Goal: Task Accomplishment & Management: Use online tool/utility

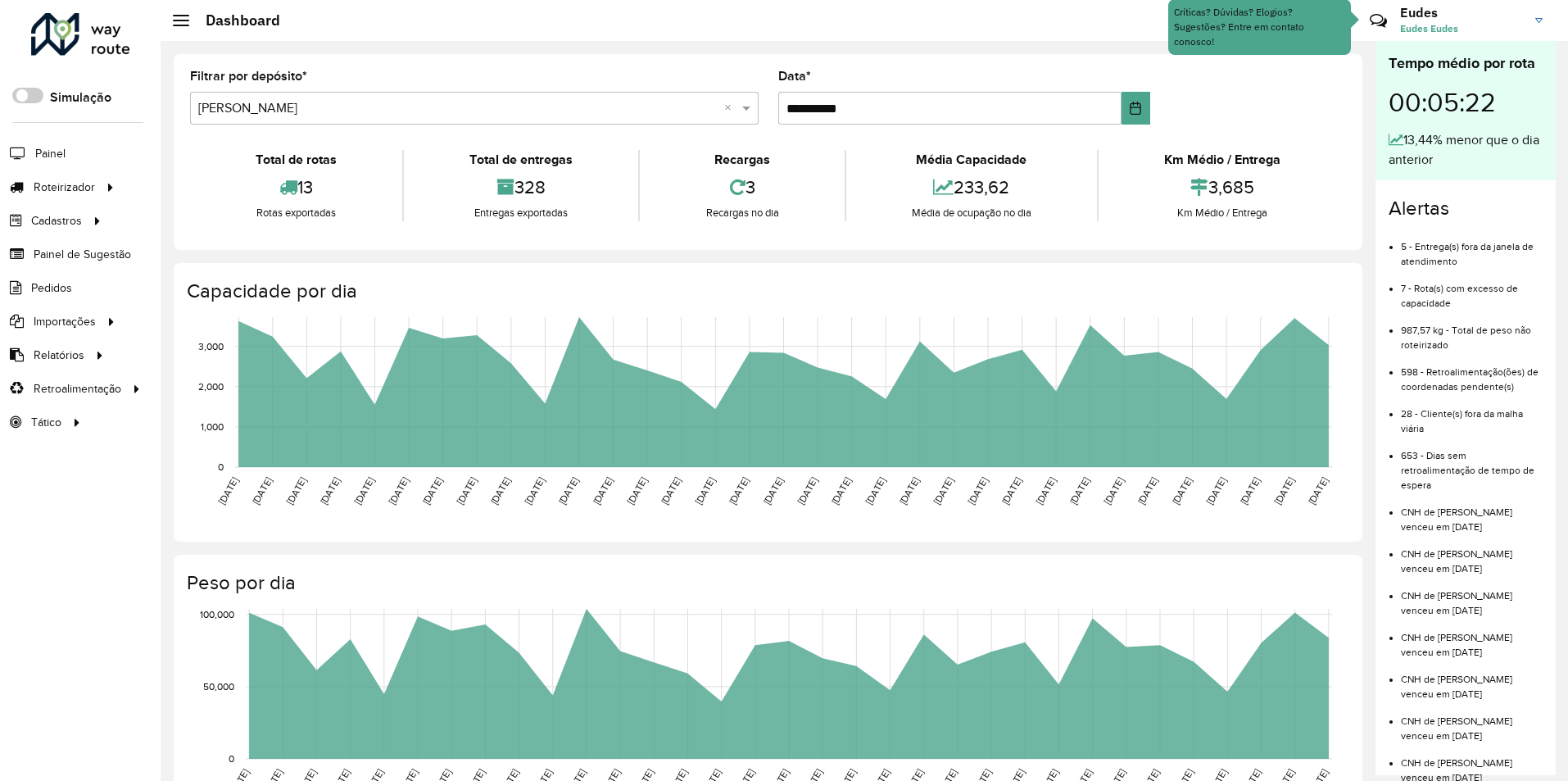
click at [0, 0] on span "Entregas" at bounding box center [0, 0] width 0 height 0
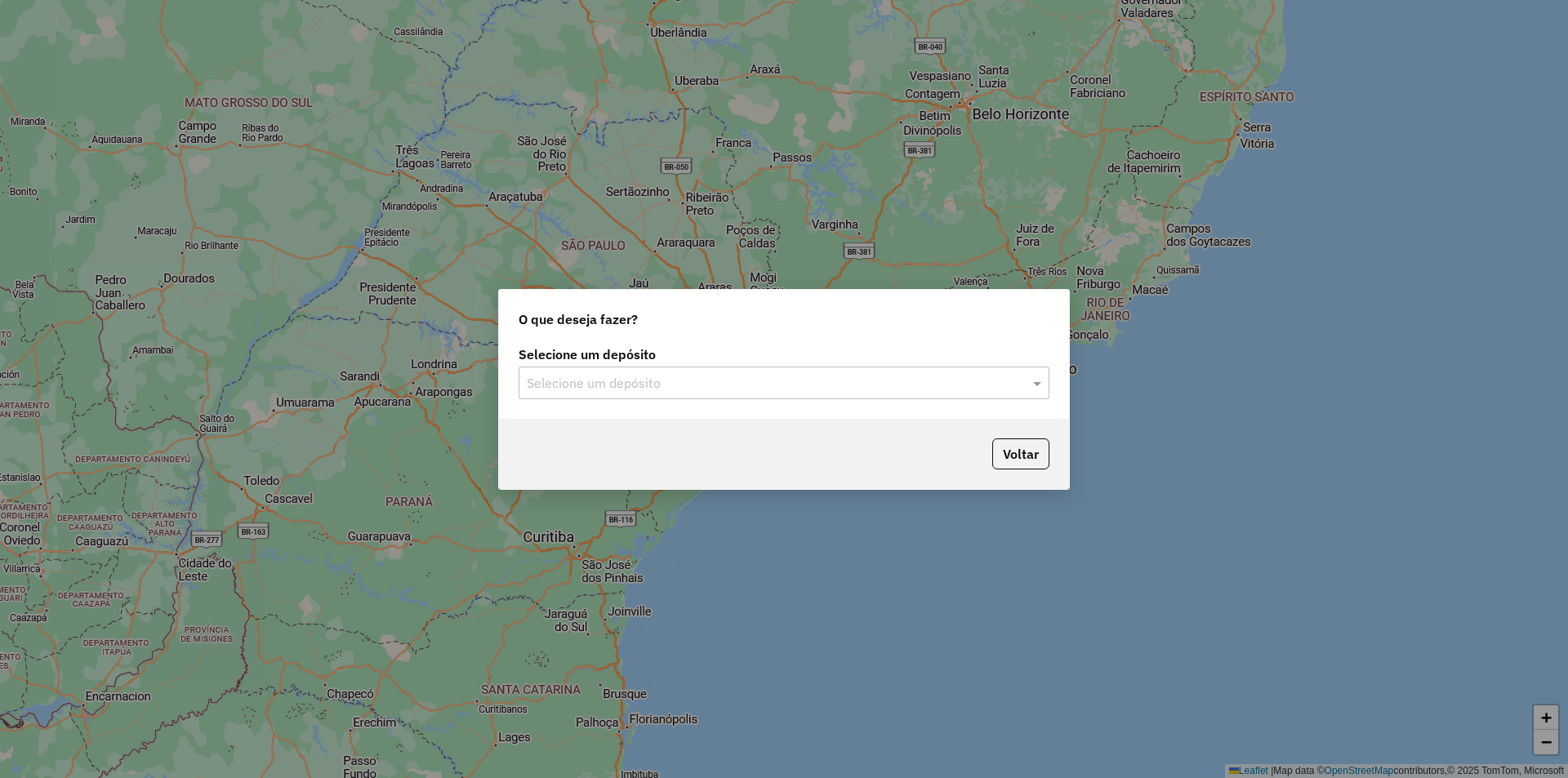
click at [692, 383] on input "text" at bounding box center [767, 384] width 481 height 20
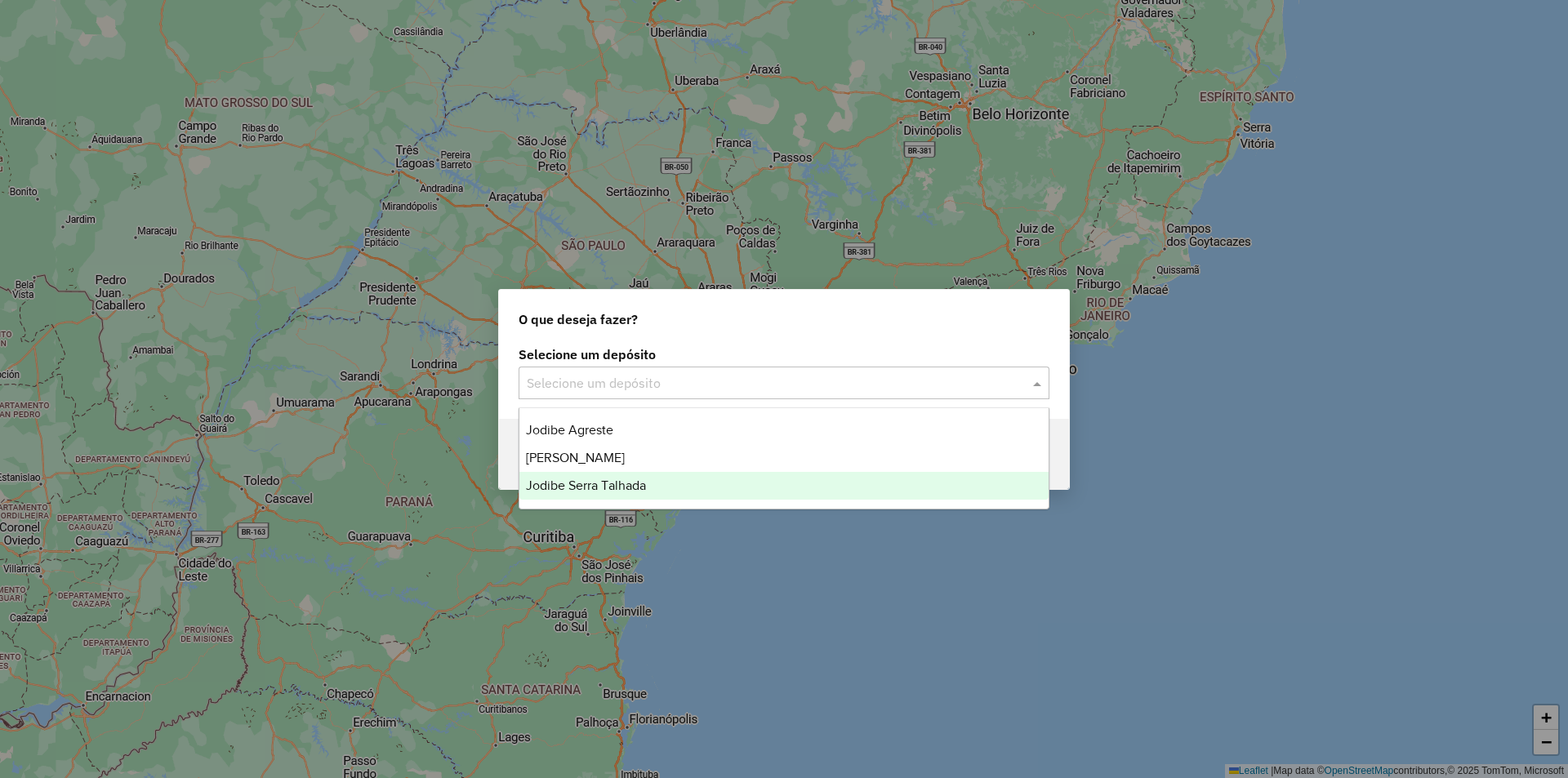
click at [670, 486] on div "Jodibe Serra Talhada" at bounding box center [784, 485] width 529 height 28
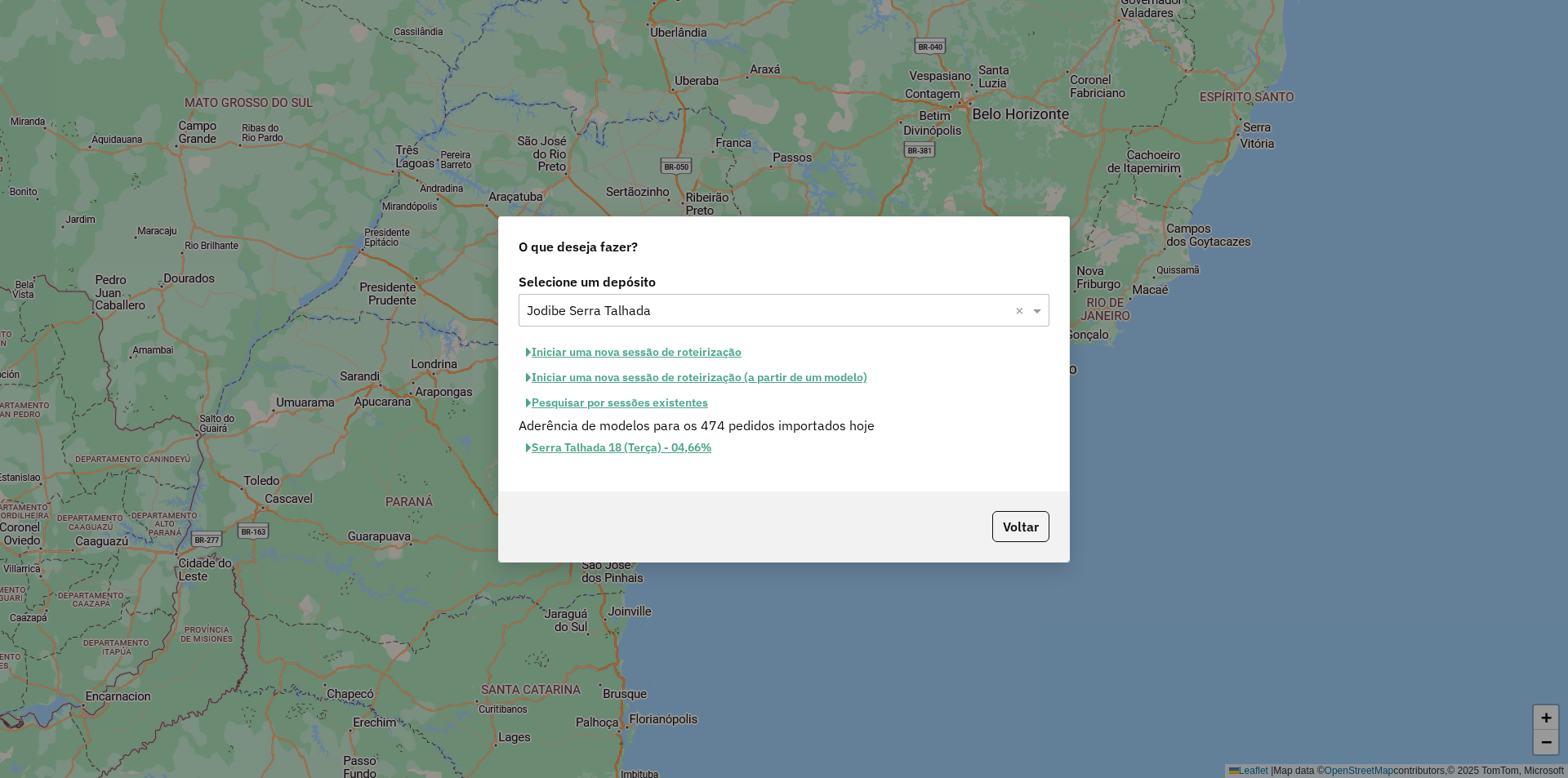
click at [720, 353] on button "Iniciar uma nova sessão de roteirização" at bounding box center [633, 352] width 230 height 25
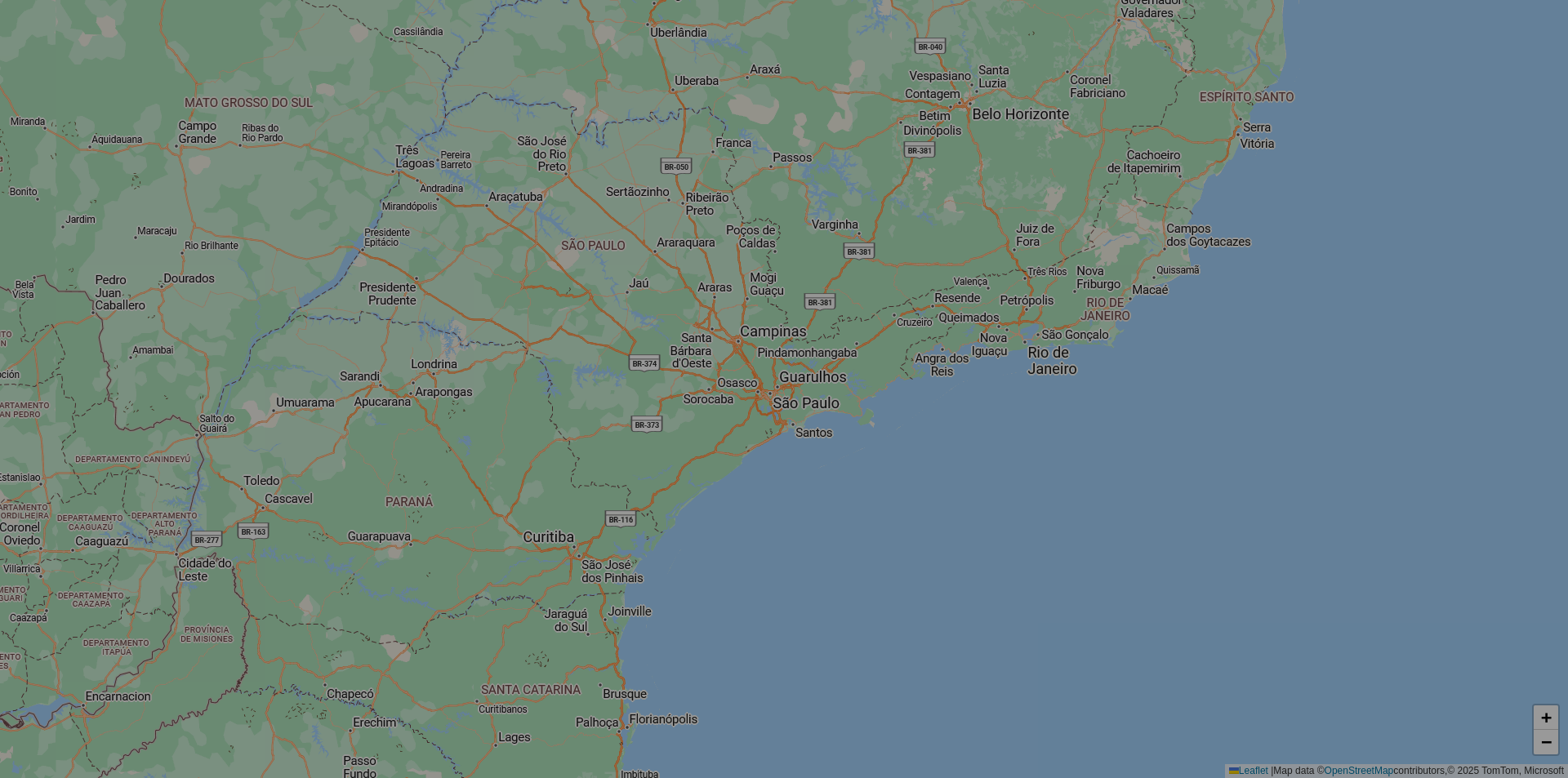
select select "*"
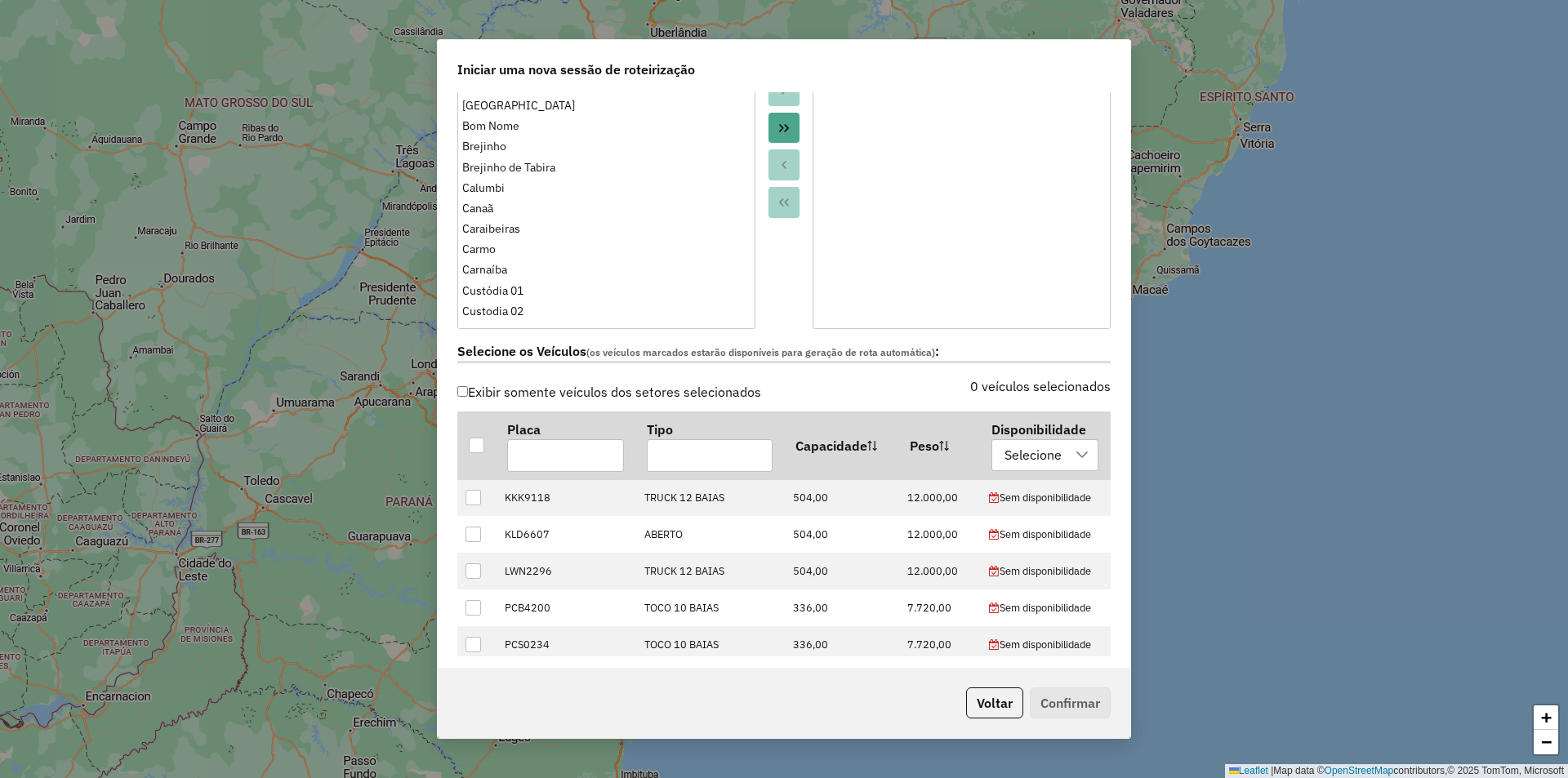
scroll to position [82, 0]
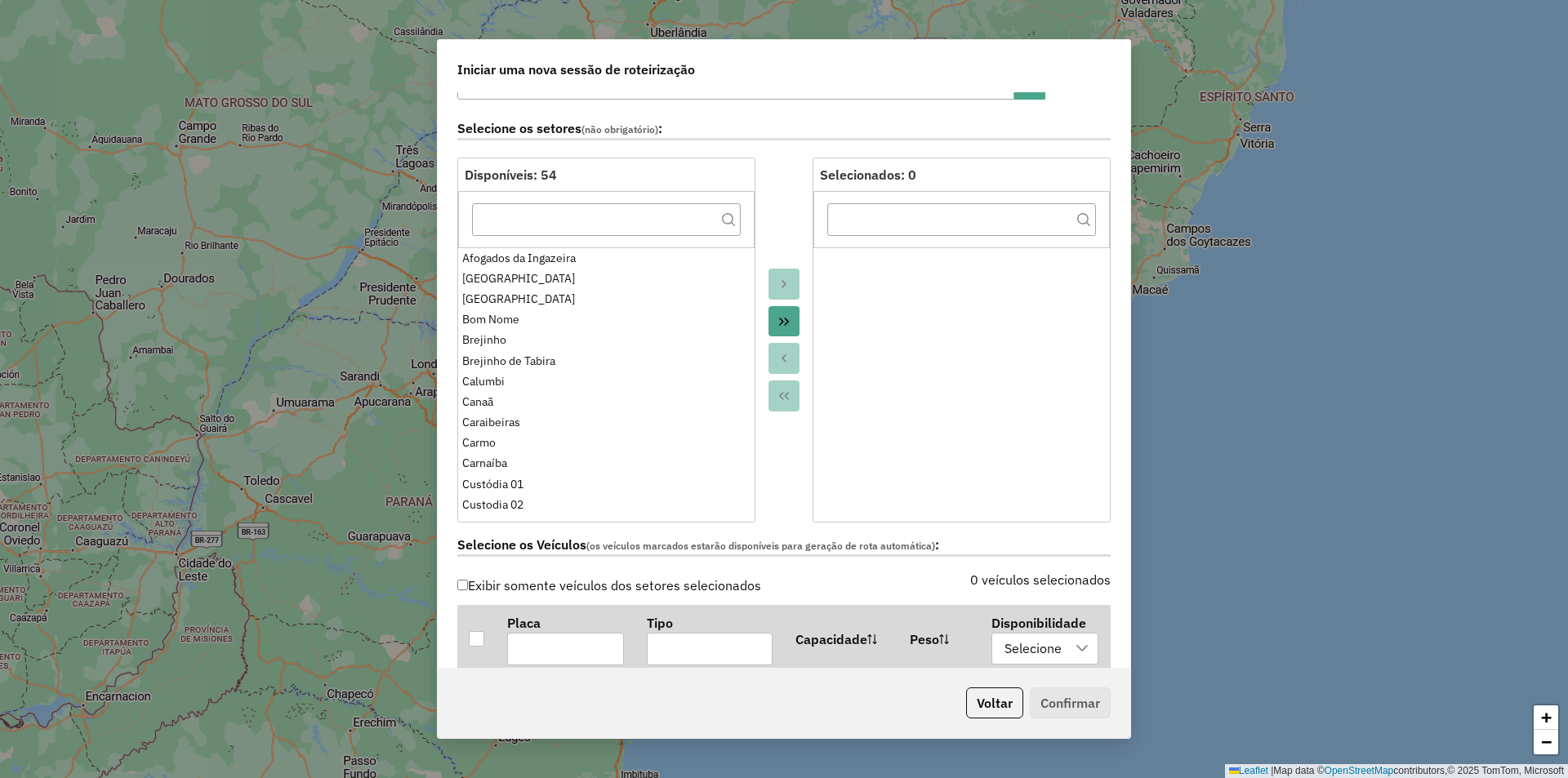
click at [792, 316] on button "Move All to Target" at bounding box center [784, 322] width 31 height 31
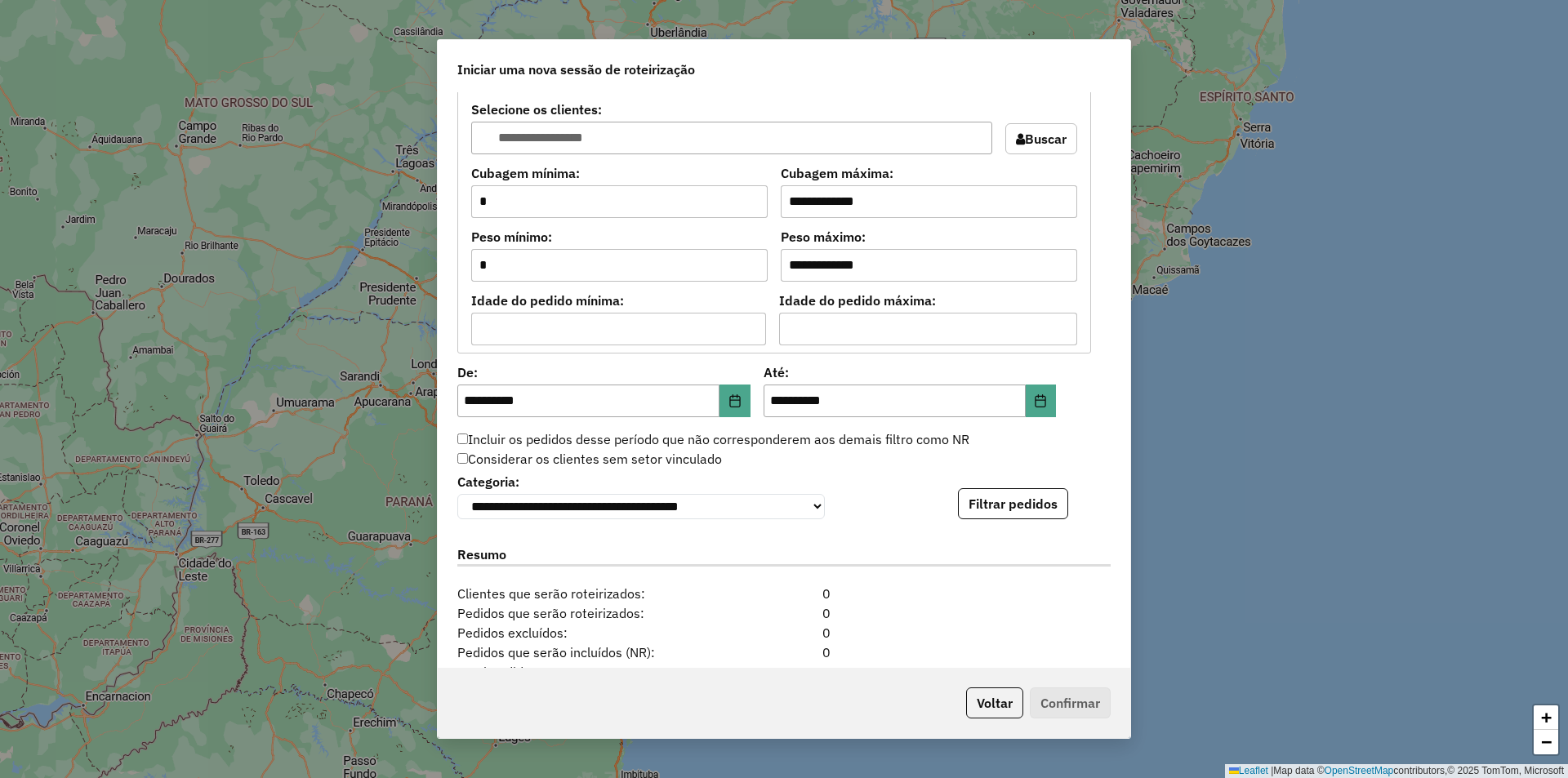
scroll to position [1306, 0]
click at [986, 517] on button "Filtrar pedidos" at bounding box center [1013, 503] width 110 height 31
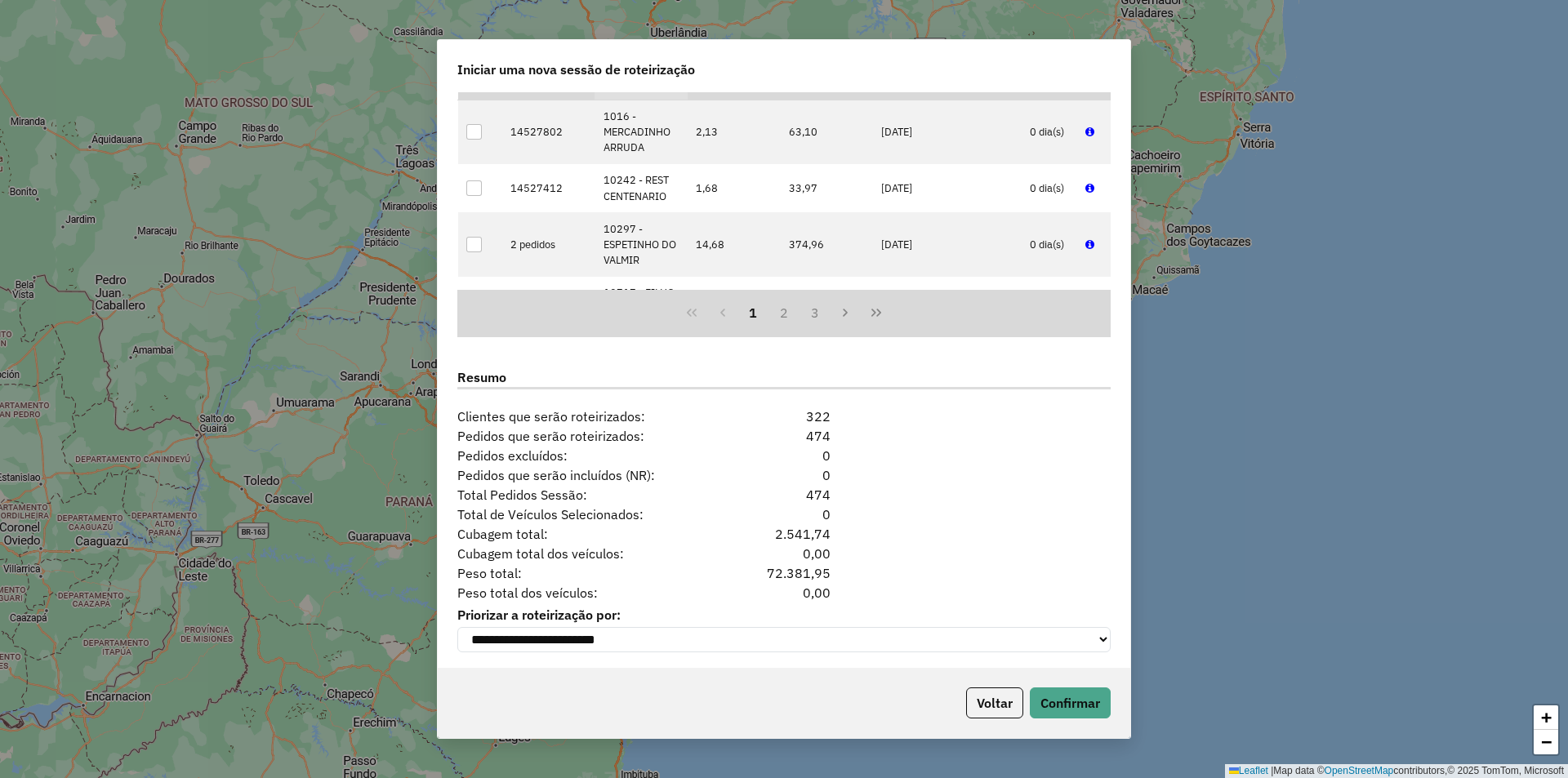
scroll to position [1831, 0]
click at [1095, 691] on button "Confirmar" at bounding box center [1070, 702] width 81 height 31
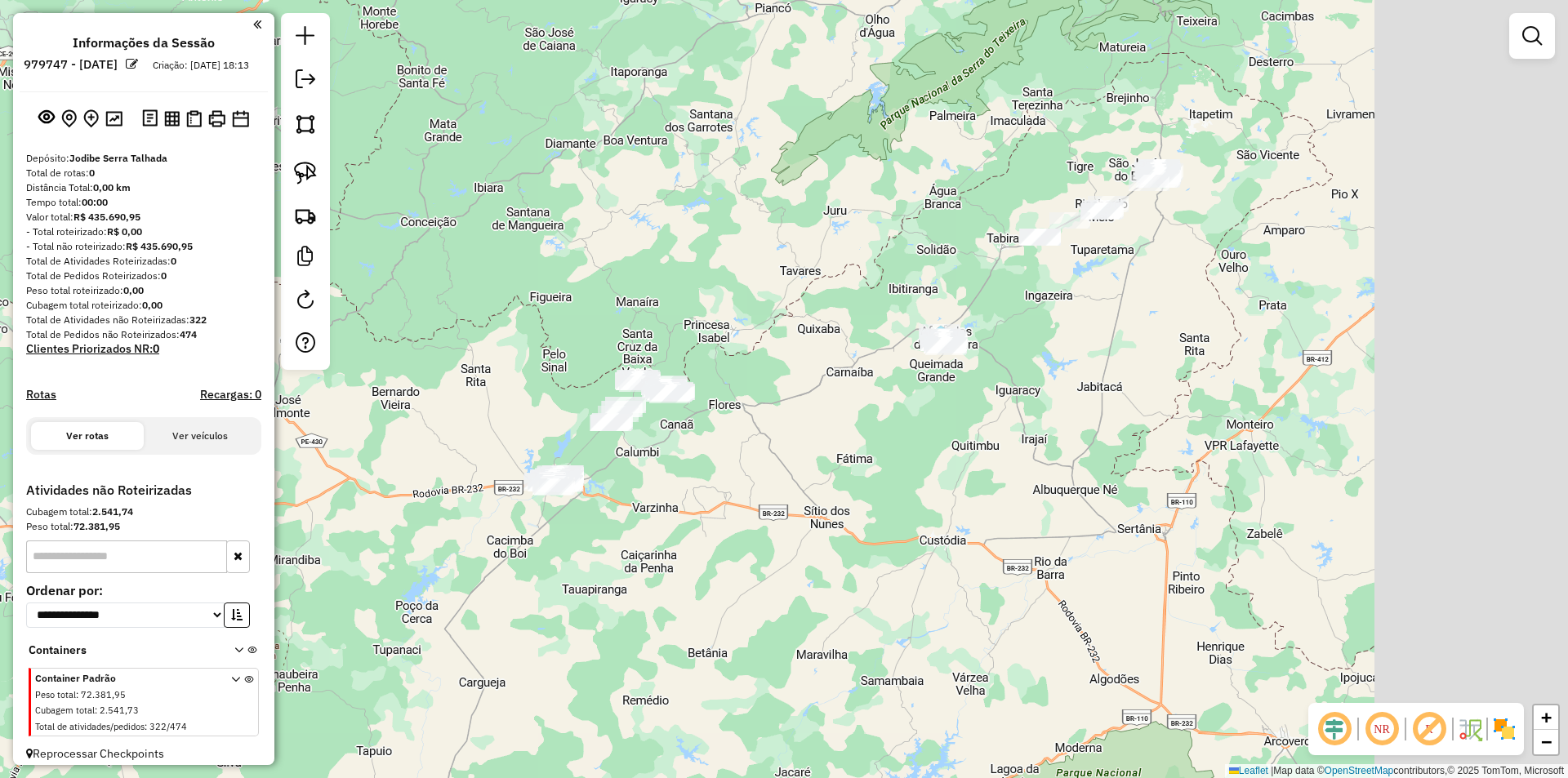
drag, startPoint x: 1307, startPoint y: 347, endPoint x: 1084, endPoint y: 383, distance: 225.9
click at [1050, 445] on div "Janela de atendimento Grade de atendimento Capacidade Transportadoras Veículos …" at bounding box center [784, 389] width 1568 height 778
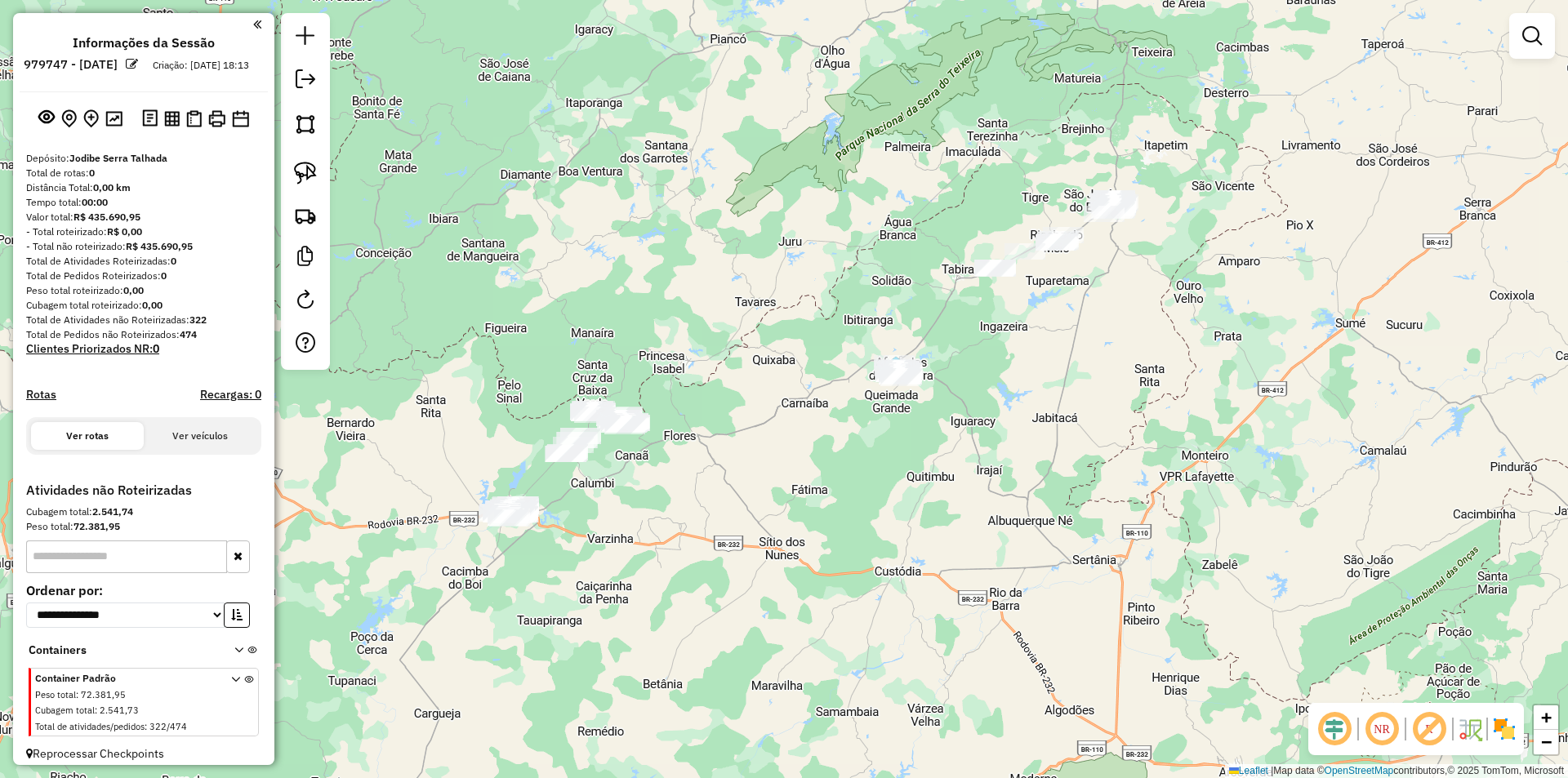
drag, startPoint x: 1129, startPoint y: 326, endPoint x: 1076, endPoint y: 359, distance: 62.4
click at [1078, 363] on div "Janela de atendimento Grade de atendimento Capacidade Transportadoras Veículos …" at bounding box center [784, 389] width 1568 height 778
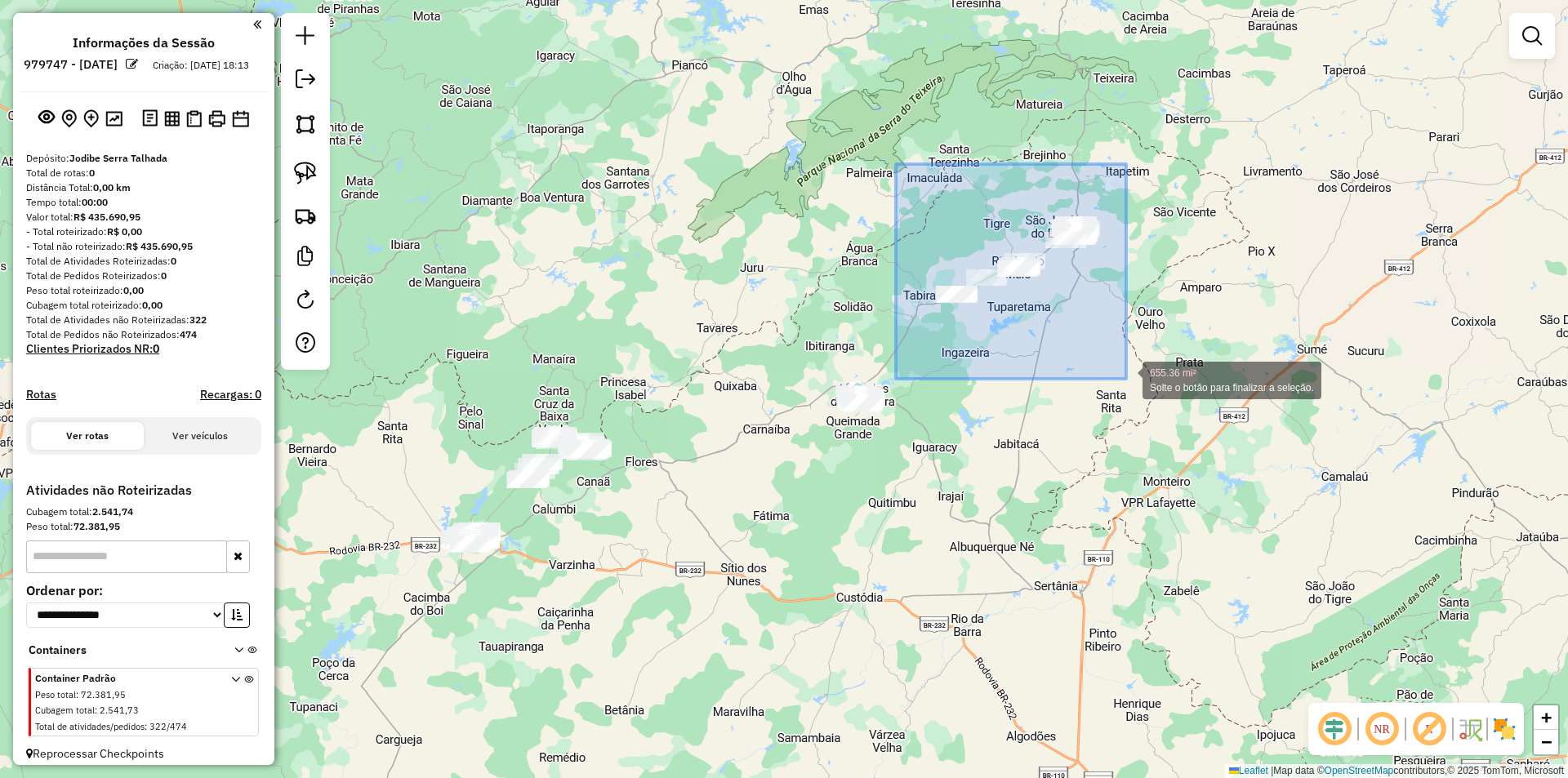
drag, startPoint x: 899, startPoint y: 165, endPoint x: 1126, endPoint y: 379, distance: 312.0
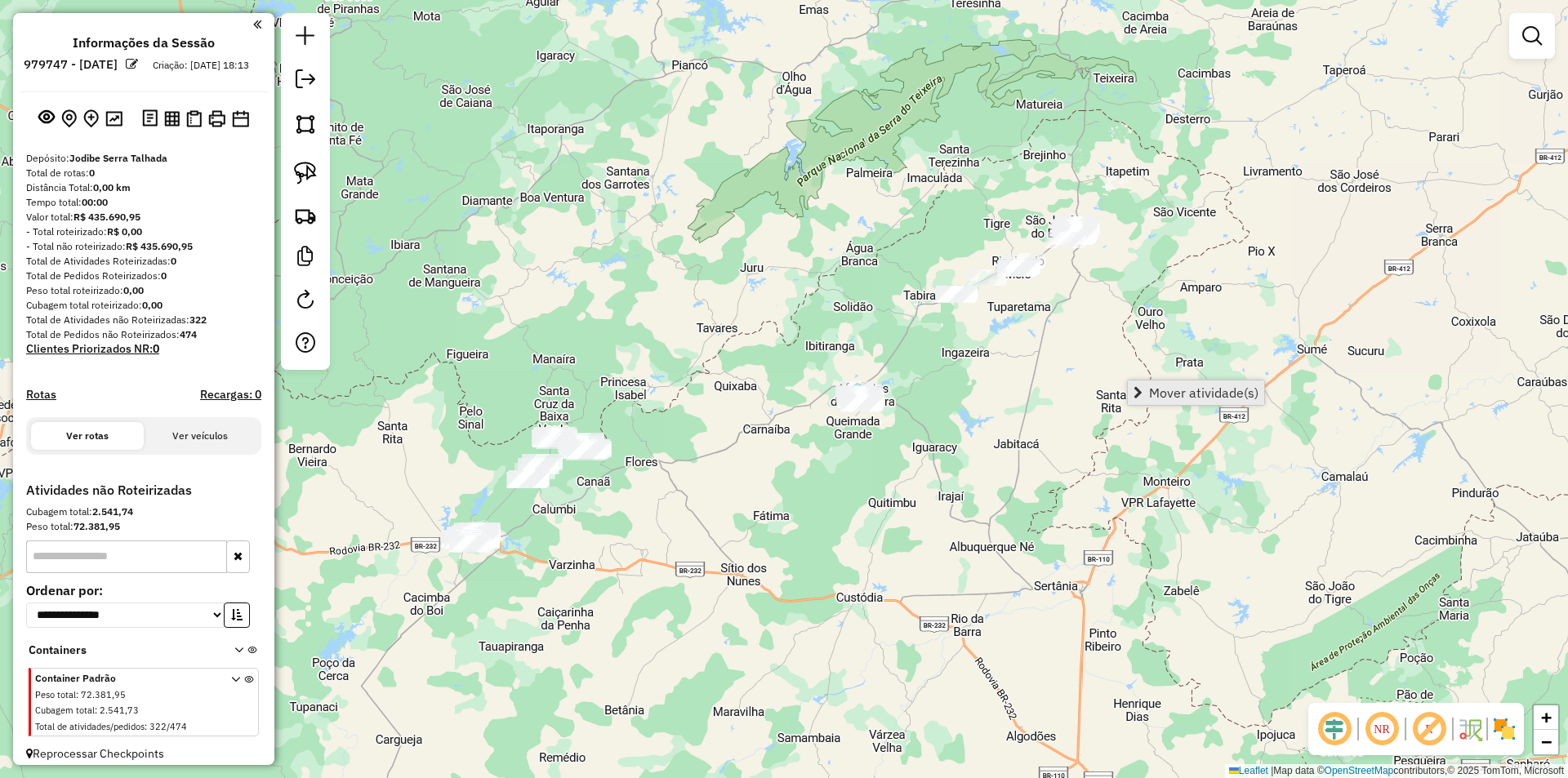
click at [1176, 393] on span "Mover atividade(s)" at bounding box center [1203, 392] width 109 height 13
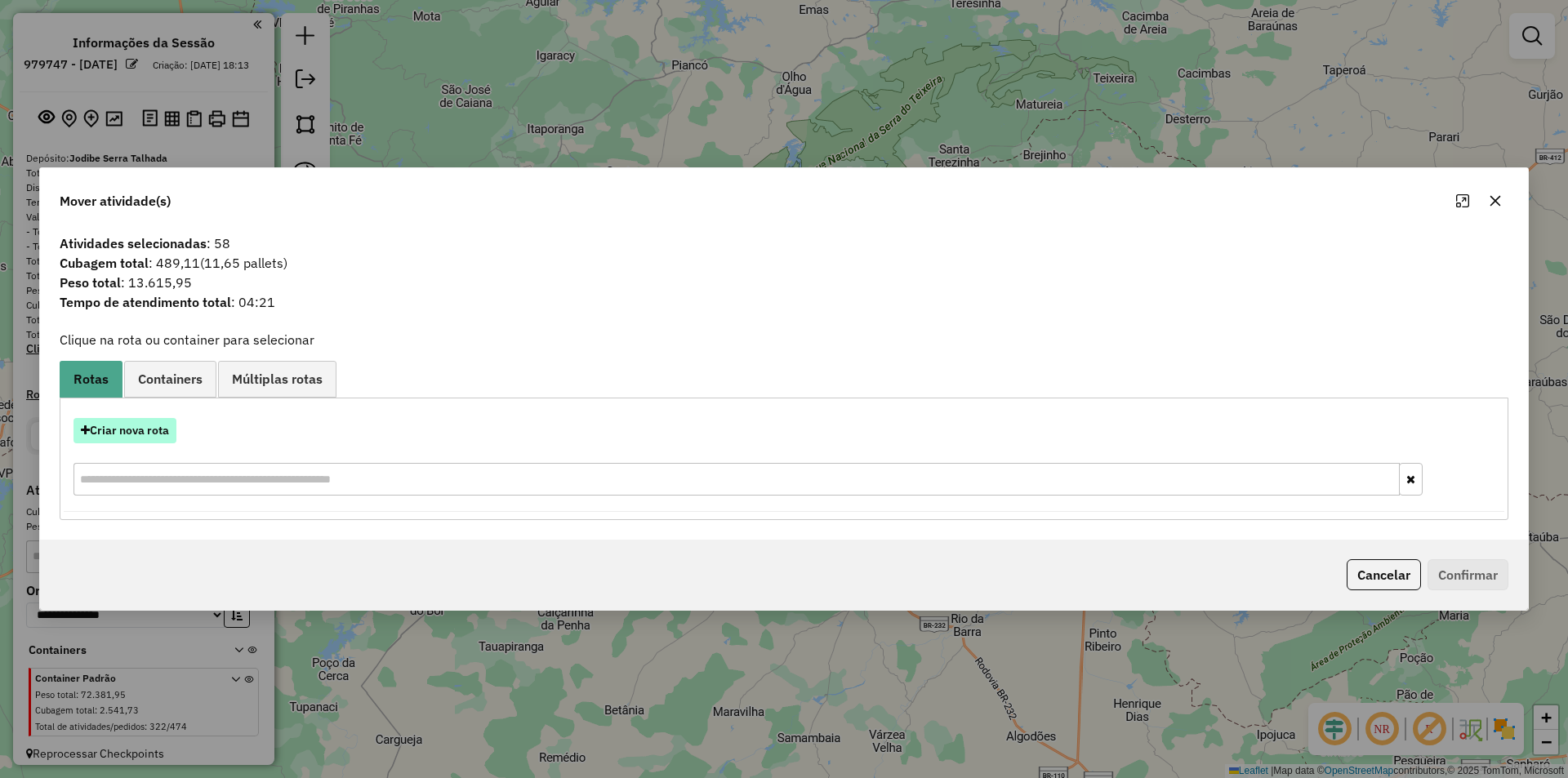
click at [142, 431] on button "Criar nova rota" at bounding box center [125, 431] width 103 height 25
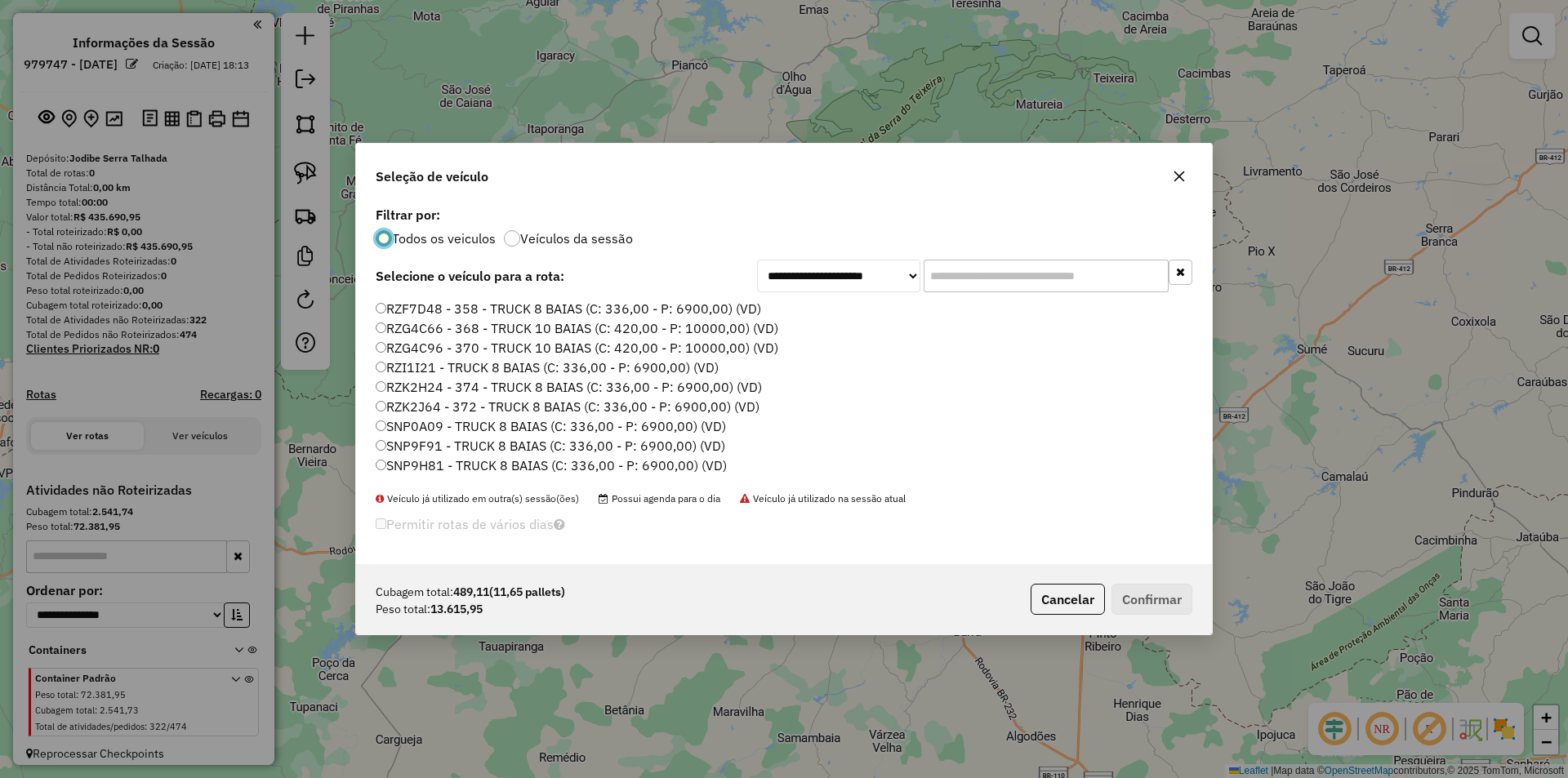
scroll to position [326, 0]
click at [484, 377] on label "RZK2H24 - 374 - TRUCK 8 BAIAS (C: 336,00 - P: 6900,00) (VD)" at bounding box center [569, 373] width 386 height 20
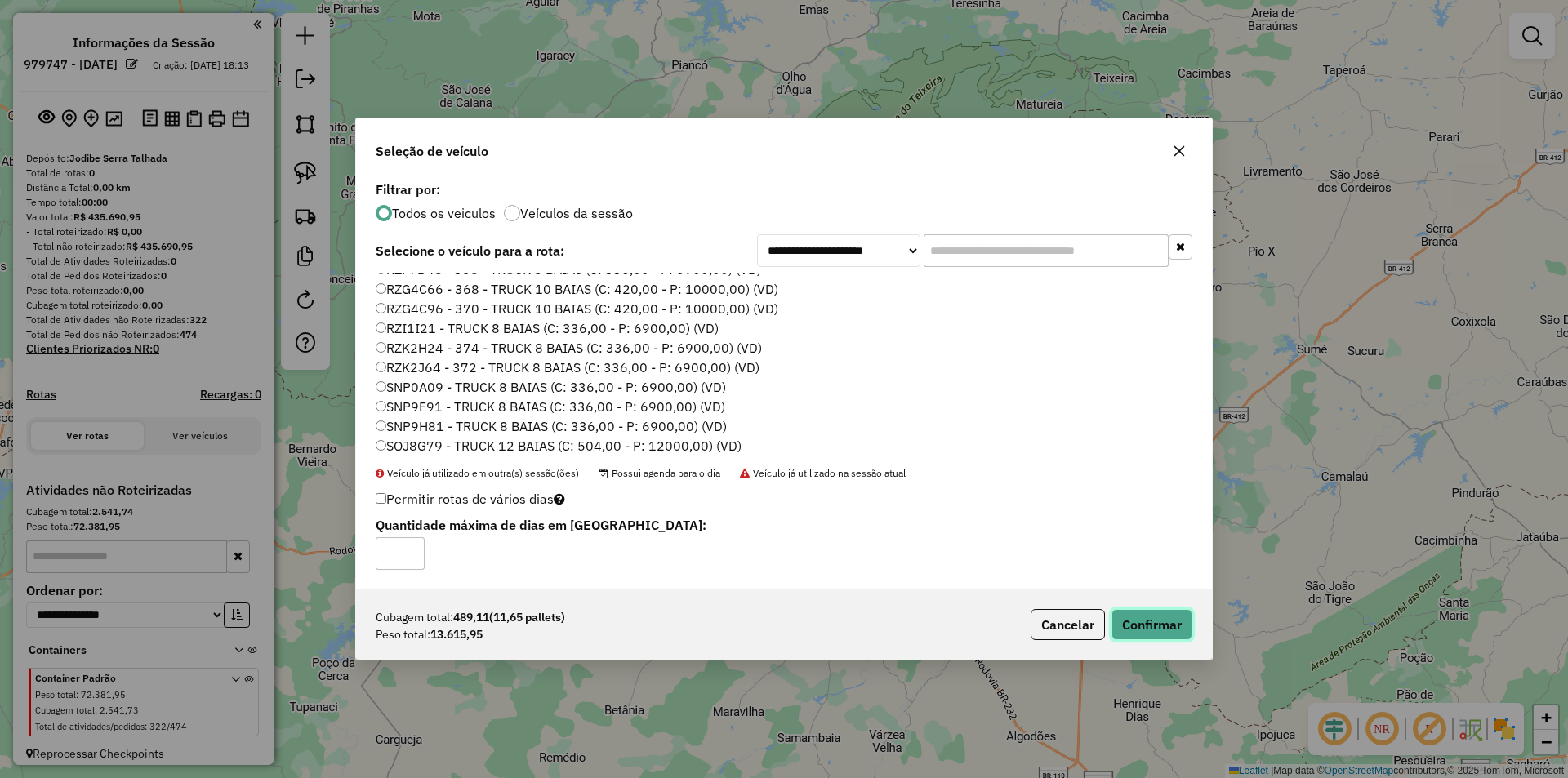
click at [1164, 616] on button "Confirmar" at bounding box center [1151, 625] width 81 height 31
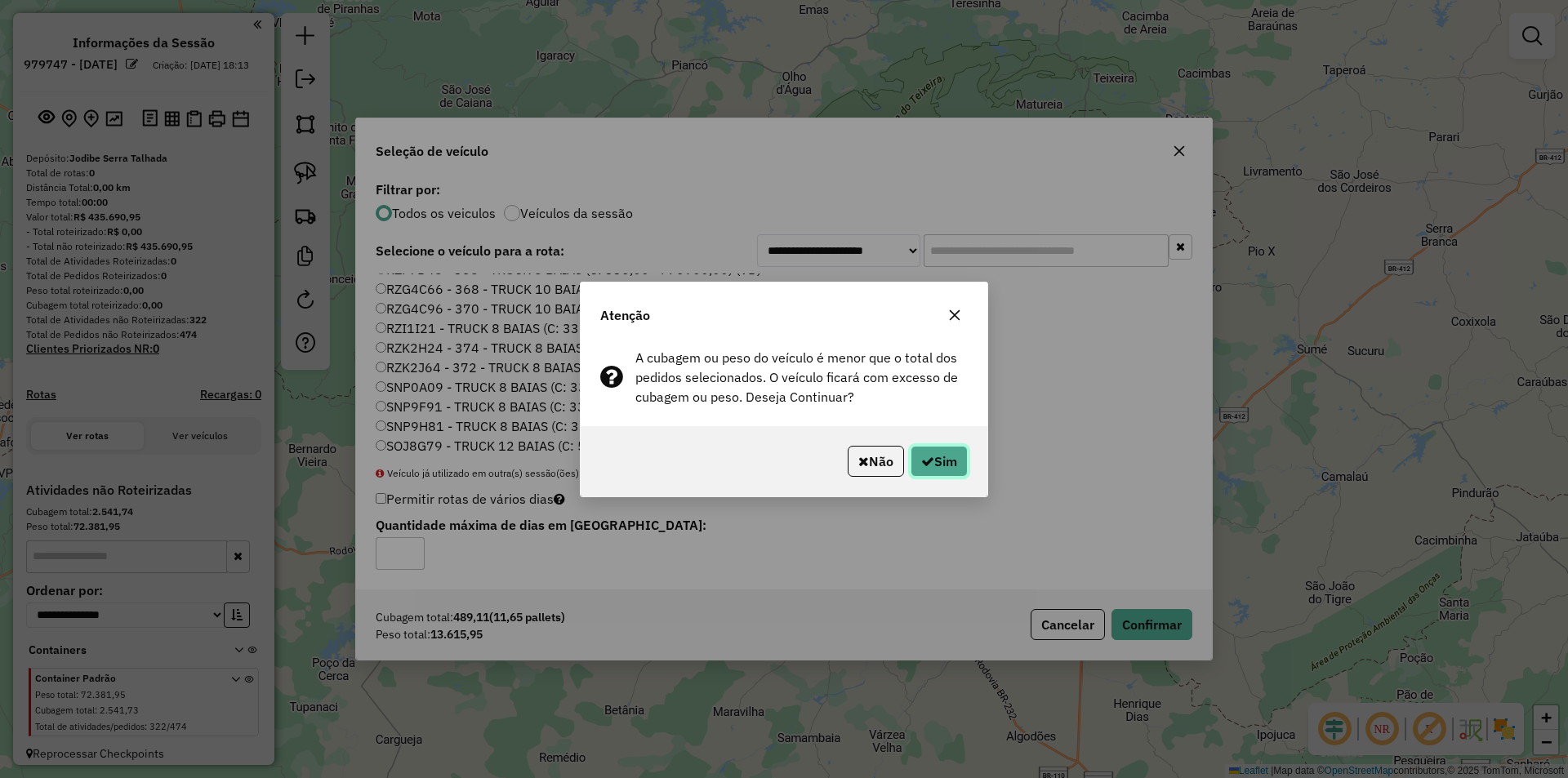
click at [911, 461] on button "Sim" at bounding box center [939, 461] width 57 height 31
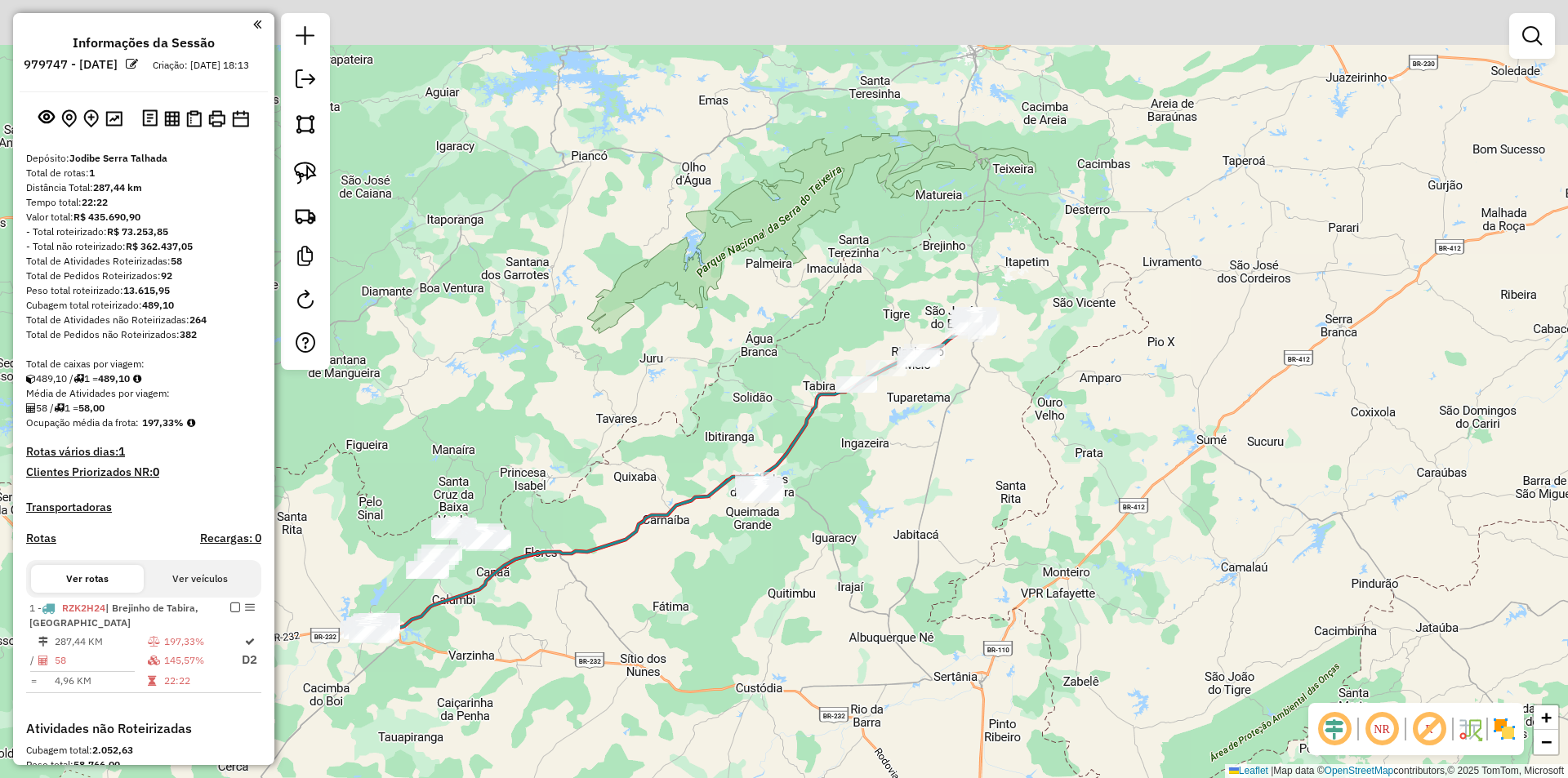
drag, startPoint x: 1066, startPoint y: 316, endPoint x: 936, endPoint y: 414, distance: 162.8
click at [936, 414] on div "Janela de atendimento Grade de atendimento Capacidade Transportadoras Veículos …" at bounding box center [784, 389] width 1568 height 778
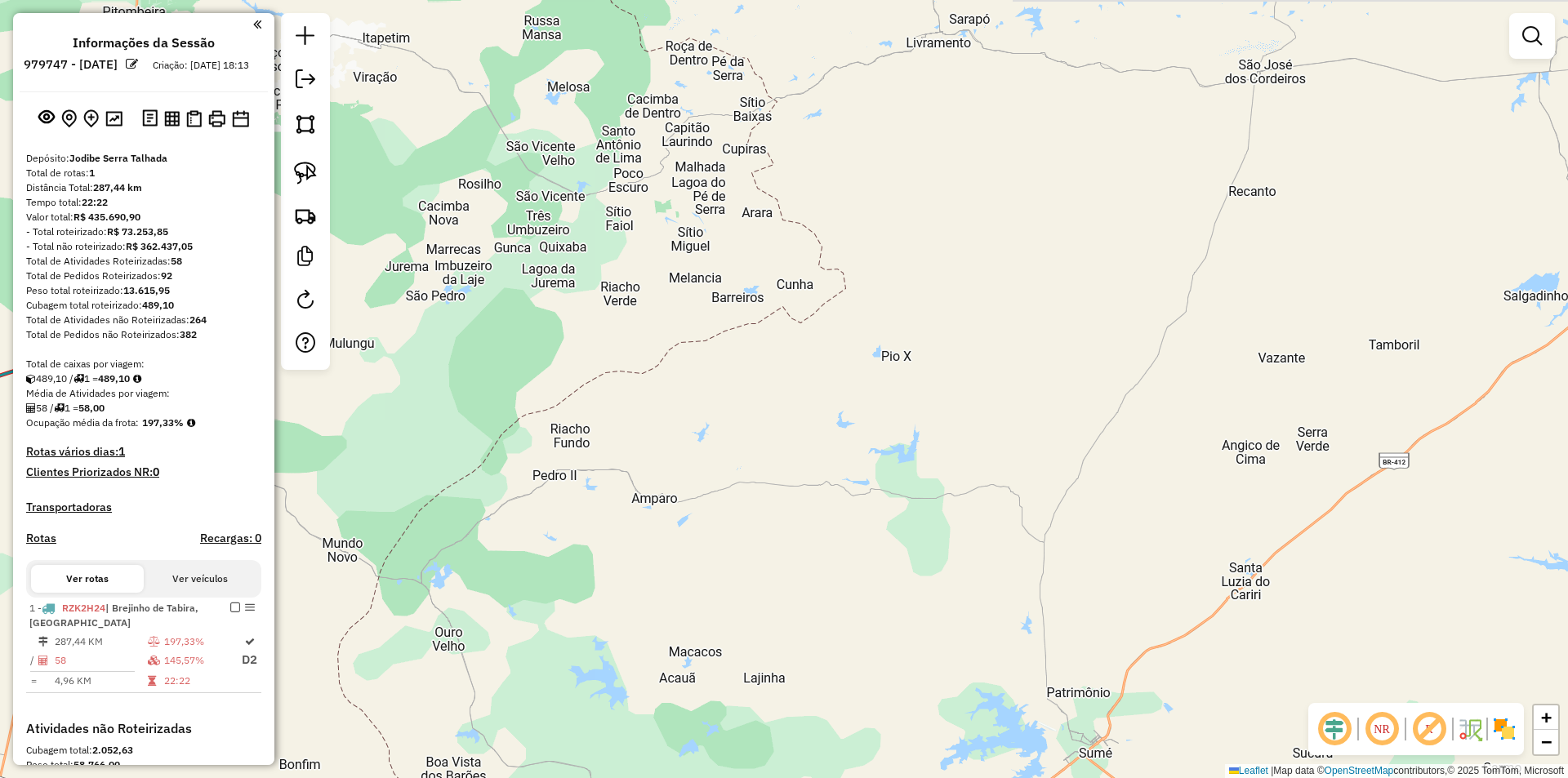
drag, startPoint x: 1038, startPoint y: 365, endPoint x: 967, endPoint y: 378, distance: 72.2
click at [967, 378] on div "Janela de atendimento Grade de atendimento Capacidade Transportadoras Veículos …" at bounding box center [784, 389] width 1568 height 778
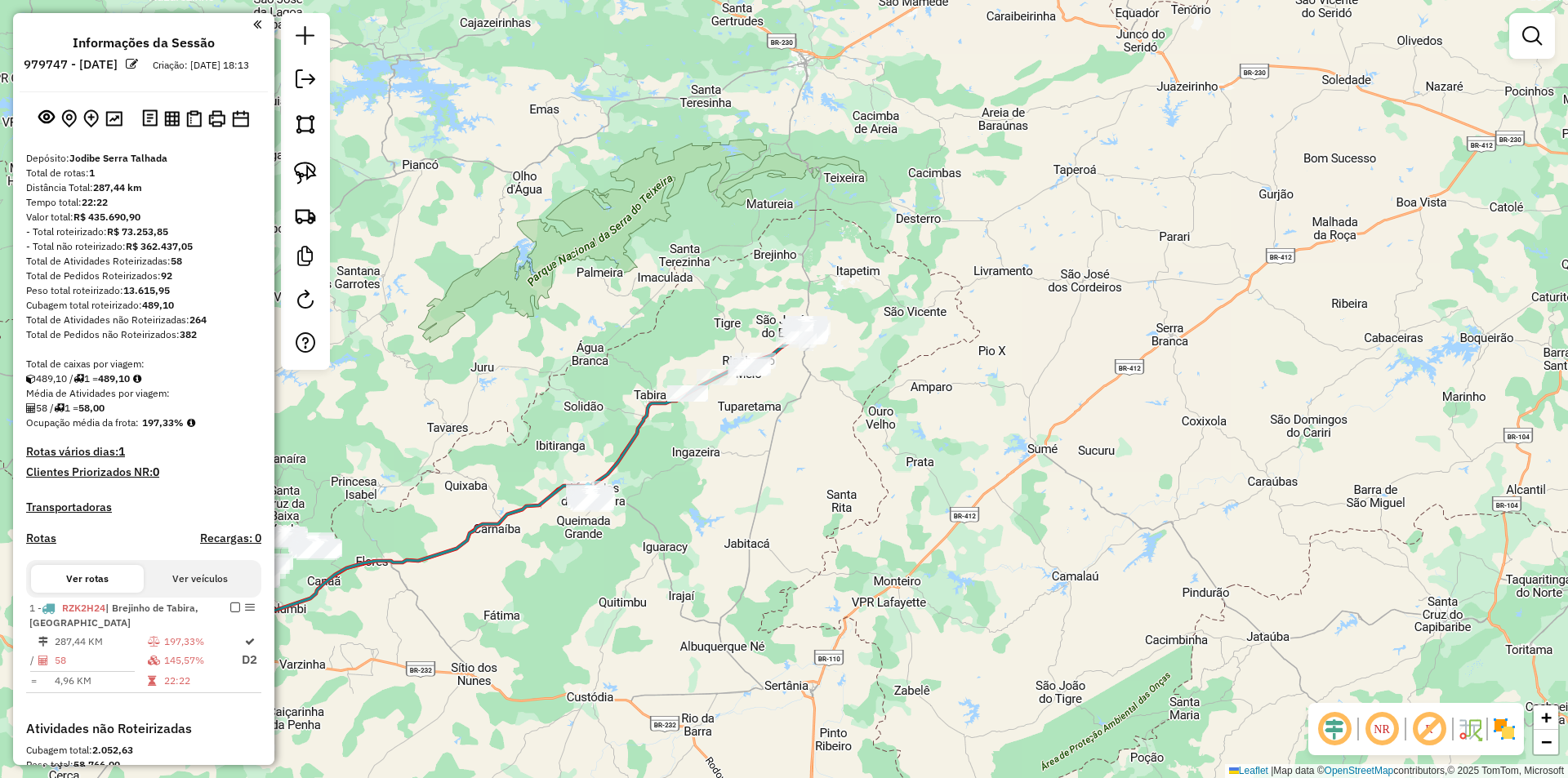
drag, startPoint x: 734, startPoint y: 447, endPoint x: 1013, endPoint y: 303, distance: 314.0
click at [1013, 303] on div "Janela de atendimento Grade de atendimento Capacidade Transportadoras Veículos …" at bounding box center [784, 389] width 1568 height 778
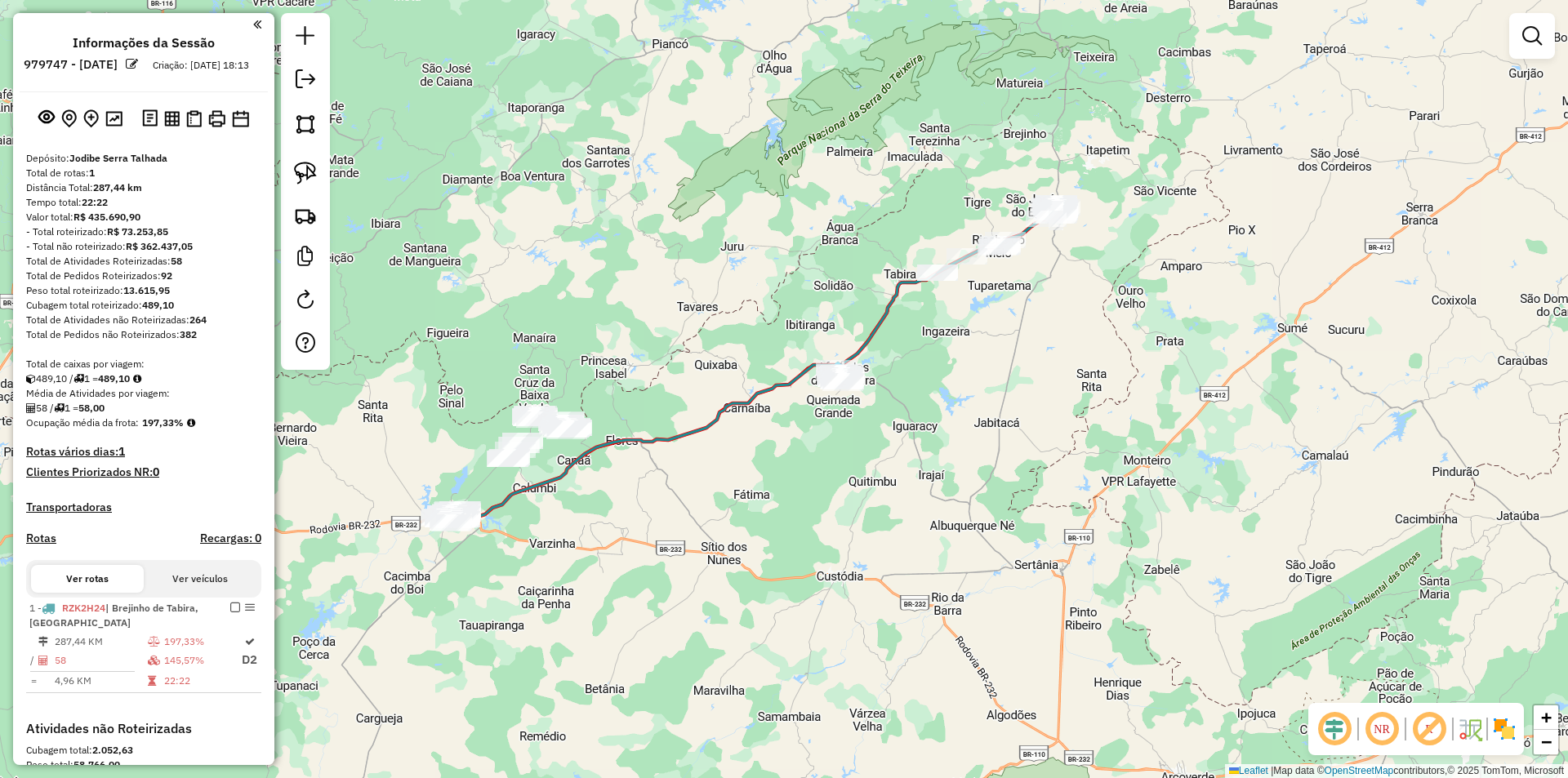
drag, startPoint x: 1001, startPoint y: 325, endPoint x: 918, endPoint y: 419, distance: 125.4
click at [920, 419] on div "Janela de atendimento Grade de atendimento Capacidade Transportadoras Veículos …" at bounding box center [784, 389] width 1568 height 778
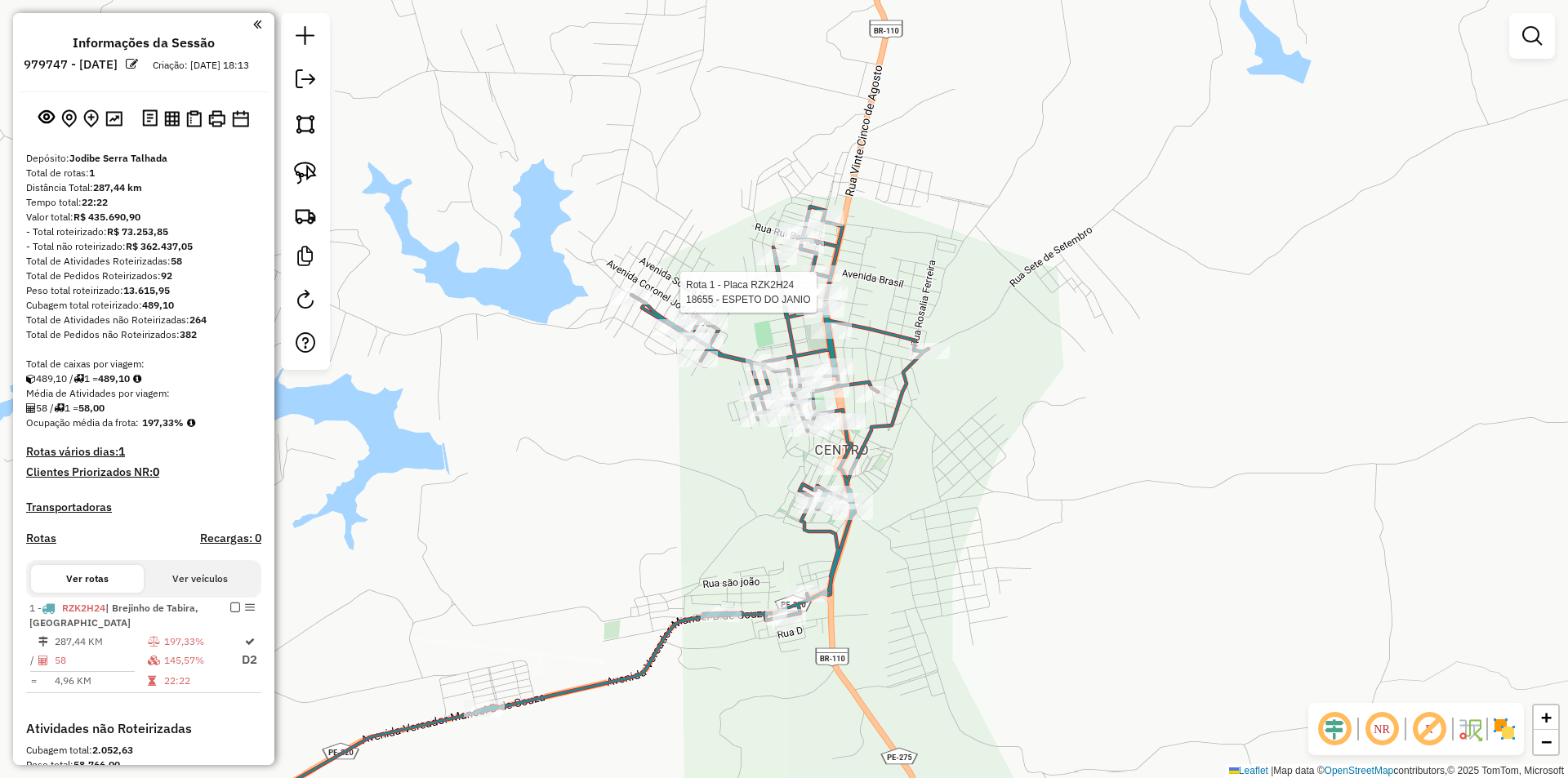
select select "**********"
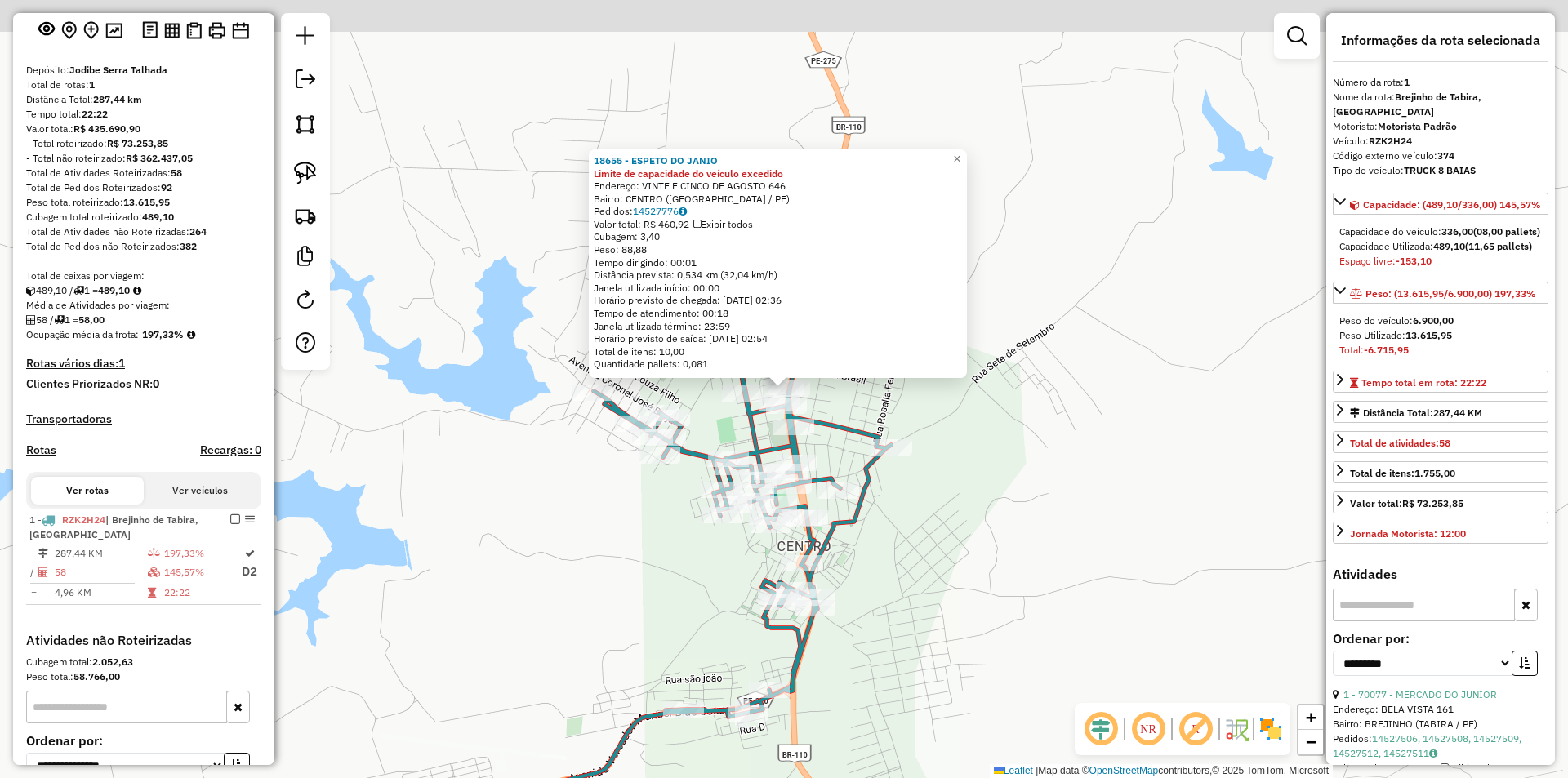
scroll to position [264, 0]
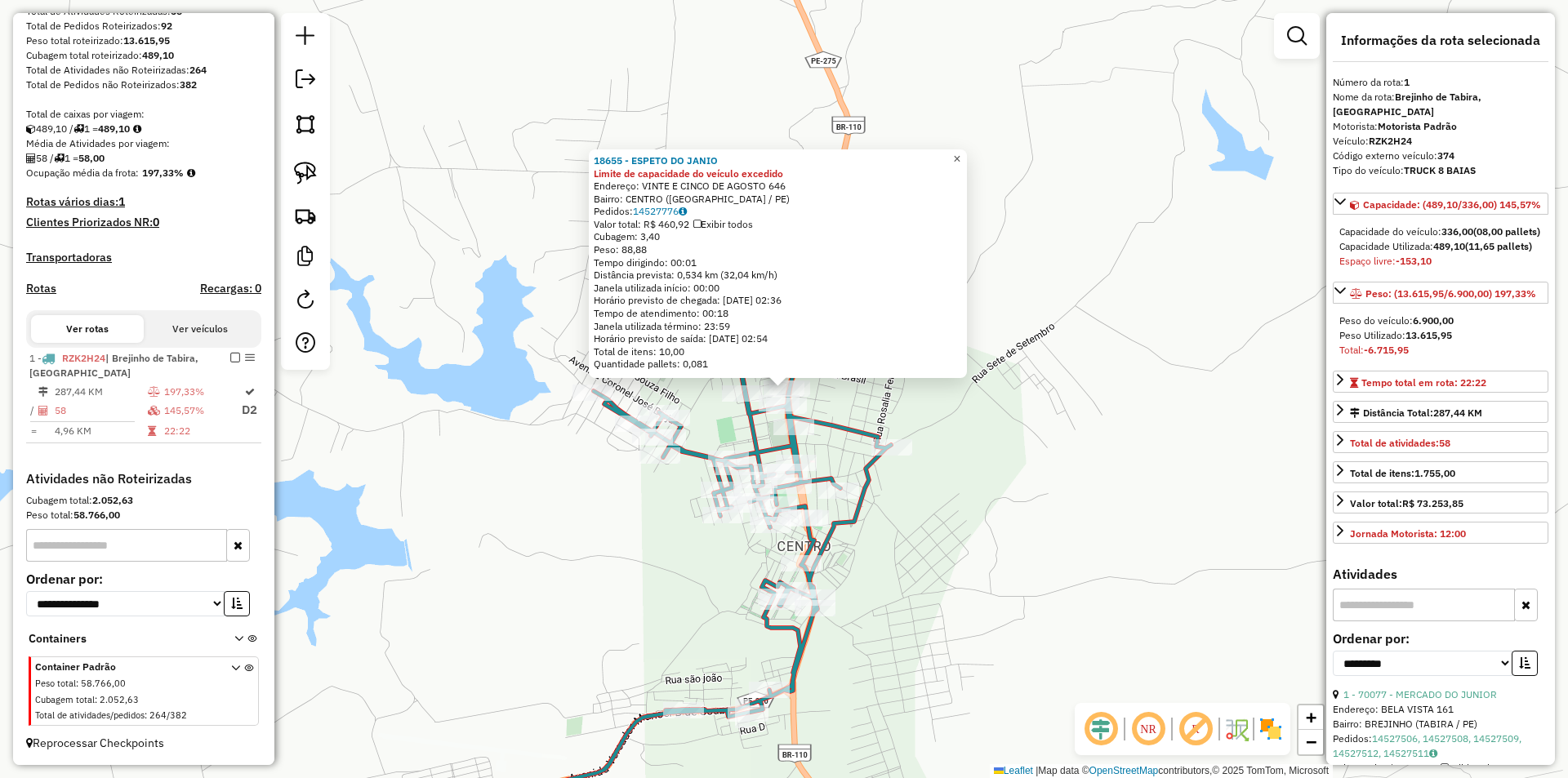
click at [960, 151] on span "×" at bounding box center [957, 158] width 7 height 14
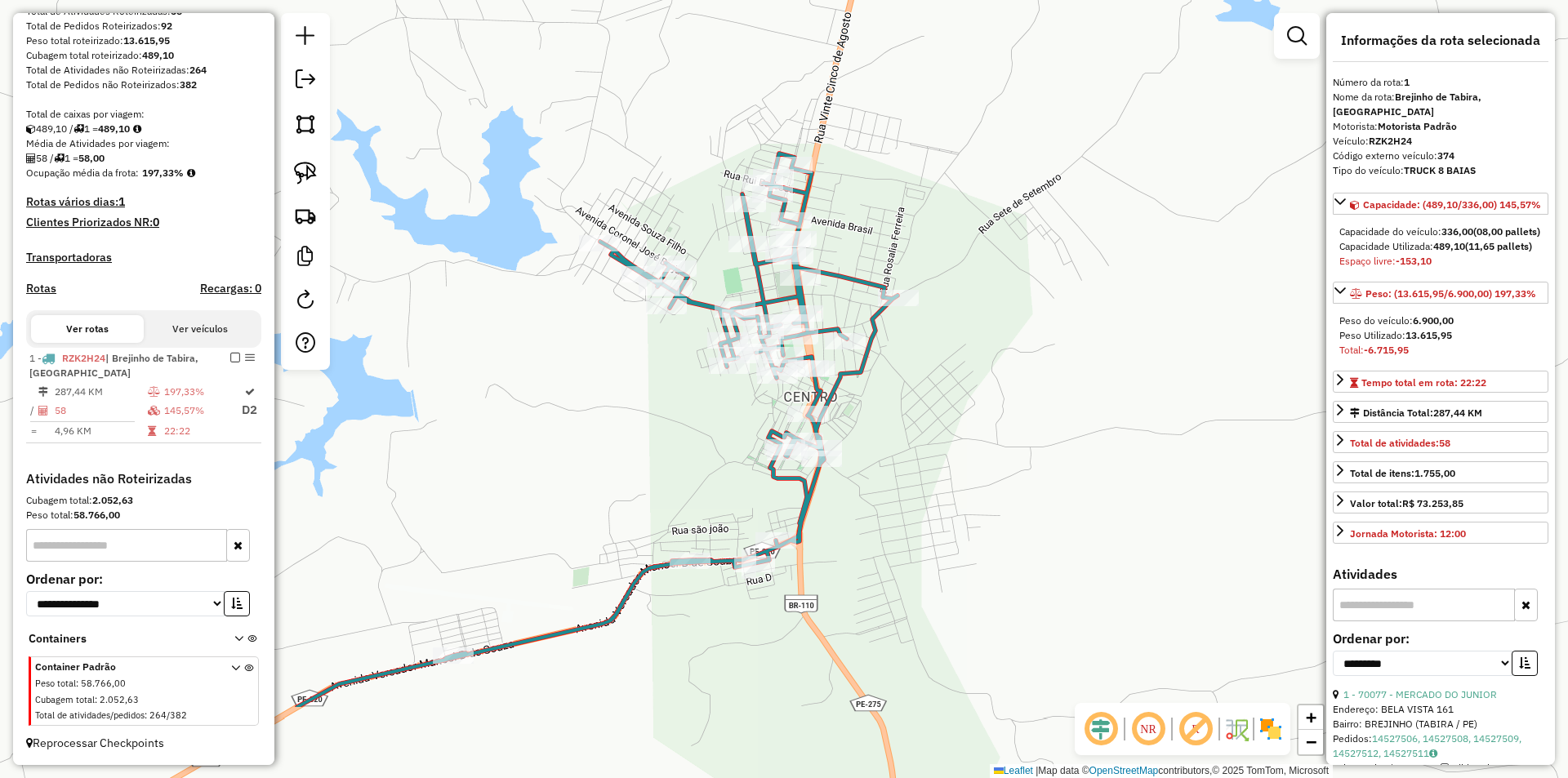
drag, startPoint x: 995, startPoint y: 352, endPoint x: 1001, endPoint y: 205, distance: 147.1
click at [1001, 205] on div "Janela de atendimento Grade de atendimento Capacidade Transportadoras Veículos …" at bounding box center [784, 389] width 1568 height 778
click at [314, 129] on img at bounding box center [305, 124] width 23 height 23
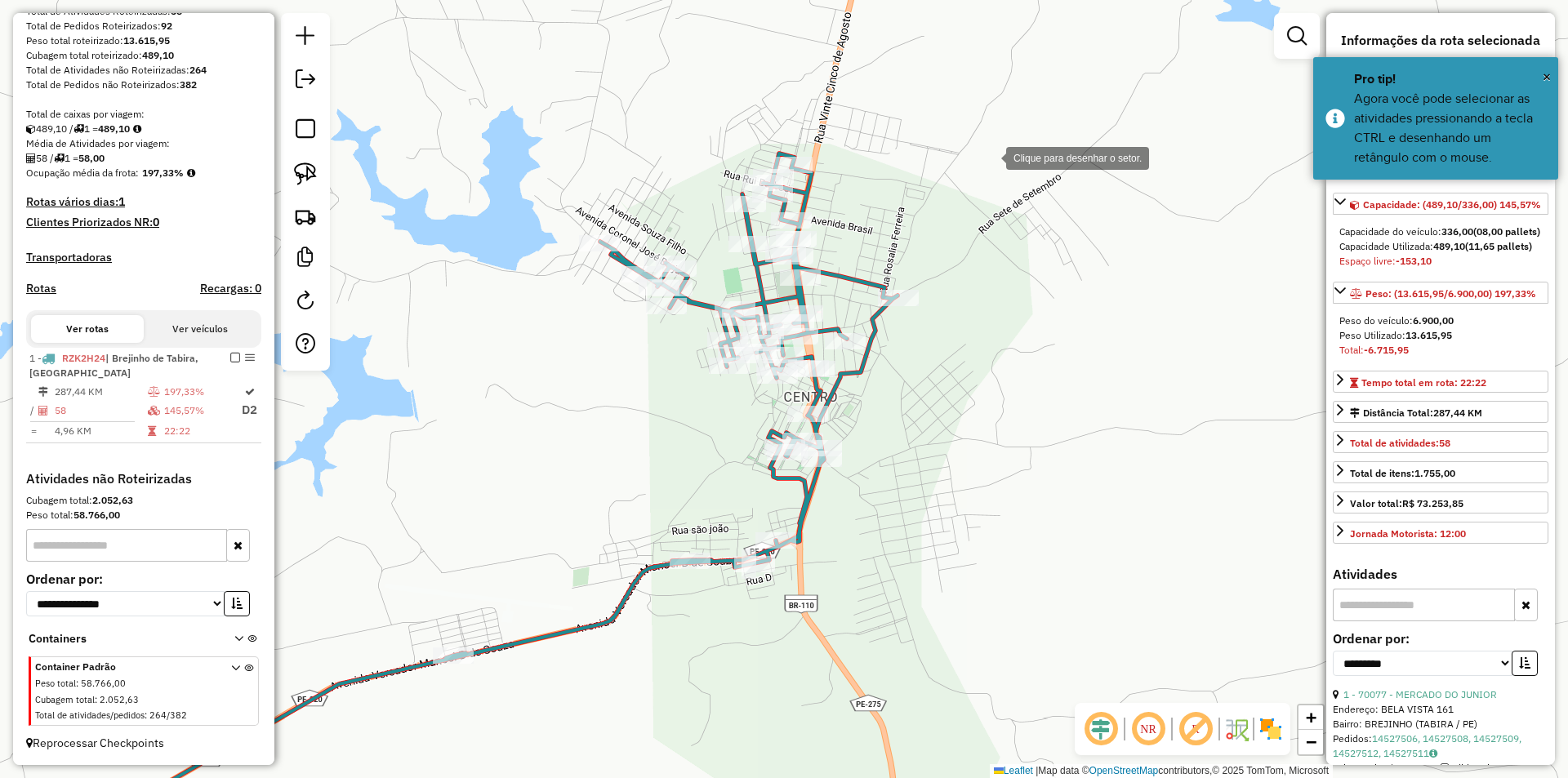
click at [1003, 158] on div at bounding box center [989, 157] width 32 height 32
click at [800, 116] on div at bounding box center [801, 115] width 32 height 32
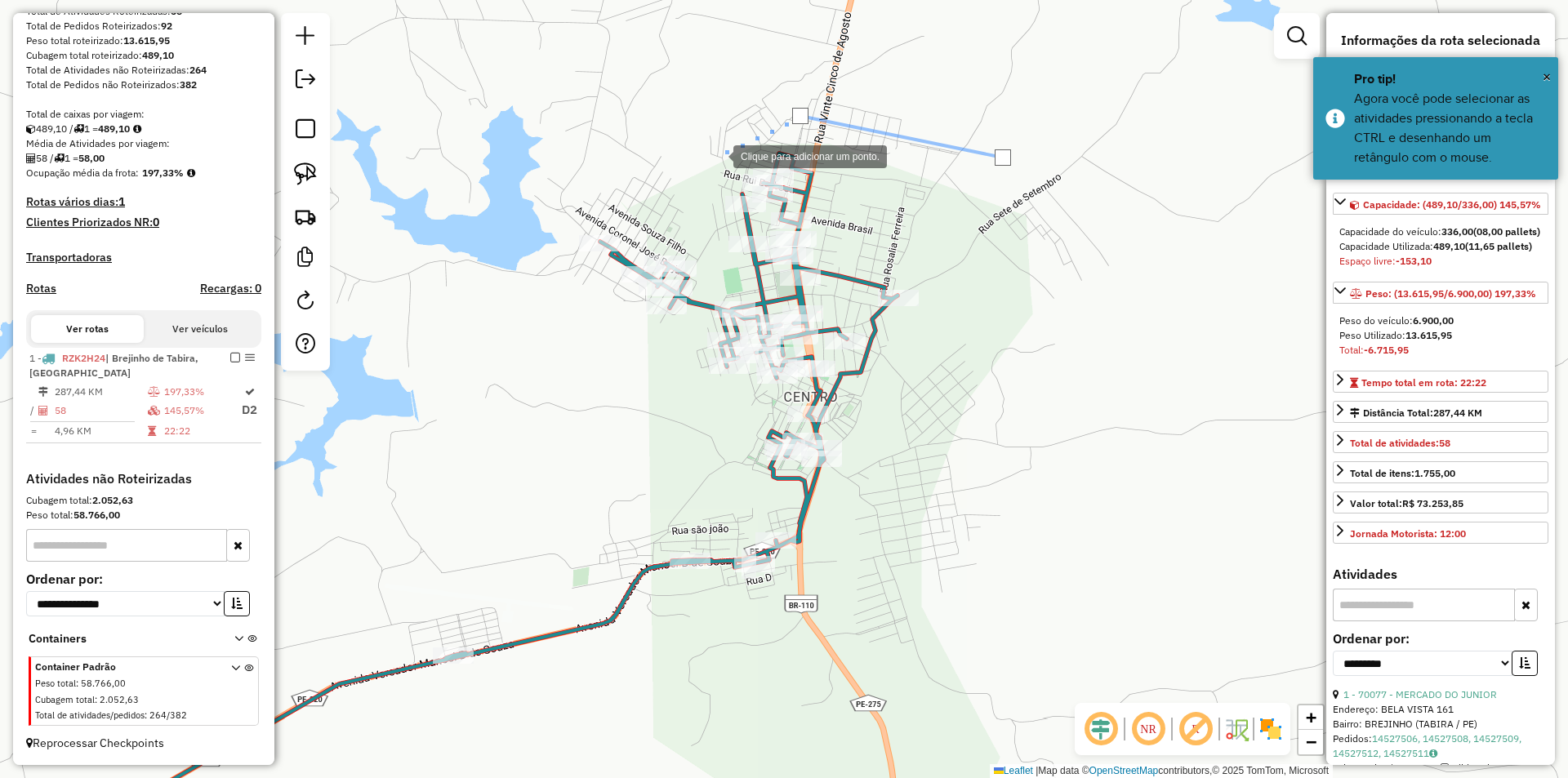
click at [717, 155] on div at bounding box center [717, 155] width 32 height 32
click at [720, 259] on div at bounding box center [720, 259] width 32 height 32
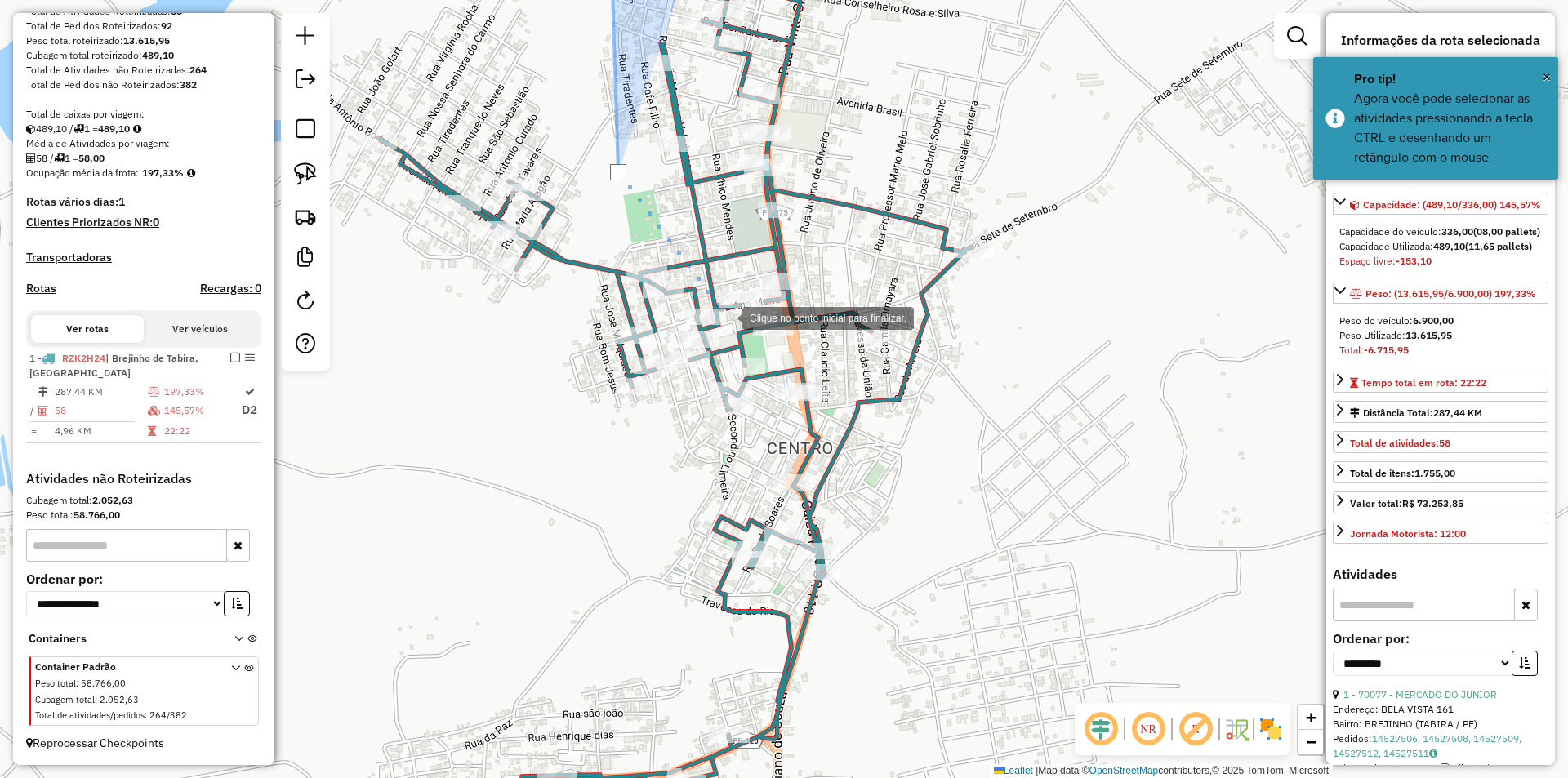
click at [726, 316] on div at bounding box center [726, 316] width 32 height 32
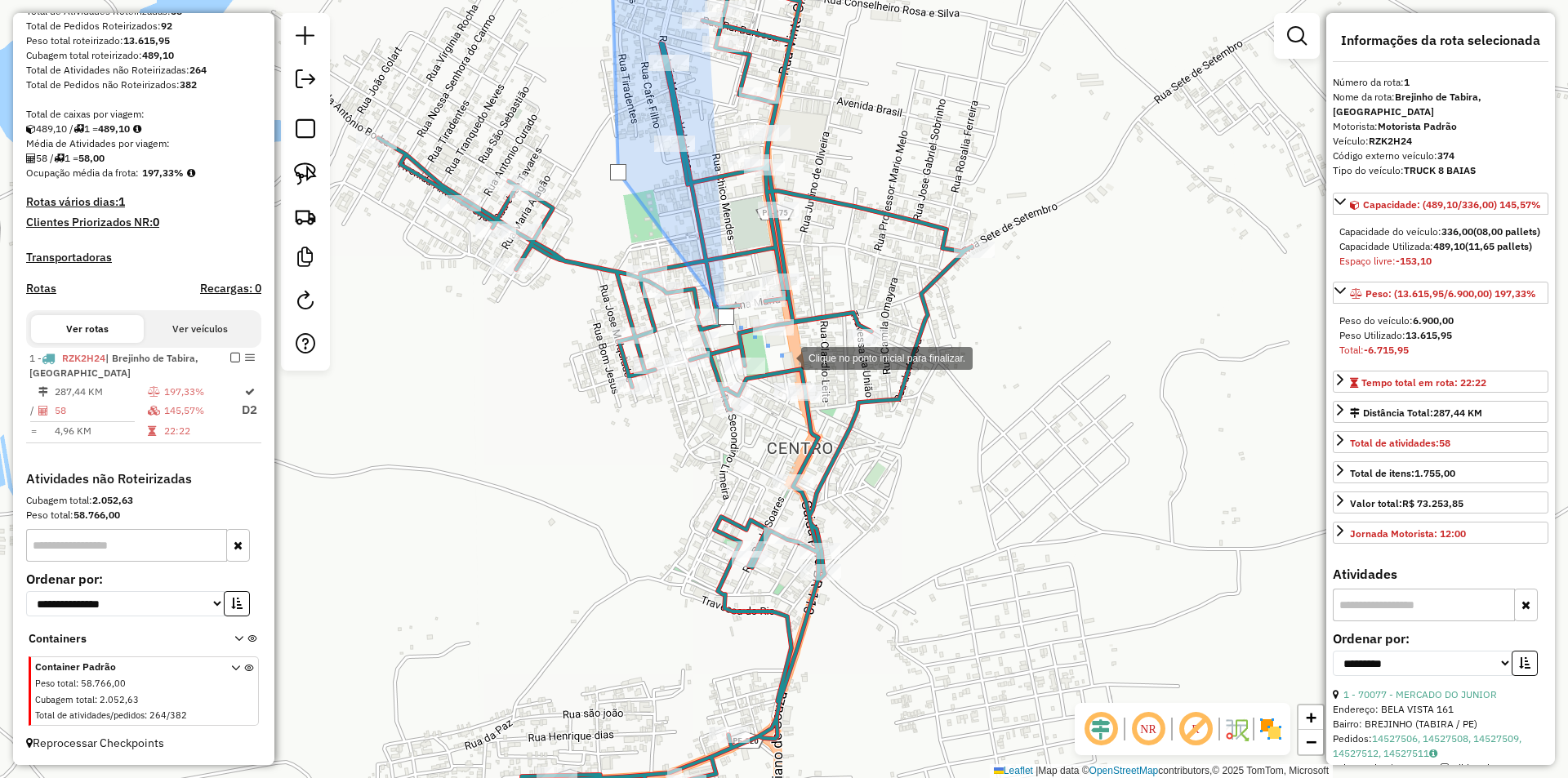
click at [784, 357] on div at bounding box center [784, 357] width 32 height 32
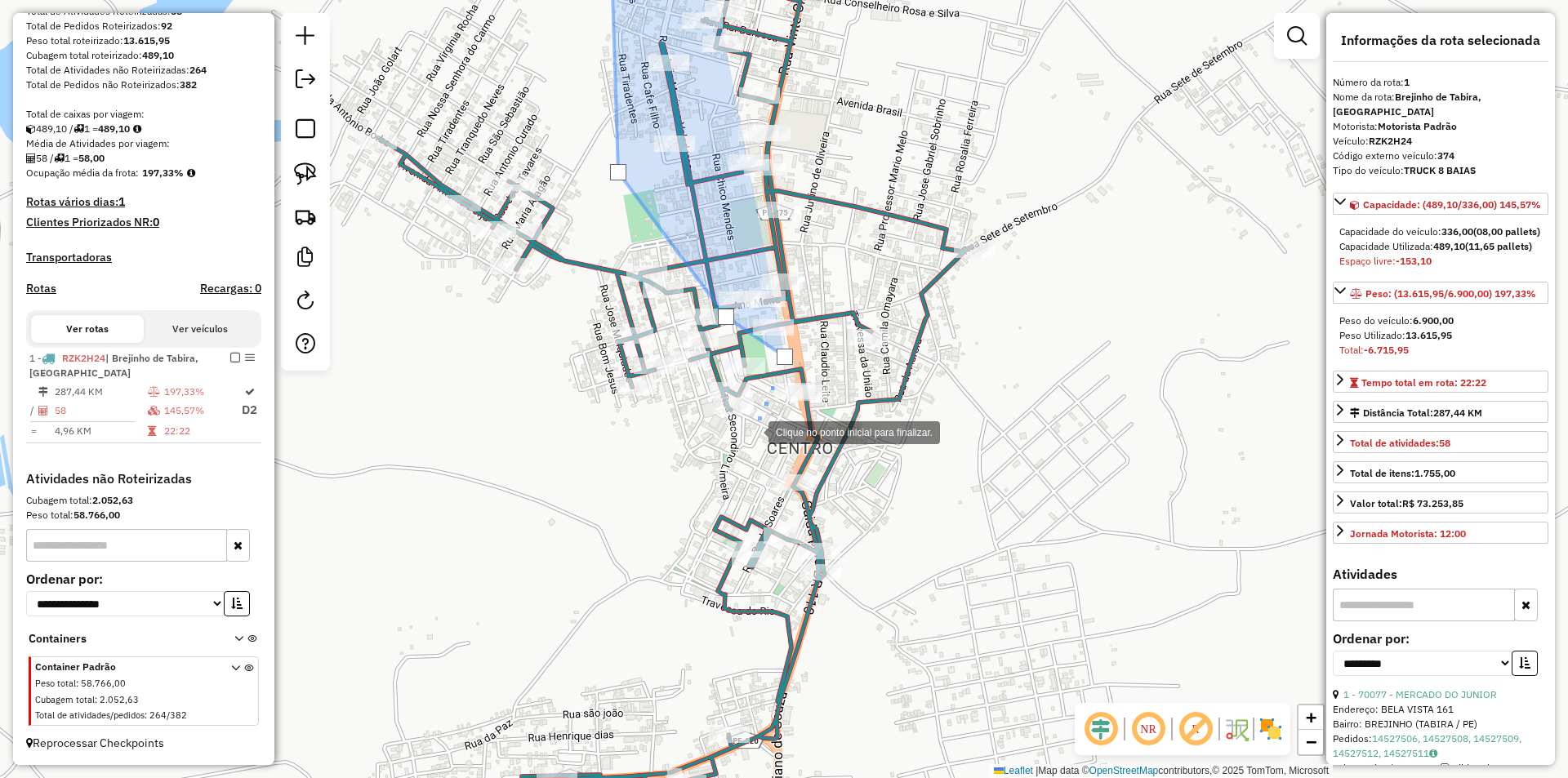
click at [752, 431] on div at bounding box center [752, 431] width 32 height 32
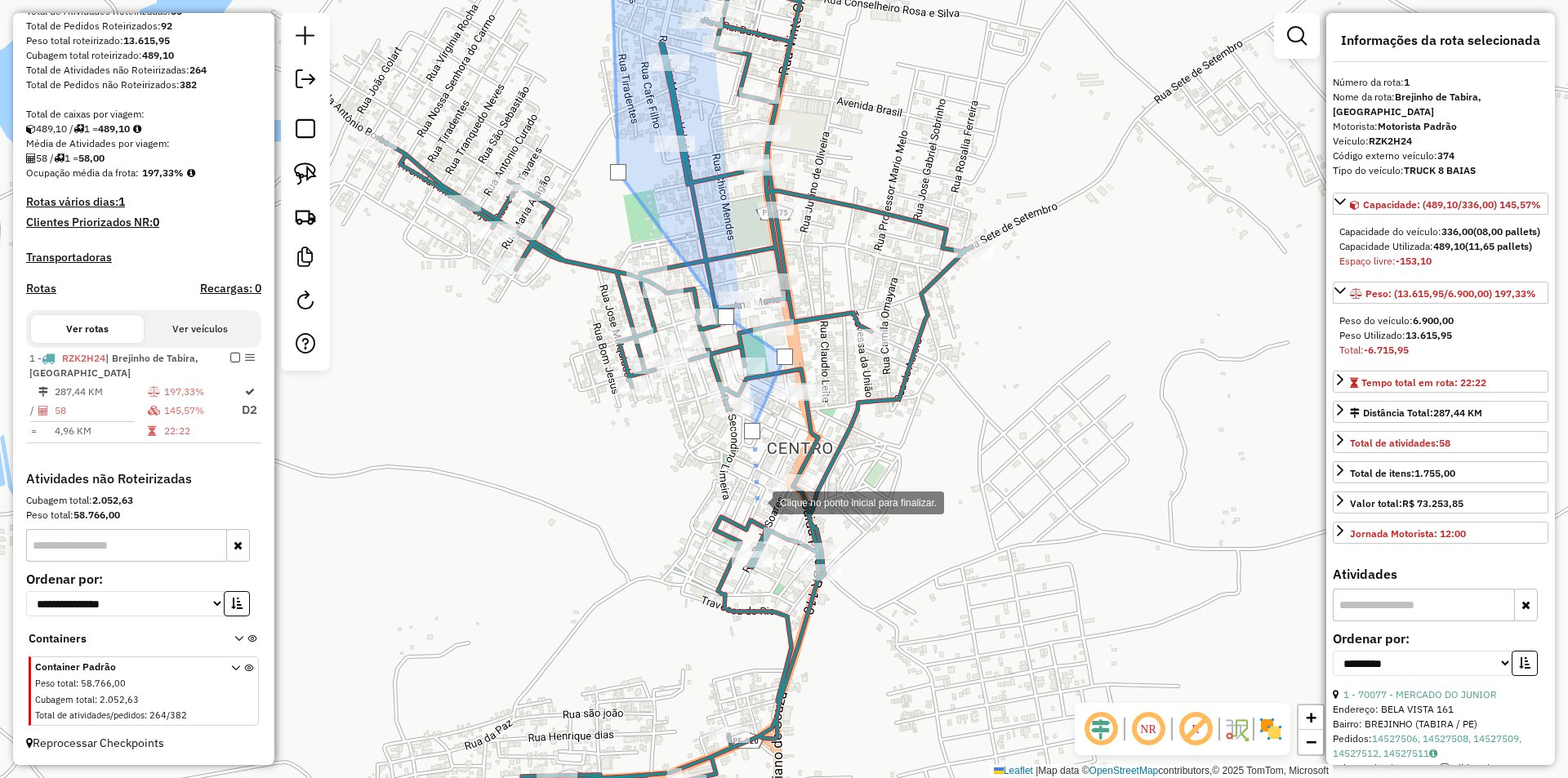
click at [756, 501] on div at bounding box center [756, 501] width 32 height 32
click at [839, 515] on div at bounding box center [839, 514] width 32 height 32
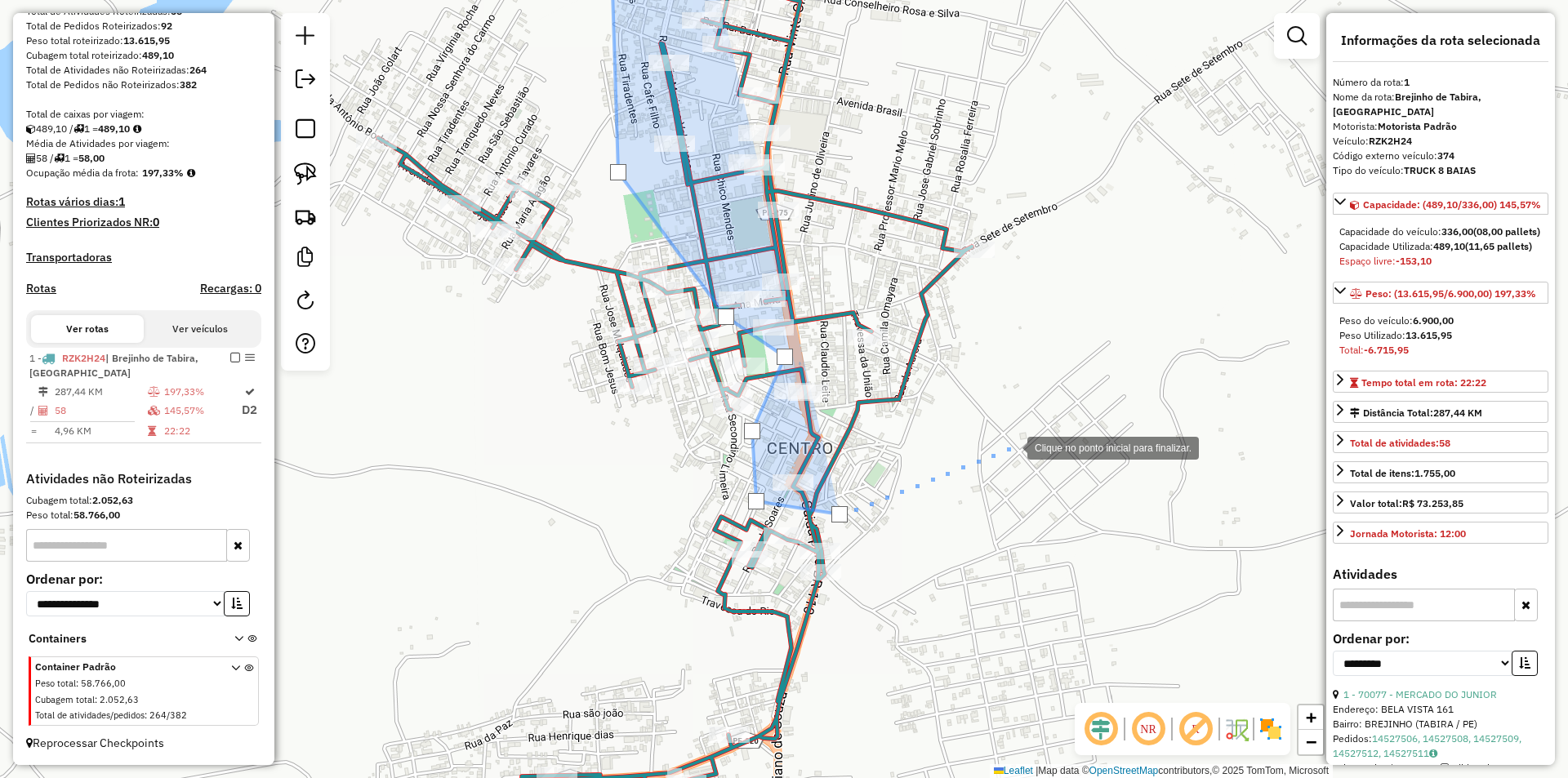
click at [1011, 446] on div at bounding box center [1011, 446] width 32 height 32
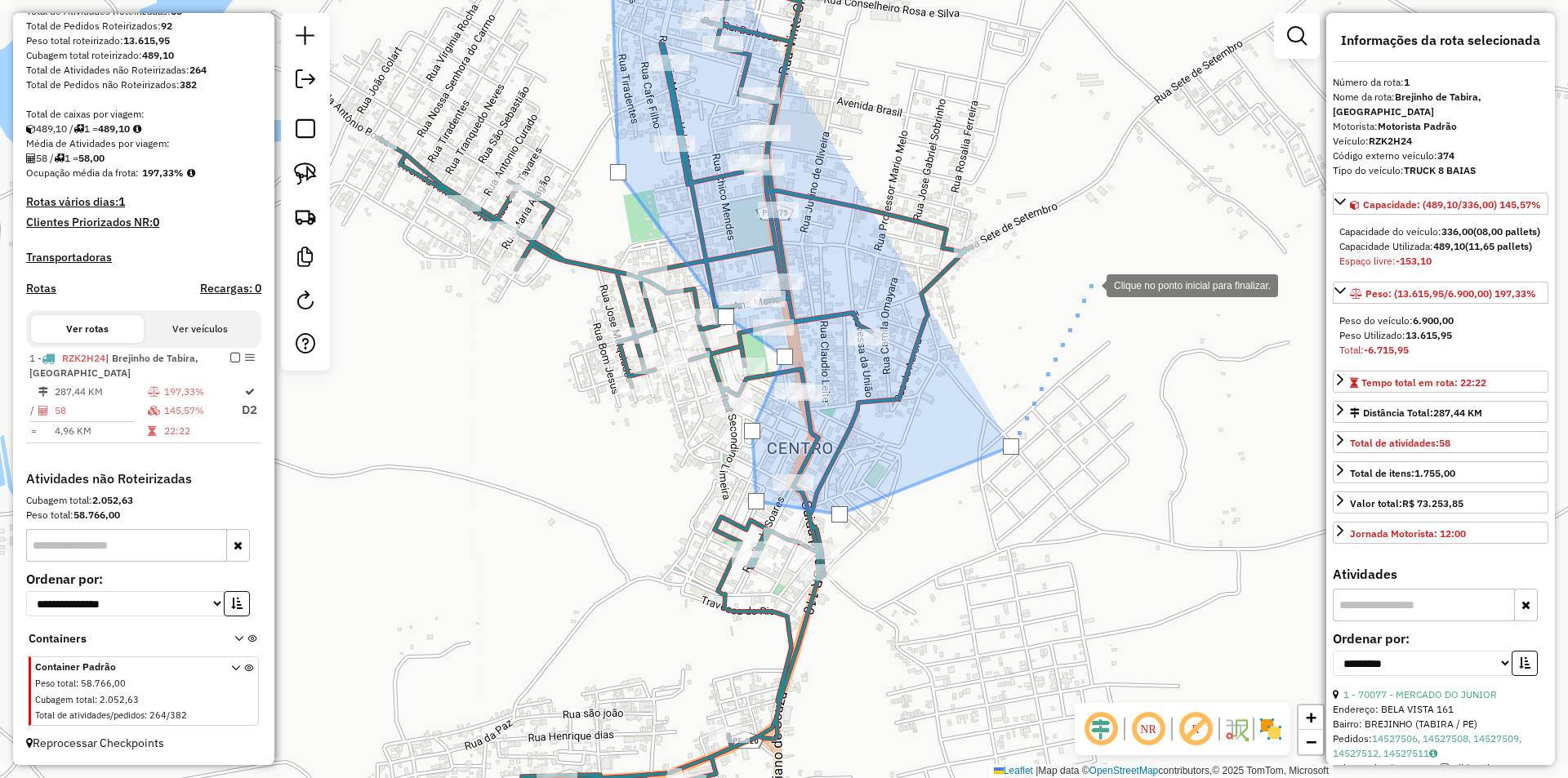
click at [1092, 279] on div at bounding box center [1090, 284] width 32 height 32
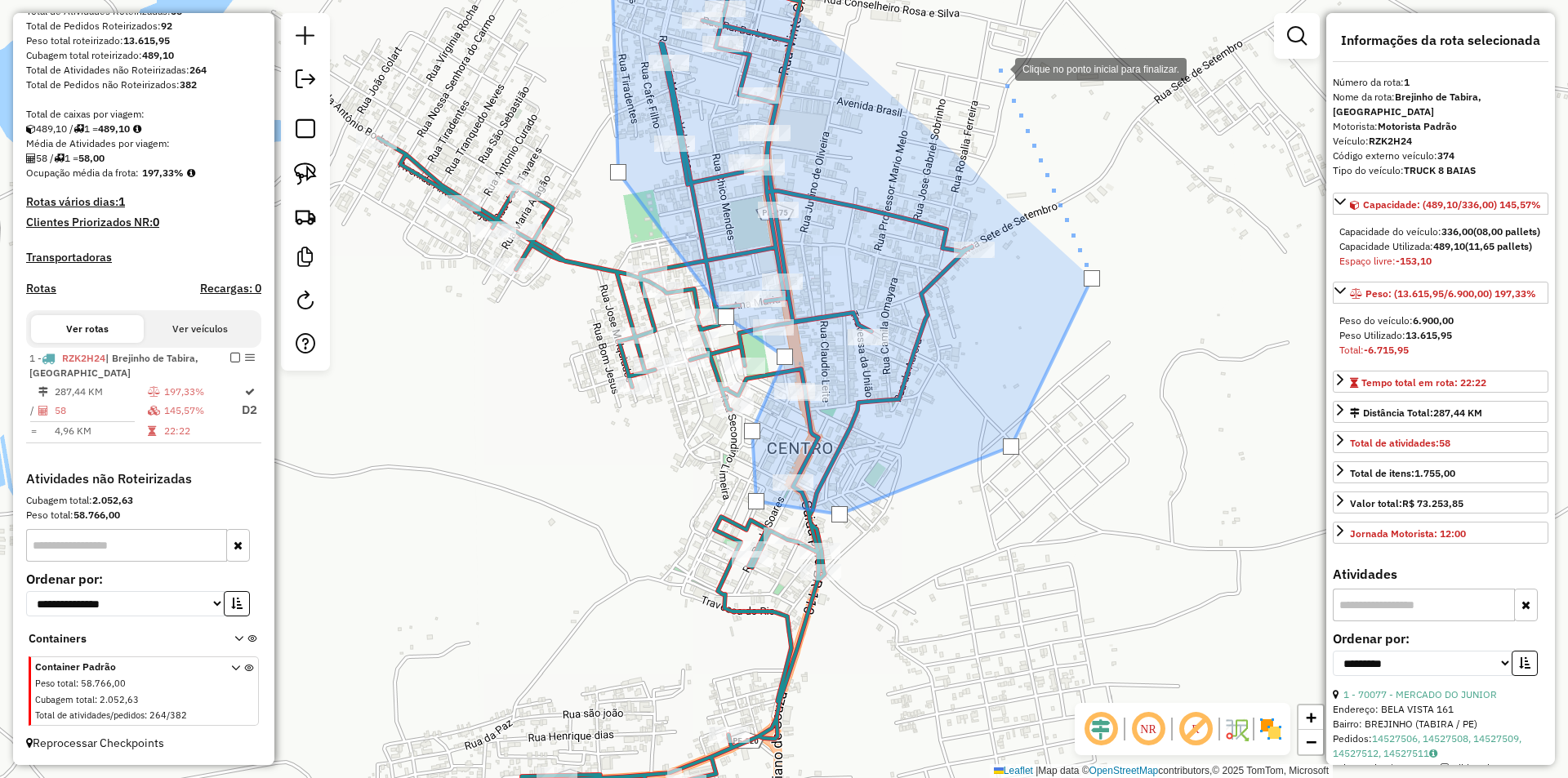
click at [999, 68] on div at bounding box center [998, 68] width 32 height 32
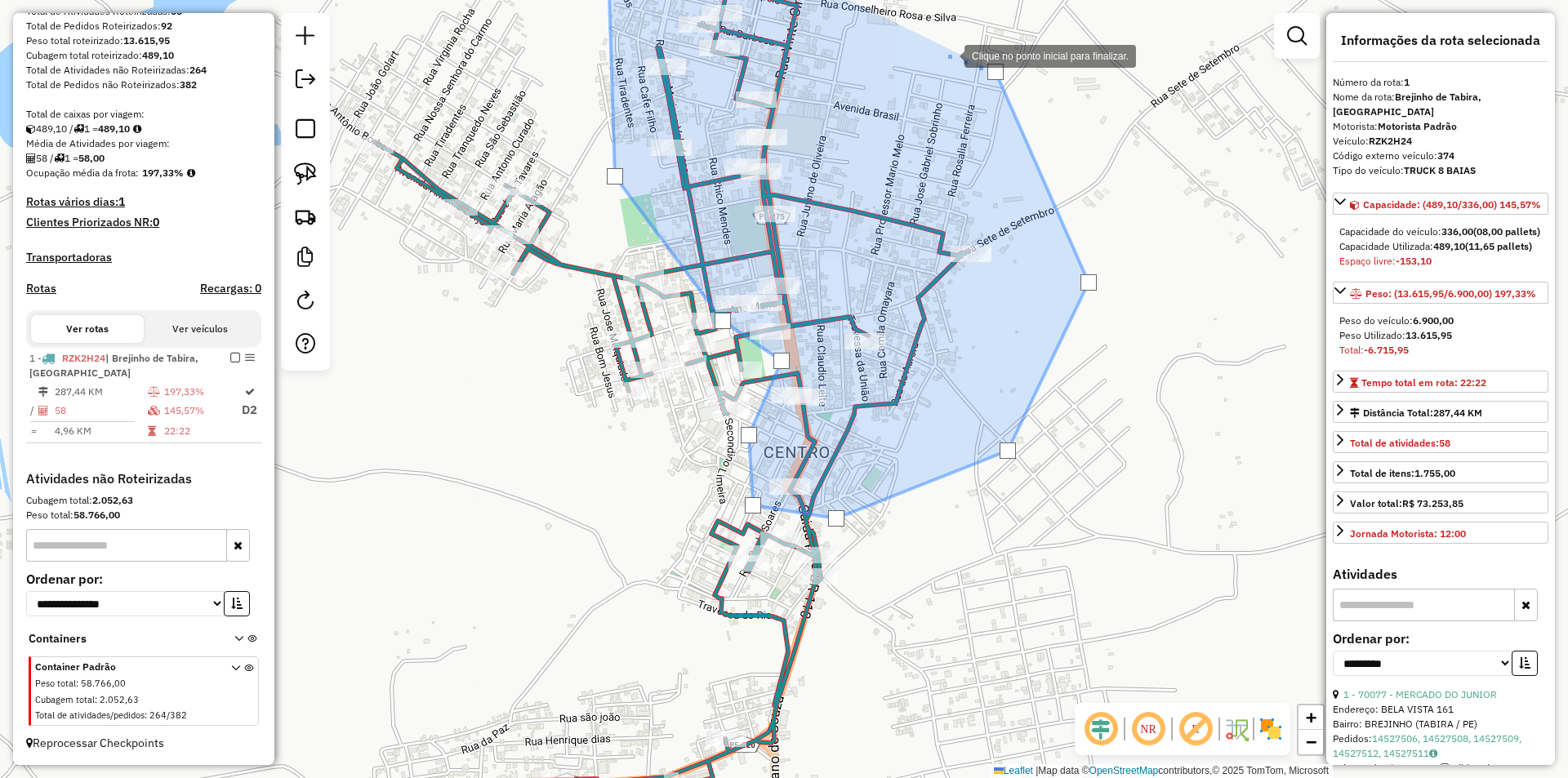
drag, startPoint x: 951, startPoint y: 50, endPoint x: 839, endPoint y: 281, distance: 256.7
click at [931, 71] on div at bounding box center [948, 55] width 32 height 32
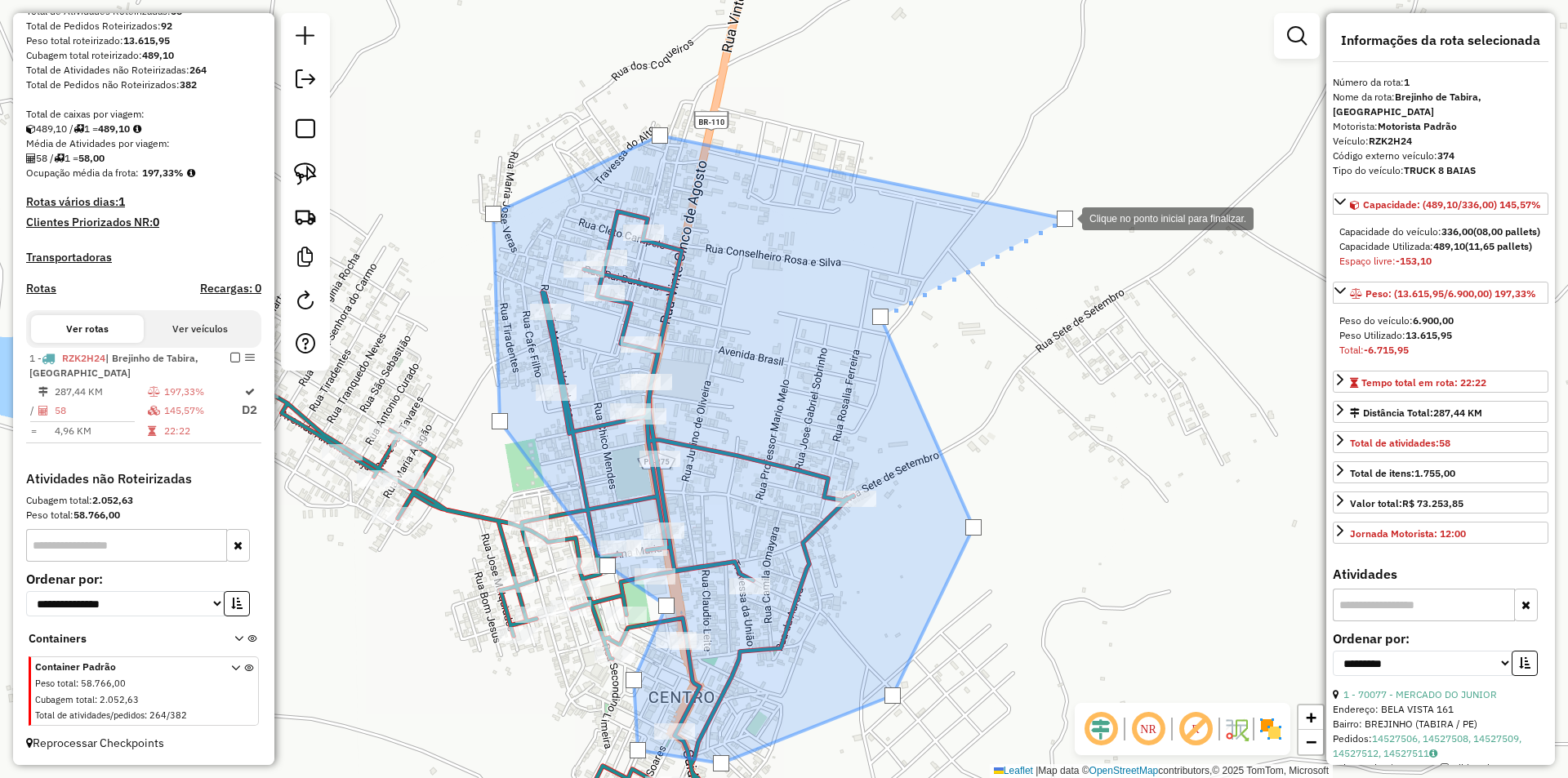
click at [1066, 217] on div at bounding box center [1065, 219] width 16 height 16
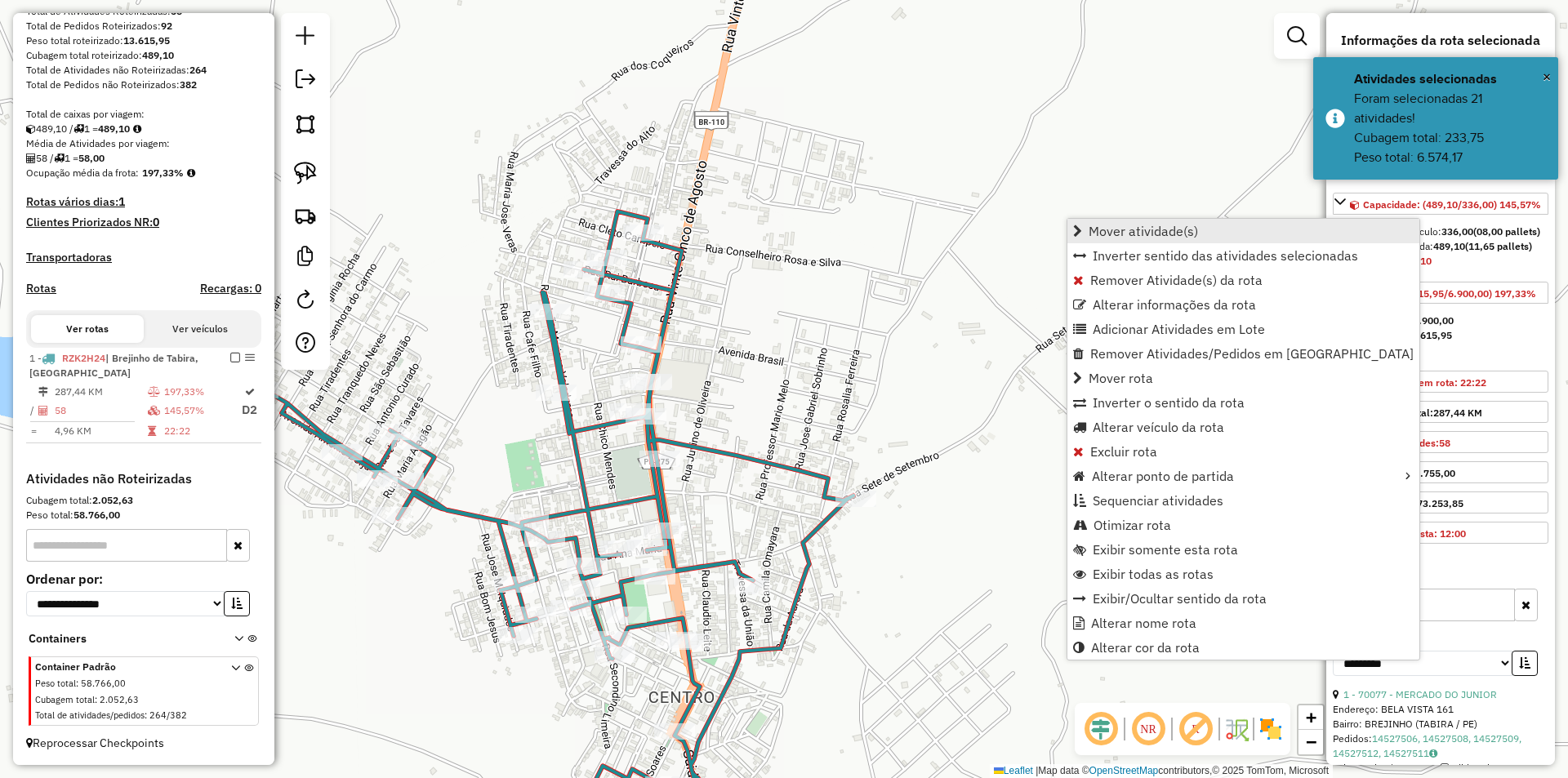
click at [1123, 235] on span "Mover atividade(s)" at bounding box center [1142, 231] width 109 height 13
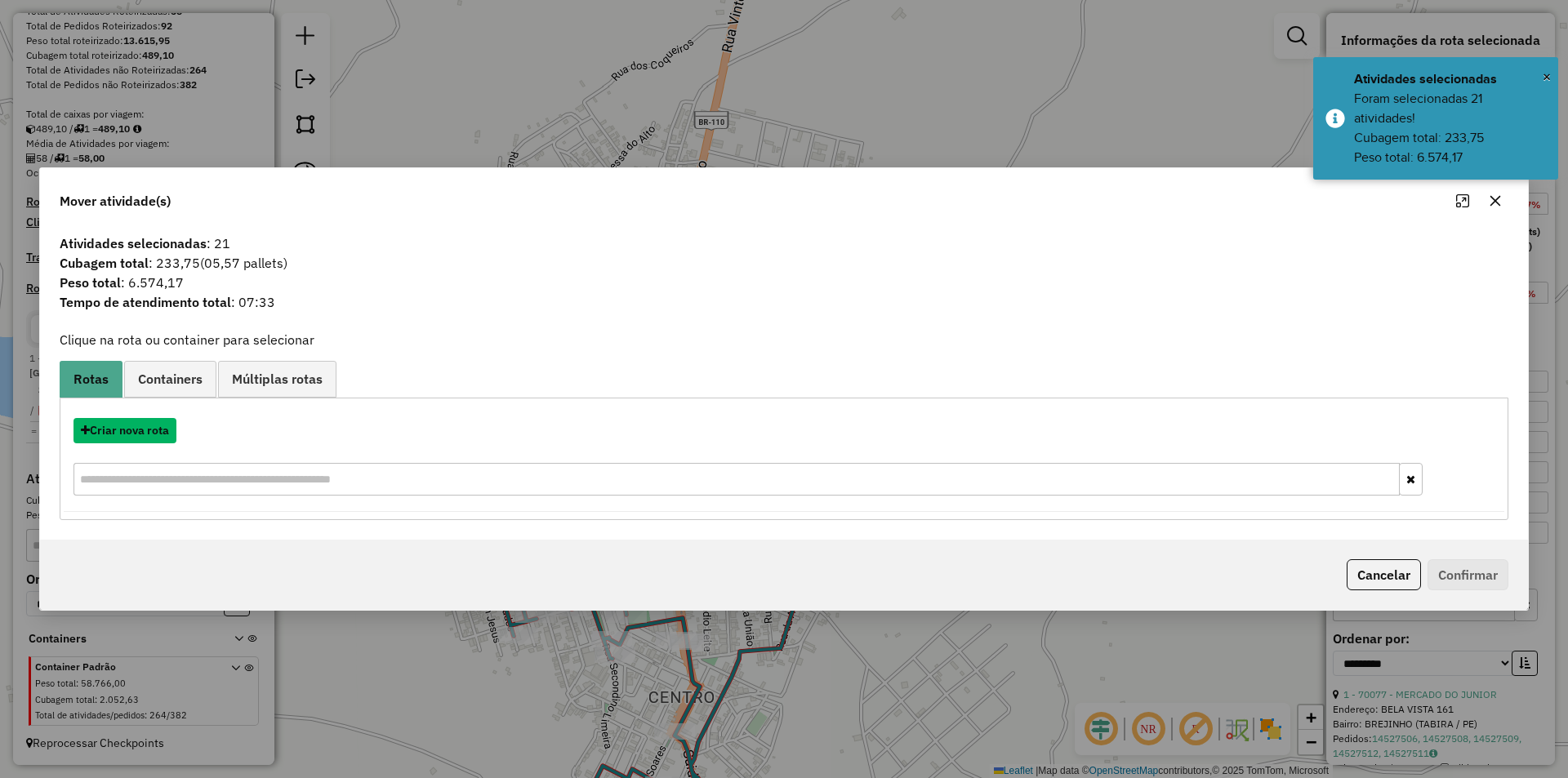
click at [148, 433] on button "Criar nova rota" at bounding box center [125, 431] width 103 height 25
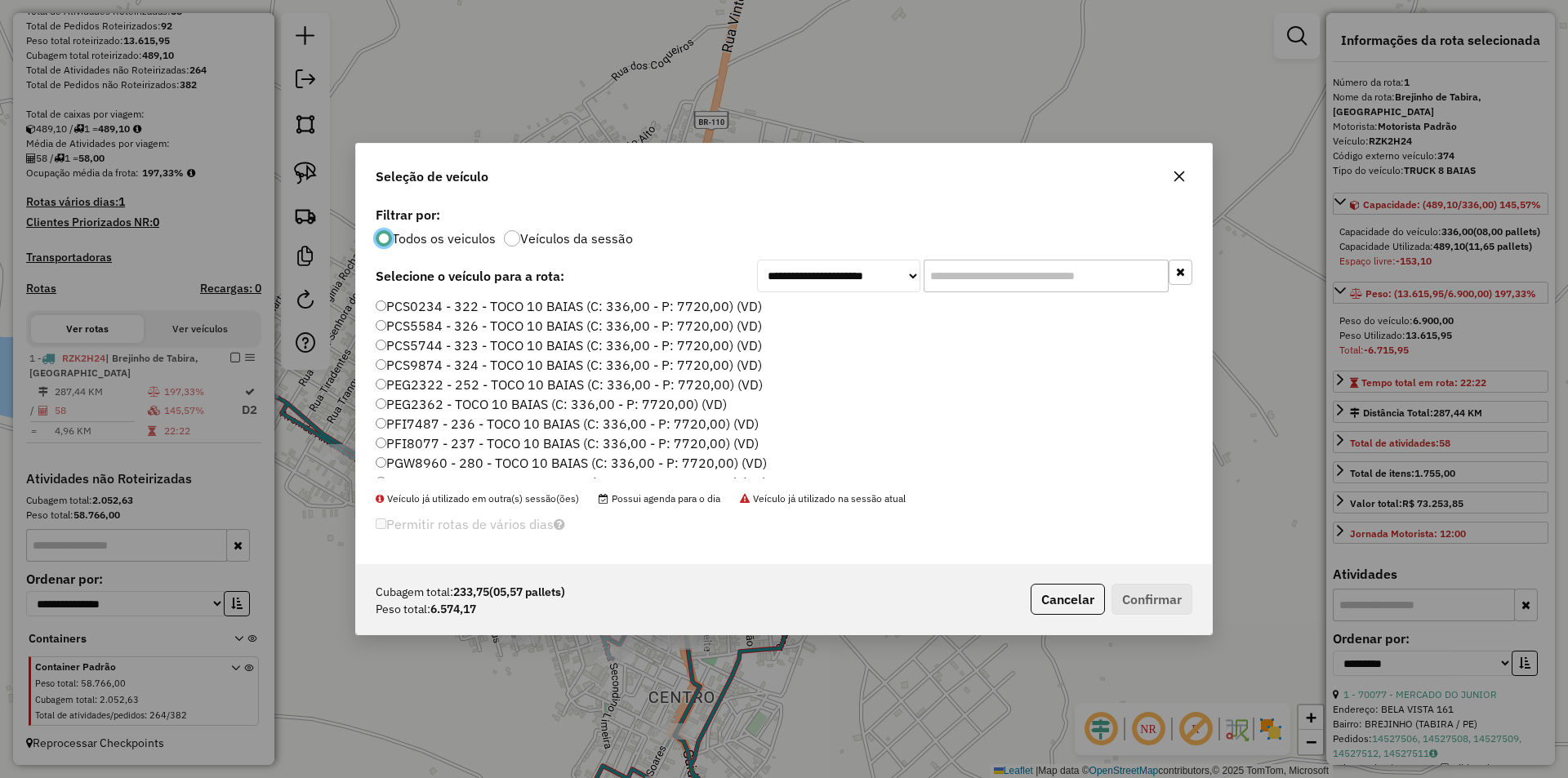
scroll to position [163, 0]
click at [471, 421] on label "RZF2F68 - 356 - TRUCK 8 BAIAS (C: 336,00 - P: 6900,00) (VD)" at bounding box center [568, 419] width 384 height 20
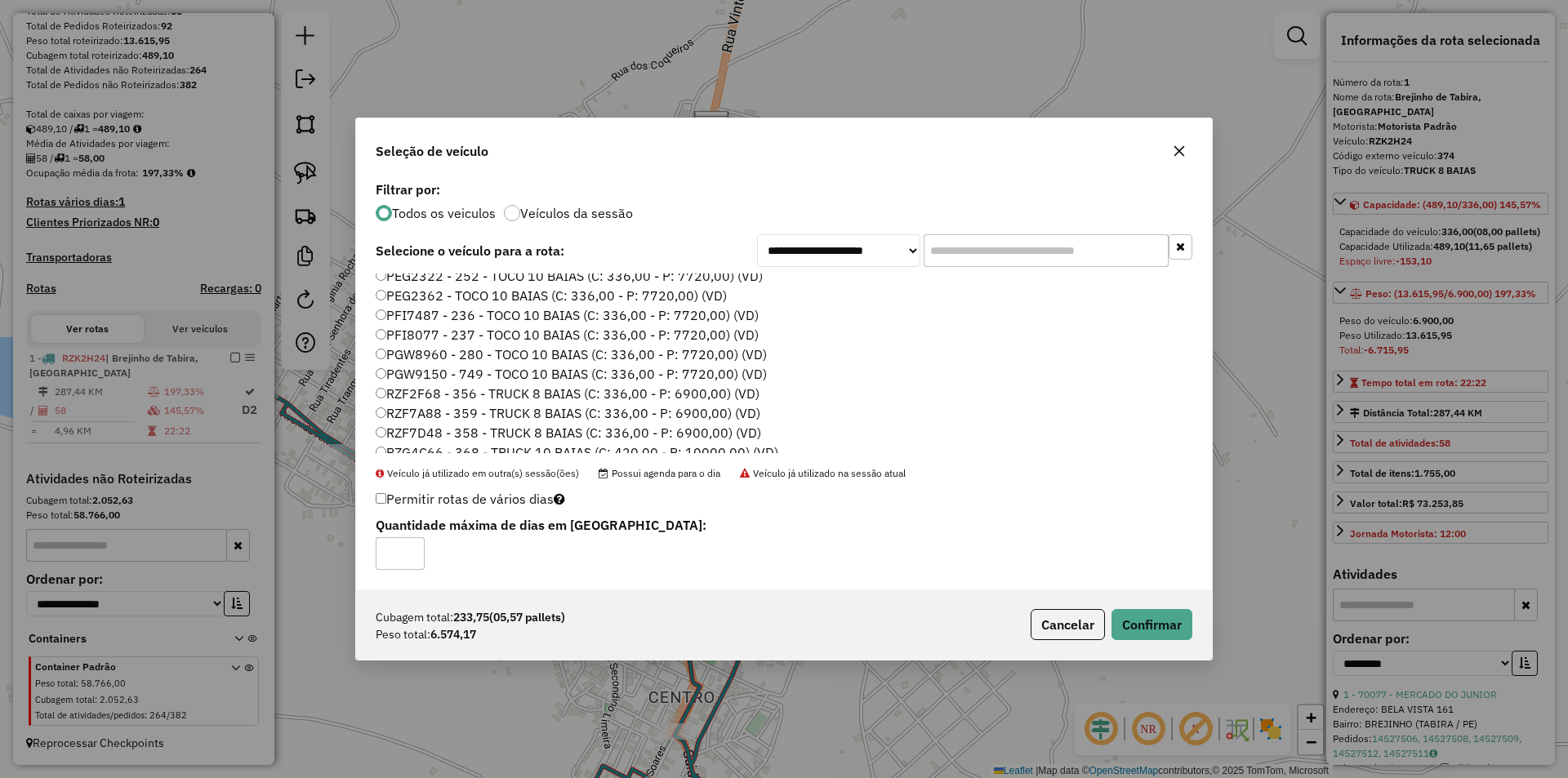
click at [446, 413] on label "RZF7A88 - 359 - TRUCK 8 BAIAS (C: 336,00 - P: 6900,00) (VD)" at bounding box center [568, 413] width 385 height 20
click at [1171, 626] on button "Confirmar" at bounding box center [1151, 625] width 81 height 31
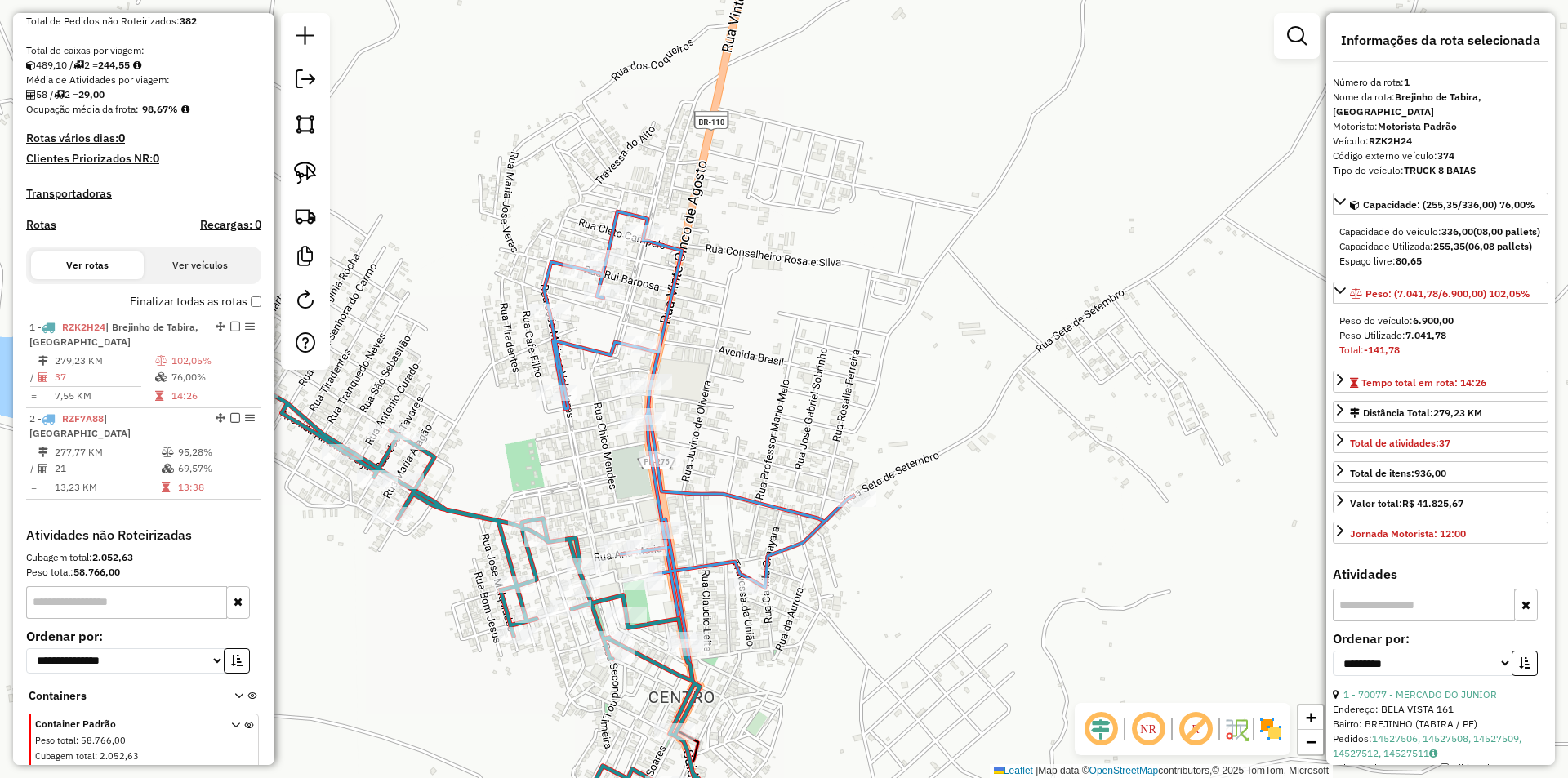
scroll to position [370, 0]
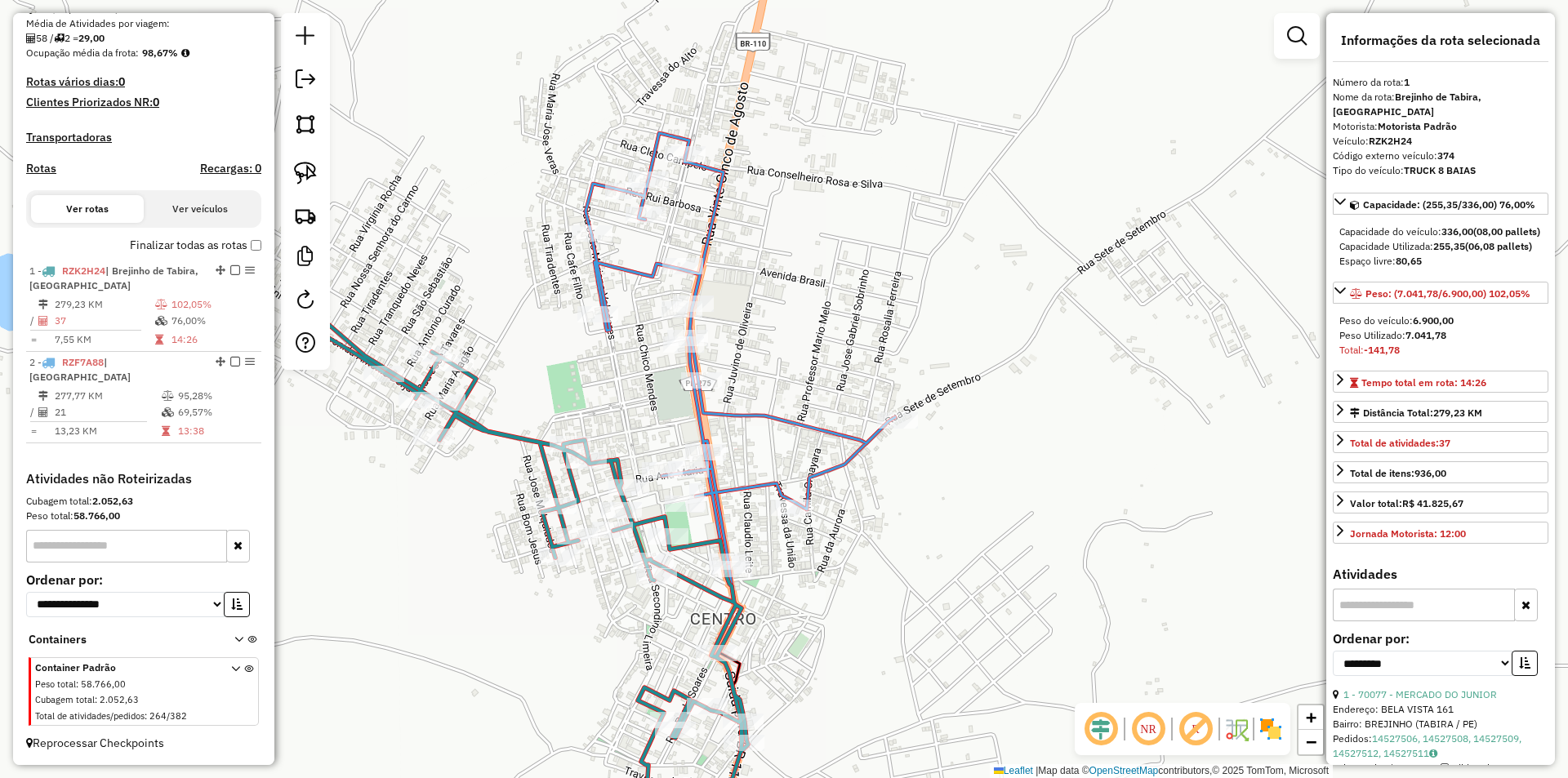
drag, startPoint x: 800, startPoint y: 415, endPoint x: 905, endPoint y: 236, distance: 207.5
click at [904, 241] on div "Janela de atendimento Grade de atendimento Capacidade Transportadoras Veículos …" at bounding box center [784, 389] width 1568 height 778
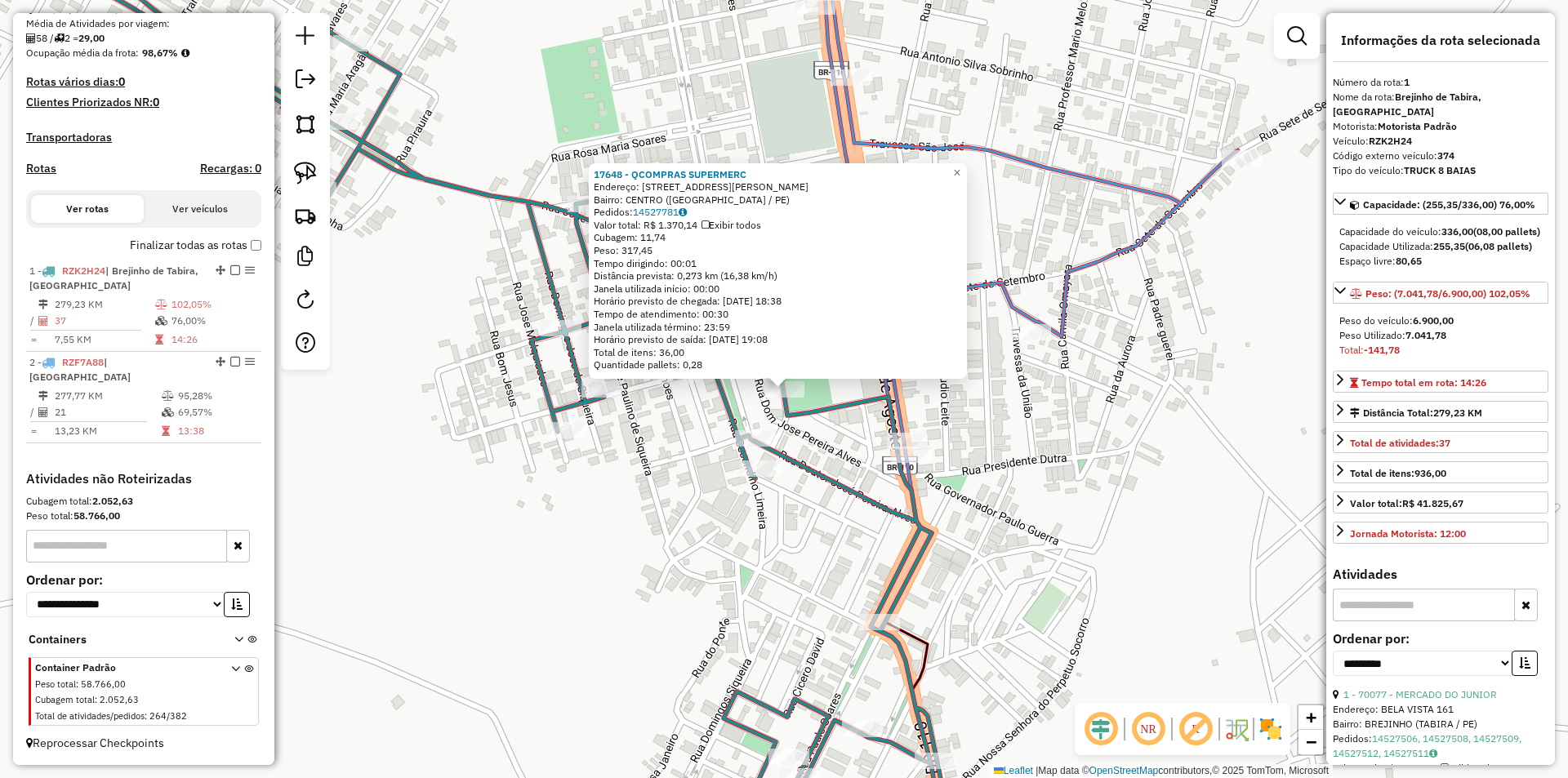
click at [1018, 535] on div "17648 - QCOMPRAS SUPERMERC Endereço: DR MANOEL VIANA 292 Bairro: CENTRO (SAO JO…" at bounding box center [784, 389] width 1568 height 778
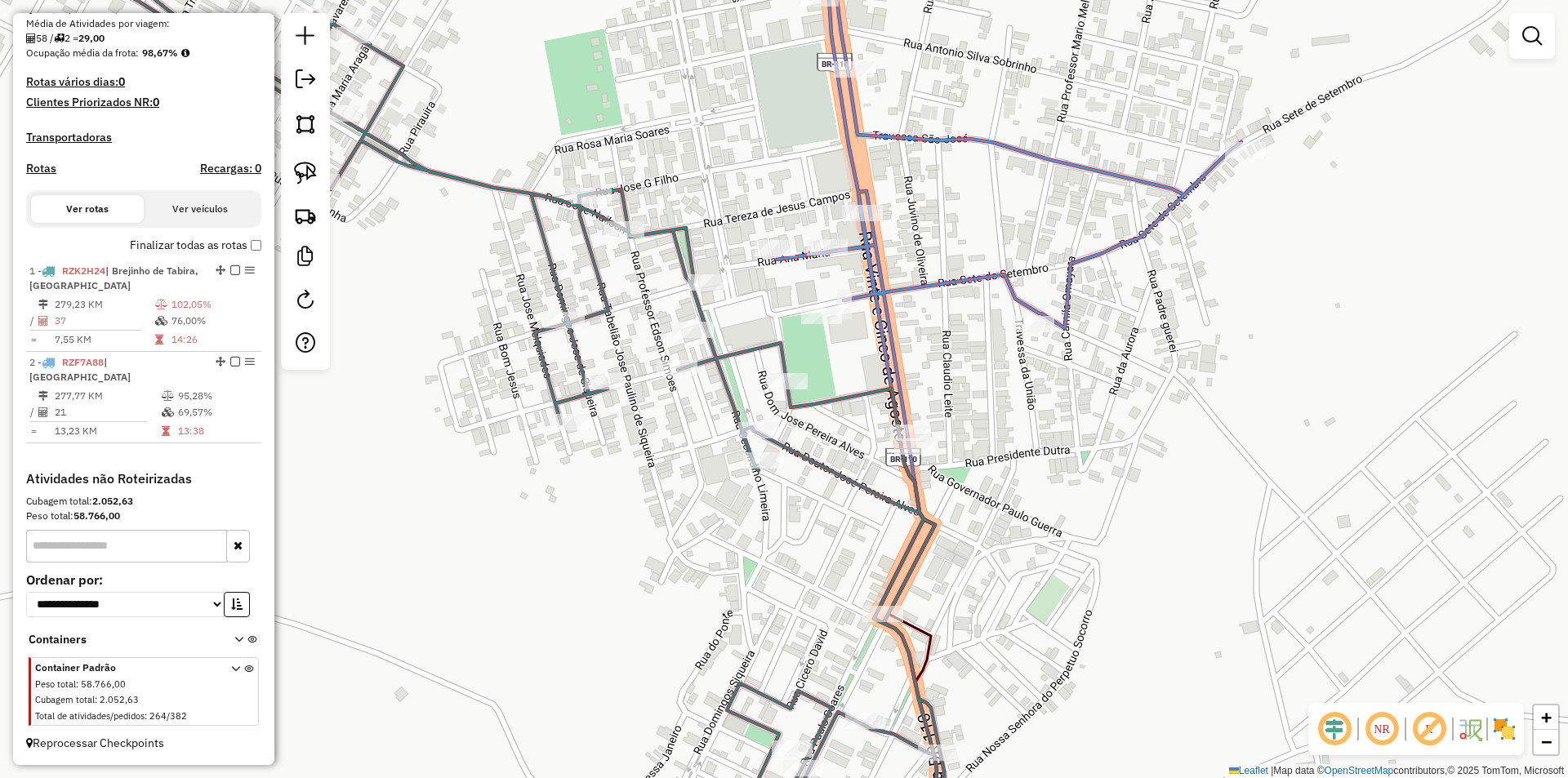
drag, startPoint x: 967, startPoint y: 588, endPoint x: 943, endPoint y: 477, distance: 113.6
click at [951, 497] on div "Janela de atendimento Grade de atendimento Capacidade Transportadoras Veículos …" at bounding box center [784, 389] width 1568 height 778
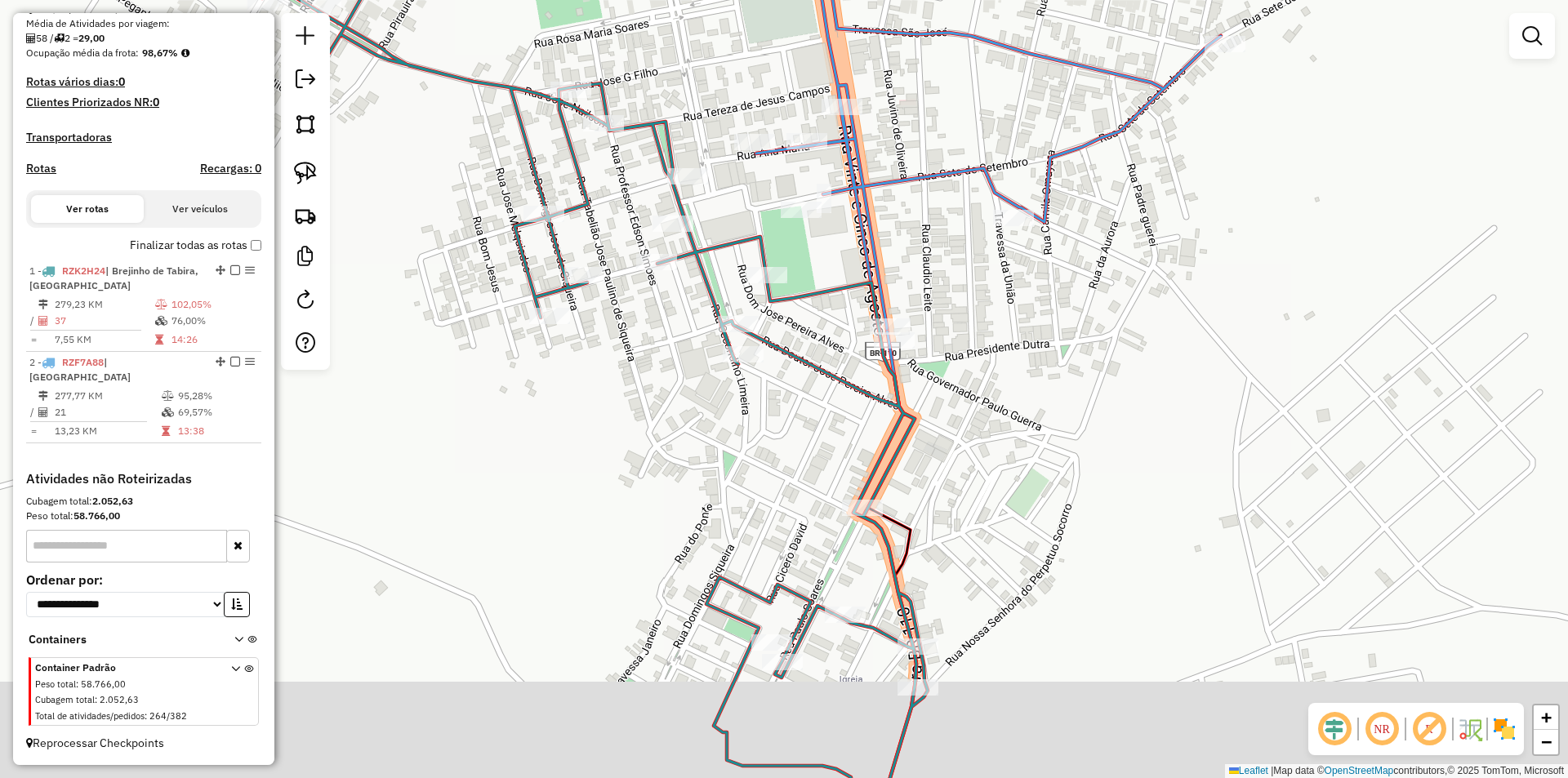
drag, startPoint x: 946, startPoint y: 566, endPoint x: 898, endPoint y: 434, distance: 140.5
click at [898, 434] on div "Janela de atendimento Grade de atendimento Capacidade Transportadoras Veículos …" at bounding box center [784, 389] width 1568 height 778
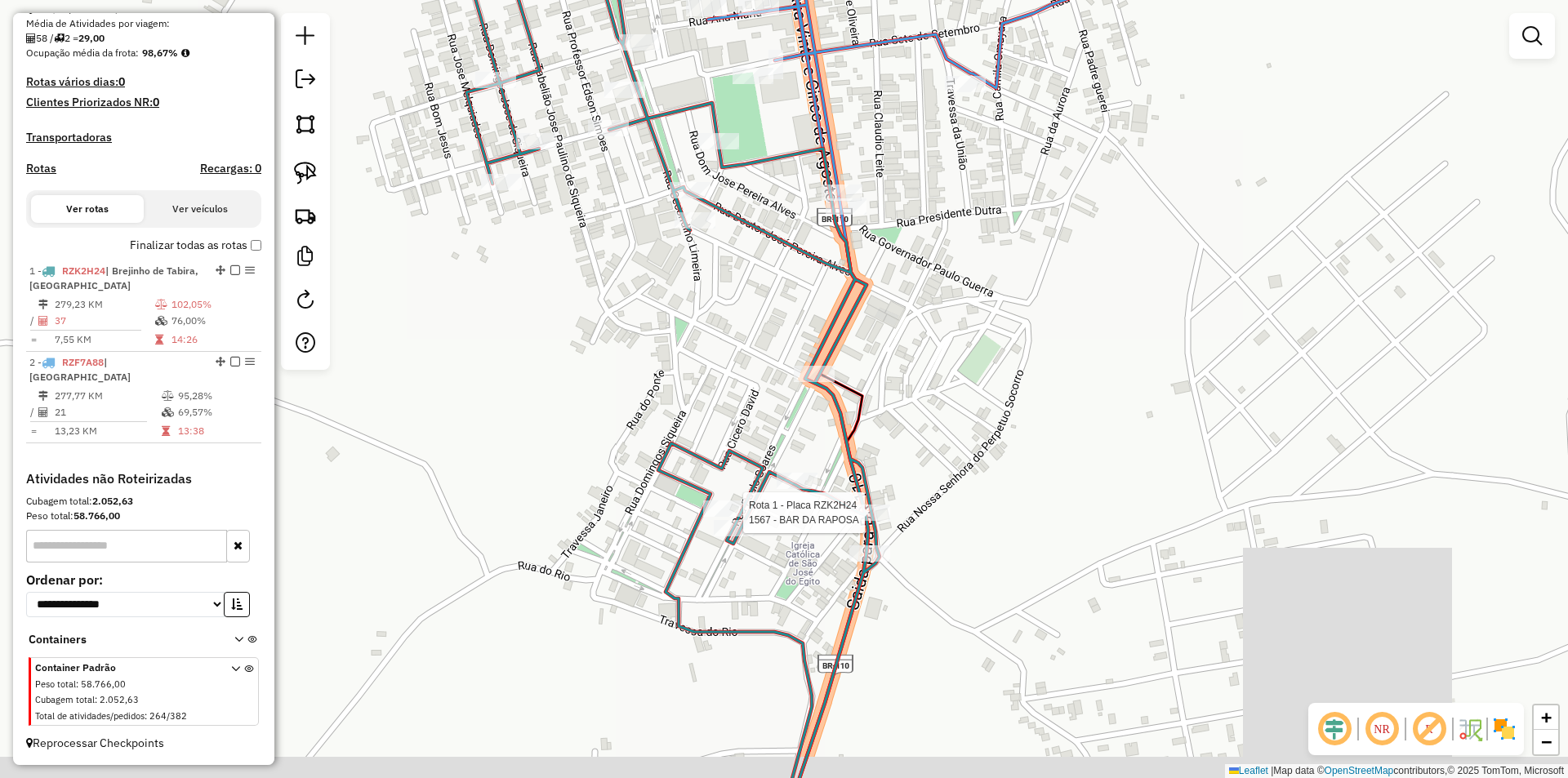
select select "**********"
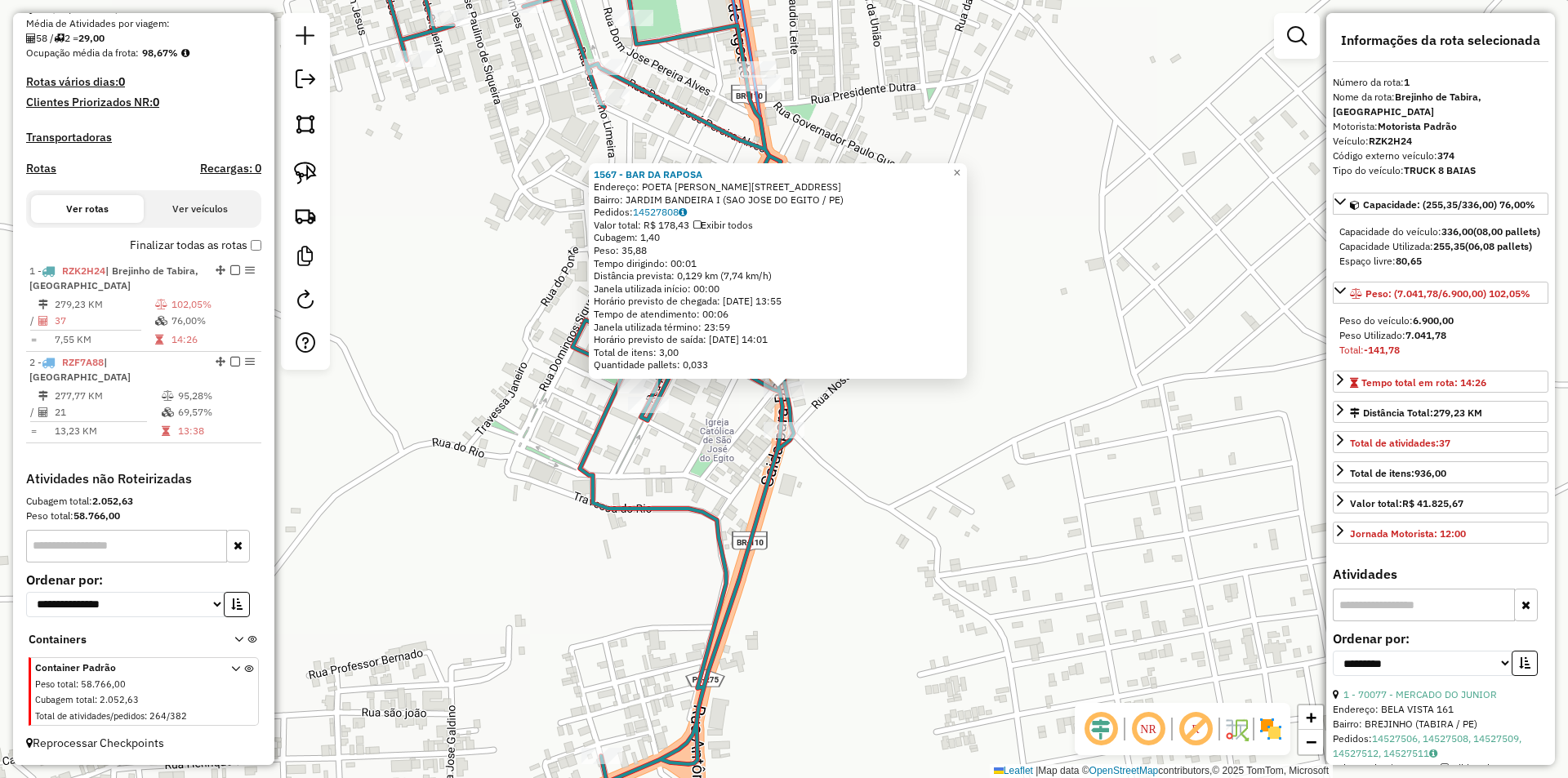
click at [792, 448] on icon at bounding box center [477, 389] width 635 height 934
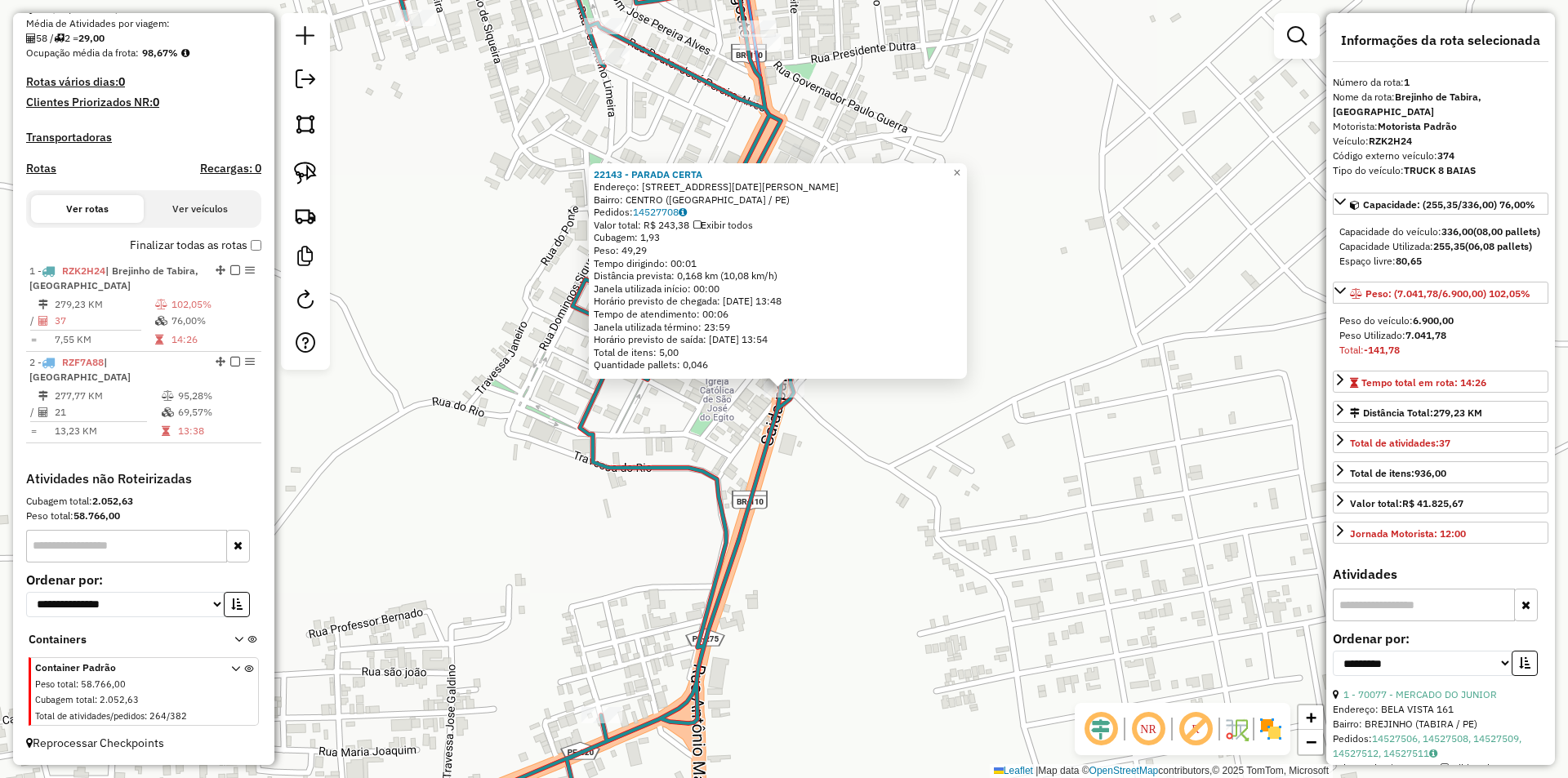
click at [862, 425] on div "22143 - PARADA CERTA Endereço: Rua 01 de Marco 120 Bairro: CENTRO (SAO JOSE DO …" at bounding box center [784, 389] width 1568 height 778
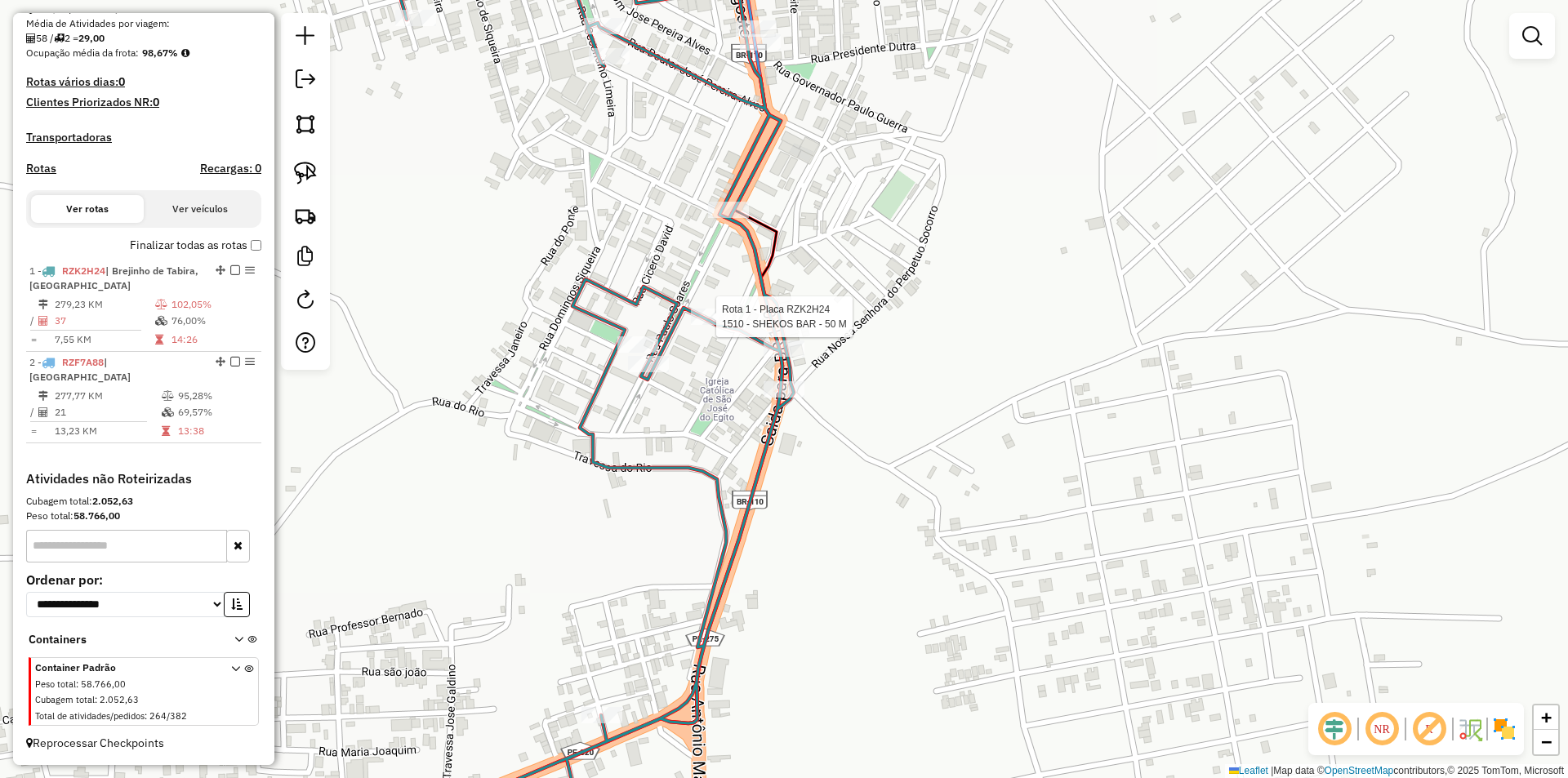
select select "**********"
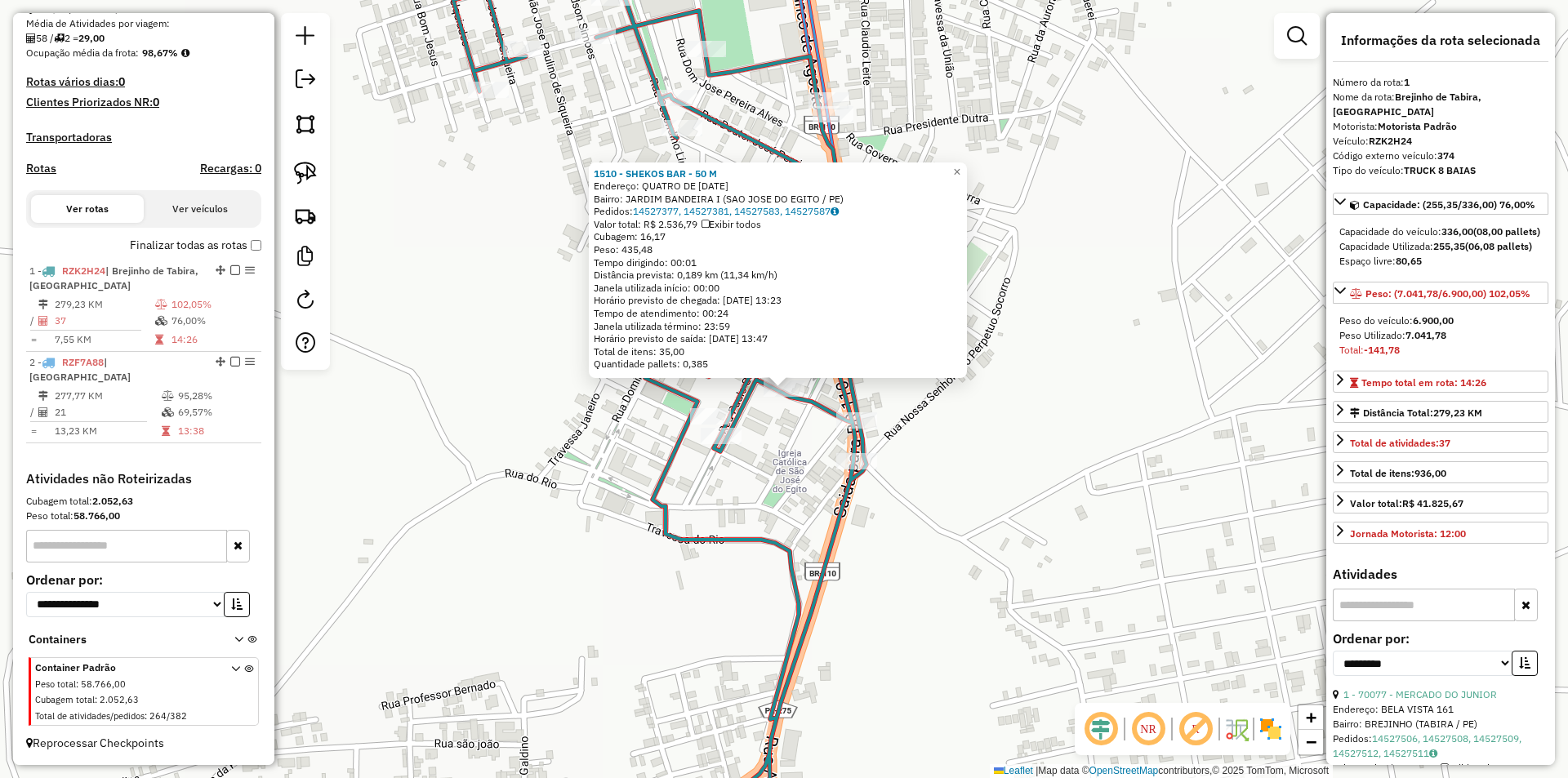
drag, startPoint x: 799, startPoint y: 443, endPoint x: 779, endPoint y: 540, distance: 99.0
click at [779, 540] on div "1510 - SHEKOS BAR - 50 M Endereço: QUATRO DE OUTUBRO 1 Bairro: JARDIM BANDEIRA …" at bounding box center [784, 389] width 1568 height 778
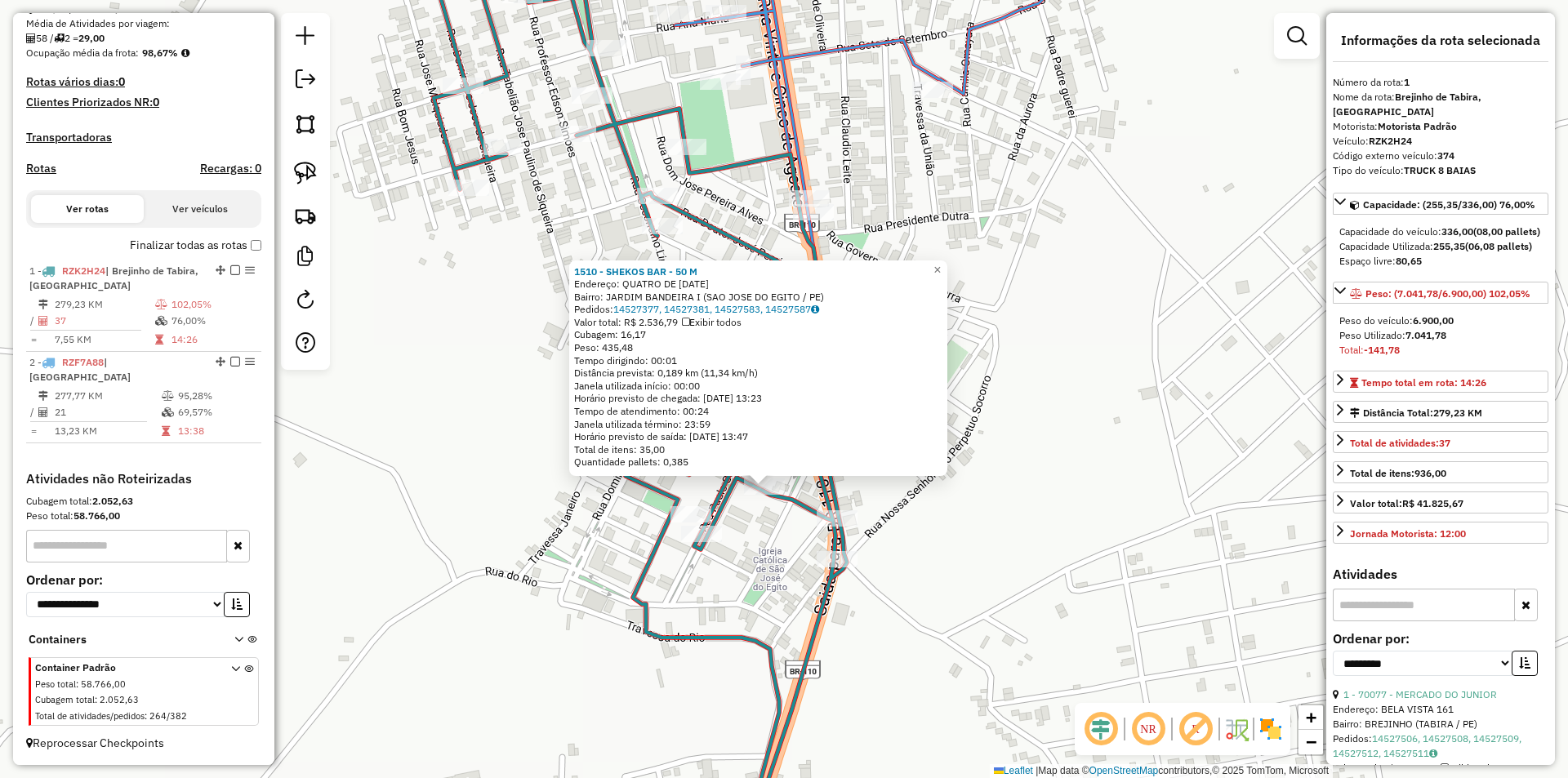
click at [1028, 527] on div "1510 - SHEKOS BAR - 50 M Endereço: QUATRO DE OUTUBRO 1 Bairro: JARDIM BANDEIRA …" at bounding box center [784, 389] width 1568 height 778
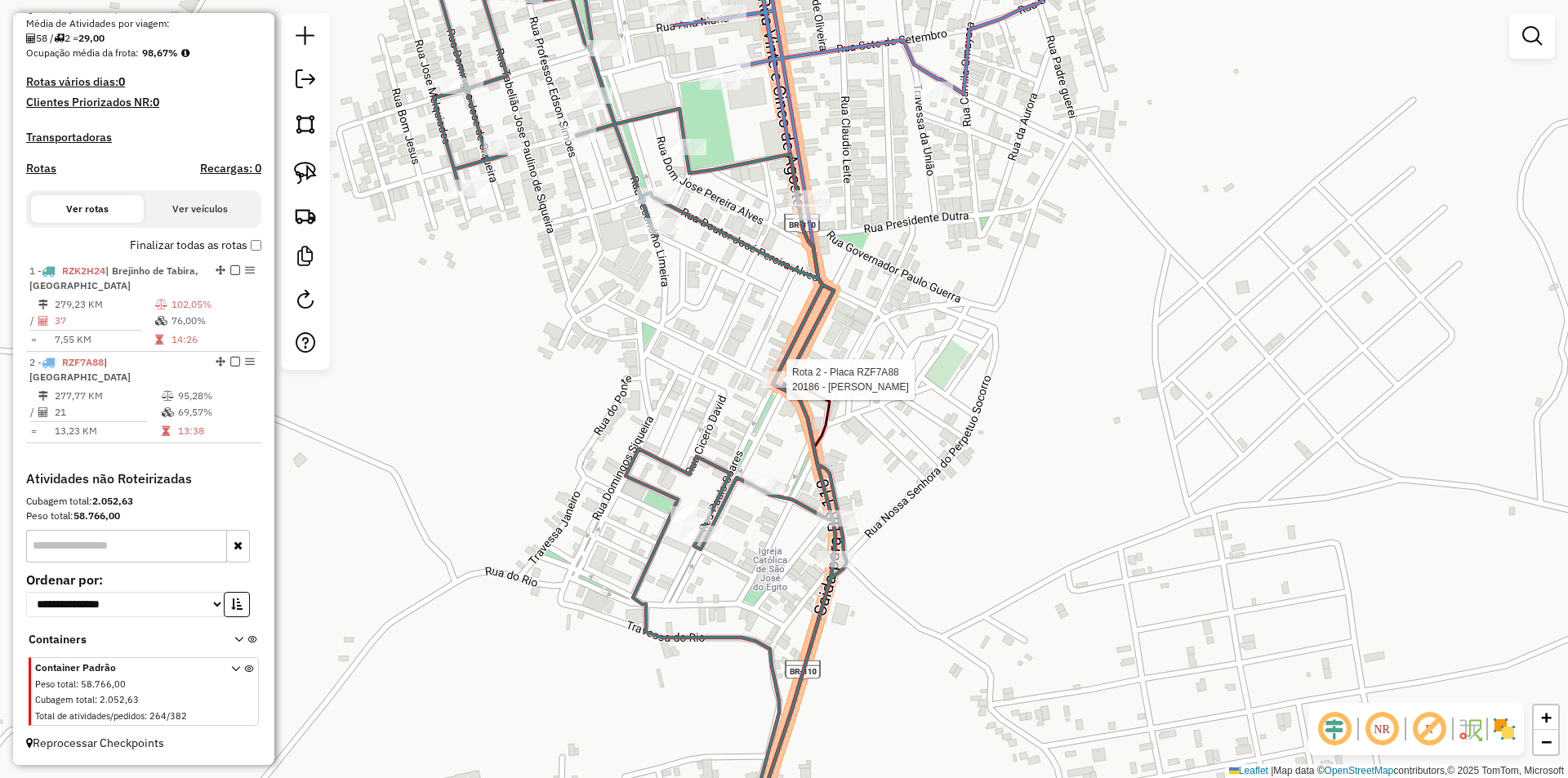
select select "**********"
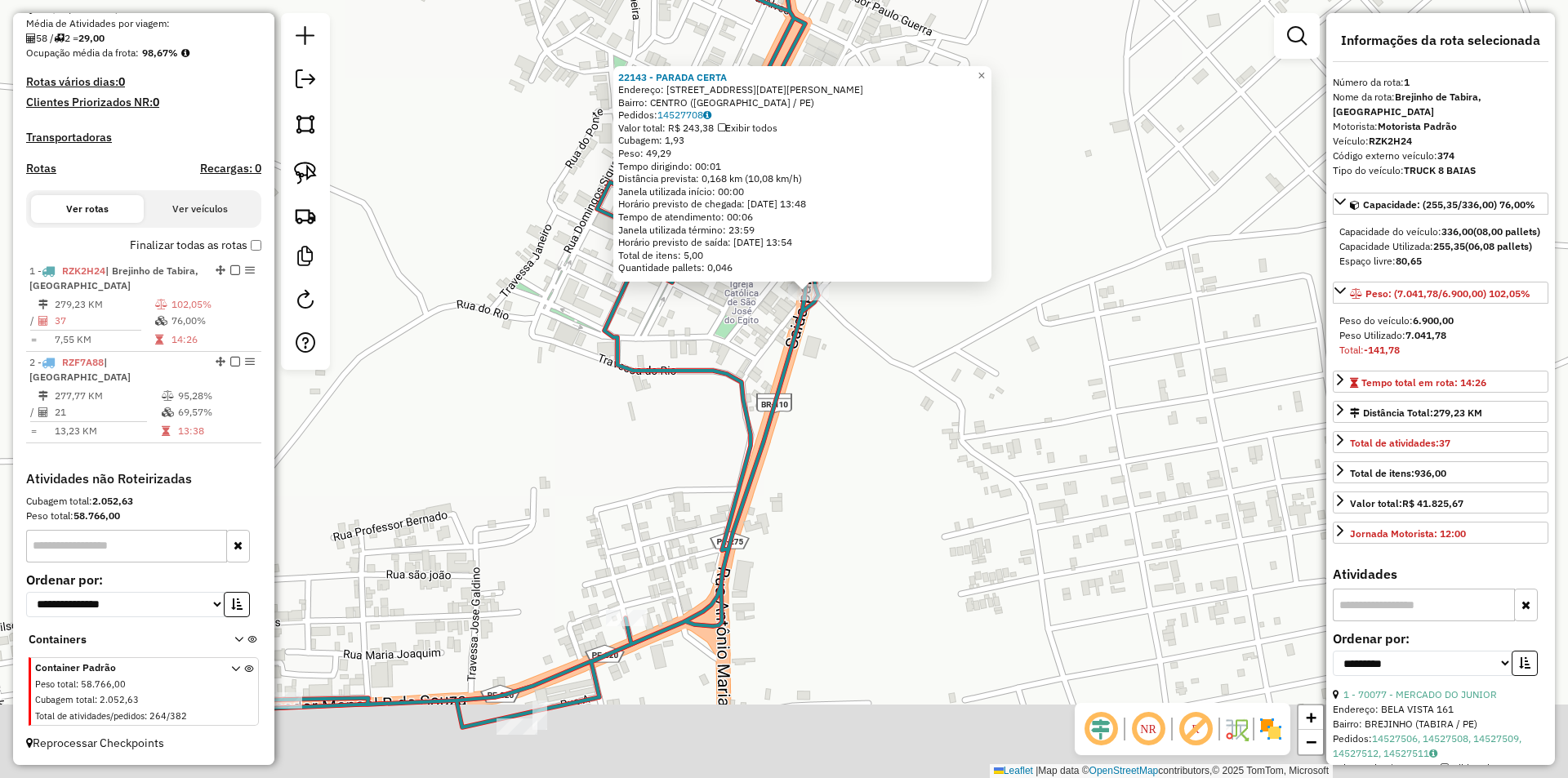
drag, startPoint x: 817, startPoint y: 583, endPoint x: 843, endPoint y: 423, distance: 162.1
click at [858, 407] on div "22143 - PARADA CERTA Endereço: Rua 01 de Marco 120 Bairro: CENTRO (SAO JOSE DO …" at bounding box center [784, 389] width 1568 height 778
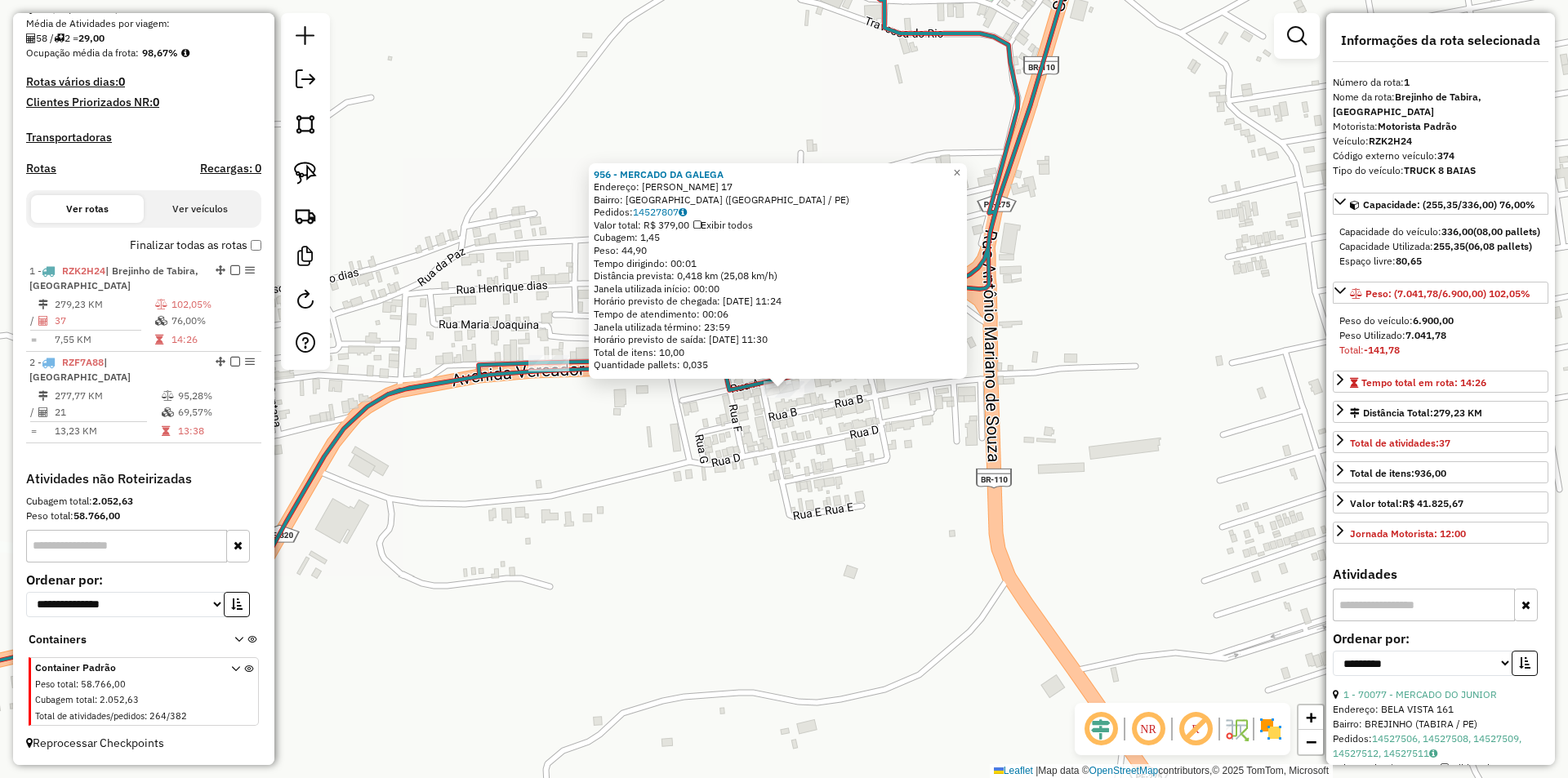
click at [609, 480] on div "956 - MERCADO DA GALEGA Endereço: JOSE IVANILDO P DA SILVA 17 Bairro: VILA DA C…" at bounding box center [784, 389] width 1568 height 778
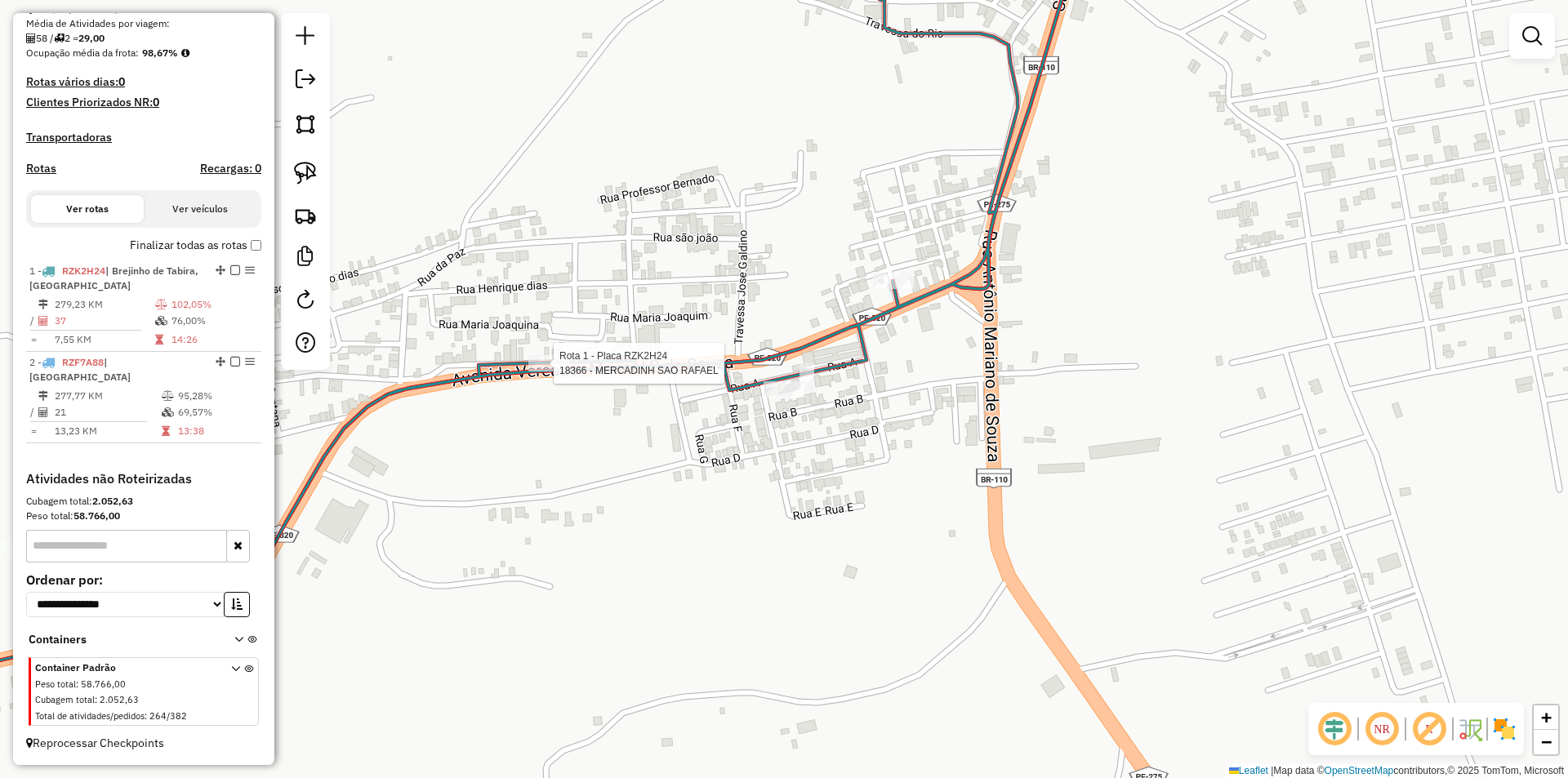
click at [540, 371] on div at bounding box center [548, 363] width 41 height 16
select select "**********"
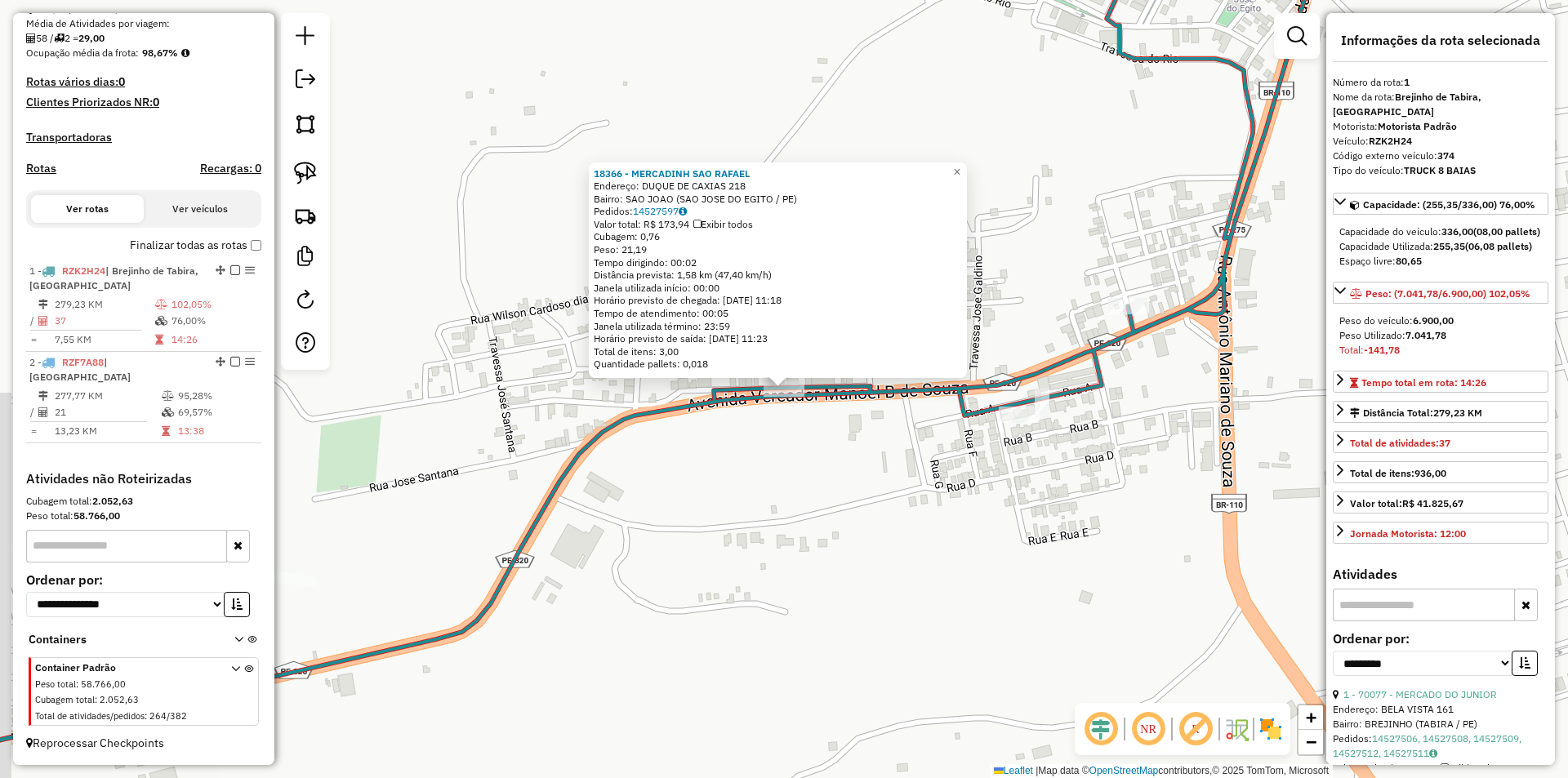
click at [826, 490] on div "18366 - MERCADINH SAO RAFAEL Endereço: DUQUE DE CAXIAS 218 Bairro: SAO JOAO (SA…" at bounding box center [784, 389] width 1568 height 778
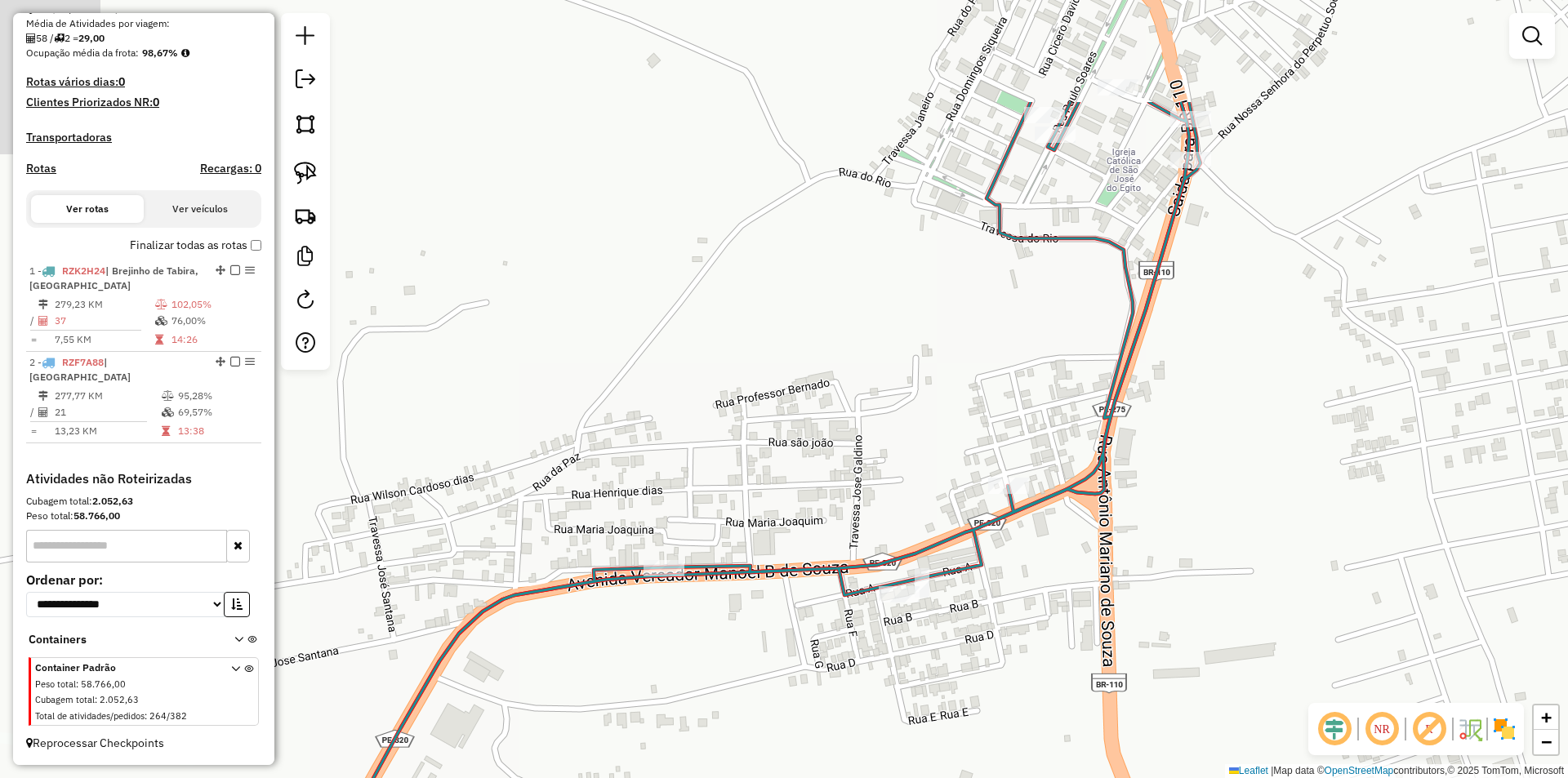
drag, startPoint x: 1064, startPoint y: 287, endPoint x: 829, endPoint y: 475, distance: 300.9
click at [909, 435] on div "Janela de atendimento Grade de atendimento Capacidade Transportadoras Veículos …" at bounding box center [784, 389] width 1568 height 778
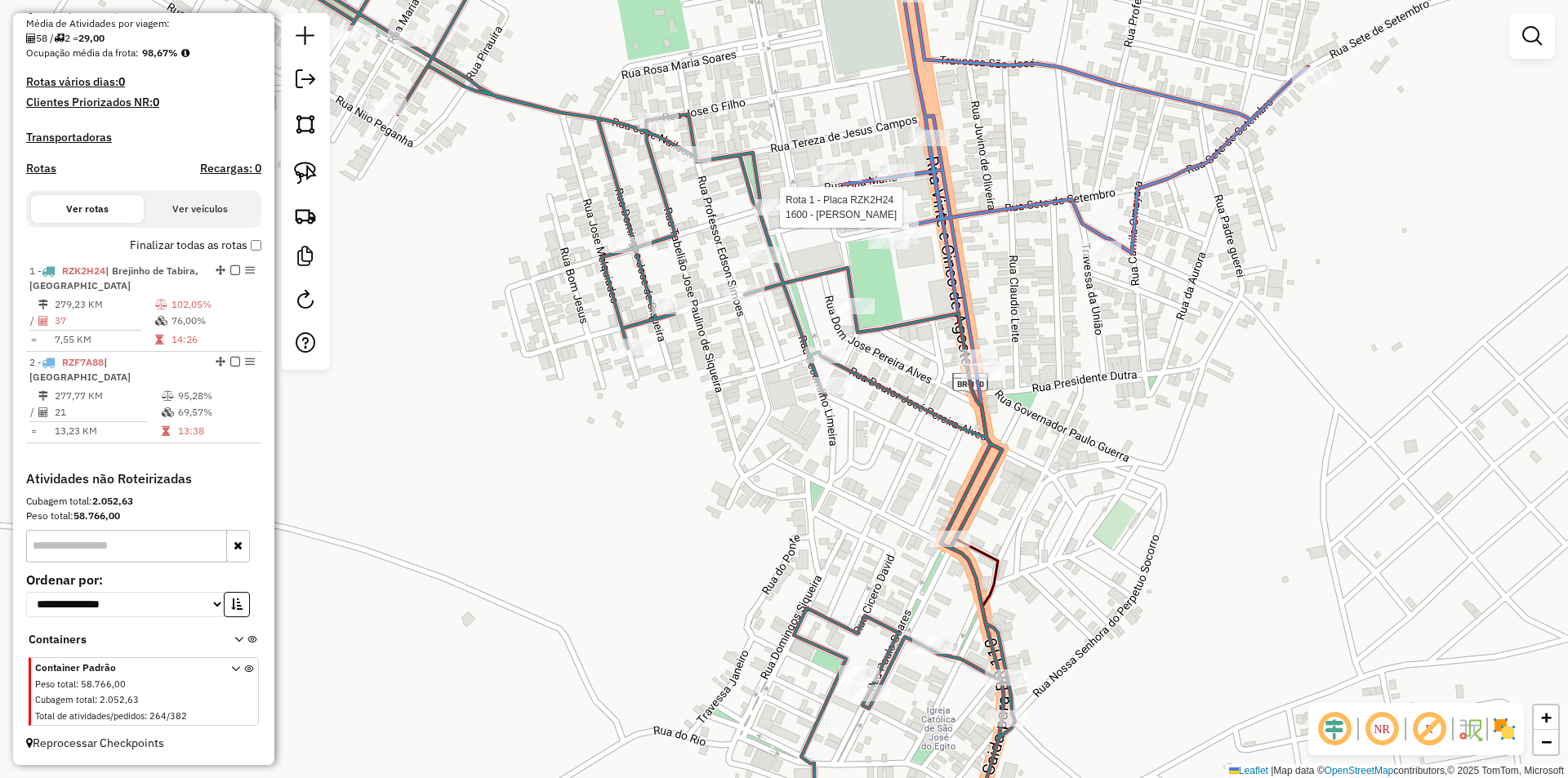
select select "**********"
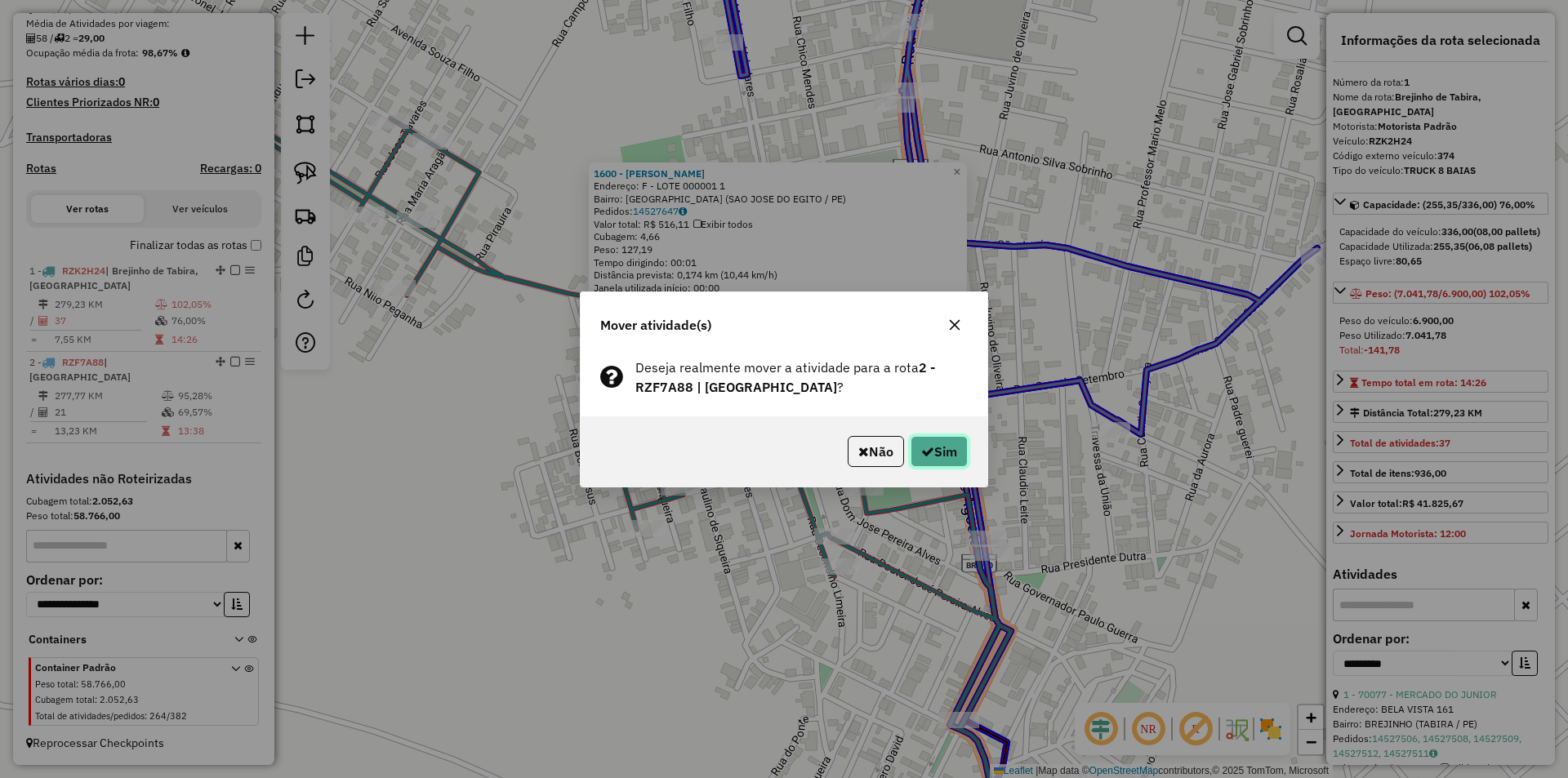
click at [939, 452] on button "Sim" at bounding box center [939, 452] width 57 height 31
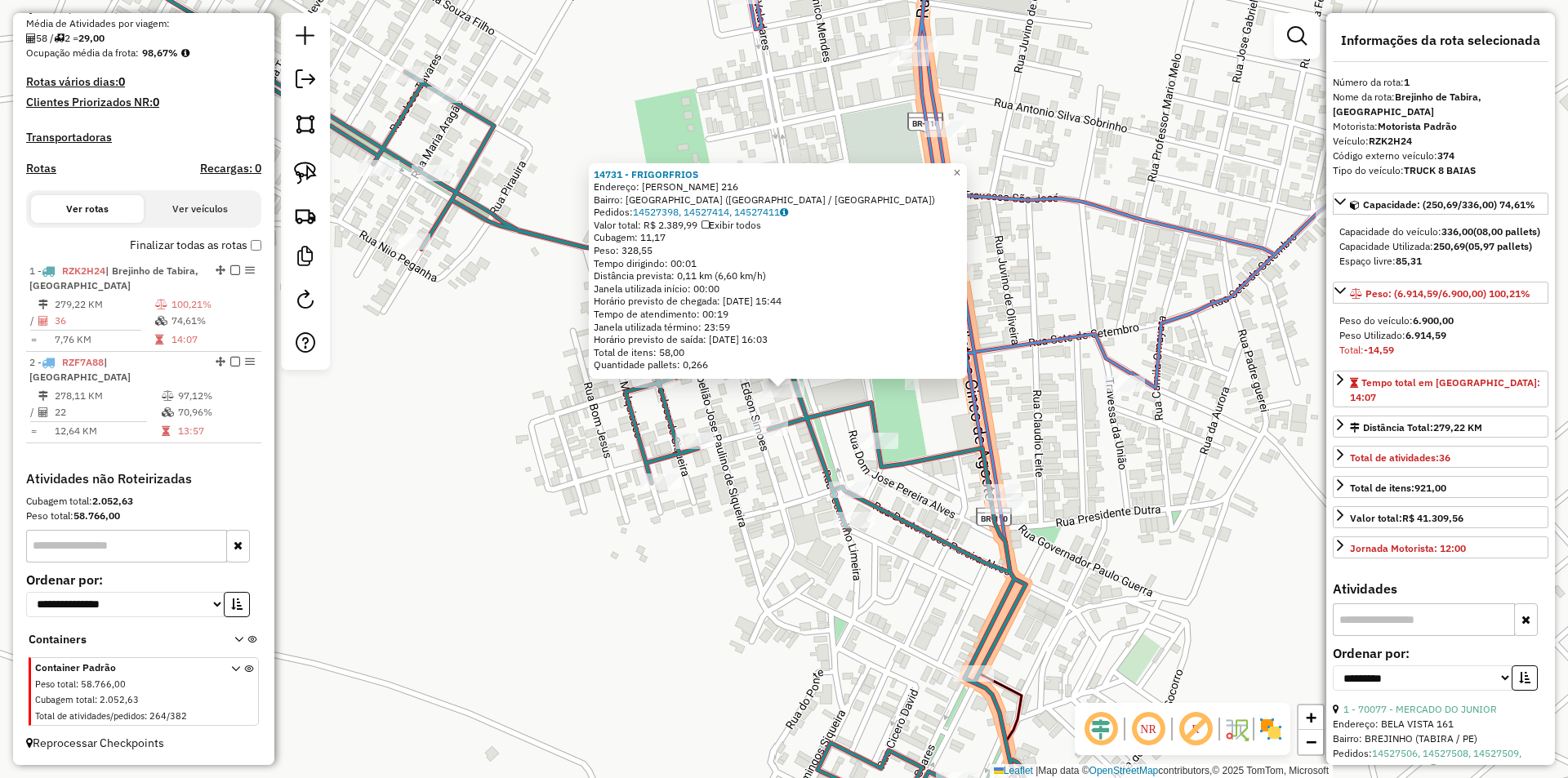
click at [840, 401] on icon at bounding box center [591, 421] width 894 height 871
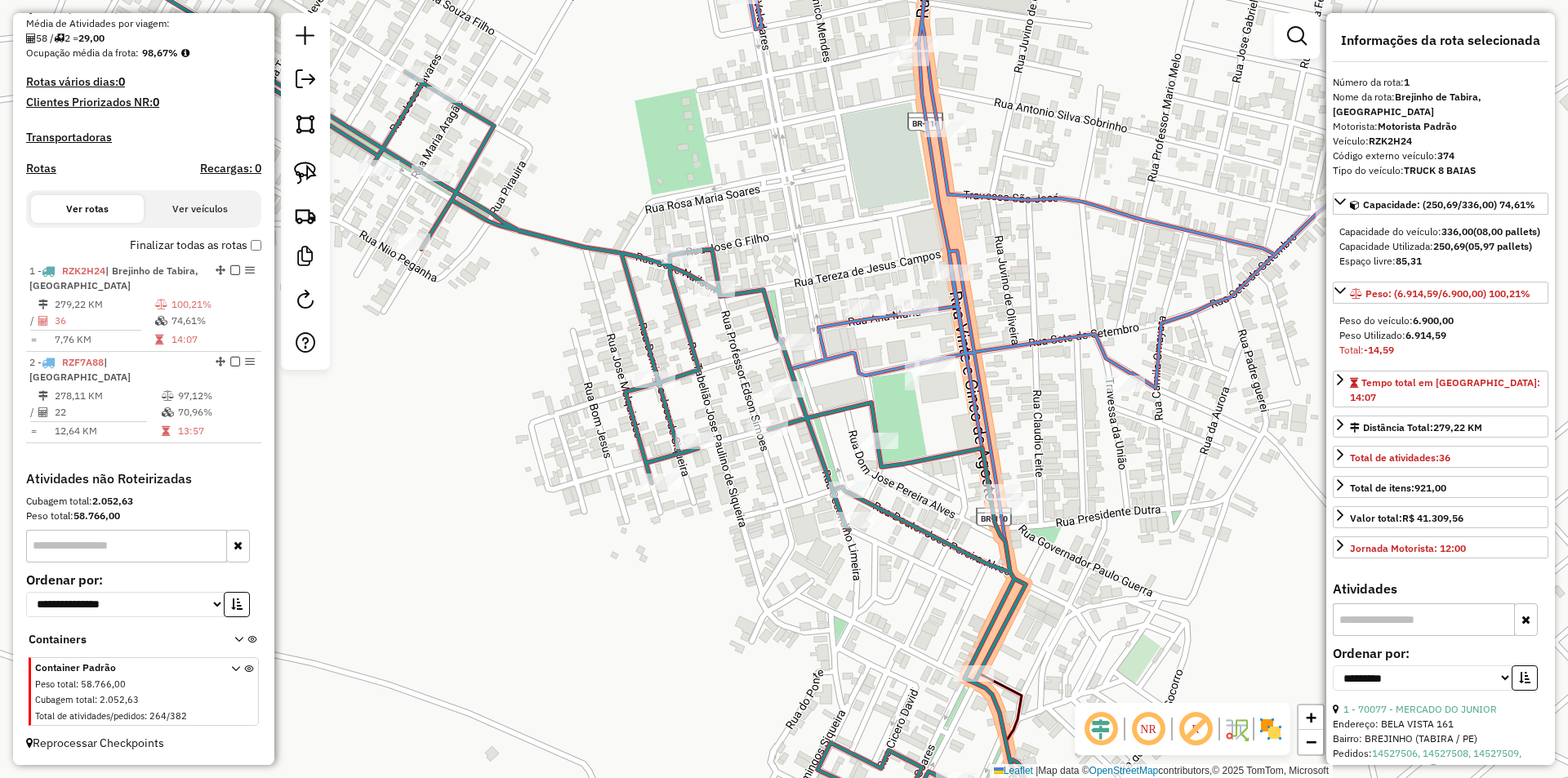
click at [729, 301] on icon at bounding box center [591, 421] width 894 height 871
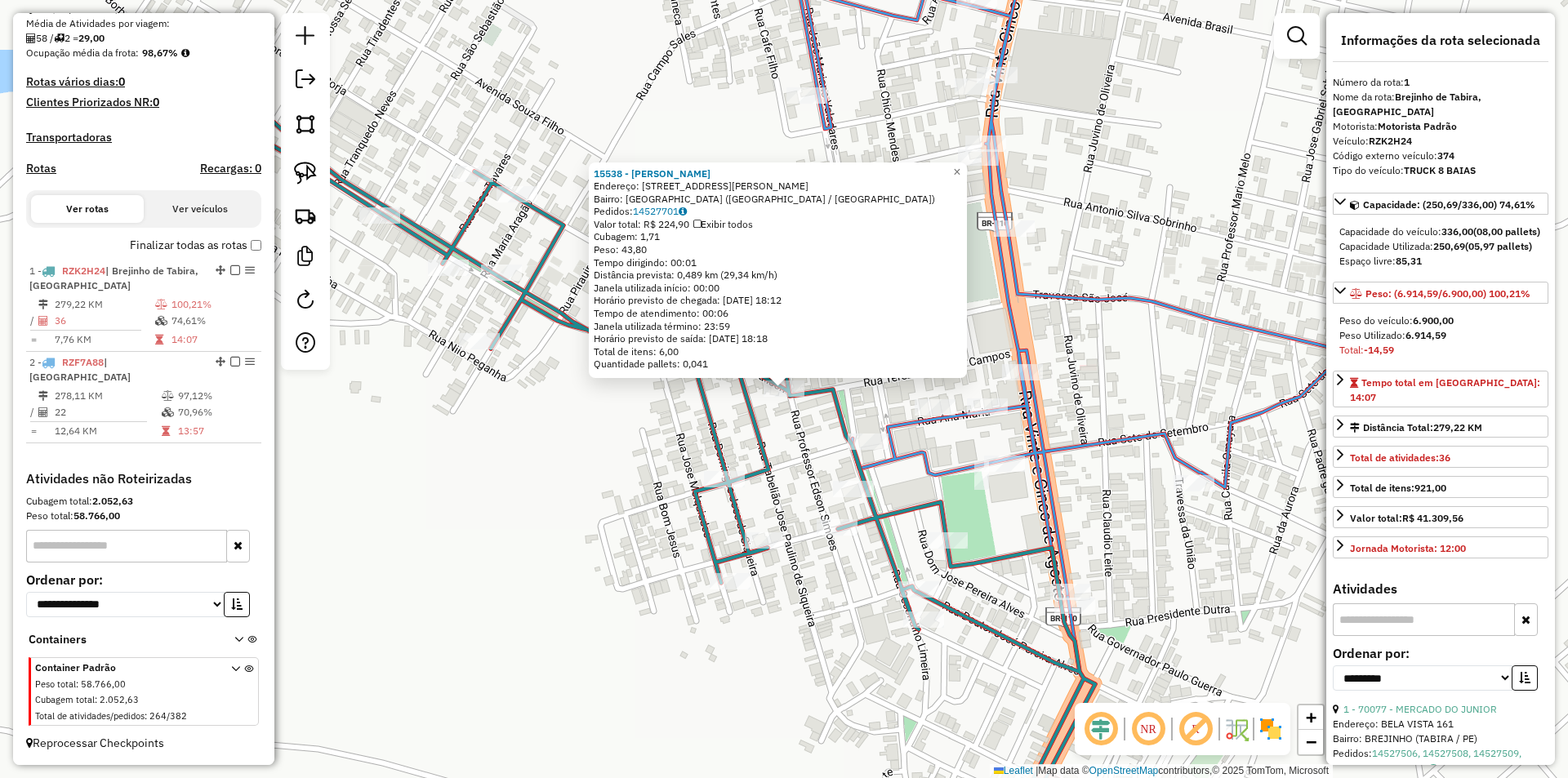
click at [816, 438] on div "15538 - WELLINGTON ALVES MUNIZ Endereço: R JOSE NAILSON 407 Bairro: NOVO HORIZO…" at bounding box center [784, 389] width 1568 height 778
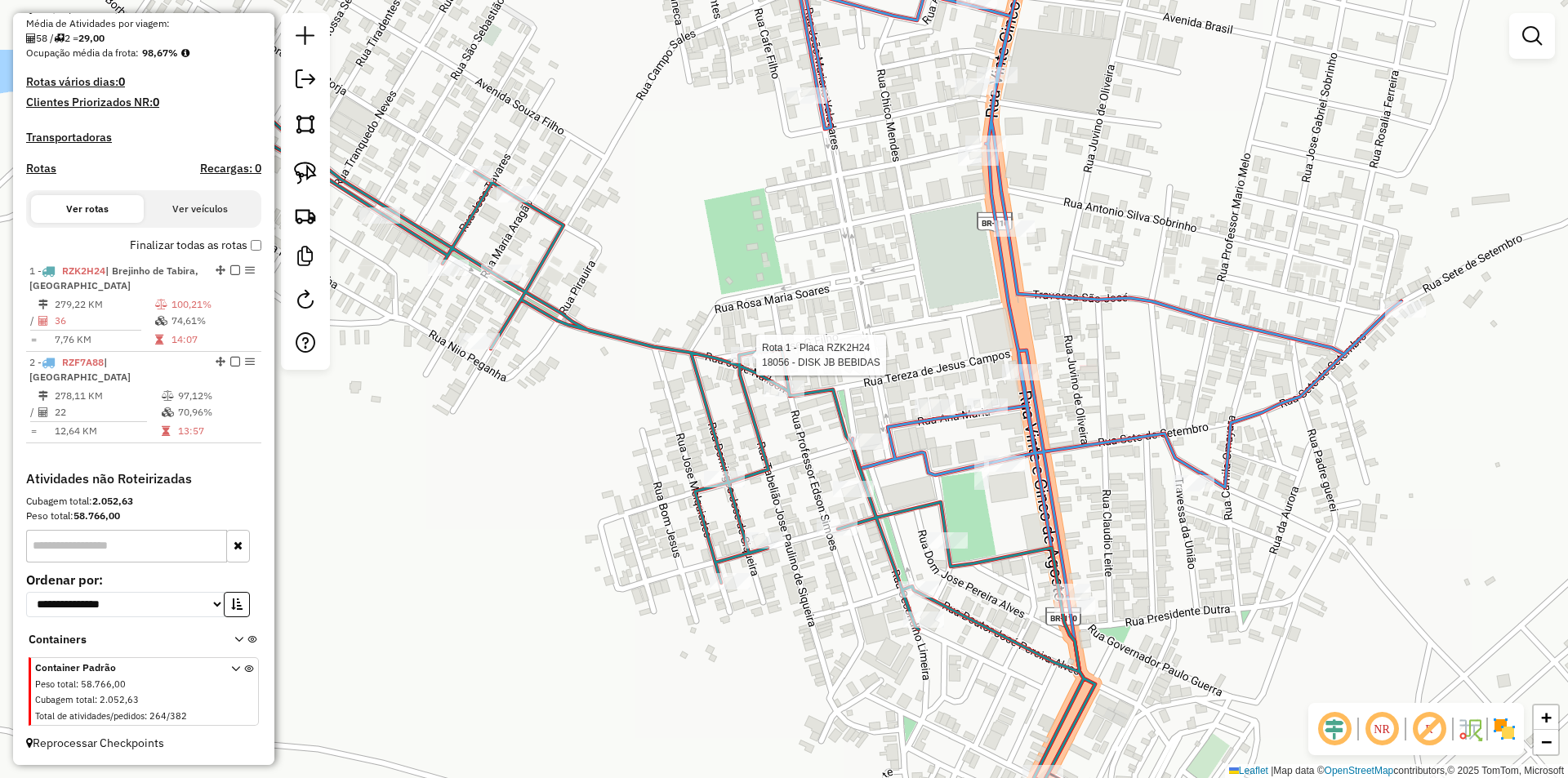
select select "**********"
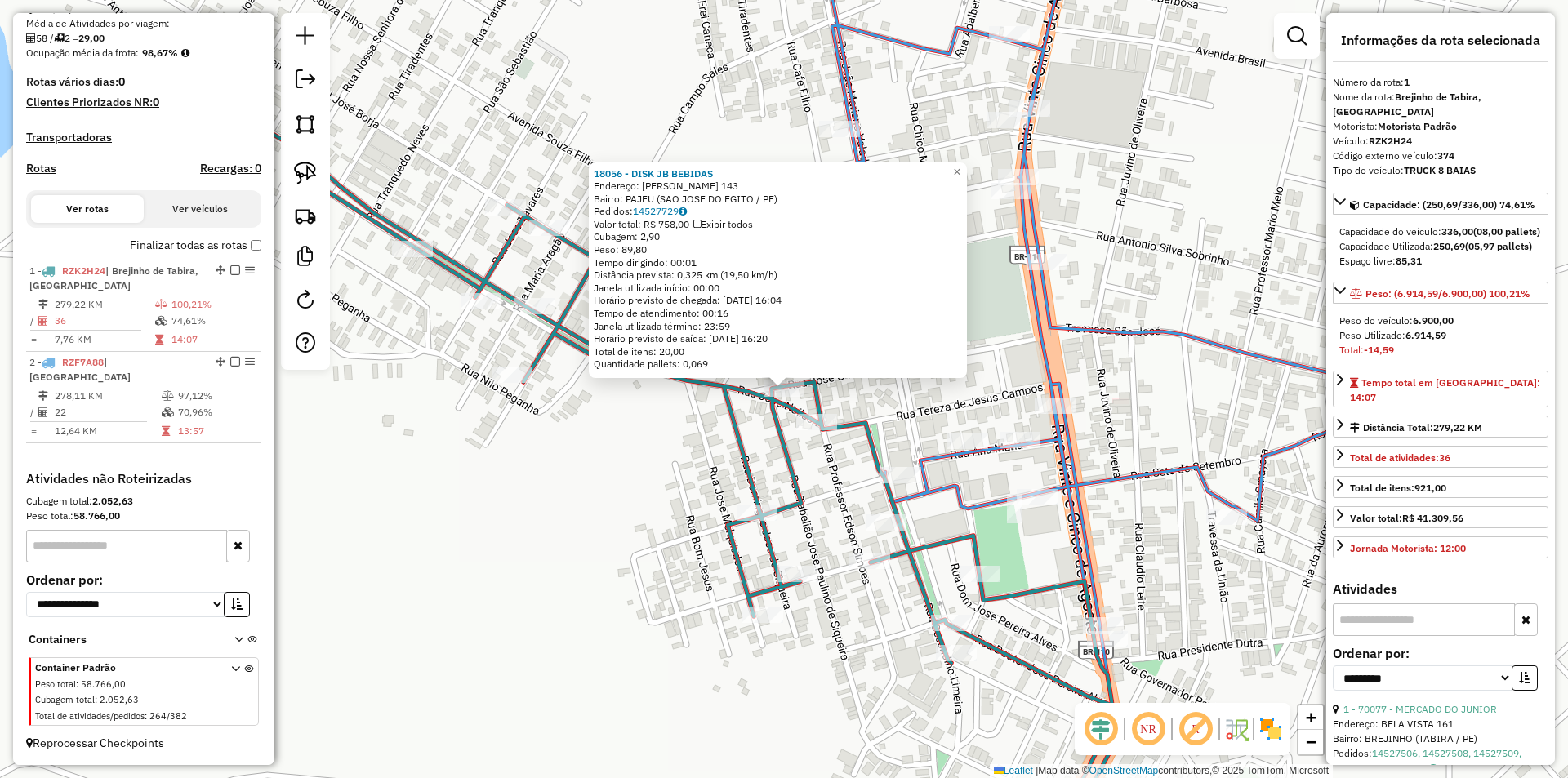
click at [889, 407] on div "18056 - DISK JB BEBIDAS Endereço: JOSE GONCALVES FILHO 143 Bairro: PAJEU (SAO J…" at bounding box center [784, 389] width 1568 height 778
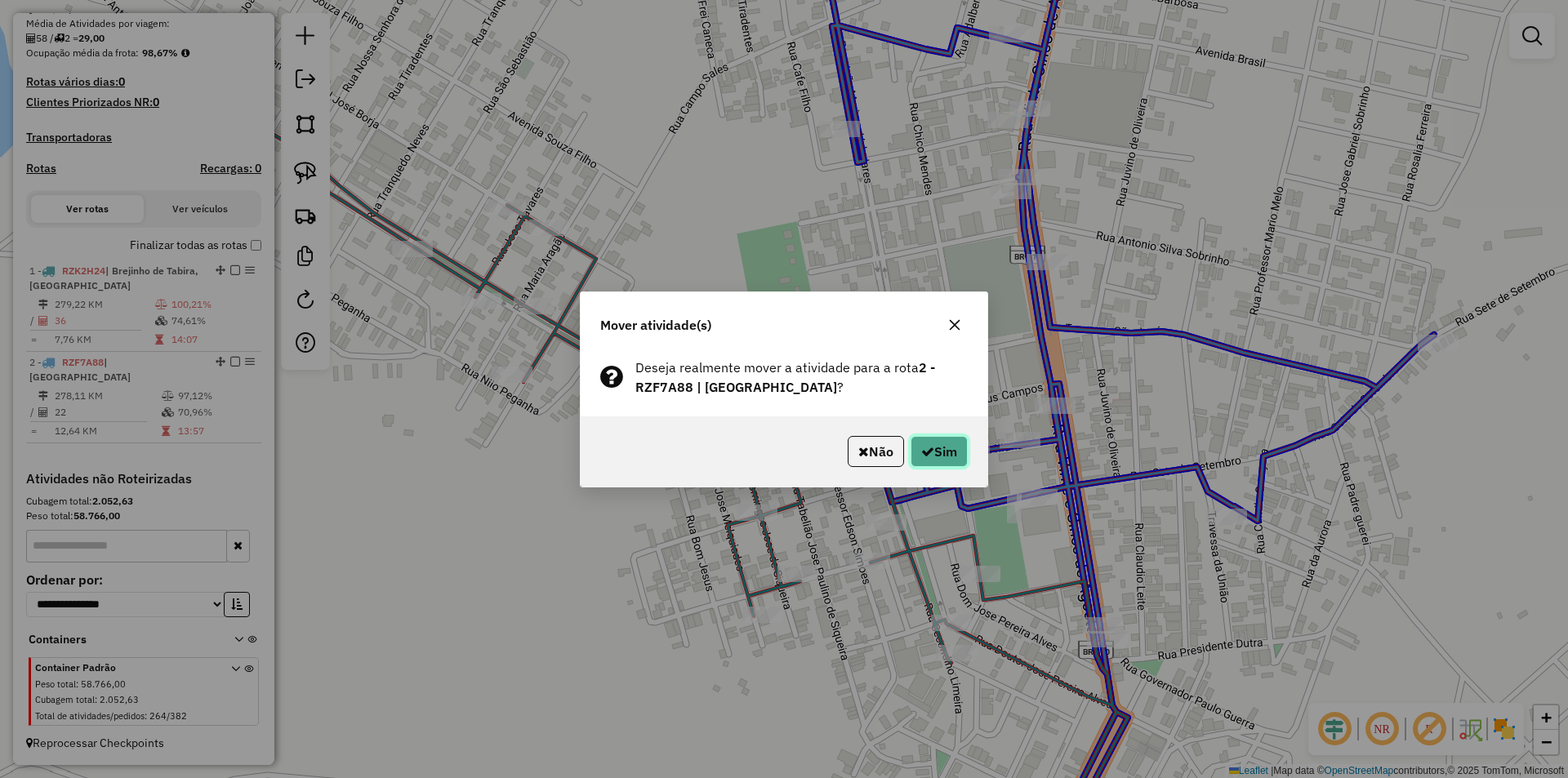
click at [943, 452] on button "Sim" at bounding box center [939, 452] width 57 height 31
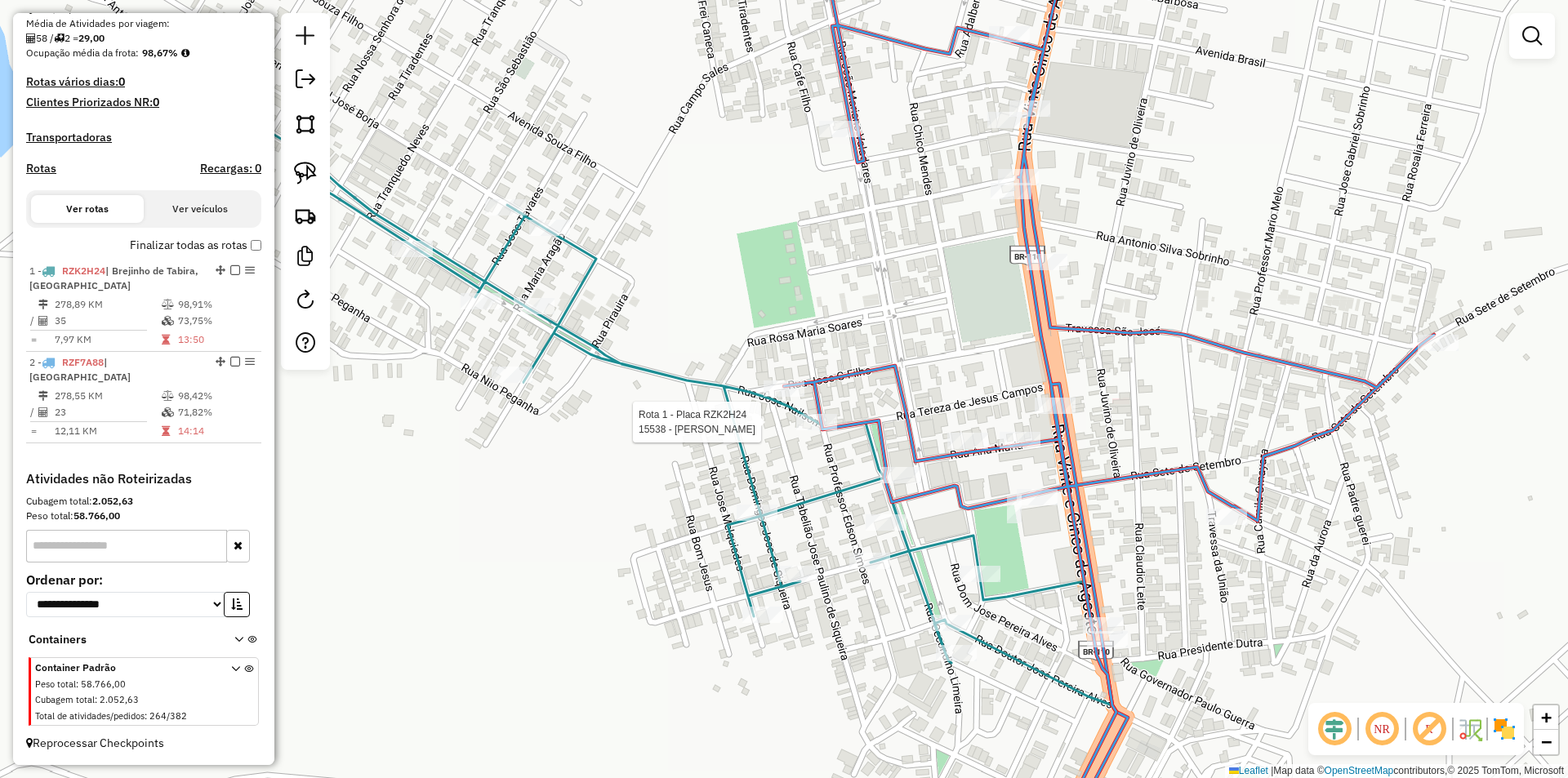
select select "**********"
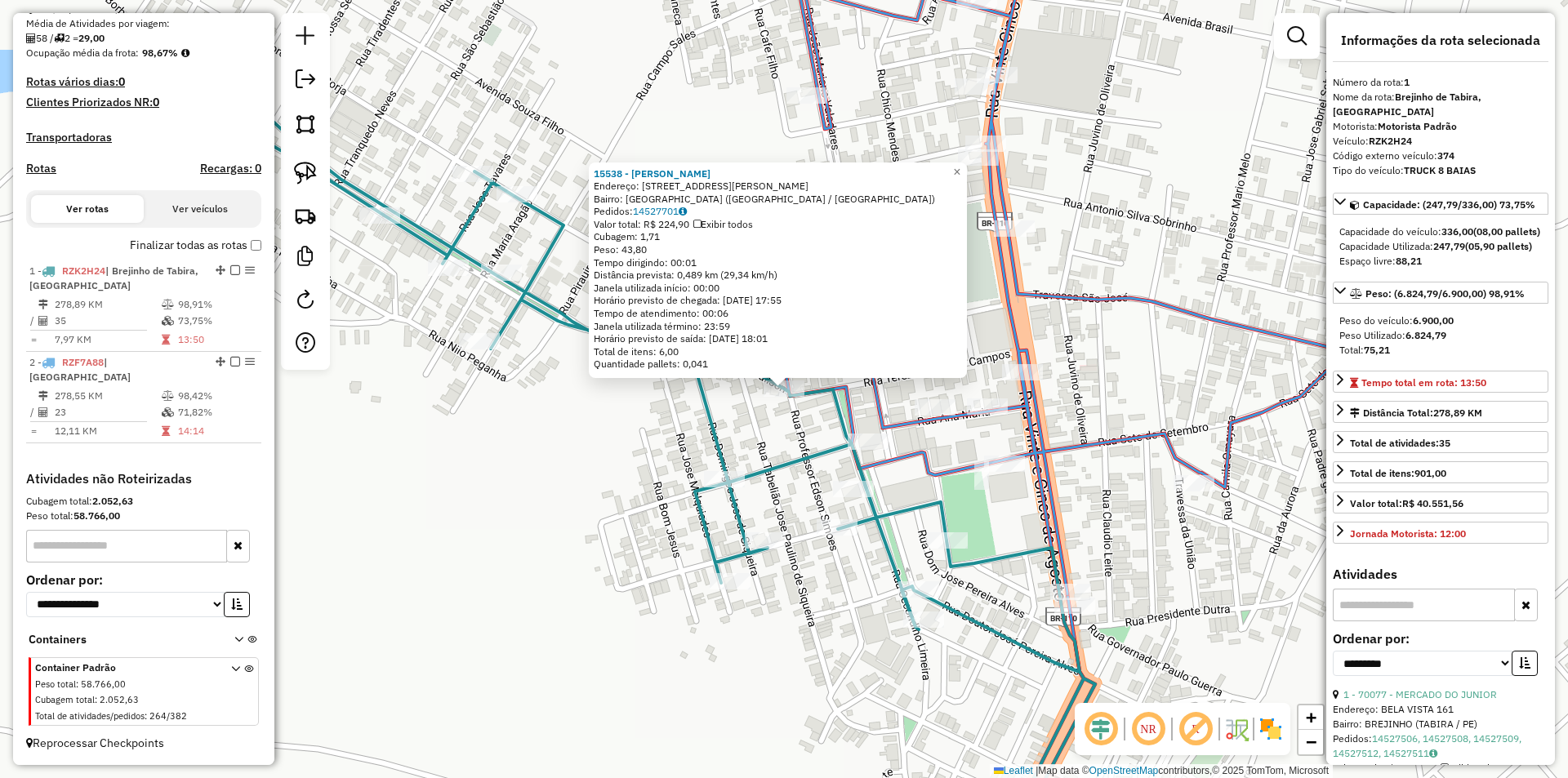
click at [740, 428] on div "15538 - WELLINGTON ALVES MUNIZ Endereço: R JOSE NAILSON 407 Bairro: NOVO HORIZO…" at bounding box center [784, 389] width 1568 height 778
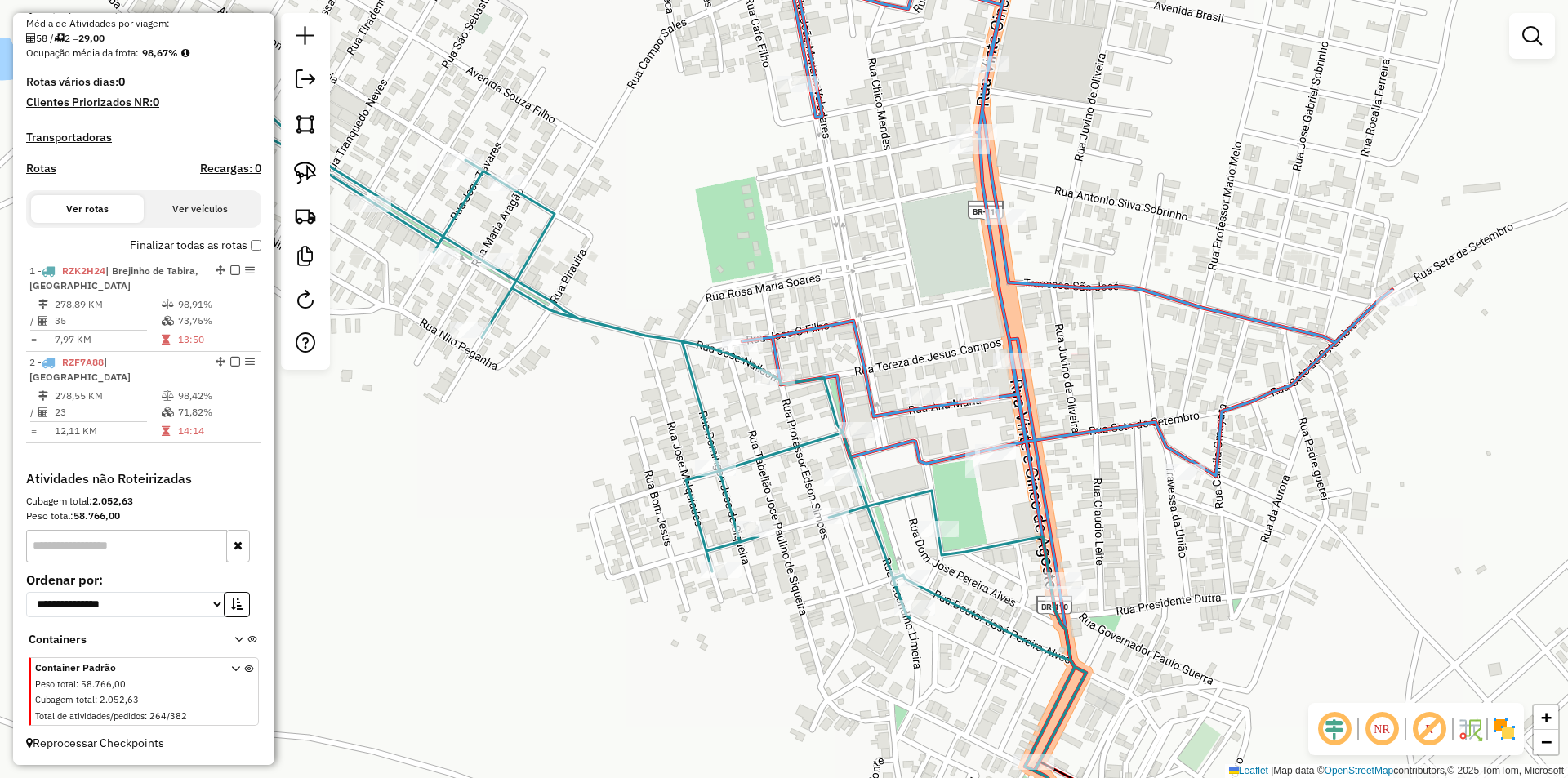
drag, startPoint x: 958, startPoint y: 499, endPoint x: 805, endPoint y: 311, distance: 242.4
click at [816, 324] on div "Janela de atendimento Grade de atendimento Capacidade Transportadoras Veículos …" at bounding box center [784, 389] width 1568 height 778
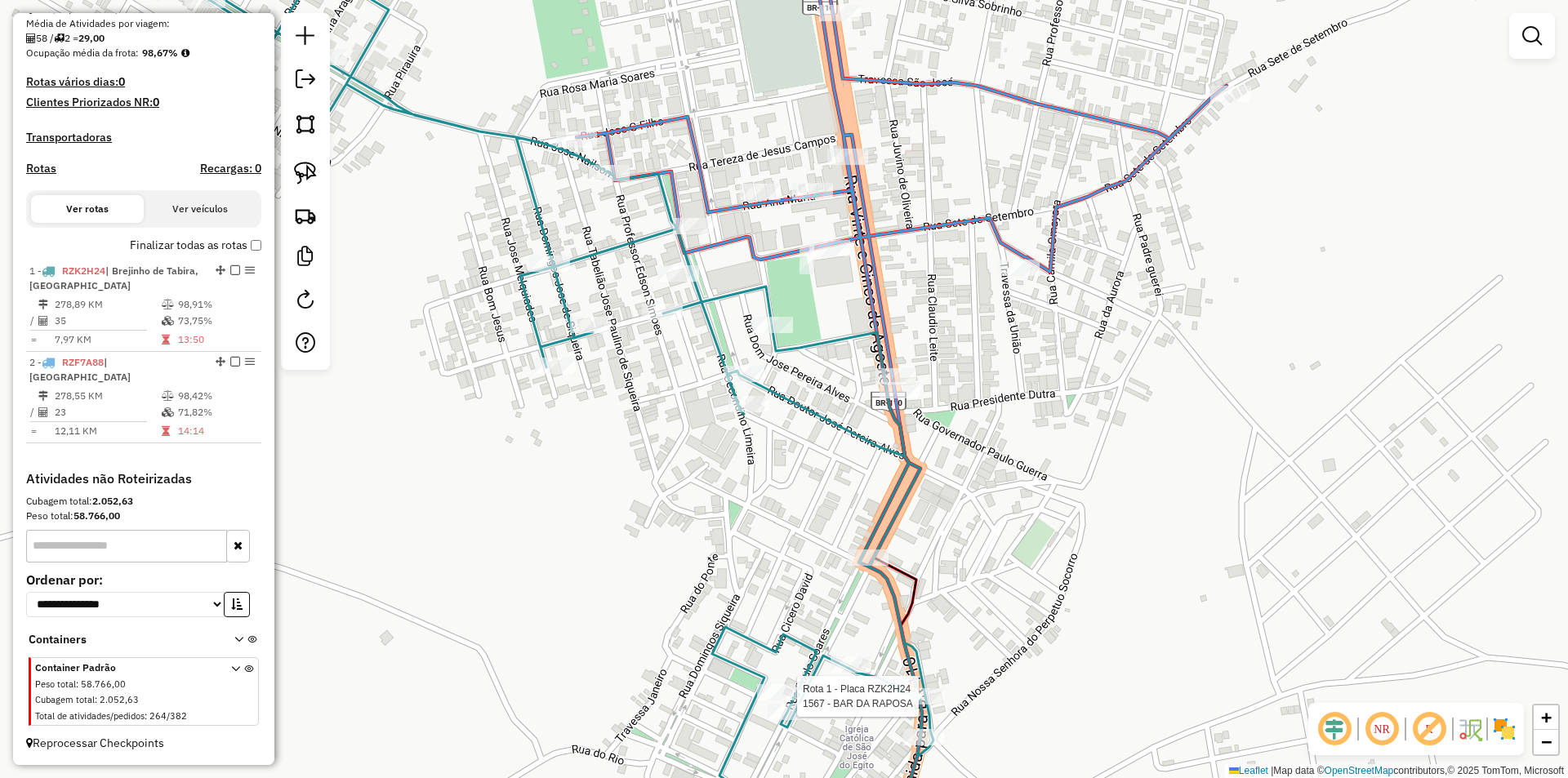
click at [914, 705] on div at bounding box center [923, 696] width 41 height 16
select select "**********"
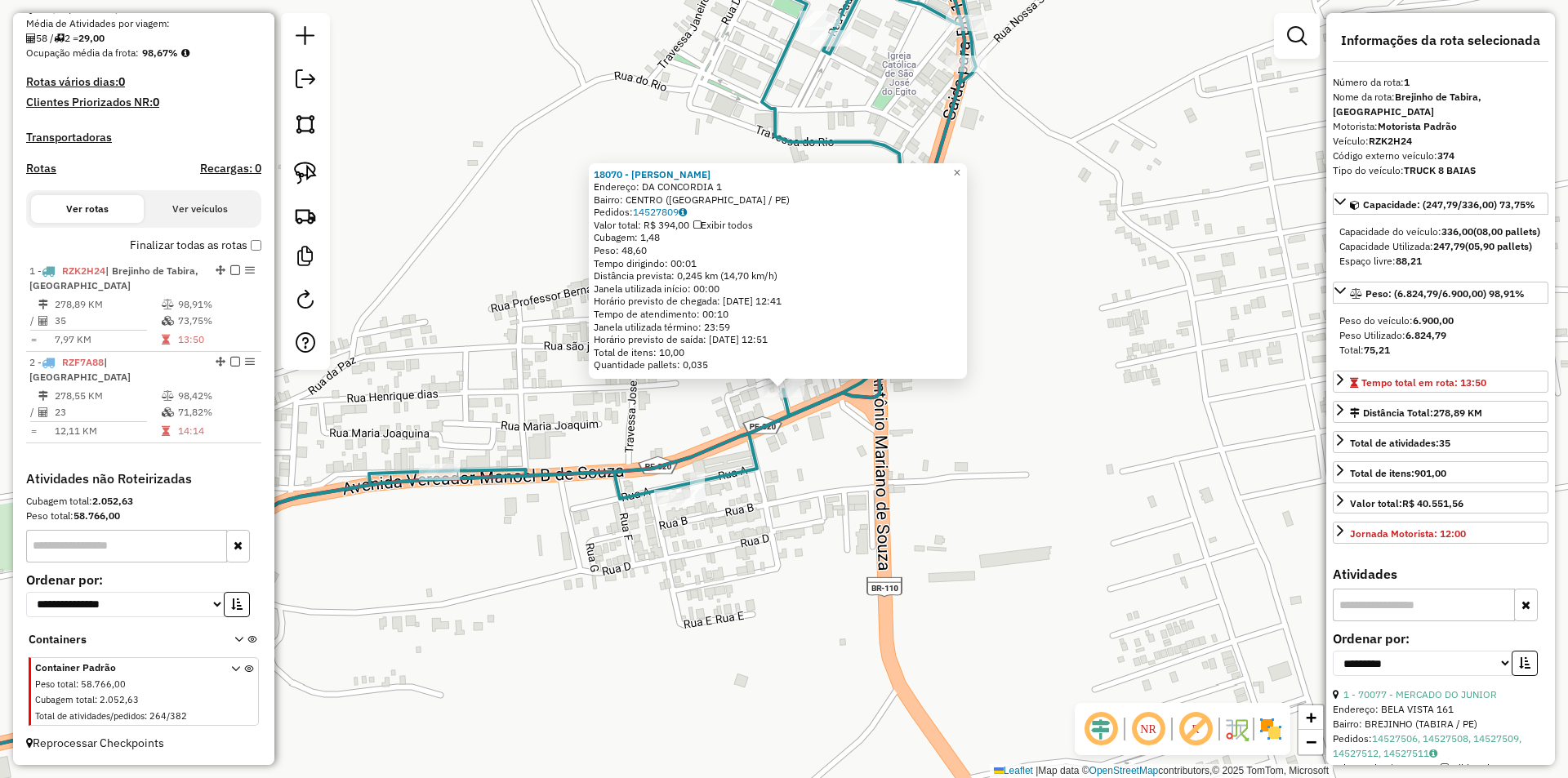
click at [681, 484] on icon at bounding box center [409, 351] width 1132 height 857
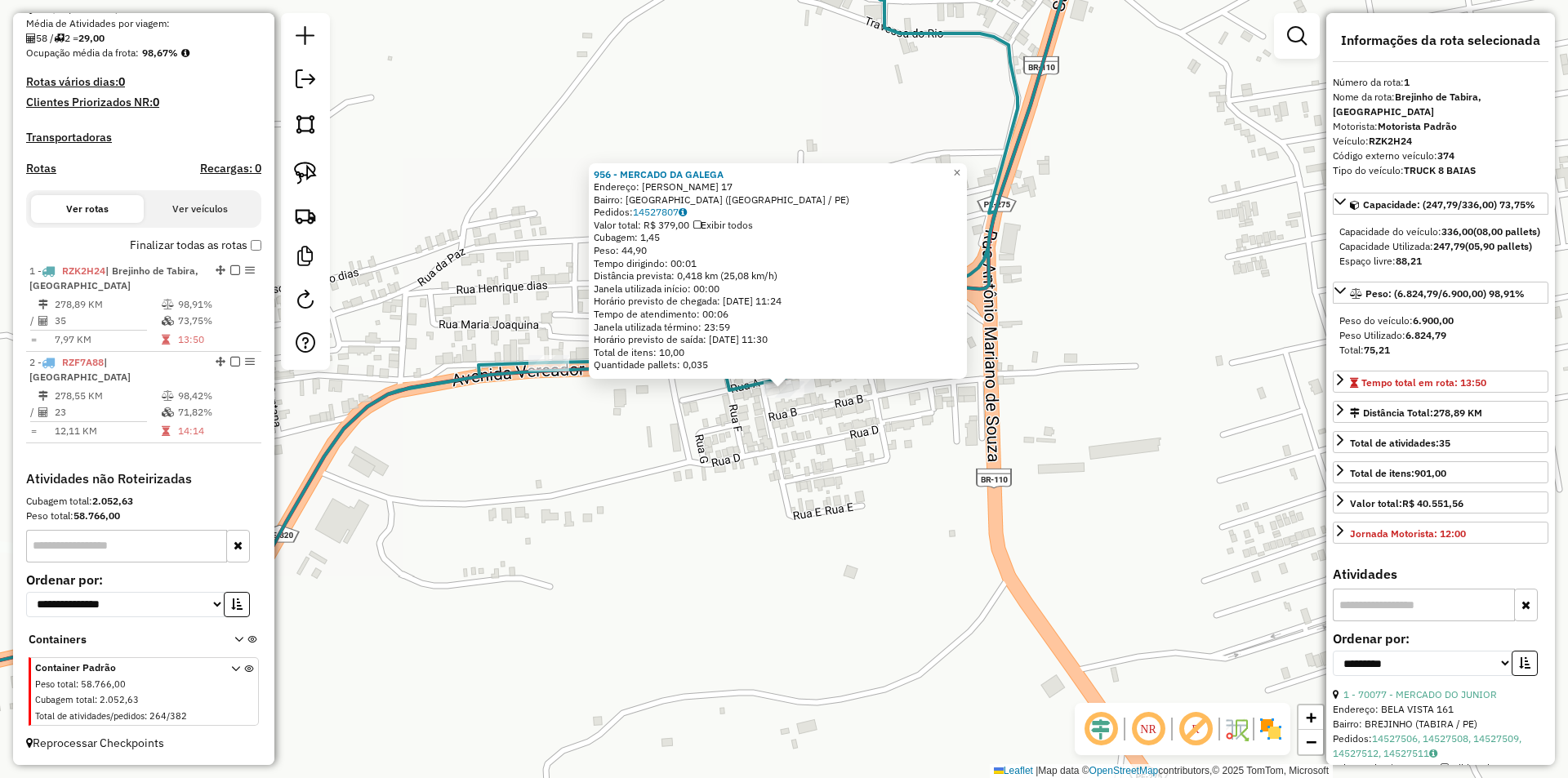
click at [576, 477] on div "956 - MERCADO DA GALEGA Endereço: JOSE IVANILDO P DA SILVA 17 Bairro: VILA DA C…" at bounding box center [784, 389] width 1568 height 778
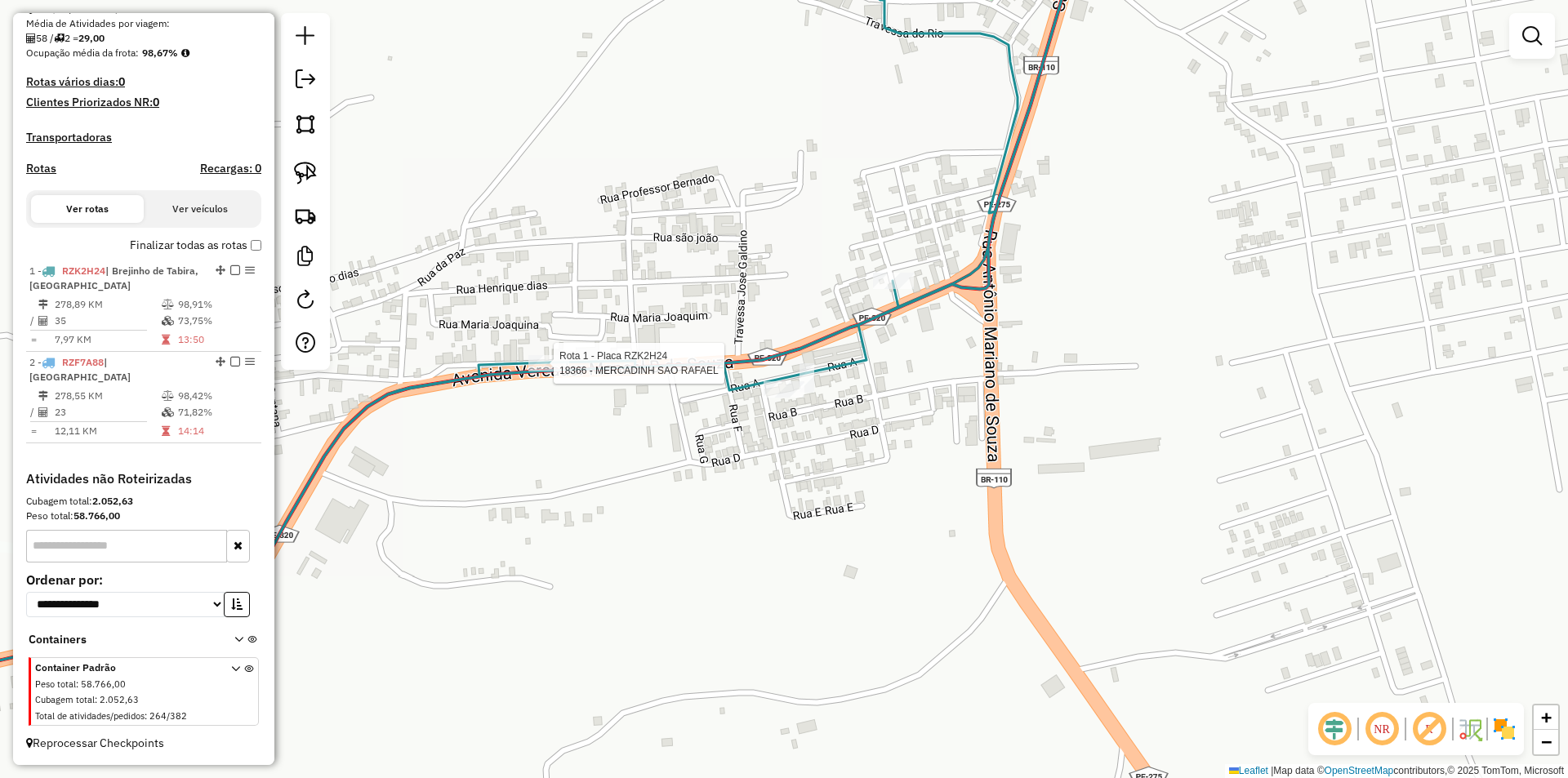
select select "**********"
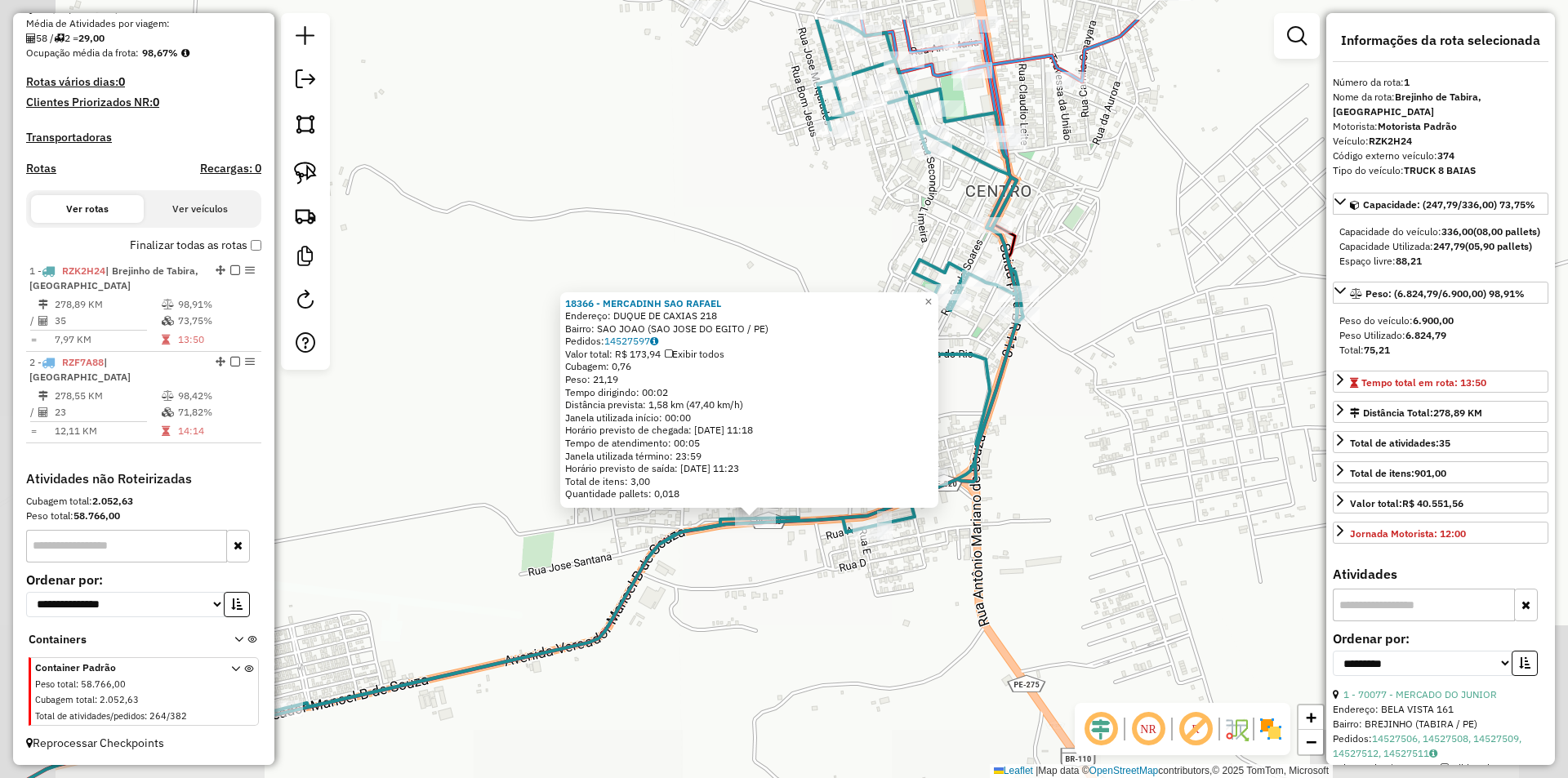
drag, startPoint x: 852, startPoint y: 496, endPoint x: 809, endPoint y: 592, distance: 105.2
click at [809, 592] on div "18366 - MERCADINH SAO RAFAEL Endereço: DUQUE DE CAXIAS 218 Bairro: SAO JOAO (SA…" at bounding box center [784, 389] width 1568 height 778
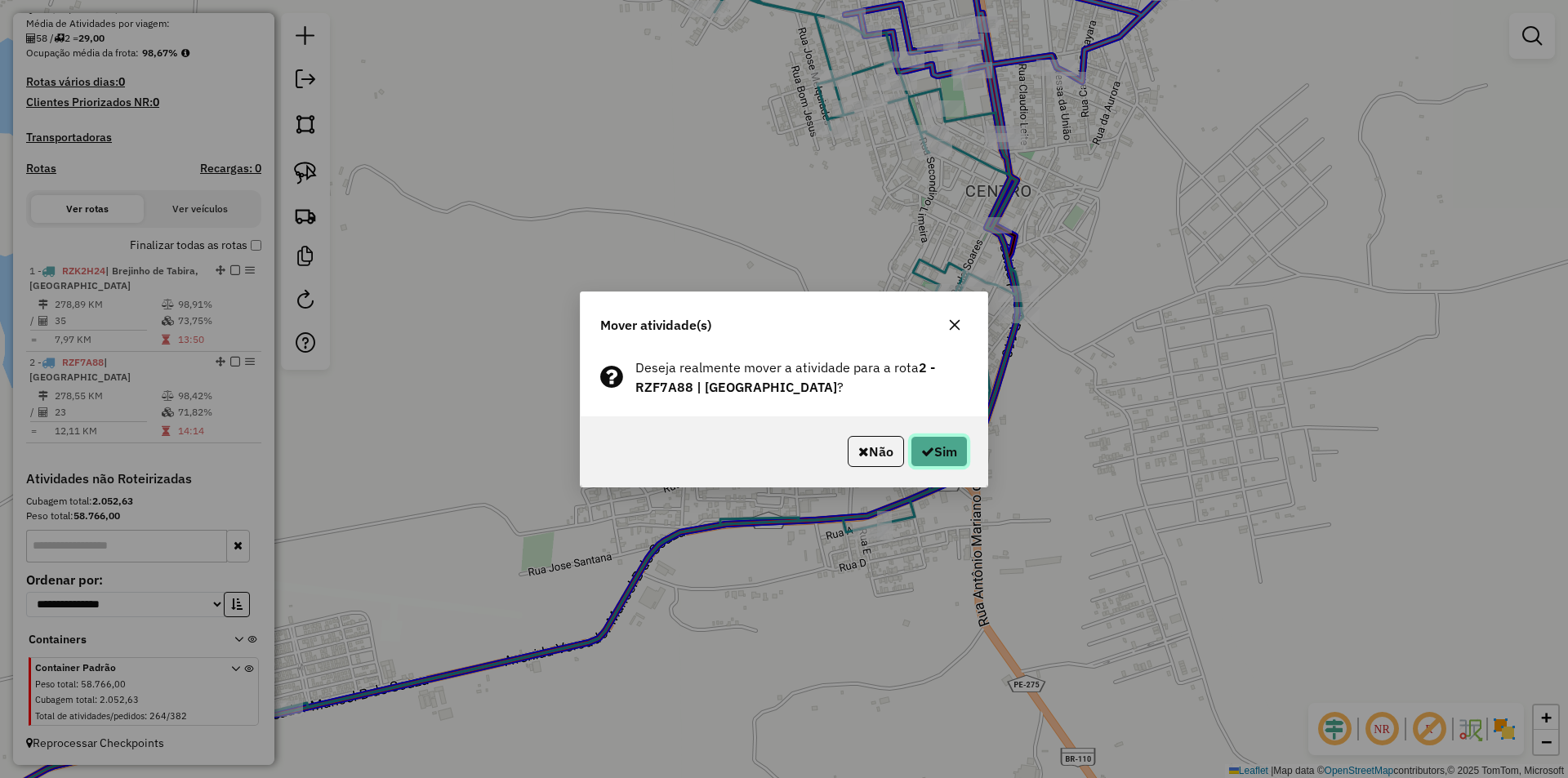
click at [931, 455] on button "Sim" at bounding box center [939, 452] width 57 height 31
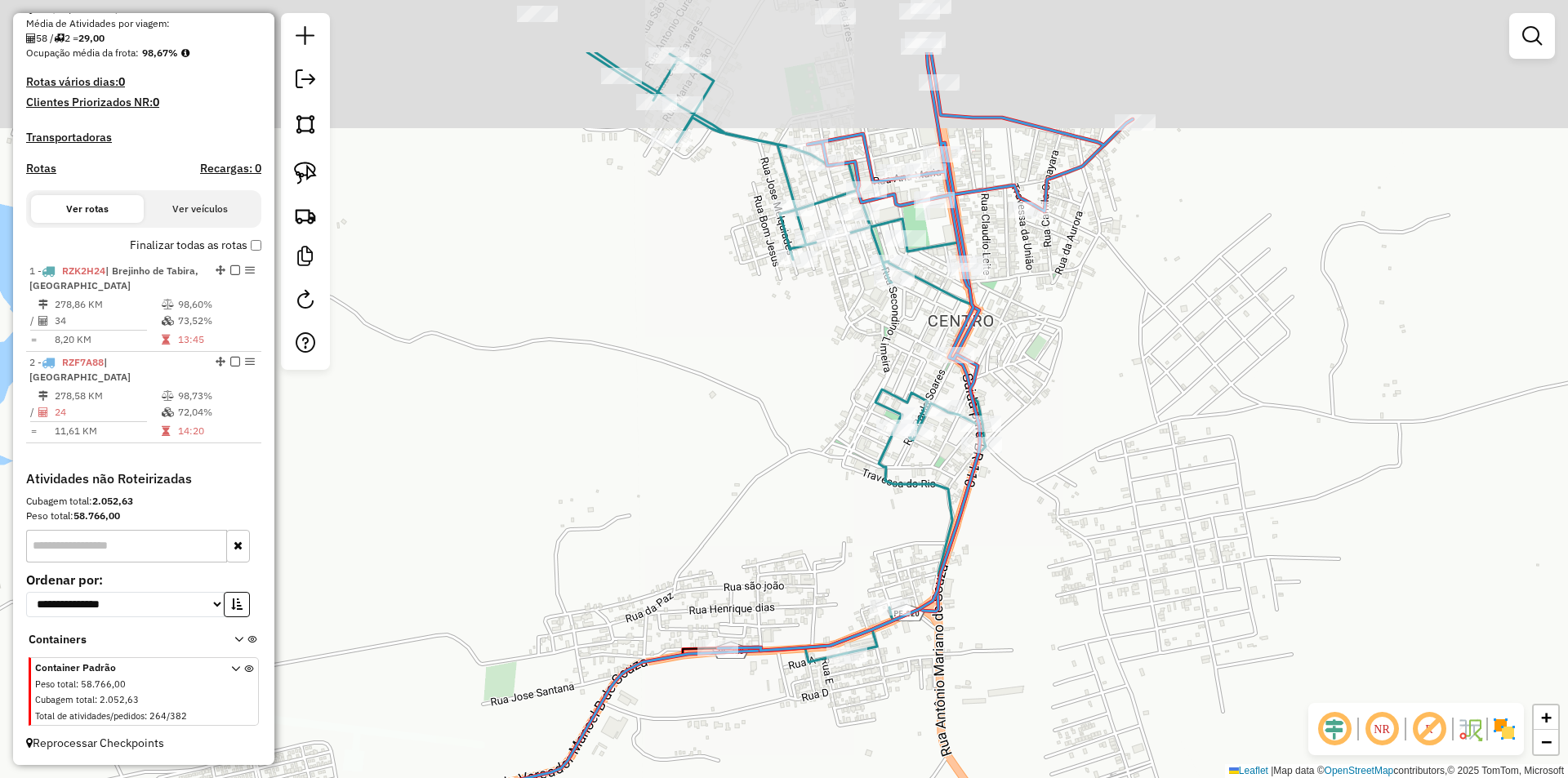
drag, startPoint x: 1101, startPoint y: 203, endPoint x: 1058, endPoint y: 362, distance: 164.7
click at [1058, 362] on div "Janela de atendimento Grade de atendimento Capacidade Transportadoras Veículos …" at bounding box center [784, 389] width 1568 height 778
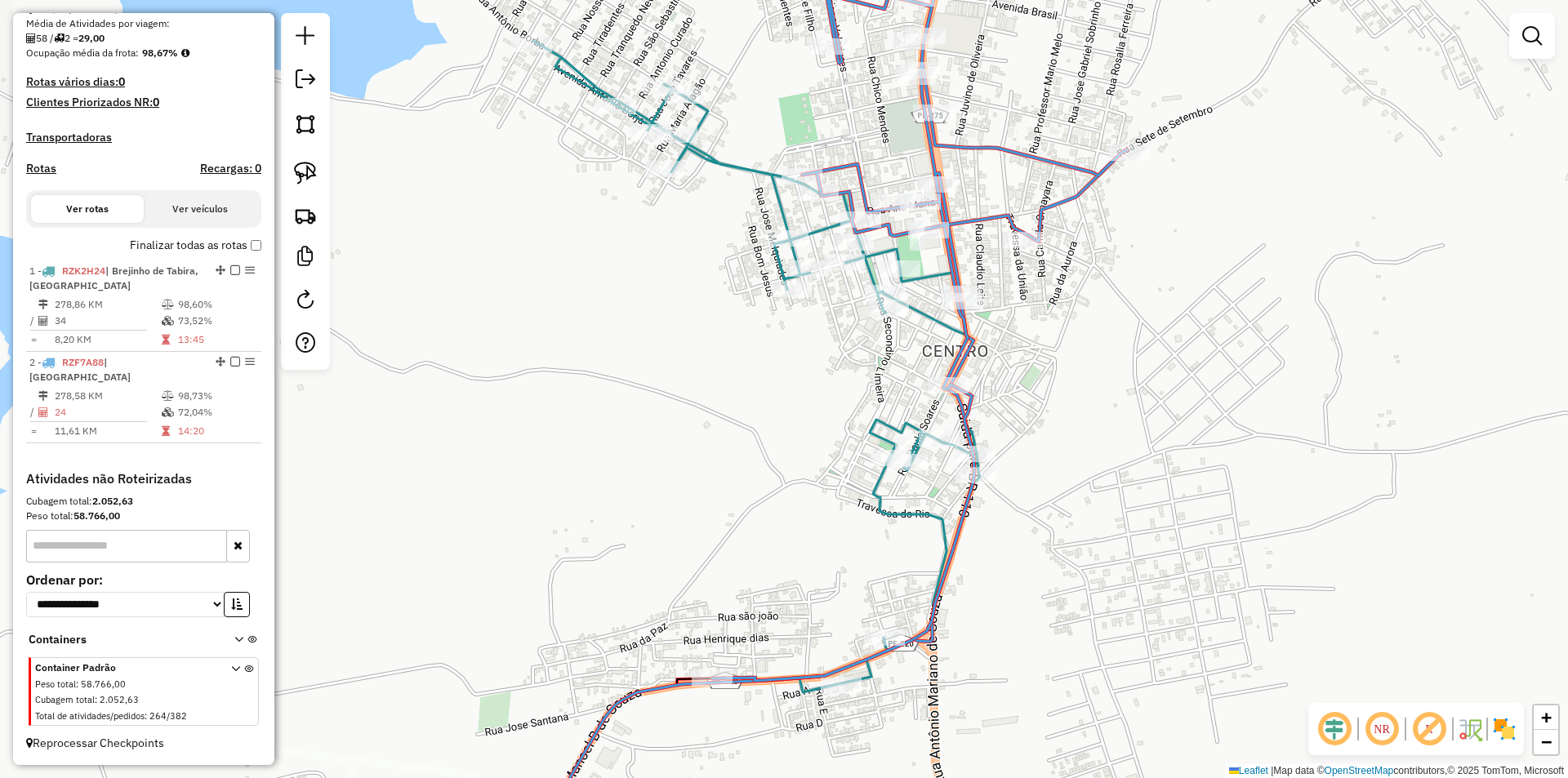
click at [919, 277] on div at bounding box center [899, 269] width 41 height 16
select select "**********"
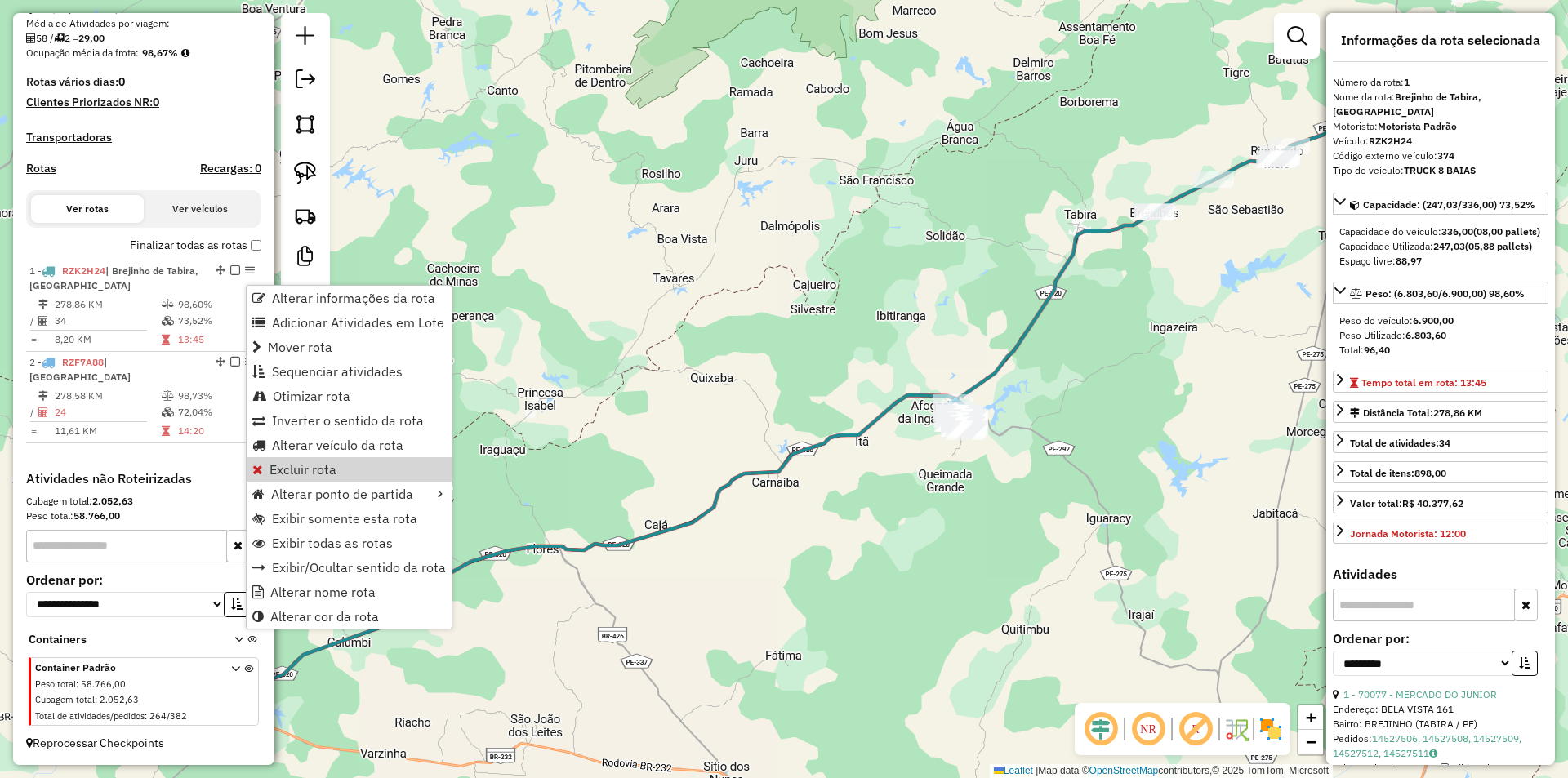
click at [1207, 313] on div "Janela de atendimento Grade de atendimento Capacidade Transportadoras Veículos …" at bounding box center [784, 389] width 1568 height 778
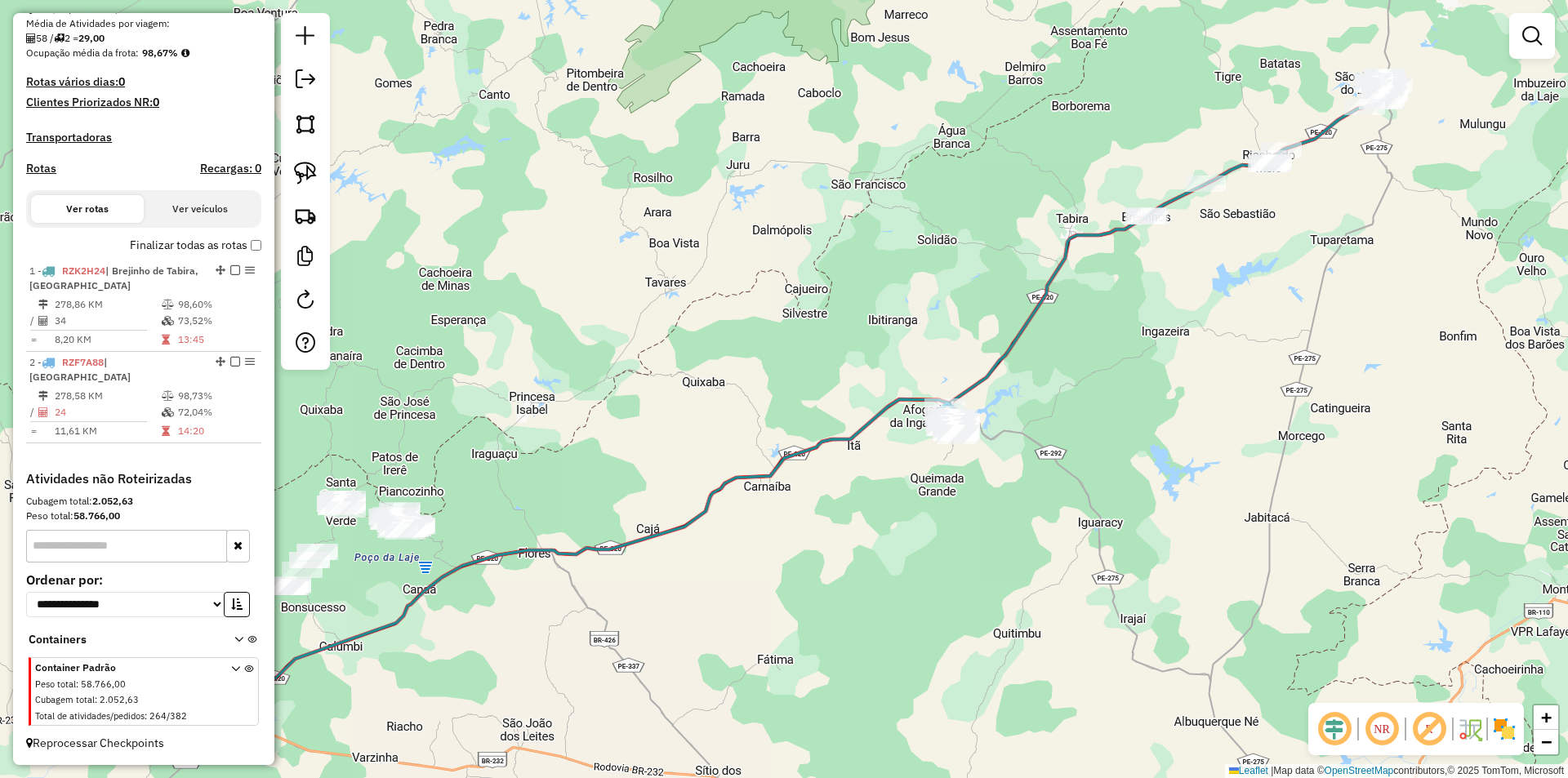
drag, startPoint x: 1221, startPoint y: 275, endPoint x: 834, endPoint y: 457, distance: 427.7
click at [839, 455] on div "Janela de atendimento Grade de atendimento Capacidade Transportadoras Veículos …" at bounding box center [784, 389] width 1568 height 778
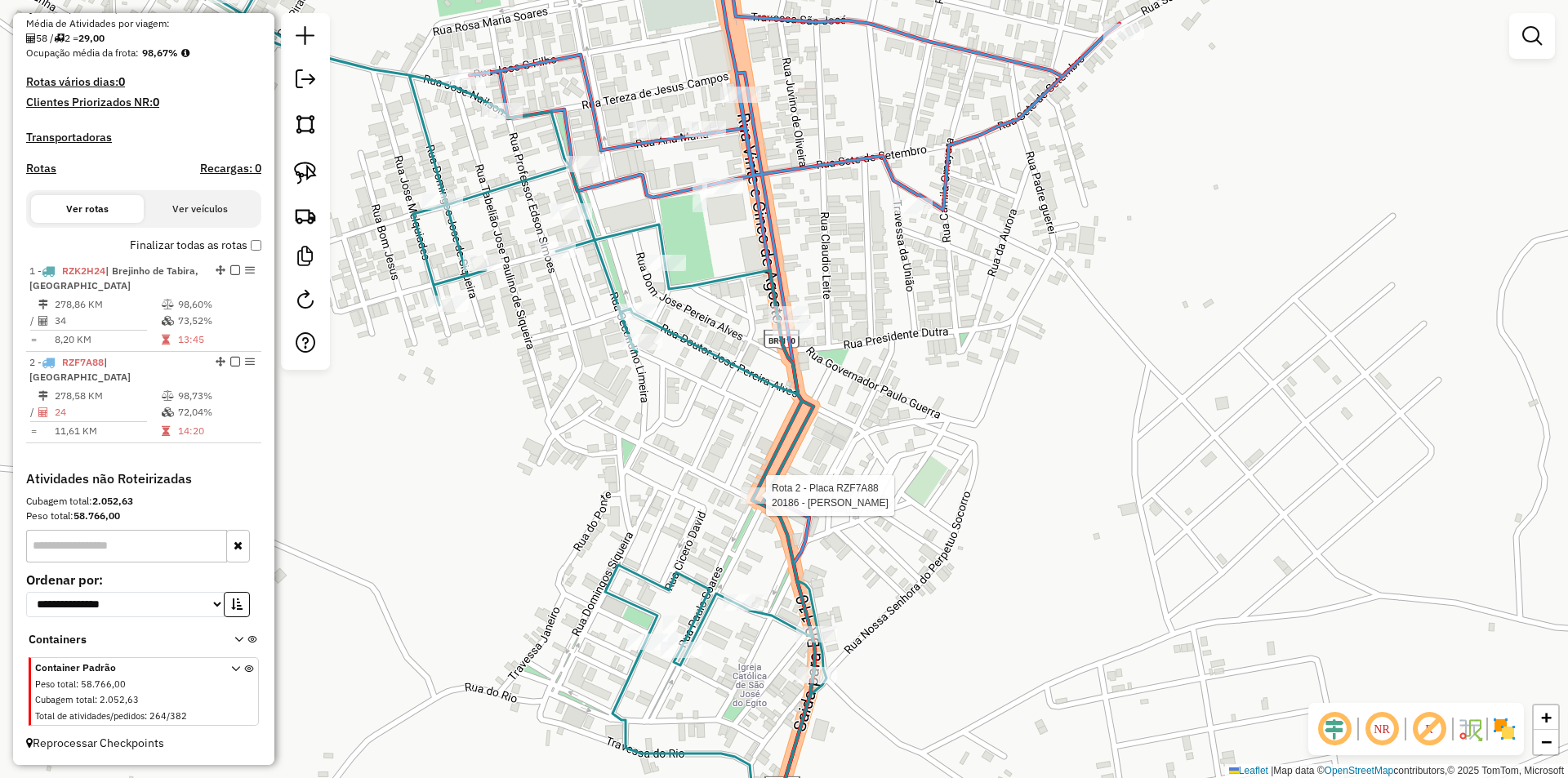
select select "**********"
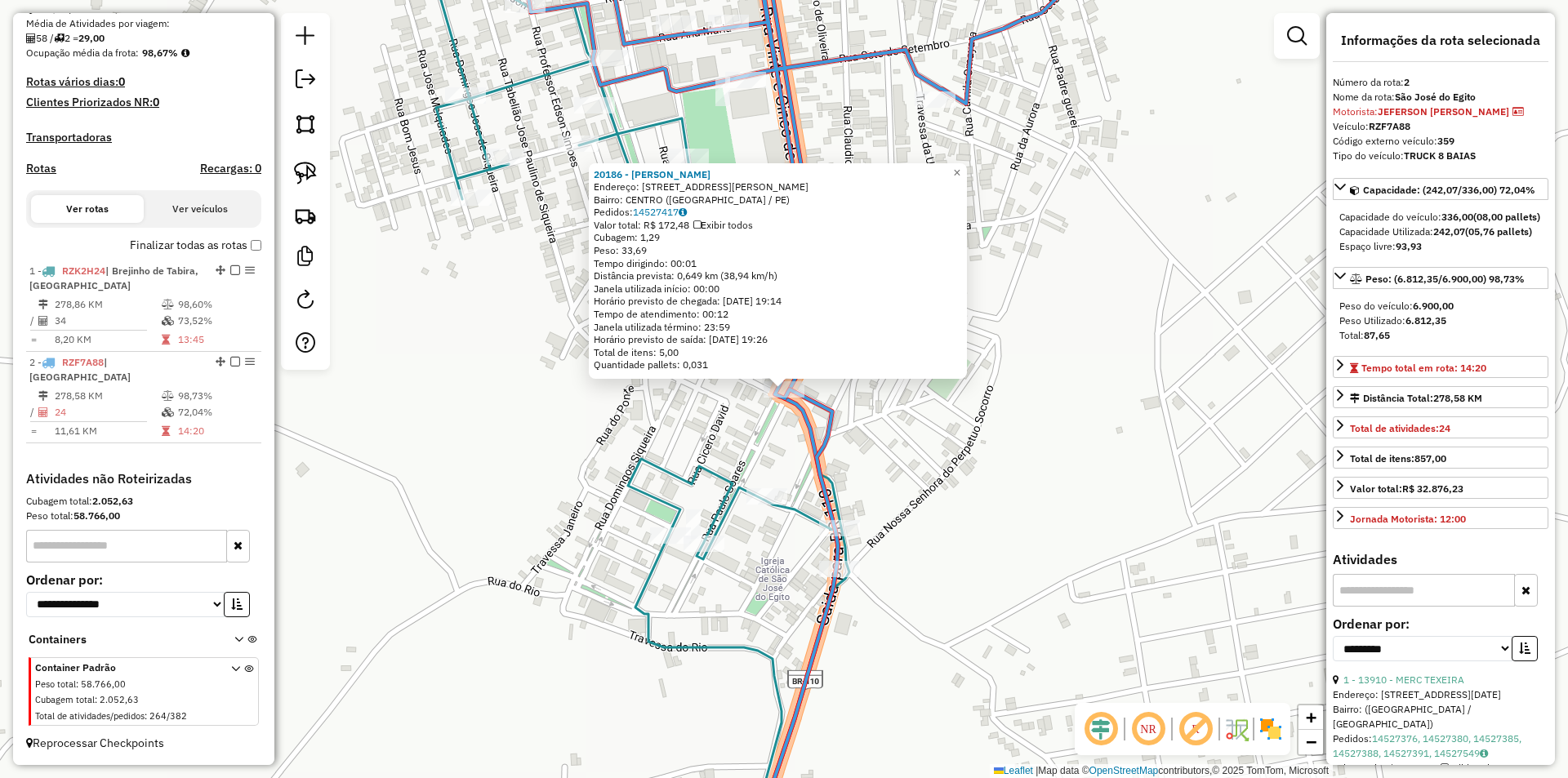
click at [907, 461] on div "20186 - JACKSON R S QUEIROZ Endereço: RUA SaO JOSE 62 Bairro: CENTRO (SAO JOSE …" at bounding box center [784, 389] width 1568 height 778
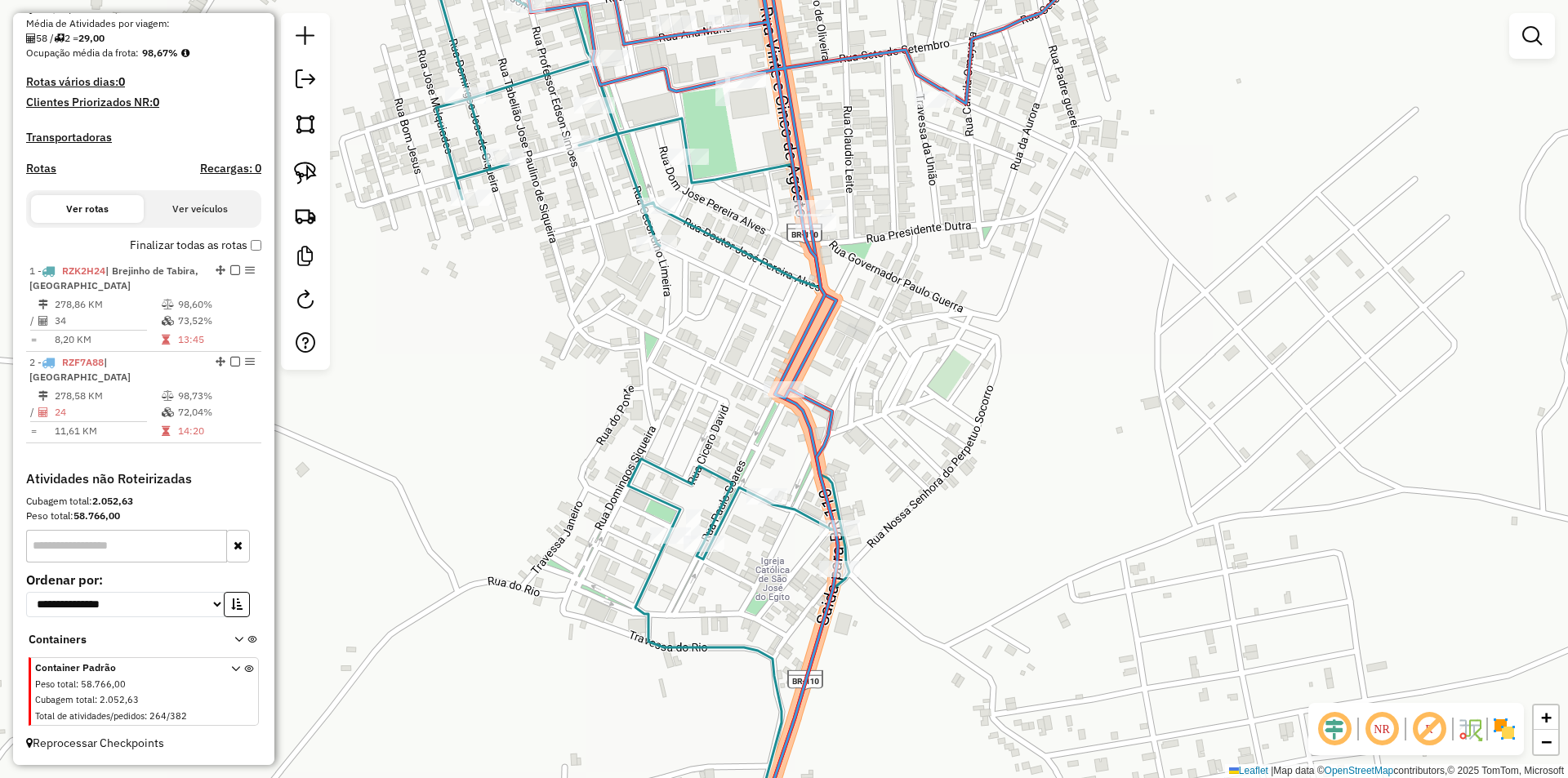
click at [649, 362] on div "Rota 1 - Placa RZK2H24 21358 - BAR PRECO BOM Janela de atendimento Grade de ate…" at bounding box center [784, 389] width 1568 height 778
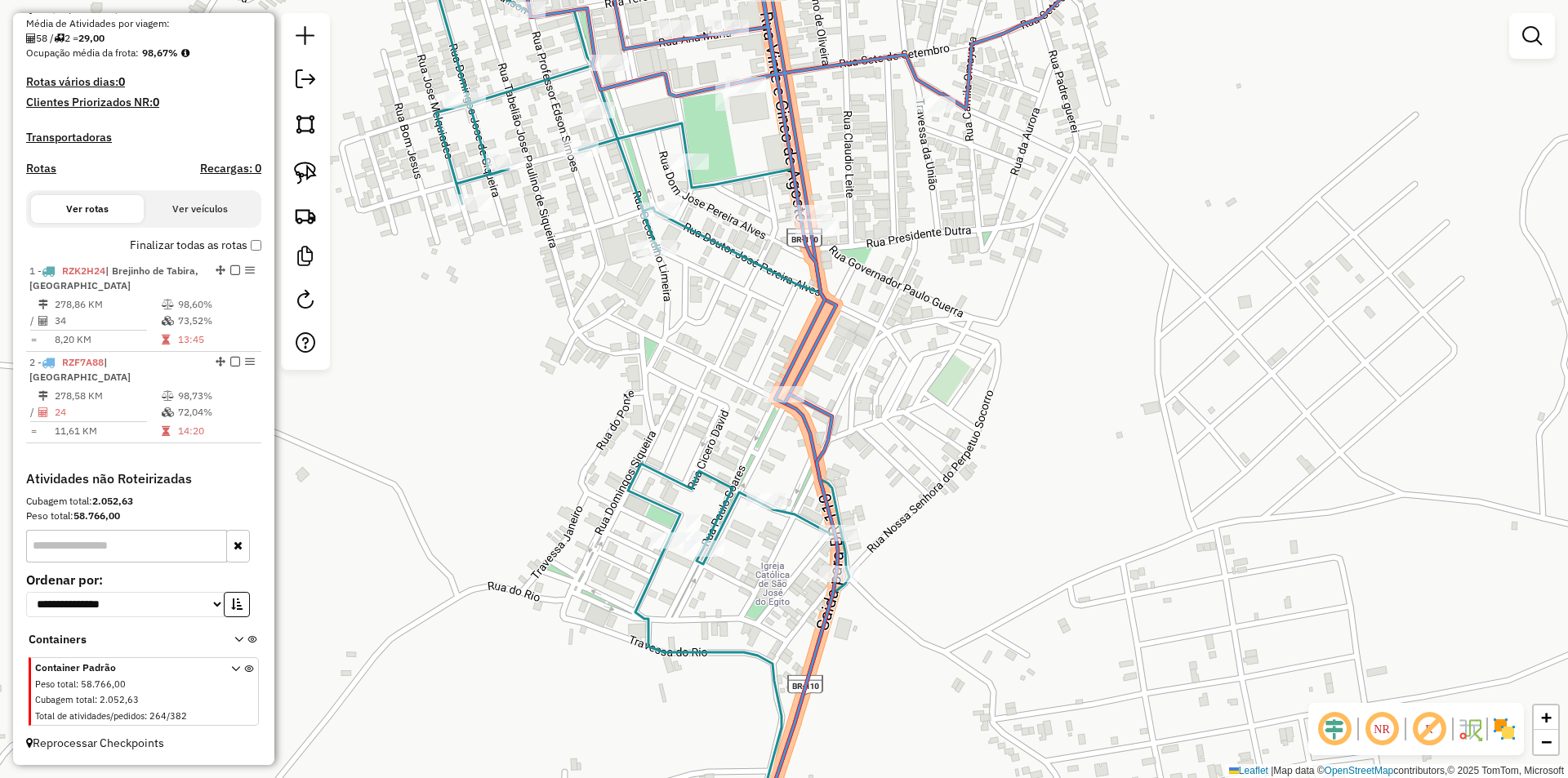
drag, startPoint x: 571, startPoint y: 281, endPoint x: 577, endPoint y: 372, distance: 91.2
click at [573, 379] on div "Janela de atendimento Grade de atendimento Capacidade Transportadoras Veículos …" at bounding box center [784, 389] width 1568 height 778
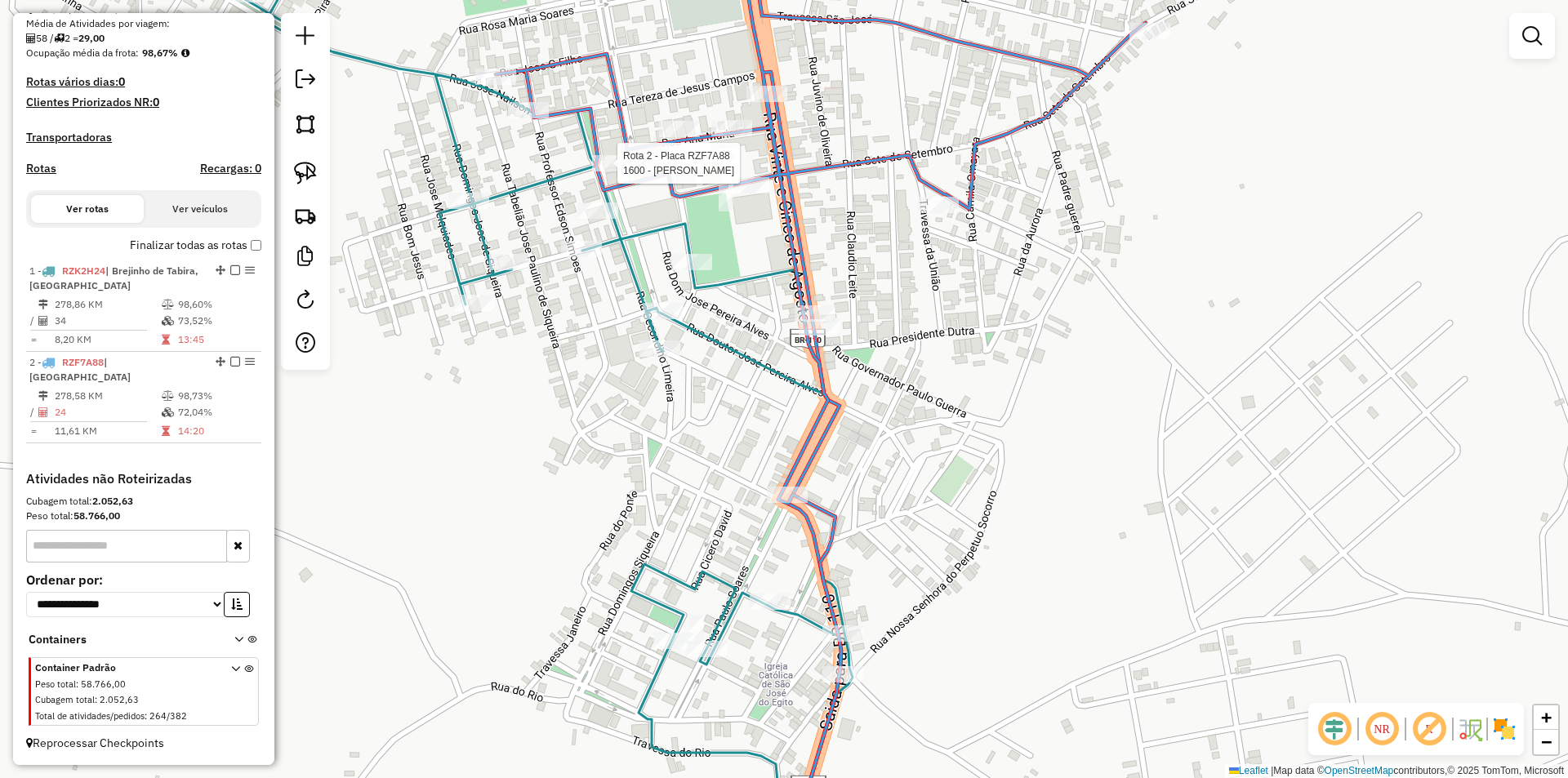
click at [613, 171] on div at bounding box center [612, 163] width 41 height 16
select select "**********"
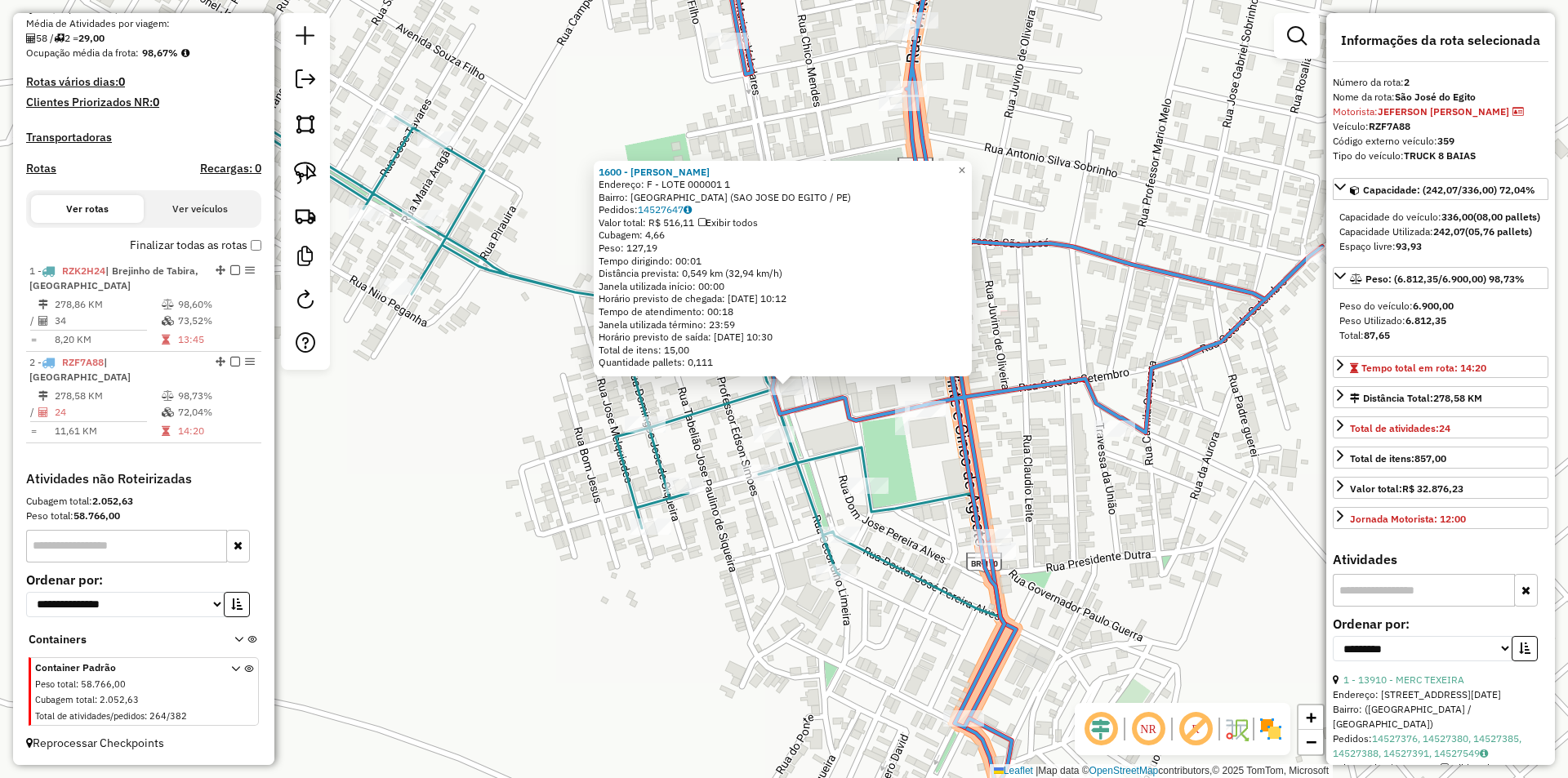
click at [746, 413] on div "Rota 2 - Placa RZF7A88 1600 - P. J. SILVA 1600 - P. J. SILVA Endereço: F - LOTE…" at bounding box center [784, 389] width 1568 height 778
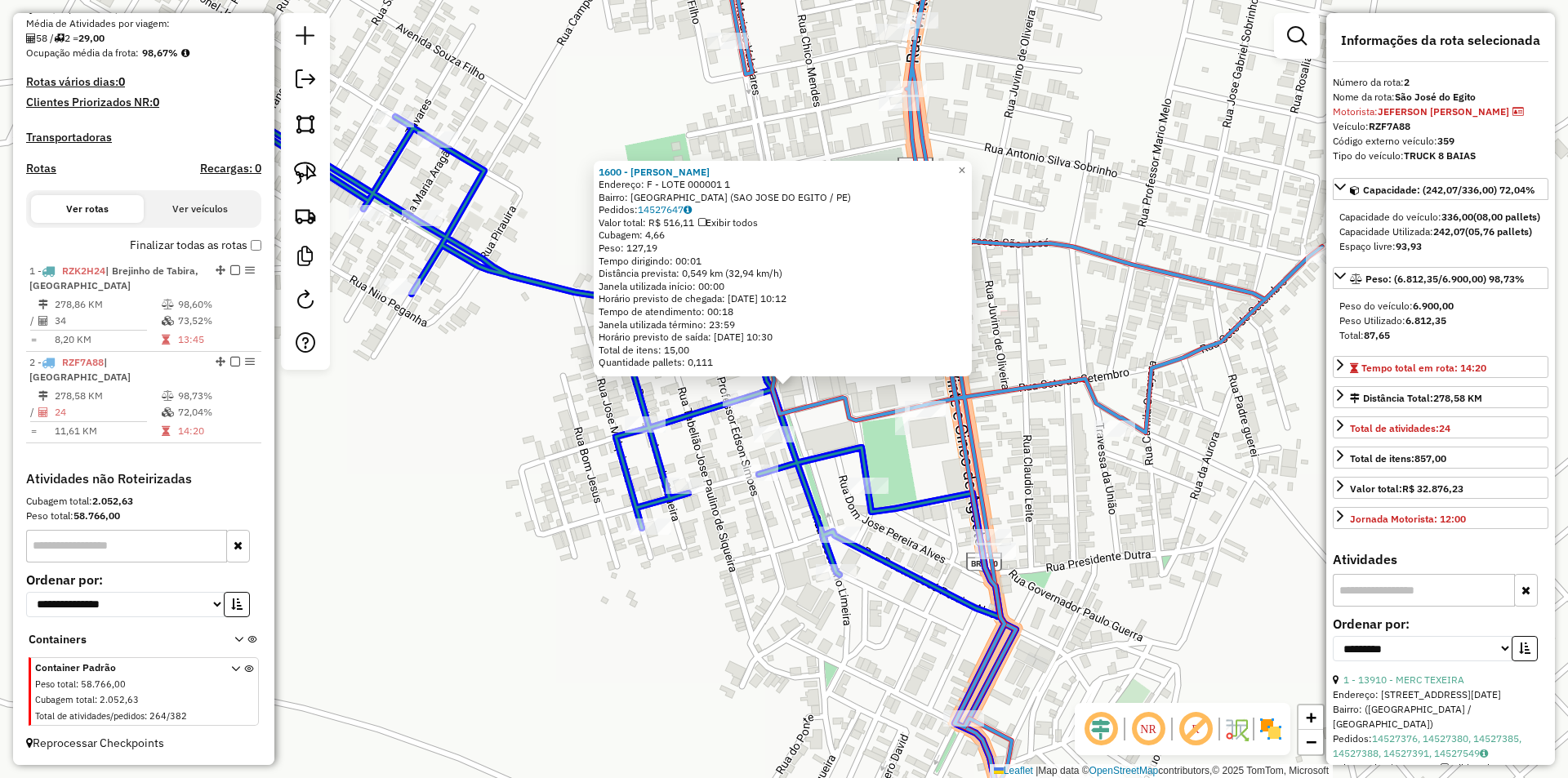
click at [729, 407] on div at bounding box center [742, 398] width 41 height 16
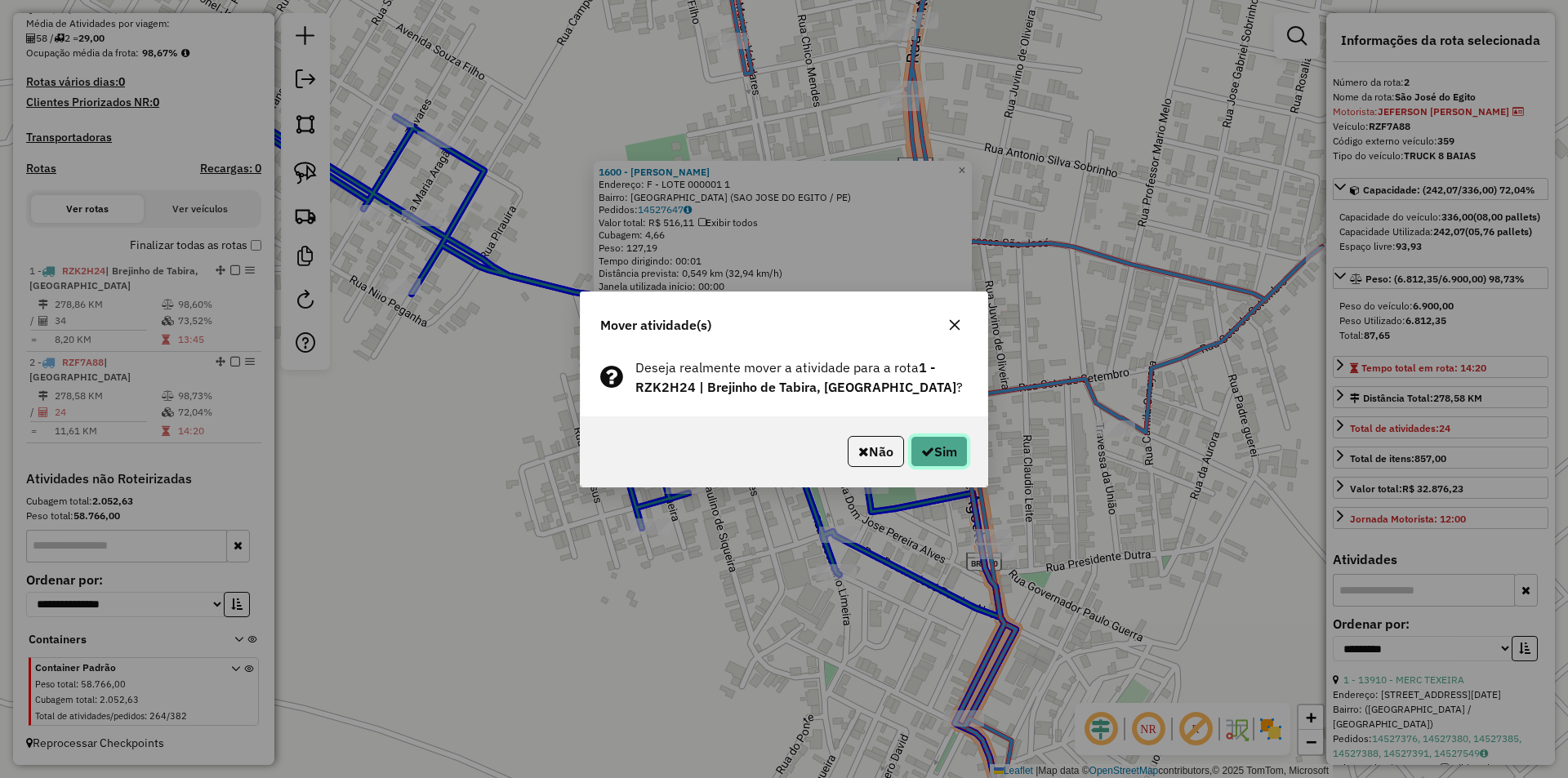
click at [921, 451] on icon "button" at bounding box center [927, 452] width 13 height 13
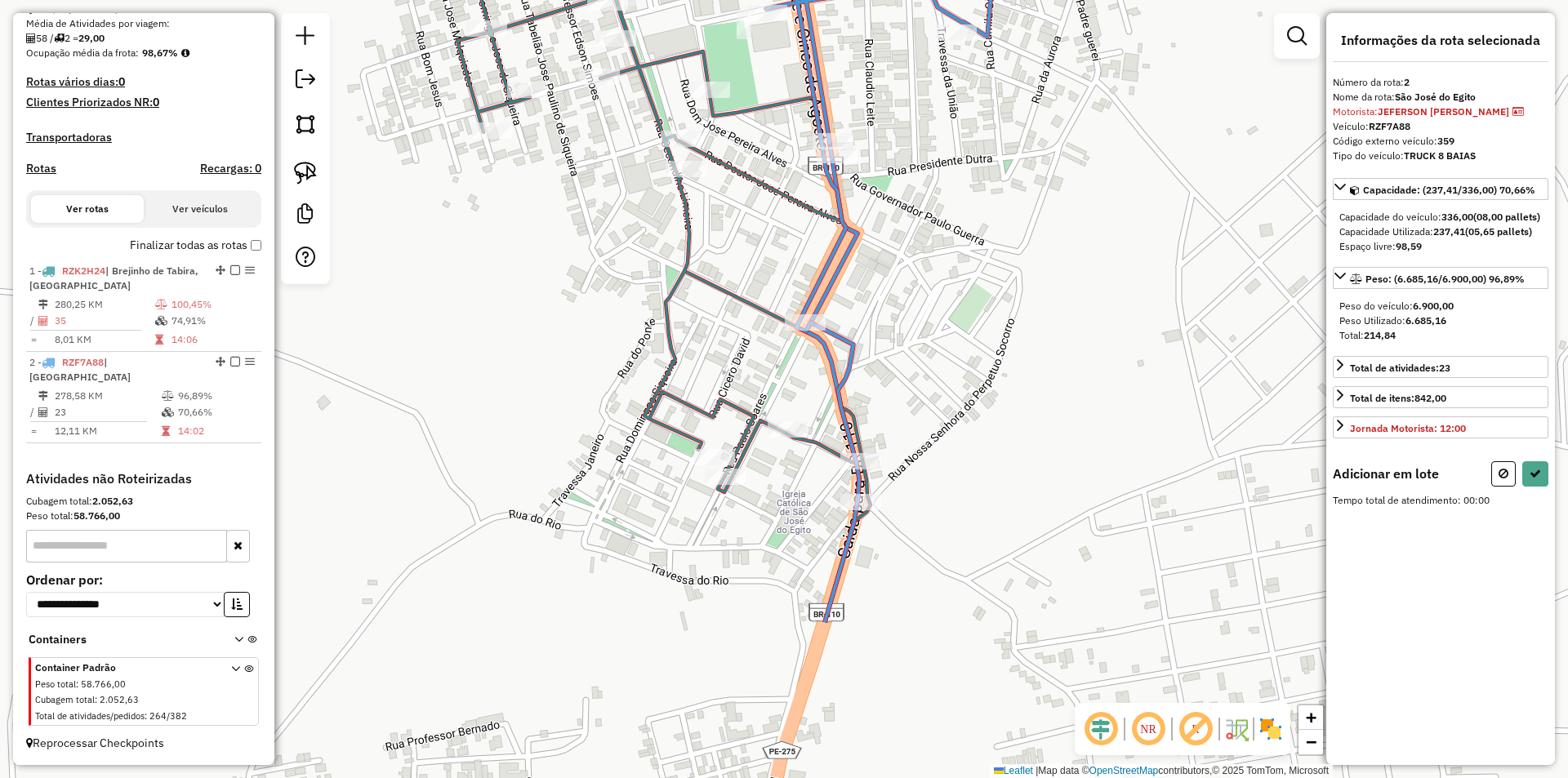
drag, startPoint x: 970, startPoint y: 576, endPoint x: 1042, endPoint y: 215, distance: 368.1
click at [1042, 255] on div "Janela de atendimento Grade de atendimento Capacidade Transportadoras Veículos …" at bounding box center [784, 389] width 1568 height 778
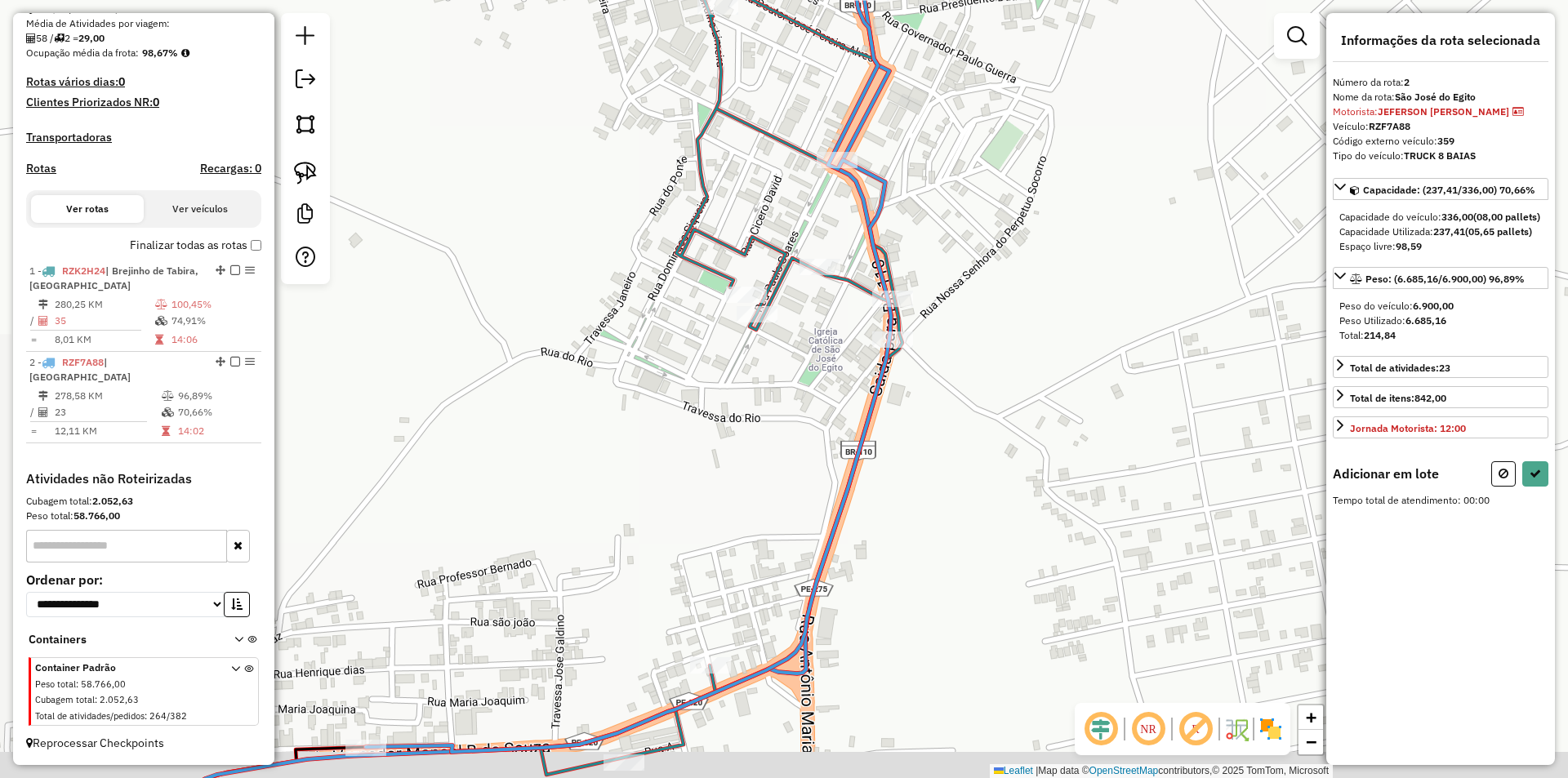
drag, startPoint x: 1011, startPoint y: 489, endPoint x: 1029, endPoint y: 138, distance: 351.5
click at [1029, 149] on div "Janela de atendimento Grade de atendimento Capacidade Transportadoras Veículos …" at bounding box center [784, 389] width 1568 height 778
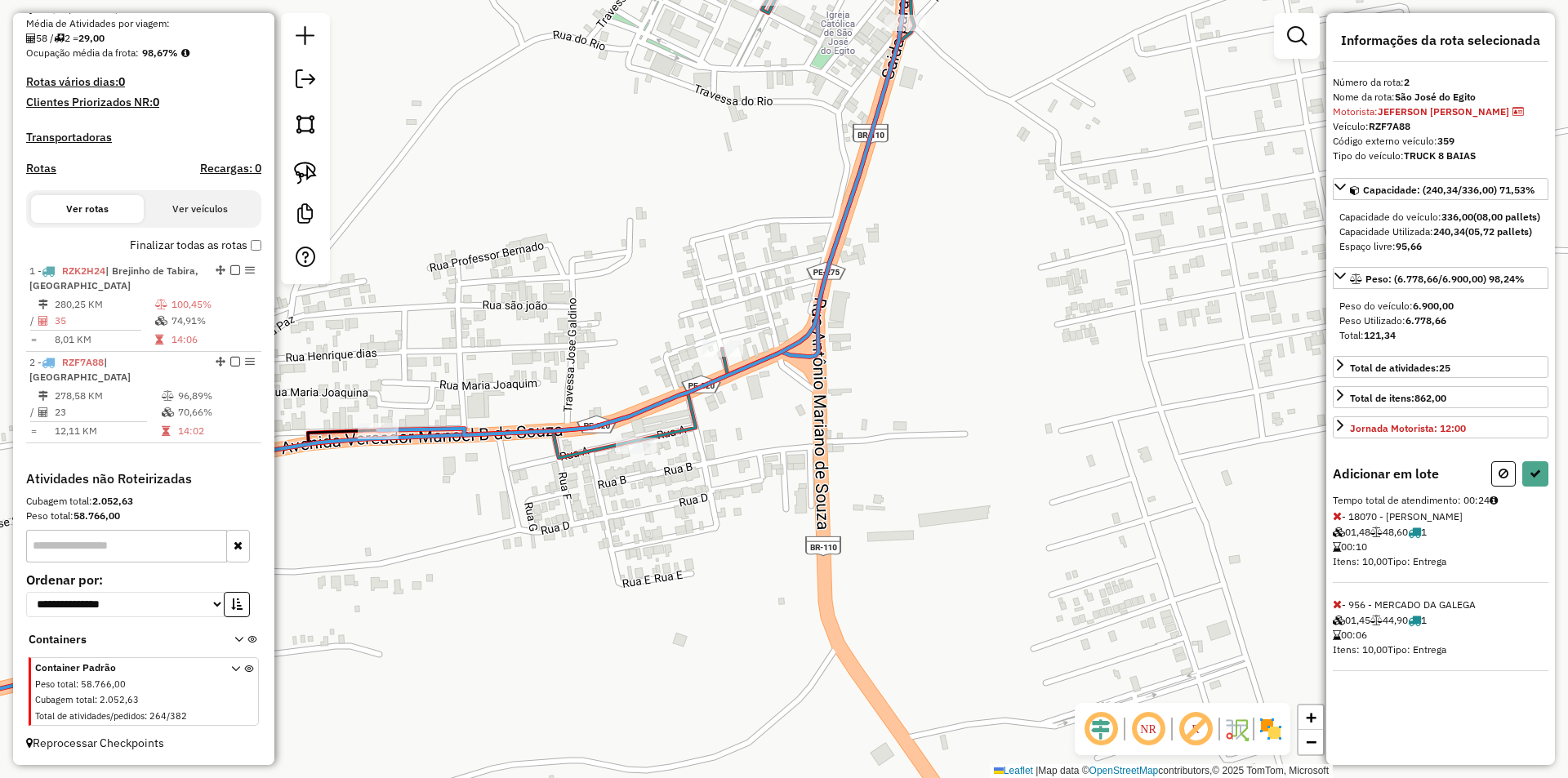
drag, startPoint x: 995, startPoint y: 184, endPoint x: 909, endPoint y: 378, distance: 212.2
click at [920, 399] on div "Janela de atendimento Grade de atendimento Capacidade Transportadoras Veículos …" at bounding box center [784, 389] width 1568 height 778
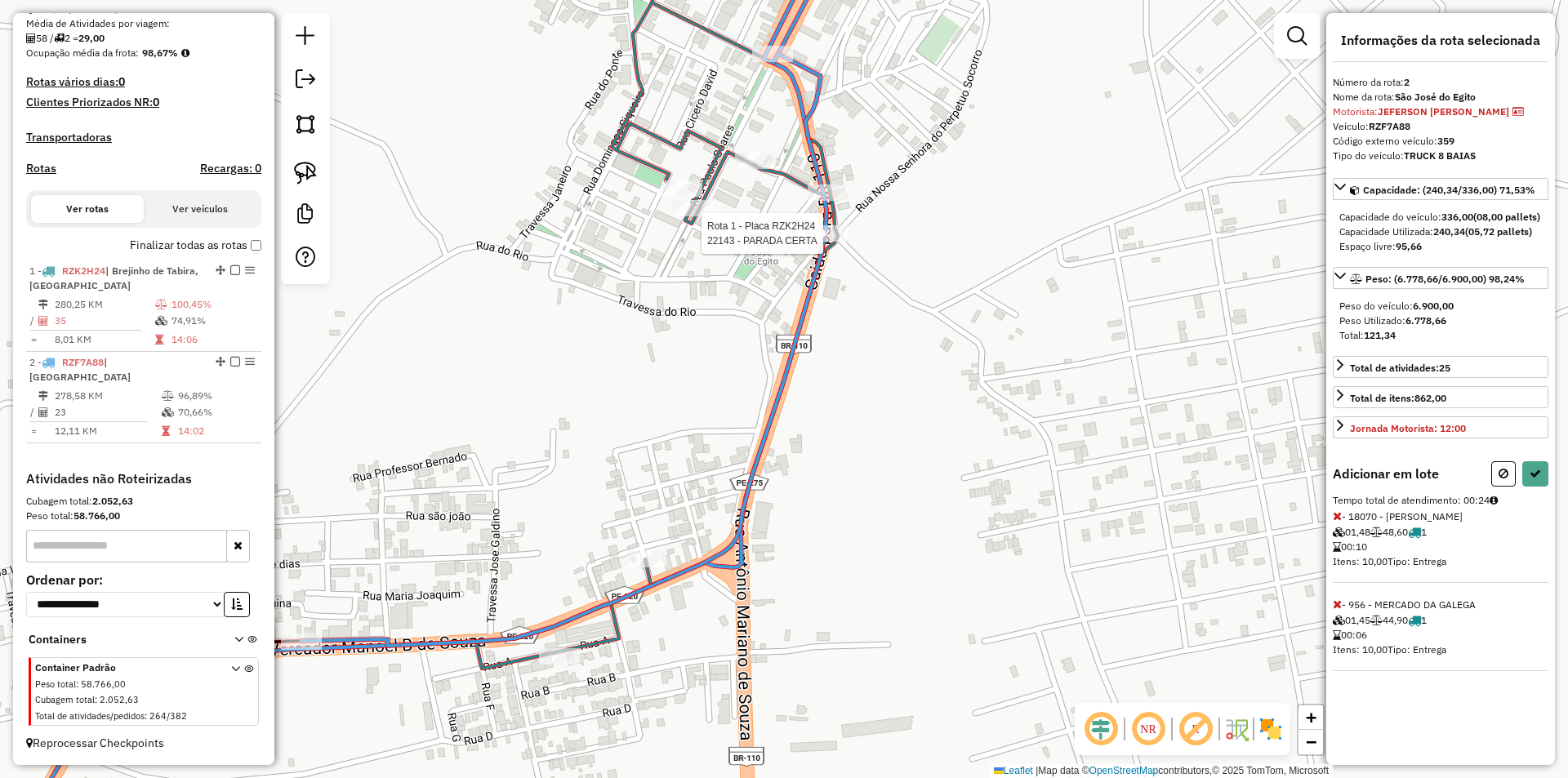
click at [842, 242] on div at bounding box center [828, 233] width 41 height 16
click at [1529, 480] on icon at bounding box center [1535, 473] width 12 height 12
select select "**********"
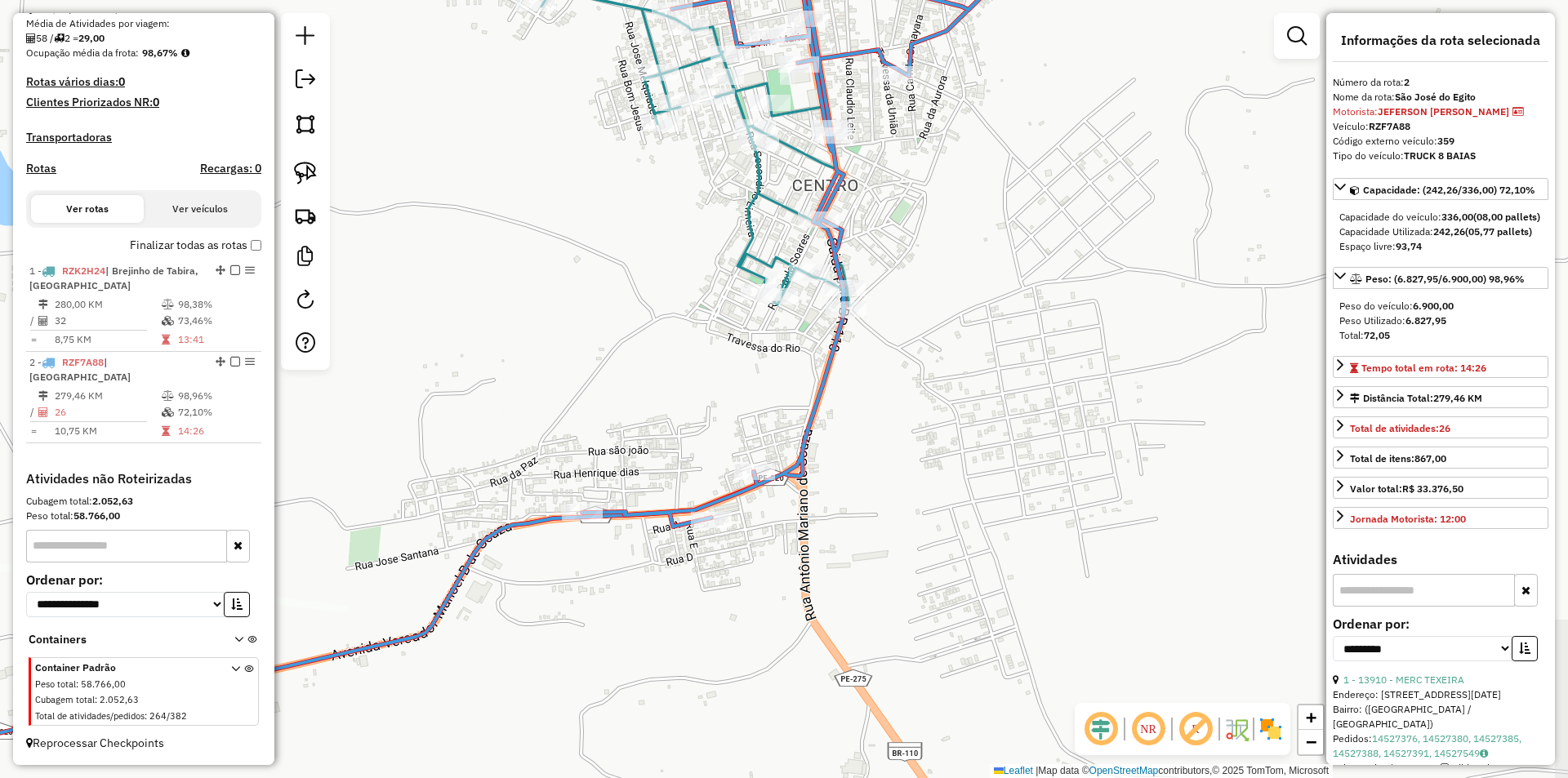
click at [784, 338] on div "Janela de atendimento Grade de atendimento Capacidade Transportadoras Veículos …" at bounding box center [784, 389] width 1568 height 778
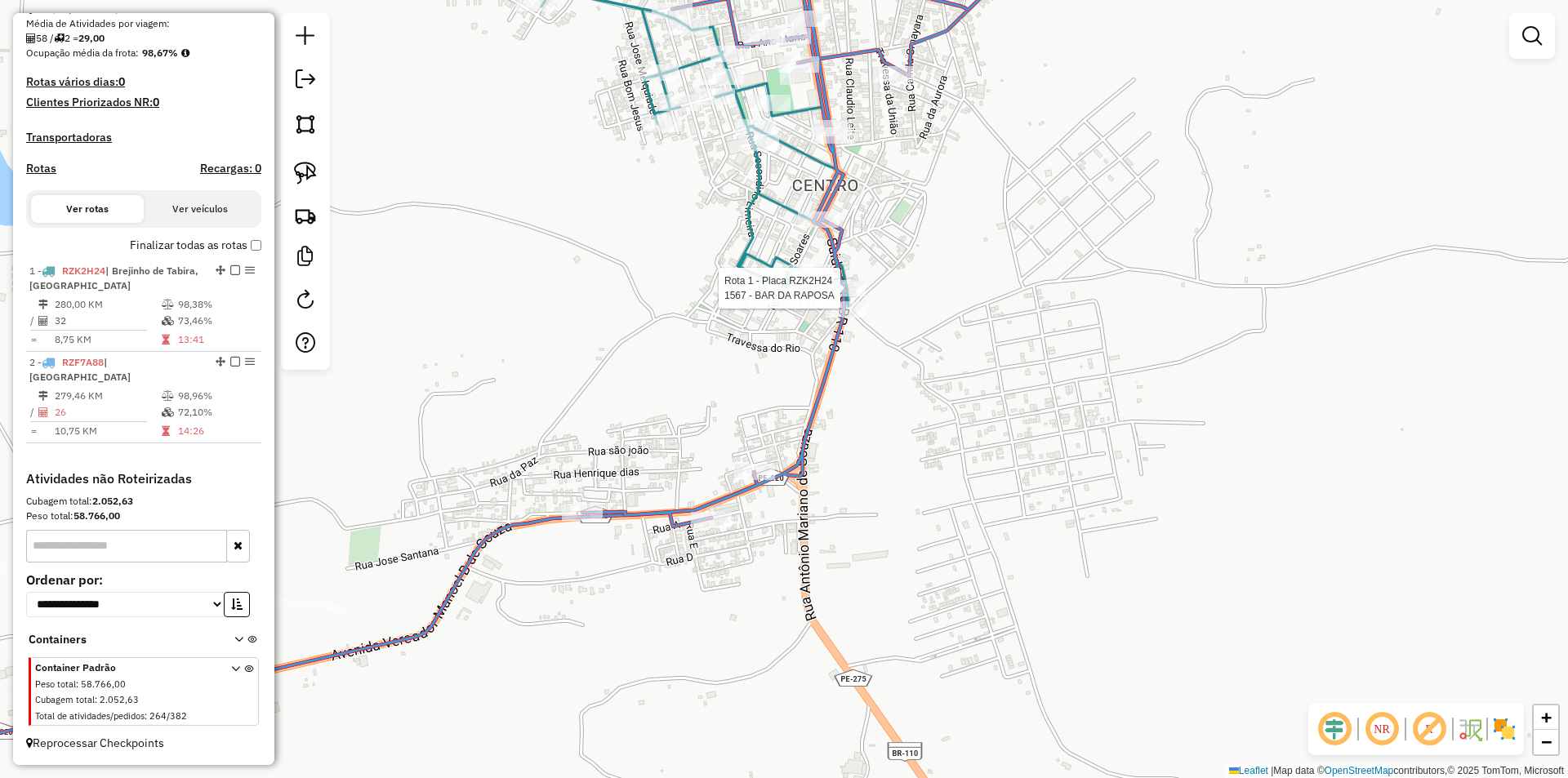
select select "**********"
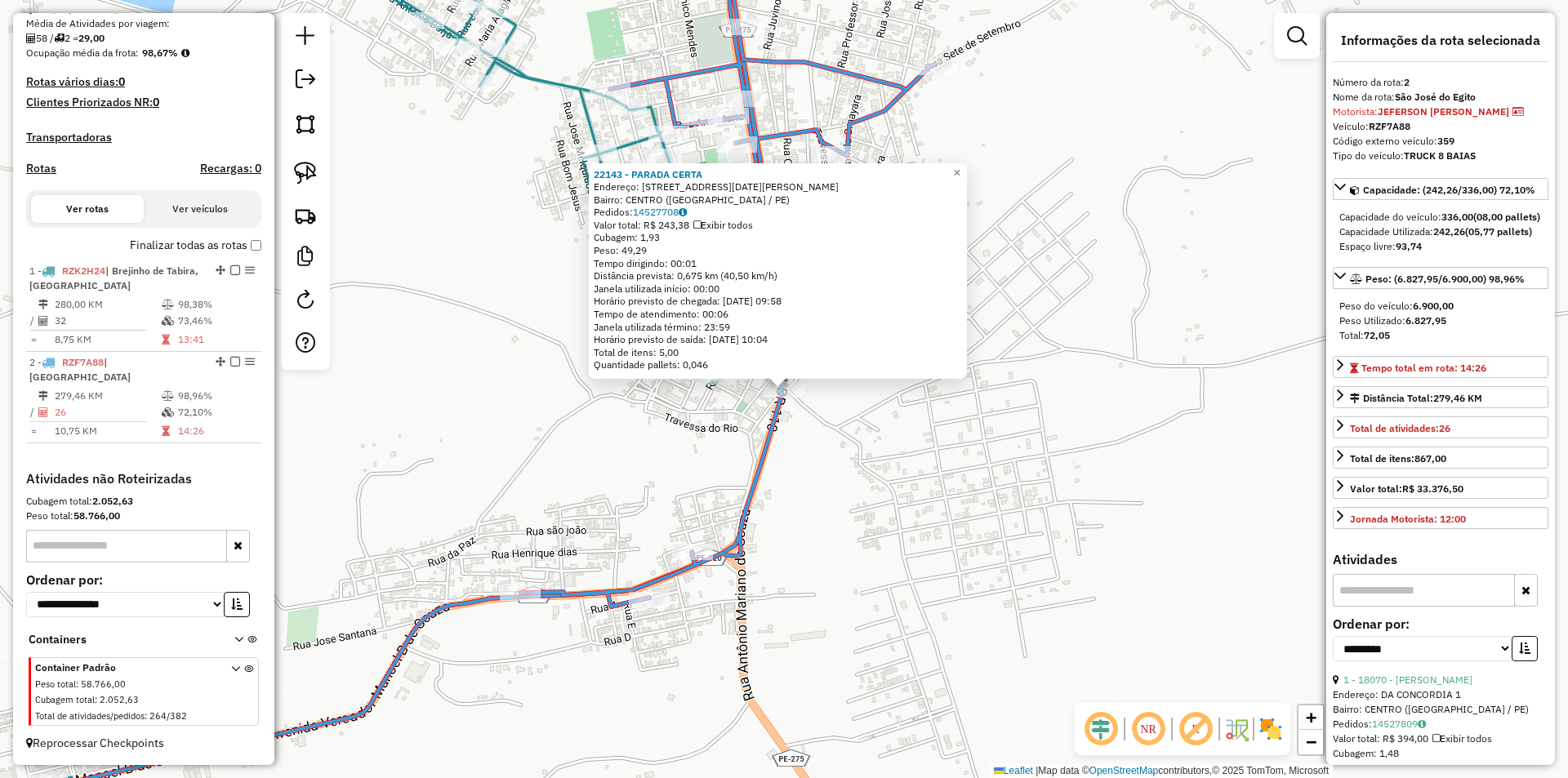
click at [830, 411] on div "22143 - PARADA CERTA Endereço: Rua 01 de Marco 120 Bairro: CENTRO (SAO JOSE DO …" at bounding box center [784, 389] width 1568 height 778
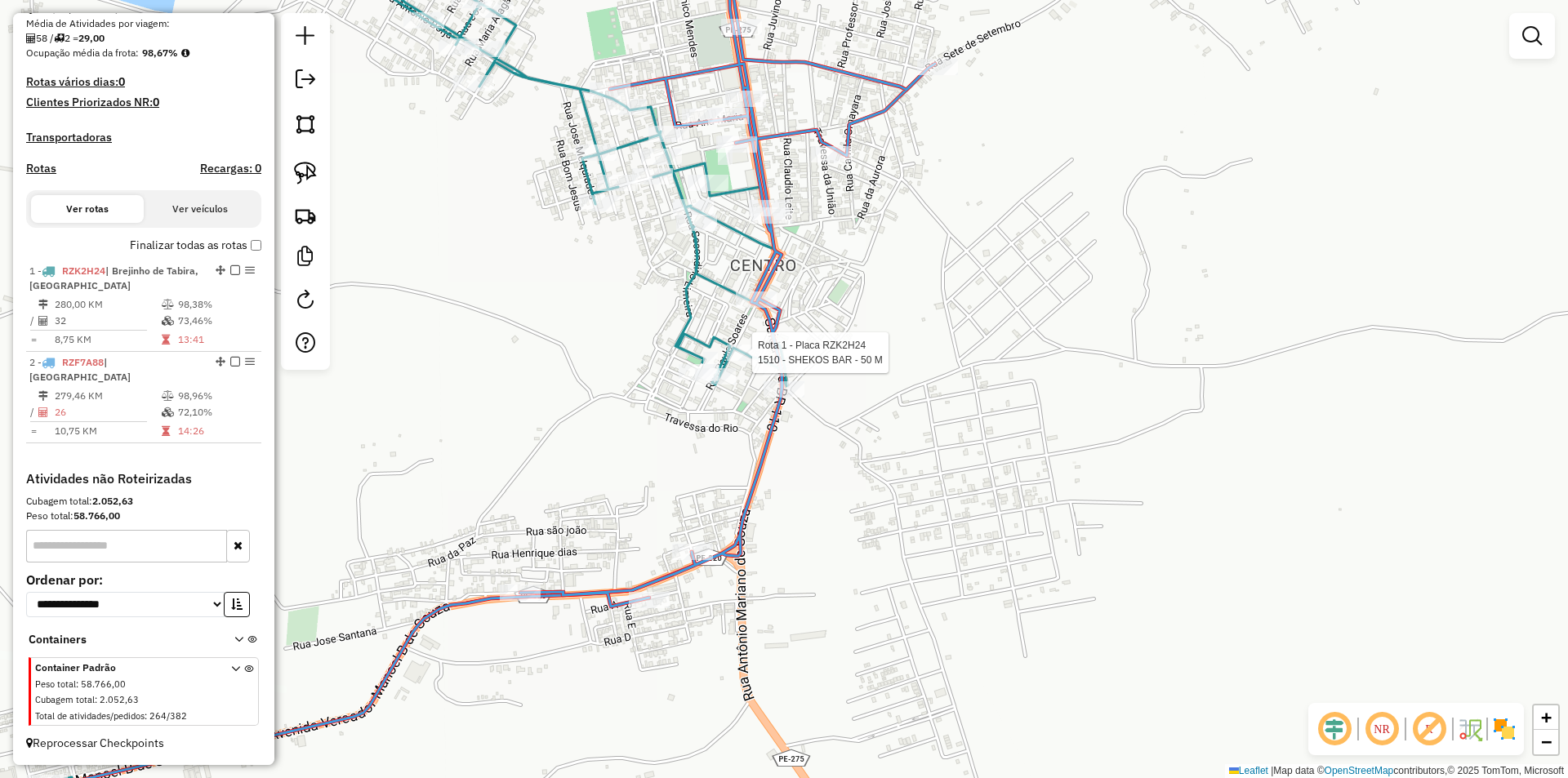
select select "**********"
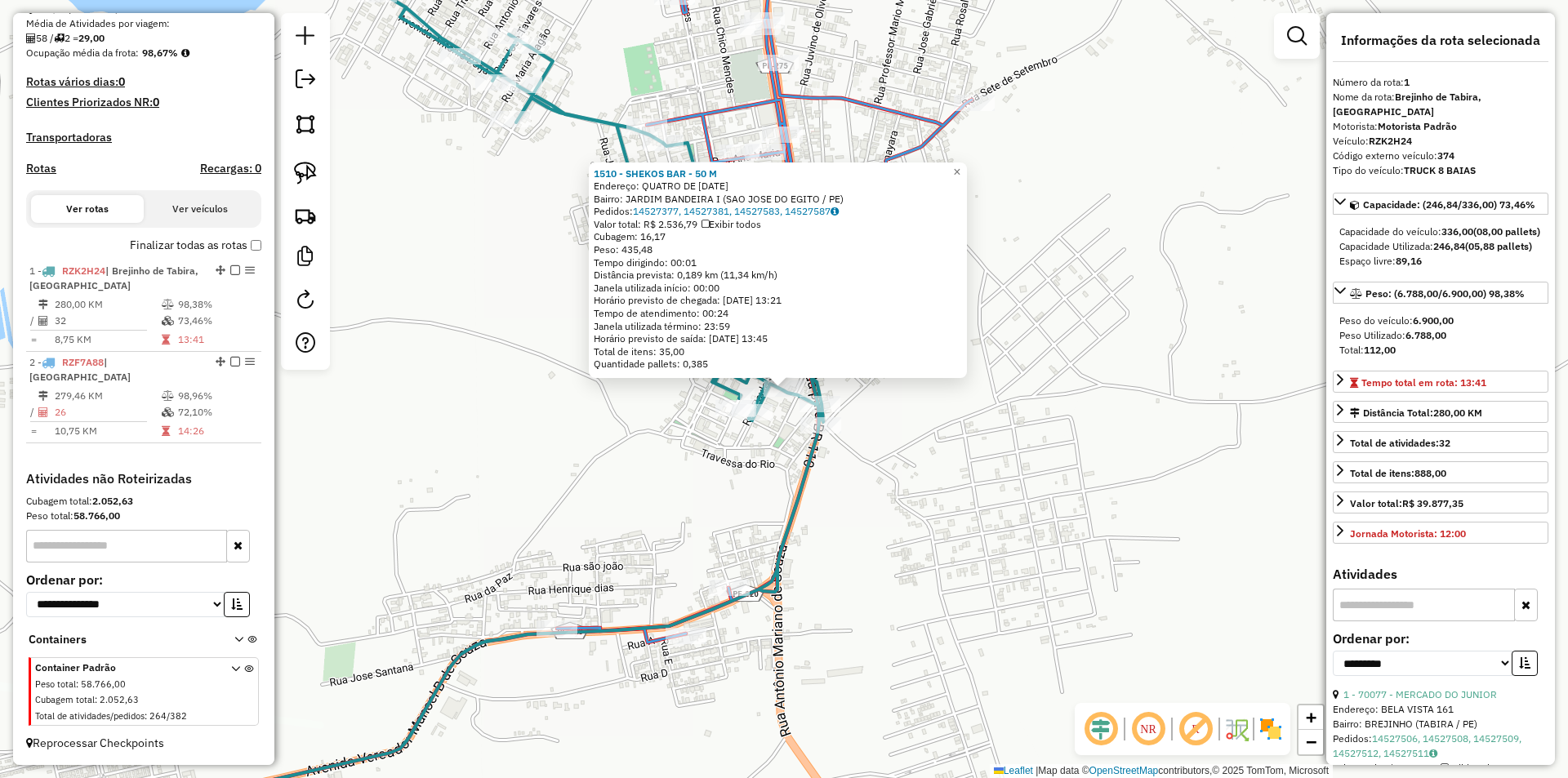
click at [916, 412] on div "1510 - SHEKOS BAR - 50 M Endereço: QUATRO DE OUTUBRO 1 Bairro: JARDIM BANDEIRA …" at bounding box center [784, 389] width 1568 height 778
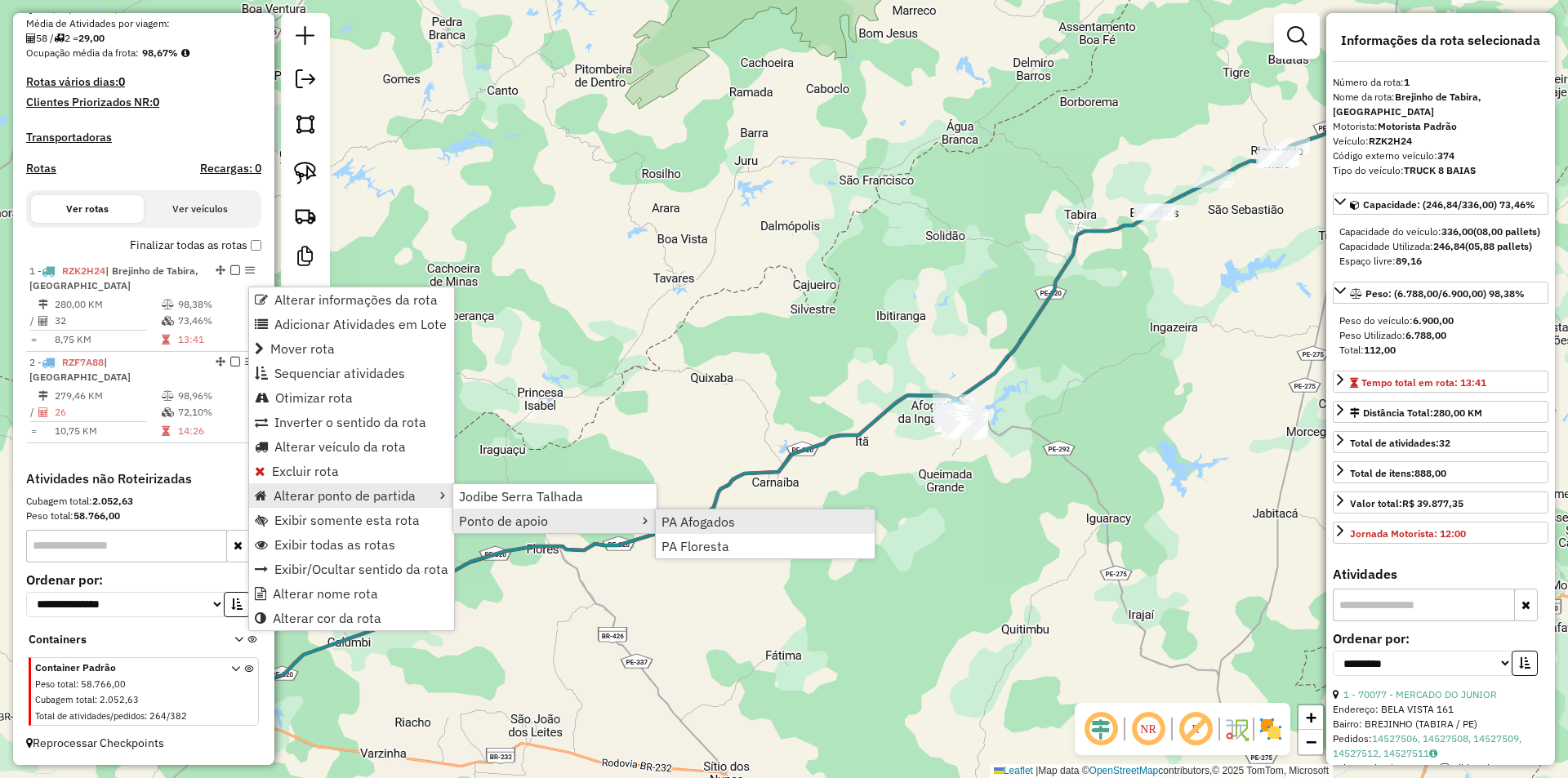
click at [709, 530] on link "PA Afogados" at bounding box center [765, 521] width 219 height 24
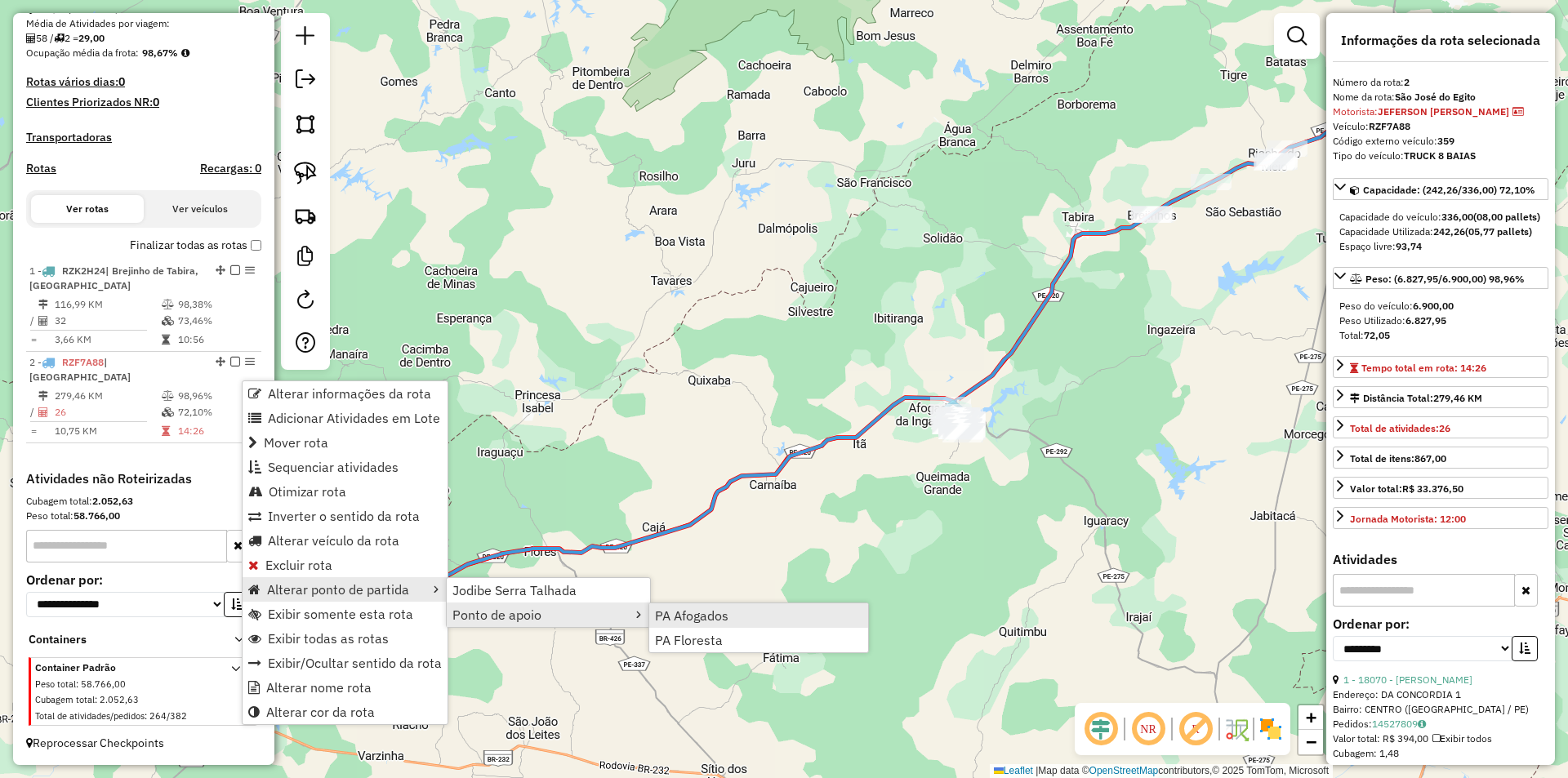
click at [669, 618] on span "PA Afogados" at bounding box center [692, 616] width 74 height 13
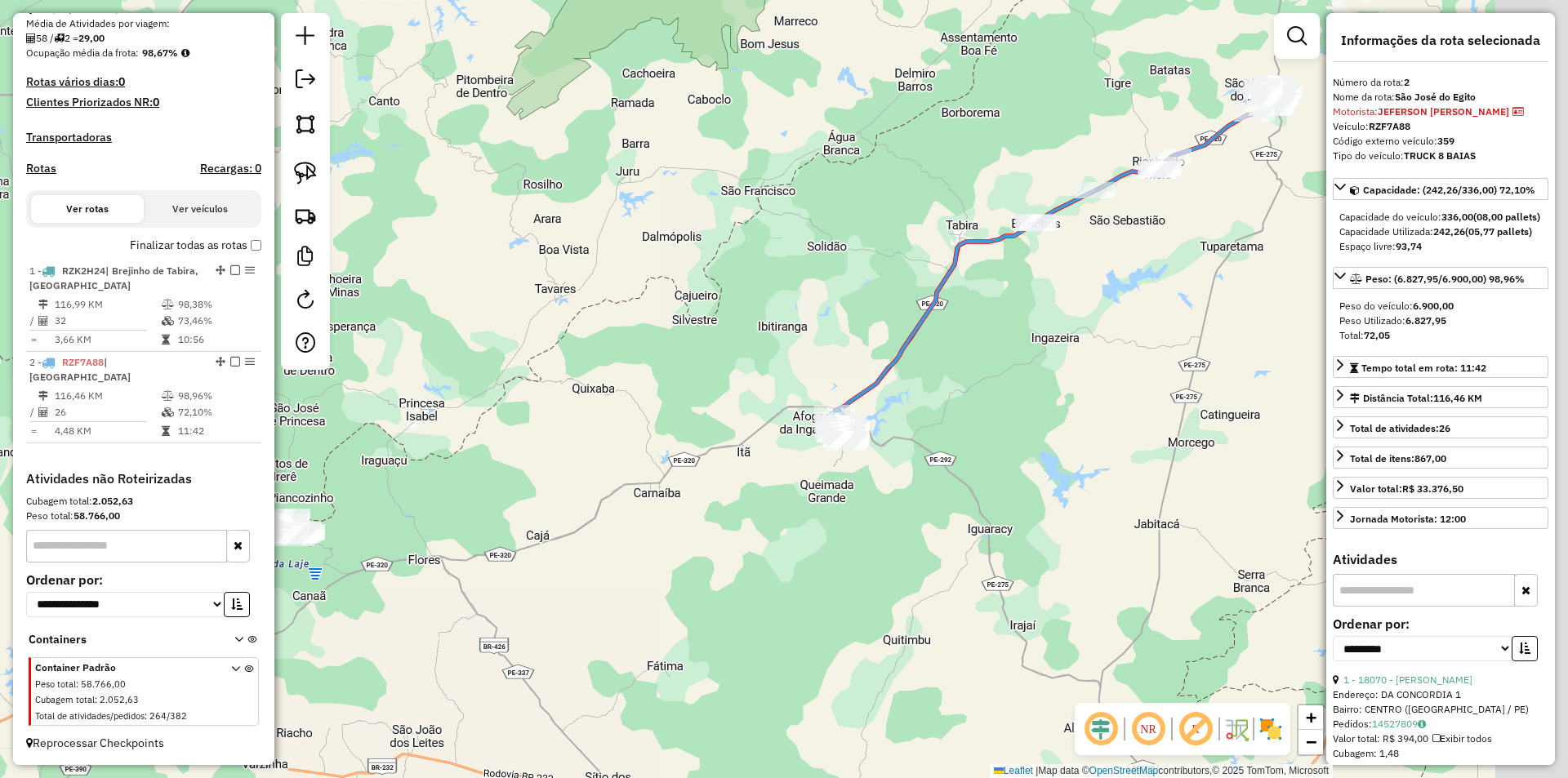
drag, startPoint x: 1154, startPoint y: 345, endPoint x: 959, endPoint y: 367, distance: 196.2
click at [962, 367] on div "Janela de atendimento Grade de atendimento Capacidade Transportadoras Veículos …" at bounding box center [784, 389] width 1568 height 778
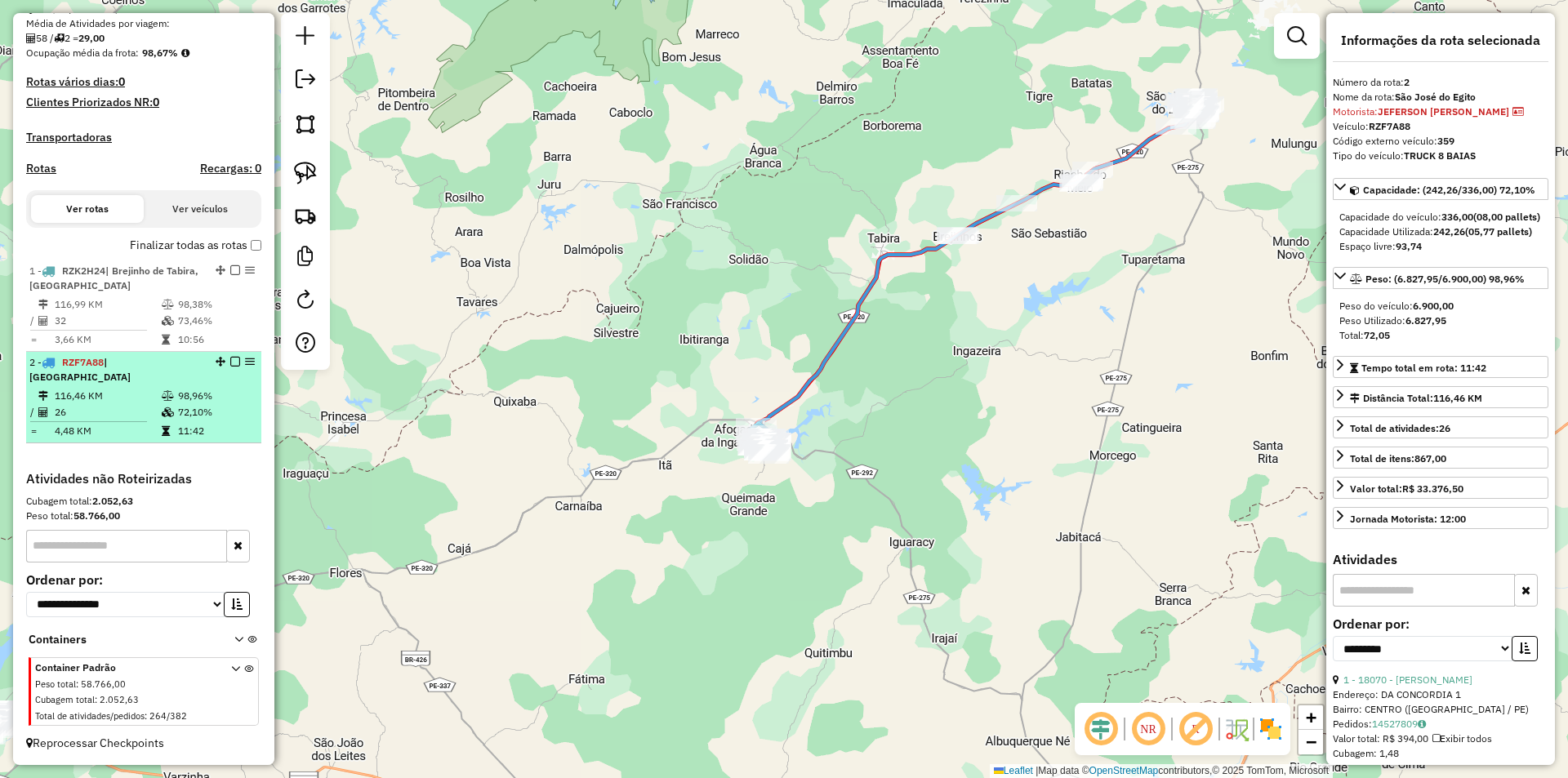
click at [163, 407] on icon at bounding box center [168, 412] width 13 height 10
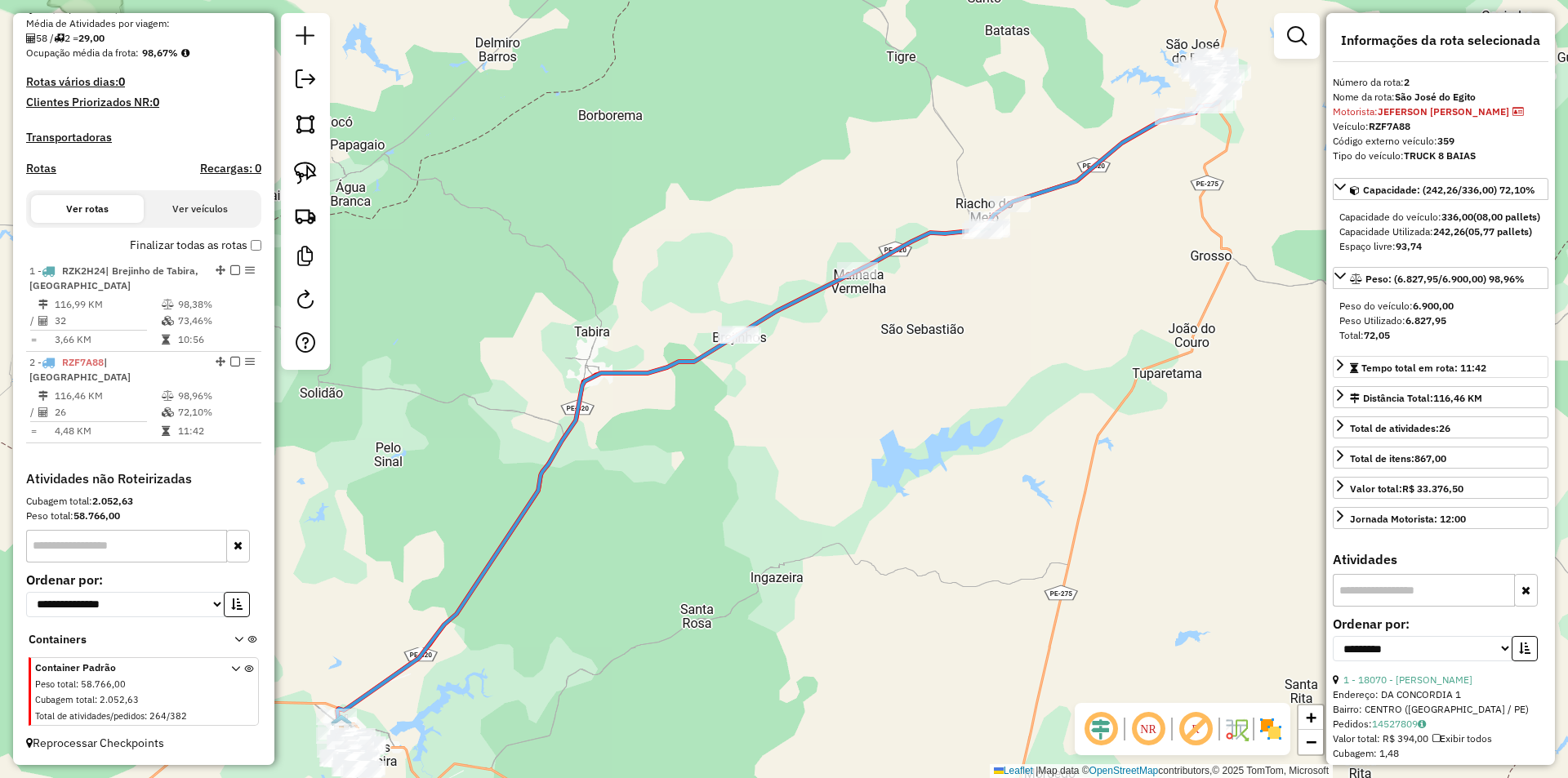
scroll to position [408, 0]
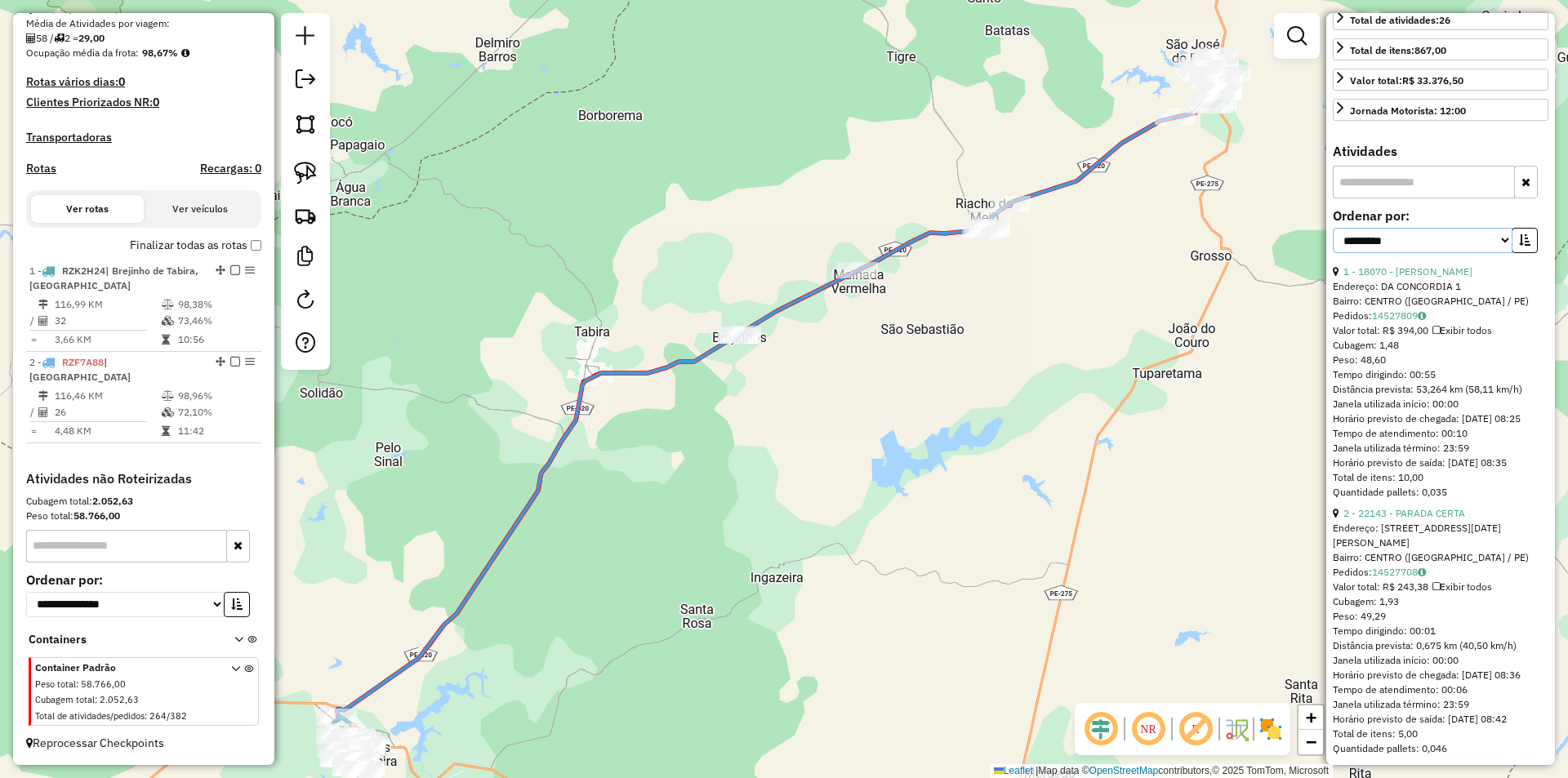
click at [1451, 253] on select "**********" at bounding box center [1422, 241] width 179 height 25
select select "**********"
click at [1333, 253] on select "**********" at bounding box center [1422, 241] width 179 height 25
click at [1518, 246] on icon "button" at bounding box center [1524, 240] width 12 height 12
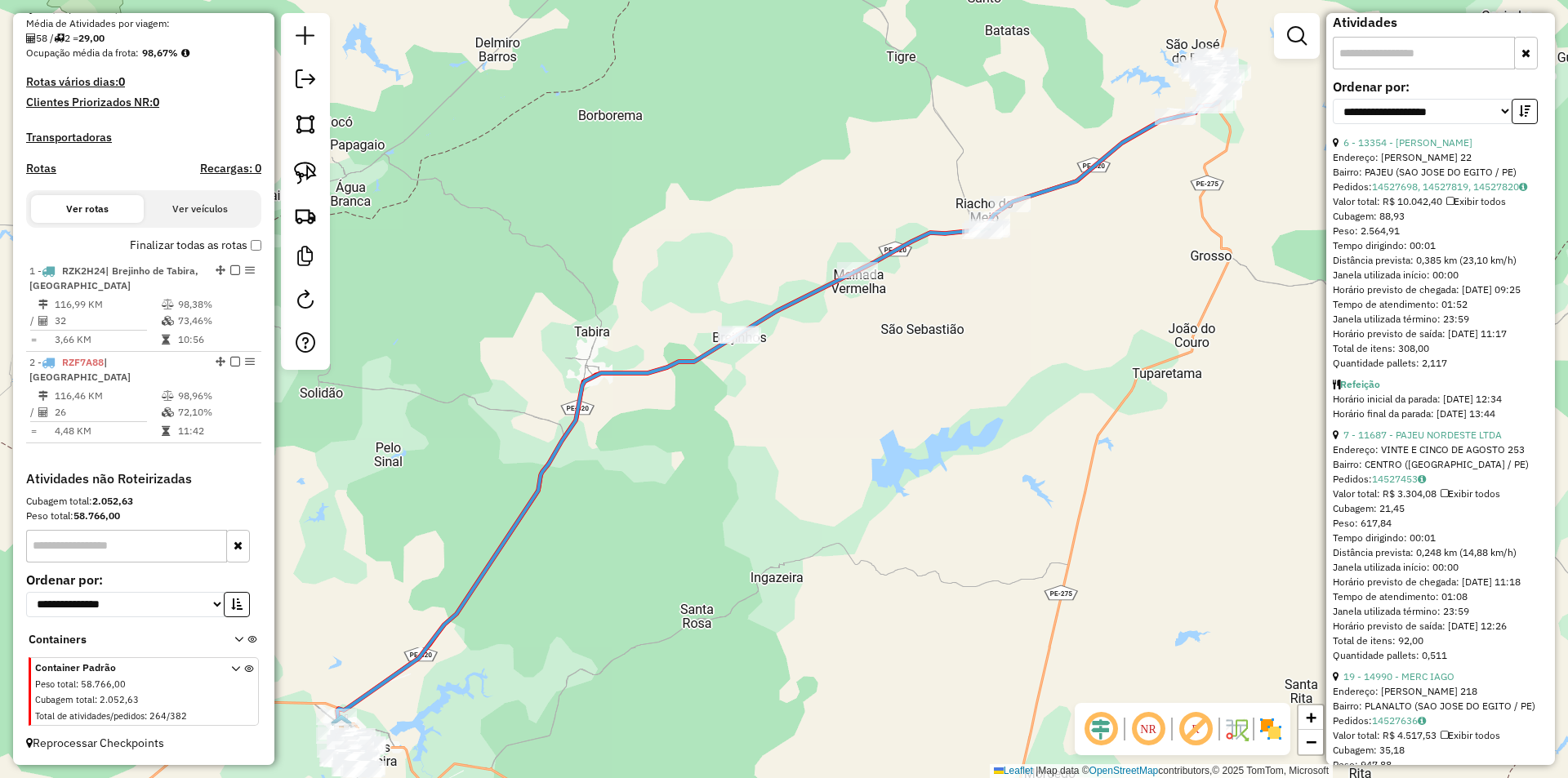
scroll to position [490, 0]
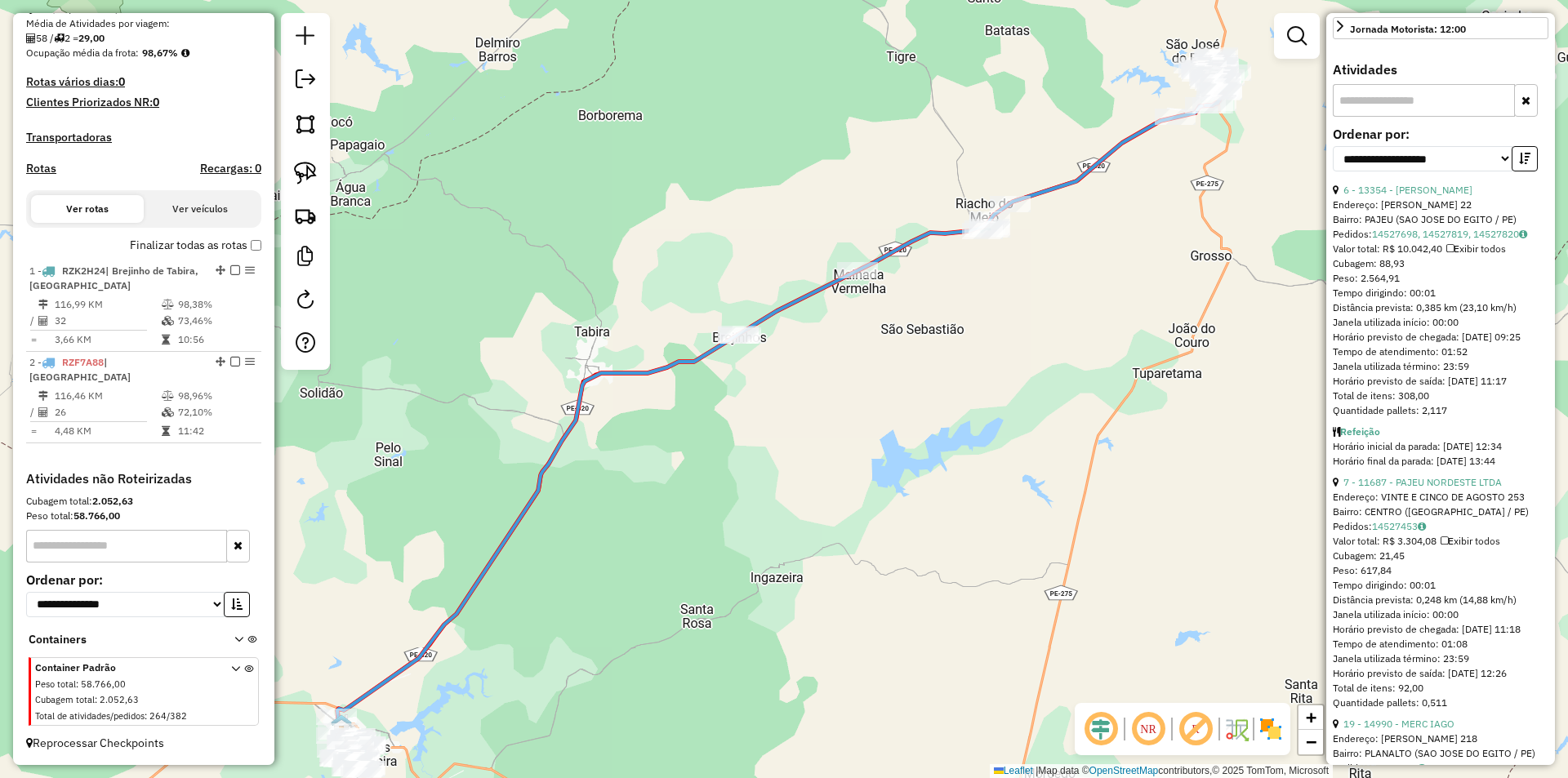
drag, startPoint x: 1093, startPoint y: 346, endPoint x: 927, endPoint y: 427, distance: 184.7
click at [929, 427] on div "Janela de atendimento Grade de atendimento Capacidade Transportadoras Veículos …" at bounding box center [784, 389] width 1568 height 778
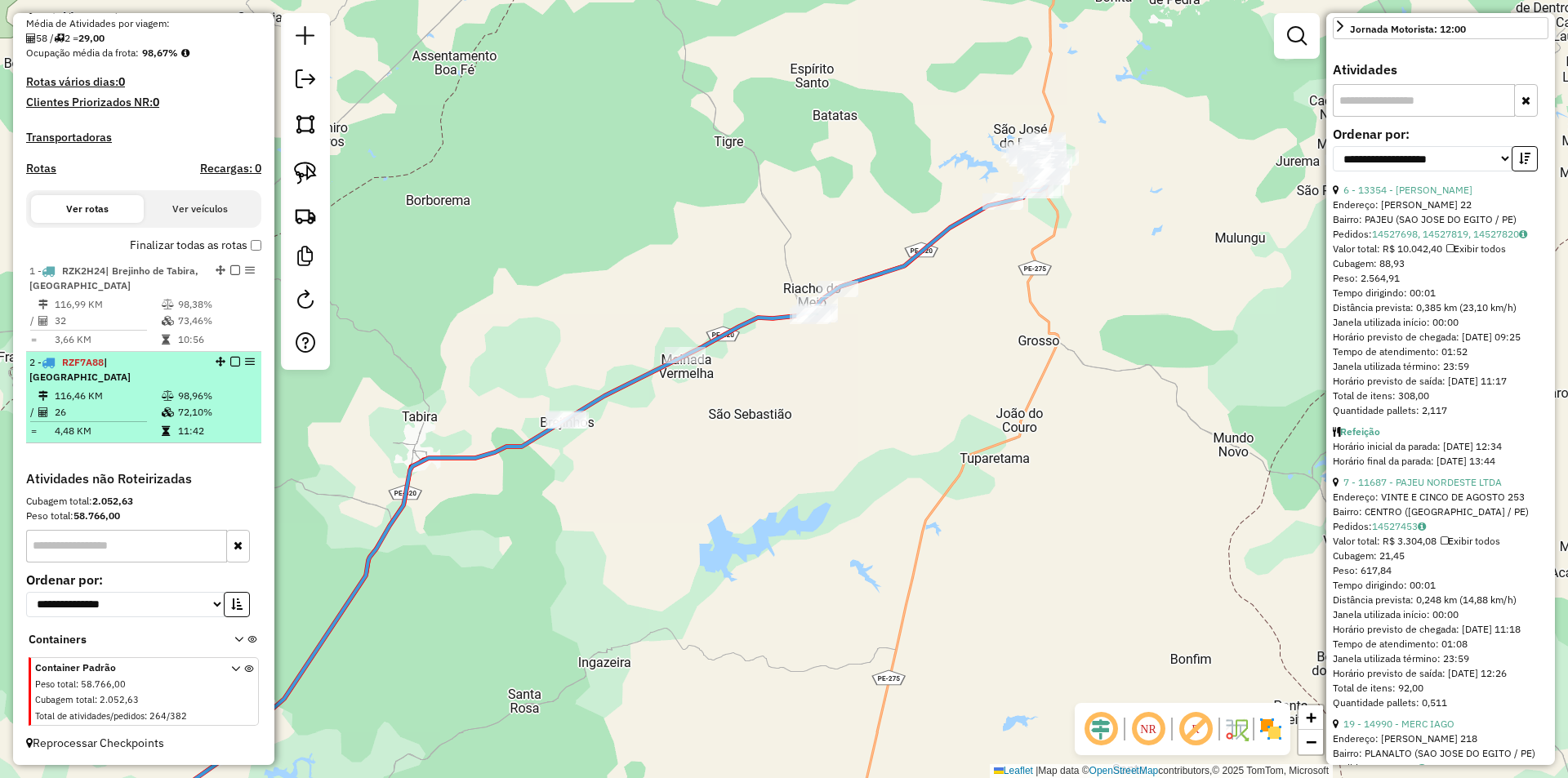
click at [169, 405] on td at bounding box center [169, 412] width 16 height 16
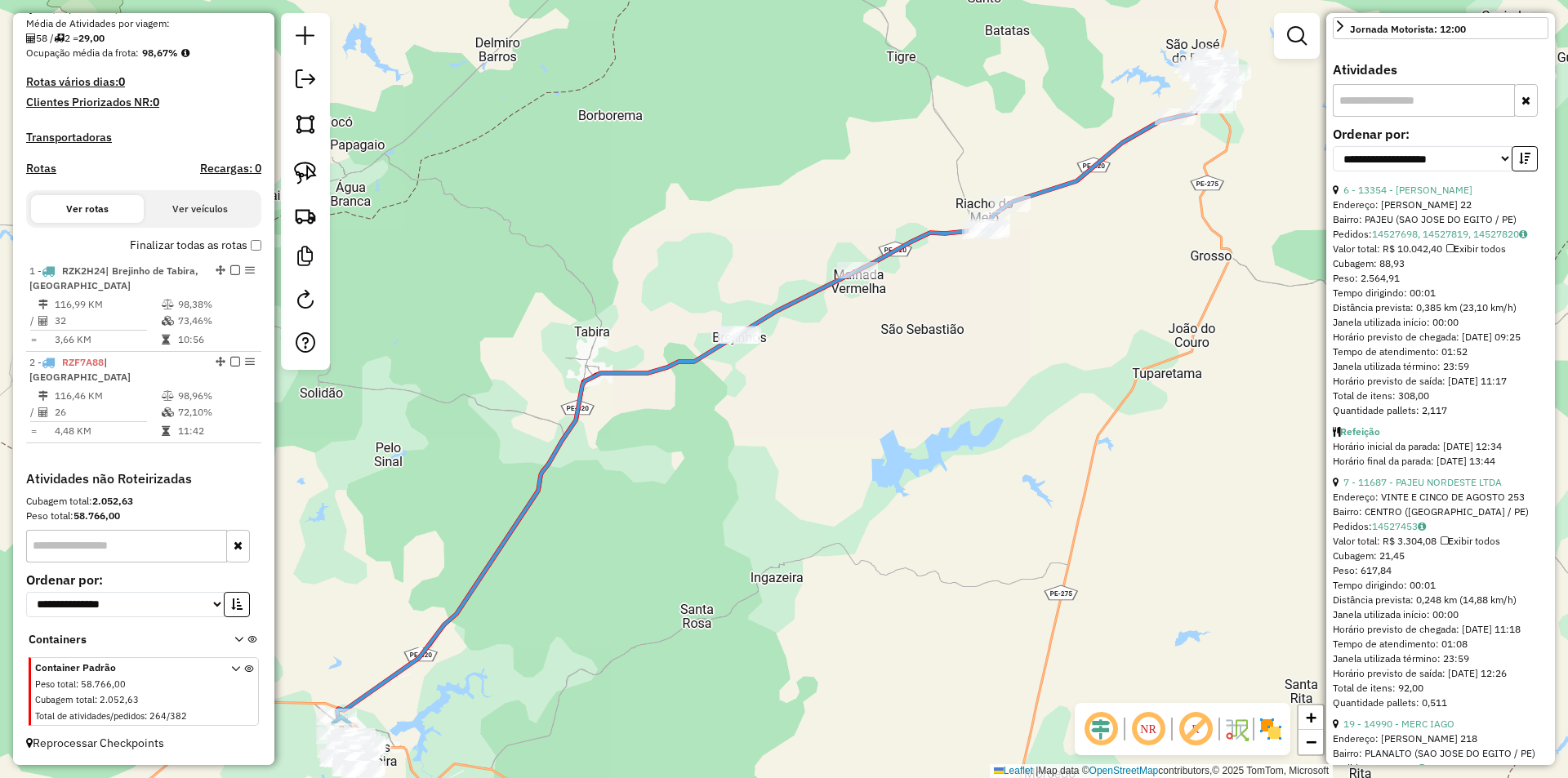
drag, startPoint x: 1081, startPoint y: 260, endPoint x: 793, endPoint y: 450, distance: 345.0
click at [800, 445] on div "Janela de atendimento Grade de atendimento Capacidade Transportadoras Veículos …" at bounding box center [784, 389] width 1568 height 778
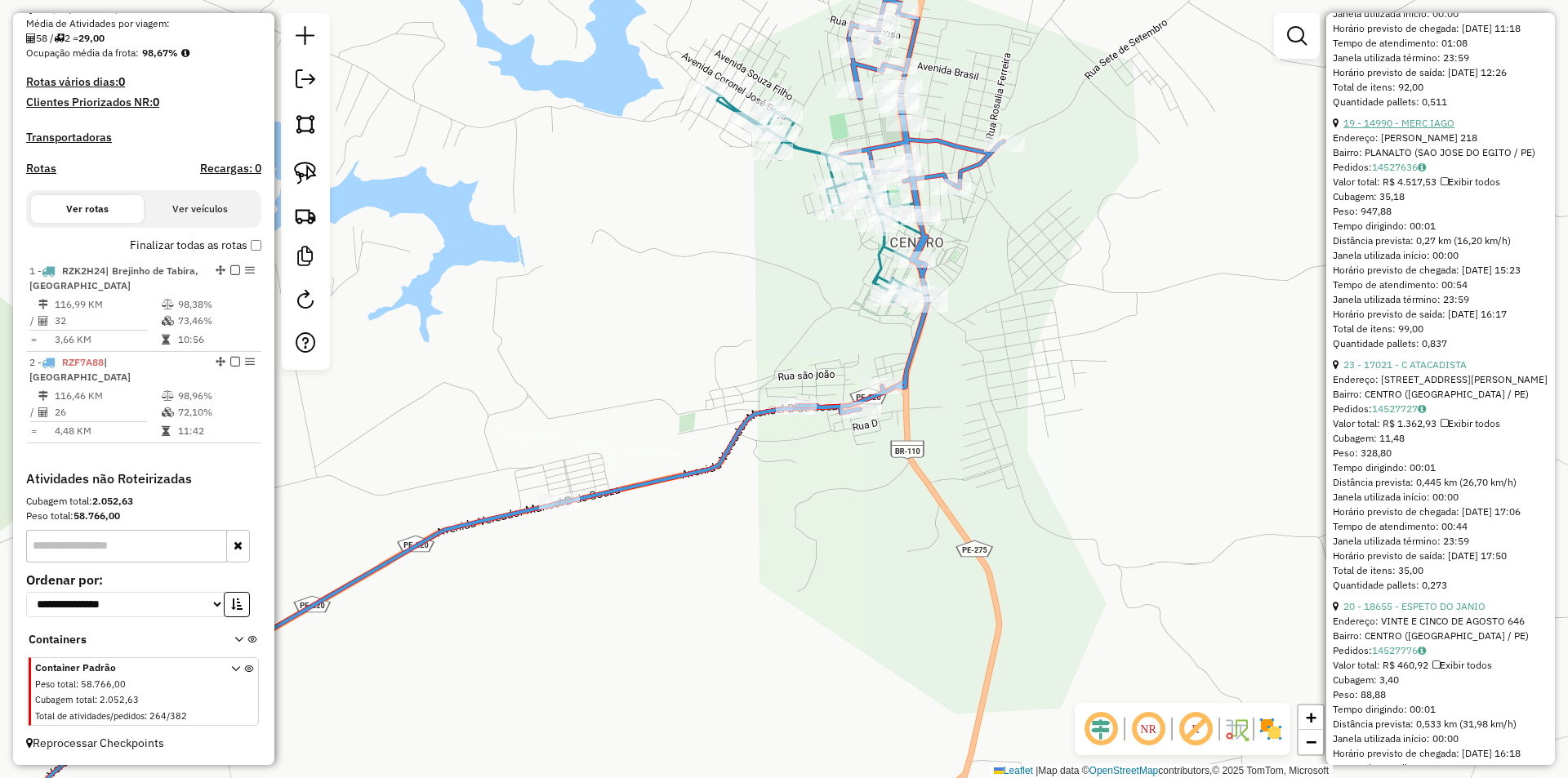
scroll to position [898, 0]
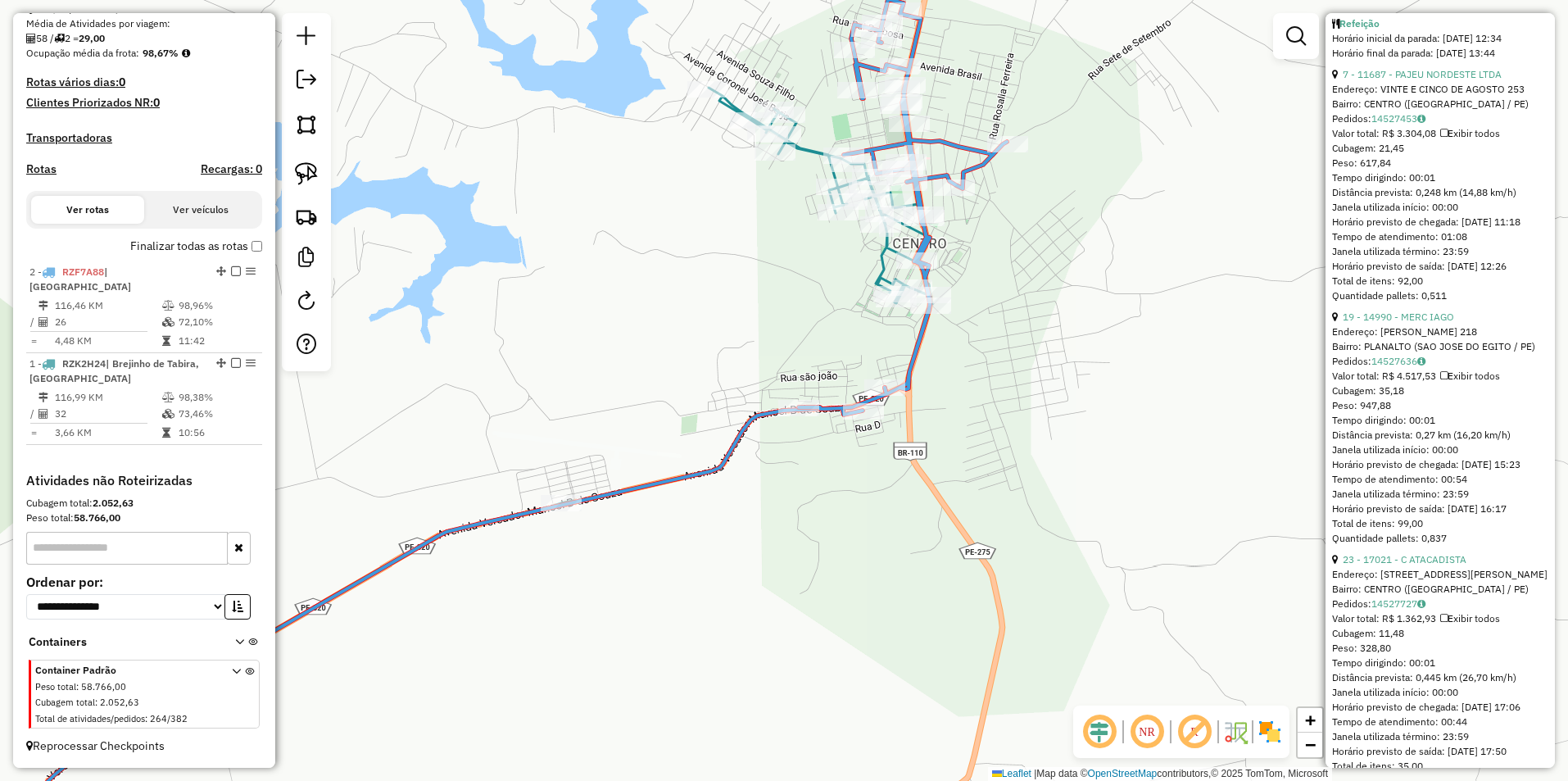
drag, startPoint x: 216, startPoint y: 377, endPoint x: 213, endPoint y: 311, distance: 66.1
click at [536, 338] on div "Janela de atendimento Grade de atendimento Capacidade Transportadoras Veículos …" at bounding box center [786, 390] width 1573 height 781
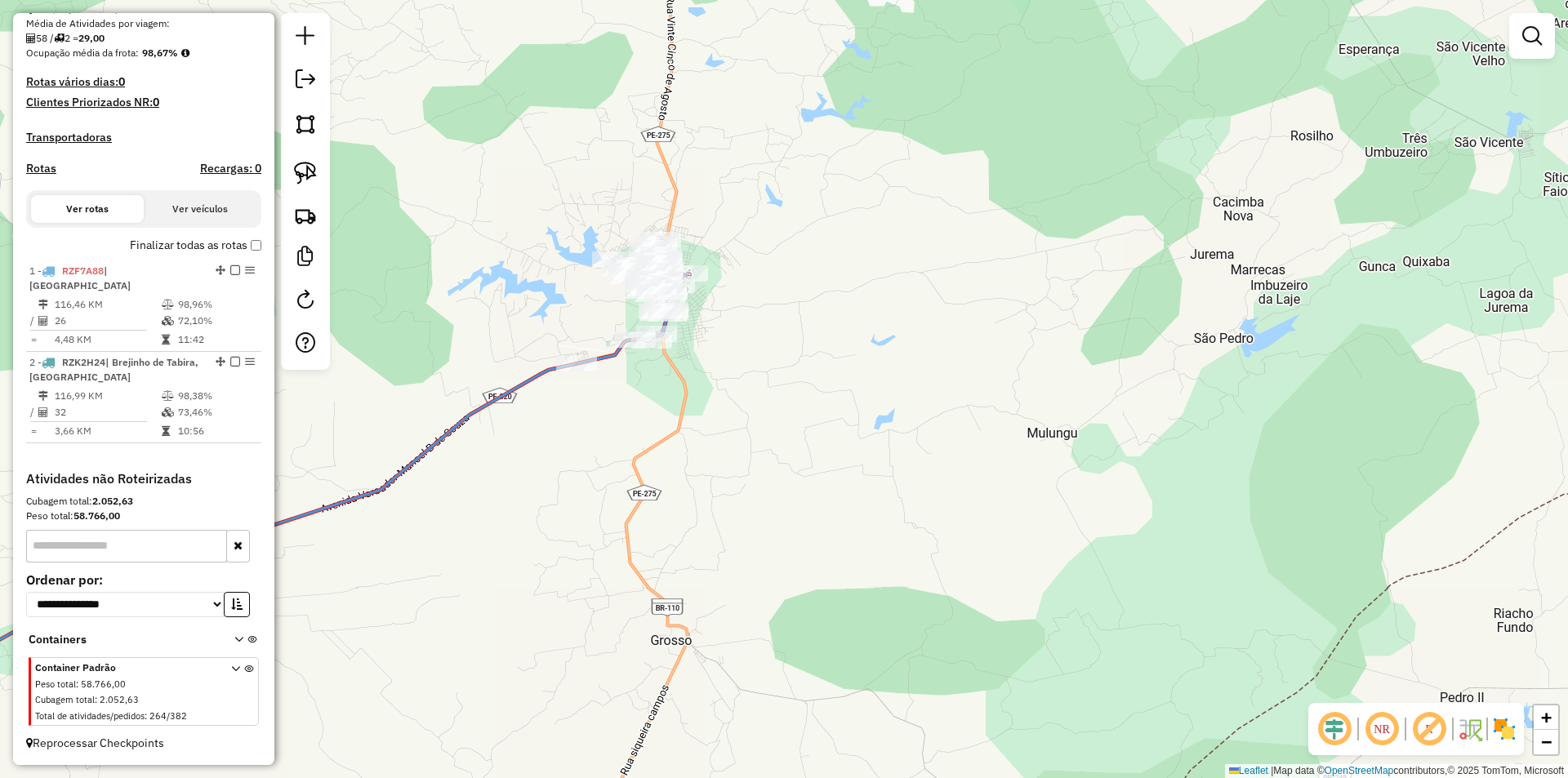
drag, startPoint x: 516, startPoint y: 342, endPoint x: 816, endPoint y: 179, distance: 341.4
click at [772, 205] on div "Janela de atendimento Grade de atendimento Capacidade Transportadoras Veículos …" at bounding box center [784, 389] width 1568 height 778
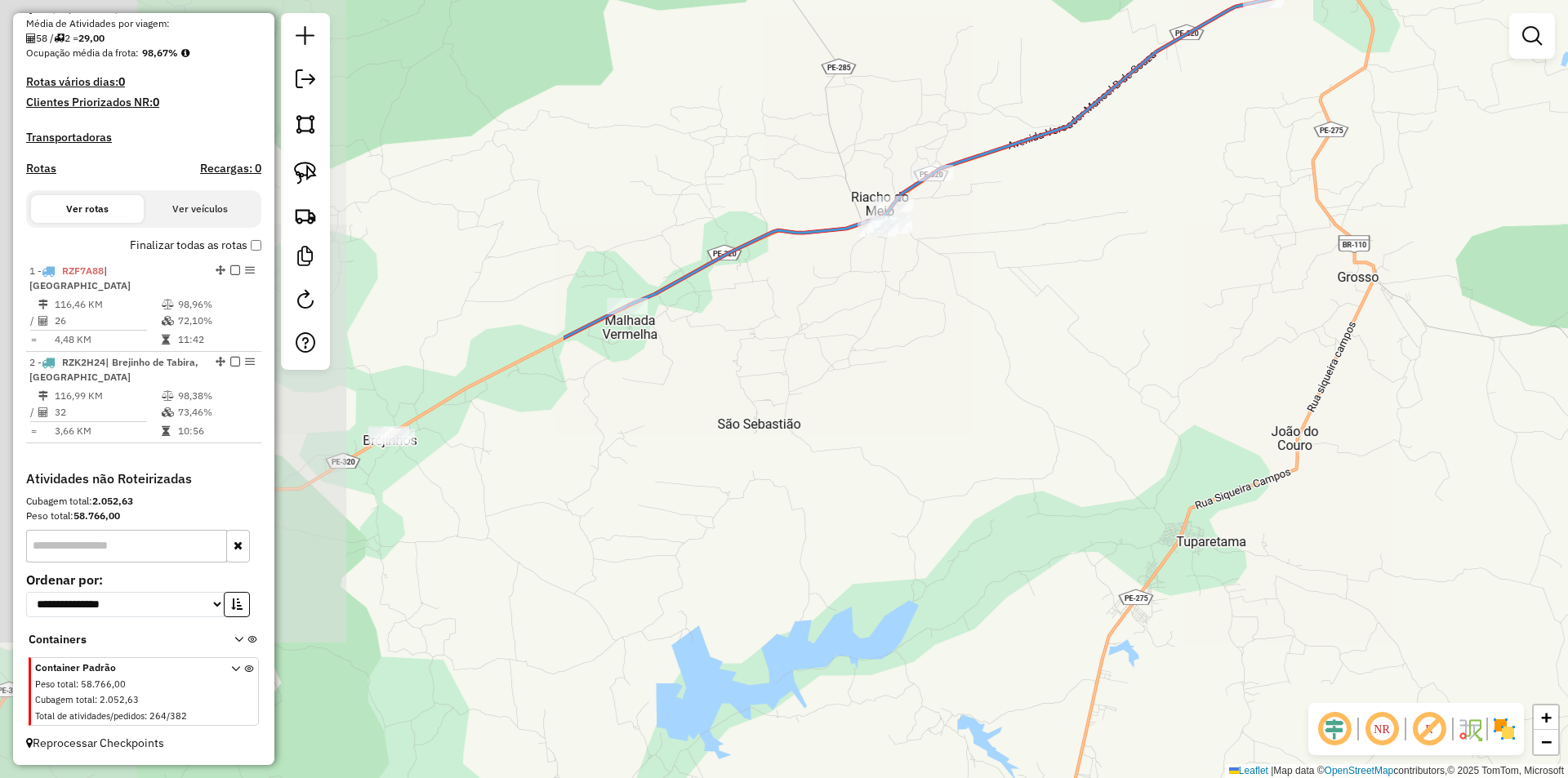
drag, startPoint x: 592, startPoint y: 416, endPoint x: 910, endPoint y: 178, distance: 397.2
click at [874, 222] on div "Janela de atendimento Grade de atendimento Capacidade Transportadoras Veículos …" at bounding box center [784, 389] width 1568 height 778
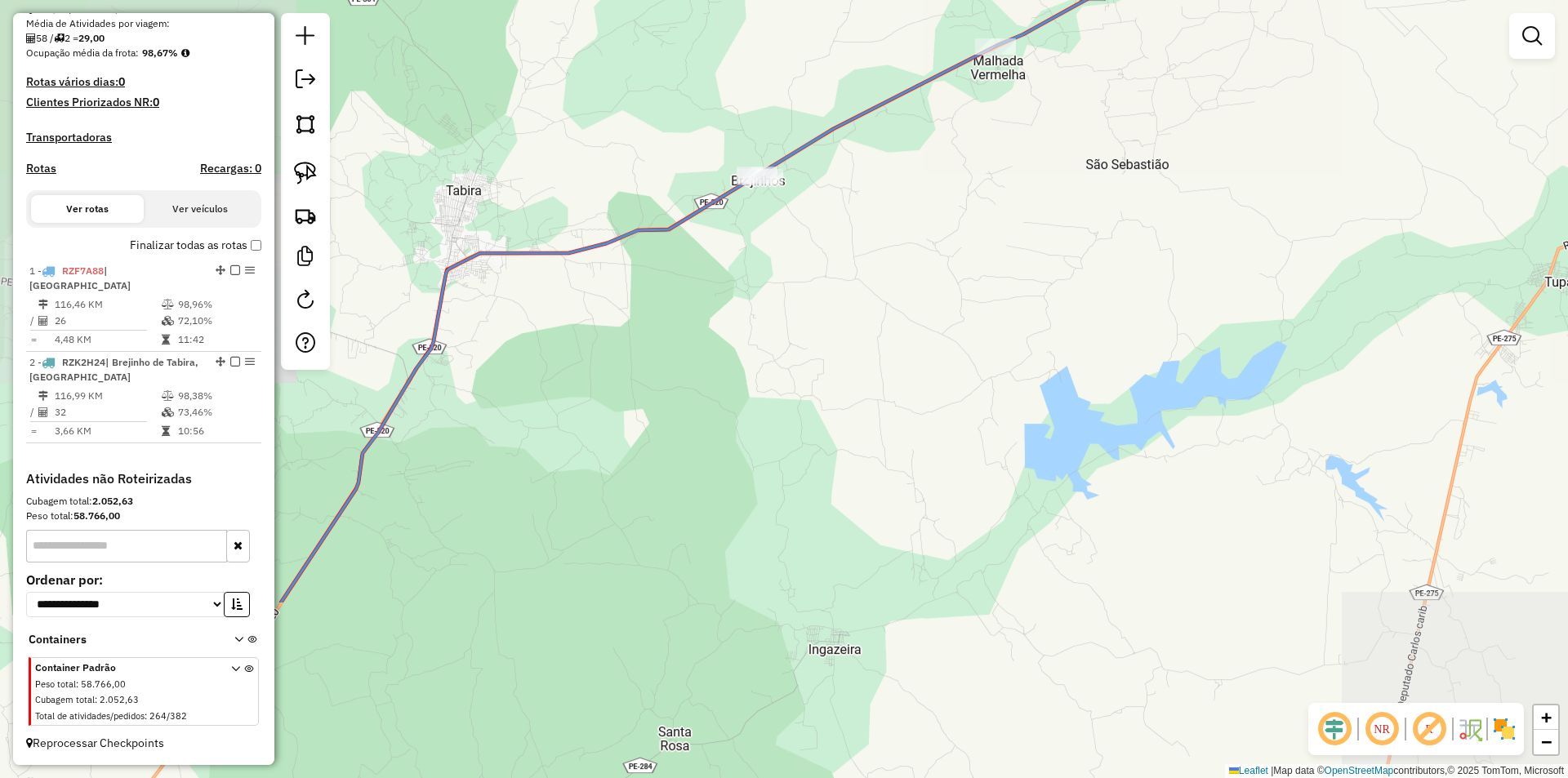
drag, startPoint x: 679, startPoint y: 394, endPoint x: 964, endPoint y: 102, distance: 408.0
click at [935, 149] on div "Janela de atendimento Grade de atendimento Capacidade Transportadoras Veículos …" at bounding box center [784, 389] width 1568 height 778
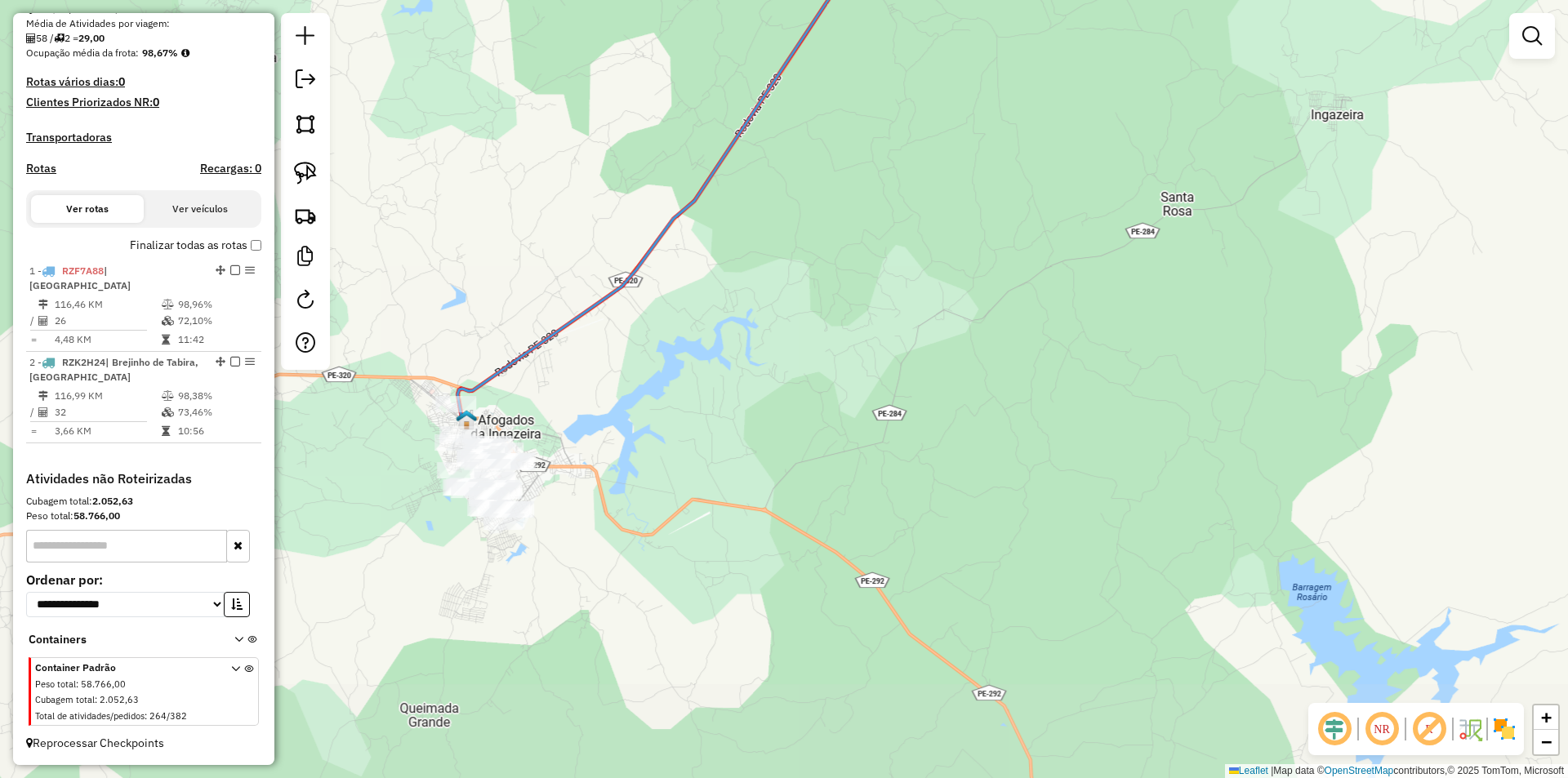
drag, startPoint x: 765, startPoint y: 350, endPoint x: 964, endPoint y: 102, distance: 318.0
click at [959, 122] on div "Janela de atendimento Grade de atendimento Capacidade Transportadoras Veículos …" at bounding box center [784, 389] width 1568 height 778
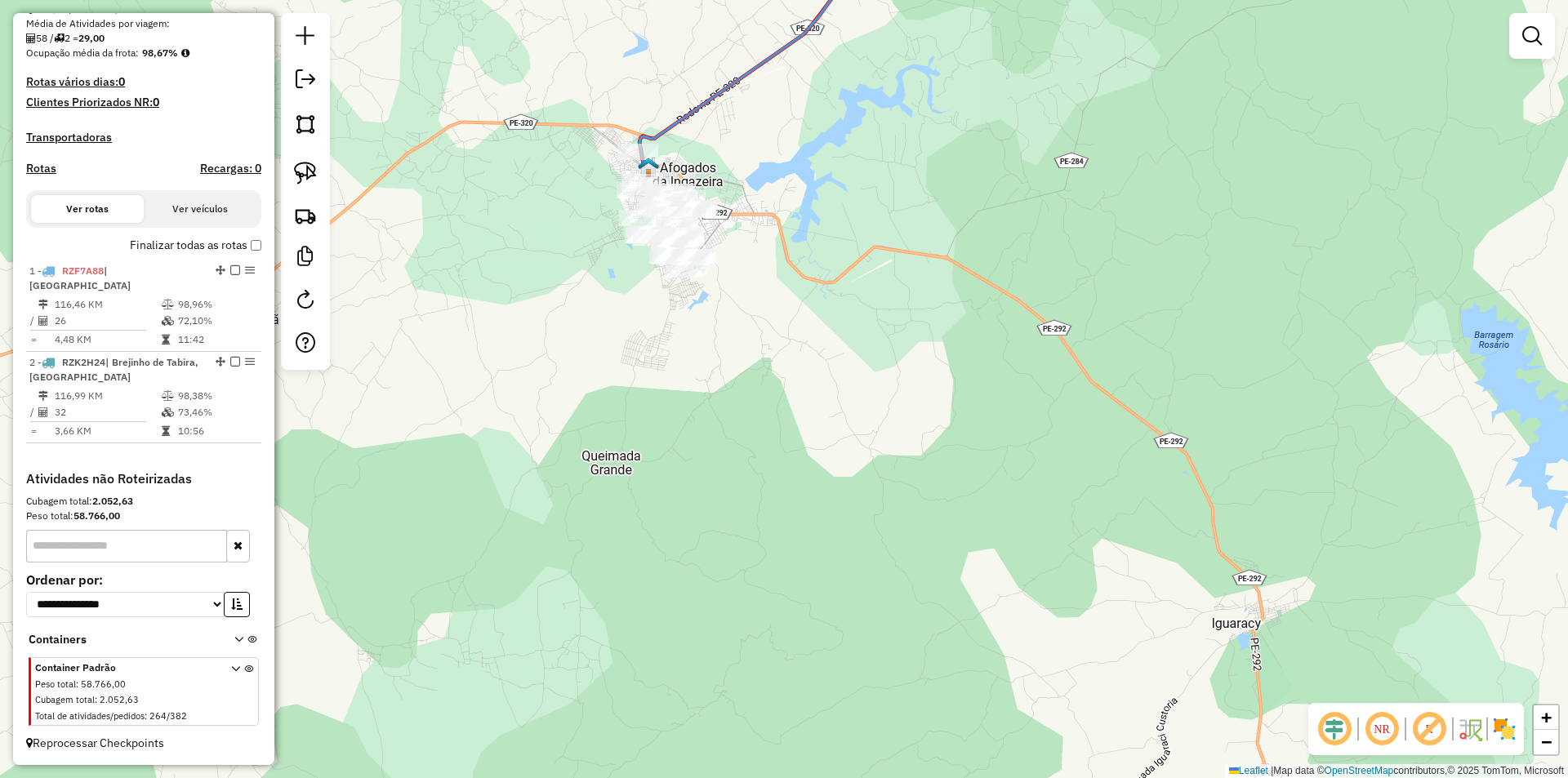
click at [768, 148] on div "Janela de atendimento Grade de atendimento Capacidade Transportadoras Veículos …" at bounding box center [784, 389] width 1568 height 778
click at [316, 128] on img at bounding box center [305, 124] width 23 height 23
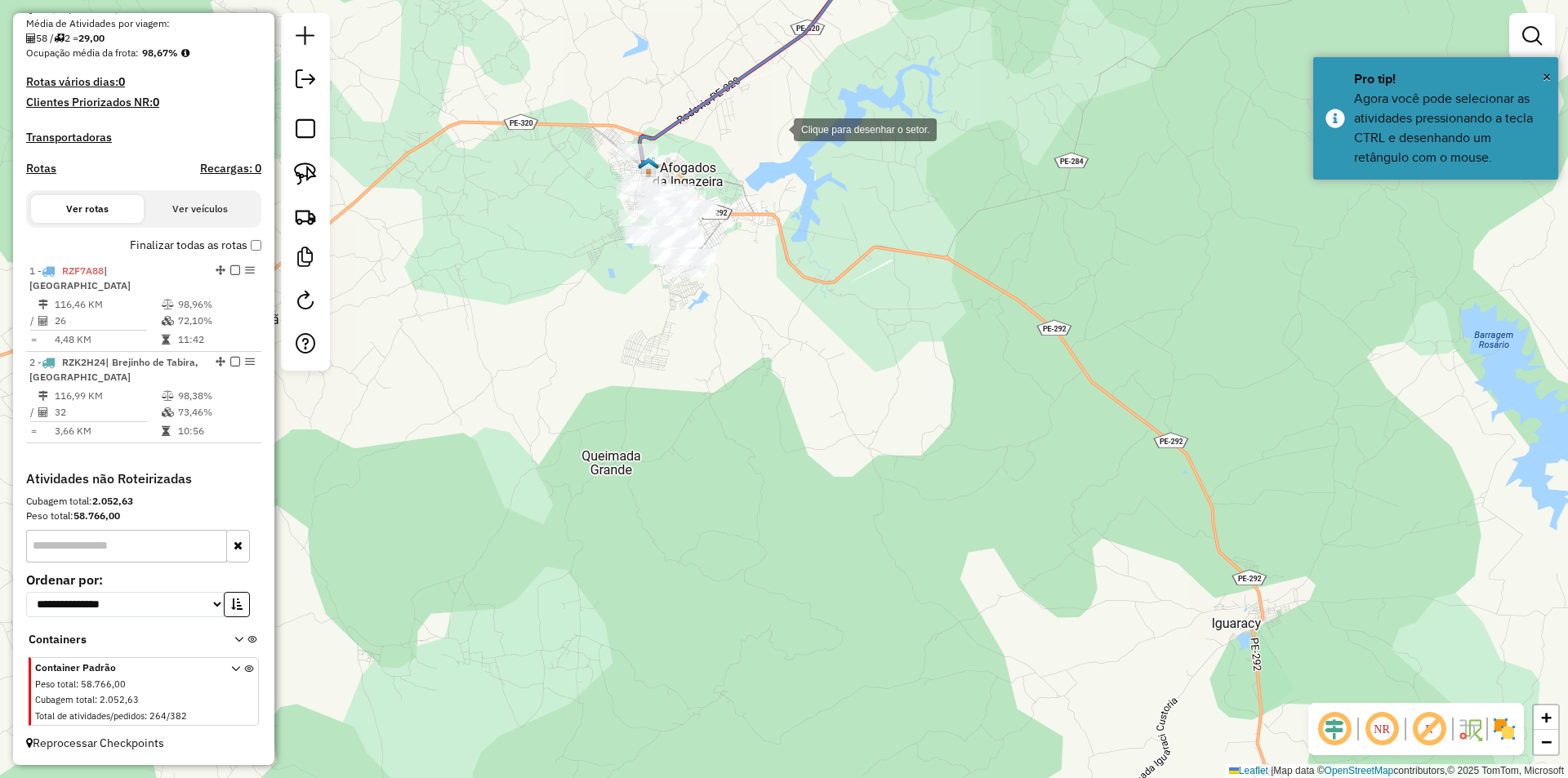
click at [790, 128] on div at bounding box center [777, 128] width 32 height 32
click at [723, 116] on div at bounding box center [739, 127] width 32 height 32
drag, startPoint x: 591, startPoint y: 324, endPoint x: 656, endPoint y: 312, distance: 66.1
click at [596, 324] on div at bounding box center [591, 323] width 32 height 32
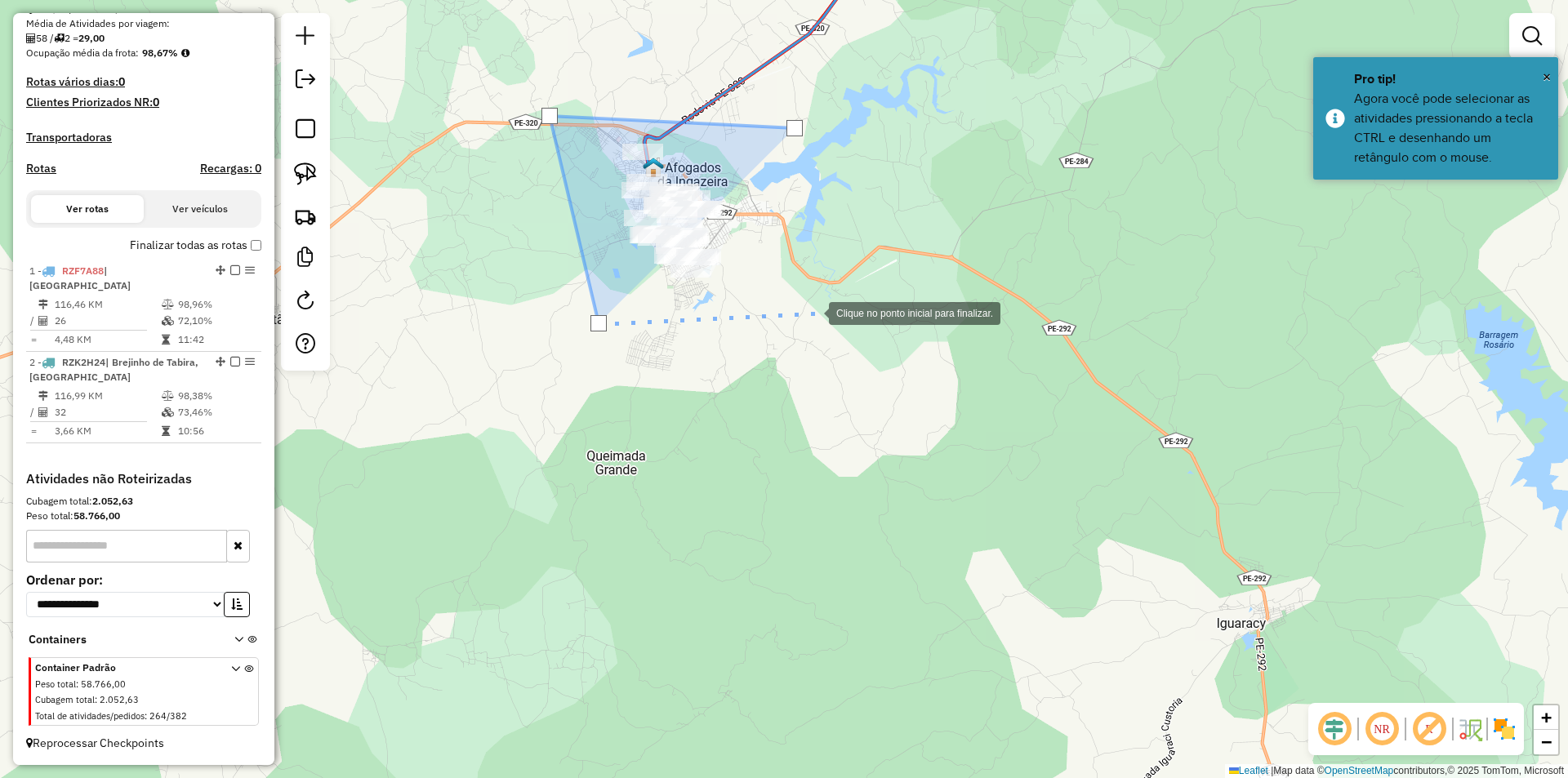
drag, startPoint x: 812, startPoint y: 312, endPoint x: 816, endPoint y: 292, distance: 20.4
click at [815, 310] on div at bounding box center [812, 312] width 32 height 32
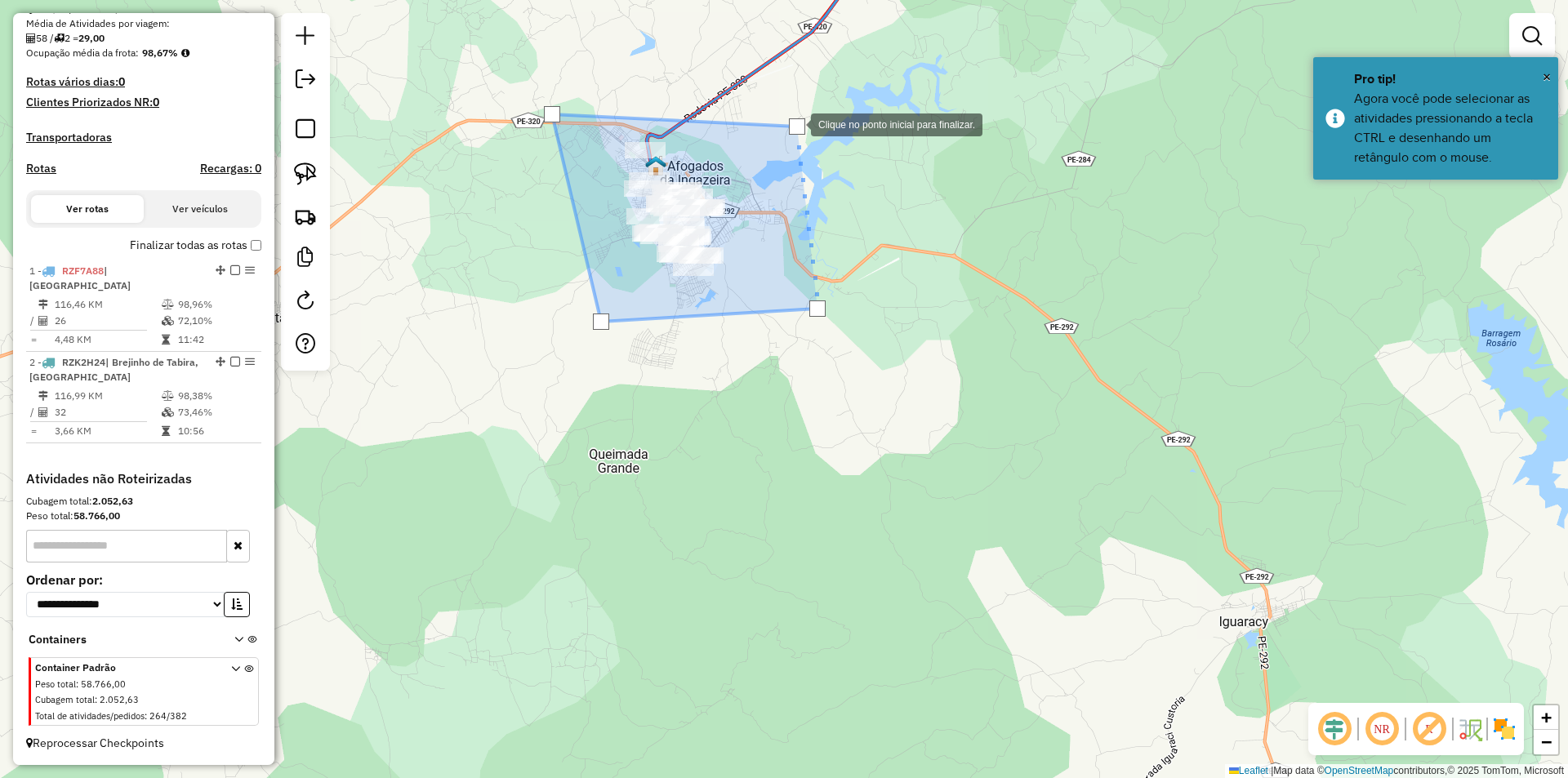
click at [794, 124] on div at bounding box center [797, 126] width 16 height 16
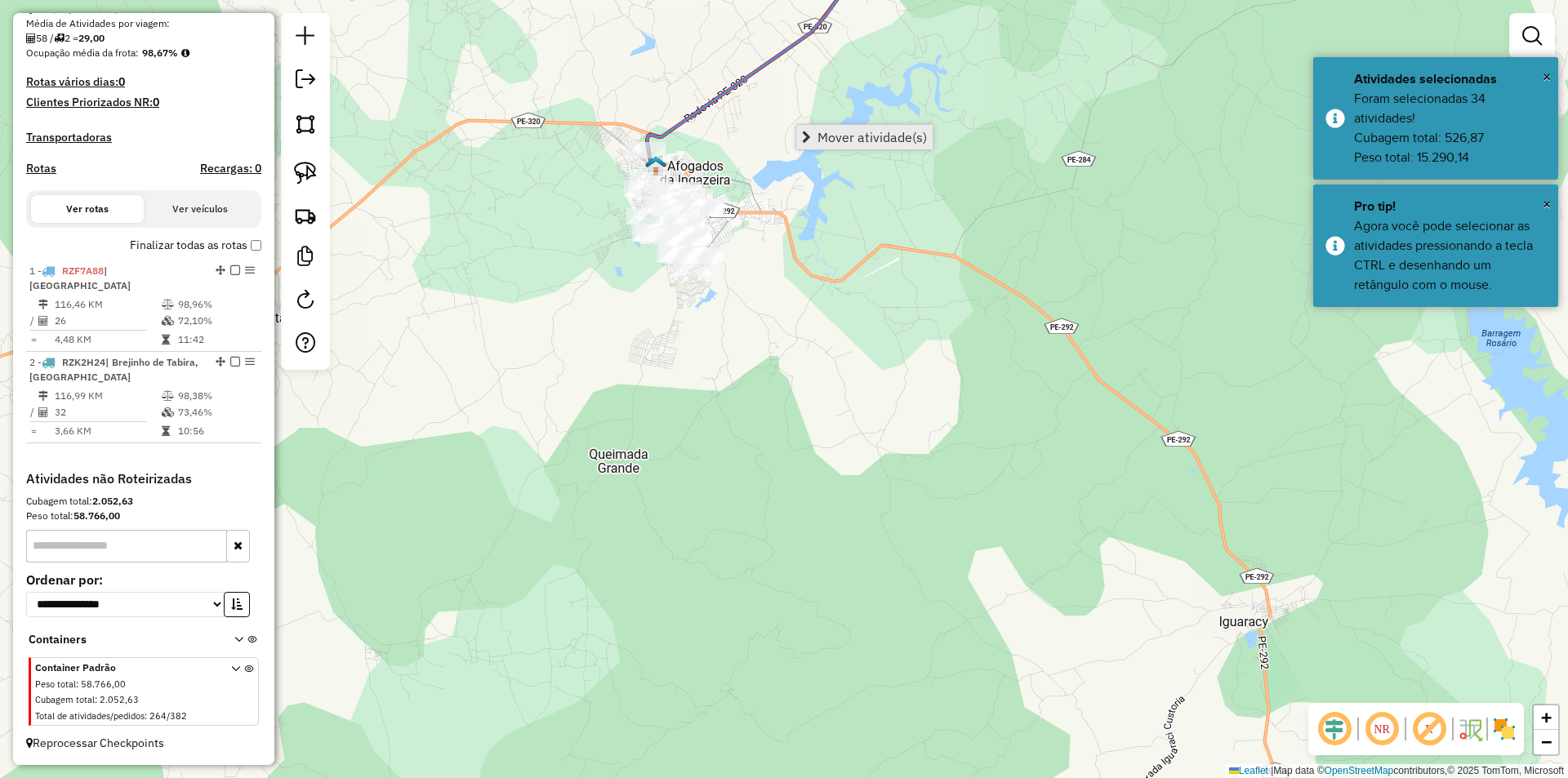
click at [850, 135] on span "Mover atividade(s)" at bounding box center [871, 137] width 109 height 13
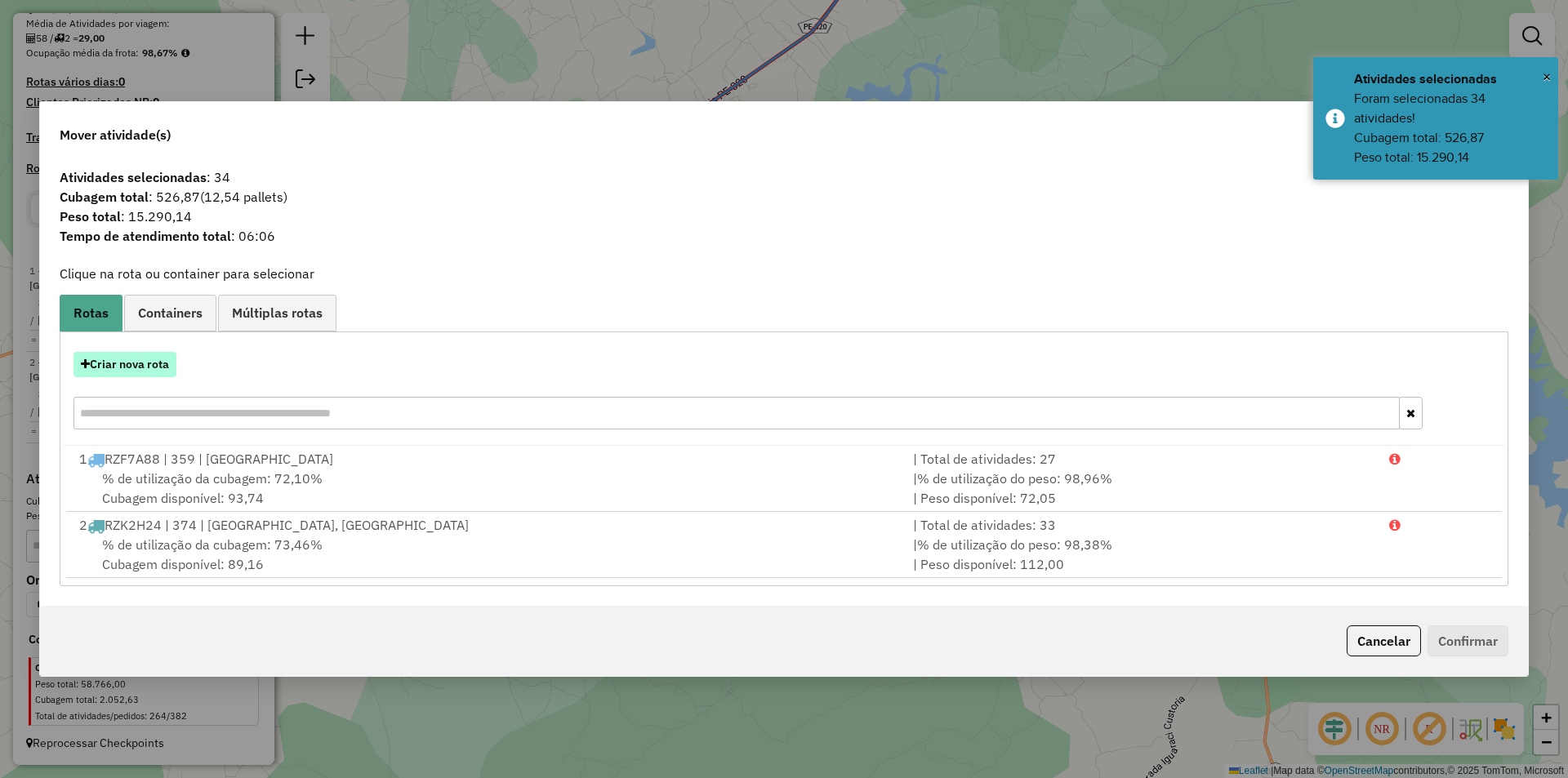
click at [161, 368] on button "Criar nova rota" at bounding box center [125, 364] width 103 height 25
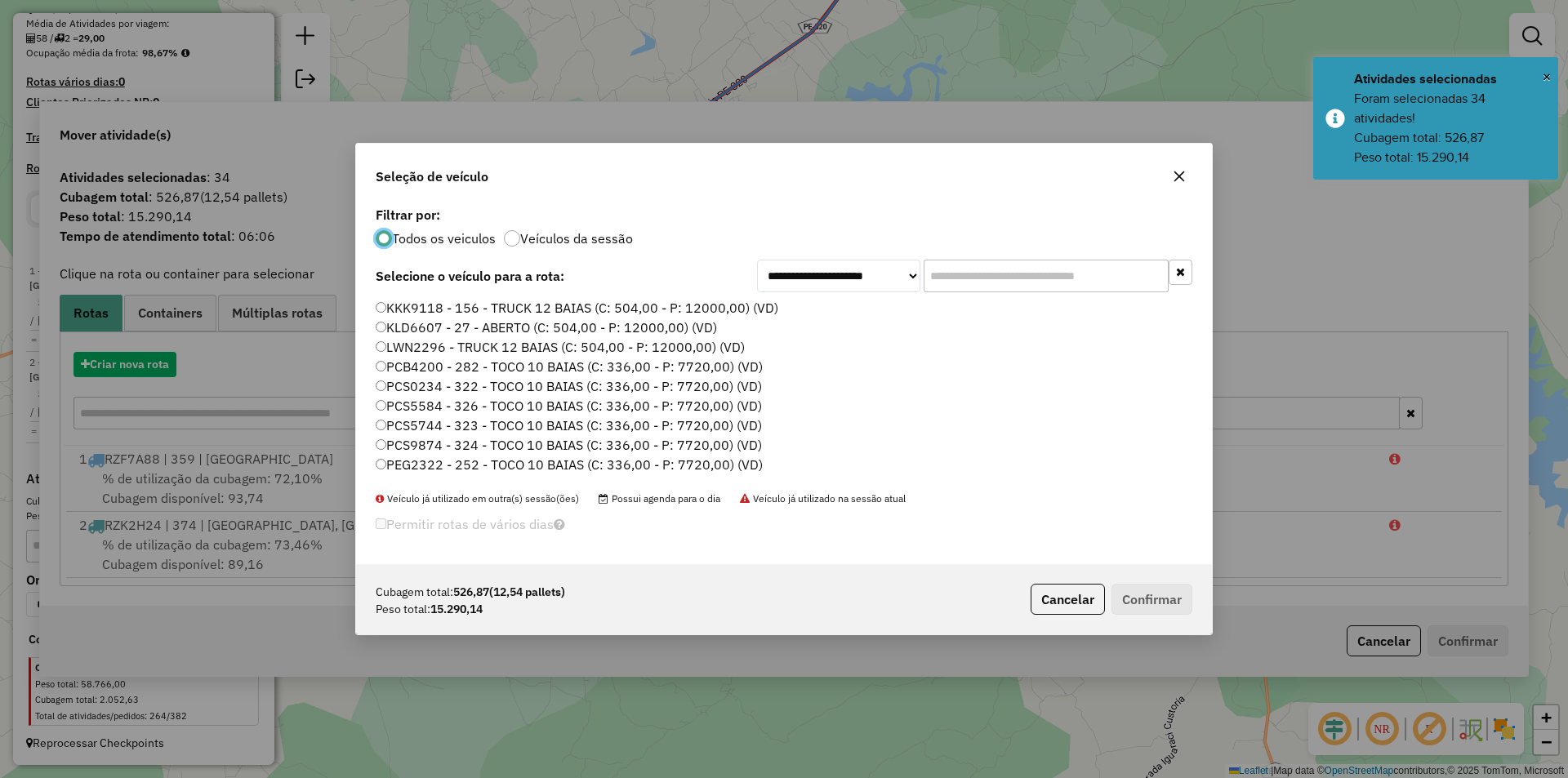
scroll to position [9, 5]
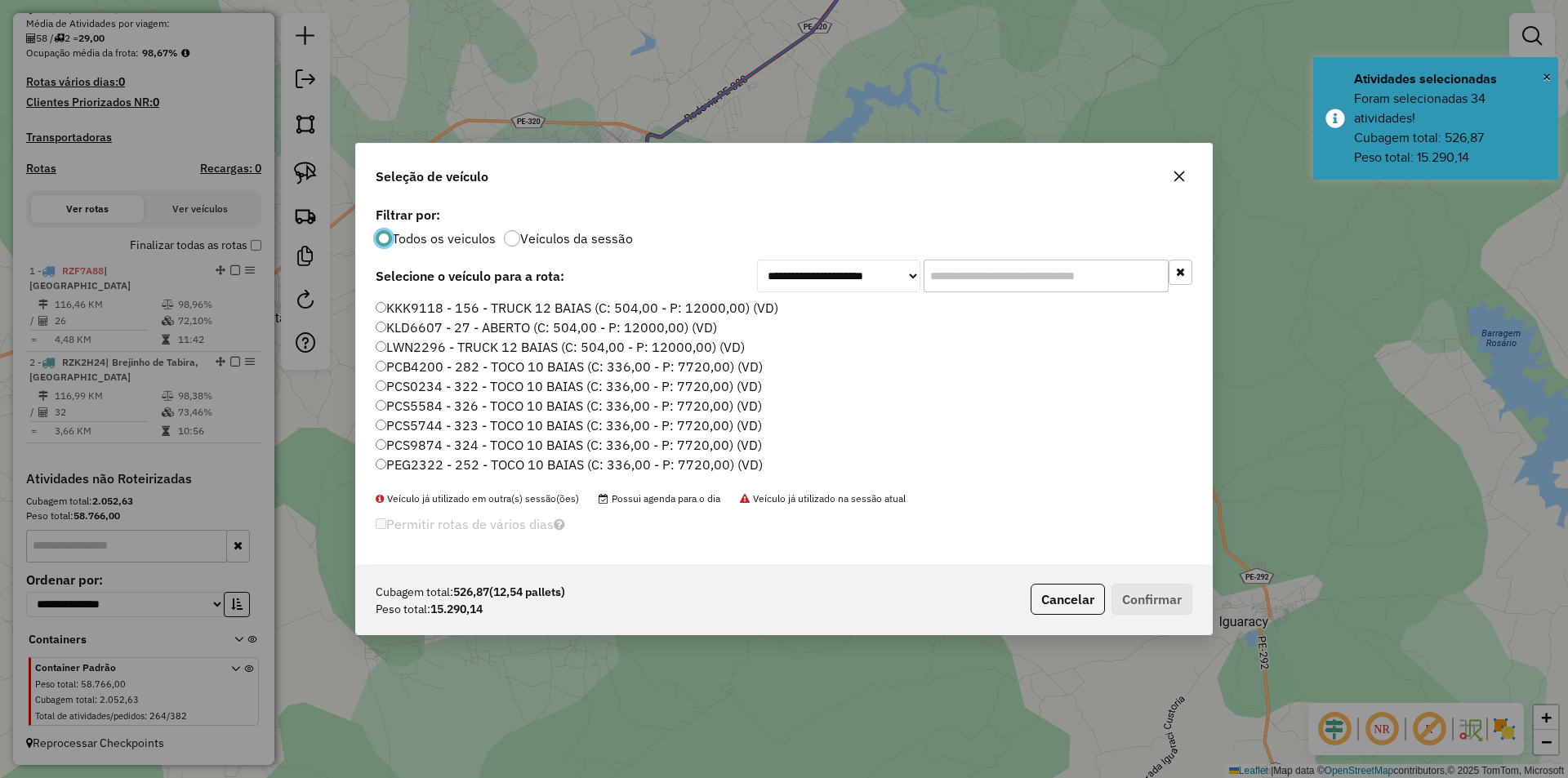
click at [447, 389] on label "PCS0234 - 322 - TOCO 10 BAIAS (C: 336,00 - P: 7720,00) (VD)" at bounding box center [569, 386] width 386 height 20
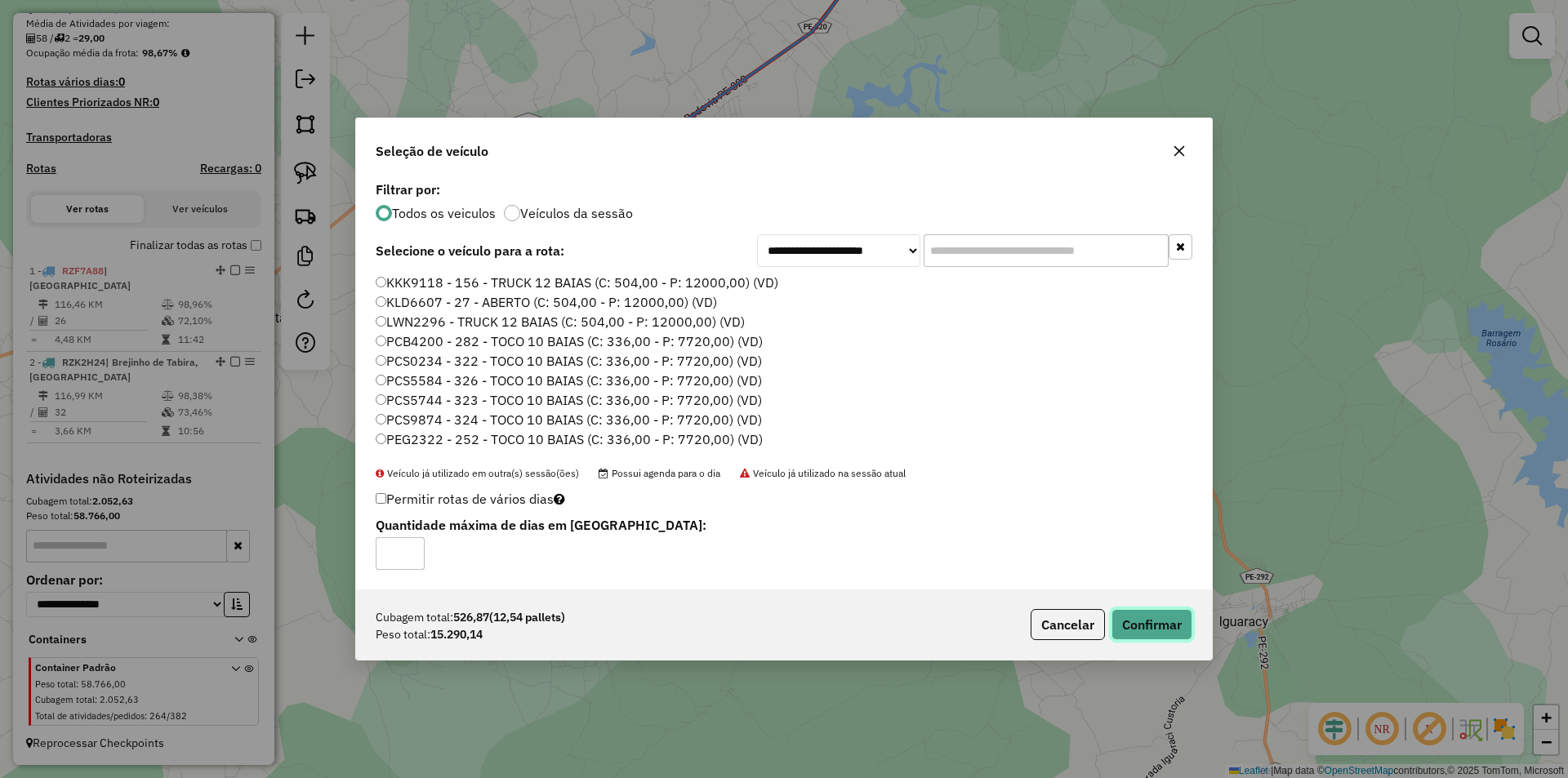
click at [1160, 619] on button "Confirmar" at bounding box center [1151, 625] width 81 height 31
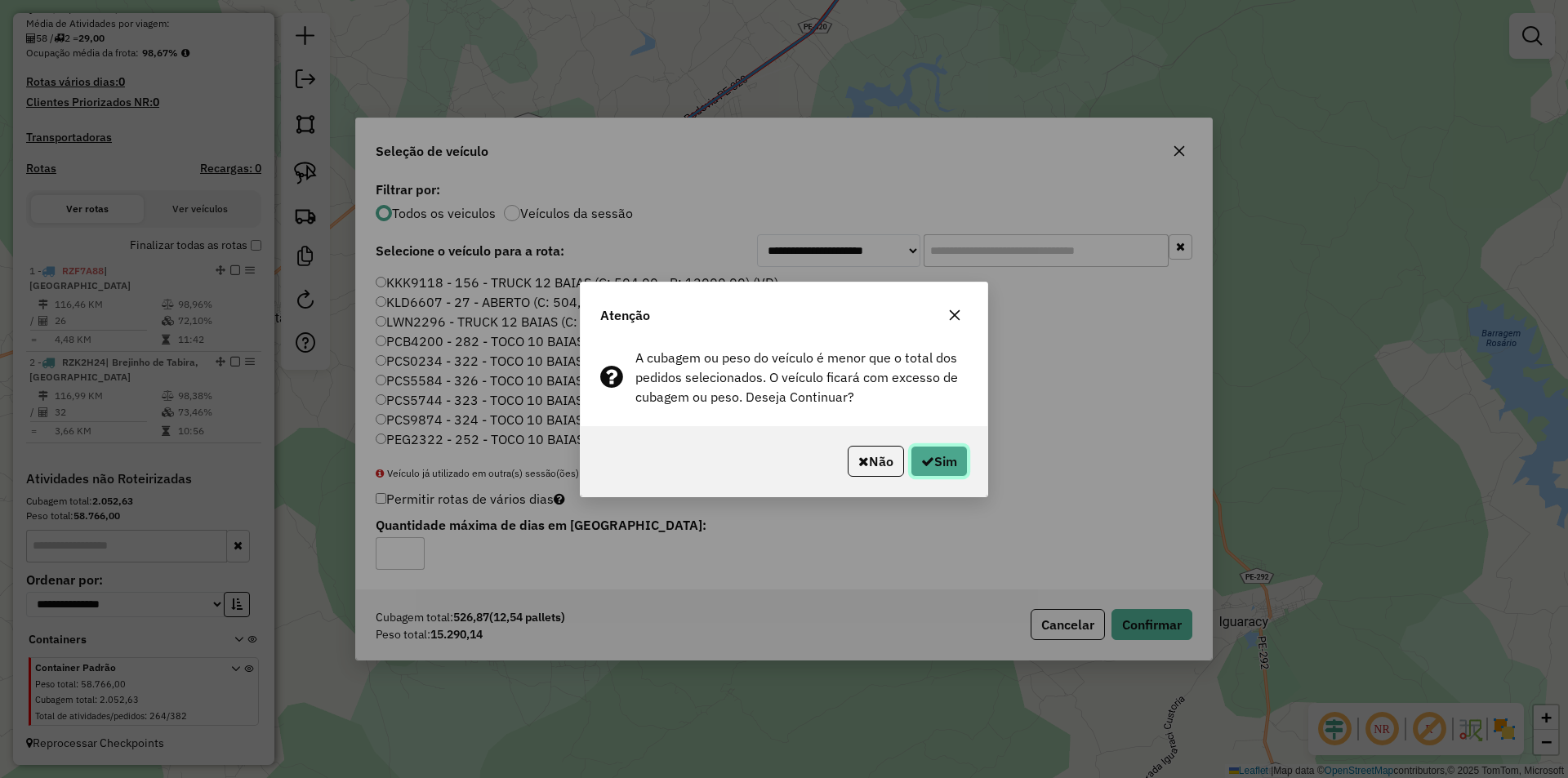
click at [936, 453] on button "Sim" at bounding box center [939, 461] width 57 height 31
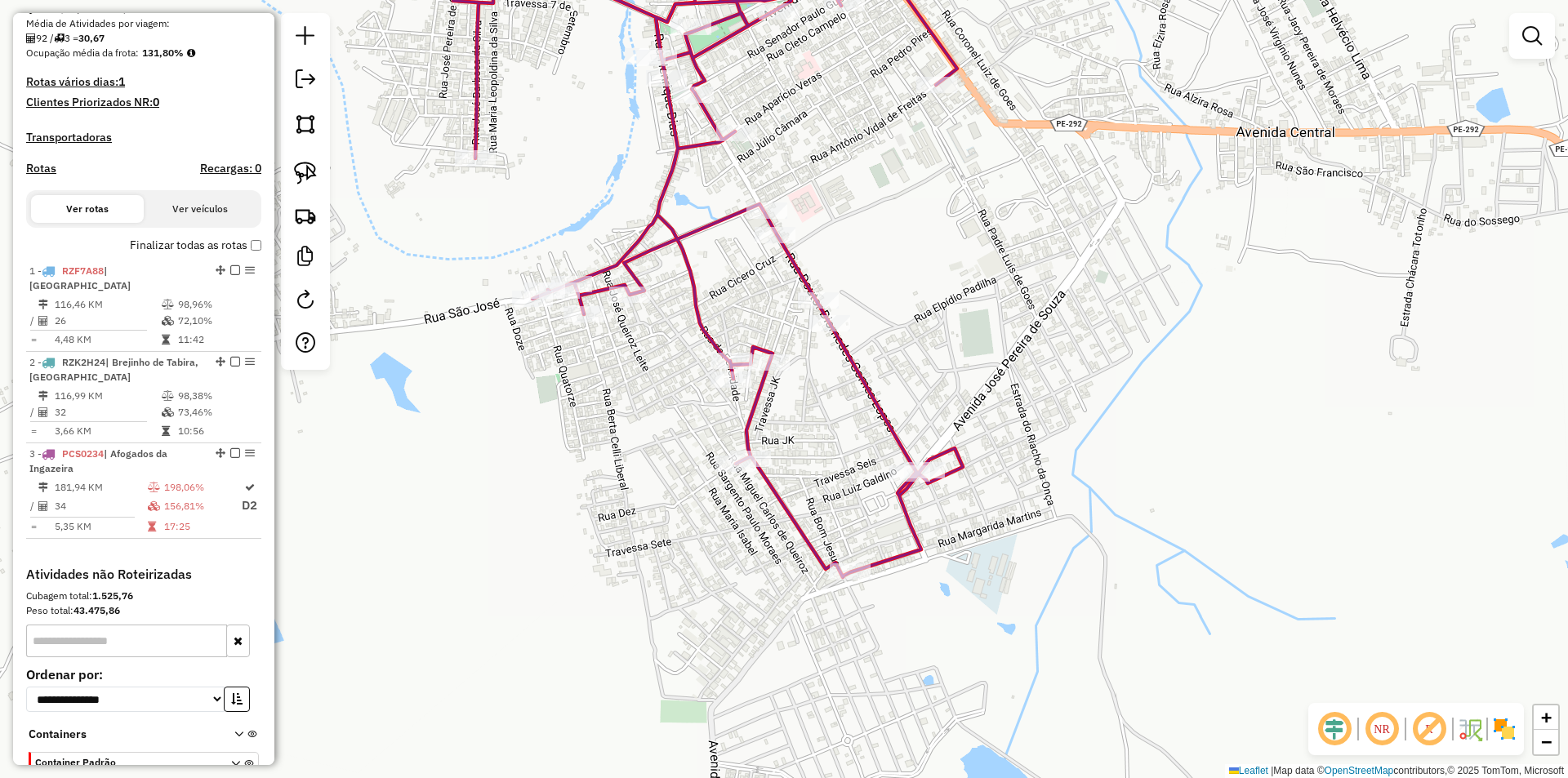
click at [744, 115] on div "Rota 3 - Placa PCS0234 20208 - MERCADO FERREIRA VER Janela de atendimento Grade…" at bounding box center [784, 389] width 1568 height 778
select select "**********"
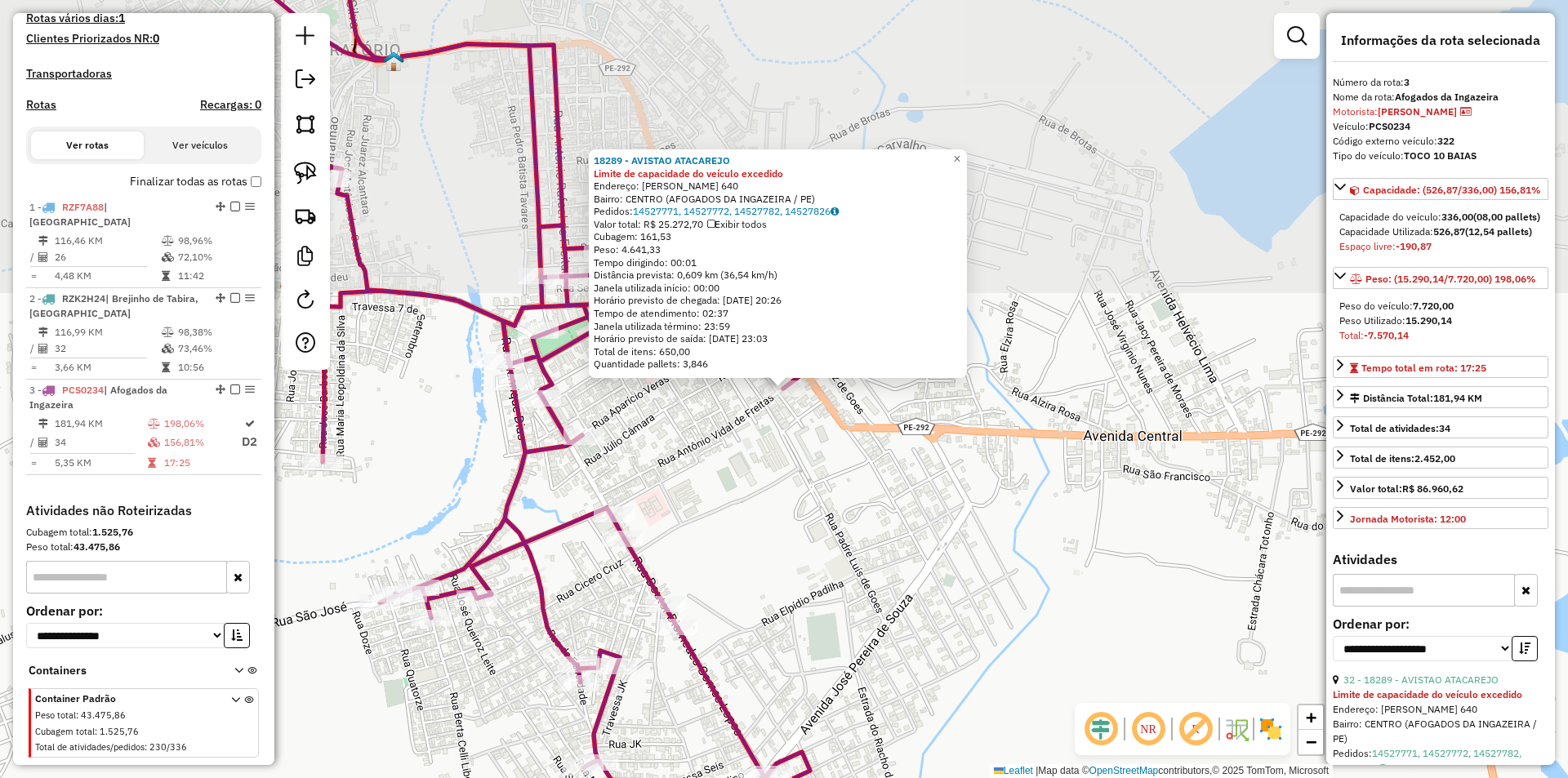
scroll to position [465, 0]
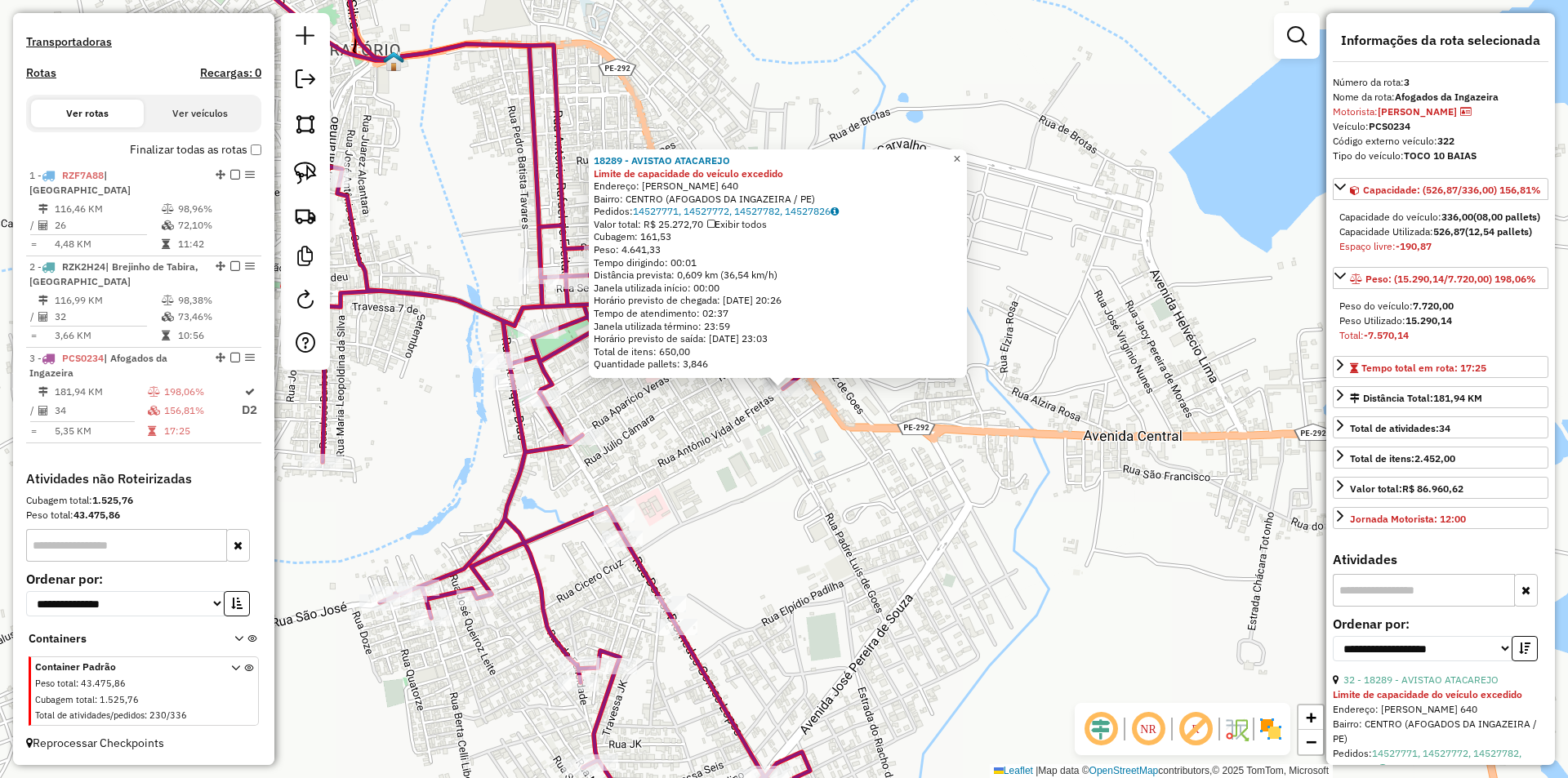
click at [960, 159] on span "×" at bounding box center [957, 158] width 7 height 14
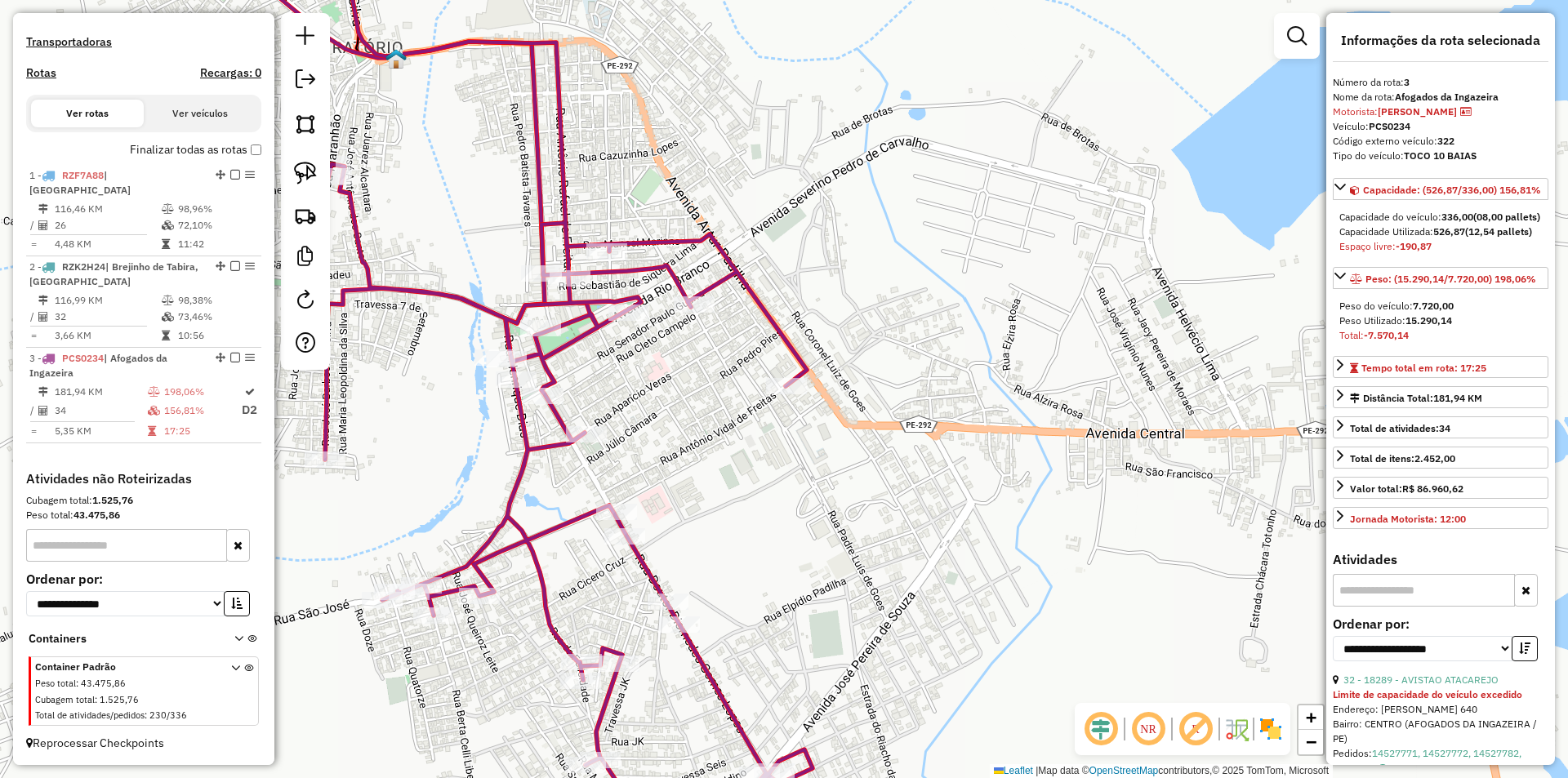
drag, startPoint x: 676, startPoint y: 397, endPoint x: 718, endPoint y: 291, distance: 114.0
click at [718, 291] on div "Janela de atendimento Grade de atendimento Capacidade Transportadoras Veículos …" at bounding box center [784, 389] width 1568 height 778
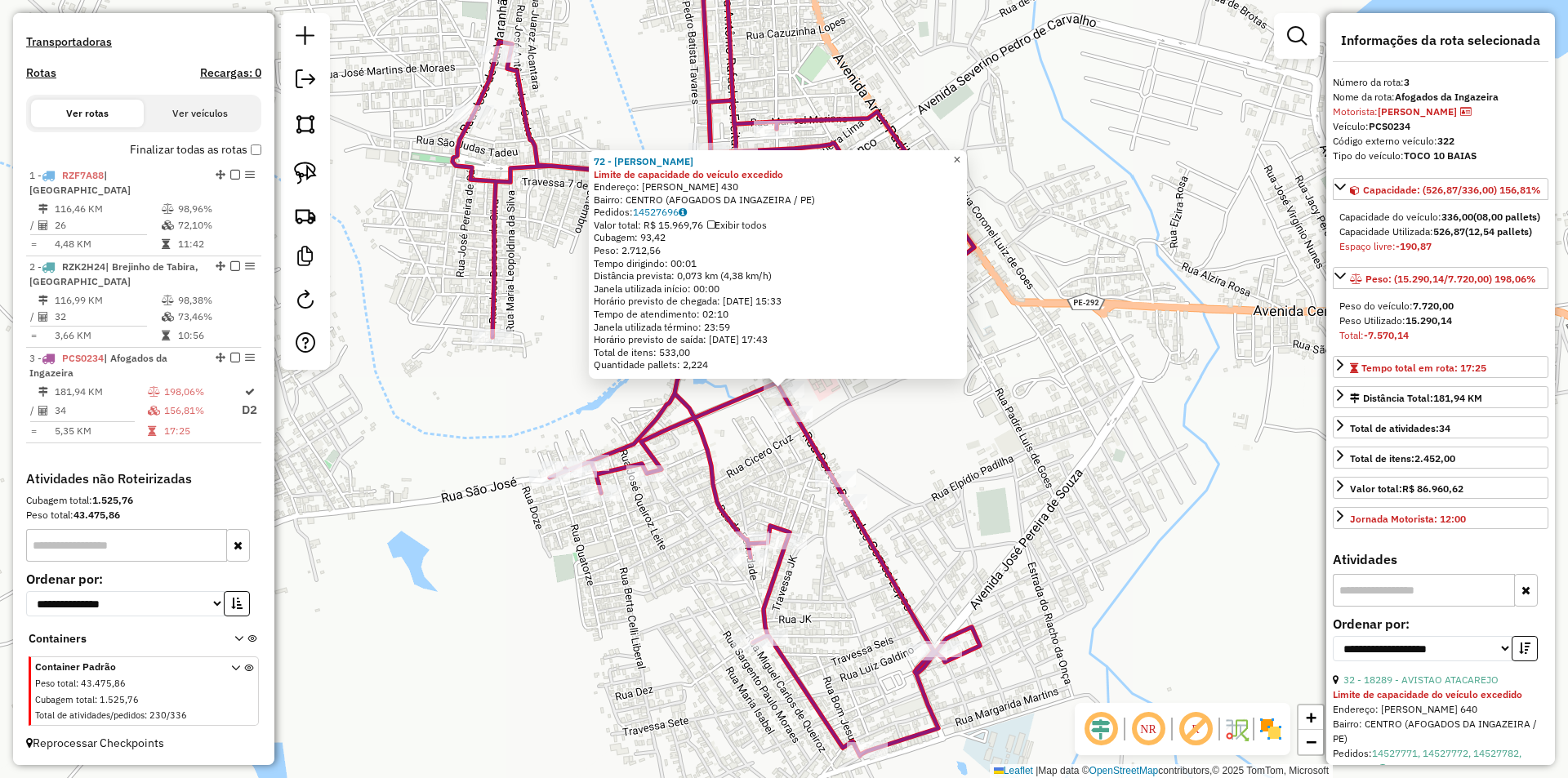
click at [960, 153] on span "×" at bounding box center [957, 159] width 7 height 14
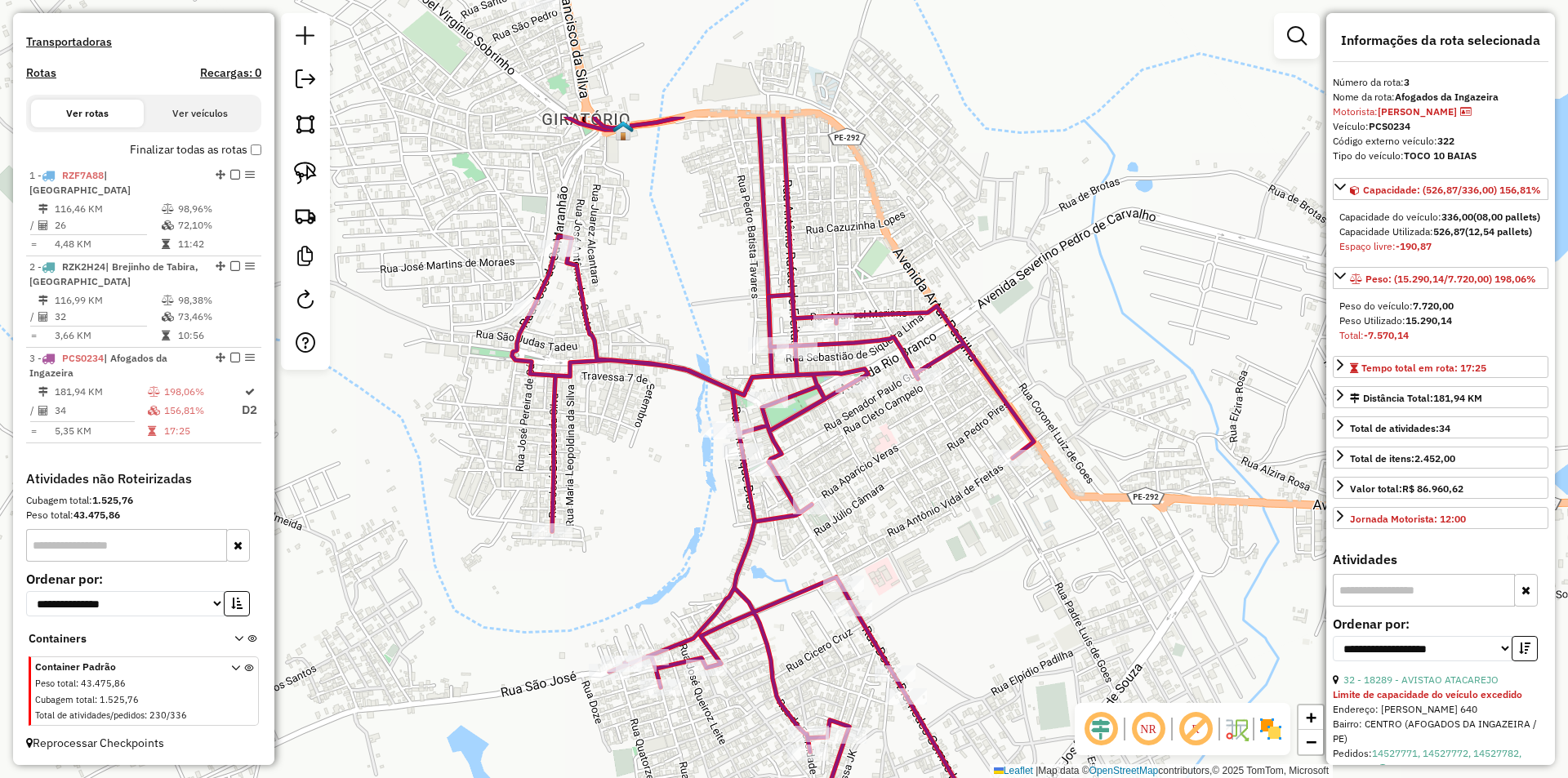
drag, startPoint x: 927, startPoint y: 69, endPoint x: 985, endPoint y: 265, distance: 204.4
click at [987, 264] on div "Janela de atendimento Grade de atendimento Capacidade Transportadoras Veículos …" at bounding box center [784, 389] width 1568 height 778
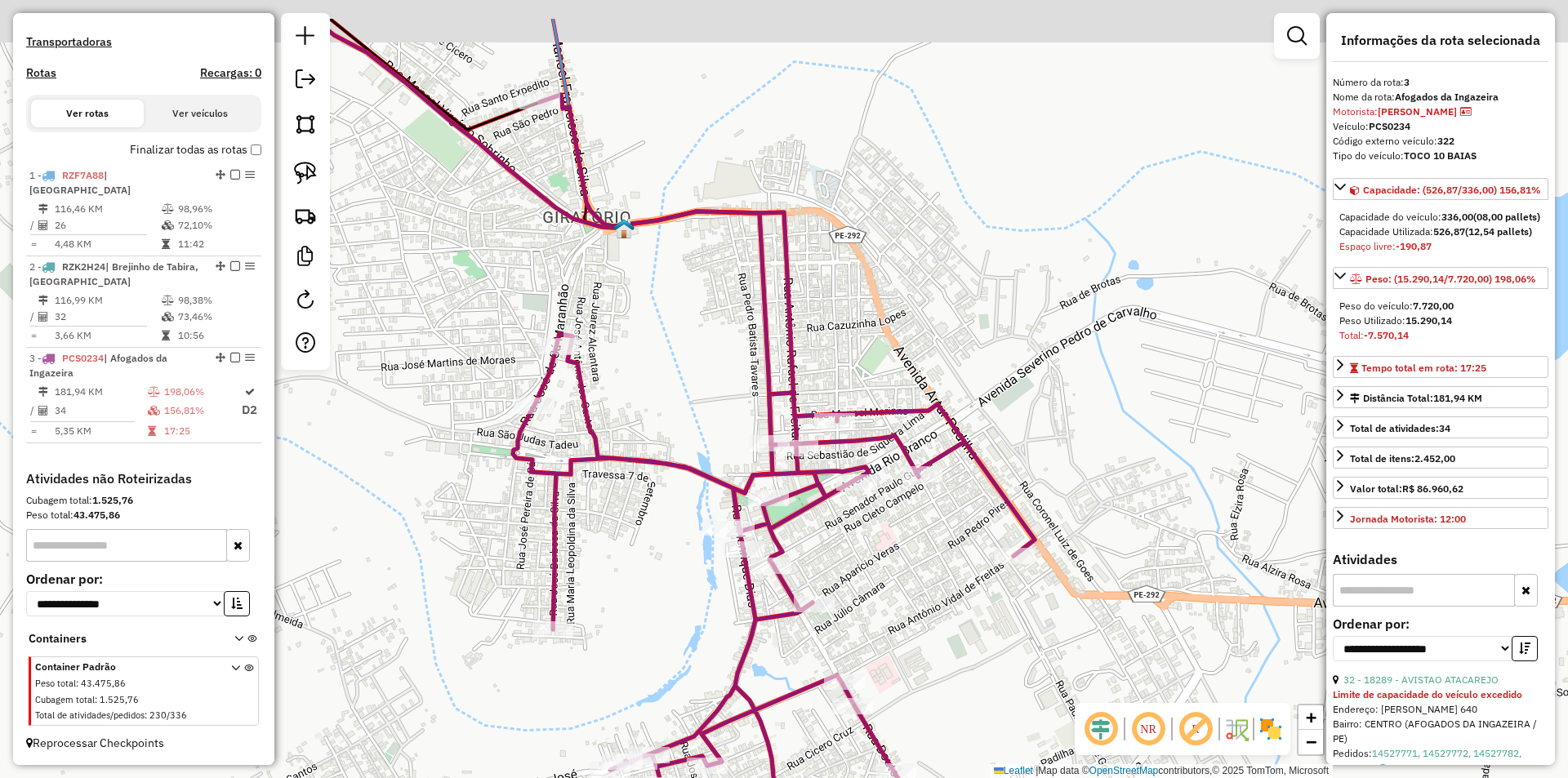
drag, startPoint x: 586, startPoint y: 209, endPoint x: 583, endPoint y: 261, distance: 52.1
click at [584, 253] on div "Janela de atendimento Grade de atendimento Capacidade Transportadoras Veículos …" at bounding box center [784, 389] width 1568 height 778
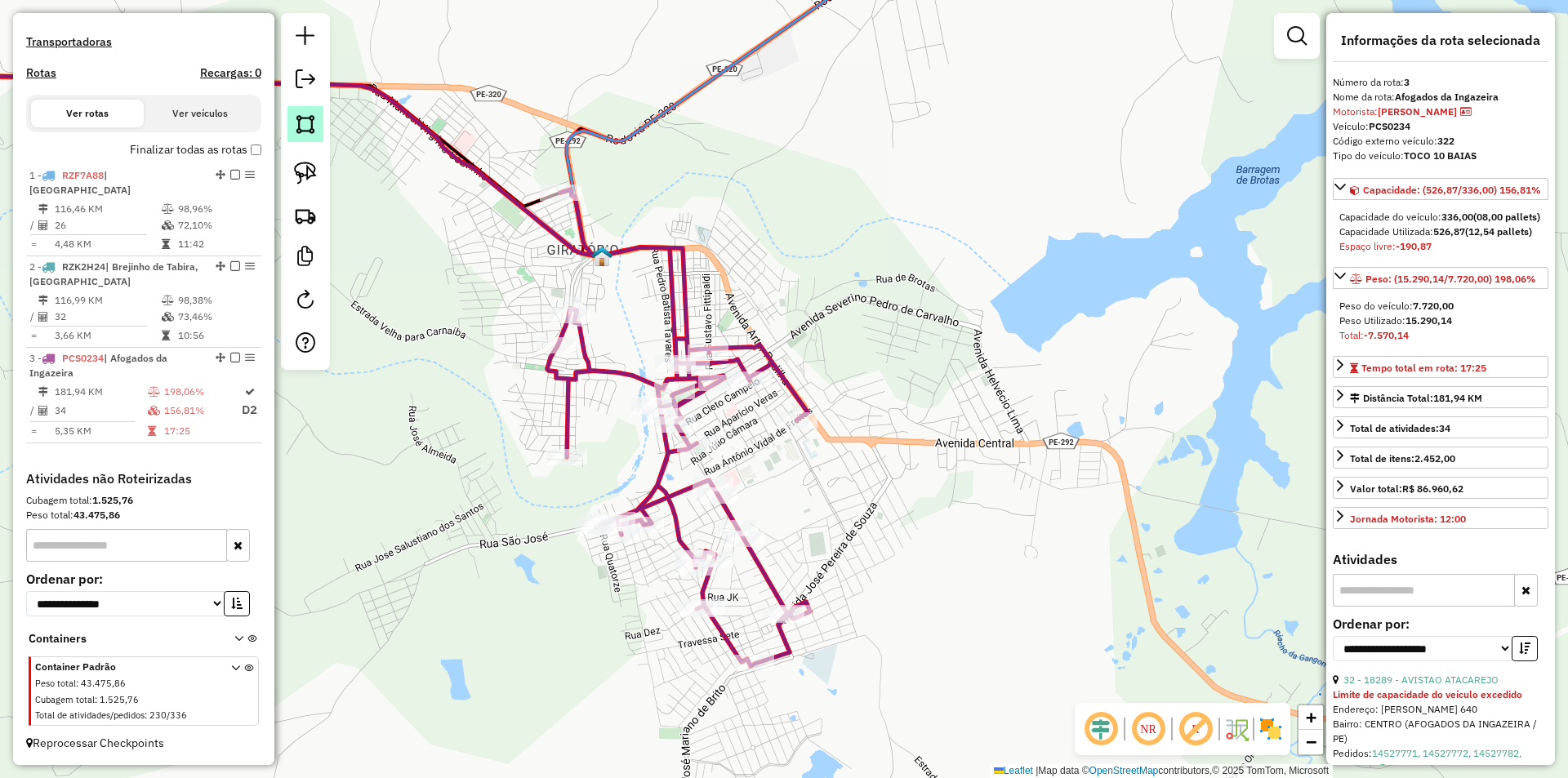
click at [307, 129] on img at bounding box center [305, 124] width 23 height 23
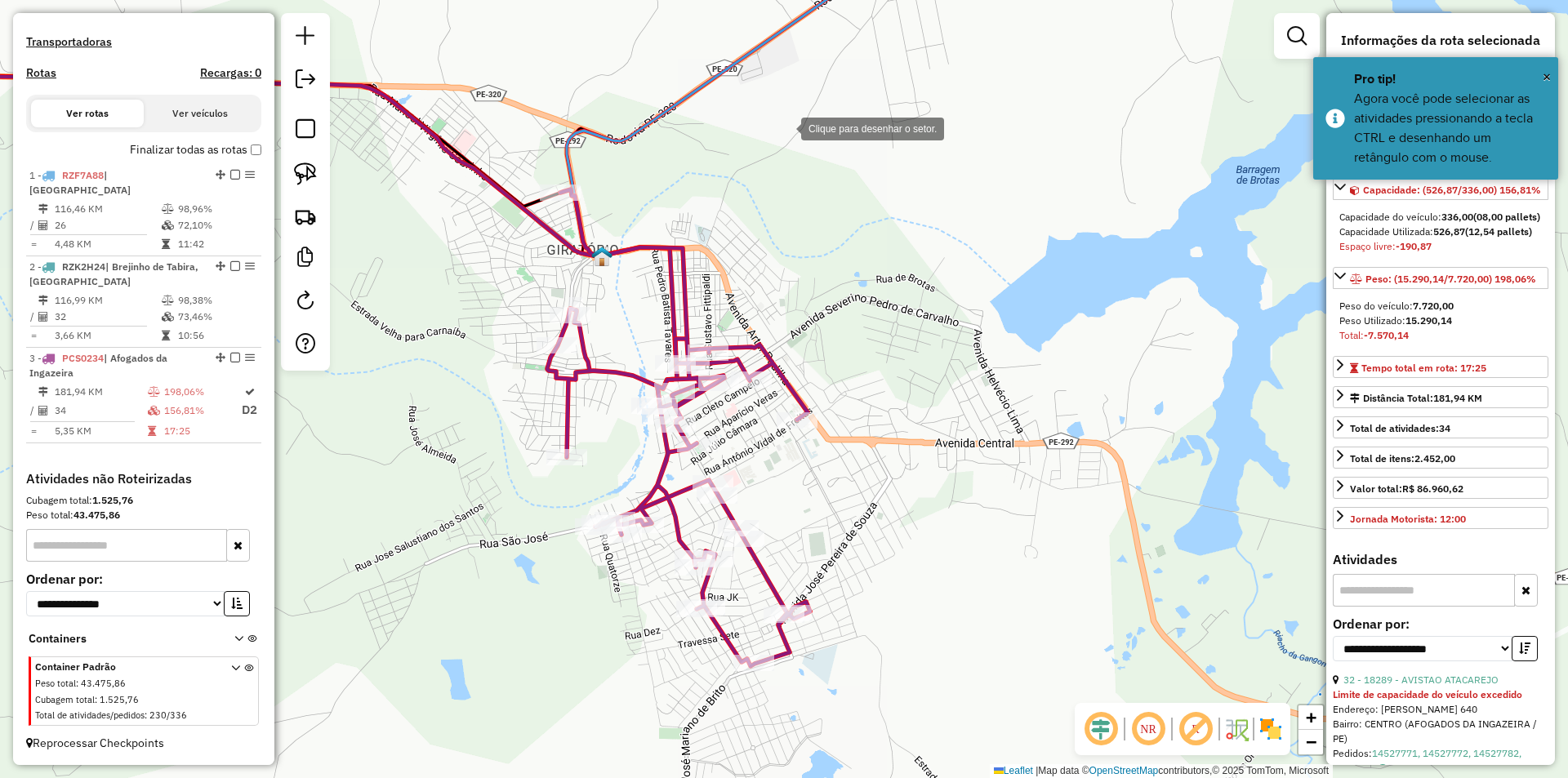
click at [784, 127] on div at bounding box center [784, 127] width 32 height 32
click at [494, 169] on div at bounding box center [510, 169] width 32 height 32
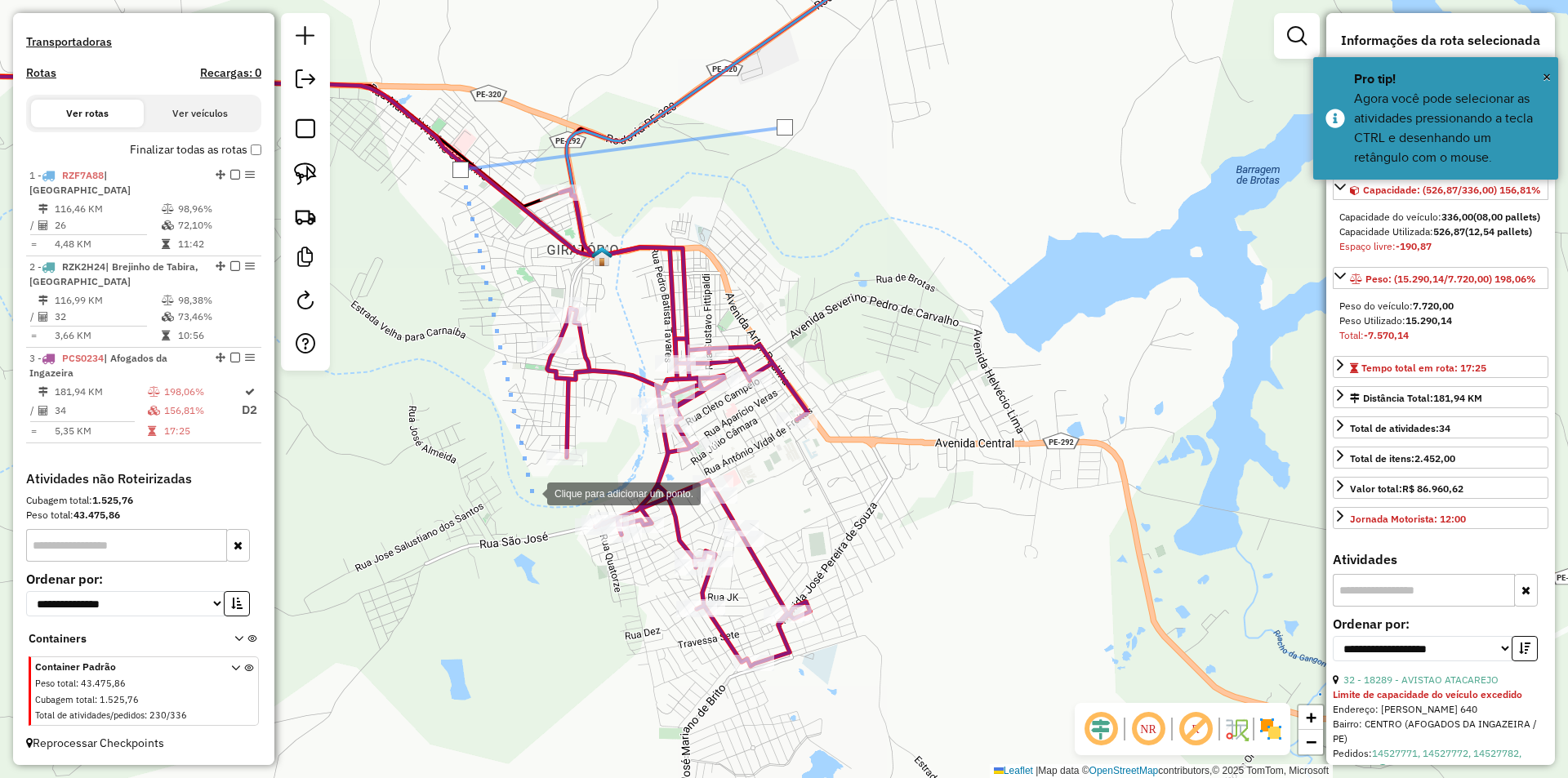
drag, startPoint x: 531, startPoint y: 492, endPoint x: 595, endPoint y: 463, distance: 70.3
click at [532, 492] on div at bounding box center [531, 492] width 32 height 32
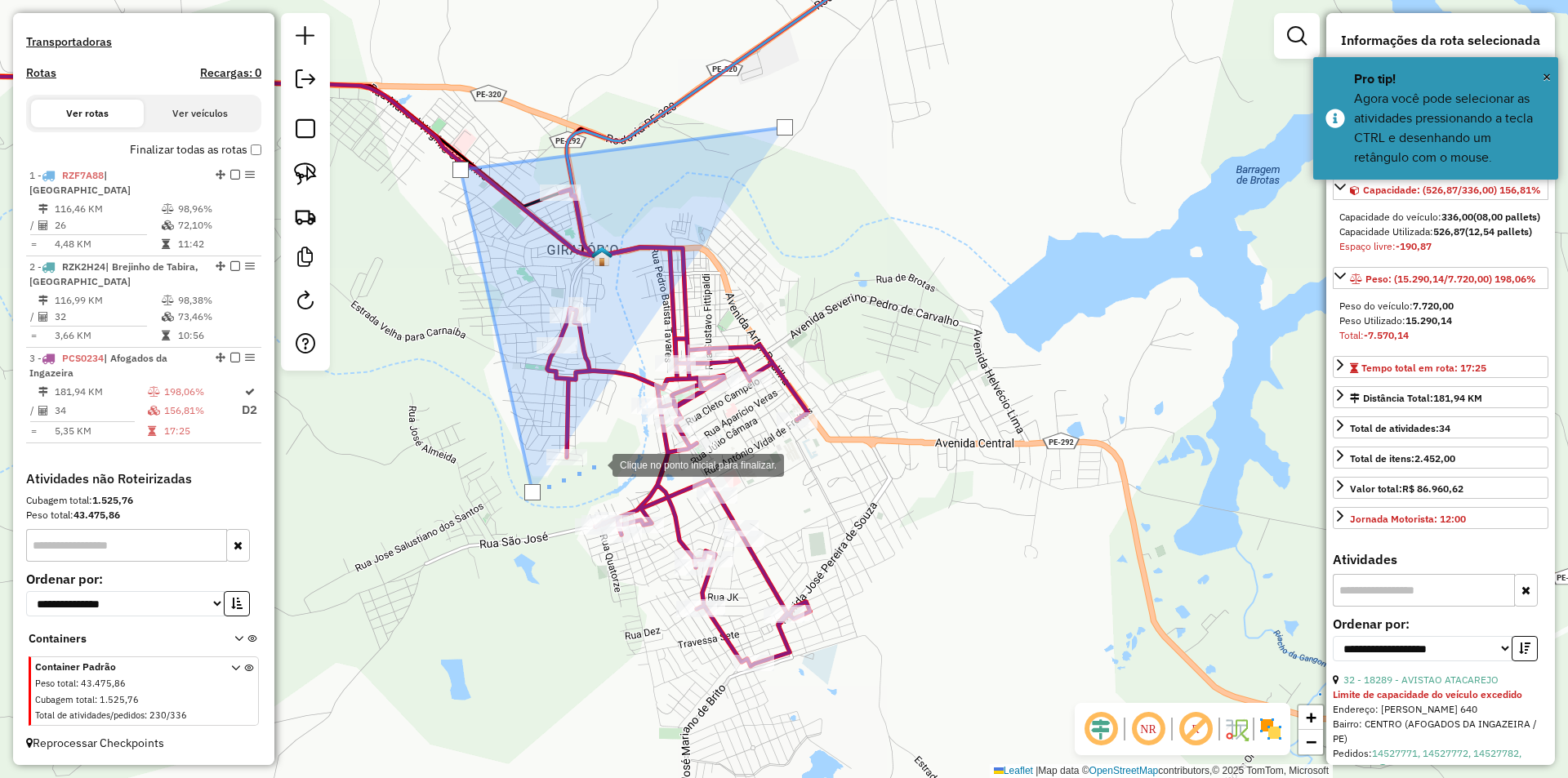
drag, startPoint x: 596, startPoint y: 463, endPoint x: 613, endPoint y: 436, distance: 31.9
click at [599, 461] on div at bounding box center [596, 463] width 32 height 32
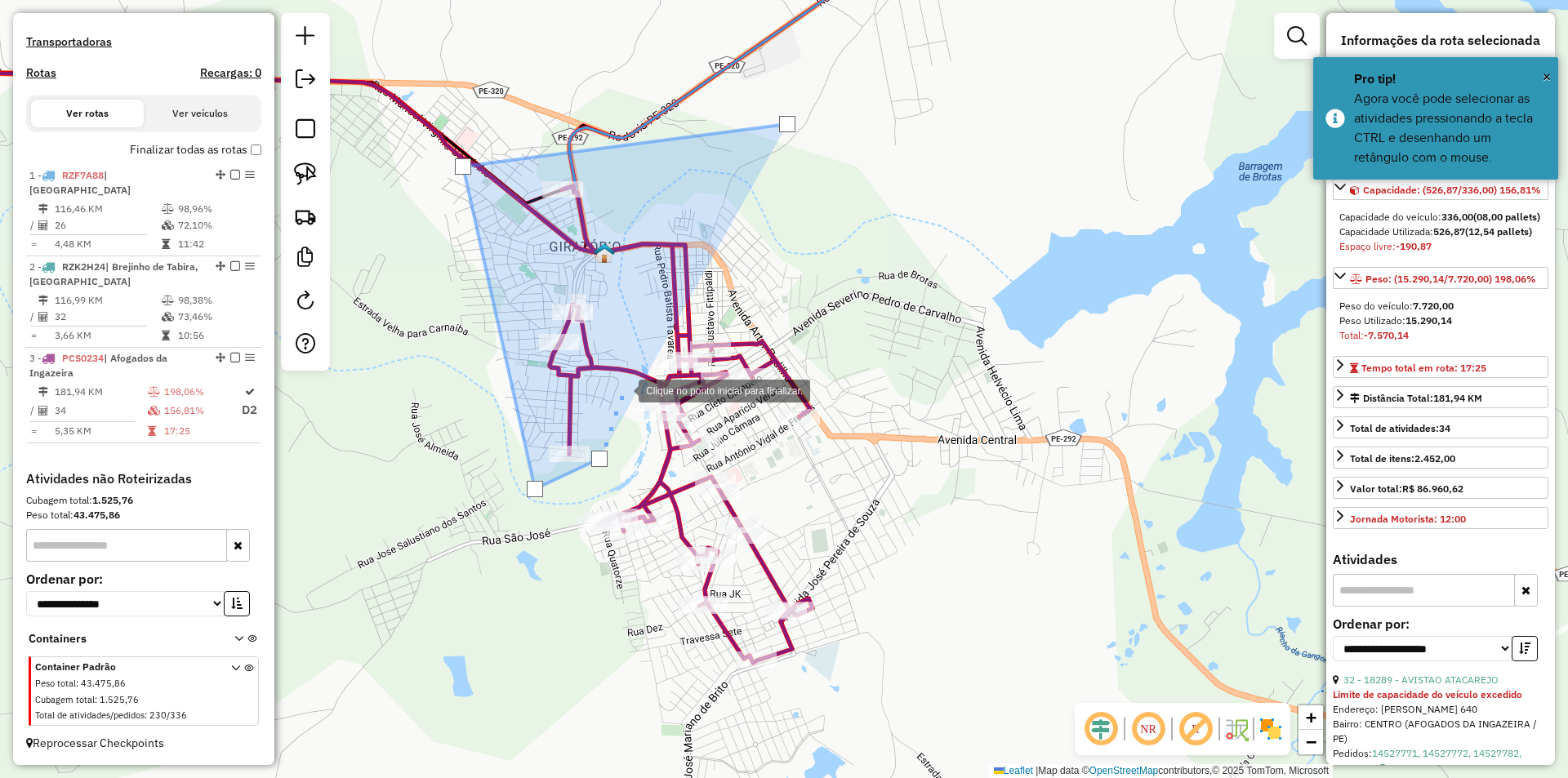
click at [622, 389] on div at bounding box center [622, 389] width 32 height 32
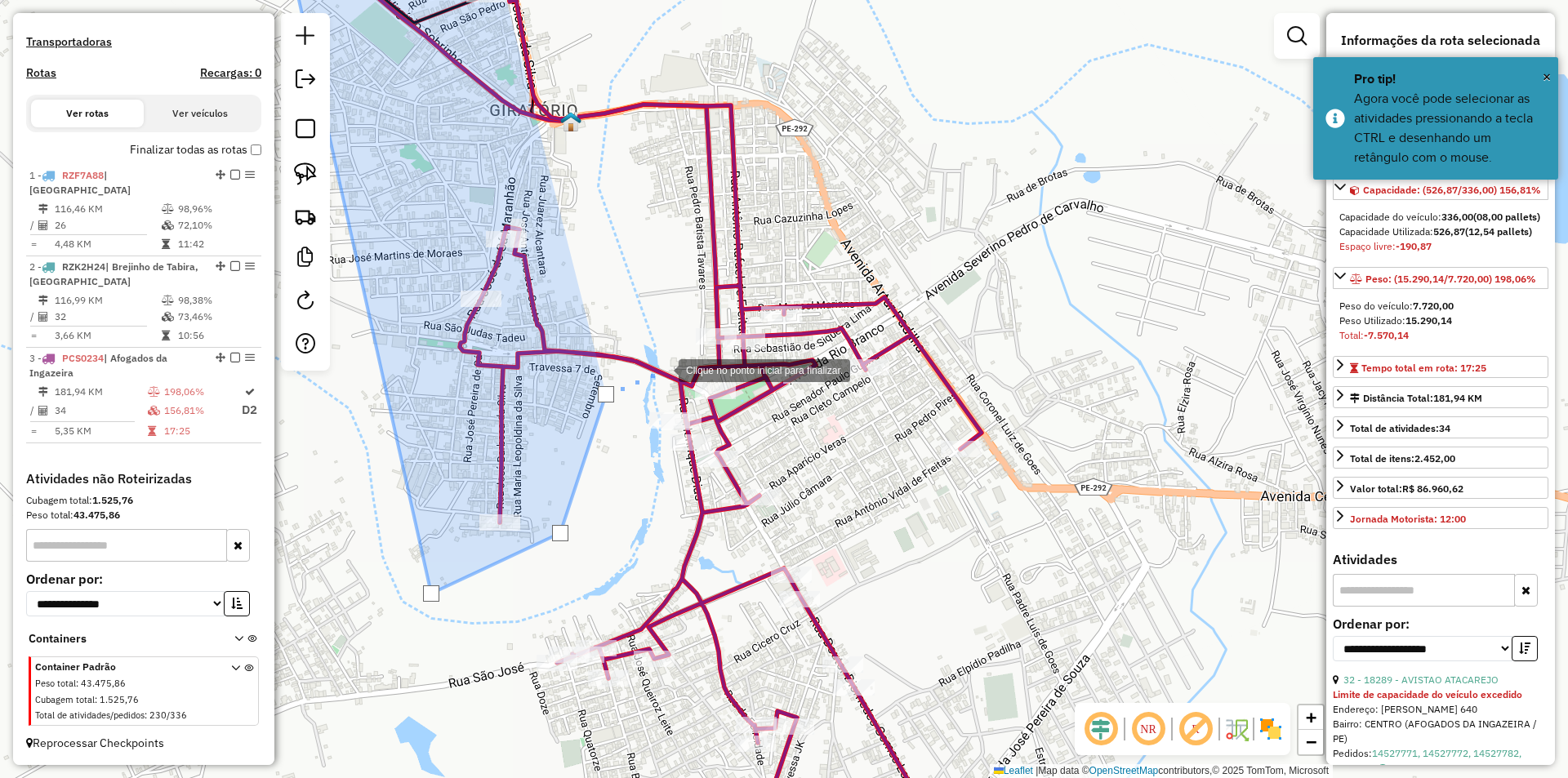
click at [662, 369] on div at bounding box center [662, 369] width 32 height 32
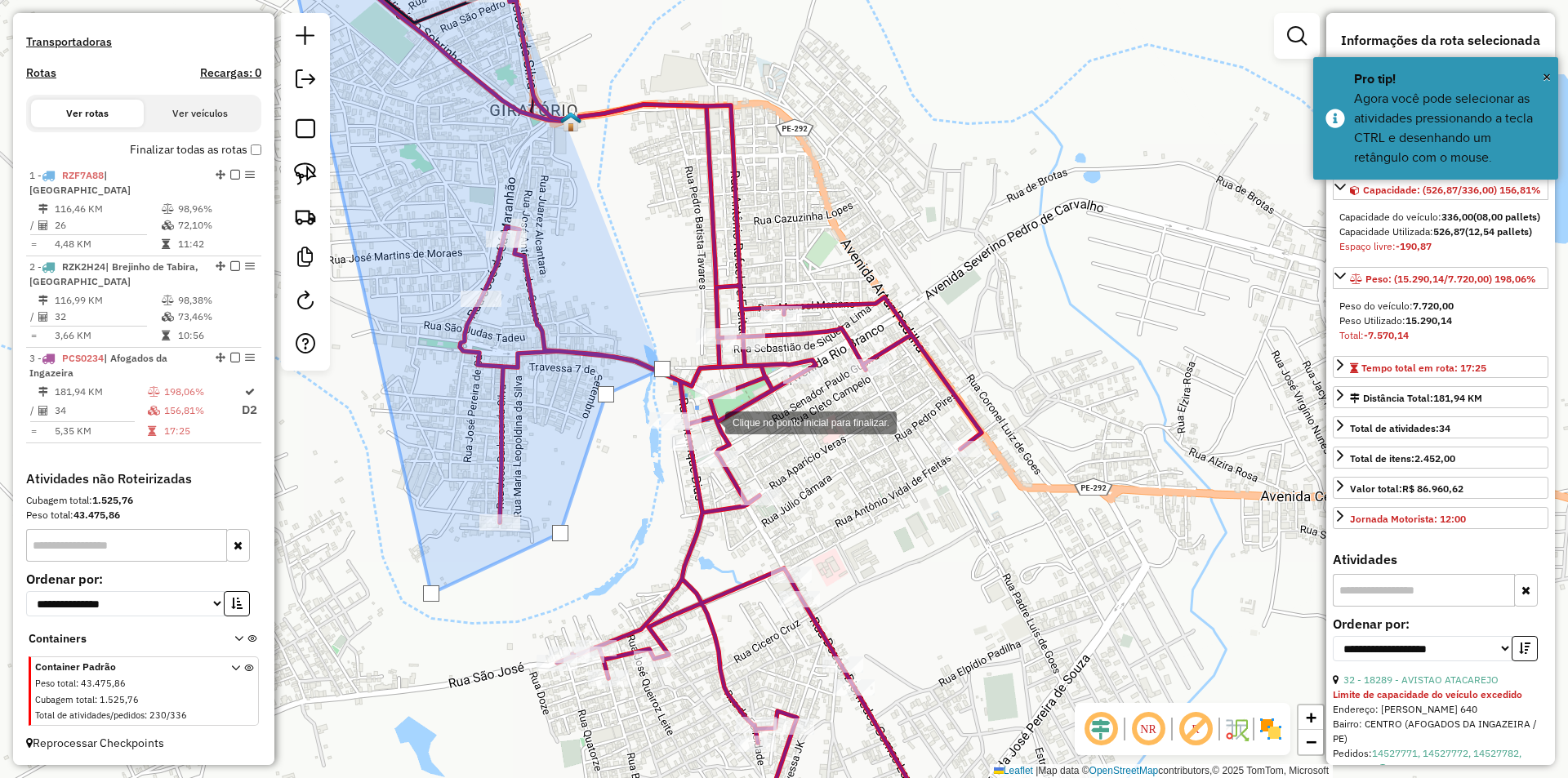
click at [709, 421] on div at bounding box center [709, 421] width 32 height 32
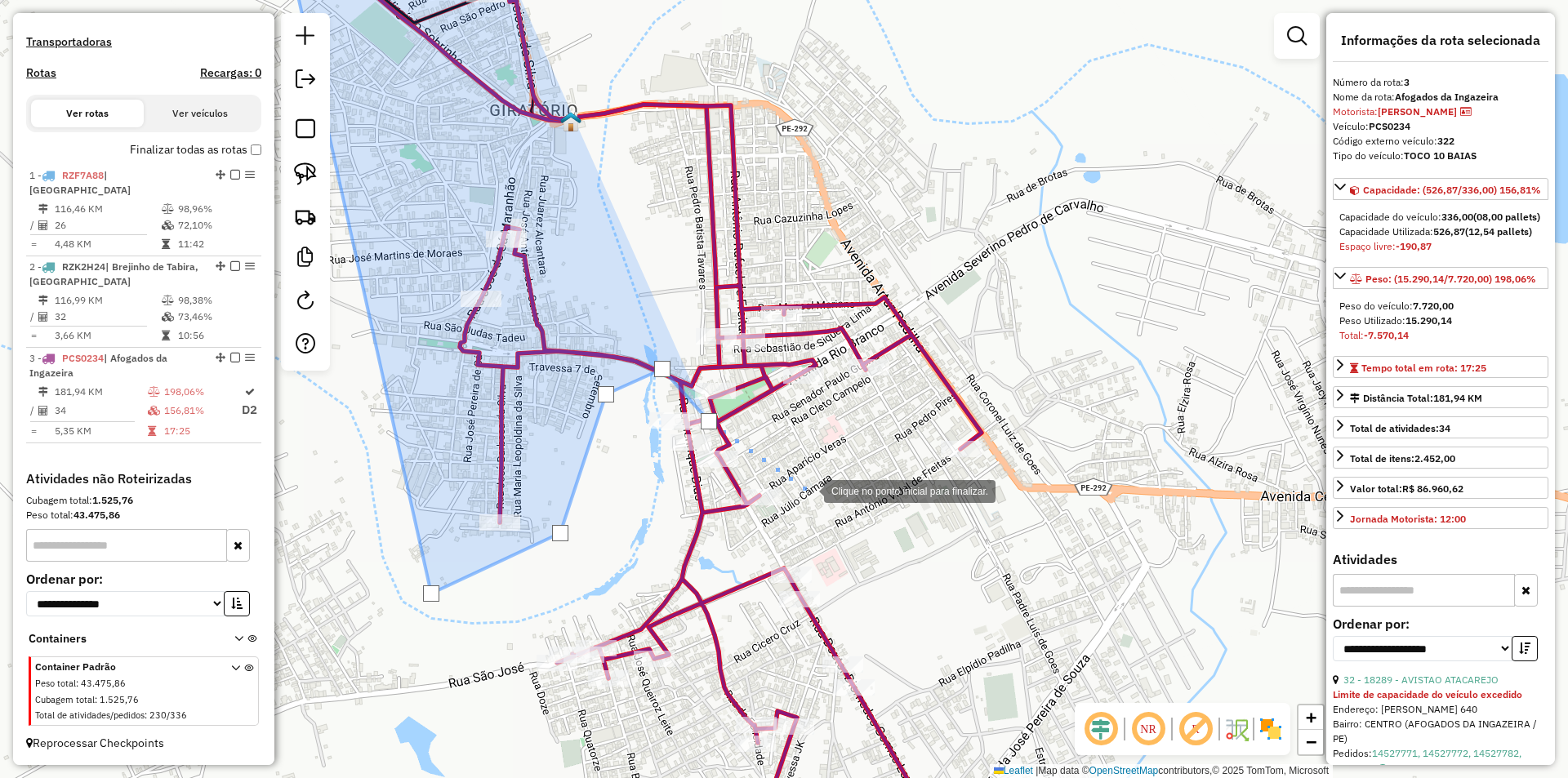
click at [808, 490] on div at bounding box center [808, 490] width 32 height 32
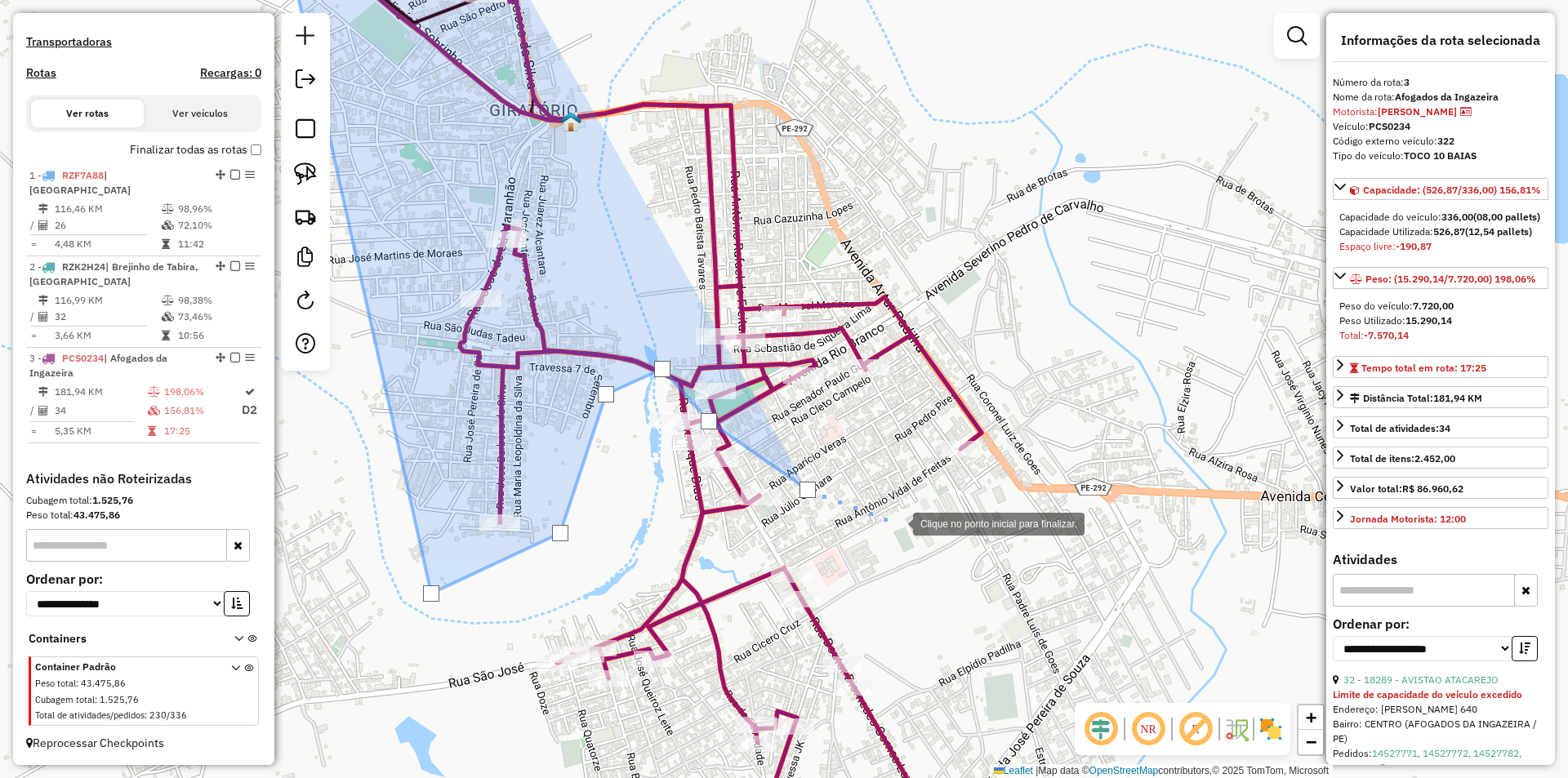
click at [912, 532] on div at bounding box center [896, 522] width 32 height 32
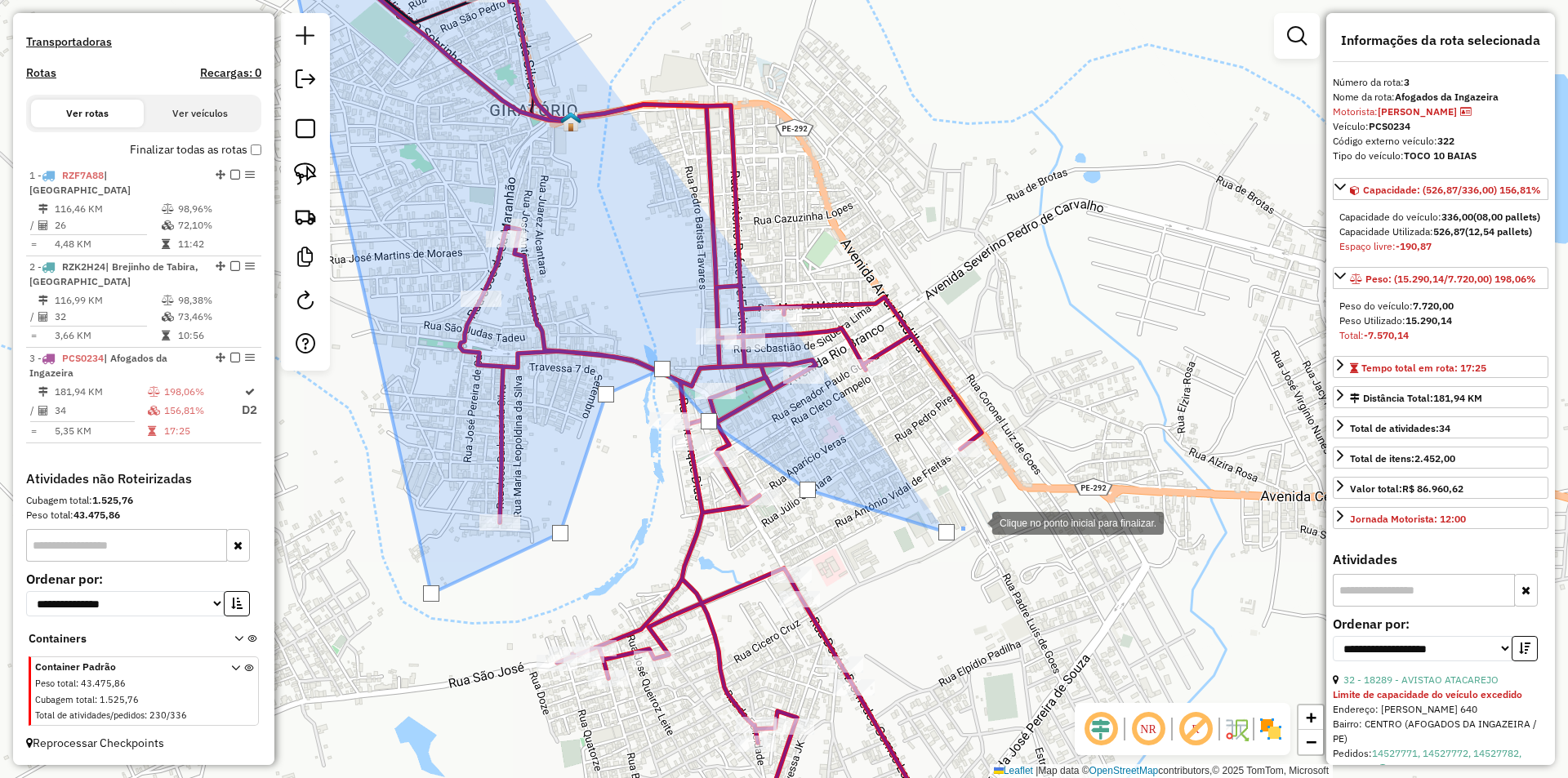
click at [992, 506] on div at bounding box center [976, 522] width 32 height 32
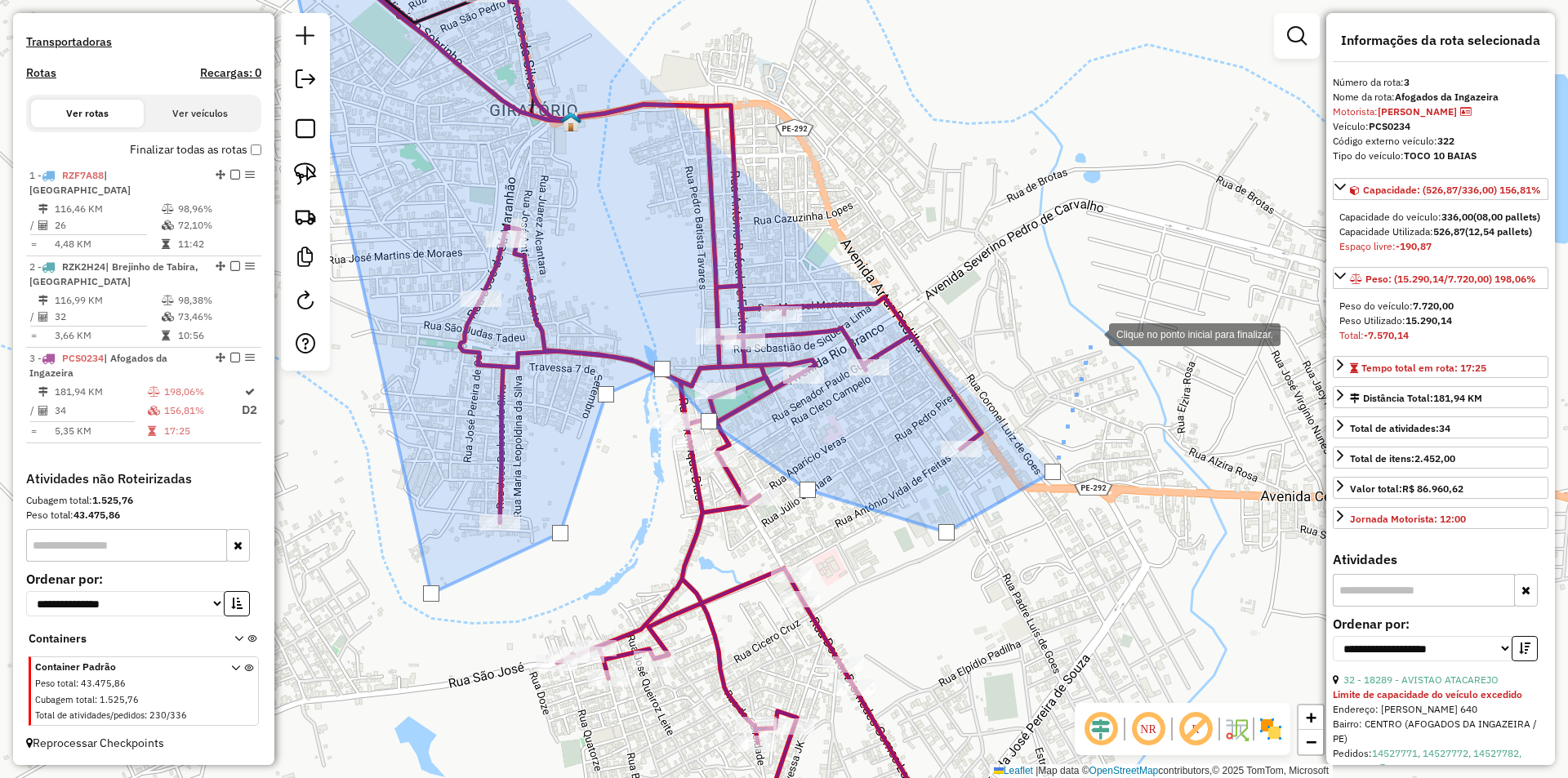
click at [1093, 333] on div at bounding box center [1093, 333] width 32 height 32
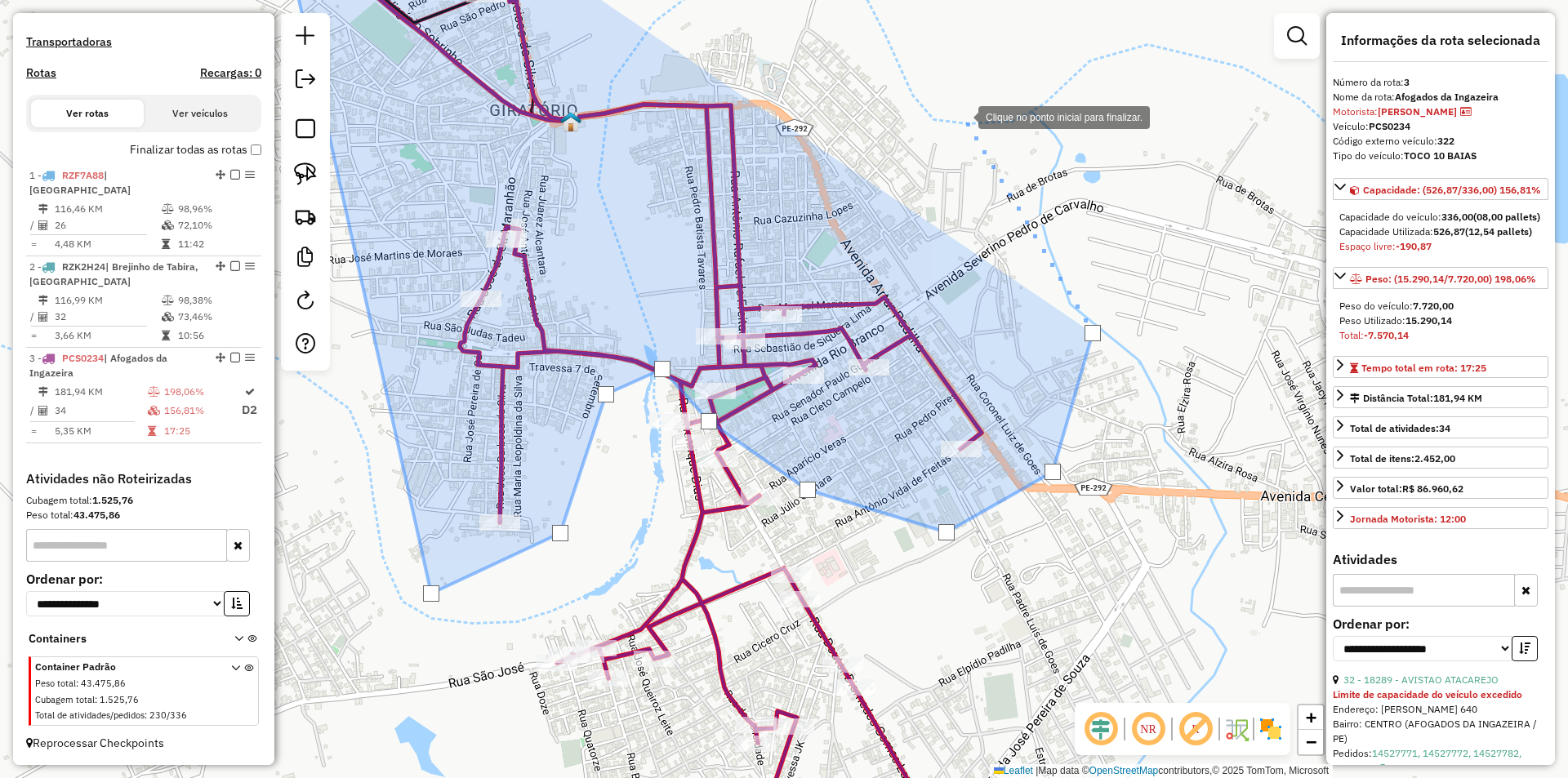
drag, startPoint x: 954, startPoint y: 136, endPoint x: 913, endPoint y: 346, distance: 214.0
click at [946, 133] on div at bounding box center [962, 115] width 32 height 32
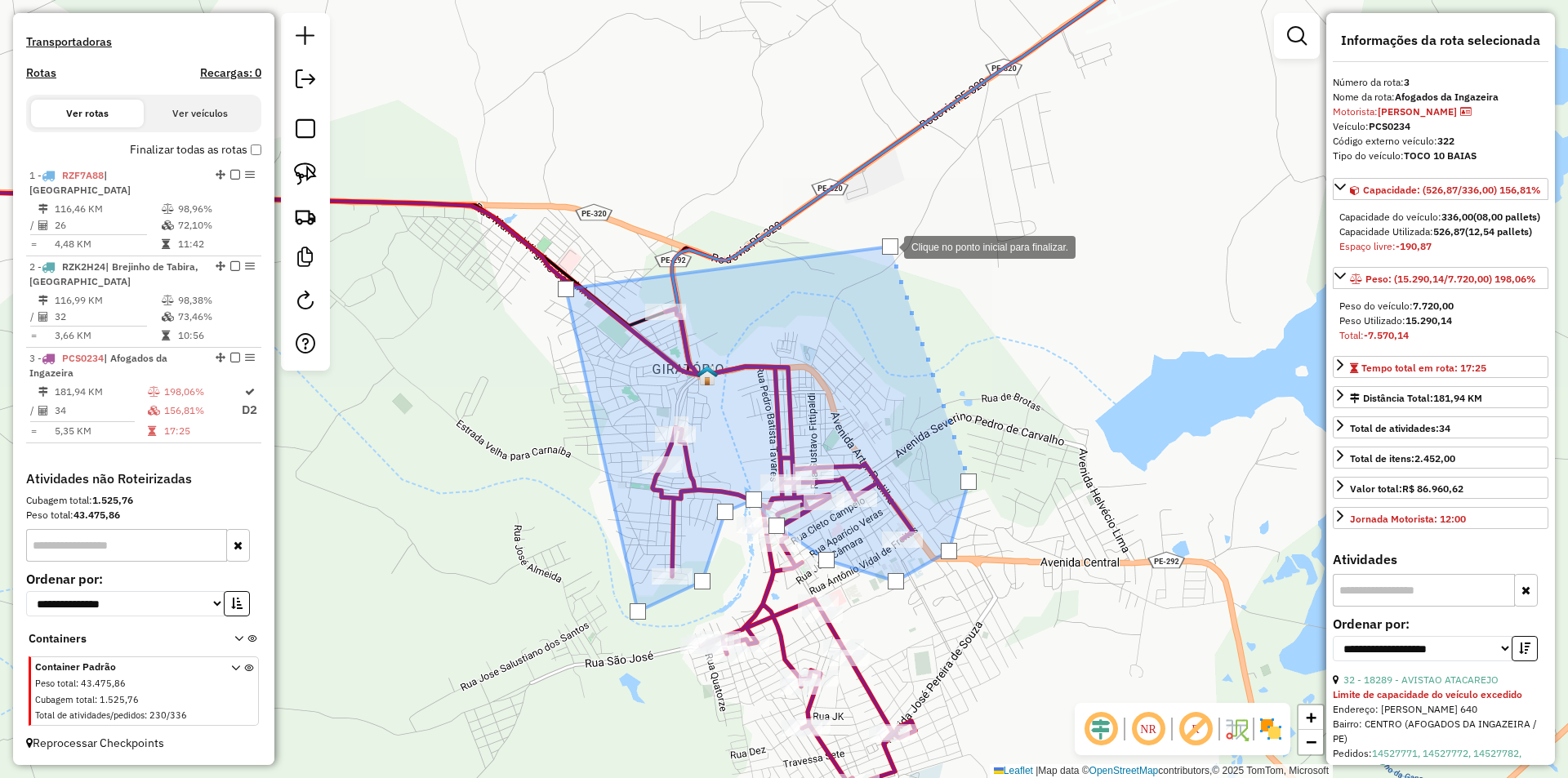
click at [887, 246] on div at bounding box center [890, 246] width 16 height 16
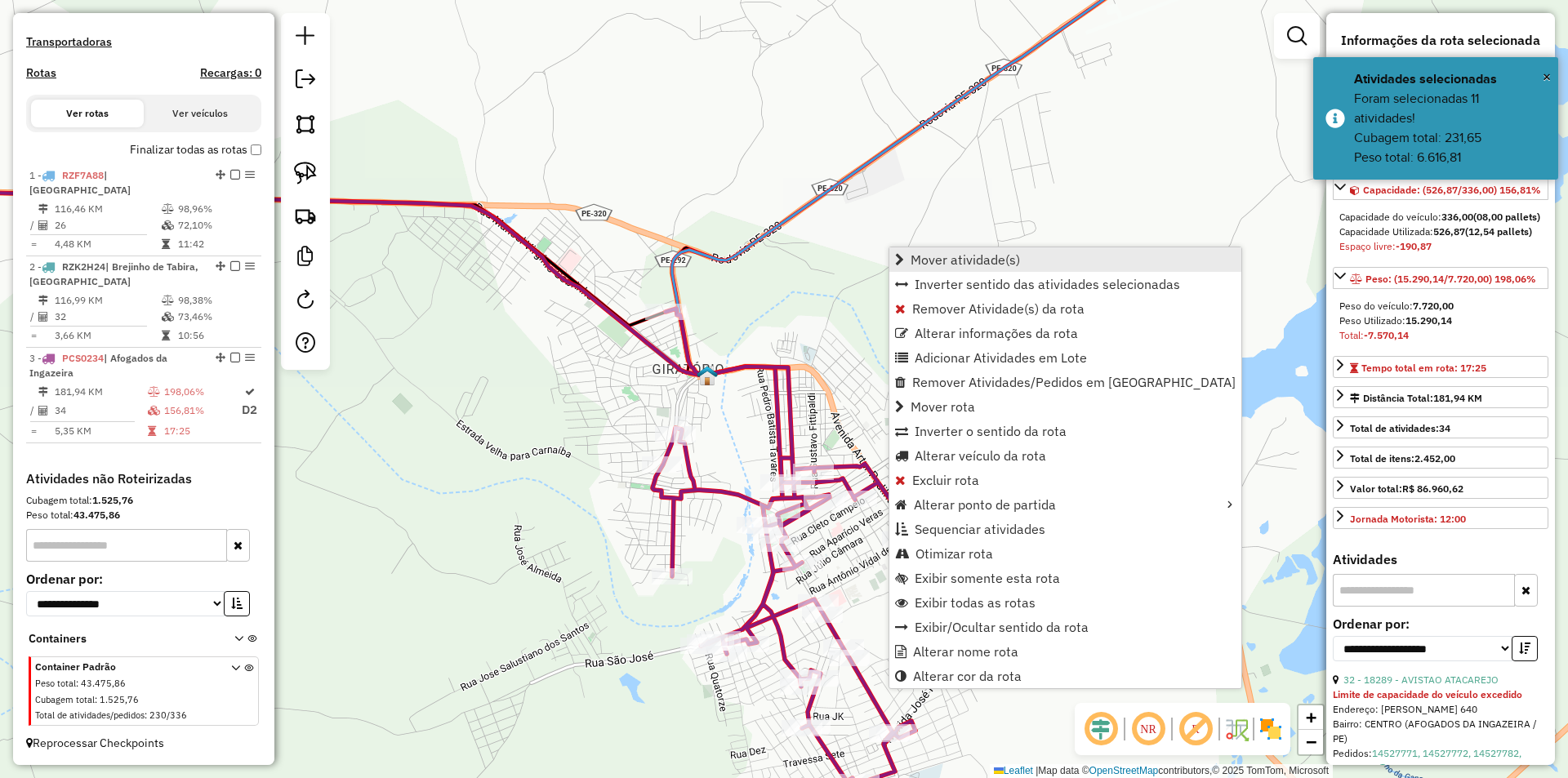
click at [978, 255] on span "Mover atividade(s)" at bounding box center [965, 260] width 109 height 13
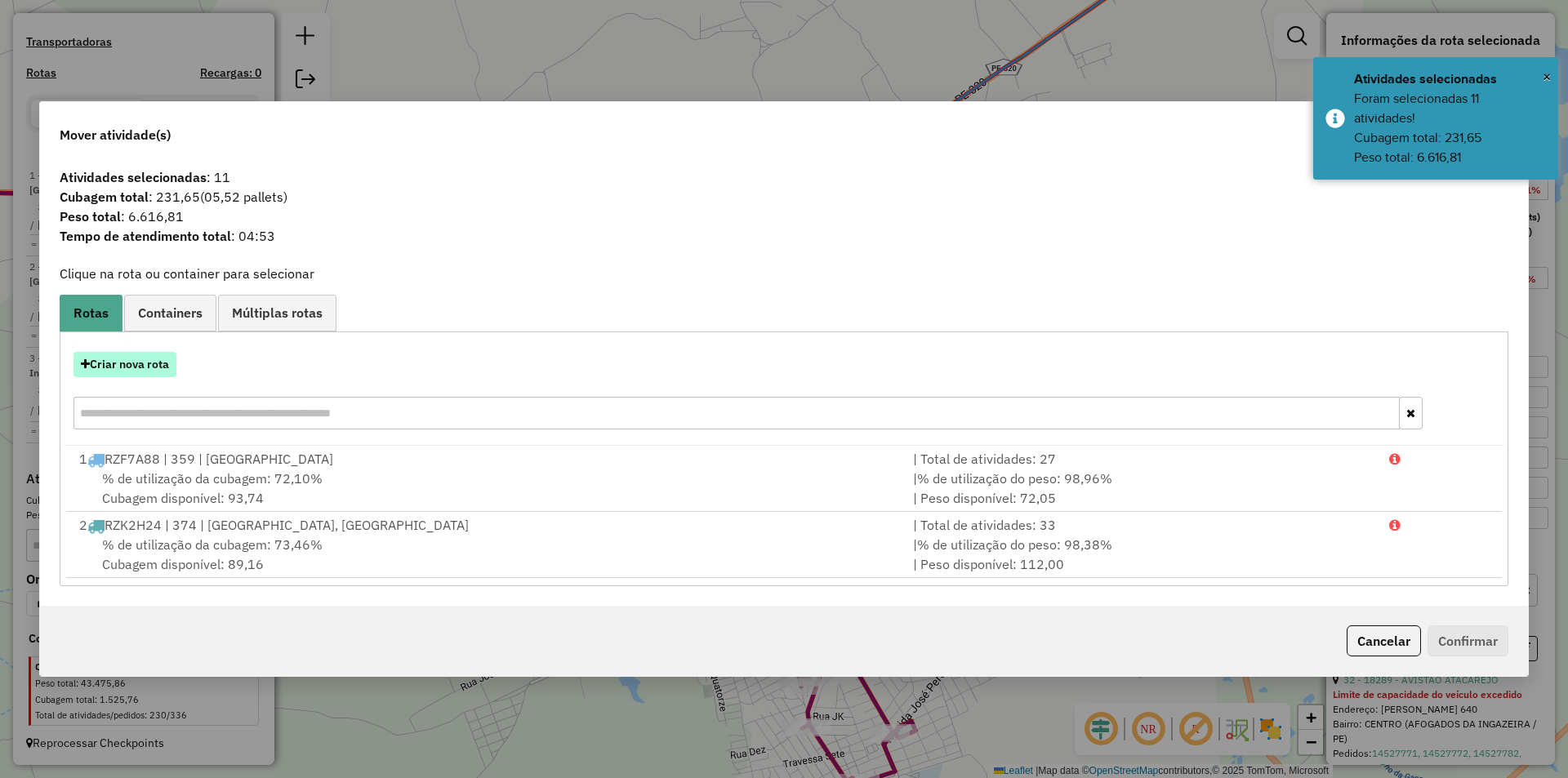
click at [145, 364] on button "Criar nova rota" at bounding box center [125, 364] width 103 height 25
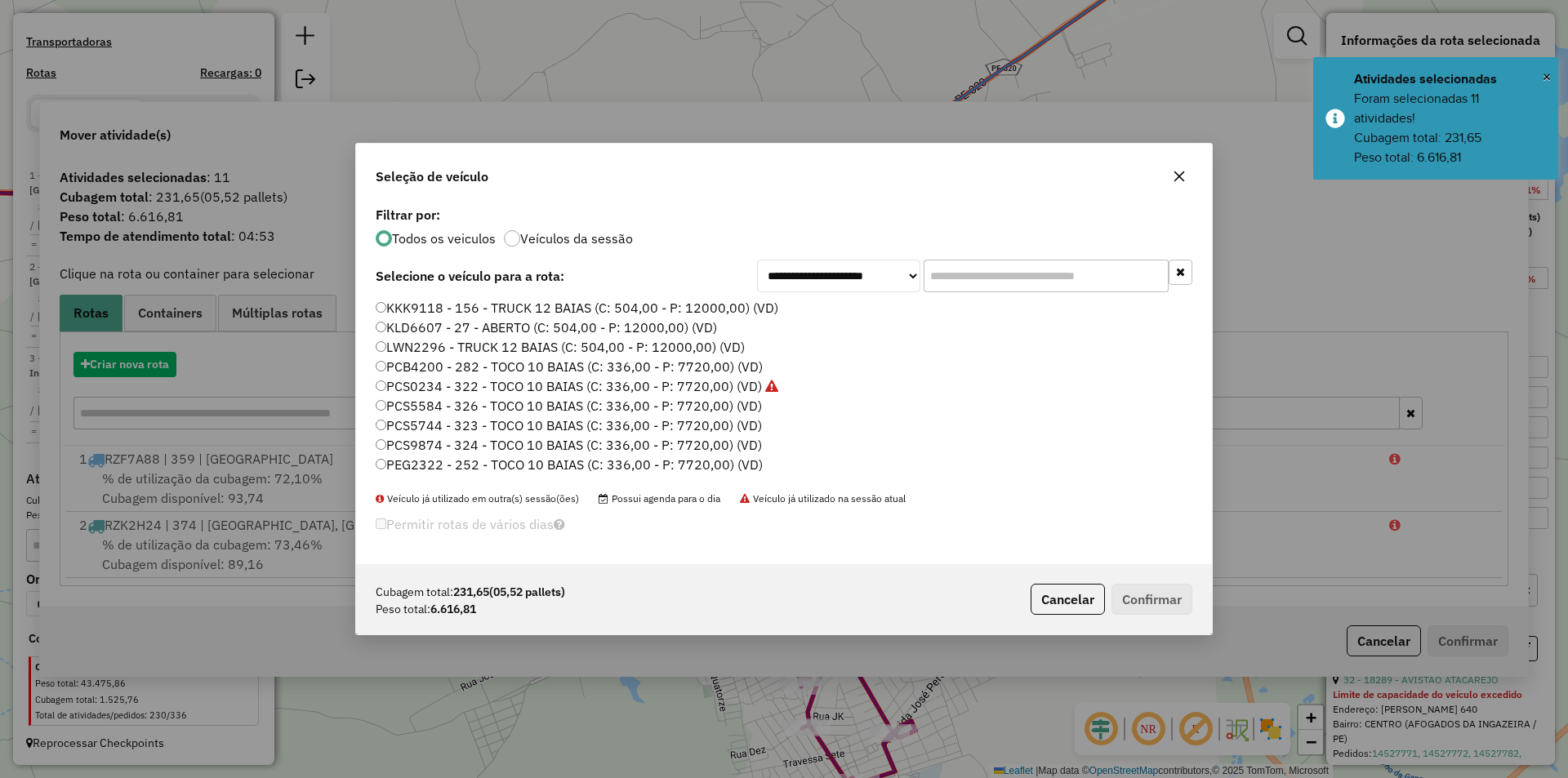
scroll to position [9, 5]
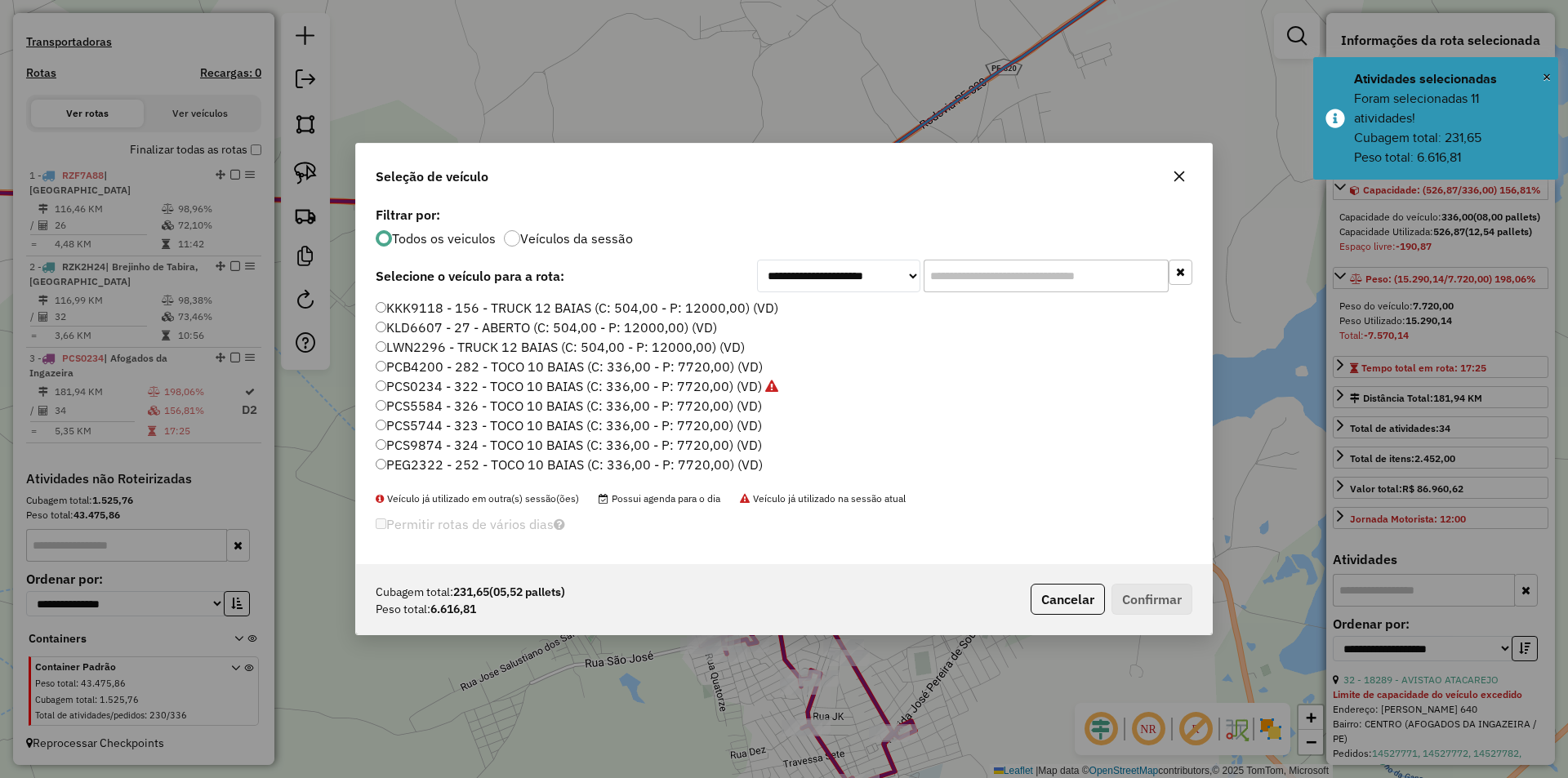
click at [467, 403] on label "PCS5584 - 326 - TOCO 10 BAIAS (C: 336,00 - P: 7720,00) (VD)" at bounding box center [569, 406] width 386 height 20
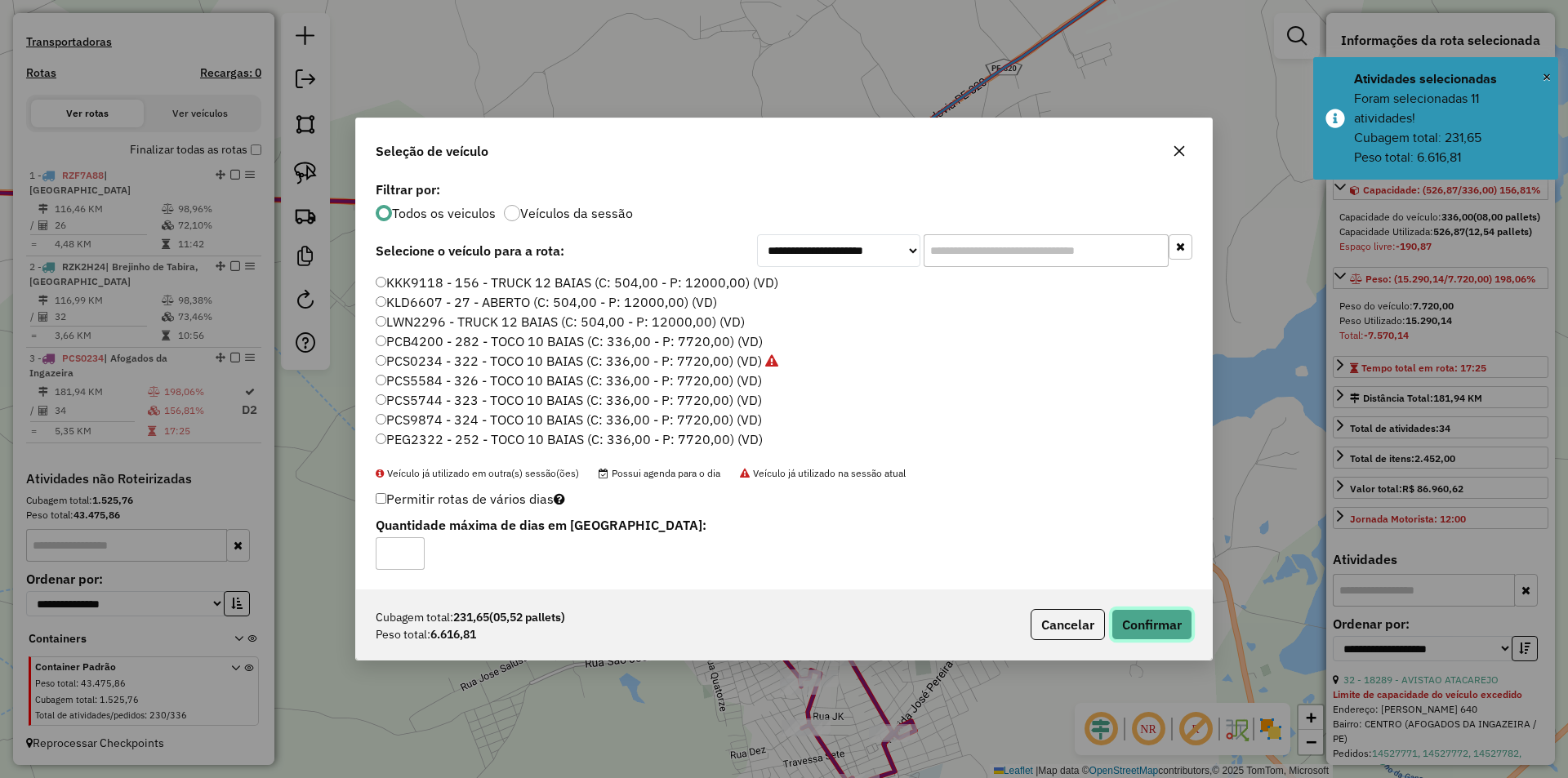
drag, startPoint x: 1152, startPoint y: 624, endPoint x: 1130, endPoint y: 603, distance: 30.4
click at [1153, 625] on button "Confirmar" at bounding box center [1151, 625] width 81 height 31
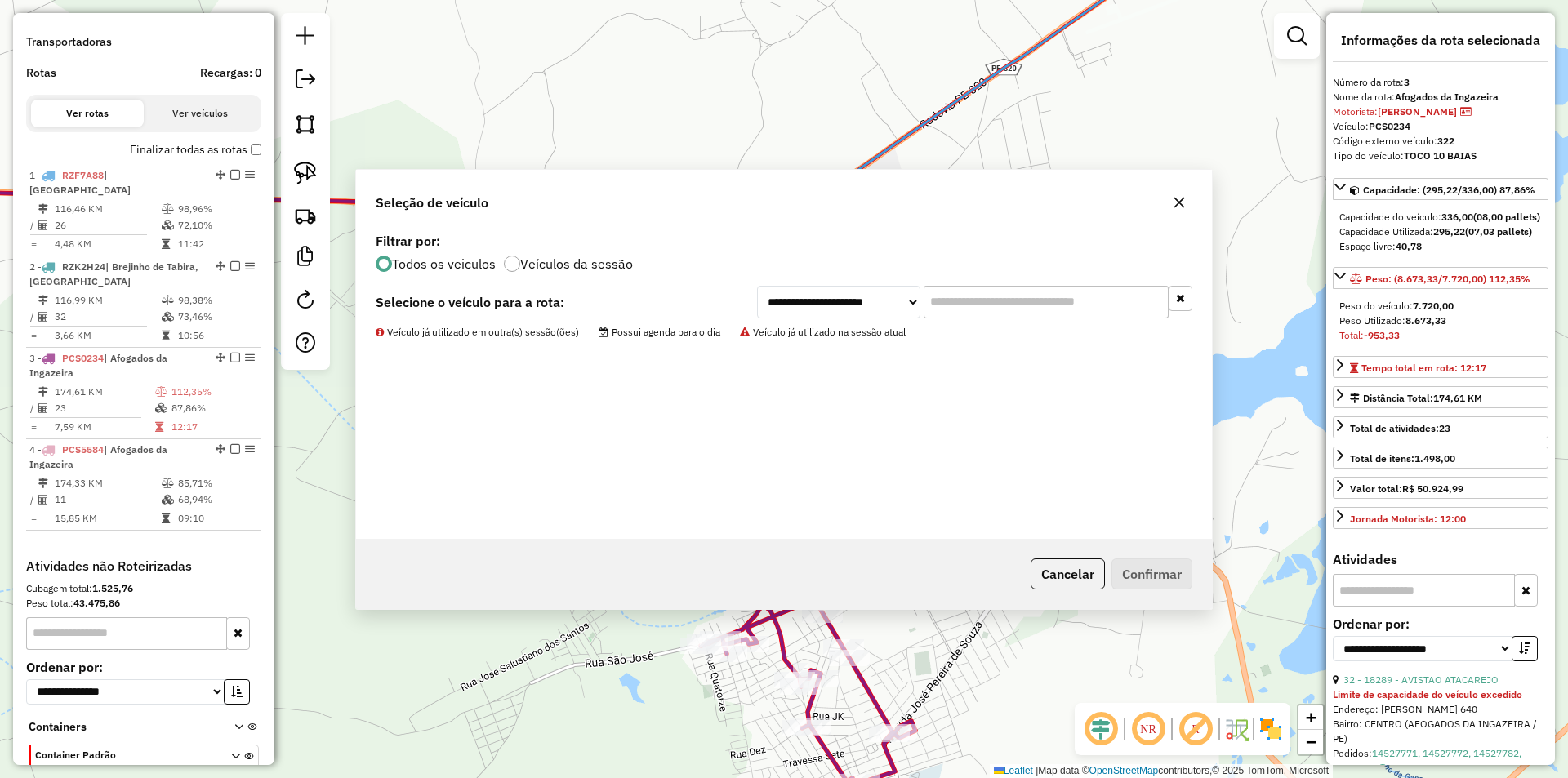
scroll to position [553, 0]
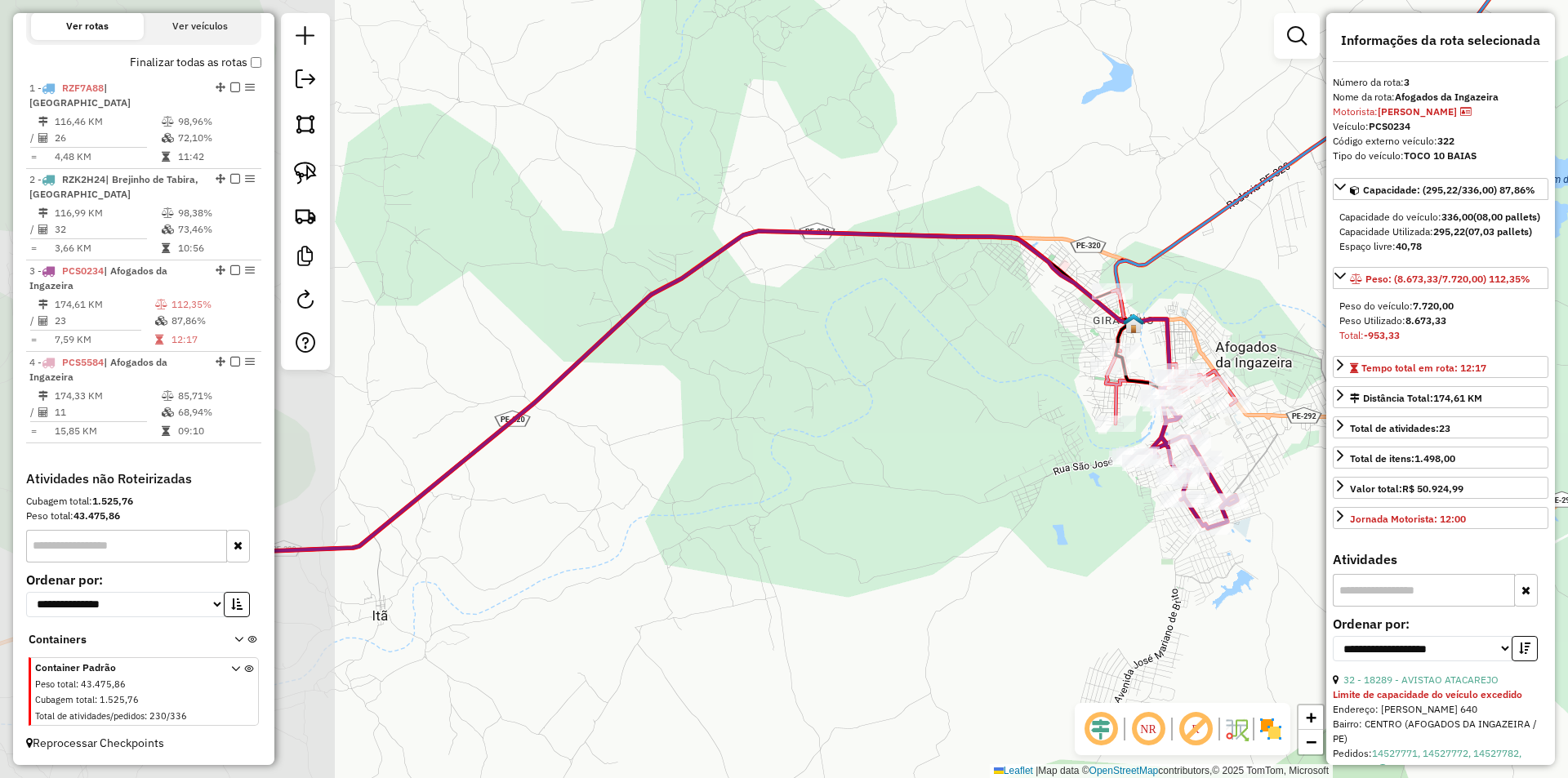
drag, startPoint x: 733, startPoint y: 370, endPoint x: 920, endPoint y: 334, distance: 190.4
click at [920, 334] on div "Janela de atendimento Grade de atendimento Capacidade Transportadoras Veículos …" at bounding box center [784, 389] width 1568 height 778
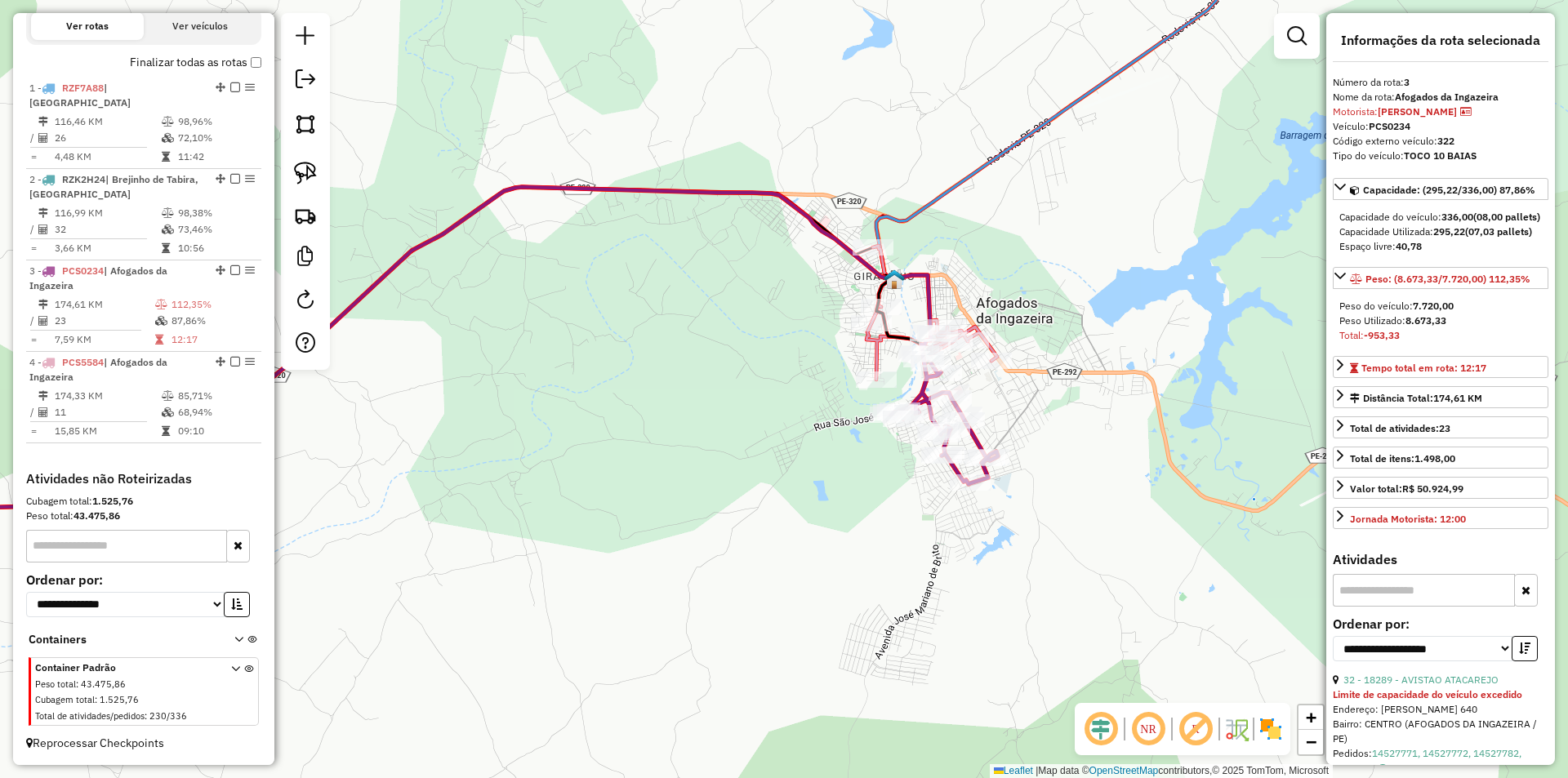
drag, startPoint x: 1009, startPoint y: 378, endPoint x: 612, endPoint y: 312, distance: 402.4
click at [599, 303] on div "Janela de atendimento Grade de atendimento Capacidade Transportadoras Veículos …" at bounding box center [784, 389] width 1568 height 778
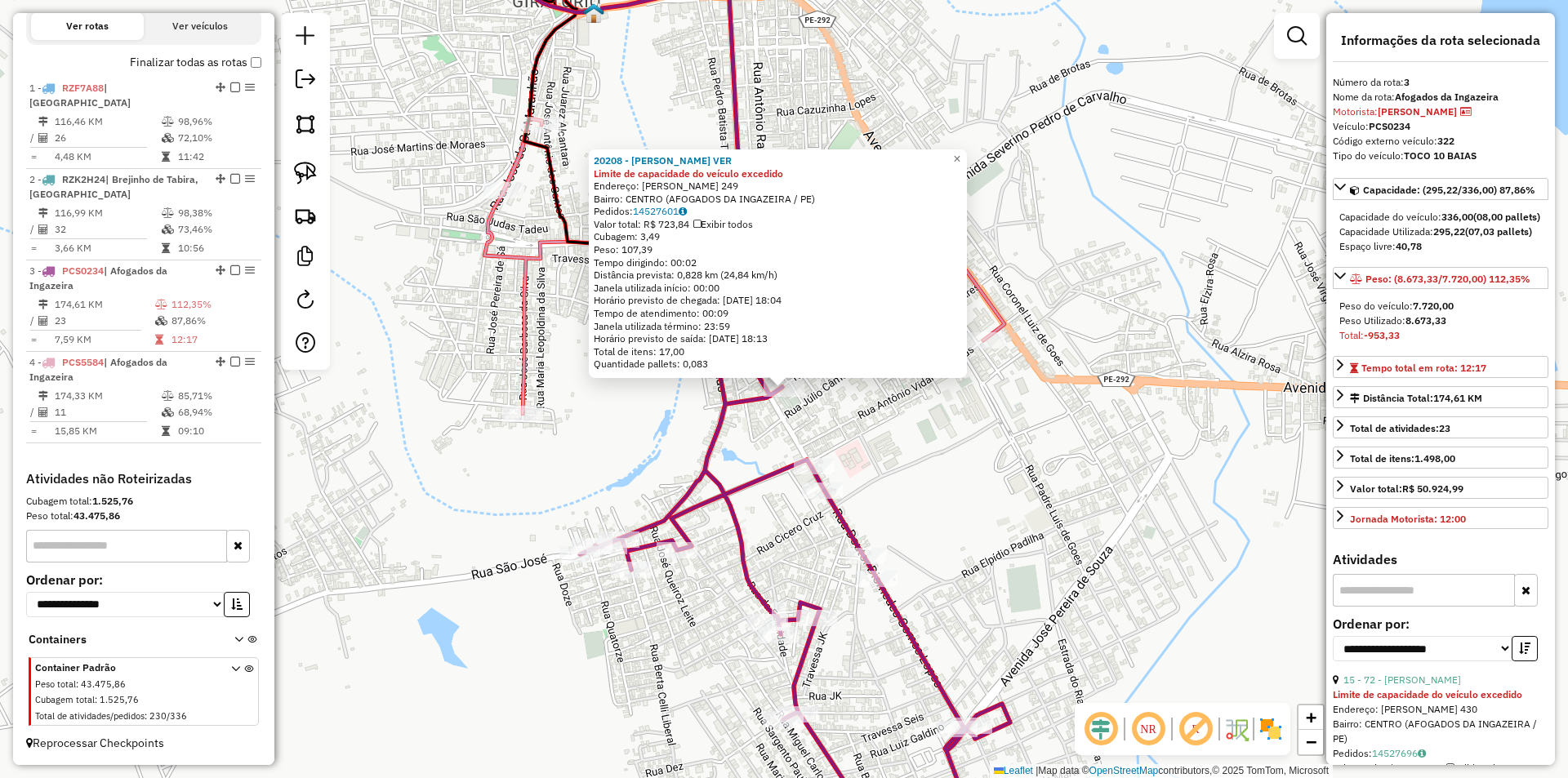
click at [903, 405] on div "20208 - MERCADO FERREIRA VER Limite de capacidade do veículo excedido Endereço:…" at bounding box center [784, 389] width 1568 height 778
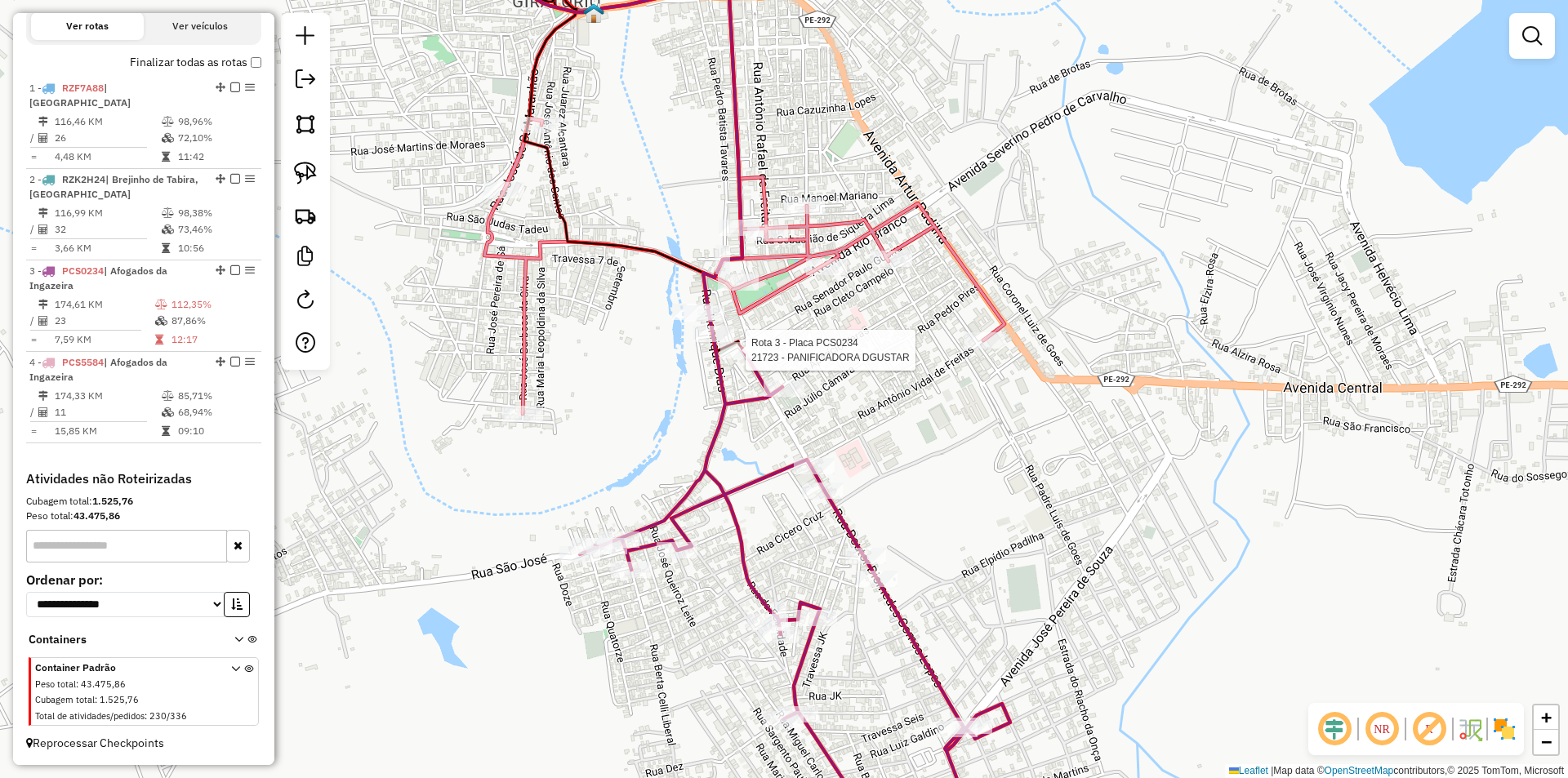
select select "**********"
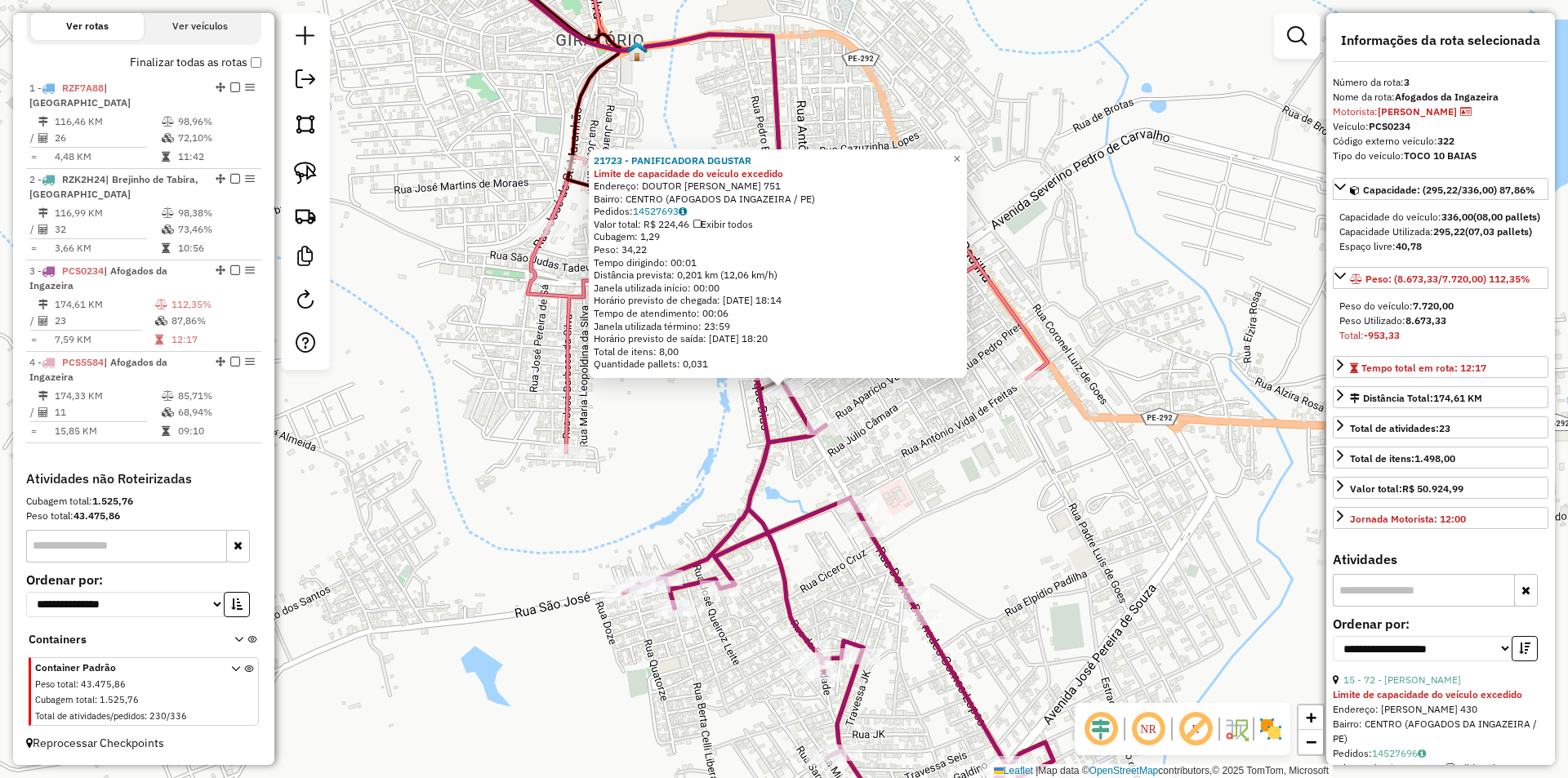
click at [912, 447] on div "21723 - PANIFICADORA DGUSTAR Limite de capacidade do veículo excedido Endereço:…" at bounding box center [784, 389] width 1568 height 778
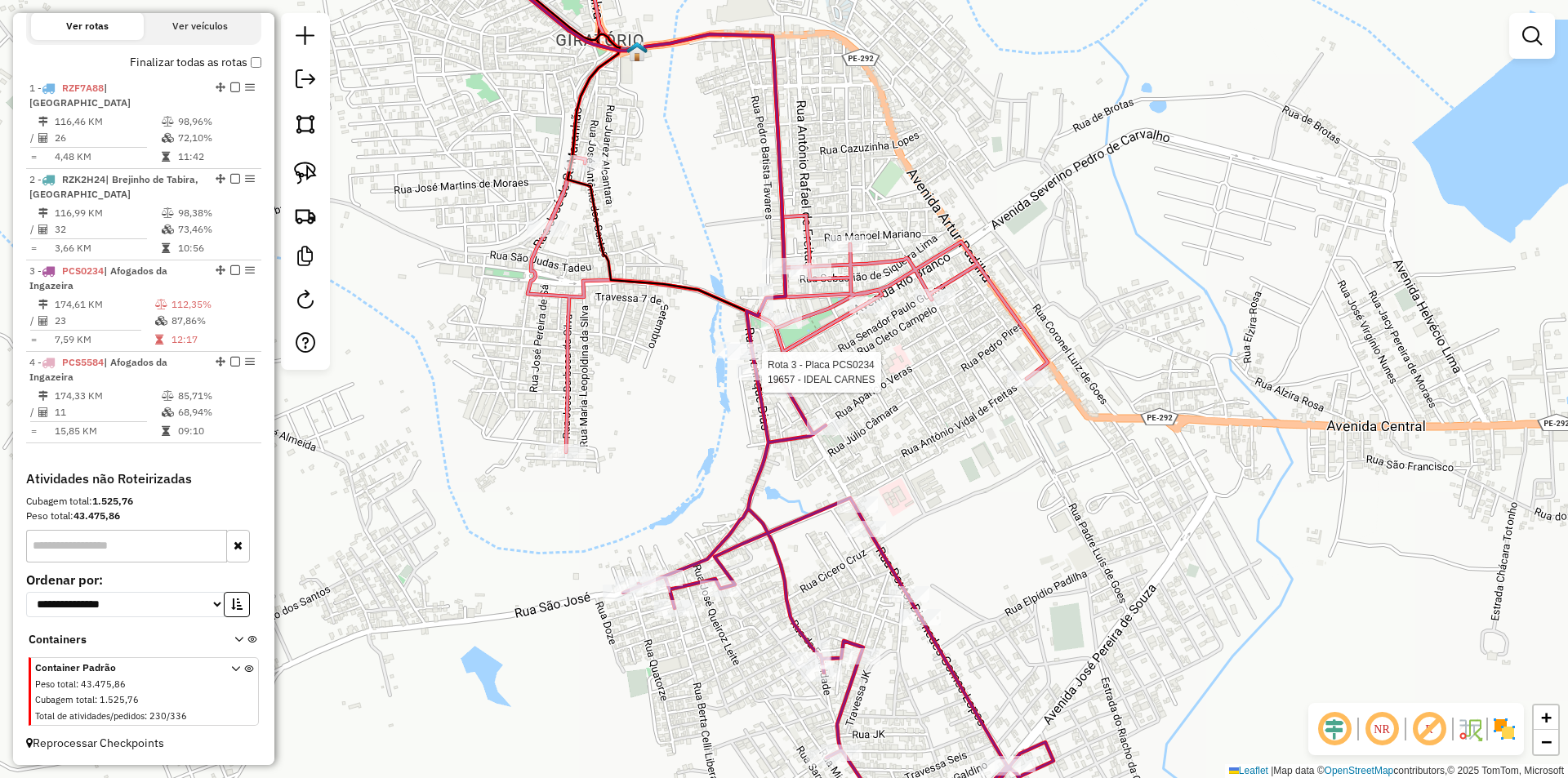
select select "**********"
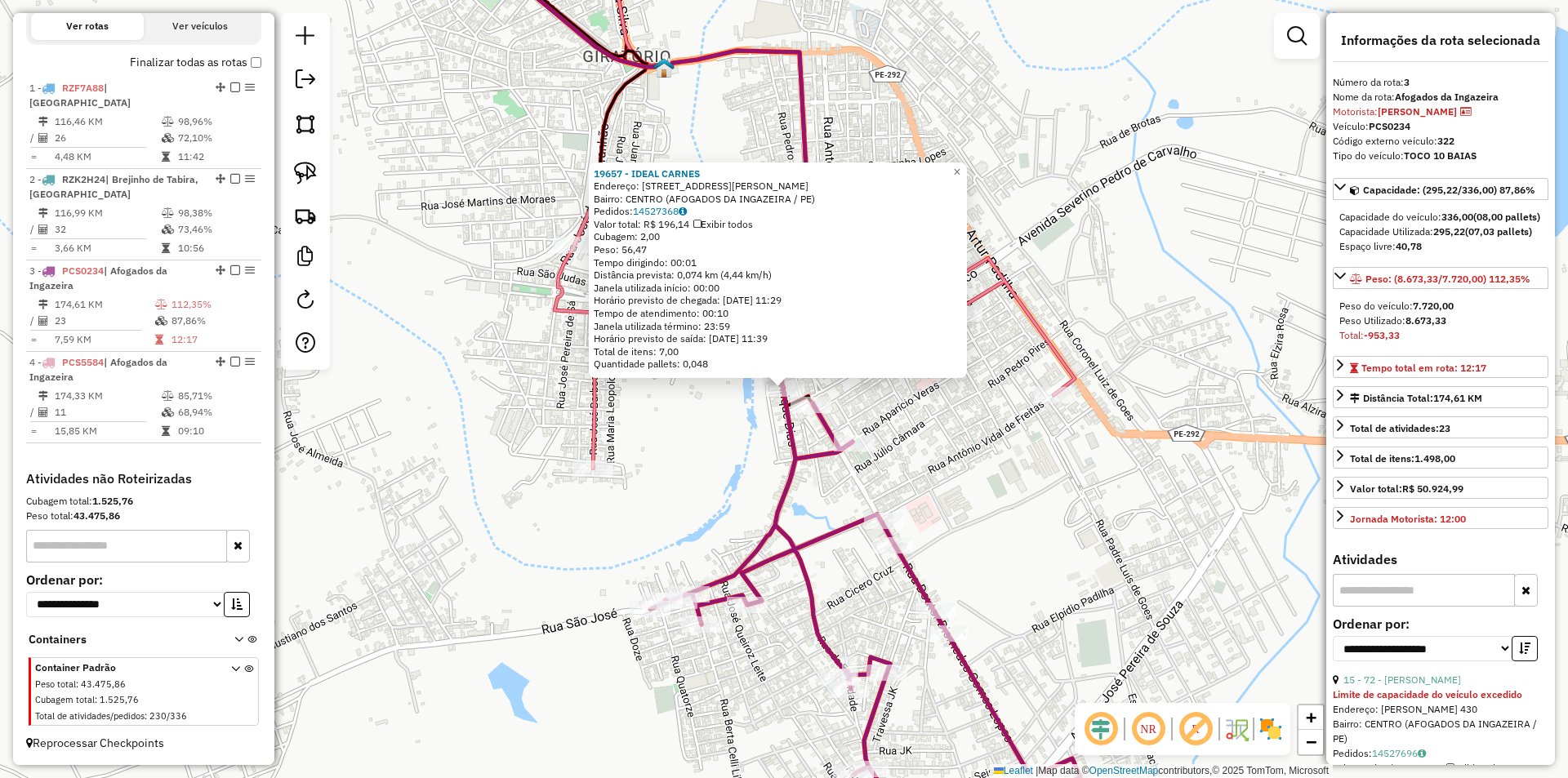
click at [766, 442] on div "19657 - IDEAL CARNES Endereço: RUA HENRIQUE DIAS 100 Bairro: CENTRO (AFOGADOS D…" at bounding box center [784, 389] width 1568 height 778
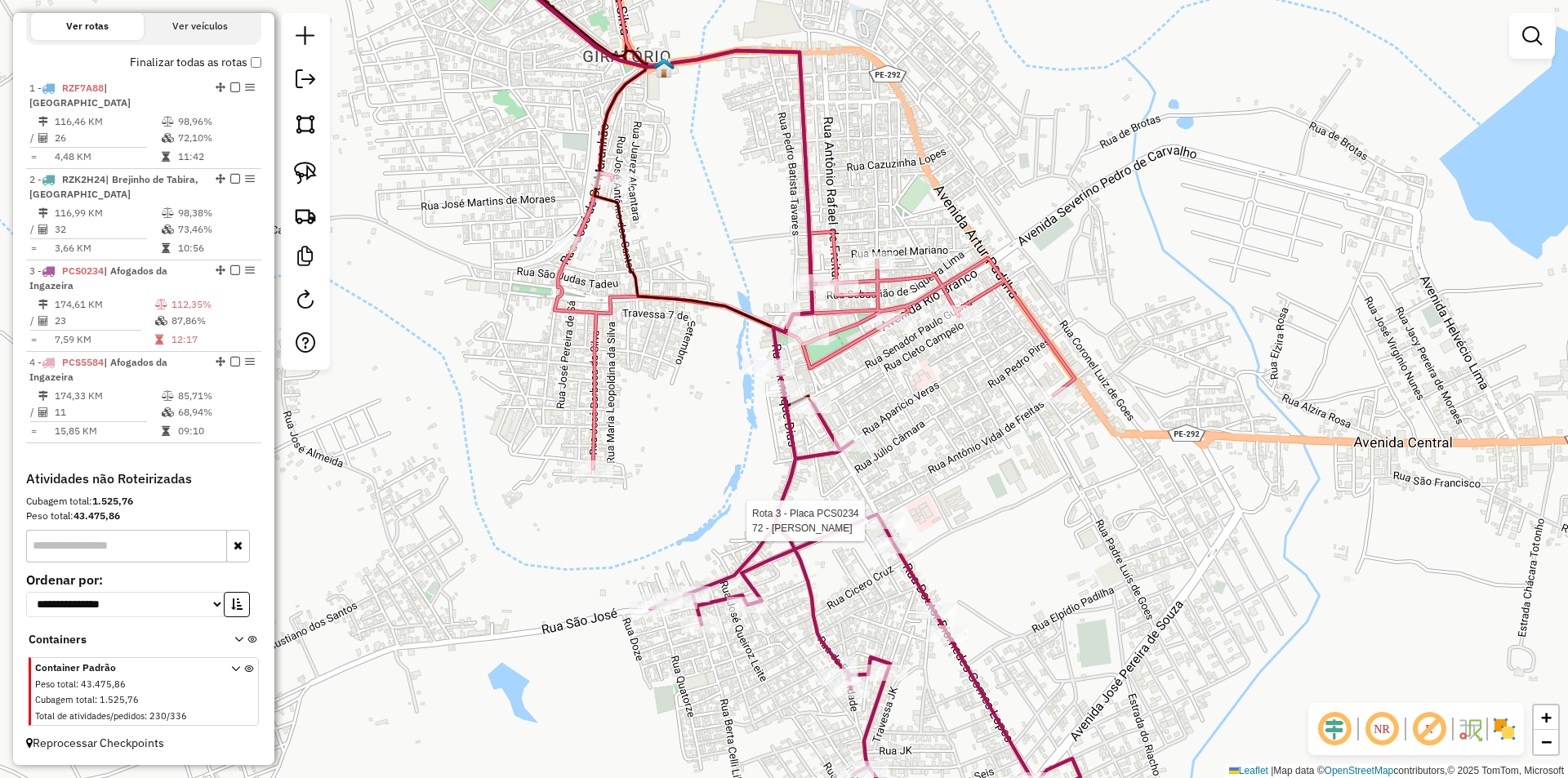
select select "**********"
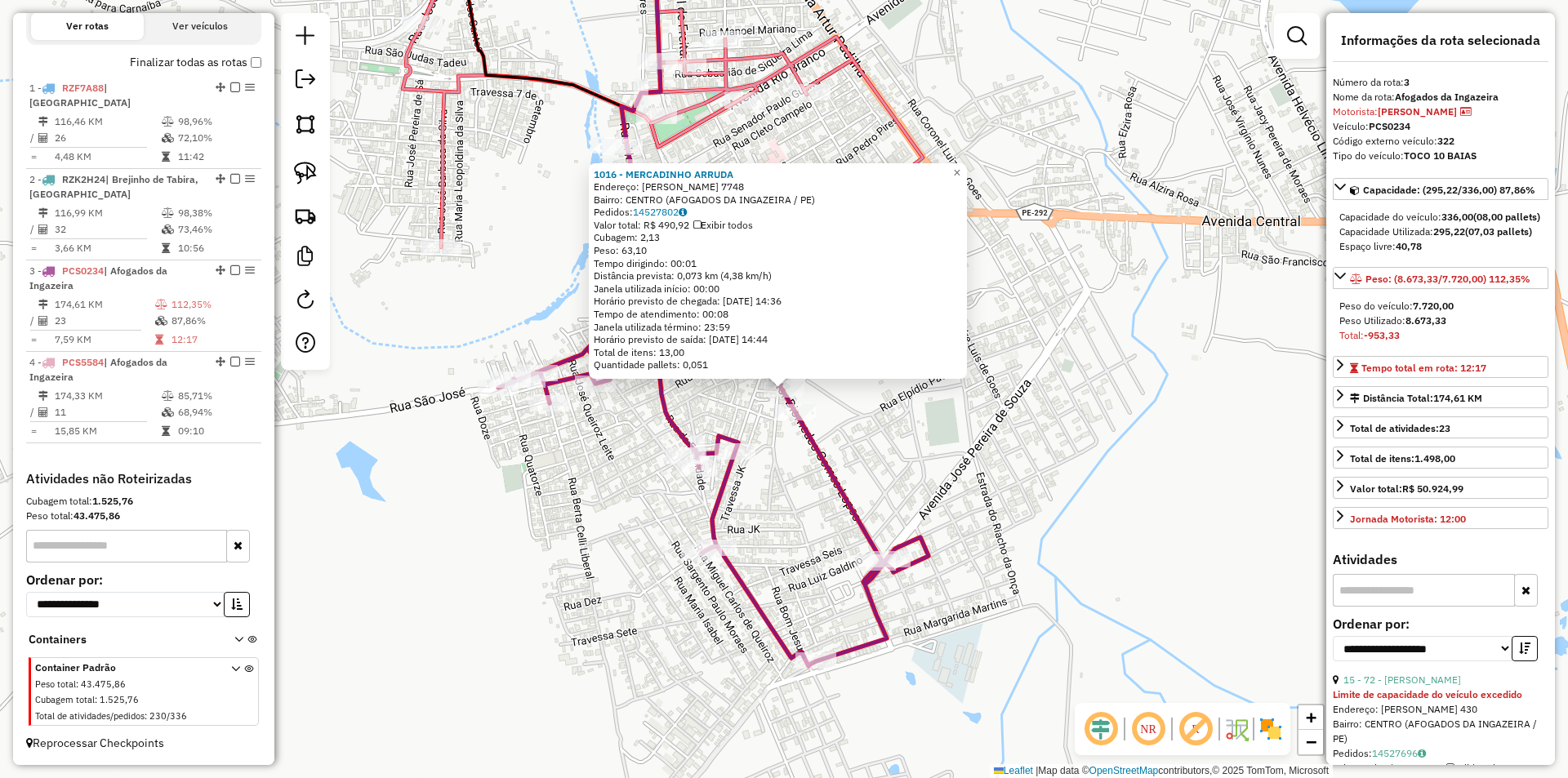
click at [837, 465] on icon at bounding box center [712, 404] width 430 height 524
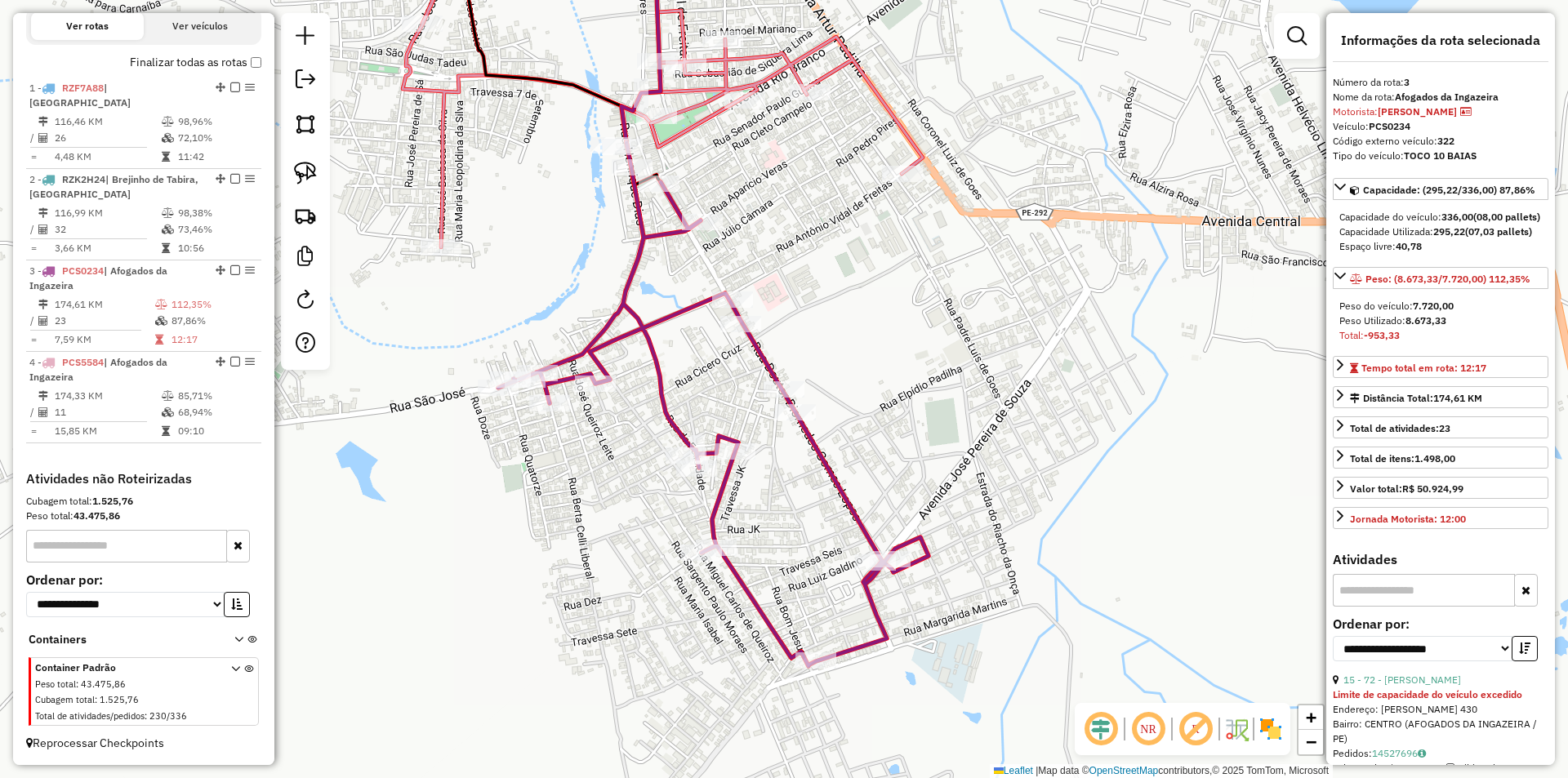
click at [898, 192] on div "Janela de atendimento Grade de atendimento Capacidade Transportadoras Veículos …" at bounding box center [784, 389] width 1568 height 778
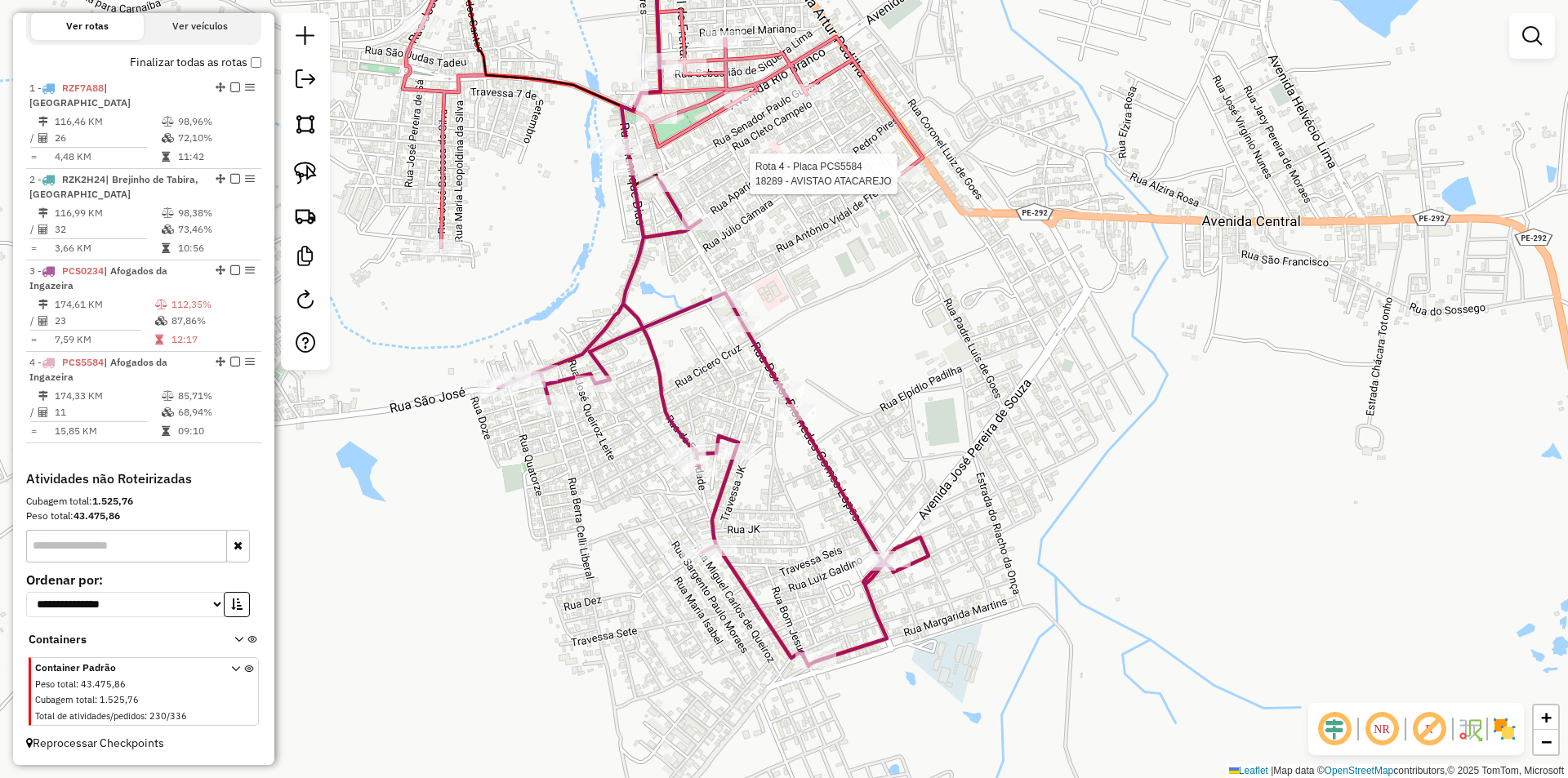
select select "**********"
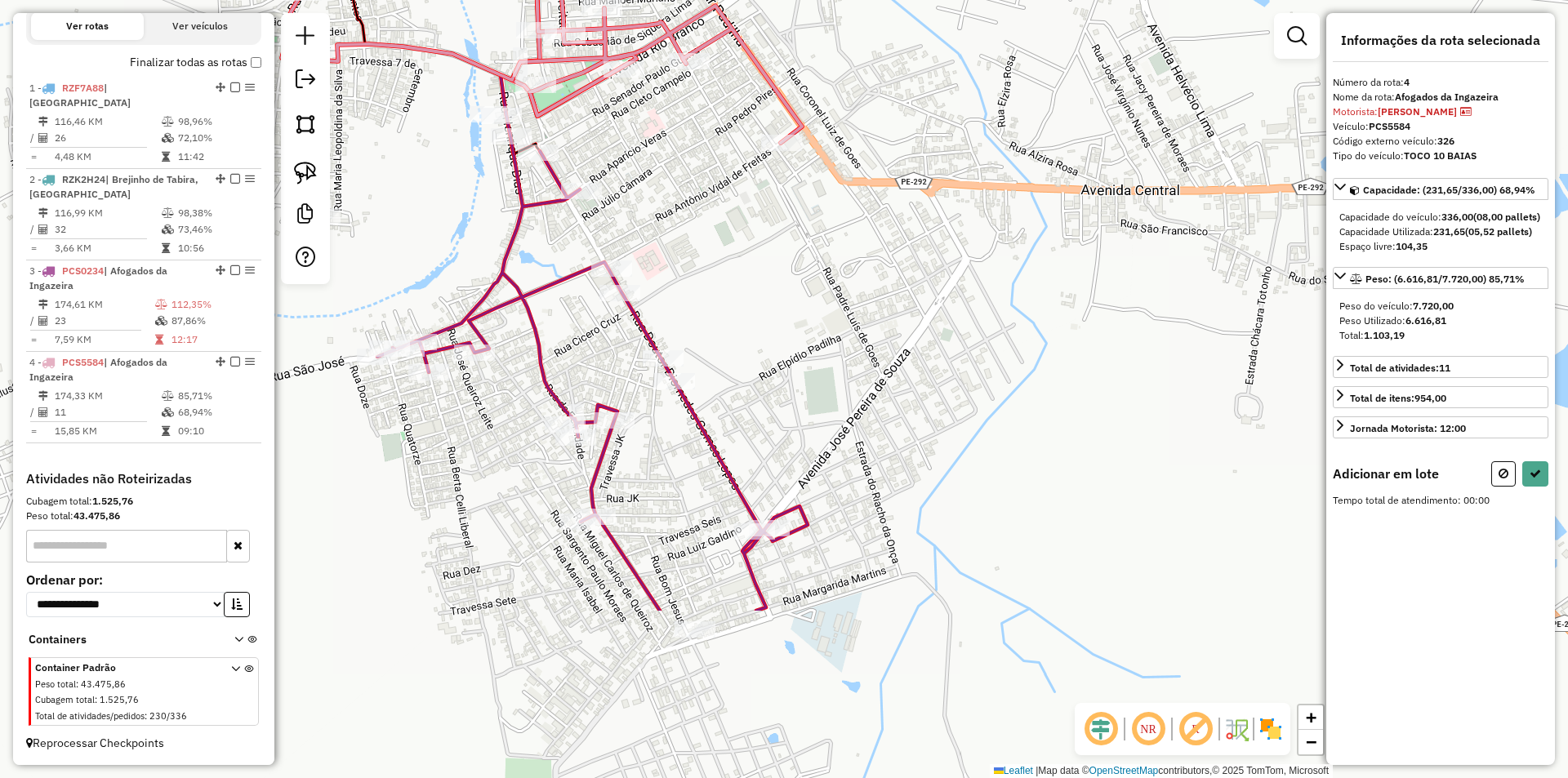
drag, startPoint x: 814, startPoint y: 593, endPoint x: 800, endPoint y: 338, distance: 255.4
click at [812, 337] on div "Janela de atendimento Grade de atendimento Capacidade Transportadoras Veículos …" at bounding box center [784, 389] width 1568 height 778
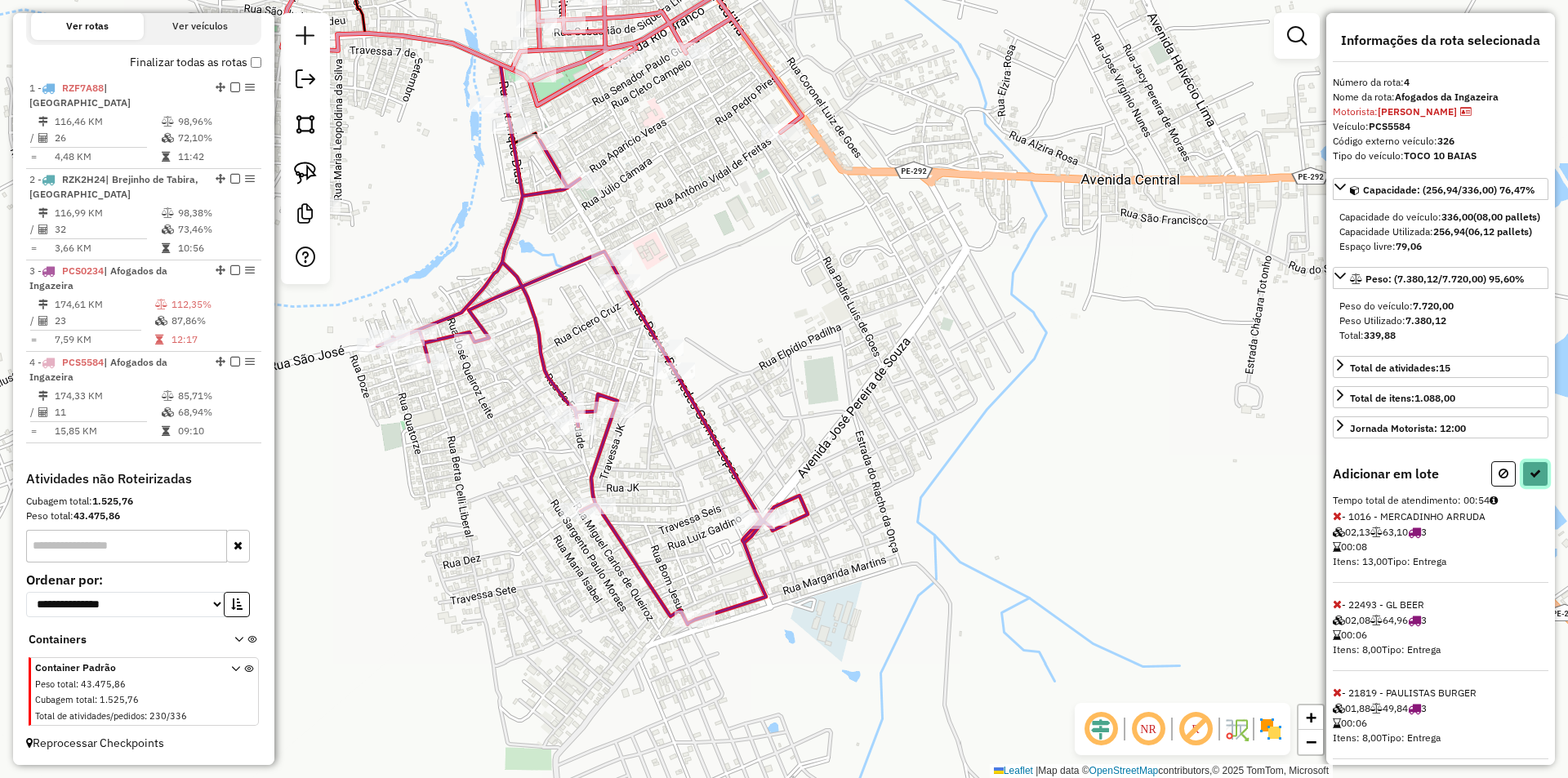
click at [1522, 487] on button at bounding box center [1535, 474] width 26 height 25
select select "**********"
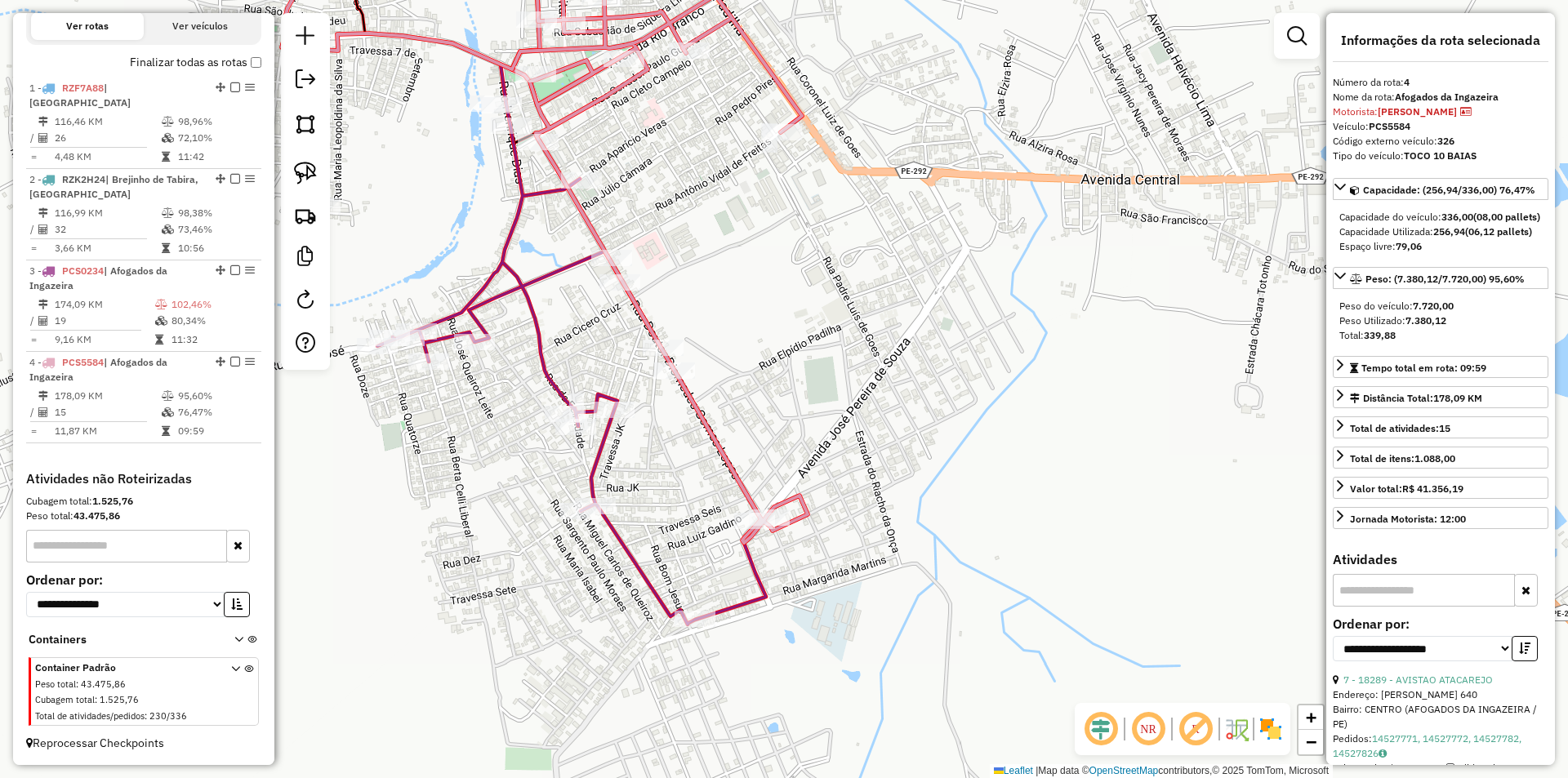
click at [691, 237] on div "Janela de atendimento Grade de atendimento Capacidade Transportadoras Veículos …" at bounding box center [784, 389] width 1568 height 778
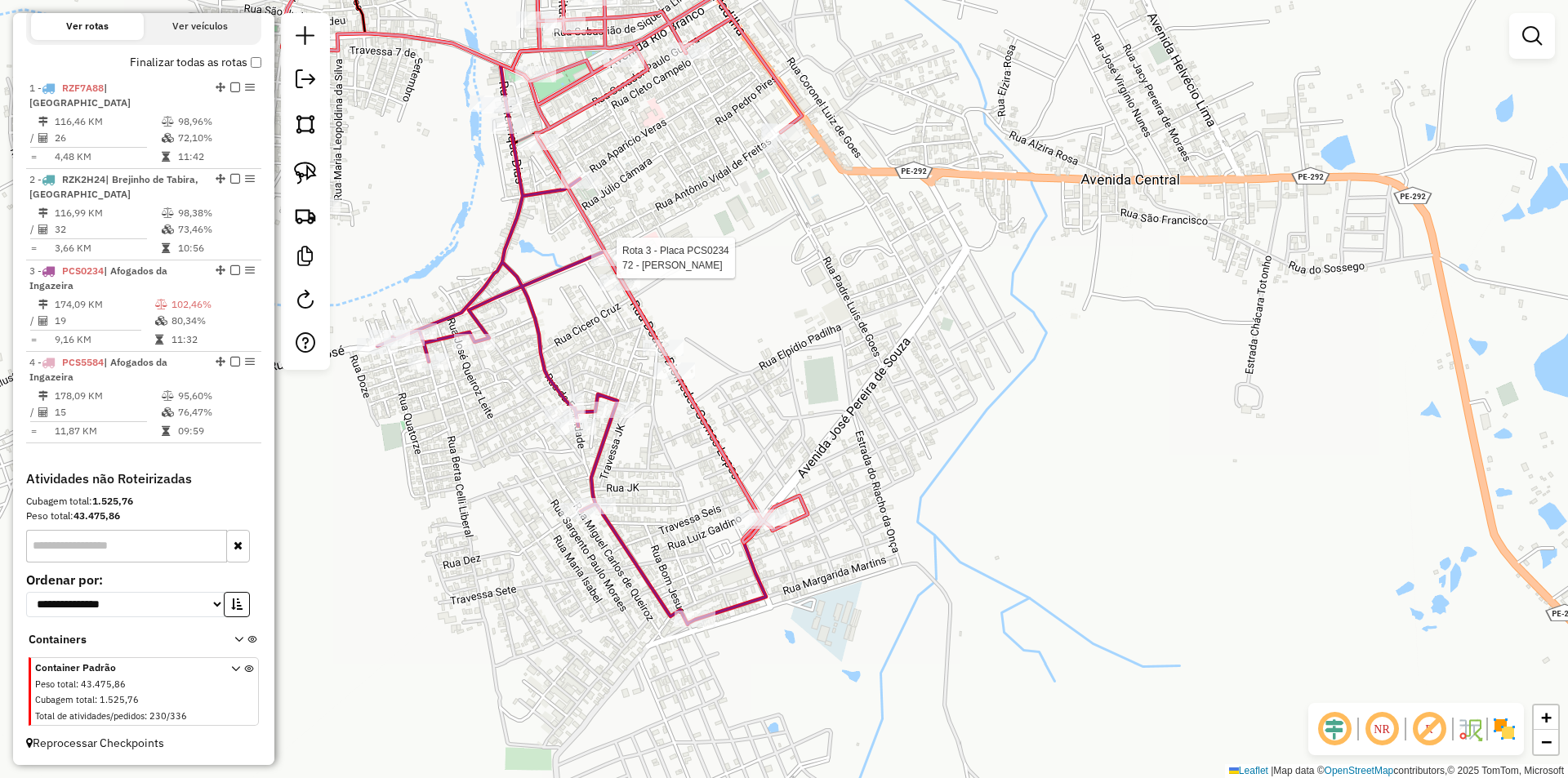
select select "**********"
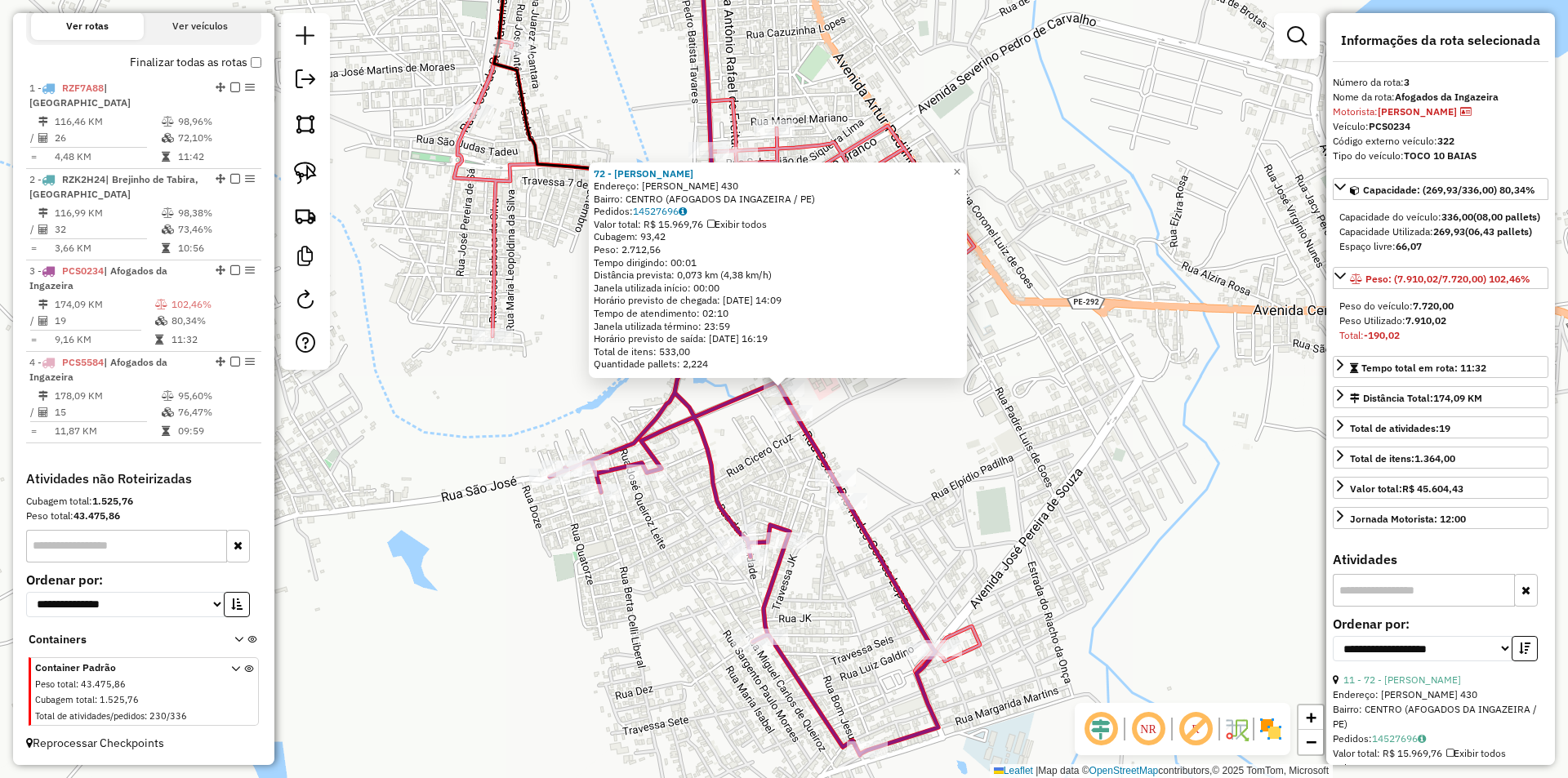
click at [935, 440] on div "72 - MERCANTIL TAVARES Endereço: DIOMEDES GOMES LOPES 430 Bairro: CENTRO (AFOGA…" at bounding box center [784, 389] width 1568 height 778
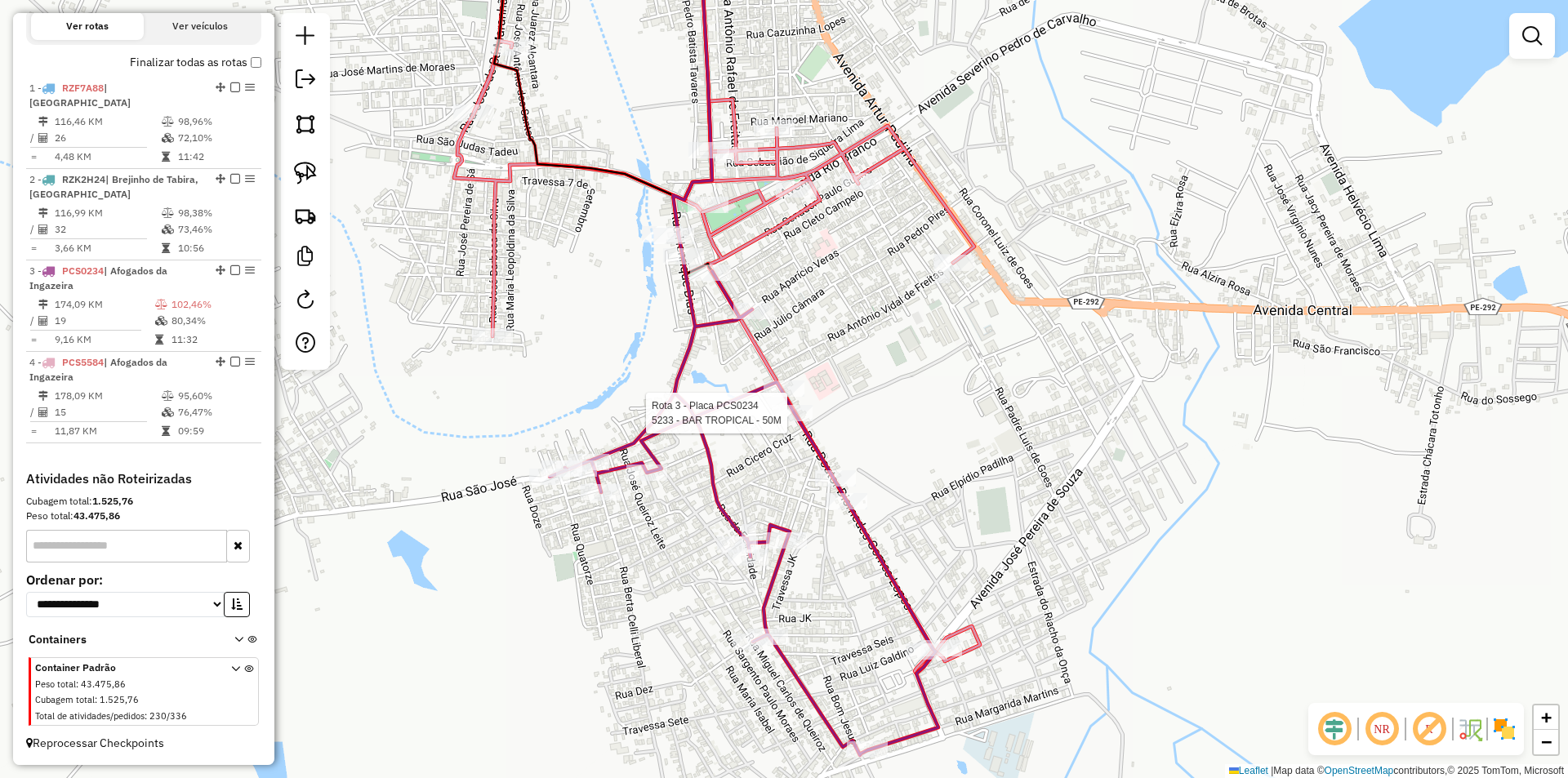
select select "**********"
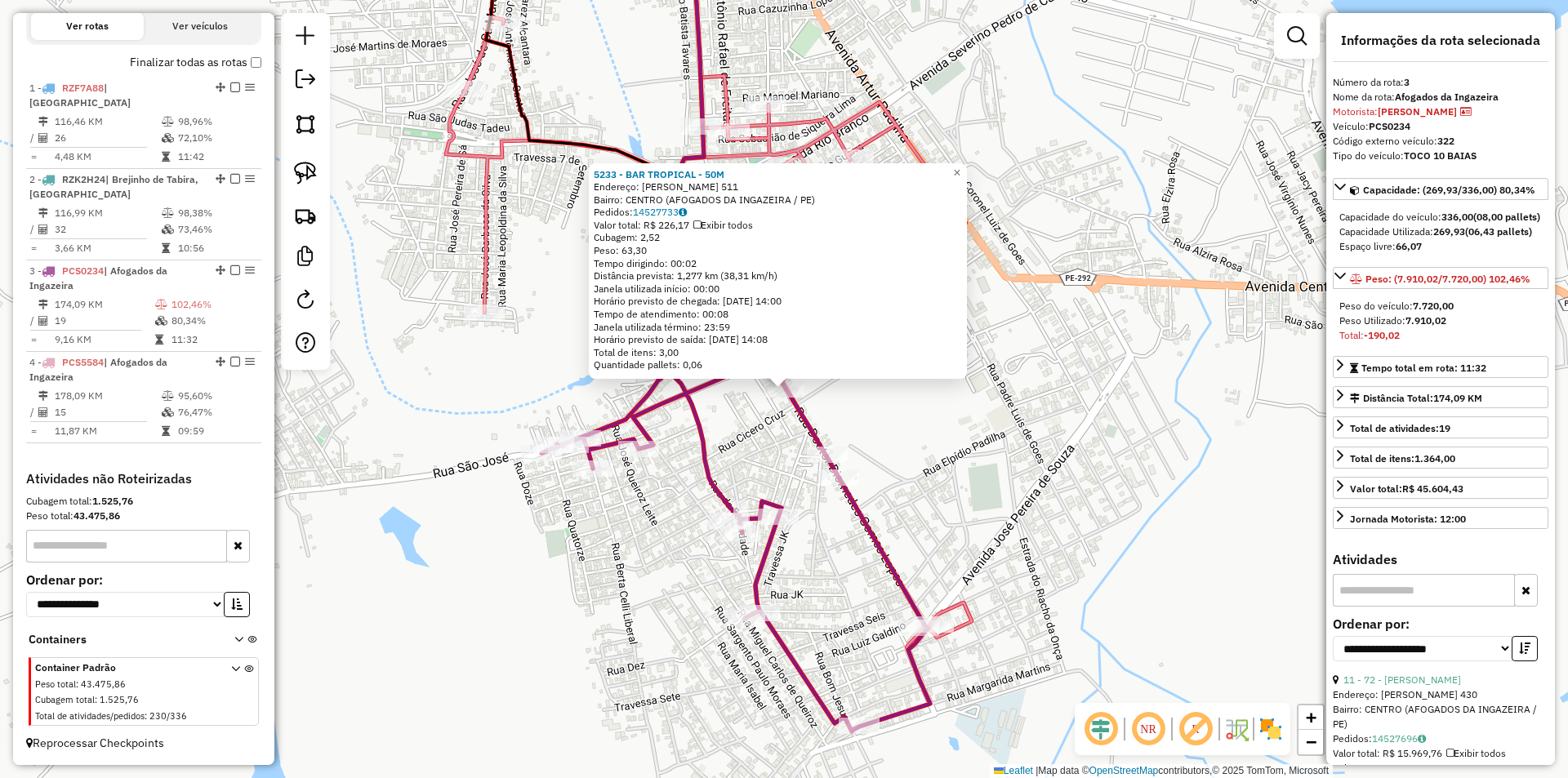
click at [934, 502] on div "5233 - BAR TROPICAL - 50M Endereço: DIOMEDES GOMES LOPES 511 Bairro: CENTRO (AF…" at bounding box center [784, 389] width 1568 height 778
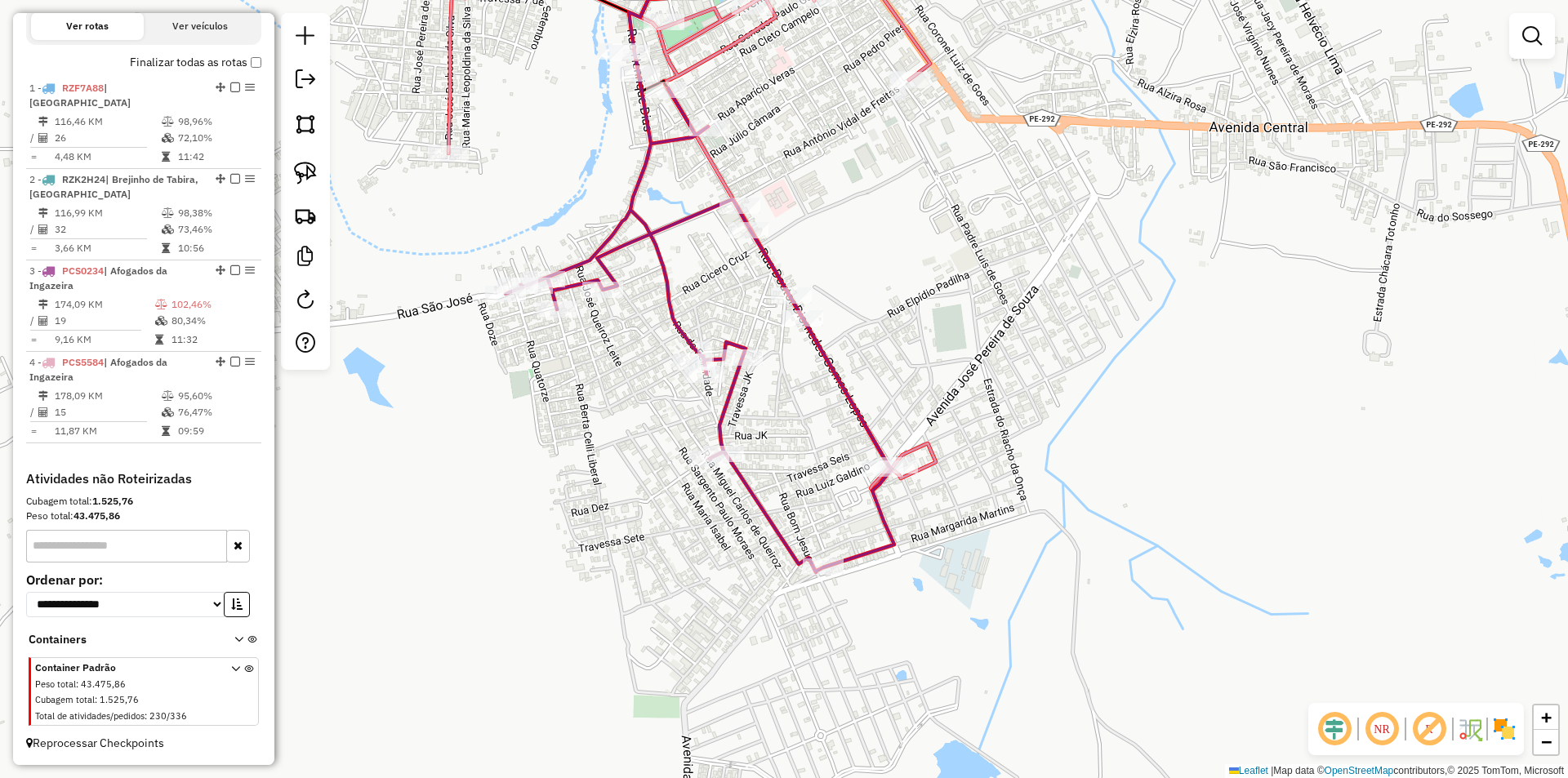
drag, startPoint x: 938, startPoint y: 533, endPoint x: 903, endPoint y: 356, distance: 180.4
click at [903, 356] on div "Janela de atendimento Grade de atendimento Capacidade Transportadoras Veículos …" at bounding box center [784, 389] width 1568 height 778
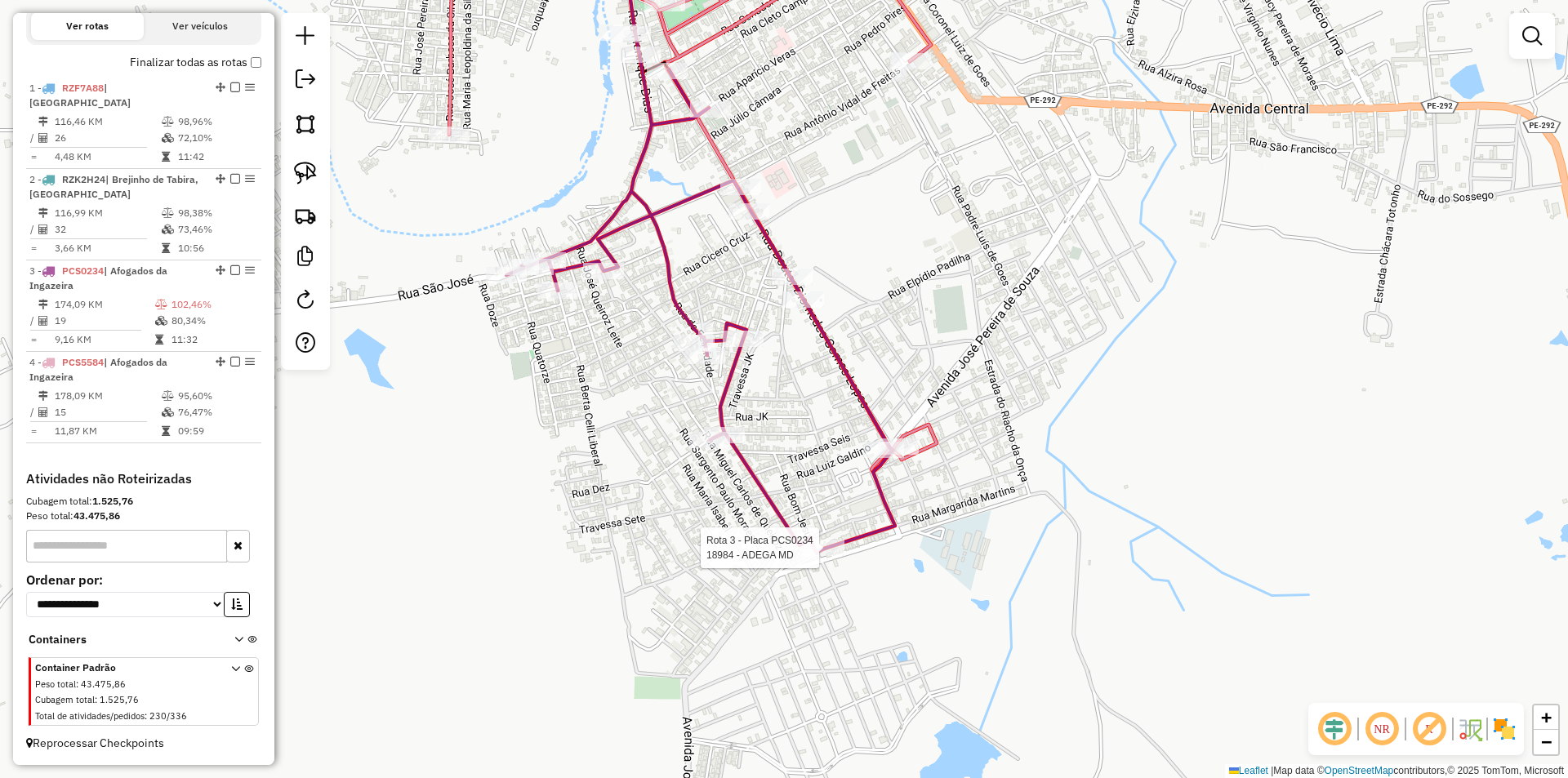
select select "**********"
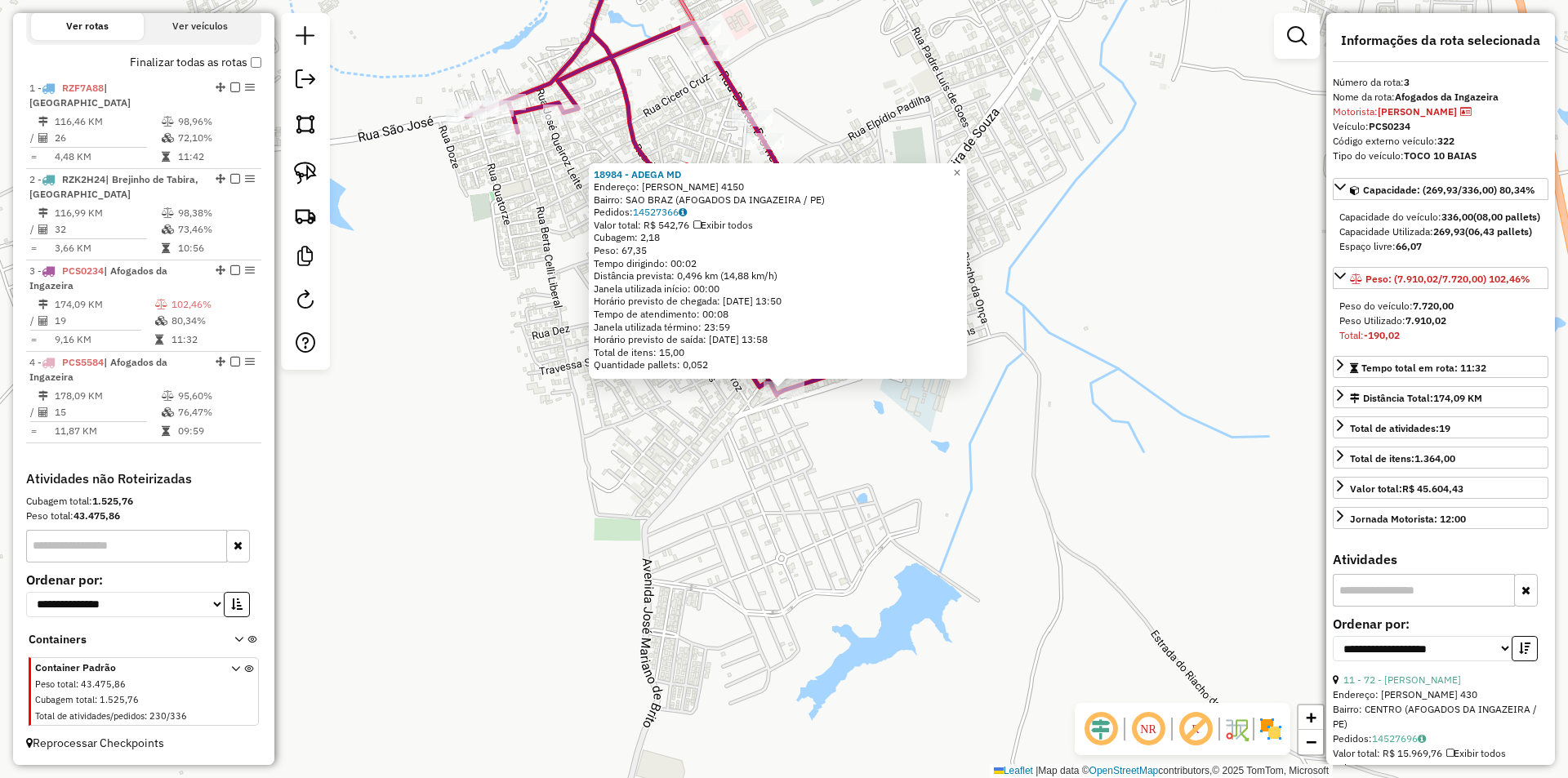
click at [914, 445] on div "18984 - ADEGA MD Endereço: LAURA MARIANO 4150 Bairro: SAO BRAZ (AFOGADOS DA ING…" at bounding box center [784, 389] width 1568 height 778
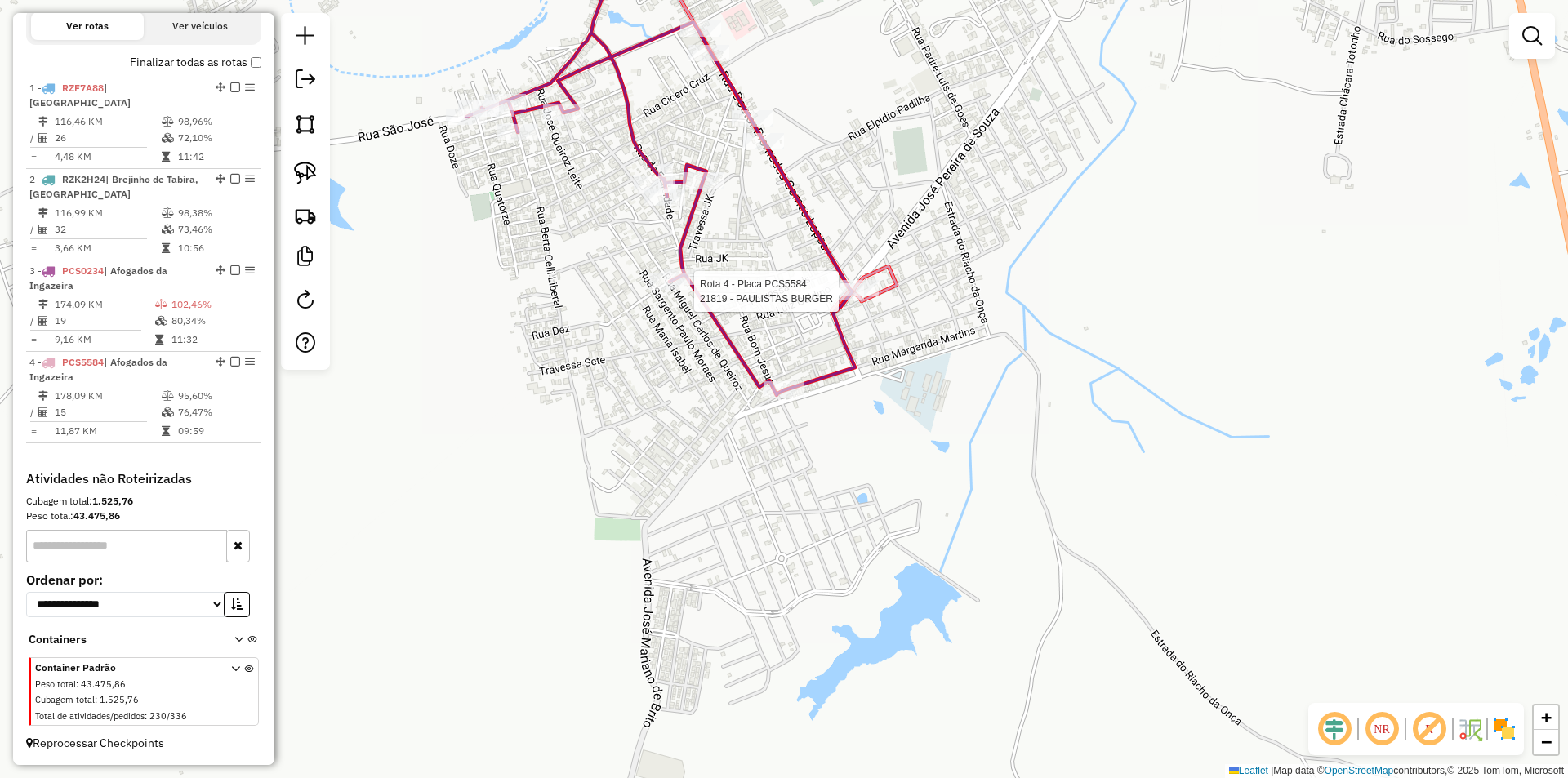
select select "**********"
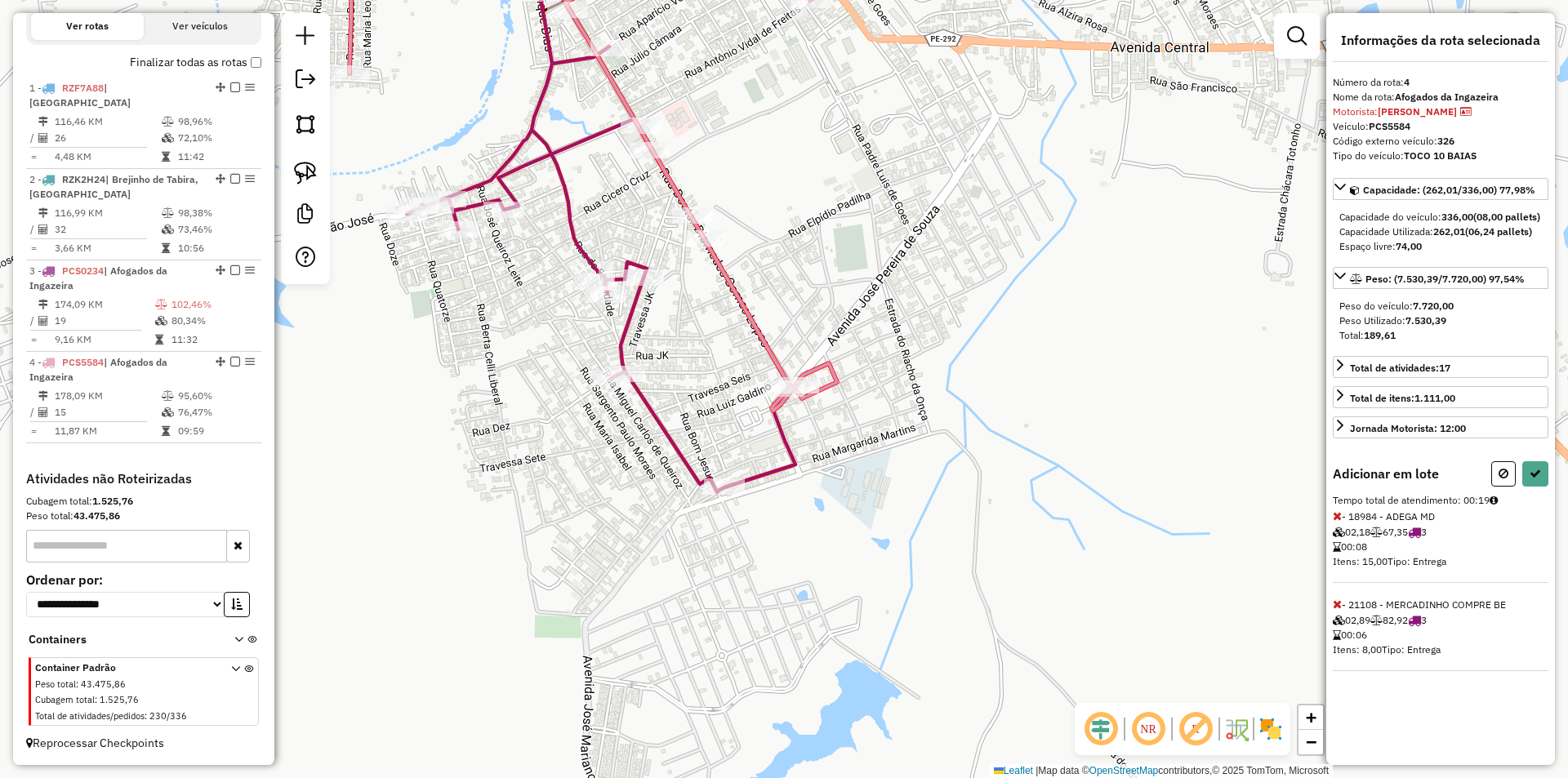
click at [656, 372] on div "Janela de atendimento Grade de atendimento Capacidade Transportadoras Veículos …" at bounding box center [784, 389] width 1568 height 778
click at [1529, 487] on button at bounding box center [1535, 474] width 26 height 25
select select "**********"
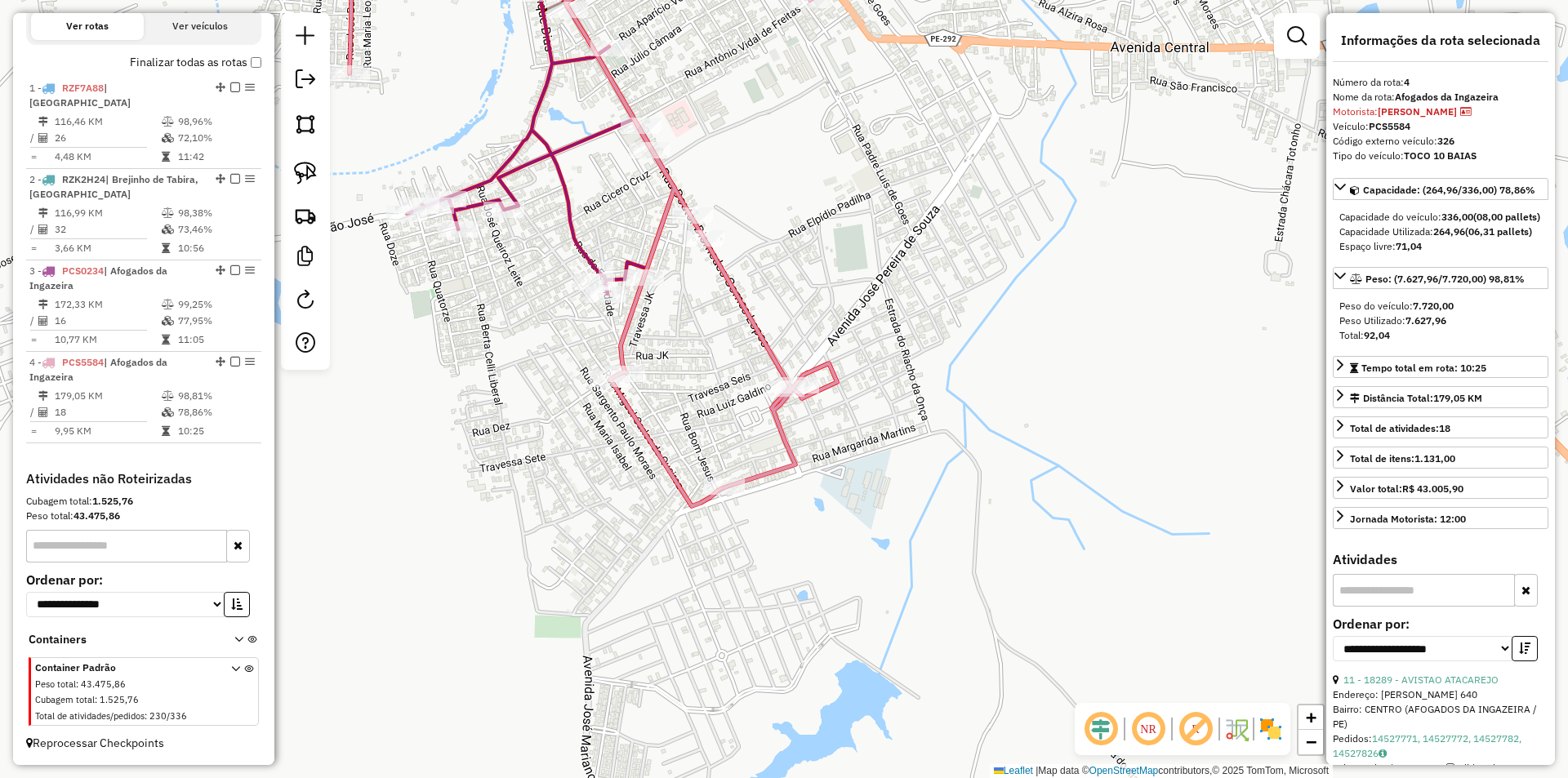
click at [759, 176] on div "Janela de atendimento Grade de atendimento Capacidade Transportadoras Veículos …" at bounding box center [784, 389] width 1568 height 778
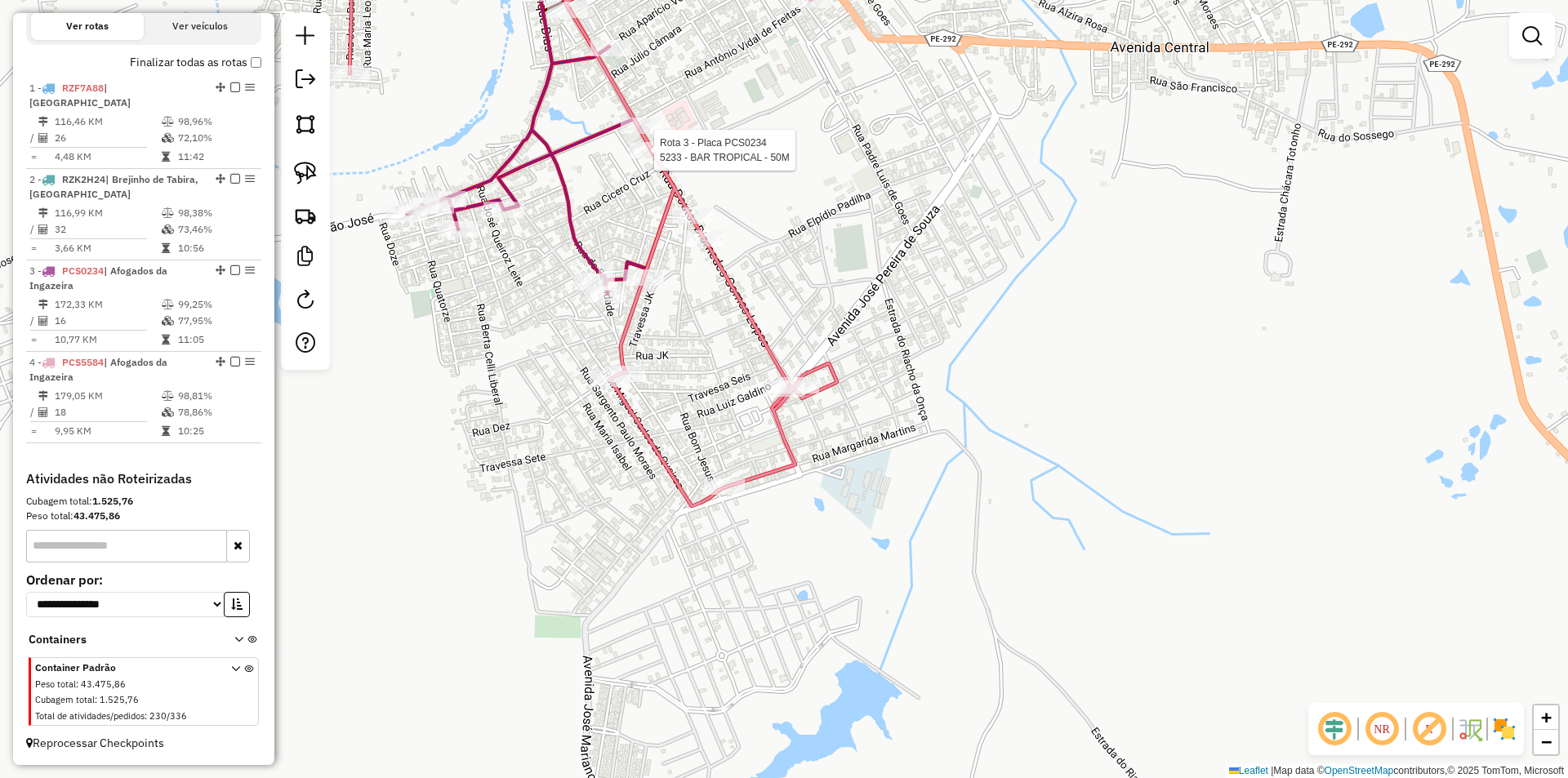
select select "**********"
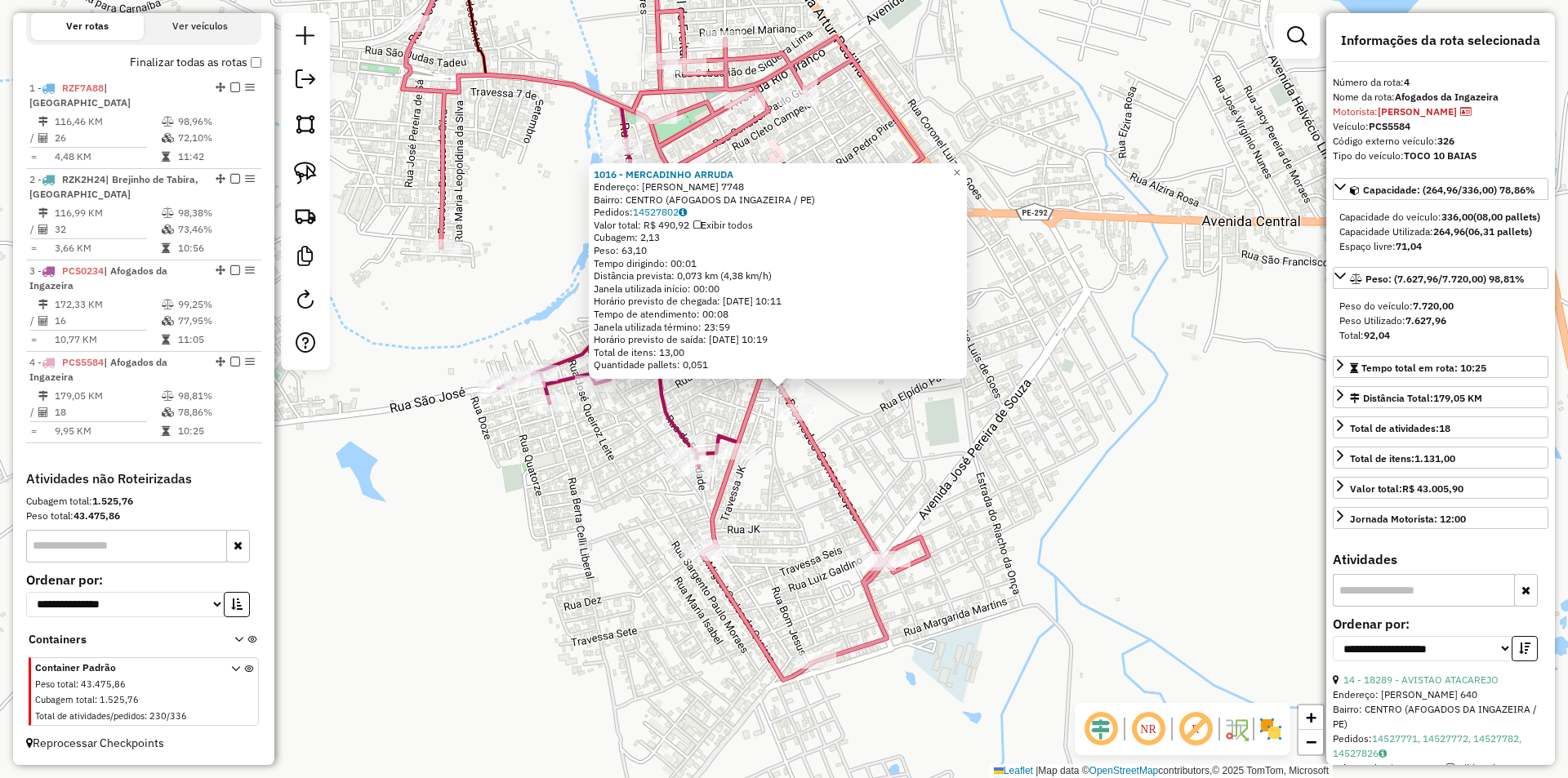
click at [952, 428] on div "1016 - MERCADINHO ARRUDA Endereço: DIOMEDES GOMES LOPES 7748 Bairro: CENTRO (AF…" at bounding box center [784, 389] width 1568 height 778
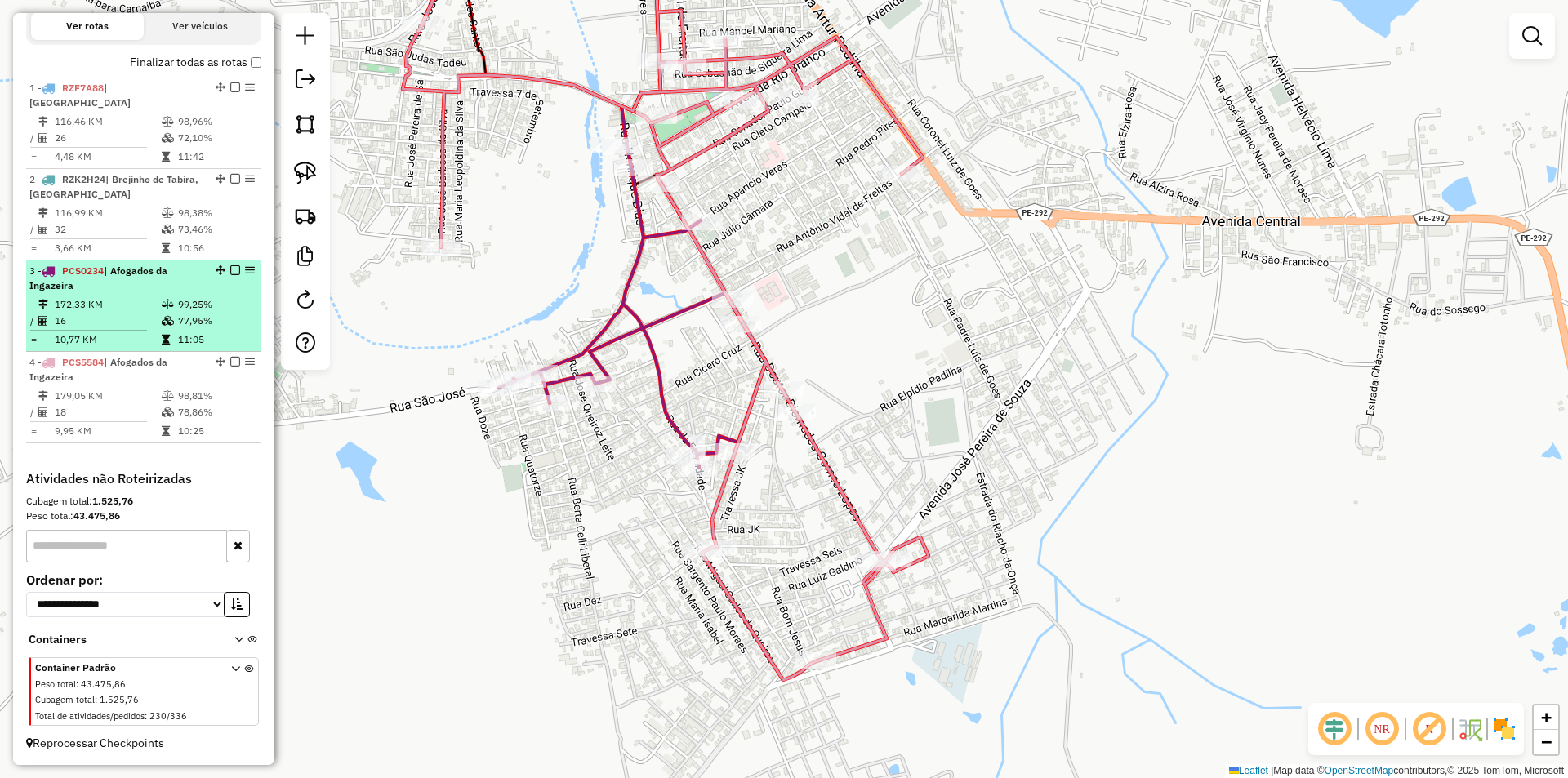
select select "**********"
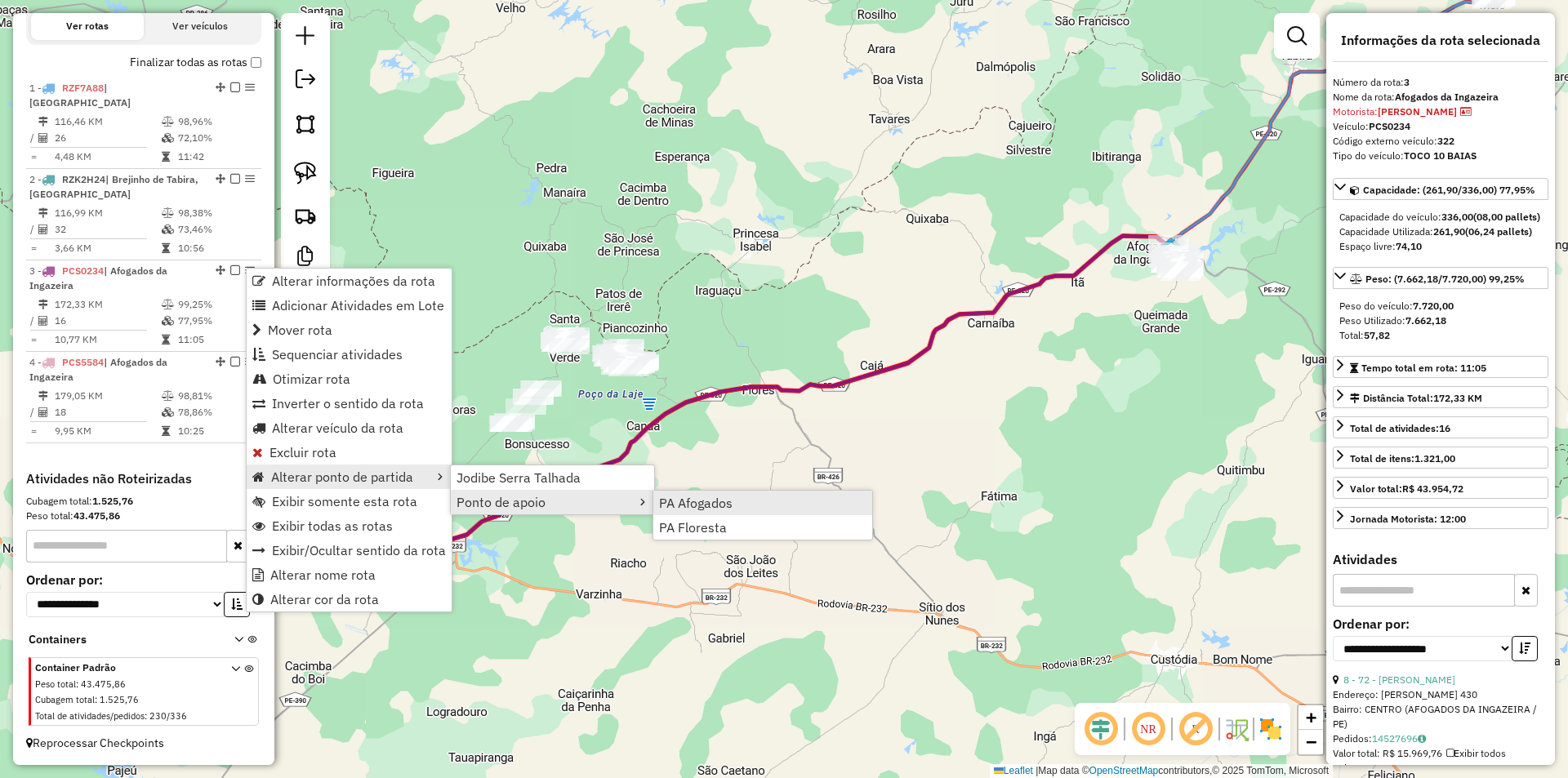
click at [699, 509] on span "PA Afogados" at bounding box center [696, 503] width 74 height 13
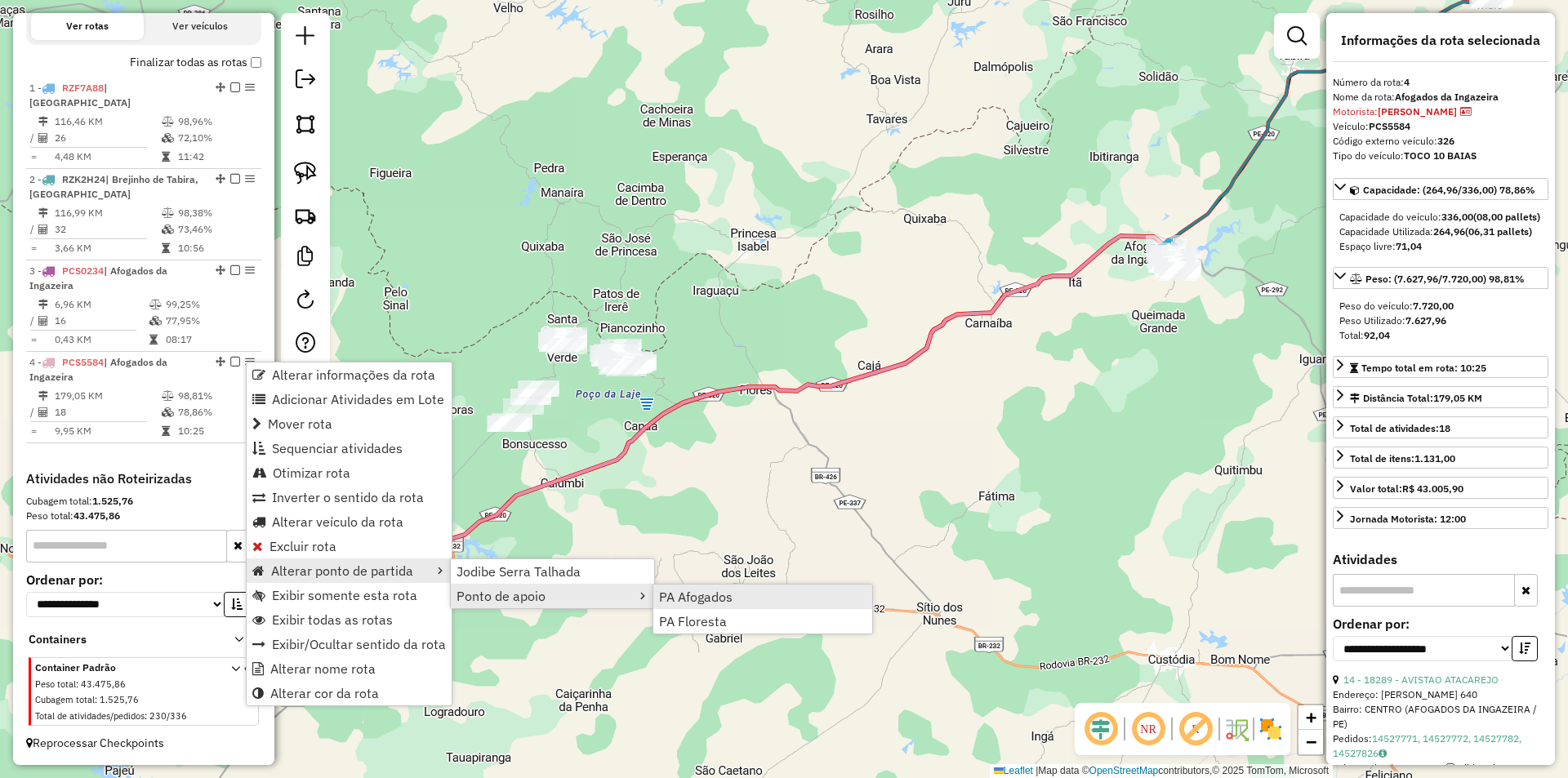
click at [670, 596] on span "PA Afogados" at bounding box center [696, 597] width 74 height 13
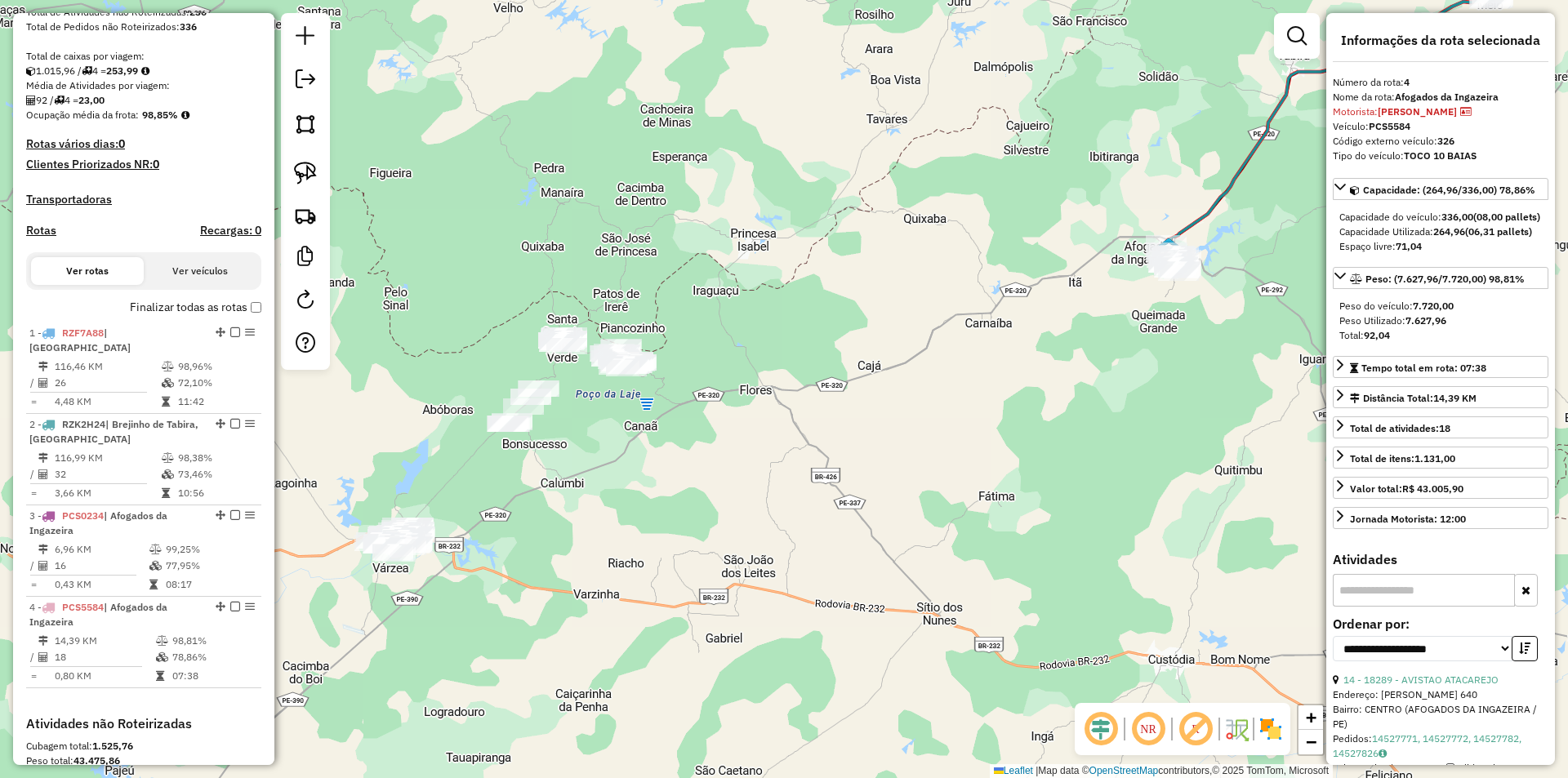
scroll to position [226, 0]
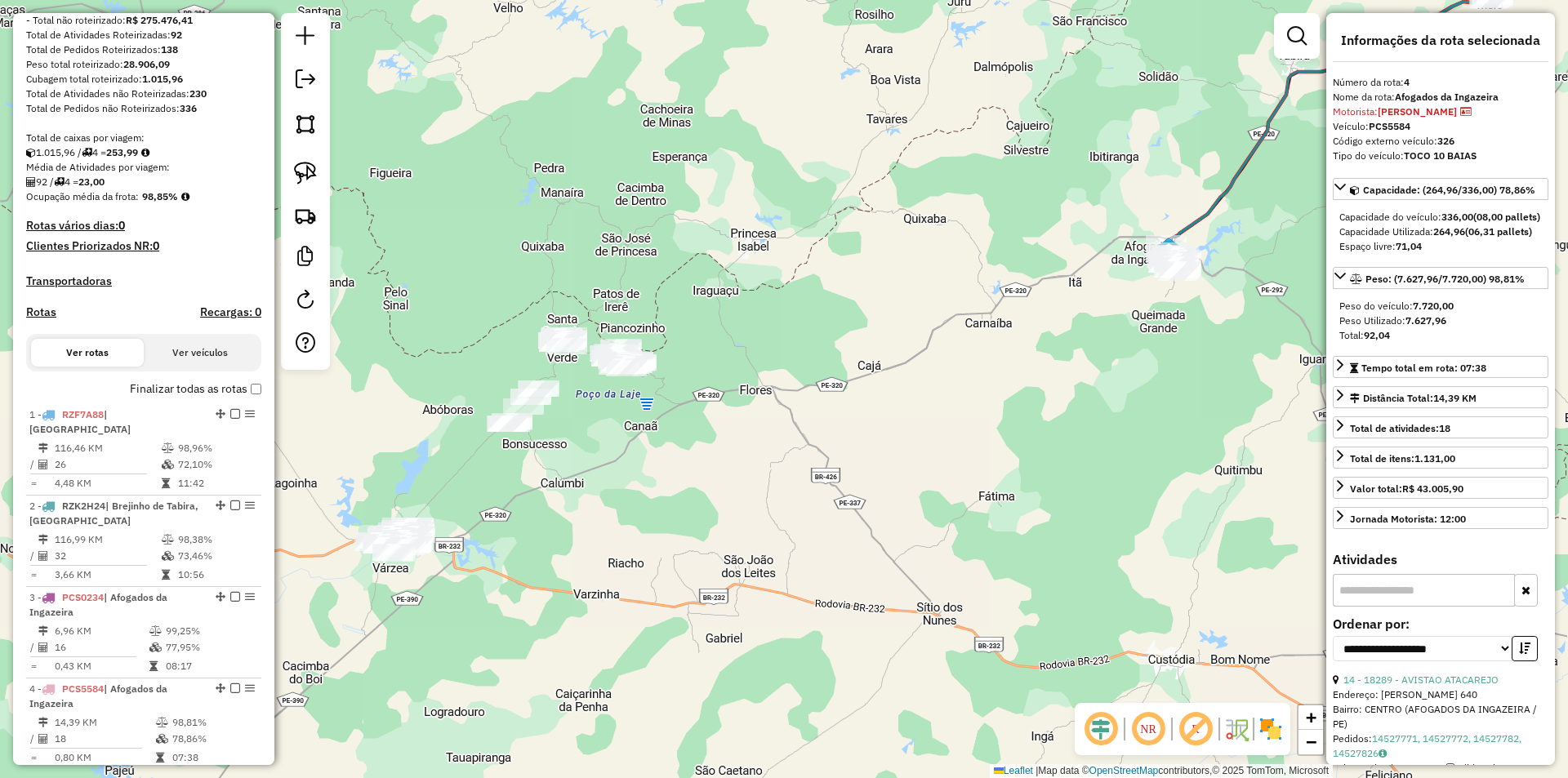
click at [772, 418] on div "Janela de atendimento Grade de atendimento Capacidade Transportadoras Veículos …" at bounding box center [784, 389] width 1568 height 778
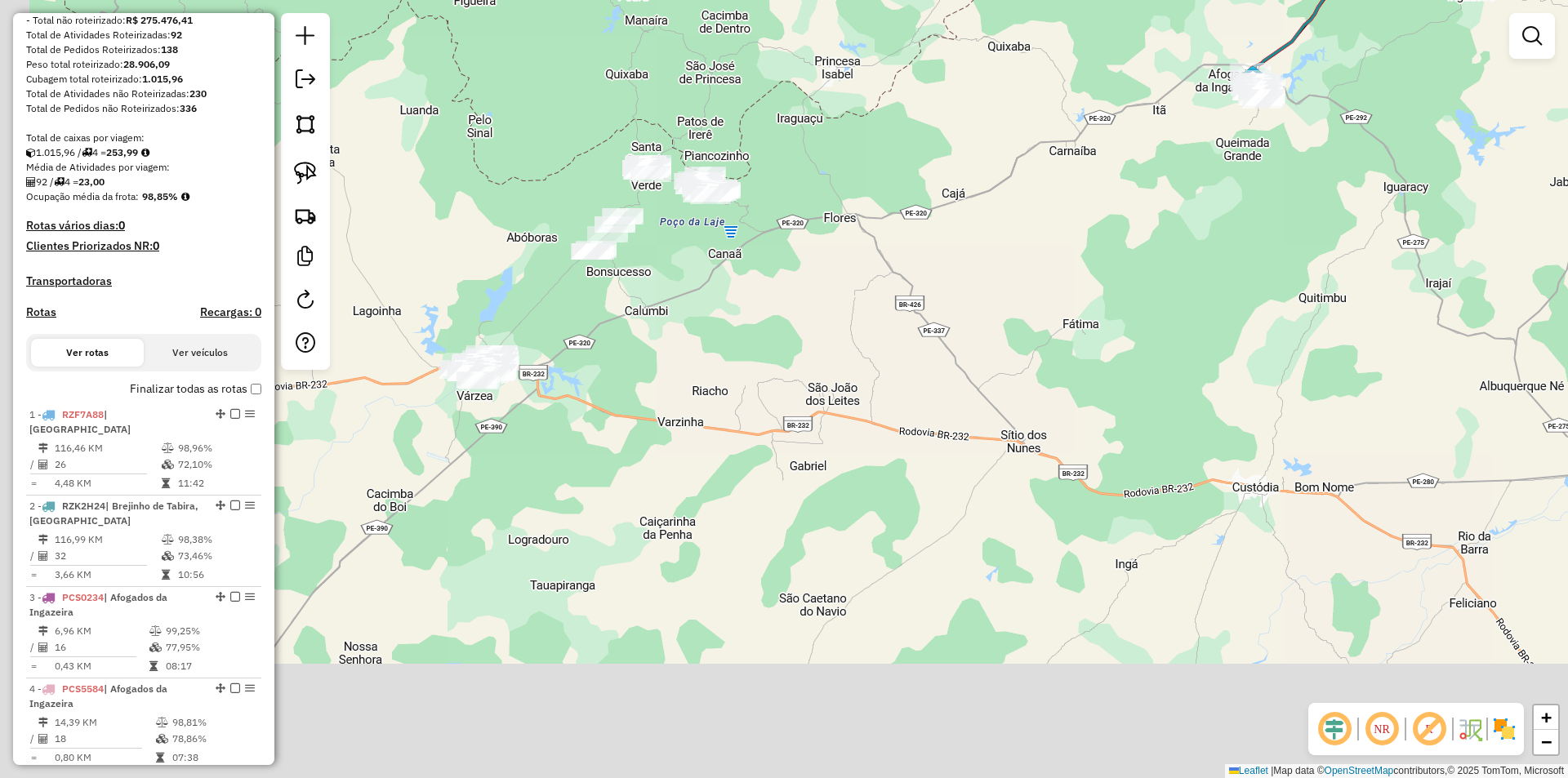
drag, startPoint x: 740, startPoint y: 502, endPoint x: 821, endPoint y: 350, distance: 172.2
click at [821, 350] on div "Janela de atendimento Grade de atendimento Capacidade Transportadoras Veículos …" at bounding box center [784, 389] width 1568 height 778
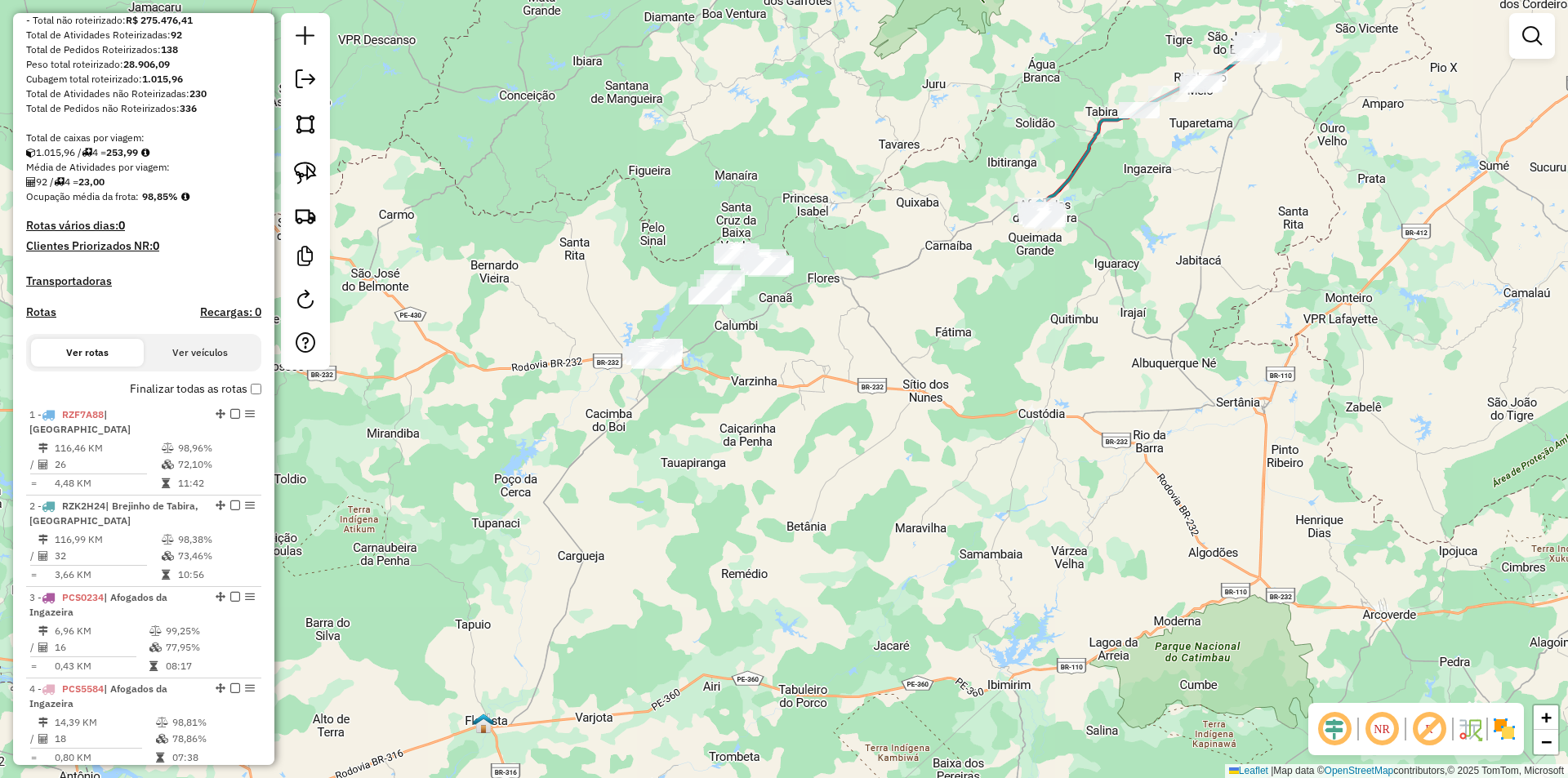
drag, startPoint x: 775, startPoint y: 490, endPoint x: 784, endPoint y: 243, distance: 247.2
click at [784, 275] on div "Janela de atendimento Grade de atendimento Capacidade Transportadoras Veículos …" at bounding box center [784, 389] width 1568 height 778
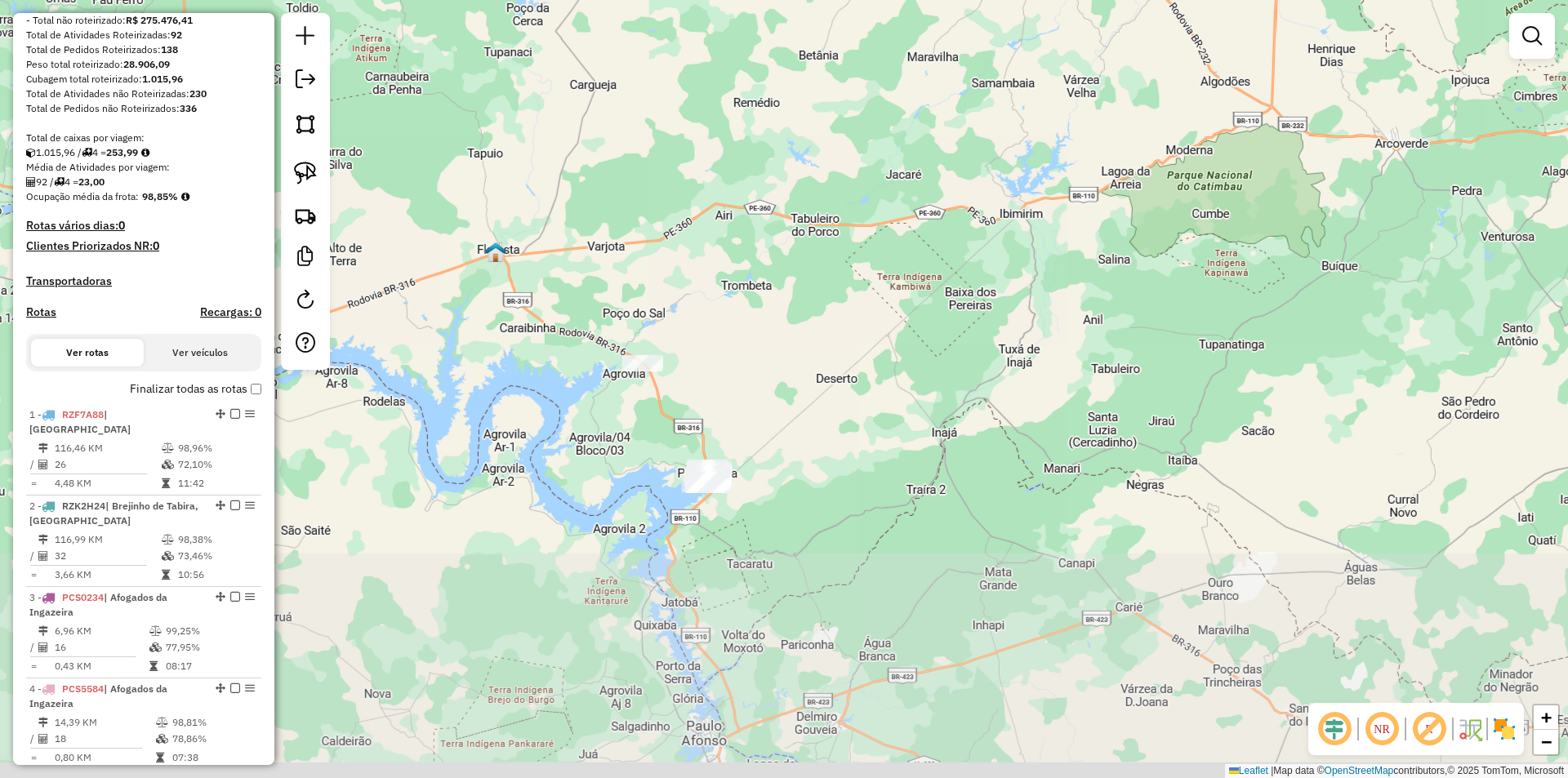
drag, startPoint x: 763, startPoint y: 439, endPoint x: 758, endPoint y: 353, distance: 86.1
click at [758, 353] on div "Janela de atendimento Grade de atendimento Capacidade Transportadoras Veículos …" at bounding box center [784, 389] width 1568 height 778
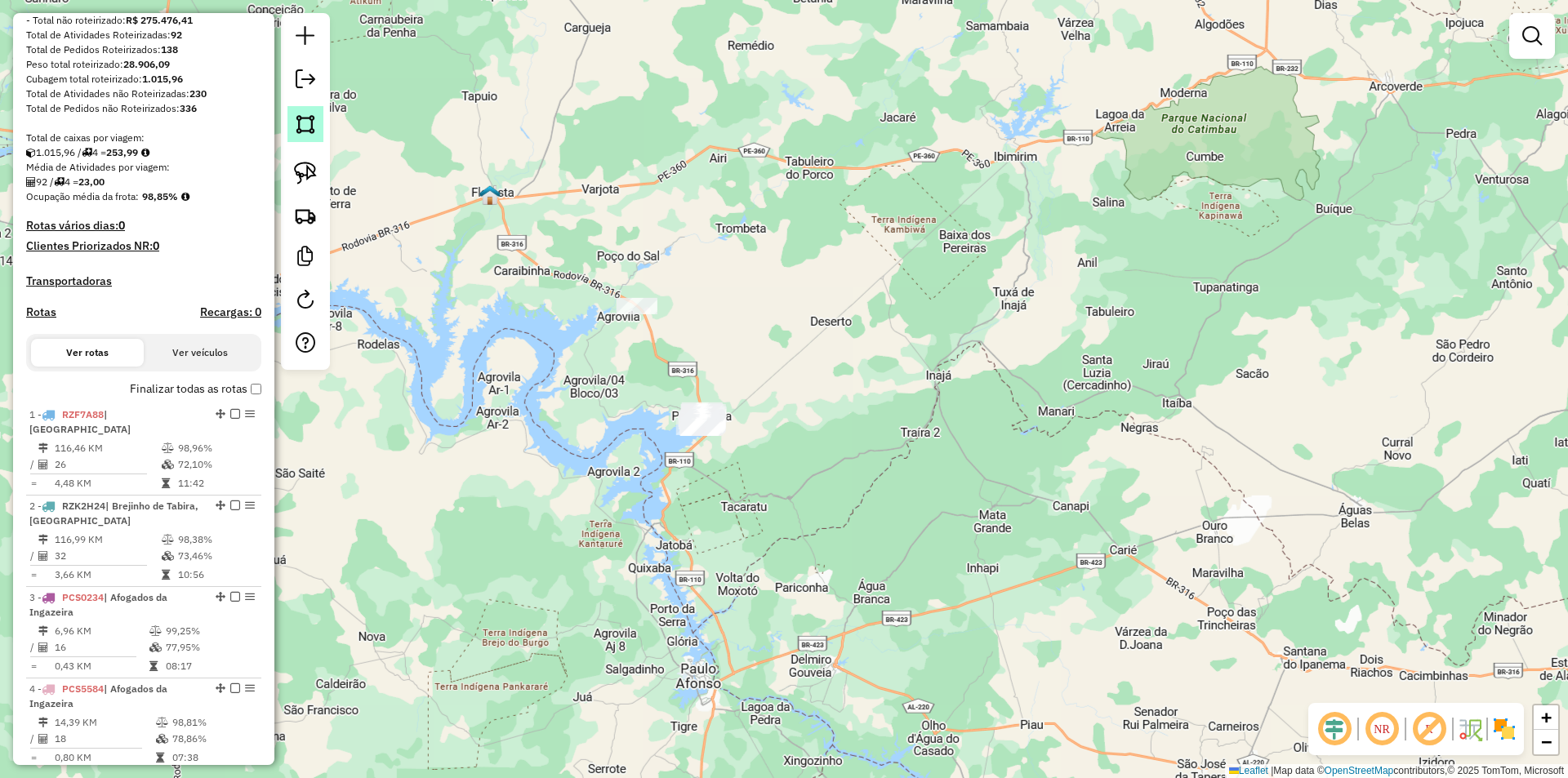
click at [306, 131] on img at bounding box center [305, 124] width 23 height 23
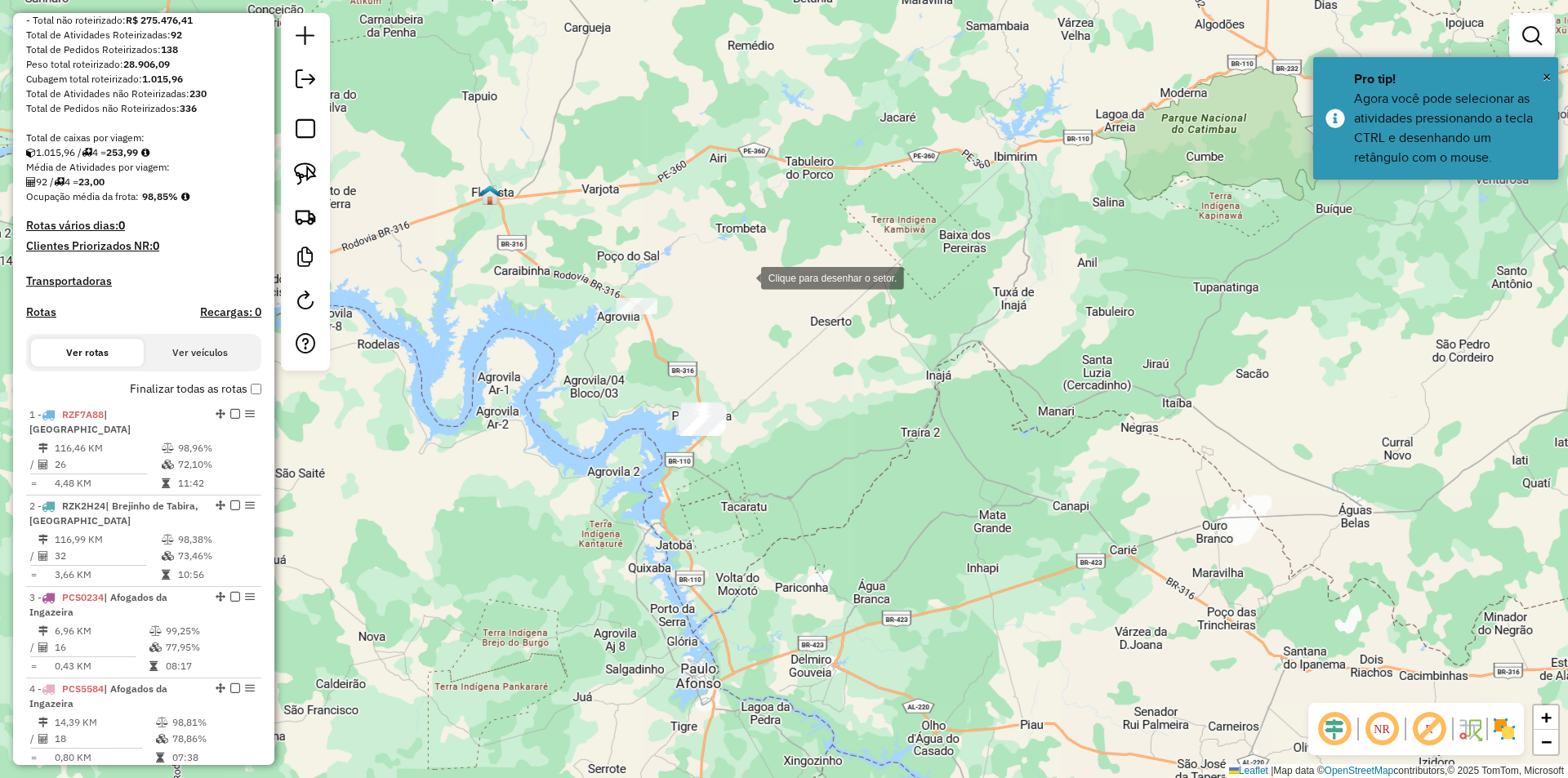
click at [745, 277] on div at bounding box center [745, 277] width 32 height 32
click at [640, 273] on div at bounding box center [656, 277] width 32 height 32
drag, startPoint x: 546, startPoint y: 362, endPoint x: 561, endPoint y: 389, distance: 30.9
click at [586, 330] on div at bounding box center [602, 314] width 32 height 32
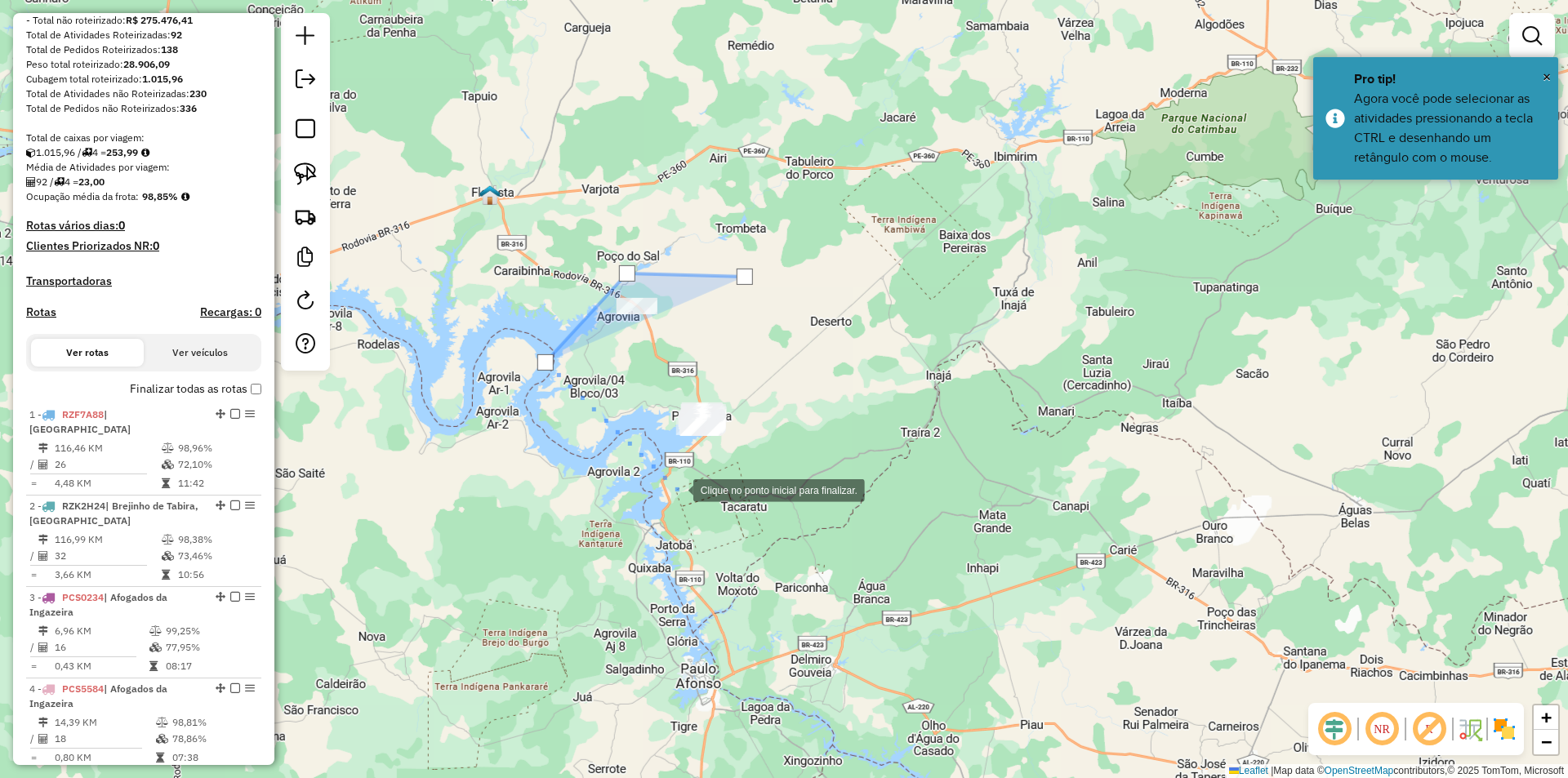
drag, startPoint x: 677, startPoint y: 489, endPoint x: 719, endPoint y: 481, distance: 42.8
click at [679, 489] on div at bounding box center [677, 489] width 32 height 32
click at [693, 472] on div at bounding box center [677, 489] width 32 height 32
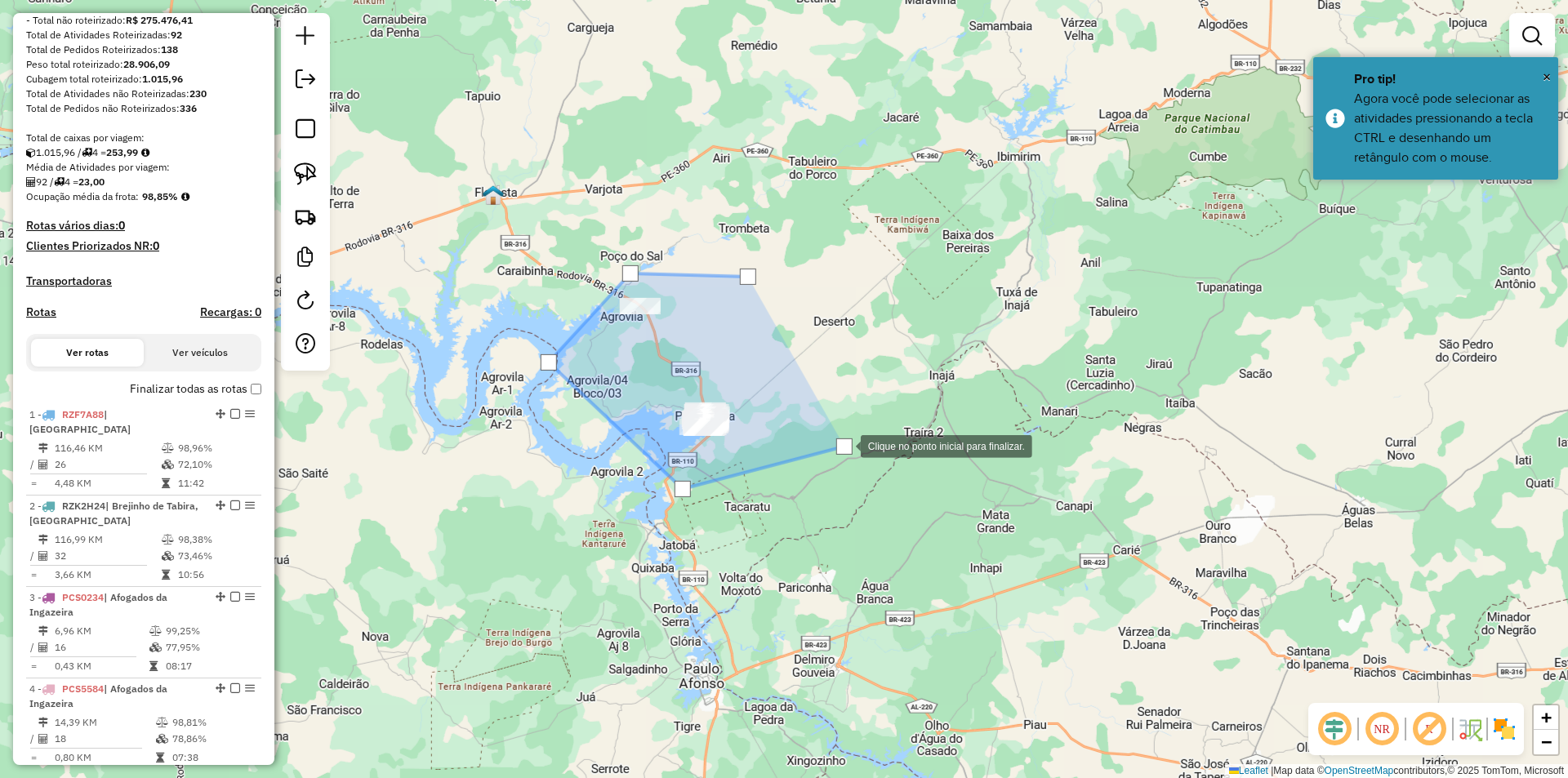
click at [834, 428] on div at bounding box center [844, 444] width 32 height 32
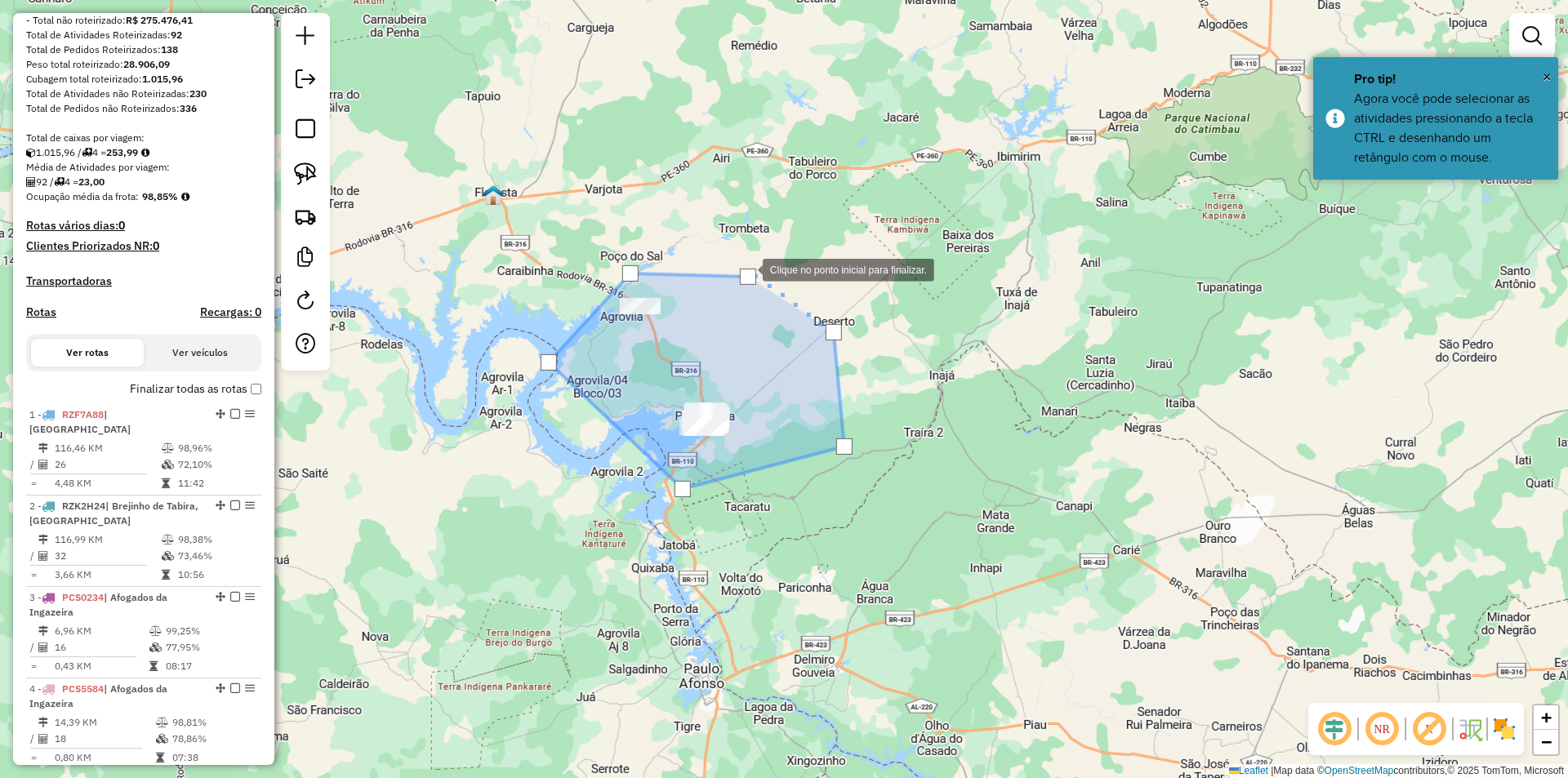
click at [747, 269] on div at bounding box center [747, 277] width 16 height 16
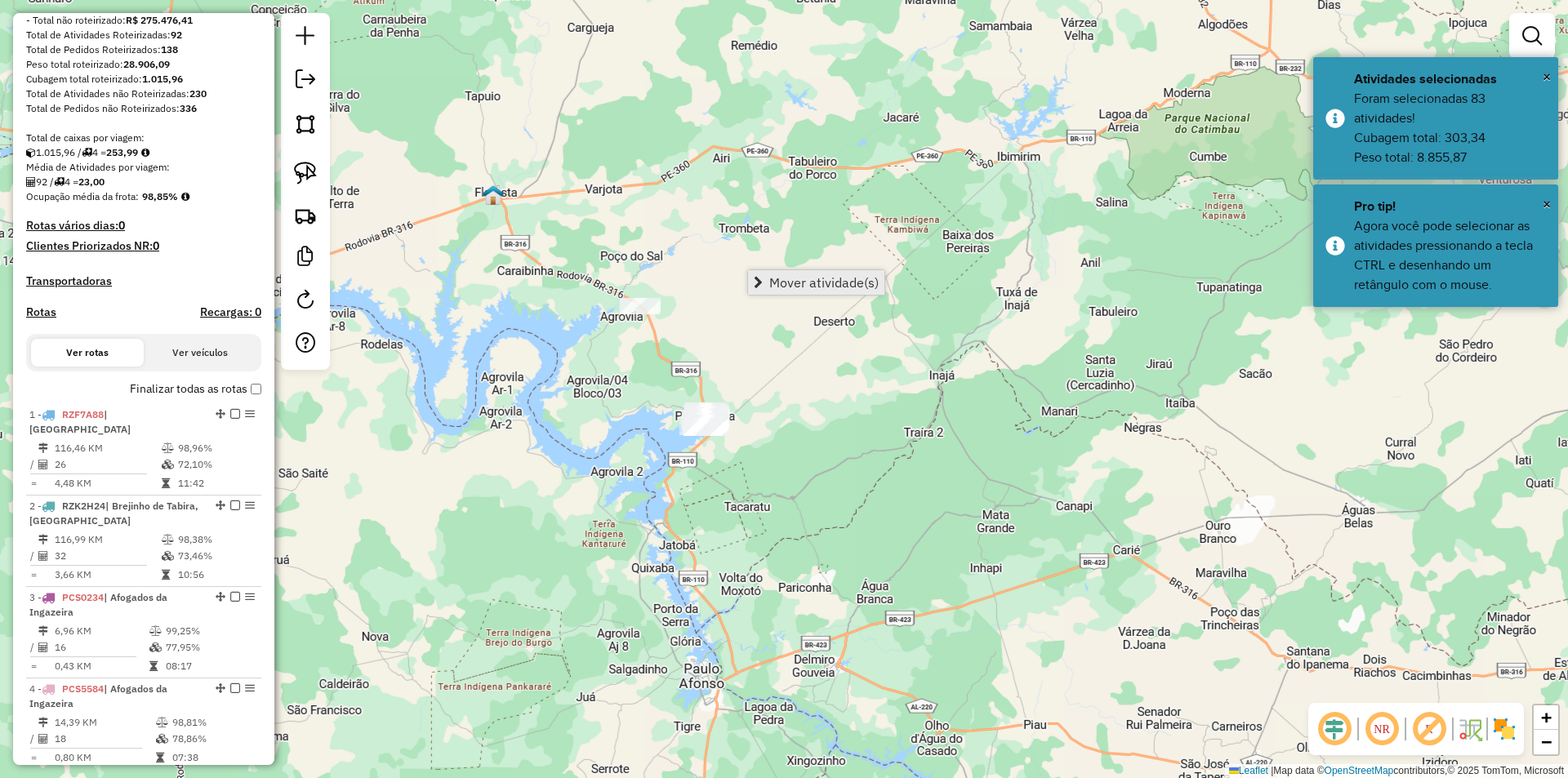
click at [825, 281] on span "Mover atividade(s)" at bounding box center [823, 282] width 109 height 13
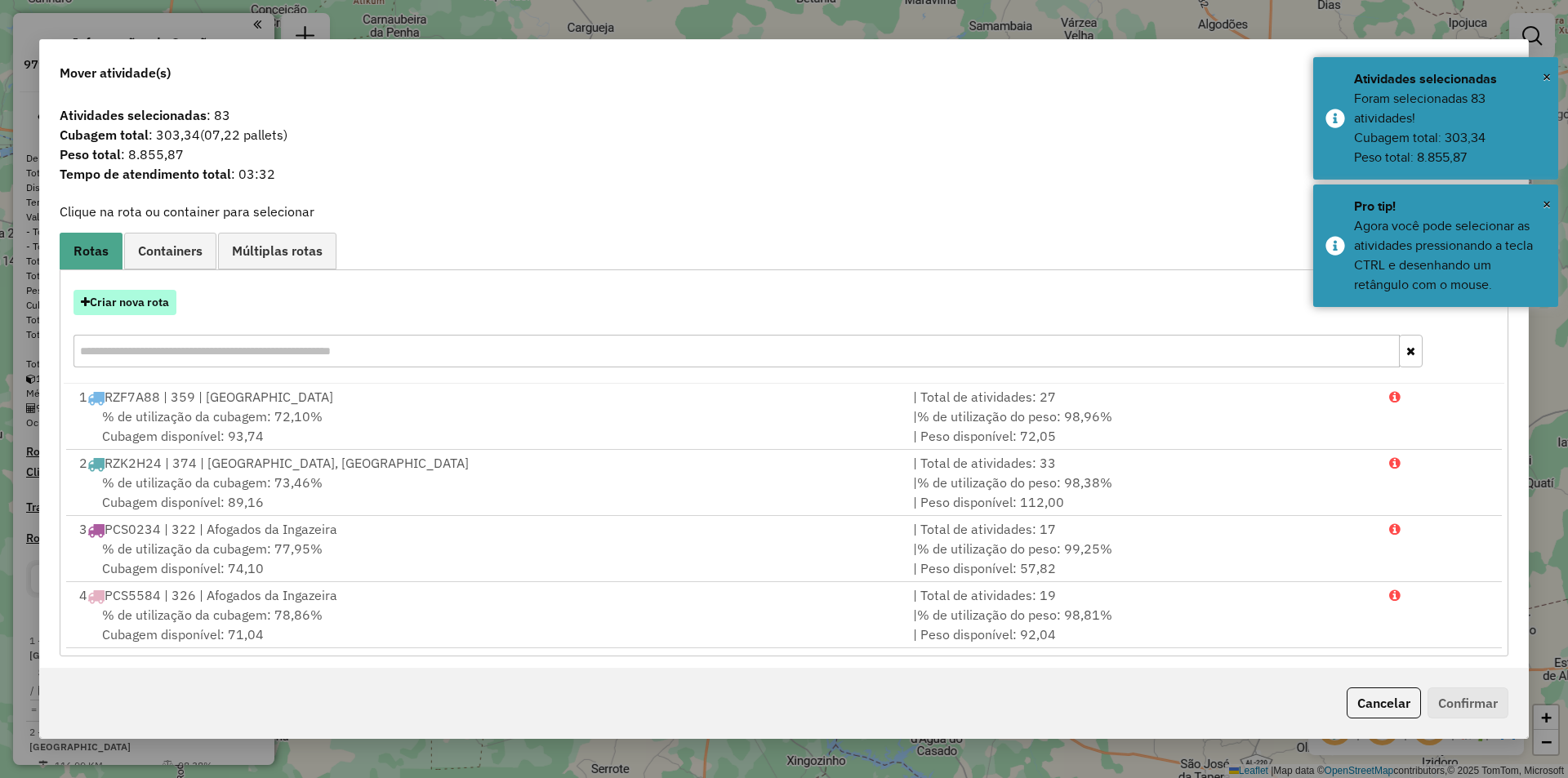
scroll to position [226, 0]
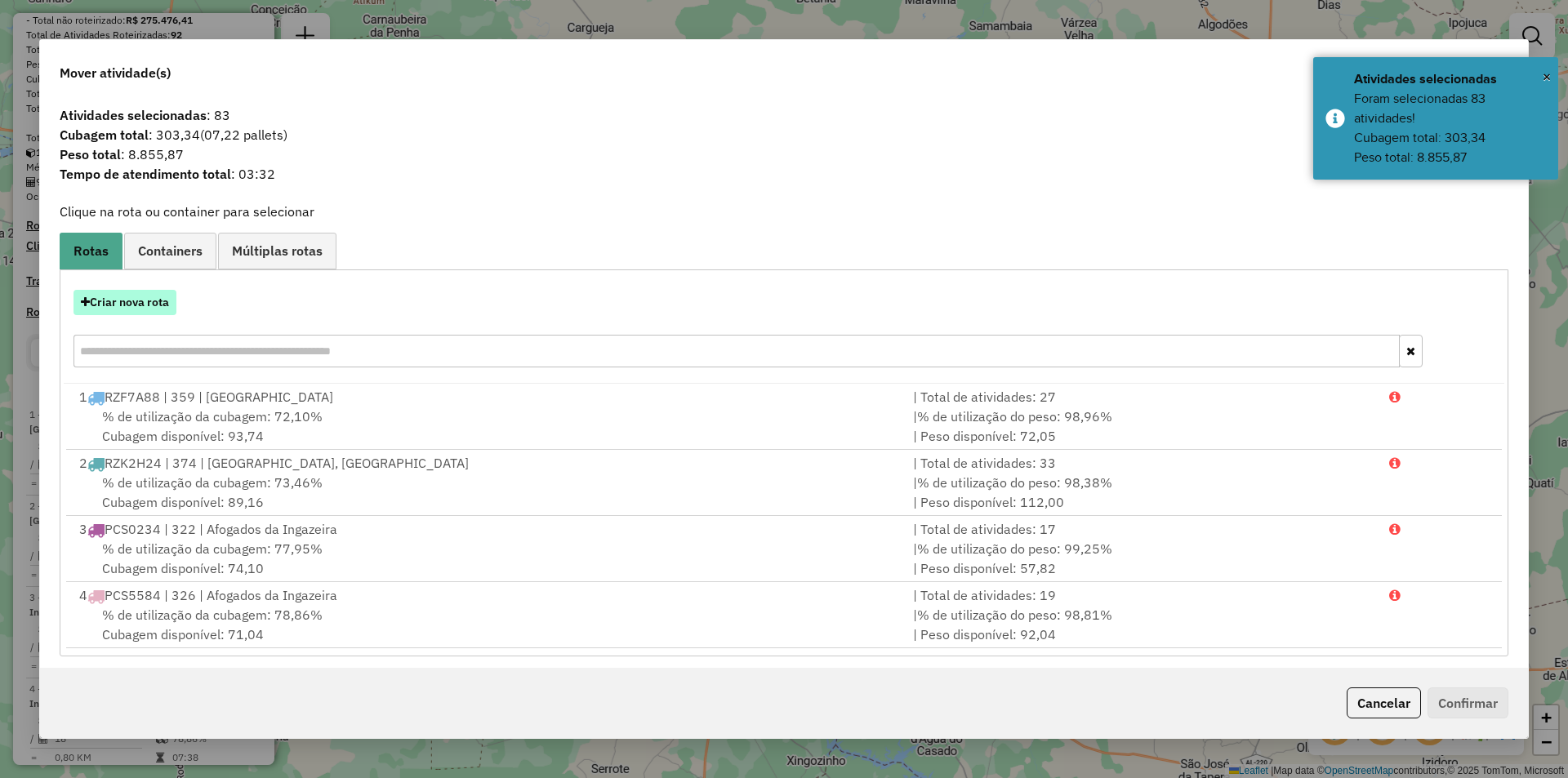
click at [146, 307] on button "Criar nova rota" at bounding box center [125, 302] width 103 height 25
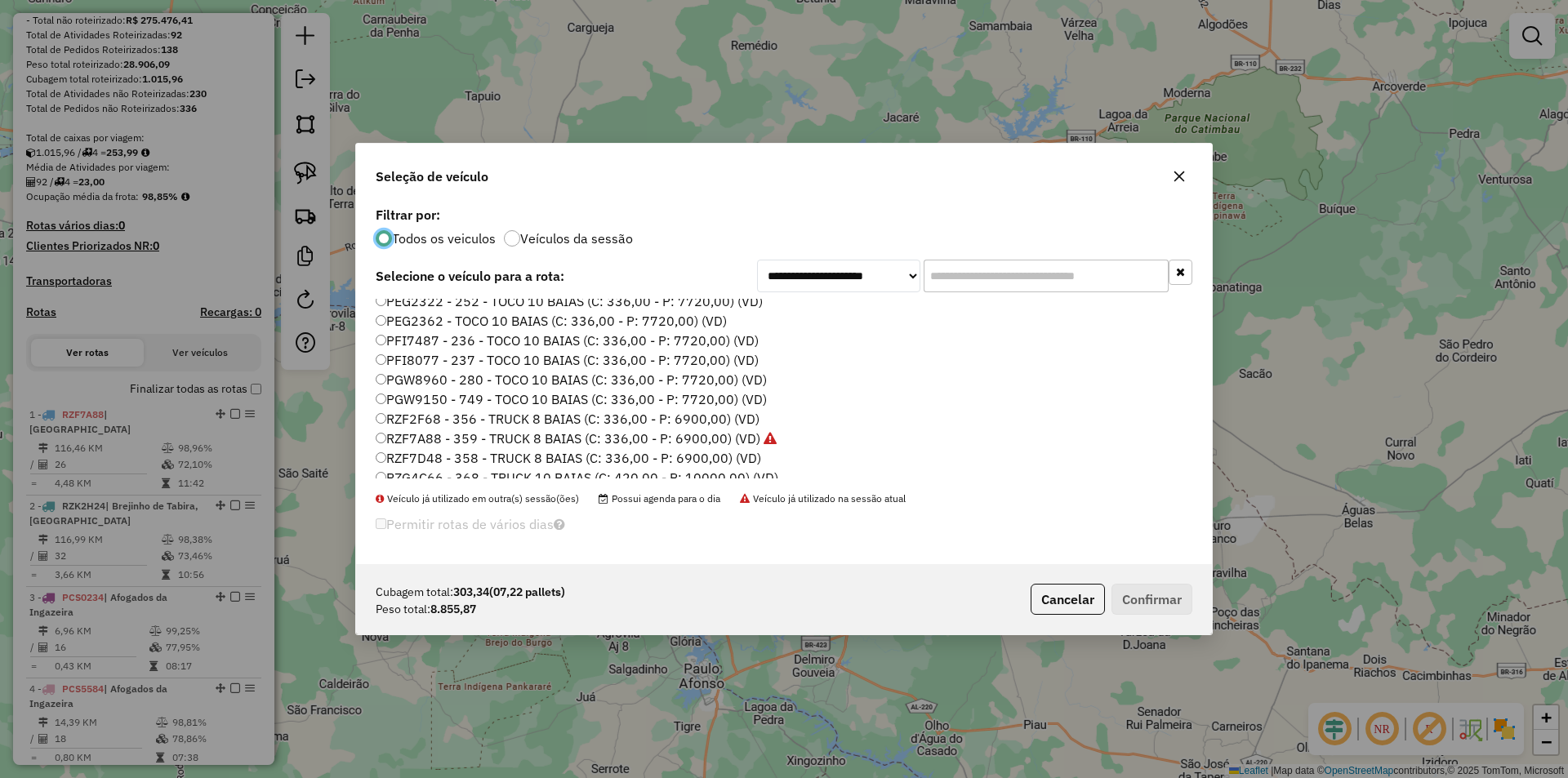
scroll to position [245, 0]
click at [454, 392] on label "RZG4C66 - 368 - TRUCK 10 BAIAS (C: 420,00 - P: 10000,00) (VD)" at bounding box center [577, 396] width 402 height 20
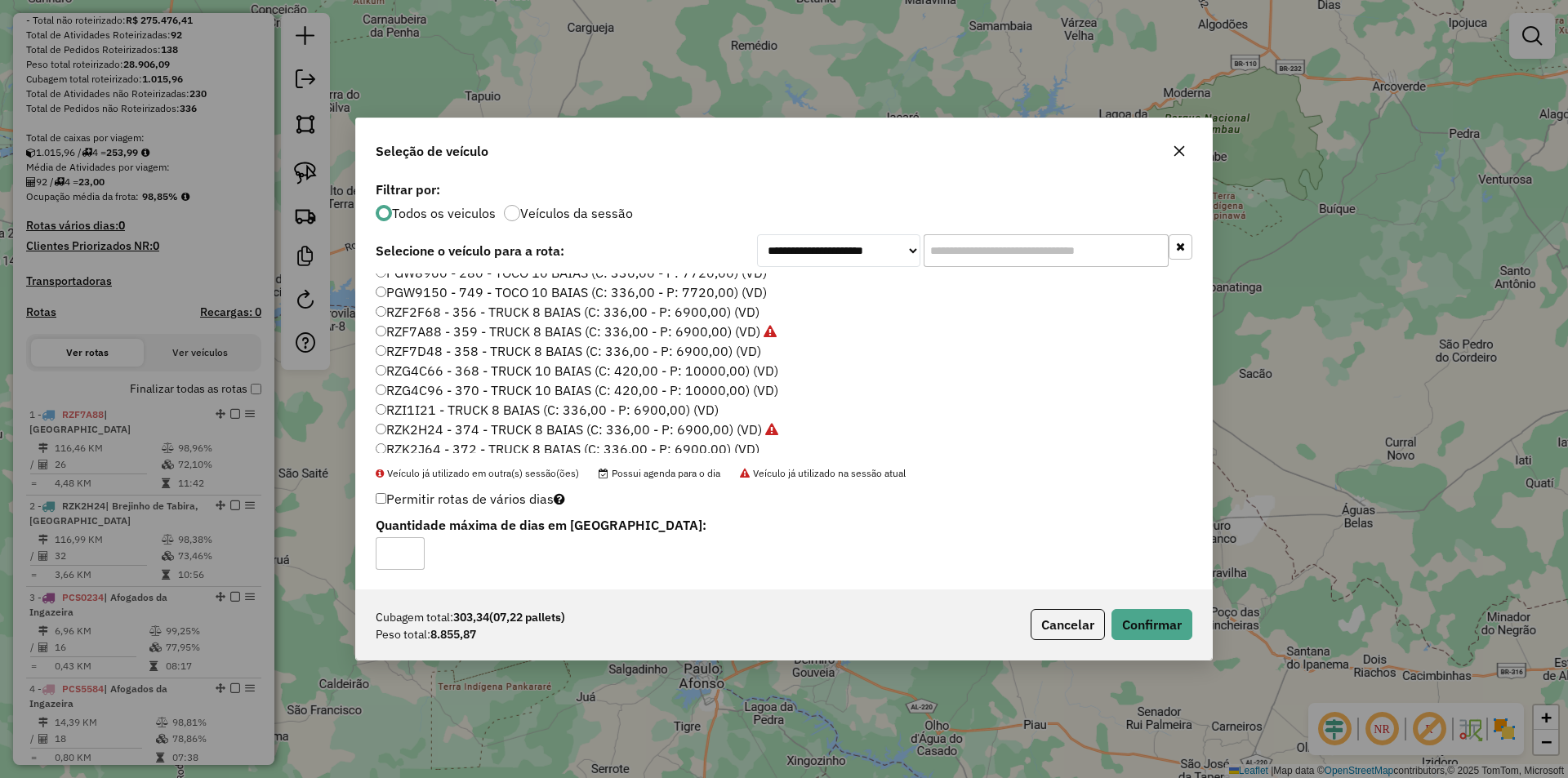
type input "*"
click at [411, 550] on input "*" at bounding box center [400, 554] width 49 height 32
click at [1159, 618] on button "Confirmar" at bounding box center [1151, 625] width 81 height 31
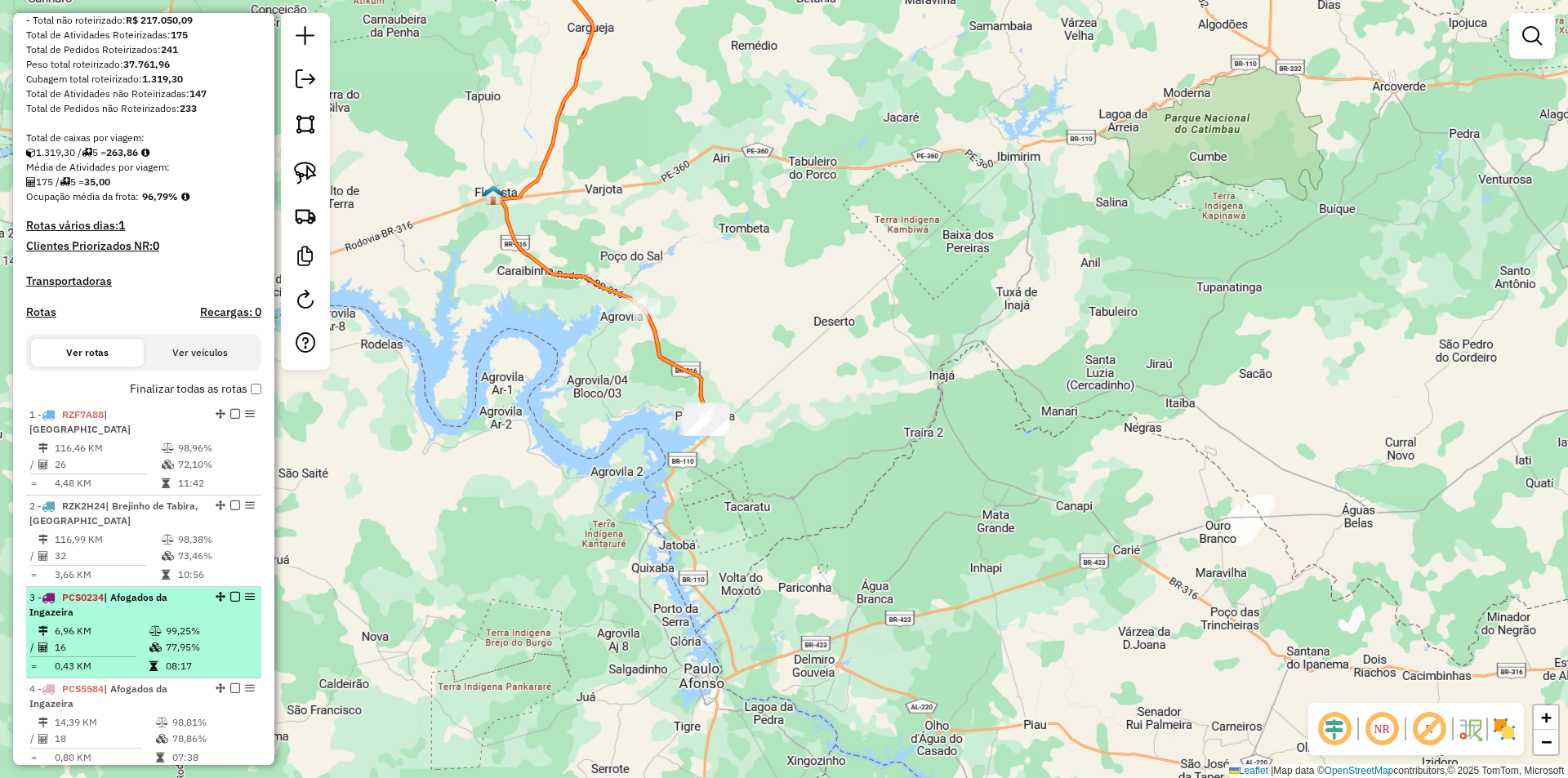
scroll to position [553, 0]
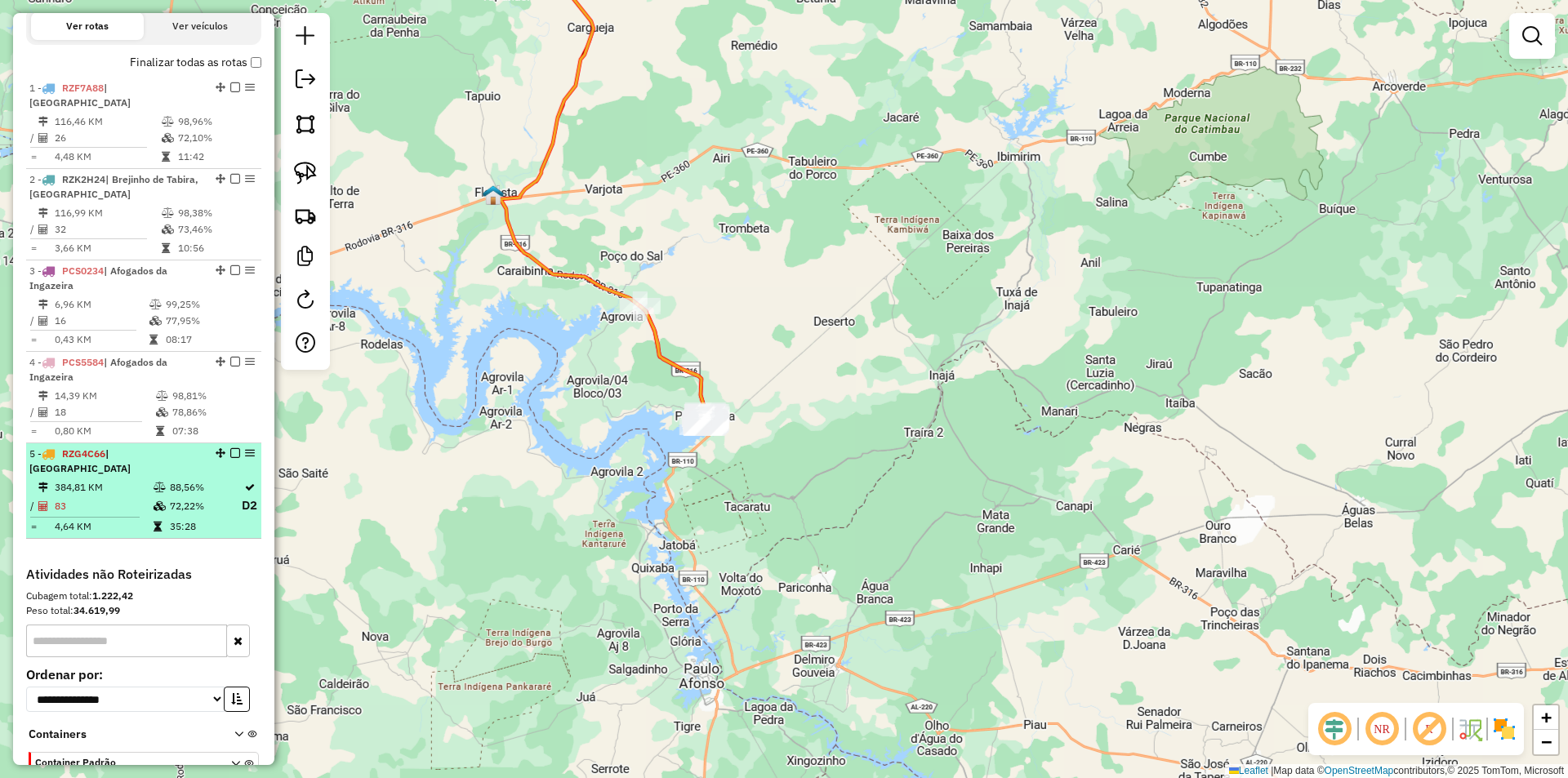
click at [216, 453] on em at bounding box center [220, 453] width 10 height 10
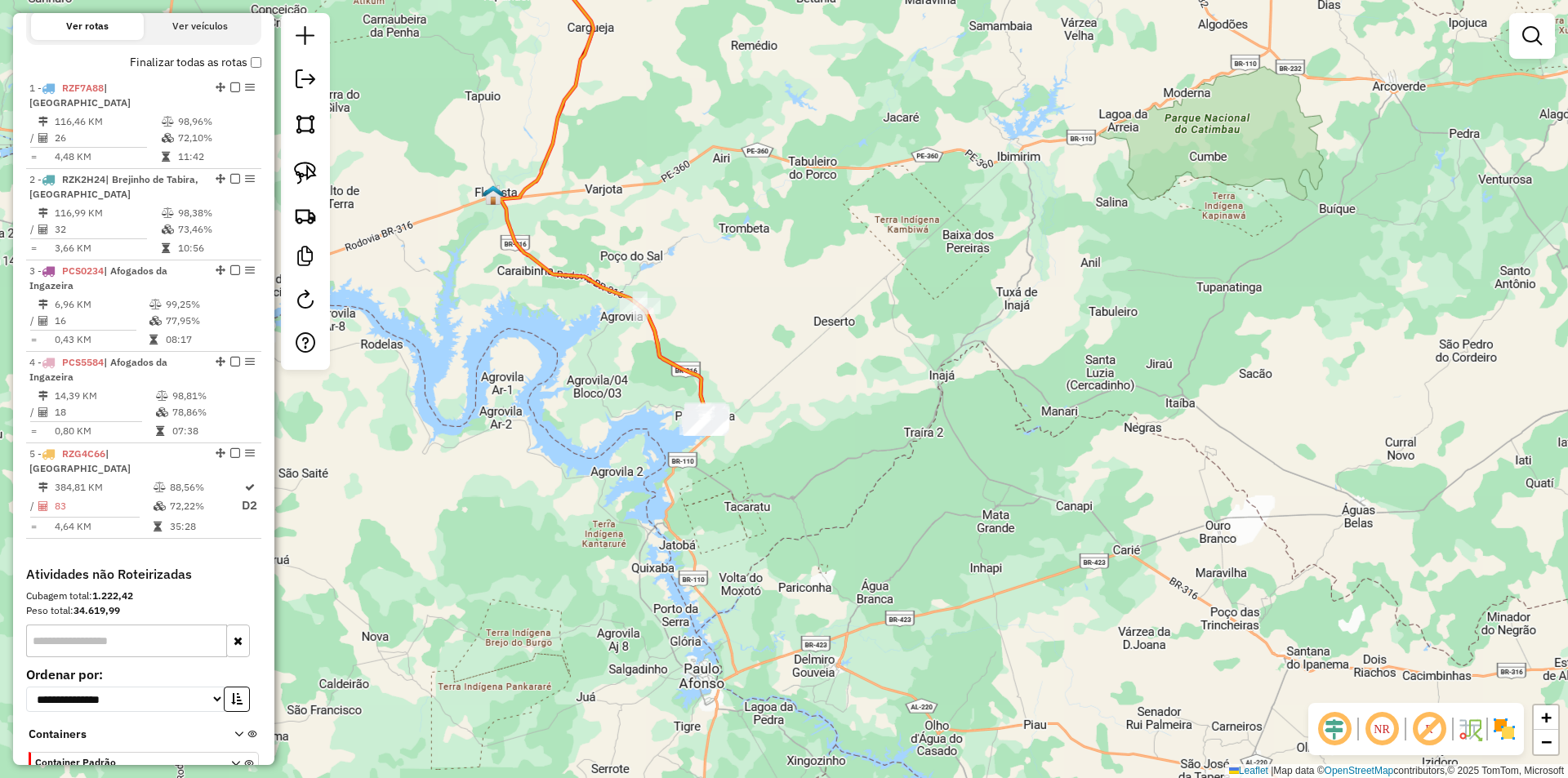
select select "**********"
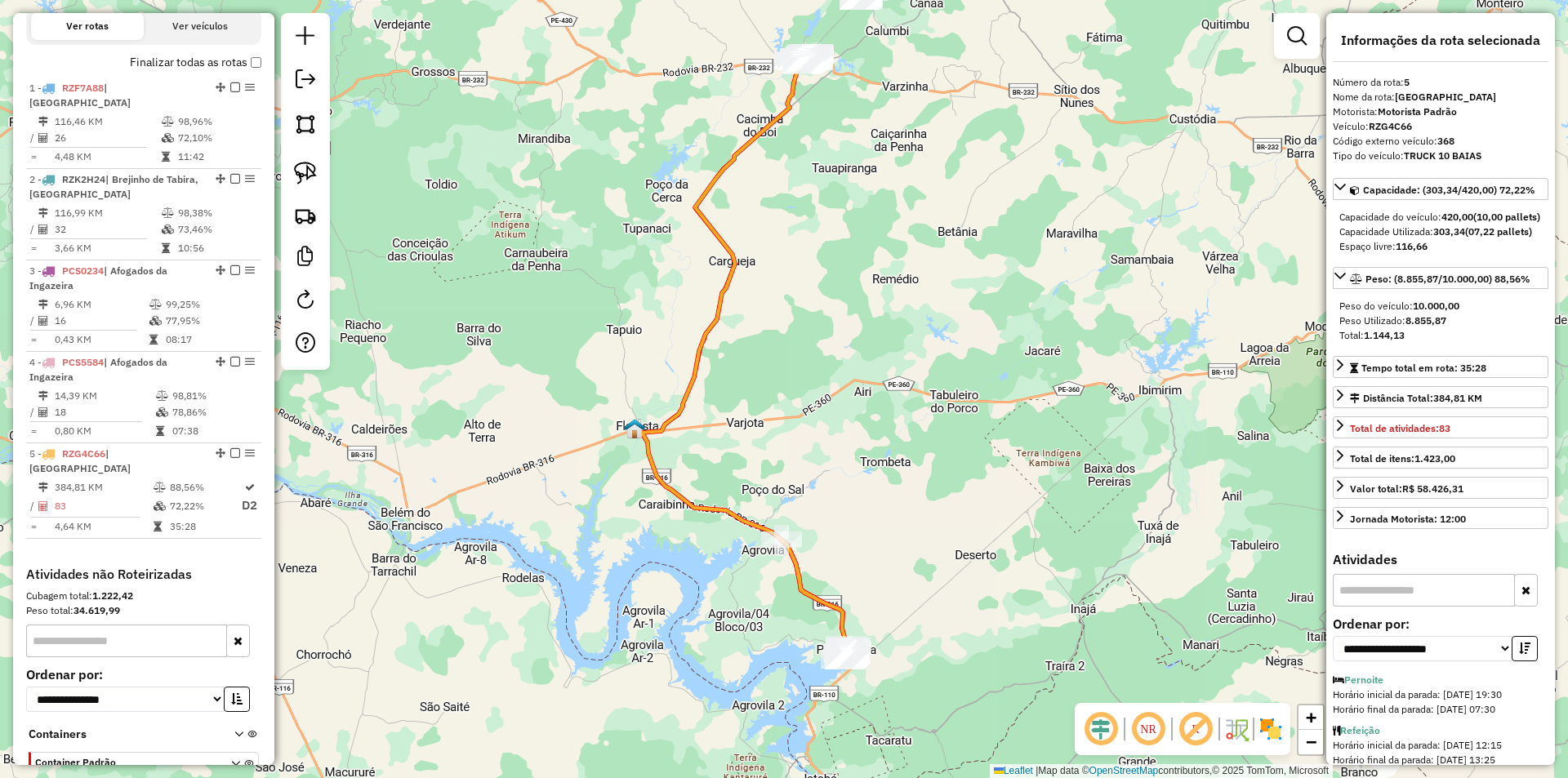
drag, startPoint x: 904, startPoint y: 438, endPoint x: 768, endPoint y: 372, distance: 151.2
click at [791, 362] on div "Janela de atendimento Grade de atendimento Capacidade Transportadoras Veículos …" at bounding box center [784, 389] width 1568 height 778
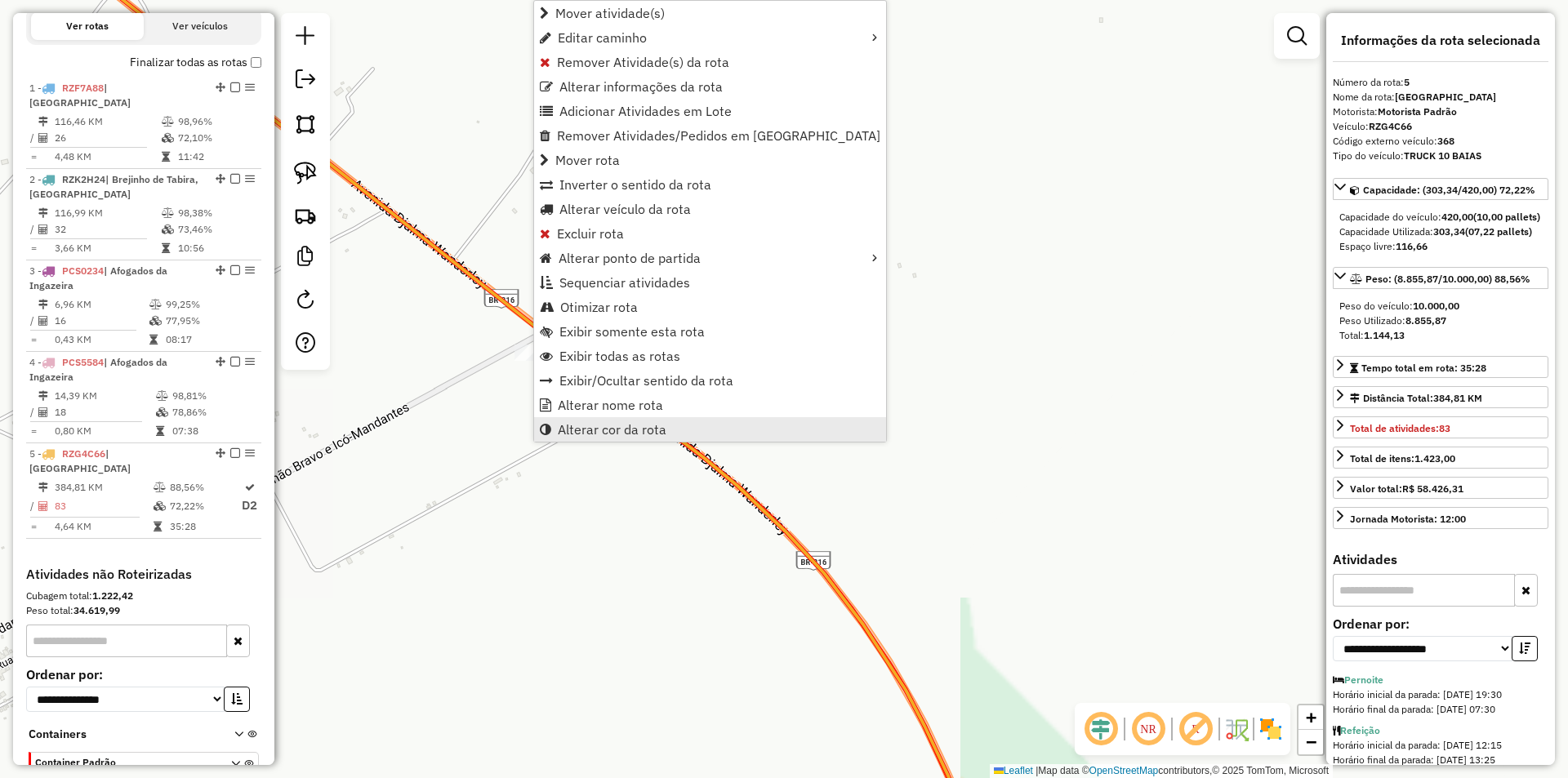
scroll to position [634, 0]
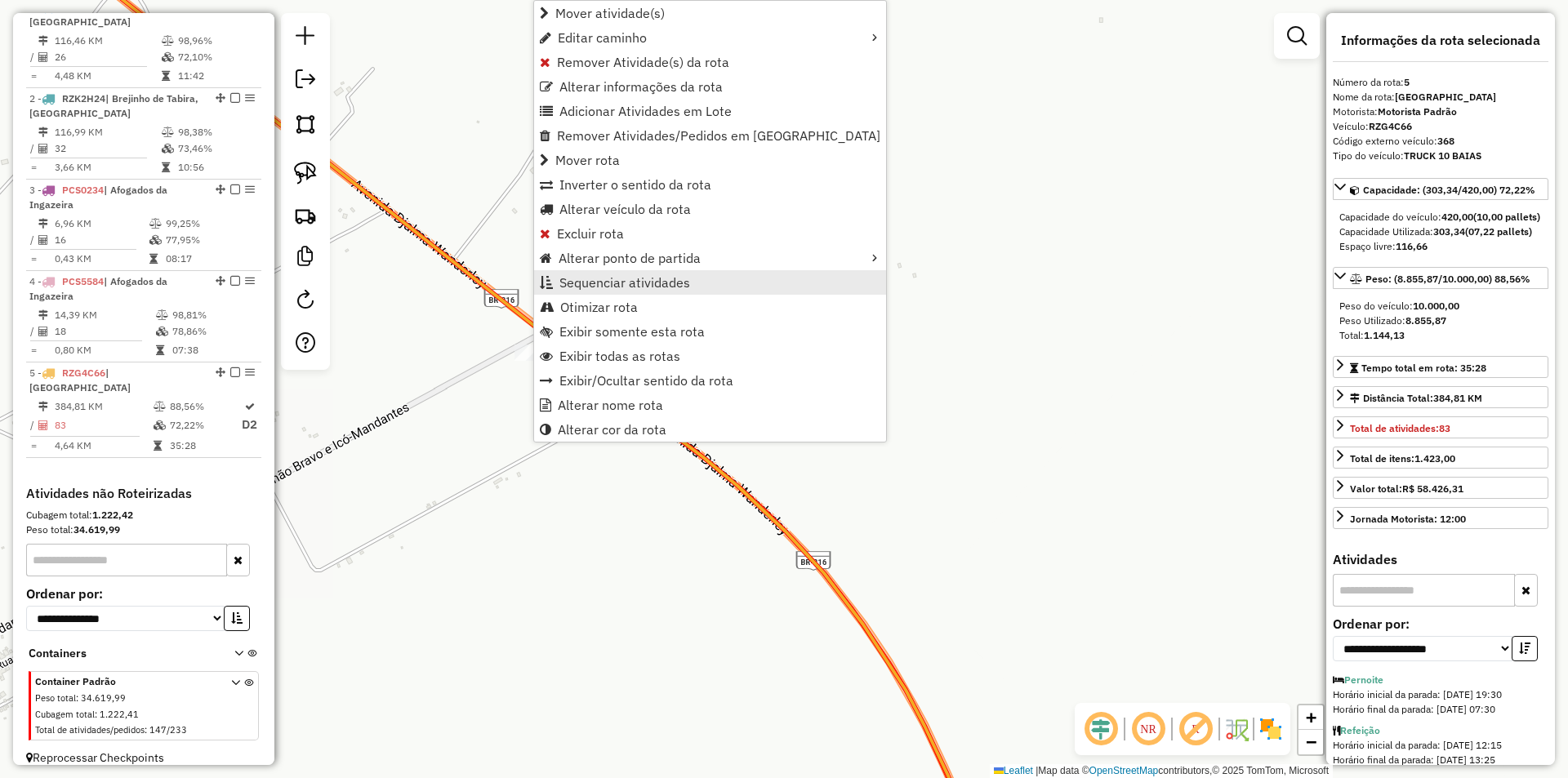
click at [662, 289] on span "Sequenciar atividades" at bounding box center [624, 282] width 131 height 13
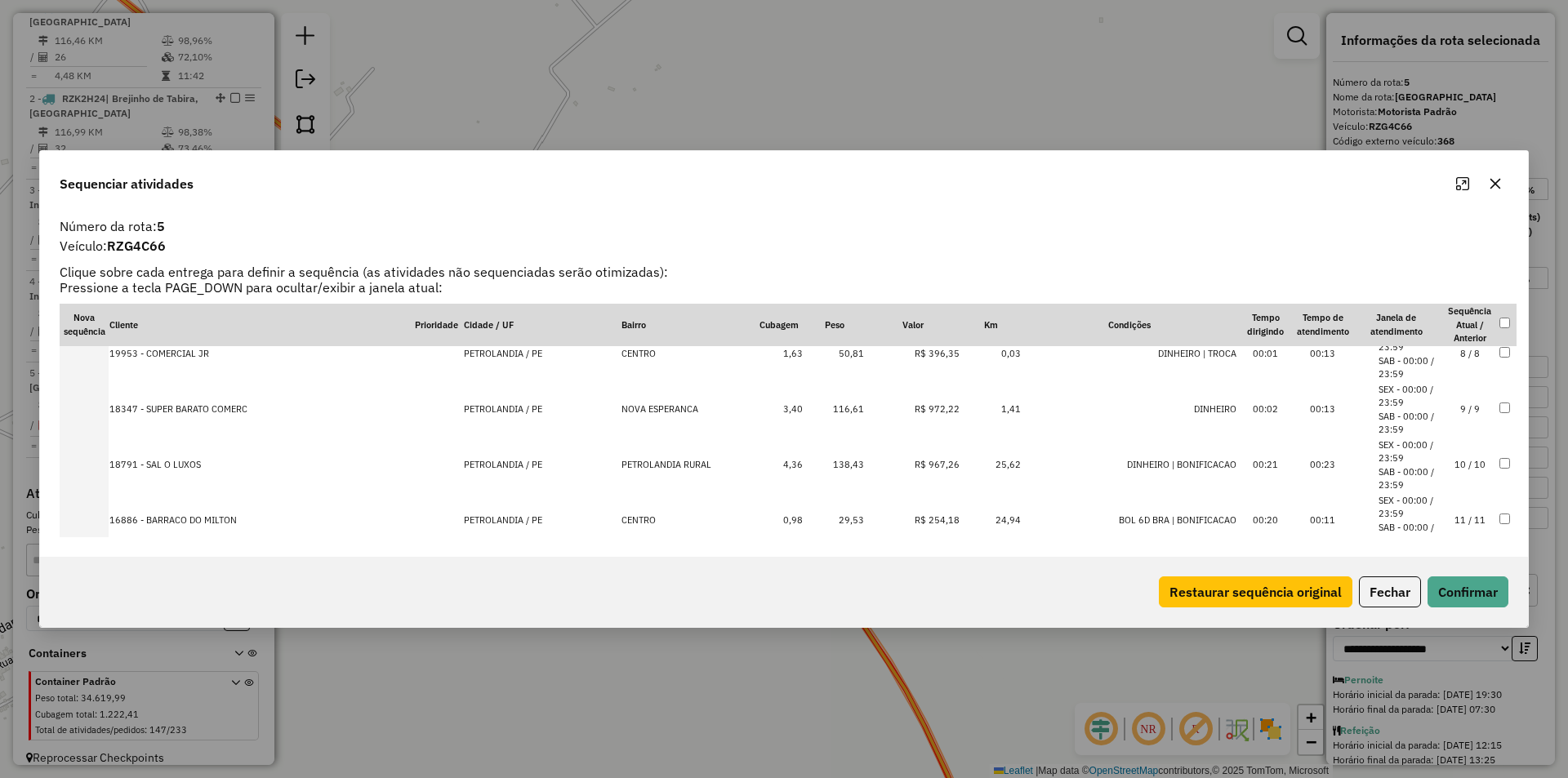
click at [1414, 470] on li "SAB - 00:00 / 23:59" at bounding box center [1409, 479] width 62 height 27
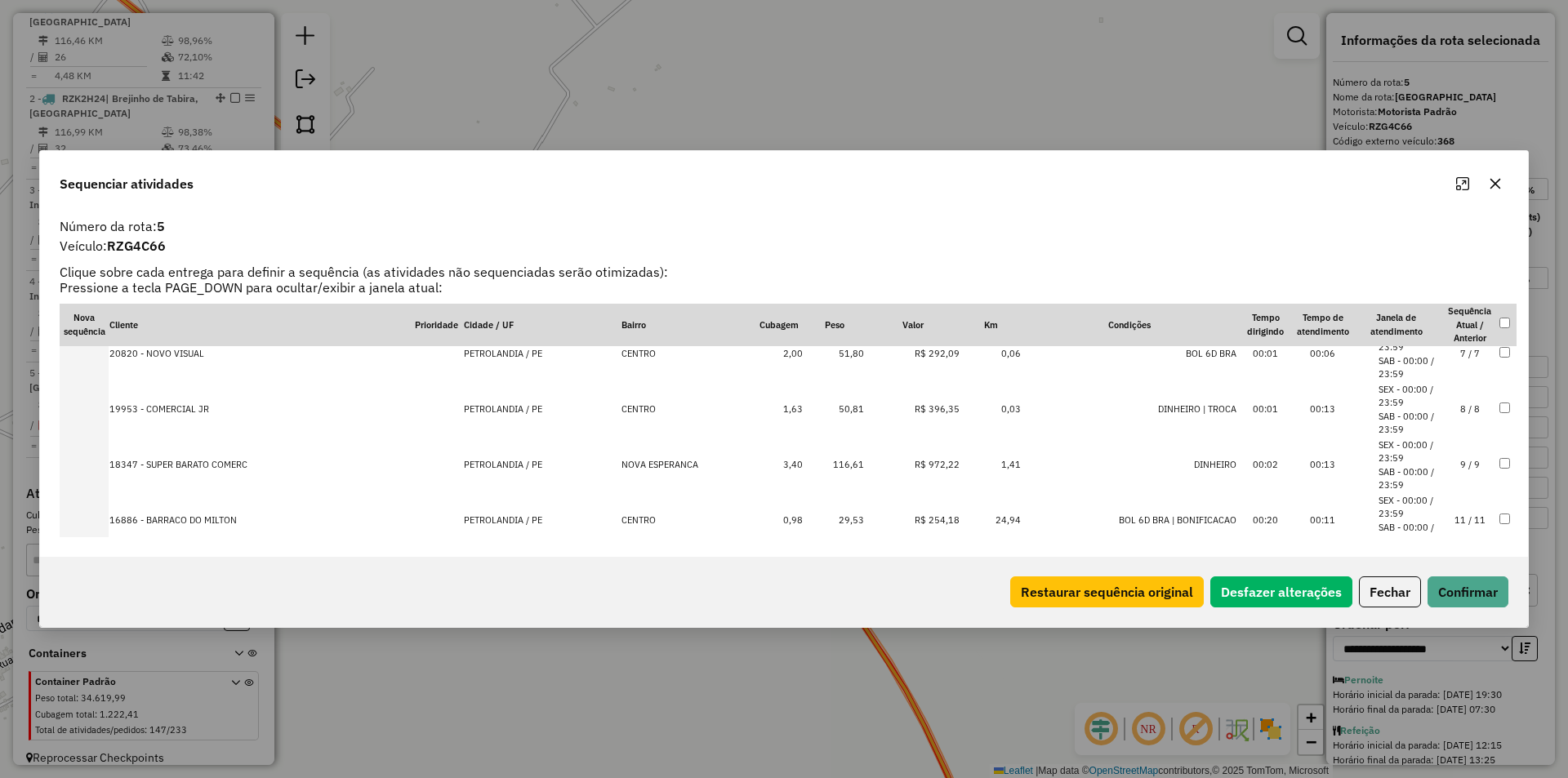
scroll to position [463, 0]
click at [1485, 590] on button "Confirmar" at bounding box center [1468, 591] width 81 height 31
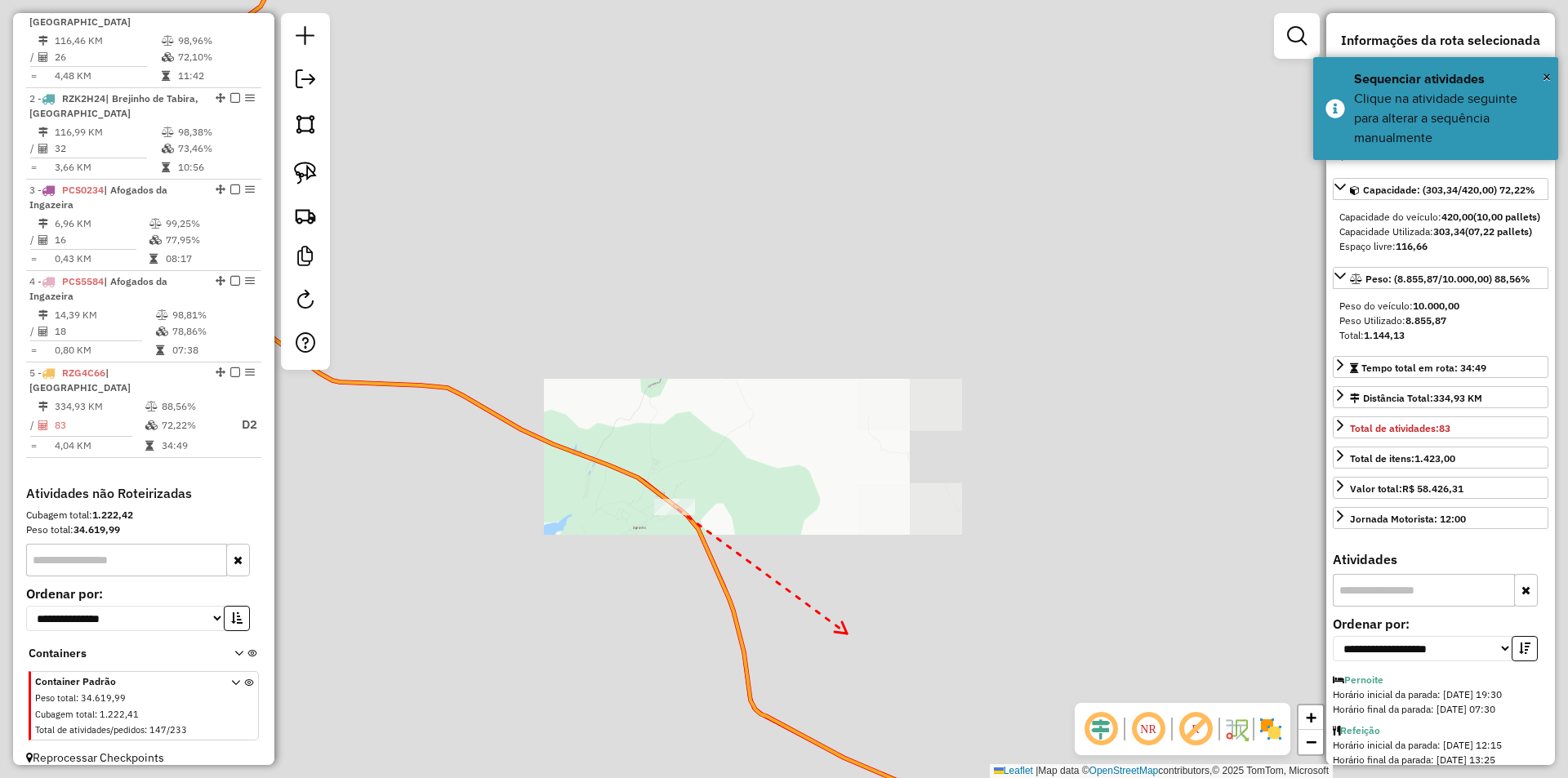
drag, startPoint x: 846, startPoint y: 631, endPoint x: 746, endPoint y: 386, distance: 264.6
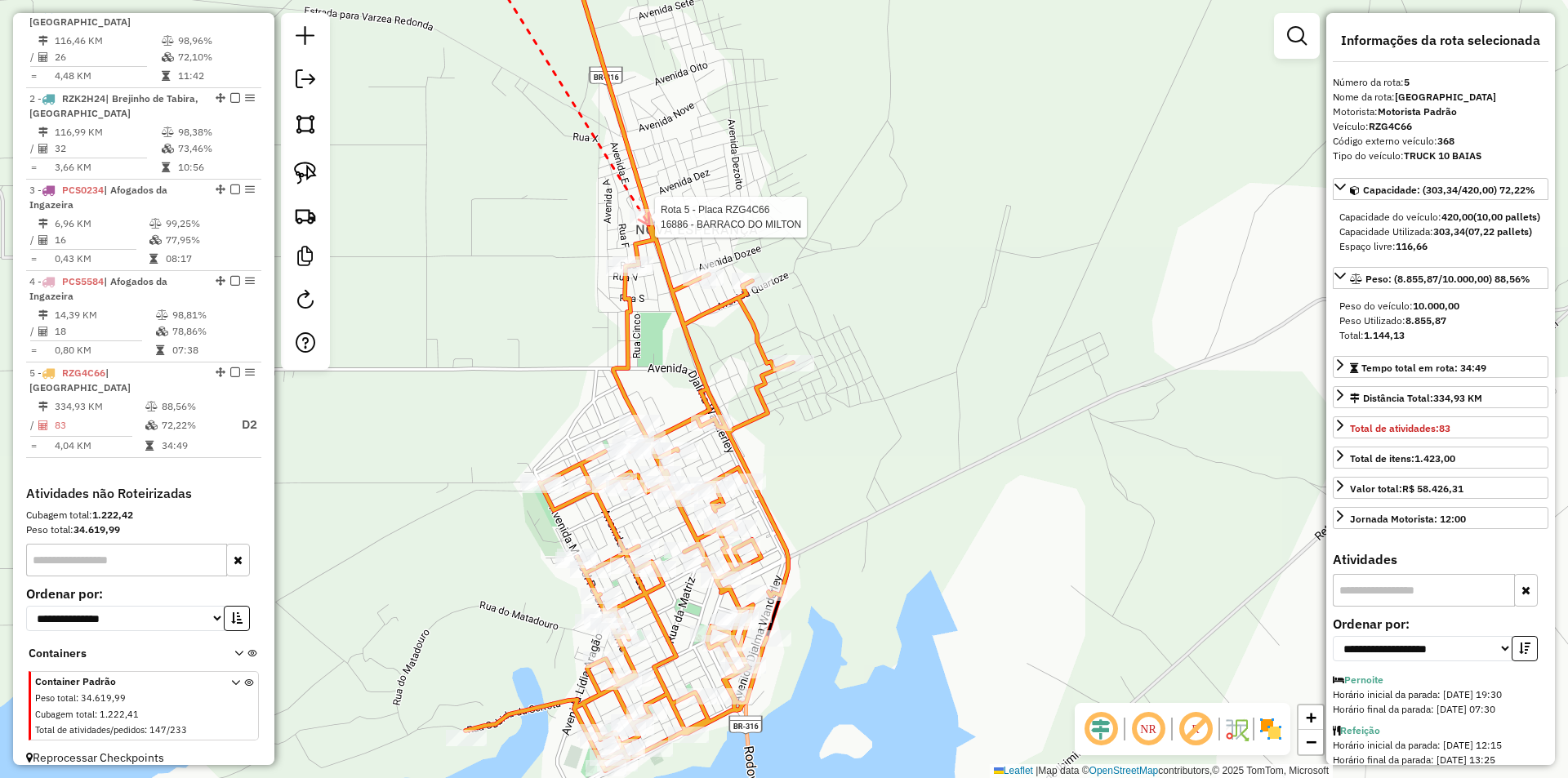
click at [649, 225] on div at bounding box center [649, 217] width 41 height 16
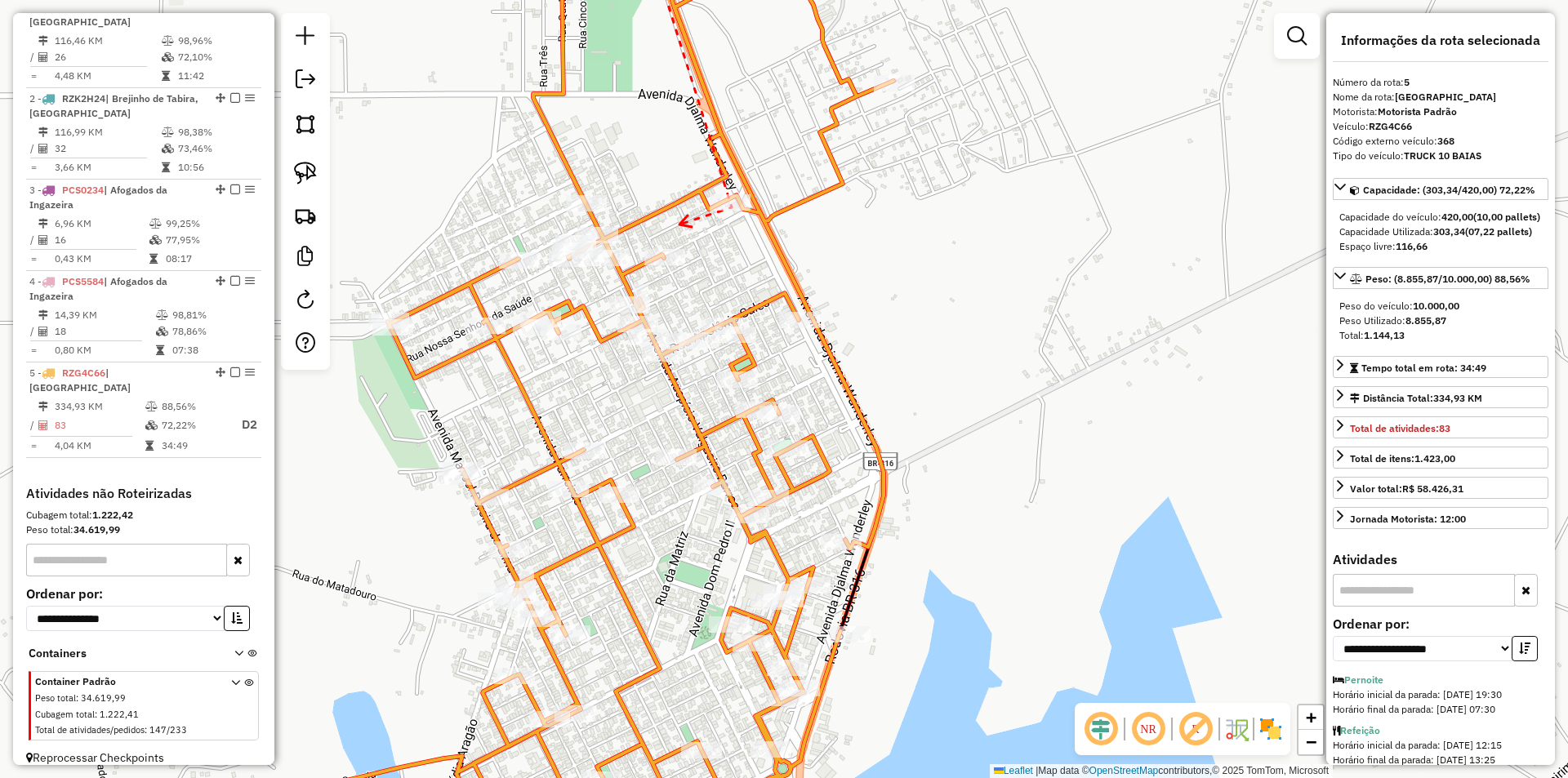
drag, startPoint x: 600, startPoint y: 203, endPoint x: 679, endPoint y: 224, distance: 81.7
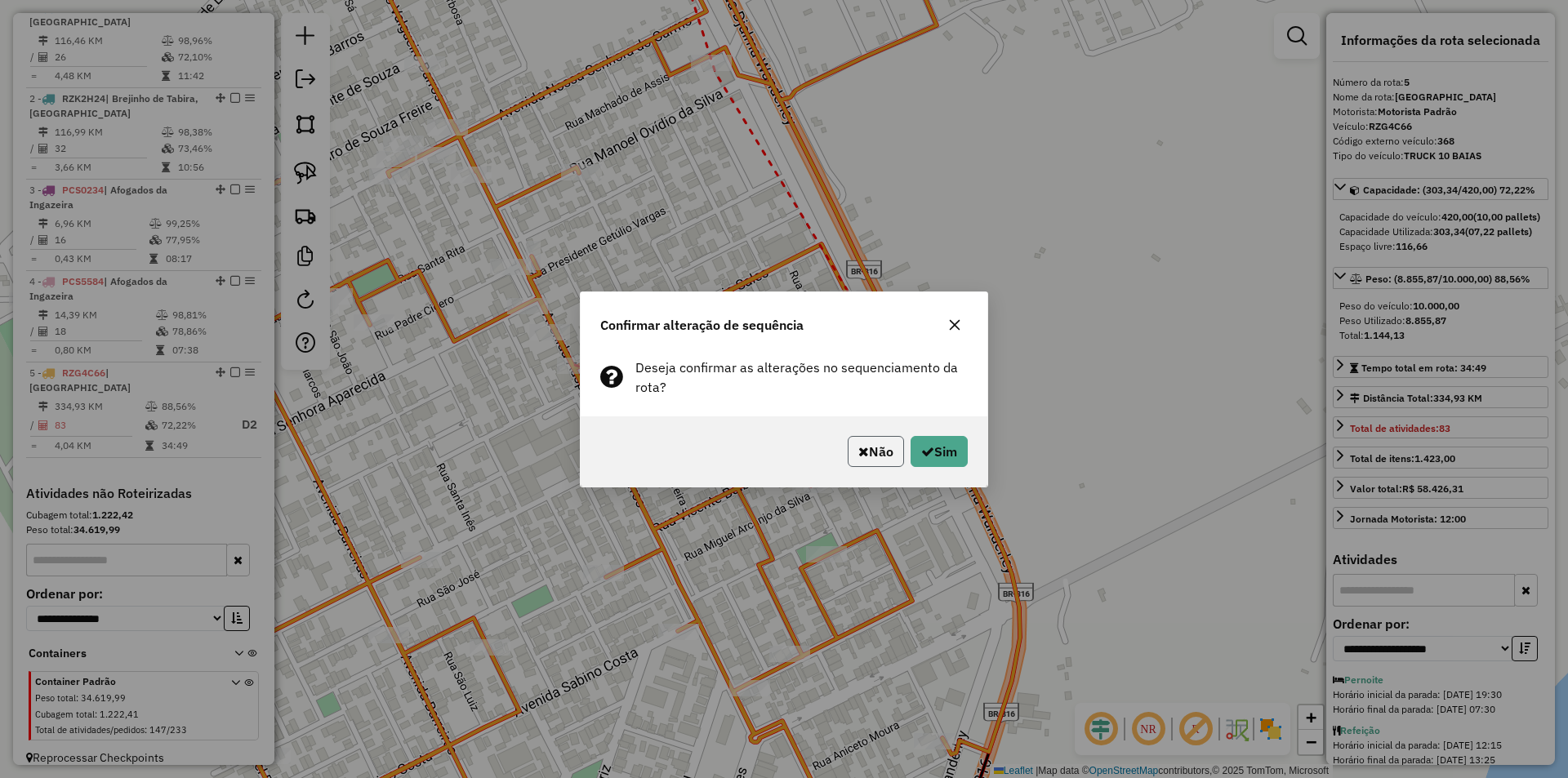
click at [863, 455] on button "Não" at bounding box center [876, 452] width 56 height 31
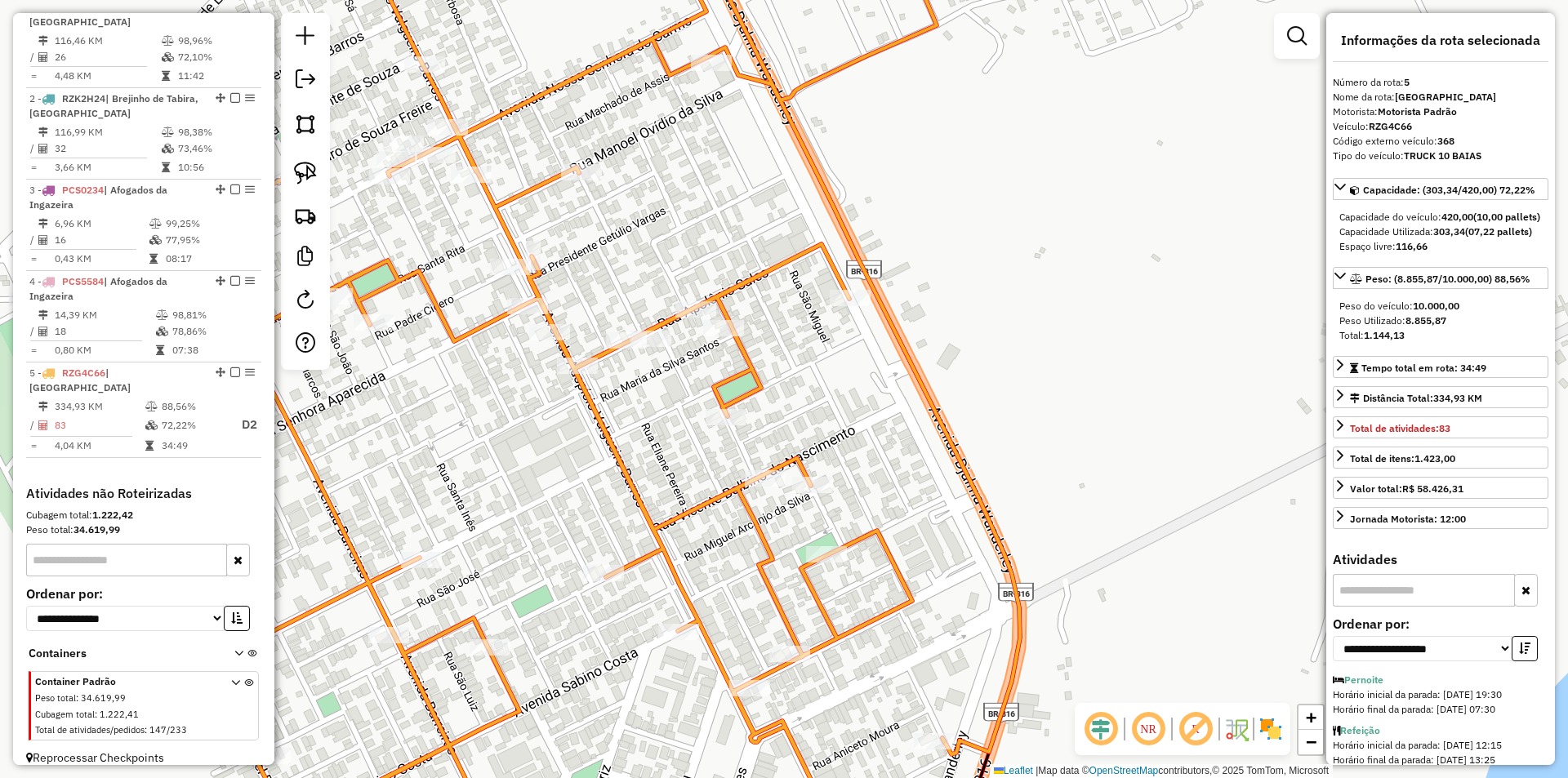
drag, startPoint x: 918, startPoint y: 207, endPoint x: 908, endPoint y: 469, distance: 262.2
click at [916, 433] on div "Janela de atendimento Grade de atendimento Capacidade Transportadoras Veículos …" at bounding box center [784, 389] width 1568 height 778
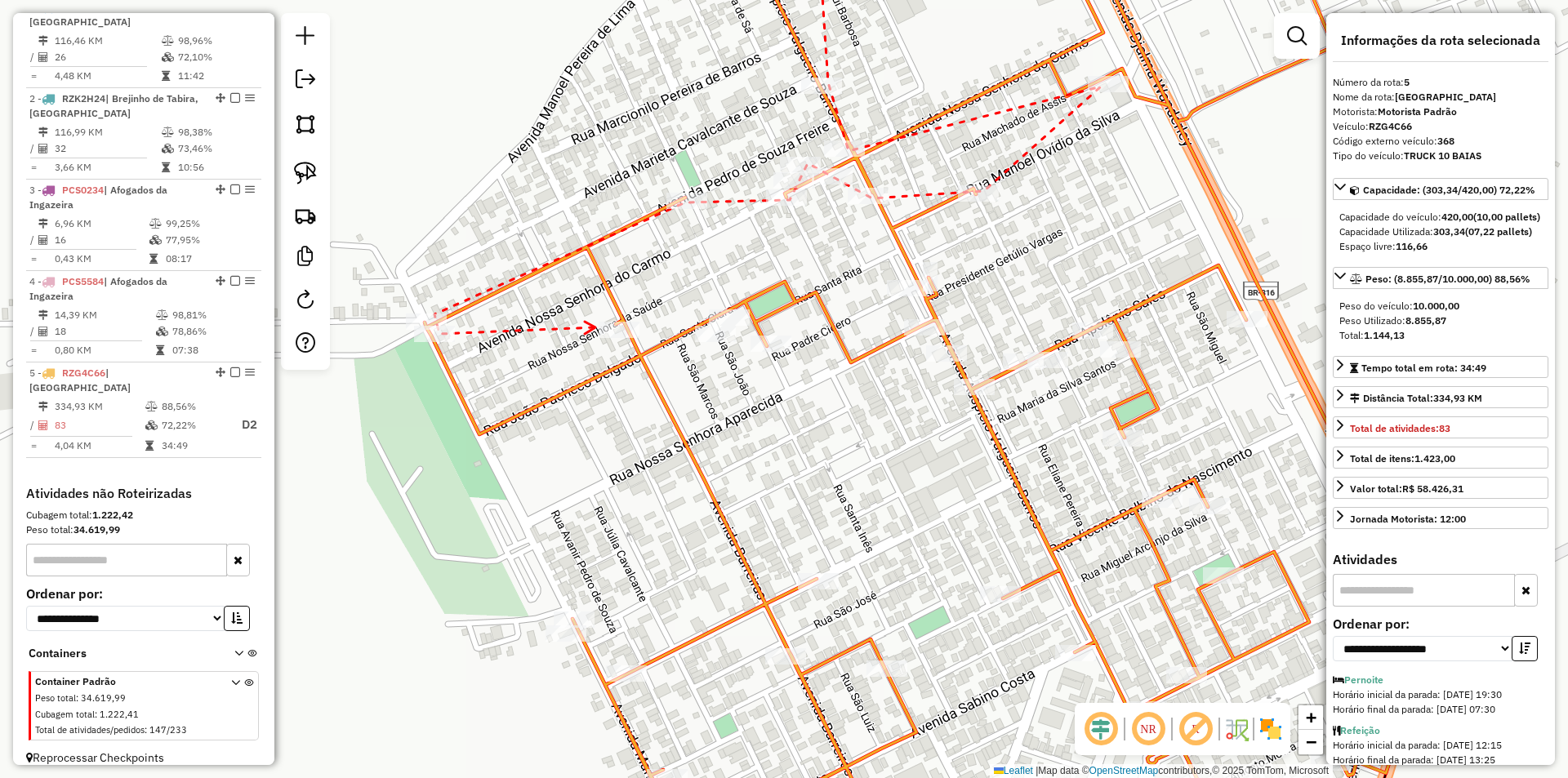
click at [595, 327] on icon at bounding box center [590, 328] width 11 height 13
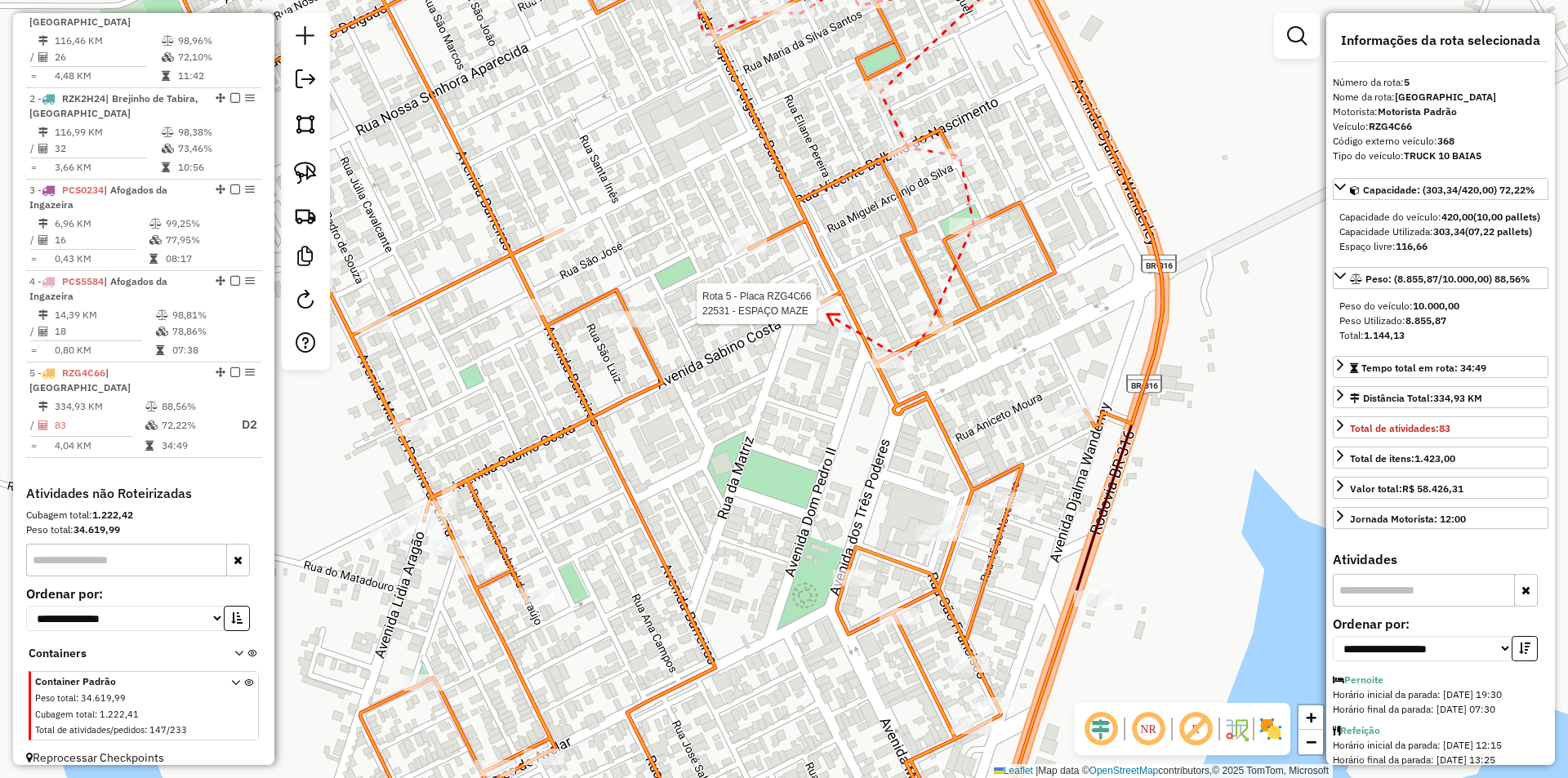
click at [827, 312] on div at bounding box center [821, 304] width 41 height 16
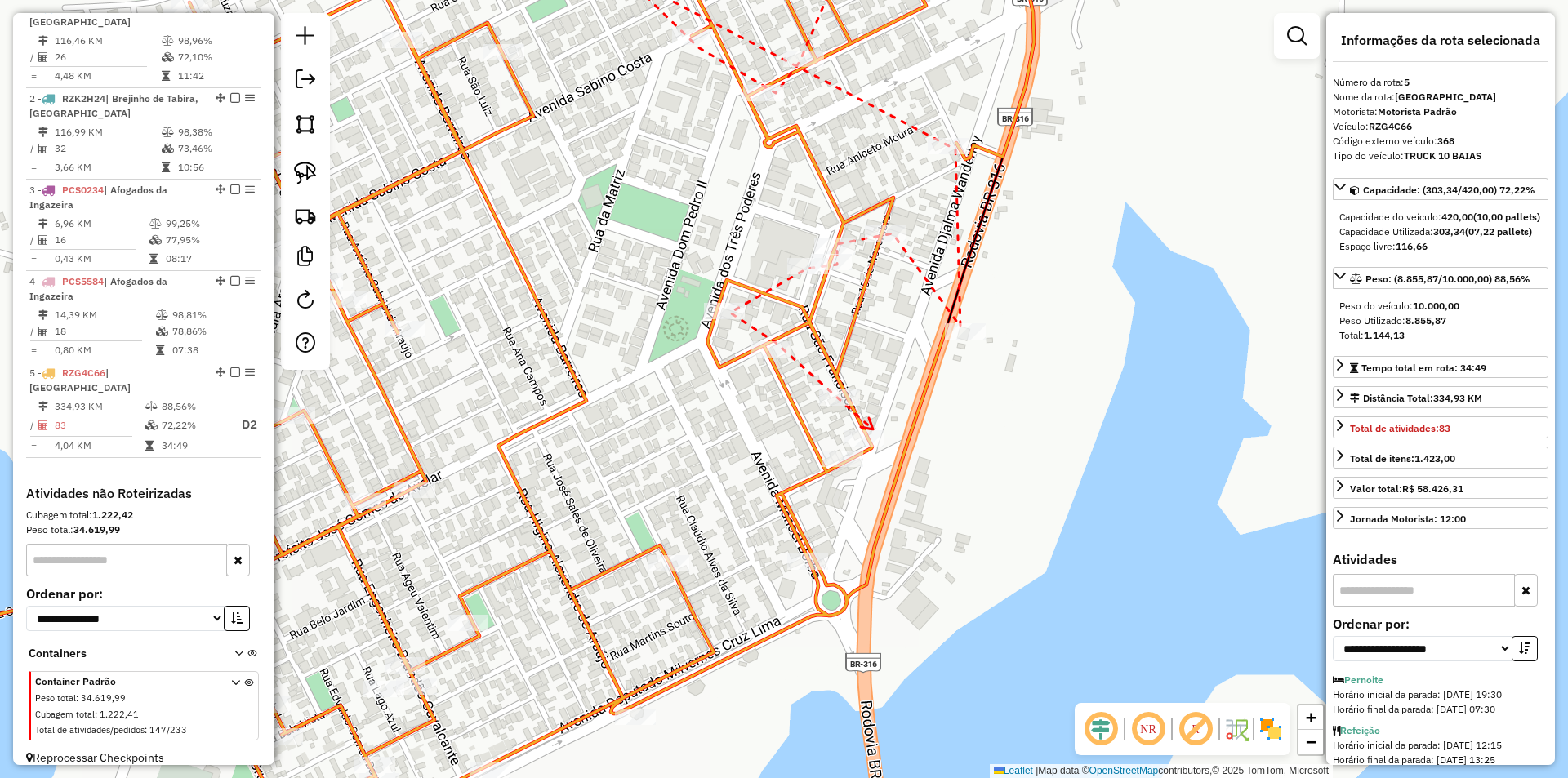
click at [873, 429] on icon at bounding box center [867, 424] width 13 height 12
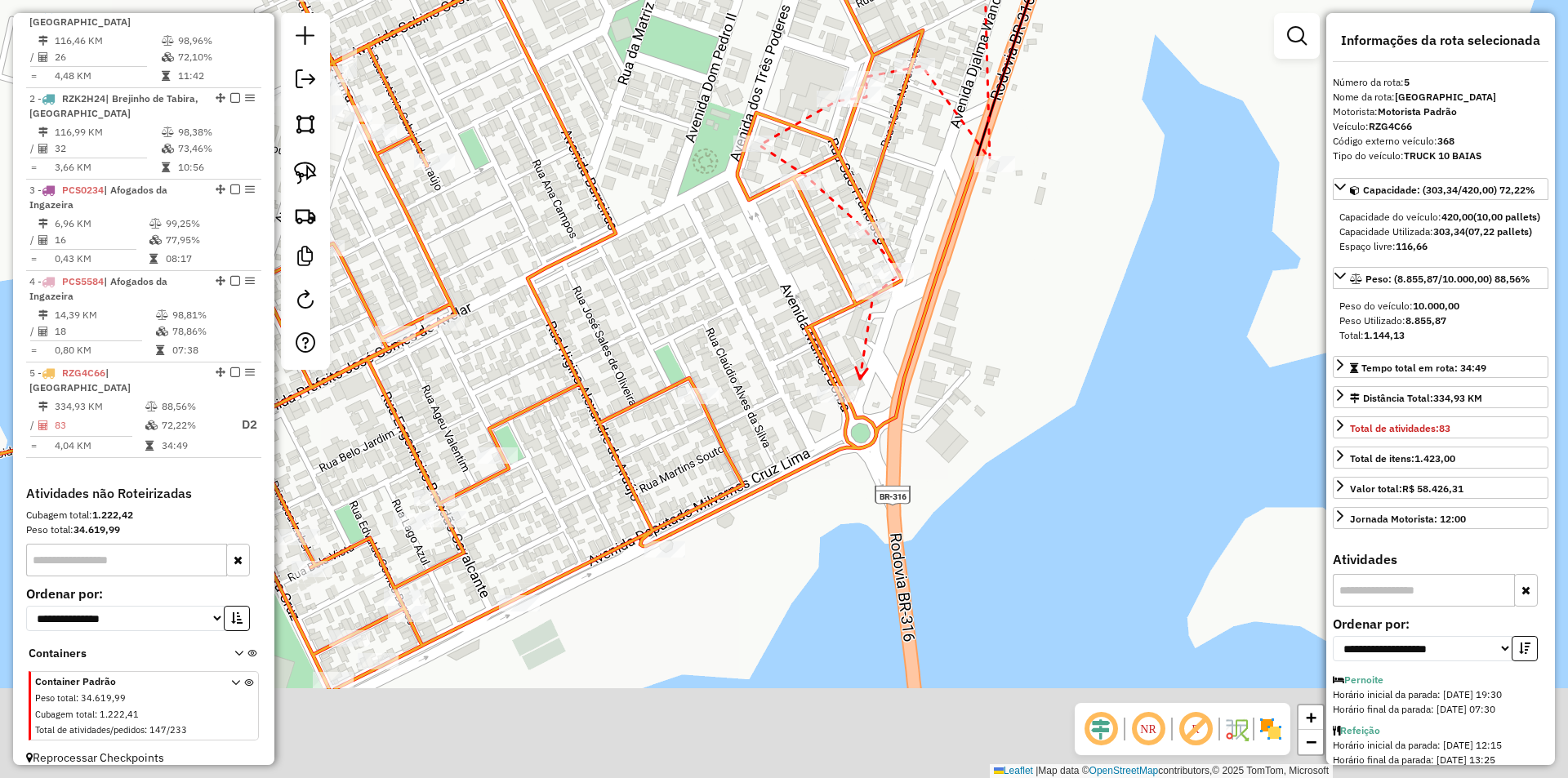
drag, startPoint x: 830, startPoint y: 547, endPoint x: 860, endPoint y: 380, distance: 169.7
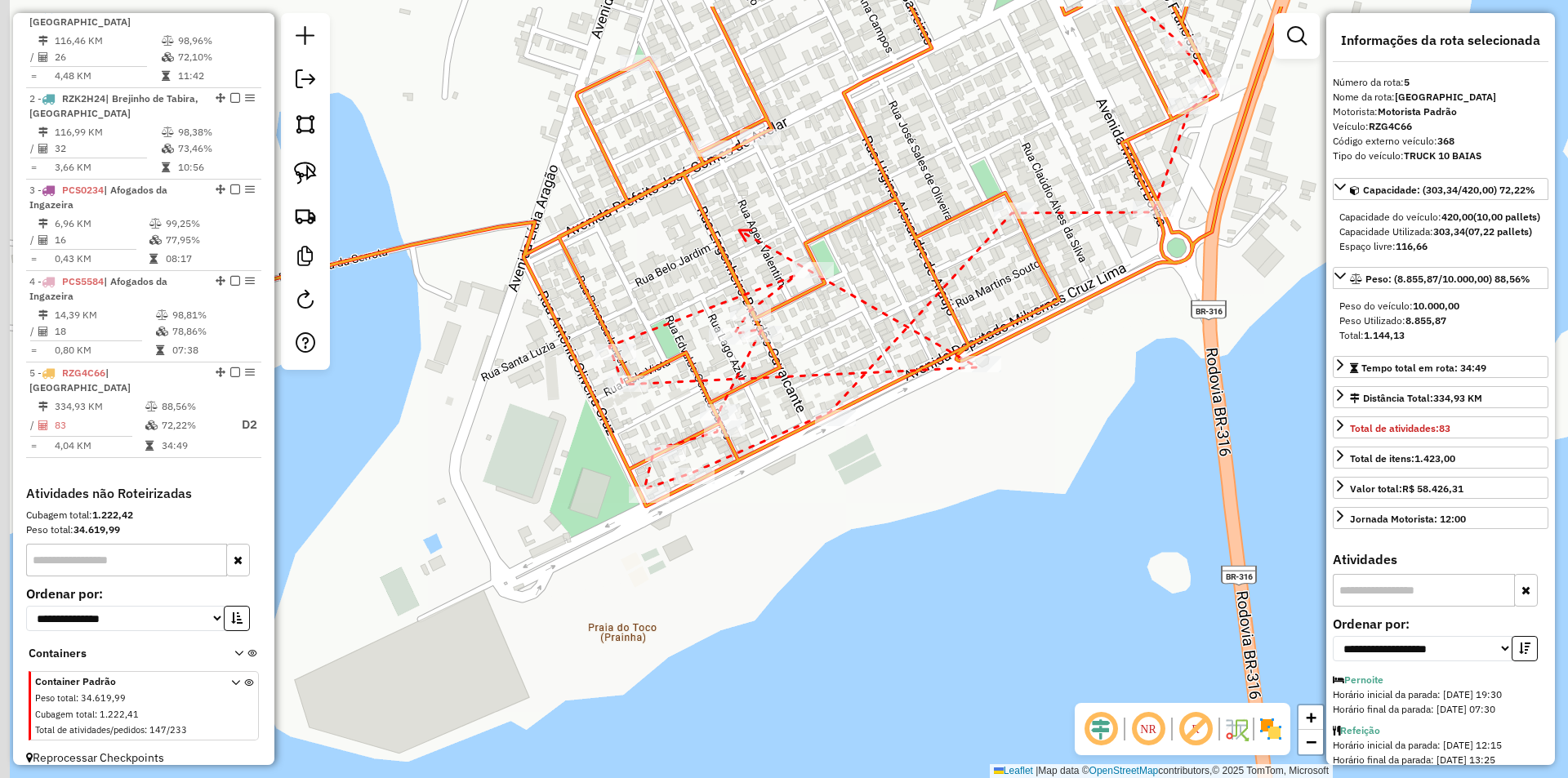
drag, startPoint x: 869, startPoint y: 295, endPoint x: 766, endPoint y: 243, distance: 115.4
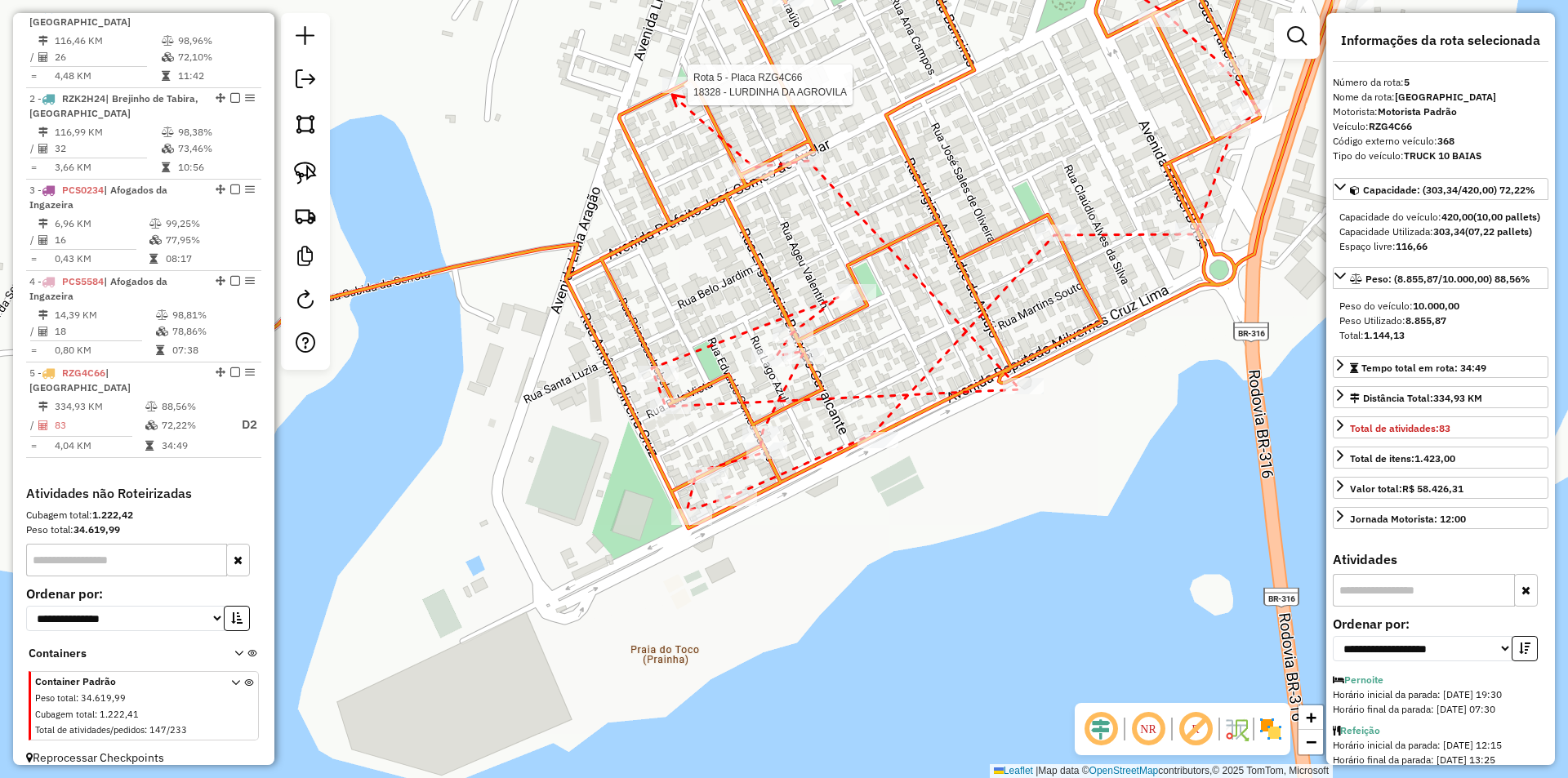
click at [672, 93] on div at bounding box center [682, 85] width 41 height 16
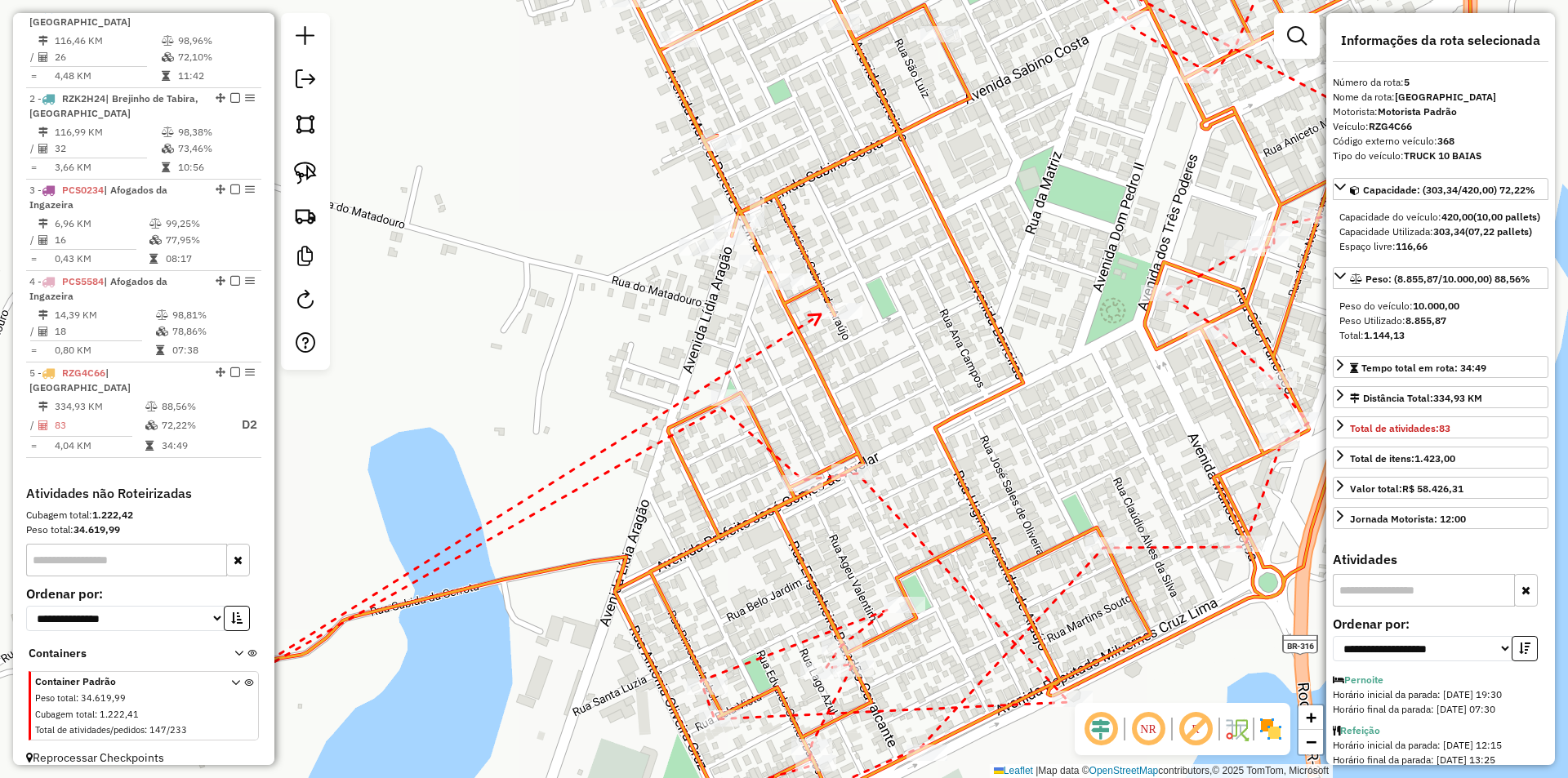
click at [821, 315] on icon at bounding box center [815, 320] width 13 height 11
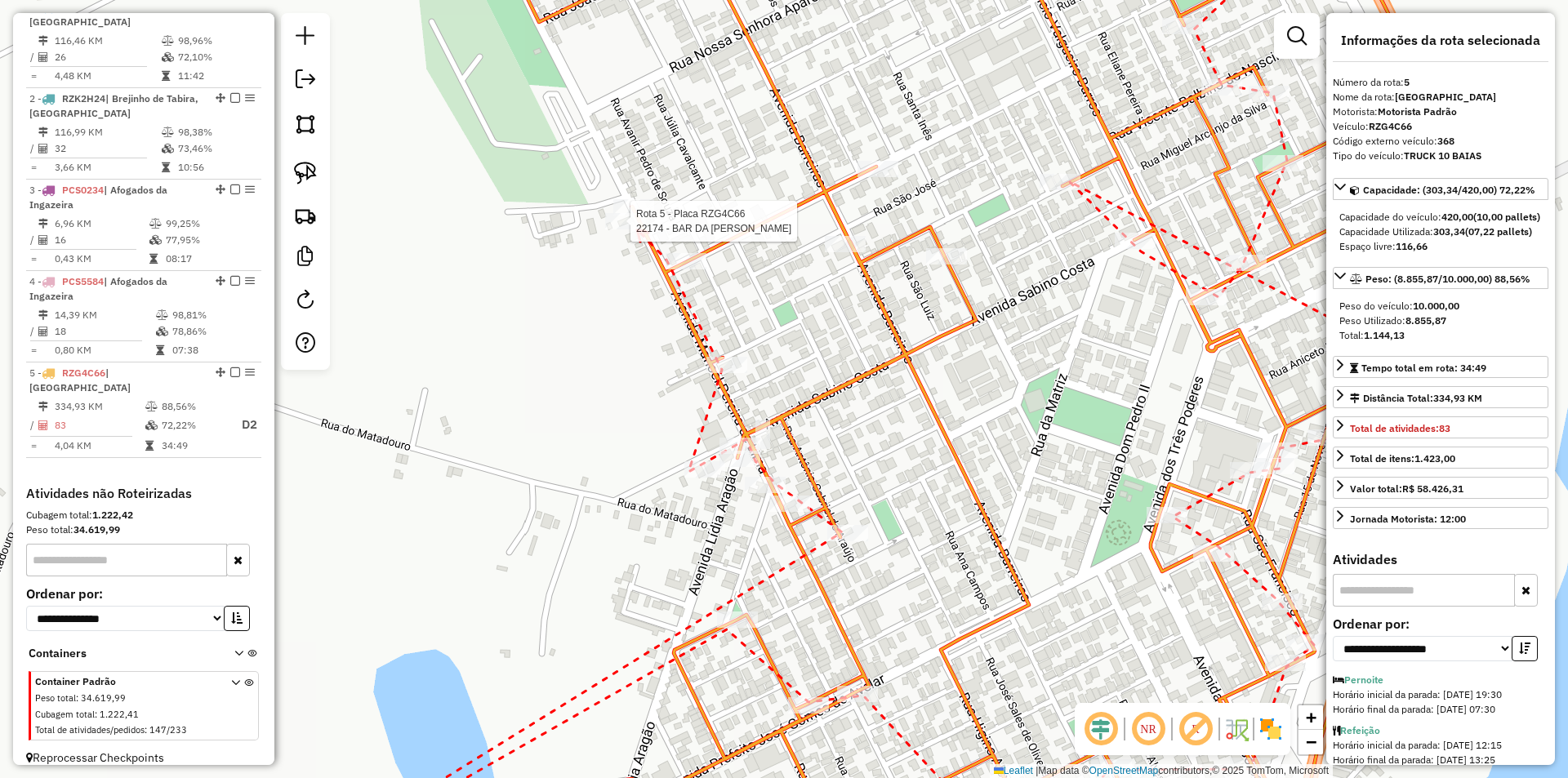
click at [637, 229] on div at bounding box center [625, 221] width 41 height 16
click at [868, 181] on icon at bounding box center [862, 183] width 12 height 13
click at [875, 178] on div at bounding box center [877, 169] width 41 height 16
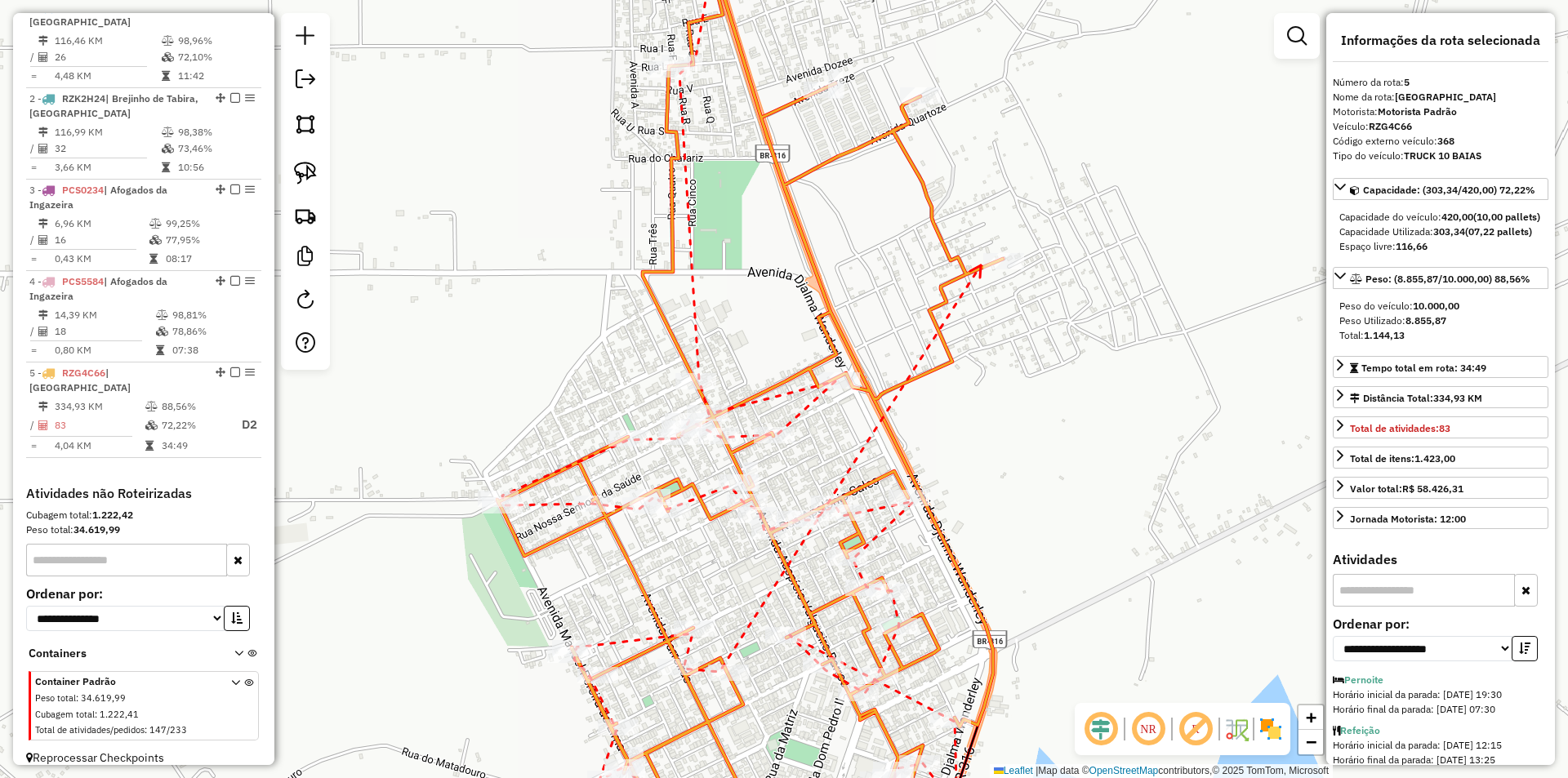
click at [981, 265] on icon at bounding box center [976, 271] width 11 height 13
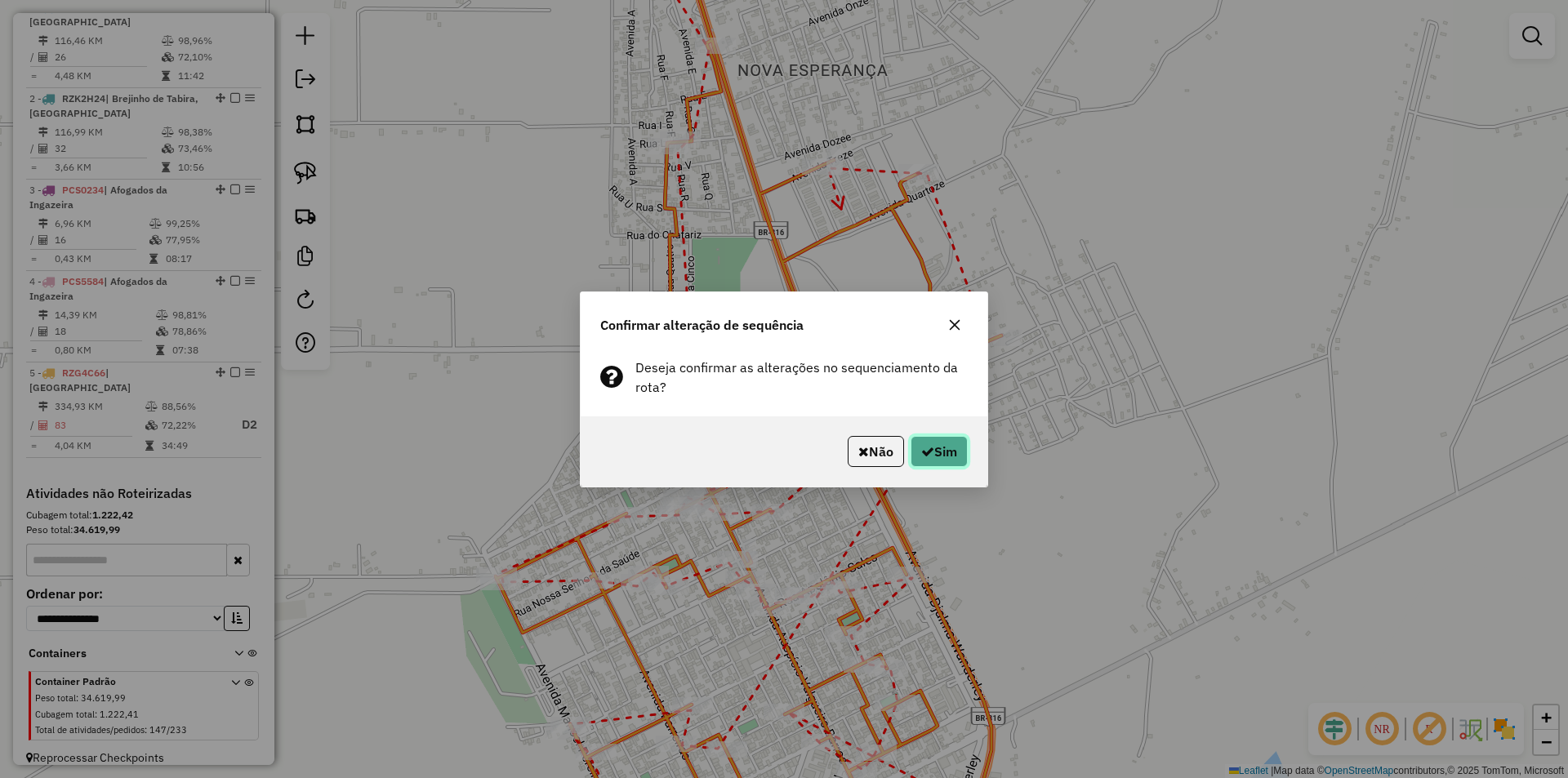
click at [956, 438] on button "Sim" at bounding box center [939, 452] width 57 height 31
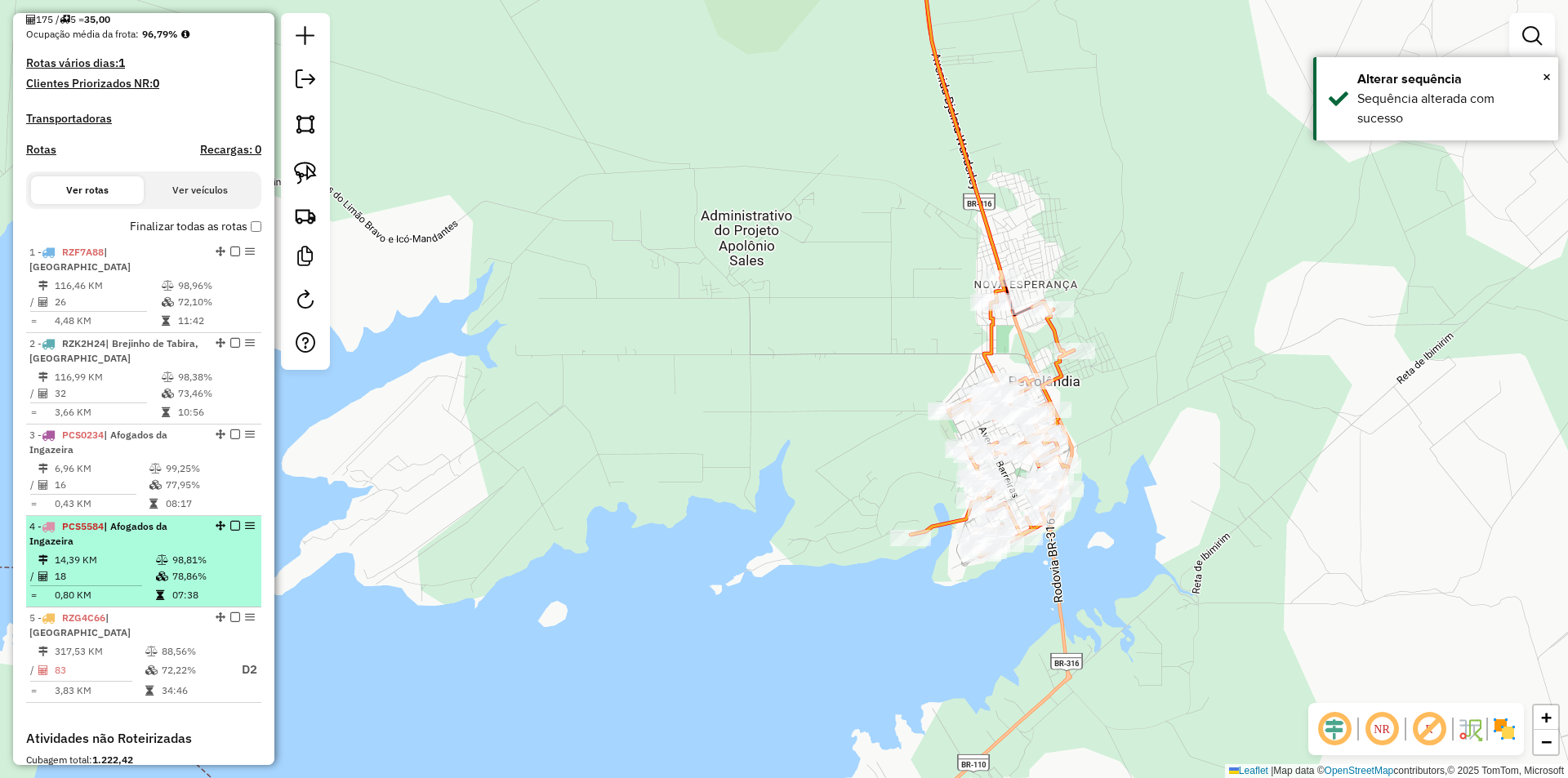
scroll to position [634, 0]
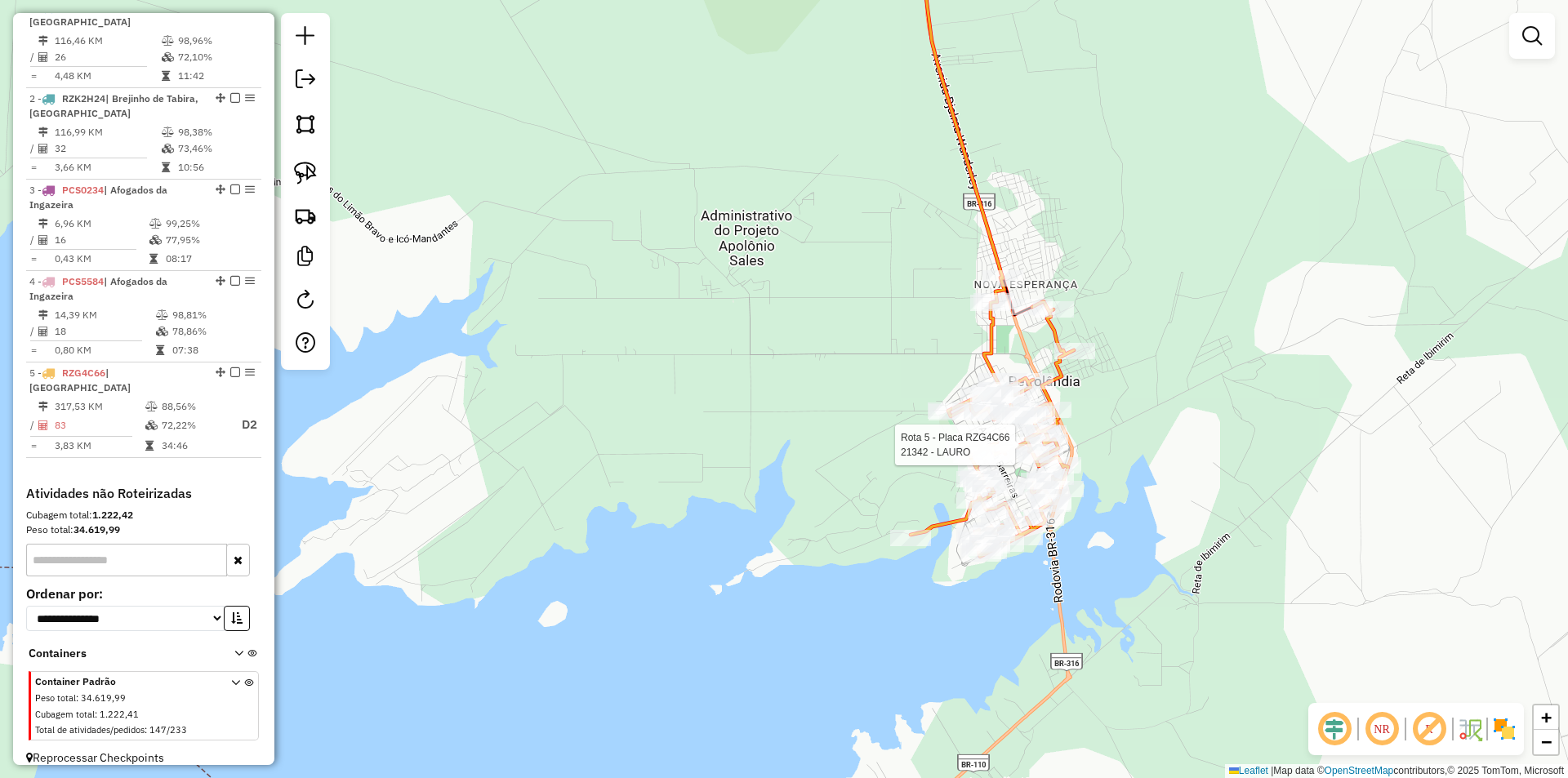
select select "**********"
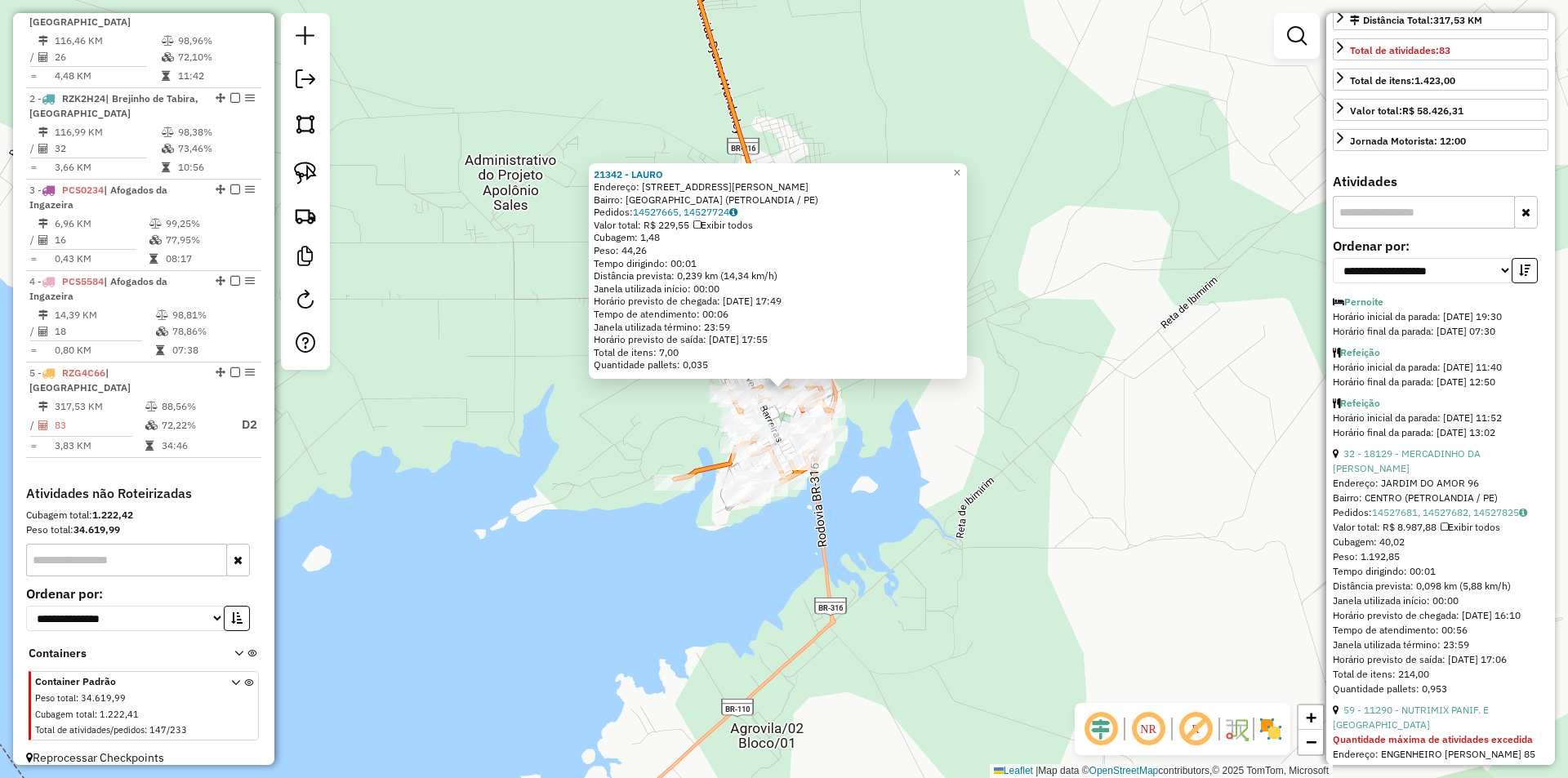
scroll to position [408, 0]
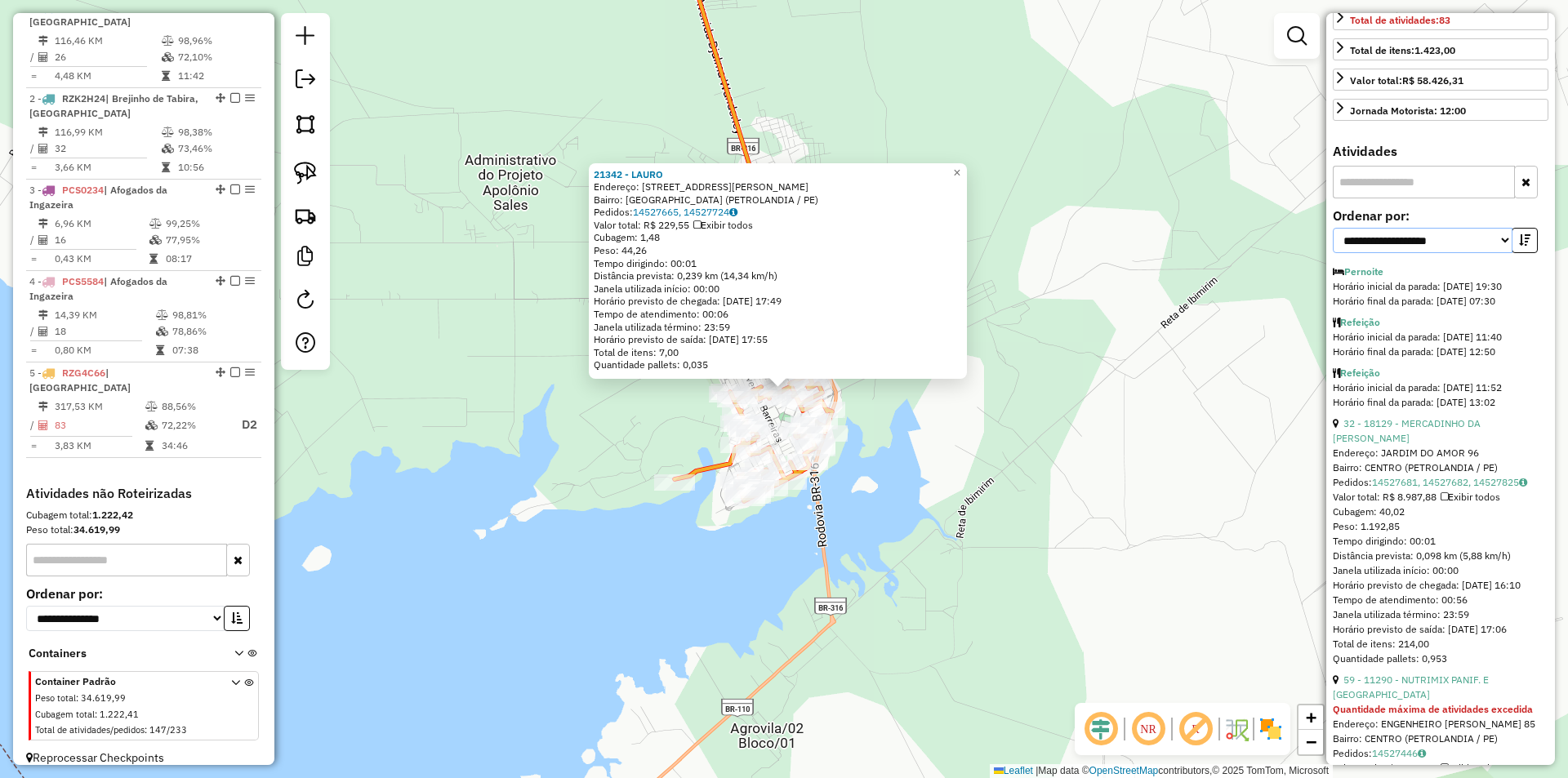
click at [1458, 253] on select "**********" at bounding box center [1422, 241] width 179 height 25
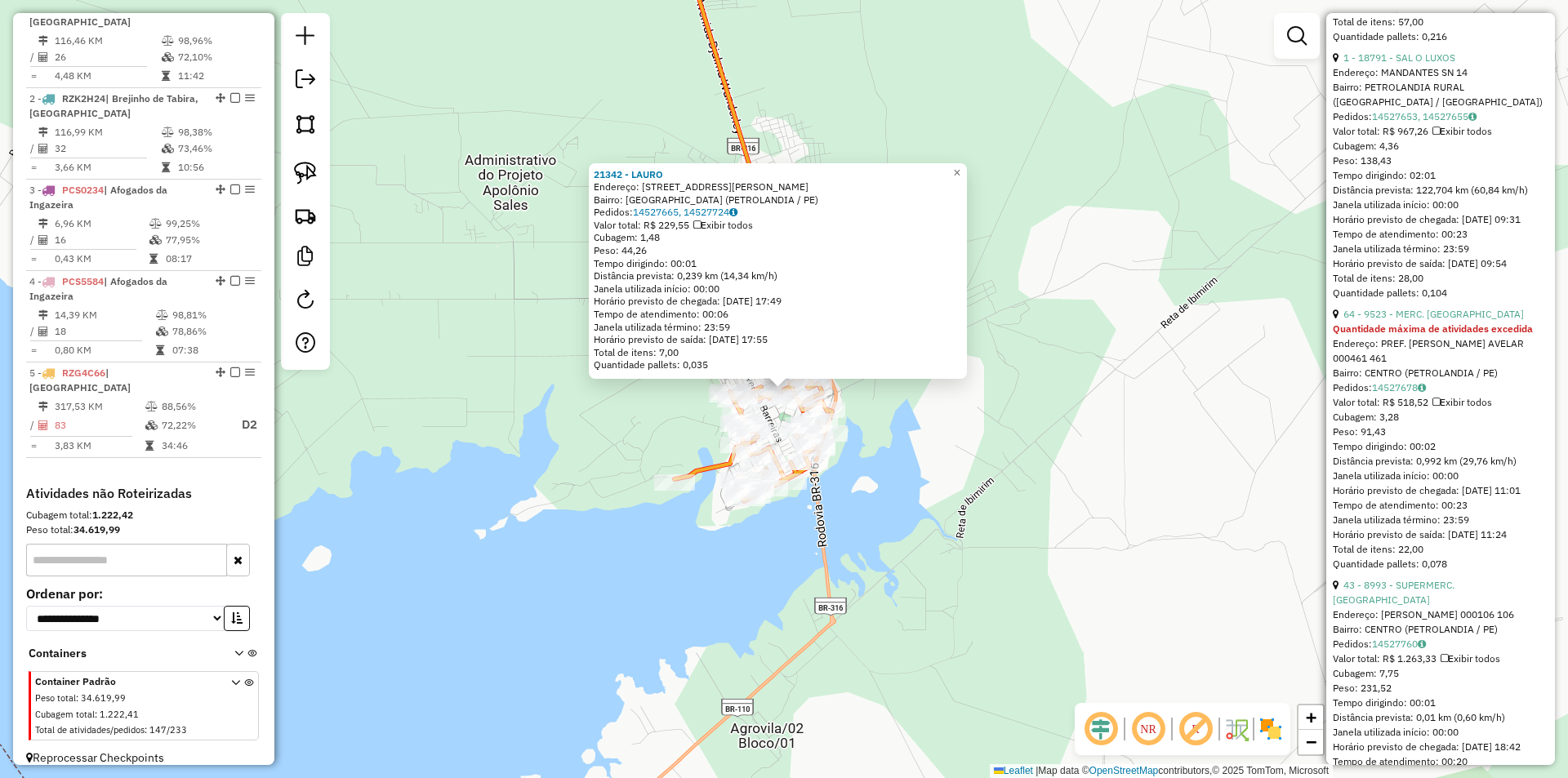
scroll to position [1551, 0]
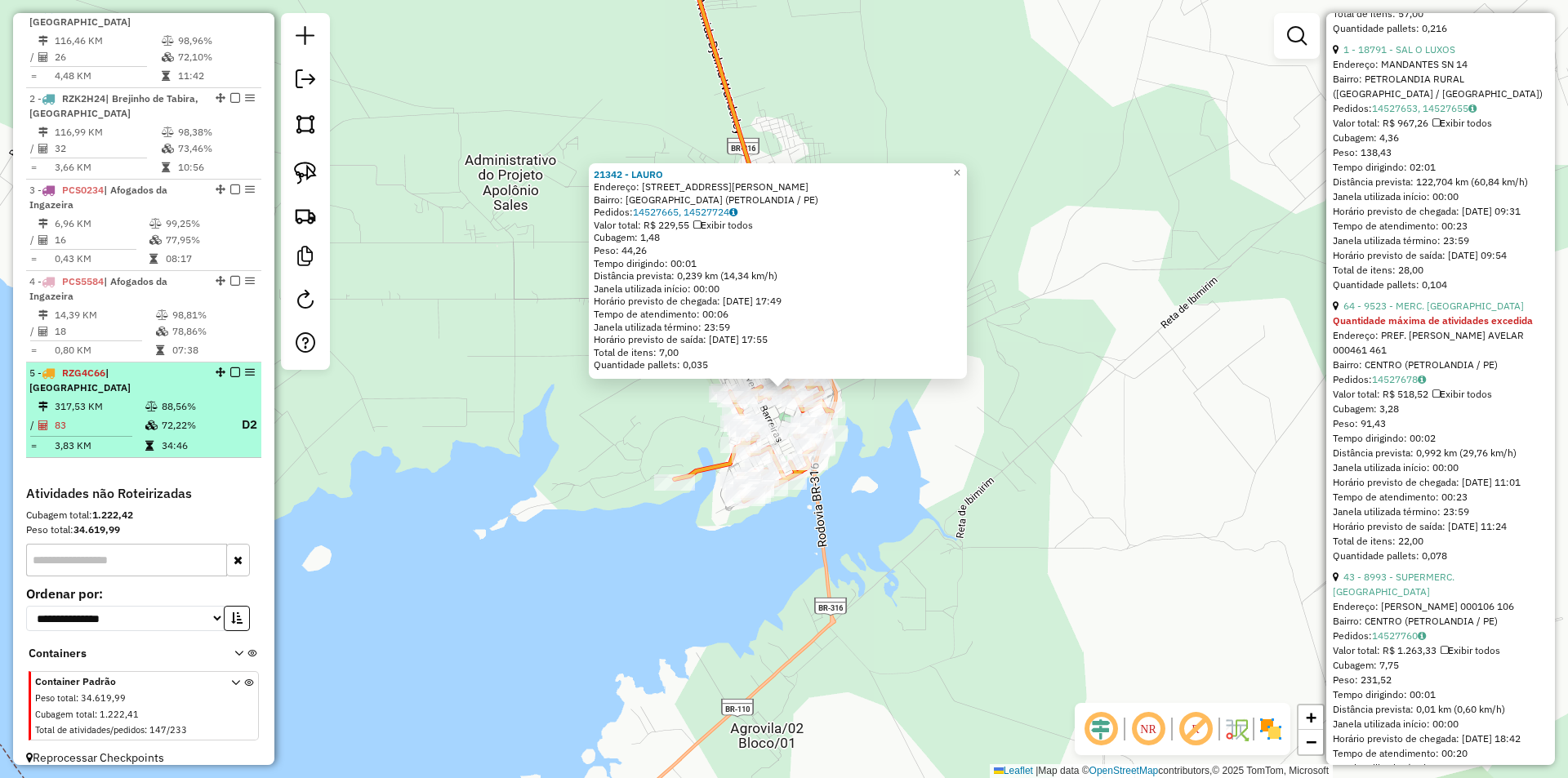
click at [231, 376] on em at bounding box center [234, 372] width 10 height 10
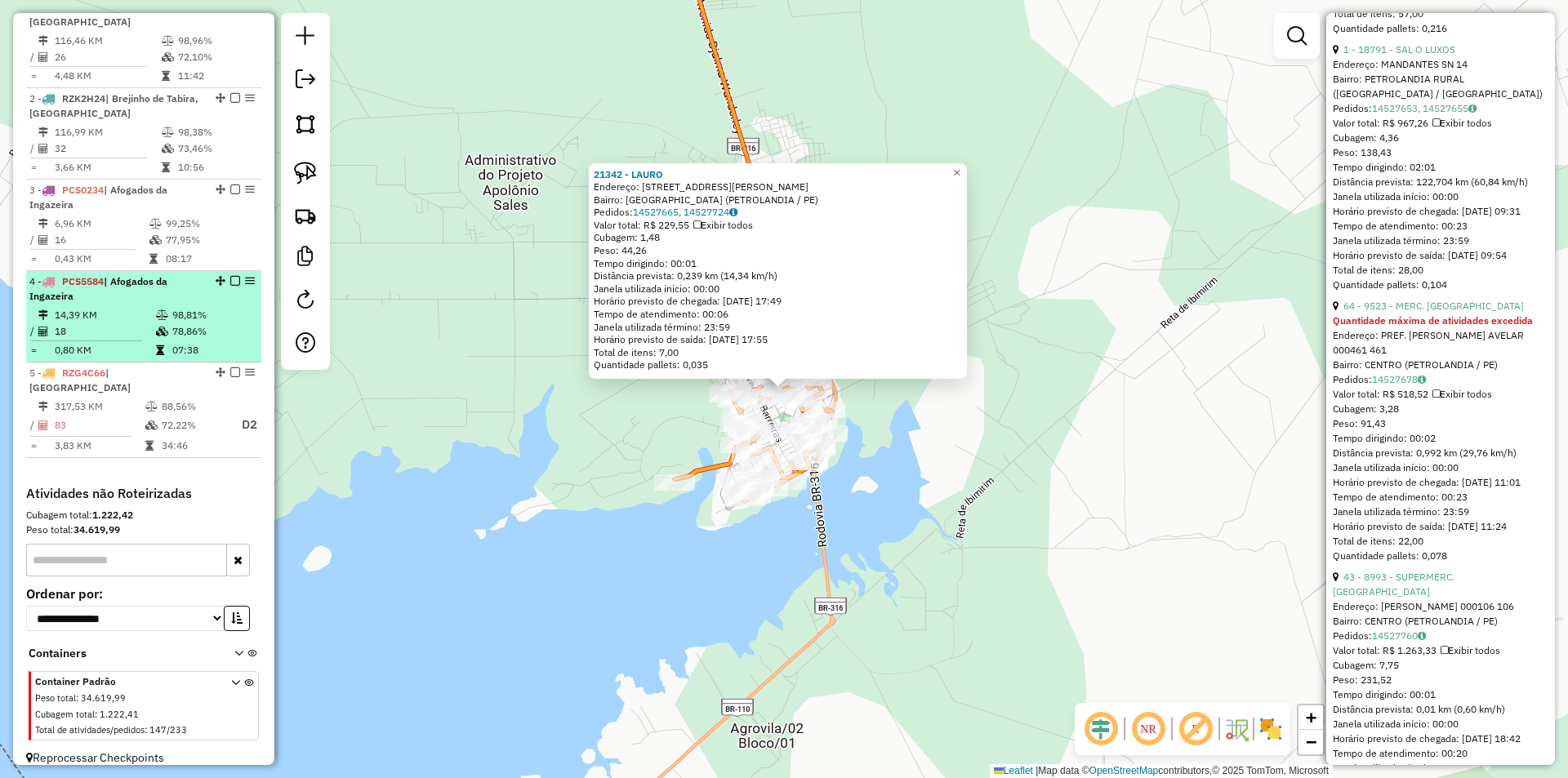
scroll to position [575, 0]
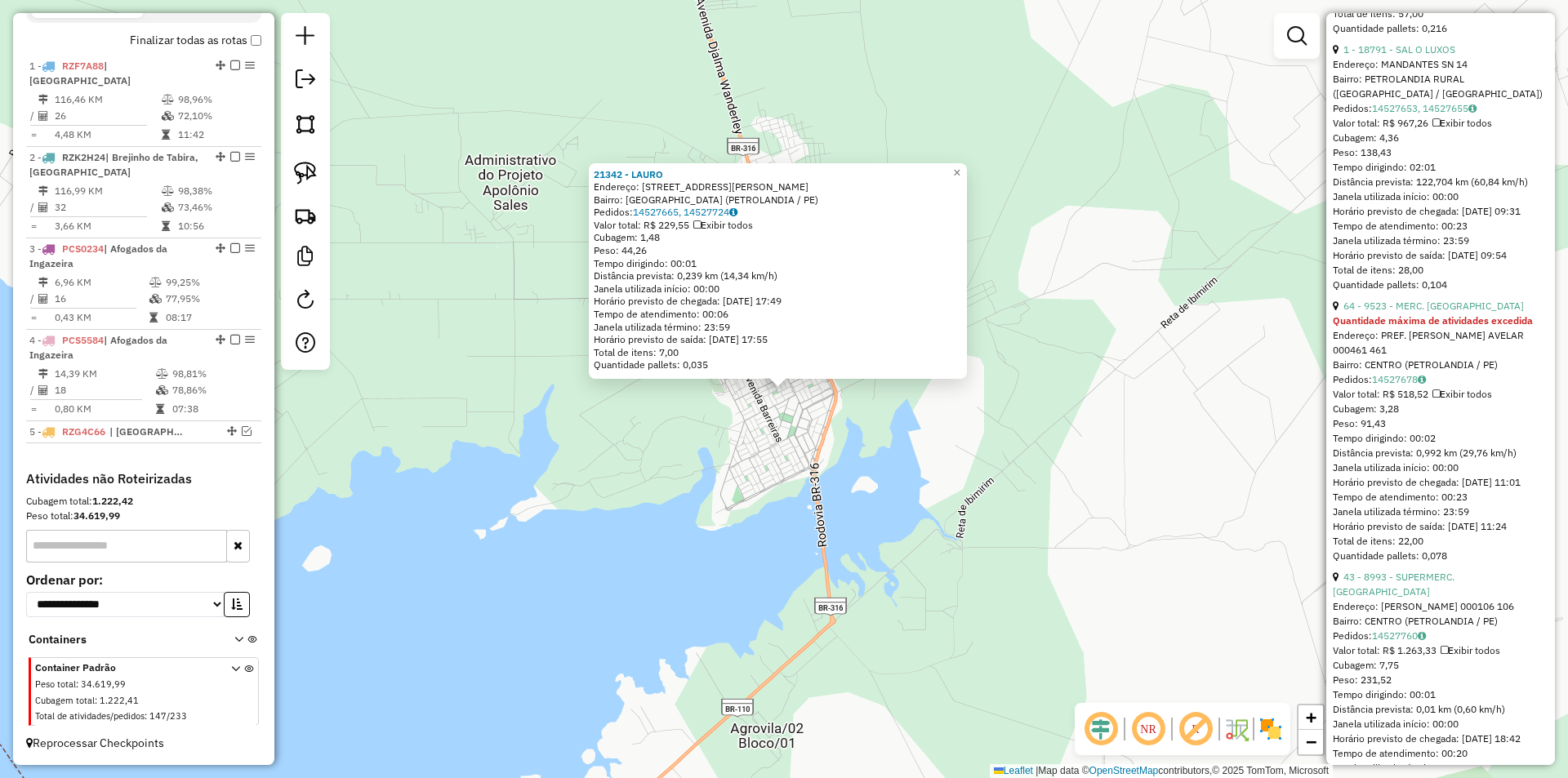
click at [676, 407] on div "21342 - LAURO Endereço: RUA VICENTE JOSE DA SILVA 94 Bairro: PETROLANDIA (PETRO…" at bounding box center [784, 389] width 1568 height 778
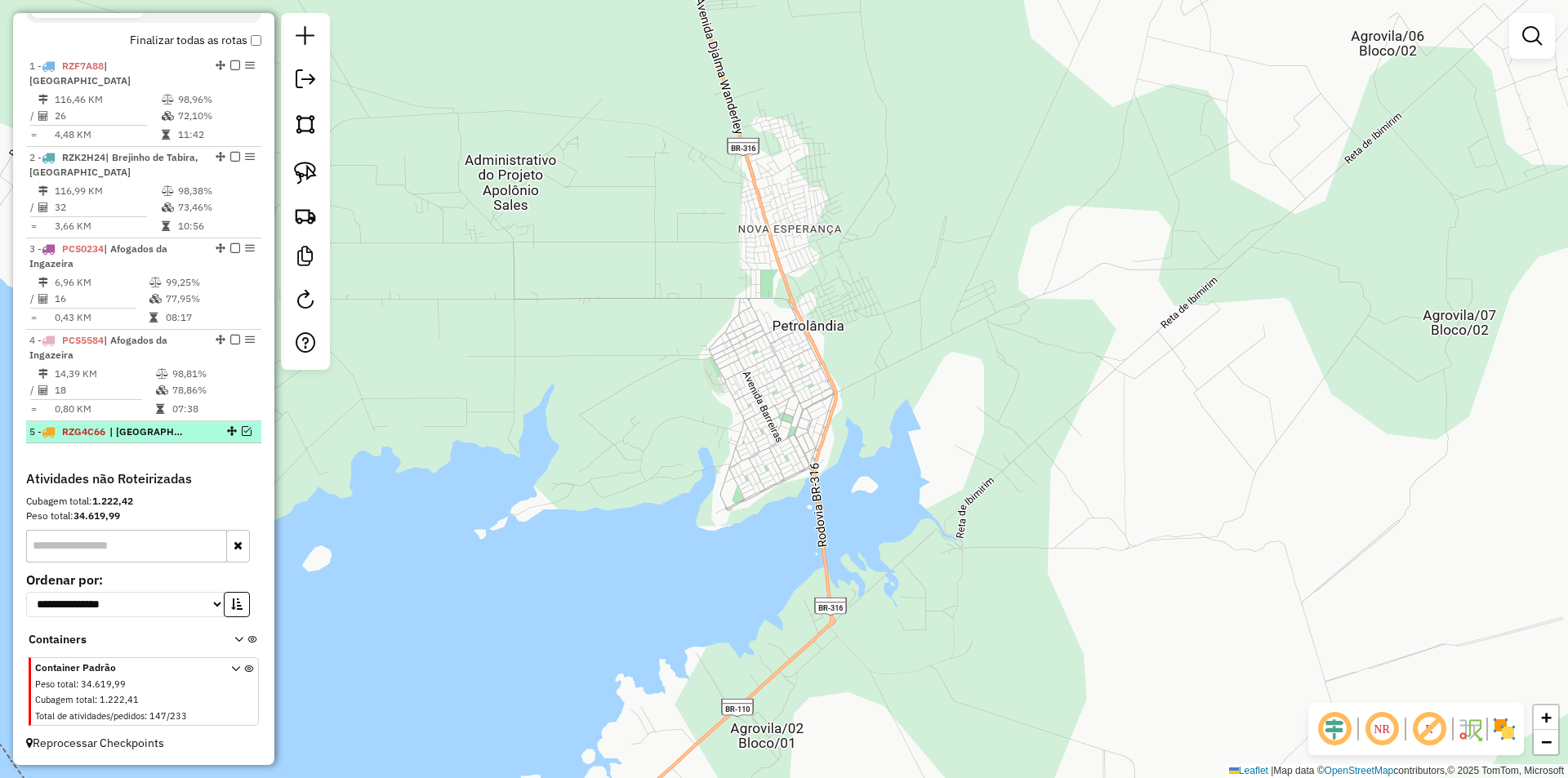
click at [242, 436] on div "5 - RZG4C66 | Petrolândia" at bounding box center [144, 432] width 229 height 14
select select "**********"
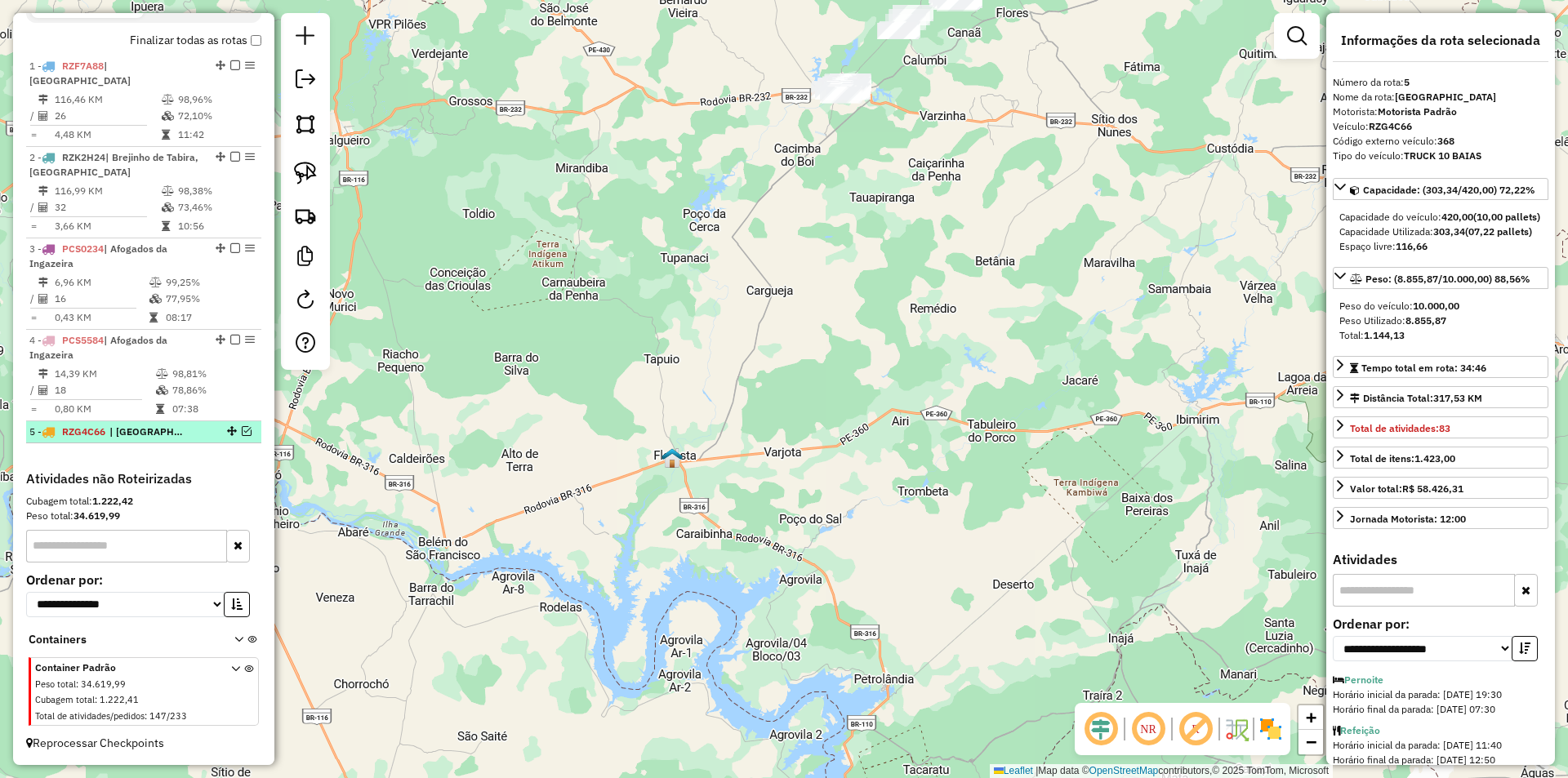
click at [241, 426] on div "5 - RZG4C66 | Petrolândia" at bounding box center [144, 432] width 229 height 14
click at [242, 431] on em at bounding box center [246, 431] width 10 height 10
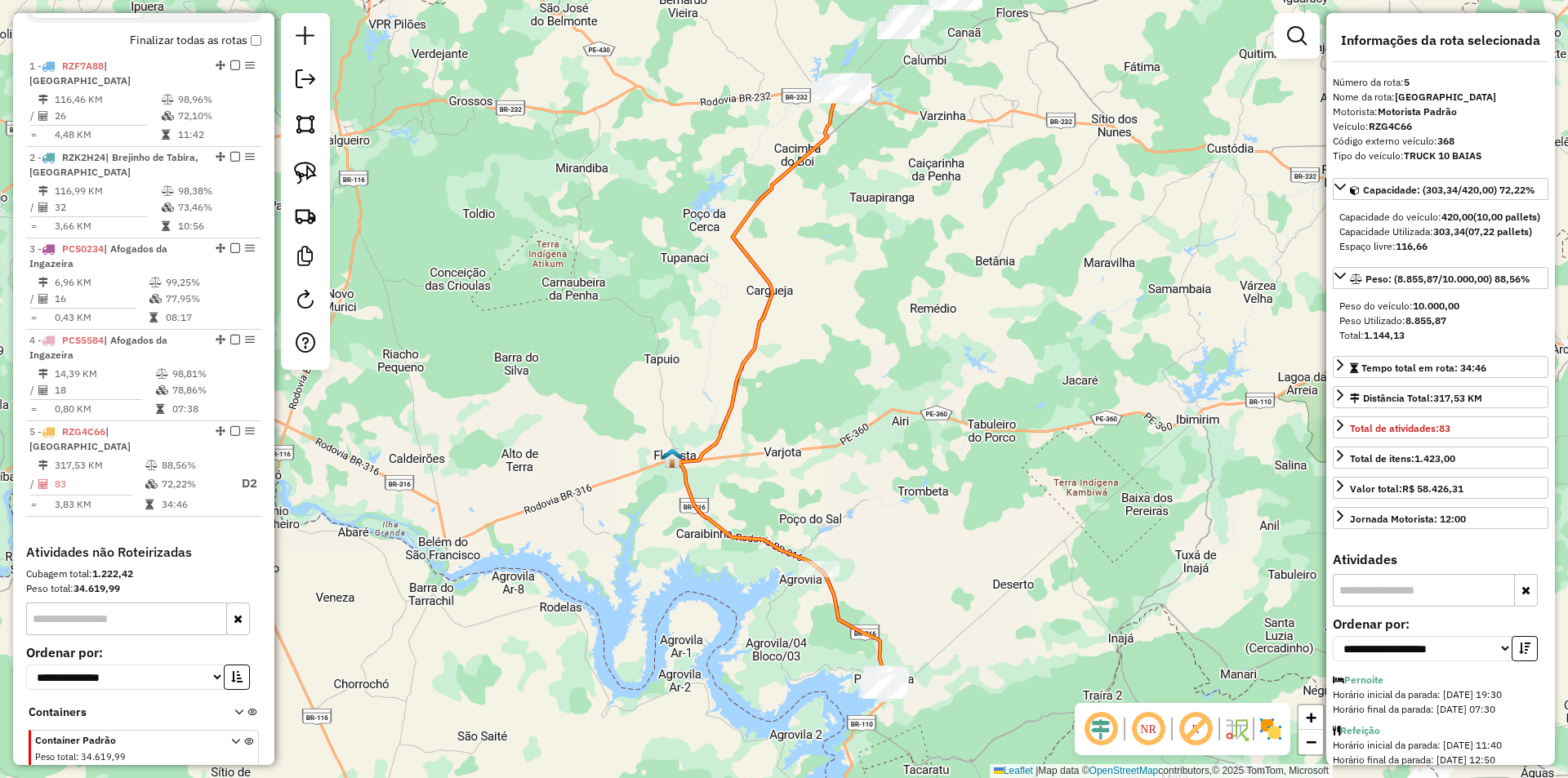
scroll to position [634, 0]
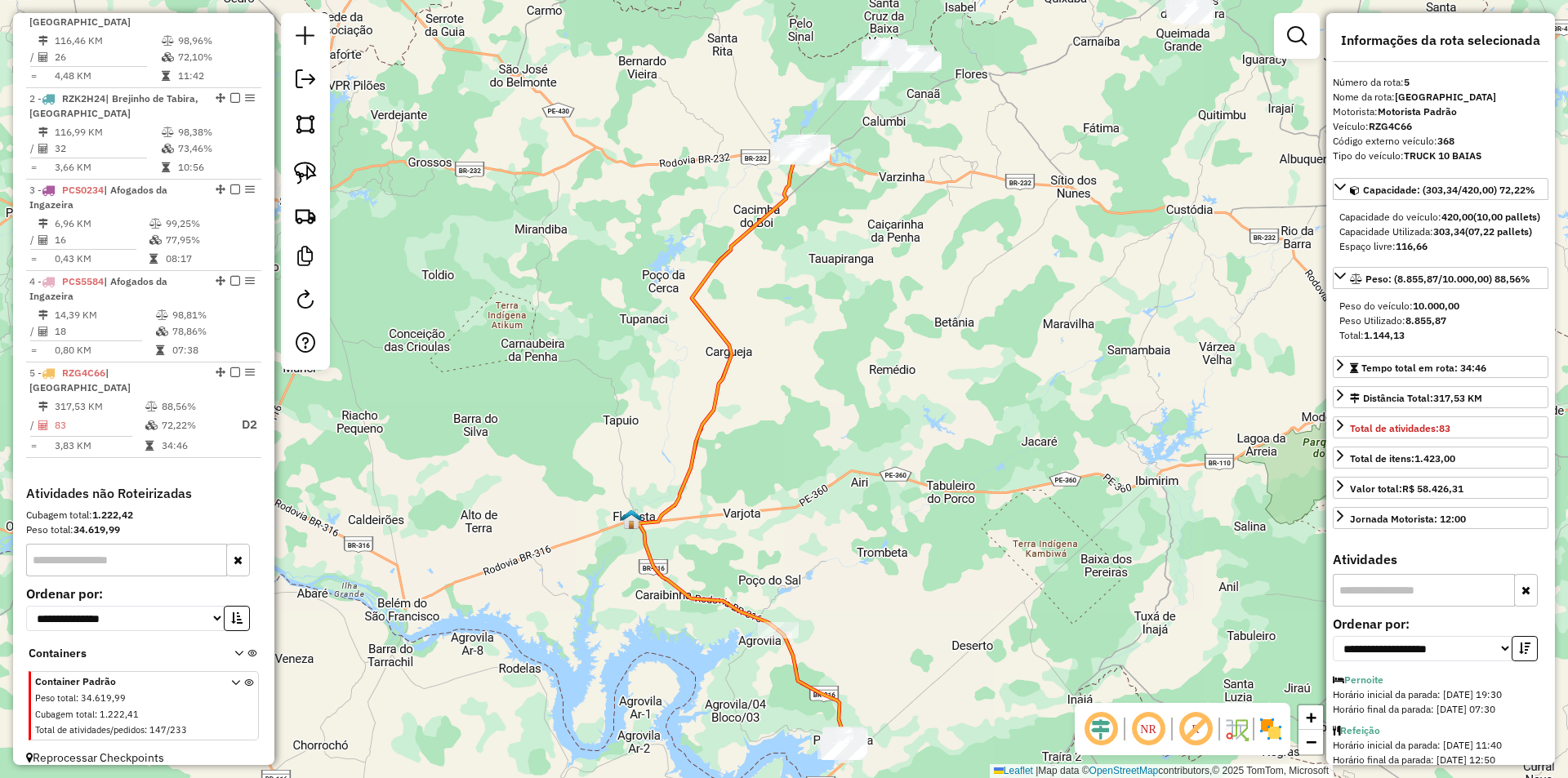
drag, startPoint x: 890, startPoint y: 202, endPoint x: 769, endPoint y: 444, distance: 270.6
click at [770, 435] on div "Janela de atendimento Grade de atendimento Capacidade Transportadoras Veículos …" at bounding box center [784, 389] width 1568 height 778
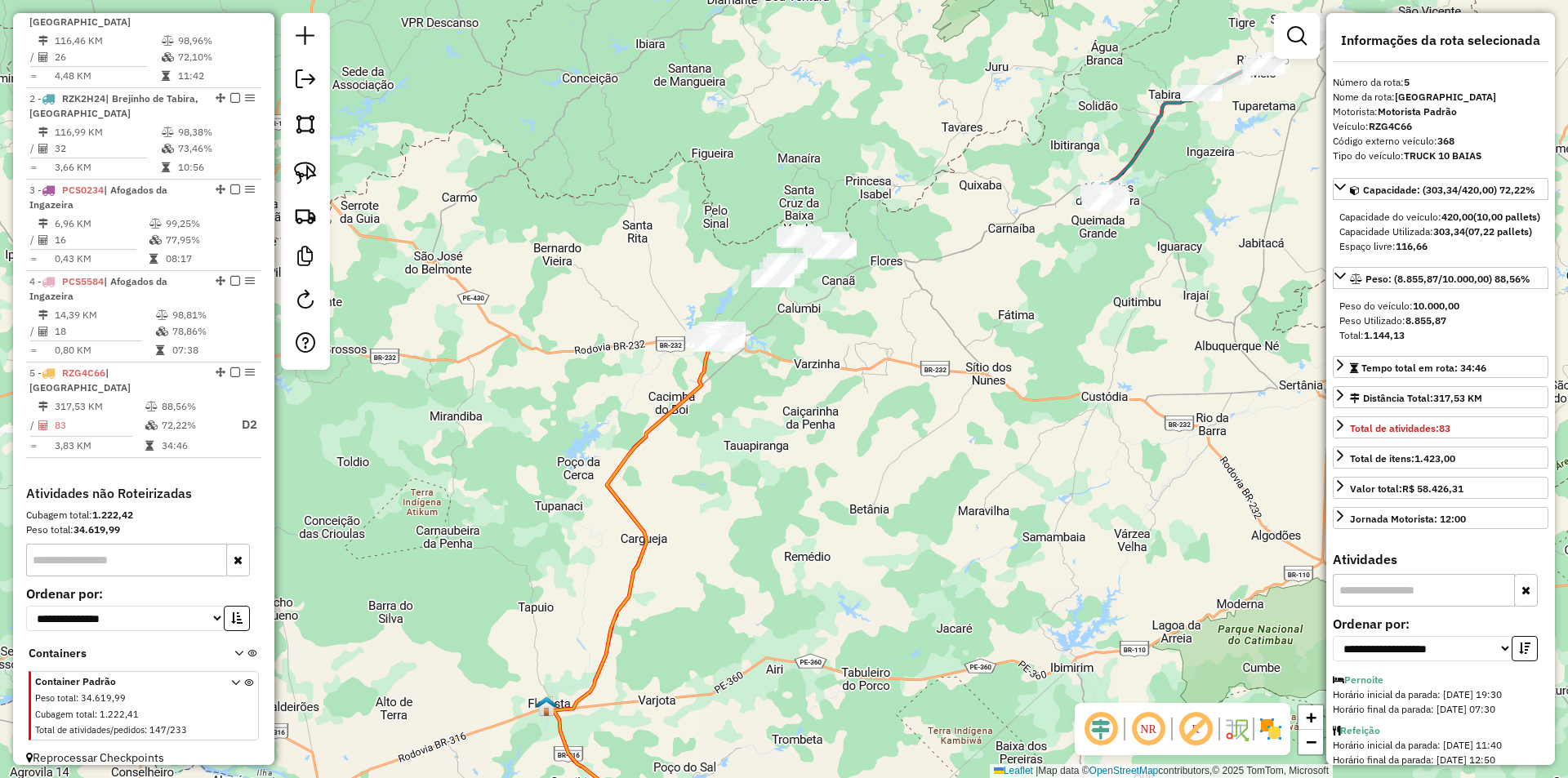
click at [843, 338] on div "Janela de atendimento Grade de atendimento Capacidade Transportadoras Veículos …" at bounding box center [784, 389] width 1568 height 778
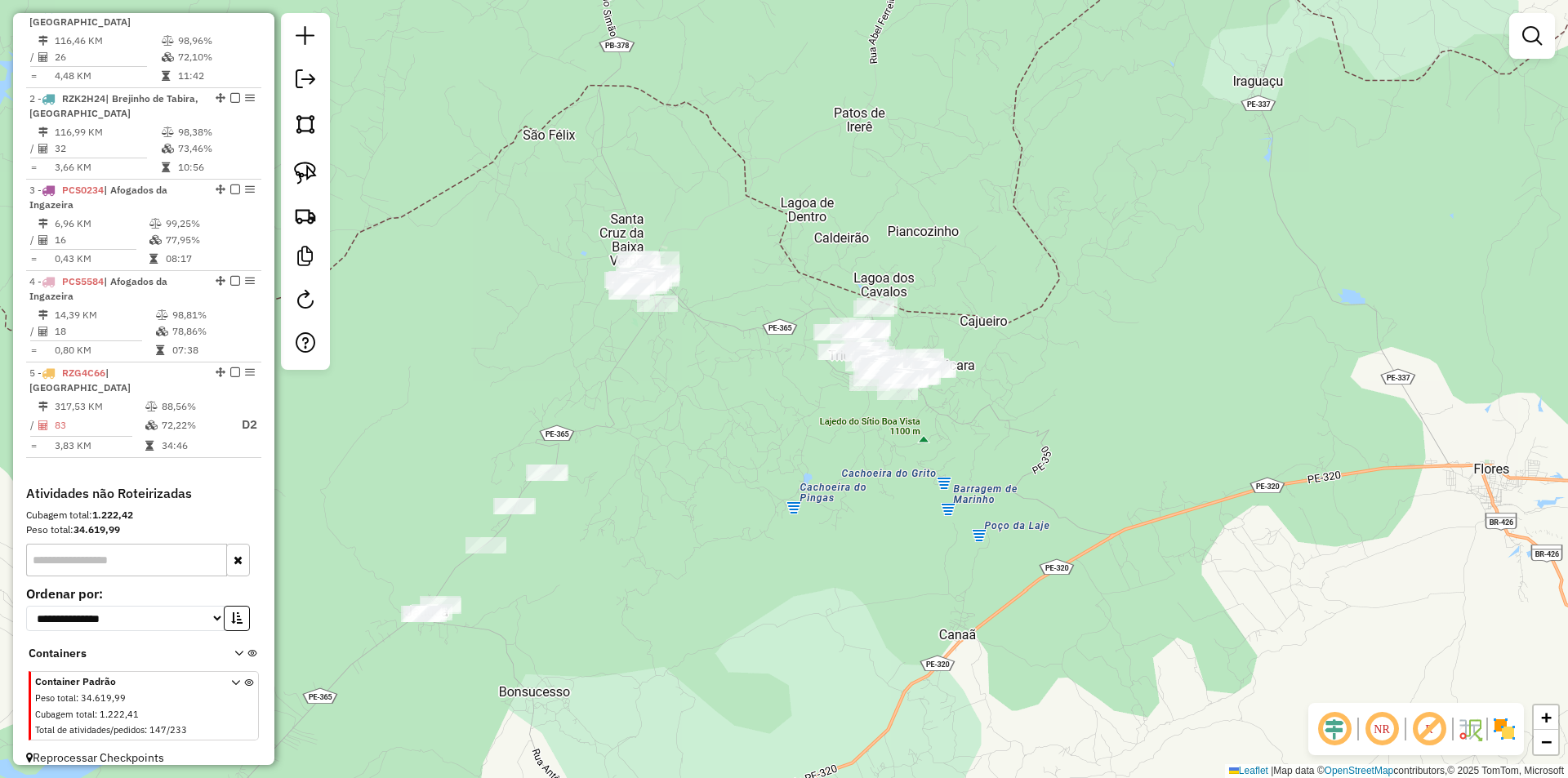
click at [807, 417] on div "Janela de atendimento Grade de atendimento Capacidade Transportadoras Veículos …" at bounding box center [784, 389] width 1568 height 778
click at [301, 125] on img at bounding box center [305, 124] width 23 height 23
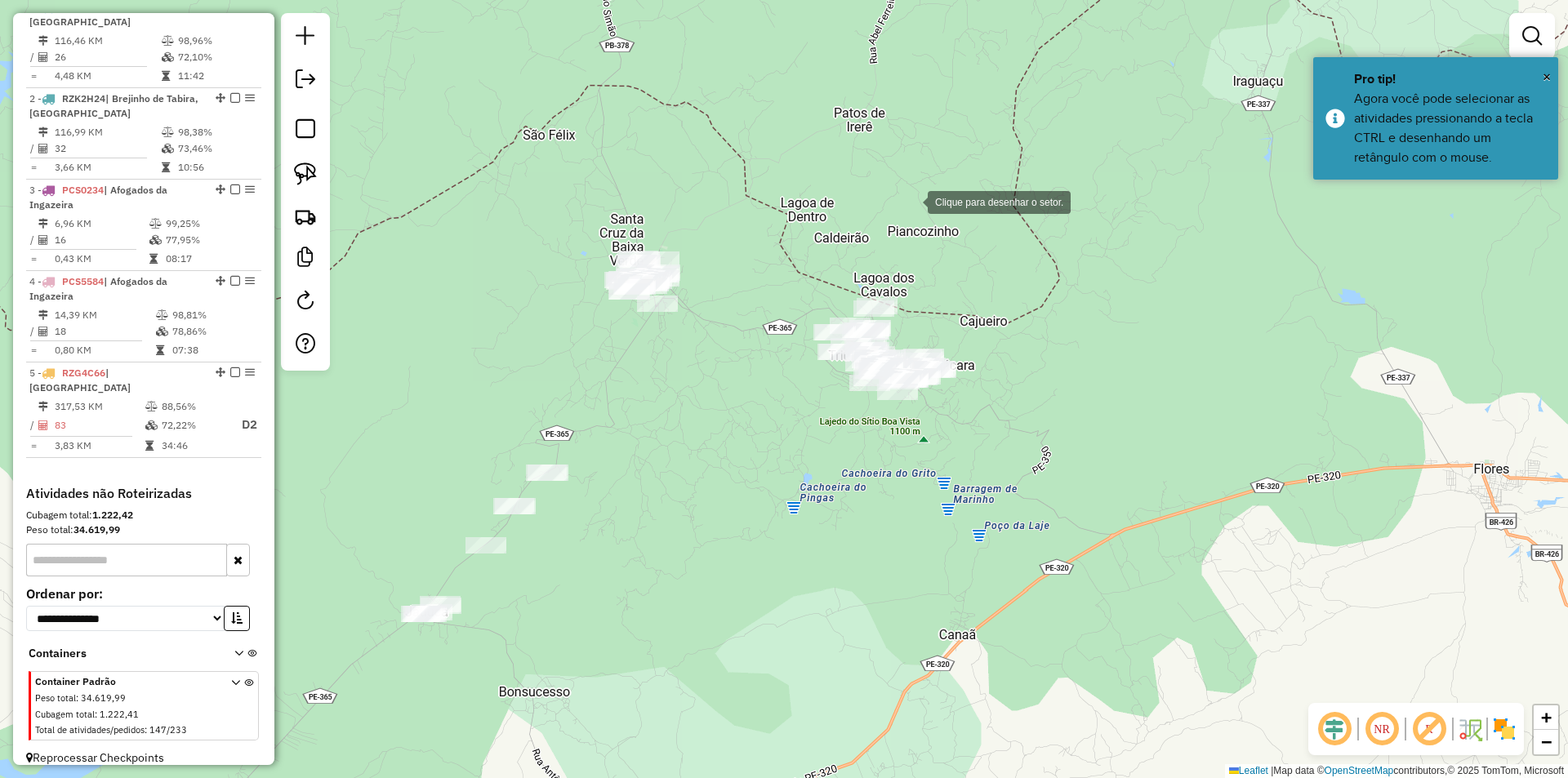
click at [912, 201] on div at bounding box center [912, 201] width 32 height 32
click at [793, 288] on div at bounding box center [810, 271] width 32 height 32
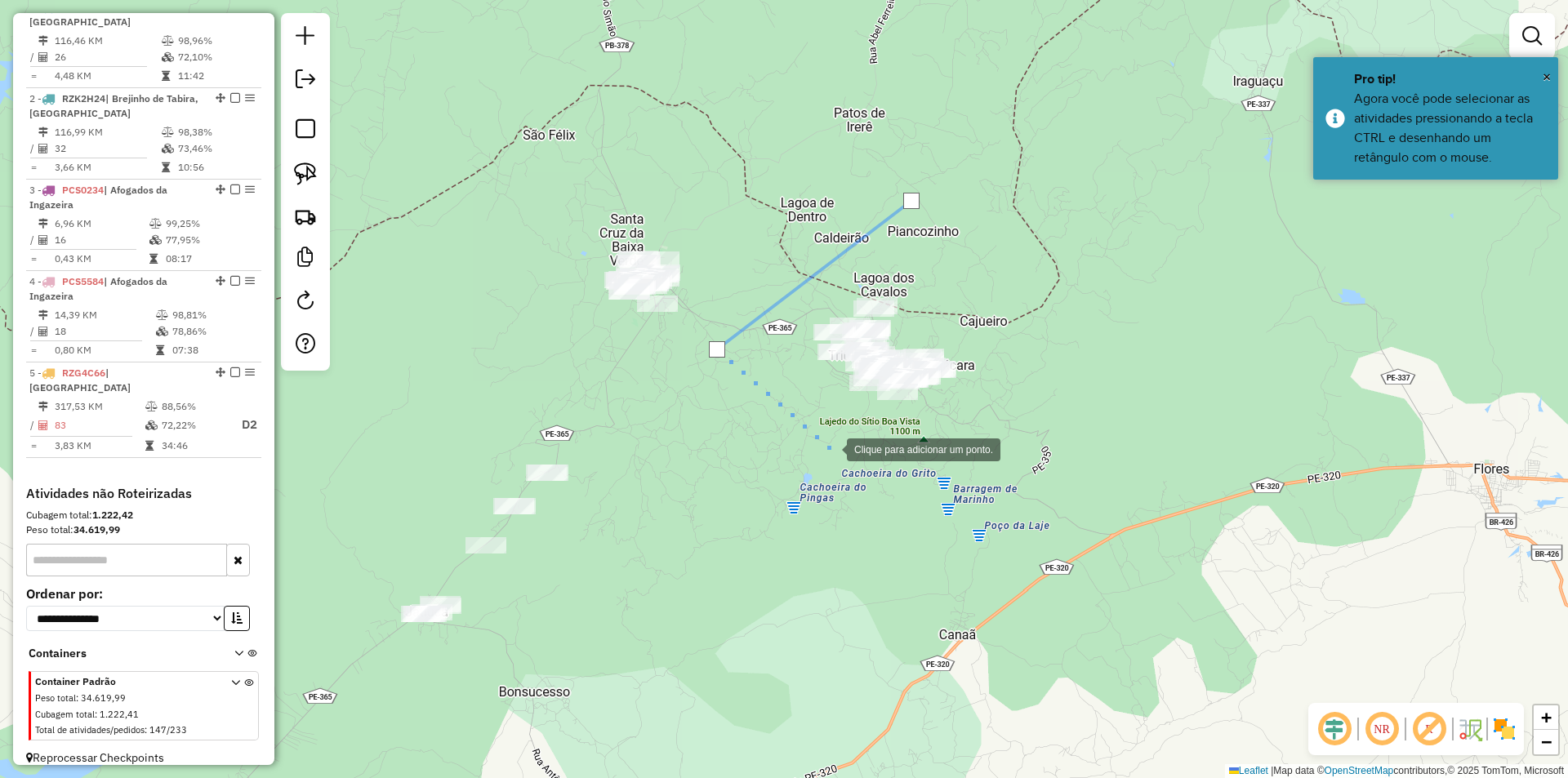
click at [830, 448] on div at bounding box center [830, 448] width 32 height 32
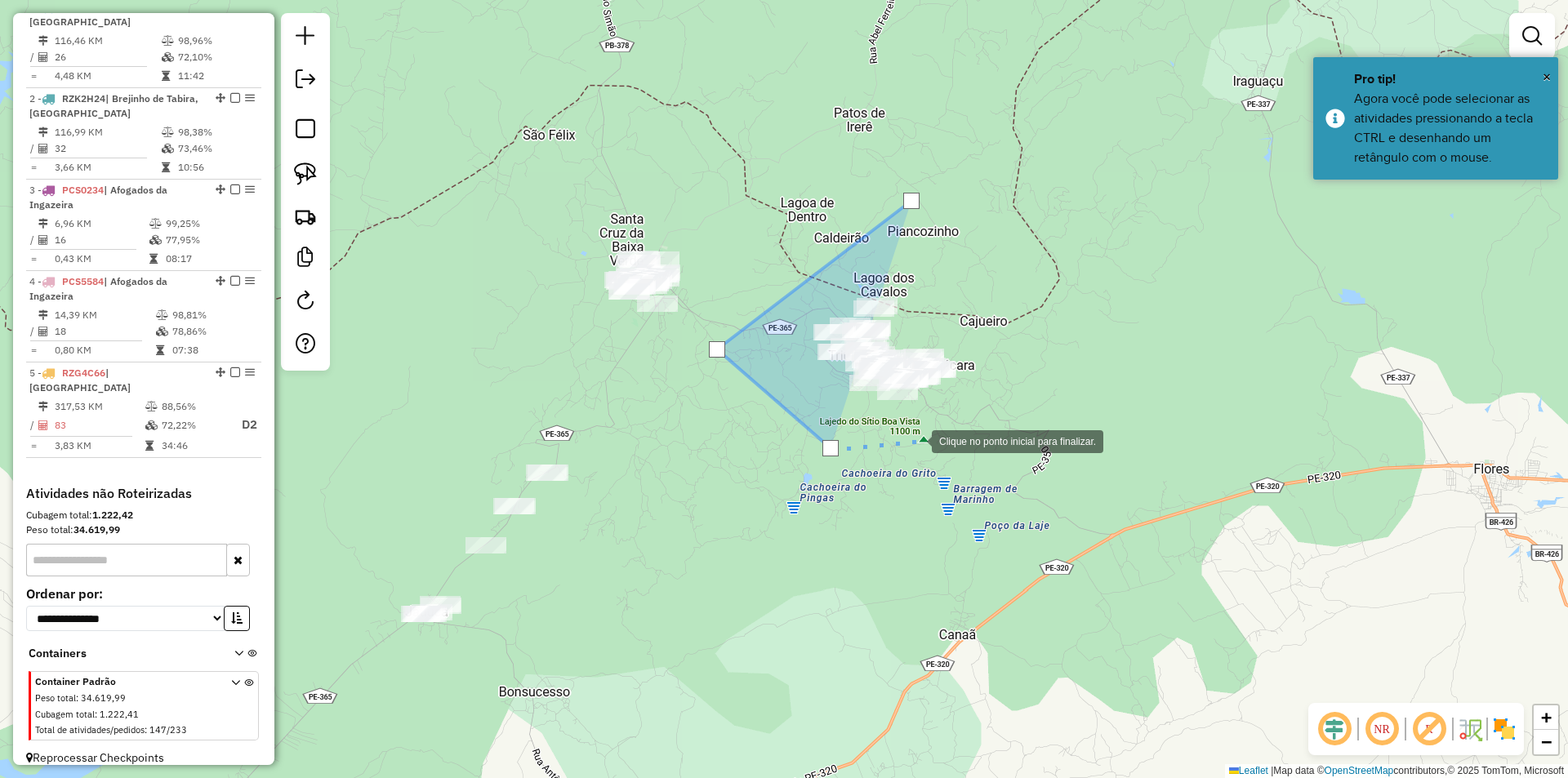
click at [931, 440] on div at bounding box center [915, 440] width 32 height 32
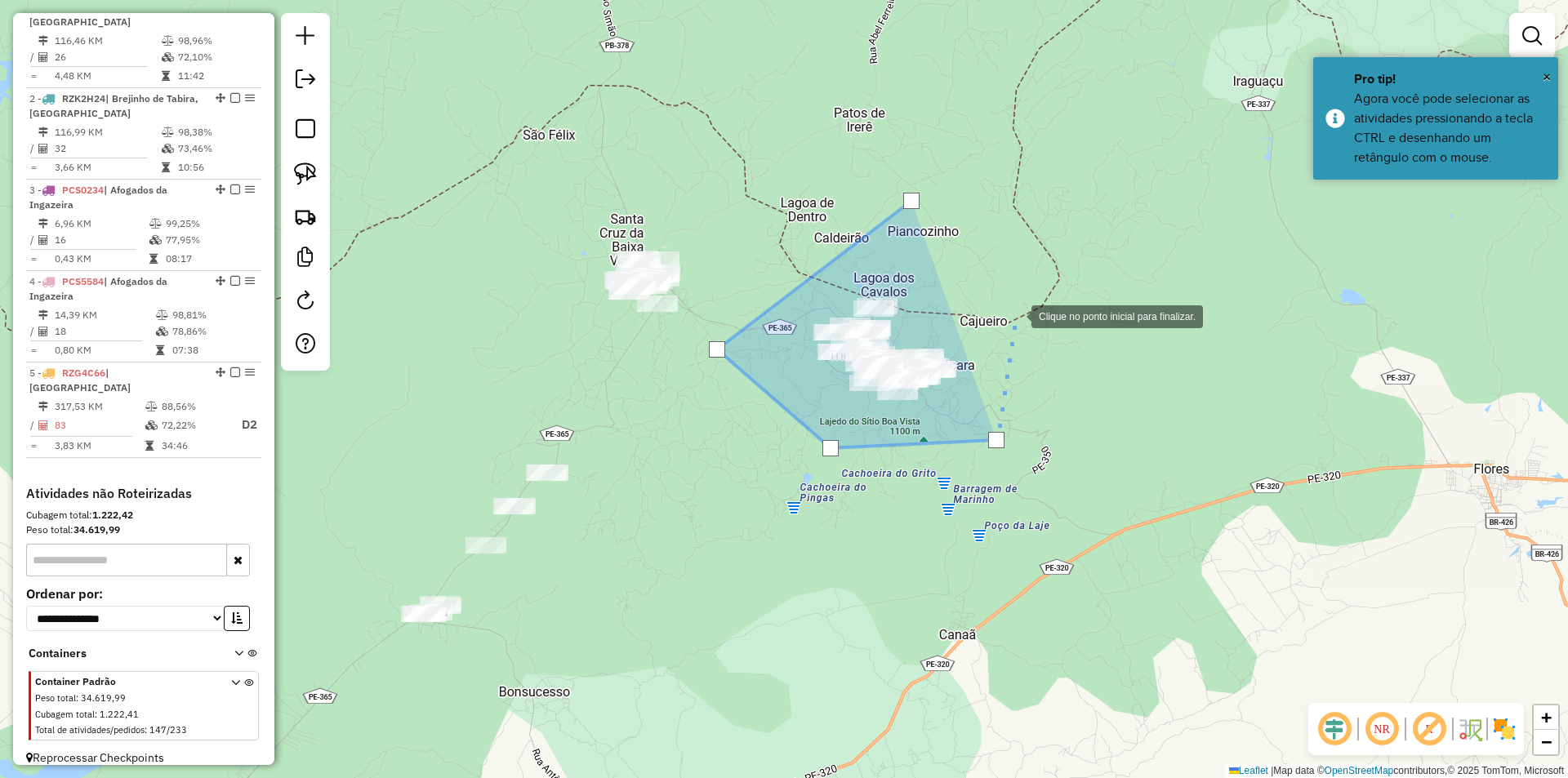
click at [1015, 316] on div at bounding box center [1015, 315] width 32 height 32
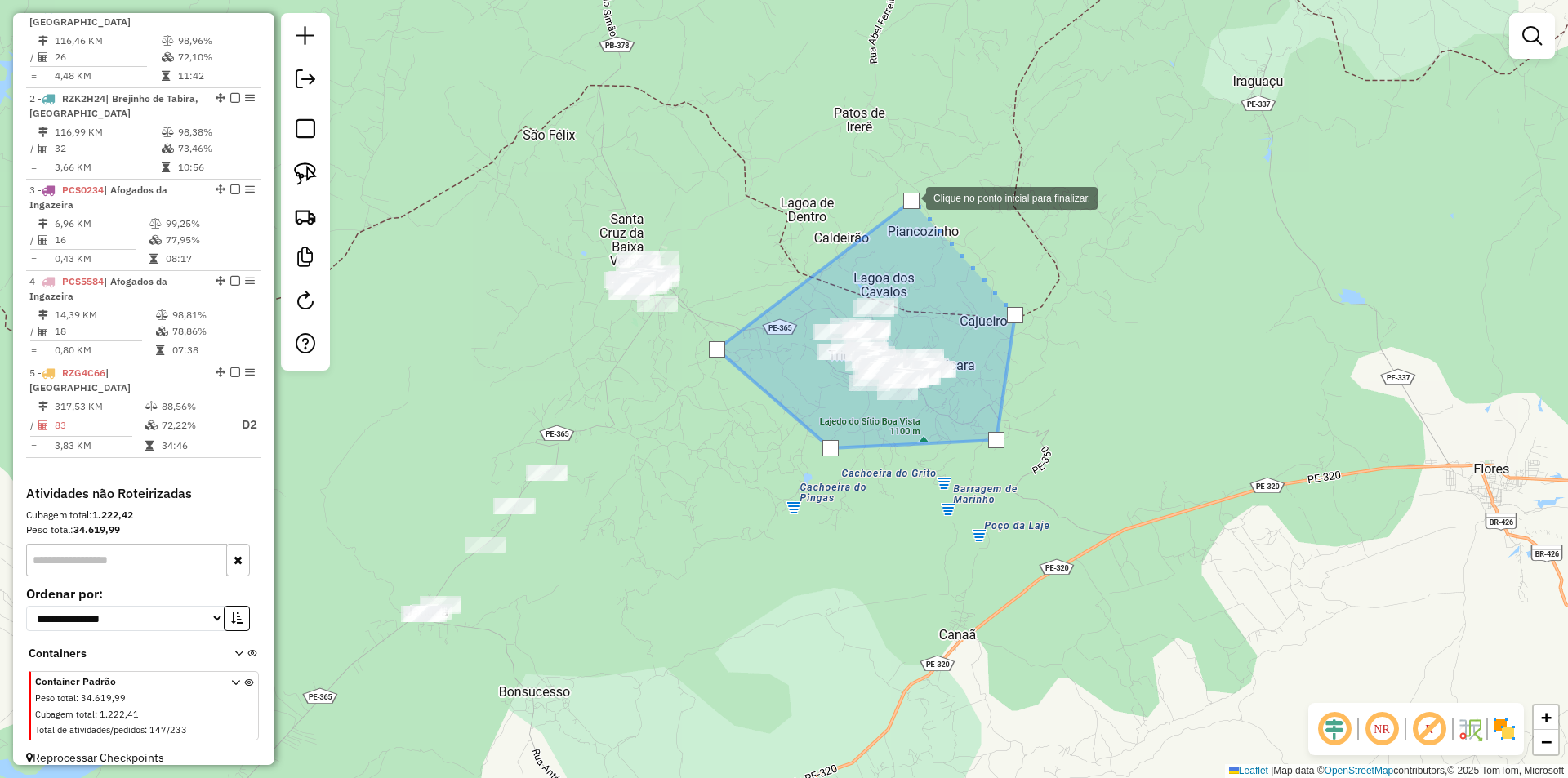
click at [910, 197] on div at bounding box center [912, 201] width 16 height 16
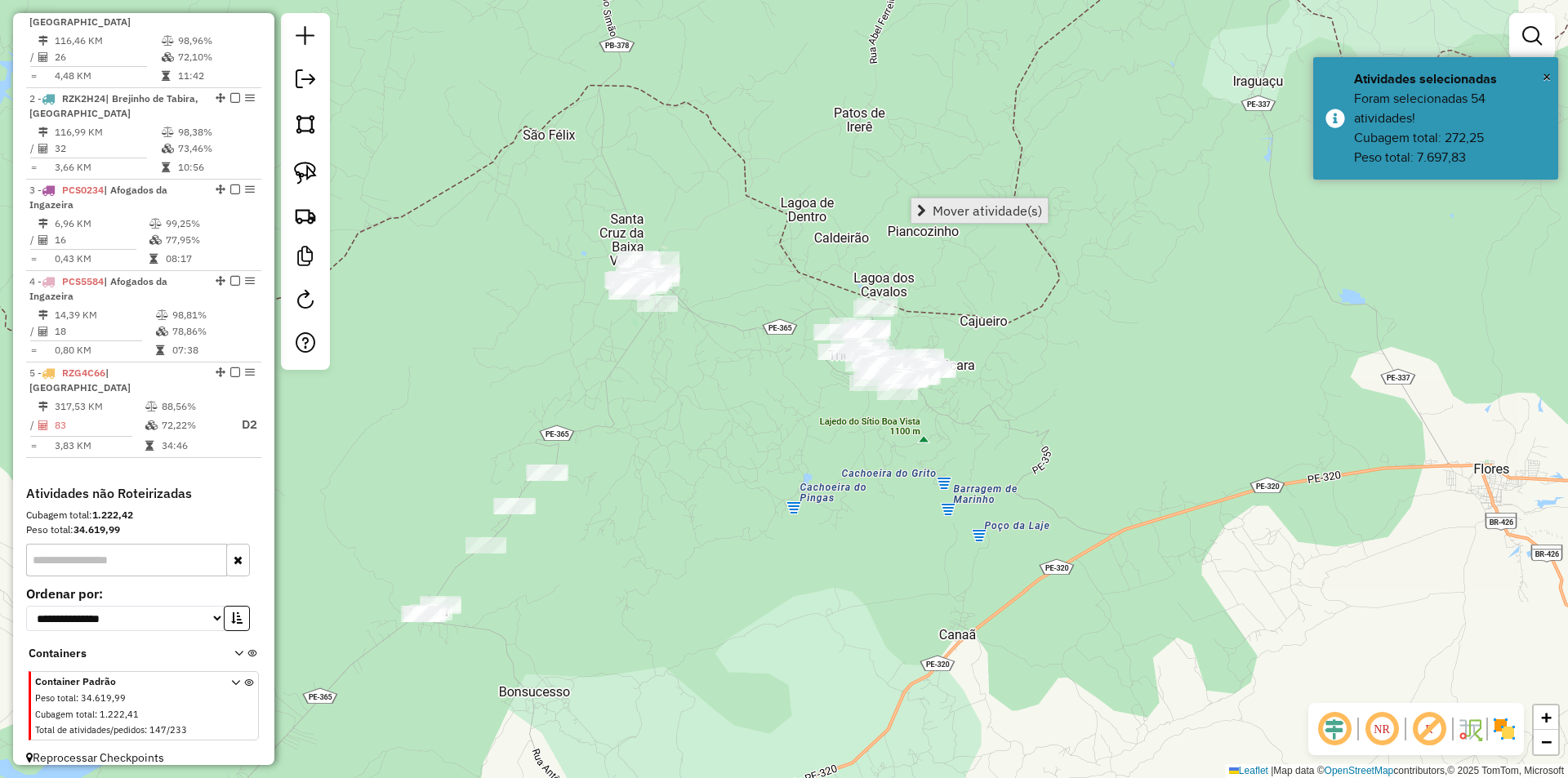
click at [1027, 209] on span "Mover atividade(s)" at bounding box center [986, 210] width 109 height 13
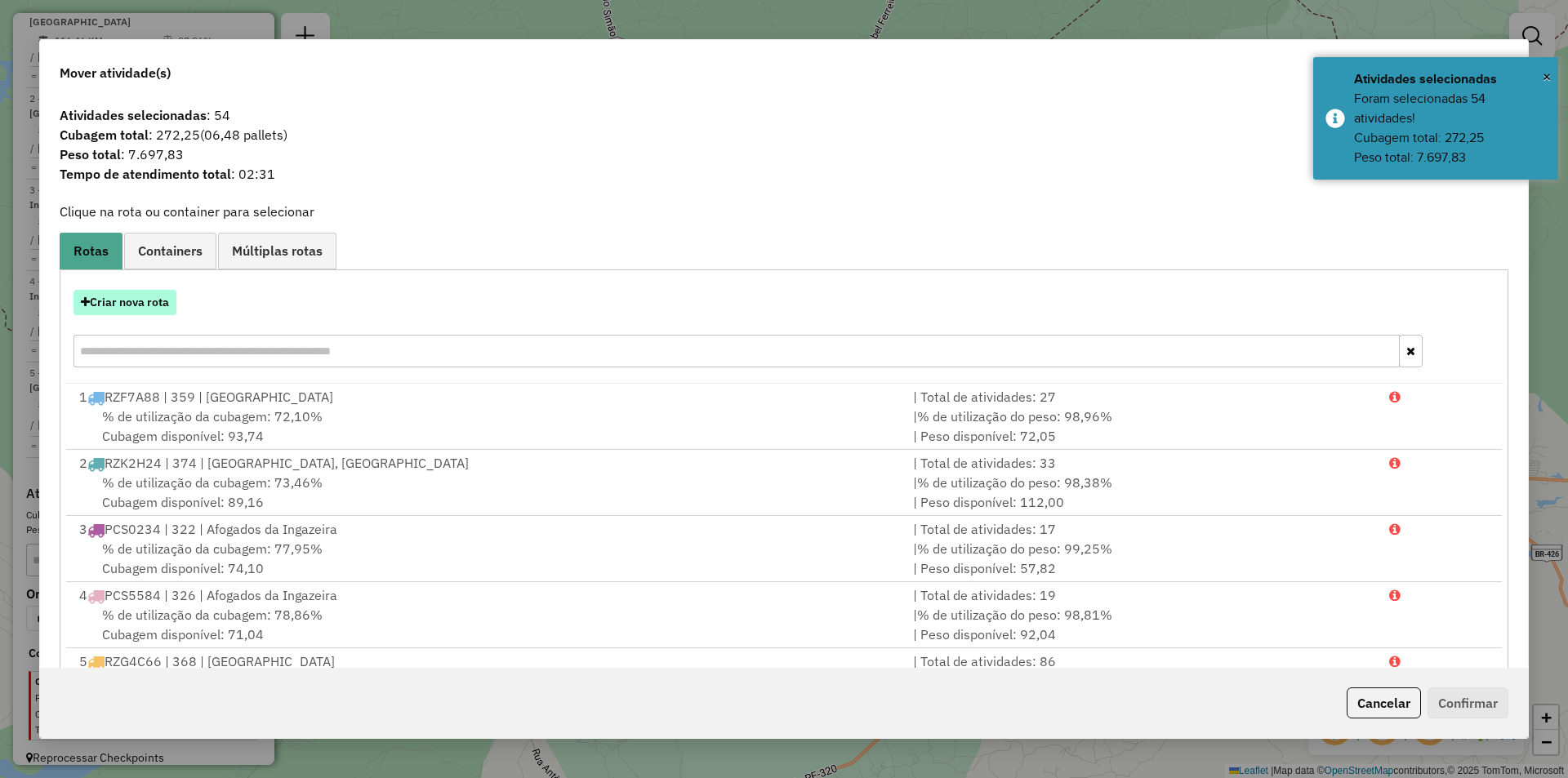
click at [147, 315] on button "Criar nova rota" at bounding box center [125, 302] width 103 height 25
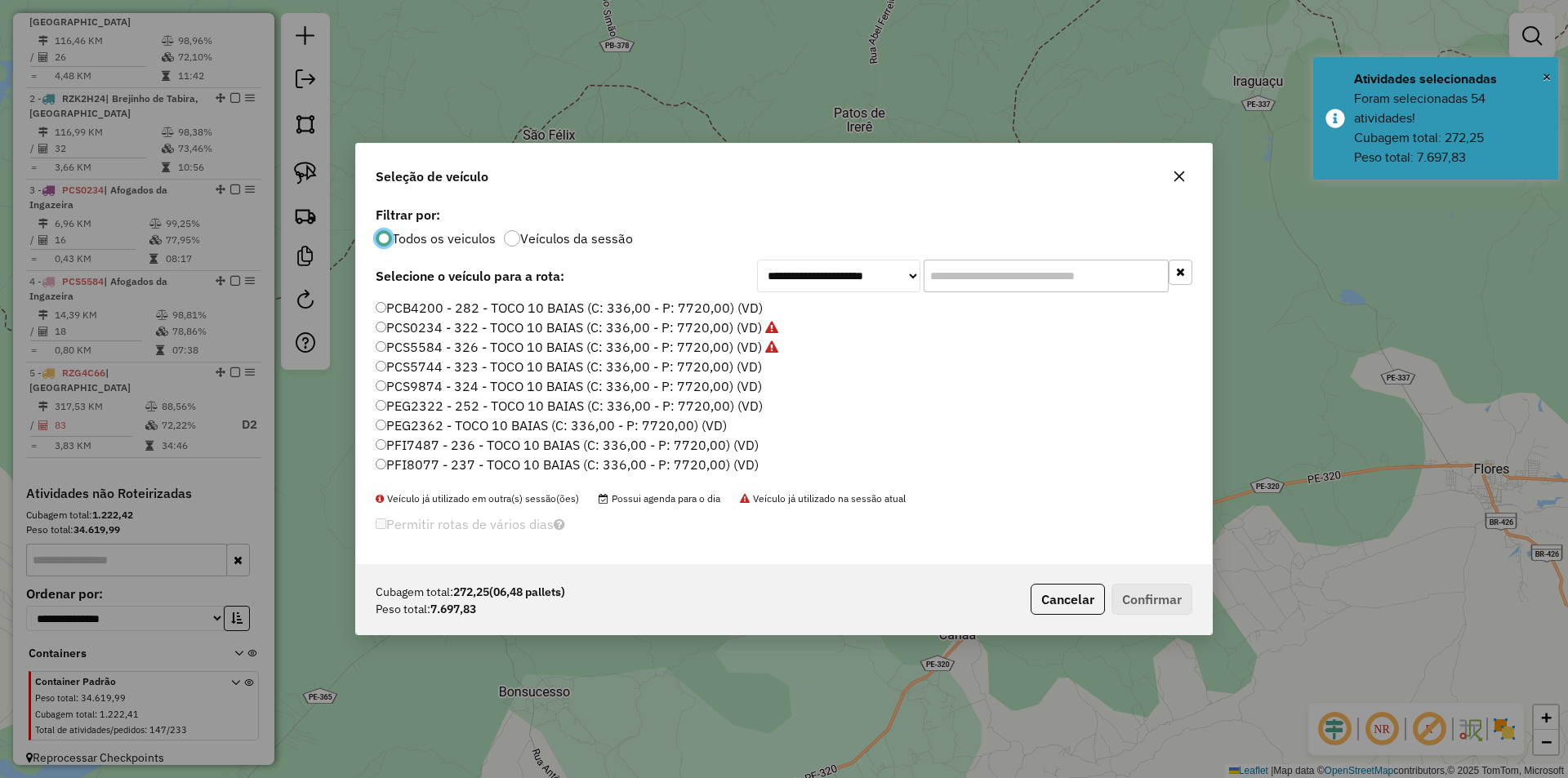
scroll to position [245, 0]
click at [448, 428] on label "RZI1I21 - TRUCK 8 BAIAS (C: 336,00 - P: 6900,00) (VD)" at bounding box center [547, 435] width 343 height 20
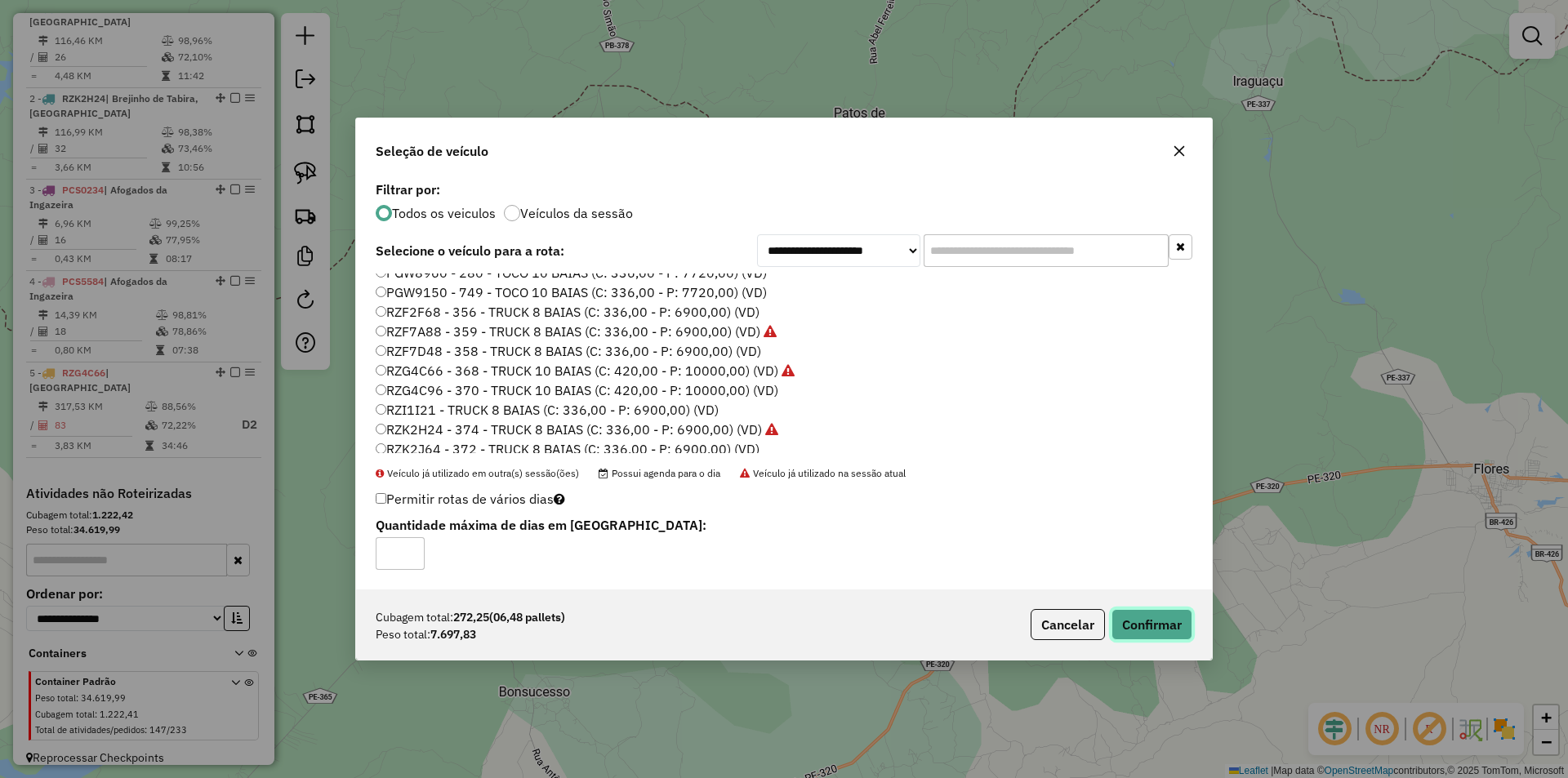
click at [1132, 612] on button "Confirmar" at bounding box center [1151, 625] width 81 height 31
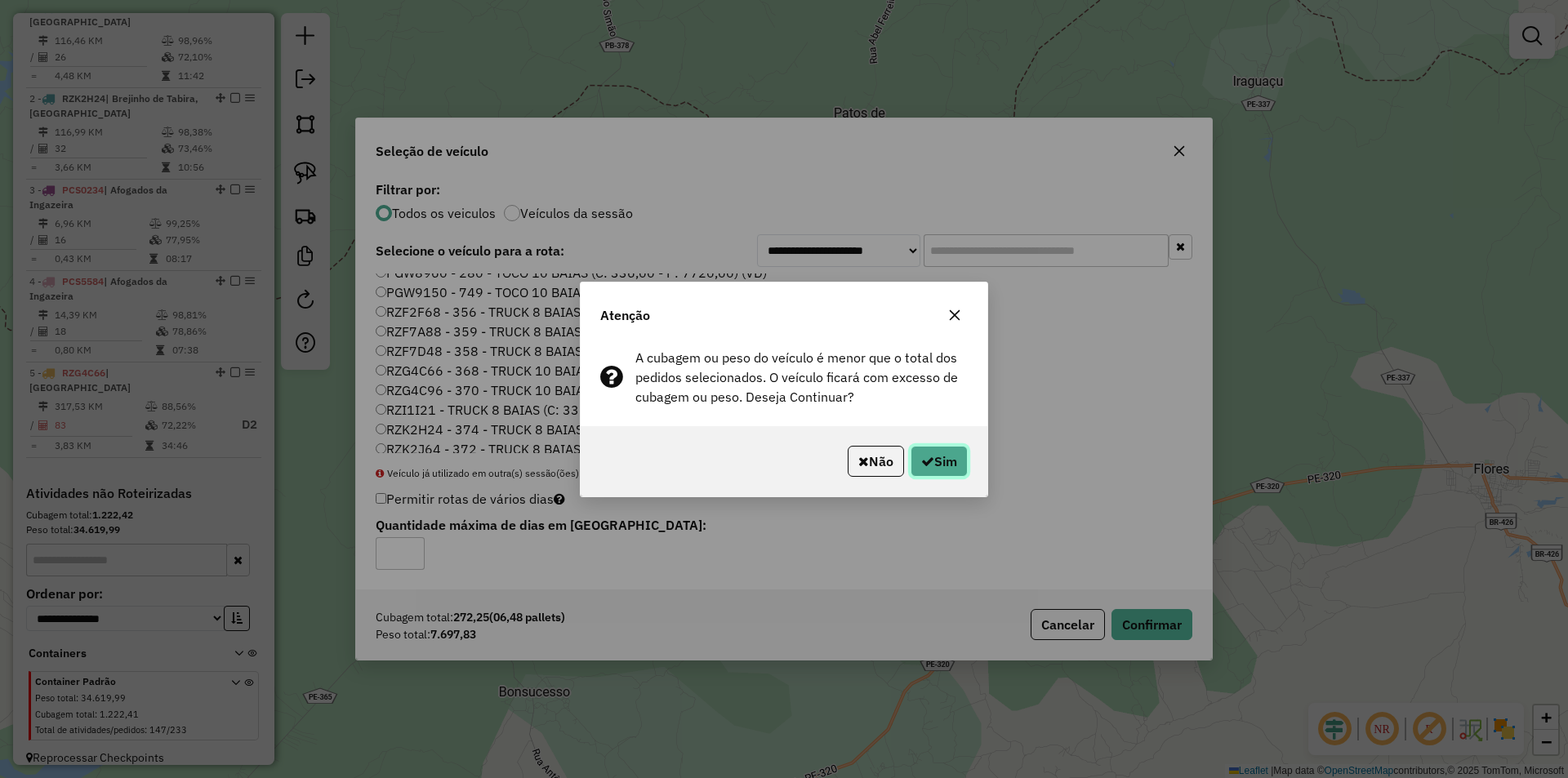
click at [928, 455] on icon "button" at bounding box center [927, 461] width 13 height 13
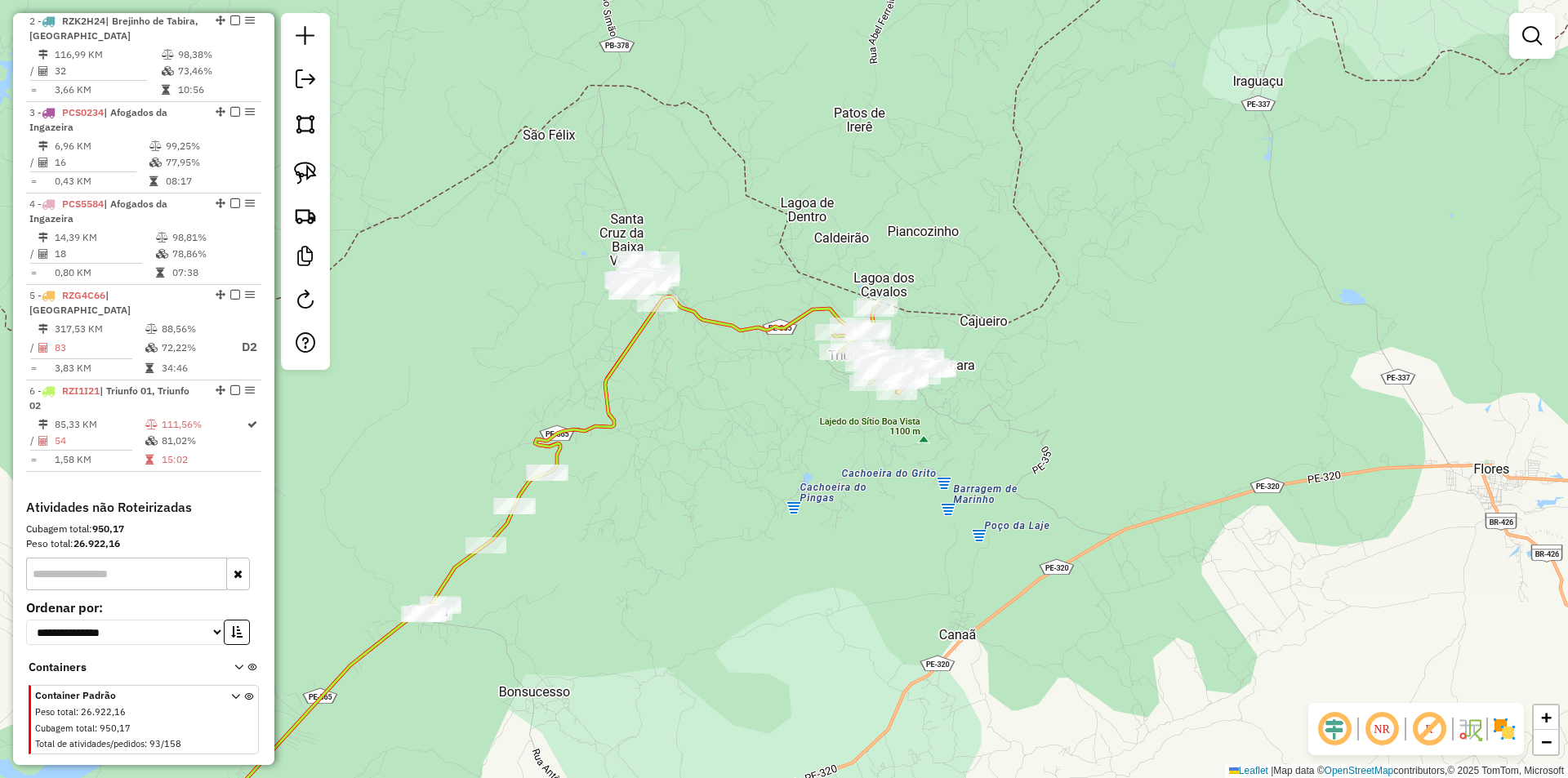
scroll to position [725, 0]
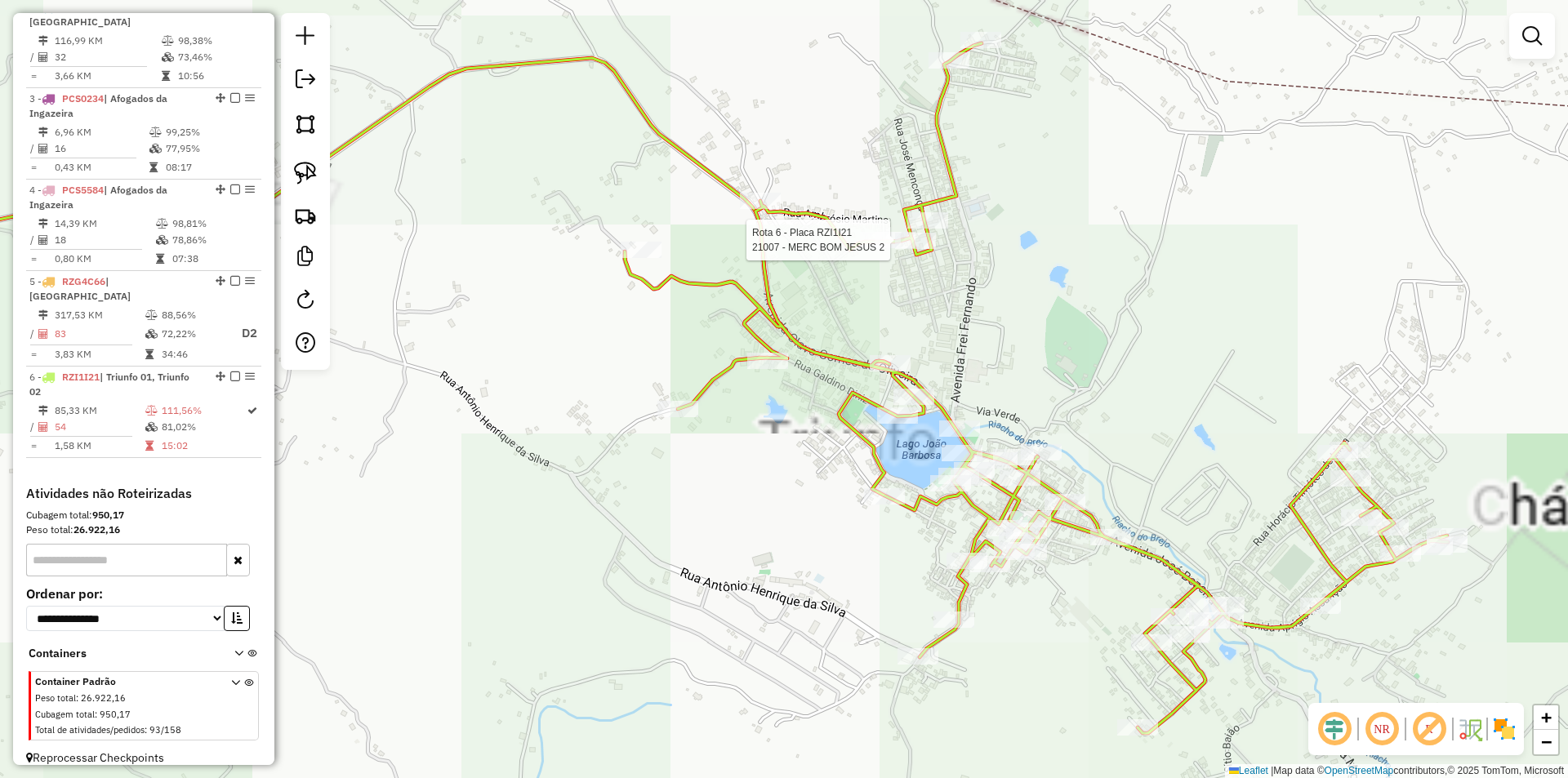
select select "**********"
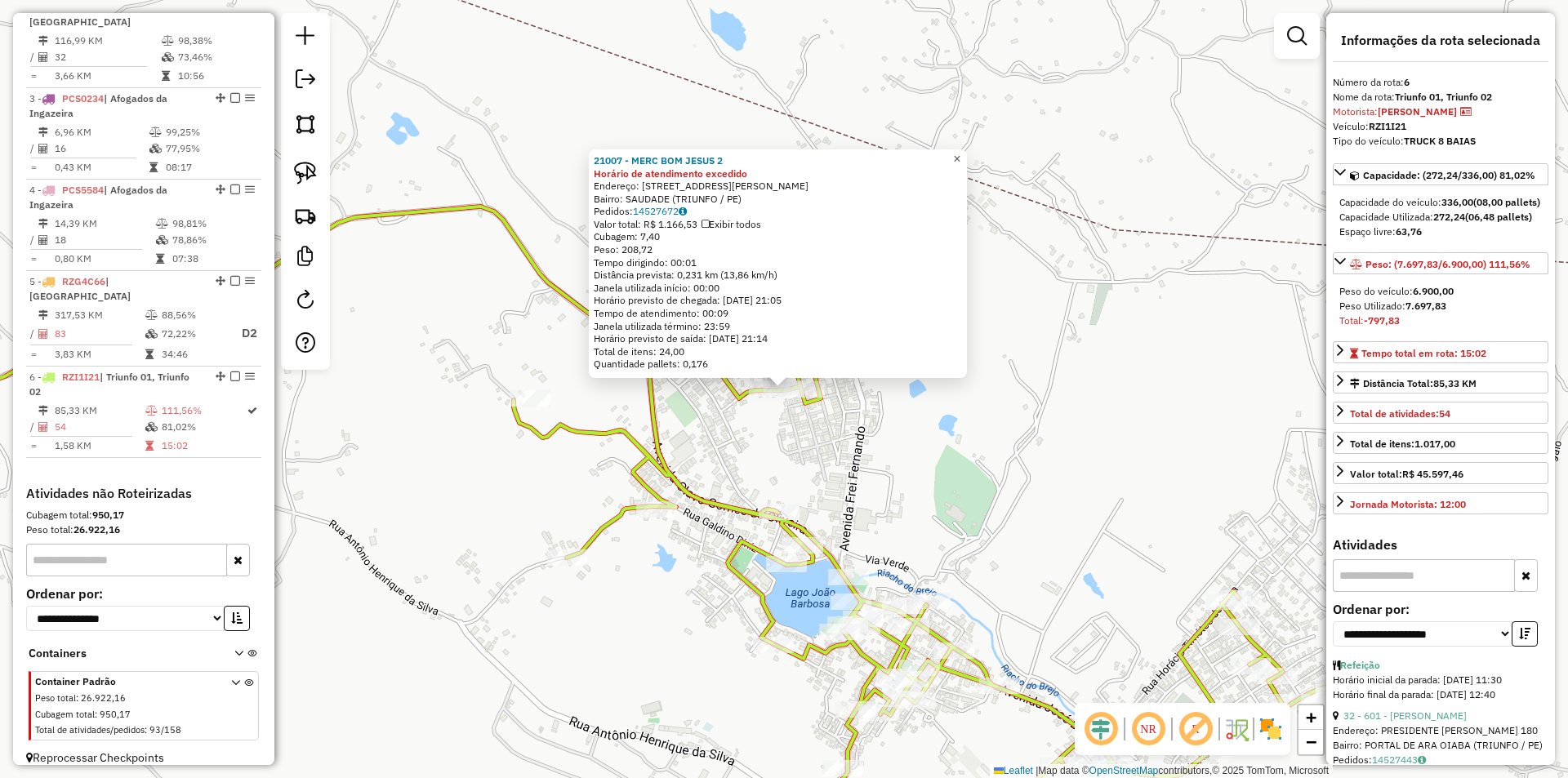
click at [960, 151] on span "×" at bounding box center [957, 158] width 7 height 14
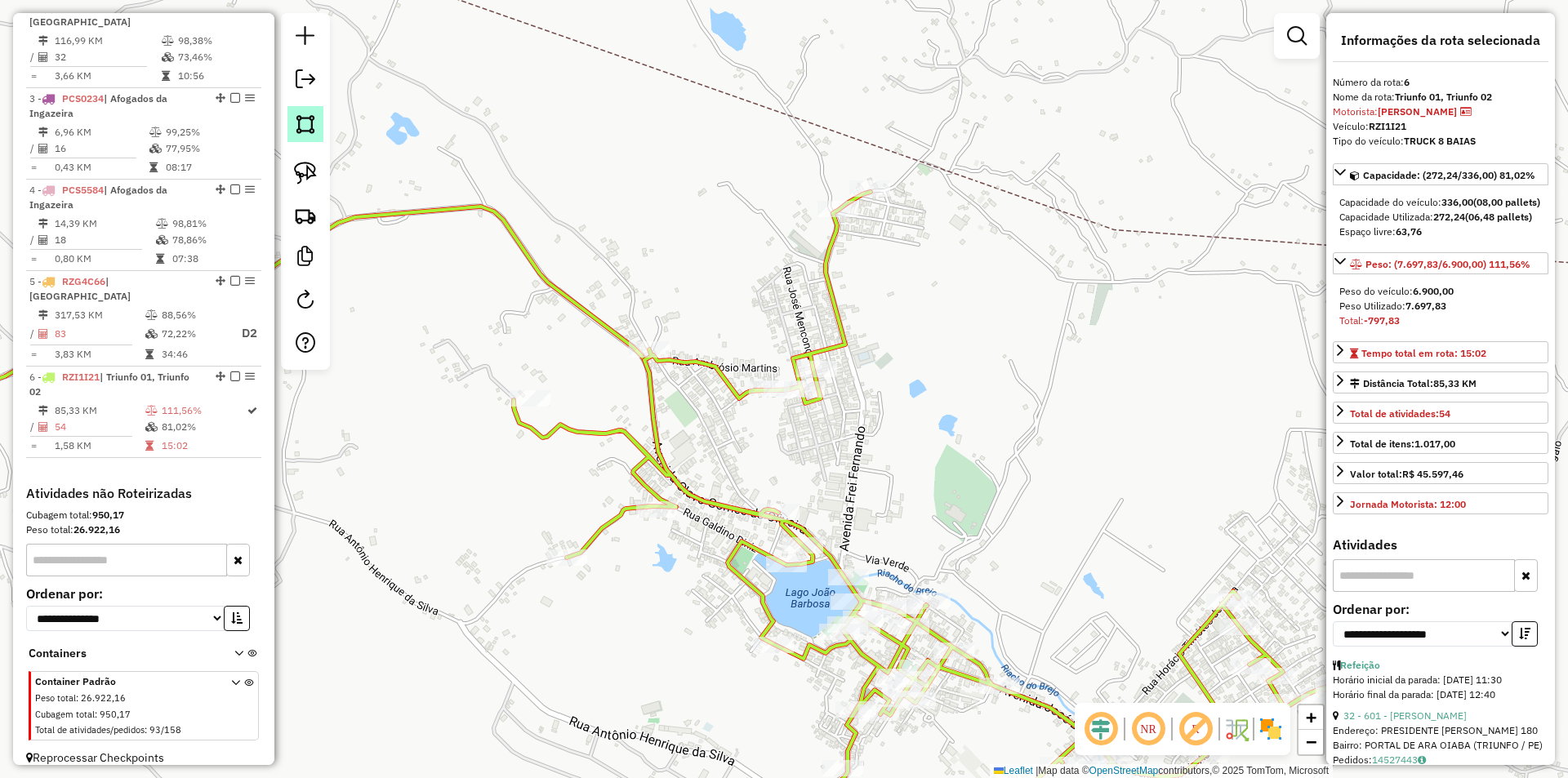
click at [313, 125] on img at bounding box center [305, 124] width 23 height 23
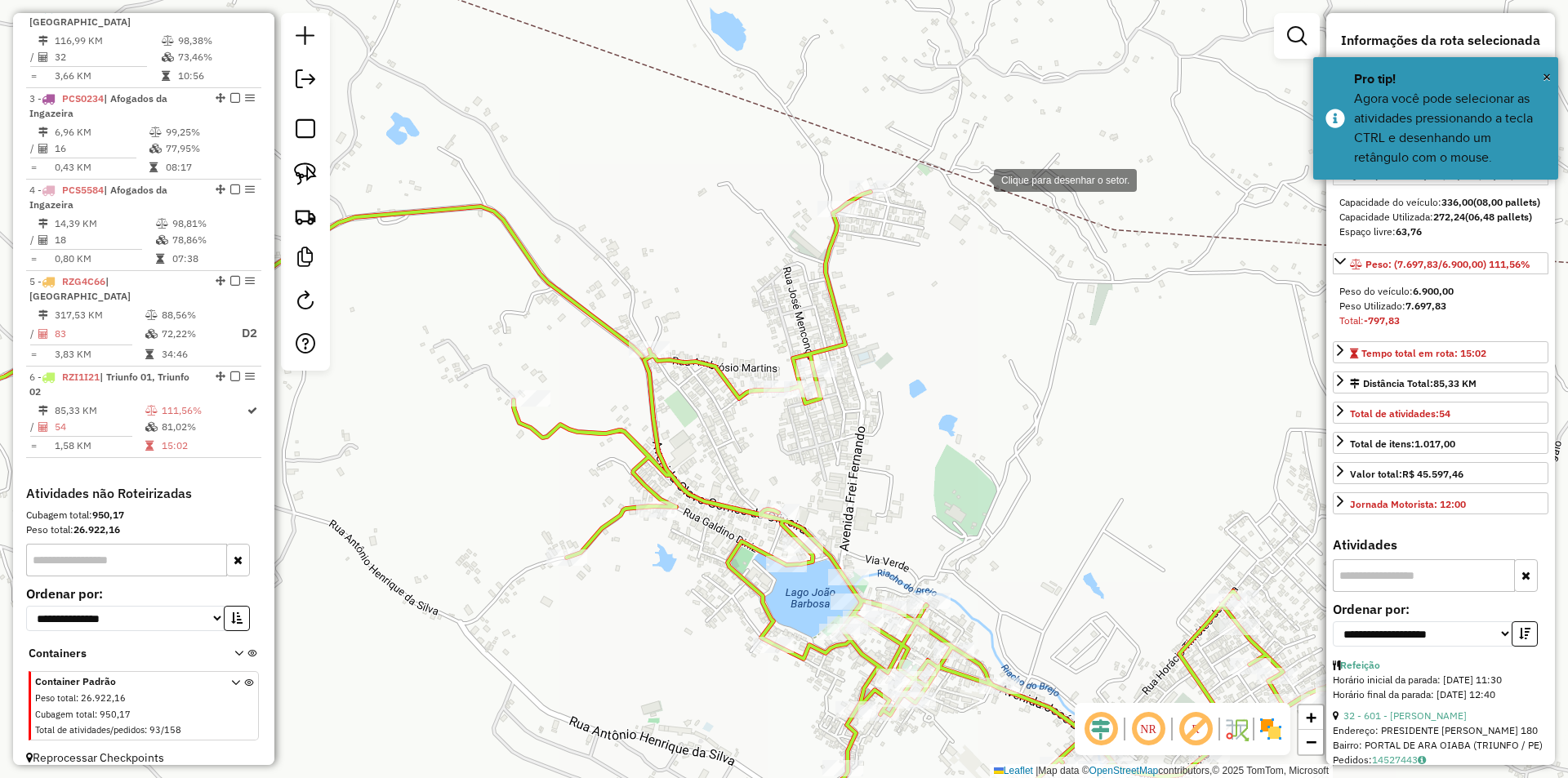
drag, startPoint x: 977, startPoint y: 178, endPoint x: 939, endPoint y: 165, distance: 40.2
click at [977, 178] on div at bounding box center [977, 178] width 32 height 32
click at [858, 139] on div at bounding box center [863, 142] width 32 height 32
click at [591, 293] on div at bounding box center [591, 293] width 32 height 32
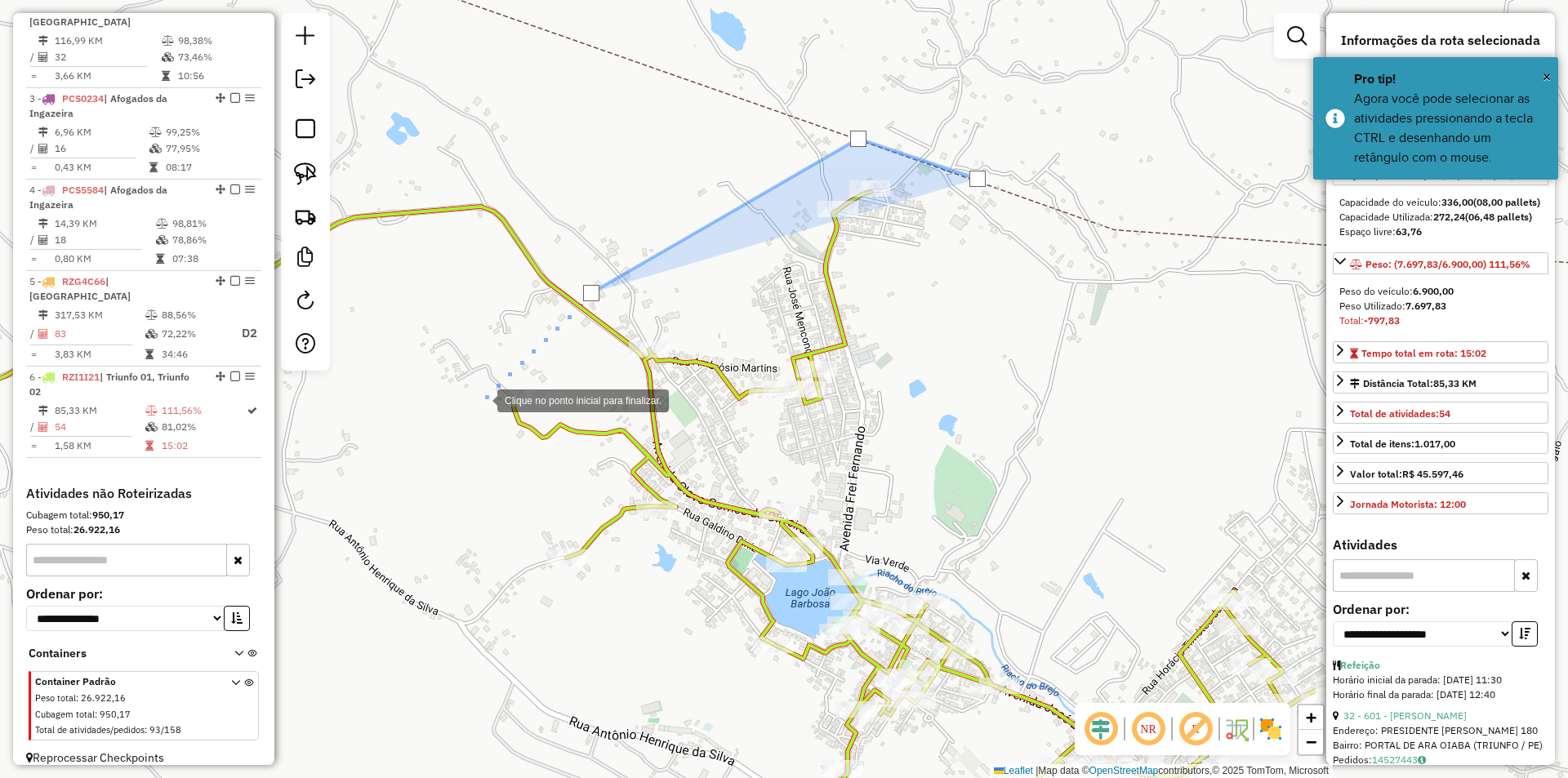
click at [464, 416] on div at bounding box center [481, 399] width 32 height 32
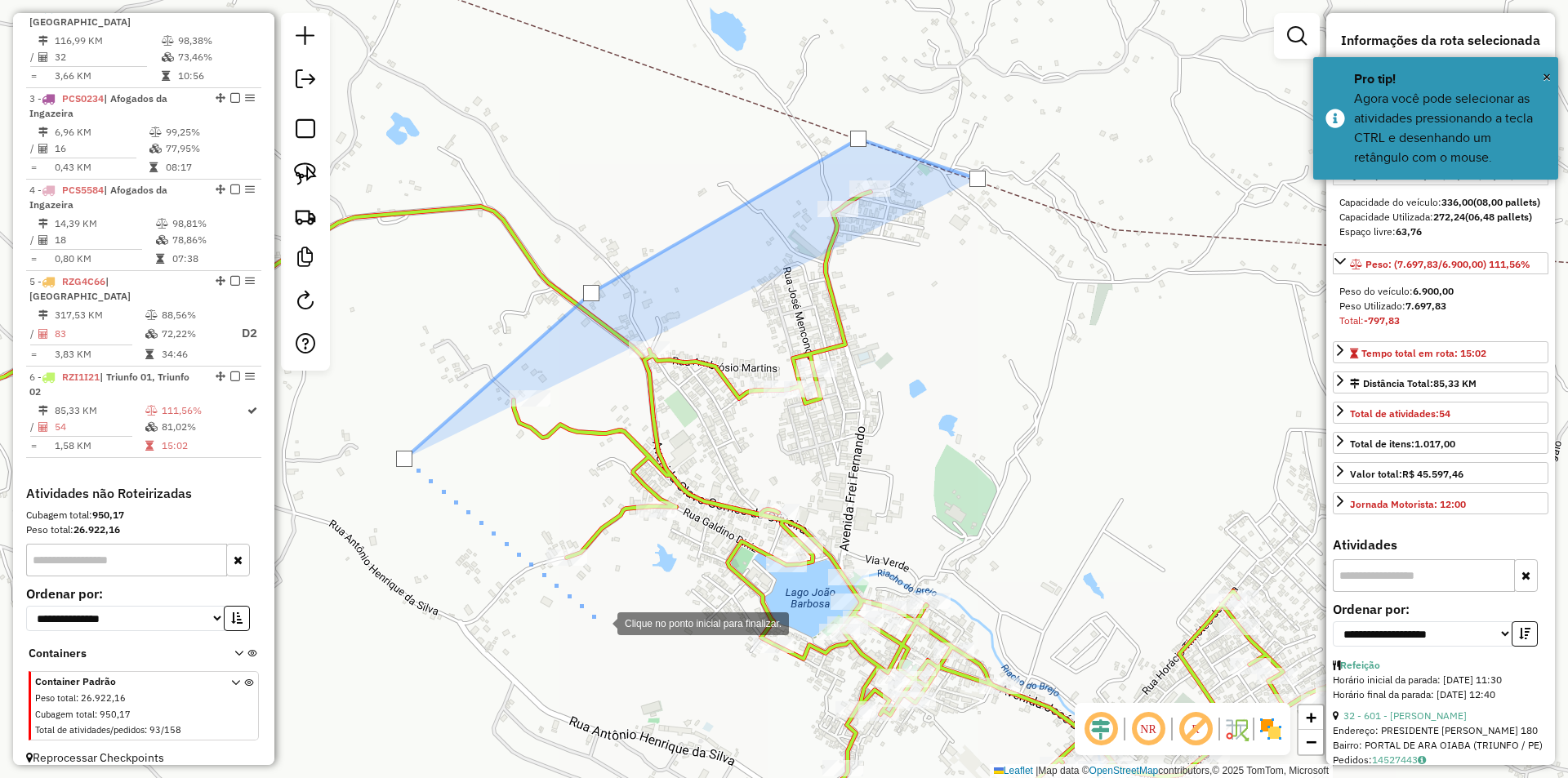
click at [601, 622] on div at bounding box center [601, 622] width 32 height 32
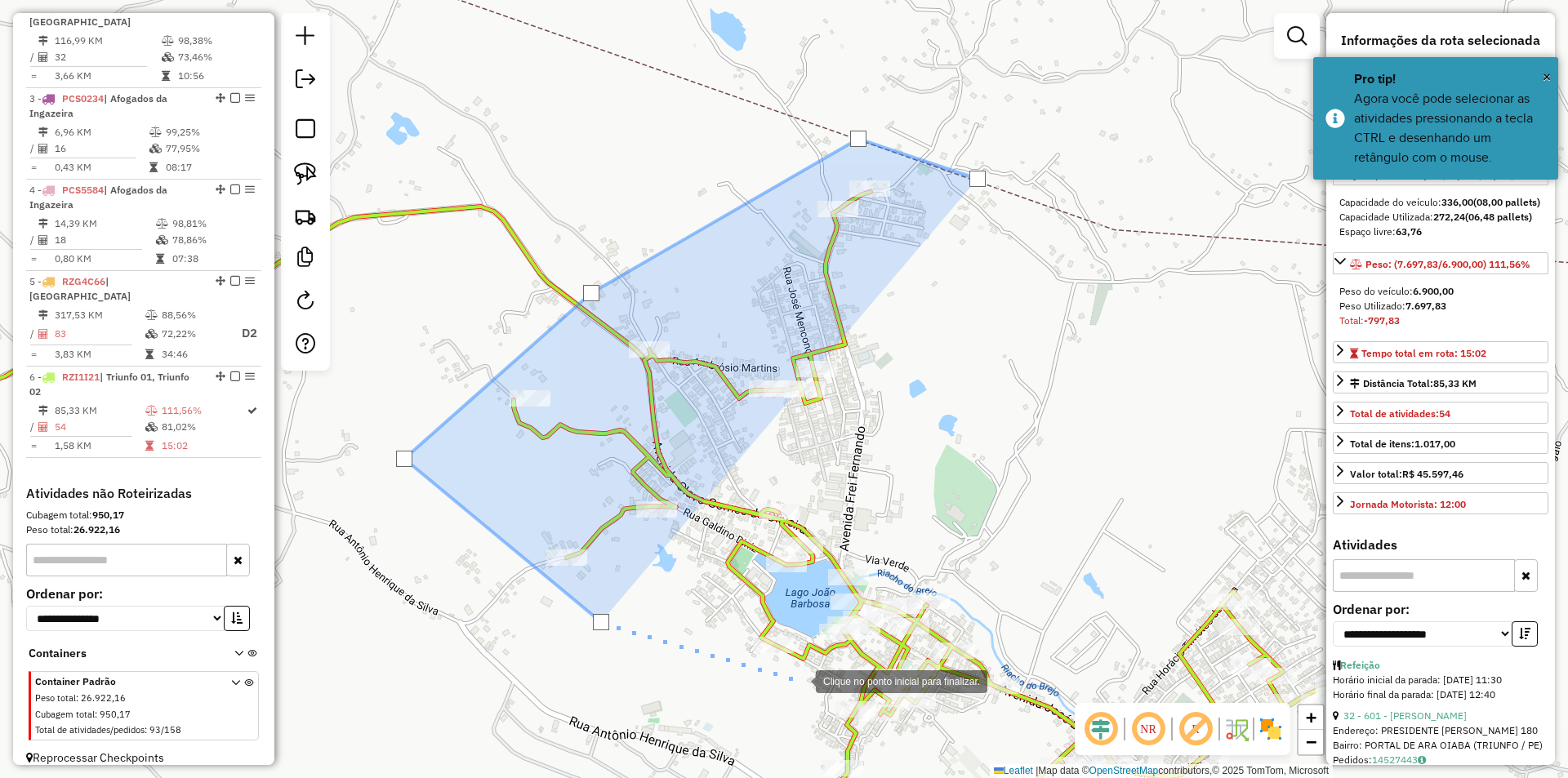
click at [800, 680] on div at bounding box center [799, 680] width 32 height 32
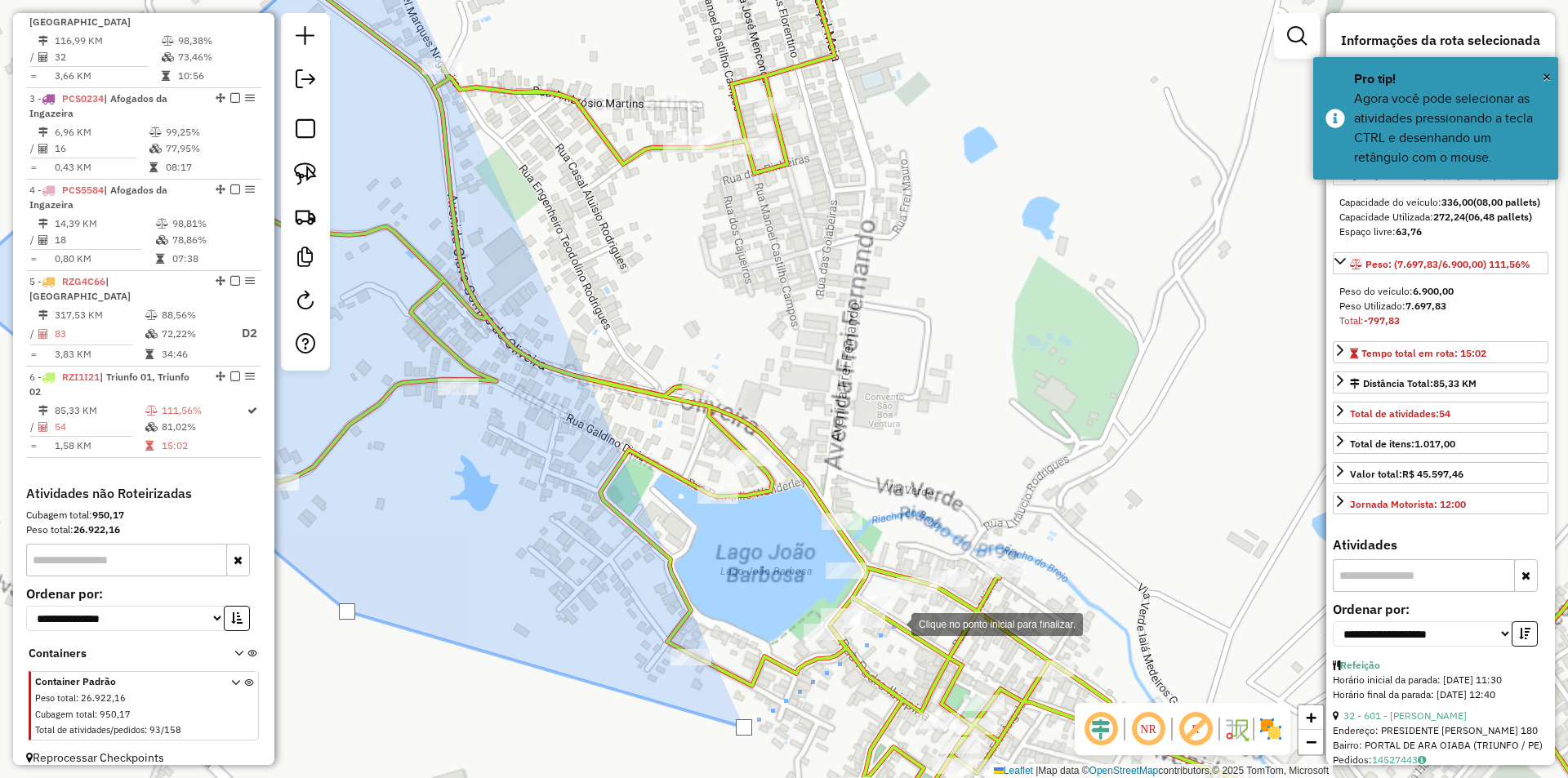
click at [895, 623] on div at bounding box center [894, 623] width 32 height 32
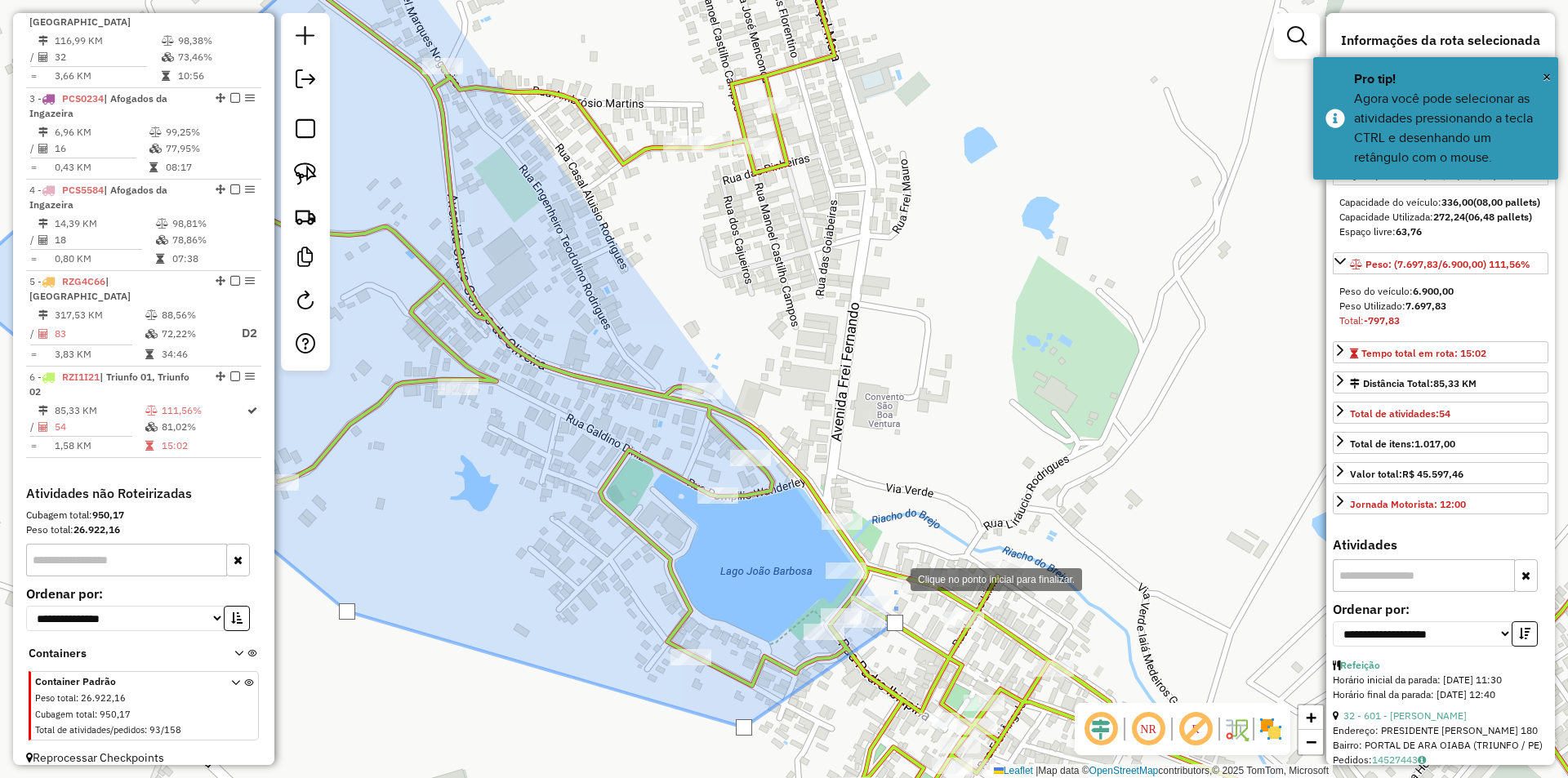
click at [894, 578] on div at bounding box center [894, 578] width 32 height 32
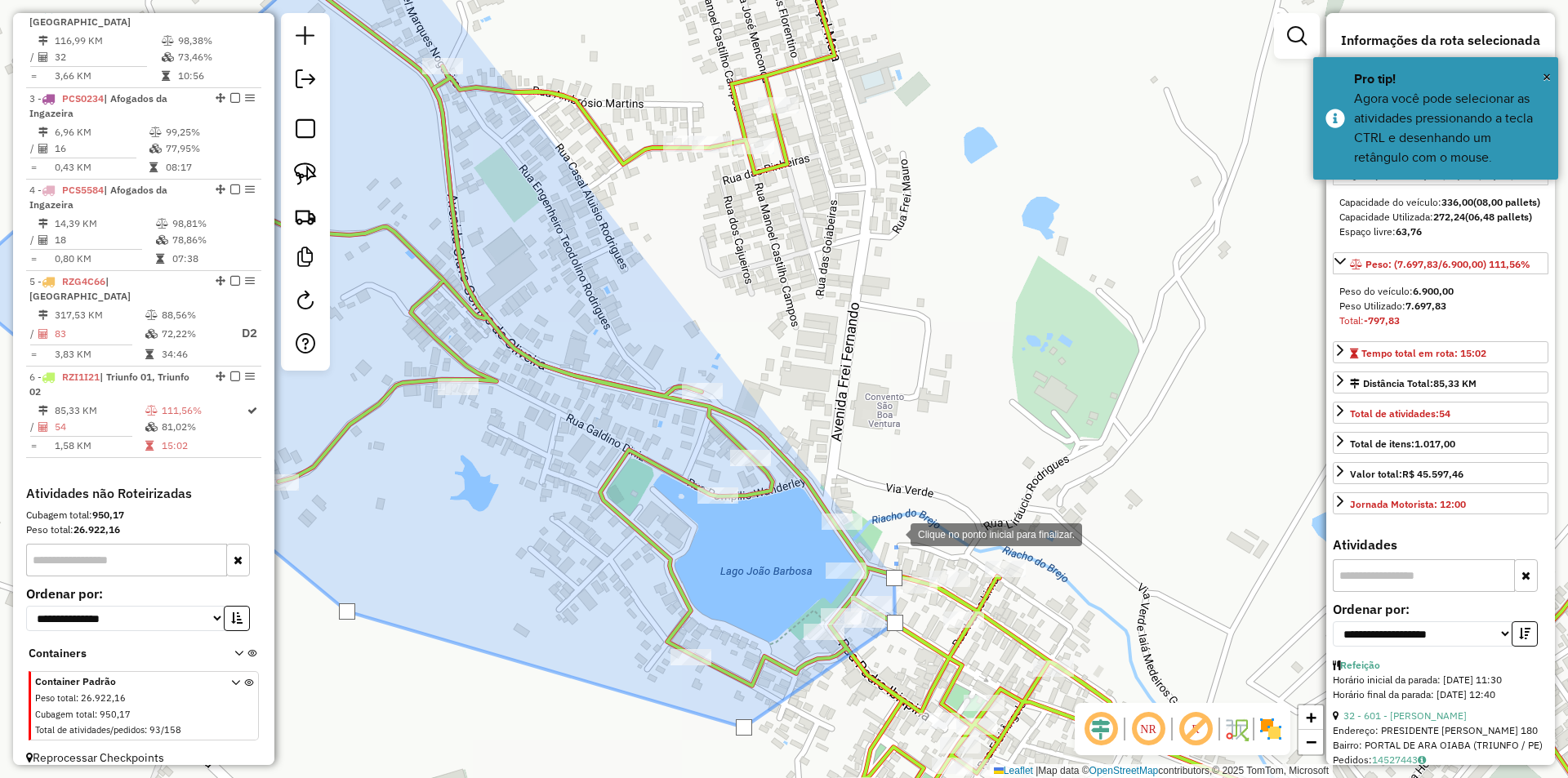
click at [892, 517] on div at bounding box center [894, 533] width 32 height 32
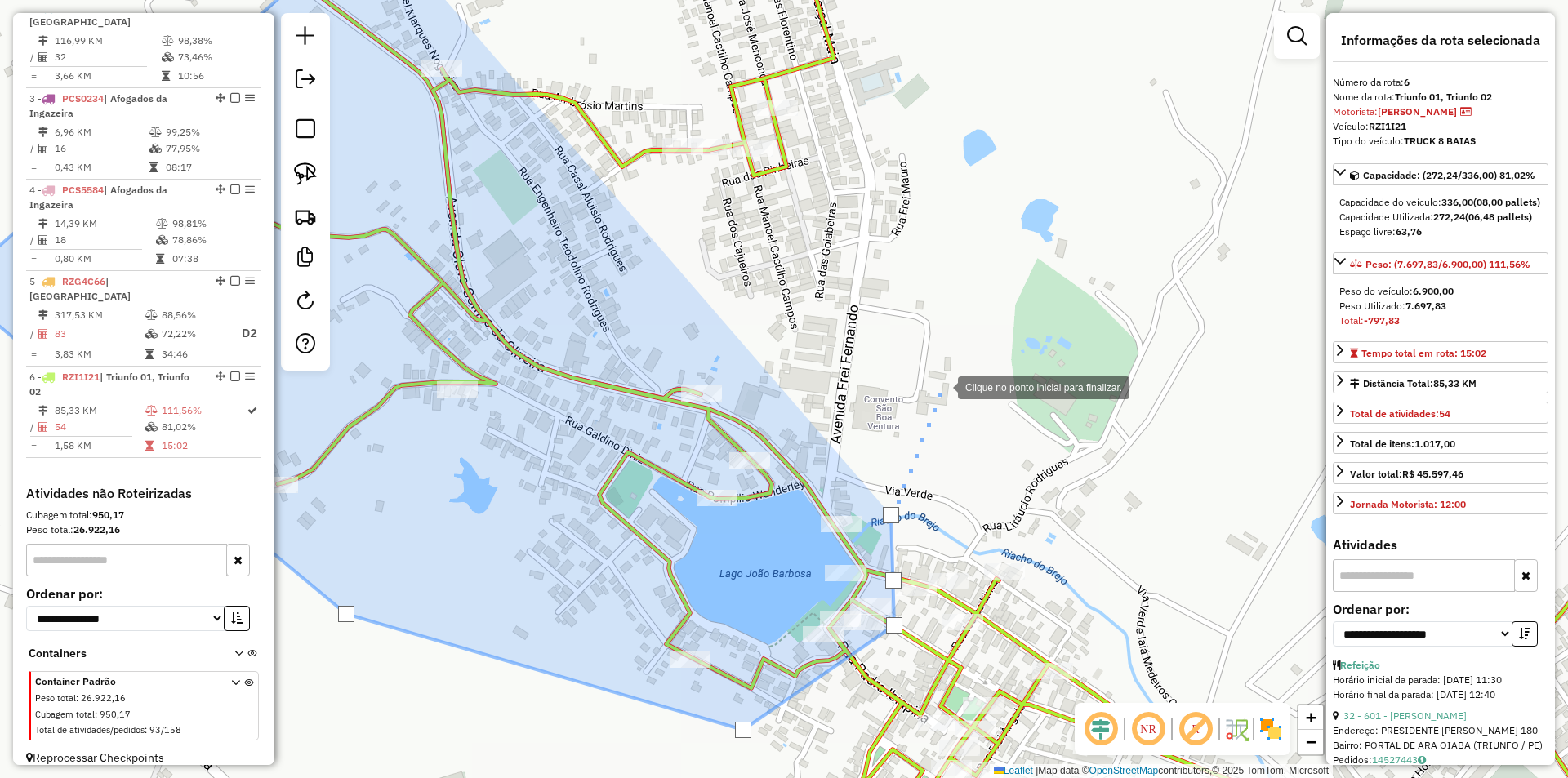
drag, startPoint x: 943, startPoint y: 381, endPoint x: 859, endPoint y: 580, distance: 216.0
click at [925, 402] on div at bounding box center [941, 386] width 32 height 32
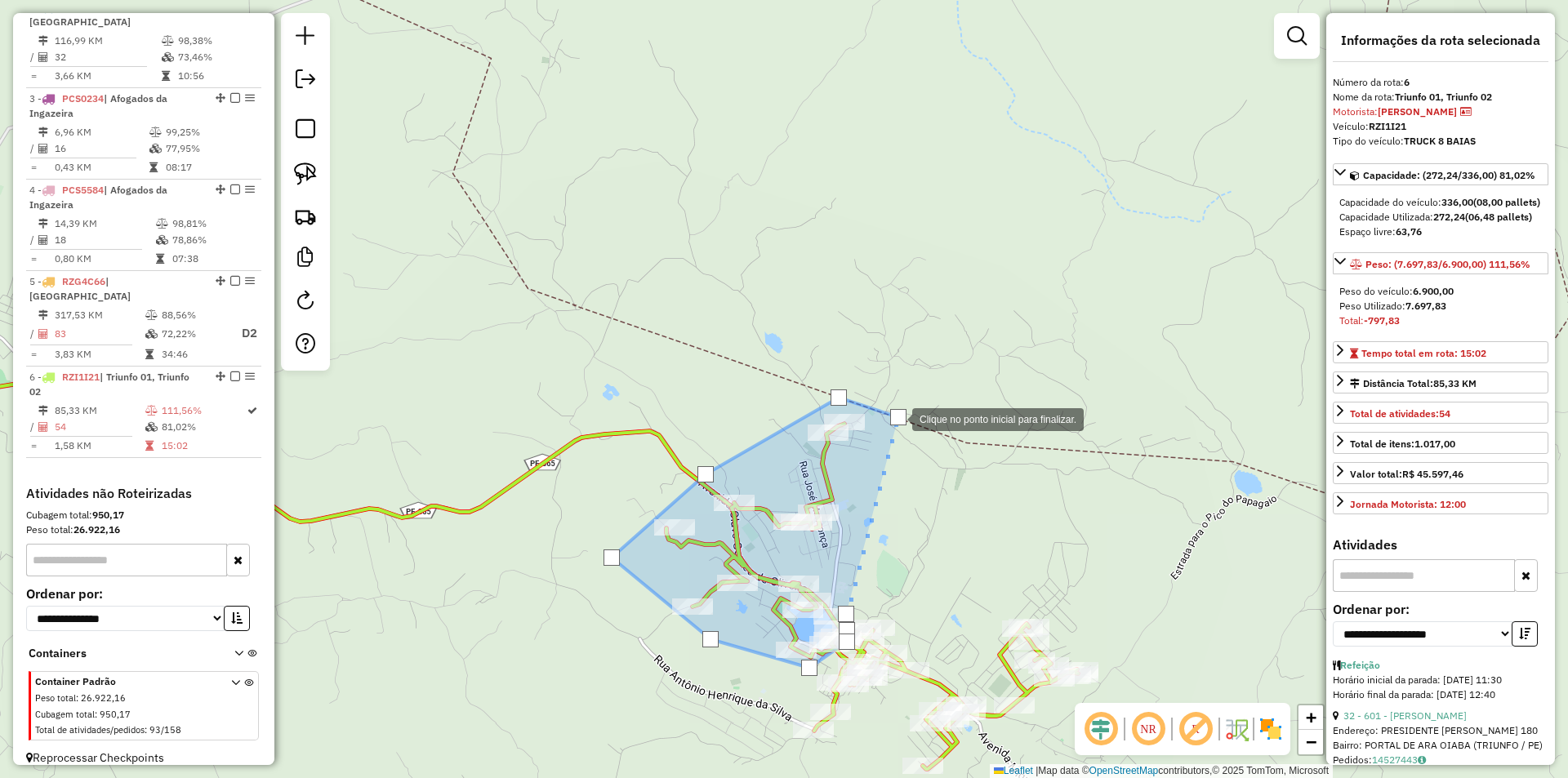
click at [895, 417] on div at bounding box center [898, 417] width 16 height 16
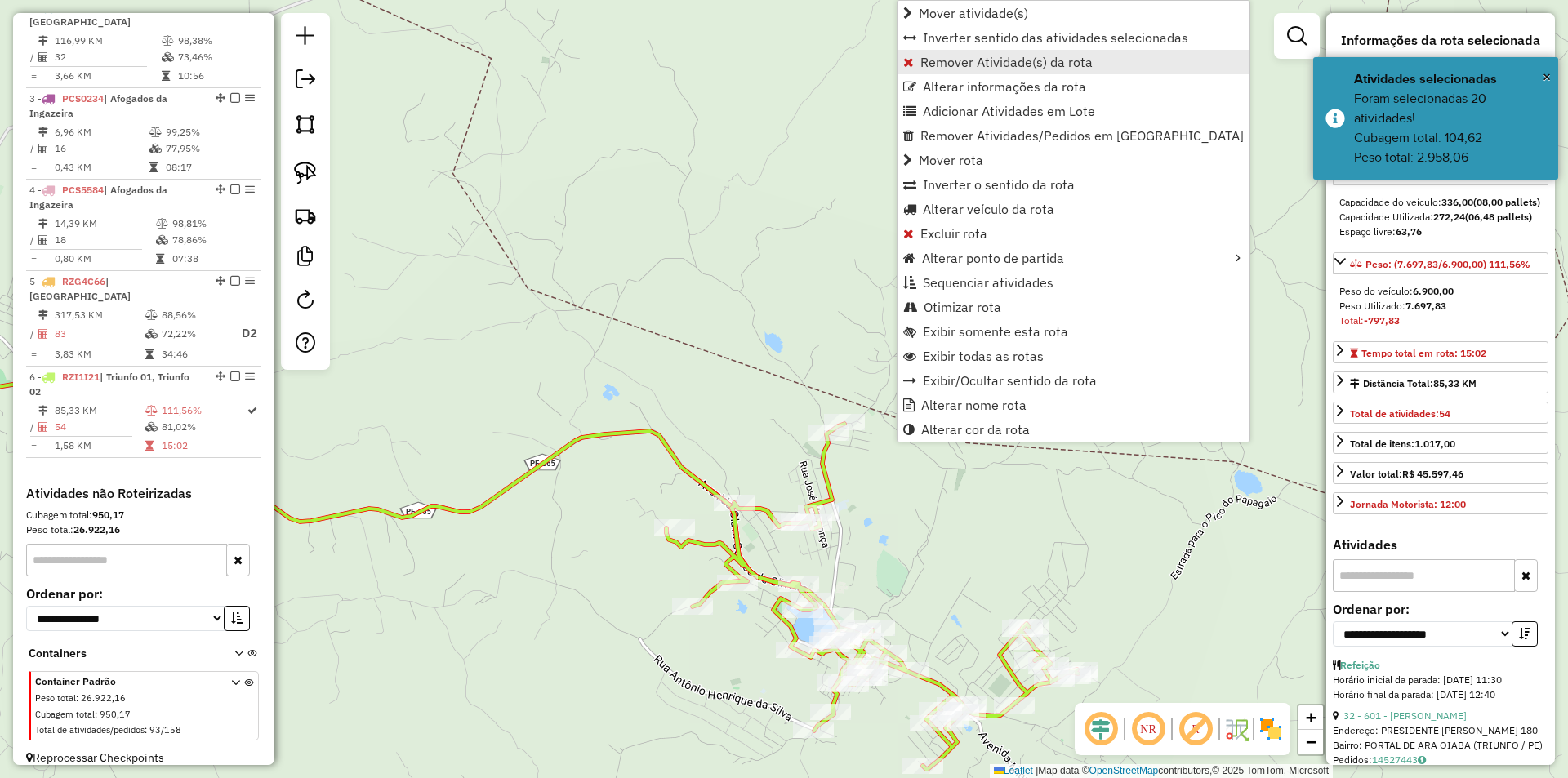
click at [958, 68] on span "Remover Atividade(s) da rota" at bounding box center [1006, 62] width 172 height 13
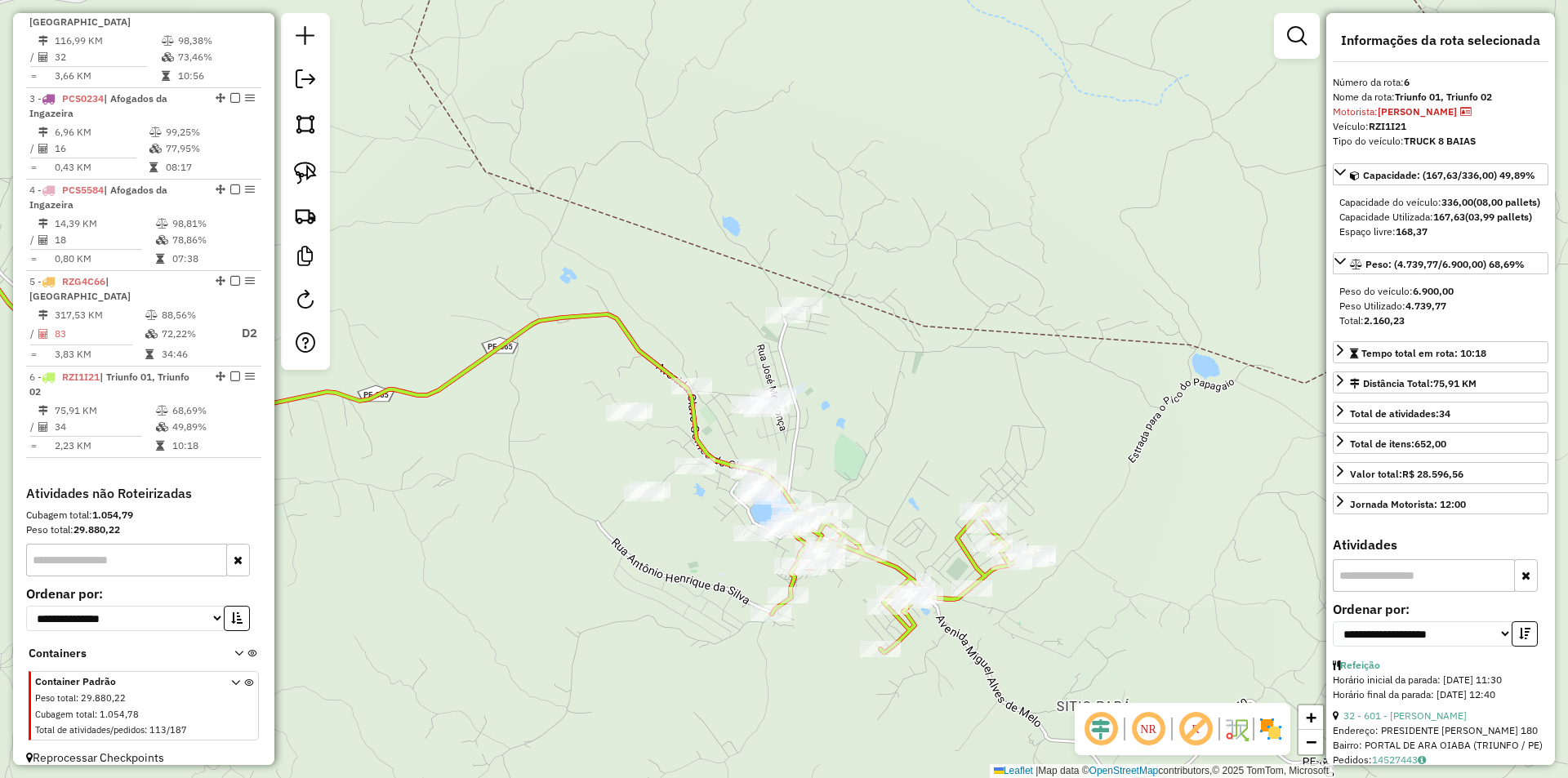
drag, startPoint x: 914, startPoint y: 549, endPoint x: 862, endPoint y: 382, distance: 174.9
click at [864, 398] on div "Janela de atendimento Grade de atendimento Capacidade Transportadoras Veículos …" at bounding box center [784, 389] width 1568 height 778
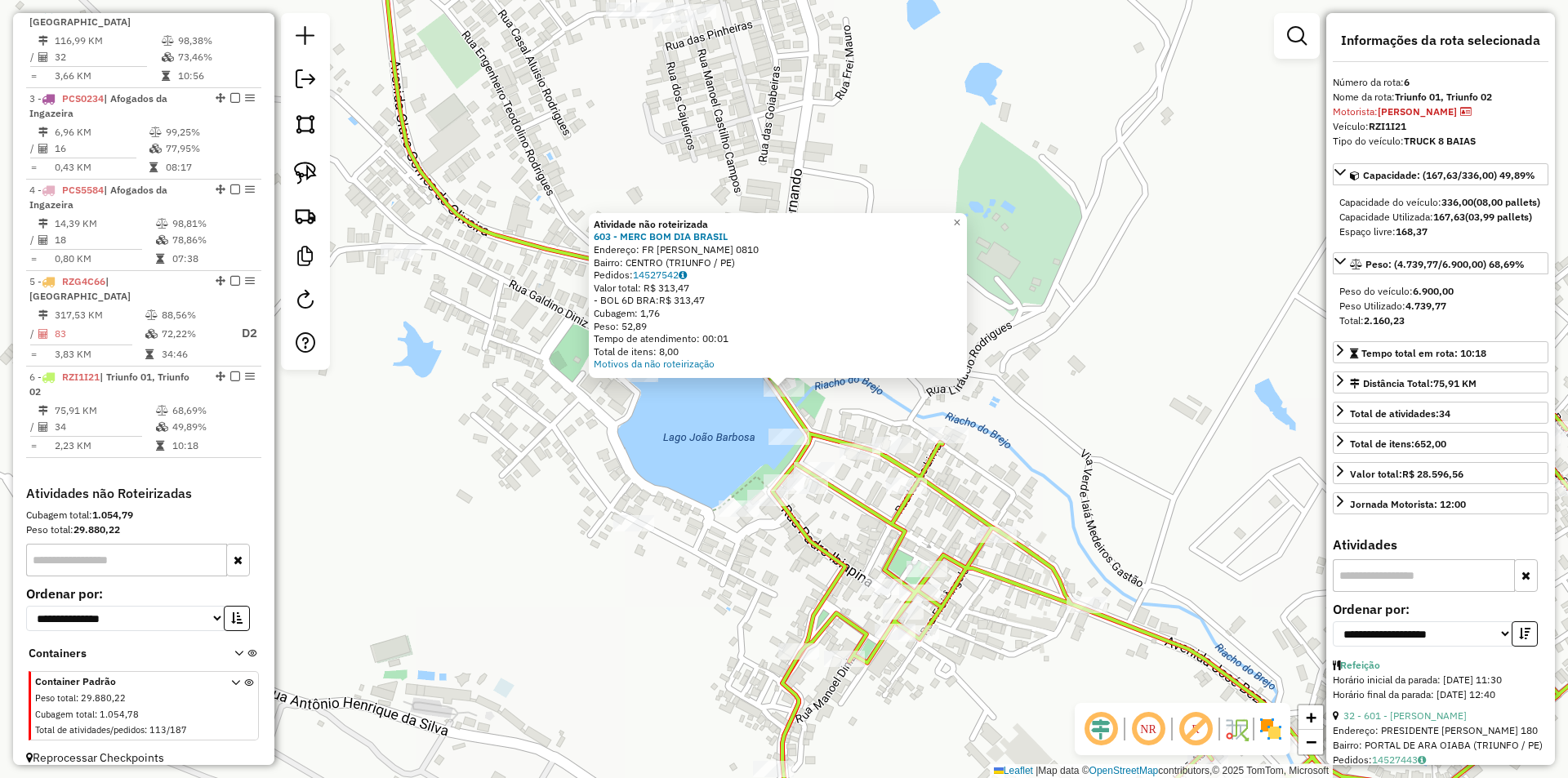
click at [687, 481] on div "Atividade não roteirizada 603 - MERC BOM DIA BRASIL Endereço: FR FERNANDO 0810 …" at bounding box center [784, 389] width 1568 height 778
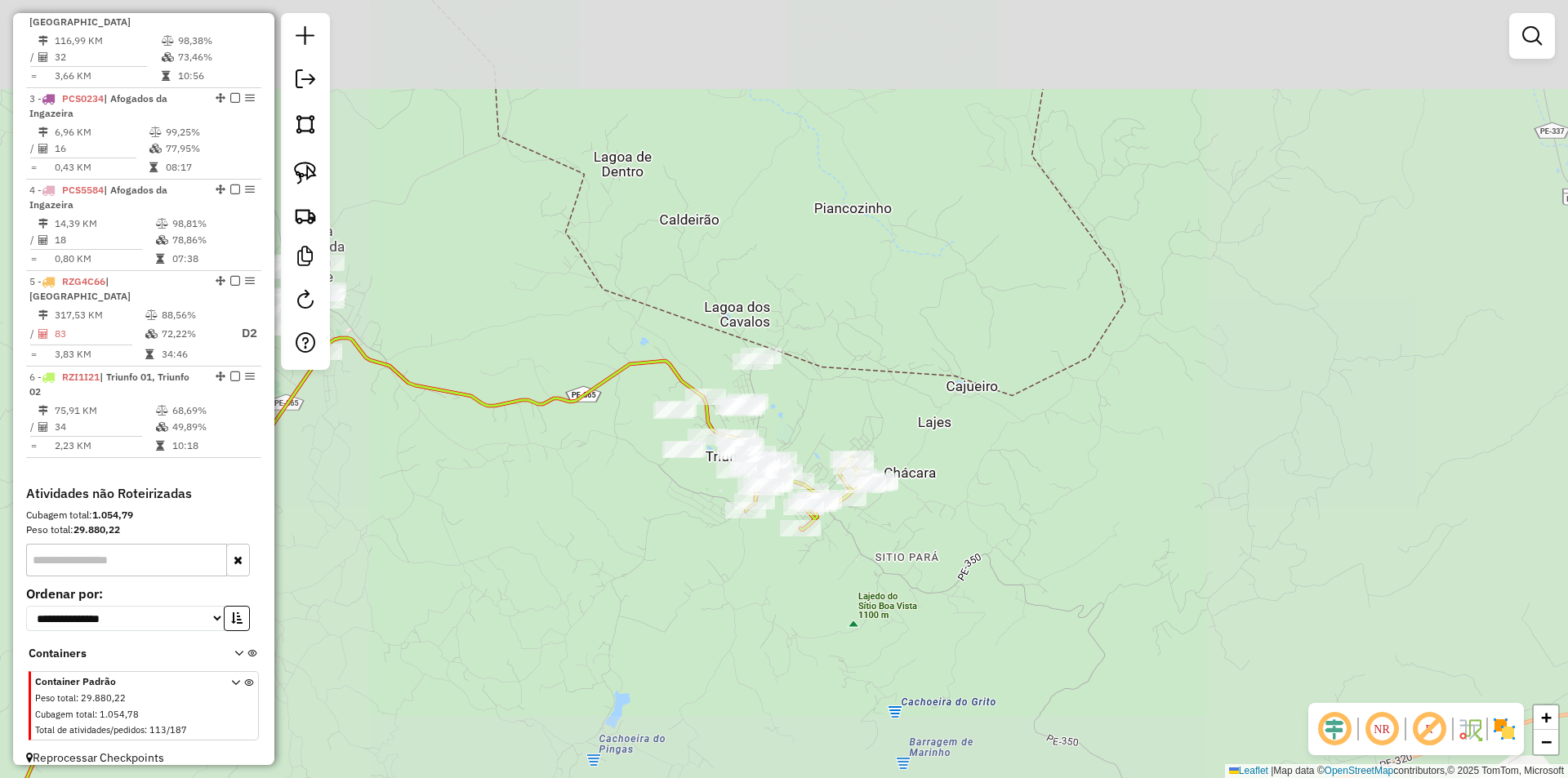
click at [670, 279] on div "Janela de atendimento Grade de atendimento Capacidade Transportadoras Veículos …" at bounding box center [784, 389] width 1568 height 778
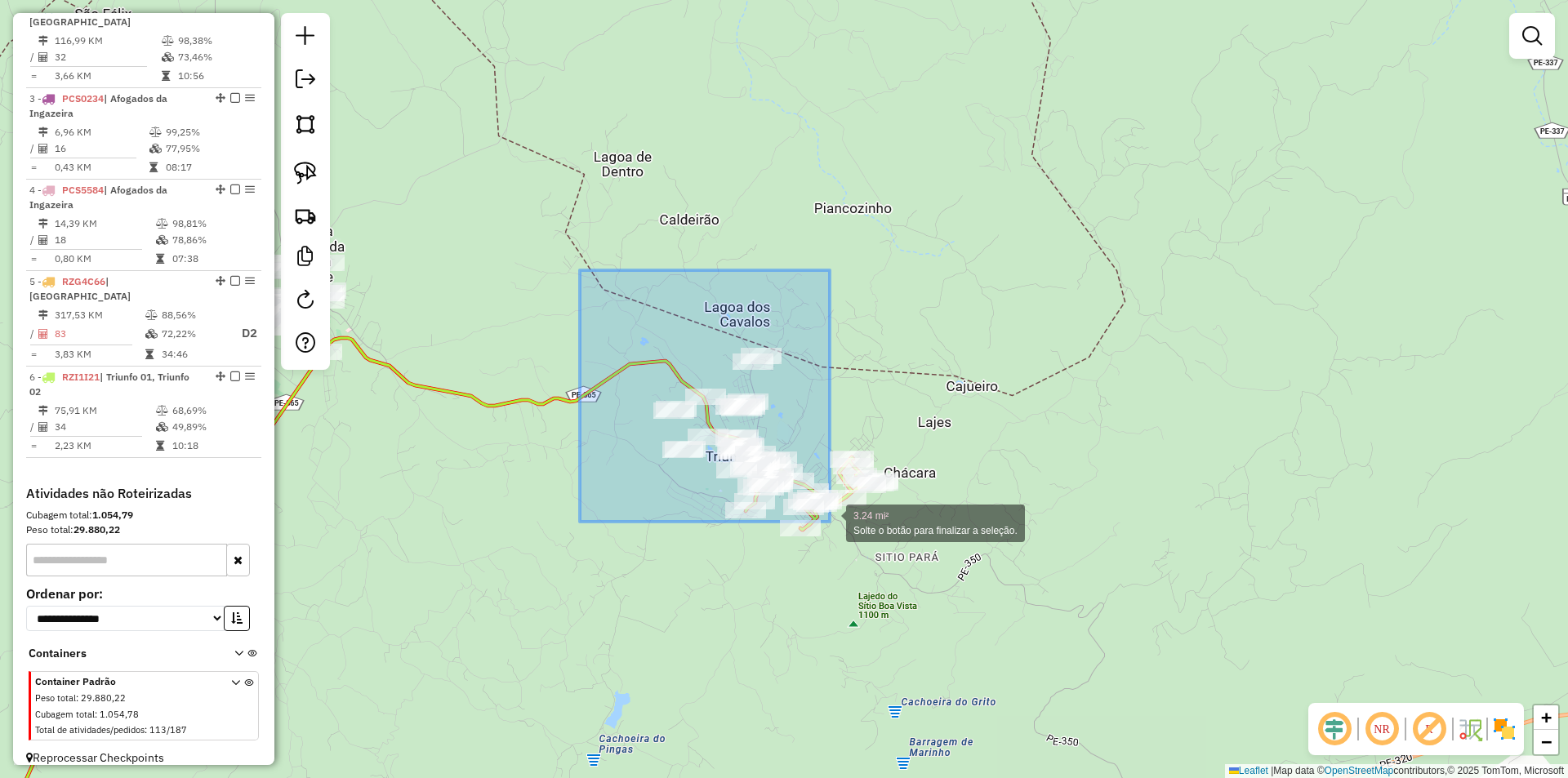
drag, startPoint x: 595, startPoint y: 308, endPoint x: 834, endPoint y: 523, distance: 321.5
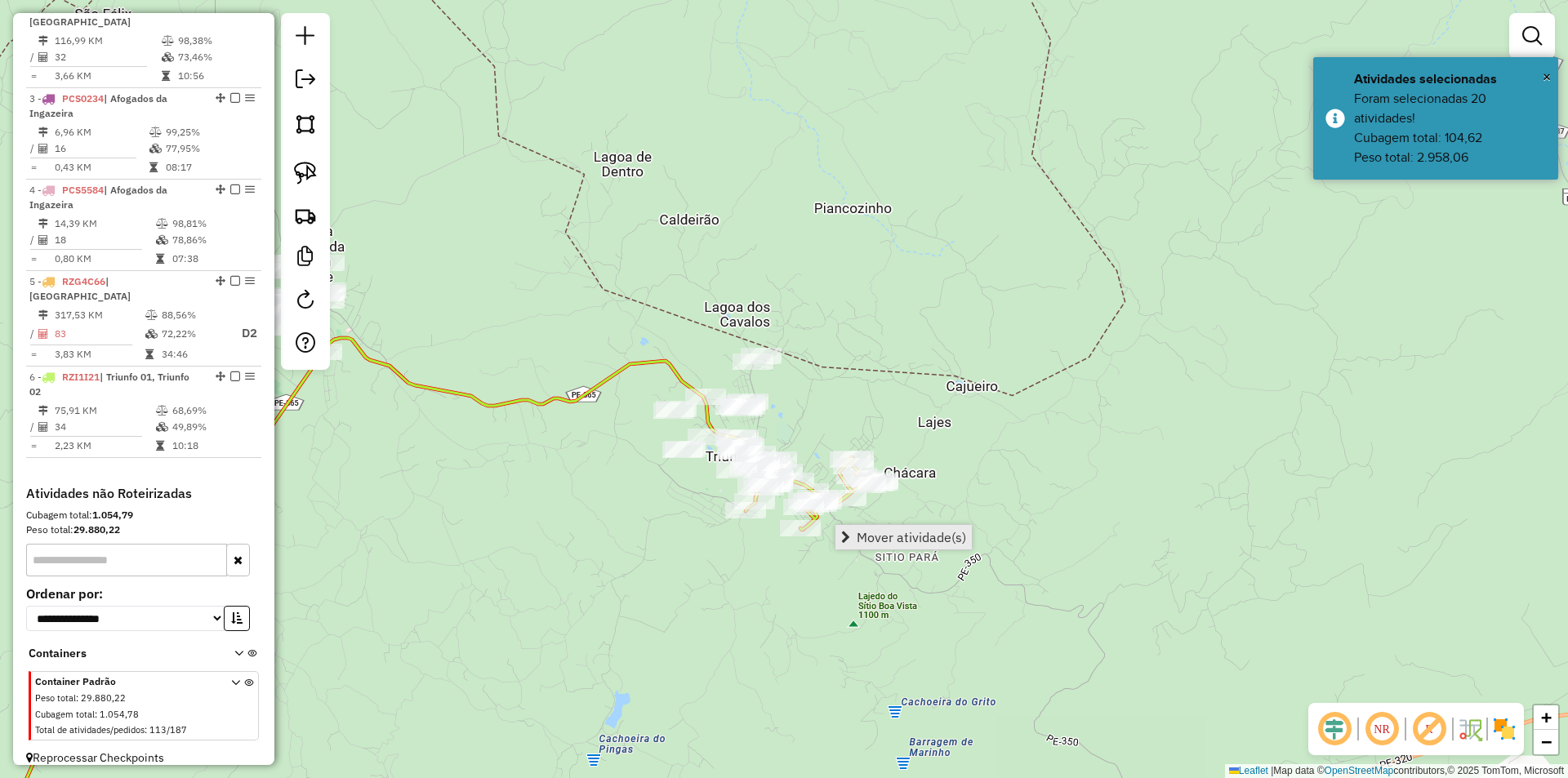
click at [903, 528] on link "Mover atividade(s)" at bounding box center [903, 536] width 136 height 24
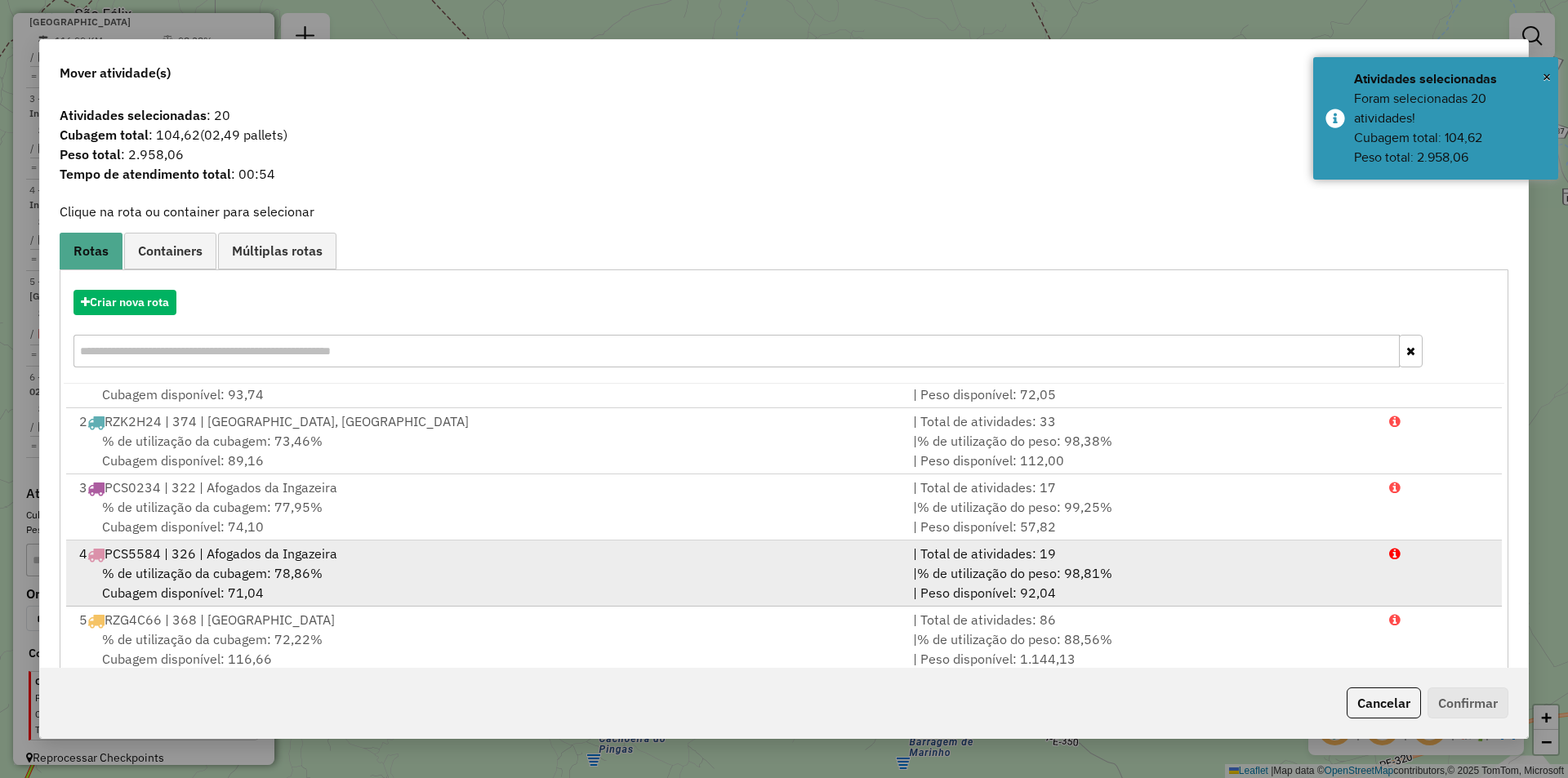
scroll to position [70, 0]
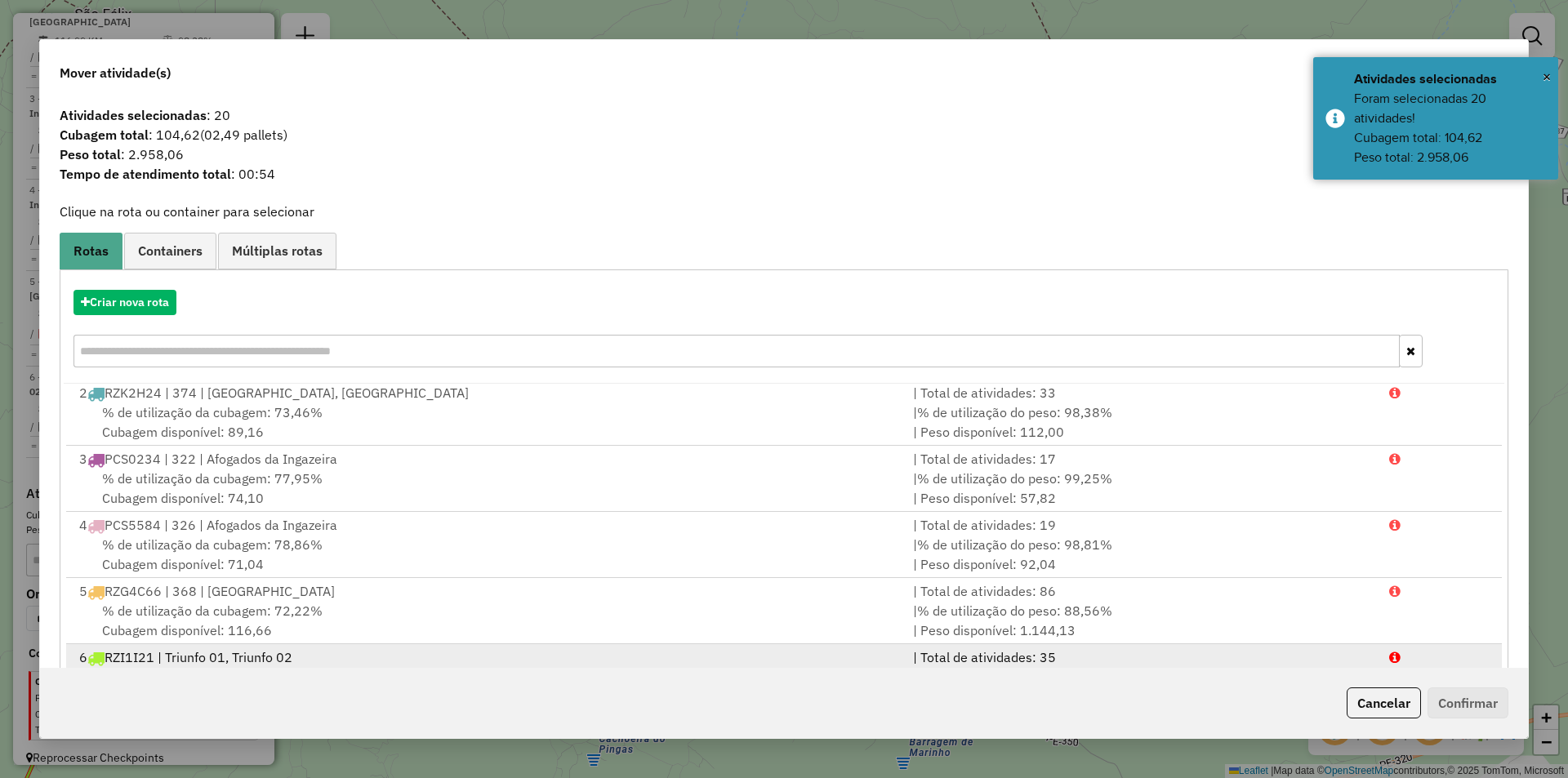
click at [537, 657] on div "6 RZI1I21 | Triunfo 01, Triunfo 02" at bounding box center [486, 657] width 834 height 20
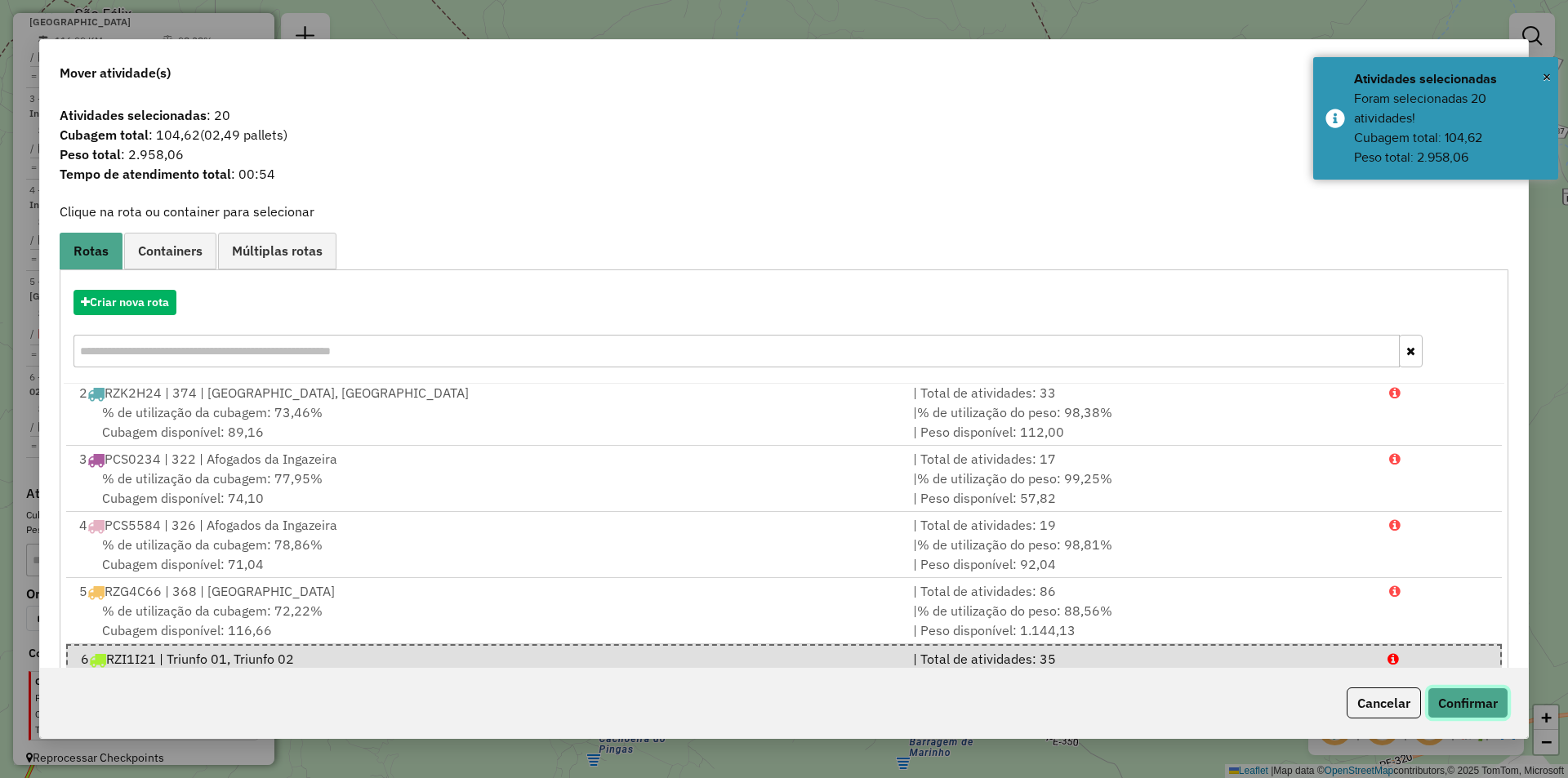
click at [1440, 710] on button "Confirmar" at bounding box center [1468, 702] width 81 height 31
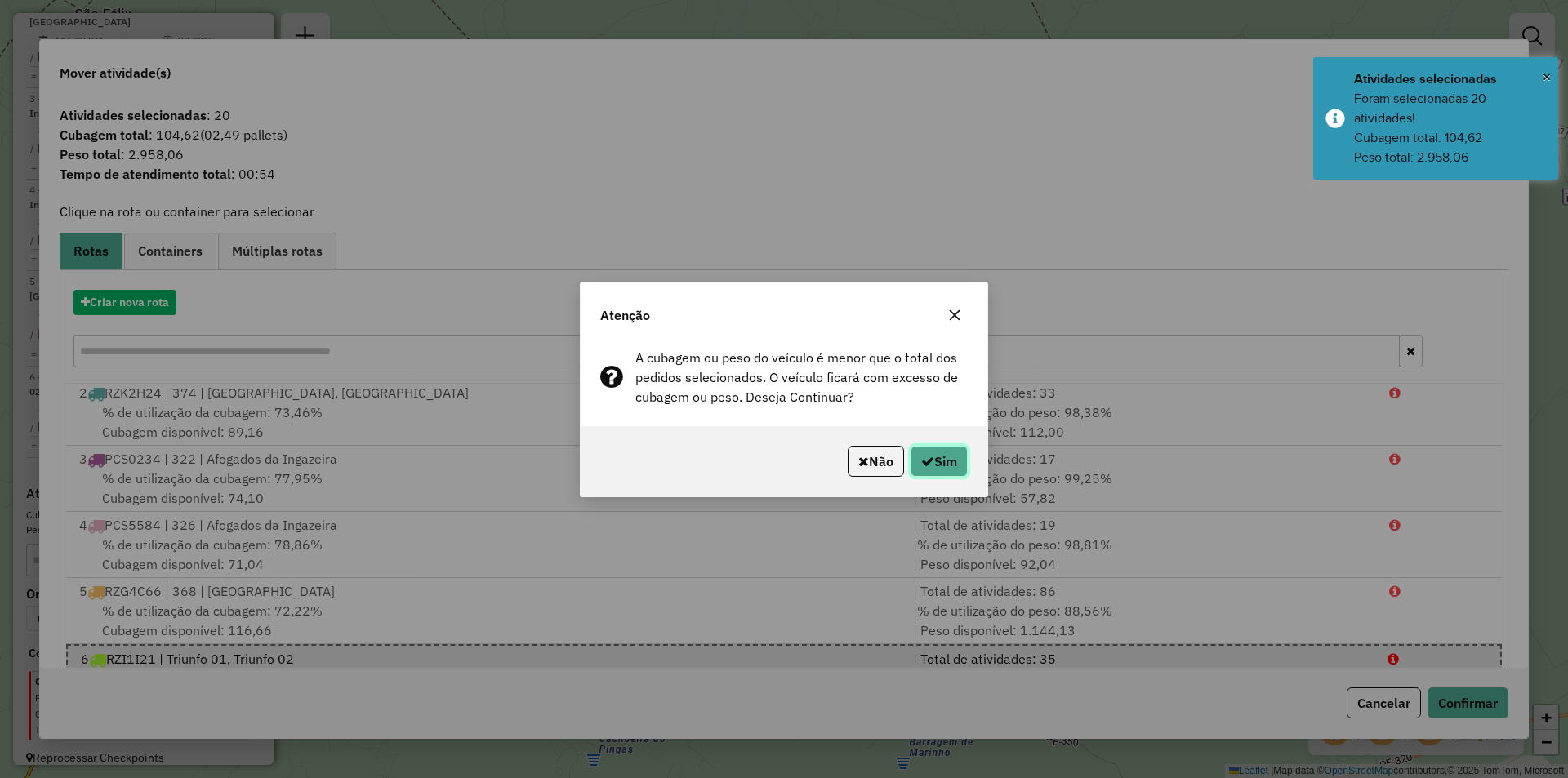
click at [939, 461] on button "Sim" at bounding box center [939, 461] width 57 height 31
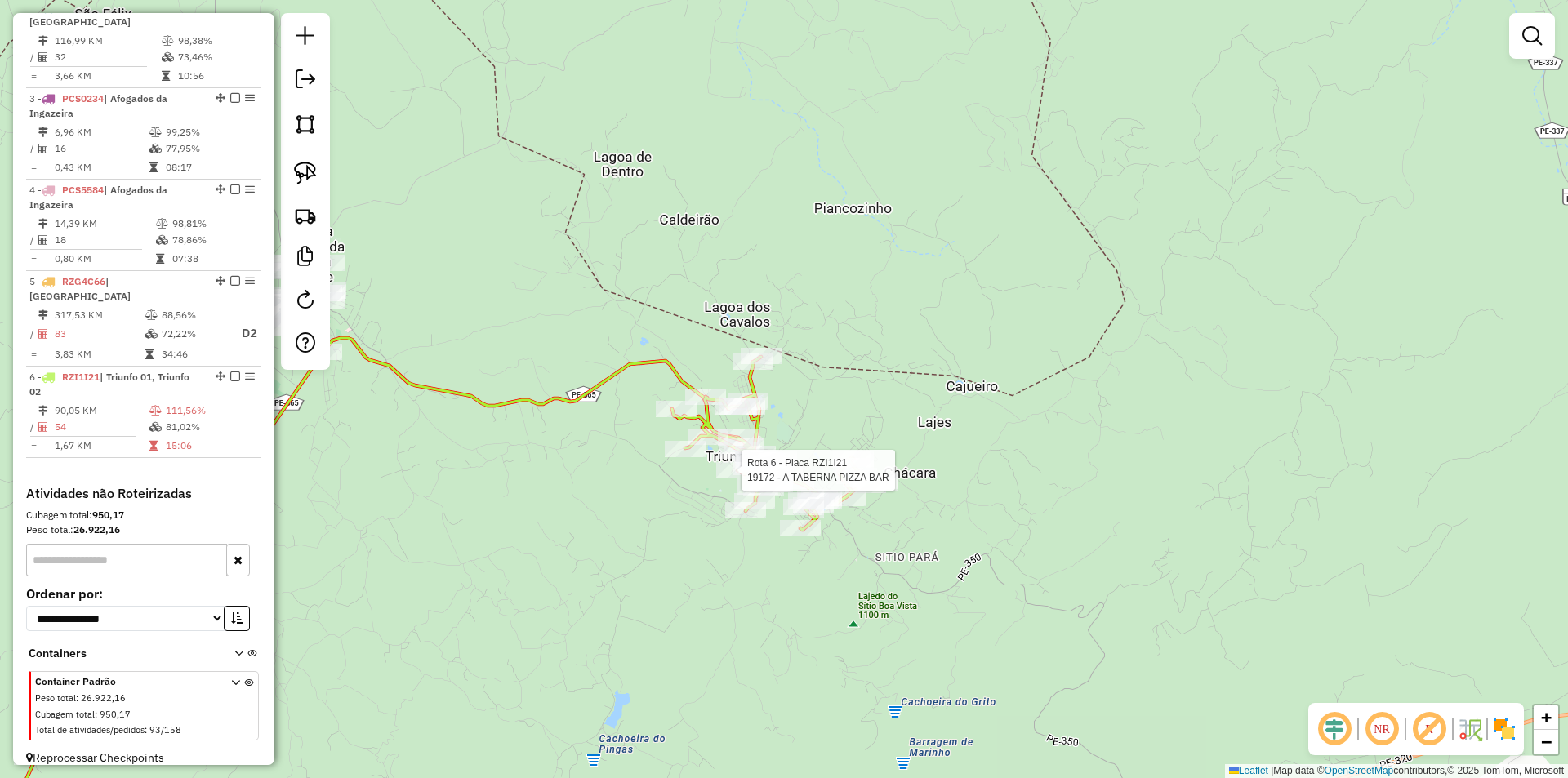
select select "**********"
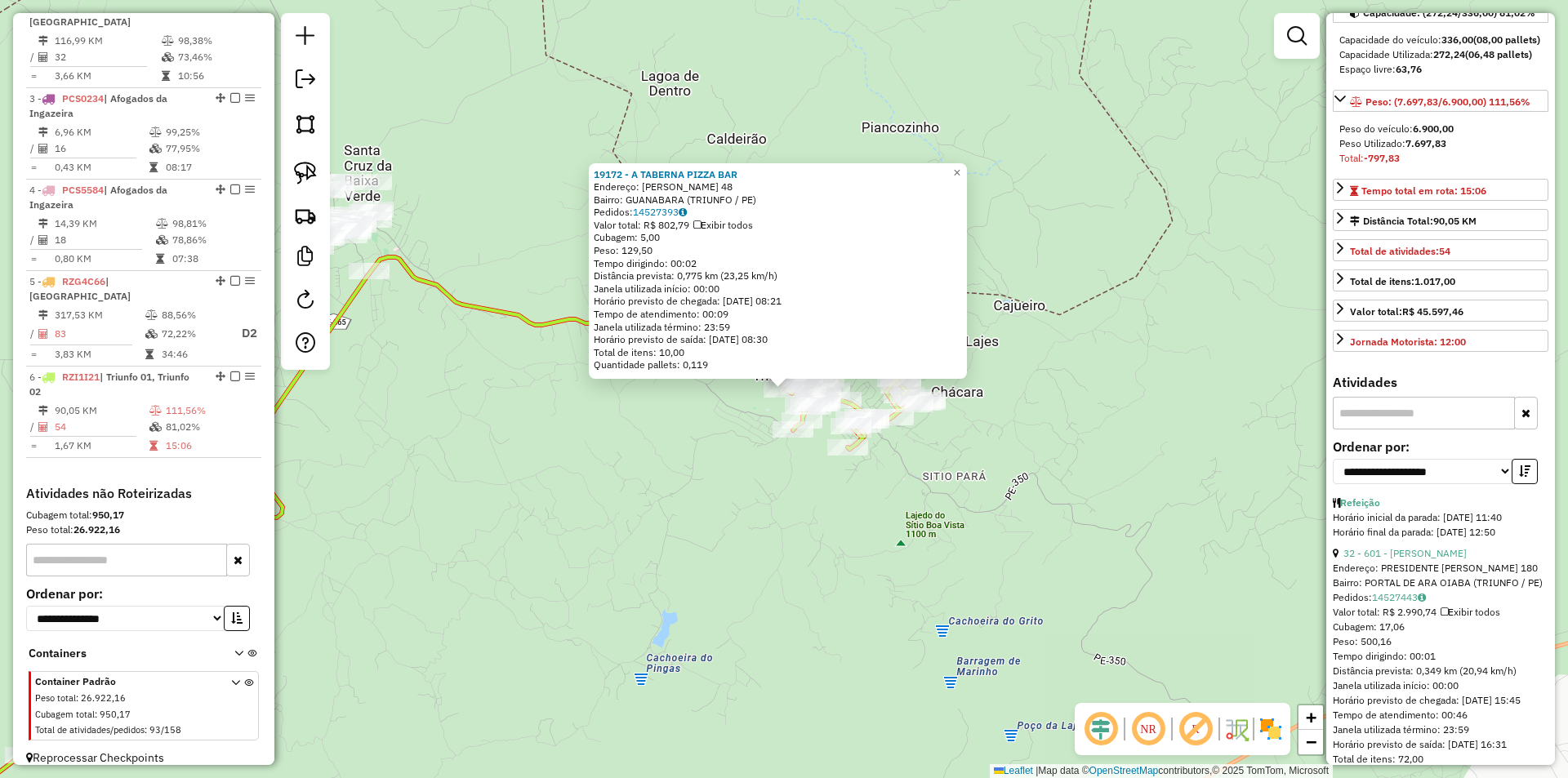
scroll to position [163, 0]
click at [960, 166] on span "×" at bounding box center [957, 172] width 7 height 14
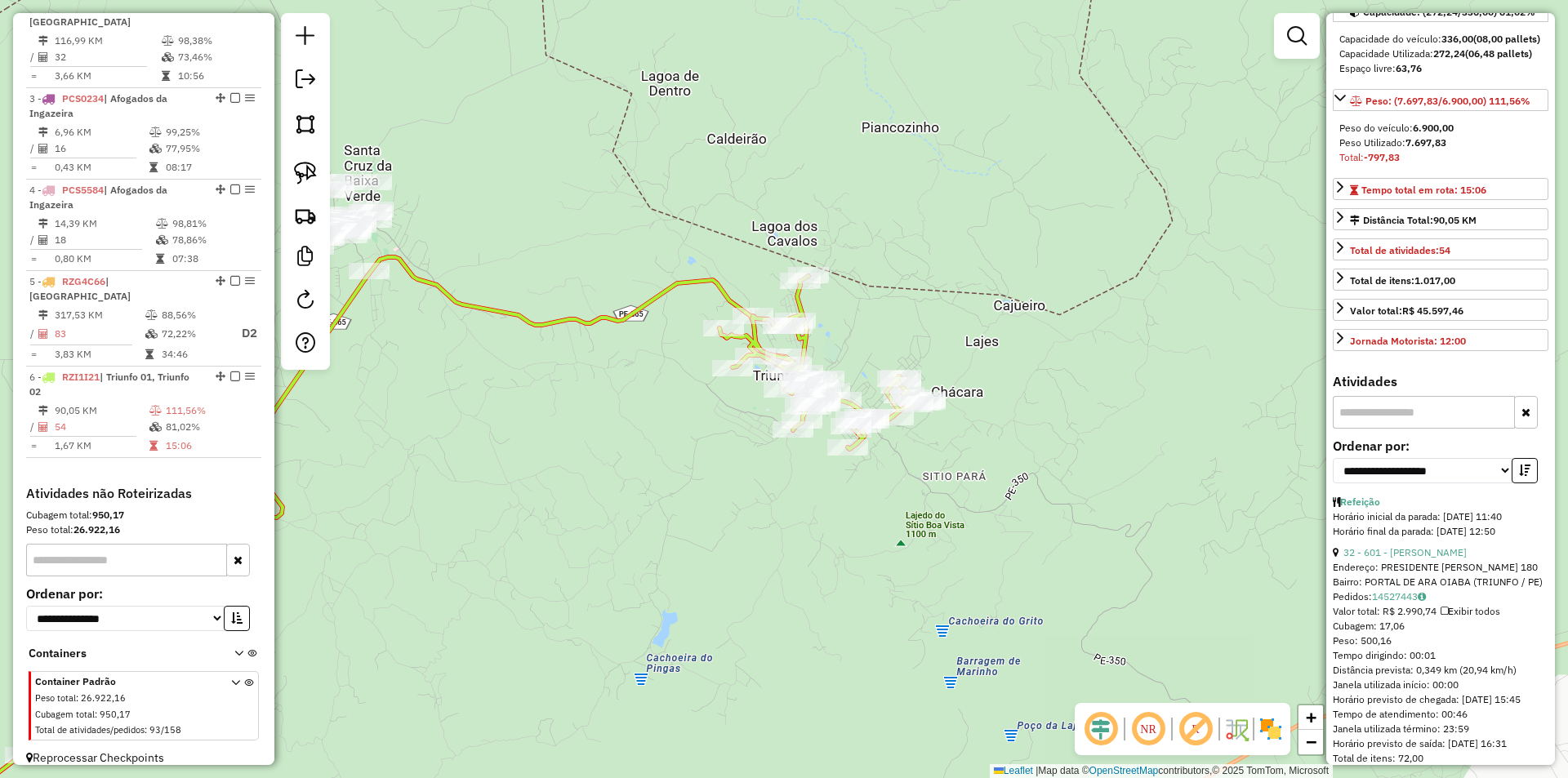
click at [557, 403] on div "Janela de atendimento Grade de atendimento Capacidade Transportadoras Veículos …" at bounding box center [784, 389] width 1568 height 778
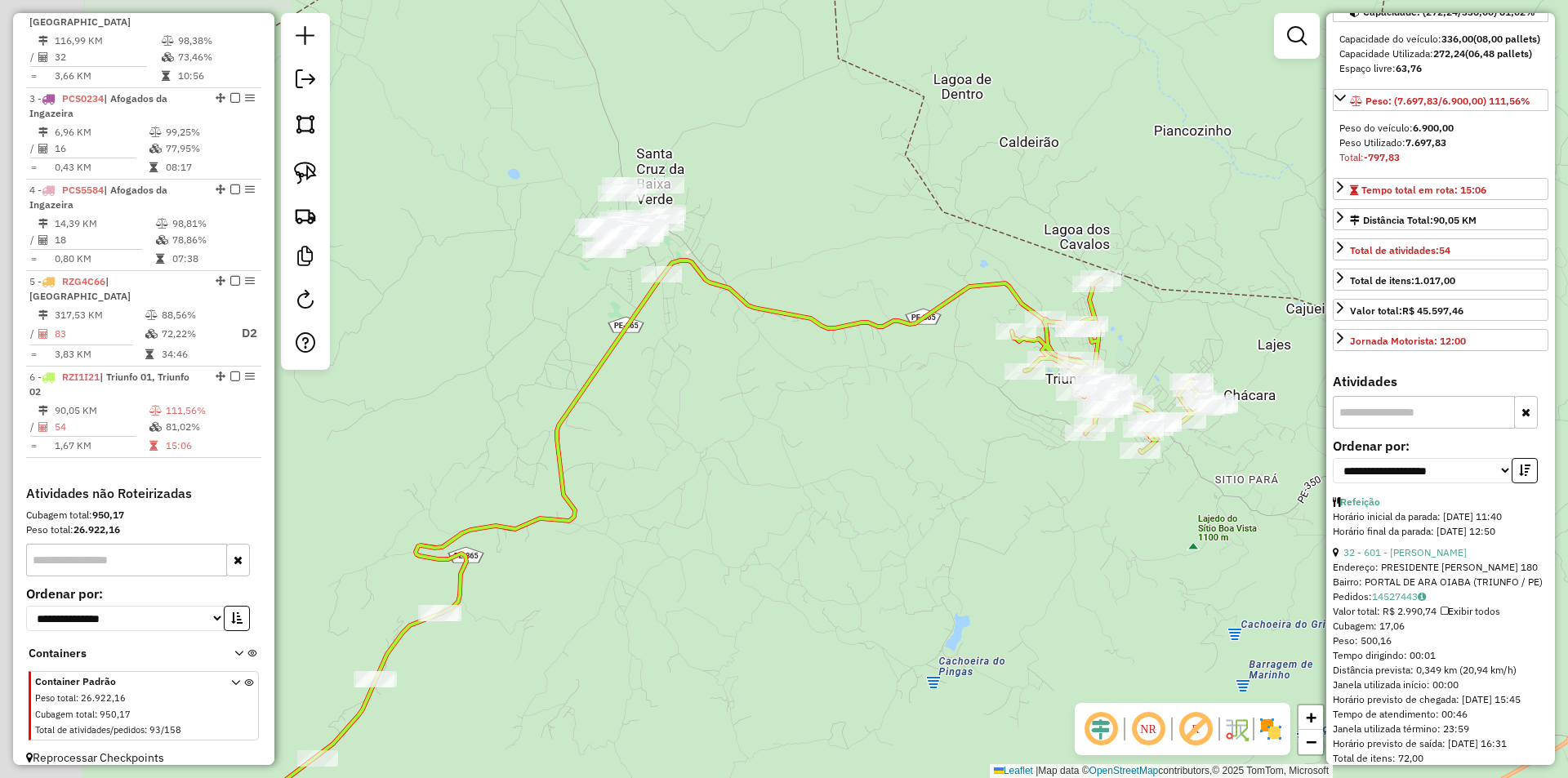
drag, startPoint x: 550, startPoint y: 453, endPoint x: 873, endPoint y: 453, distance: 323.0
click at [872, 457] on div "Janela de atendimento Grade de atendimento Capacidade Transportadoras Veículos …" at bounding box center [784, 389] width 1568 height 778
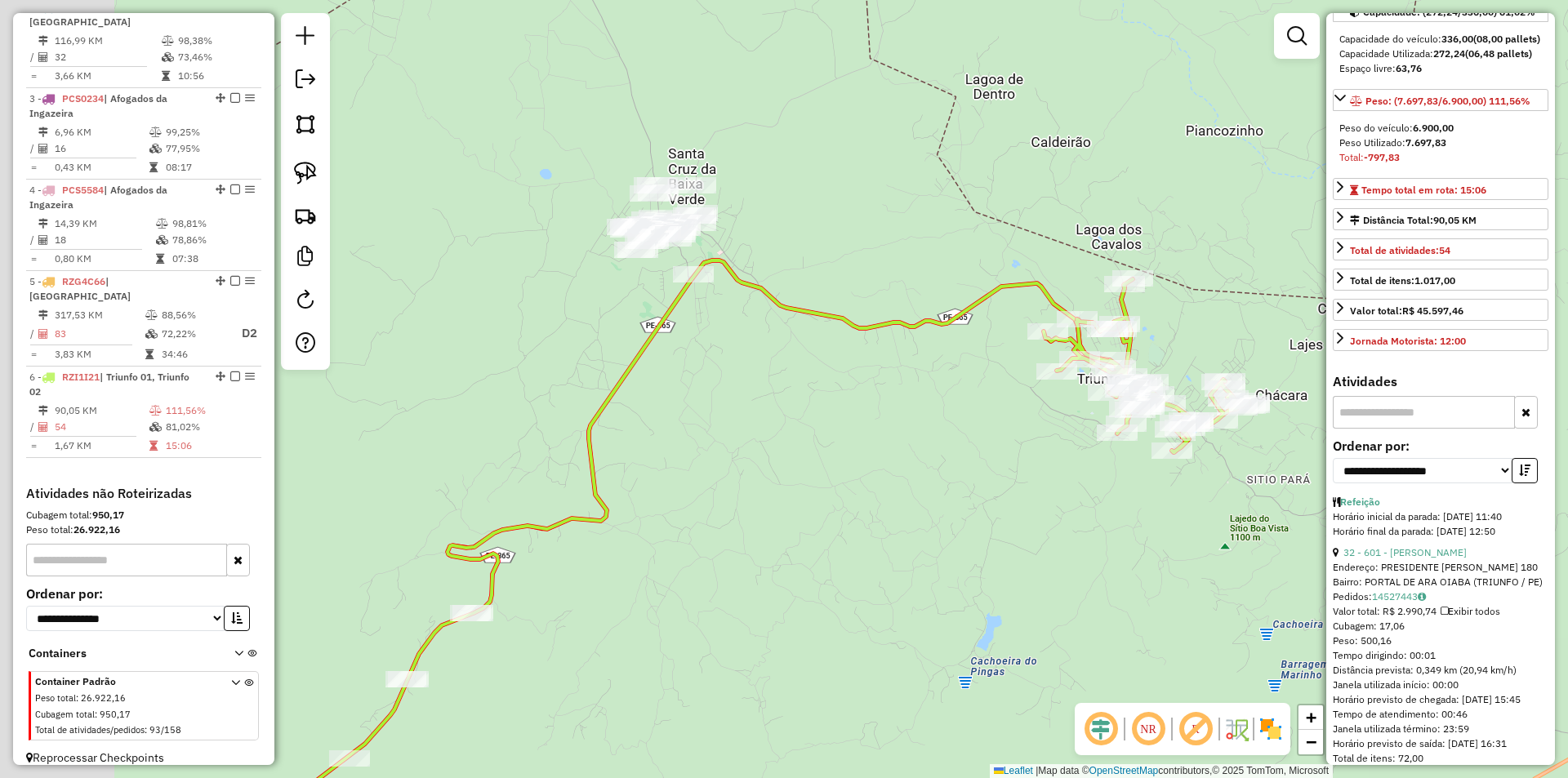
click at [839, 424] on div "Janela de atendimento Grade de atendimento Capacidade Transportadoras Veículos …" at bounding box center [784, 389] width 1568 height 778
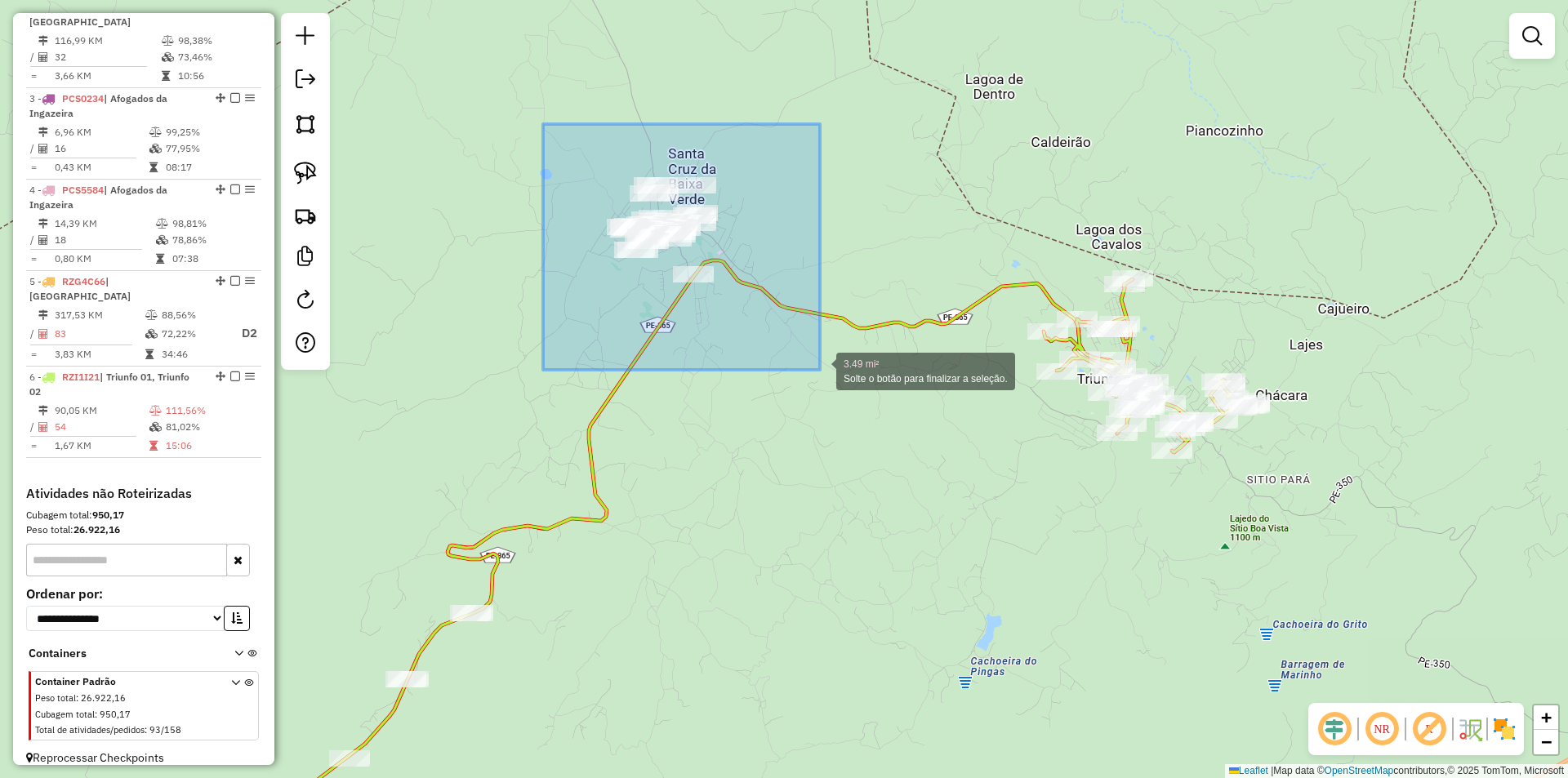
drag, startPoint x: 543, startPoint y: 124, endPoint x: 820, endPoint y: 370, distance: 370.5
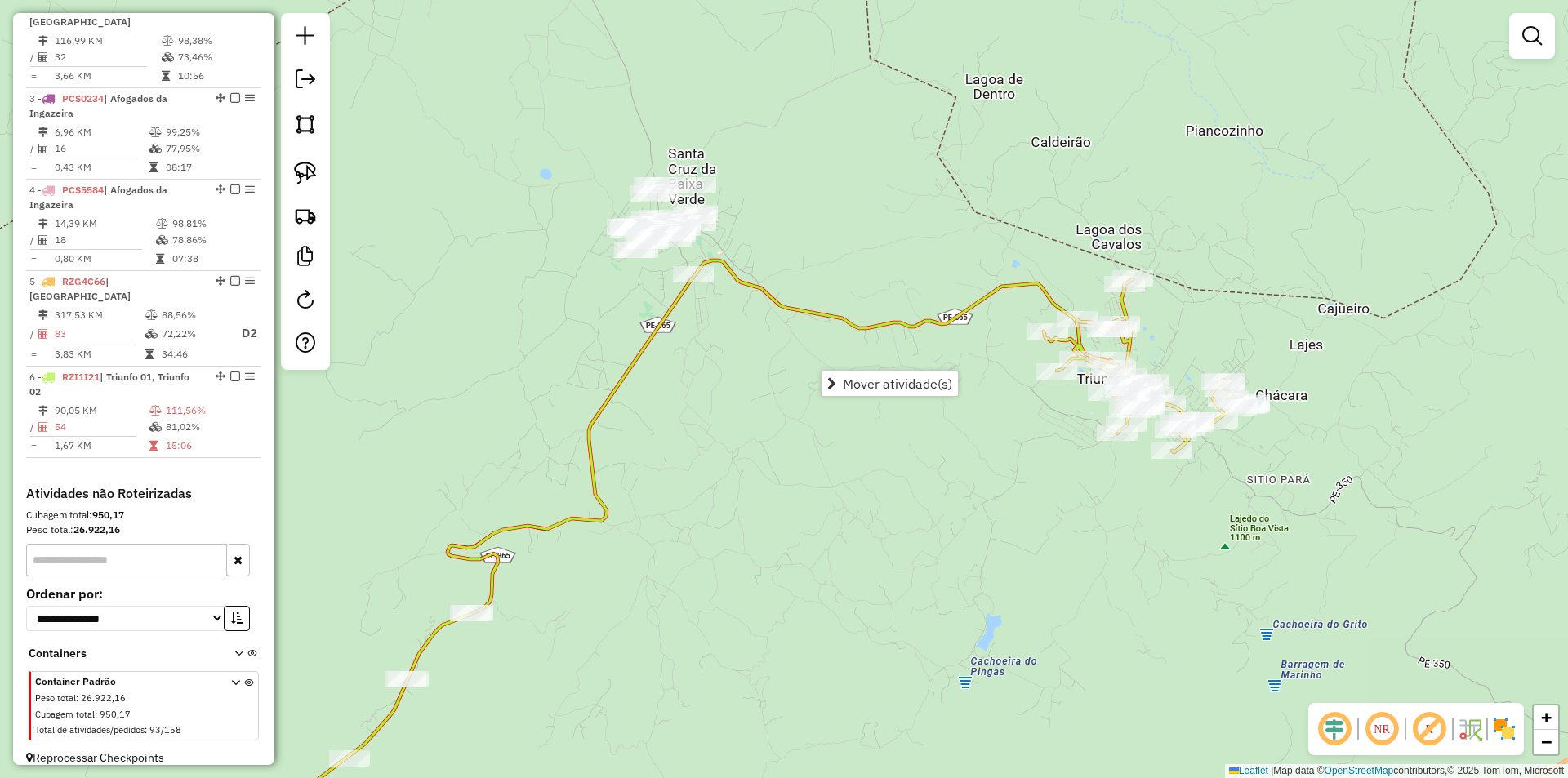
click at [781, 415] on div "Janela de atendimento Grade de atendimento Capacidade Transportadoras Veículos …" at bounding box center [784, 389] width 1568 height 778
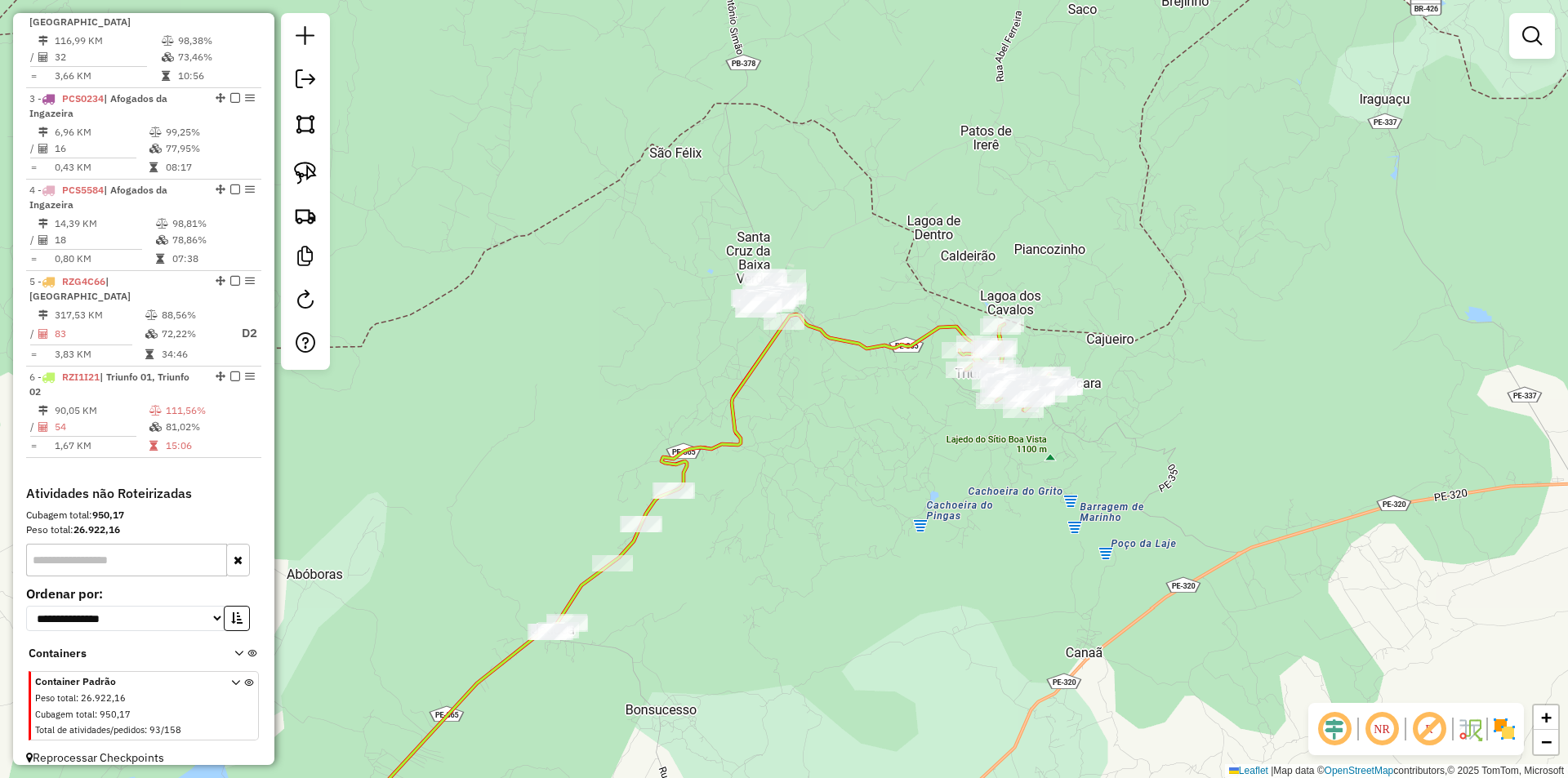
drag, startPoint x: 819, startPoint y: 454, endPoint x: 881, endPoint y: 412, distance: 74.9
click at [881, 412] on div "Janela de atendimento Grade de atendimento Capacidade Transportadoras Veículos …" at bounding box center [784, 389] width 1568 height 778
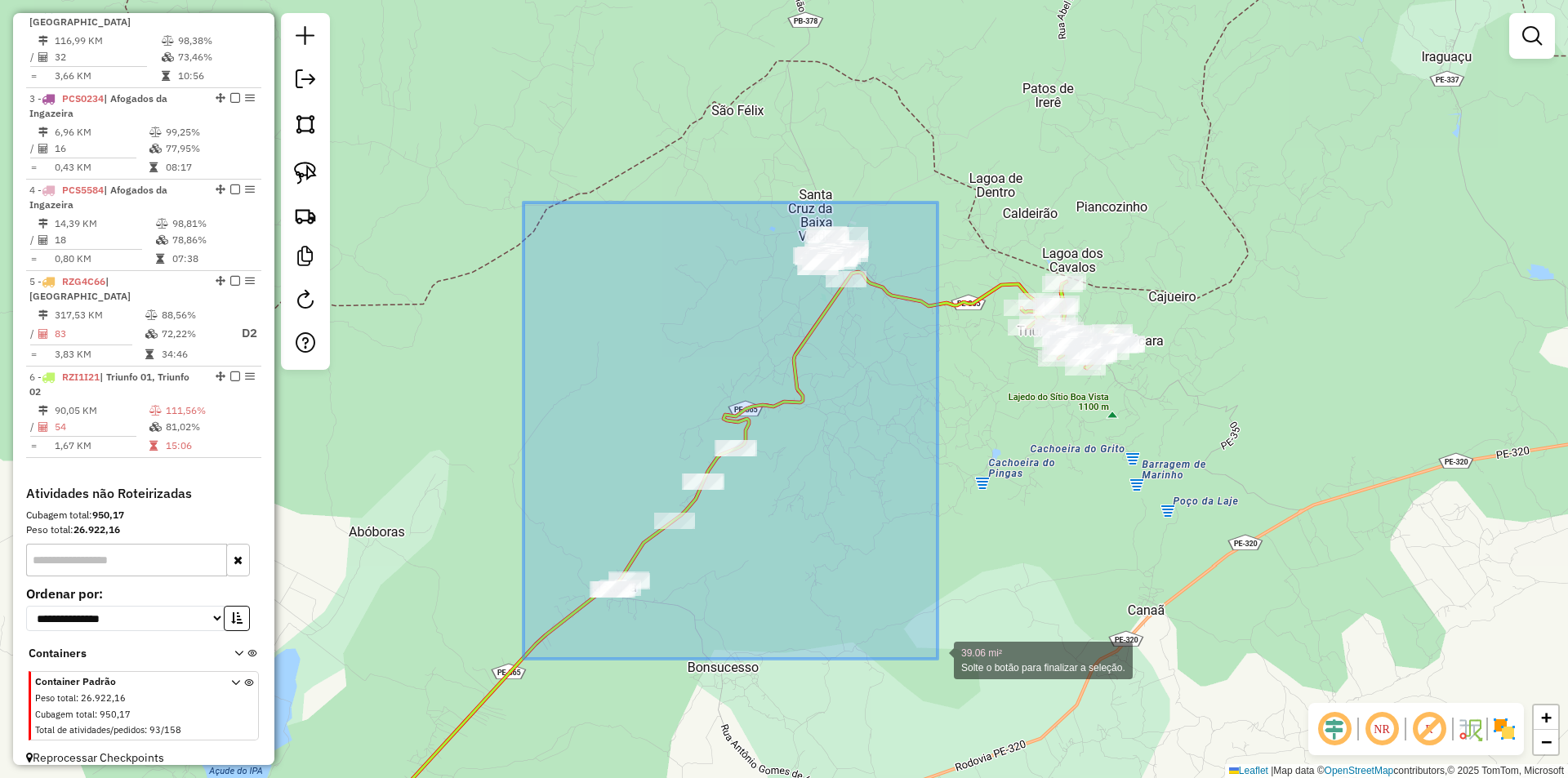
drag, startPoint x: 523, startPoint y: 215, endPoint x: 938, endPoint y: 659, distance: 607.8
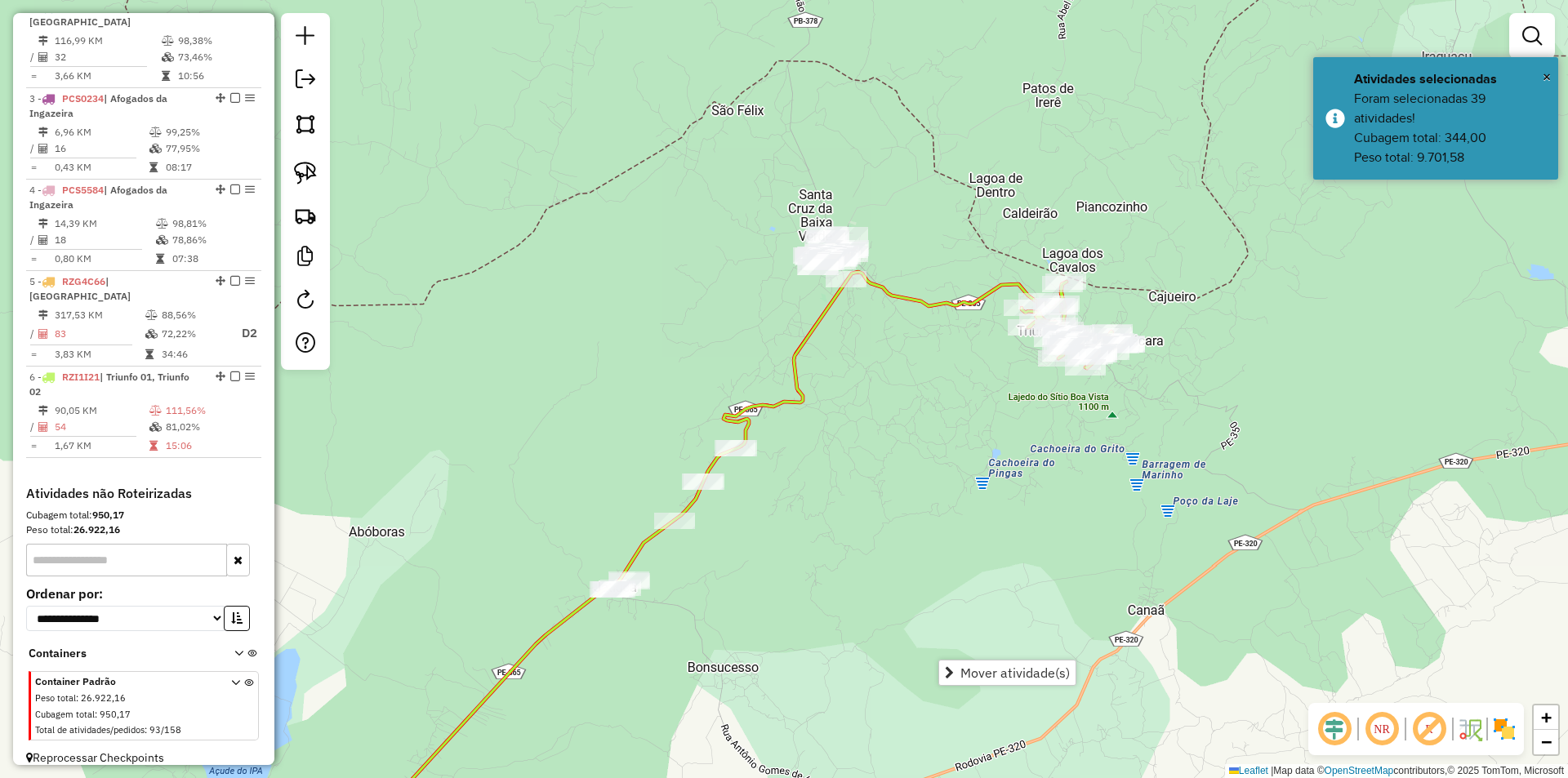
click at [962, 425] on div "Janela de atendimento Grade de atendimento Capacidade Transportadoras Veículos …" at bounding box center [784, 389] width 1568 height 778
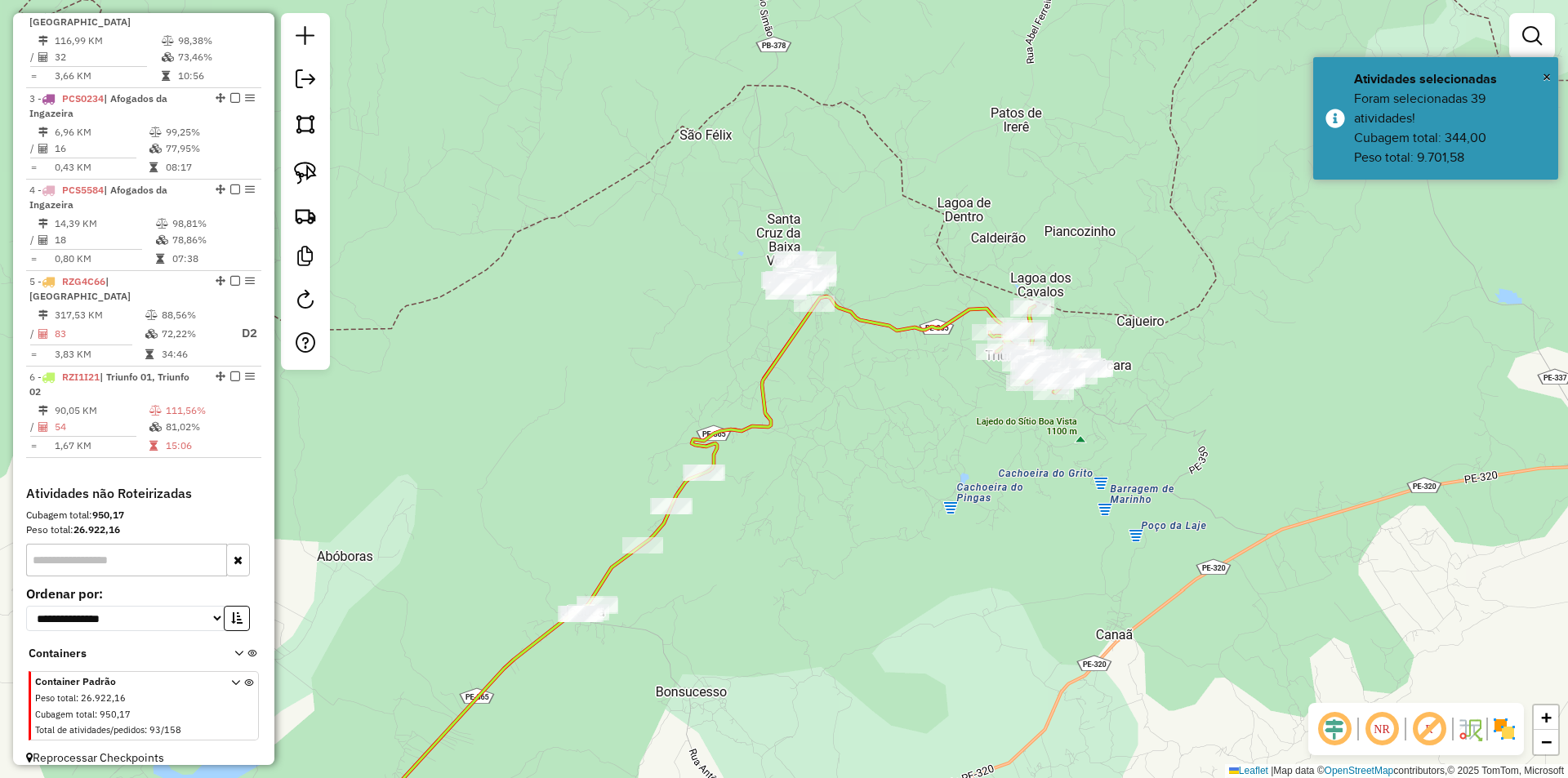
drag, startPoint x: 990, startPoint y: 407, endPoint x: 895, endPoint y: 465, distance: 111.3
click at [889, 472] on div "Janela de atendimento Grade de atendimento Capacidade Transportadoras Veículos …" at bounding box center [784, 389] width 1568 height 778
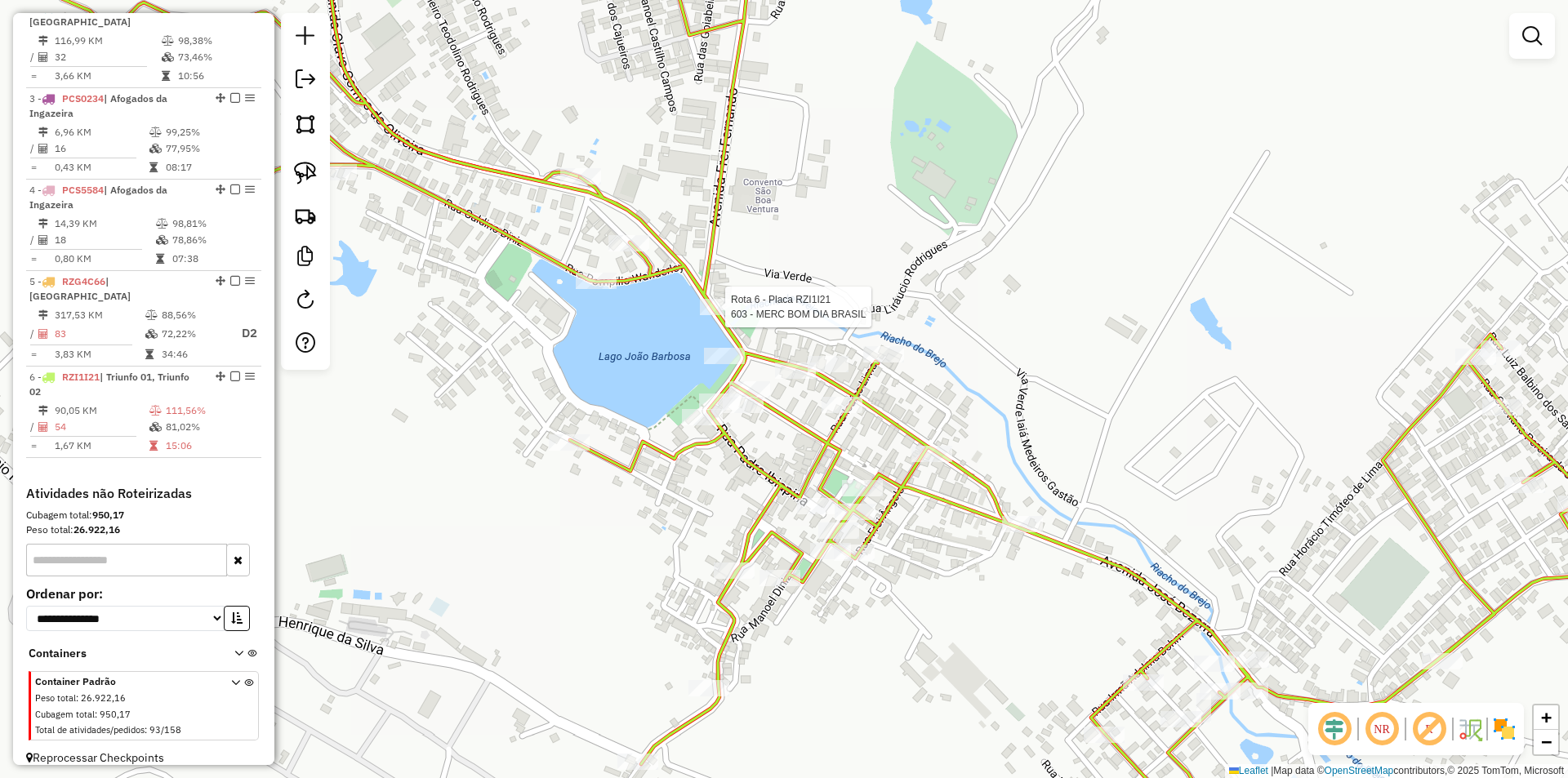
select select "**********"
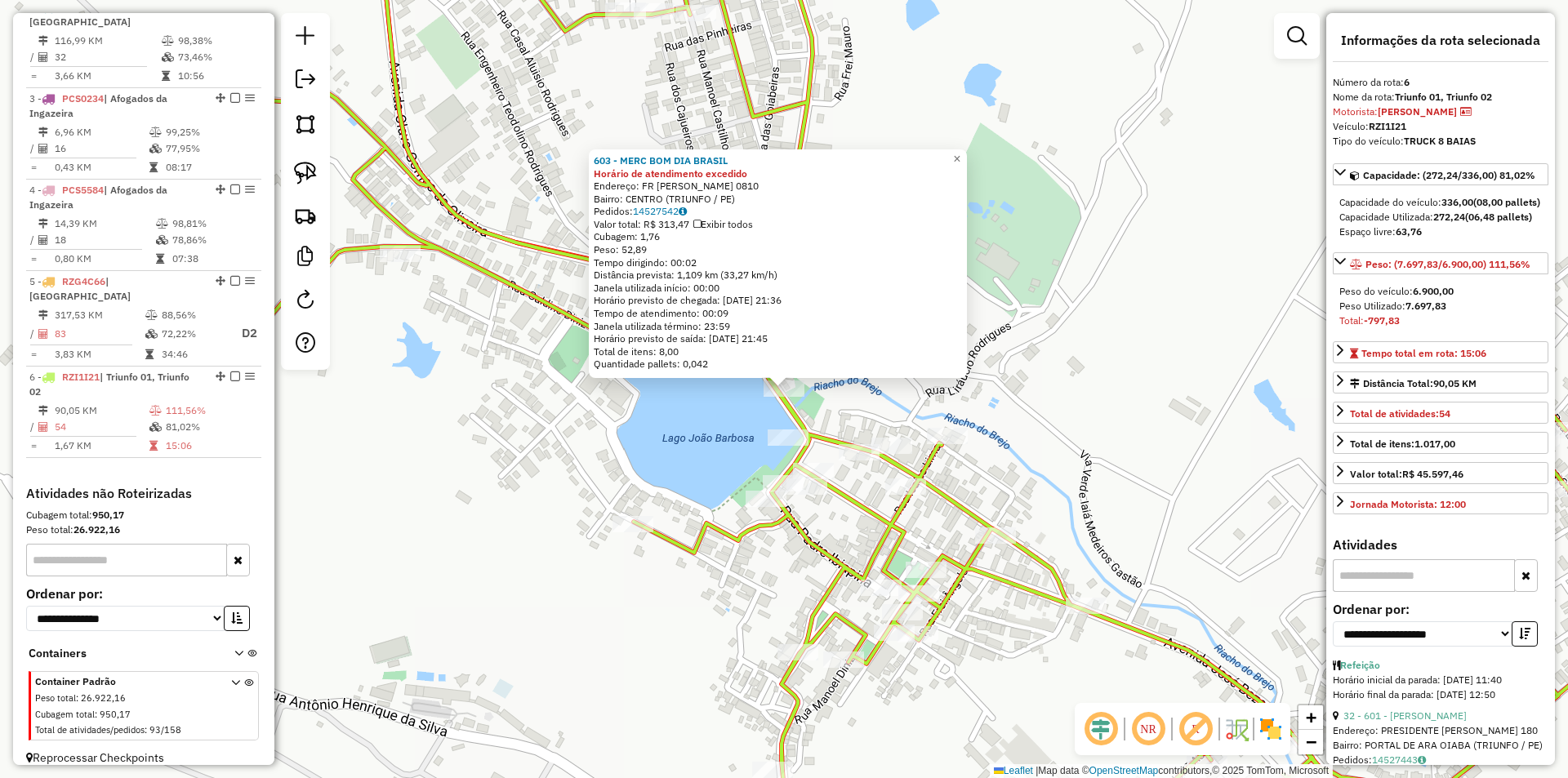
click at [985, 397] on div "603 - MERC BOM DIA BRASIL Horário de atendimento excedido Endereço: FR FERNANDO…" at bounding box center [784, 389] width 1568 height 778
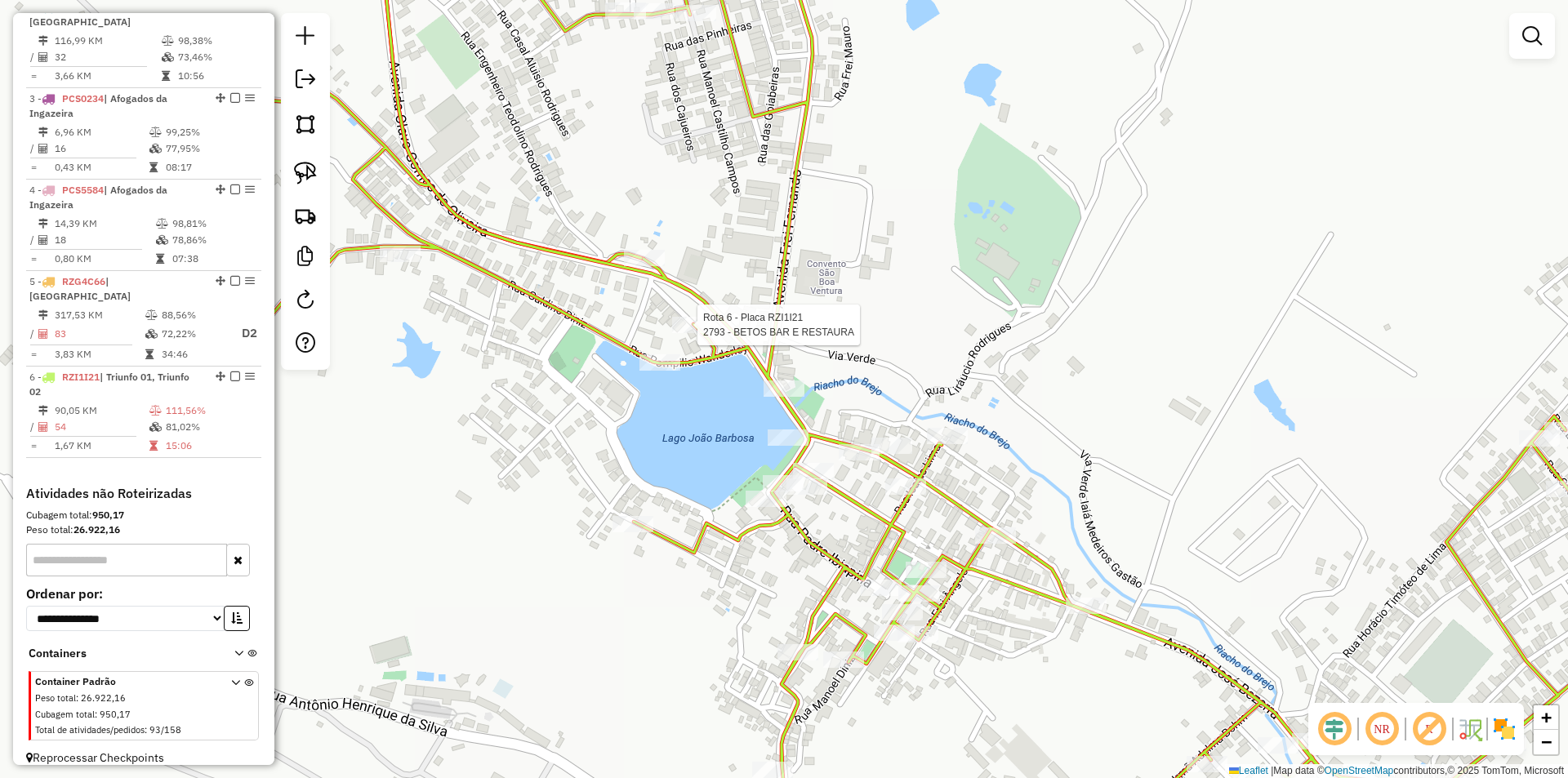
select select "**********"
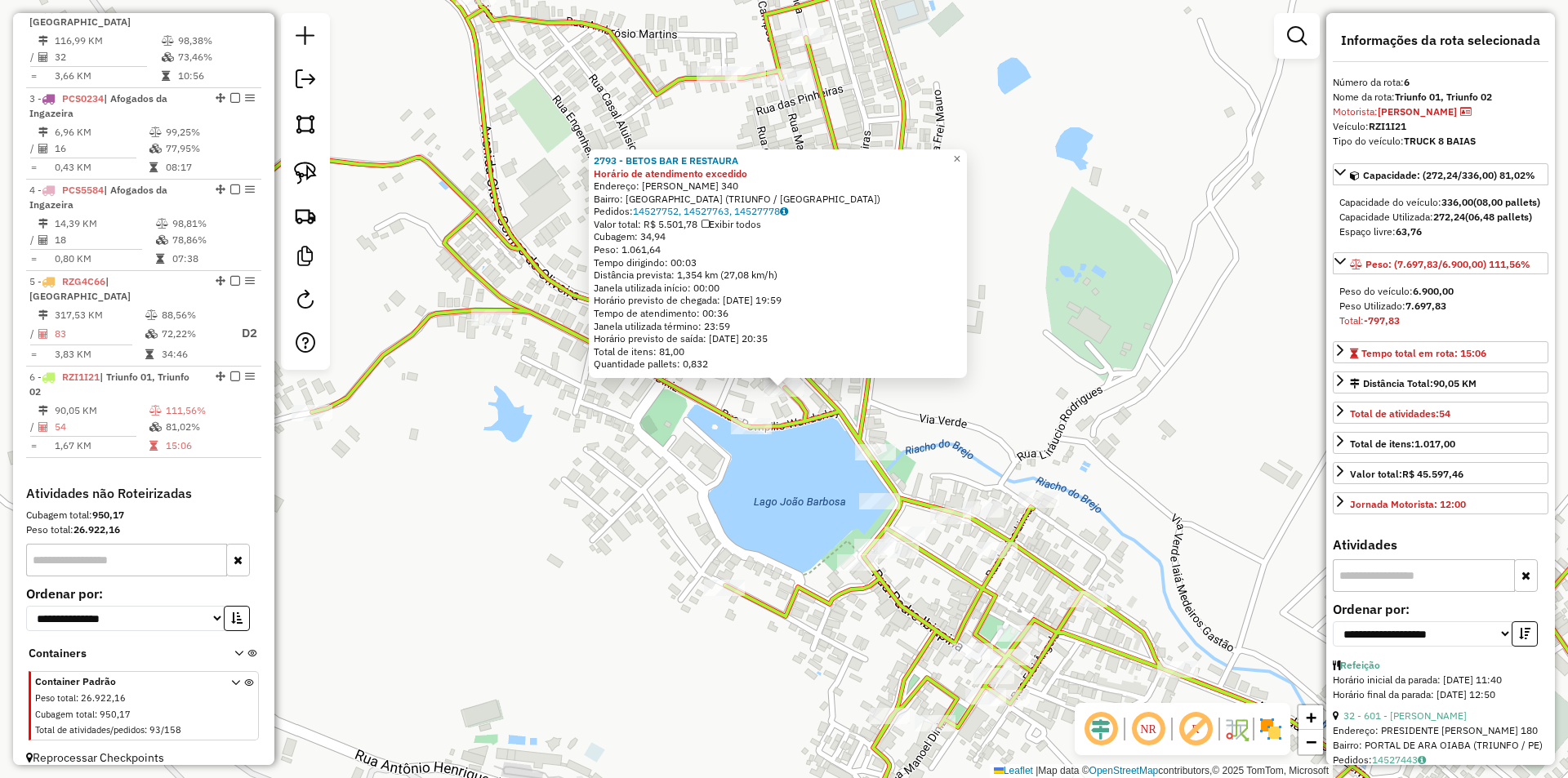
click at [824, 497] on div "2793 - BETOS BAR E RESTAURA Horário de atendimento excedido Endereço: SIGISMUND…" at bounding box center [784, 389] width 1568 height 778
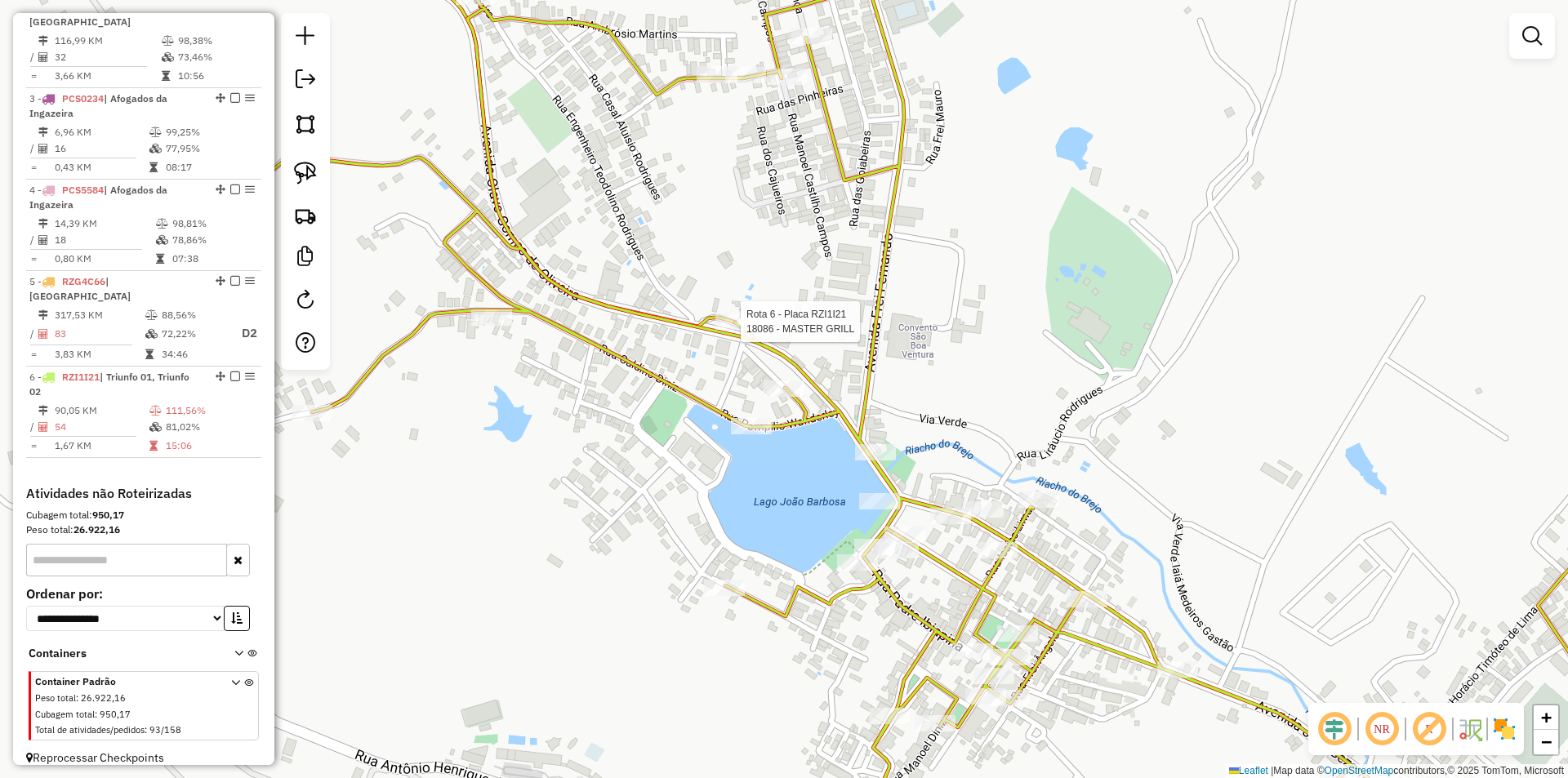
click at [741, 330] on div at bounding box center [735, 322] width 41 height 16
select select "**********"
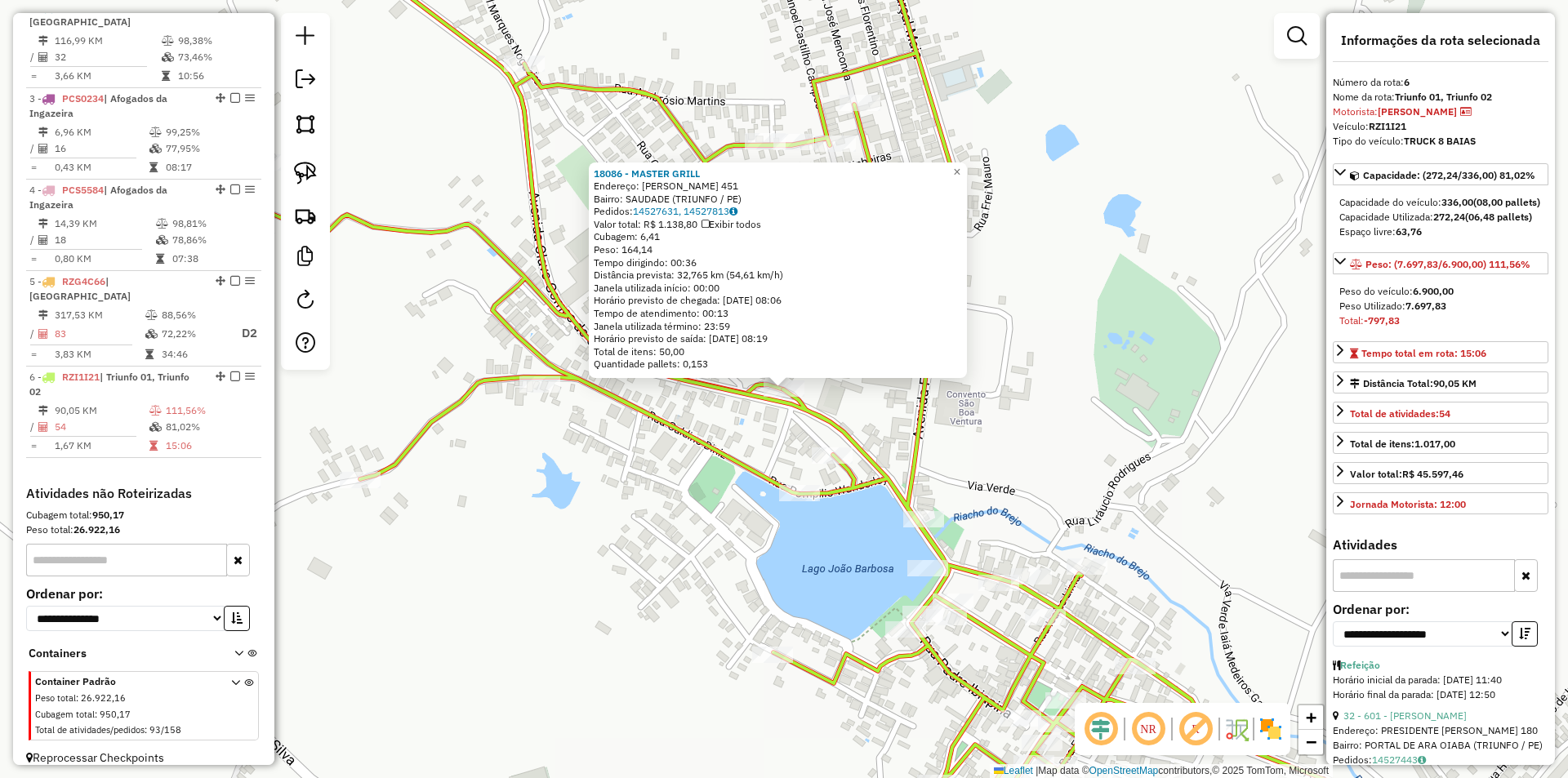
click at [809, 451] on div "18086 - MASTER GRILL Endereço: OLAVO GOMES DE OLIVEIRA 451 Bairro: SAUDADE (TRI…" at bounding box center [784, 389] width 1568 height 778
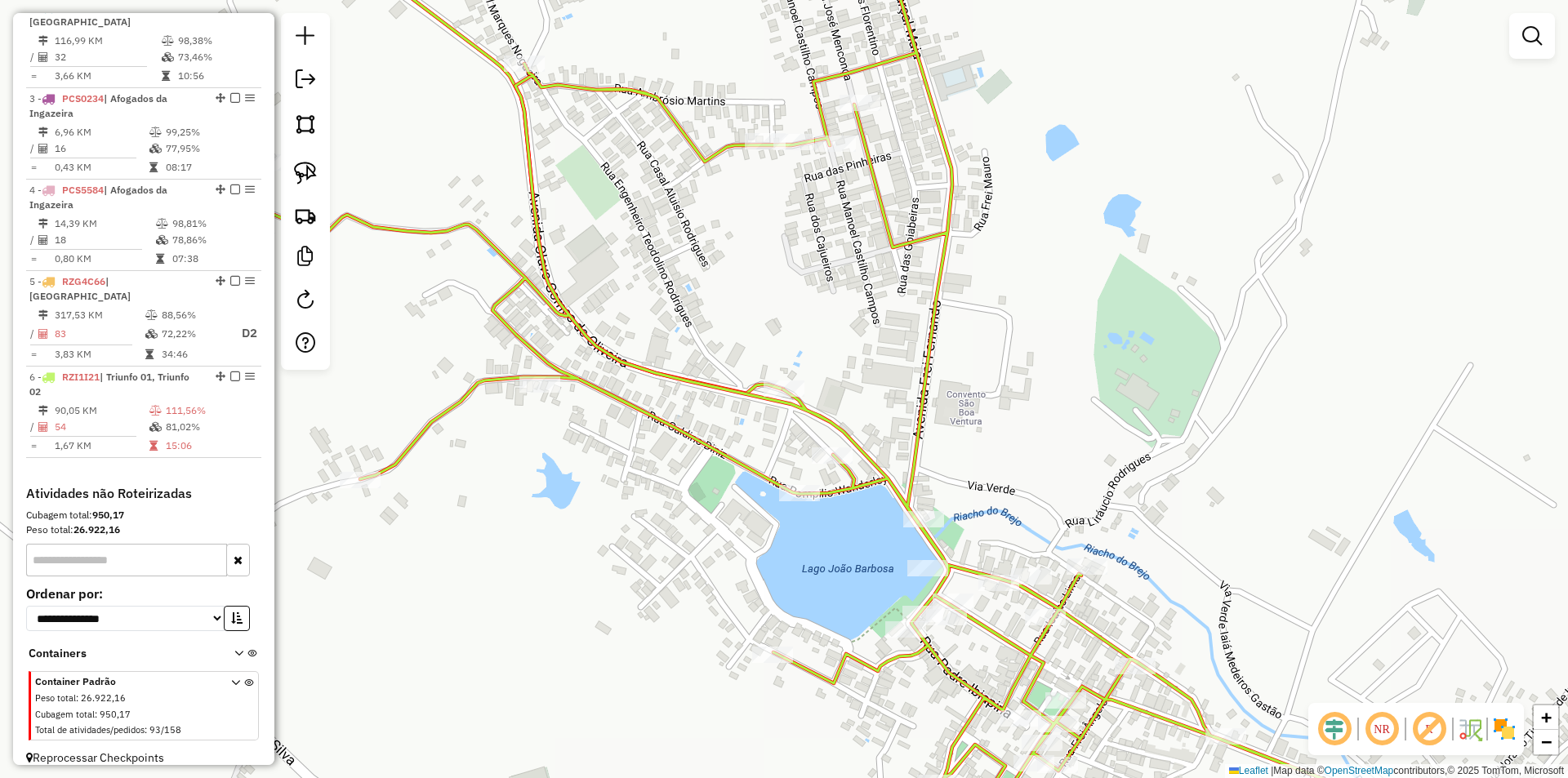
click at [798, 483] on icon at bounding box center [989, 389] width 1471 height 934
select select "**********"
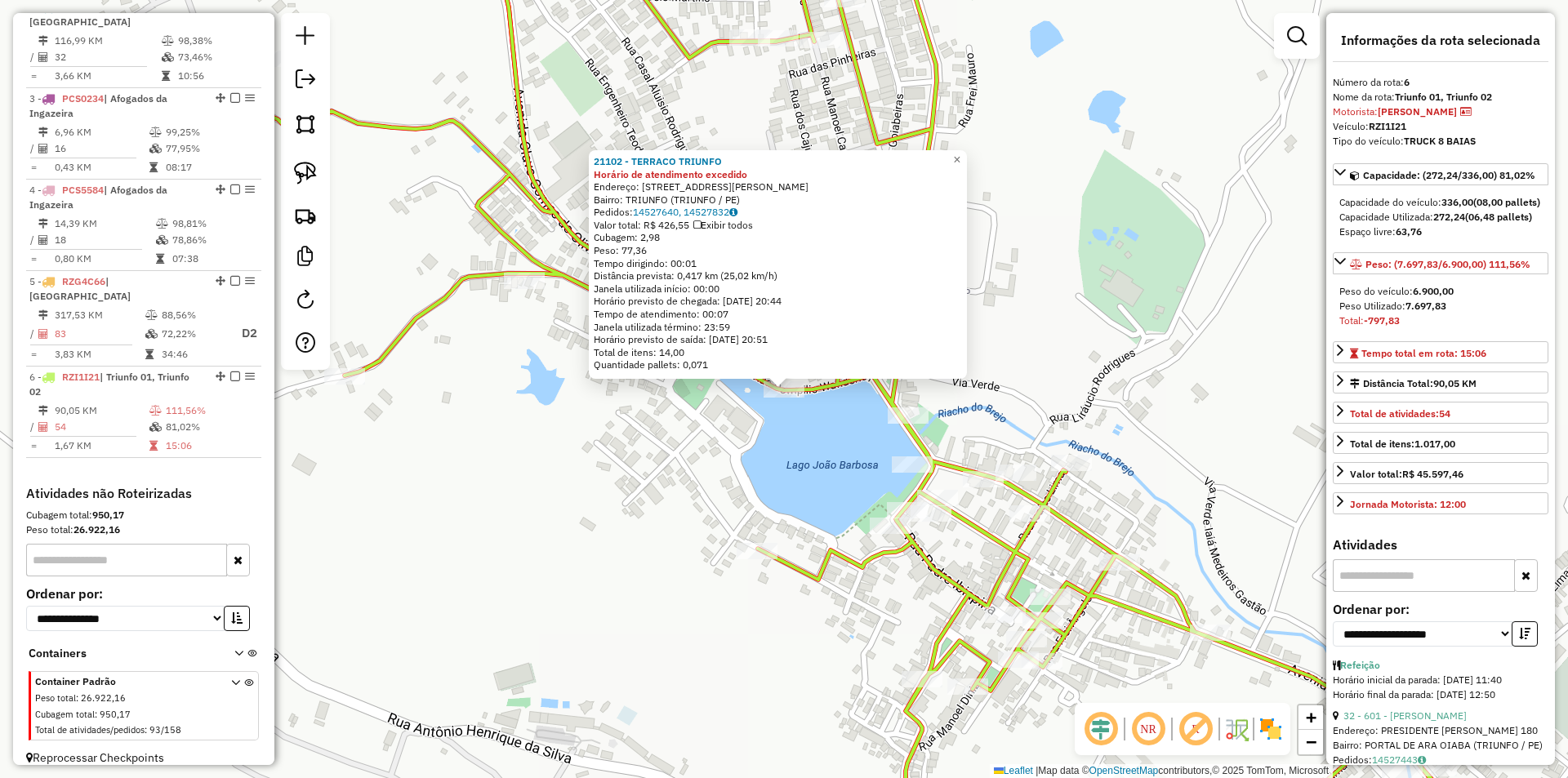
click at [833, 509] on div "21102 - TERRACO TRIUNFO Horário de atendimento excedido Endereço: RUA CEL OLIMP…" at bounding box center [784, 389] width 1568 height 778
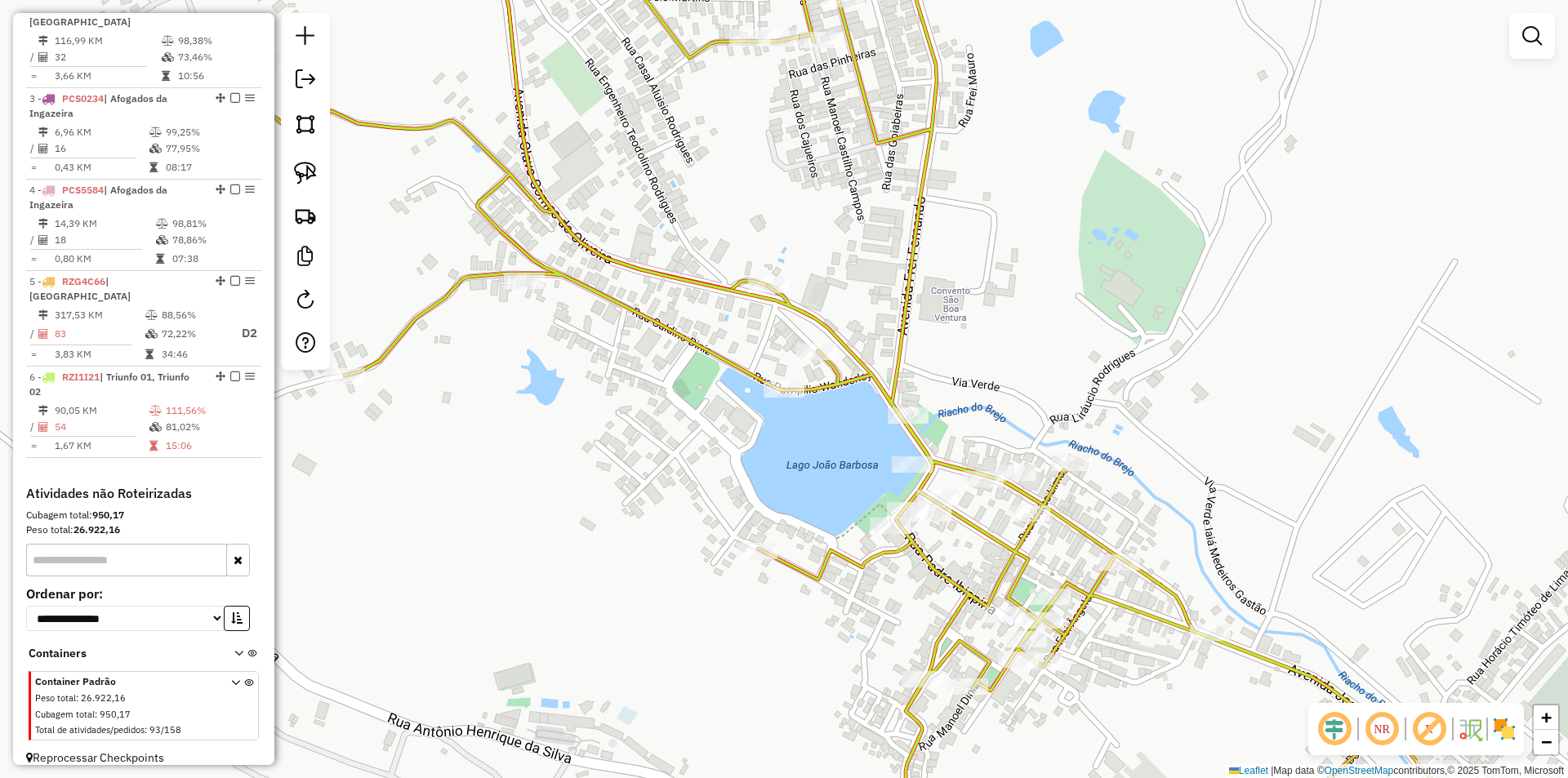
select select "**********"
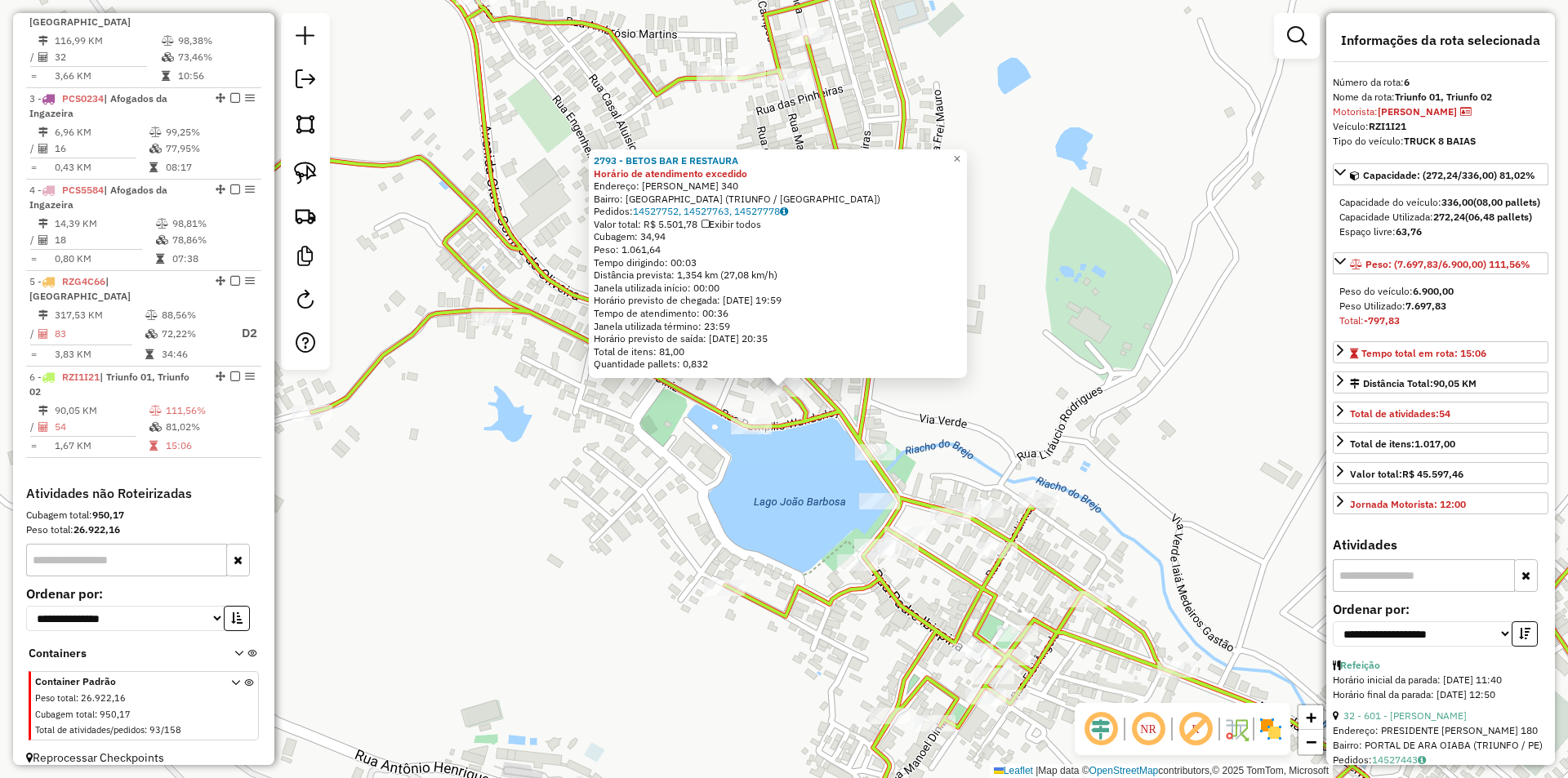
click at [821, 481] on div "2793 - BETOS BAR E RESTAURA Horário de atendimento excedido Endereço: SIGISMUND…" at bounding box center [784, 389] width 1568 height 778
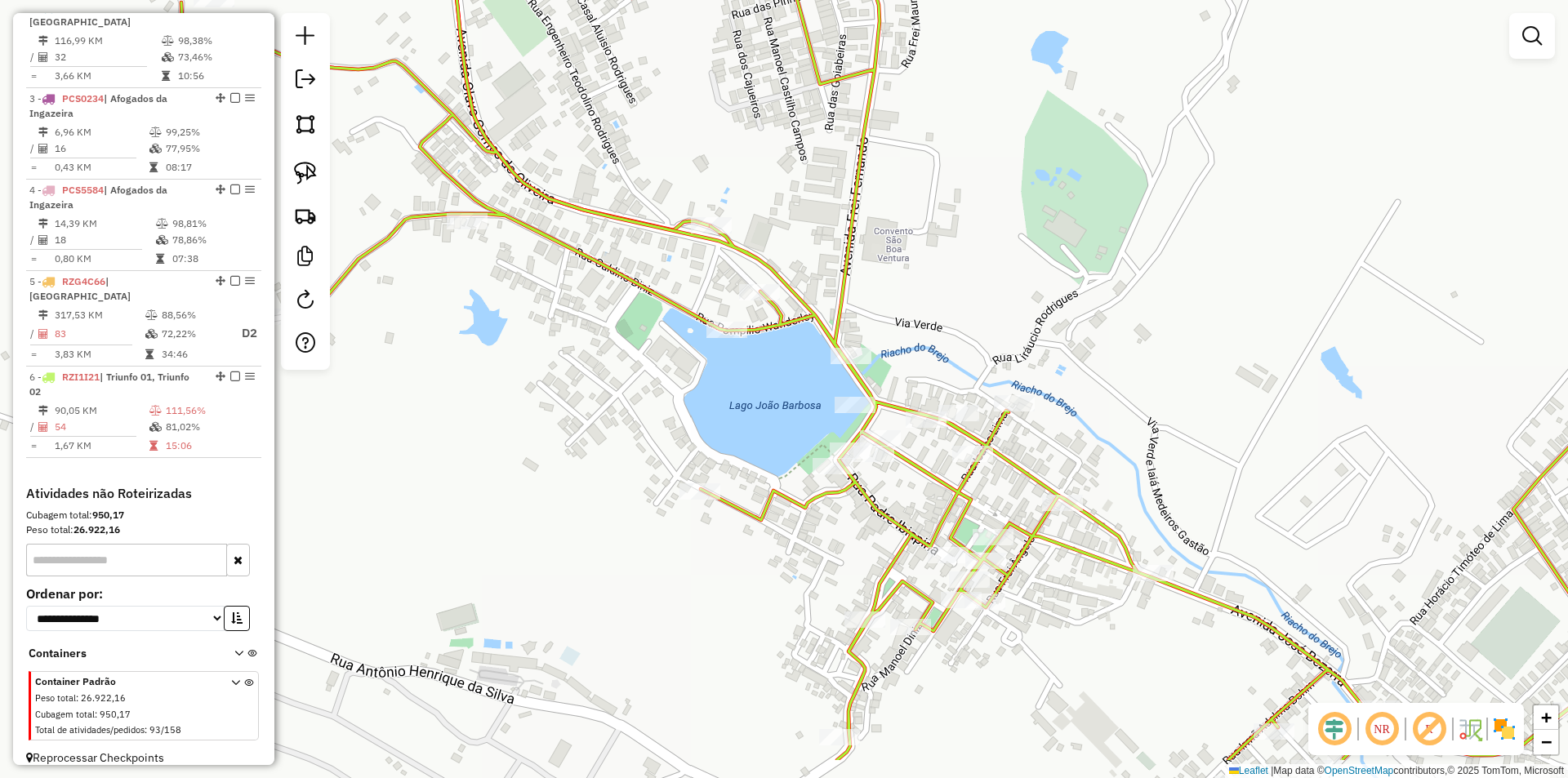
drag, startPoint x: 819, startPoint y: 469, endPoint x: 800, endPoint y: 410, distance: 62.0
click at [800, 410] on div "Janela de atendimento Grade de atendimento Capacidade Transportadoras Veículos …" at bounding box center [784, 389] width 1568 height 778
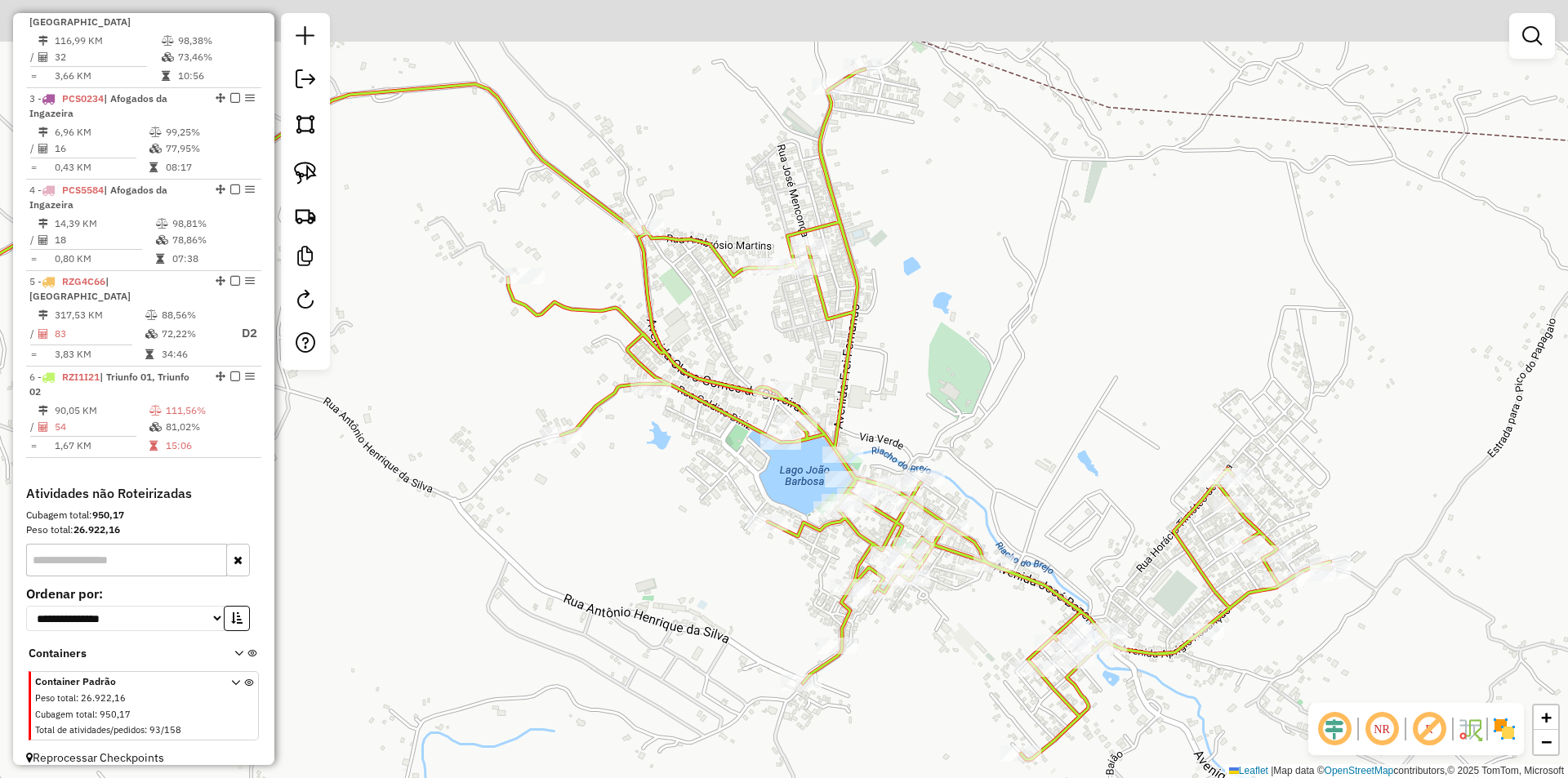
drag, startPoint x: 723, startPoint y: 258, endPoint x: 766, endPoint y: 389, distance: 137.9
click at [764, 384] on div "Janela de atendimento Grade de atendimento Capacidade Transportadoras Veículos …" at bounding box center [784, 389] width 1568 height 778
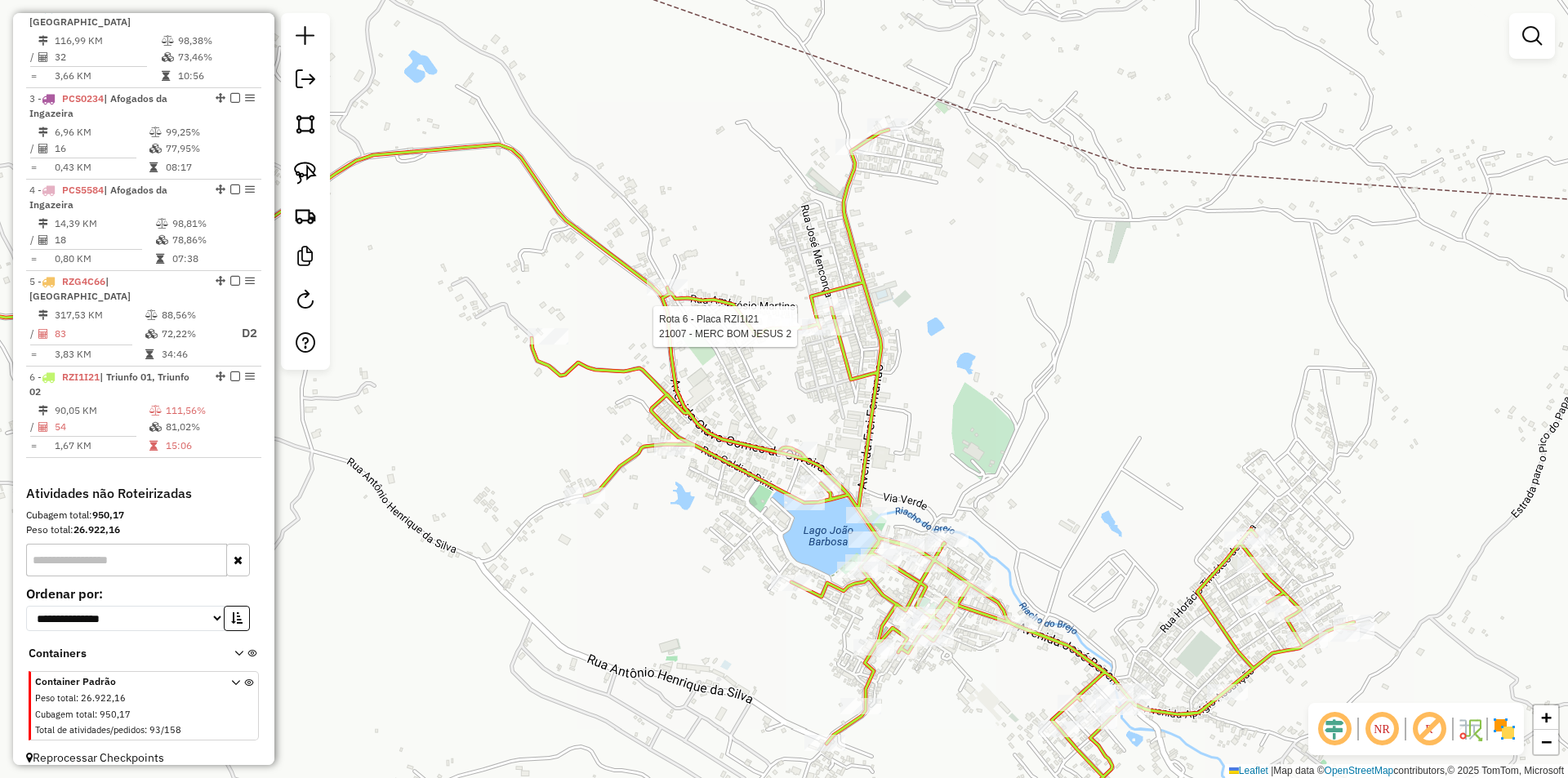
select select "**********"
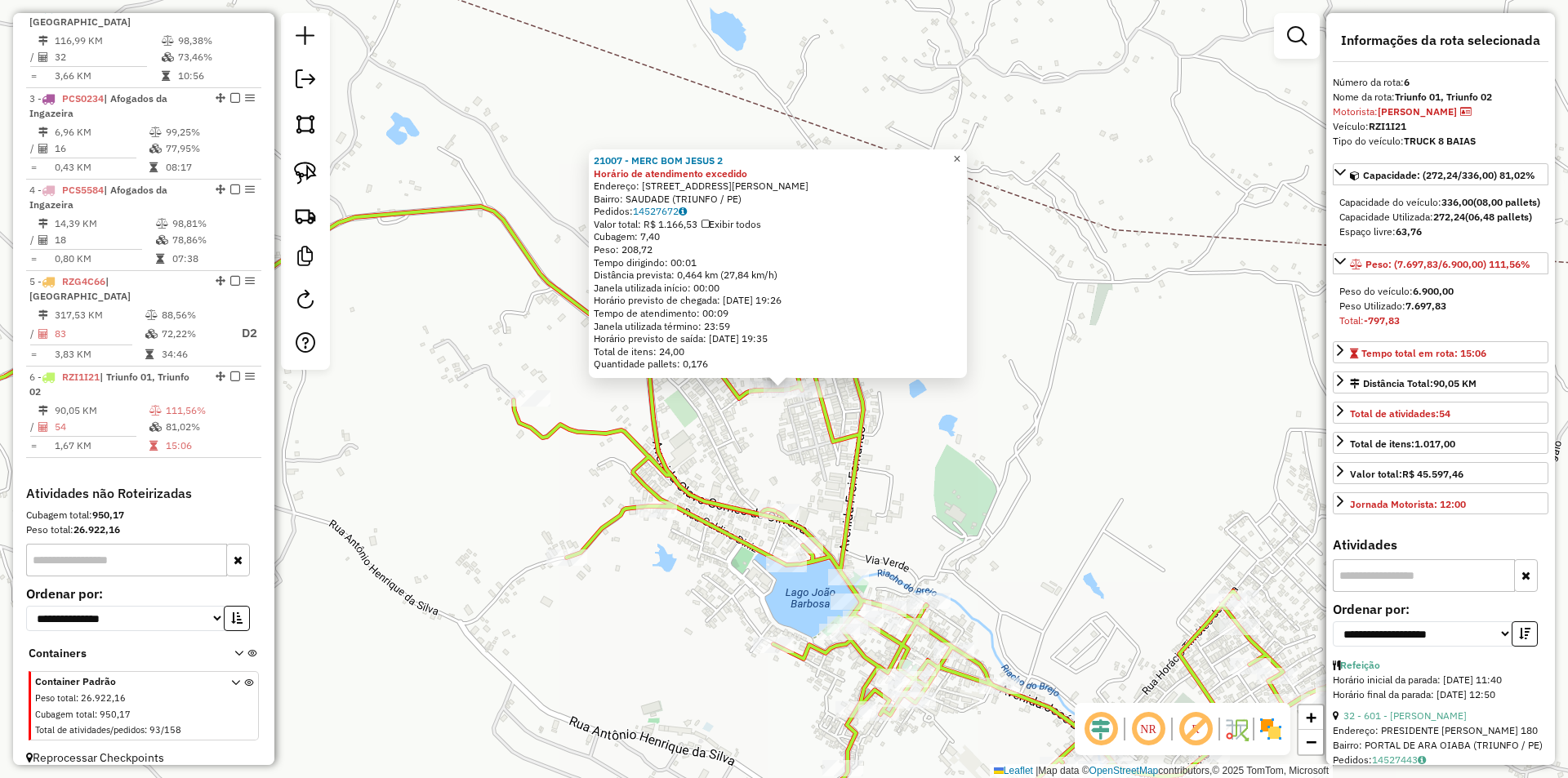
click at [960, 151] on span "×" at bounding box center [957, 158] width 7 height 14
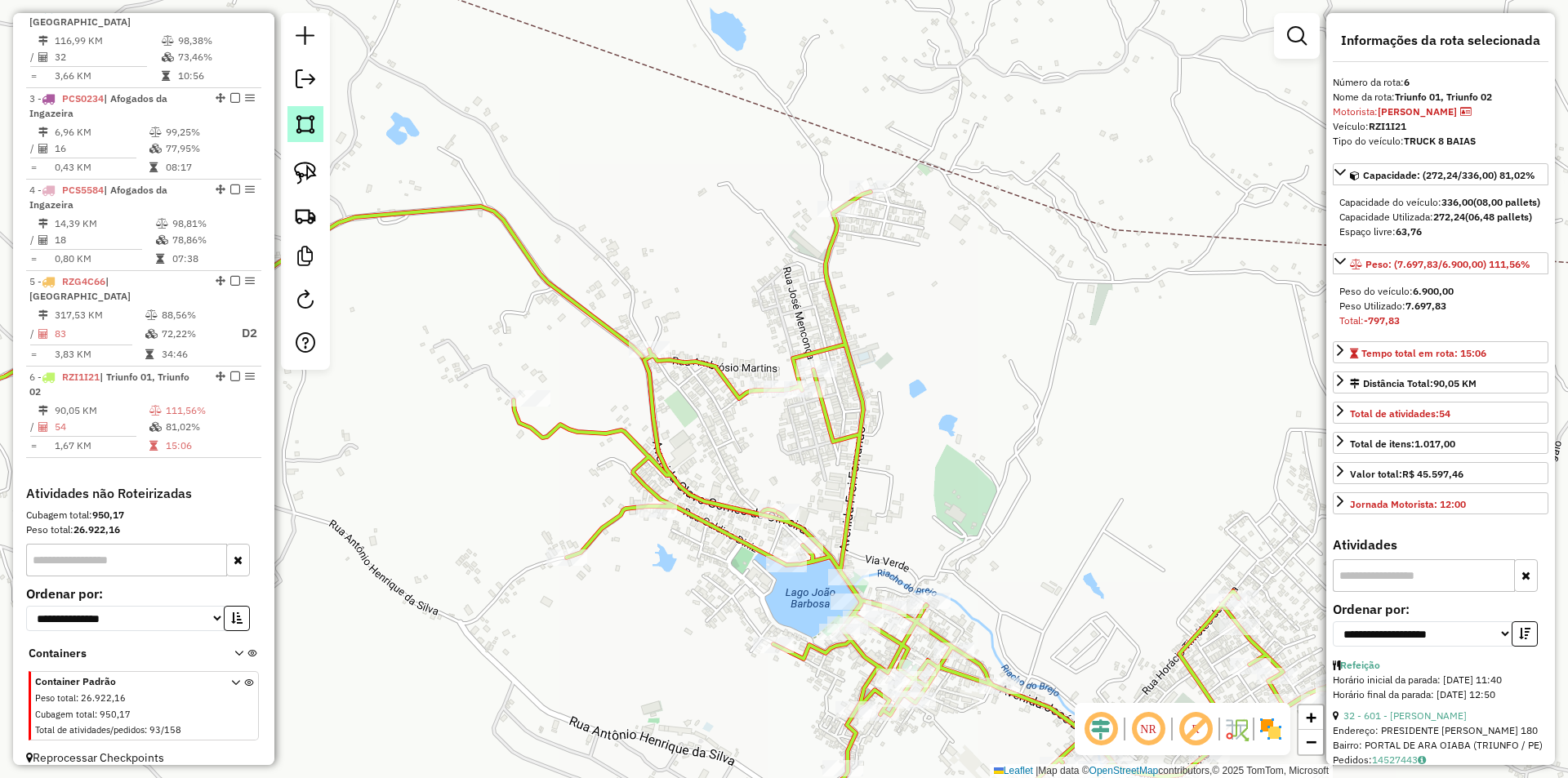
click at [307, 123] on img at bounding box center [305, 124] width 23 height 23
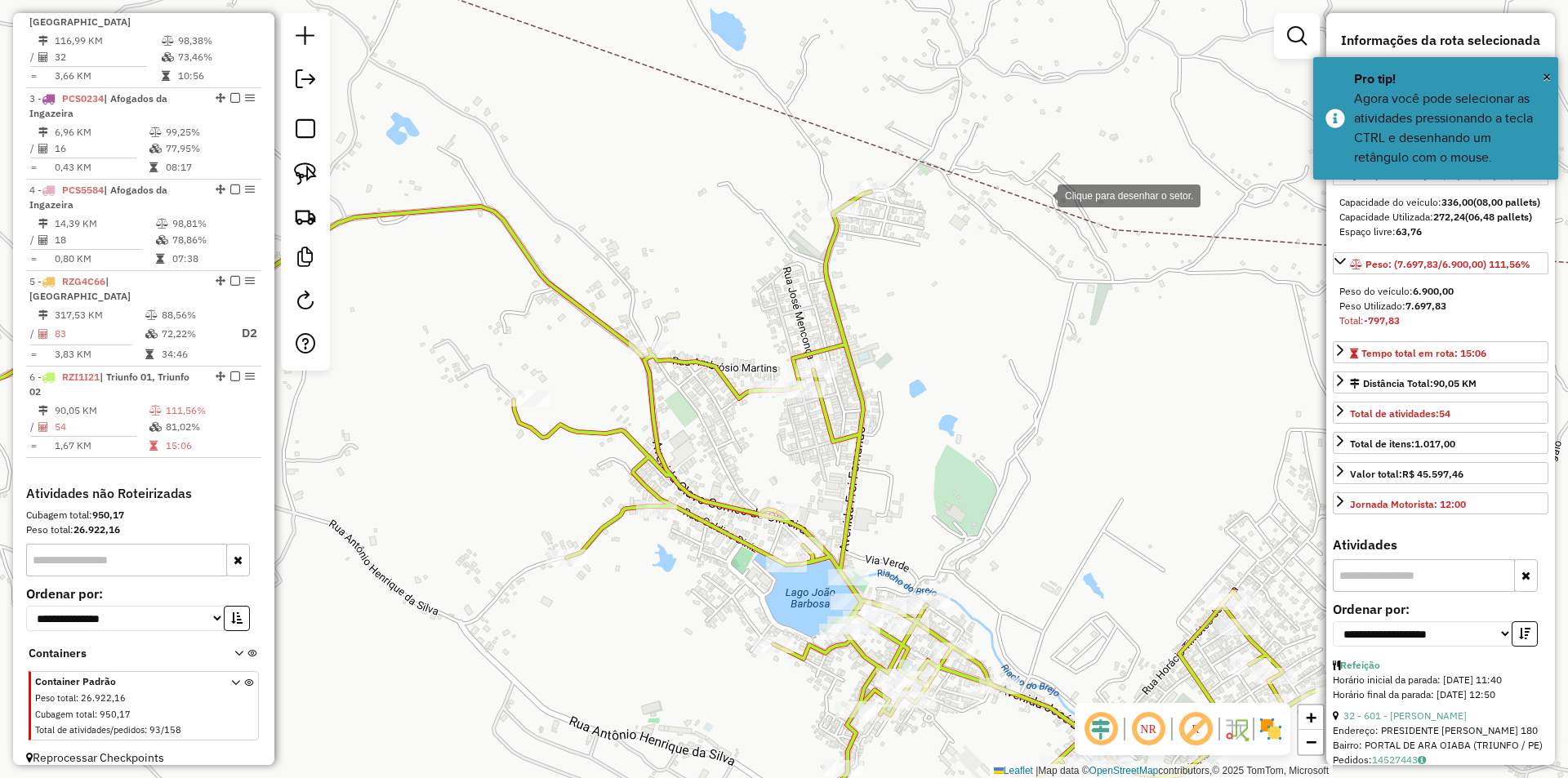
click at [1041, 195] on div at bounding box center [1041, 194] width 32 height 32
click at [938, 152] on div at bounding box center [954, 169] width 32 height 32
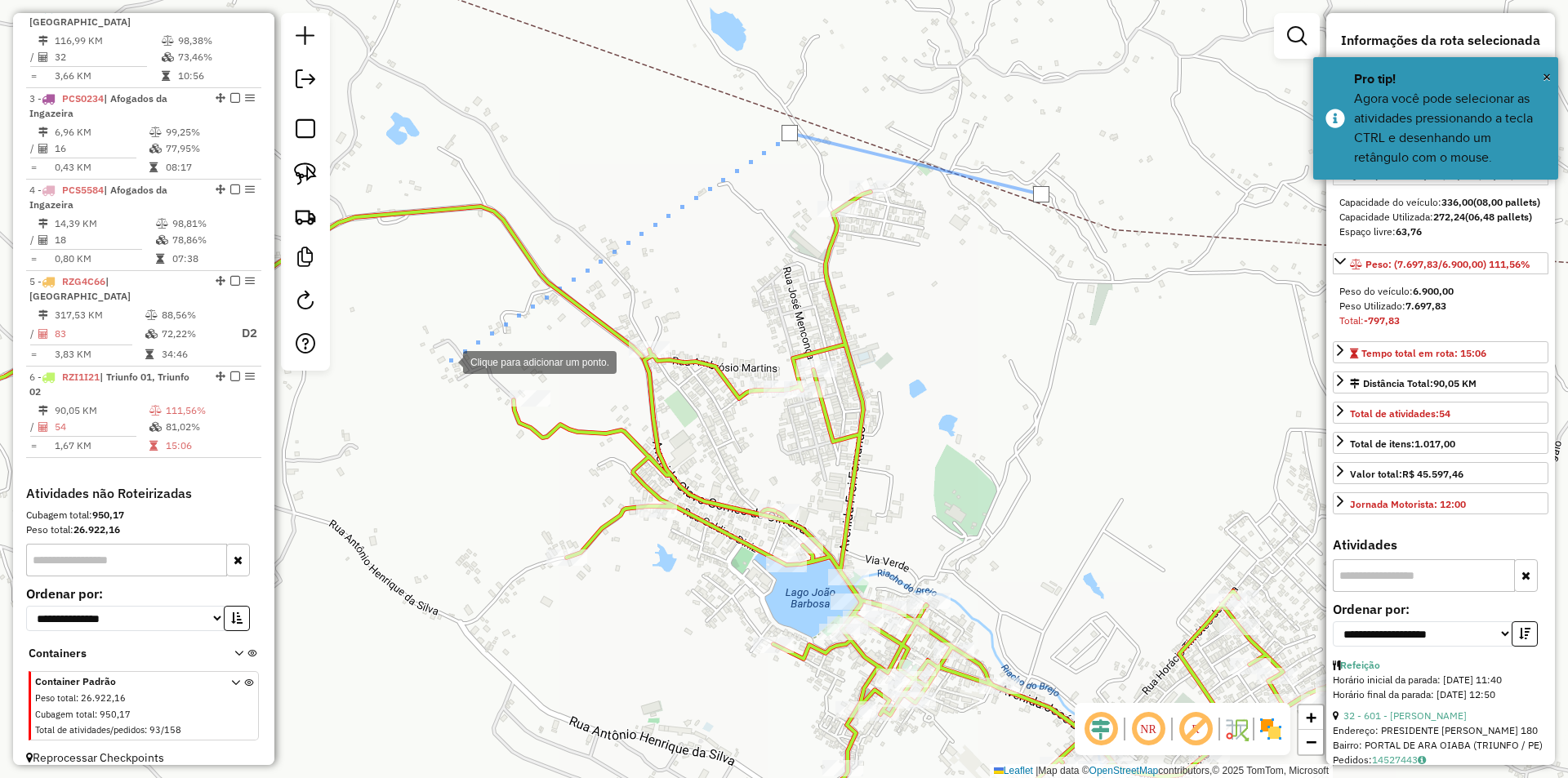
click at [446, 361] on div at bounding box center [446, 361] width 32 height 32
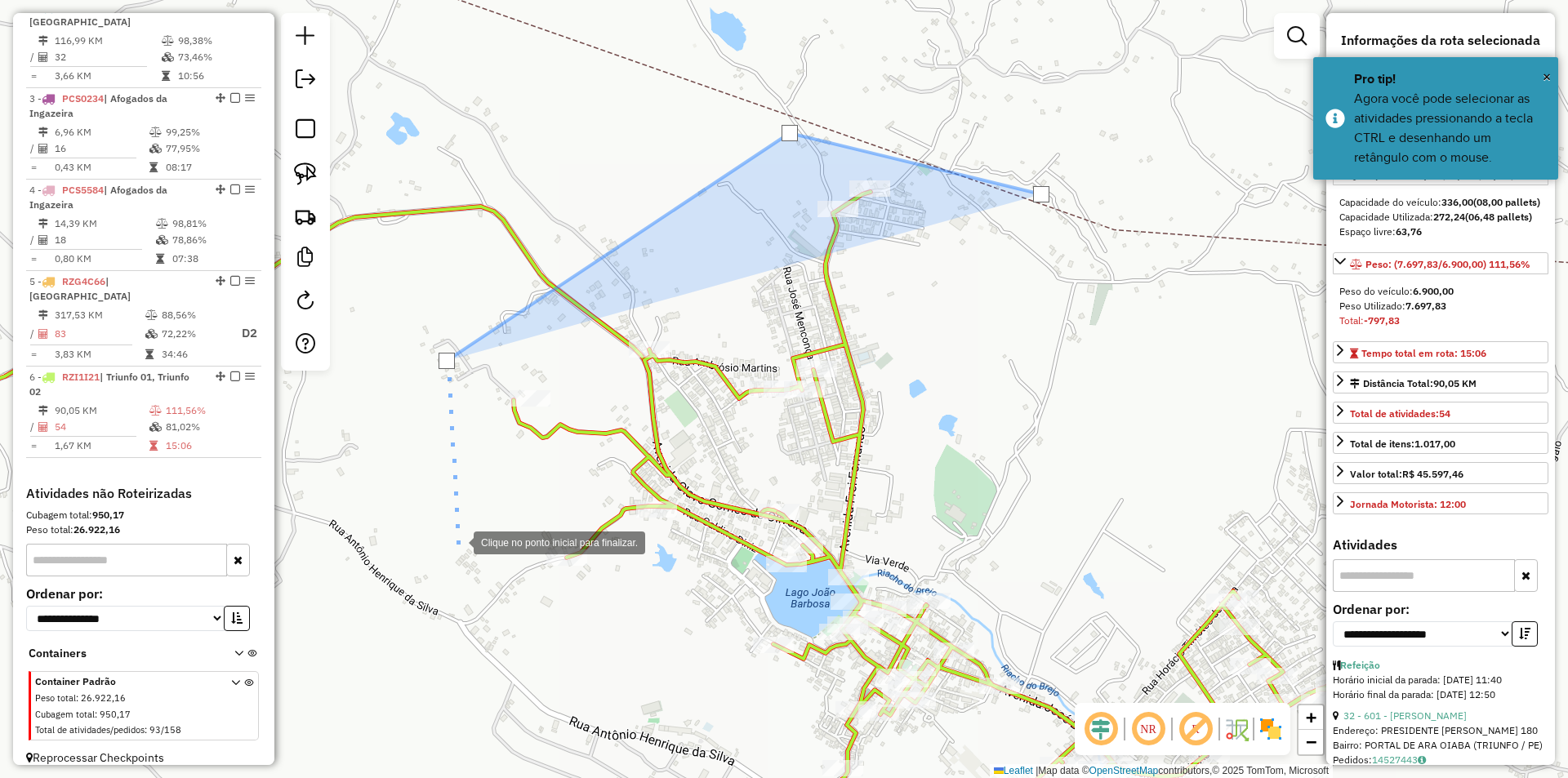
click at [468, 558] on div at bounding box center [457, 541] width 32 height 32
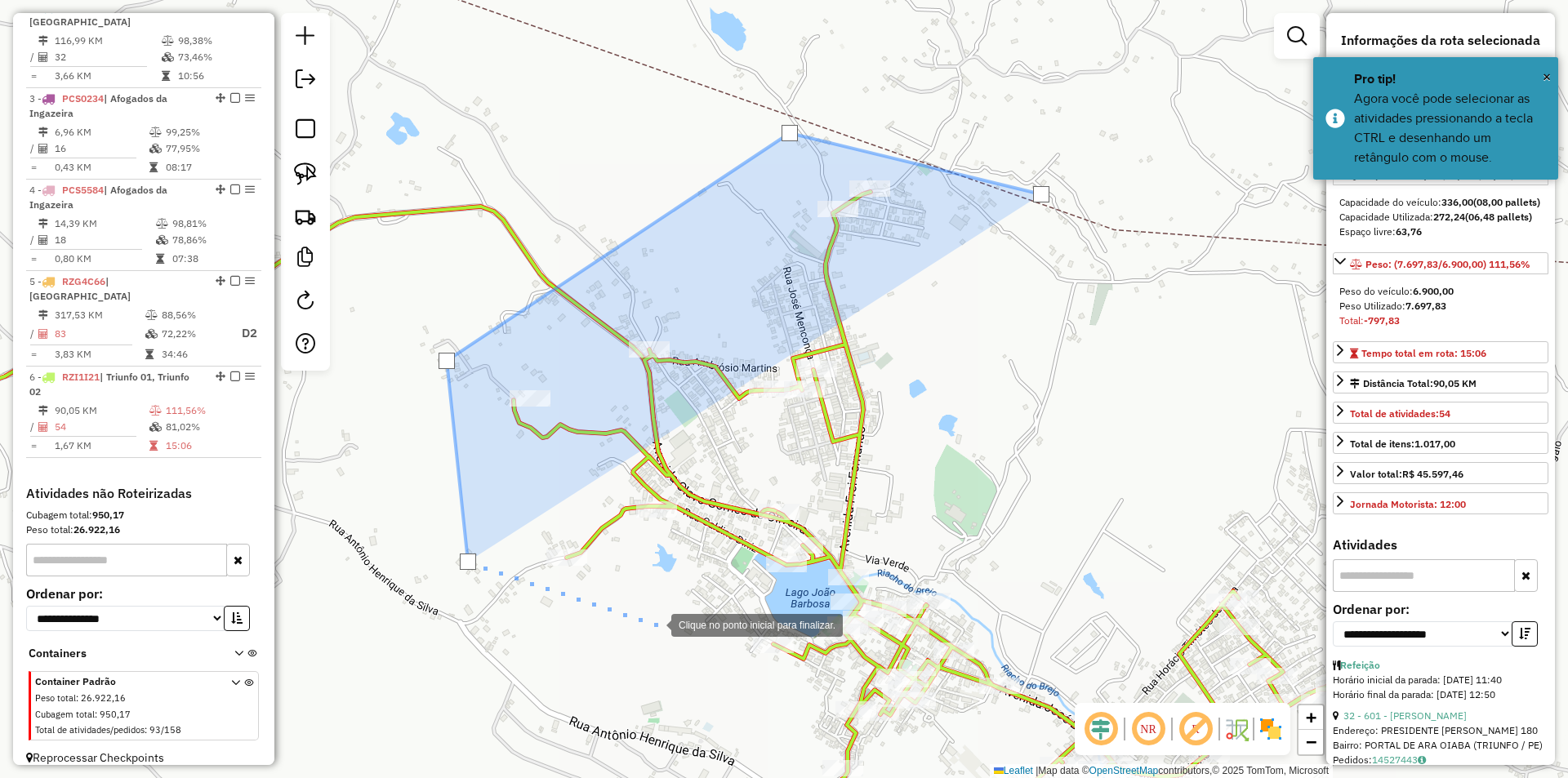
click at [655, 624] on div at bounding box center [655, 624] width 32 height 32
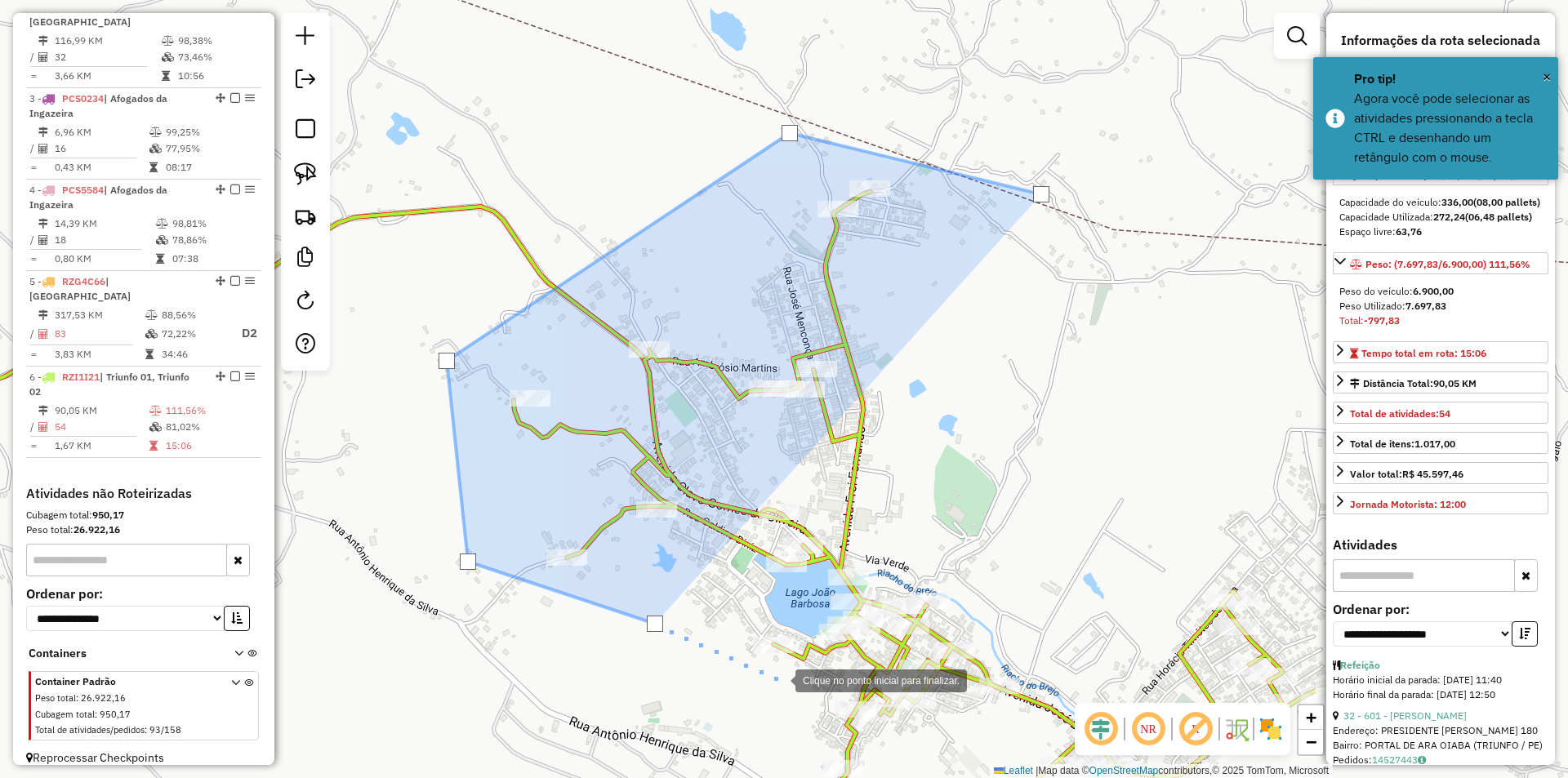
drag, startPoint x: 779, startPoint y: 679, endPoint x: 802, endPoint y: 681, distance: 23.1
click at [781, 681] on div at bounding box center [779, 679] width 32 height 32
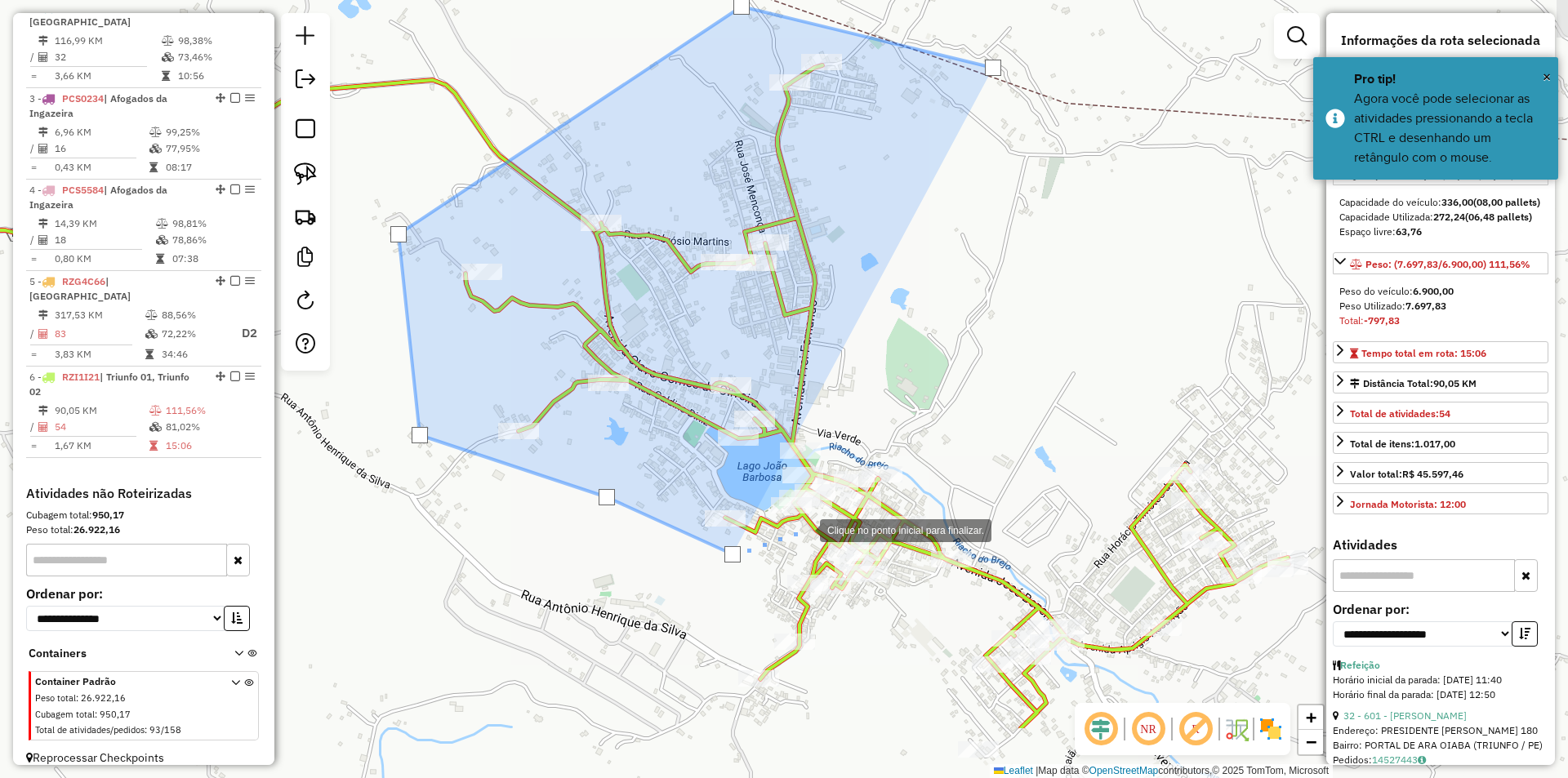
drag, startPoint x: 853, startPoint y: 658, endPoint x: 803, endPoint y: 523, distance: 144.0
click at [803, 525] on div at bounding box center [803, 529] width 32 height 32
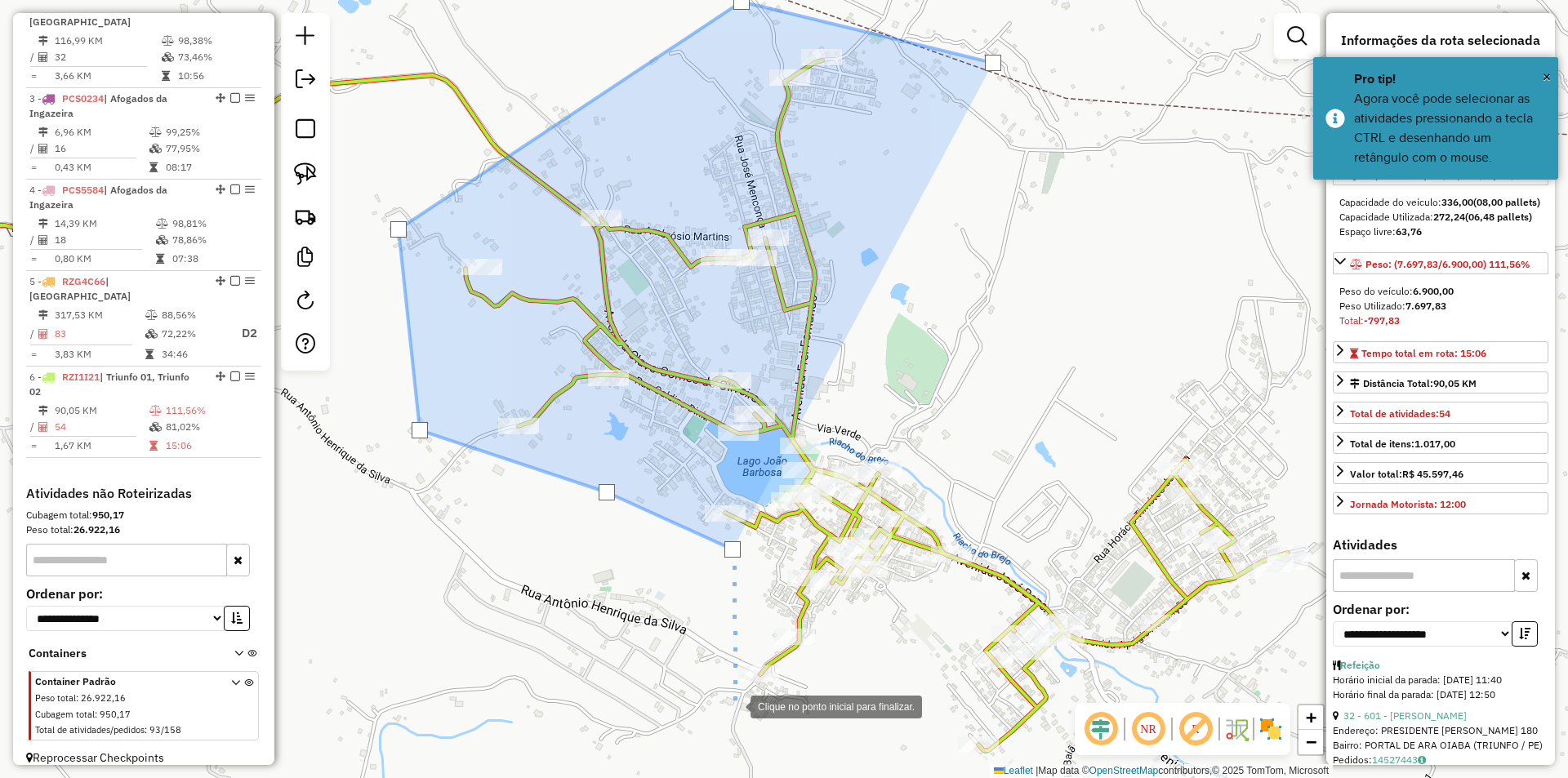
click at [734, 705] on div at bounding box center [734, 705] width 32 height 32
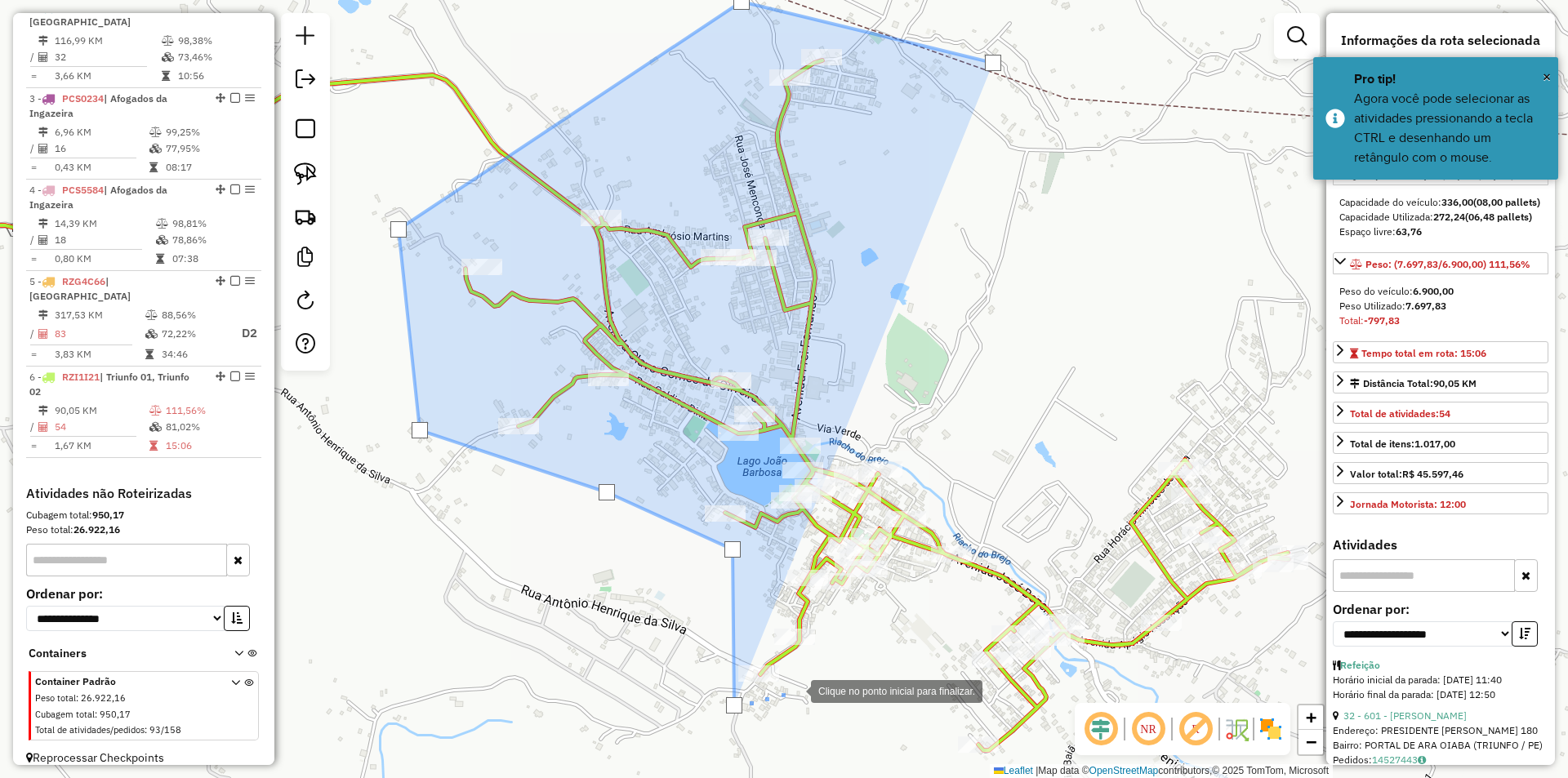
drag, startPoint x: 794, startPoint y: 690, endPoint x: 837, endPoint y: 614, distance: 87.3
click at [797, 685] on div at bounding box center [794, 690] width 32 height 32
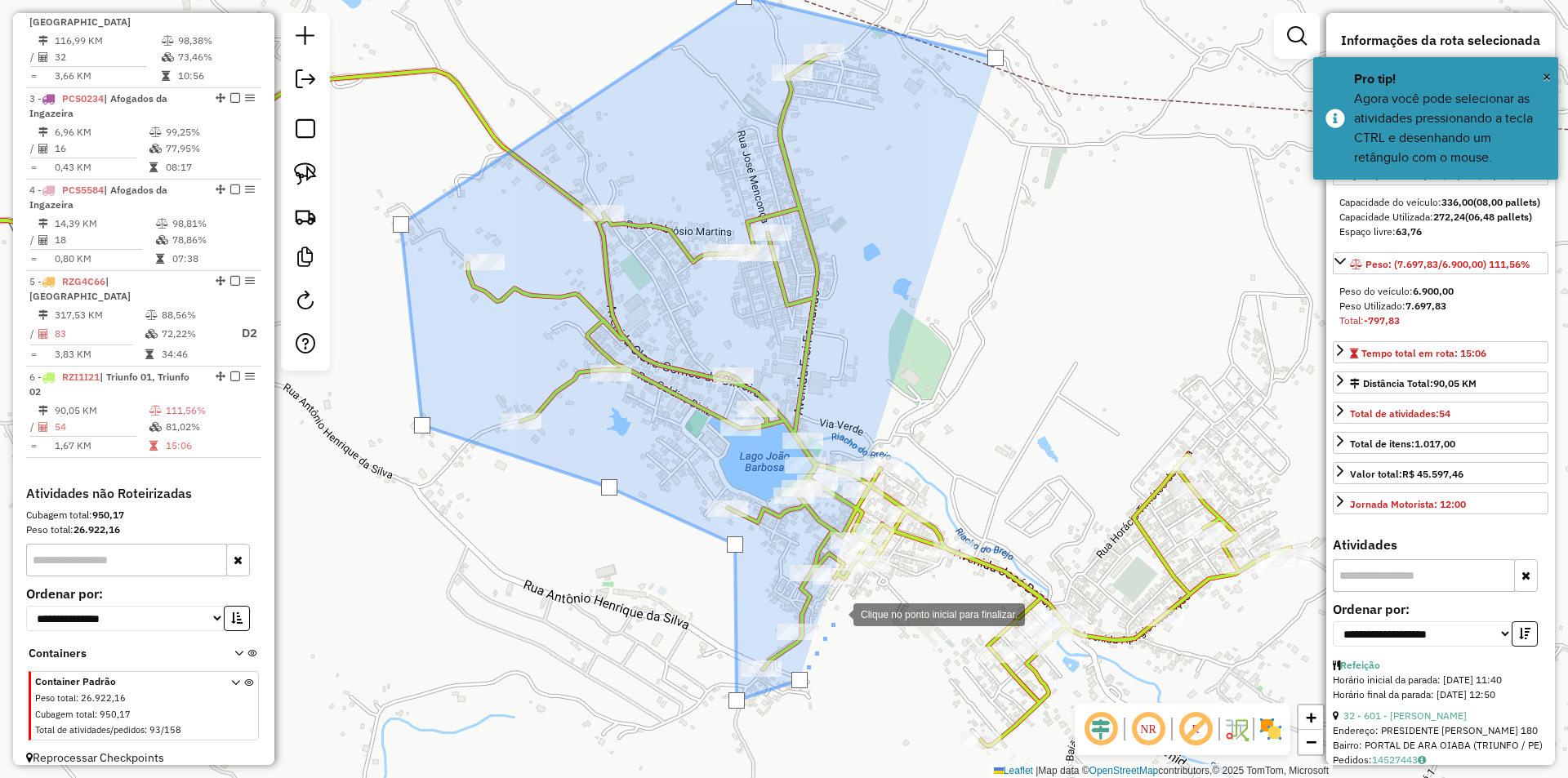
click at [837, 613] on div at bounding box center [837, 613] width 32 height 32
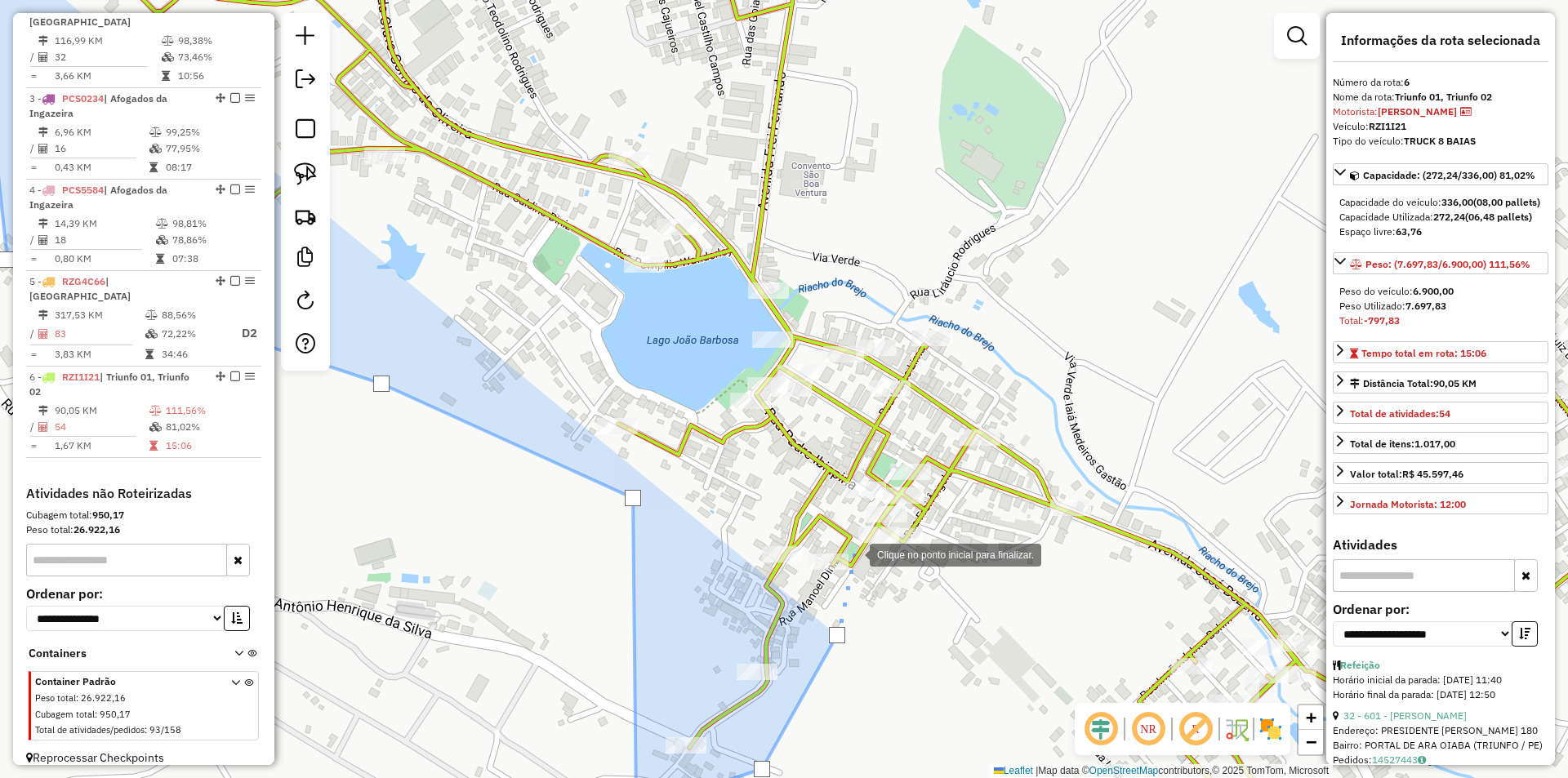
click at [852, 553] on div at bounding box center [853, 554] width 32 height 32
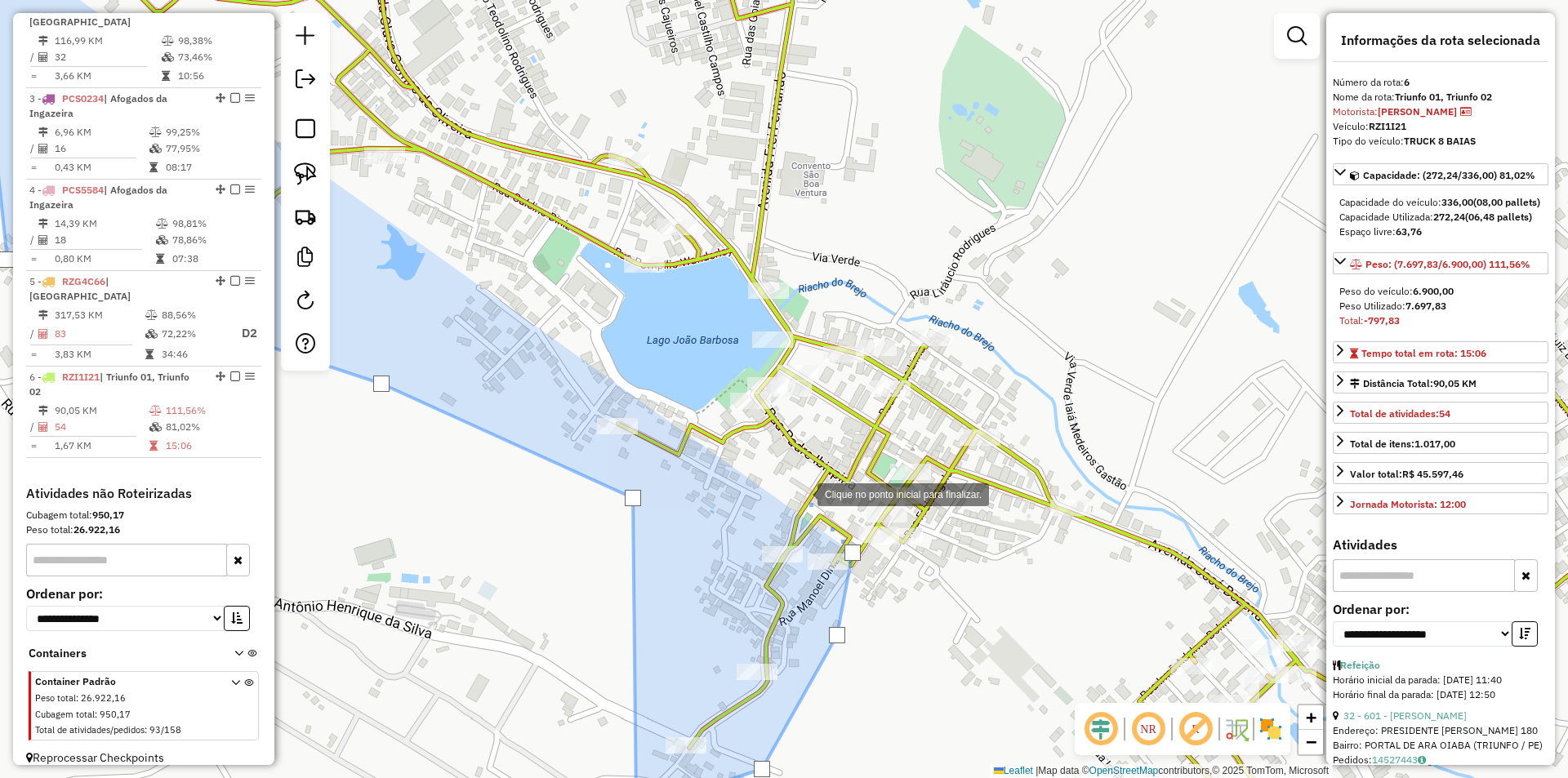
click at [801, 493] on div at bounding box center [801, 493] width 32 height 32
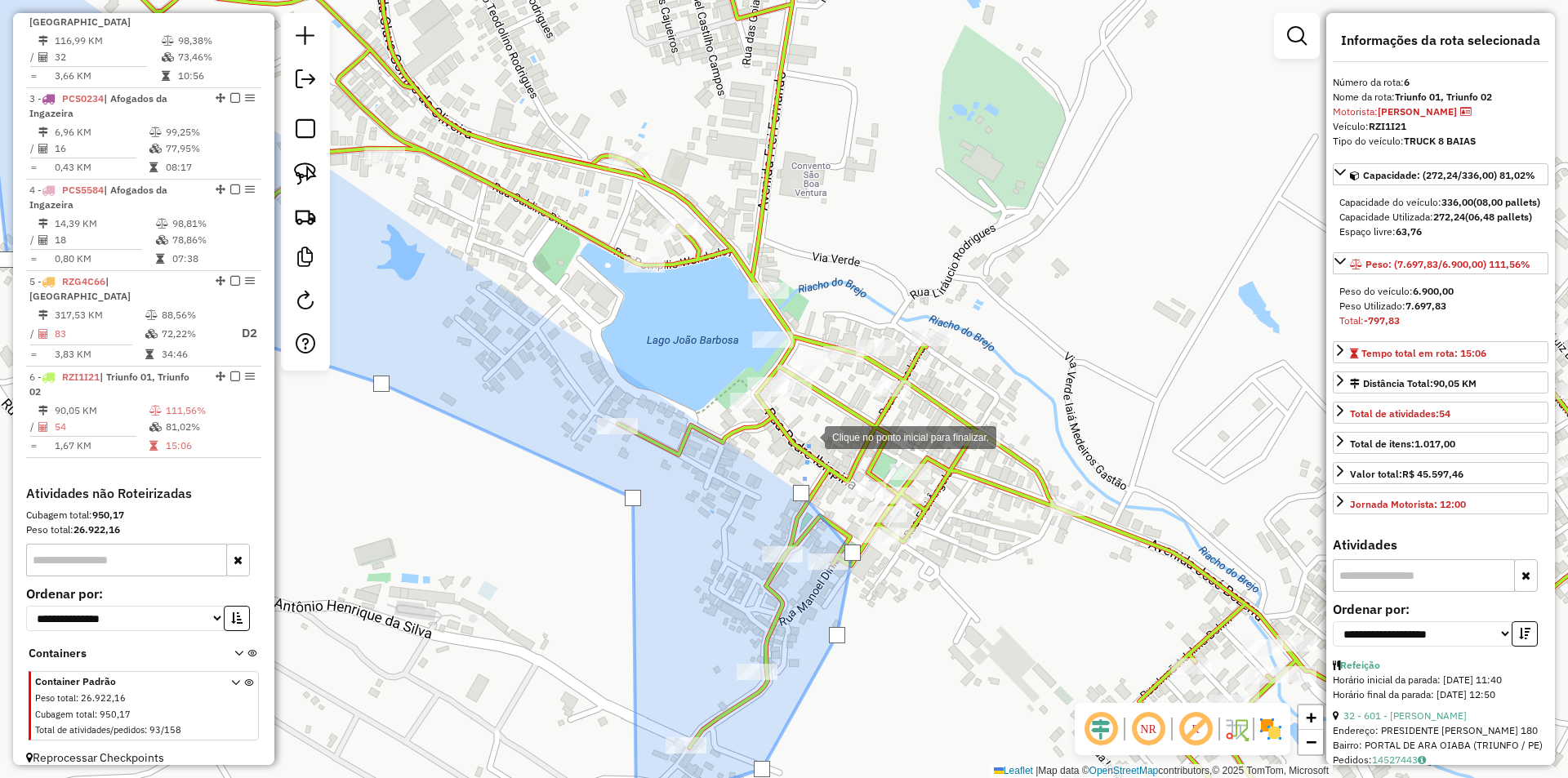
click at [809, 435] on div at bounding box center [808, 435] width 32 height 32
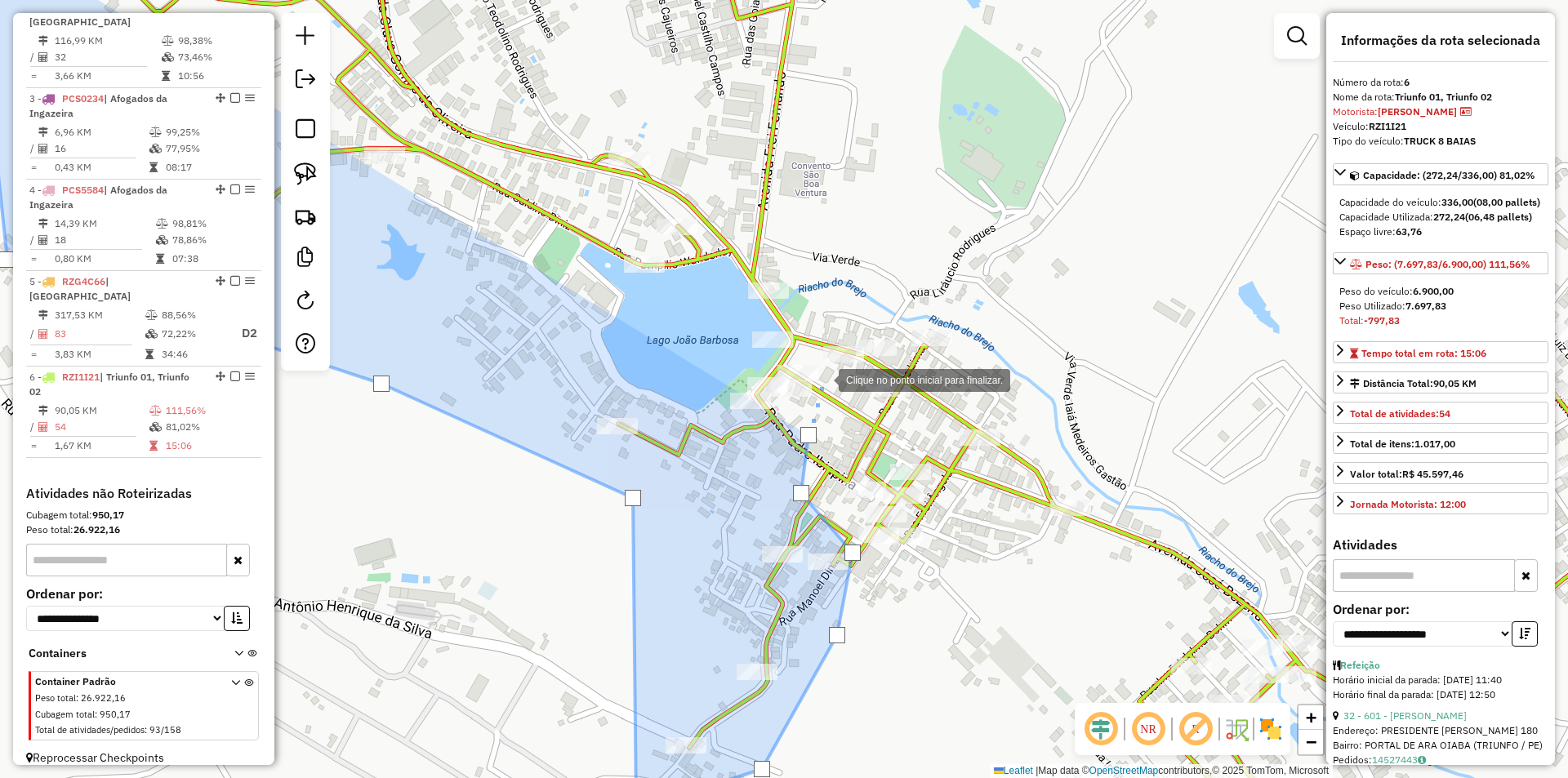
click at [822, 379] on div at bounding box center [822, 379] width 32 height 32
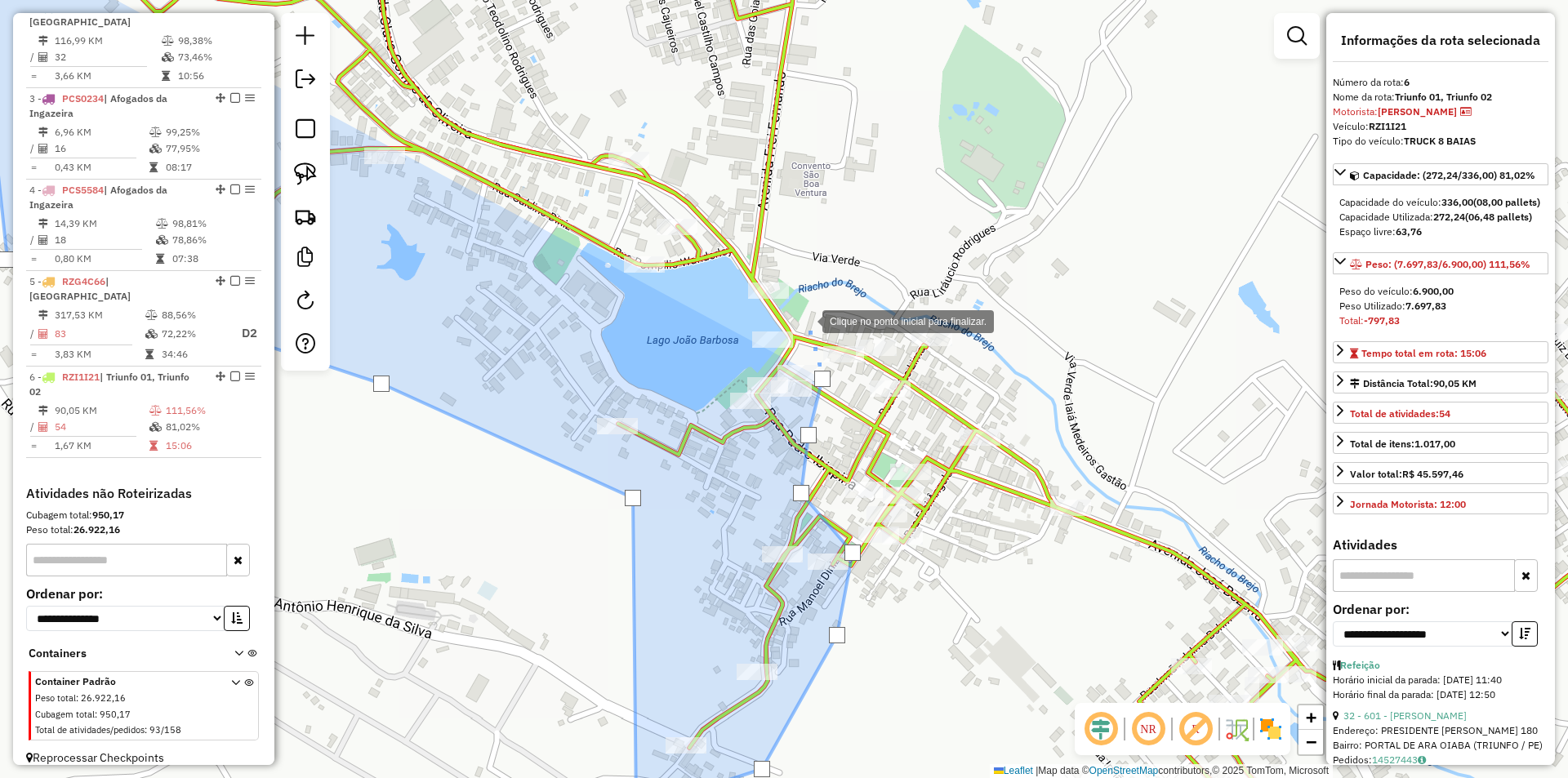
click at [806, 320] on div at bounding box center [806, 320] width 32 height 32
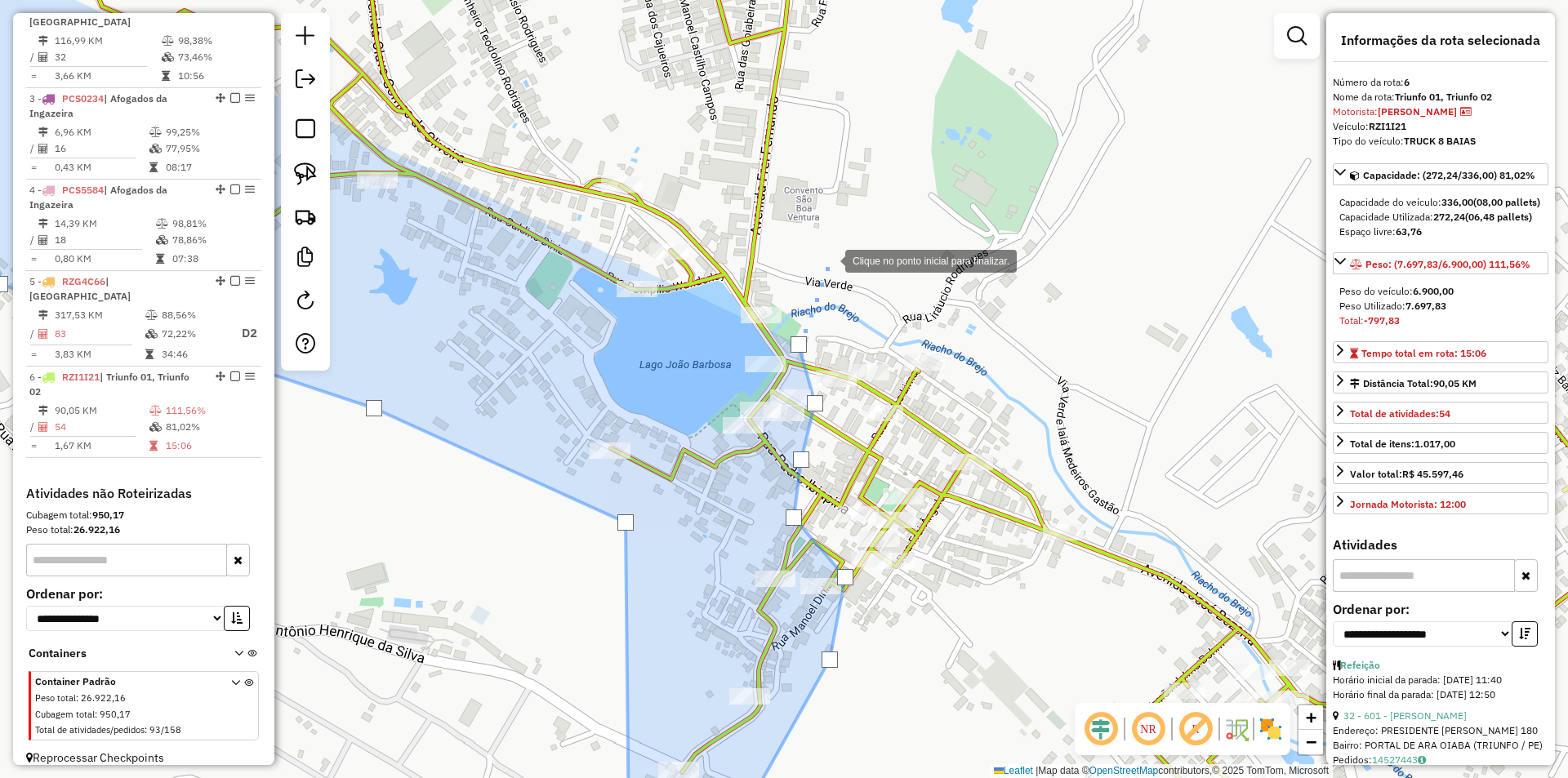
drag, startPoint x: 840, startPoint y: 226, endPoint x: 711, endPoint y: 609, distance: 404.1
click at [812, 276] on div at bounding box center [829, 260] width 32 height 32
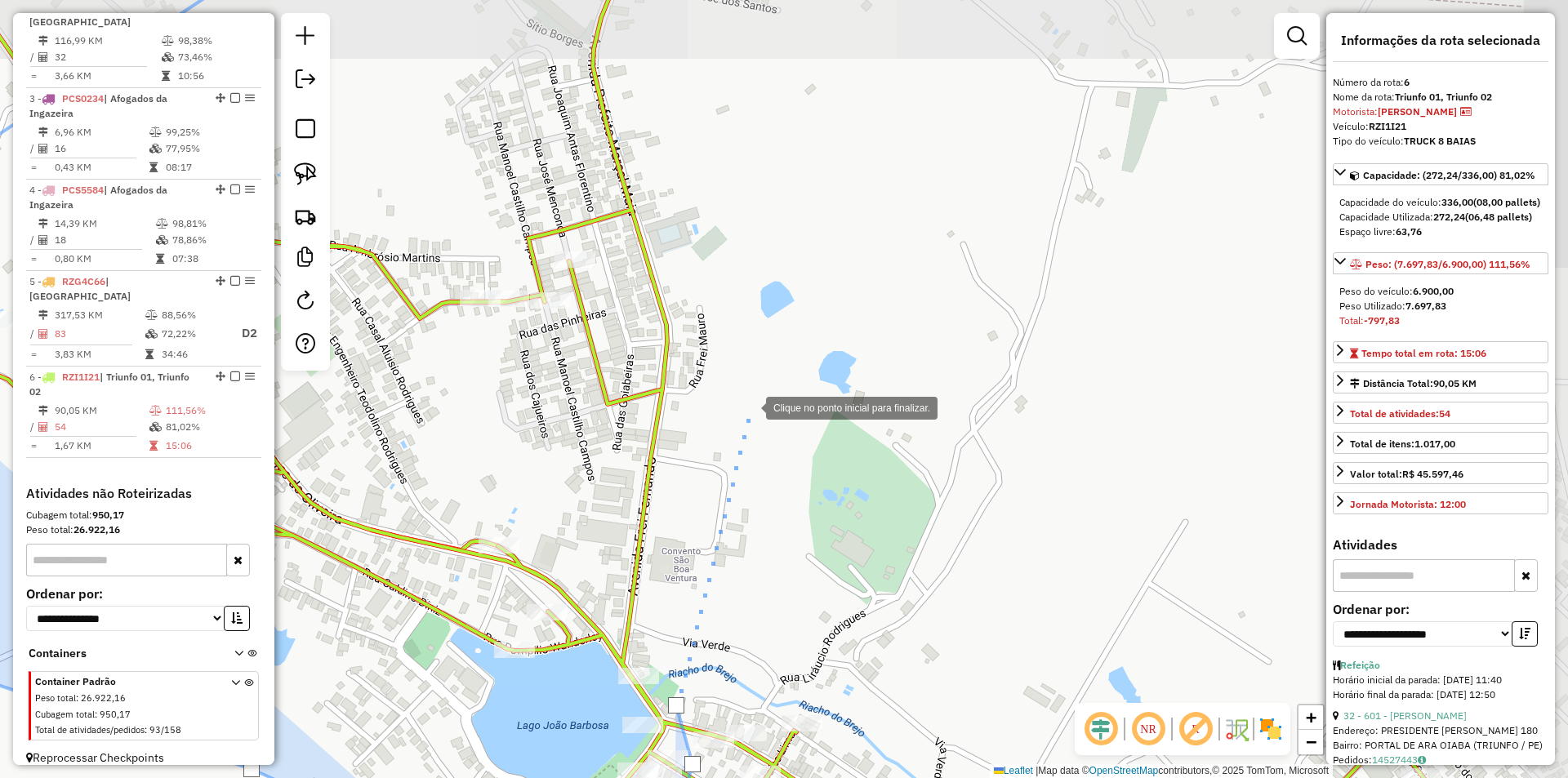
click at [749, 407] on div at bounding box center [749, 407] width 32 height 32
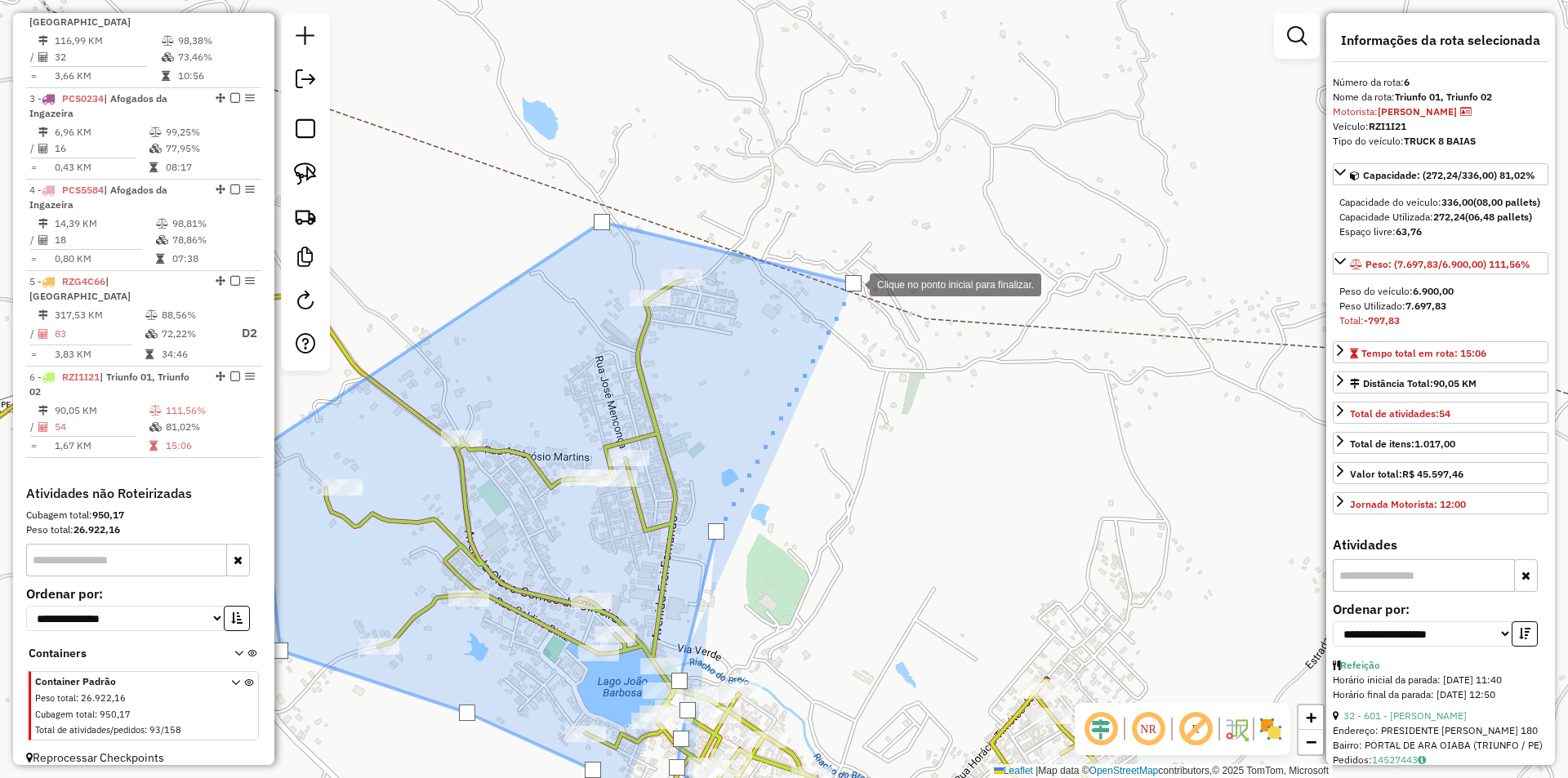
click at [853, 283] on div at bounding box center [853, 283] width 16 height 16
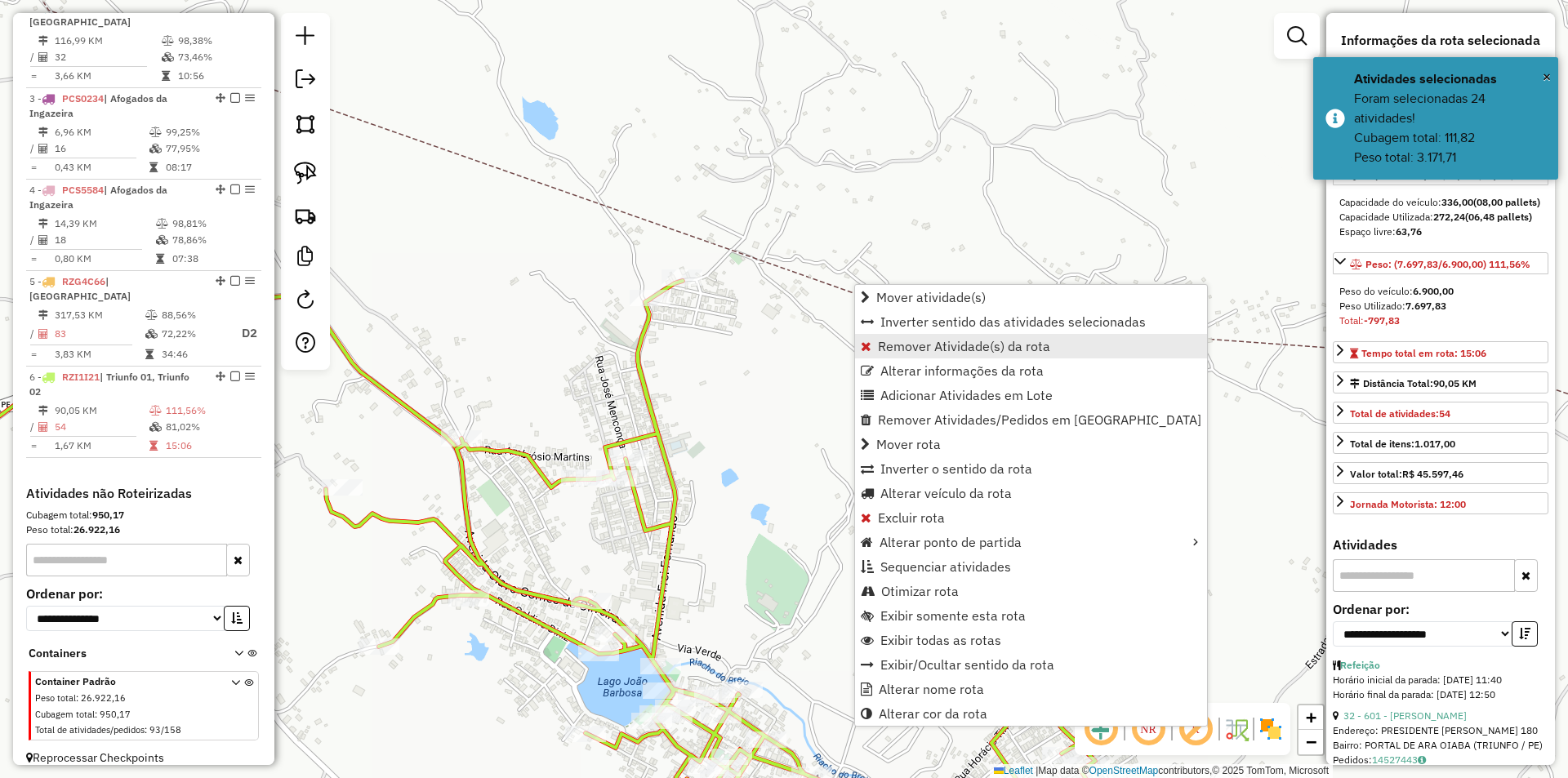
click at [947, 347] on span "Remover Atividade(s) da rota" at bounding box center [963, 346] width 172 height 13
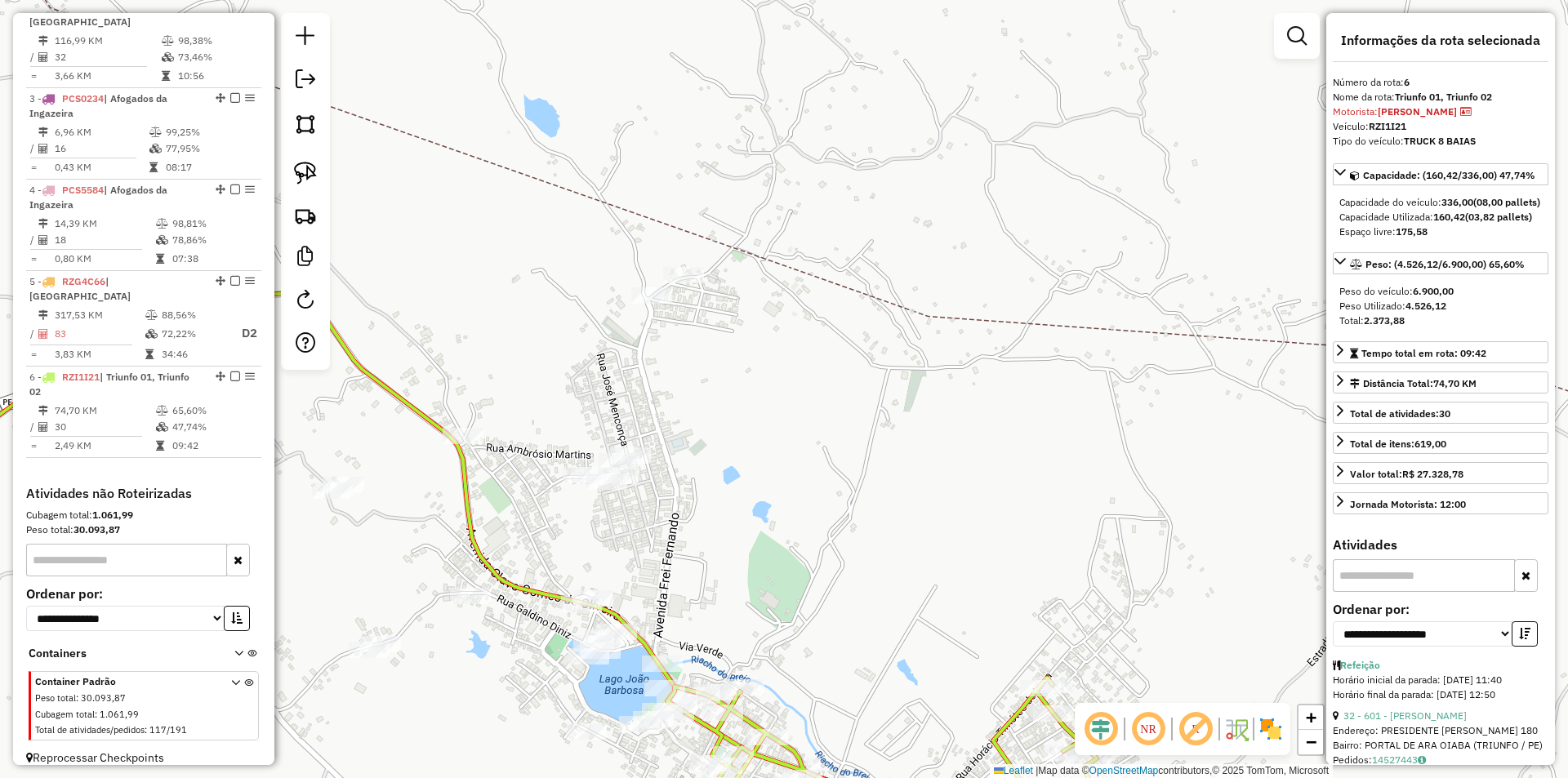
drag, startPoint x: 798, startPoint y: 569, endPoint x: 877, endPoint y: 318, distance: 263.1
click at [872, 348] on div "Janela de atendimento Grade de atendimento Capacidade Transportadoras Veículos …" at bounding box center [784, 389] width 1568 height 778
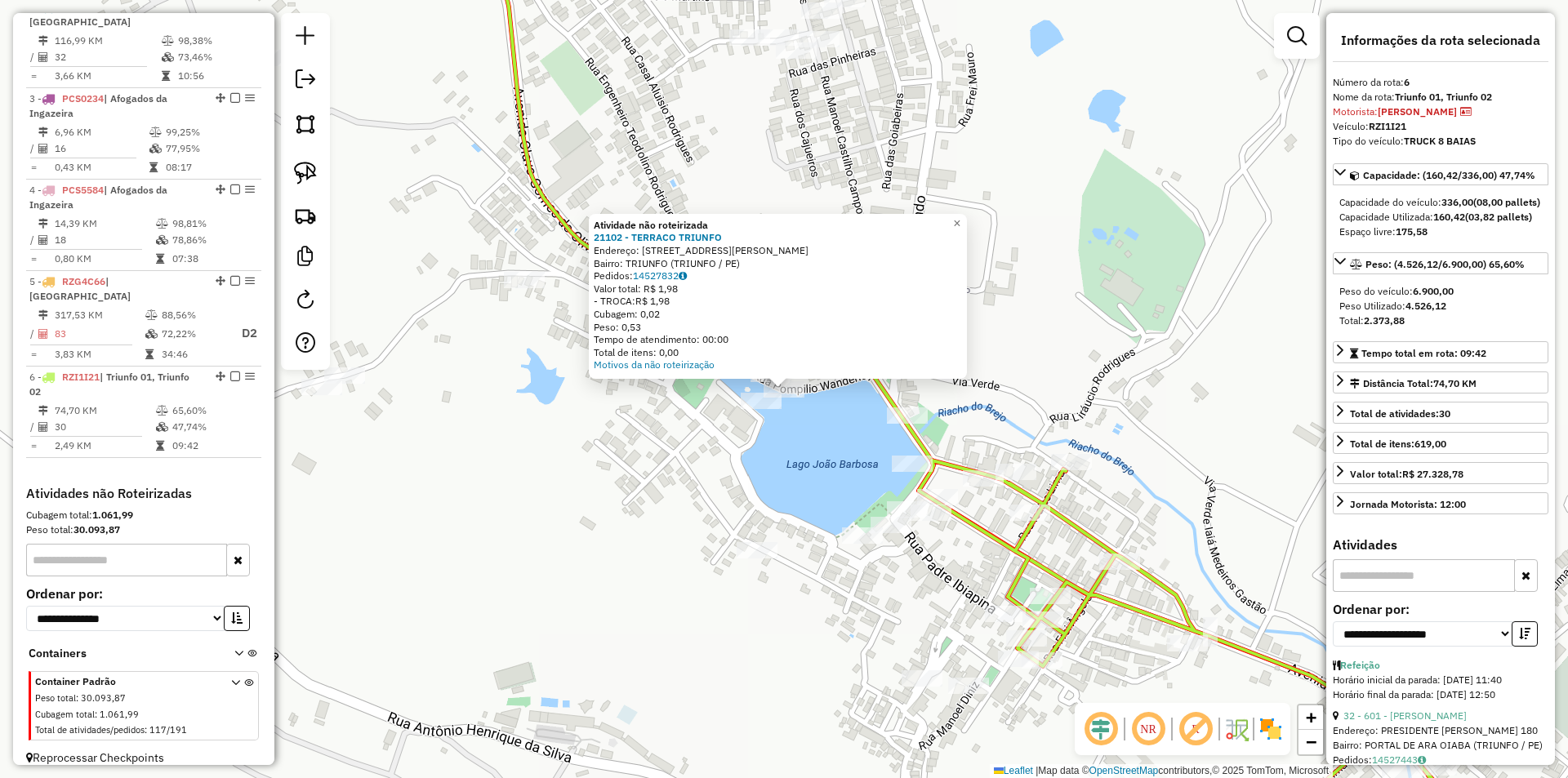
click at [756, 409] on div at bounding box center [760, 401] width 41 height 16
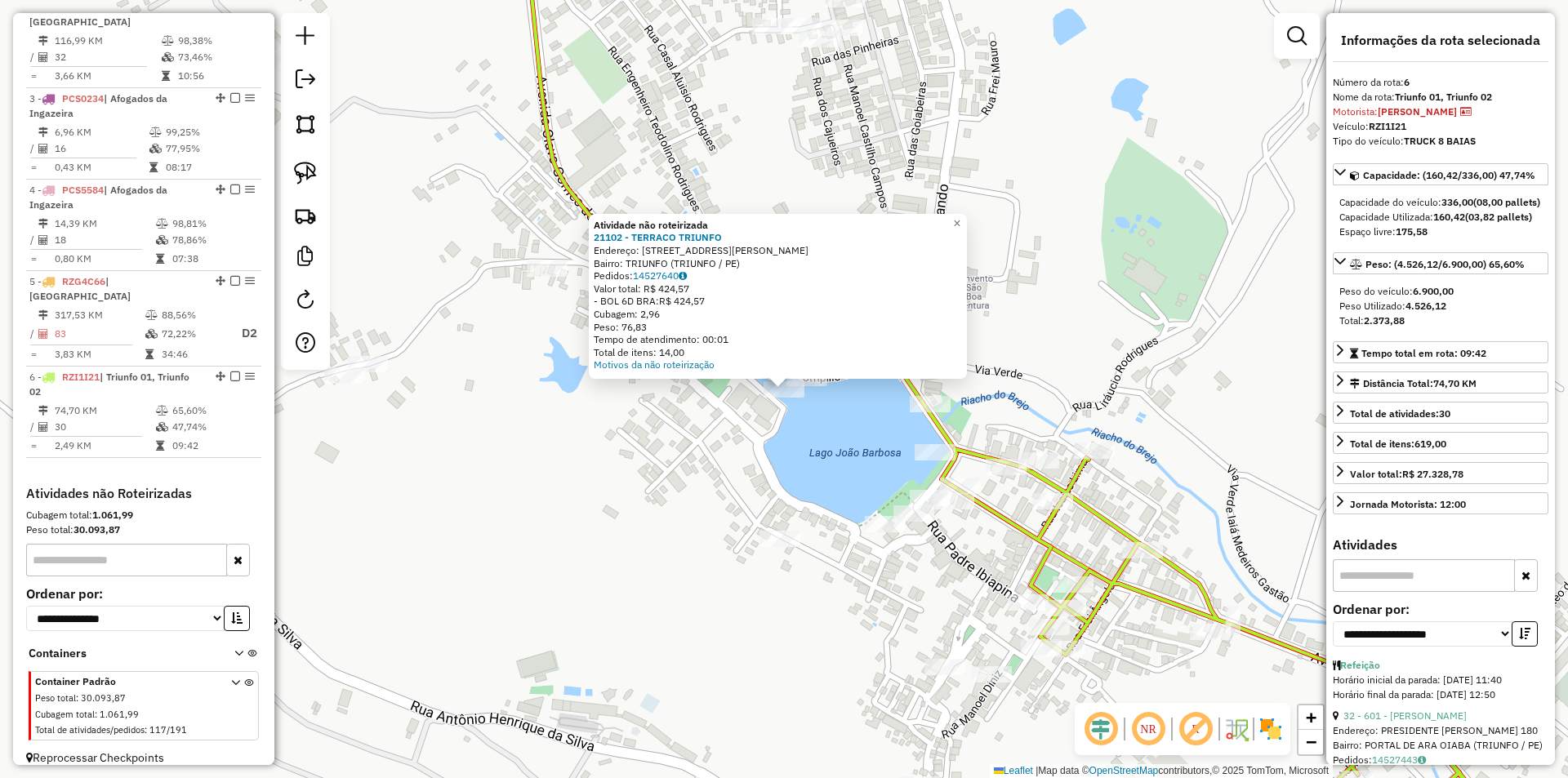
click at [841, 428] on div "Atividade não roteirizada 21102 - TERRACO TRIUNFO Endereço: RUA CEL OLIMPIO WAN…" at bounding box center [784, 389] width 1568 height 778
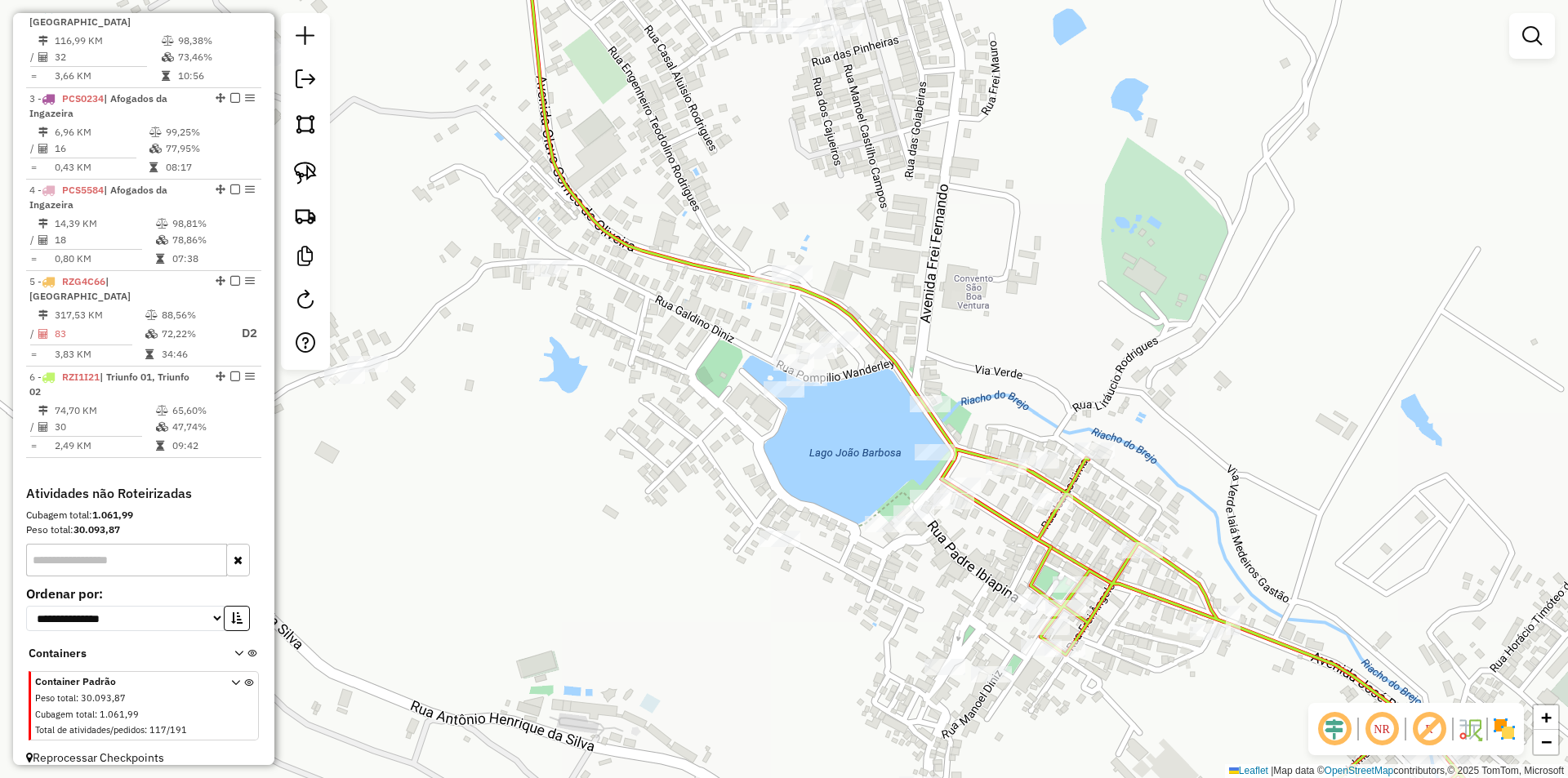
click at [1000, 458] on icon at bounding box center [1333, 644] width 783 height 426
select select "**********"
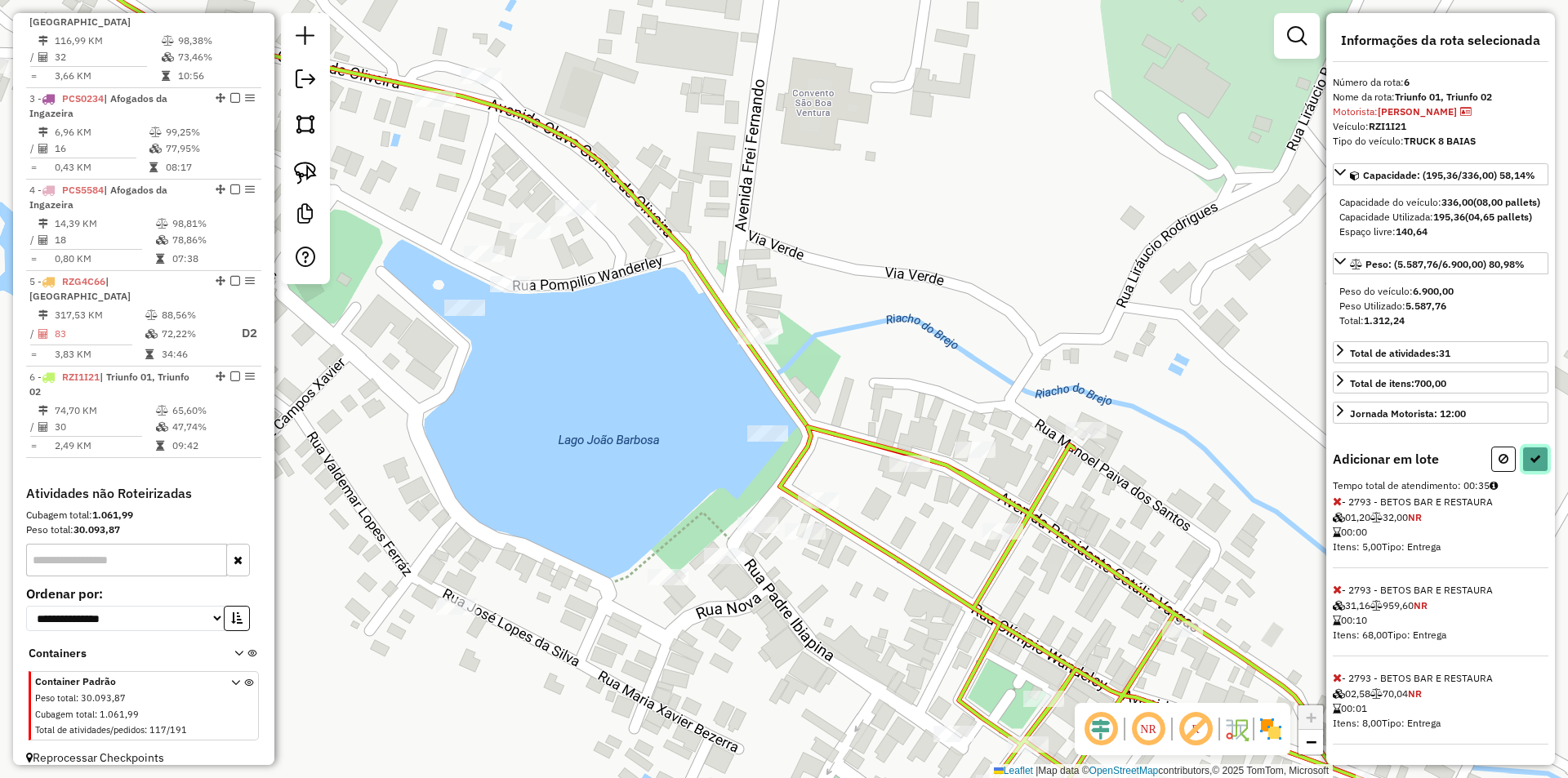
click at [1543, 471] on button at bounding box center [1535, 459] width 26 height 25
select select "**********"
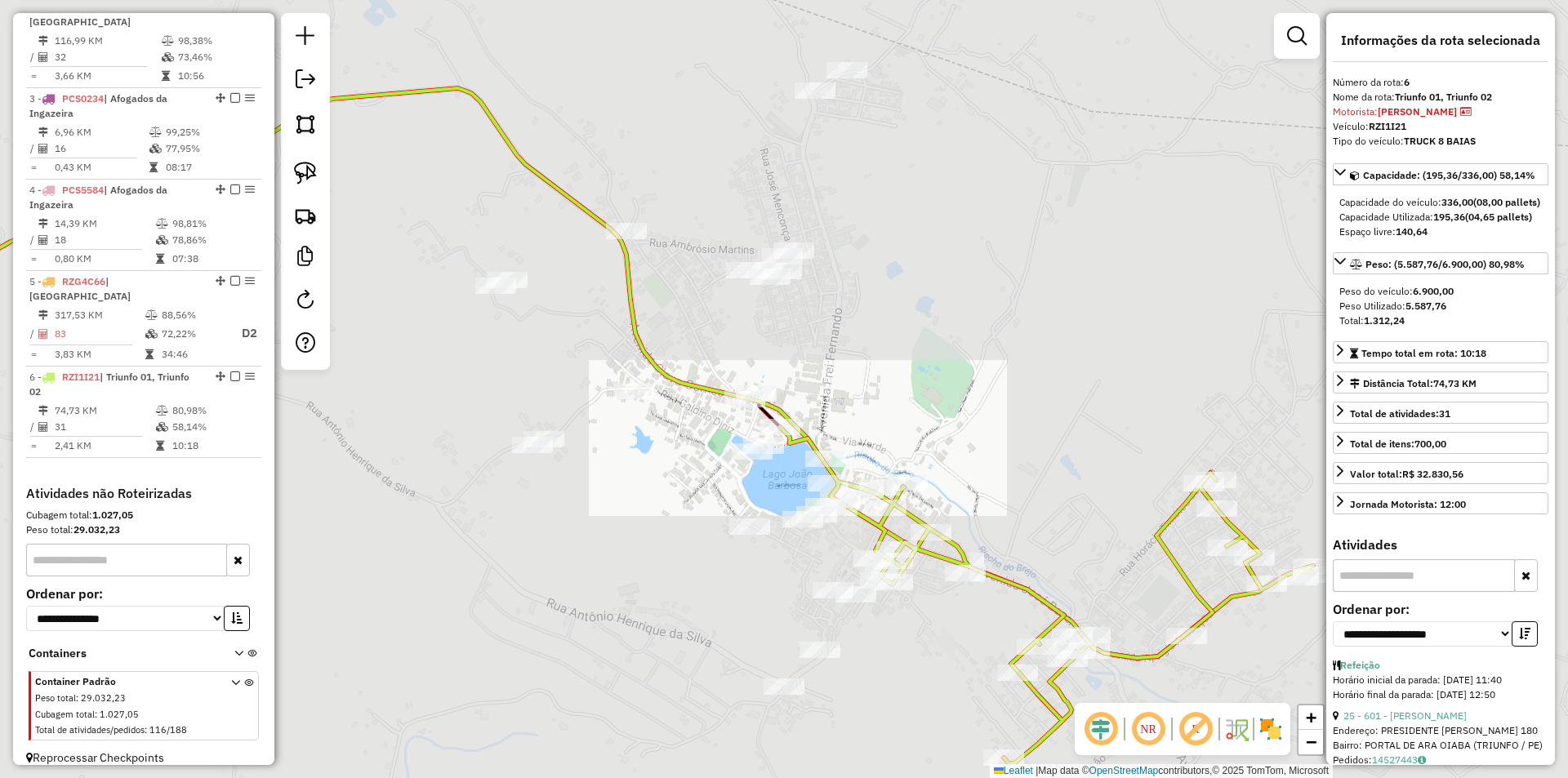
click at [880, 358] on div "Janela de atendimento Grade de atendimento Capacidade Transportadoras Veículos …" at bounding box center [784, 389] width 1568 height 778
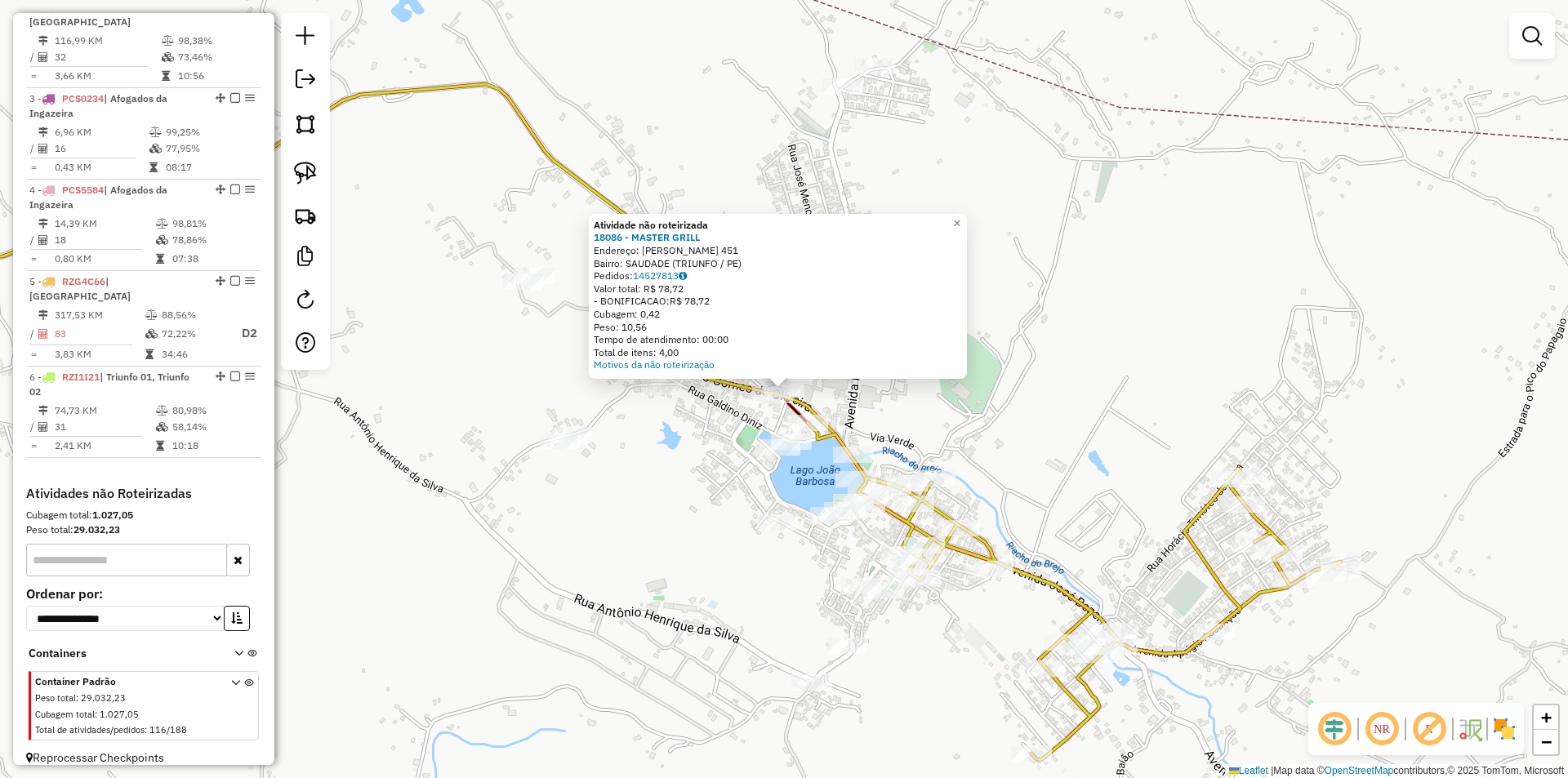
click at [682, 469] on div "Atividade não roteirizada 18086 - MASTER GRILL Endereço: OLAVO GOMES DE OLIVEIR…" at bounding box center [784, 389] width 1568 height 778
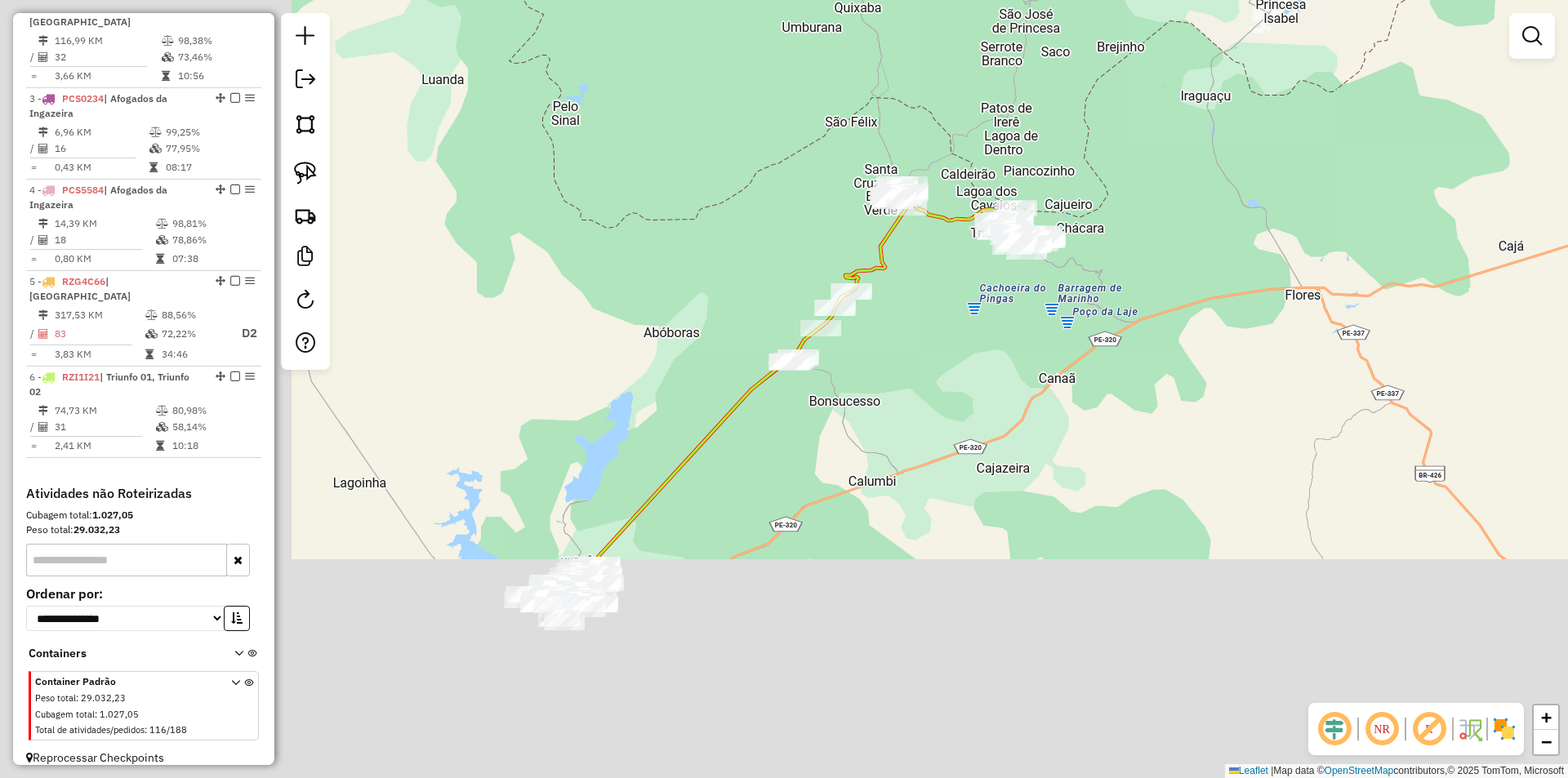
drag, startPoint x: 620, startPoint y: 592, endPoint x: 922, endPoint y: 351, distance: 386.4
click at [921, 356] on div "Janela de atendimento Grade de atendimento Capacidade Transportadoras Veículos …" at bounding box center [784, 389] width 1568 height 778
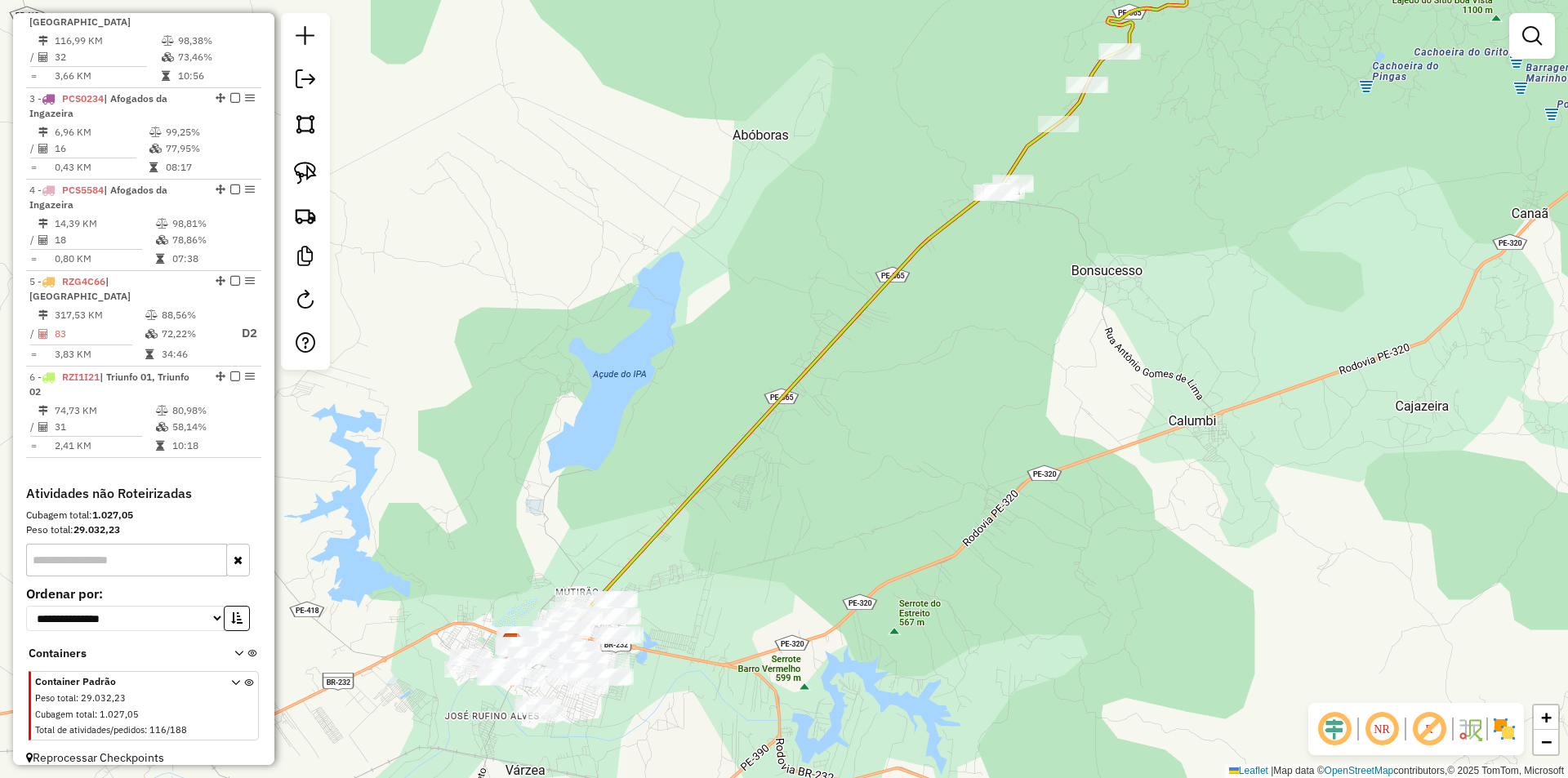
drag, startPoint x: 587, startPoint y: 541, endPoint x: 613, endPoint y: 565, distance: 35.4
click at [613, 565] on div "Janela de atendimento Grade de atendimento Capacidade Transportadoras Veículos …" at bounding box center [784, 389] width 1568 height 778
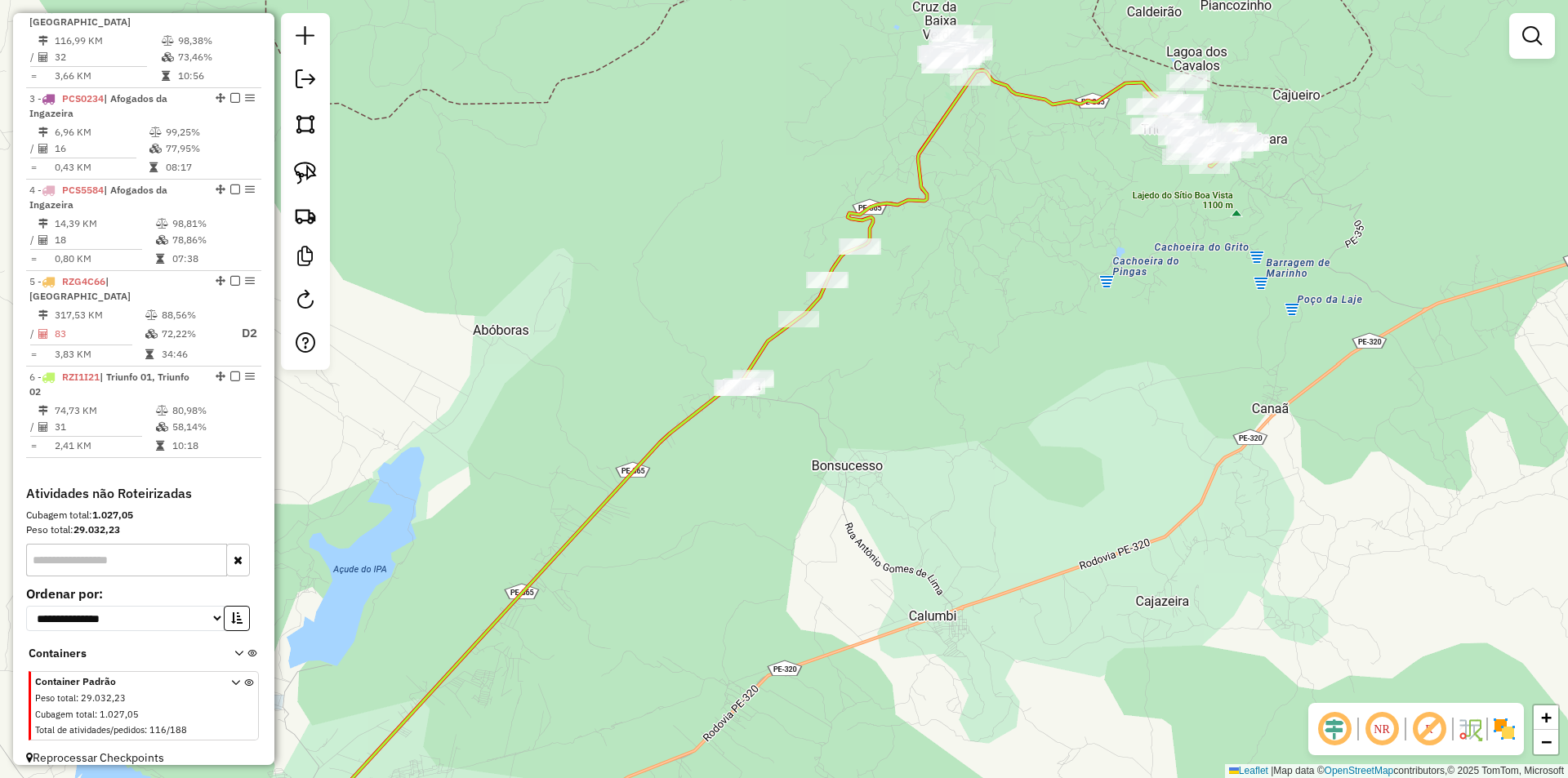
drag, startPoint x: 922, startPoint y: 341, endPoint x: 855, endPoint y: 459, distance: 135.7
click at [855, 459] on div "Janela de atendimento Grade de atendimento Capacidade Transportadoras Veículos …" at bounding box center [784, 389] width 1568 height 778
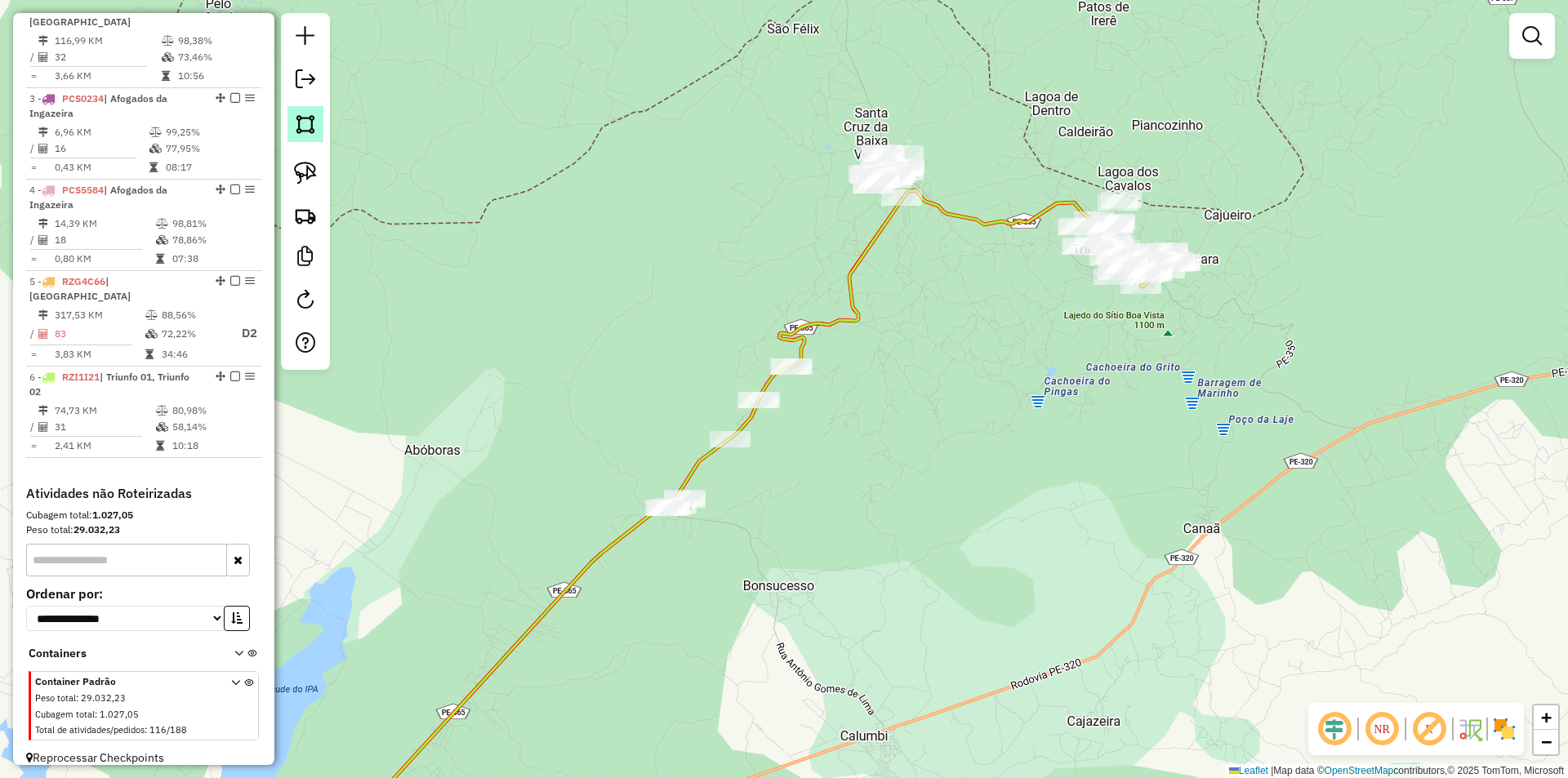
click at [308, 125] on img at bounding box center [305, 124] width 23 height 23
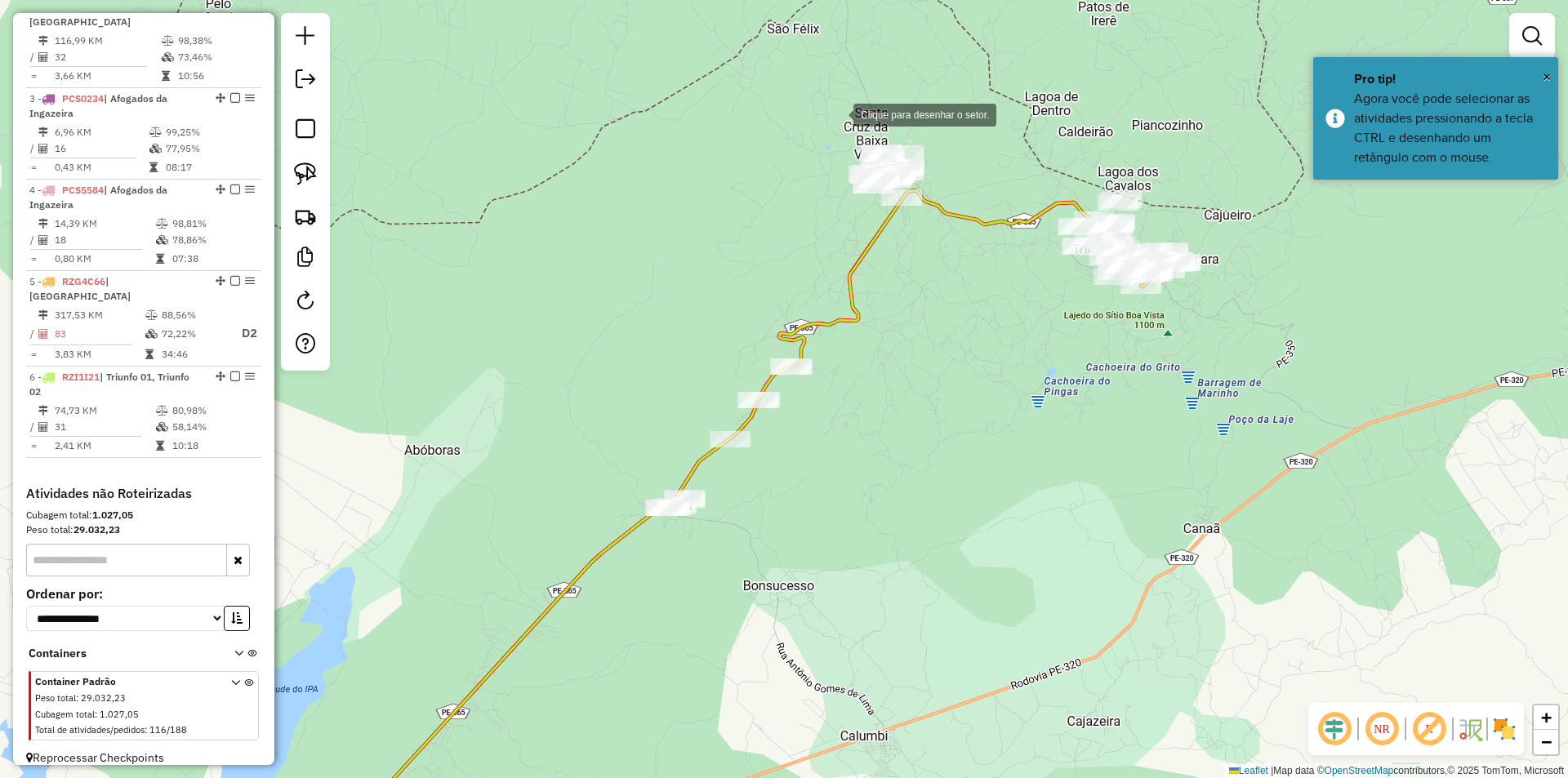
click at [853, 111] on div at bounding box center [837, 114] width 32 height 32
click at [557, 344] on div at bounding box center [556, 344] width 32 height 32
click at [549, 501] on div at bounding box center [555, 485] width 32 height 32
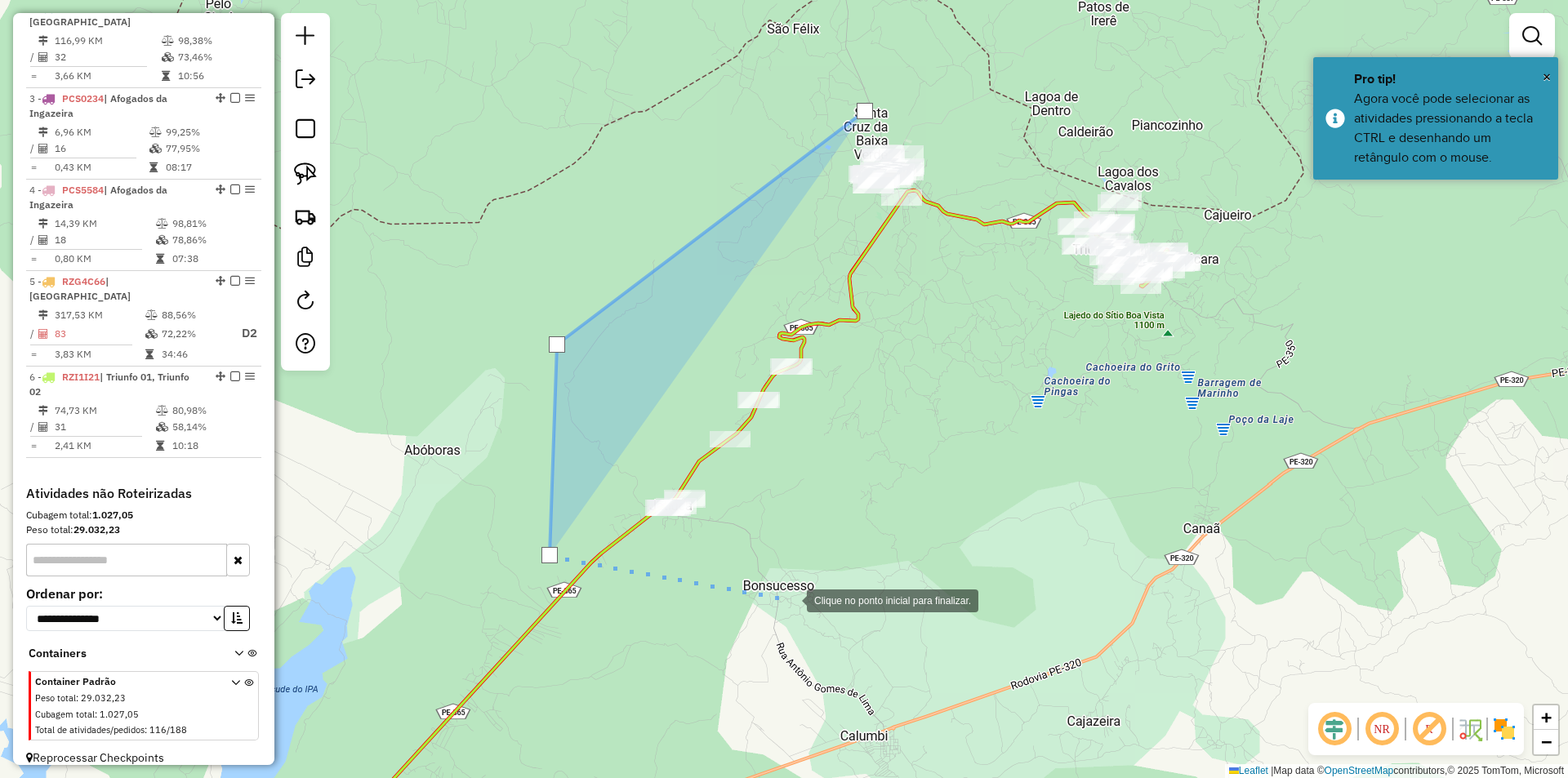
click at [792, 600] on div at bounding box center [790, 600] width 32 height 32
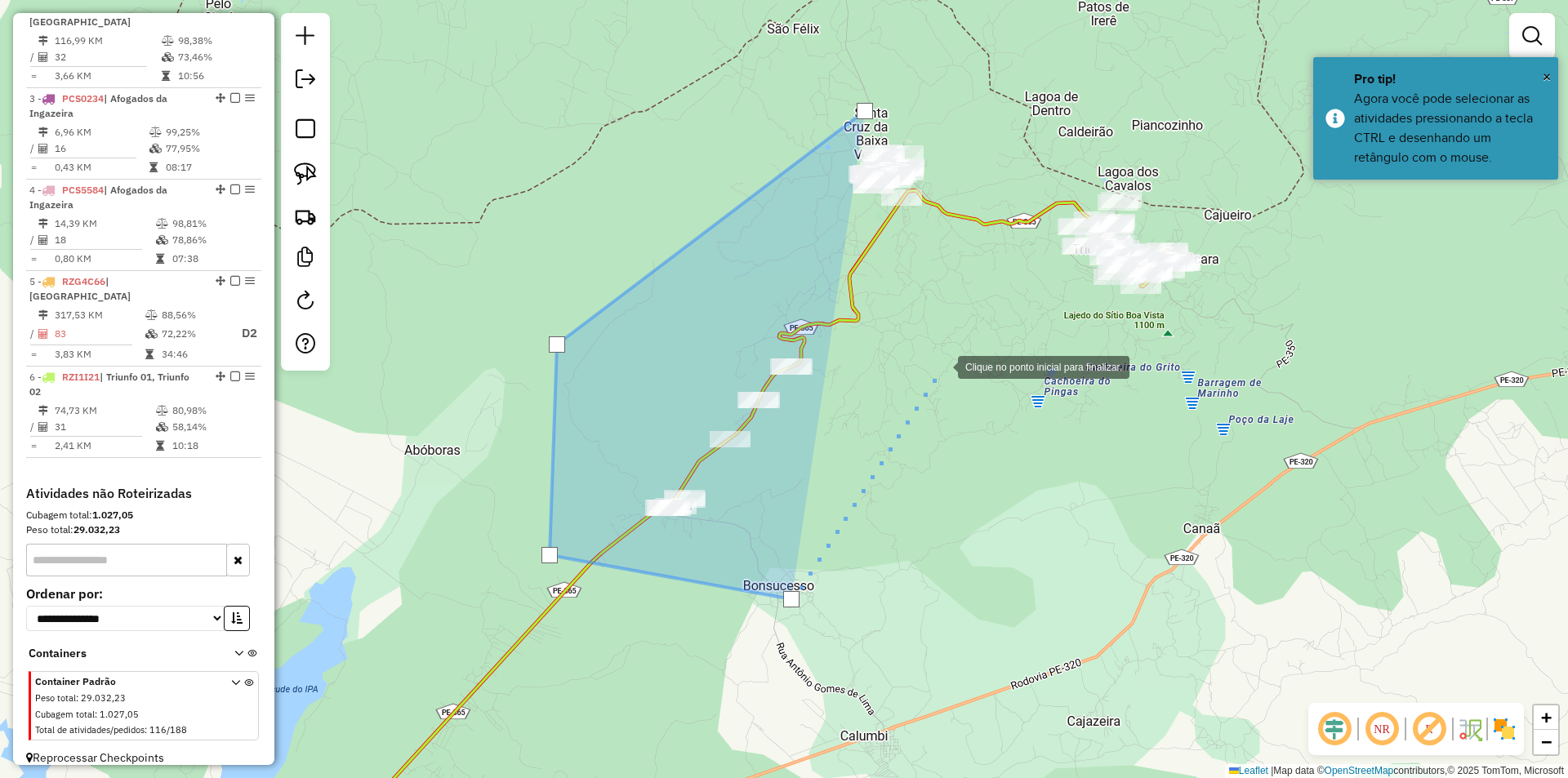
click at [942, 364] on div at bounding box center [941, 366] width 32 height 32
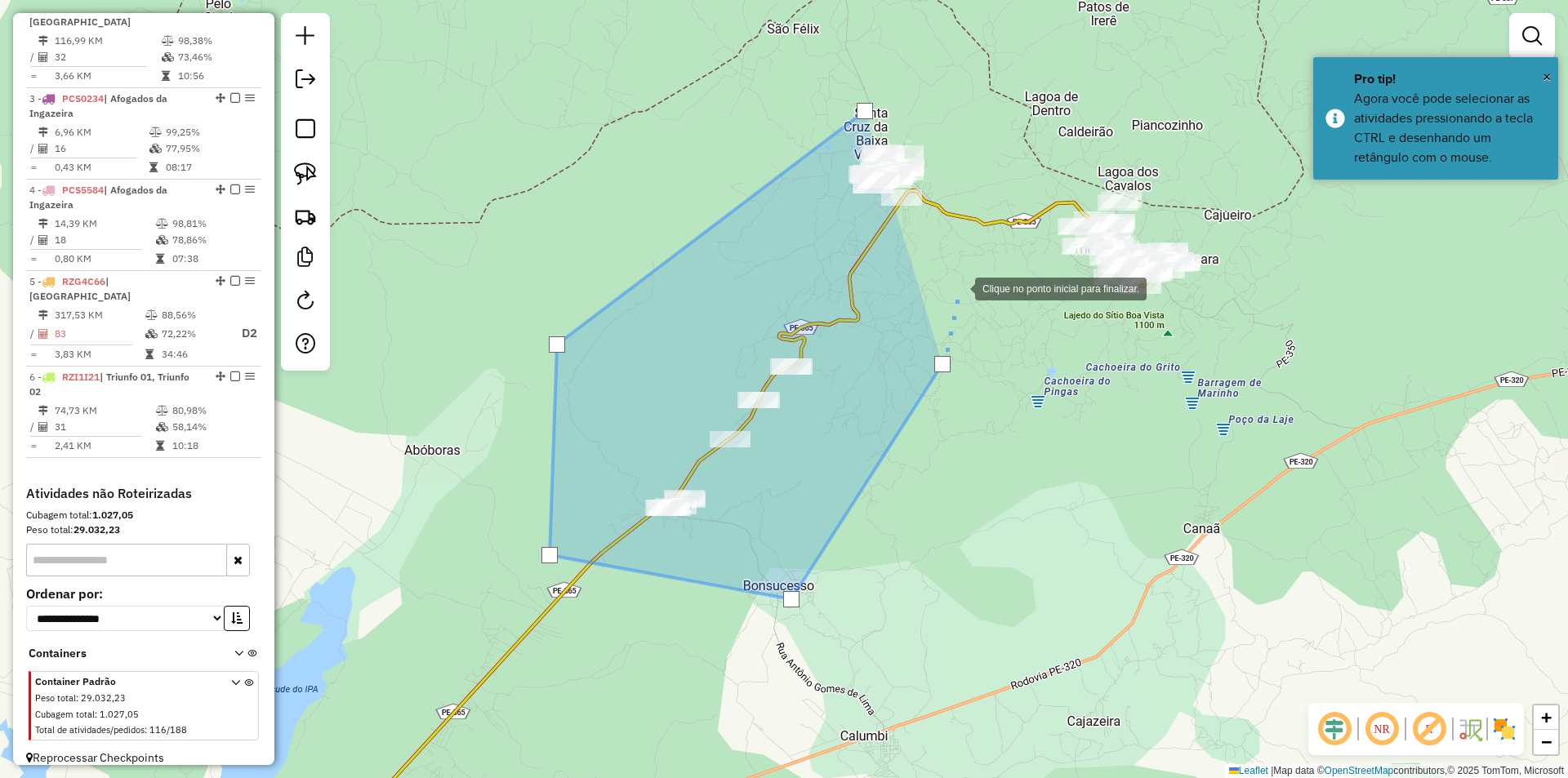
click at [955, 271] on div at bounding box center [958, 288] width 32 height 32
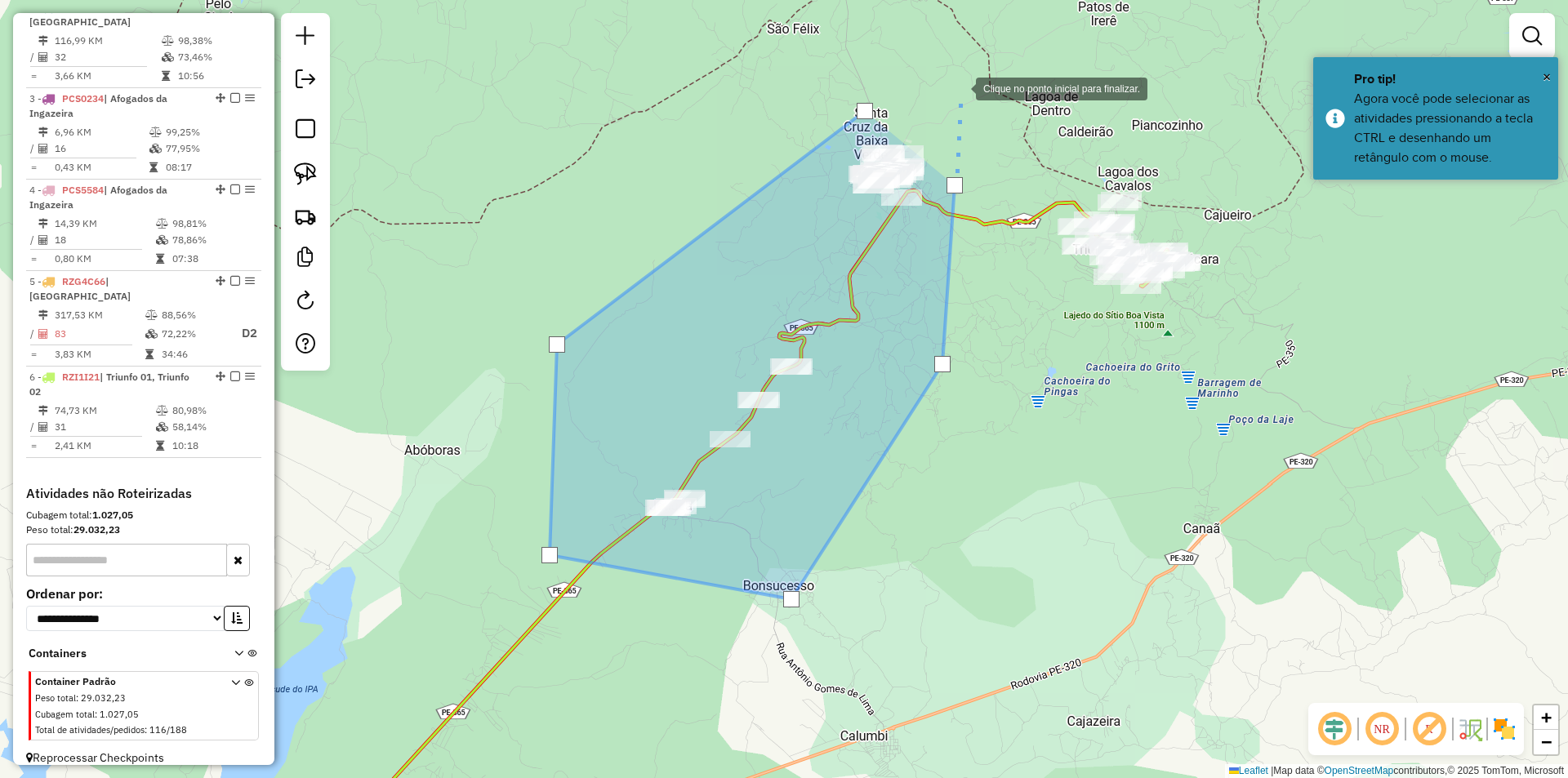
click at [959, 87] on div at bounding box center [959, 87] width 32 height 32
click at [862, 112] on div at bounding box center [865, 111] width 16 height 16
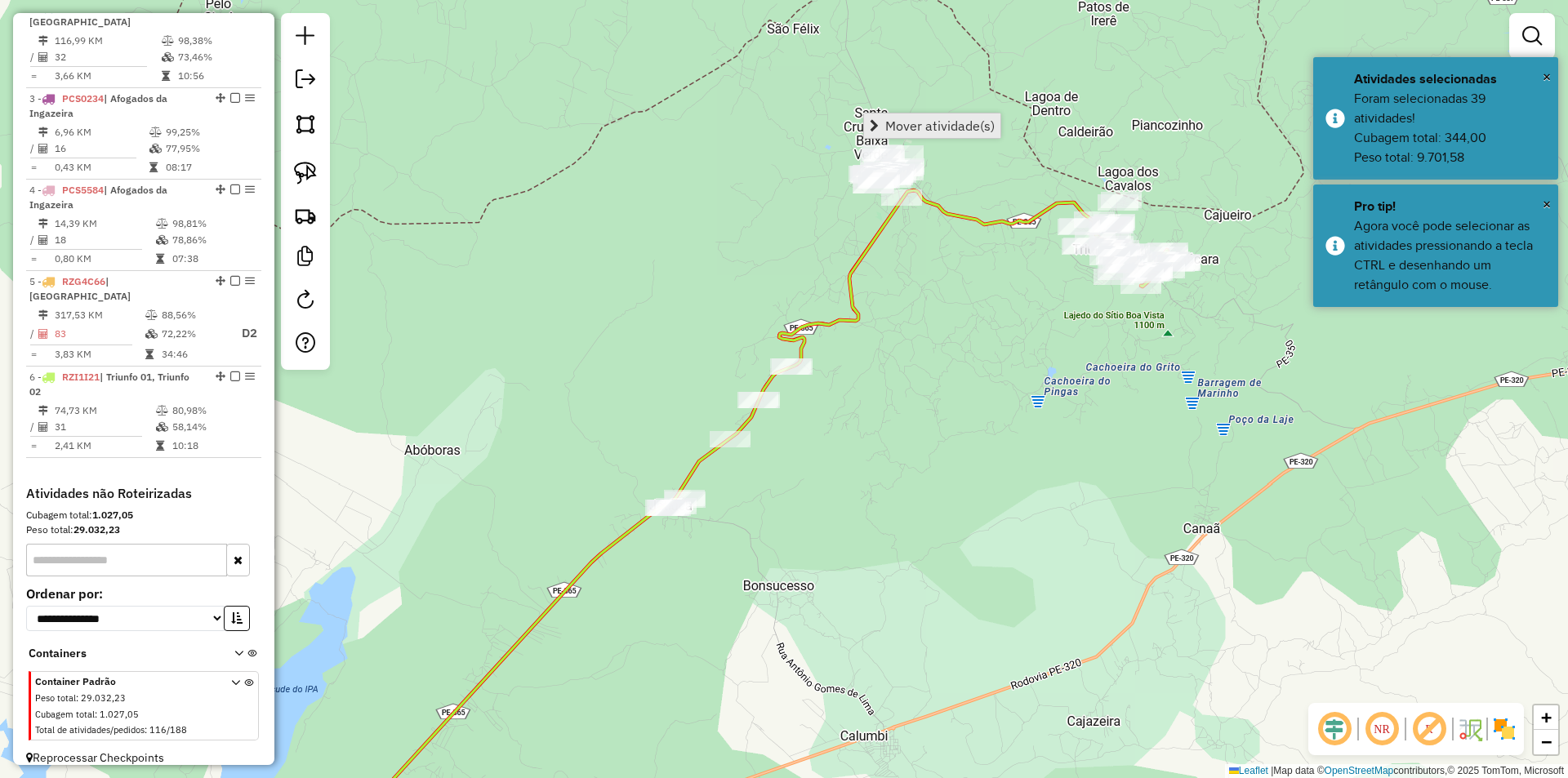
click at [936, 123] on span "Mover atividade(s)" at bounding box center [940, 125] width 109 height 13
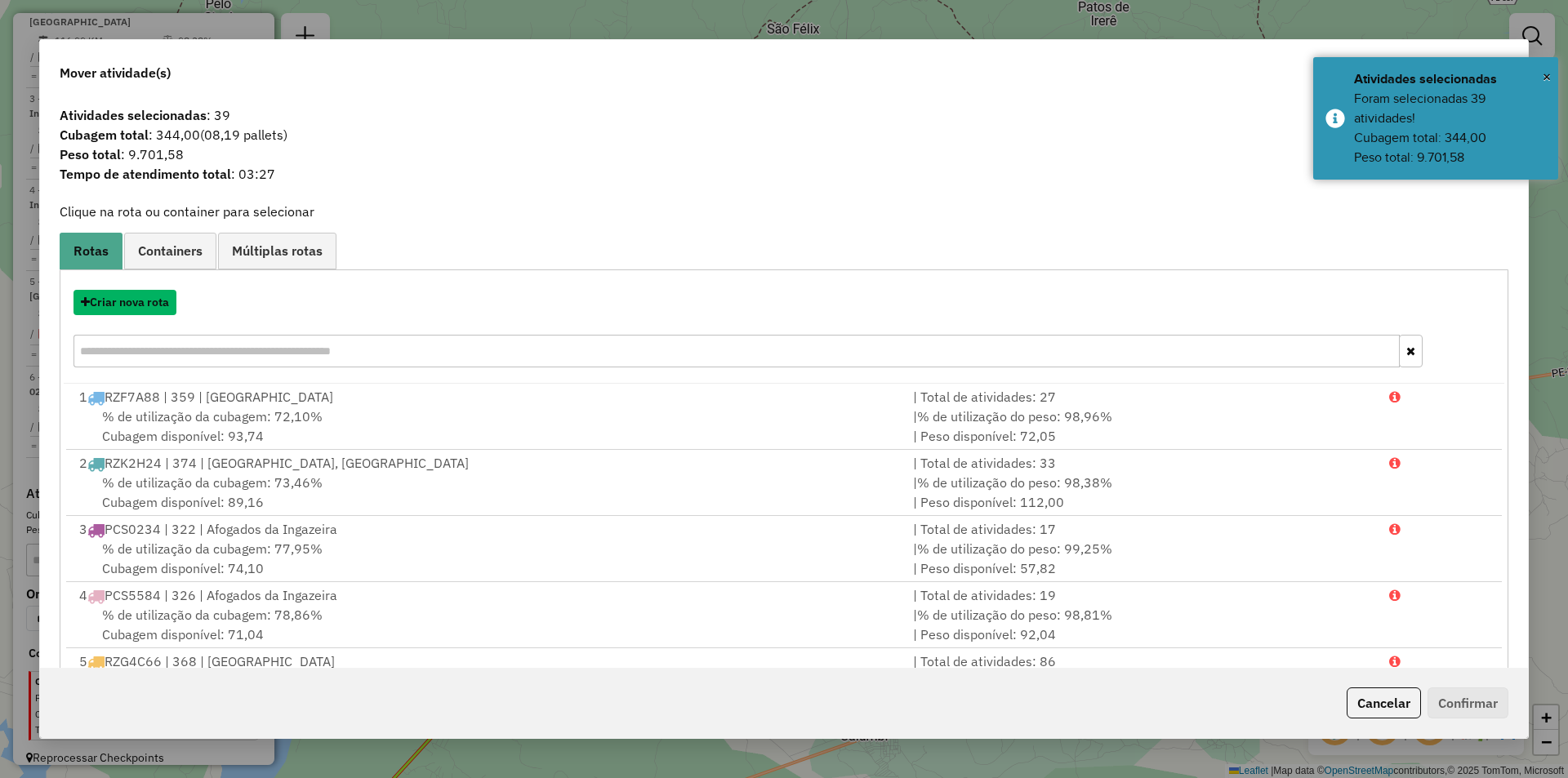
click at [149, 297] on button "Criar nova rota" at bounding box center [125, 302] width 103 height 25
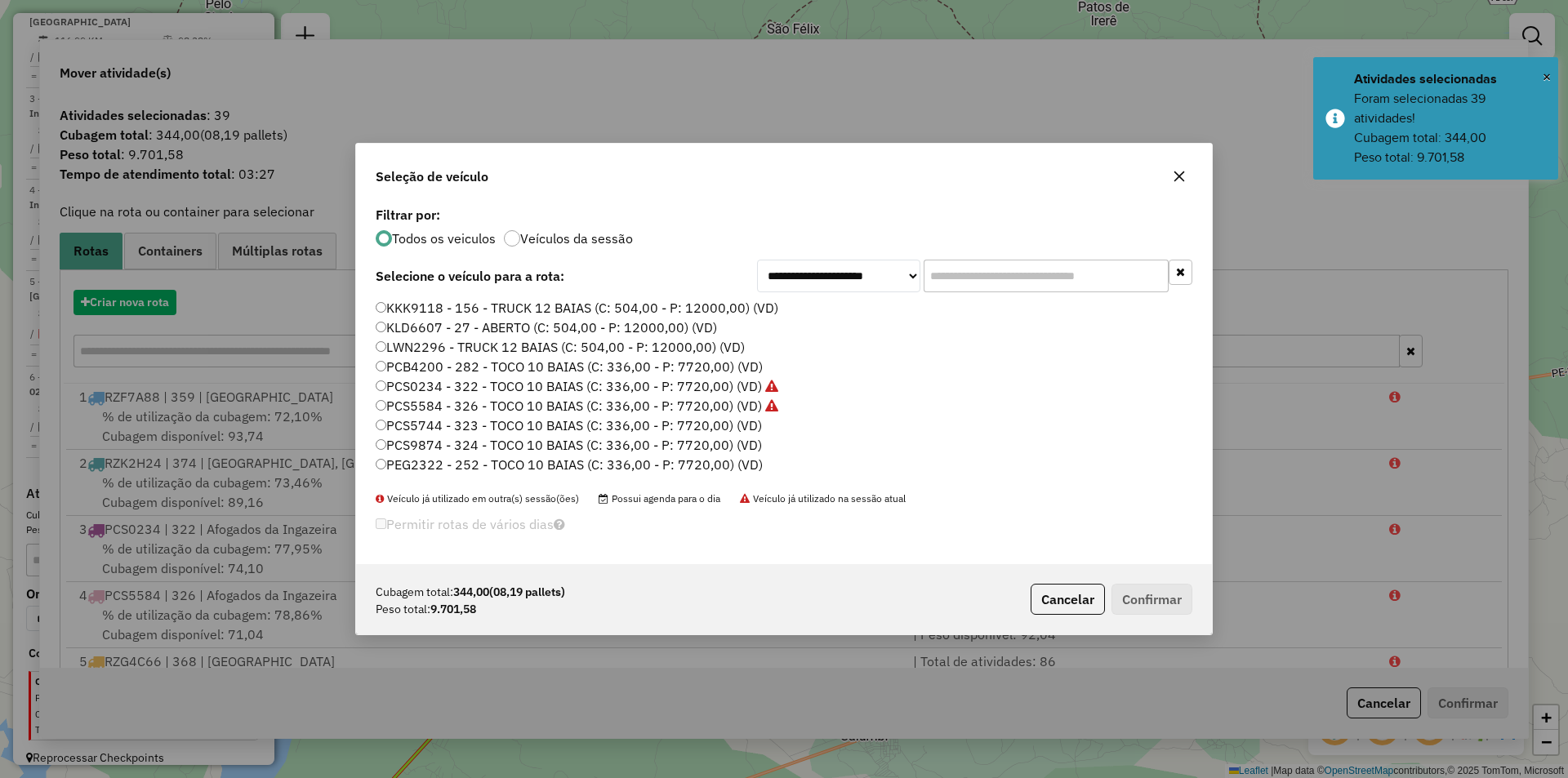
scroll to position [9, 5]
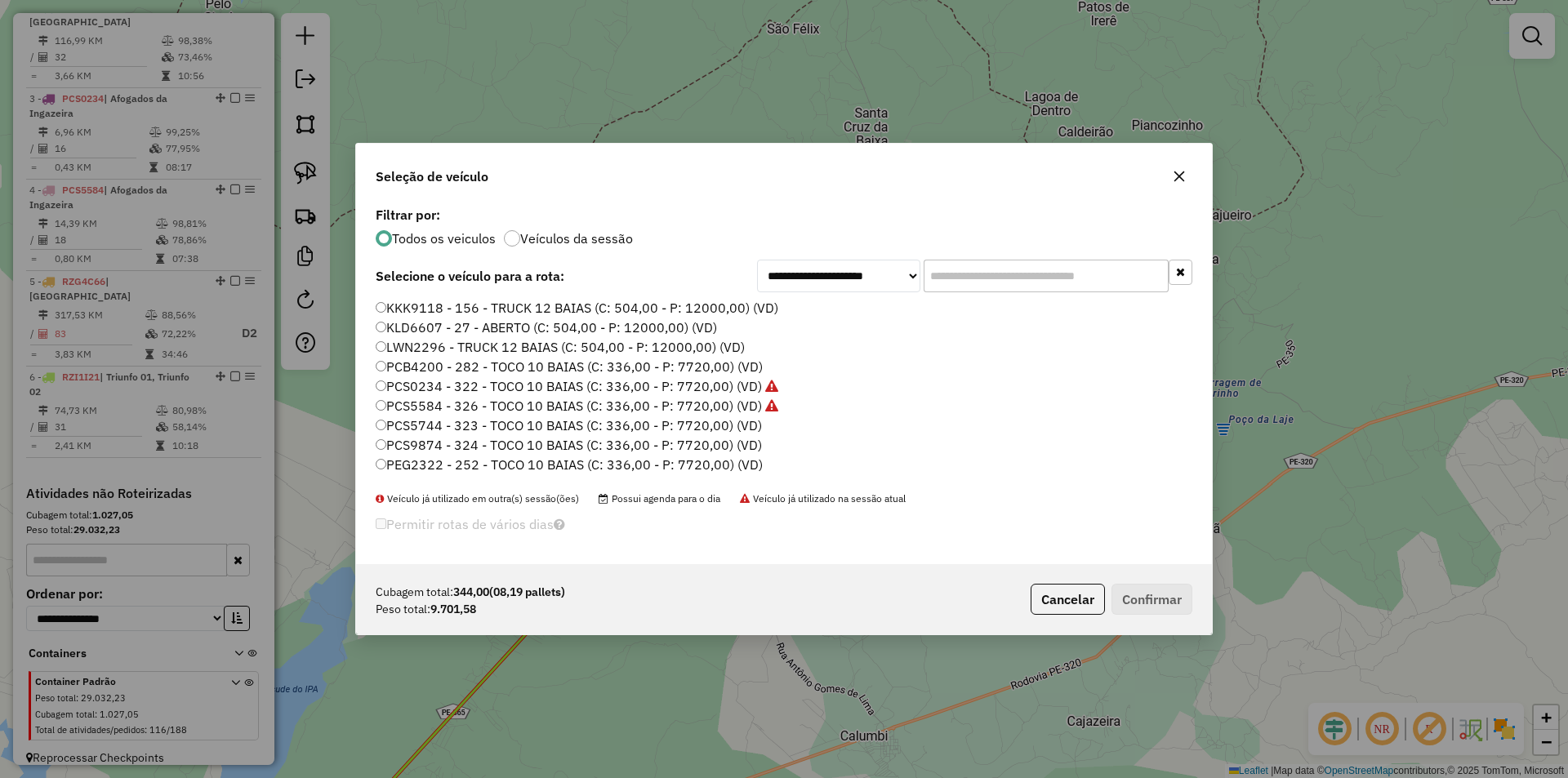
click at [556, 428] on label "PCS5744 - 323 - TOCO 10 BAIAS (C: 336,00 - P: 7720,00) (VD)" at bounding box center [569, 426] width 386 height 20
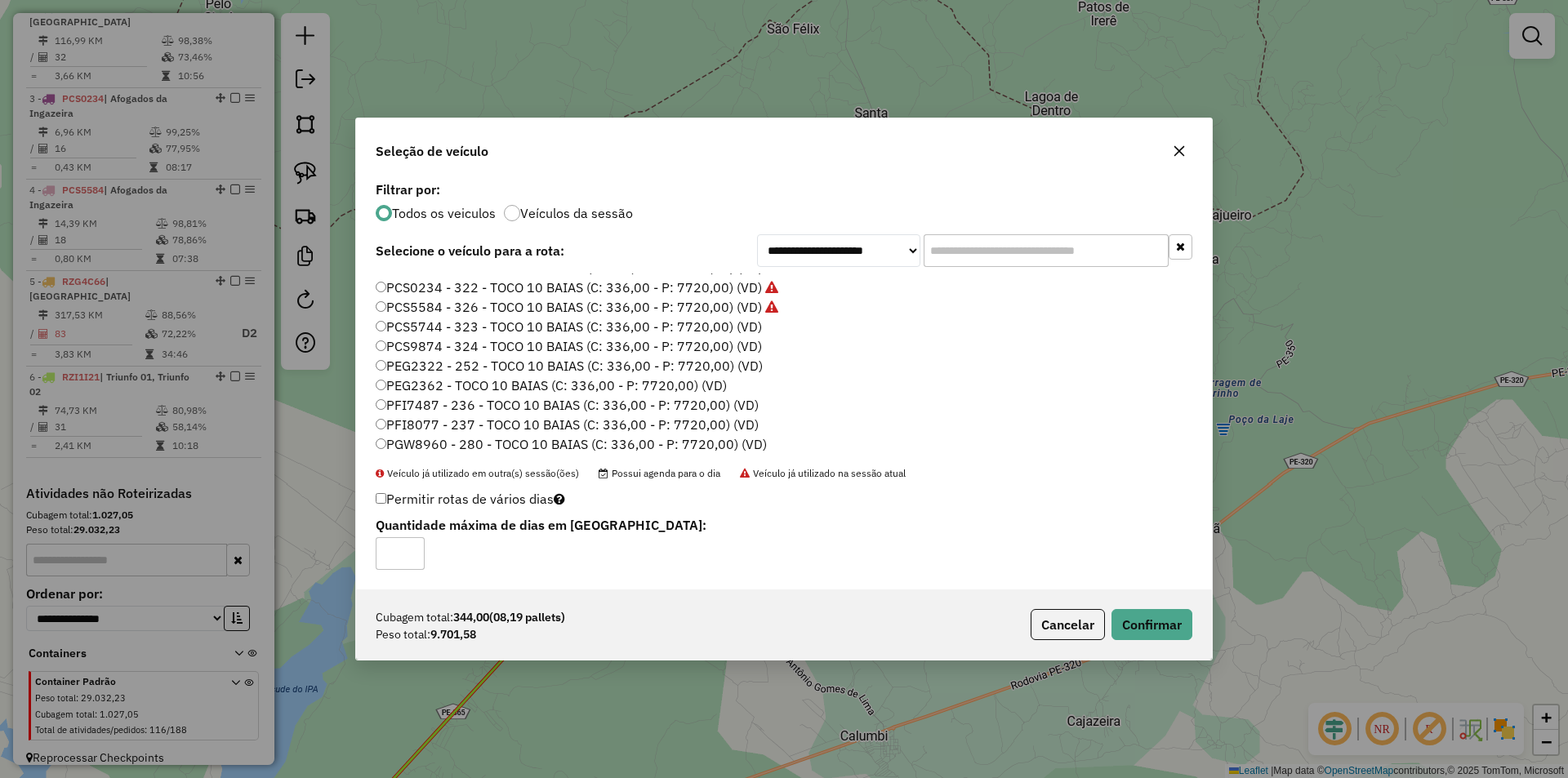
scroll to position [163, 0]
click at [501, 400] on label "RZF2F68 - 356 - TRUCK 8 BAIAS (C: 336,00 - P: 6900,00) (VD)" at bounding box center [568, 394] width 384 height 20
click at [1142, 621] on button "Confirmar" at bounding box center [1151, 625] width 81 height 31
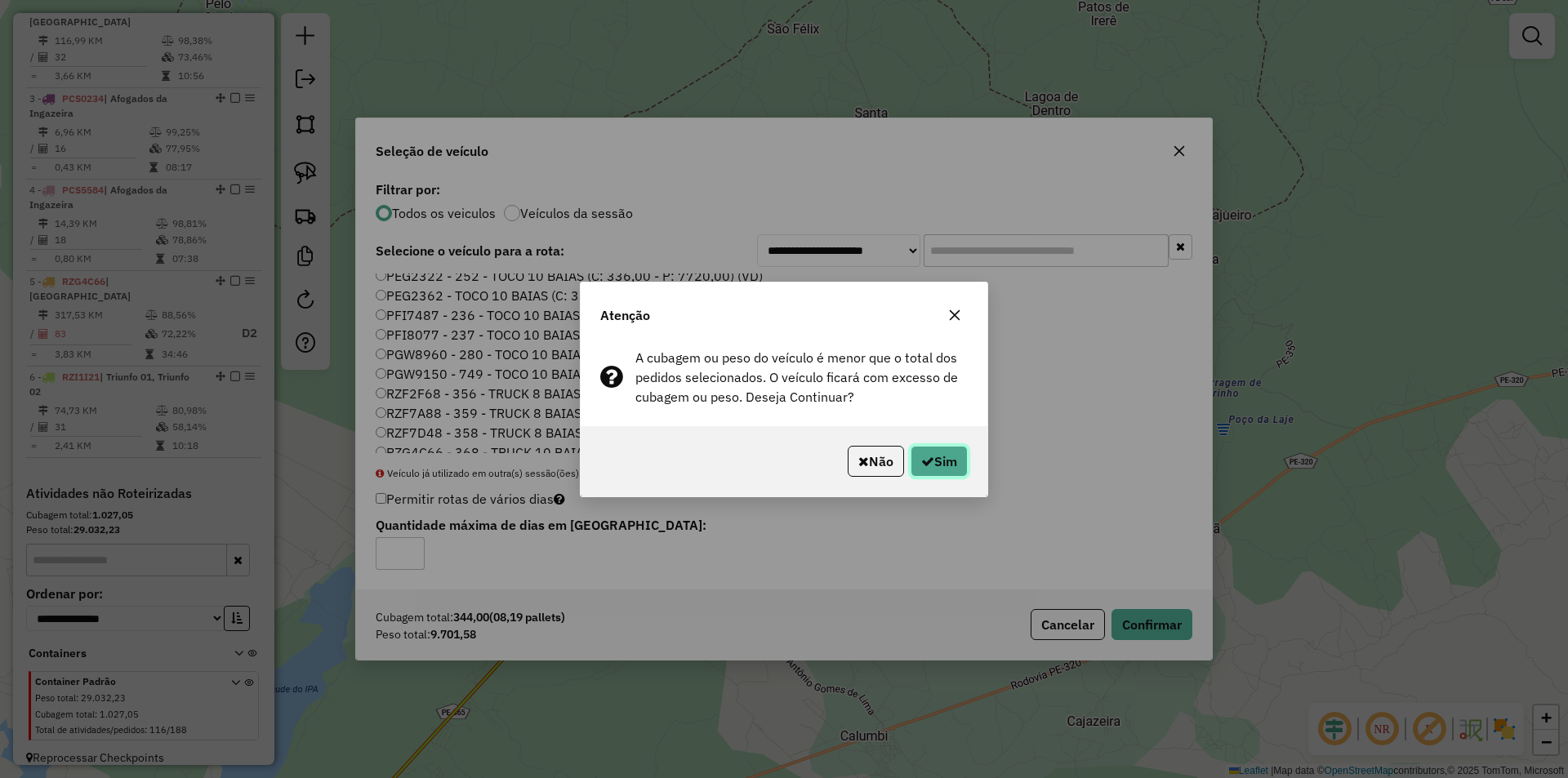
click at [964, 471] on button "Sim" at bounding box center [939, 461] width 57 height 31
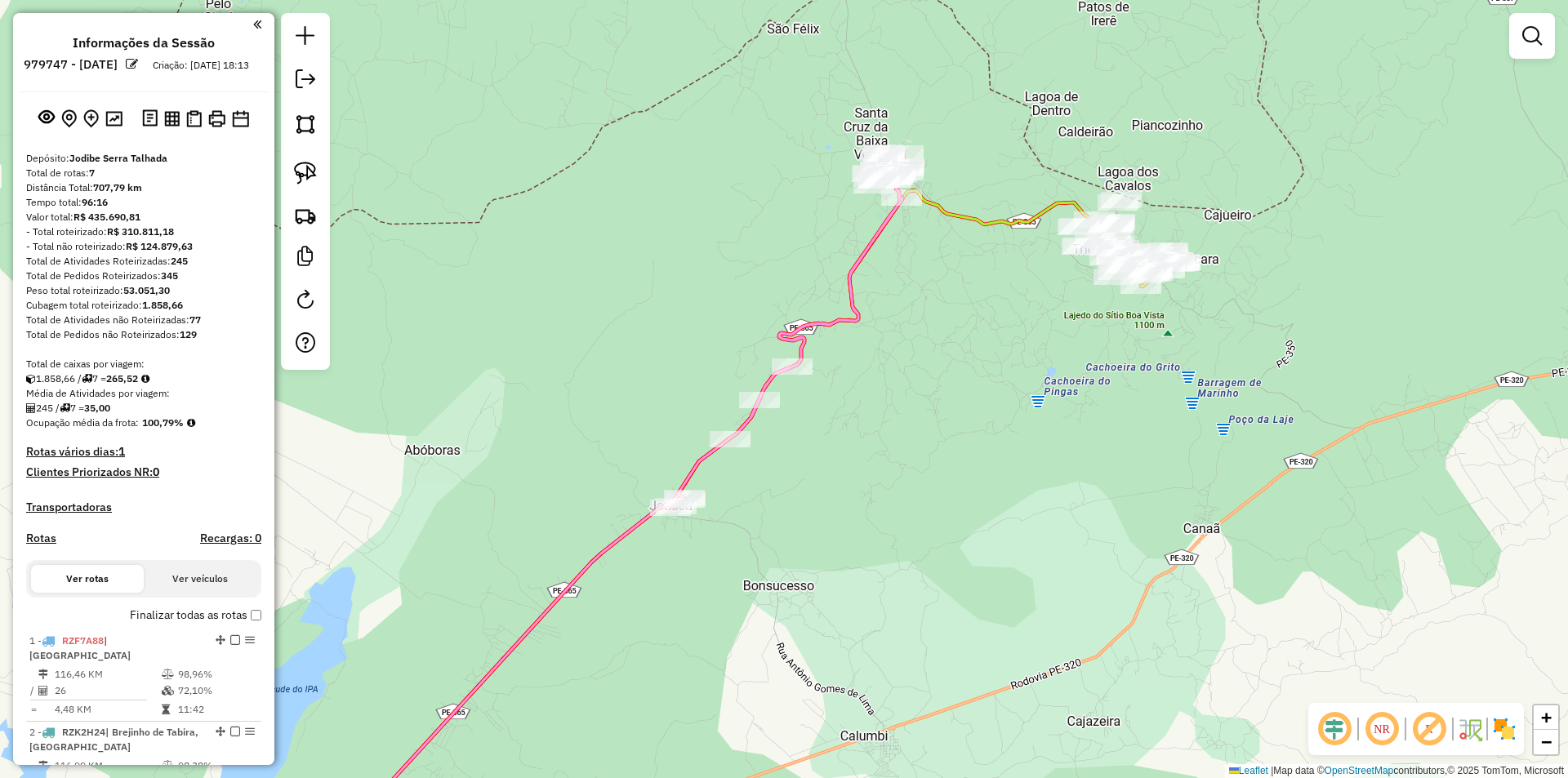
scroll to position [725, 0]
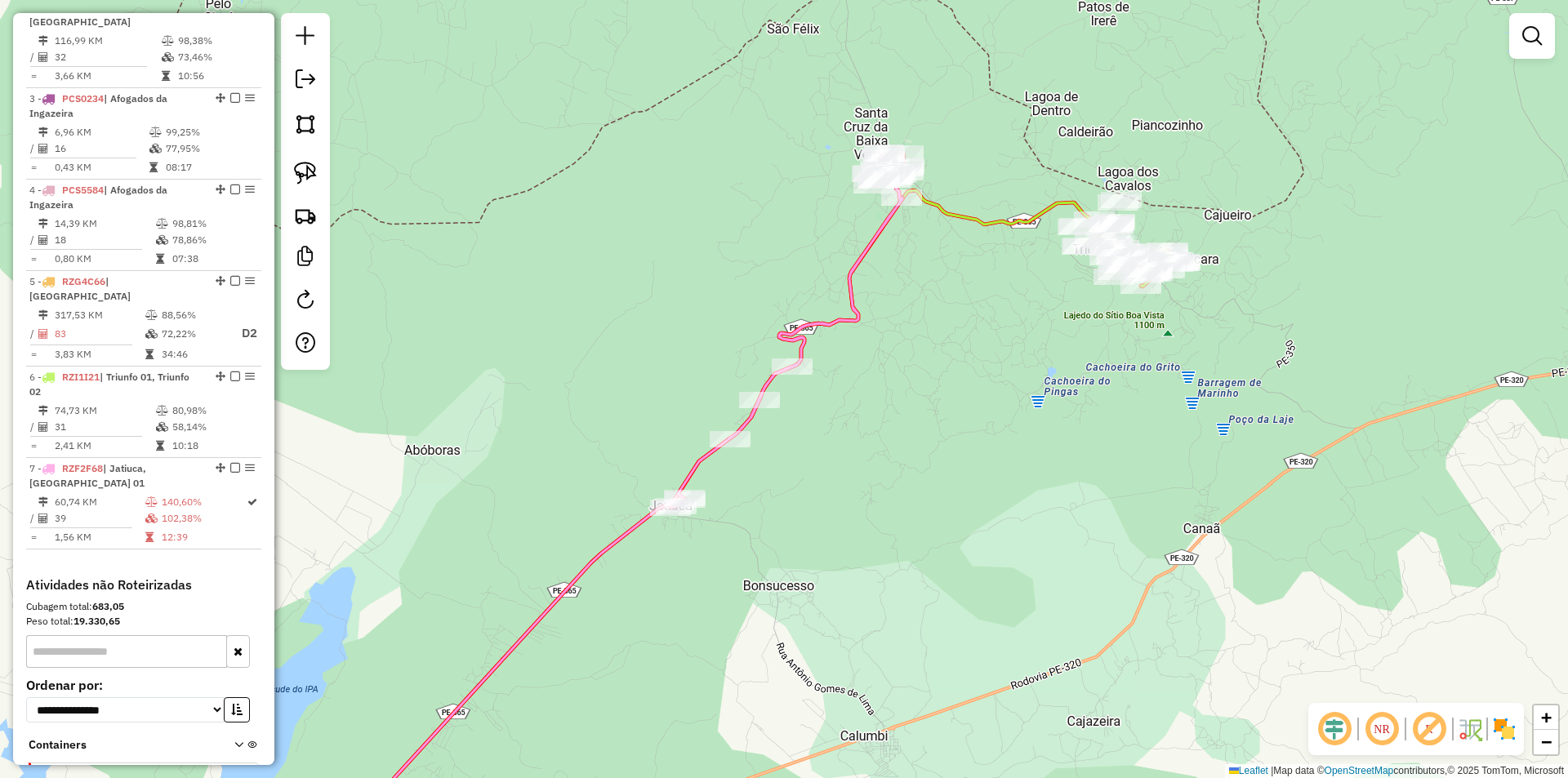
click at [961, 236] on div "Janela de atendimento Grade de atendimento Capacidade Transportadoras Veículos …" at bounding box center [784, 389] width 1568 height 778
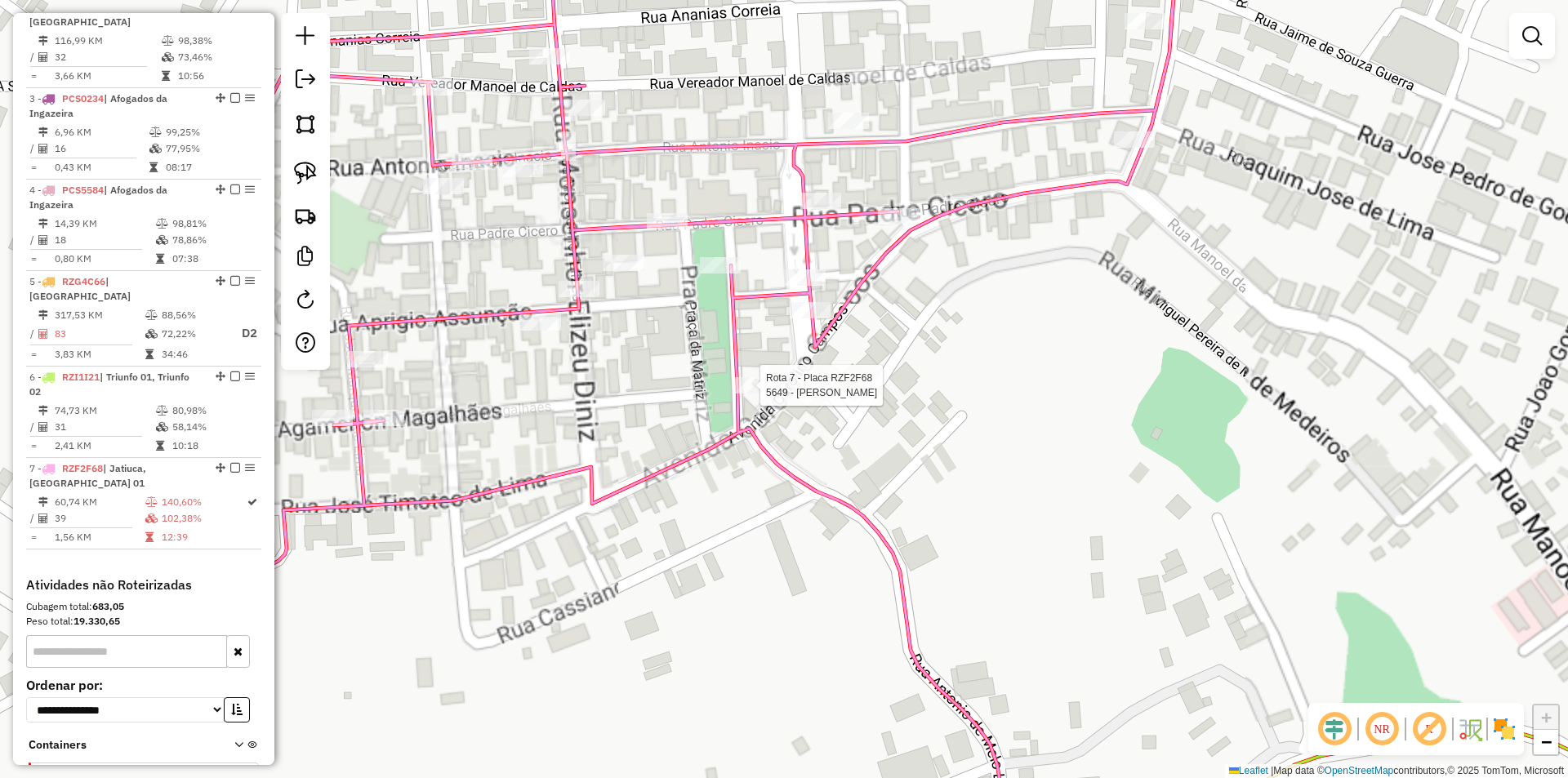
select select "**********"
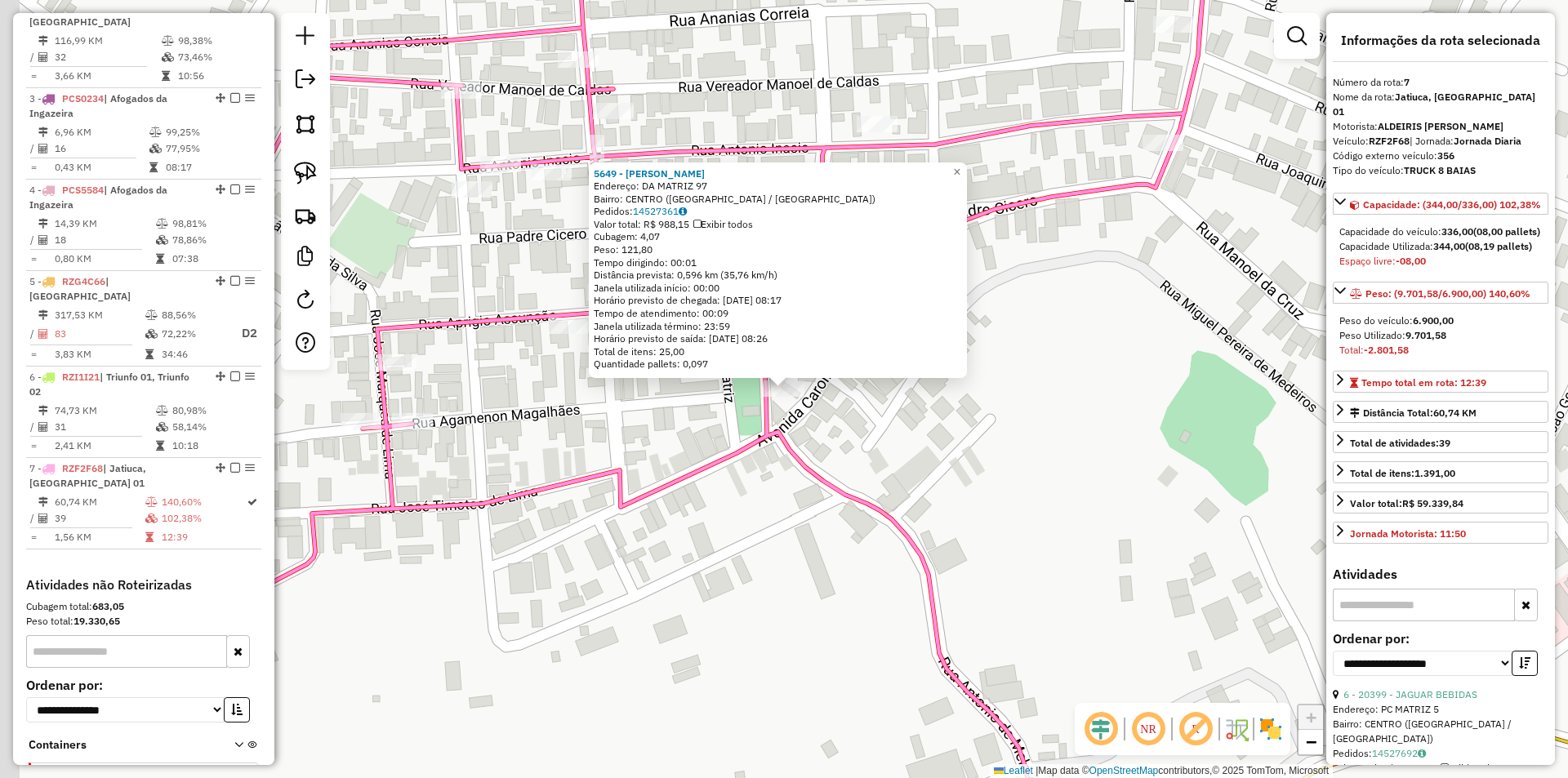
scroll to position [817, 0]
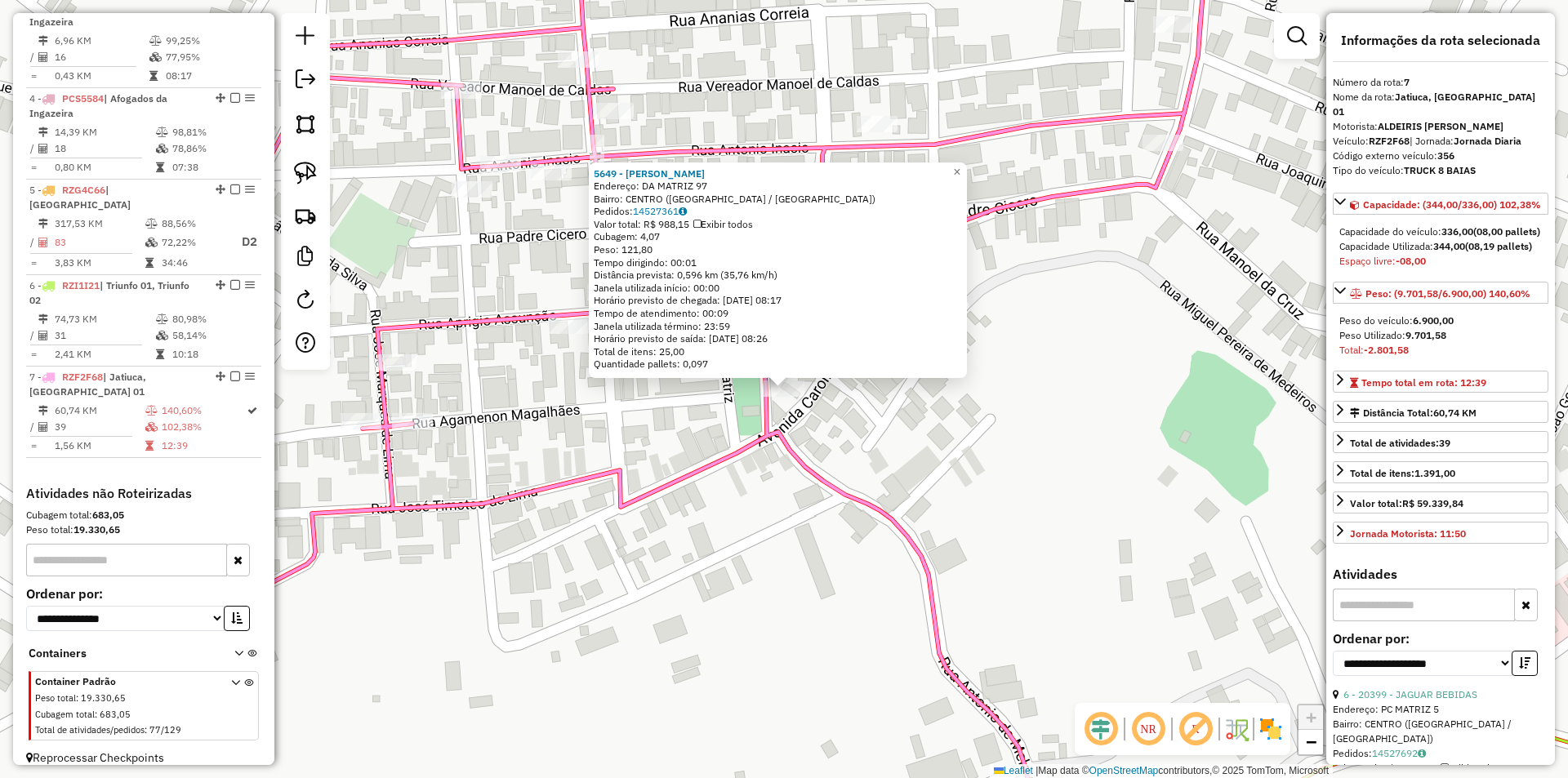
click at [882, 435] on div "5649 - ALEXANDRE MAGALHAES Endereço: DA MATRIZ 97 Bairro: CENTRO (SANTA CRUZ DA…" at bounding box center [784, 389] width 1568 height 778
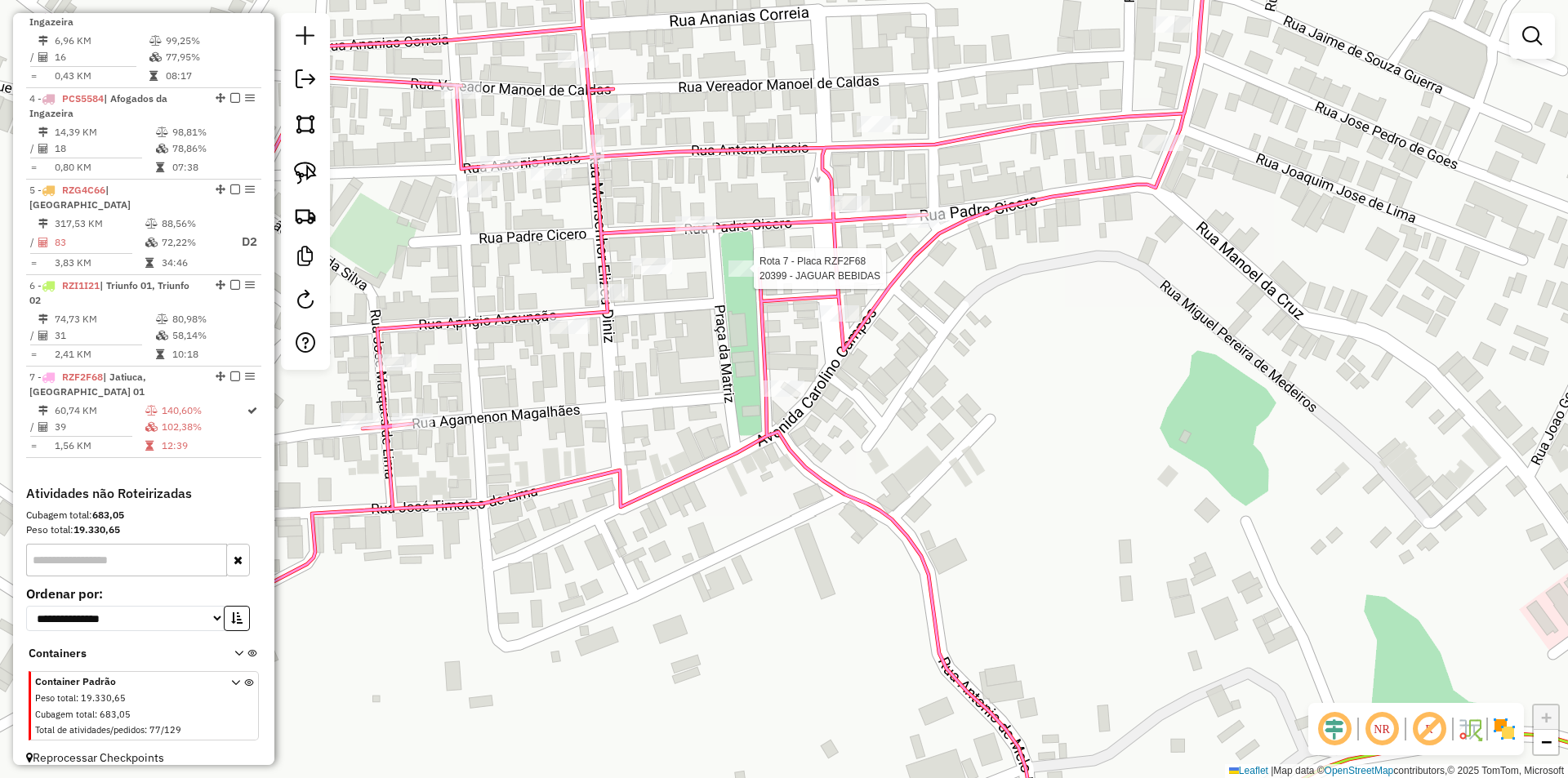
select select "**********"
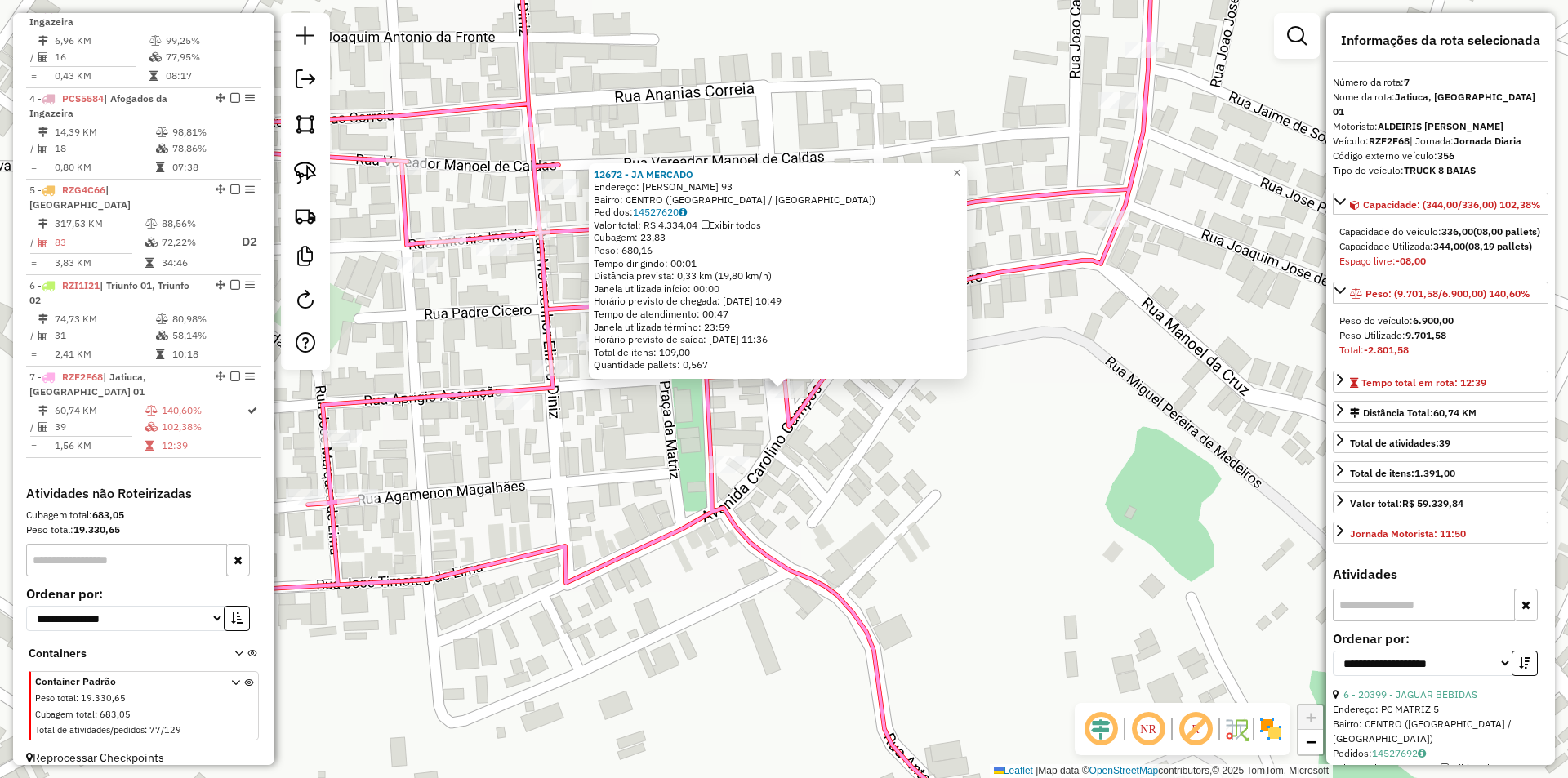
click at [837, 445] on div "12672 - JA MERCADO Endereço: SEBASTIAO JOSE SILVA 93 Bairro: CENTRO (SANTA CRUZ…" at bounding box center [784, 389] width 1568 height 778
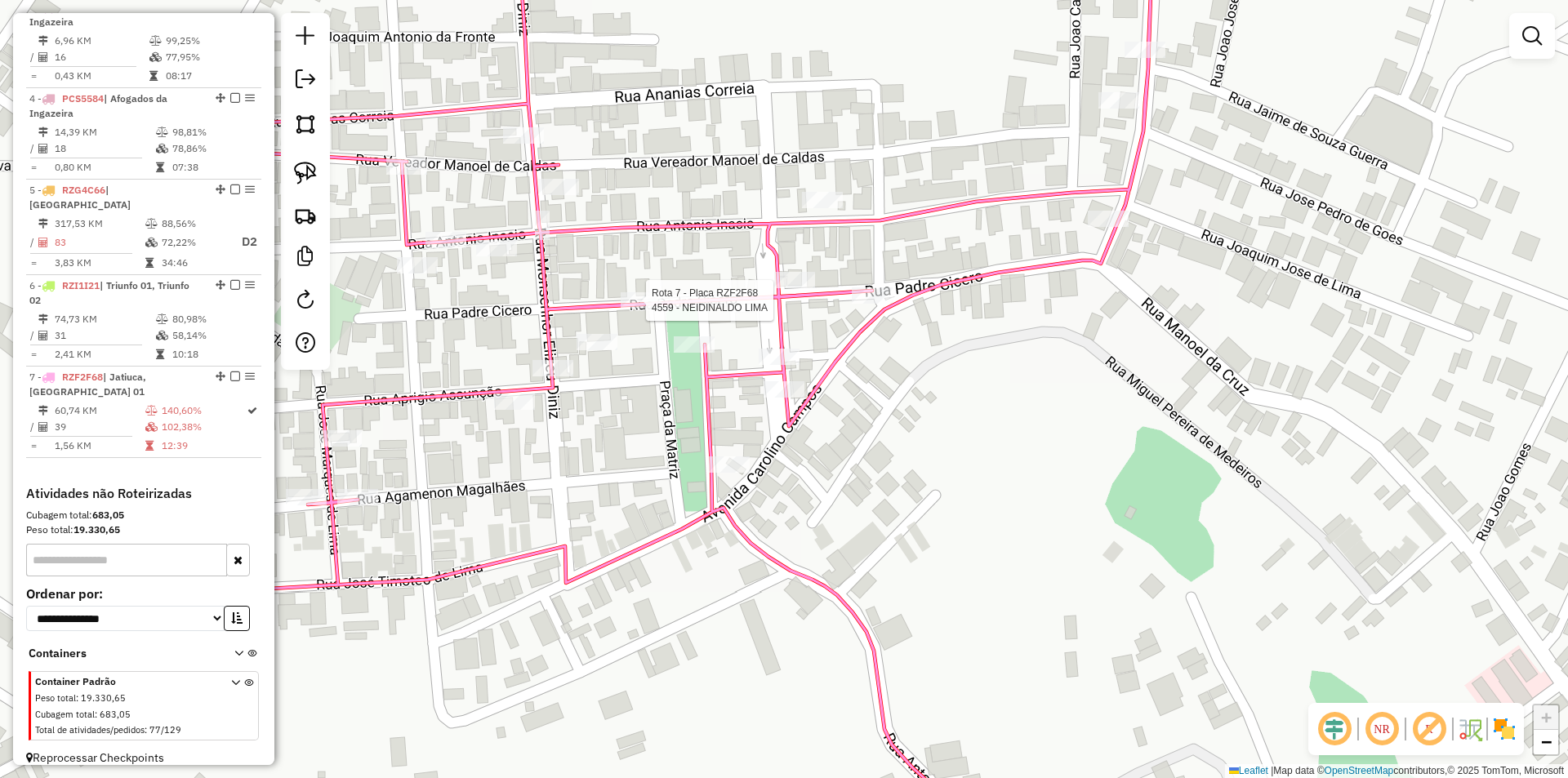
select select "**********"
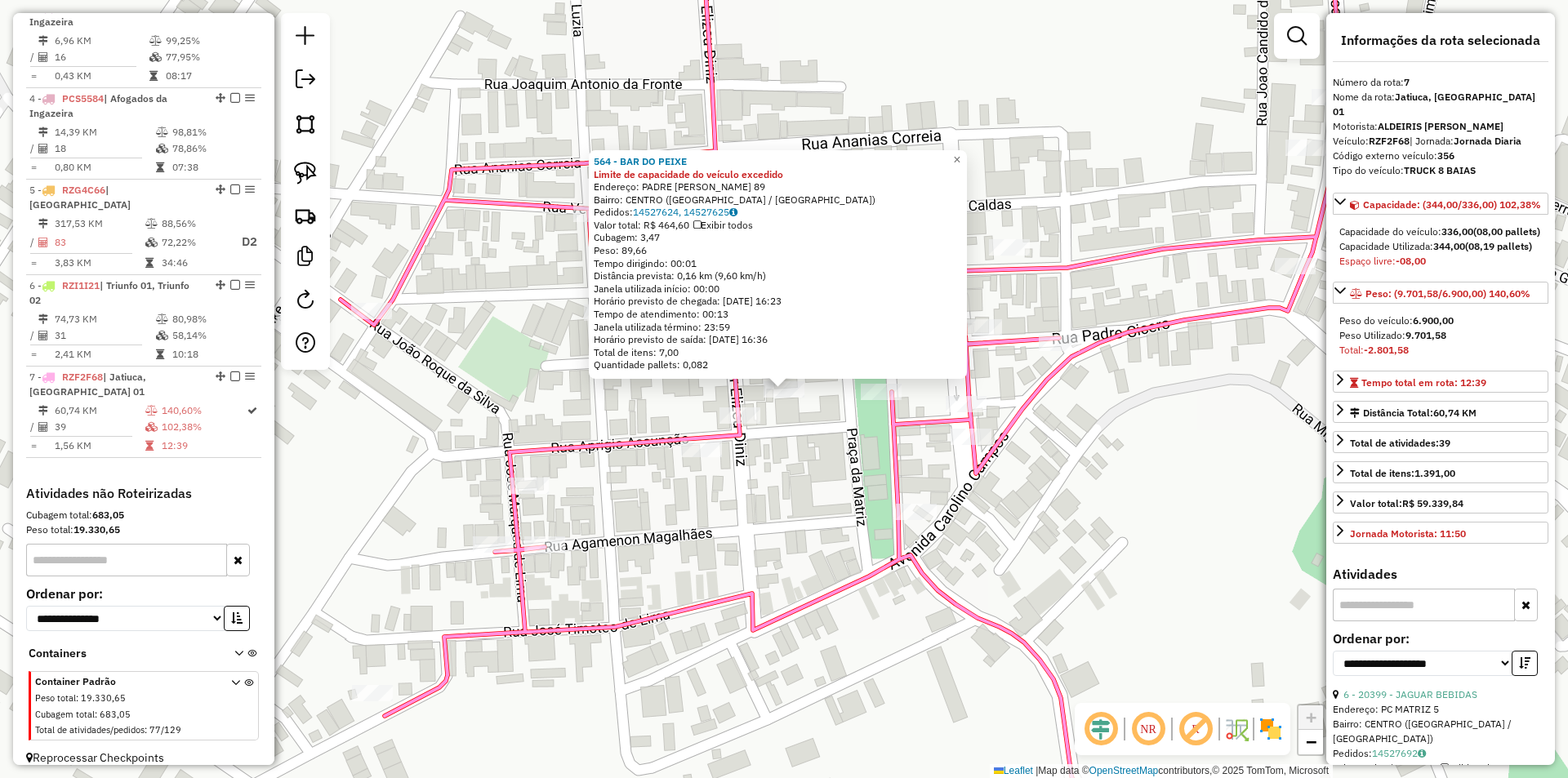
click at [818, 452] on div "564 - BAR DO PEIXE Limite de capacidade do veículo excedido Endereço: PADRE CIC…" at bounding box center [784, 389] width 1568 height 778
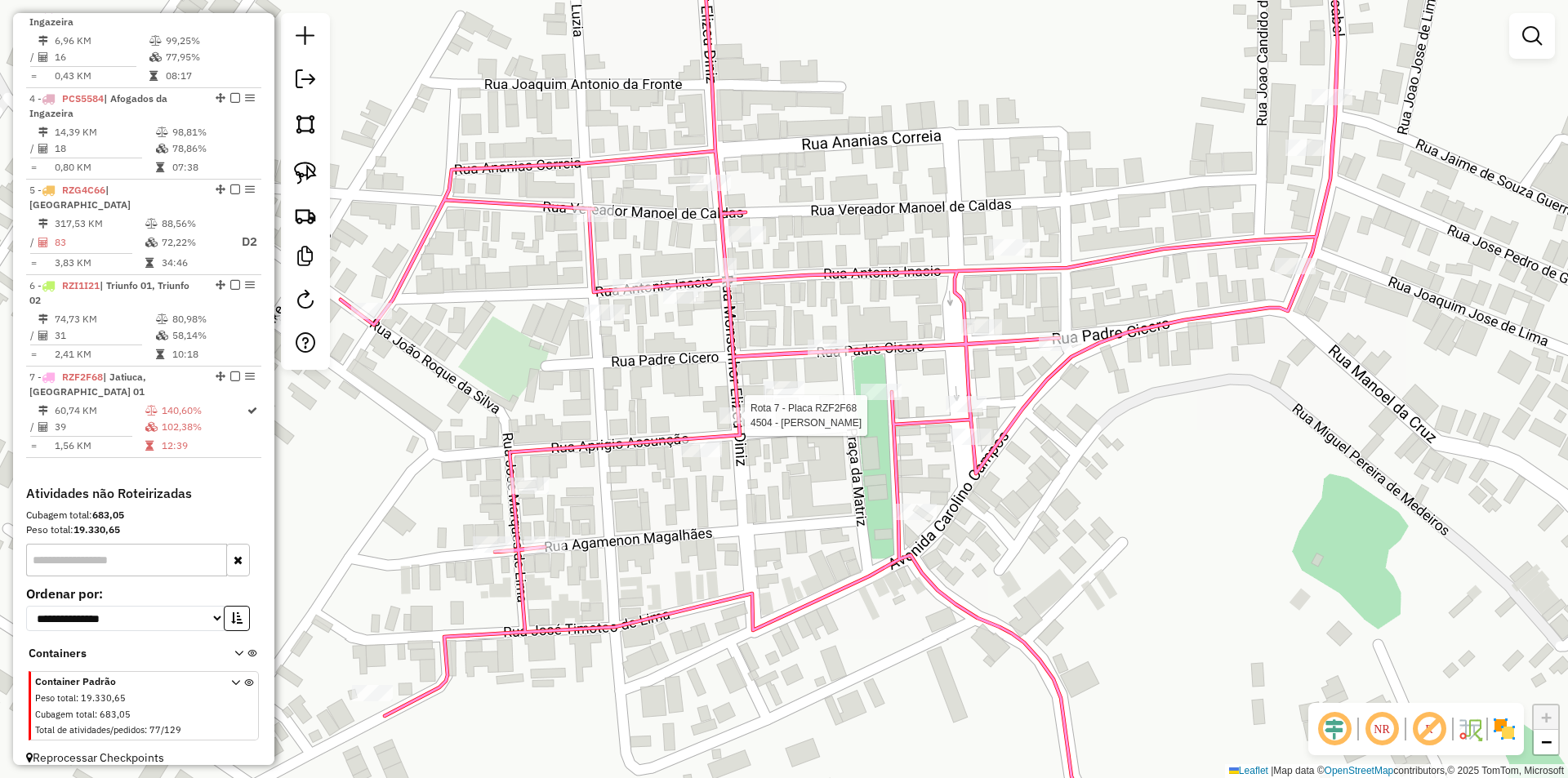
click at [750, 424] on div at bounding box center [739, 416] width 41 height 16
select select "**********"
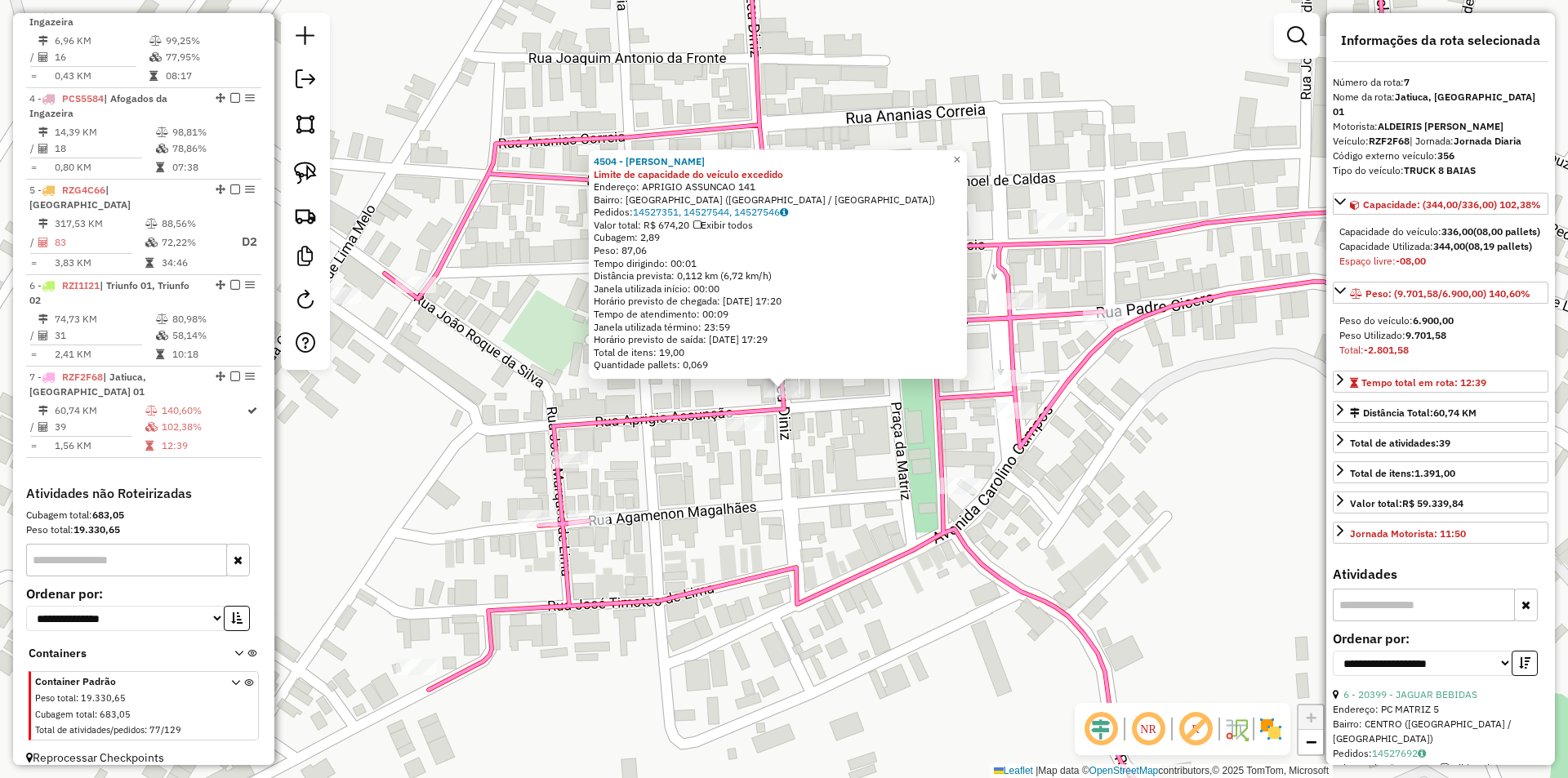
click at [843, 453] on div "4504 - MERCADINHO FERRAZ Limite de capacidade do veículo excedido Endereço: APR…" at bounding box center [784, 389] width 1568 height 778
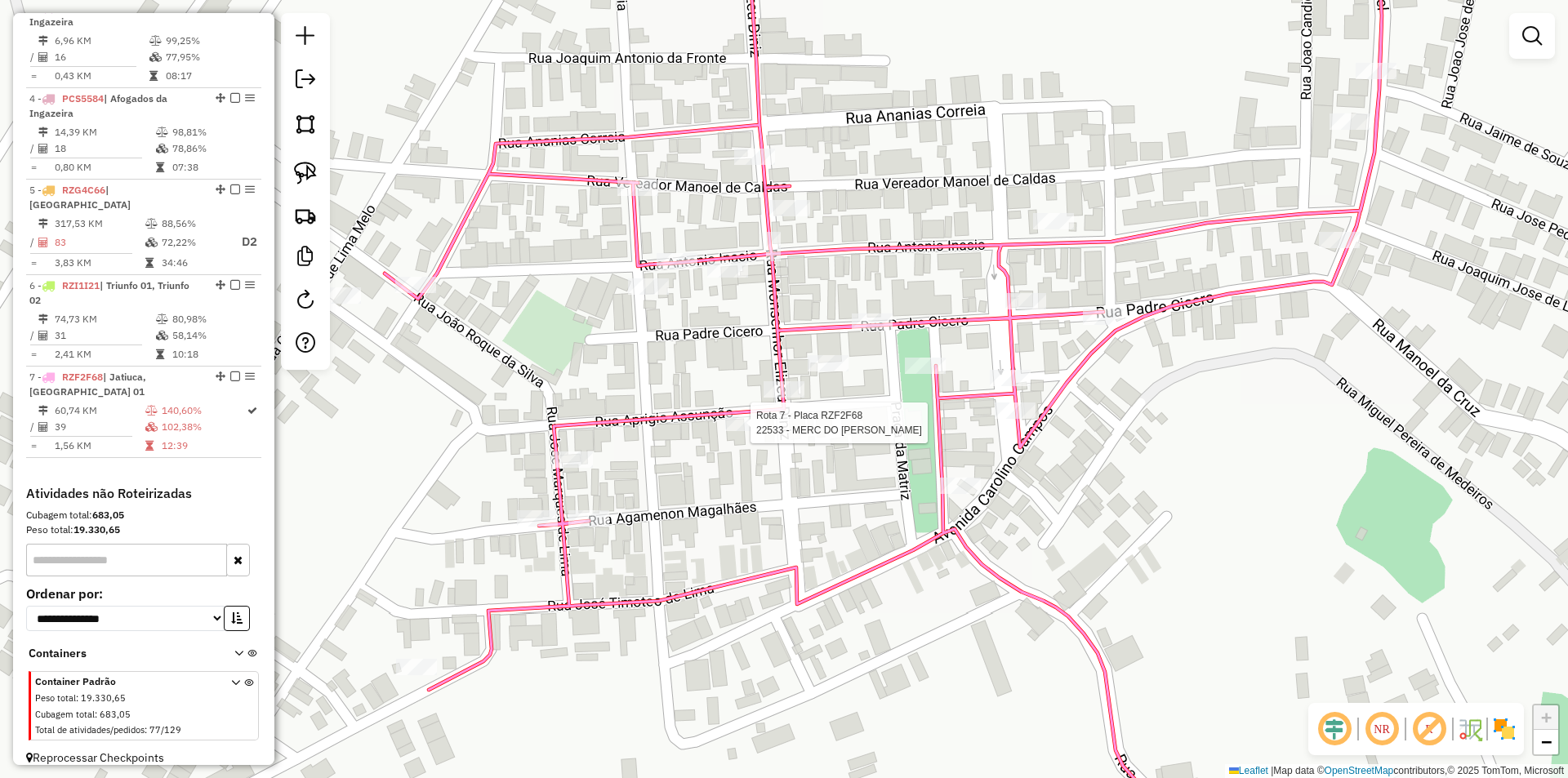
select select "**********"
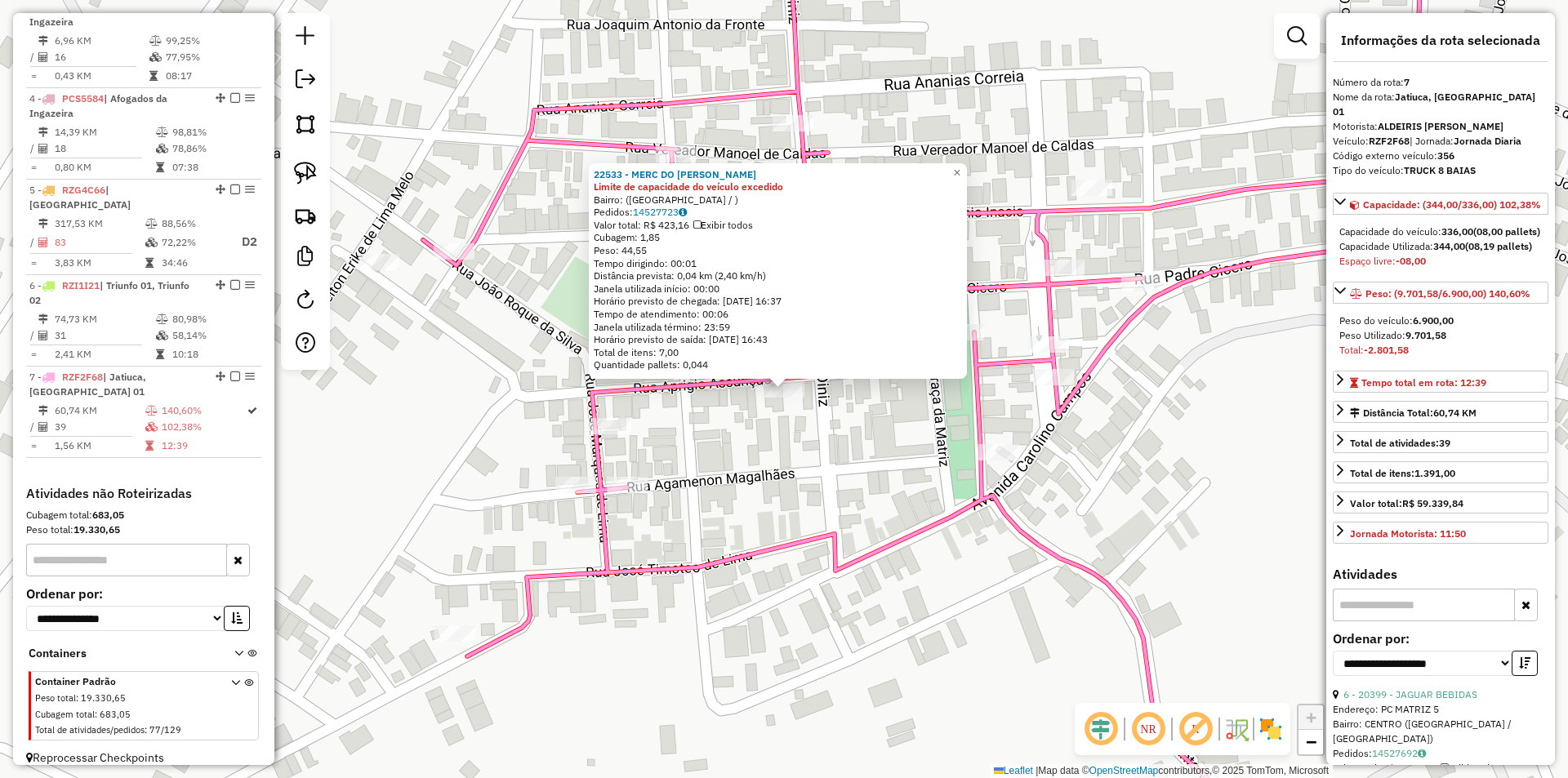
click at [886, 429] on div "22533 - MERC DO MARCELO Limite de capacidade do veículo excedido Bairro: (SANTA…" at bounding box center [784, 389] width 1568 height 778
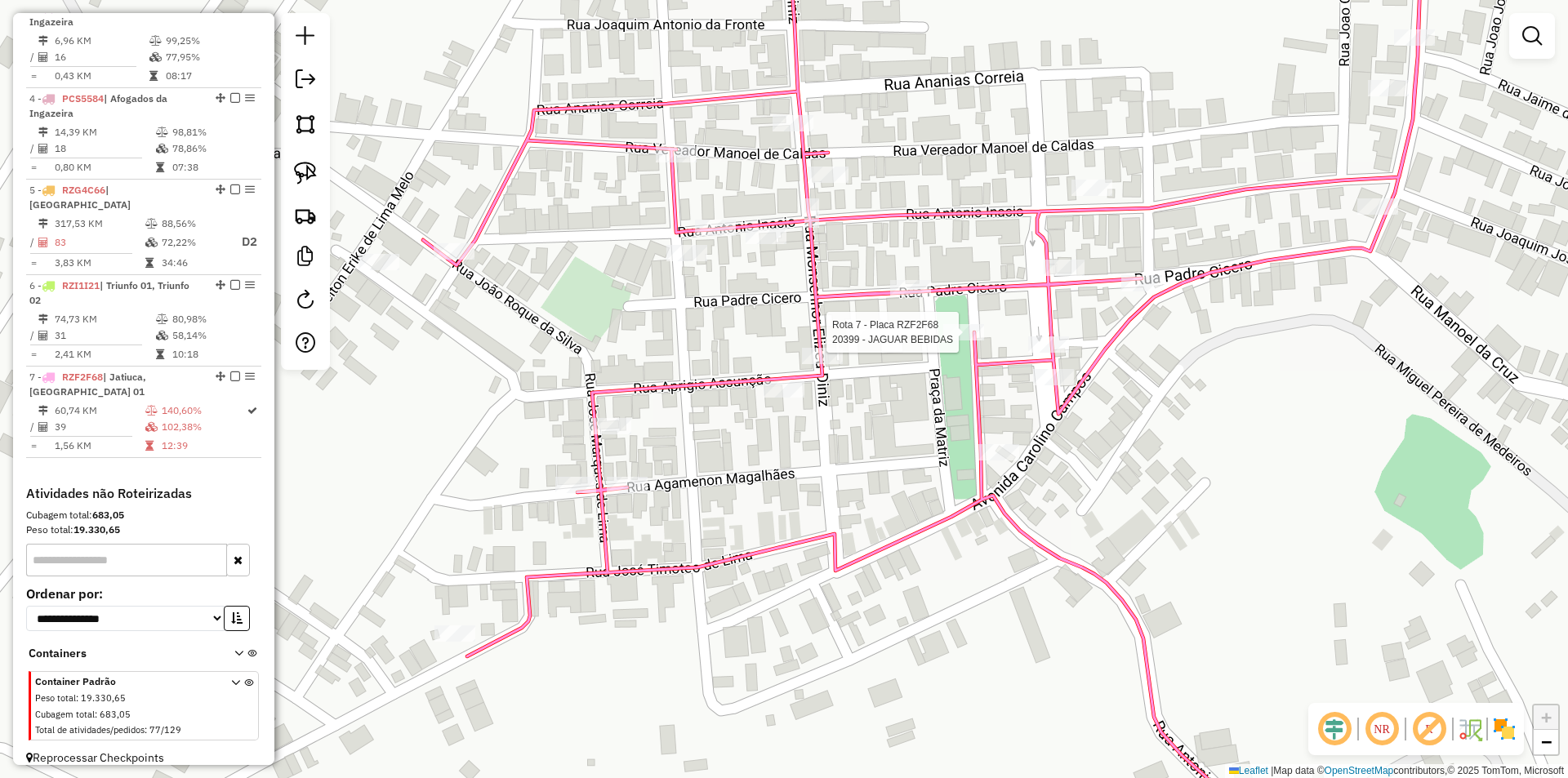
select select "**********"
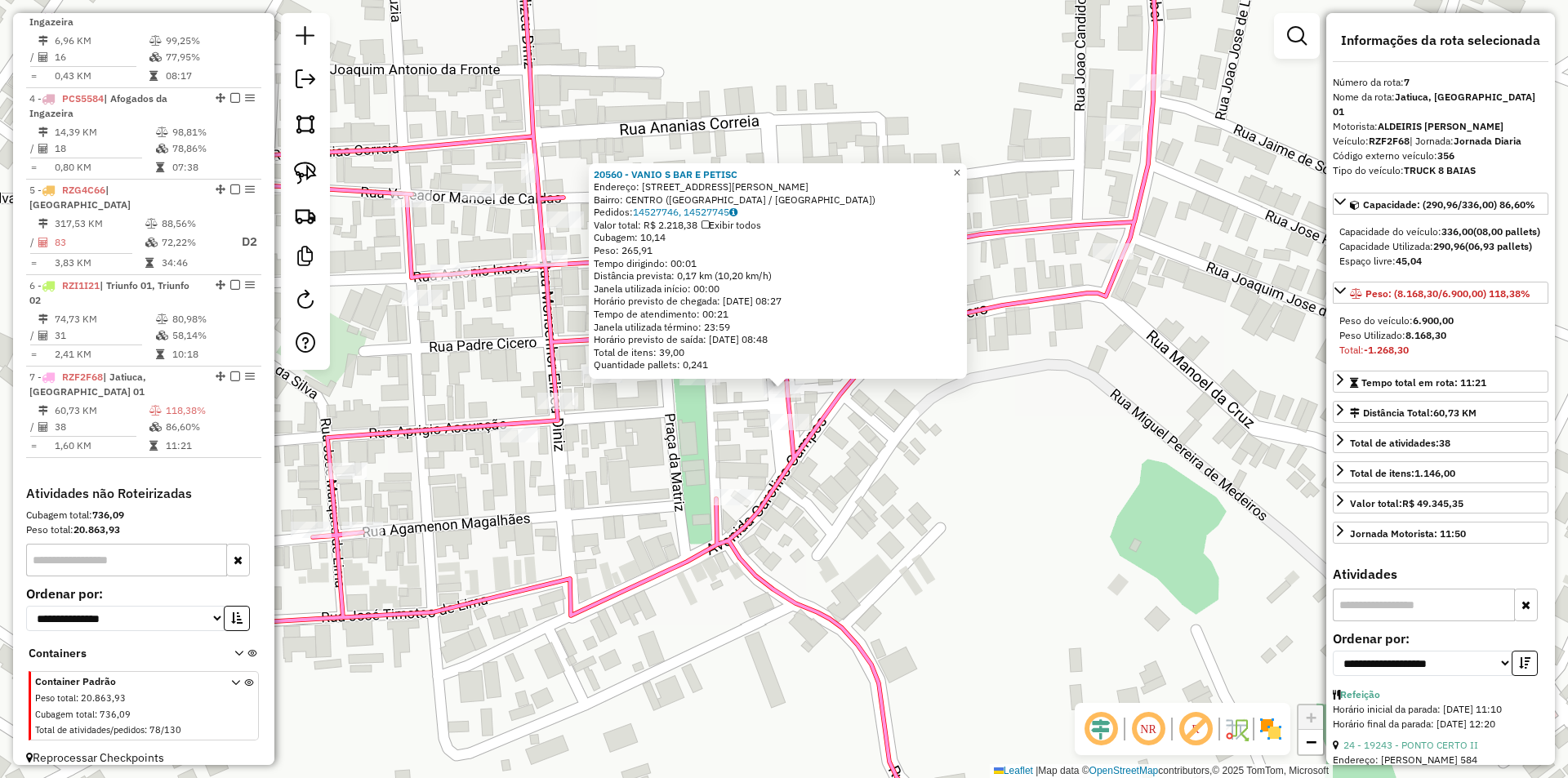
click at [962, 167] on link "×" at bounding box center [957, 173] width 20 height 20
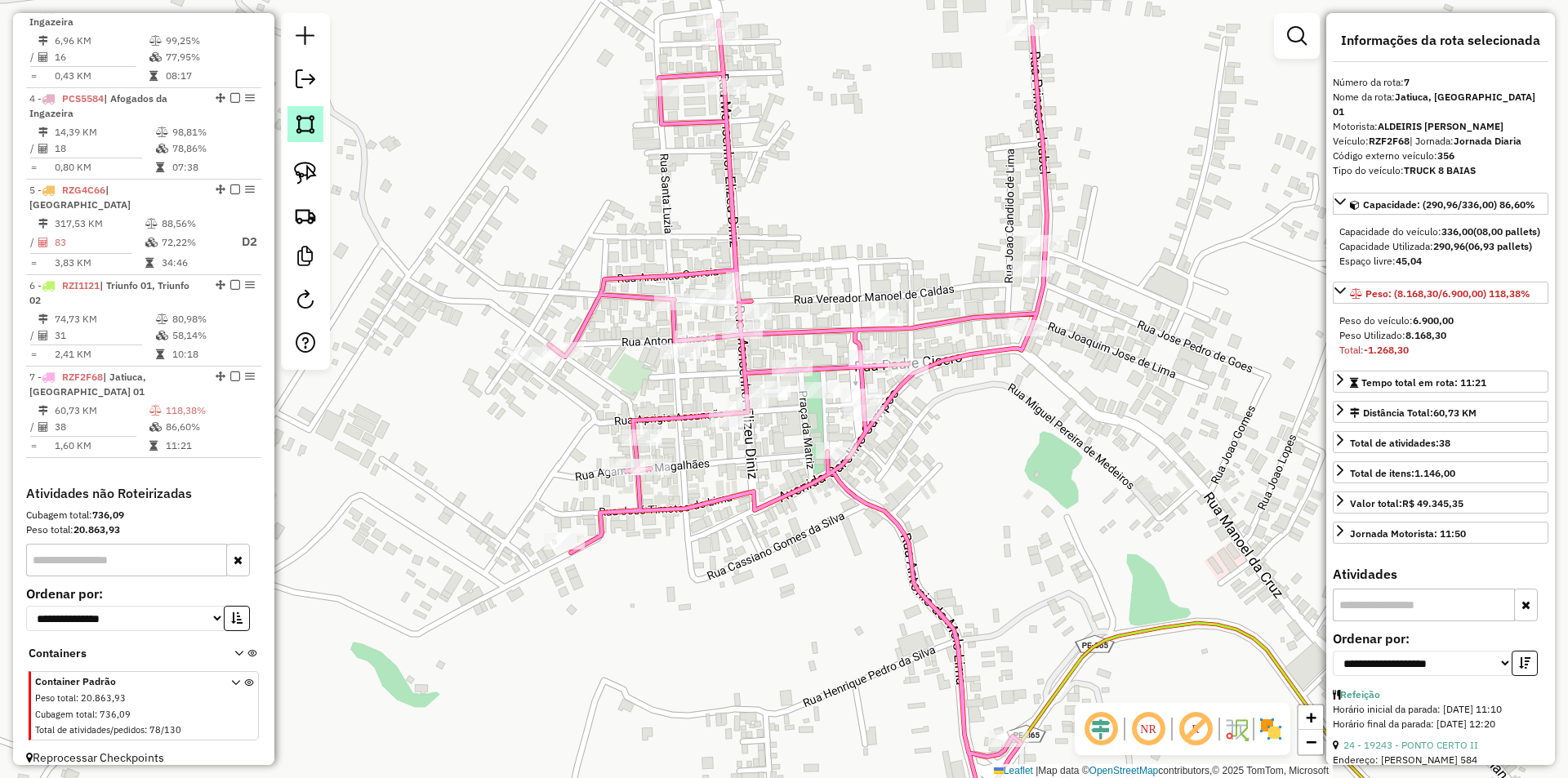
click at [313, 125] on img at bounding box center [305, 124] width 23 height 23
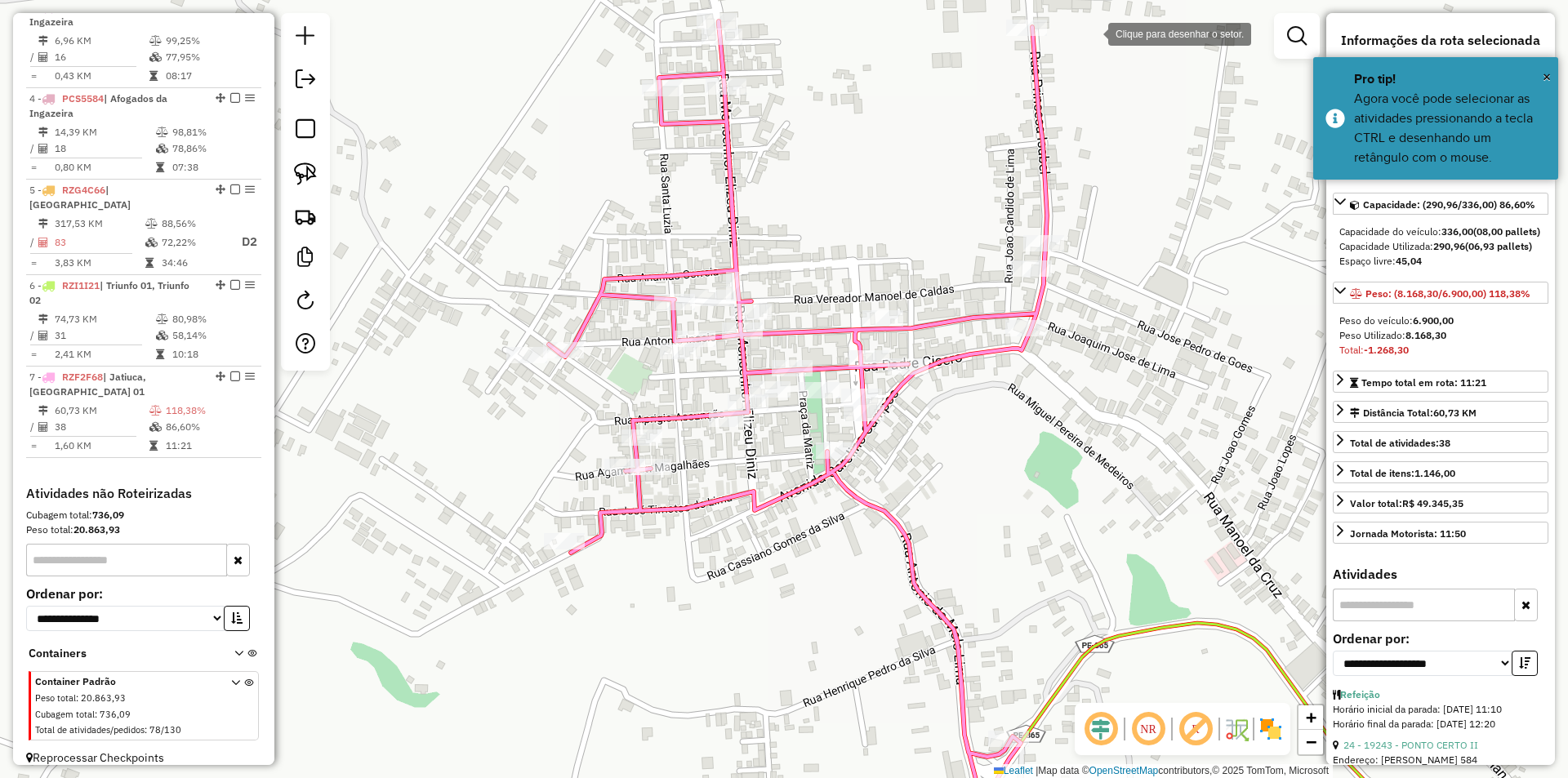
click at [1099, 32] on div at bounding box center [1092, 32] width 32 height 32
click at [1037, 5] on div at bounding box center [1038, 5] width 32 height 32
click at [1013, 18] on div at bounding box center [1030, 4] width 32 height 32
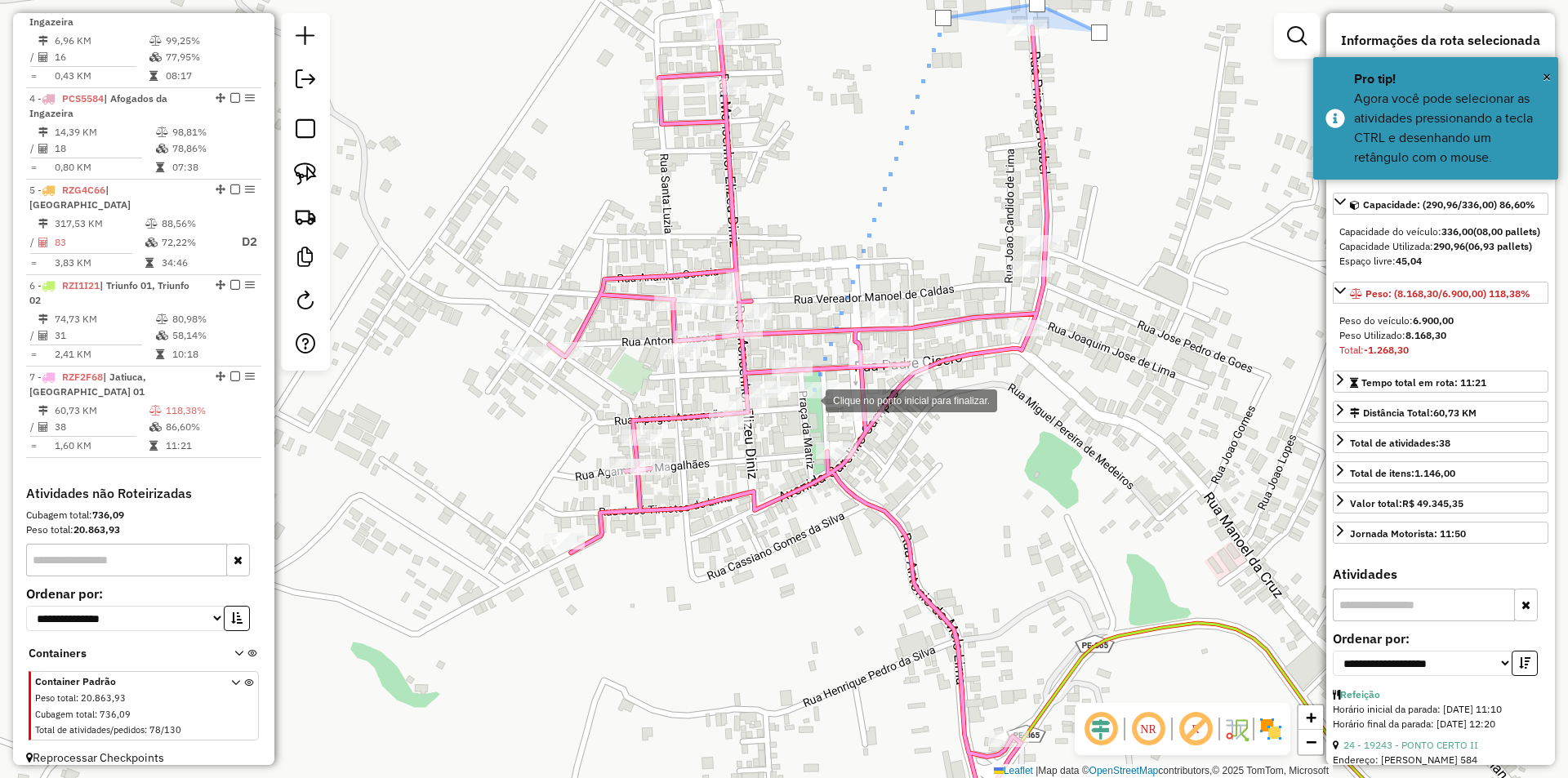
click at [808, 406] on div at bounding box center [809, 399] width 32 height 32
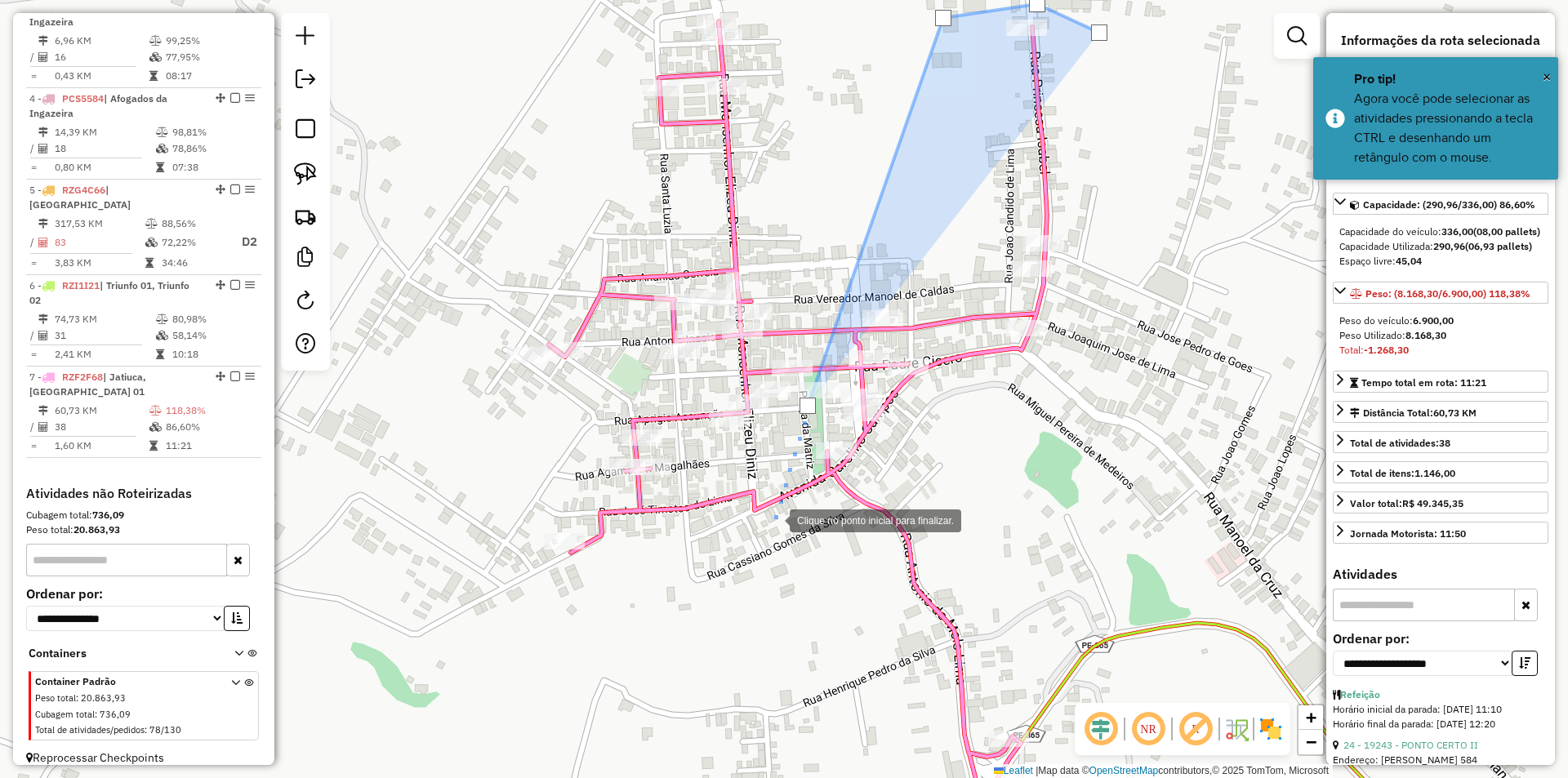
click at [774, 519] on div at bounding box center [773, 519] width 32 height 32
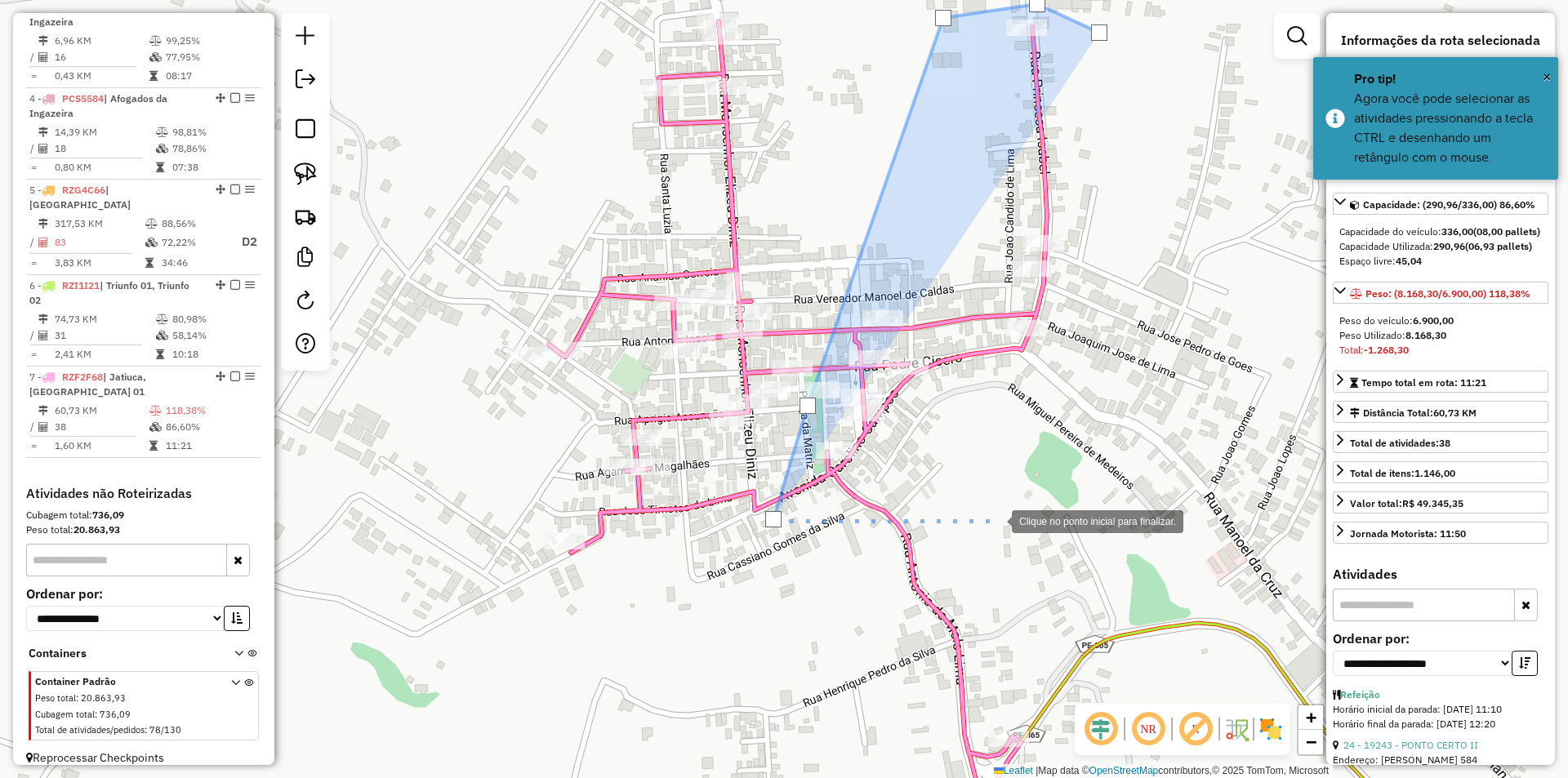
click at [1012, 522] on div at bounding box center [995, 520] width 32 height 32
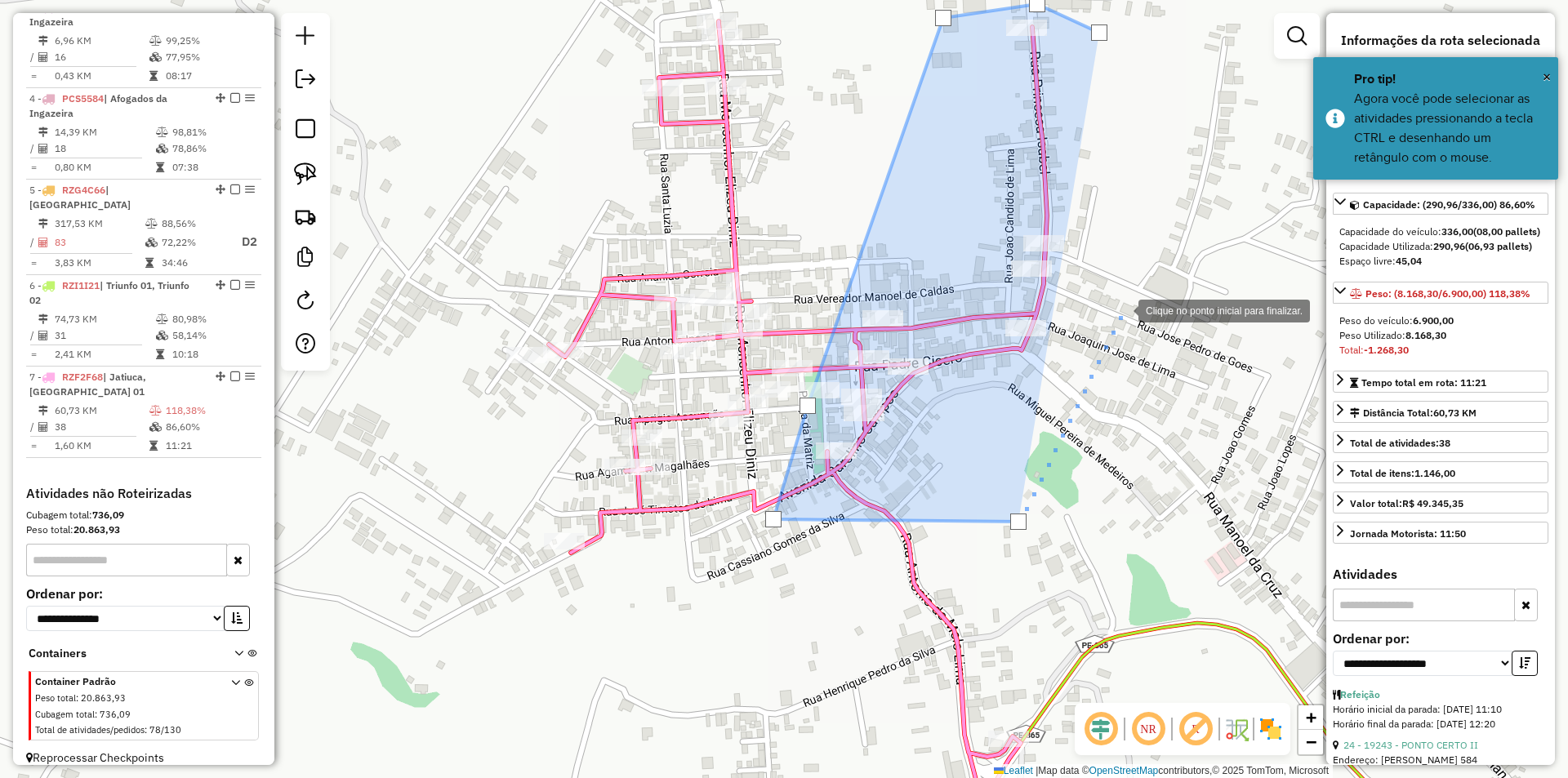
click at [1122, 309] on div at bounding box center [1122, 309] width 32 height 32
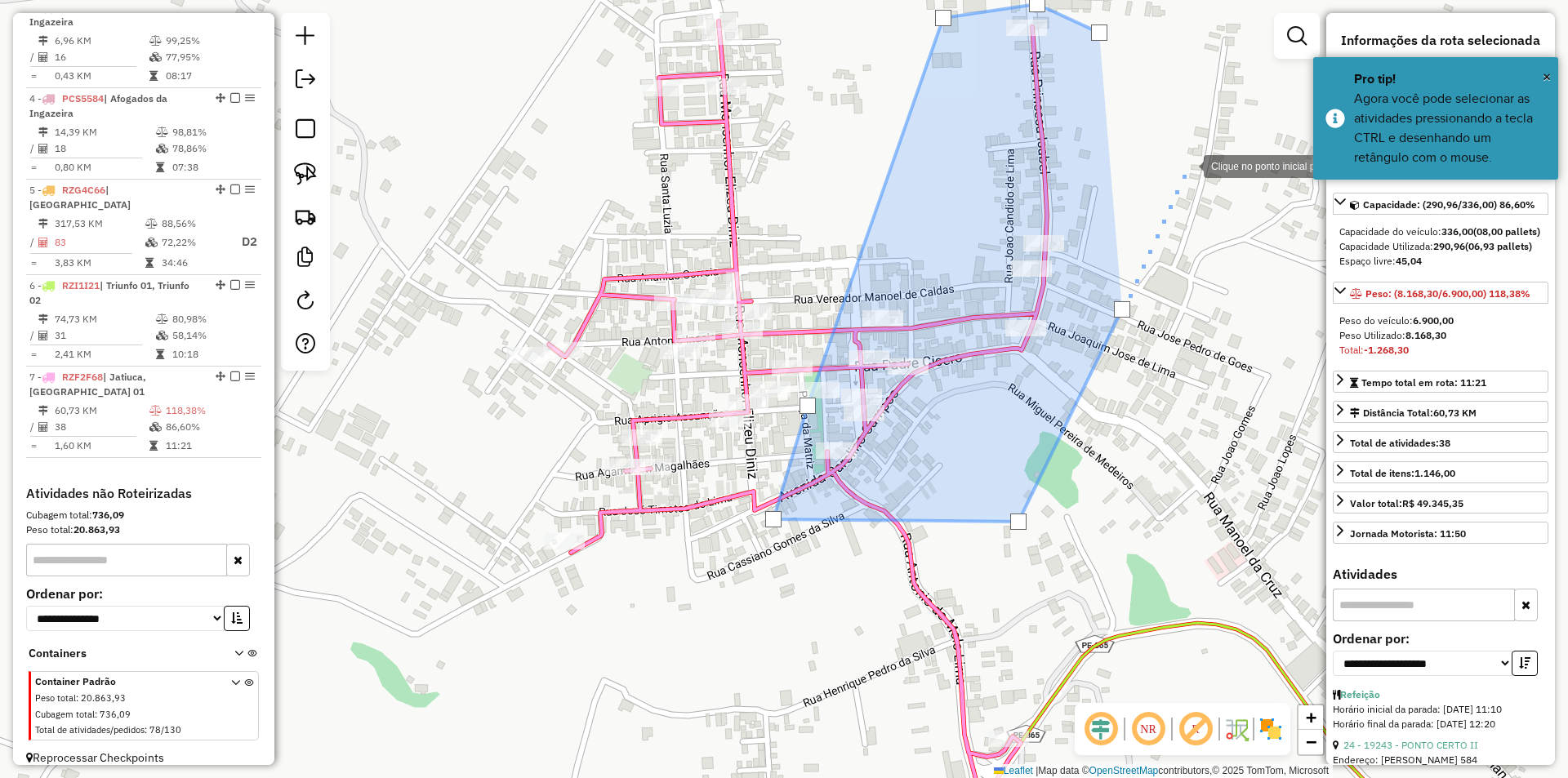
click at [1190, 149] on div at bounding box center [1187, 165] width 32 height 32
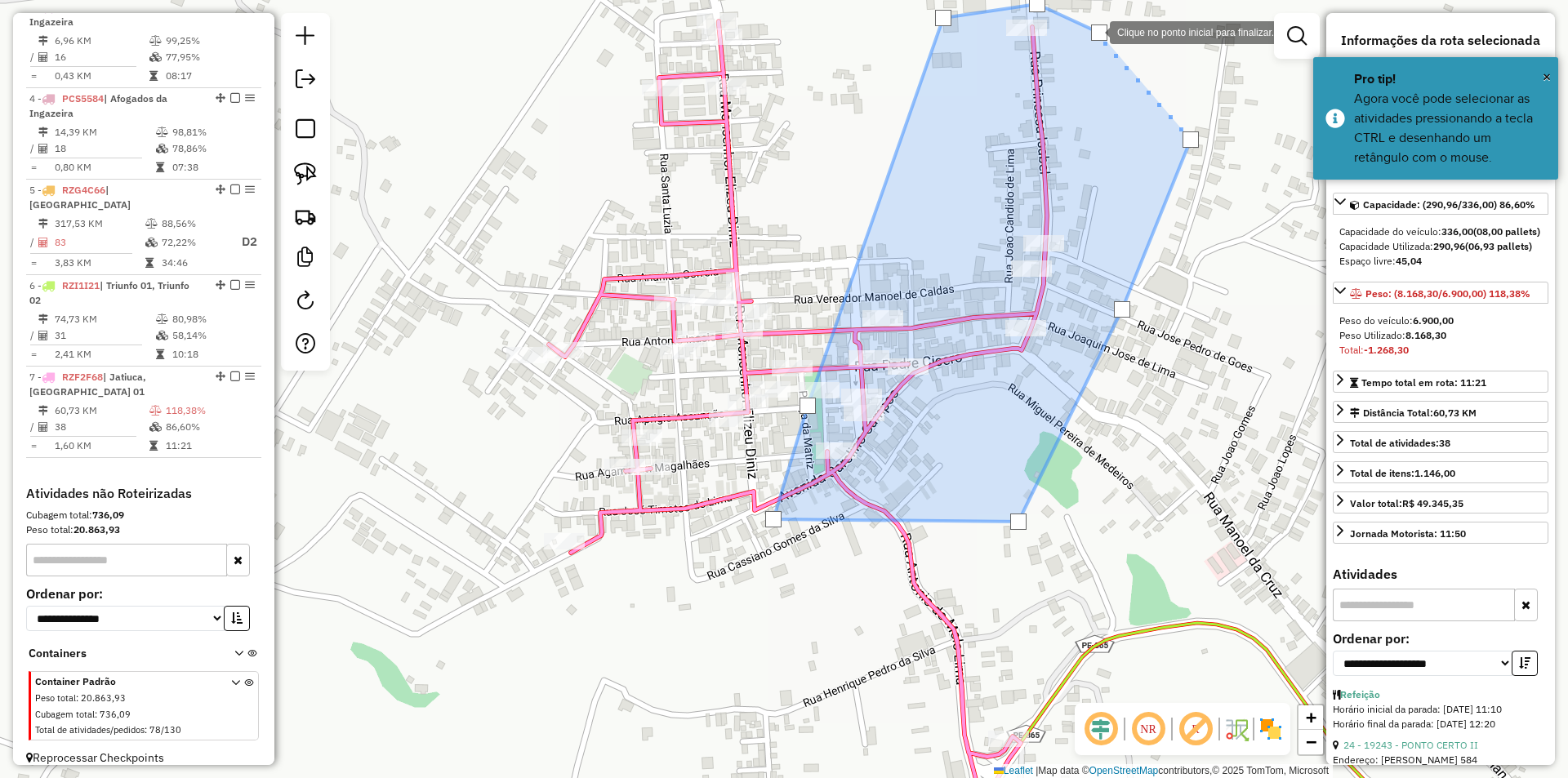
click at [1094, 31] on div at bounding box center [1099, 32] width 16 height 16
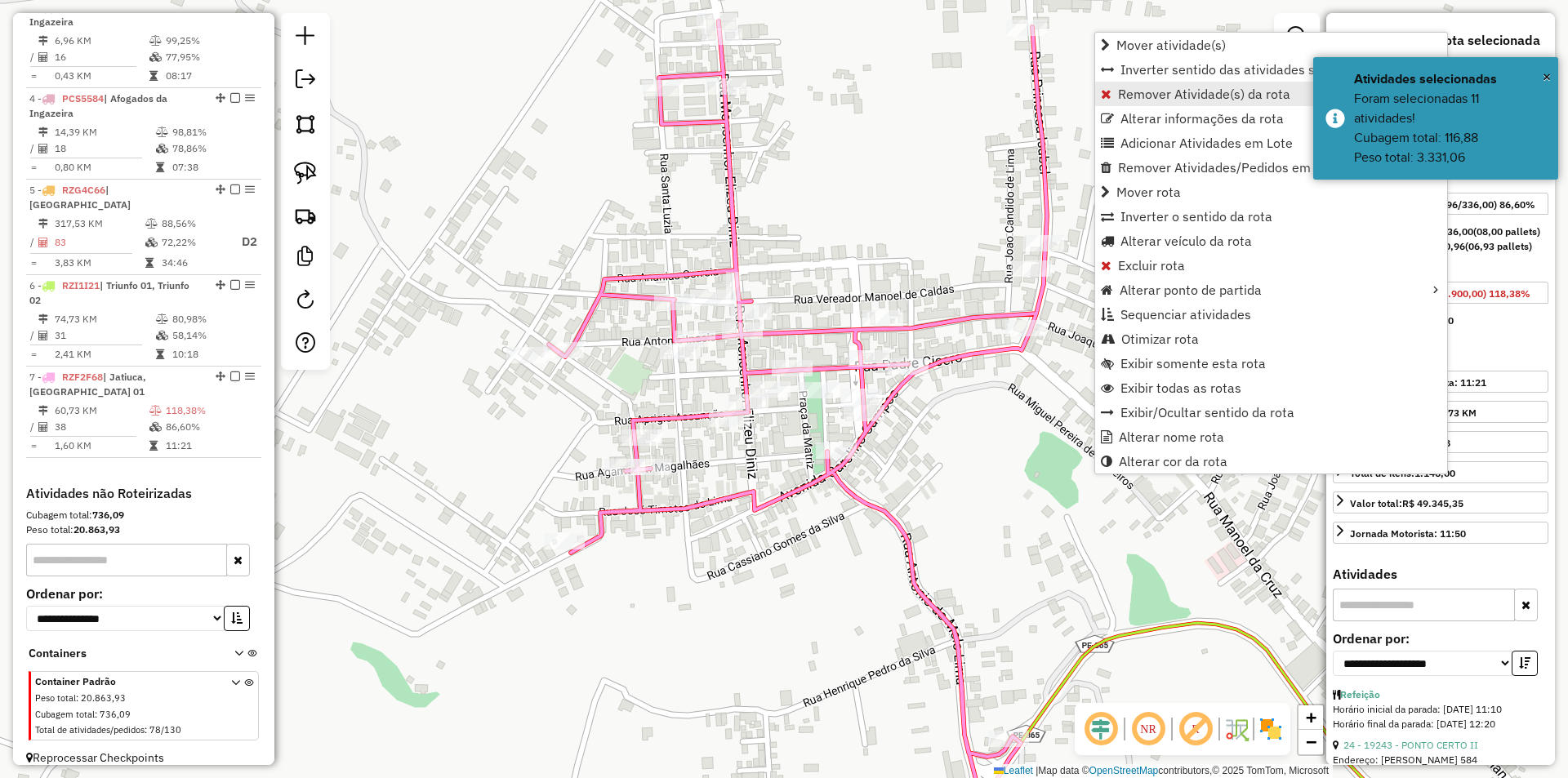
click at [1143, 91] on span "Remover Atividade(s) da rota" at bounding box center [1204, 94] width 172 height 13
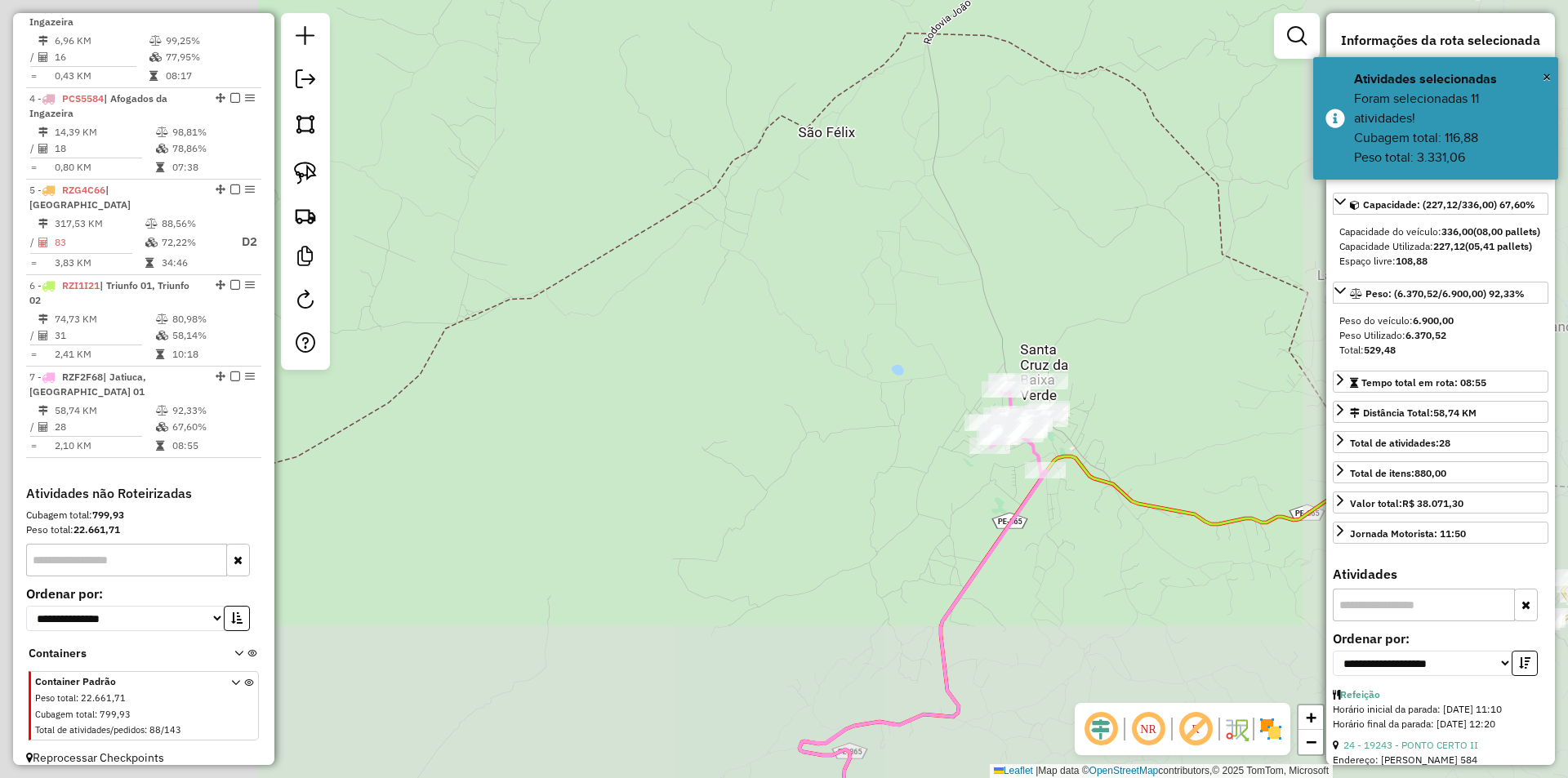
click at [1146, 571] on div "Rota 7 - Placa RZF2F68 7041 - REST SANTA LUZIA Janela de atendimento Grade de a…" at bounding box center [784, 389] width 1568 height 778
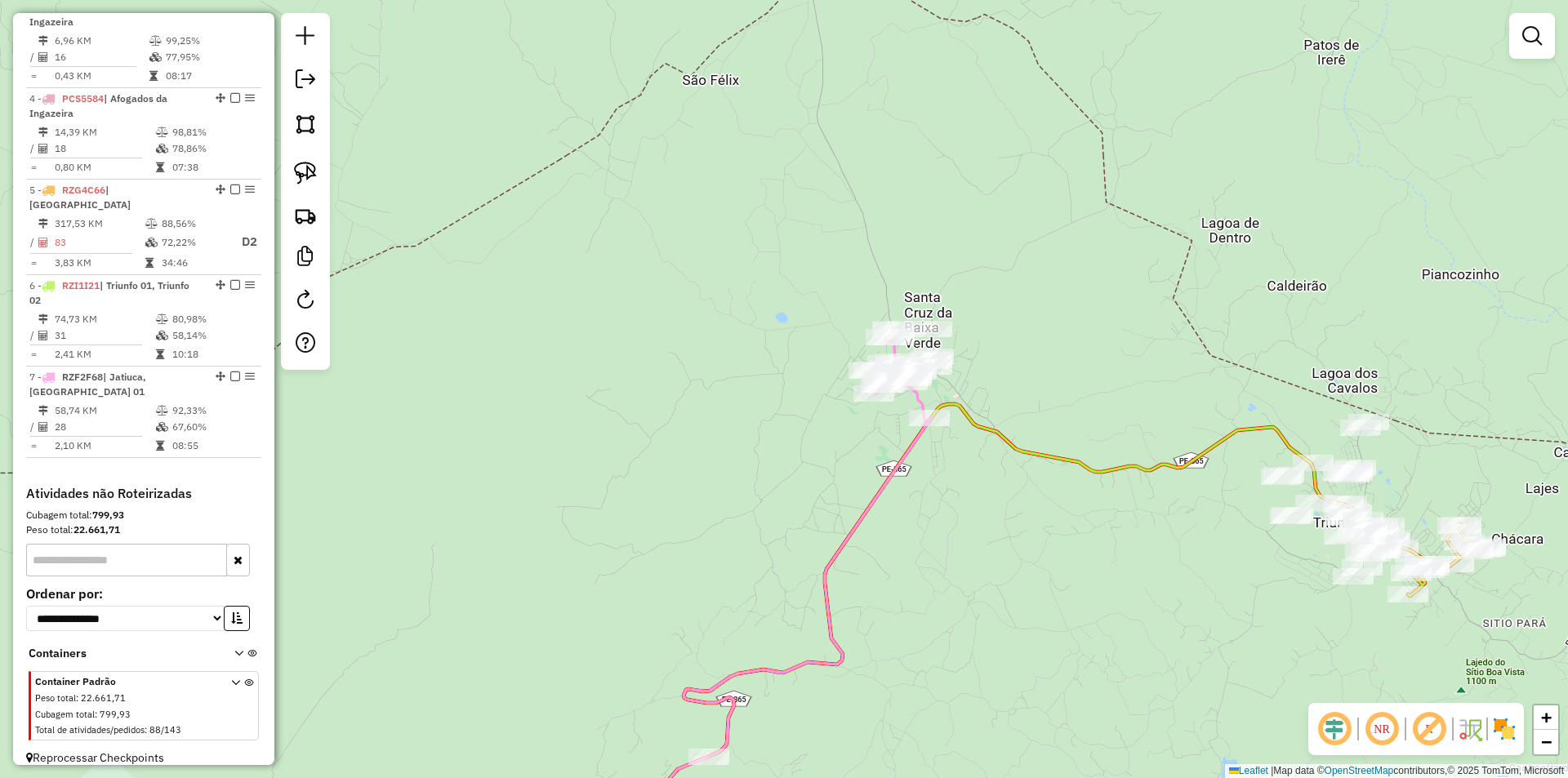
drag, startPoint x: 1096, startPoint y: 535, endPoint x: 1013, endPoint y: 488, distance: 95.4
click at [1013, 488] on div "Janela de atendimento Grade de atendimento Capacidade Transportadoras Veículos …" at bounding box center [784, 389] width 1568 height 778
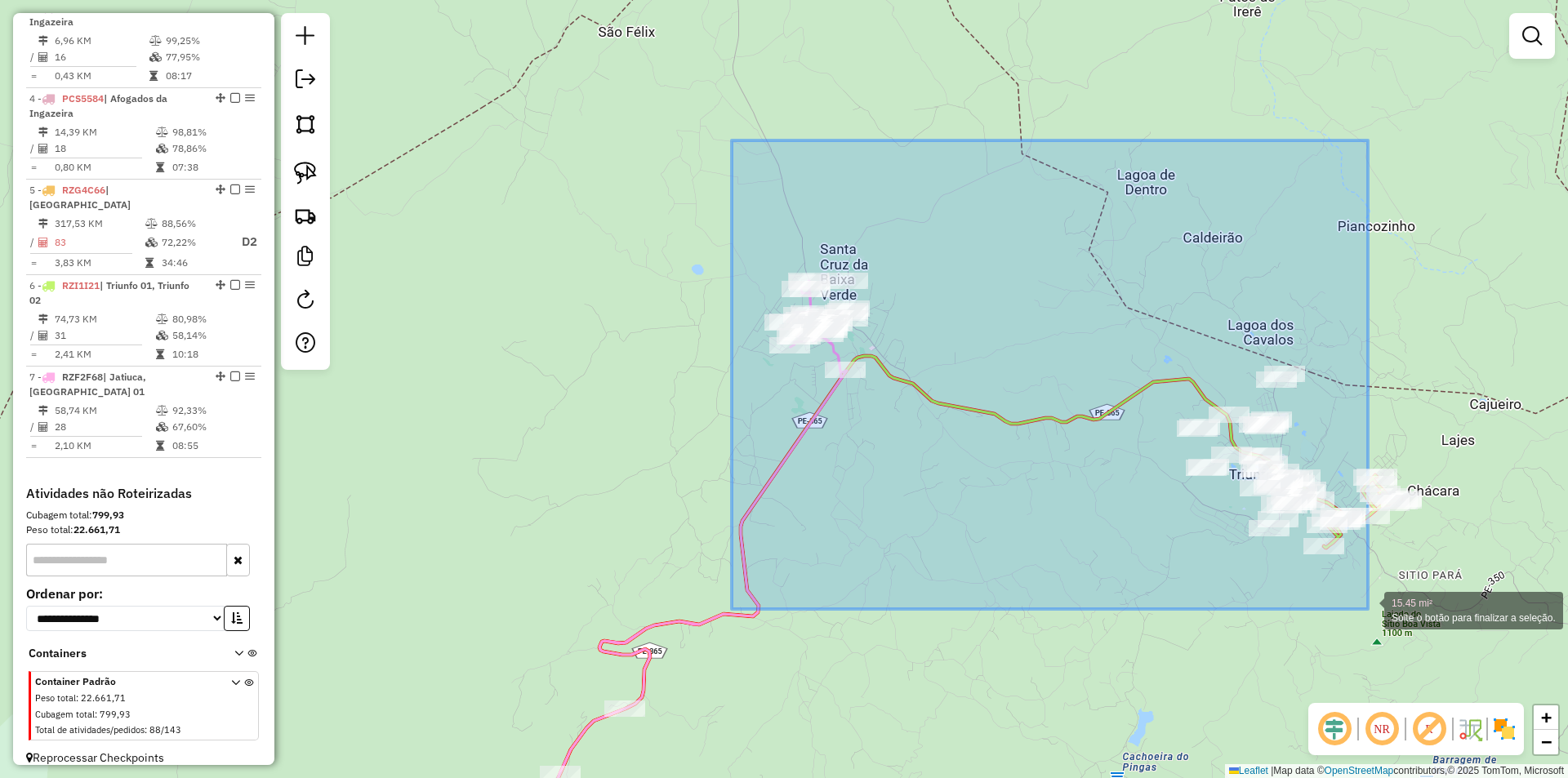
drag, startPoint x: 731, startPoint y: 141, endPoint x: 1368, endPoint y: 609, distance: 790.4
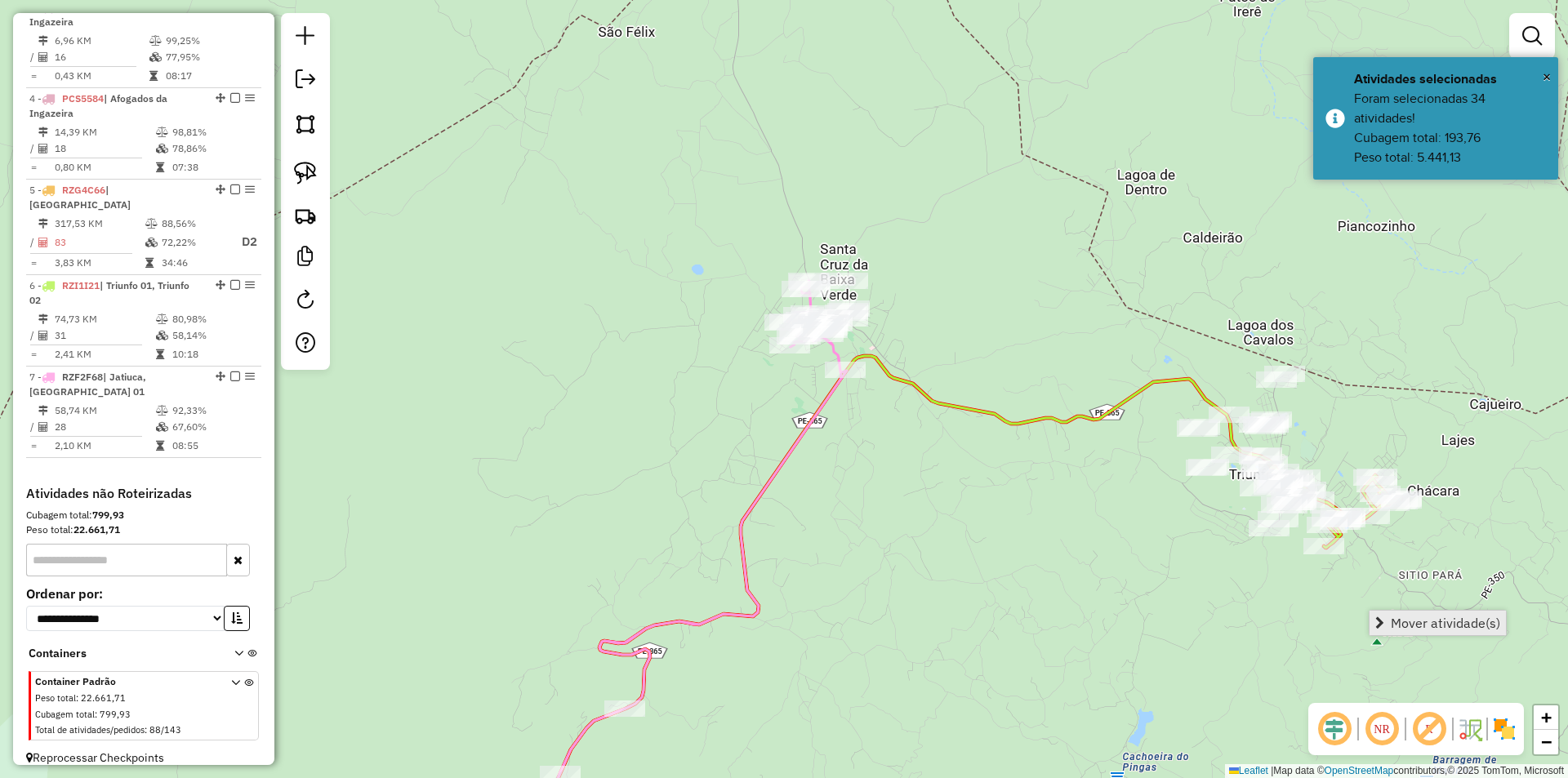
click at [1431, 623] on span "Mover atividade(s)" at bounding box center [1444, 623] width 109 height 13
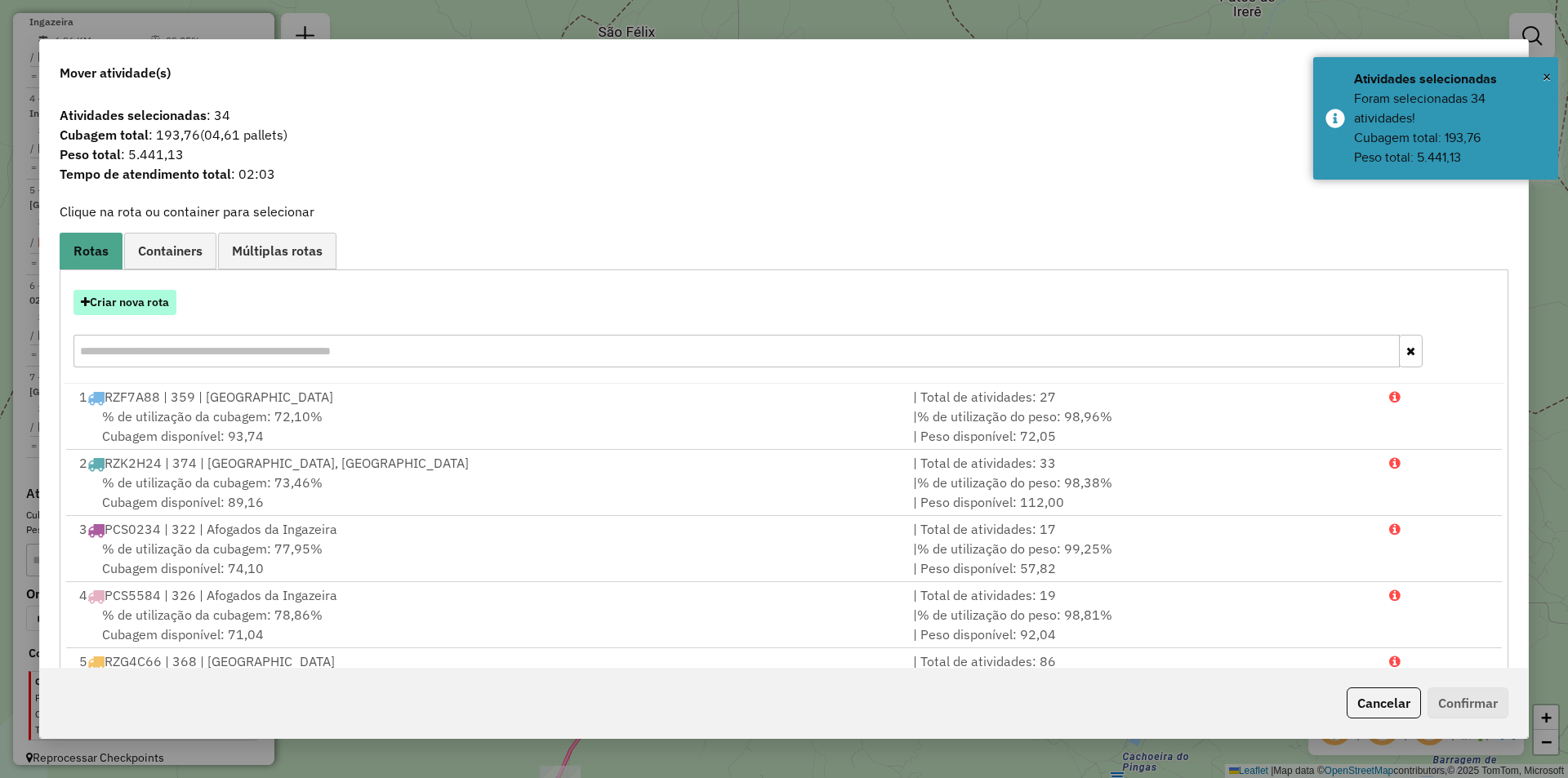
click at [148, 299] on button "Criar nova rota" at bounding box center [125, 302] width 103 height 25
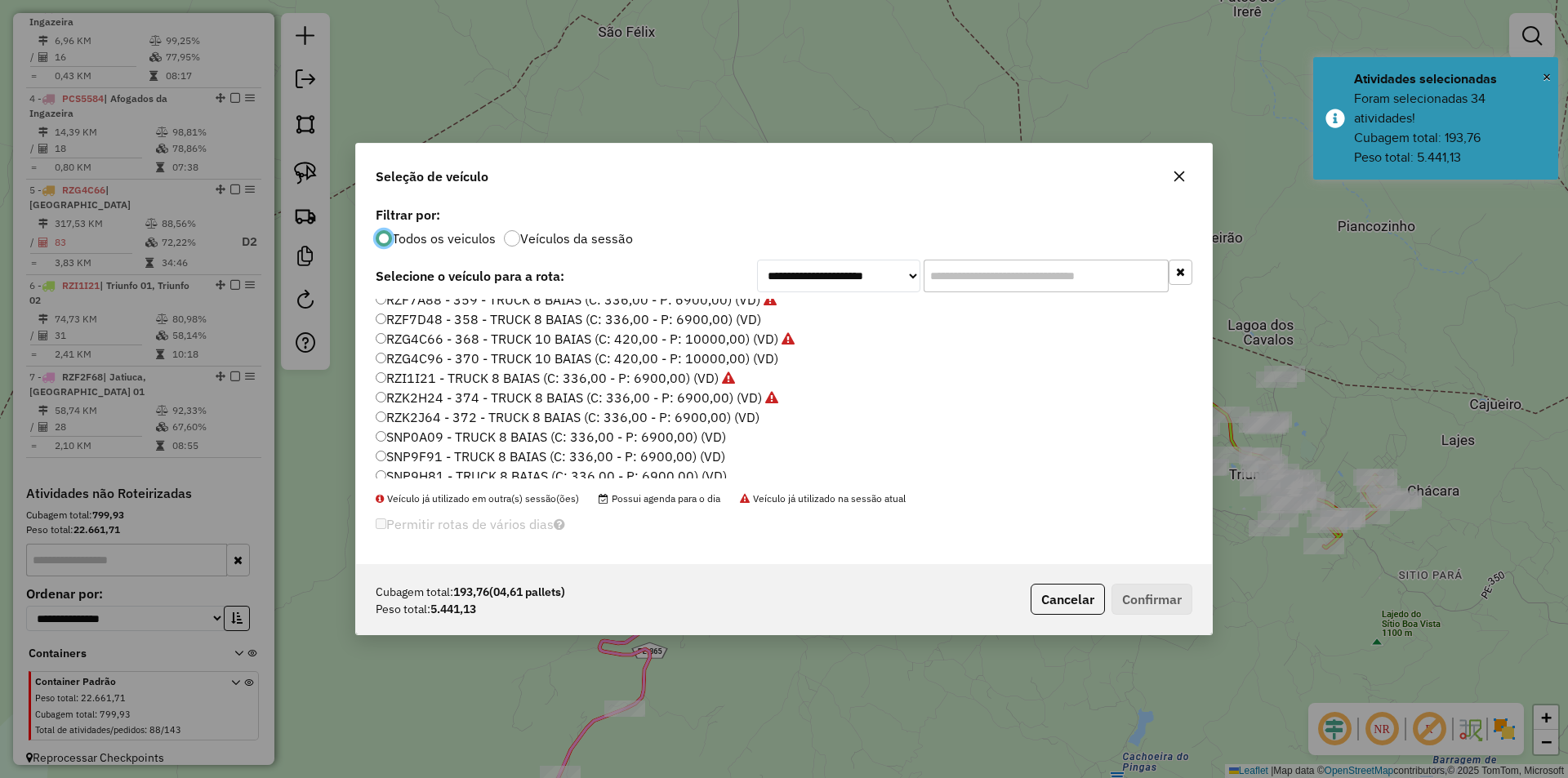
scroll to position [326, 0]
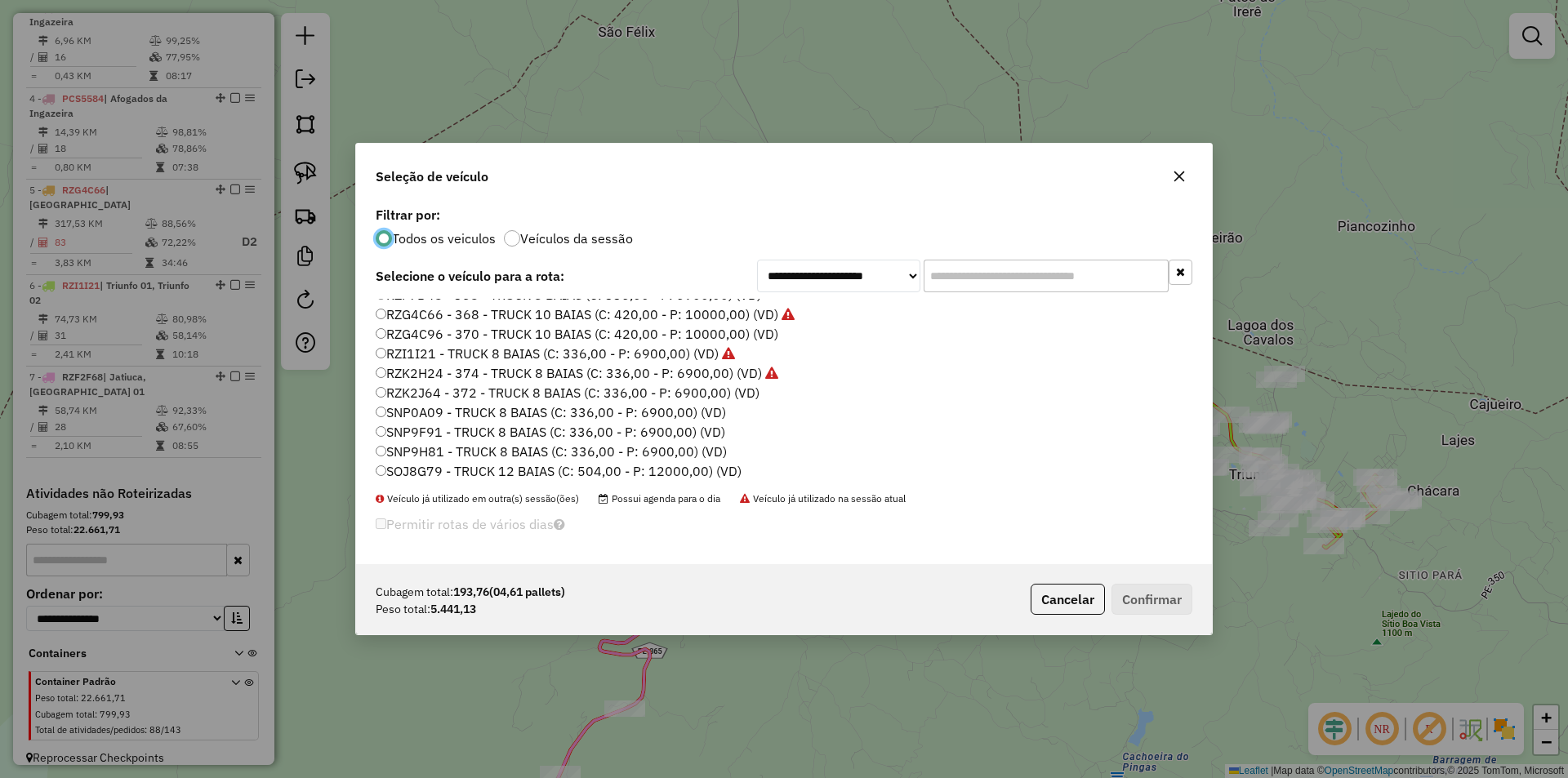
click at [462, 416] on label "SNP0A09 - TRUCK 8 BAIAS (C: 336,00 - P: 6900,00) (VD)" at bounding box center [551, 412] width 350 height 20
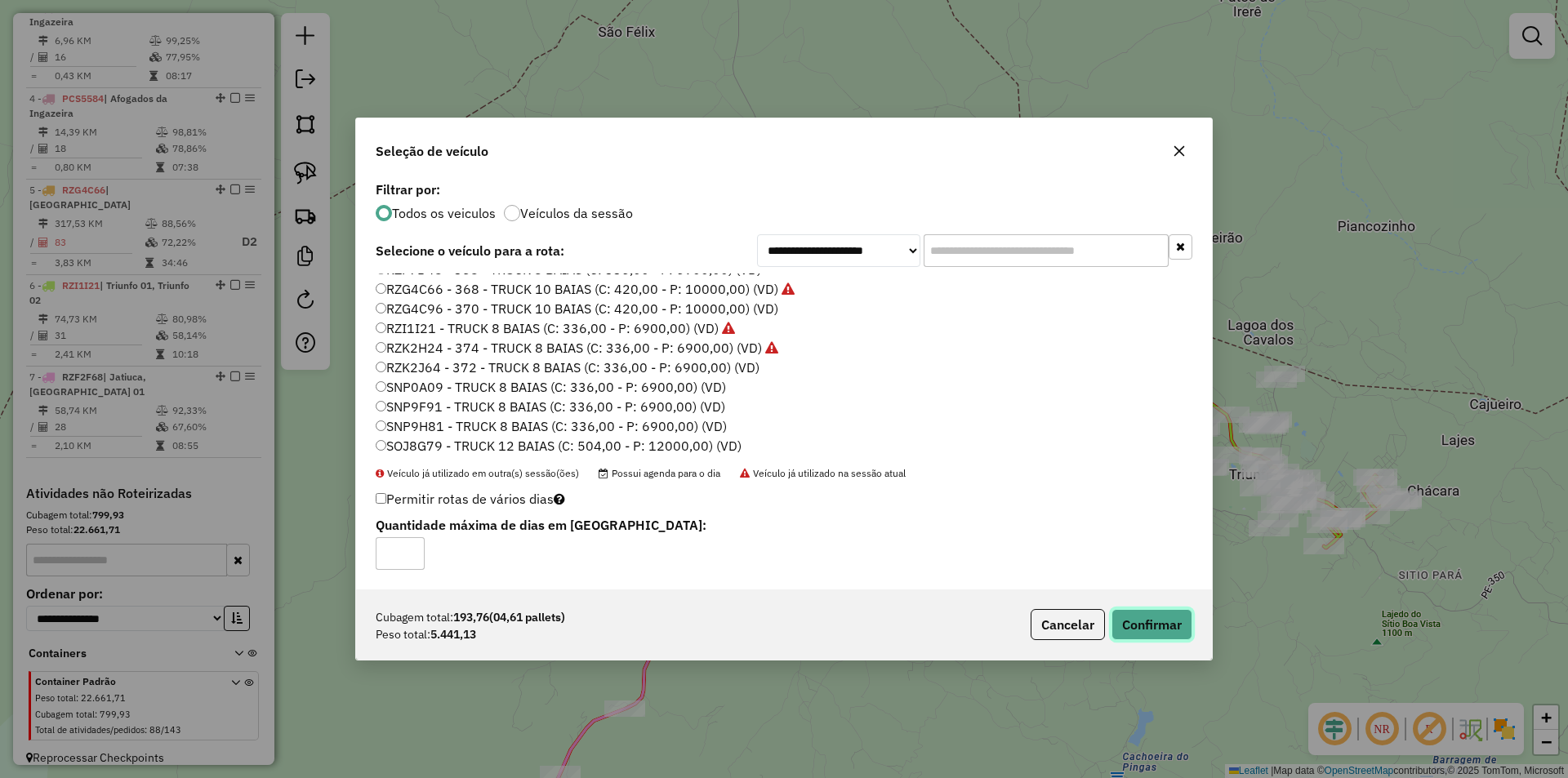
click at [1175, 631] on button "Confirmar" at bounding box center [1151, 625] width 81 height 31
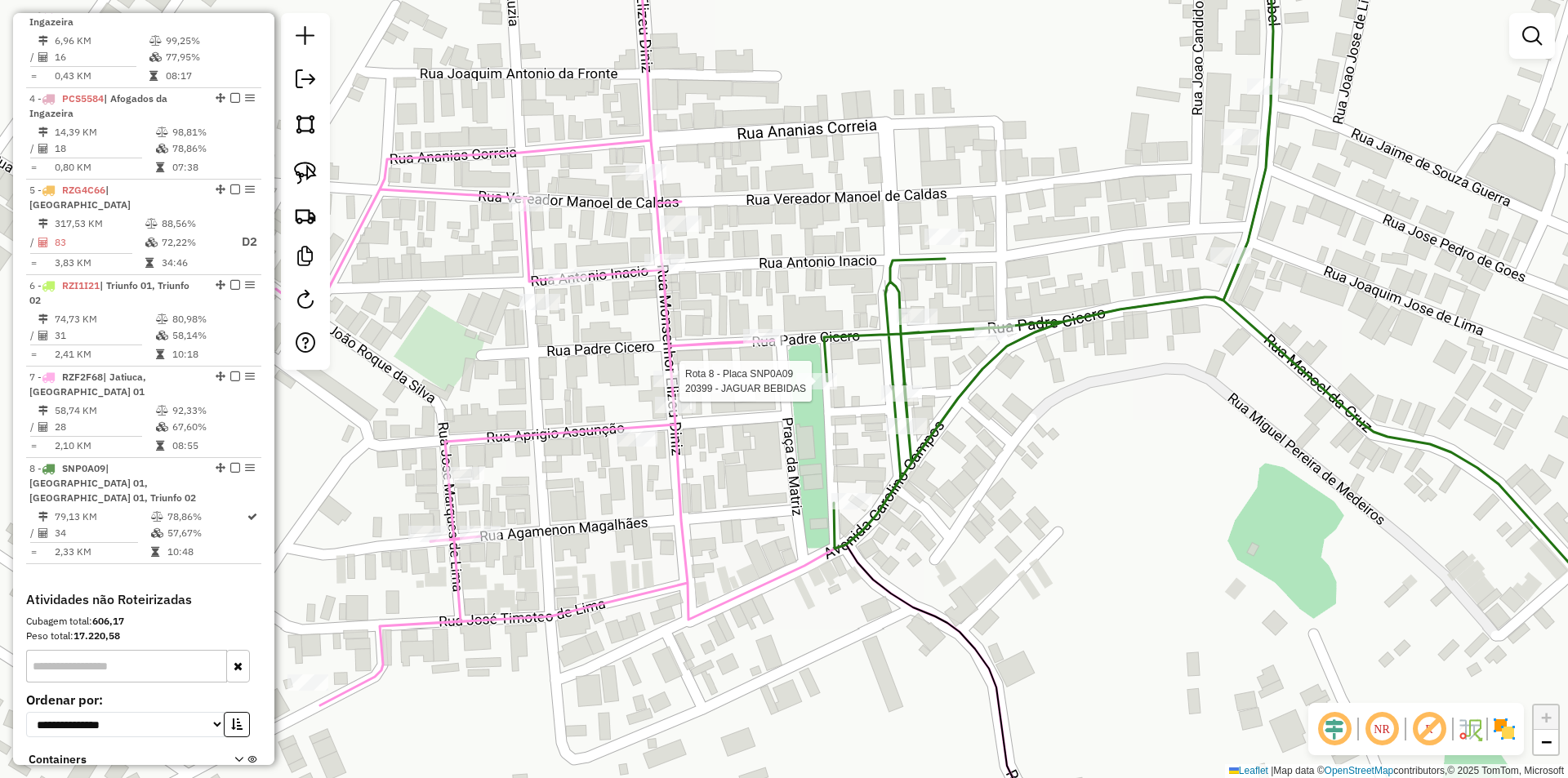
select select "**********"
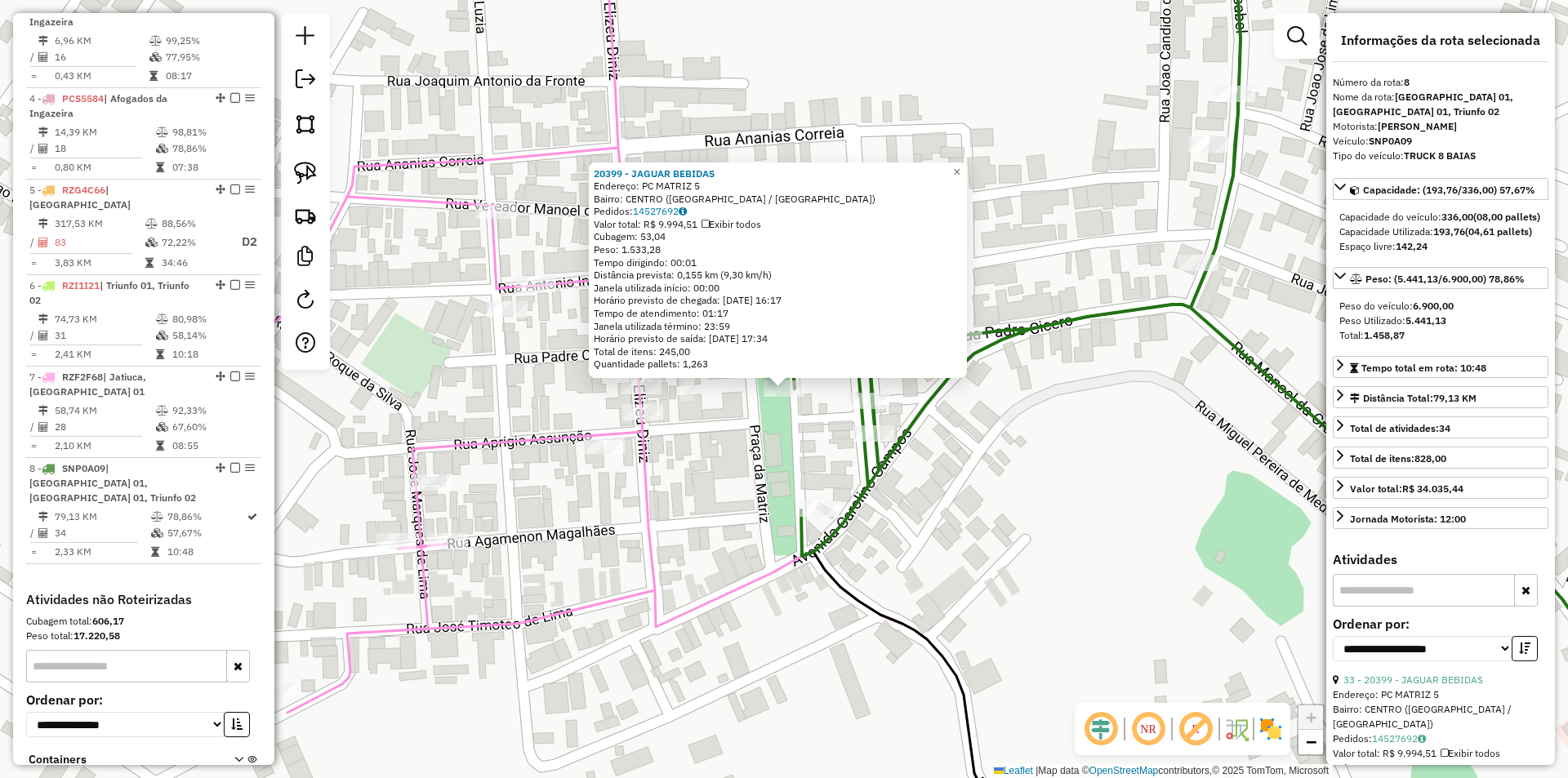
scroll to position [922, 0]
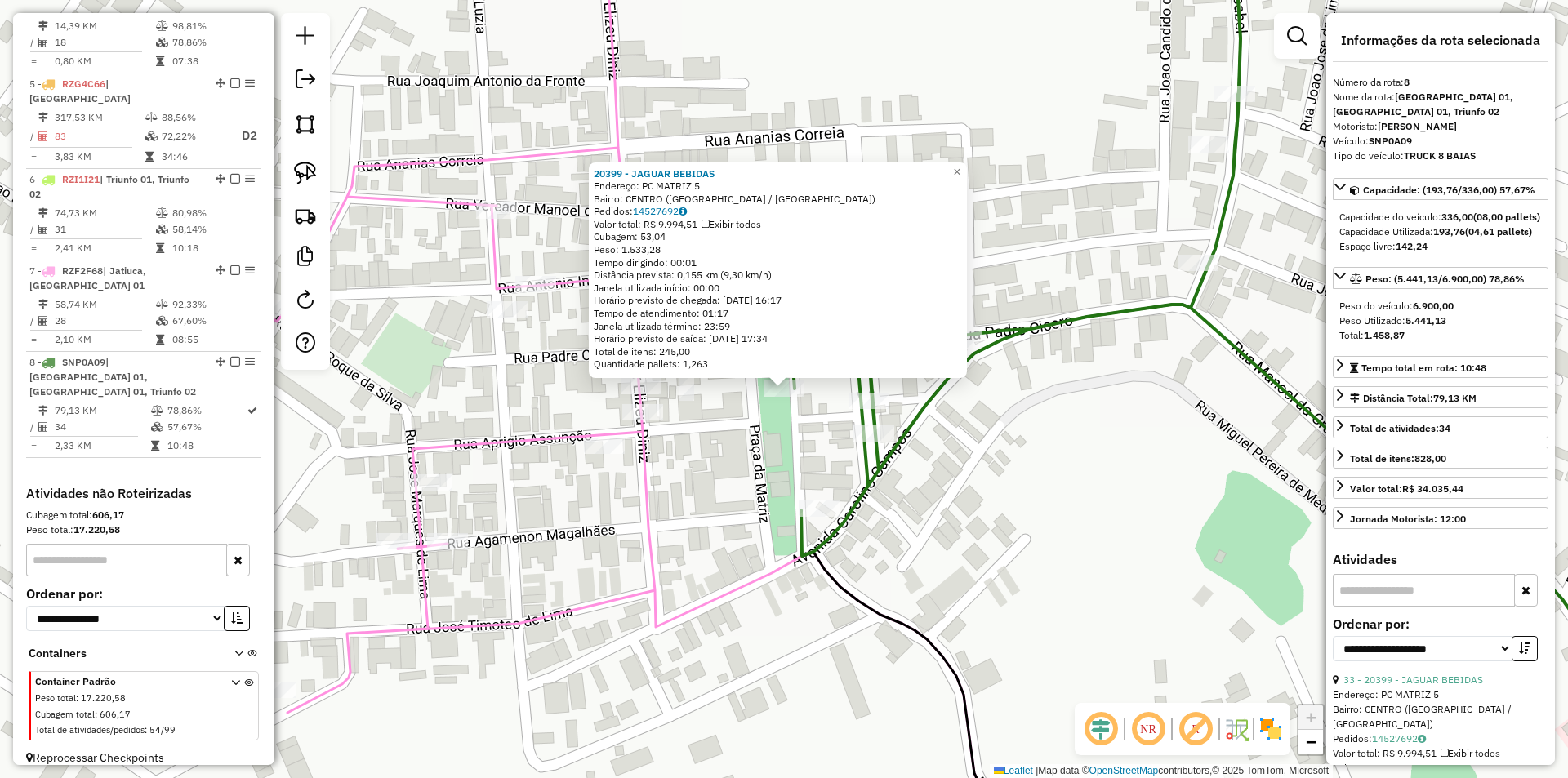
click at [788, 446] on div "20399 - JAGUAR BEBIDAS Endereço: PC MATRIZ 5 Bairro: CENTRO (SANTA CRUZ DA BAIX…" at bounding box center [784, 389] width 1568 height 778
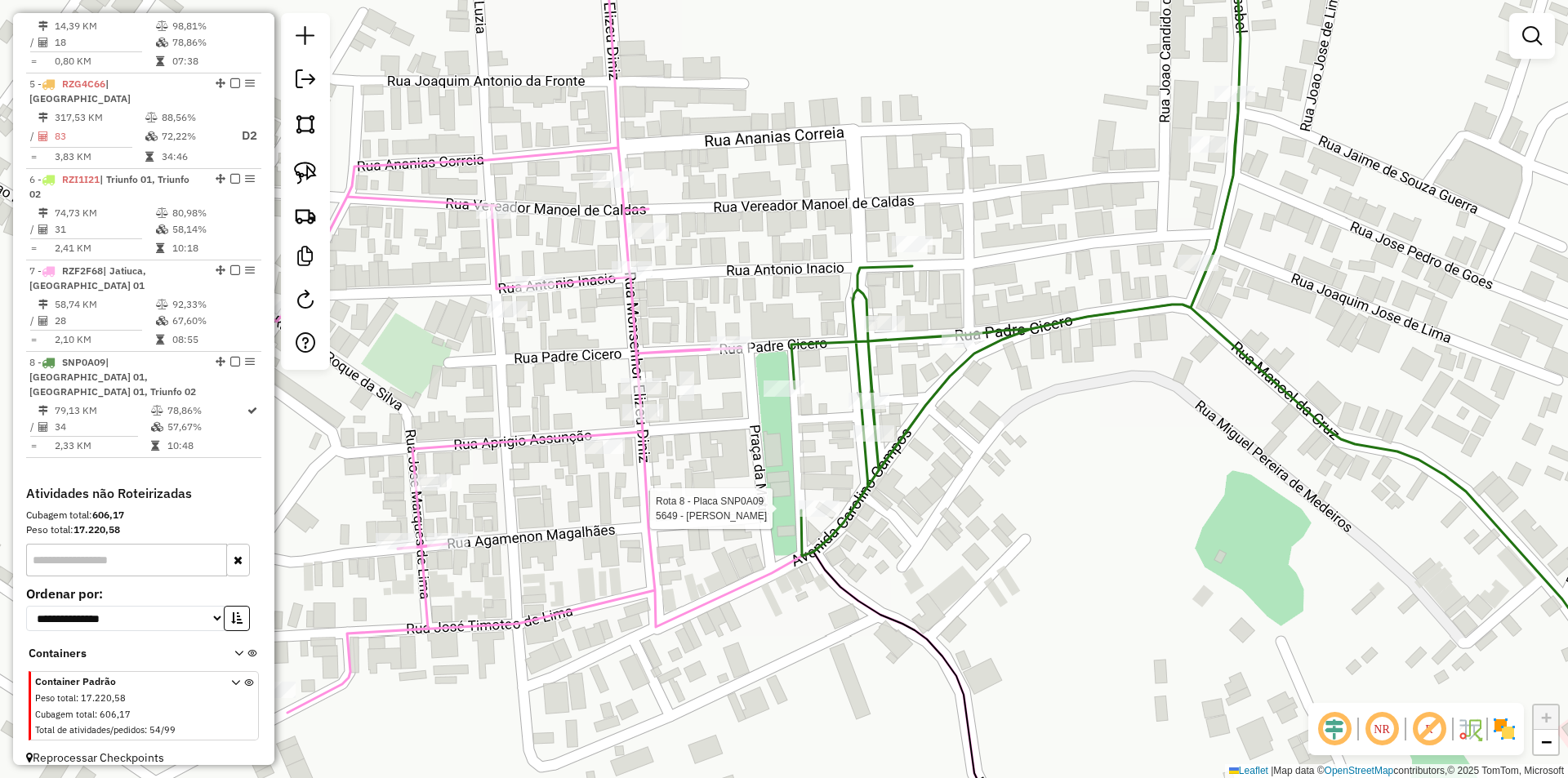
click at [817, 517] on div at bounding box center [819, 508] width 41 height 16
select select "**********"
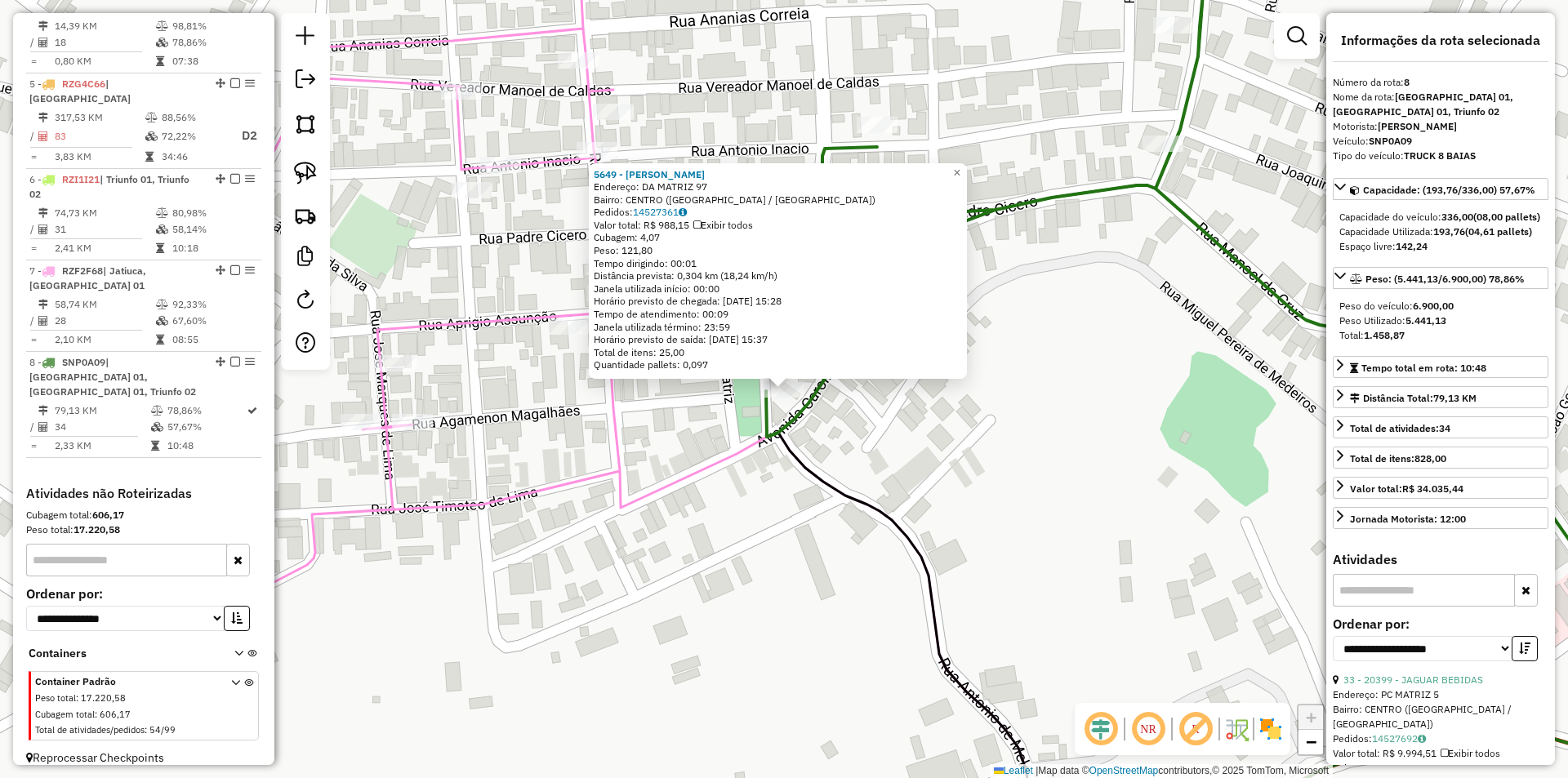
click at [921, 480] on div "5649 - ALEXANDRE MAGALHAES Endereço: DA MATRIZ 97 Bairro: CENTRO (SANTA CRUZ DA…" at bounding box center [784, 389] width 1568 height 778
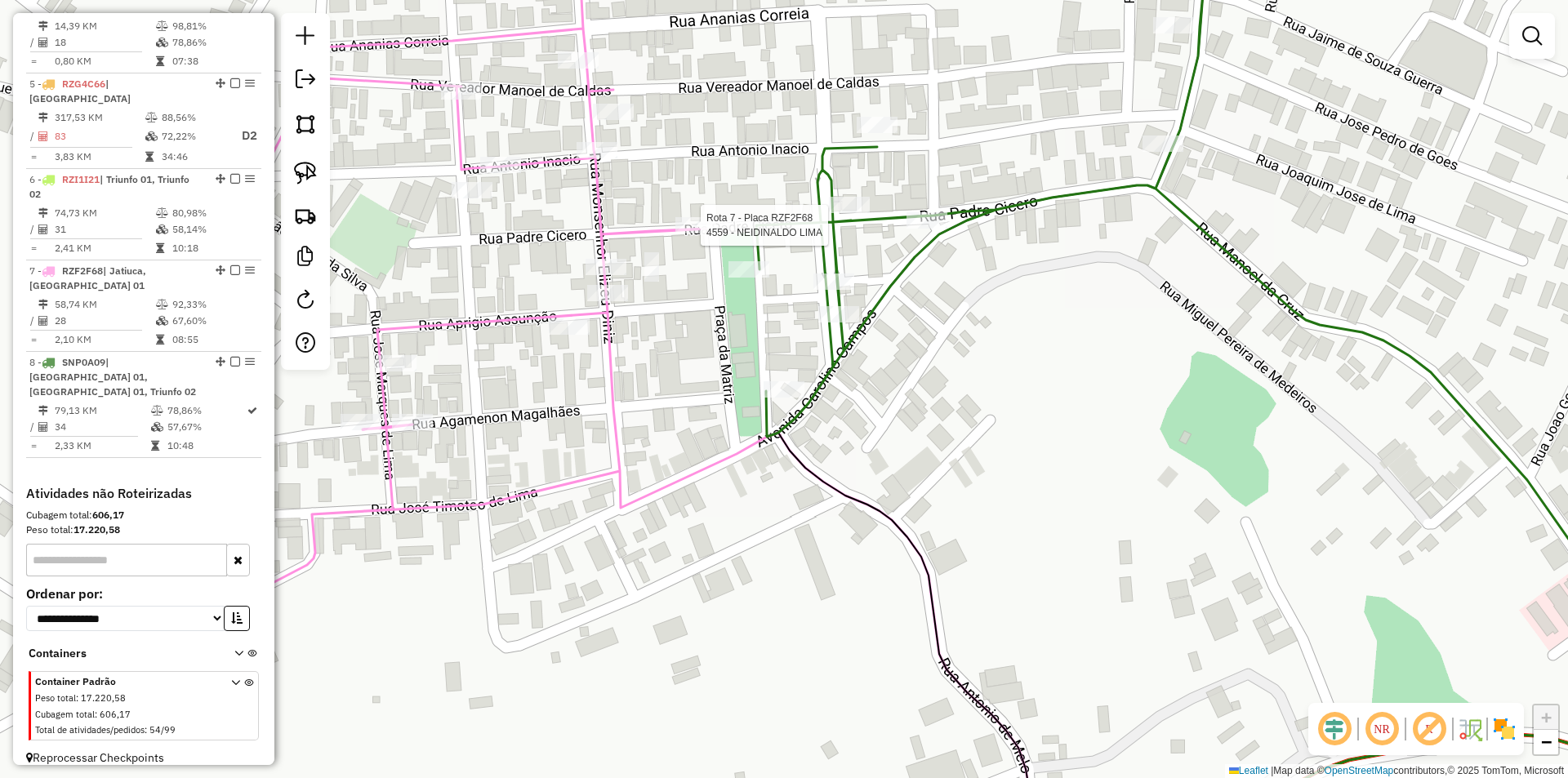
select select "**********"
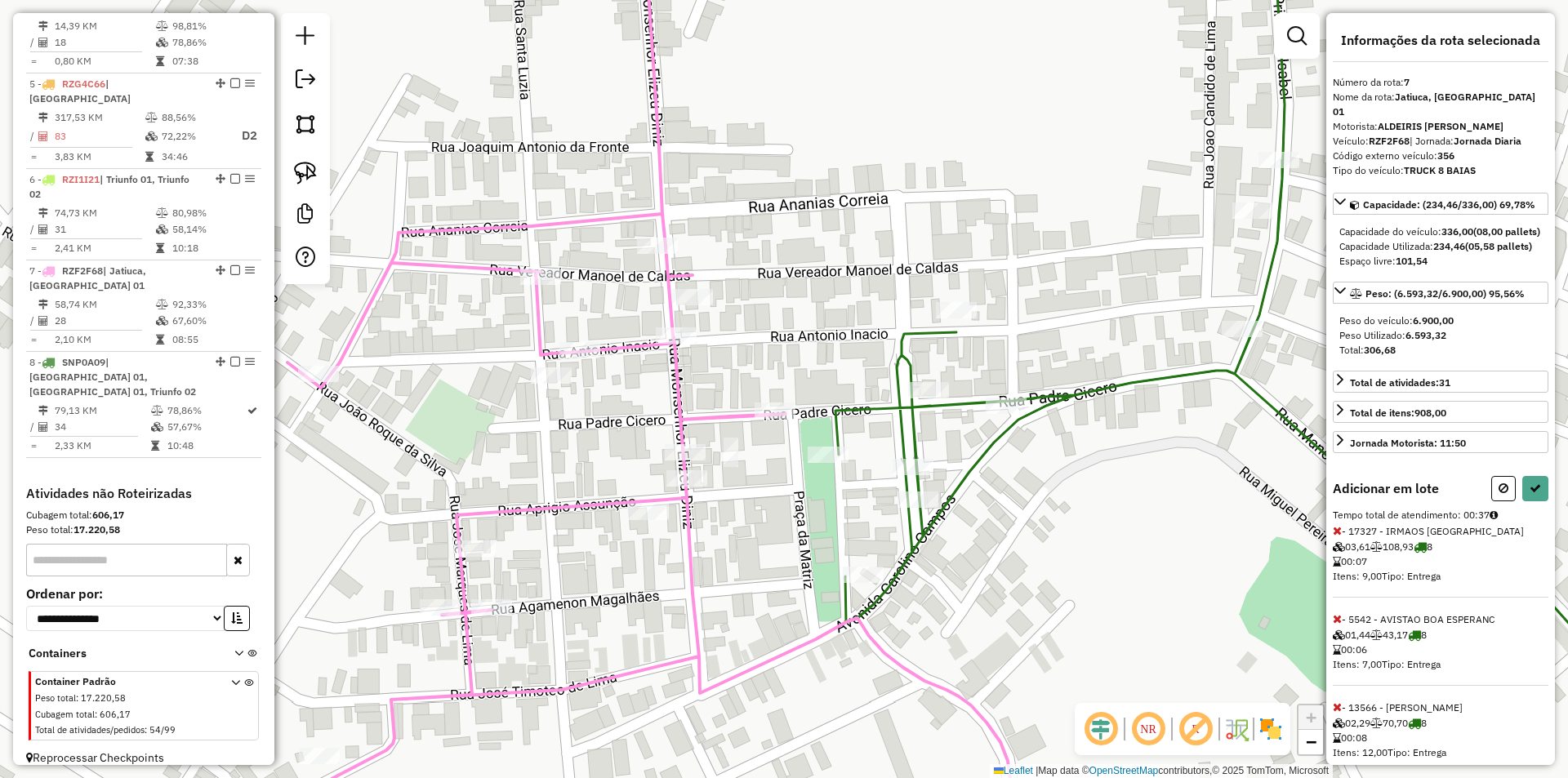
drag, startPoint x: 1132, startPoint y: 156, endPoint x: 1114, endPoint y: 241, distance: 86.9
click at [1091, 262] on div "Janela de atendimento Grade de atendimento Capacidade Transportadoras Veículos …" at bounding box center [784, 389] width 1568 height 778
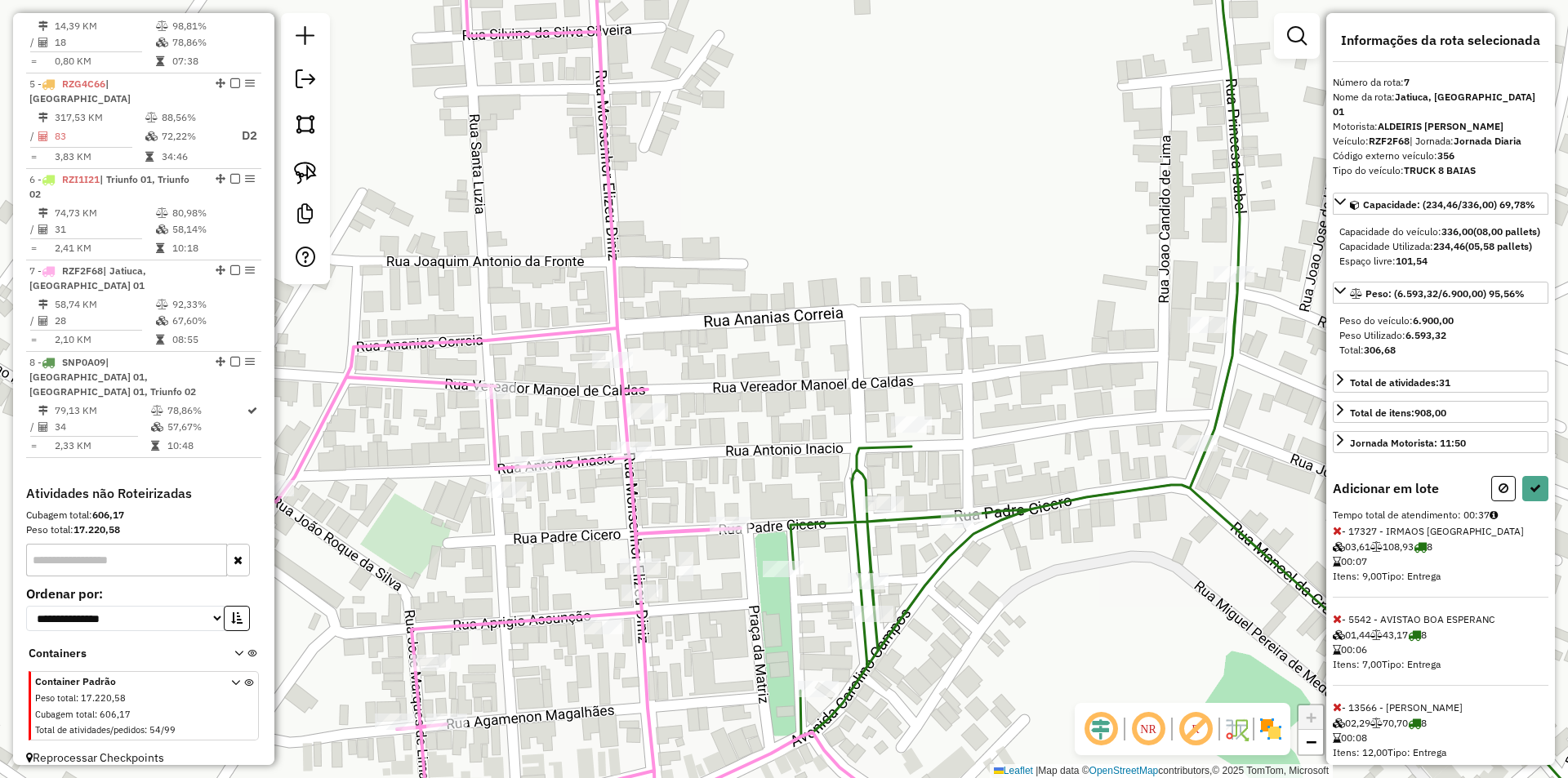
drag, startPoint x: 1137, startPoint y: 281, endPoint x: 1132, endPoint y: 298, distance: 17.7
click at [1132, 297] on div "Janela de atendimento Grade de atendimento Capacidade Transportadoras Veículos …" at bounding box center [784, 389] width 1568 height 778
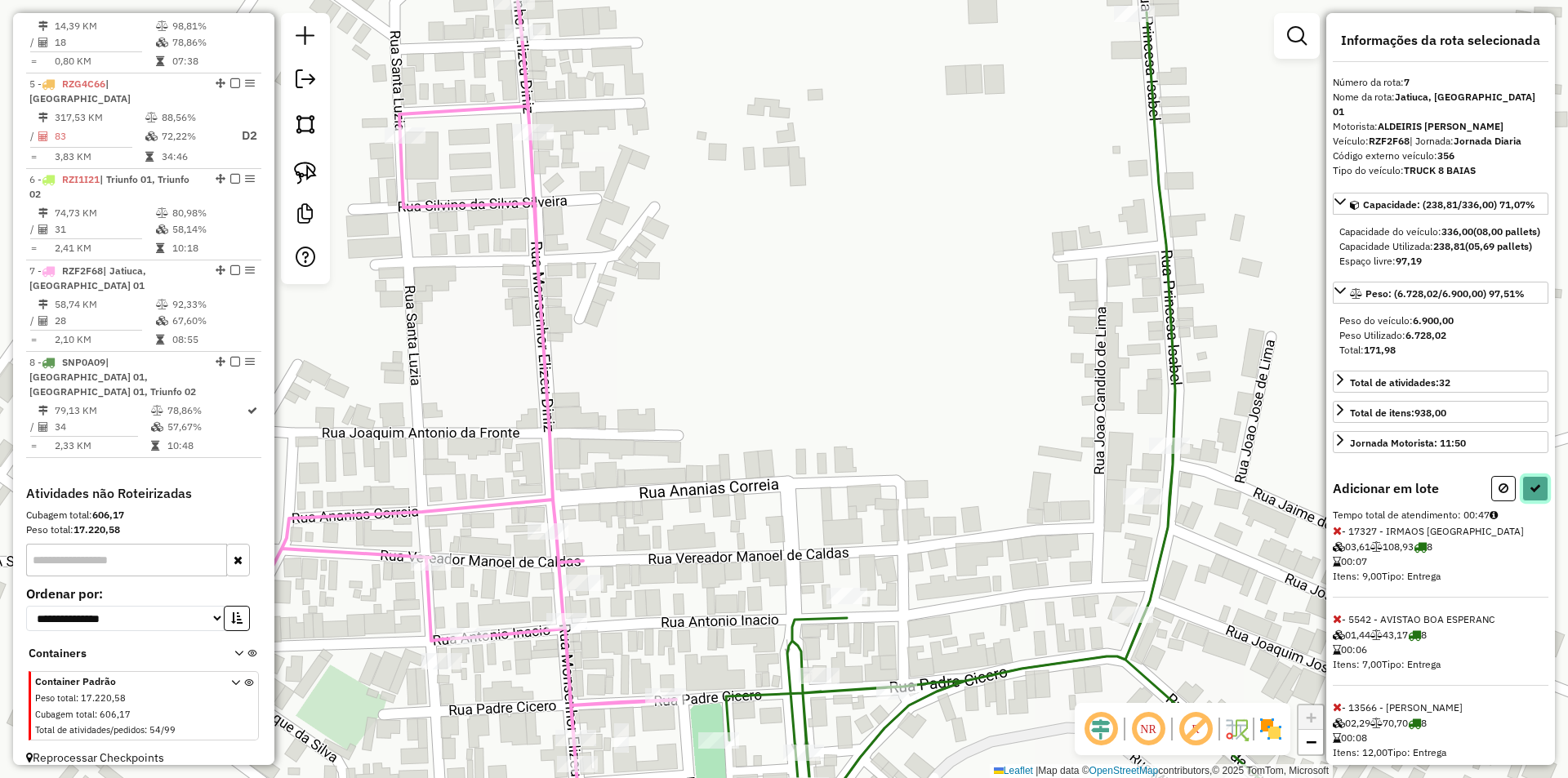
click at [1531, 494] on icon at bounding box center [1535, 488] width 12 height 12
select select "**********"
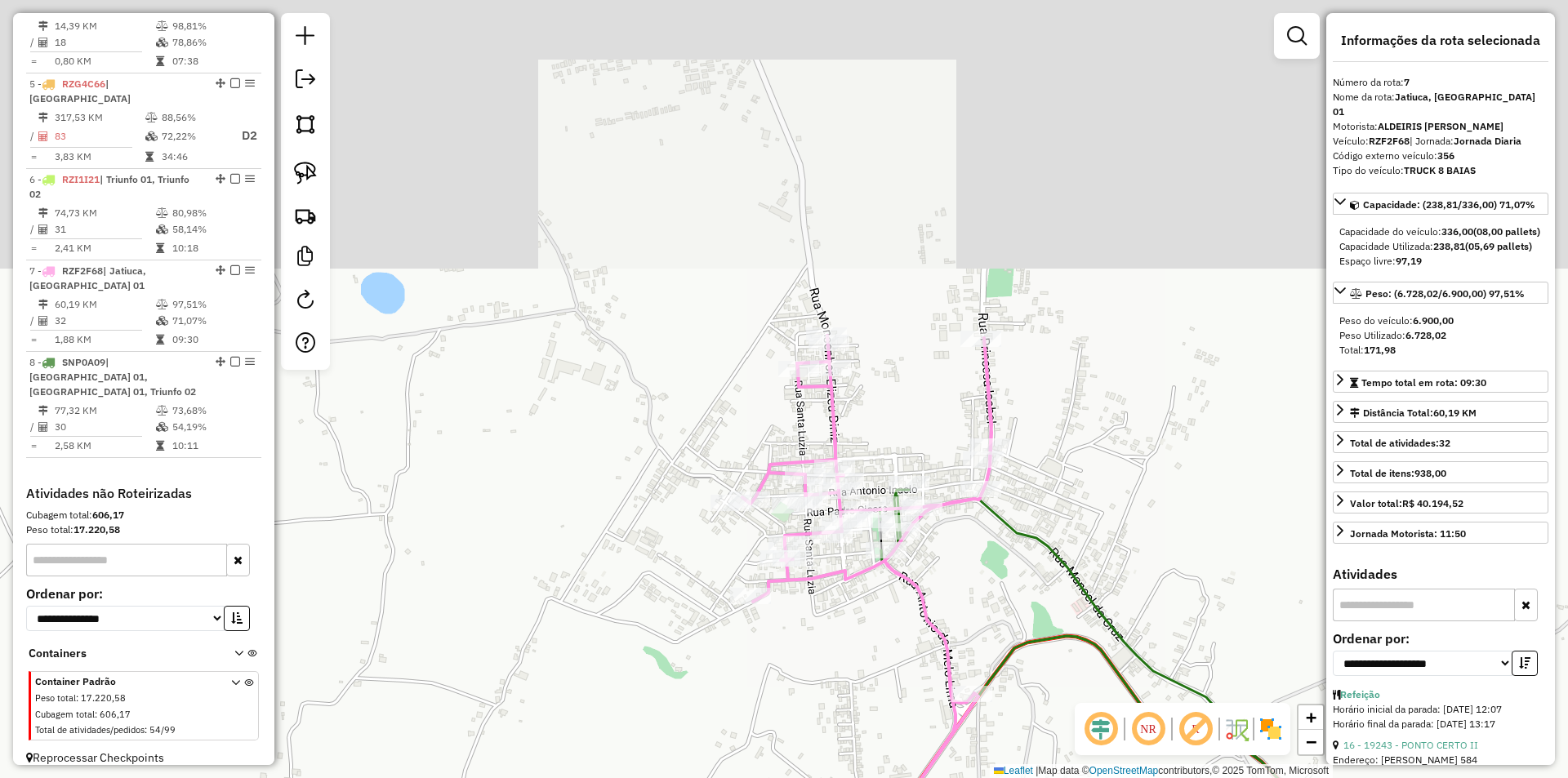
click at [921, 456] on div "Janela de atendimento Grade de atendimento Capacidade Transportadoras Veículos …" at bounding box center [784, 389] width 1568 height 778
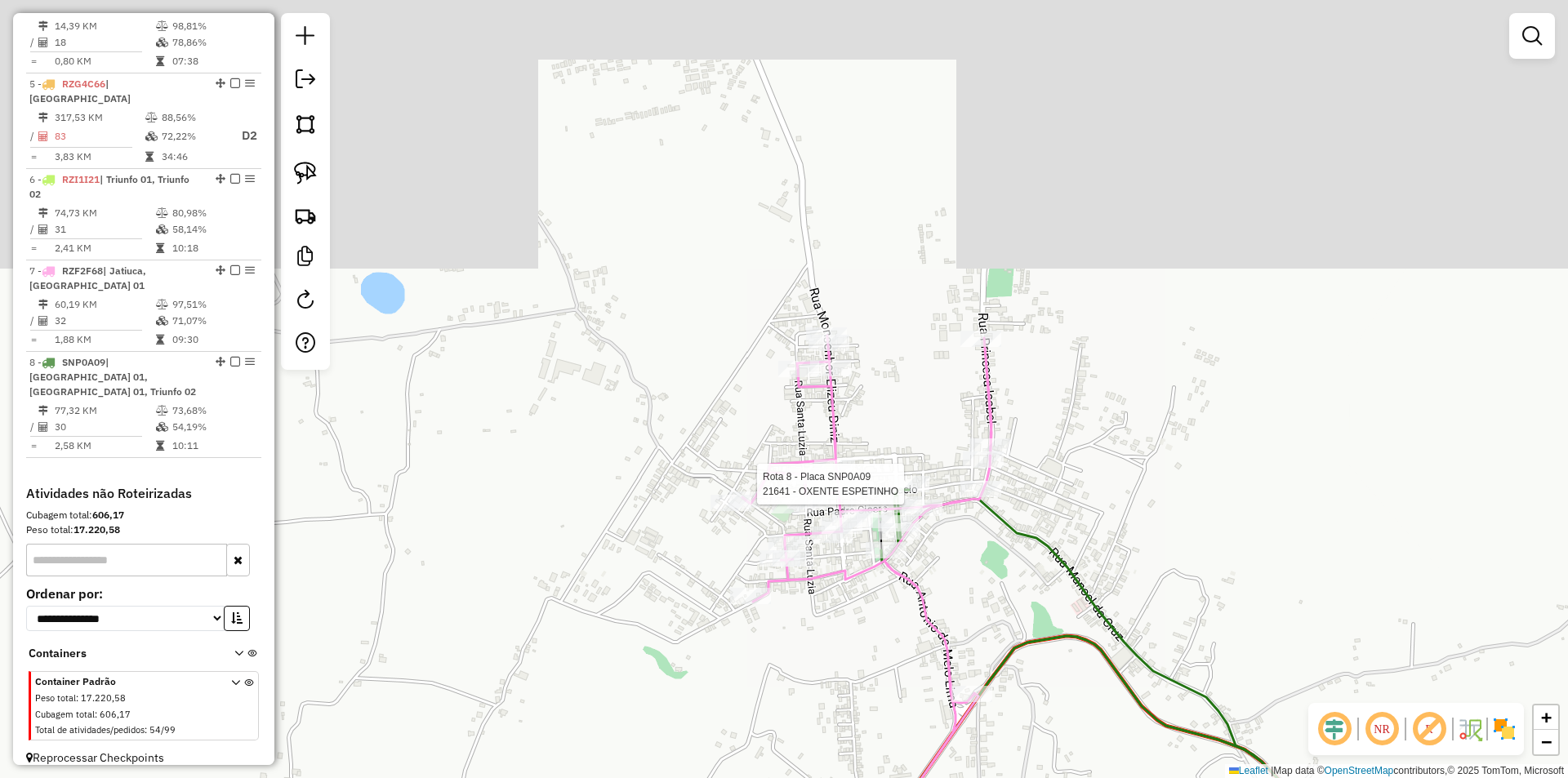
select select "**********"
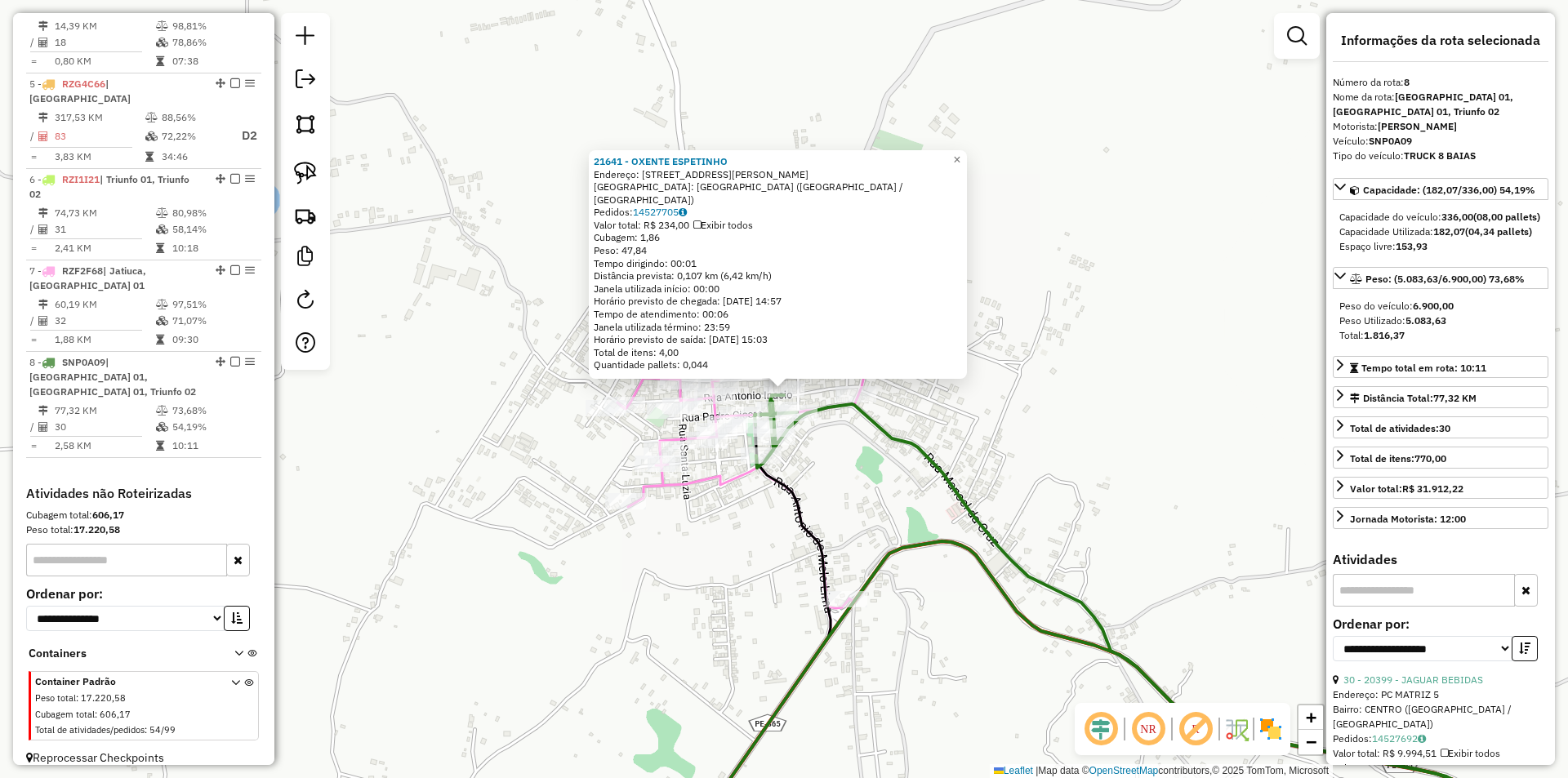
click at [1093, 462] on div "21641 - OXENTE ESPETINHO Endereço: RUA ANTONIO INACIO 847 Bairro: PERNAMBUCO (S…" at bounding box center [784, 389] width 1568 height 778
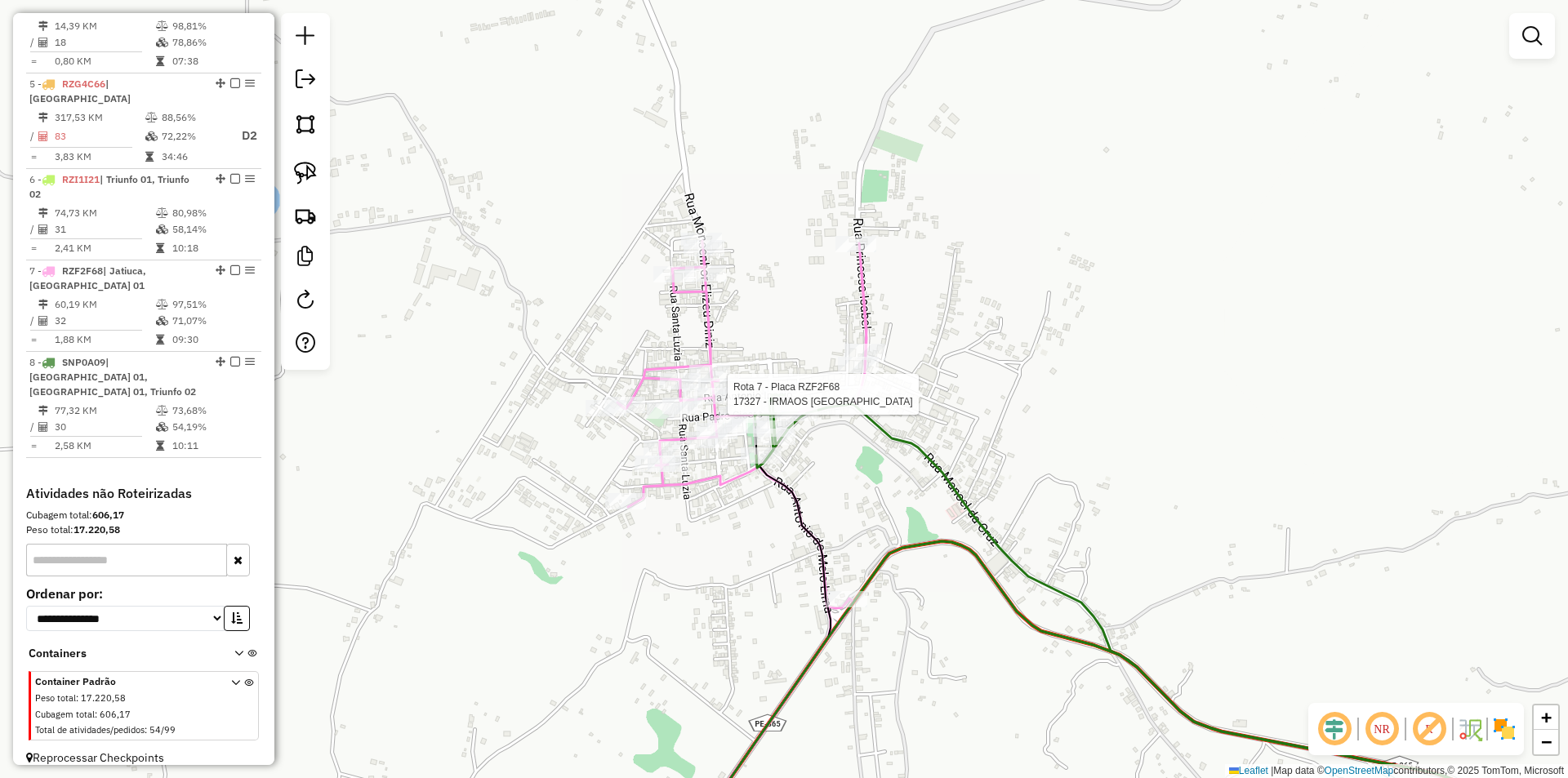
select select "**********"
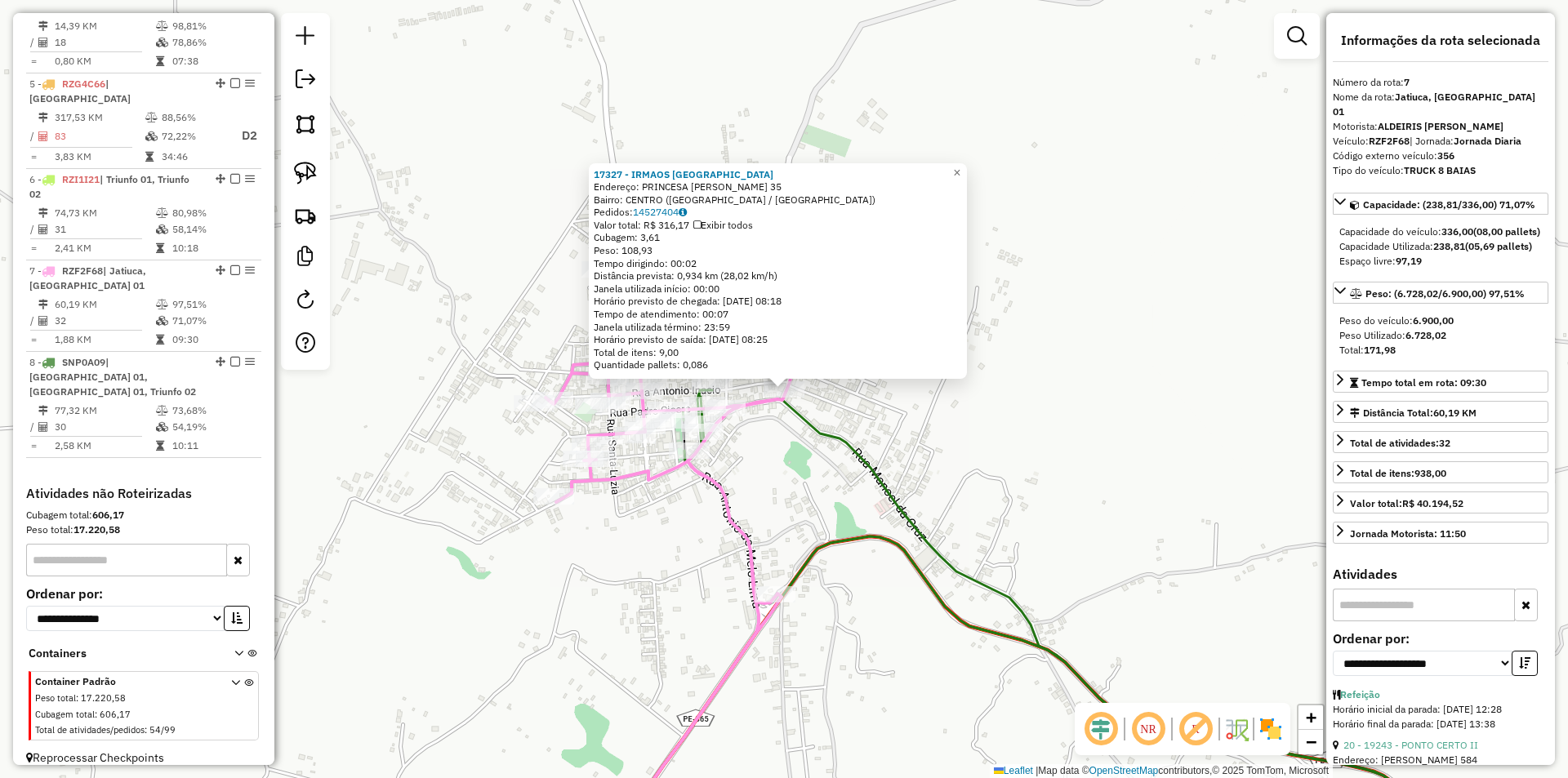
click at [1049, 473] on div "17327 - IRMAOS BRASIL Endereço: PRINCESA ISABEL 35 Bairro: CENTRO (SANTA CRUZ D…" at bounding box center [784, 389] width 1568 height 778
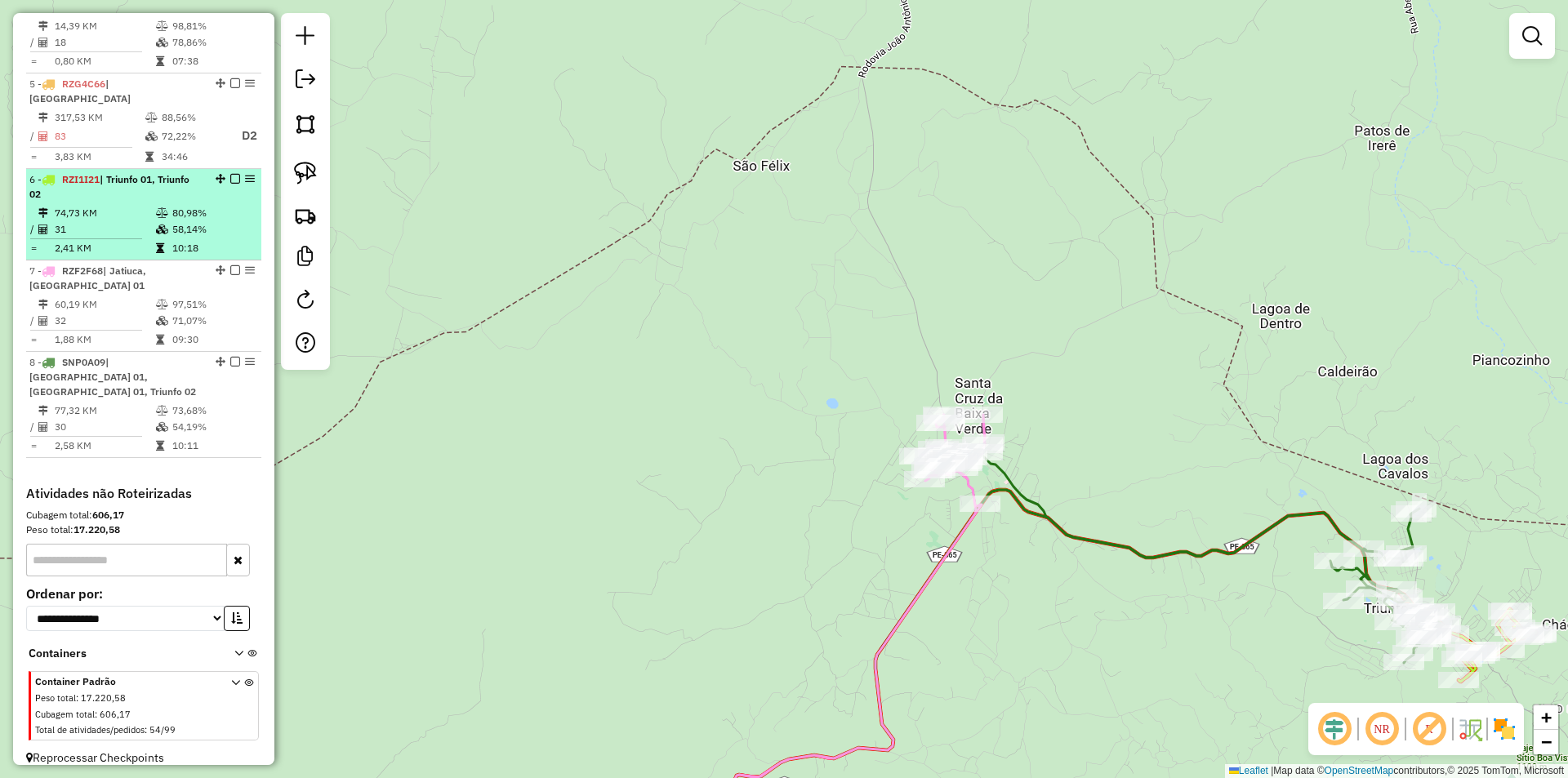
select select "**********"
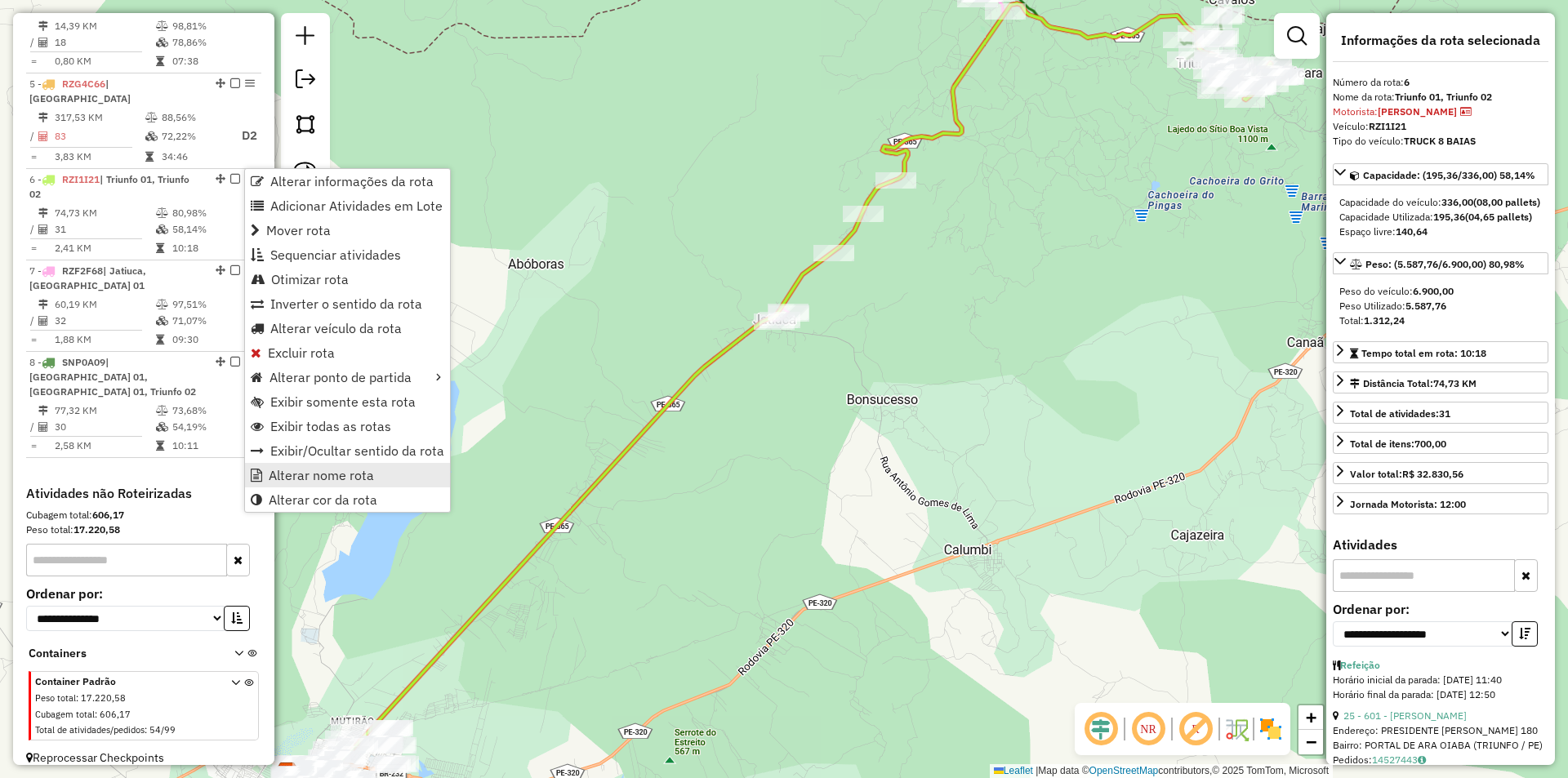
click at [368, 486] on link "Alterar nome rota" at bounding box center [347, 474] width 205 height 24
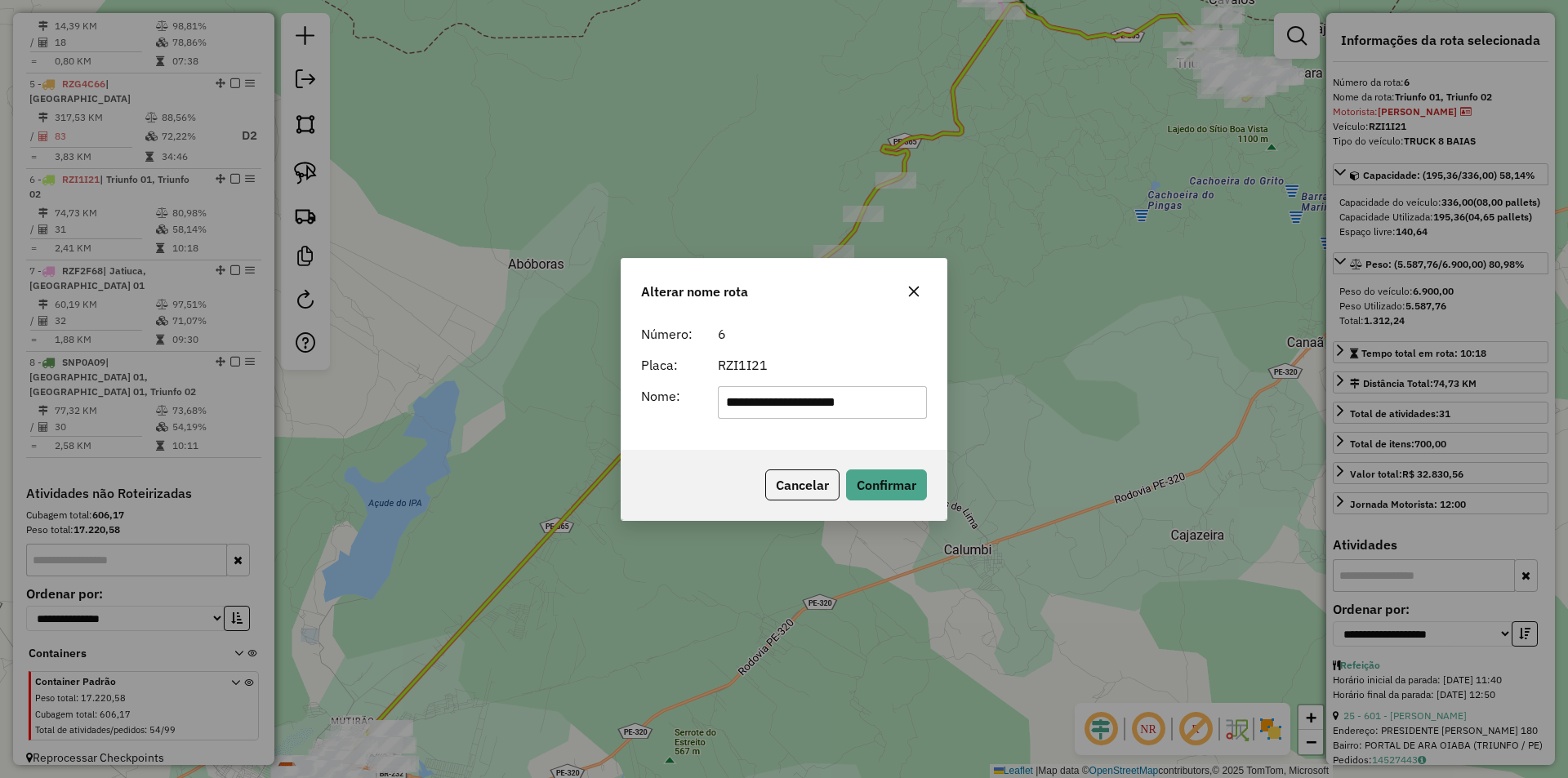
drag, startPoint x: 774, startPoint y: 402, endPoint x: 865, endPoint y: 383, distance: 93.0
click at [912, 402] on input "**********" at bounding box center [822, 402] width 210 height 32
type input "*******"
click at [848, 355] on div "RZI1I21" at bounding box center [822, 365] width 229 height 20
click at [903, 492] on button "Confirmar" at bounding box center [886, 485] width 81 height 31
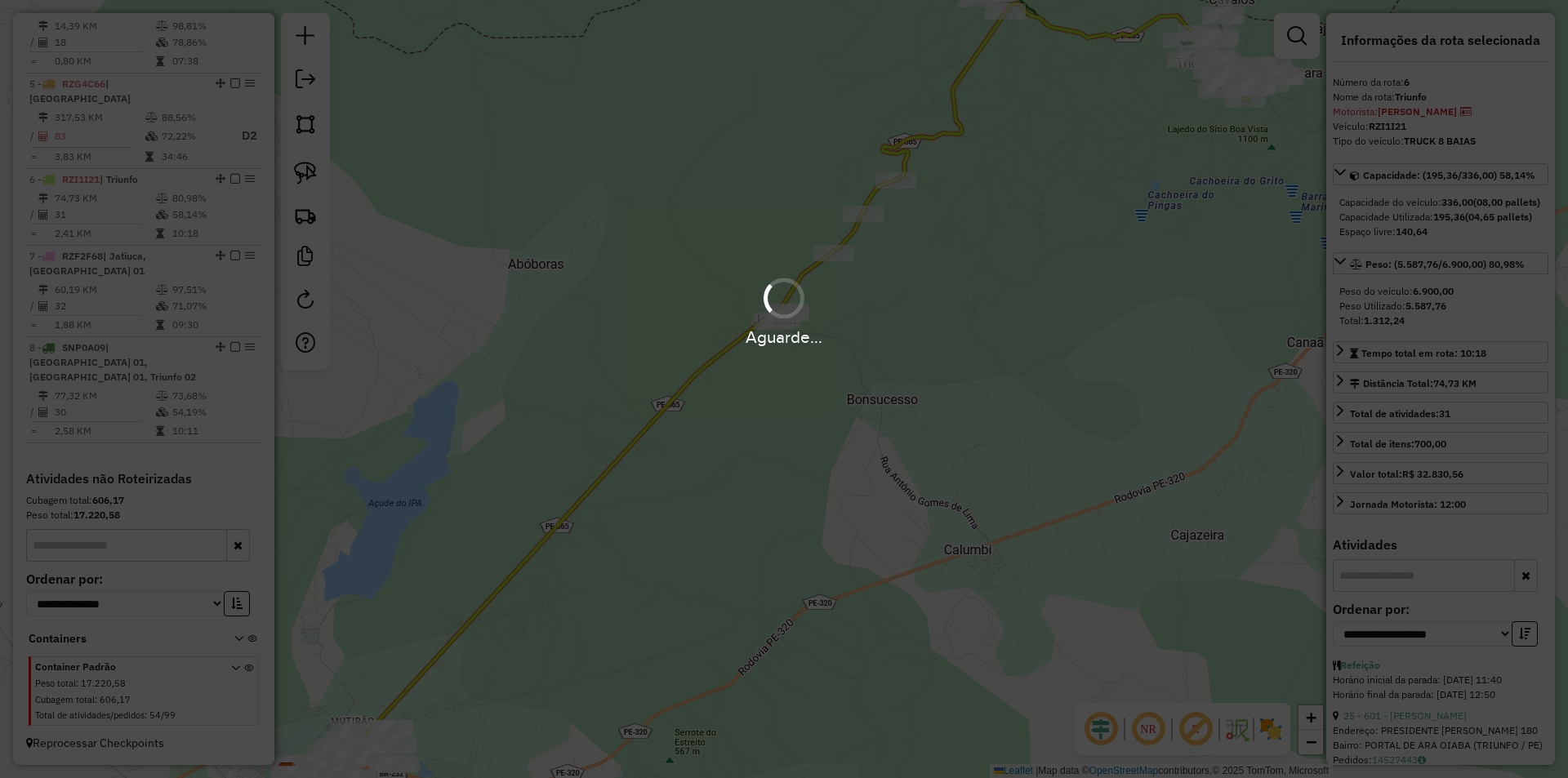
scroll to position [908, 0]
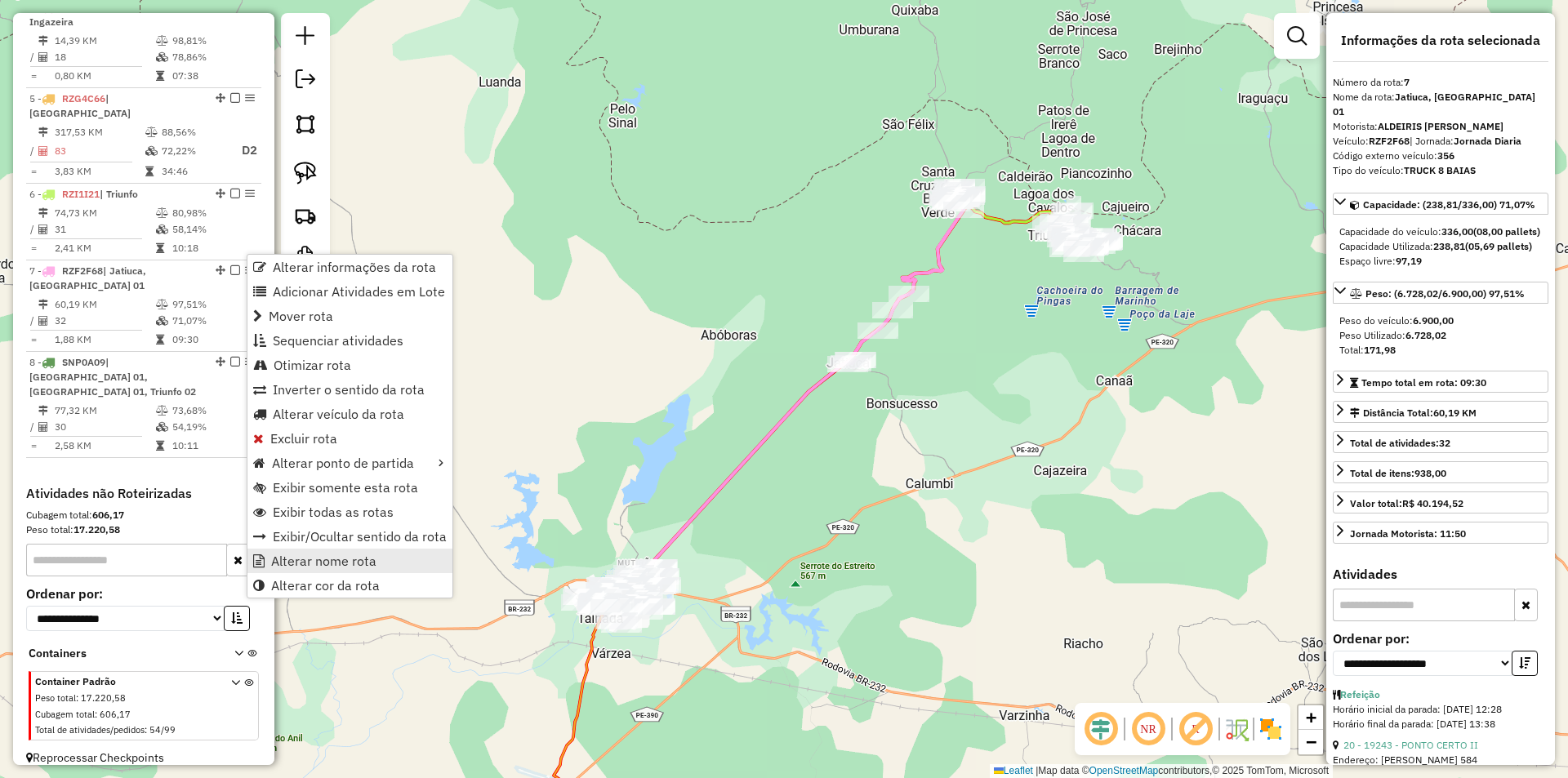
click at [370, 564] on span "Alterar nome rota" at bounding box center [324, 561] width 105 height 13
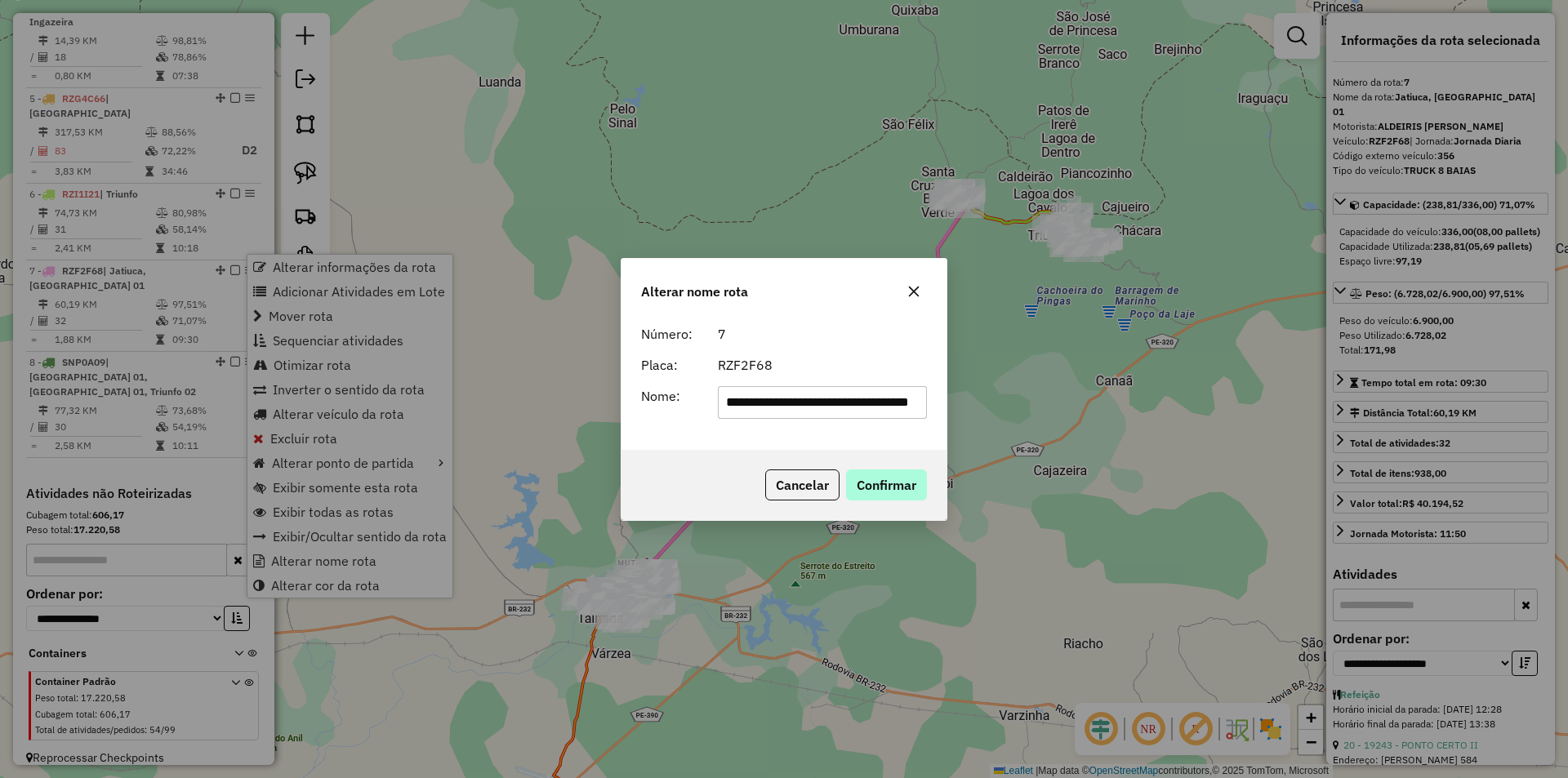
scroll to position [0, 28]
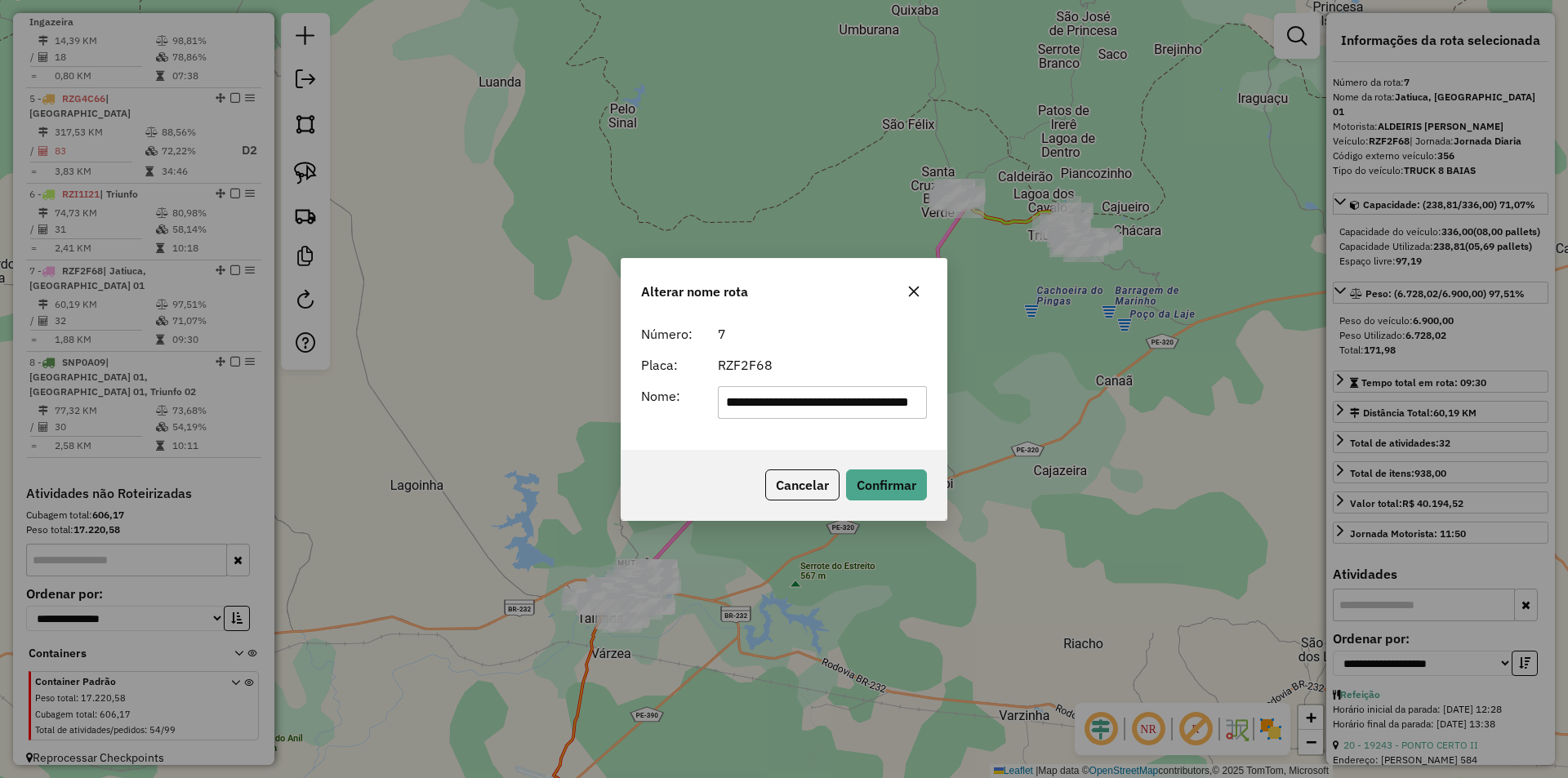
drag, startPoint x: 902, startPoint y: 397, endPoint x: 967, endPoint y: 377, distance: 68.0
click at [977, 391] on div "**********" at bounding box center [784, 389] width 1568 height 778
drag, startPoint x: 773, startPoint y: 400, endPoint x: 595, endPoint y: 398, distance: 178.0
click at [595, 398] on div "**********" at bounding box center [784, 389] width 1568 height 778
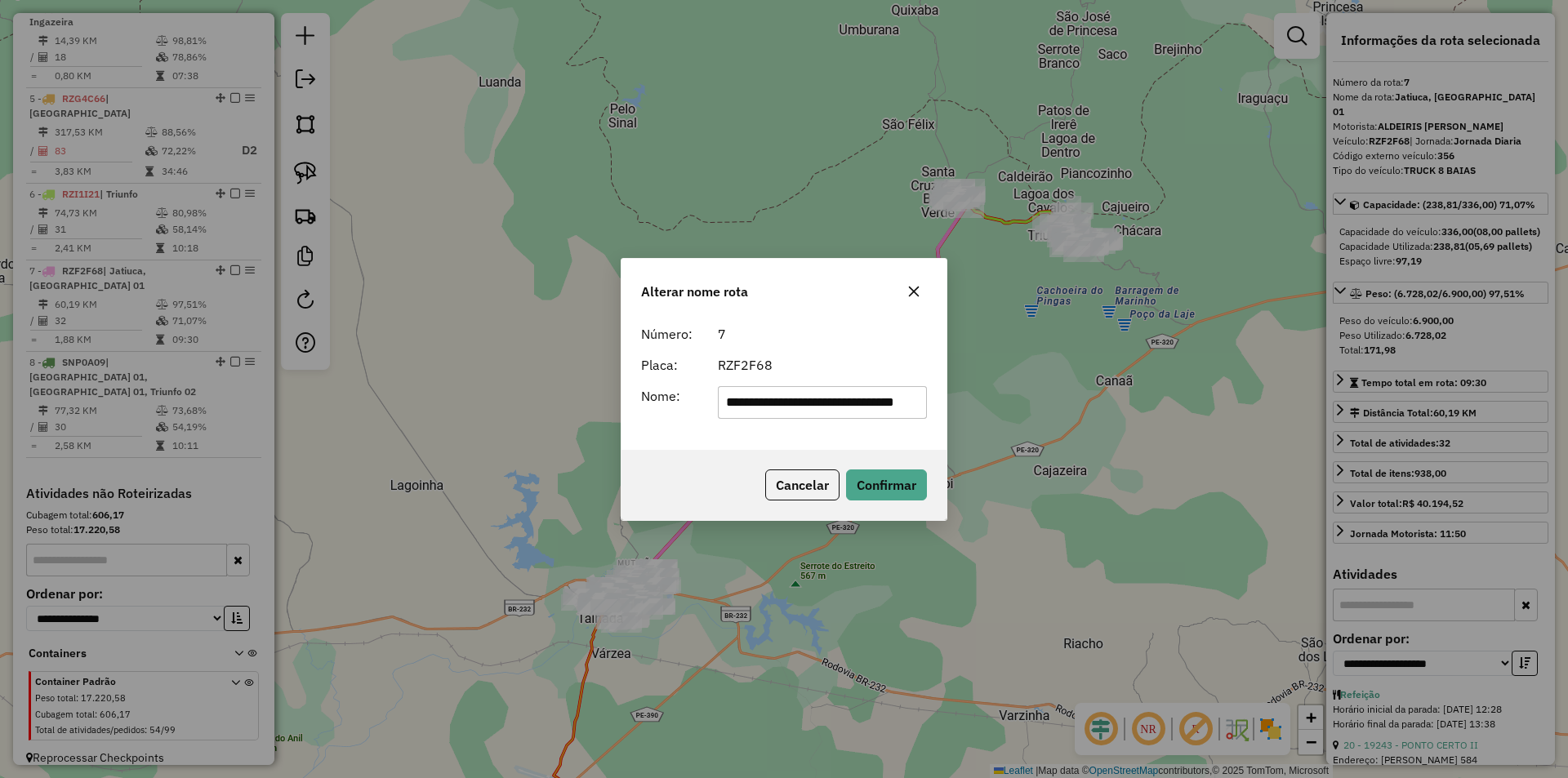
scroll to position [0, 0]
type input "**********"
click at [911, 481] on button "Confirmar" at bounding box center [886, 485] width 81 height 31
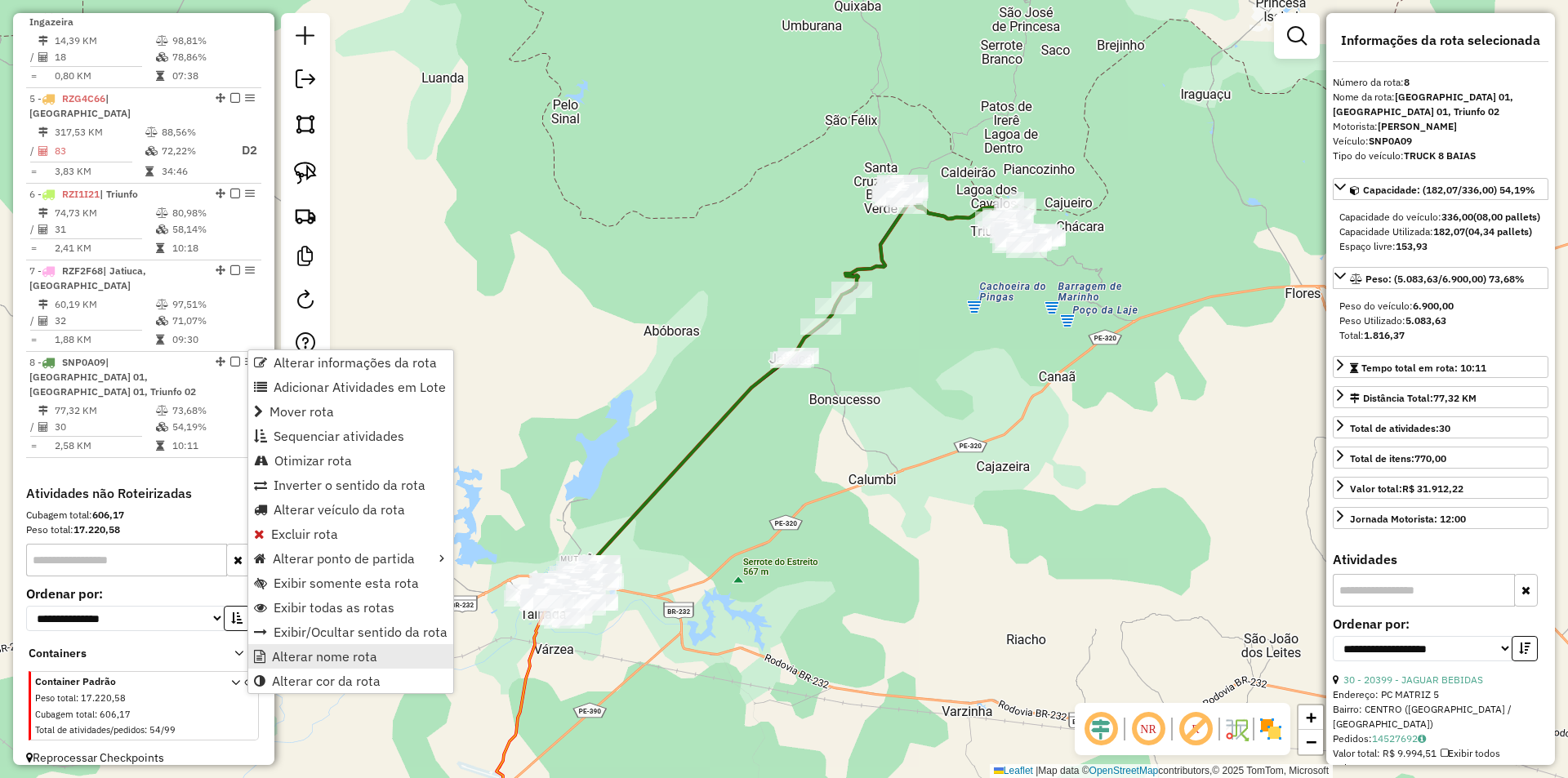
click at [393, 654] on link "Alterar nome rota" at bounding box center [350, 655] width 205 height 24
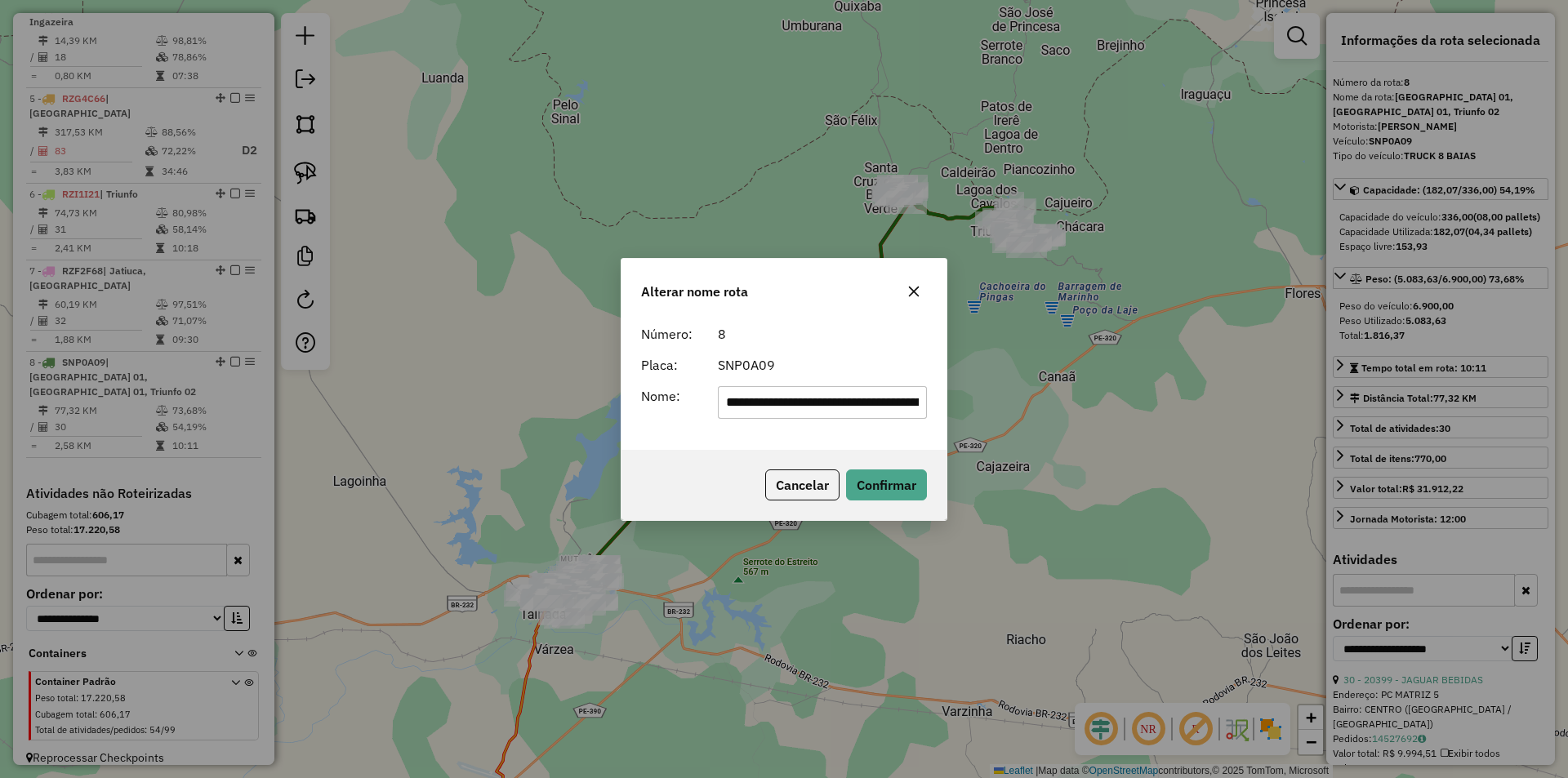
scroll to position [0, 112]
drag, startPoint x: 876, startPoint y: 403, endPoint x: 919, endPoint y: 403, distance: 43.0
click at [918, 403] on input "**********" at bounding box center [822, 402] width 210 height 32
click at [867, 402] on input "**********" at bounding box center [822, 402] width 210 height 32
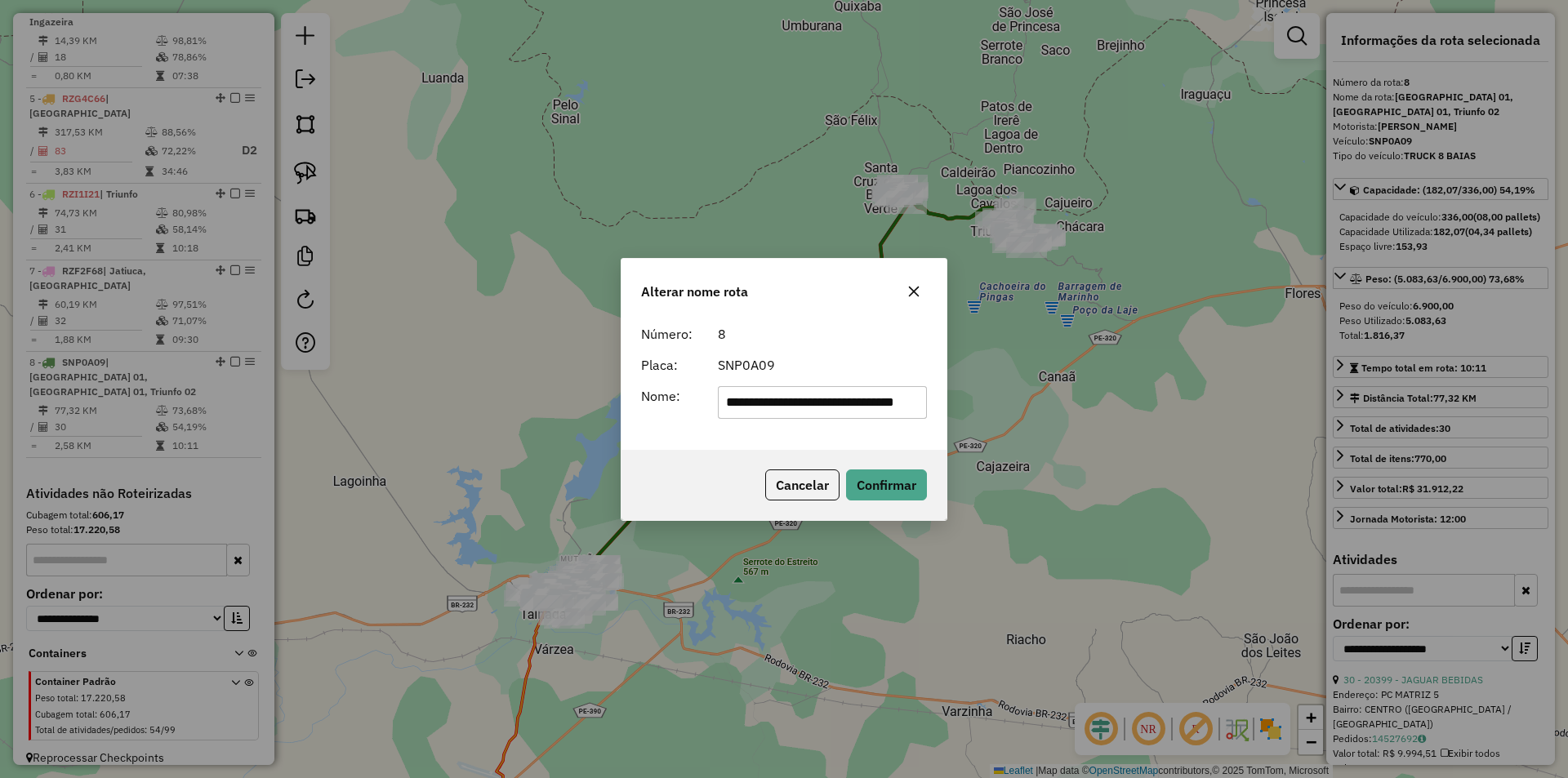
scroll to position [0, 0]
drag, startPoint x: 759, startPoint y: 403, endPoint x: 612, endPoint y: 399, distance: 147.1
click at [612, 399] on div "**********" at bounding box center [784, 389] width 1568 height 778
click at [823, 402] on input "**********" at bounding box center [822, 402] width 210 height 32
type input "**********"
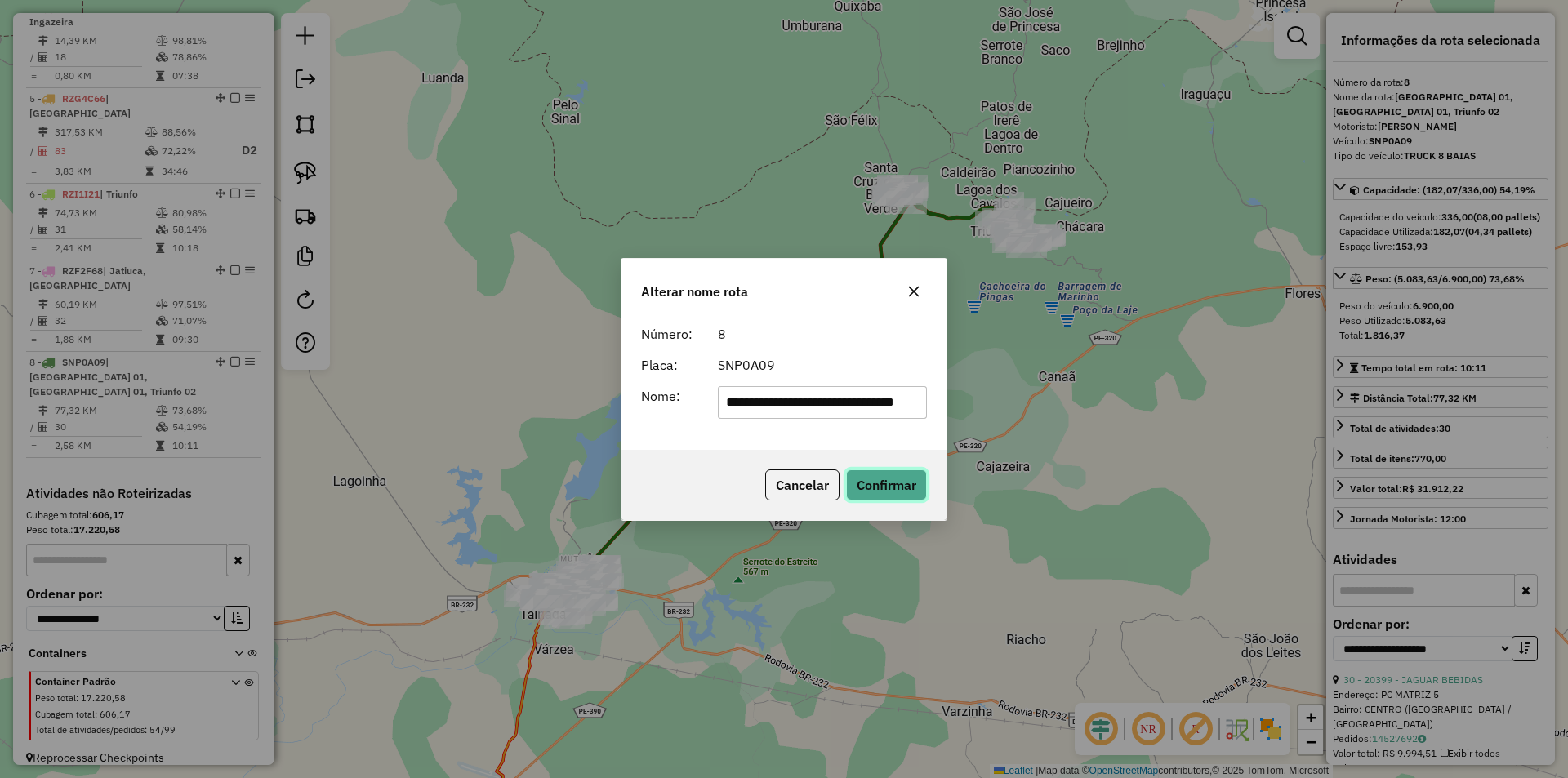
click at [896, 480] on button "Confirmar" at bounding box center [886, 485] width 81 height 31
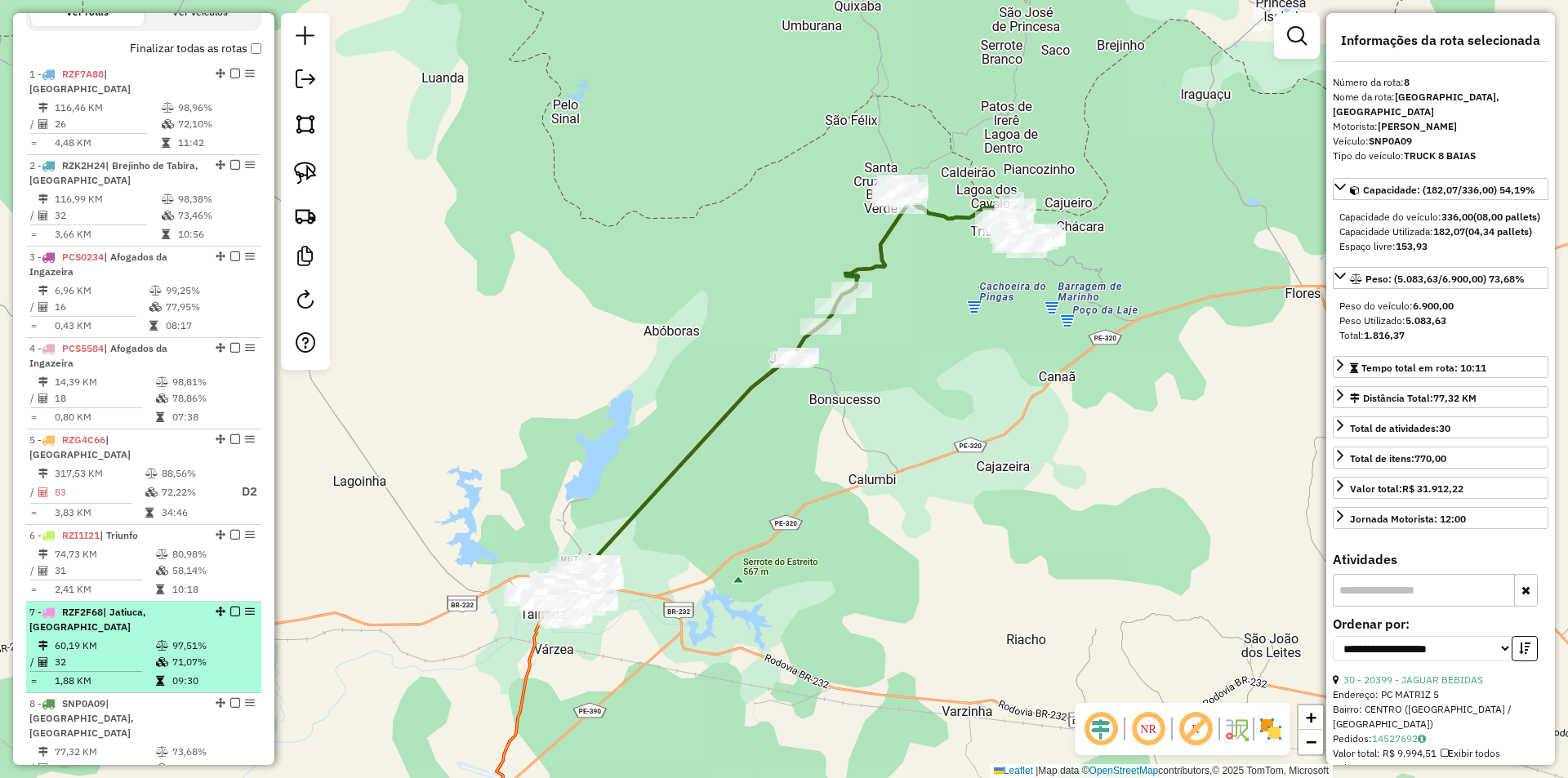
scroll to position [893, 0]
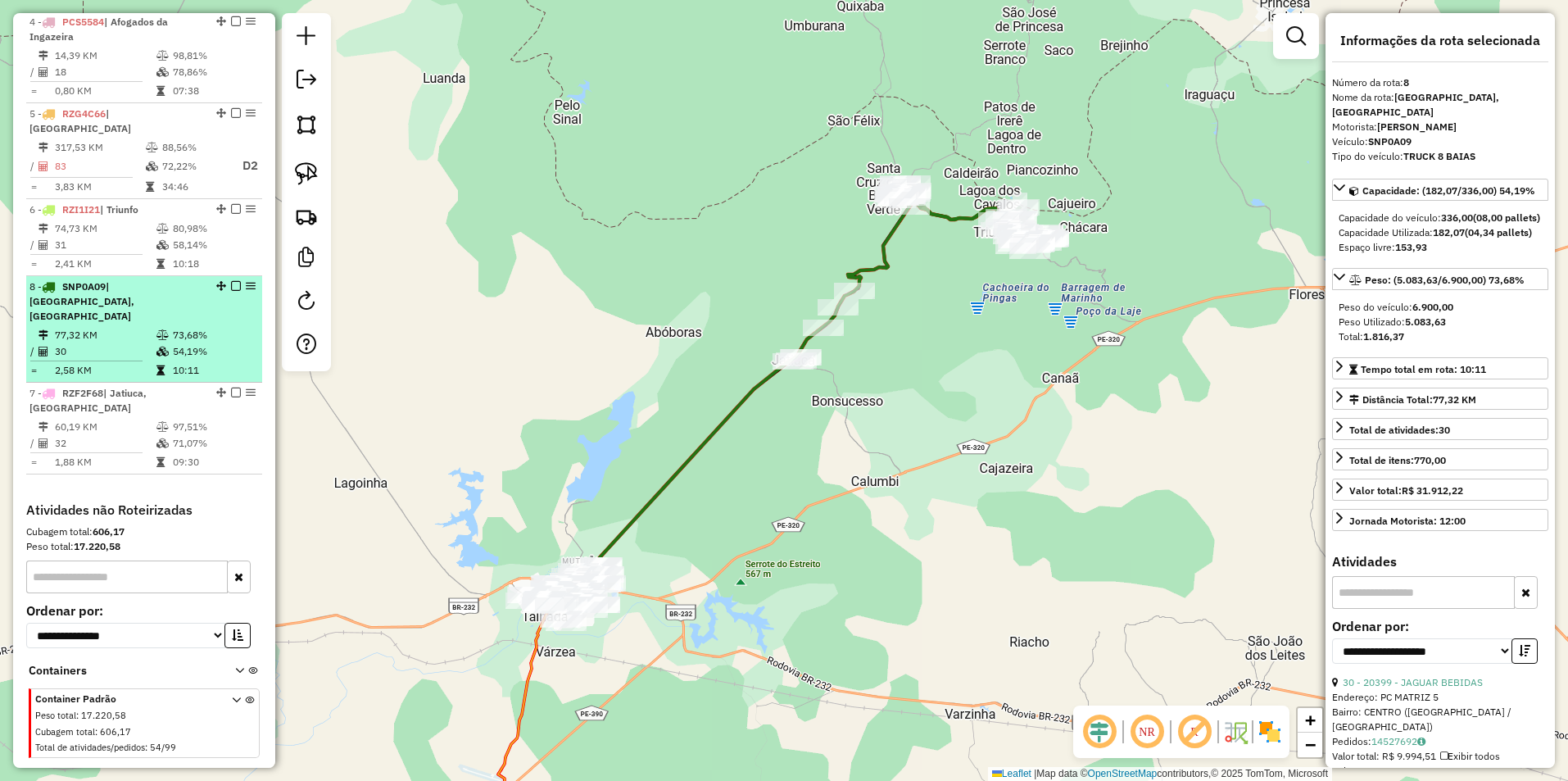
drag, startPoint x: 215, startPoint y: 363, endPoint x: 207, endPoint y: 303, distance: 60.5
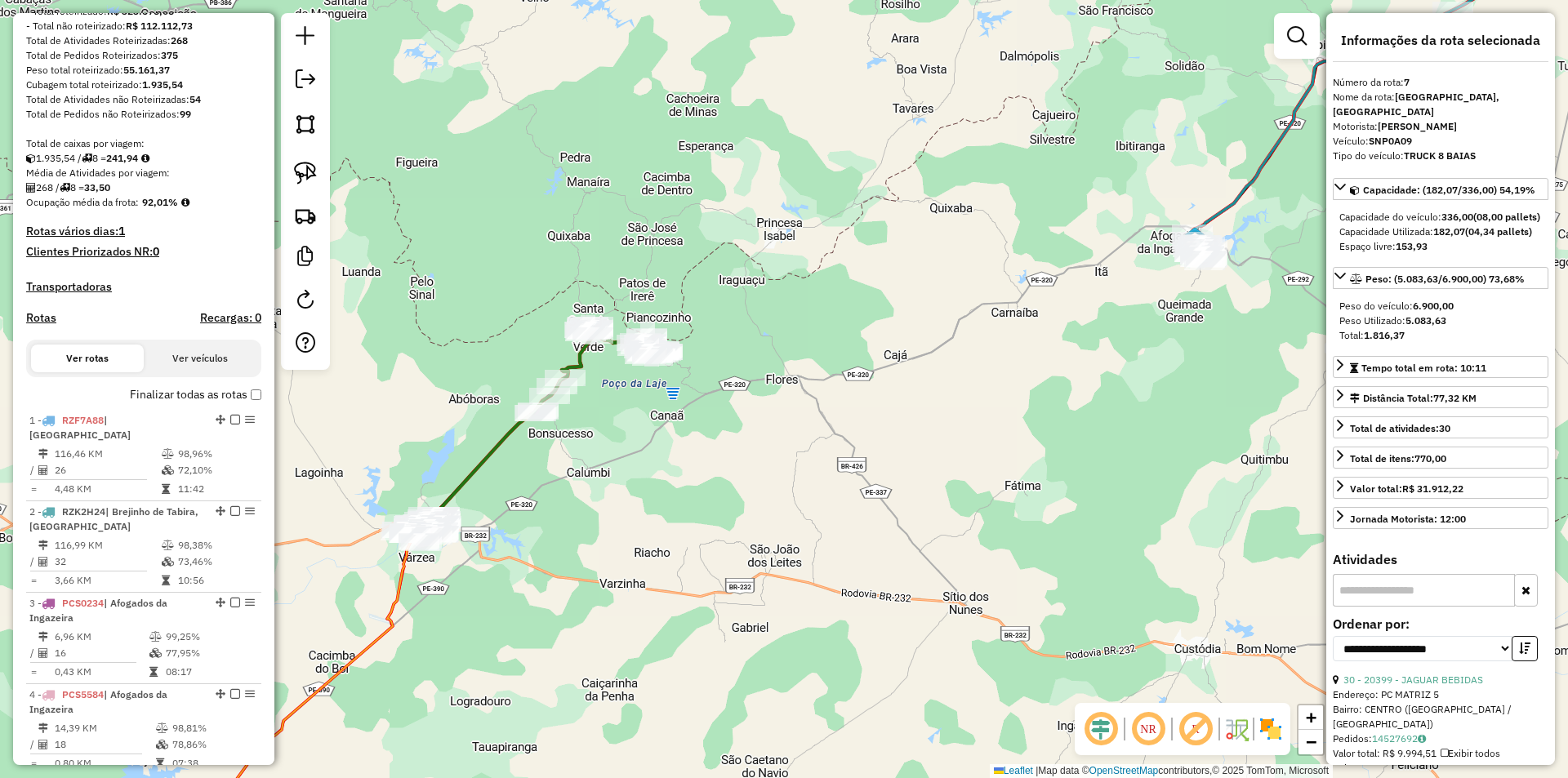
scroll to position [245, 0]
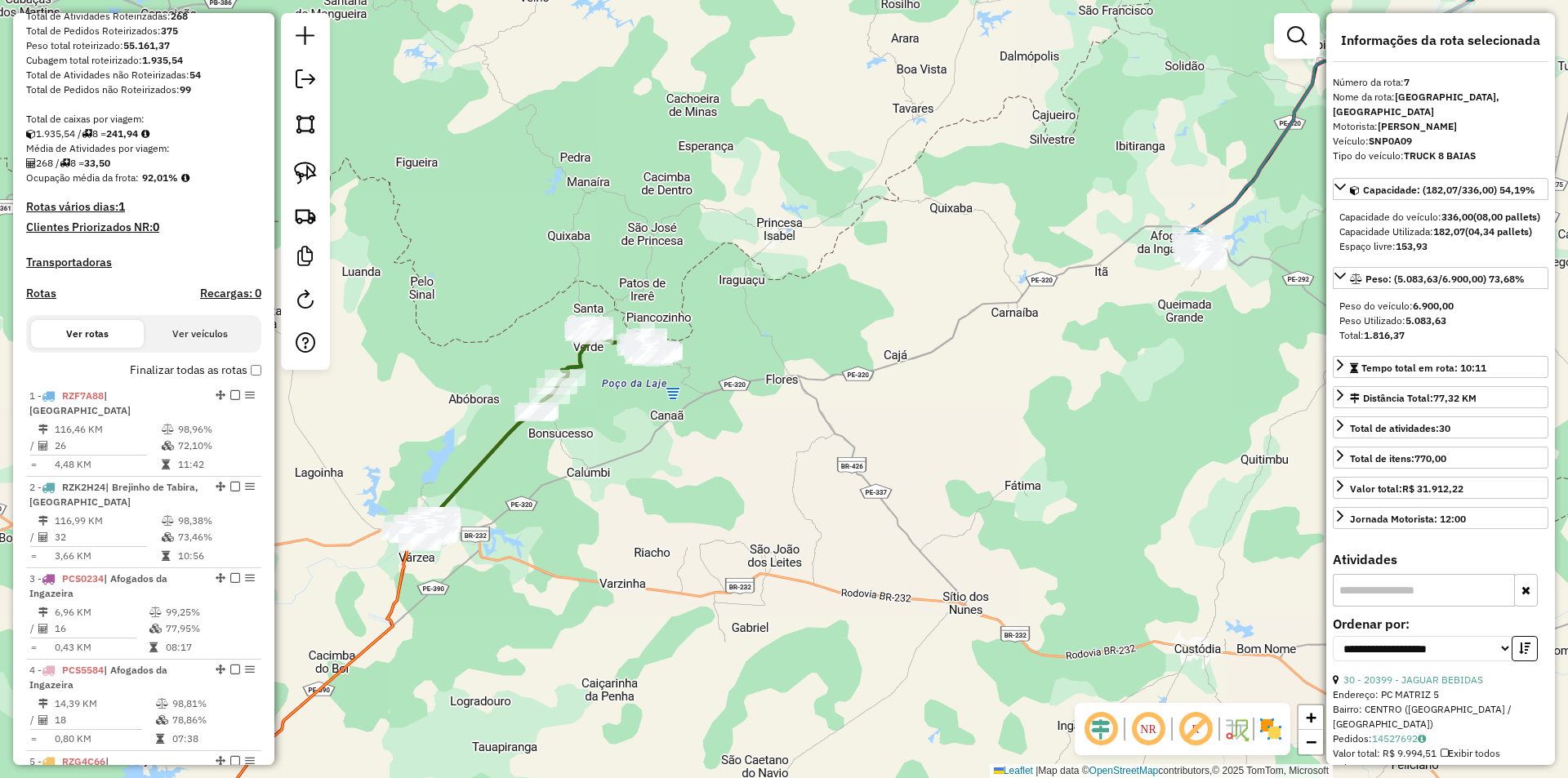
drag, startPoint x: 676, startPoint y: 545, endPoint x: 935, endPoint y: 328, distance: 337.9
click at [898, 355] on div "Janela de atendimento Grade de atendimento Capacidade Transportadoras Veículos …" at bounding box center [784, 389] width 1568 height 778
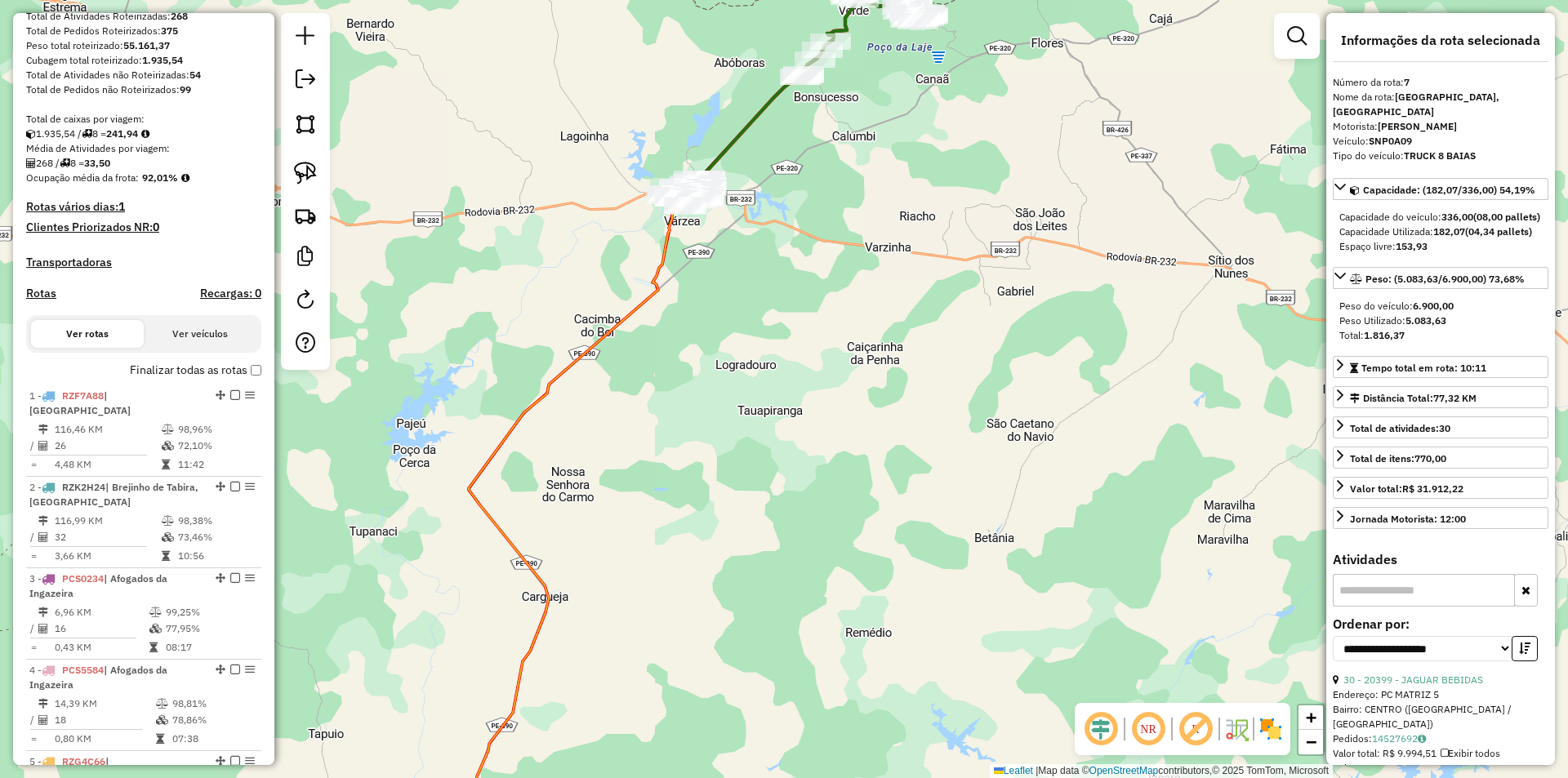
drag, startPoint x: 844, startPoint y: 431, endPoint x: 749, endPoint y: 445, distance: 96.0
click at [749, 445] on div "Janela de atendimento Grade de atendimento Capacidade Transportadoras Veículos …" at bounding box center [784, 389] width 1568 height 778
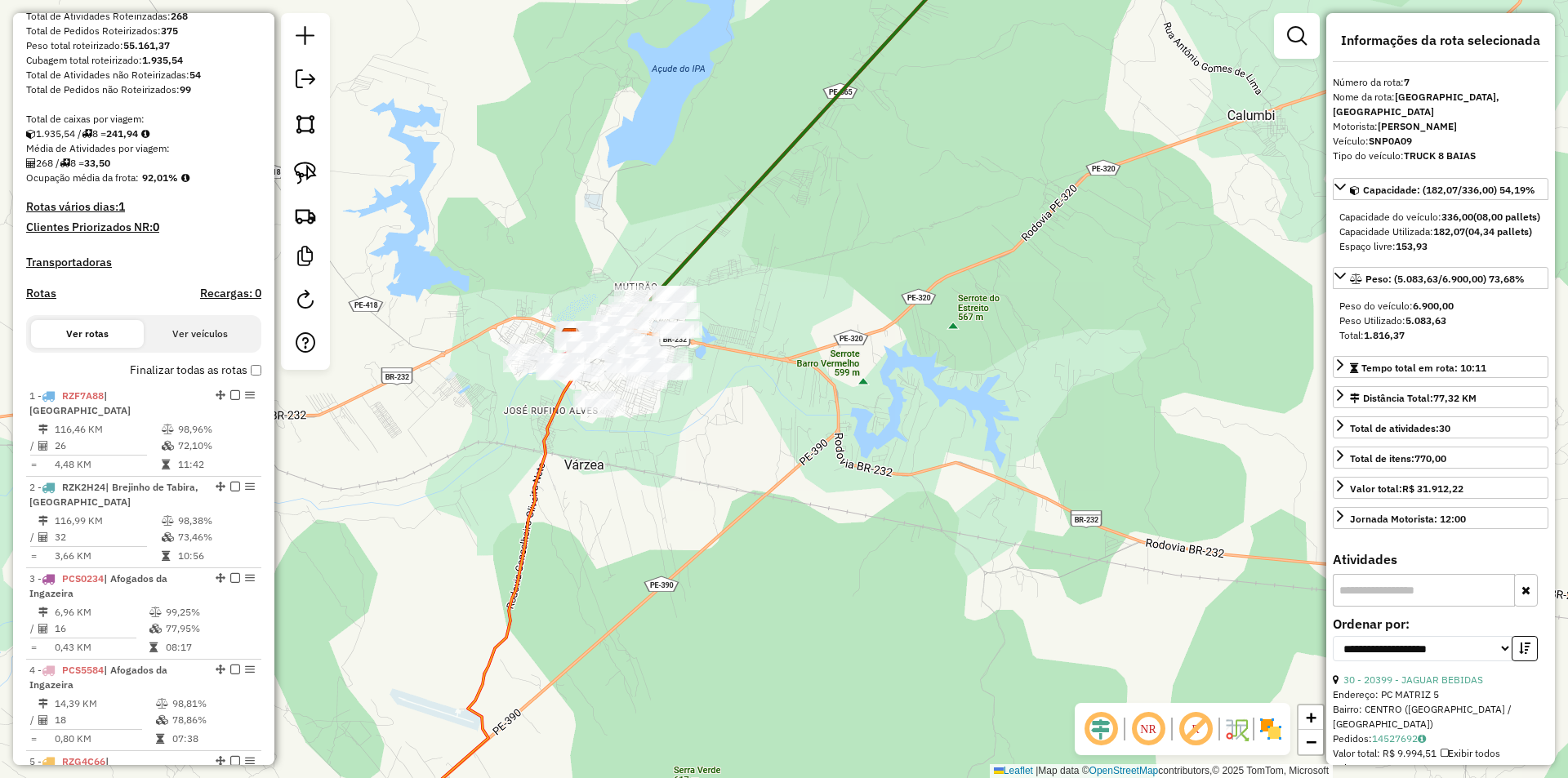
click at [555, 214] on div "Janela de atendimento Grade de atendimento Capacidade Transportadoras Veículos …" at bounding box center [784, 389] width 1568 height 778
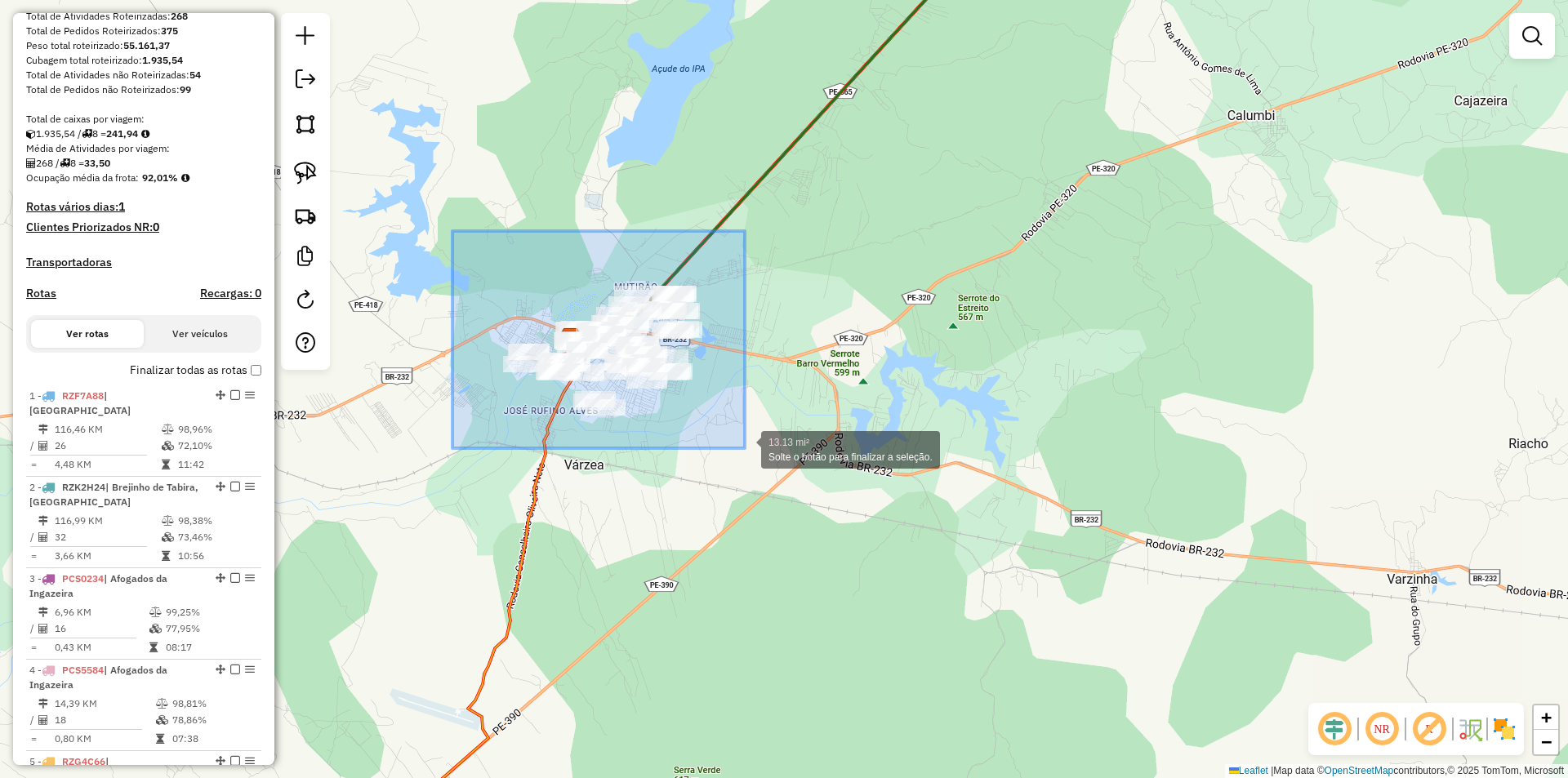
drag, startPoint x: 453, startPoint y: 231, endPoint x: 745, endPoint y: 448, distance: 363.8
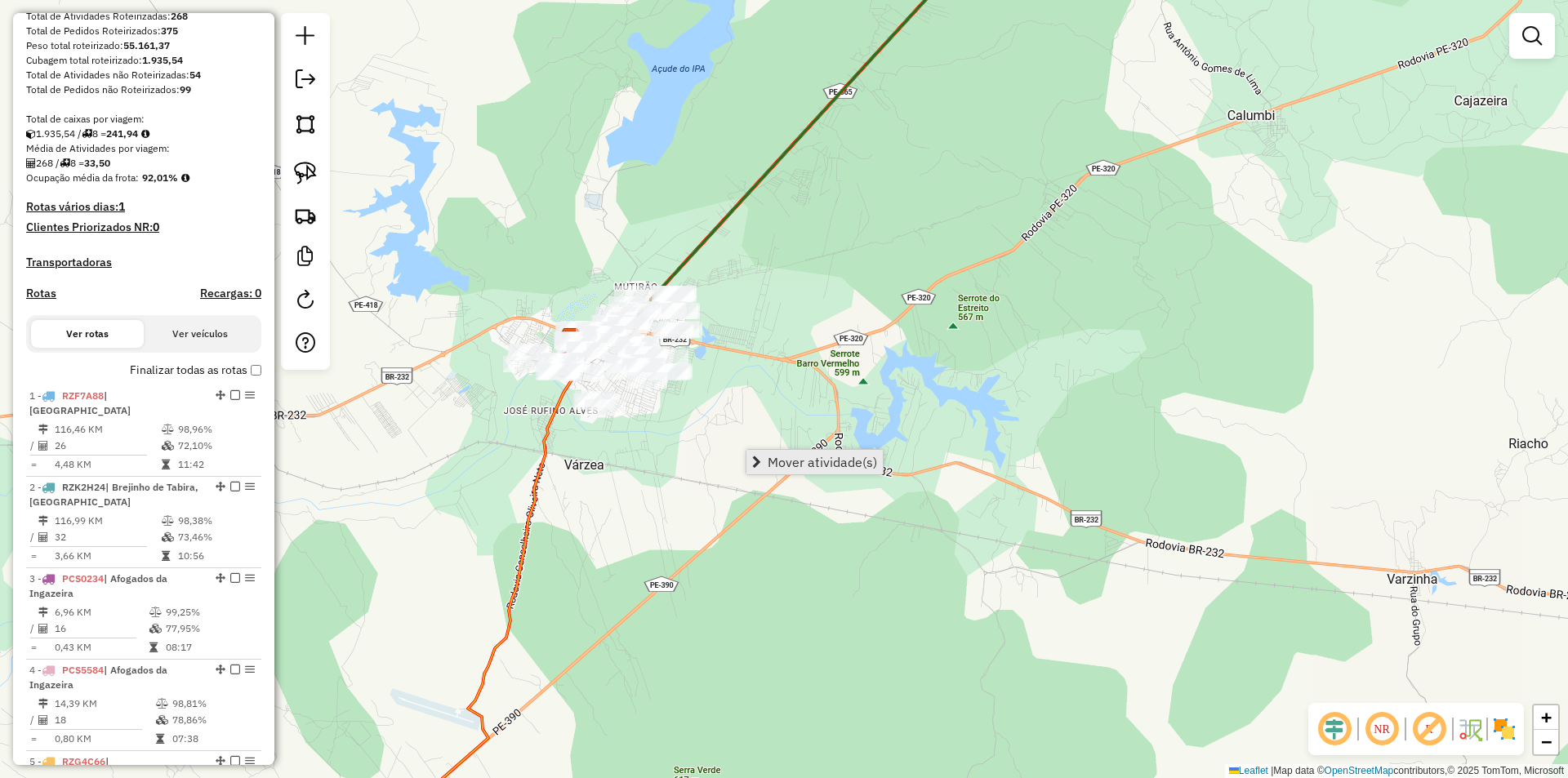
click at [840, 462] on span "Mover atividade(s)" at bounding box center [821, 462] width 109 height 13
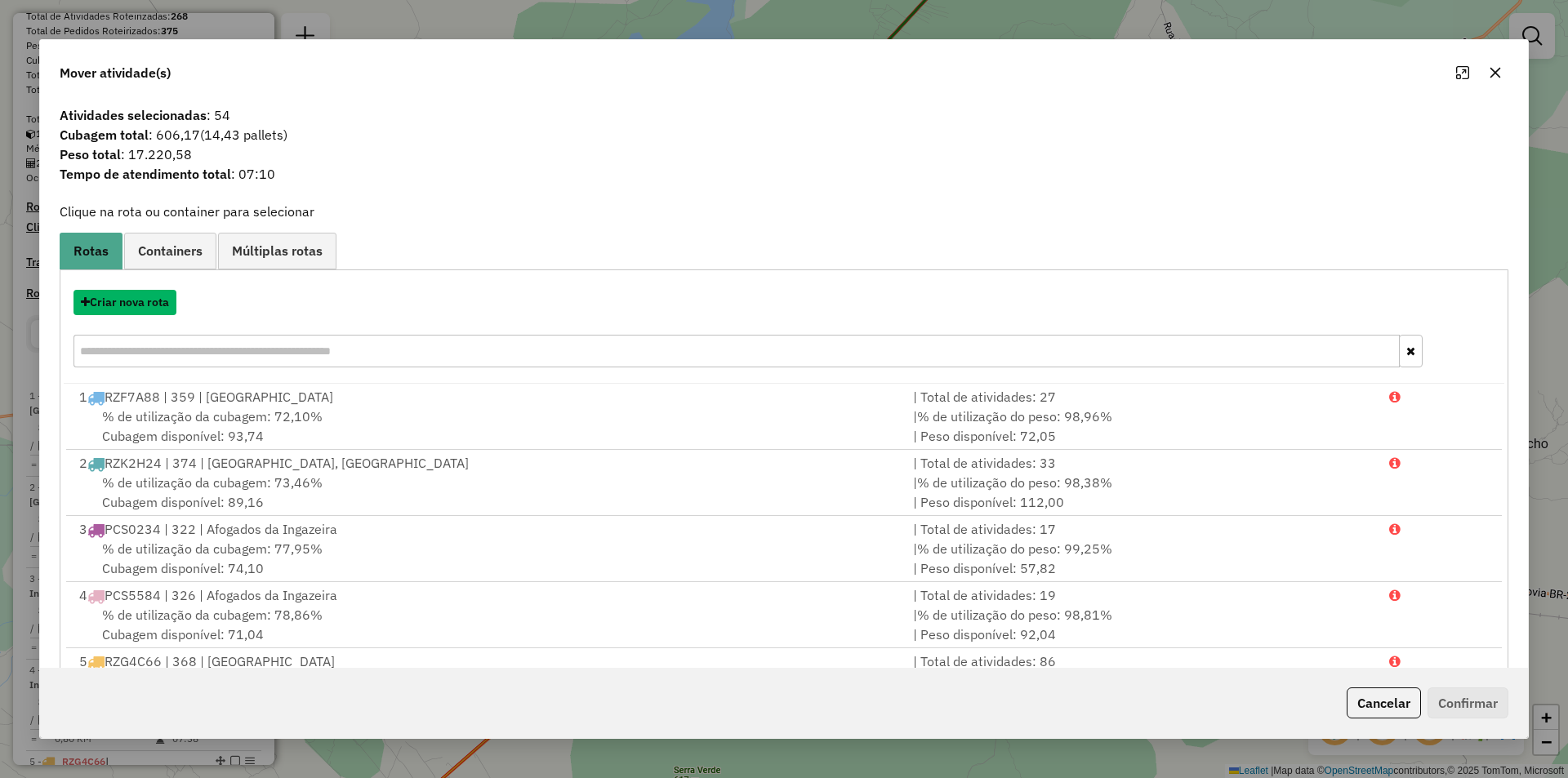
click at [159, 305] on button "Criar nova rota" at bounding box center [125, 302] width 103 height 25
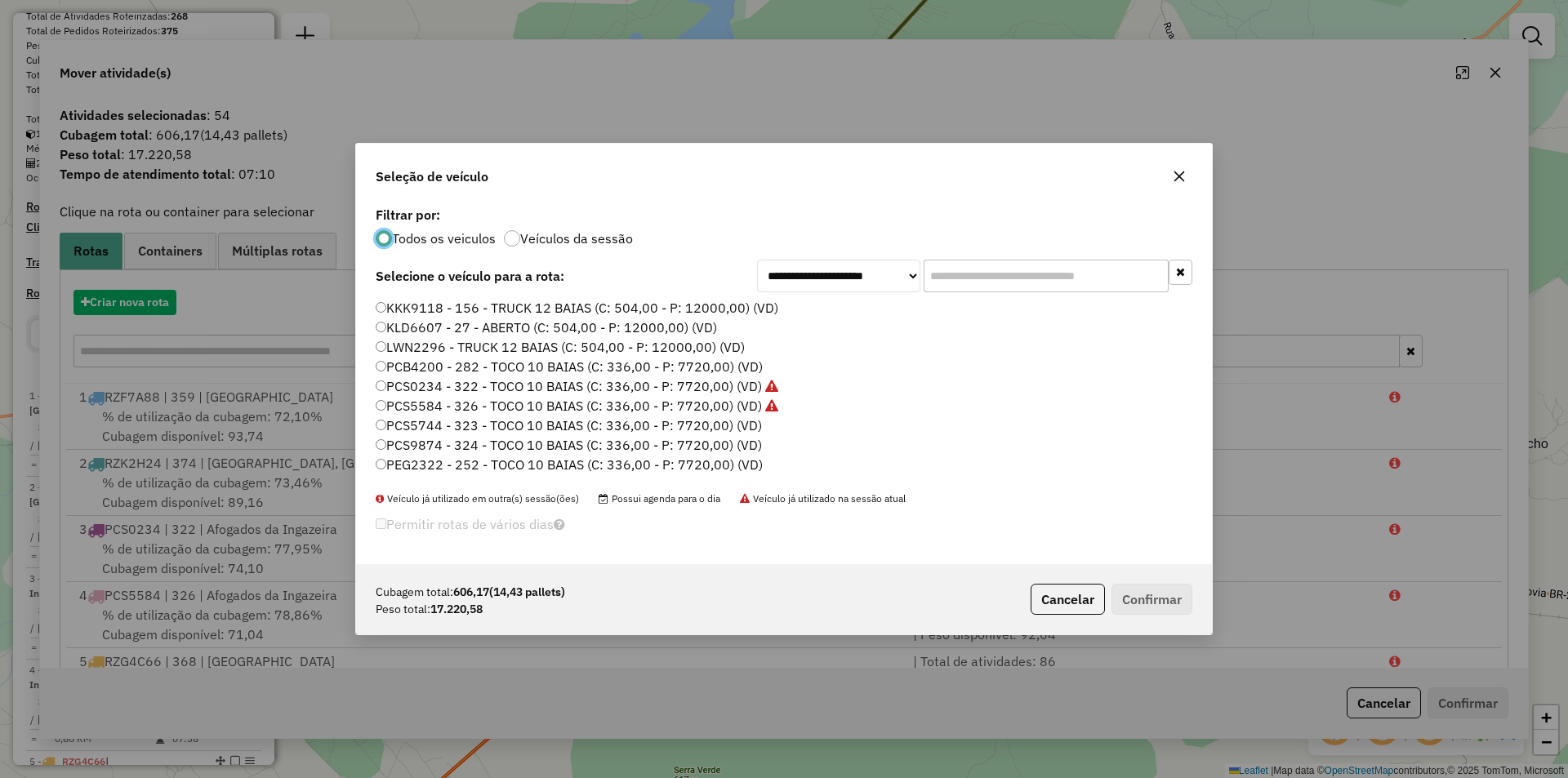
scroll to position [9, 5]
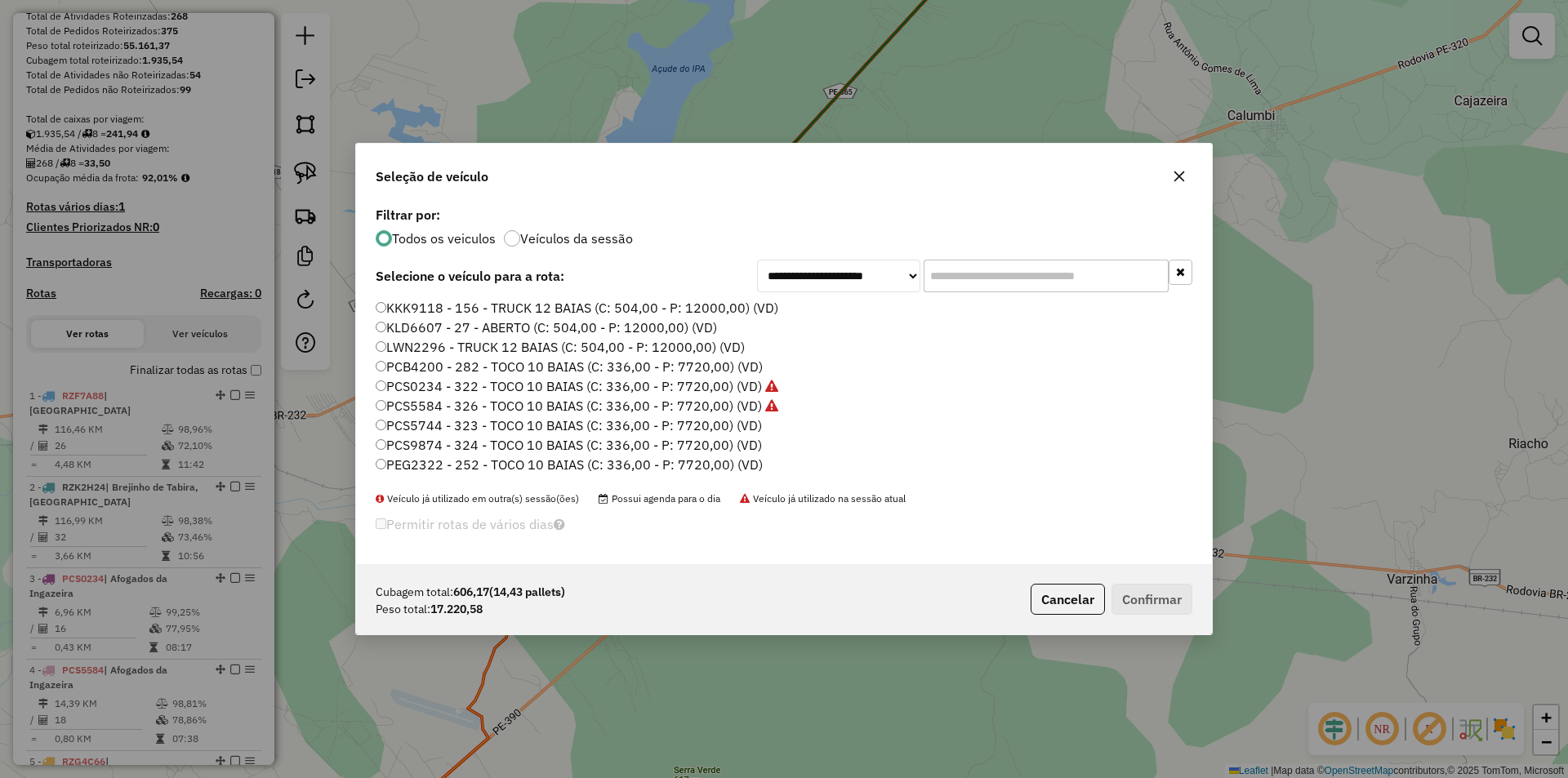
click at [626, 426] on label "PCS5744 - 323 - TOCO 10 BAIAS (C: 336,00 - P: 7720,00) (VD)" at bounding box center [569, 426] width 386 height 20
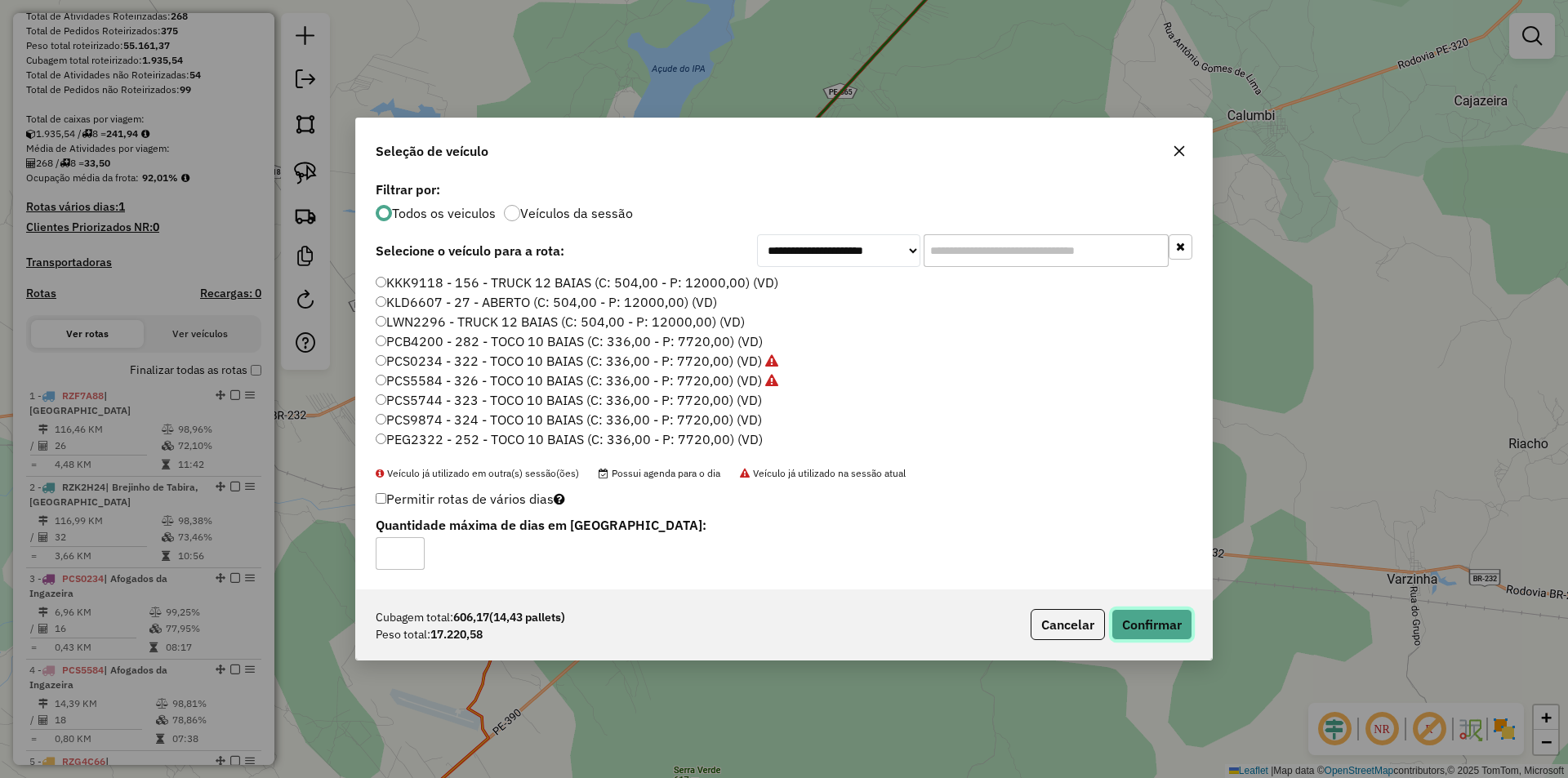
click at [1156, 627] on button "Confirmar" at bounding box center [1151, 625] width 81 height 31
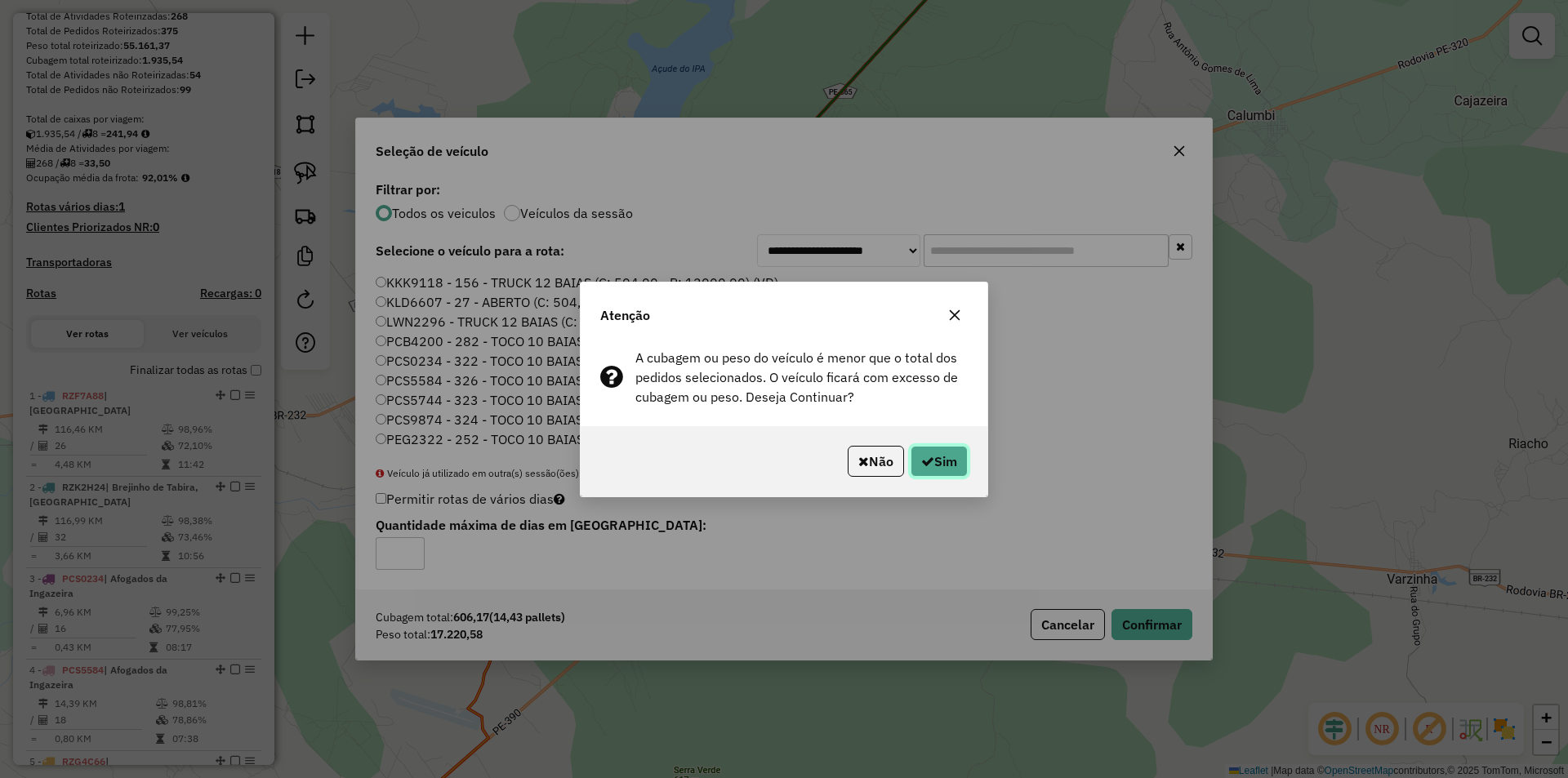
click at [921, 457] on icon "button" at bounding box center [927, 461] width 13 height 13
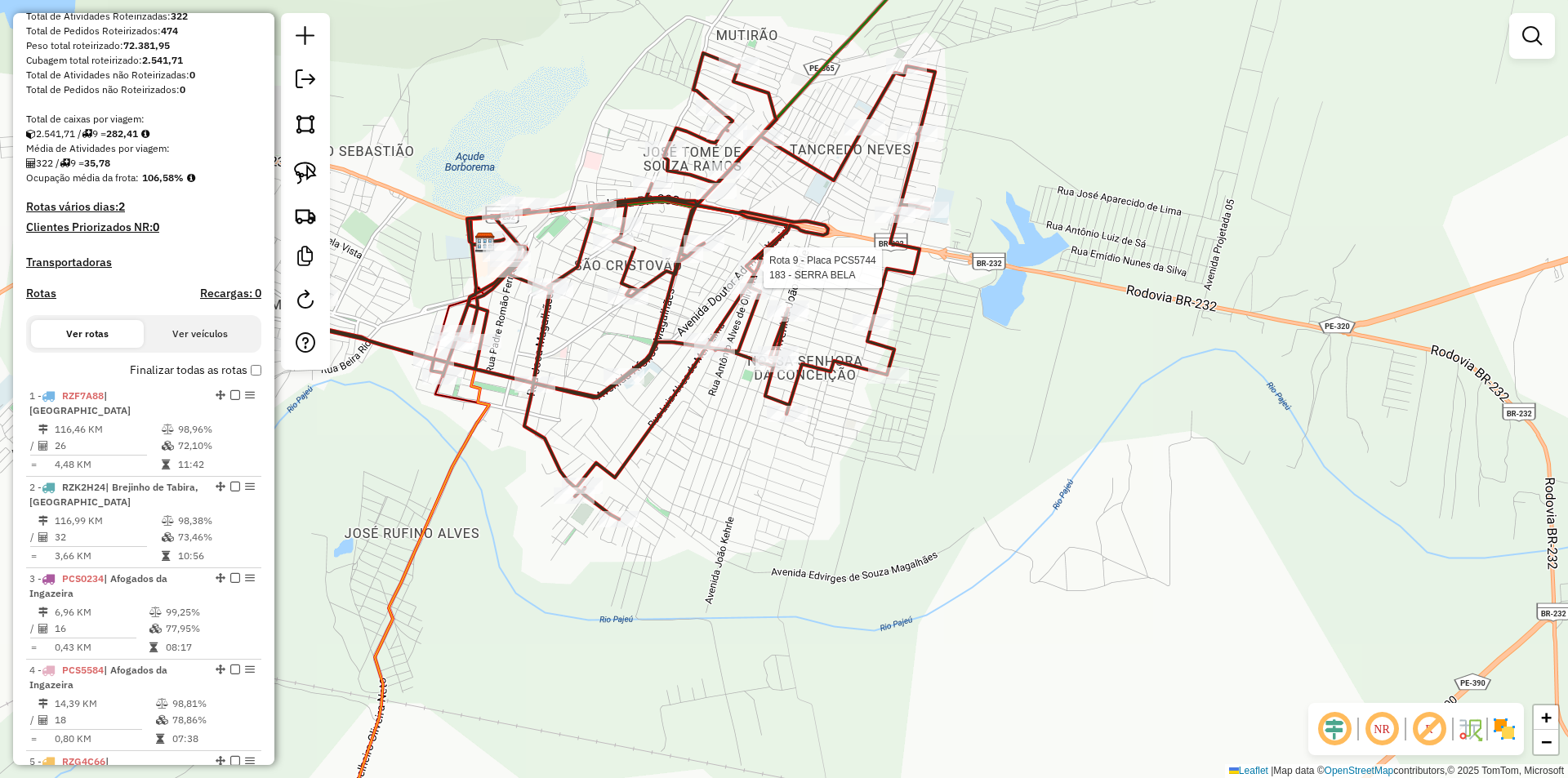
select select "**********"
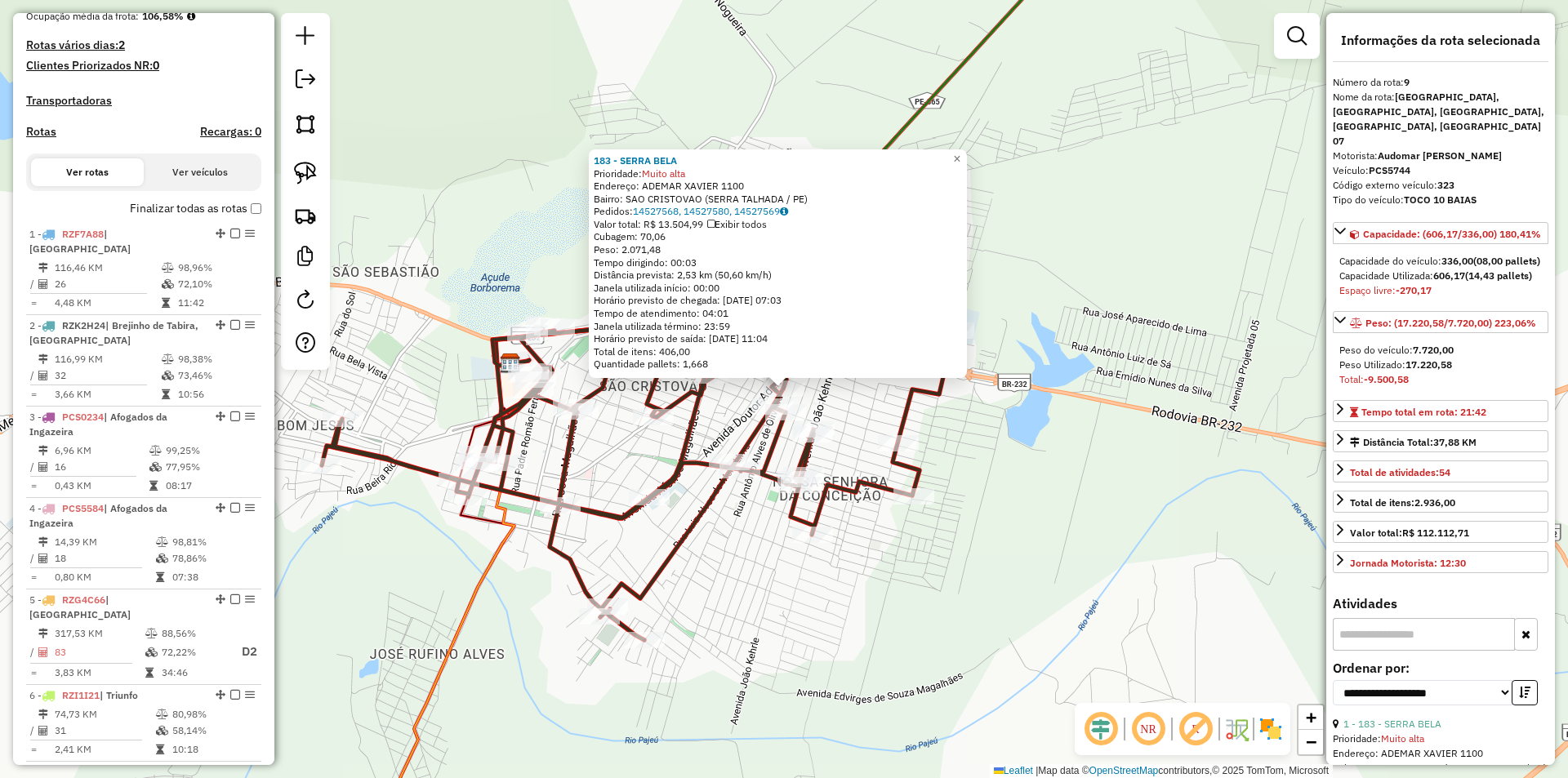
scroll to position [746, 0]
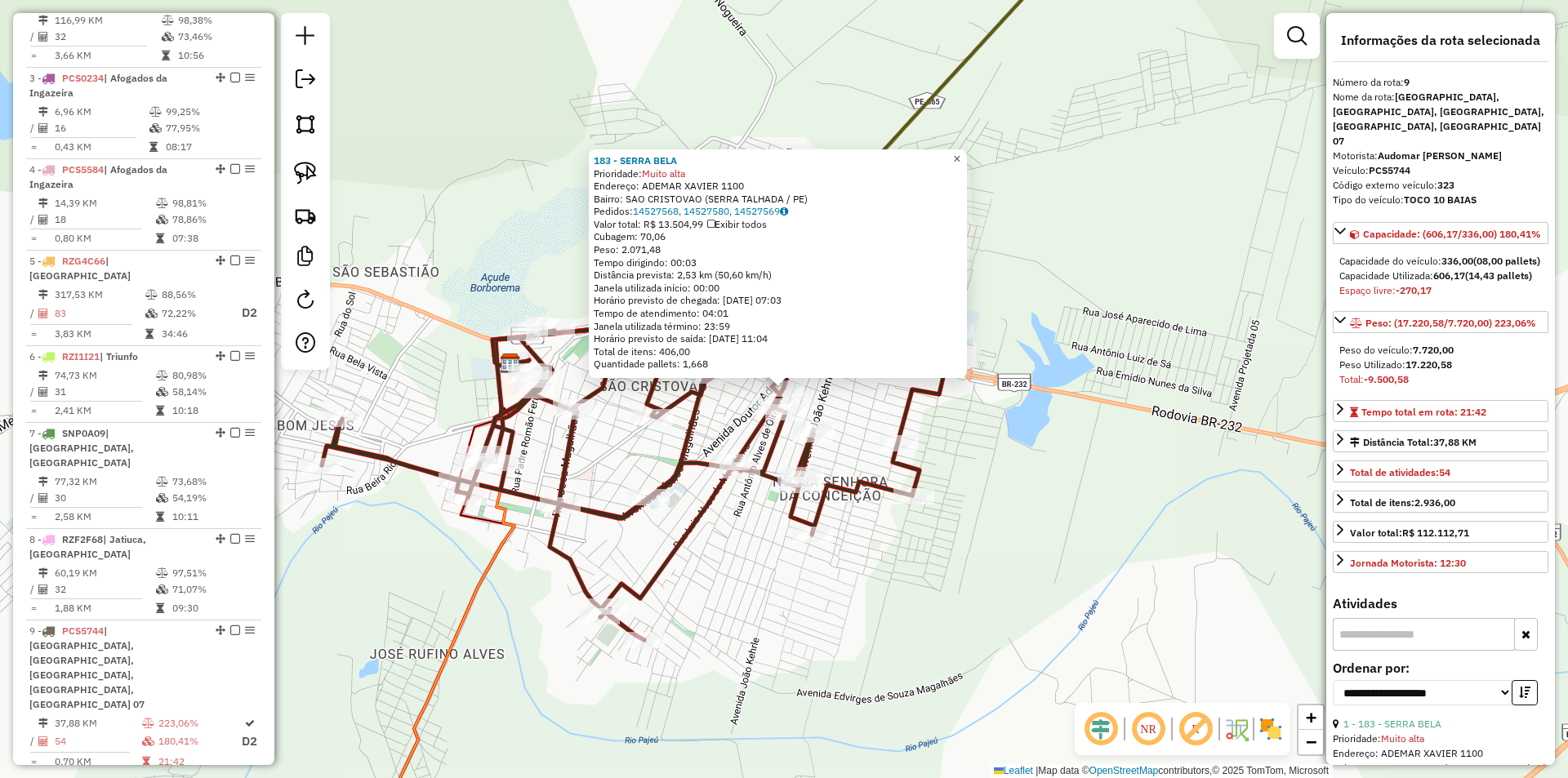
click at [960, 151] on span "×" at bounding box center [957, 158] width 7 height 14
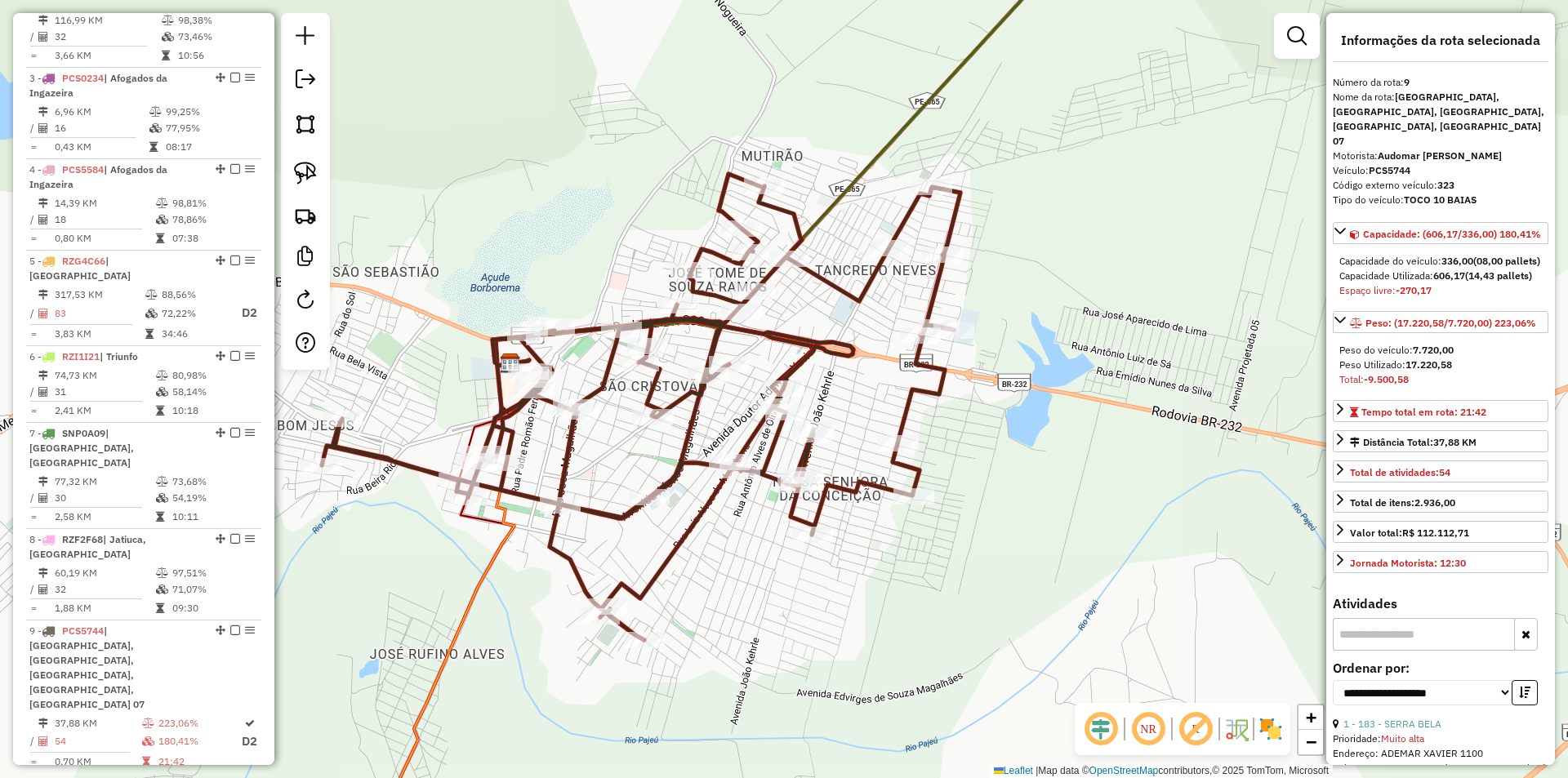
click at [282, 127] on div at bounding box center [306, 191] width 49 height 357
click at [322, 126] on link at bounding box center [306, 124] width 36 height 36
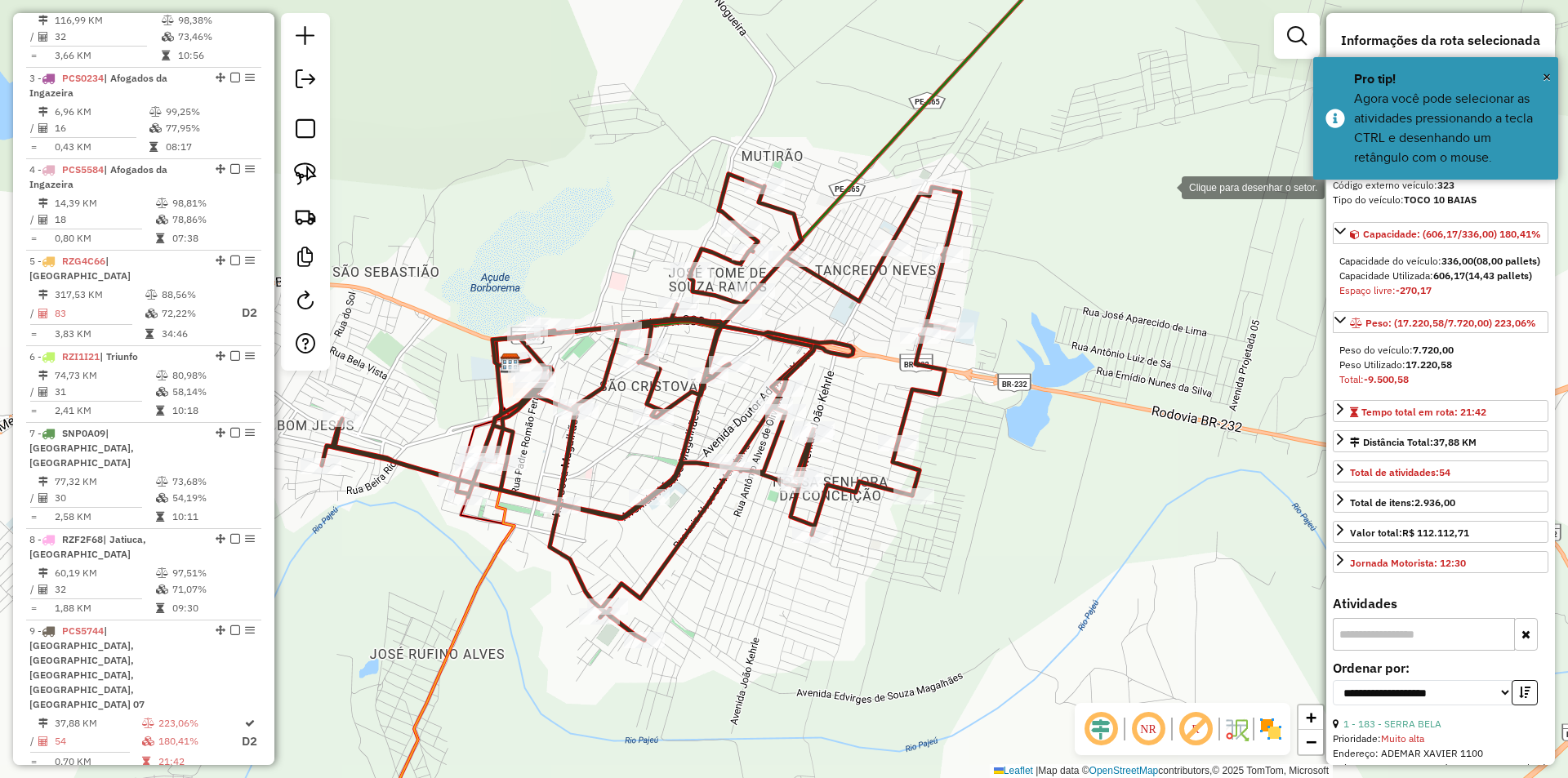
click at [1165, 186] on div at bounding box center [1165, 186] width 32 height 32
click at [921, 69] on div at bounding box center [937, 86] width 32 height 32
click at [799, 94] on div at bounding box center [815, 78] width 32 height 32
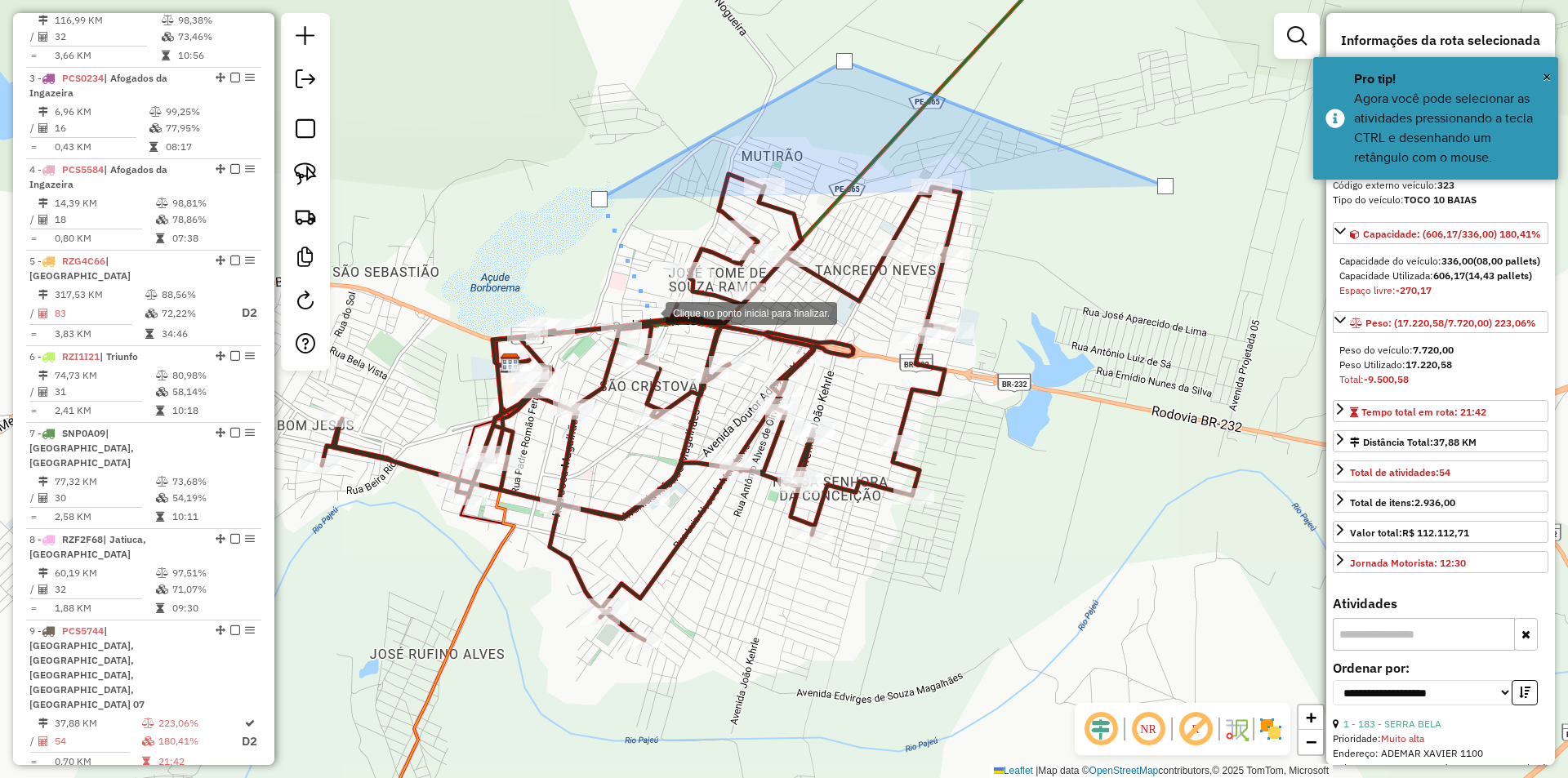
drag, startPoint x: 649, startPoint y: 312, endPoint x: 714, endPoint y: 336, distance: 69.3
click at [650, 313] on div at bounding box center [649, 312] width 32 height 32
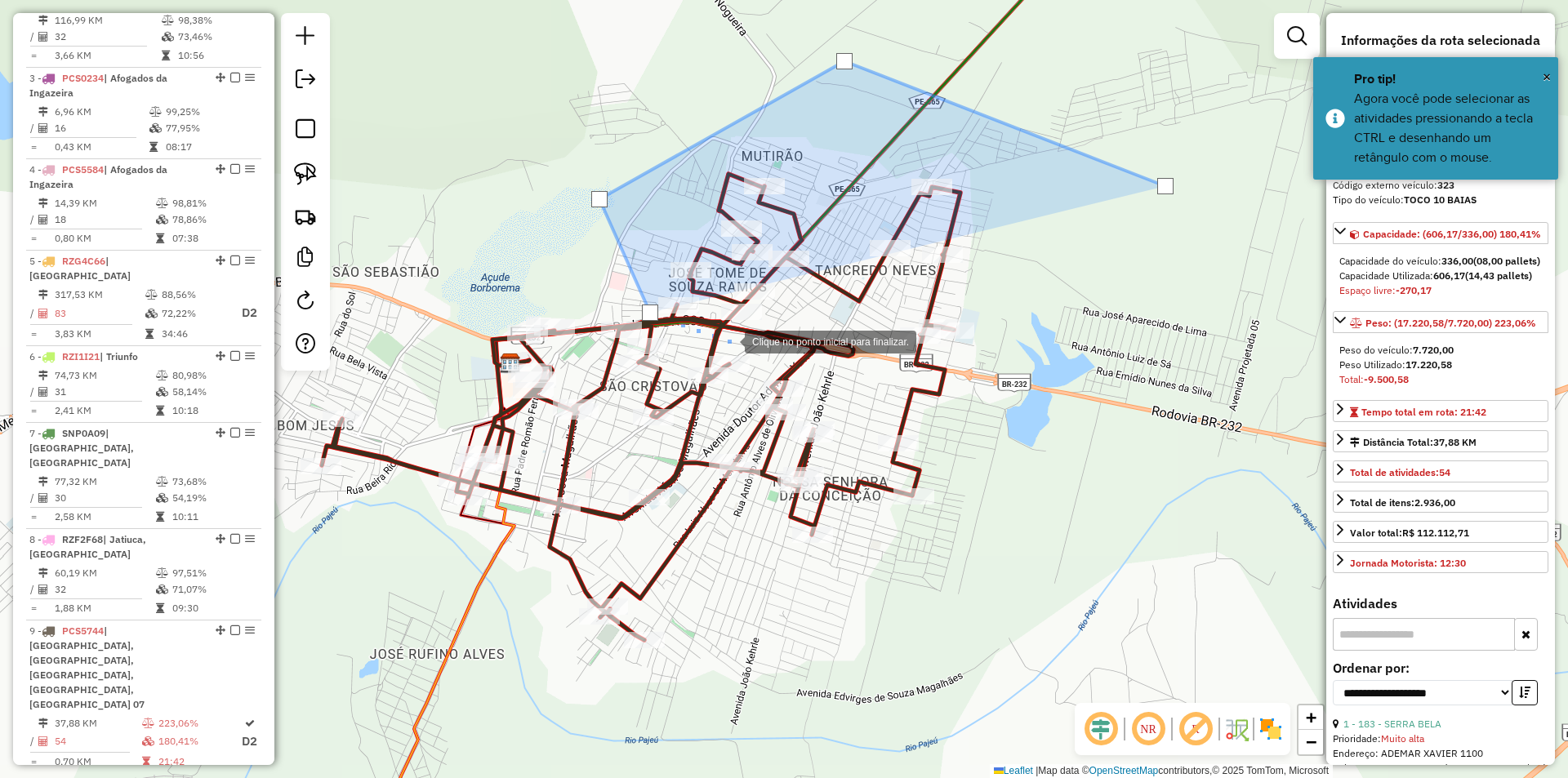
click at [729, 341] on div at bounding box center [729, 341] width 32 height 32
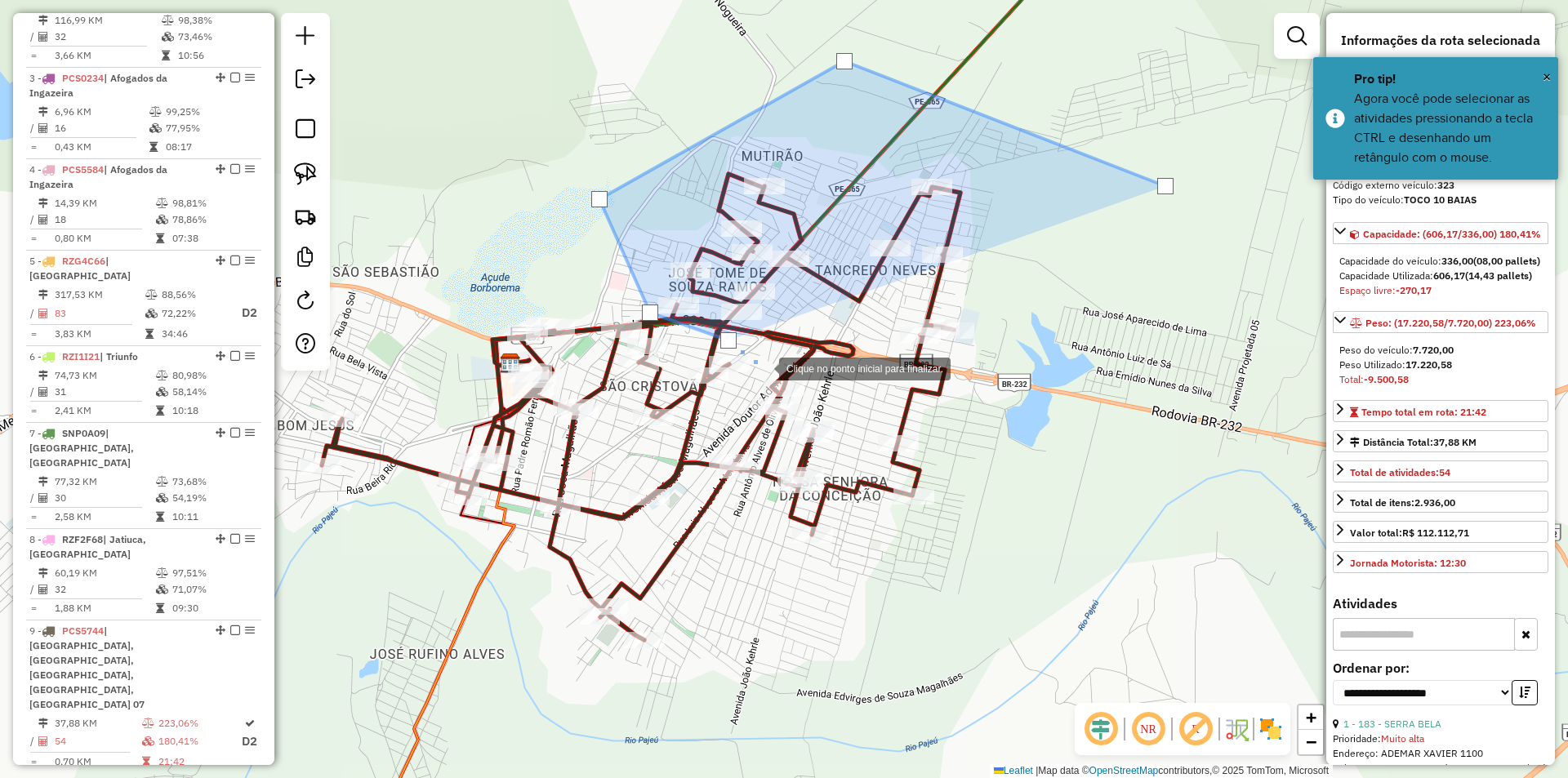
click at [763, 365] on div at bounding box center [763, 367] width 32 height 32
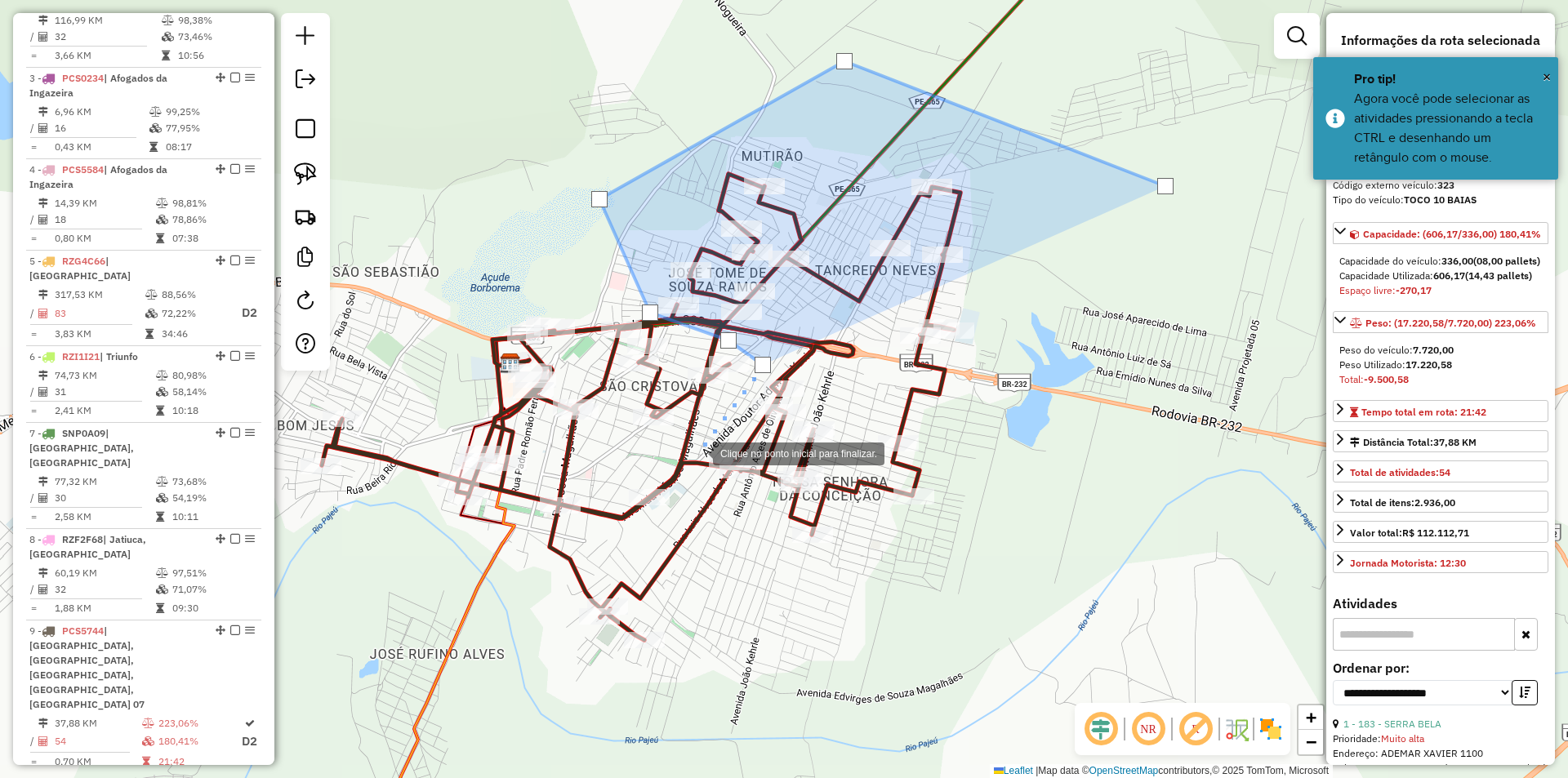
click at [687, 463] on div at bounding box center [696, 453] width 32 height 32
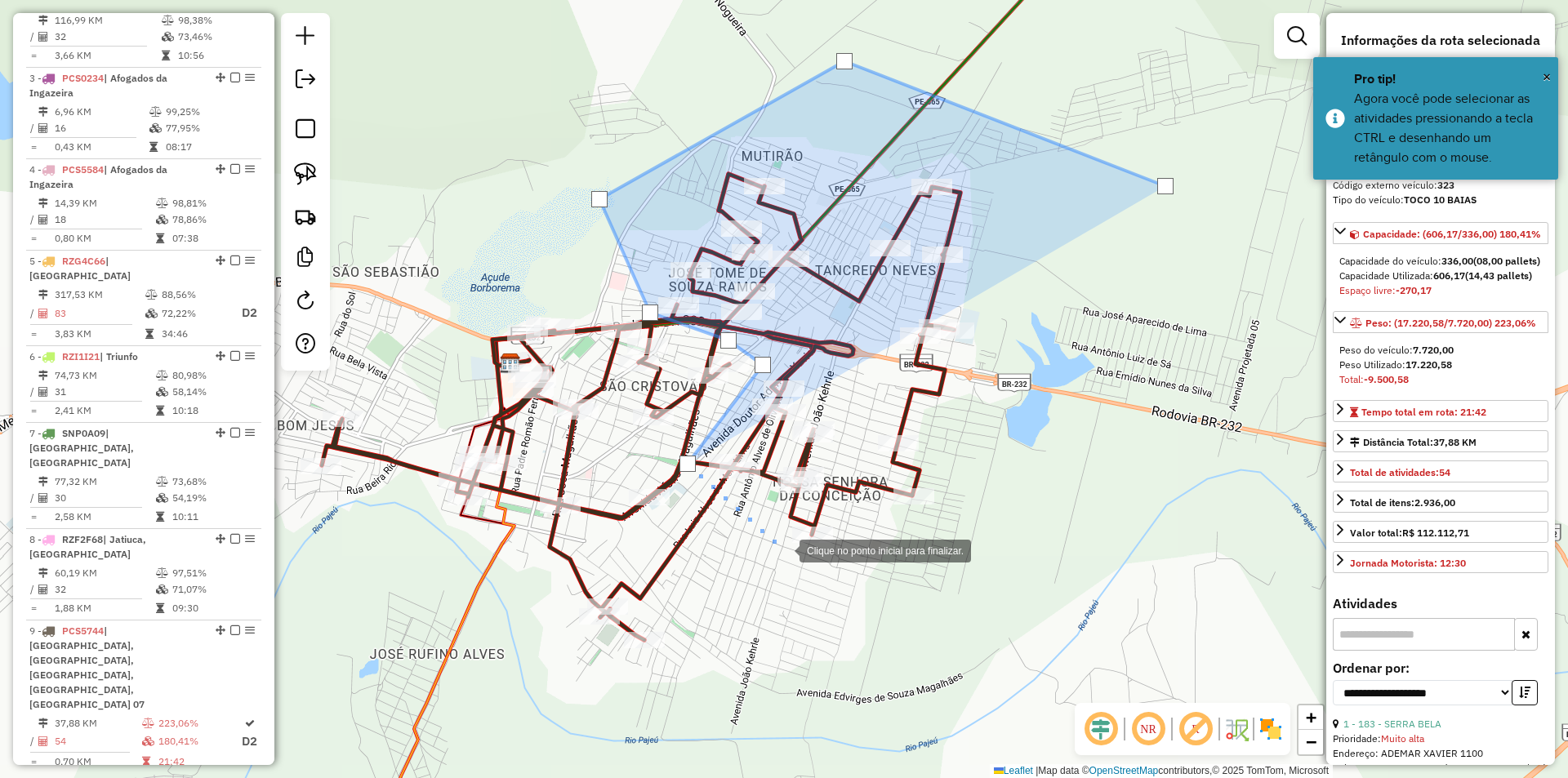
click at [783, 549] on div at bounding box center [783, 549] width 32 height 32
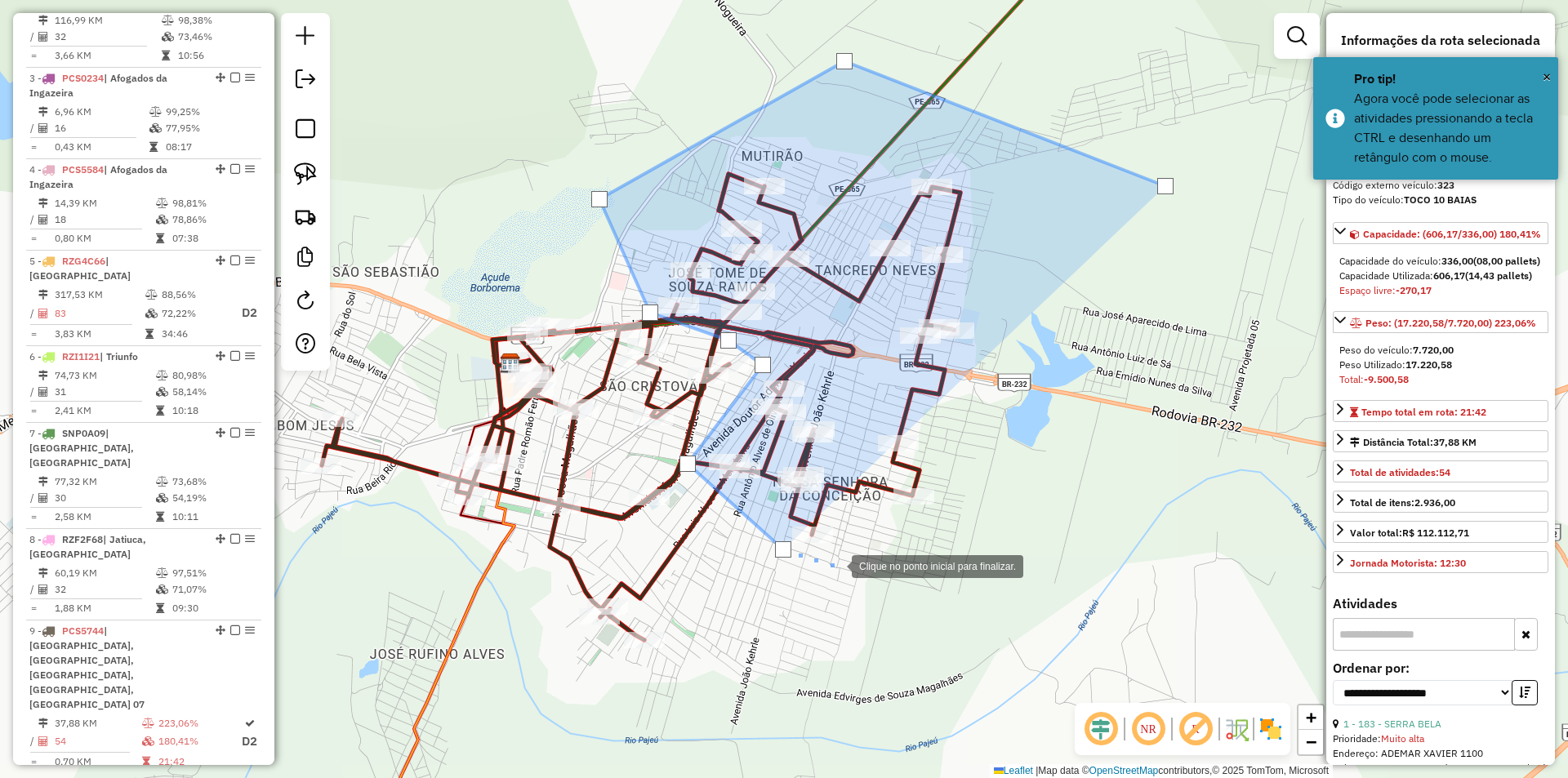
drag, startPoint x: 874, startPoint y: 573, endPoint x: 893, endPoint y: 566, distance: 20.2
click at [852, 573] on div at bounding box center [835, 565] width 32 height 32
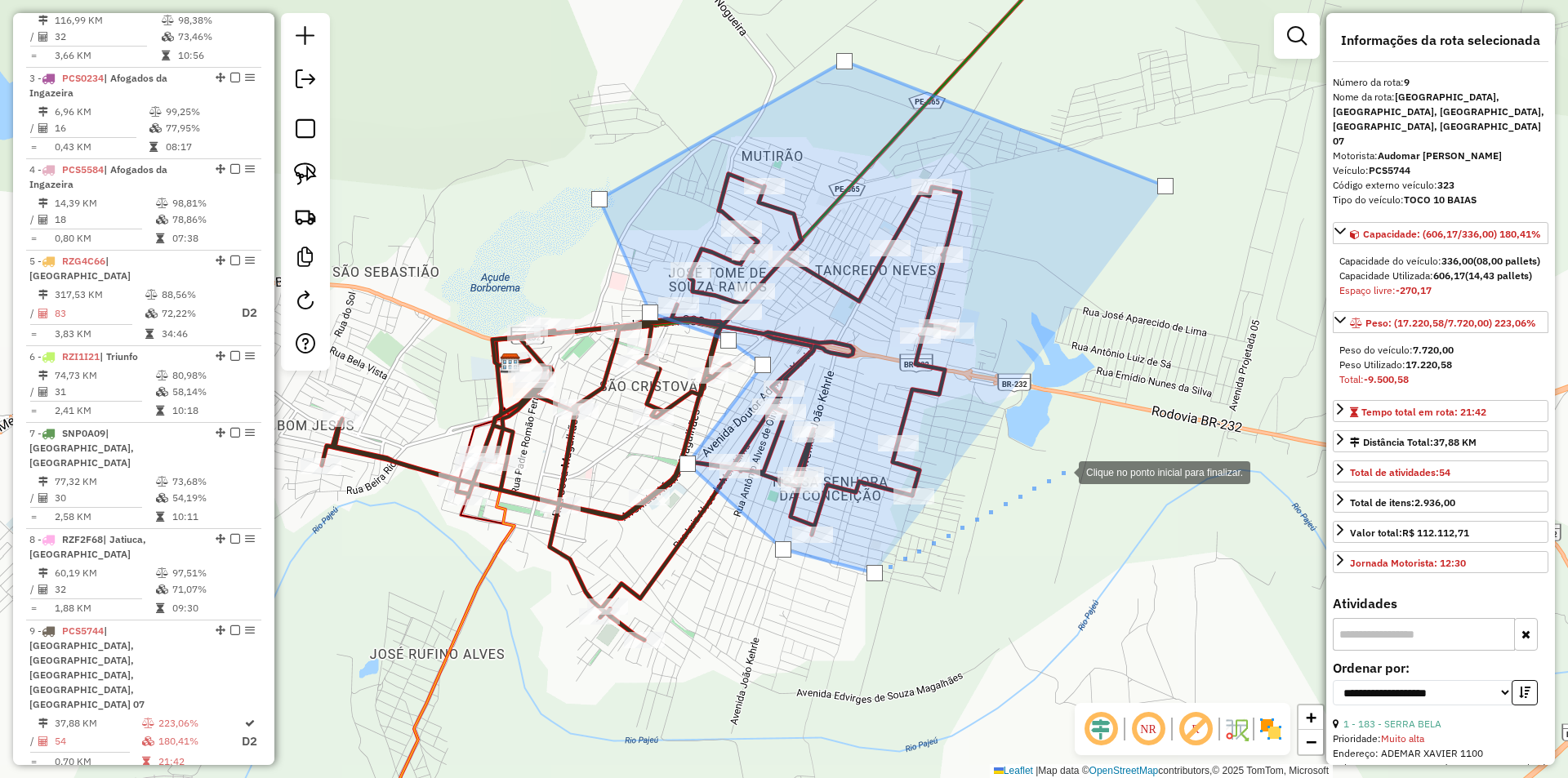
drag, startPoint x: 1062, startPoint y: 471, endPoint x: 1092, endPoint y: 322, distance: 152.0
click at [1063, 471] on div at bounding box center [1062, 471] width 32 height 32
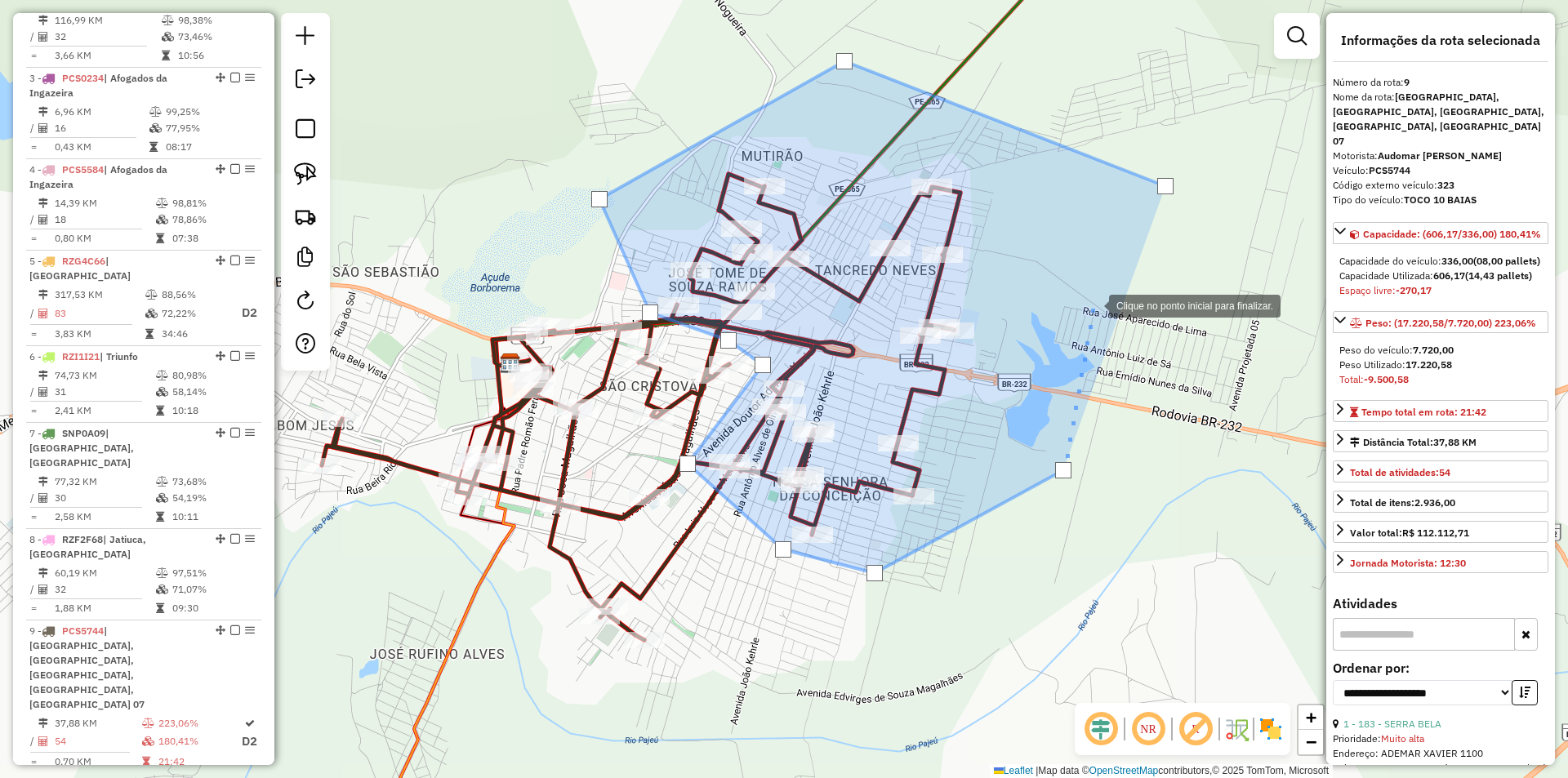
drag, startPoint x: 1093, startPoint y: 305, endPoint x: 1143, endPoint y: 212, distance: 105.6
click at [1093, 304] on div at bounding box center [1093, 305] width 32 height 32
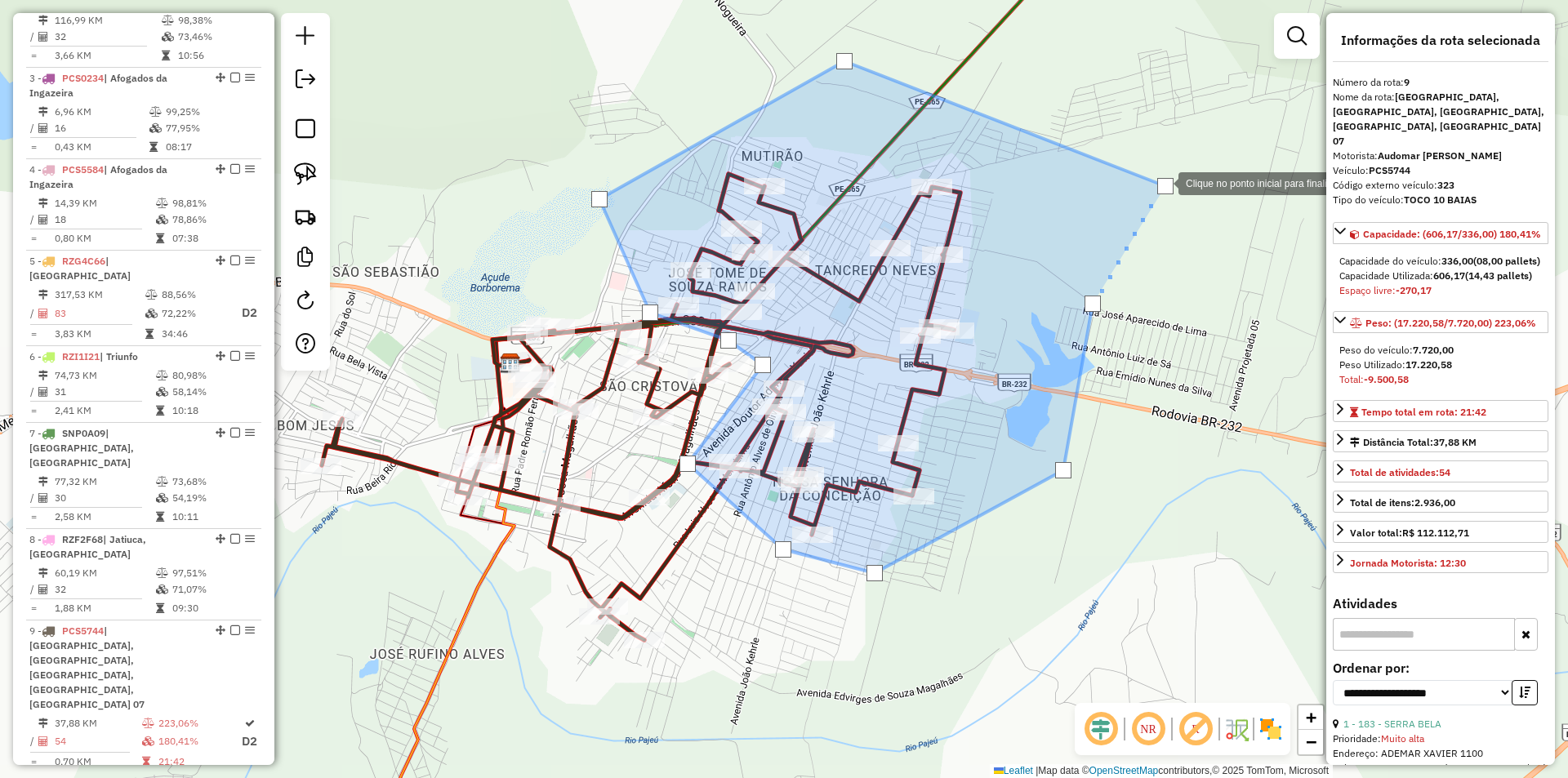
click at [1162, 181] on div at bounding box center [1165, 186] width 16 height 16
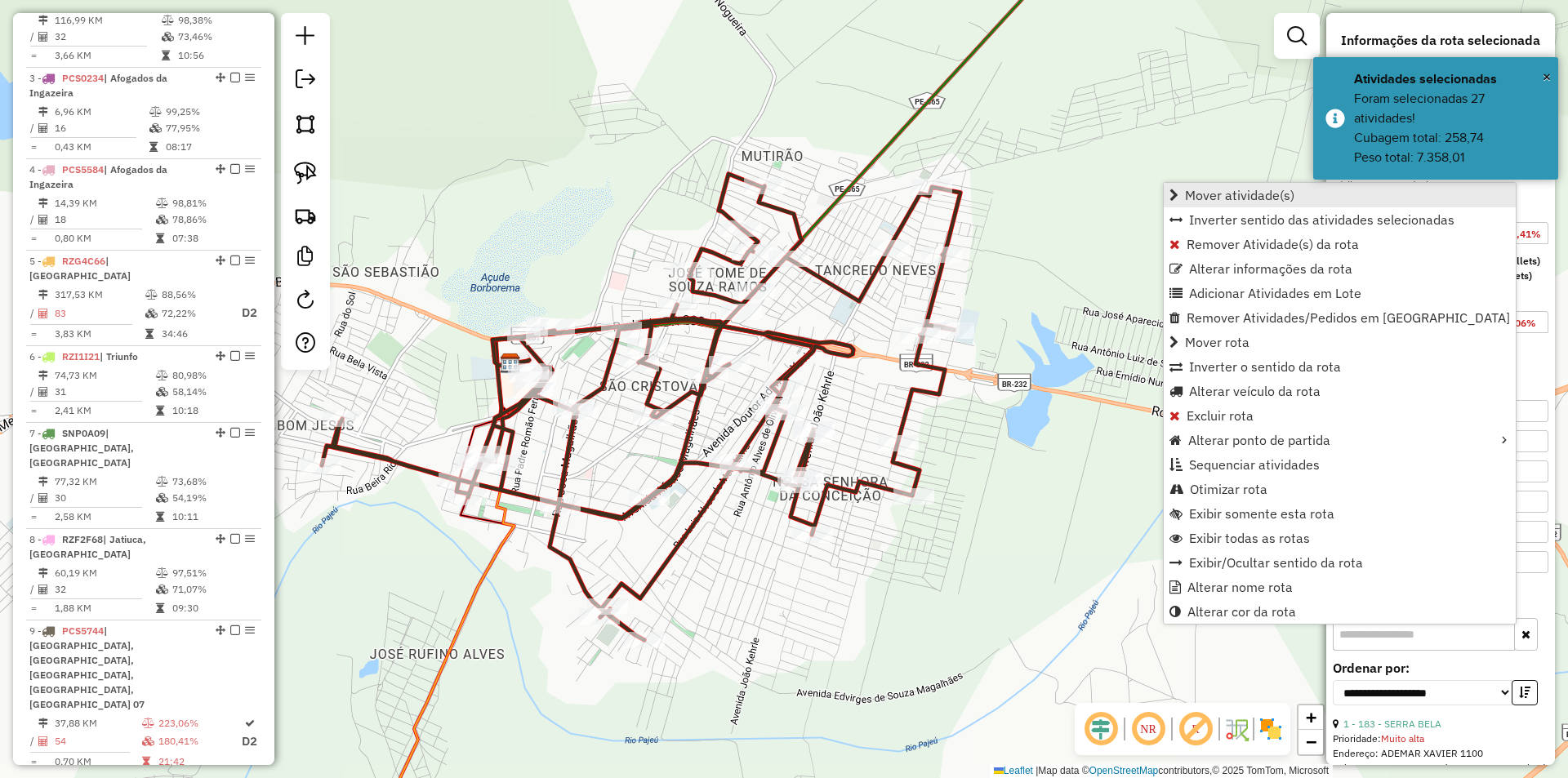
click at [1201, 199] on span "Mover atividade(s)" at bounding box center [1239, 195] width 109 height 13
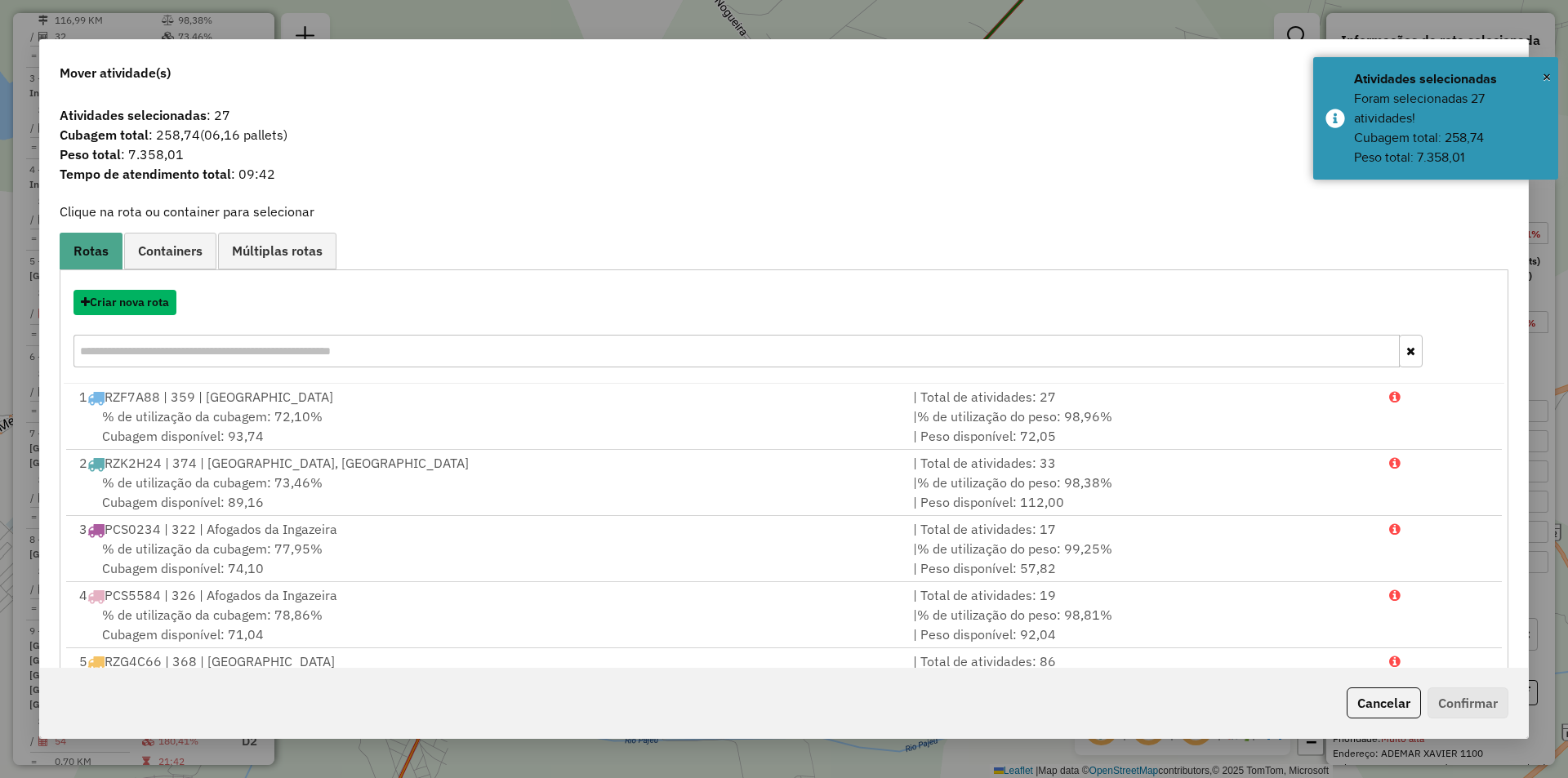
click at [160, 305] on button "Criar nova rota" at bounding box center [125, 302] width 103 height 25
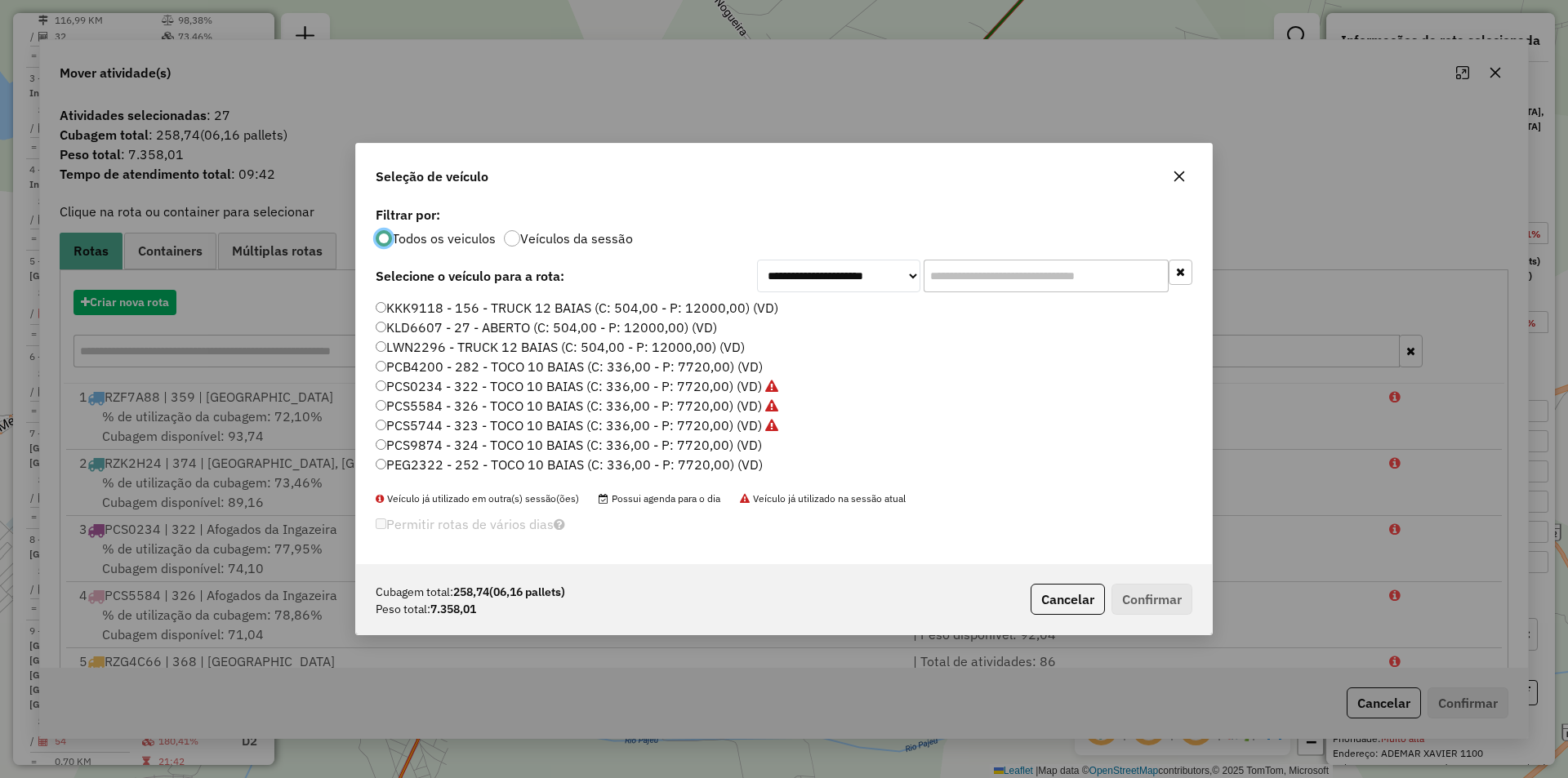
scroll to position [9, 5]
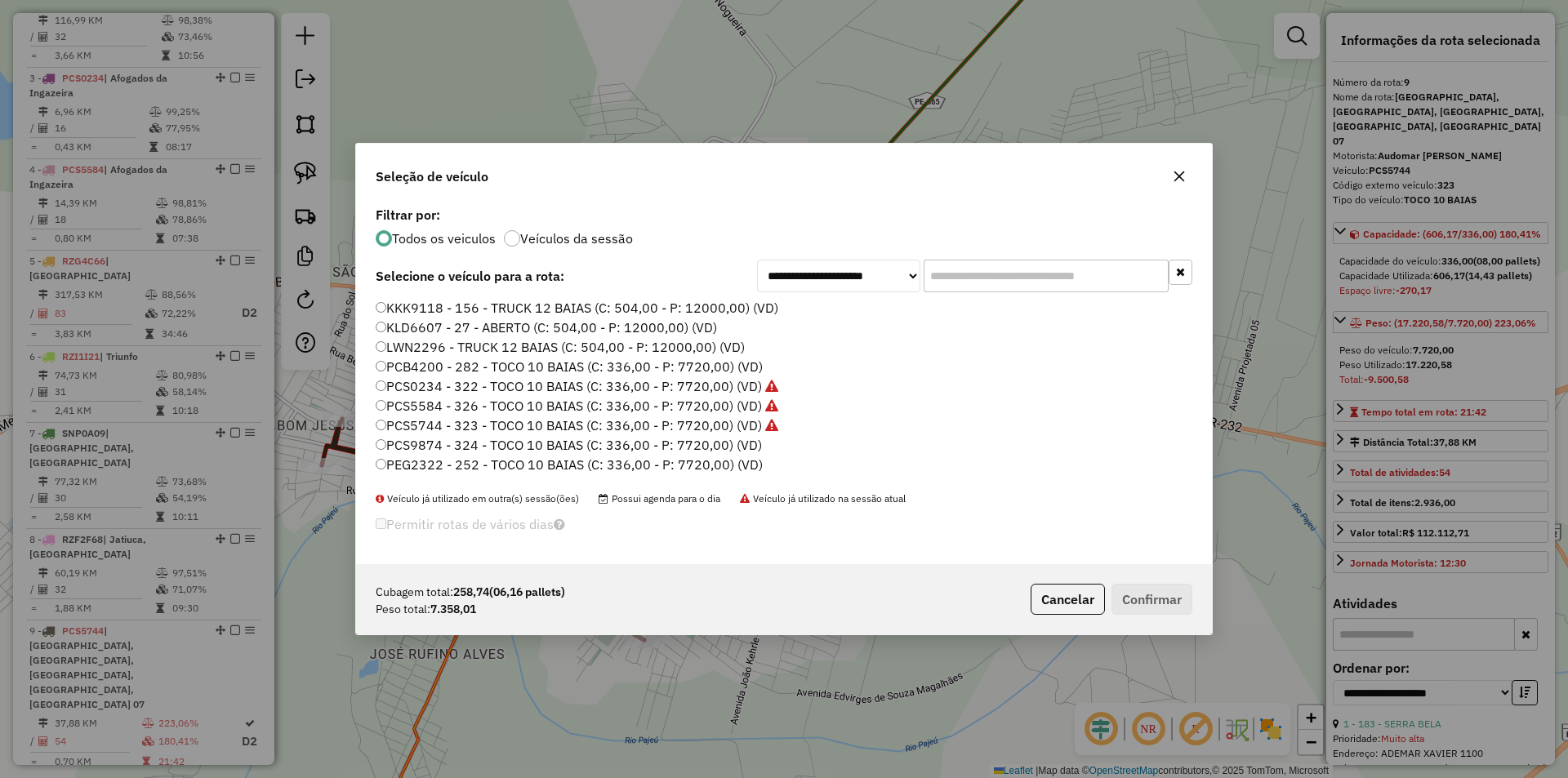
click at [587, 443] on label "PCS9874 - 324 - TOCO 10 BAIAS (C: 336,00 - P: 7720,00) (VD)" at bounding box center [569, 445] width 386 height 20
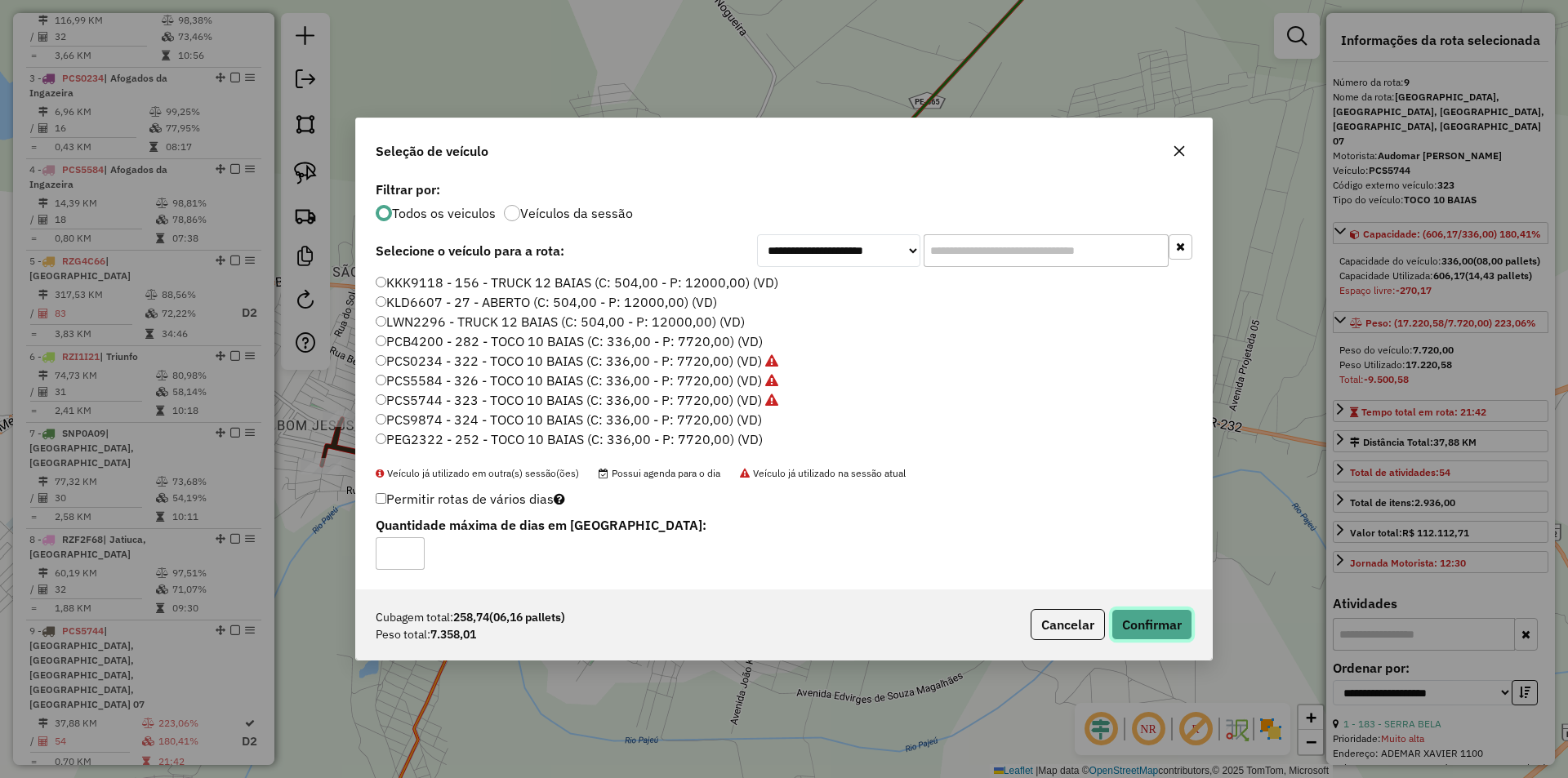
click at [1138, 623] on button "Confirmar" at bounding box center [1151, 625] width 81 height 31
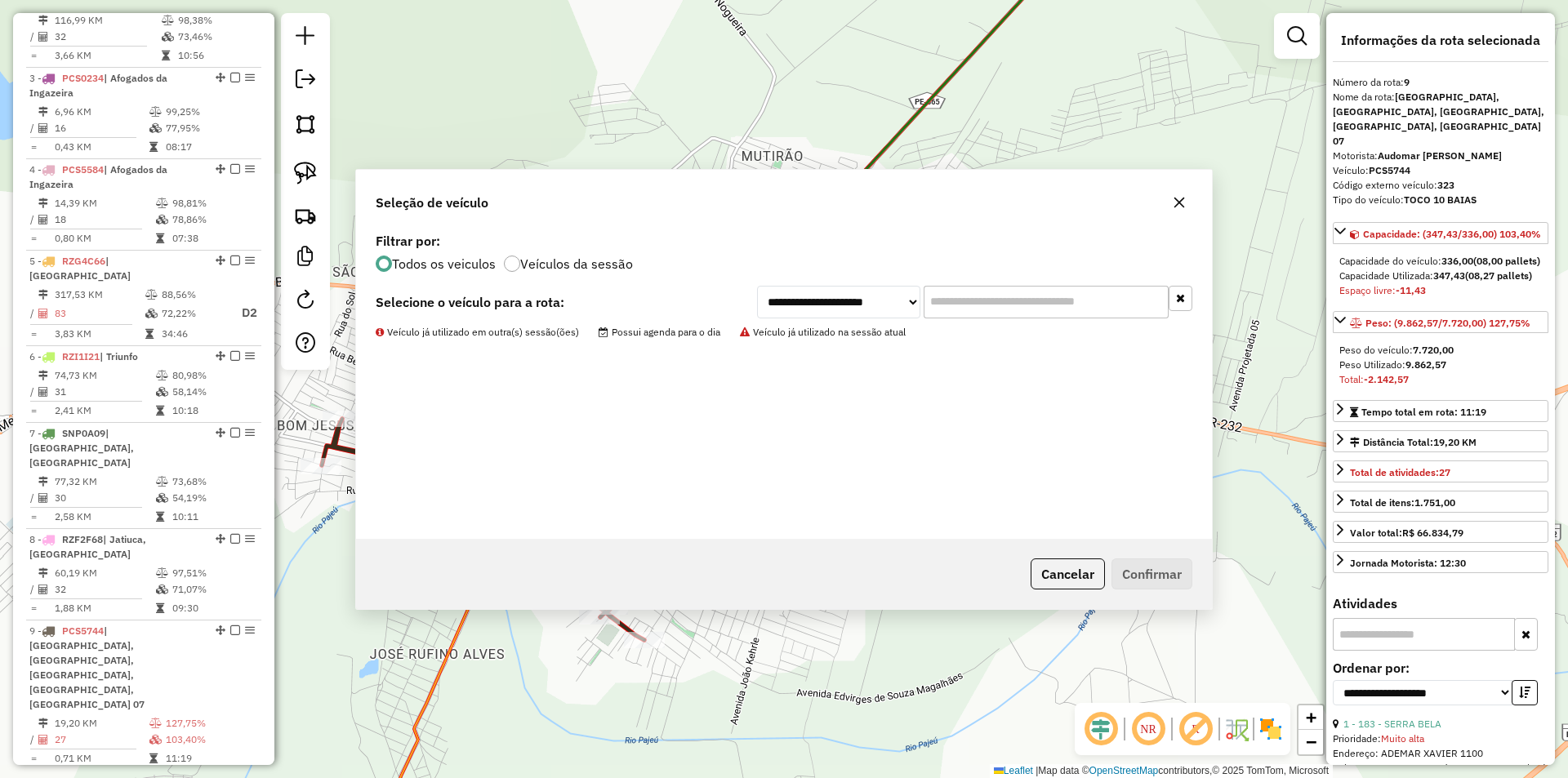
scroll to position [848, 0]
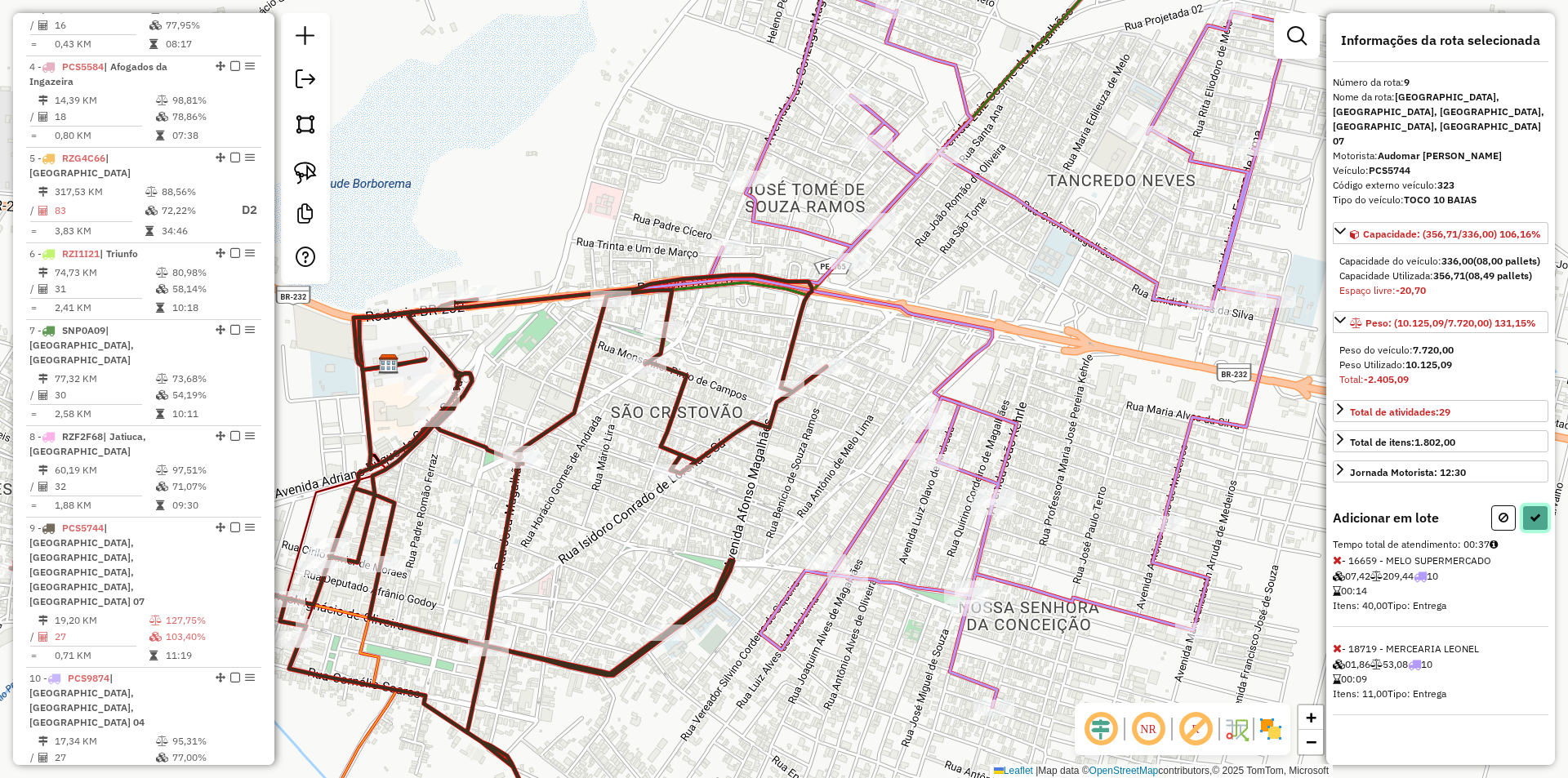
click at [1545, 512] on button at bounding box center [1535, 518] width 26 height 25
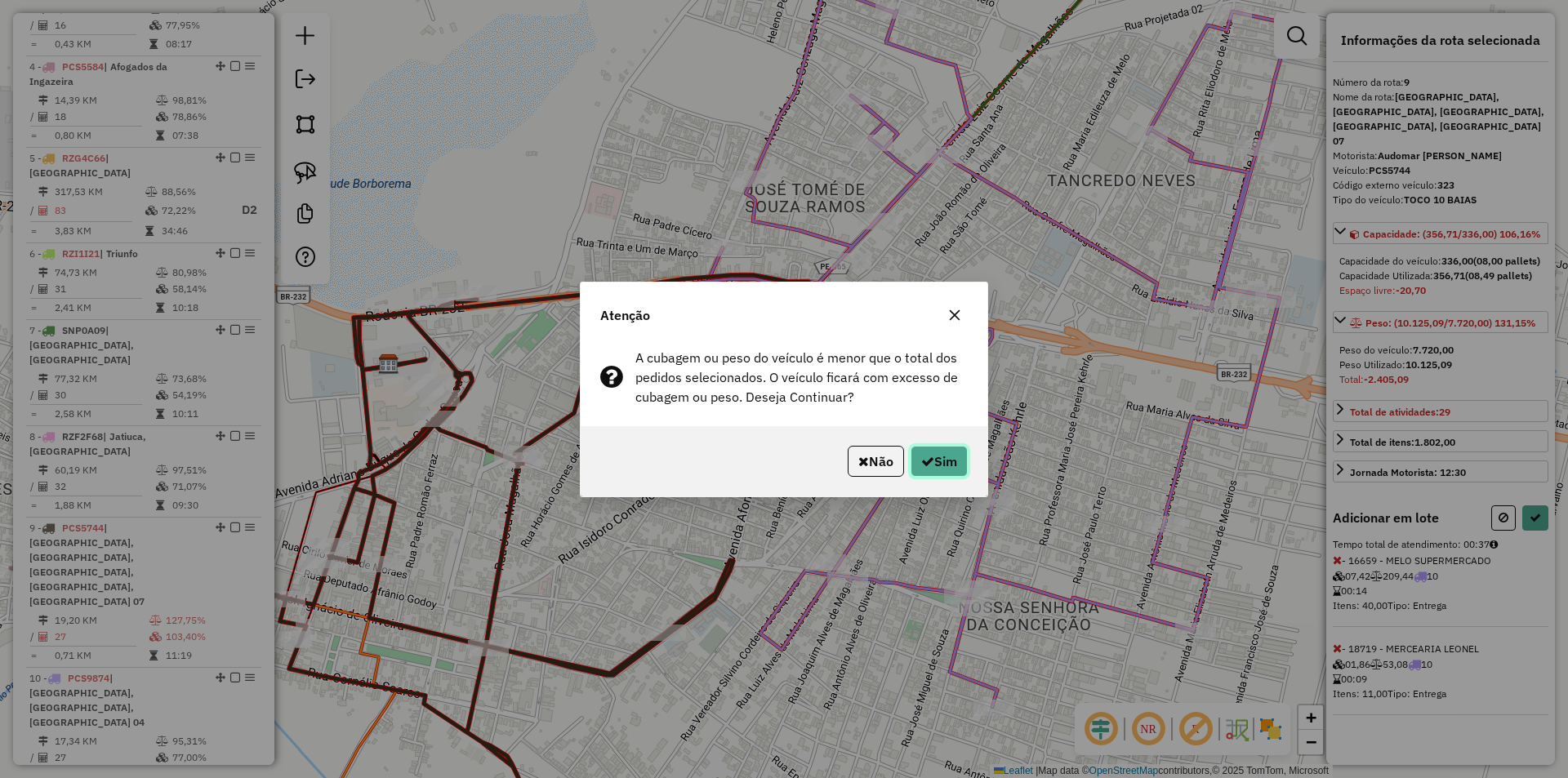
click at [939, 453] on button "Sim" at bounding box center [939, 461] width 57 height 31
select select "**********"
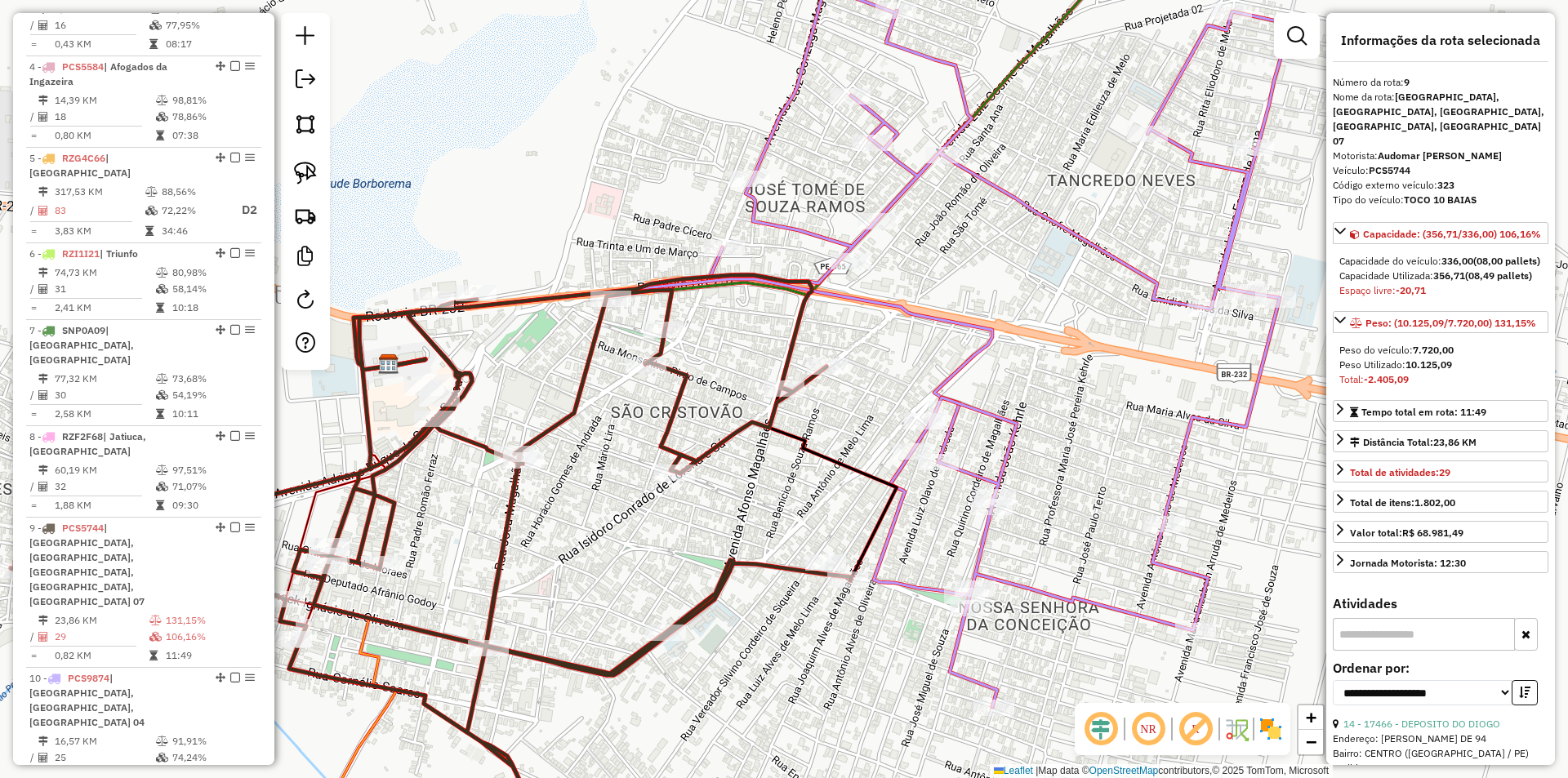
click at [926, 437] on icon at bounding box center [999, 347] width 579 height 720
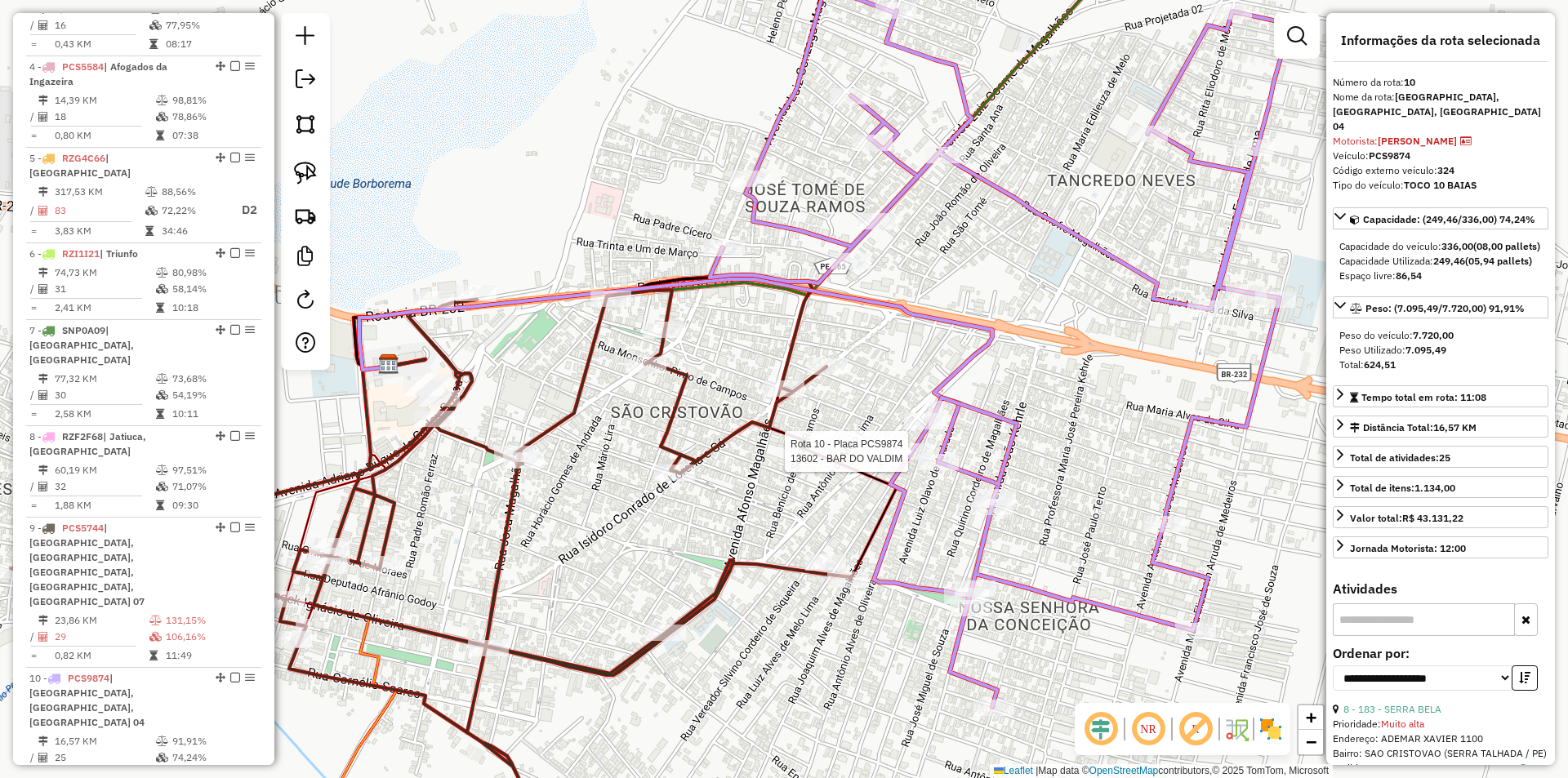
click at [903, 460] on div at bounding box center [912, 452] width 41 height 16
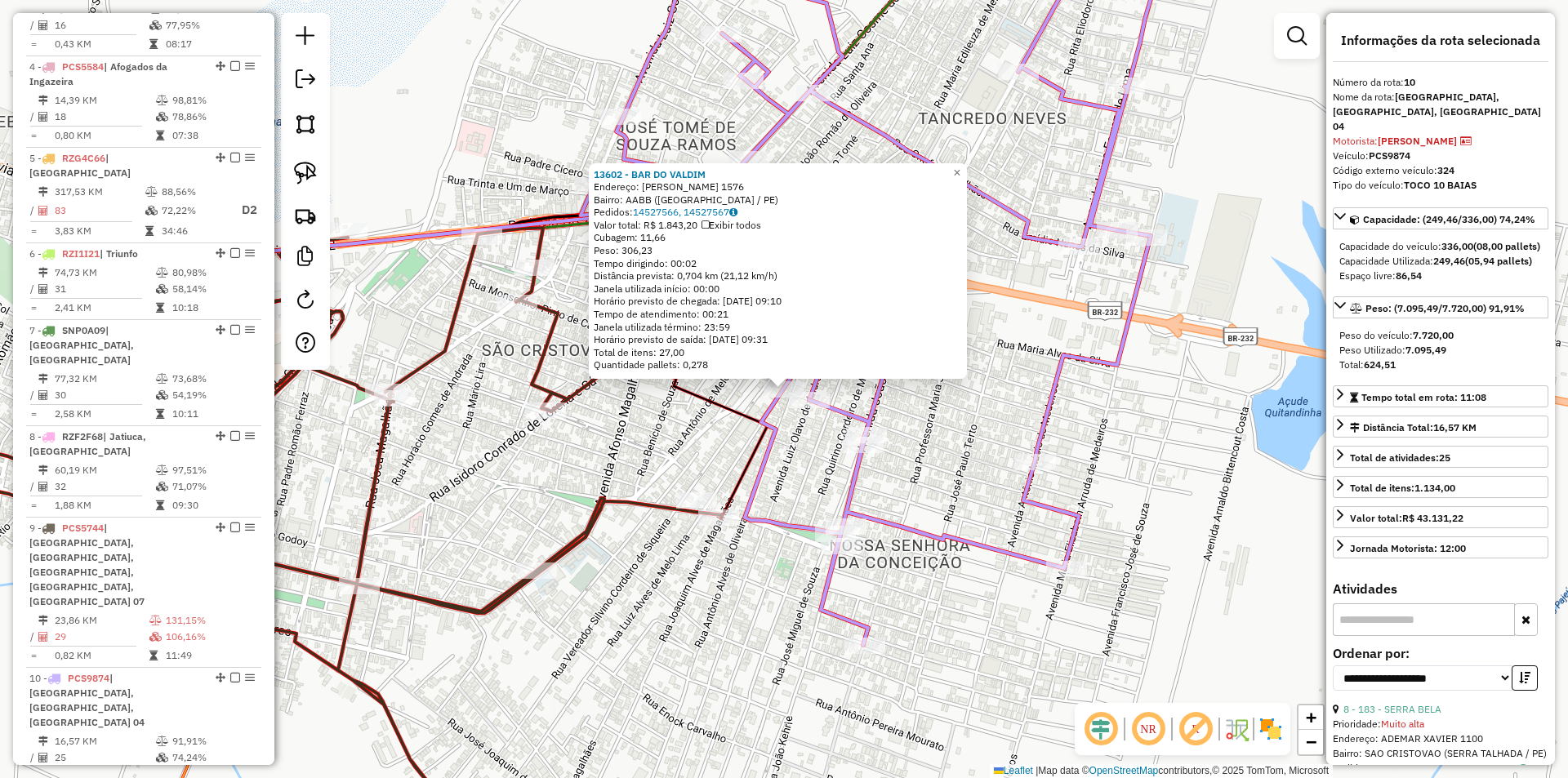
click at [910, 449] on div "13602 - BAR DO VALDIM Endereço: LUIZ ALVES DE MELO LIMA 1576 Bairro: AABB (SERR…" at bounding box center [784, 389] width 1568 height 778
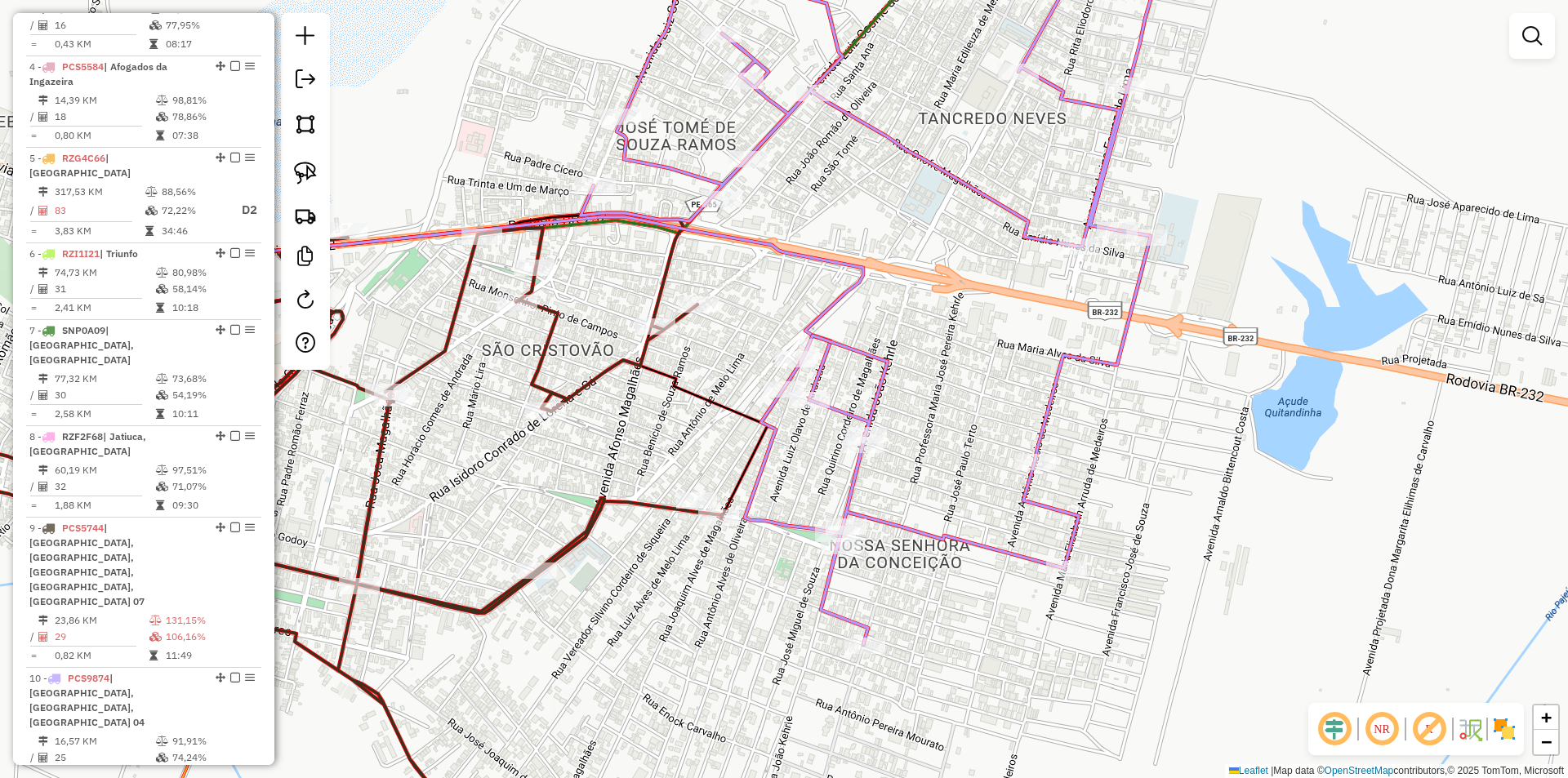
click at [818, 412] on icon at bounding box center [870, 285] width 579 height 720
select select "**********"
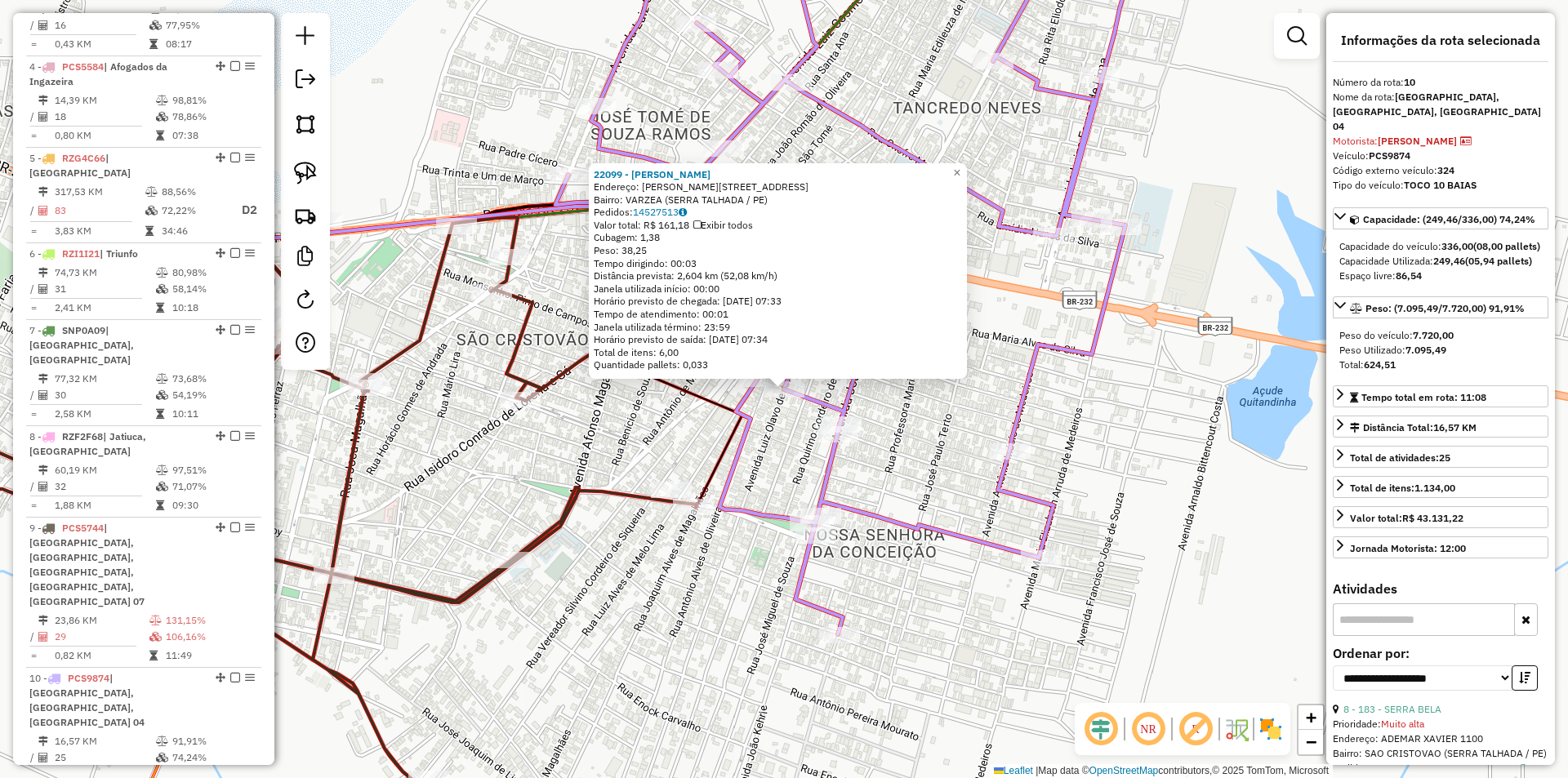
click at [932, 438] on div "22099 - MERCADINHO SILVA SIL Endereço: Arcelina Pereira De Souza 347 Bairro: VA…" at bounding box center [784, 389] width 1568 height 778
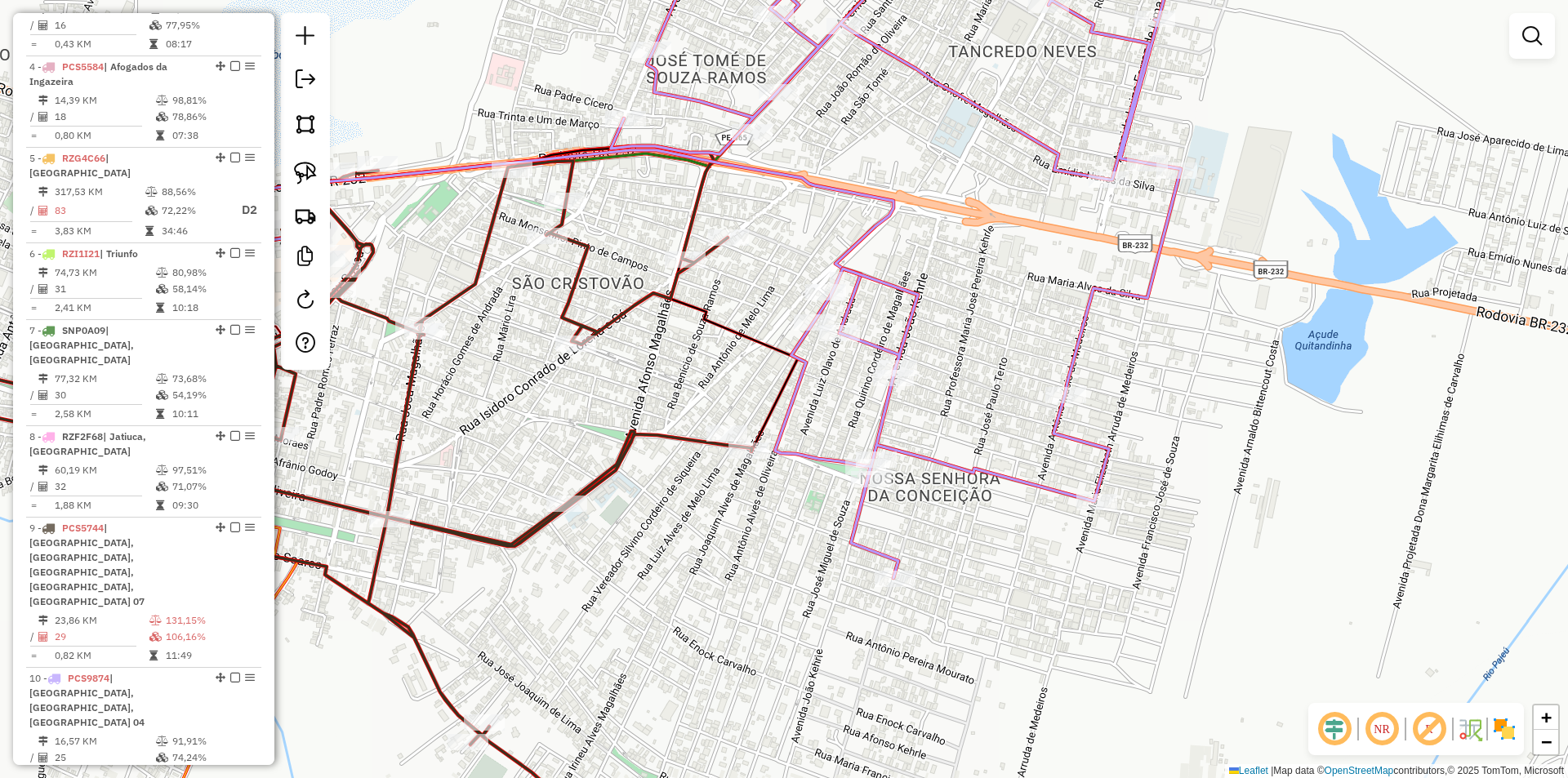
drag, startPoint x: 916, startPoint y: 460, endPoint x: 956, endPoint y: 402, distance: 70.5
click at [956, 402] on div "Janela de atendimento Grade de atendimento Capacidade Transportadoras Veículos …" at bounding box center [784, 389] width 1568 height 778
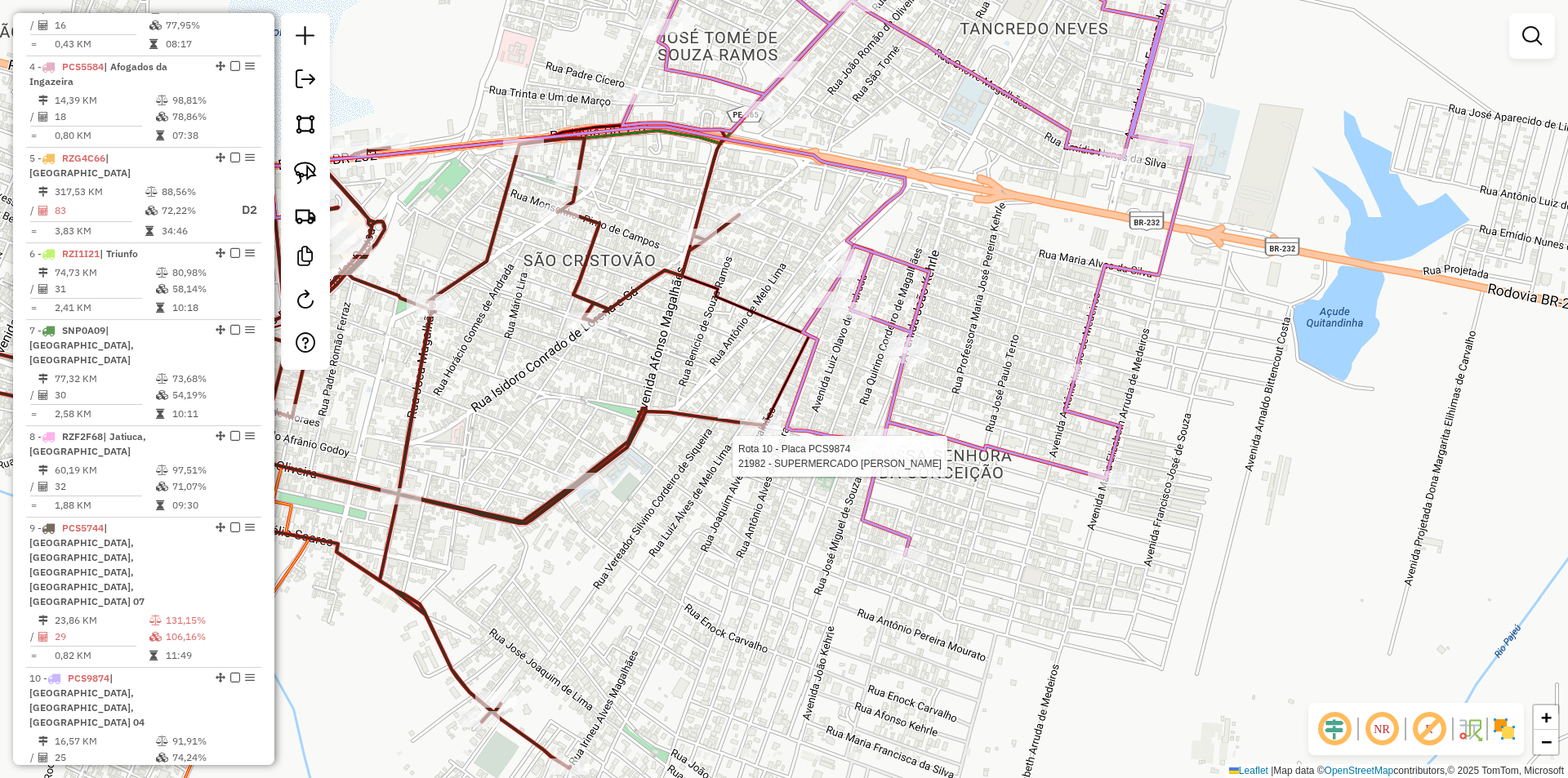
select select "**********"
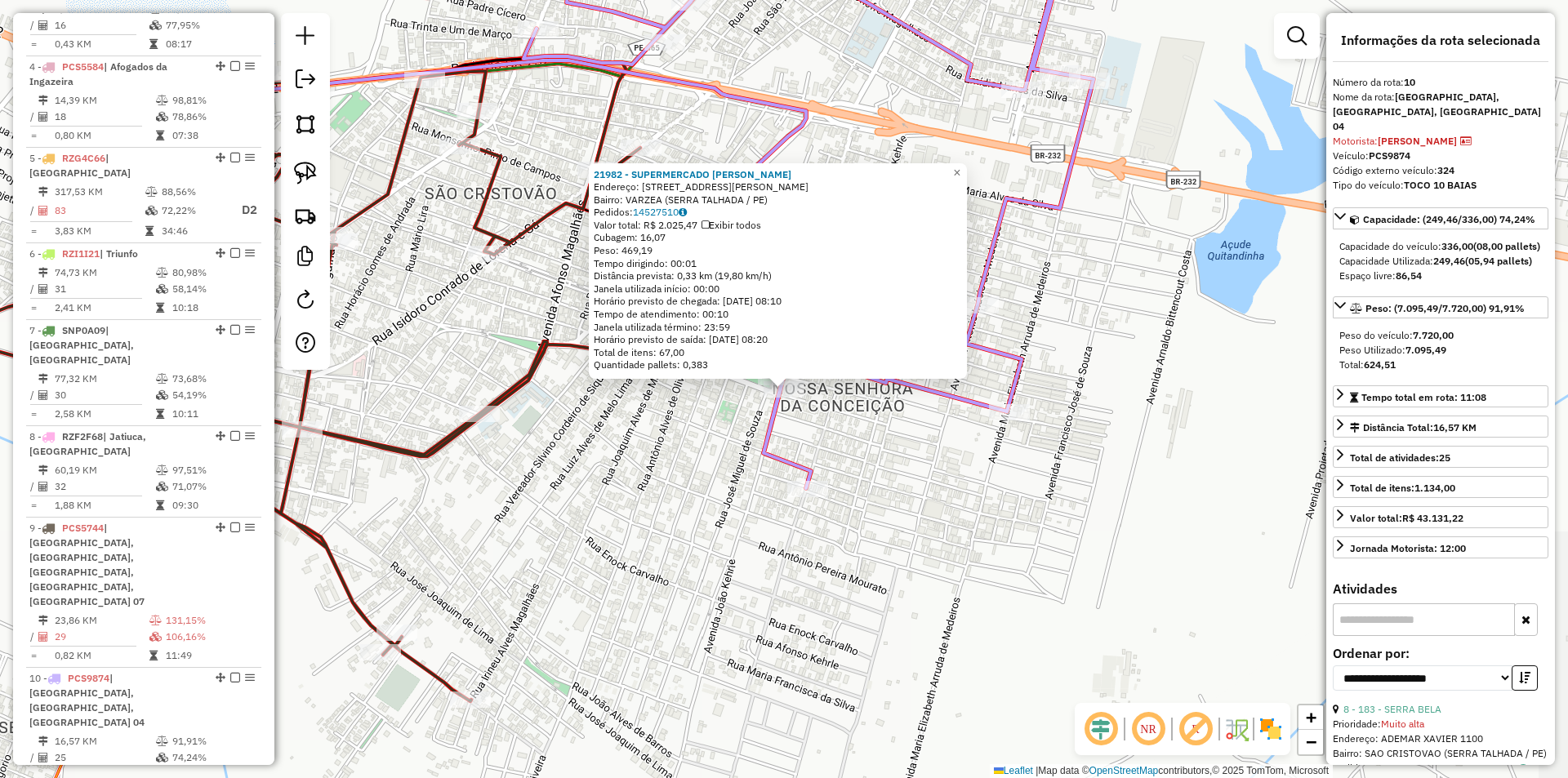
click at [850, 439] on div "21982 - SUPERMERCADO JK Endereço: Avenida Joao Kehrle 1210 Bairro: VARZEA (SERR…" at bounding box center [784, 389] width 1568 height 778
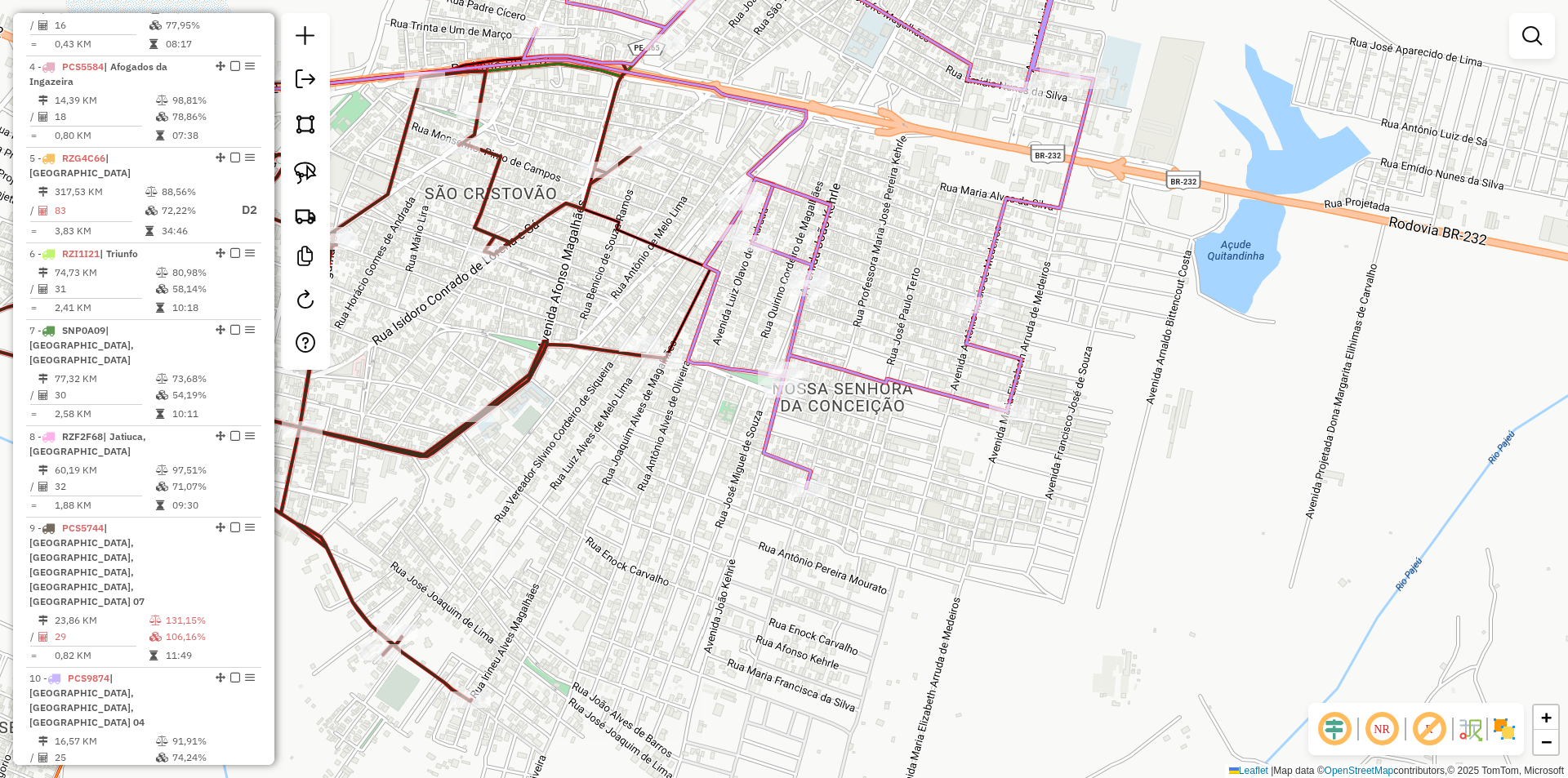
drag, startPoint x: 702, startPoint y: 436, endPoint x: 850, endPoint y: 436, distance: 148.0
click at [850, 436] on div "Janela de atendimento Grade de atendimento Capacidade Transportadoras Veículos …" at bounding box center [784, 389] width 1568 height 778
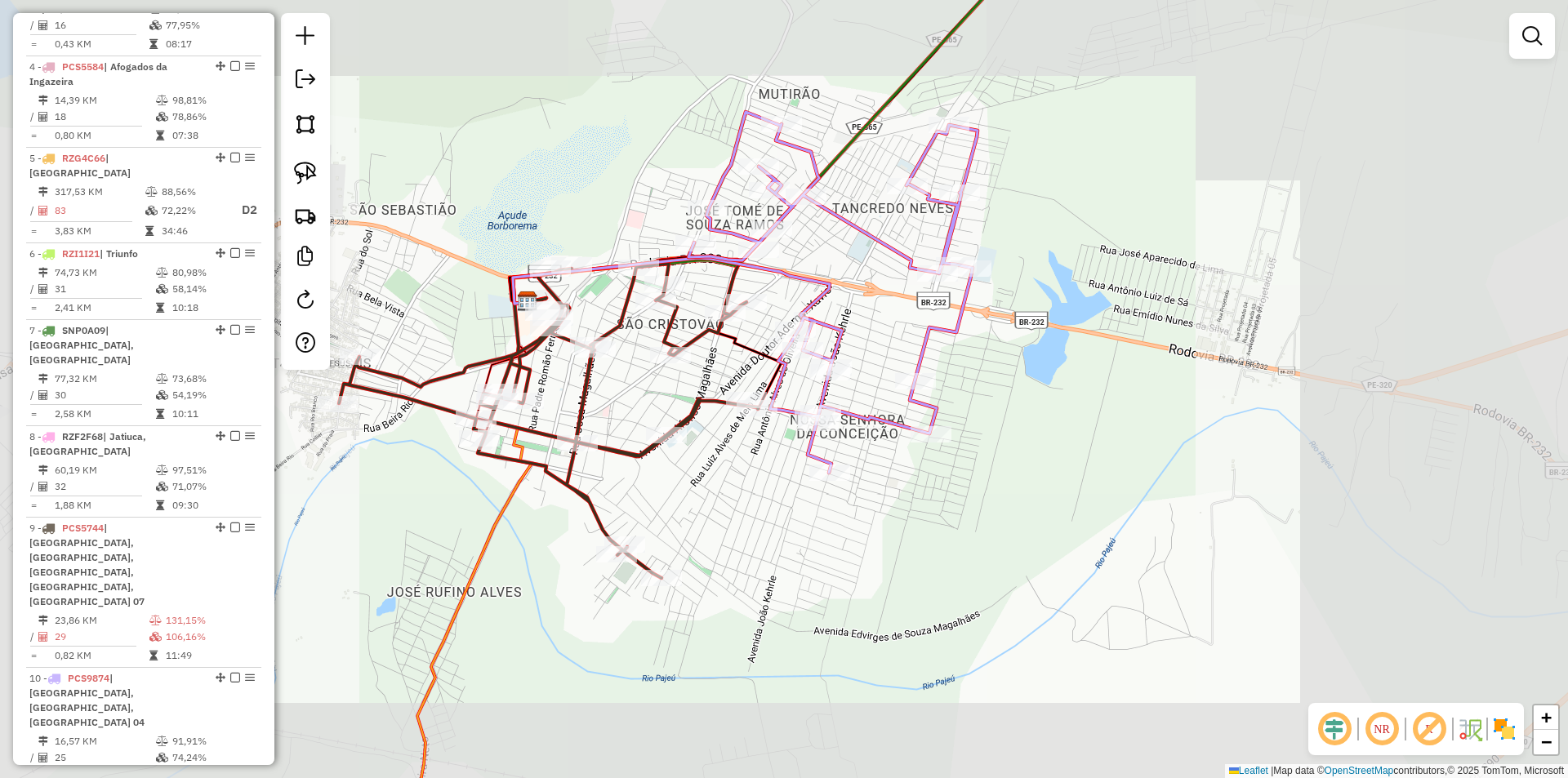
click at [666, 422] on icon at bounding box center [548, 416] width 419 height 322
select select "**********"
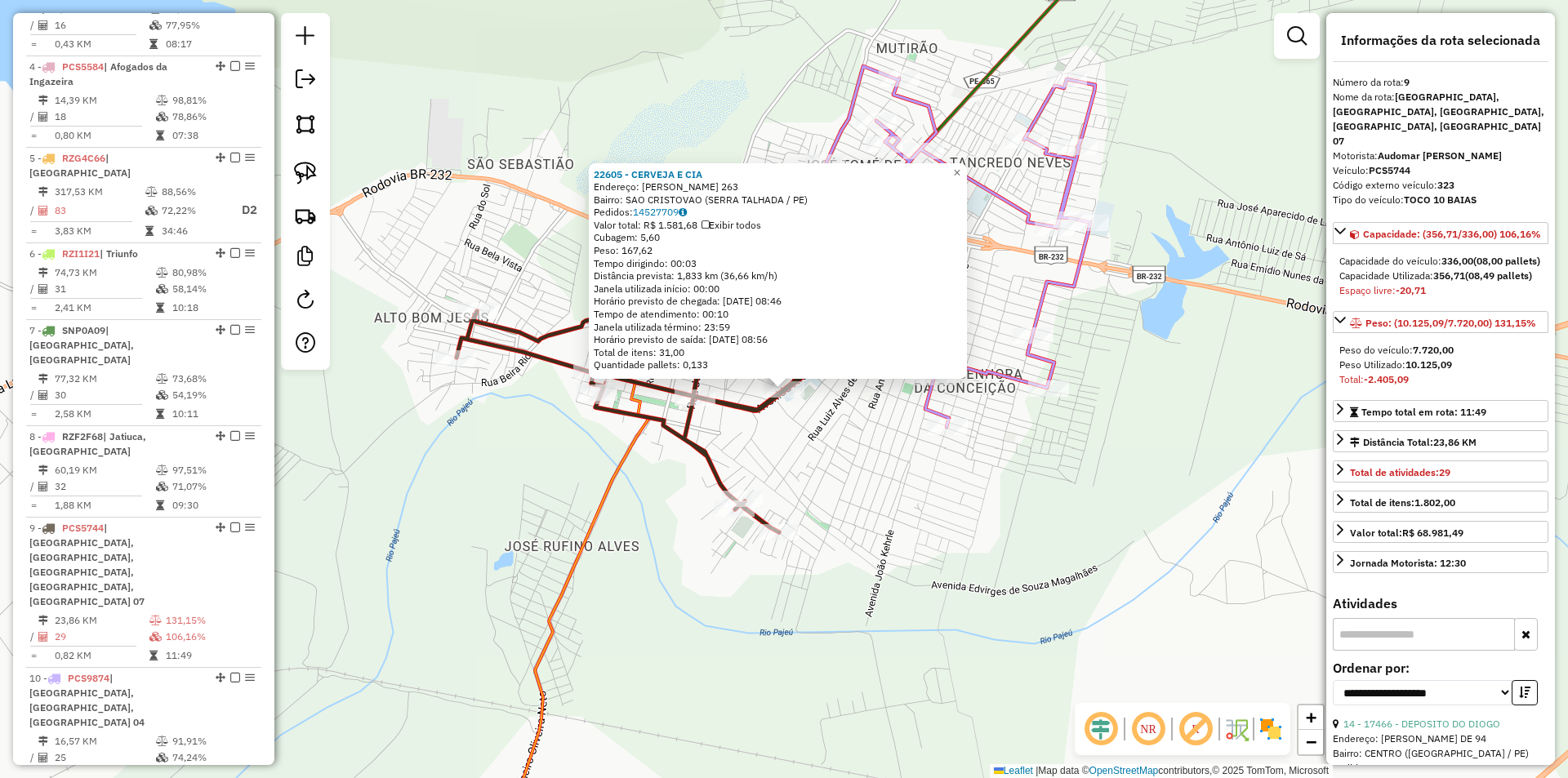
click at [867, 454] on div "22605 - CERVEJA E CIA Endereço: AFONSO MAGALHAES 263 Bairro: SAO CRISTOVAO (SER…" at bounding box center [784, 389] width 1568 height 778
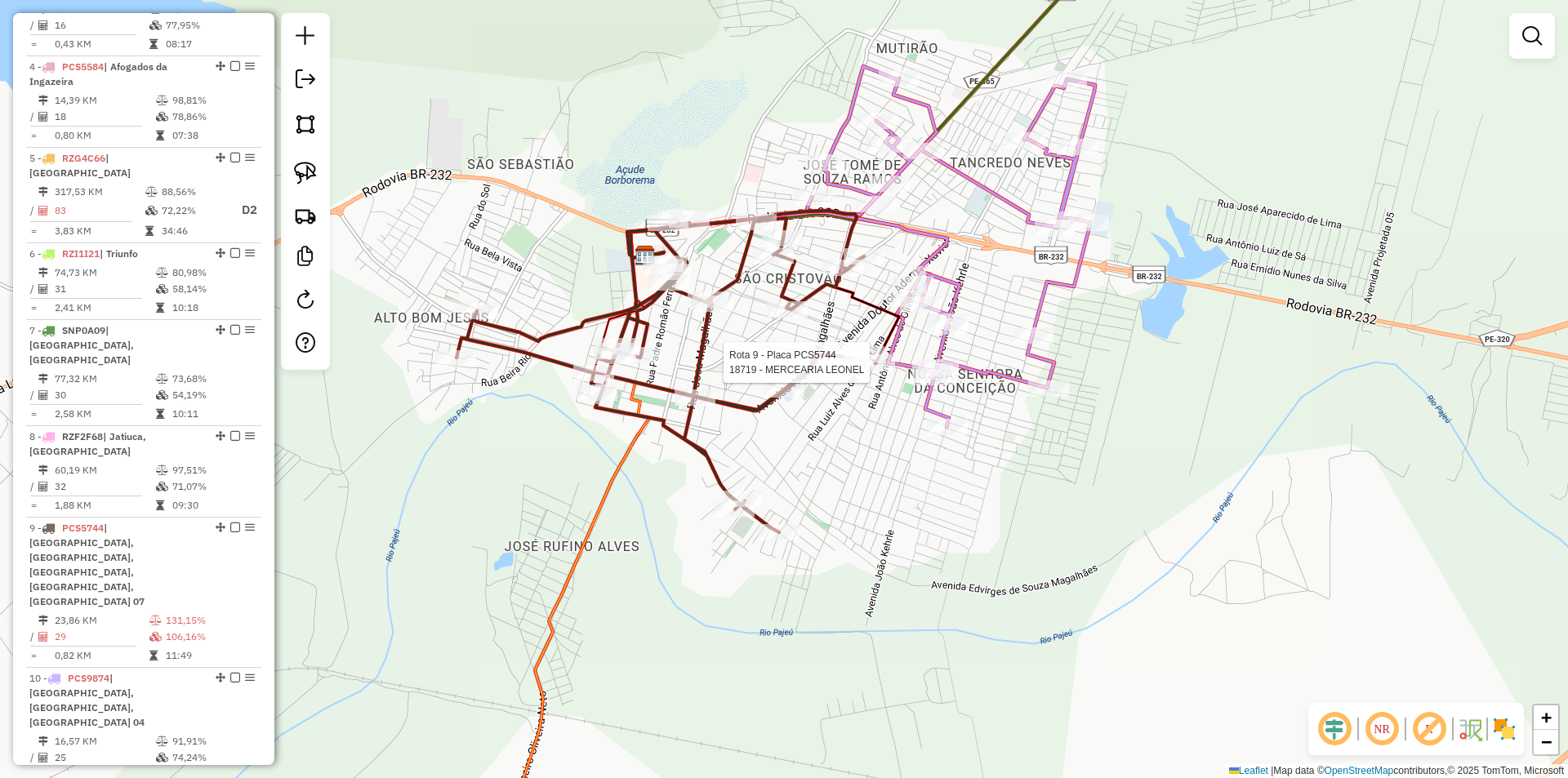
select select "**********"
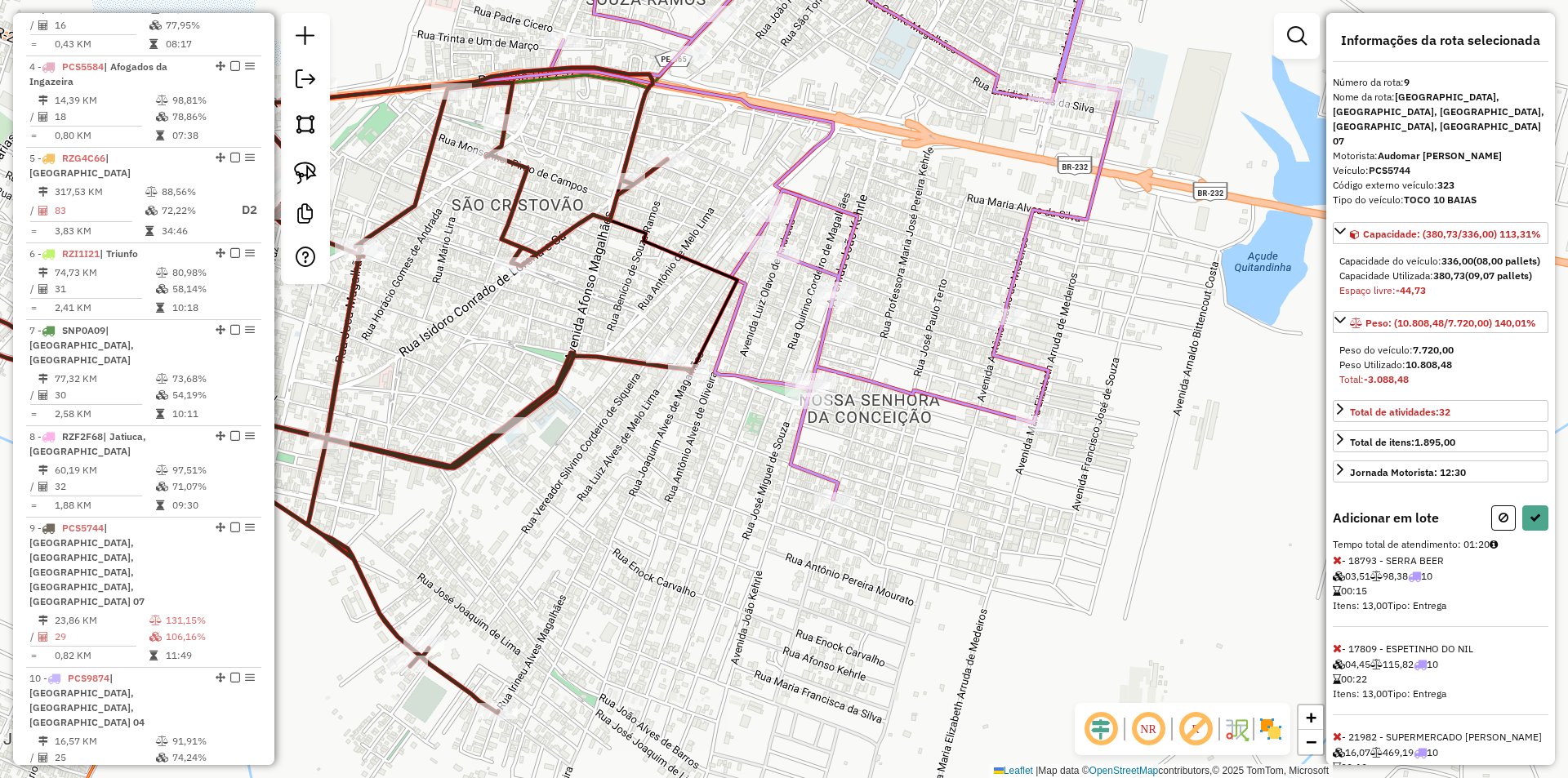
click at [823, 470] on icon at bounding box center [835, 211] width 570 height 577
click at [831, 491] on icon at bounding box center [835, 211] width 570 height 577
click at [1523, 531] on button at bounding box center [1535, 518] width 26 height 25
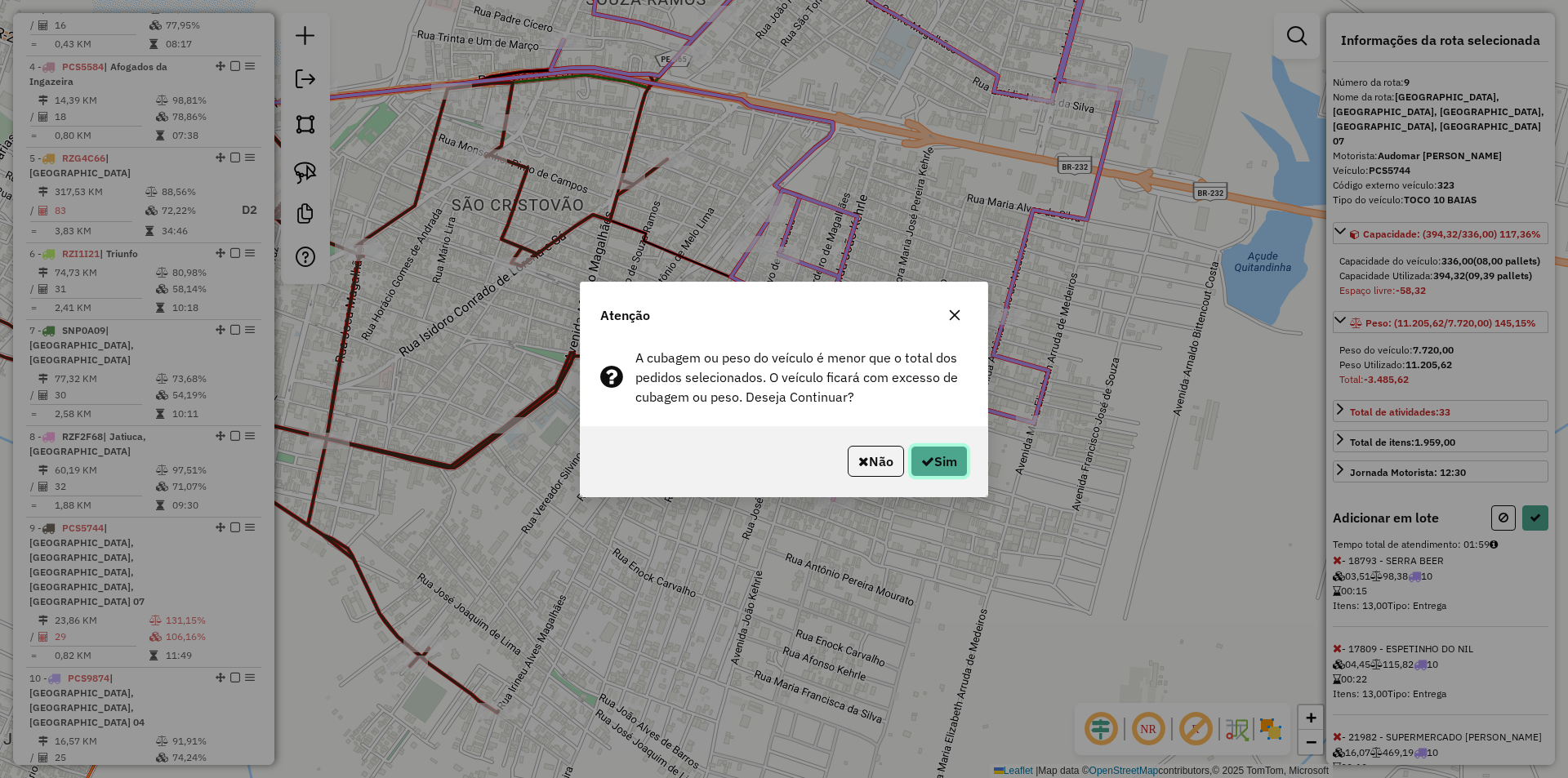
click at [932, 453] on button "Sim" at bounding box center [939, 461] width 57 height 31
select select "**********"
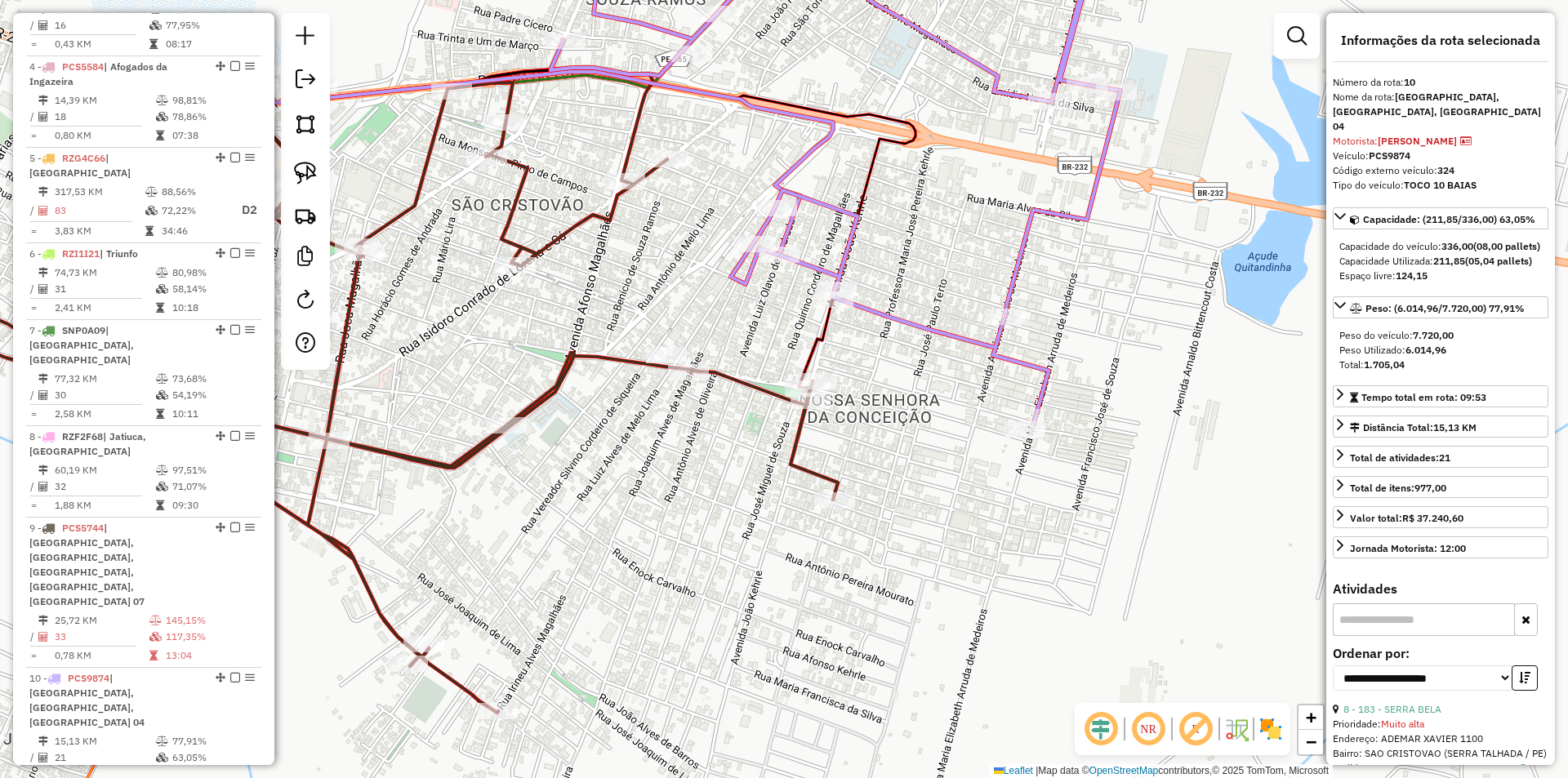
click at [705, 479] on div "Janela de atendimento Grade de atendimento Capacidade Transportadoras Veículos …" at bounding box center [784, 389] width 1568 height 778
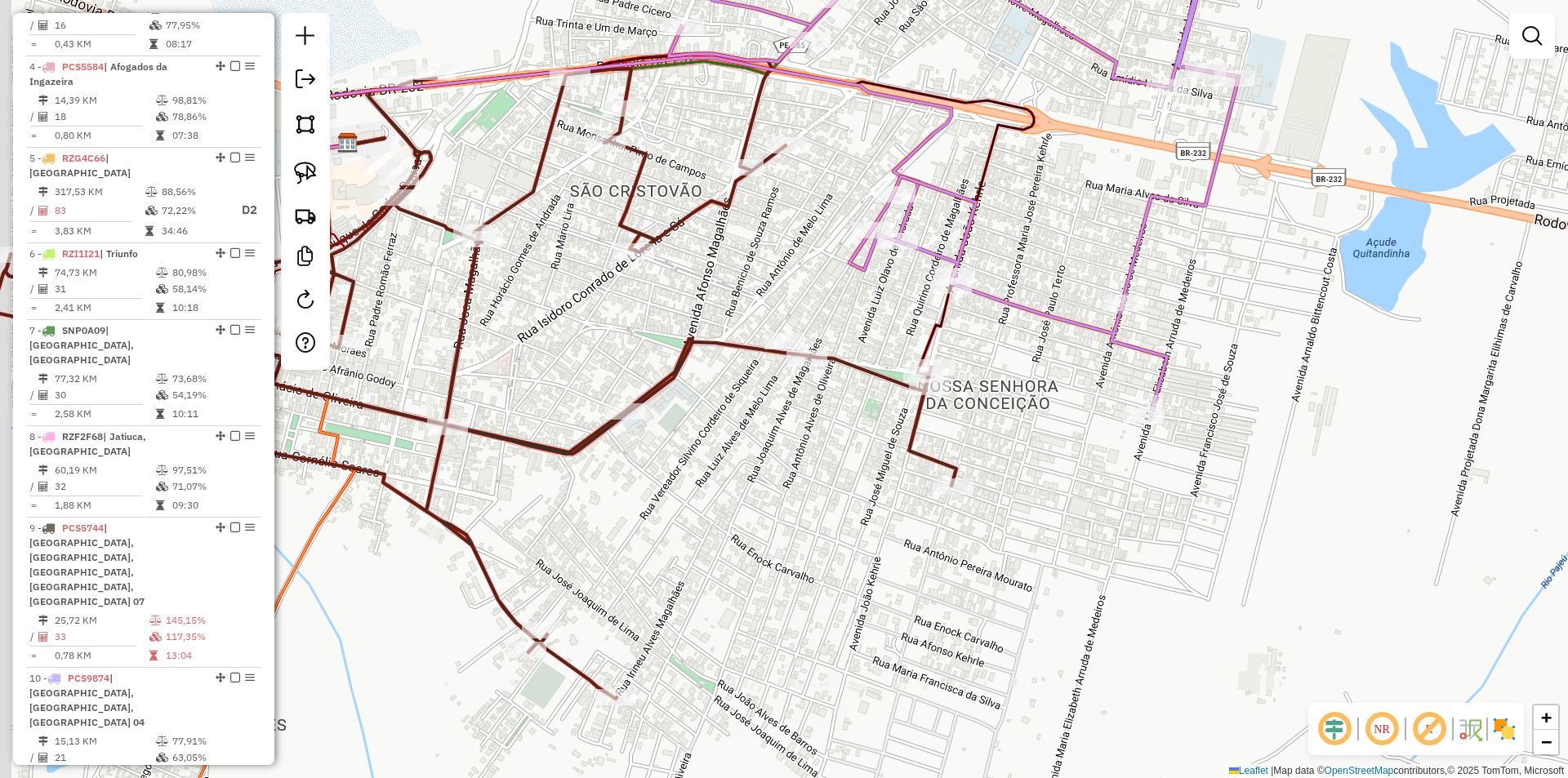
drag, startPoint x: 674, startPoint y: 499, endPoint x: 857, endPoint y: 470, distance: 185.3
click at [852, 471] on div "Janela de atendimento Grade de atendimento Capacidade Transportadoras Veículos …" at bounding box center [784, 389] width 1568 height 778
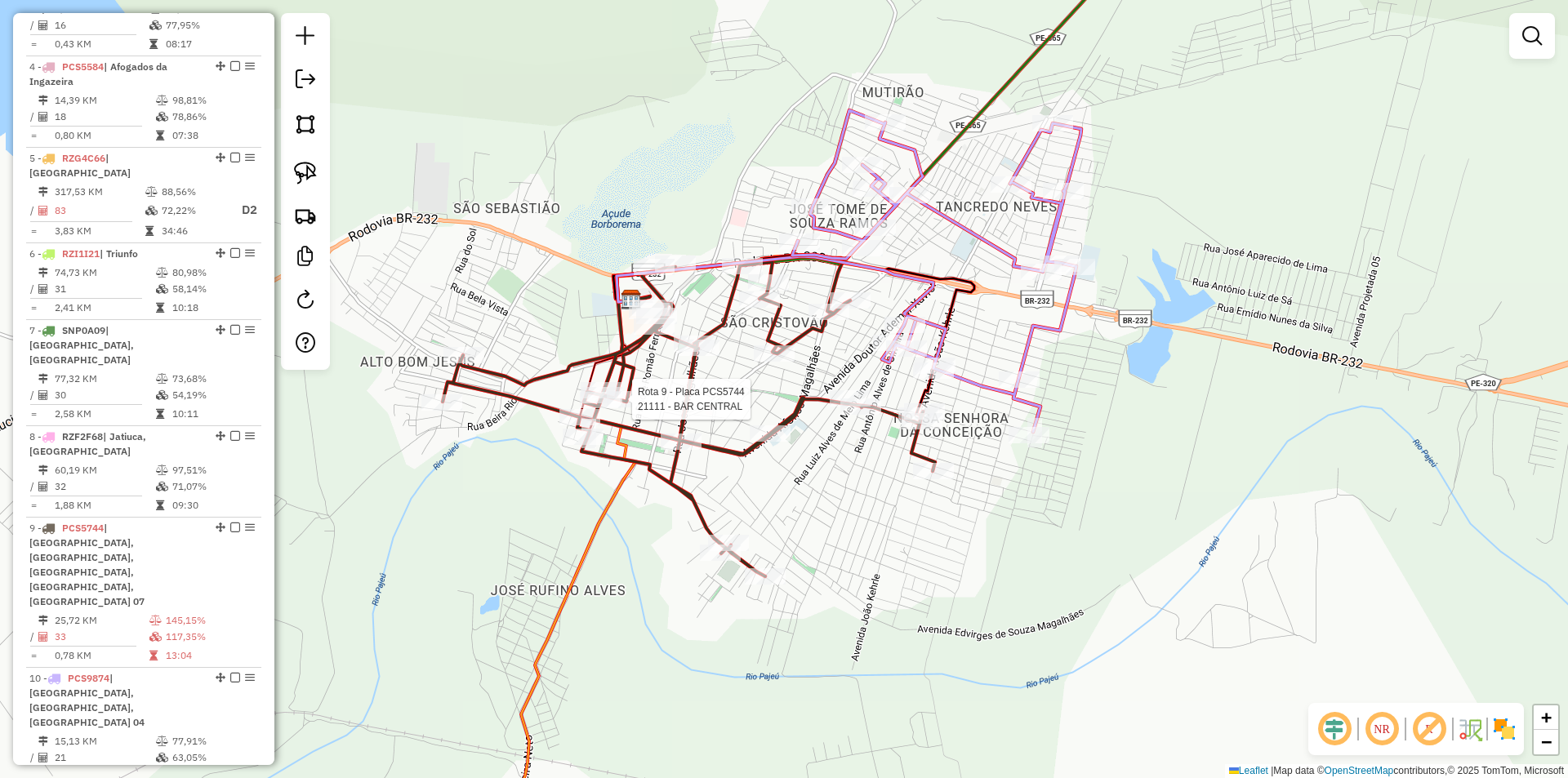
select select "**********"
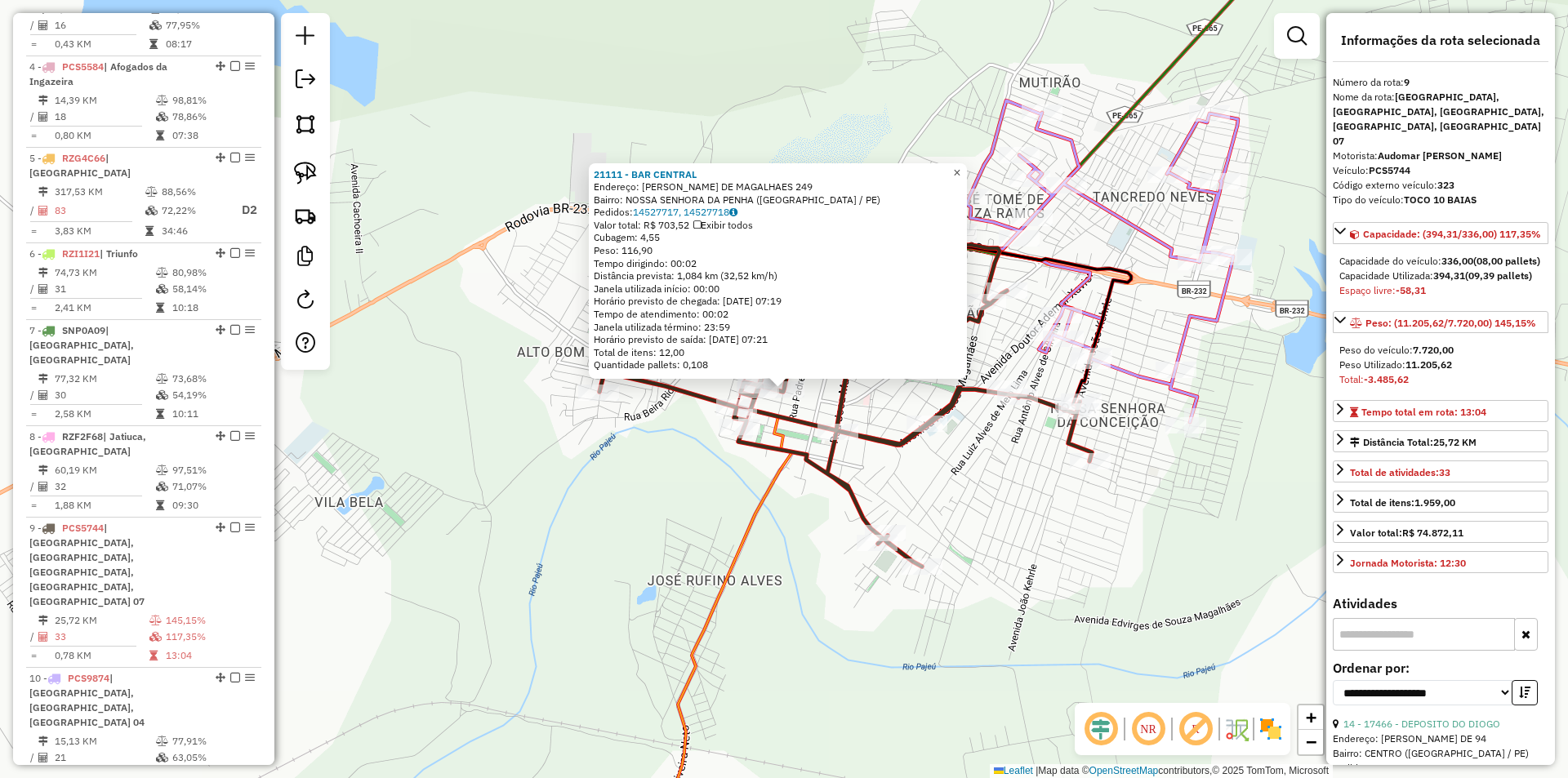
click at [960, 169] on span "×" at bounding box center [957, 172] width 7 height 14
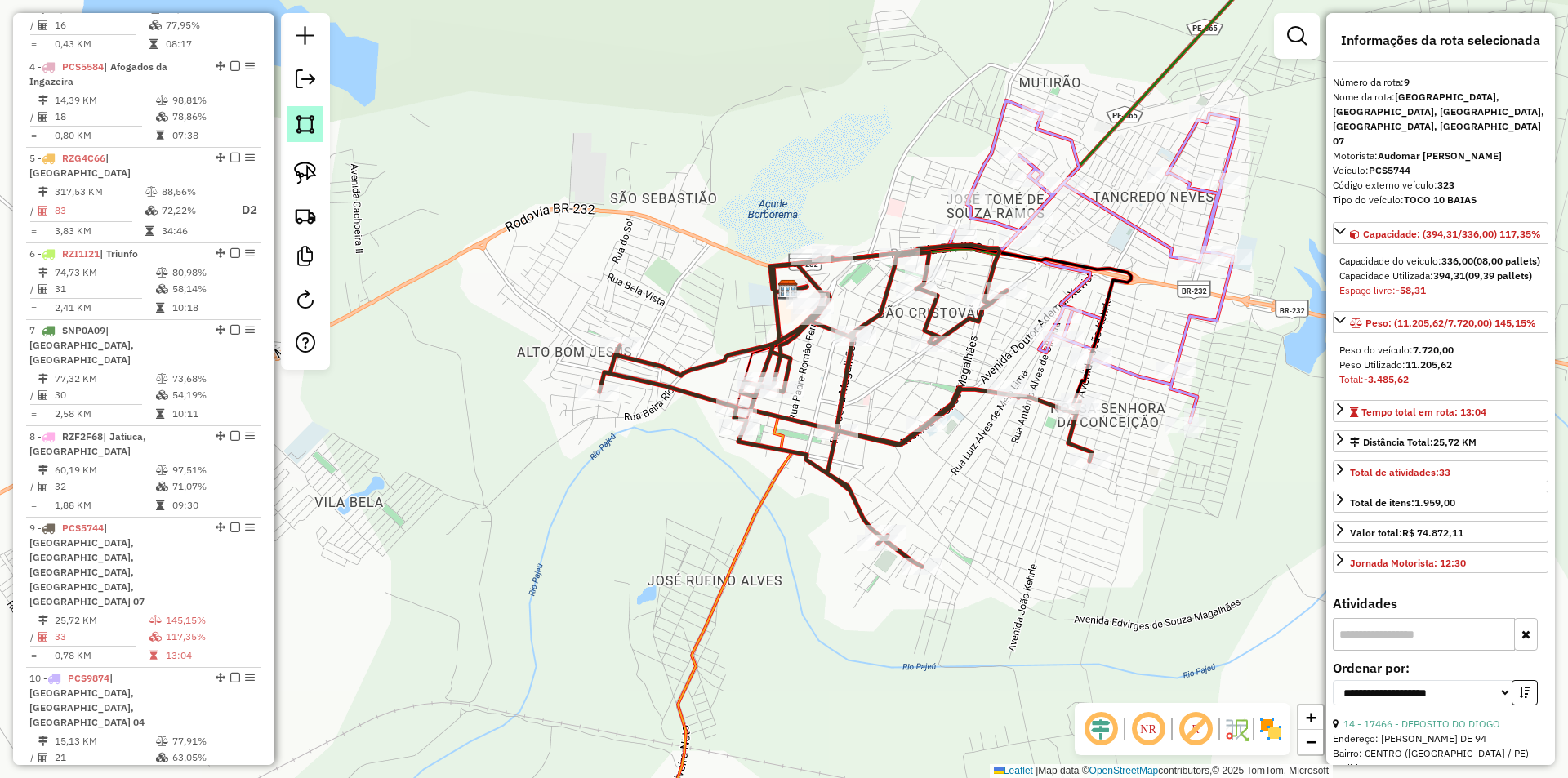
click at [308, 119] on img at bounding box center [305, 124] width 23 height 23
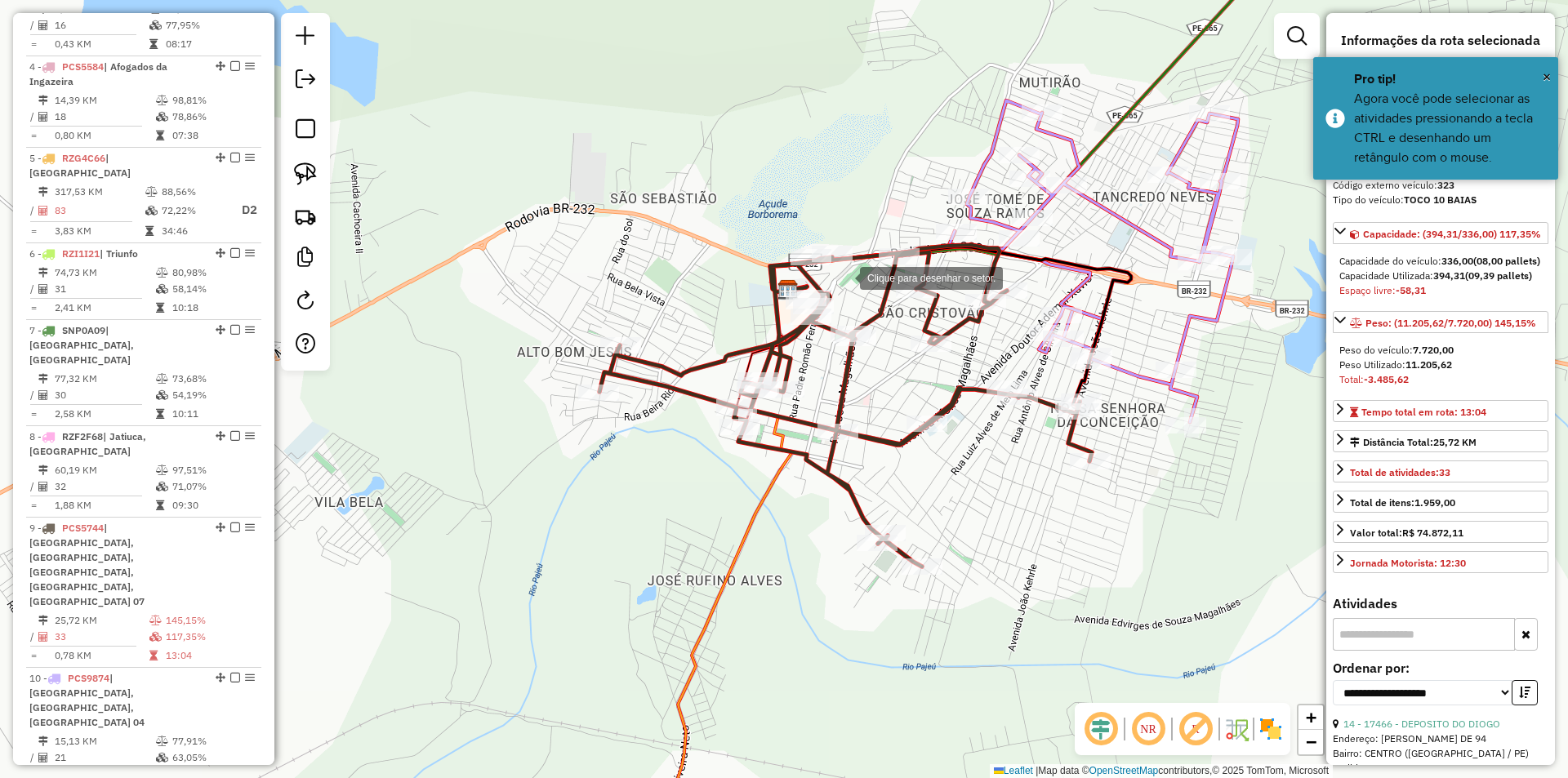
click at [843, 277] on div at bounding box center [843, 277] width 32 height 32
click at [799, 279] on div at bounding box center [815, 279] width 32 height 32
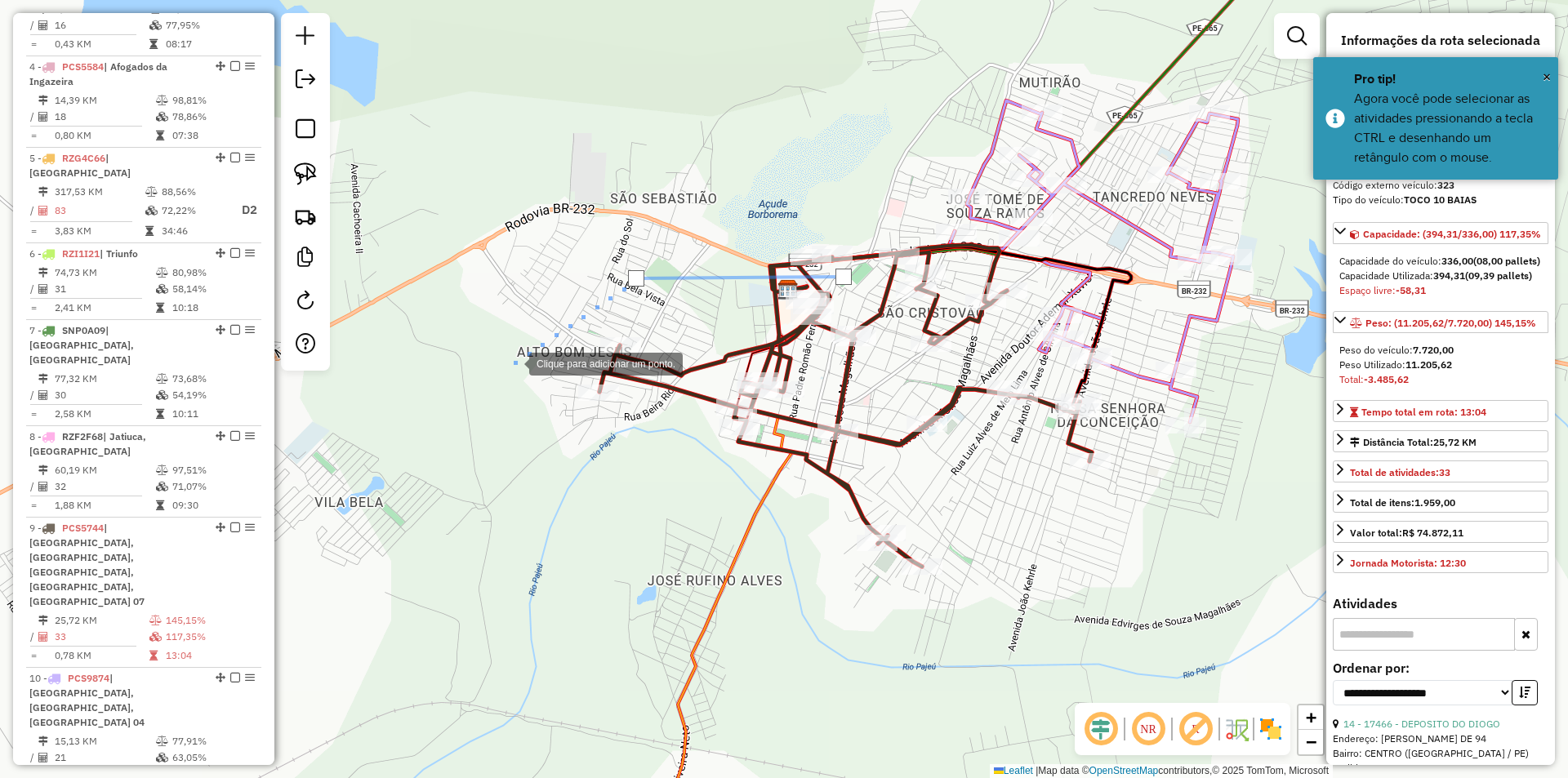
click at [513, 362] on div at bounding box center [513, 362] width 32 height 32
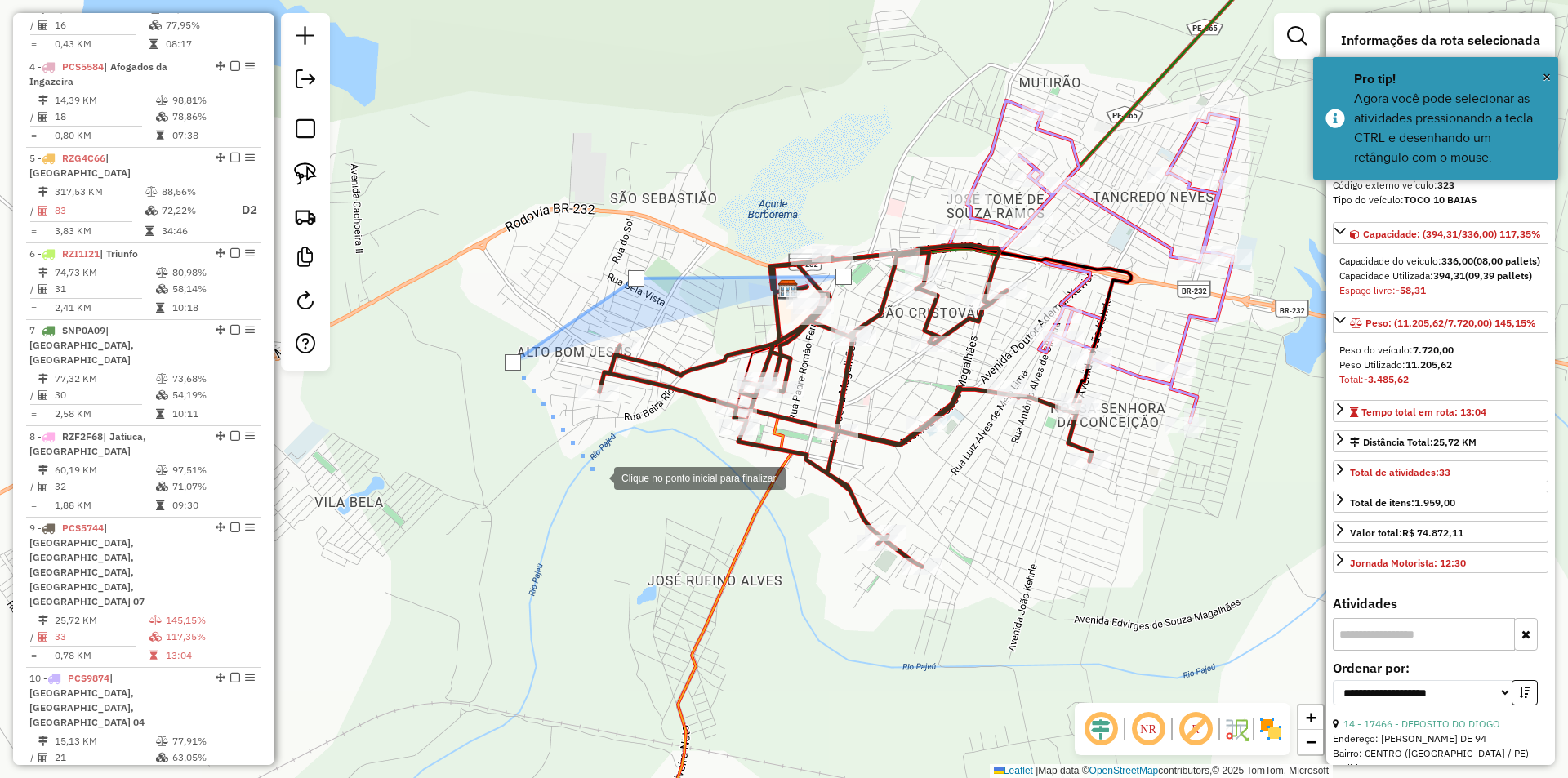
click at [614, 493] on div at bounding box center [598, 477] width 32 height 32
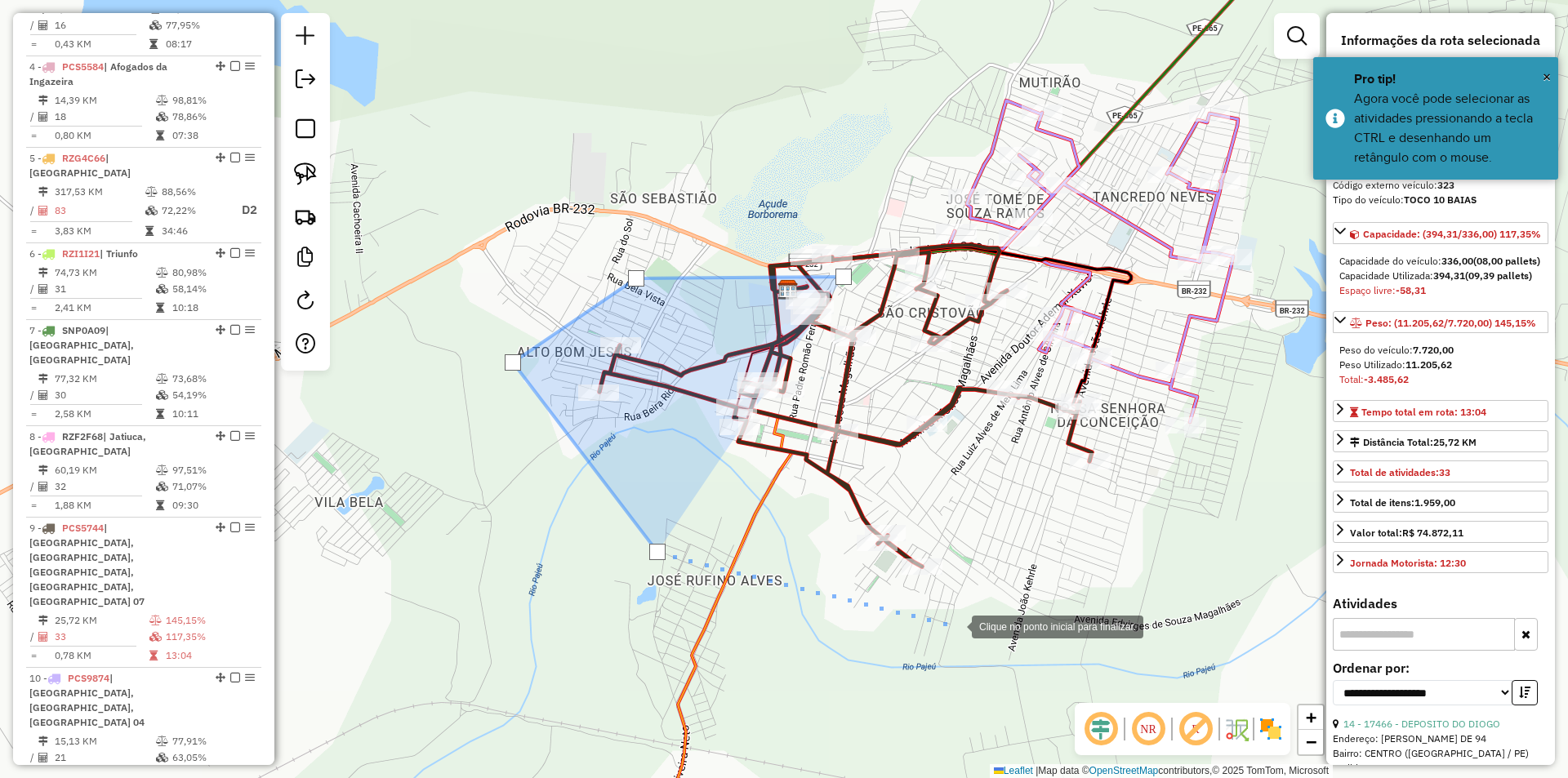
click at [956, 626] on div at bounding box center [955, 626] width 32 height 32
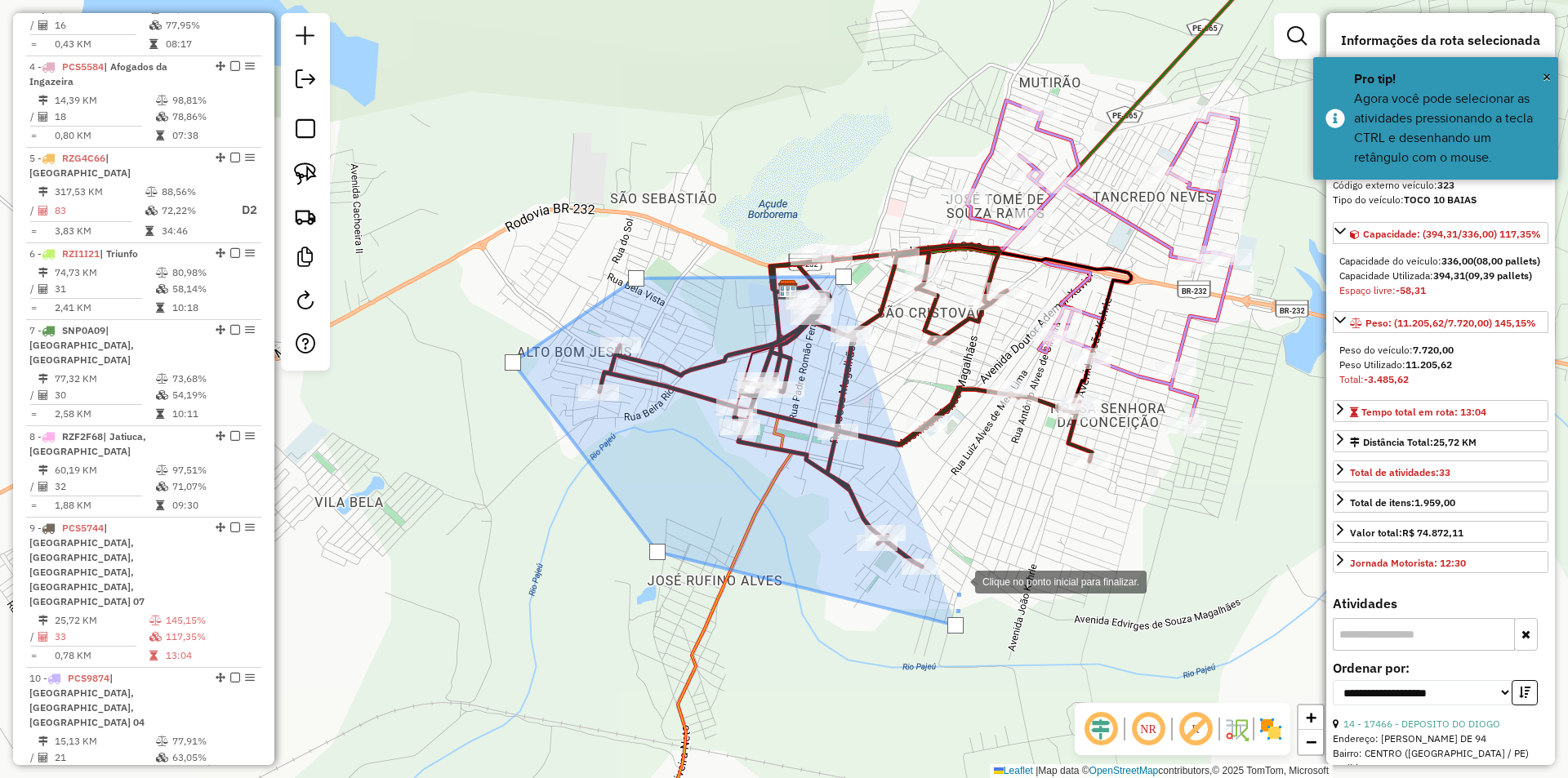
click at [958, 564] on div at bounding box center [958, 581] width 32 height 32
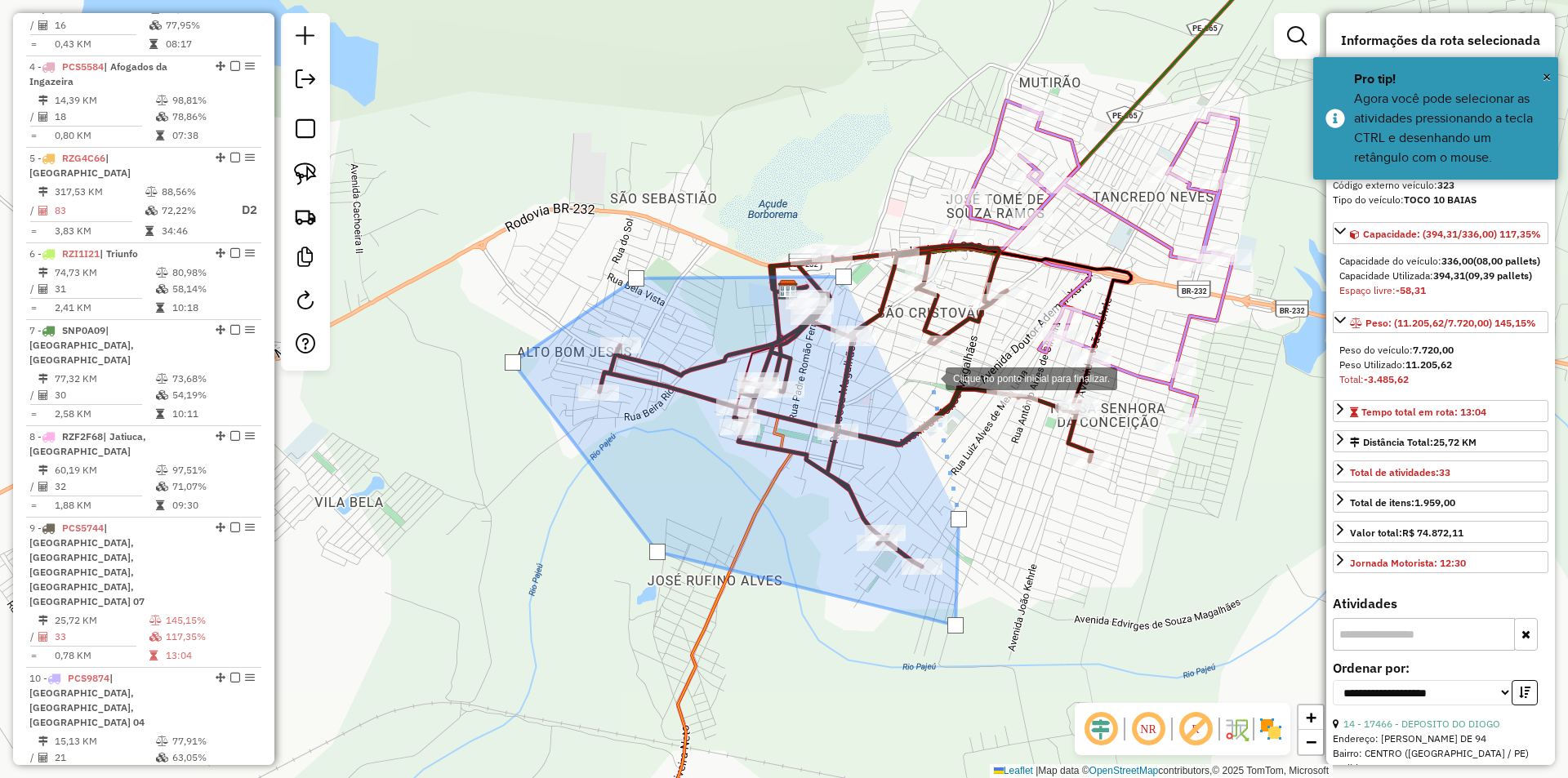
click at [930, 377] on div at bounding box center [929, 377] width 32 height 32
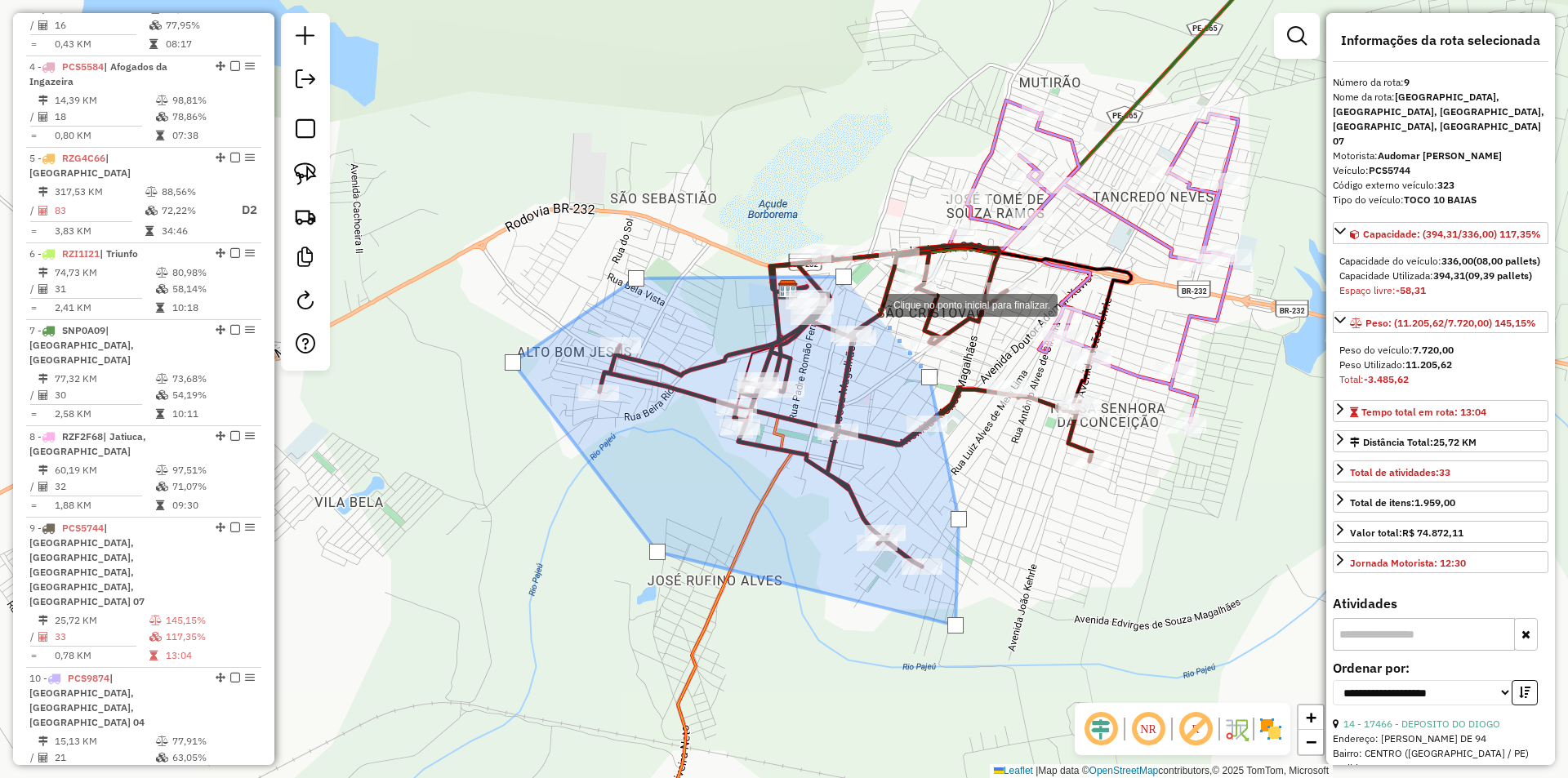
click at [869, 304] on div at bounding box center [869, 304] width 32 height 32
click at [843, 271] on div at bounding box center [843, 277] width 16 height 16
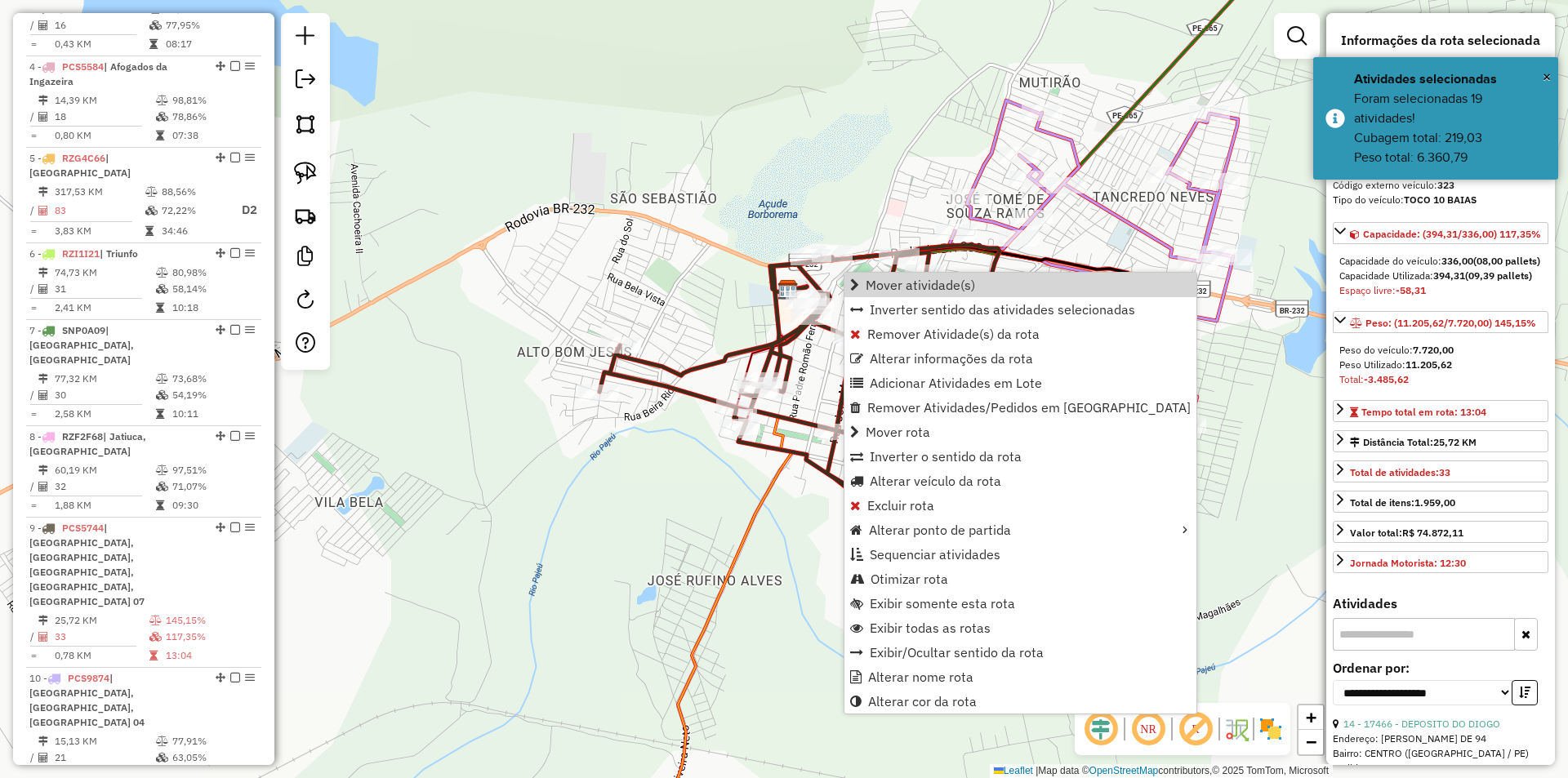
click at [951, 287] on span "Mover atividade(s)" at bounding box center [920, 285] width 109 height 13
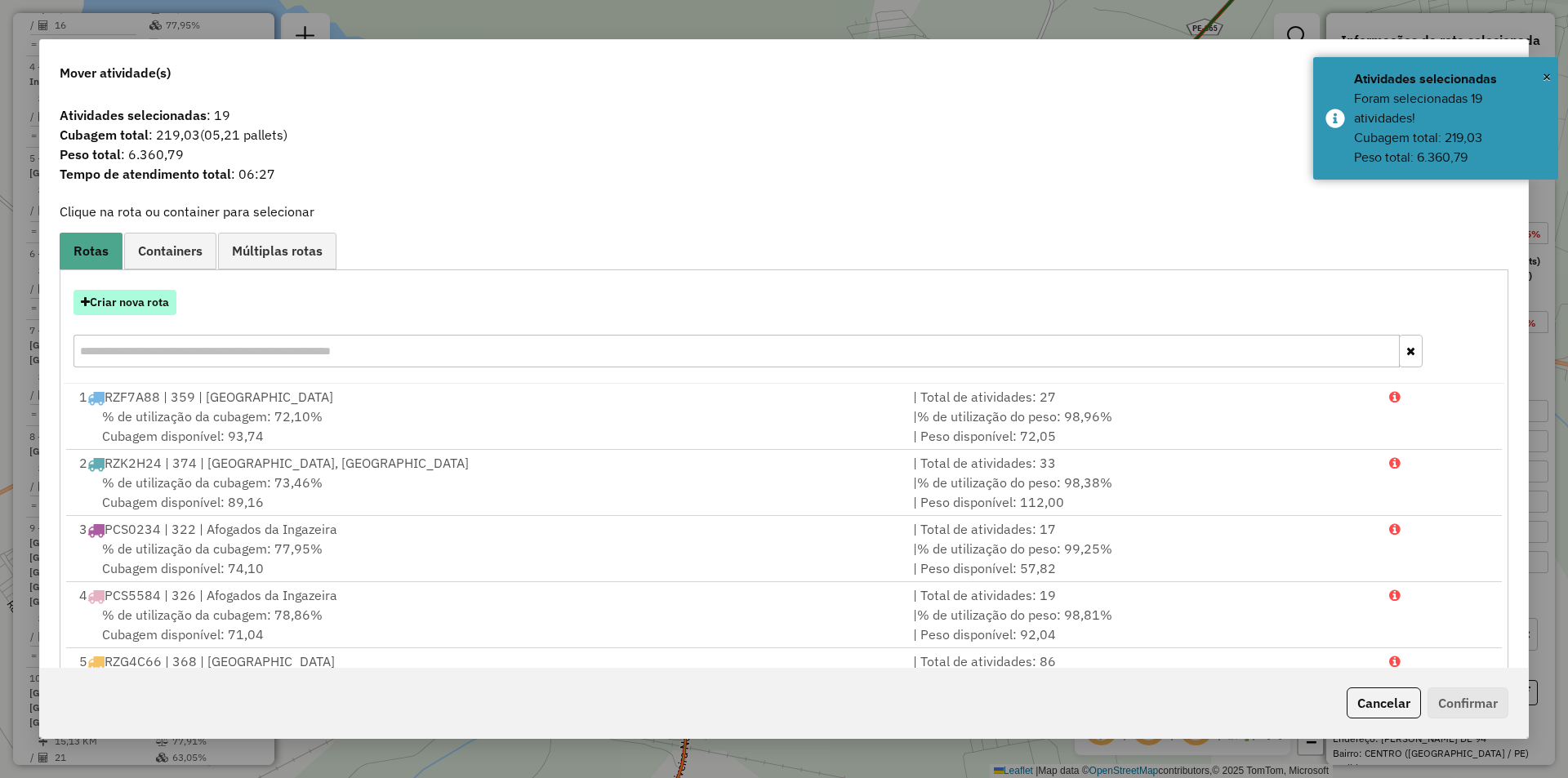
click at [142, 300] on button "Criar nova rota" at bounding box center [125, 302] width 103 height 25
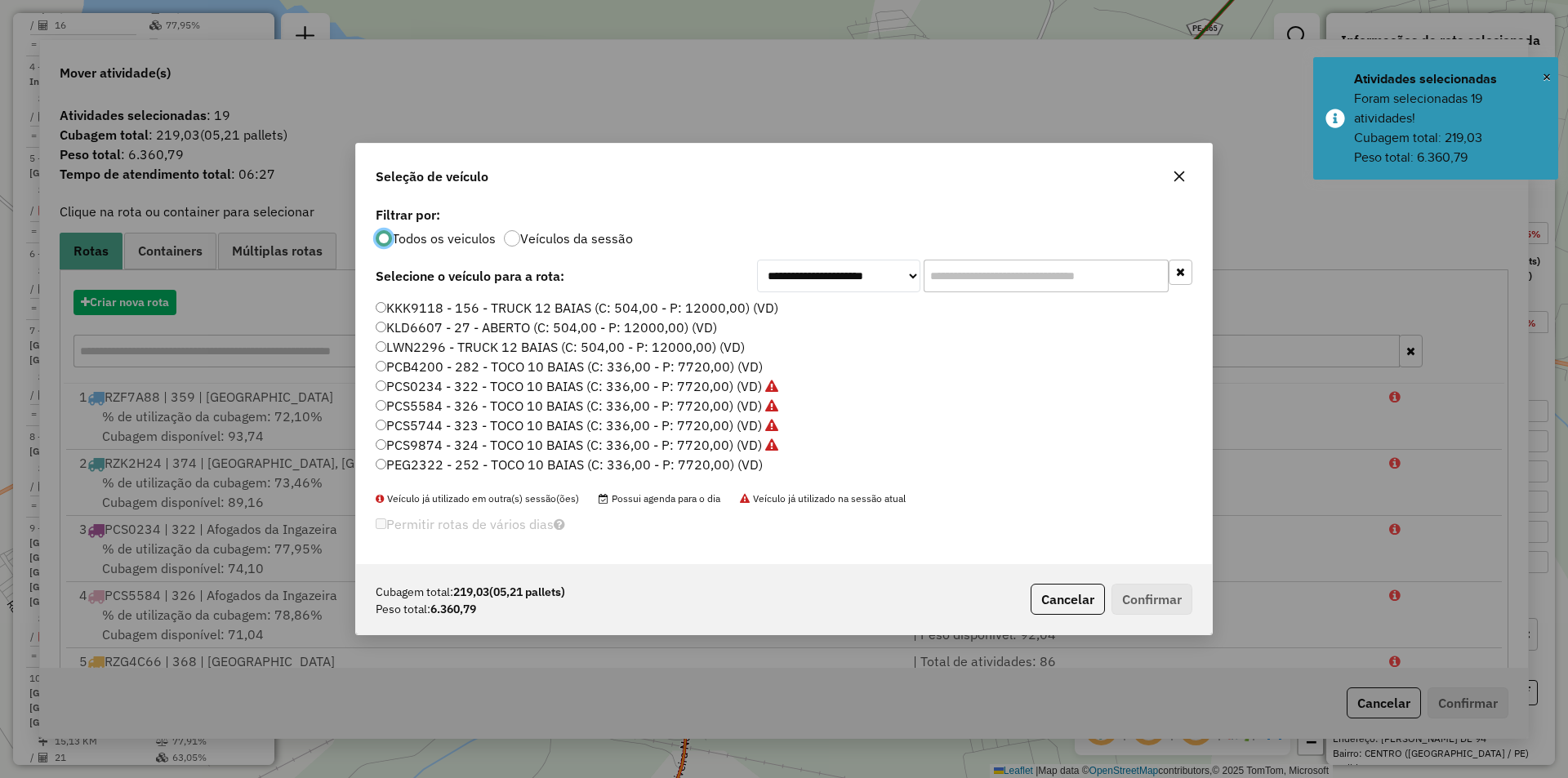
scroll to position [9, 5]
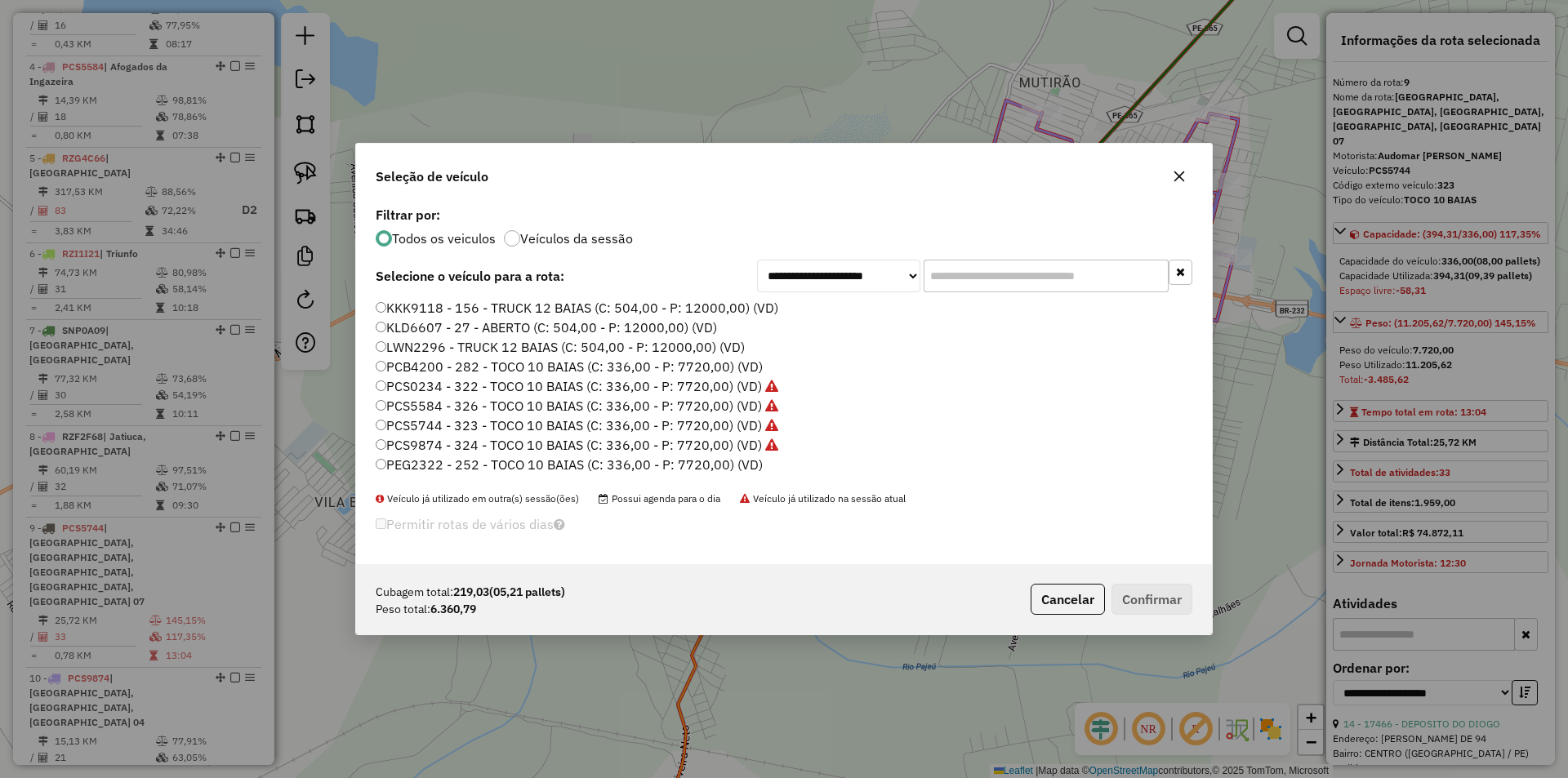
click at [637, 462] on label "PEG2322 - 252 - TOCO 10 BAIAS (C: 336,00 - P: 7720,00) (VD)" at bounding box center [569, 464] width 387 height 20
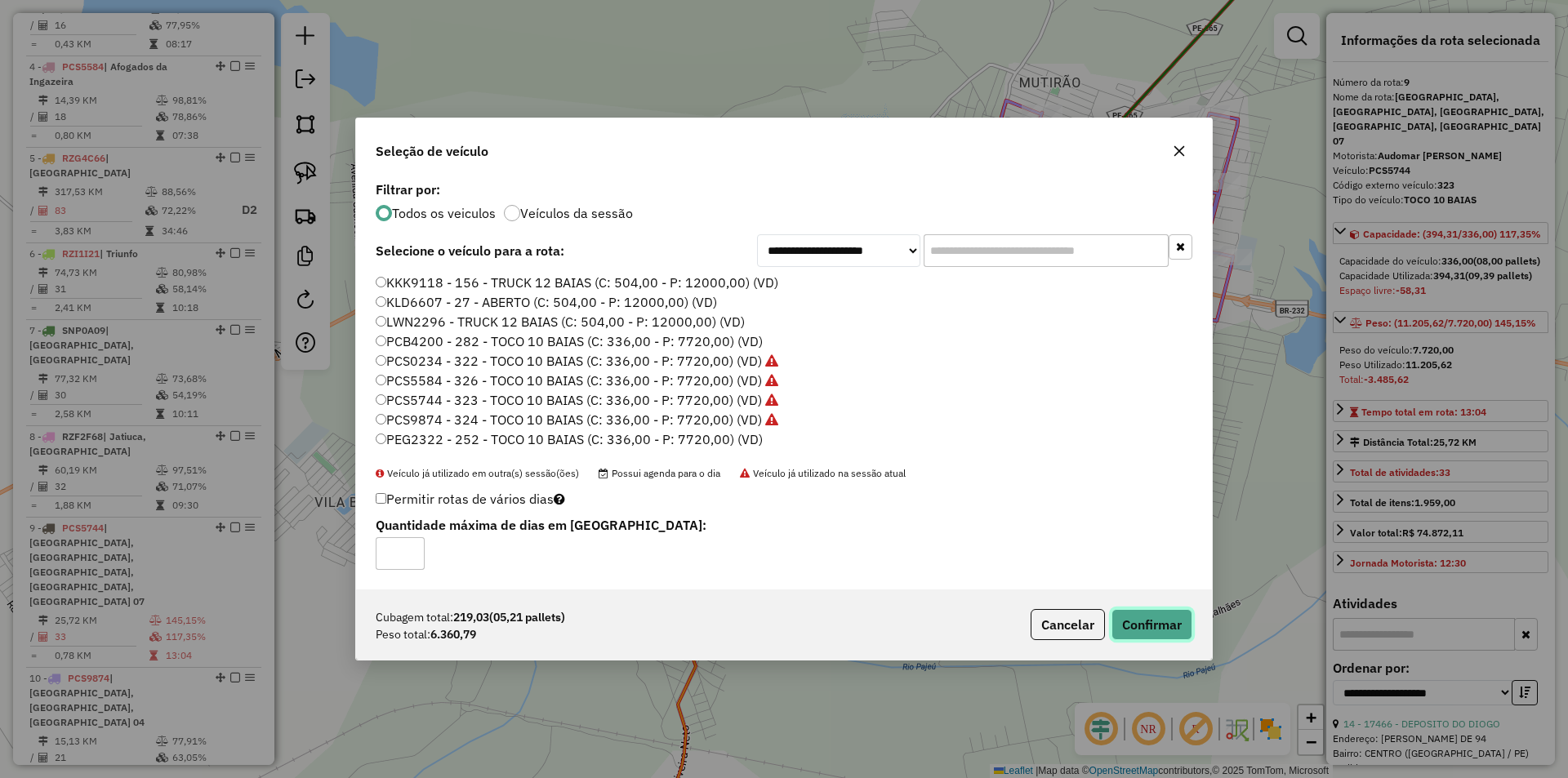
click at [1157, 618] on button "Confirmar" at bounding box center [1151, 625] width 81 height 31
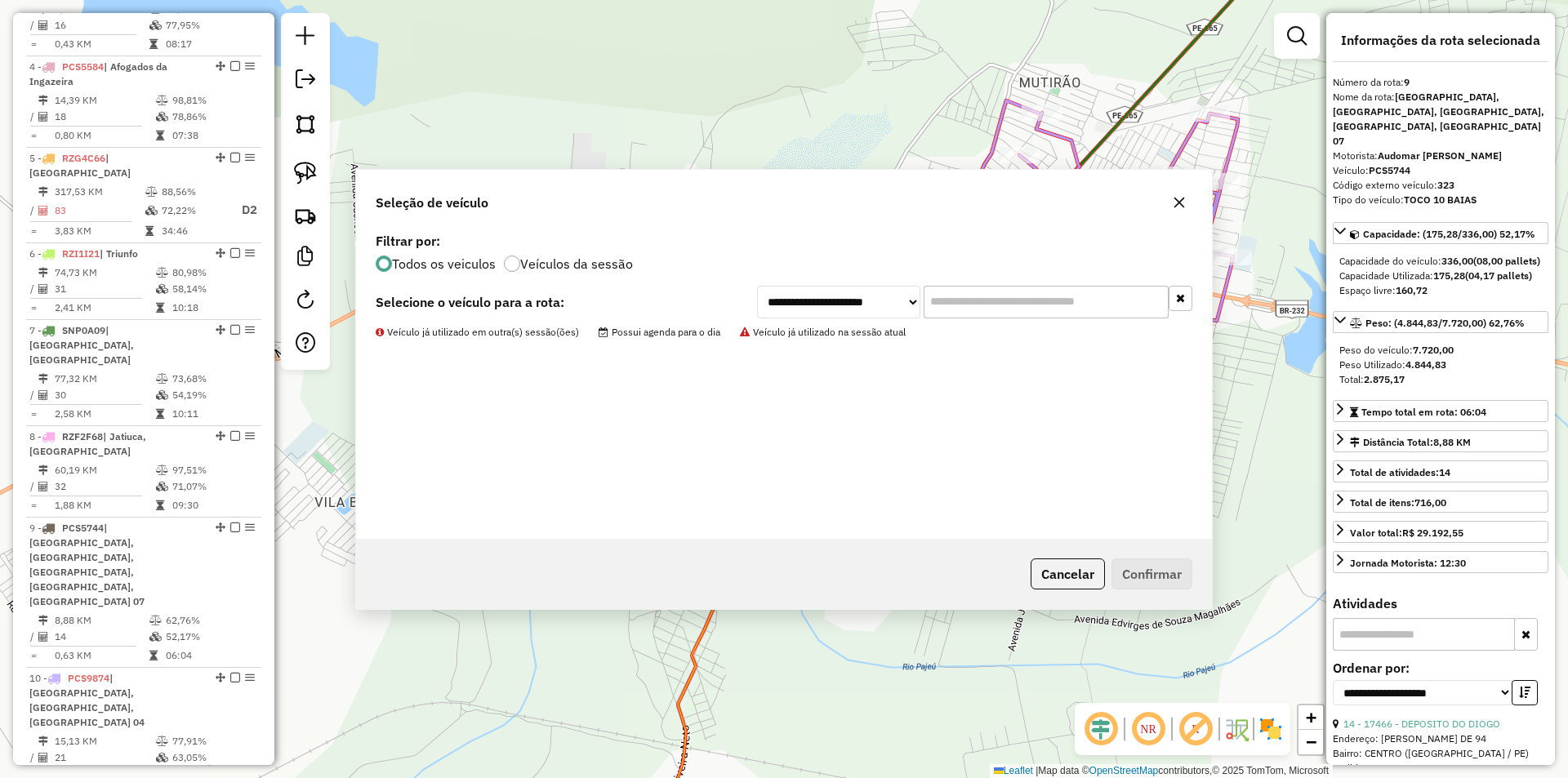
scroll to position [955, 0]
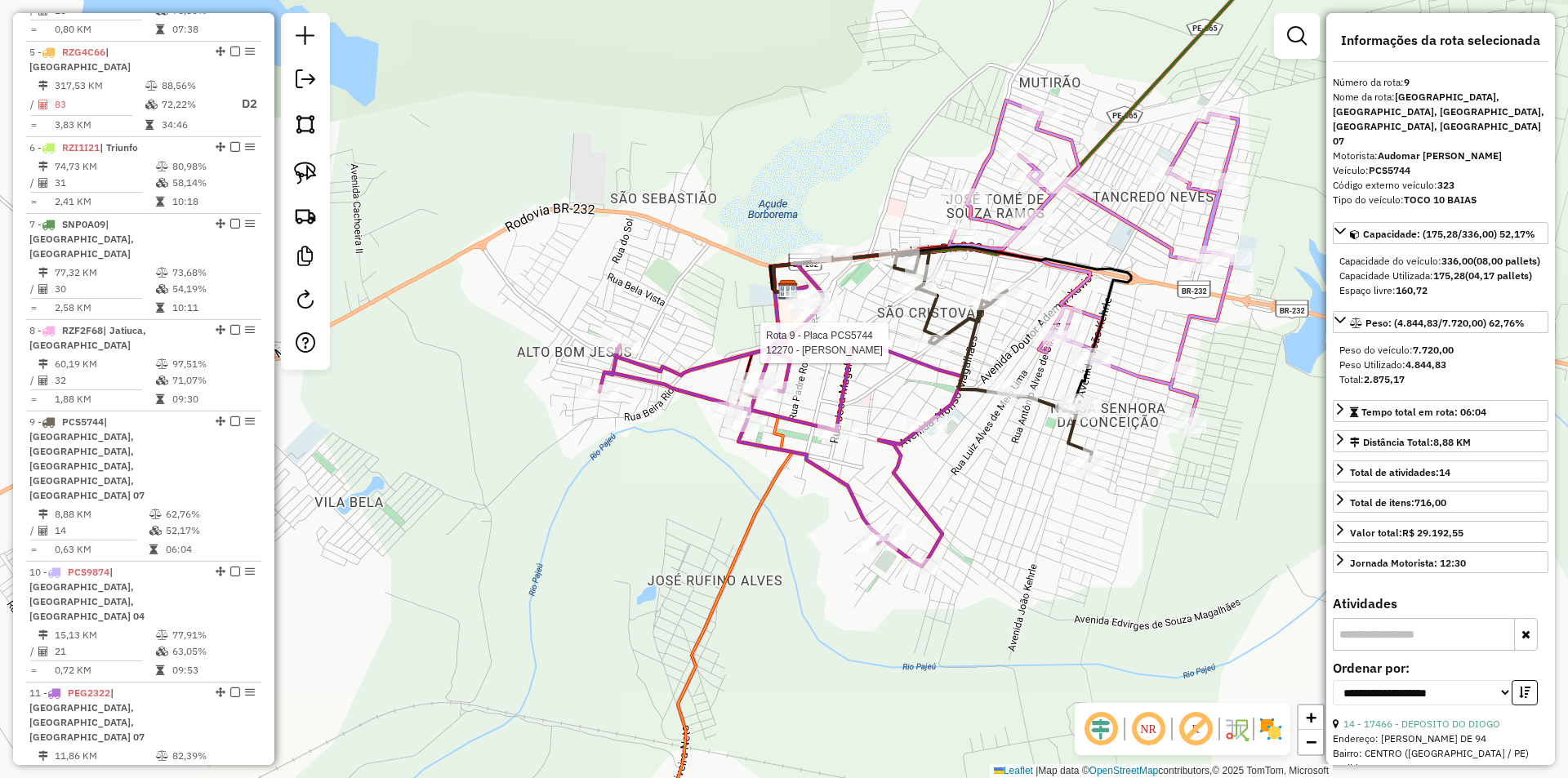
click at [931, 351] on div at bounding box center [931, 343] width 41 height 16
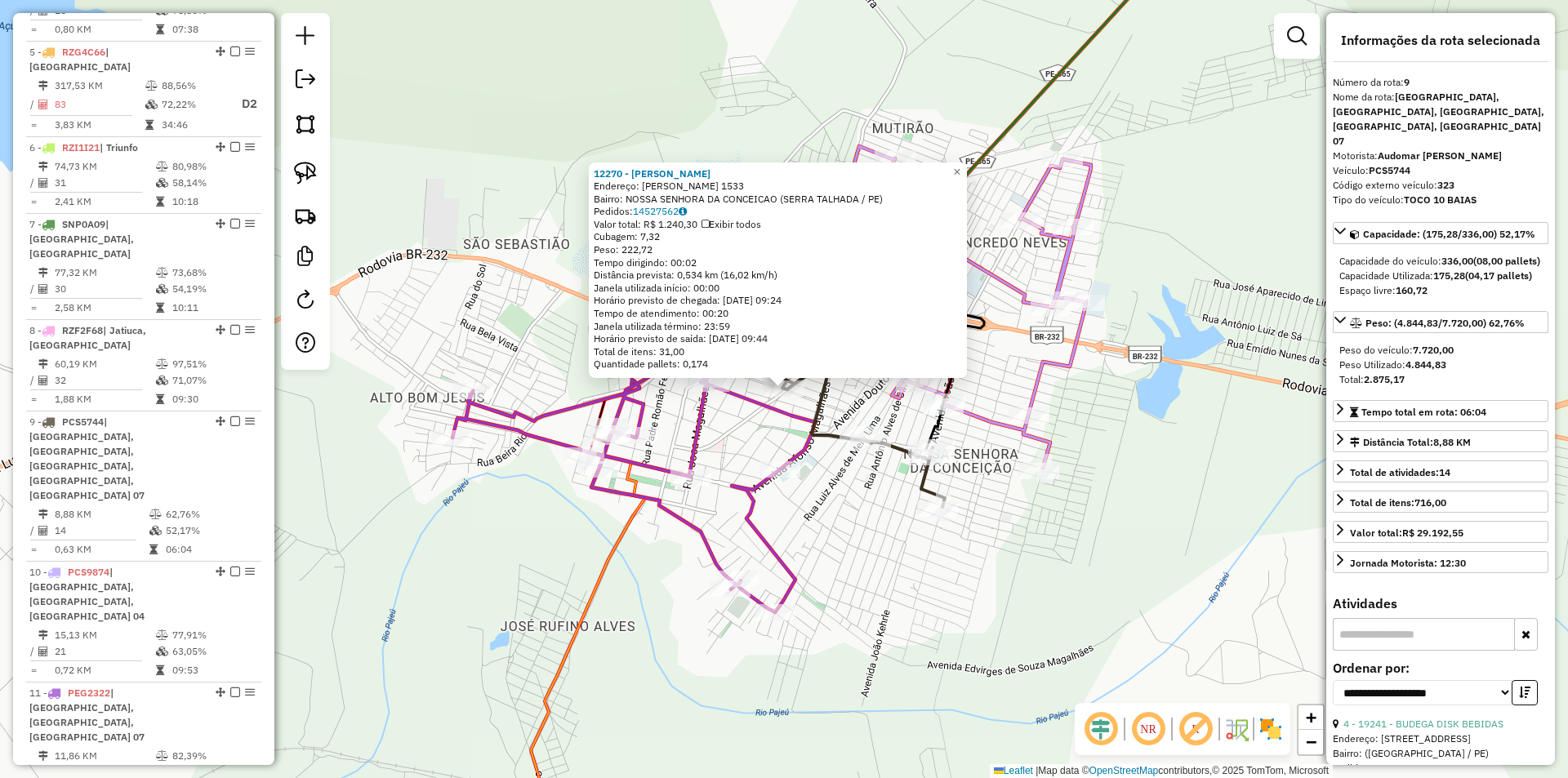
click at [749, 426] on div "12270 - J SOARES MERCADINHO Endereço: ISIDORIO CONRADO 1533 Bairro: NOSSA SENHO…" at bounding box center [784, 389] width 1568 height 778
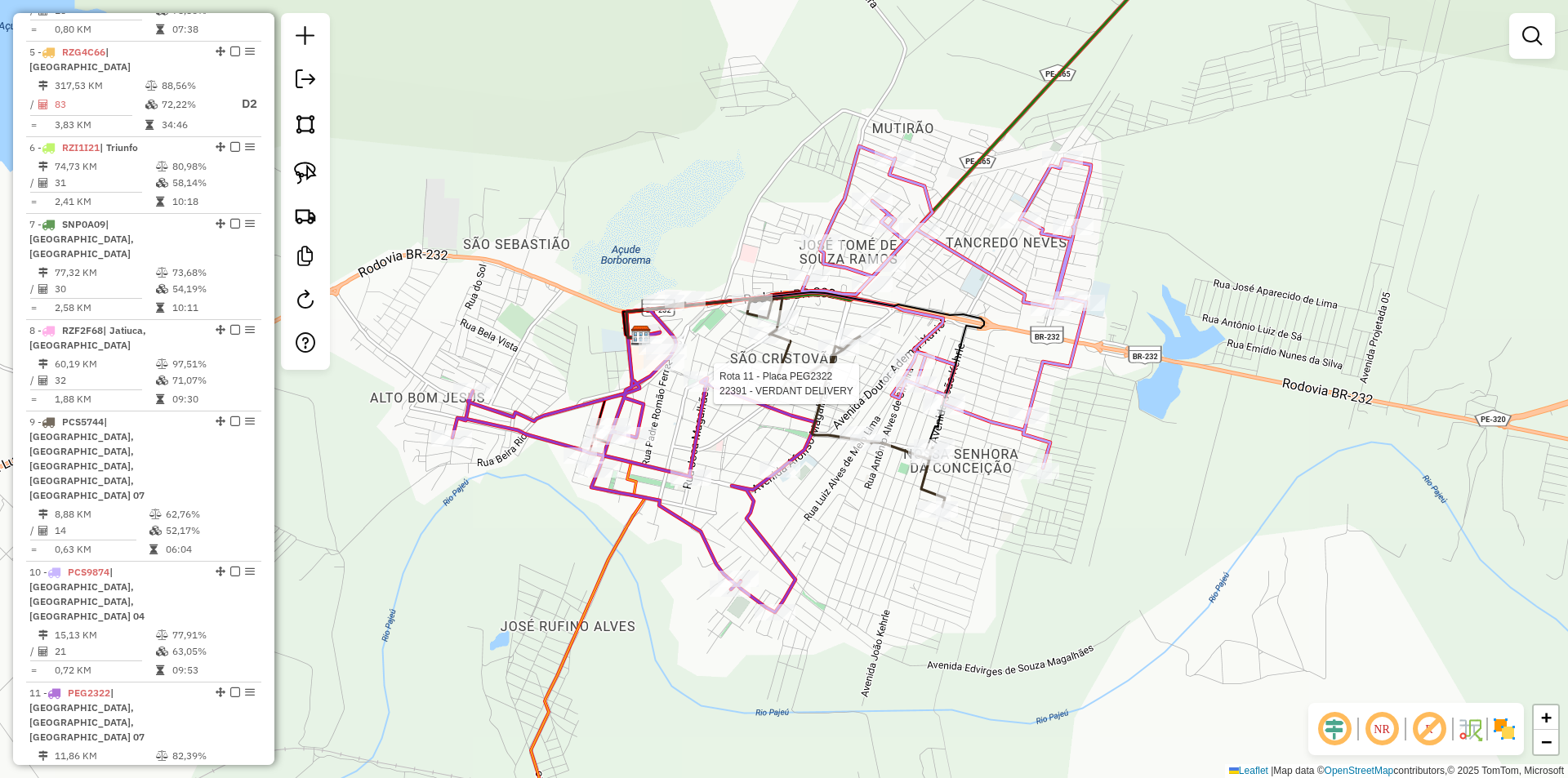
select select "**********"
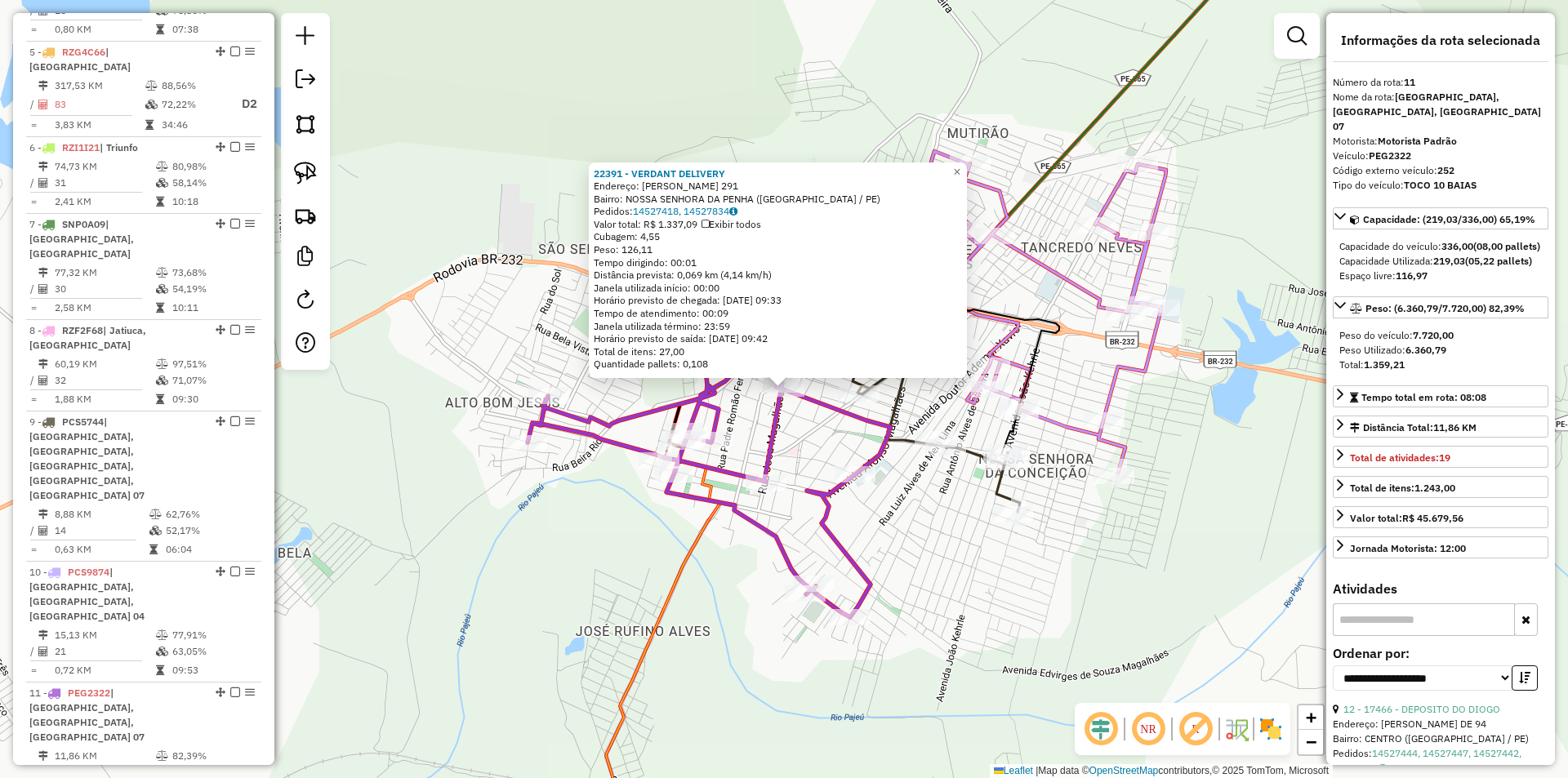
click at [932, 401] on div "22391 - VERDANT DELIVERY Endereço: JOSE ALVES DA SILVEIRA 291 Bairro: NOSSA SEN…" at bounding box center [784, 389] width 1568 height 778
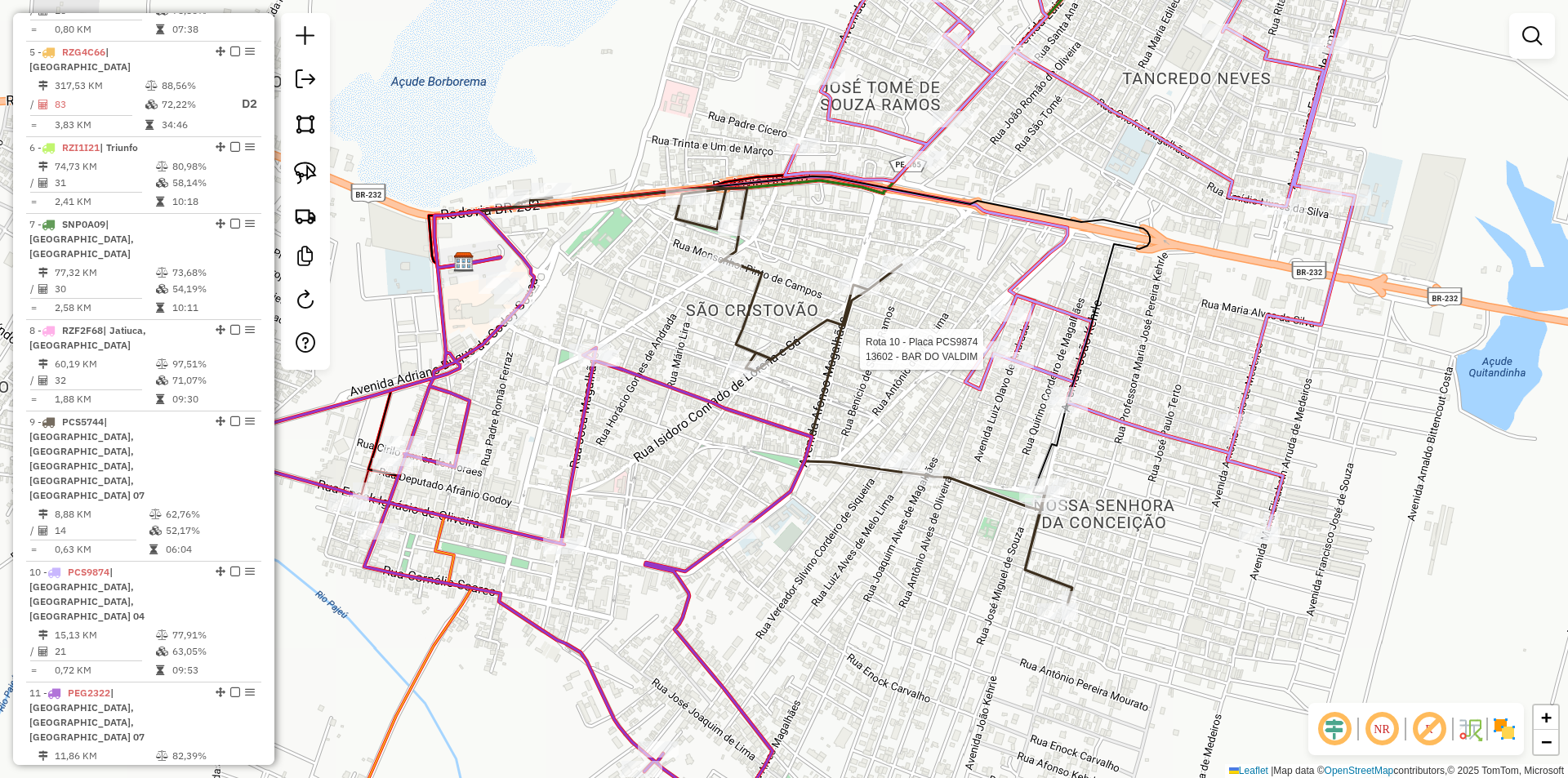
select select "**********"
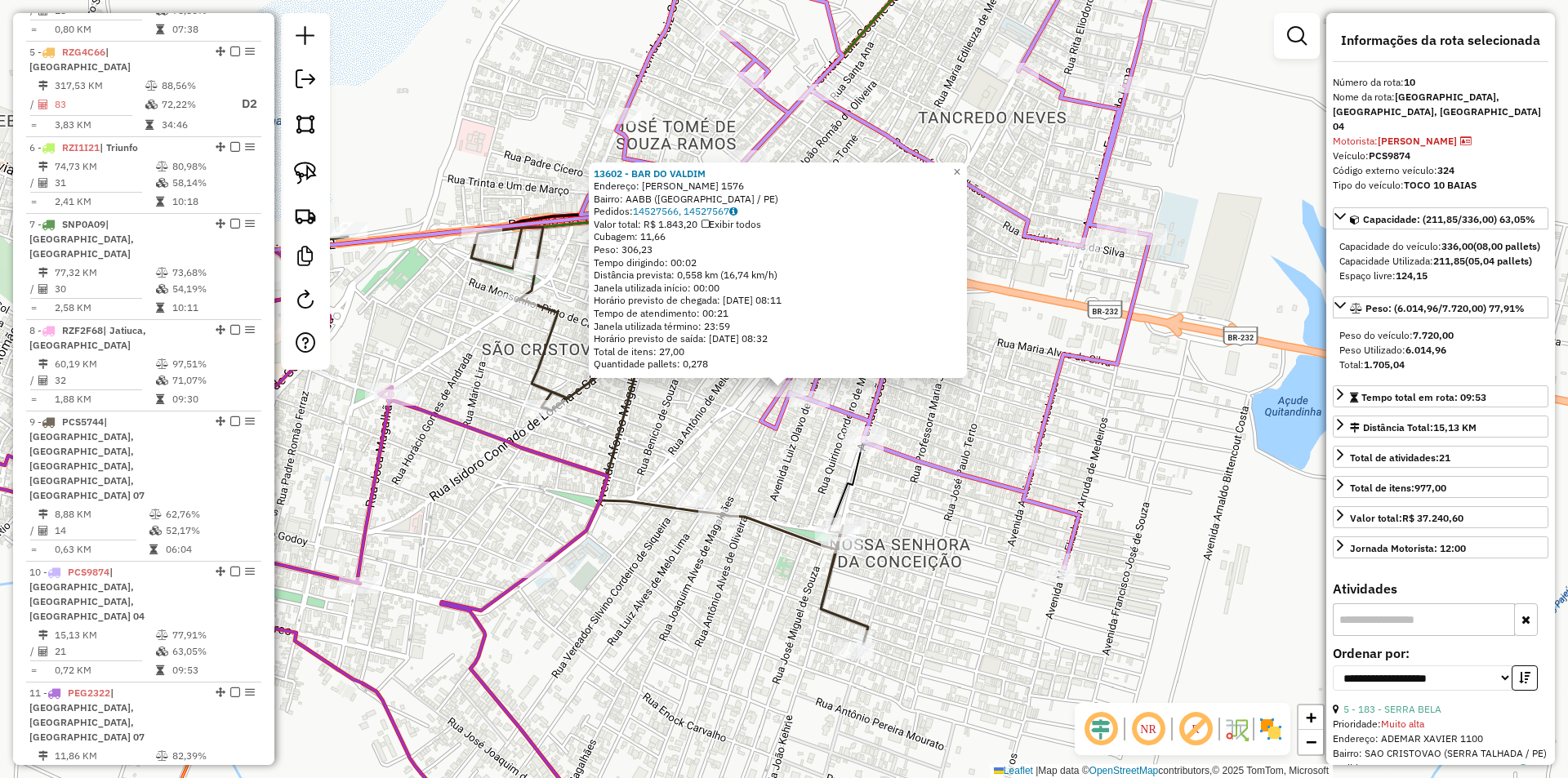
click at [738, 444] on div "13602 - BAR DO VALDIM Endereço: LUIZ ALVES DE MELO LIMA 1576 Bairro: AABB (SERR…" at bounding box center [784, 389] width 1568 height 778
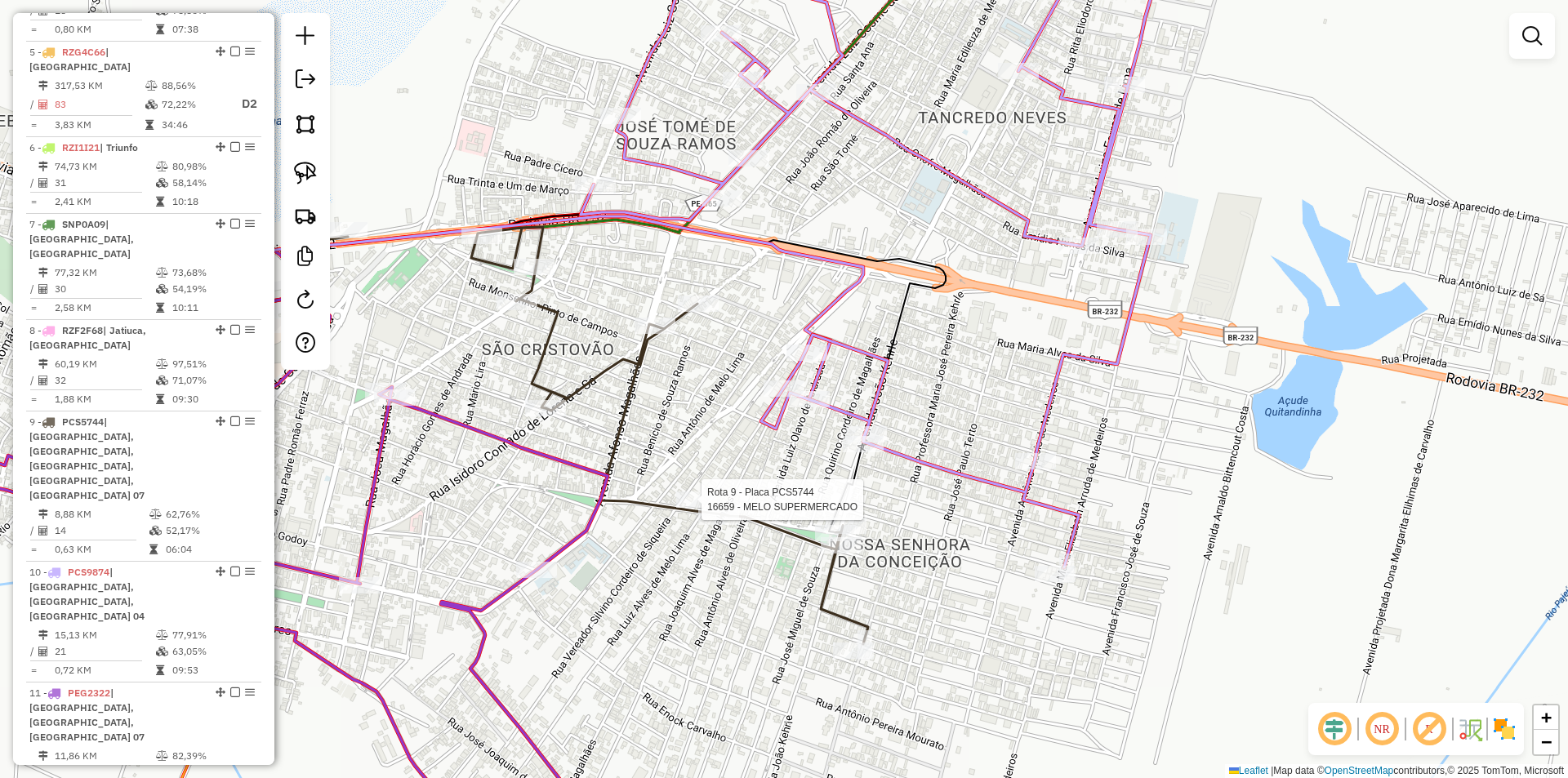
select select "**********"
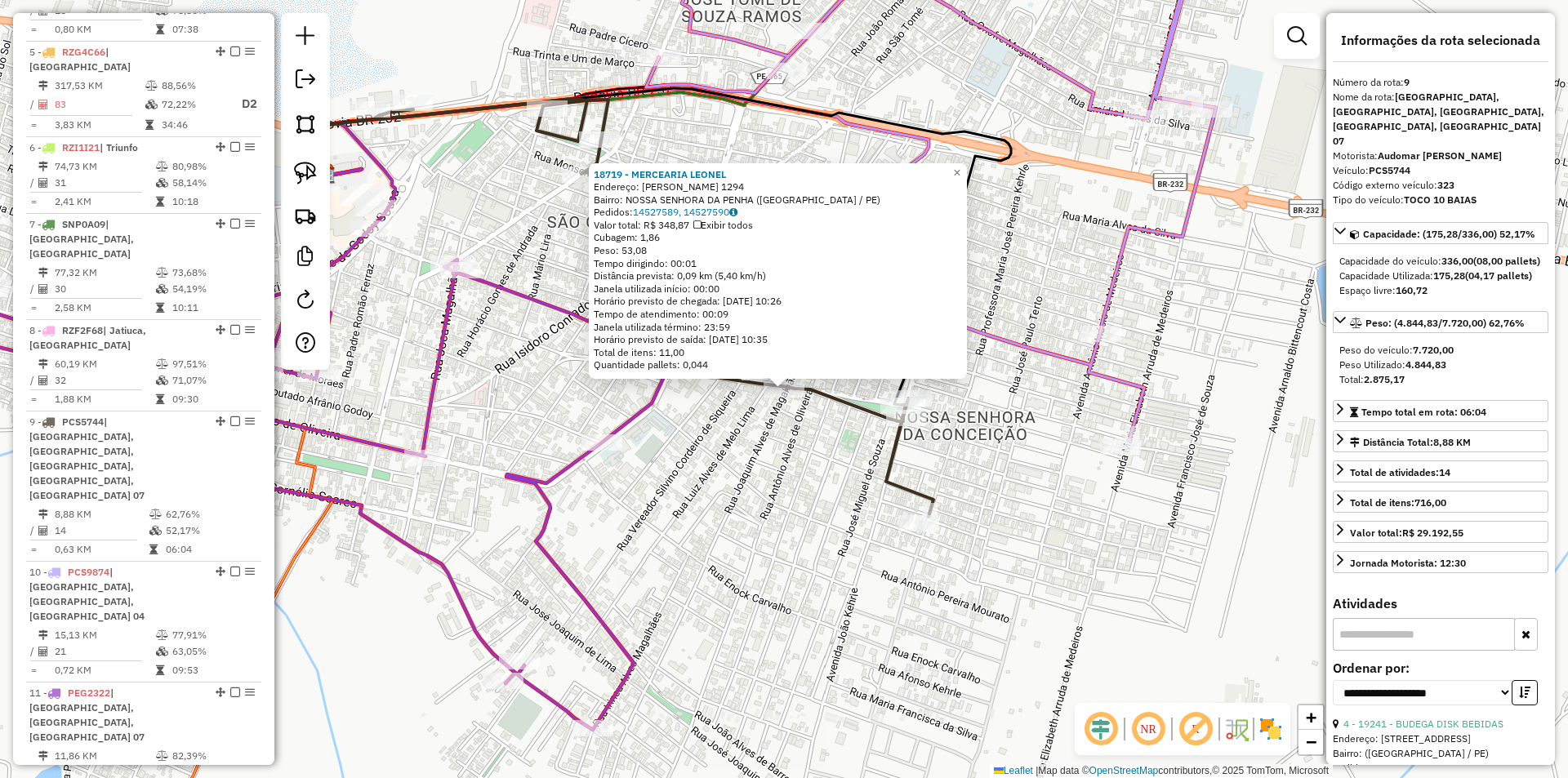
click at [734, 464] on div "18719 - MERCEARIA LEONEL Endereço: MANOEL PEREIRA LINS 1294 Bairro: NOSSA SENHO…" at bounding box center [784, 389] width 1568 height 778
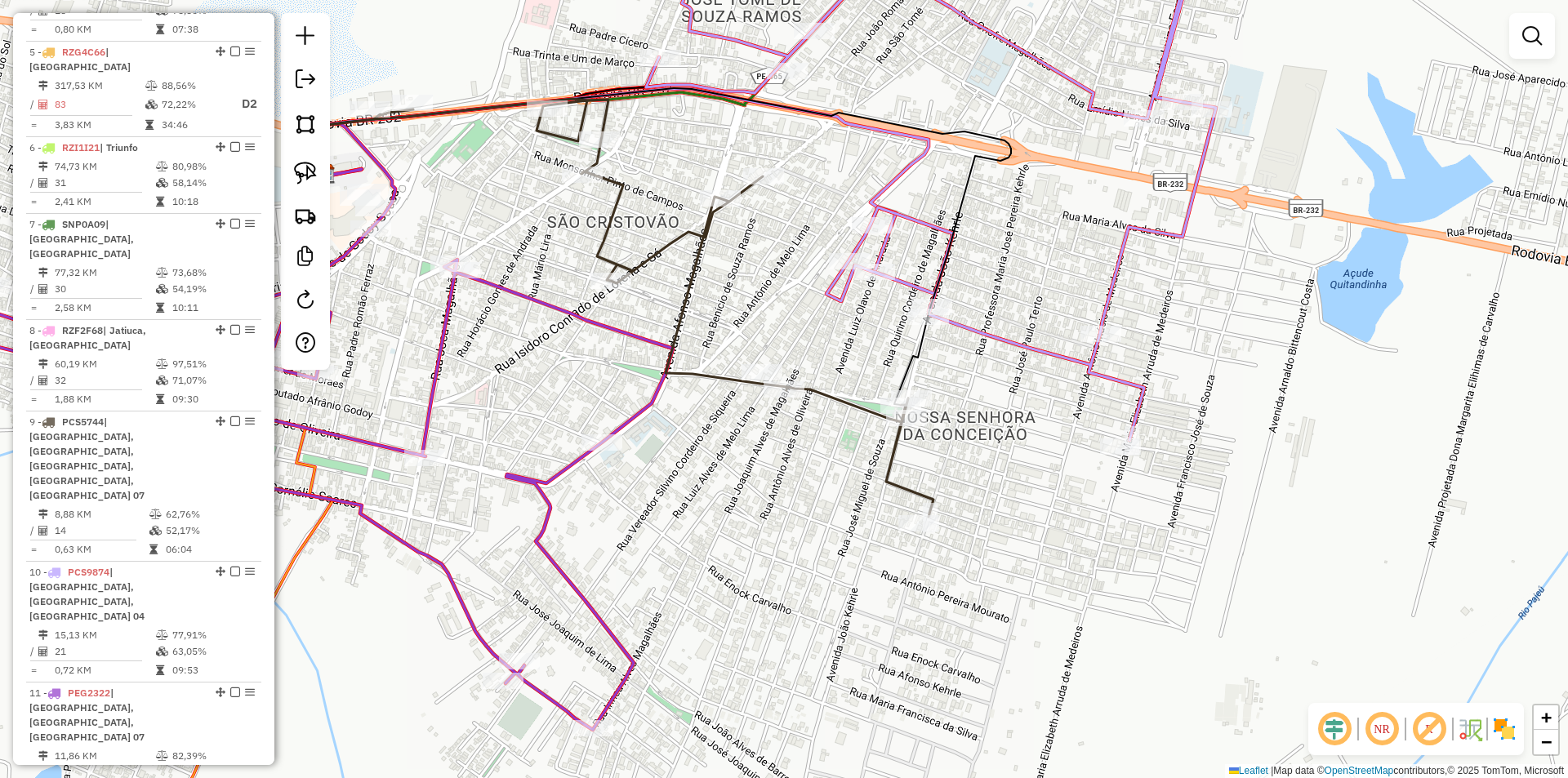
drag, startPoint x: 705, startPoint y: 450, endPoint x: 799, endPoint y: 469, distance: 95.9
click at [799, 469] on div "Janela de atendimento Grade de atendimento Capacidade Transportadoras Veículos …" at bounding box center [784, 389] width 1568 height 778
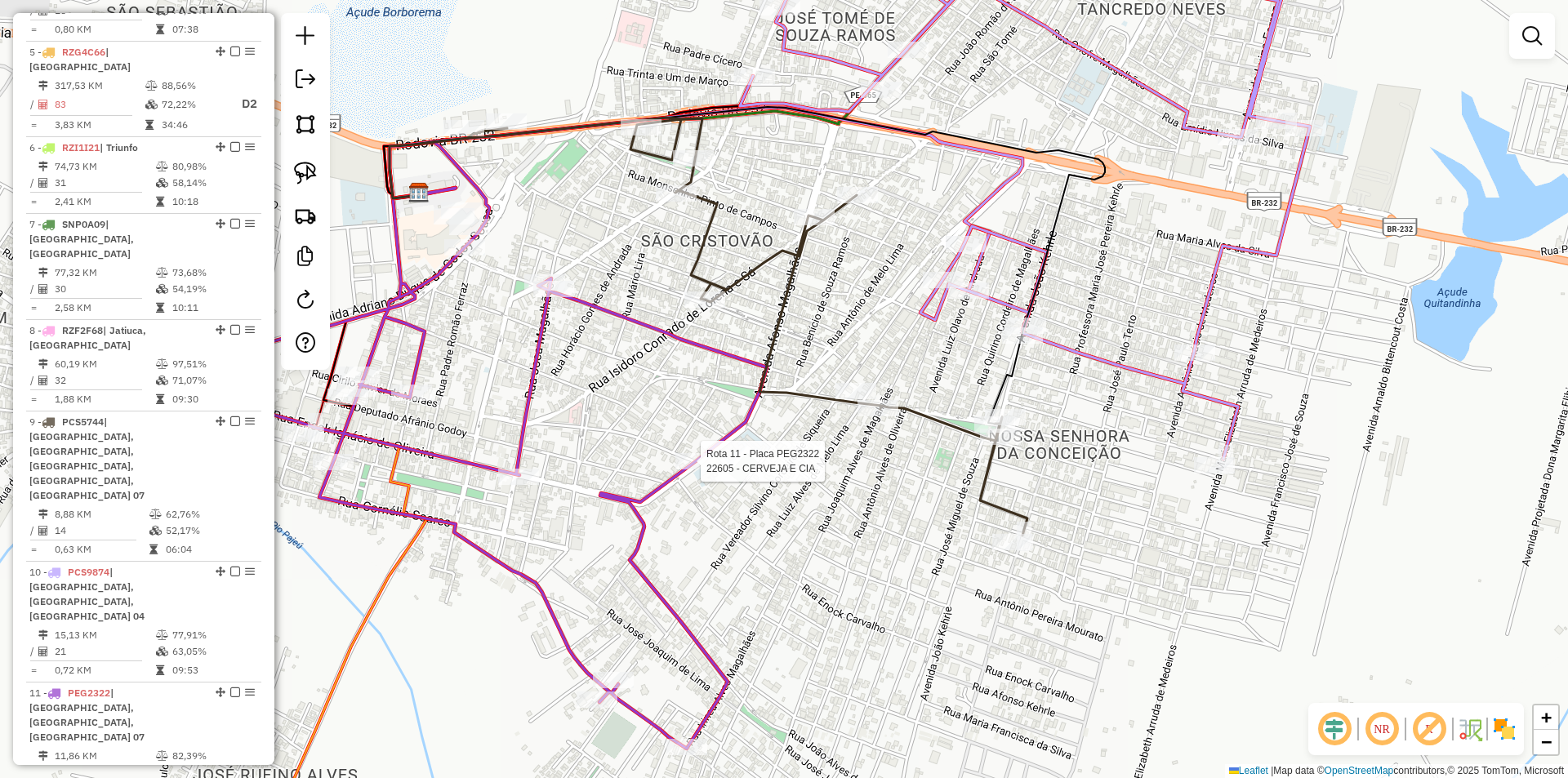
click at [688, 470] on div at bounding box center [695, 462] width 41 height 16
select select "**********"
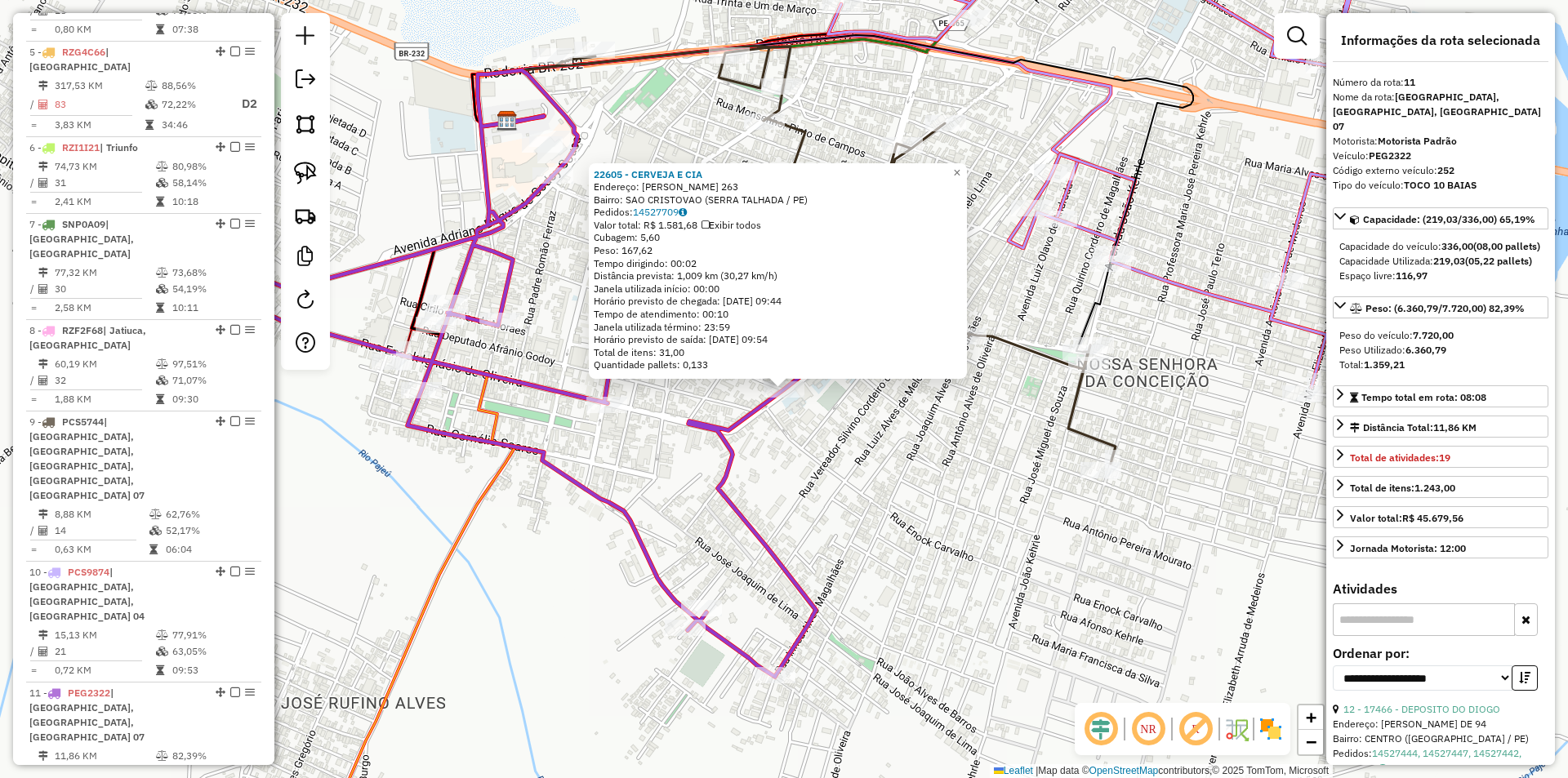
click at [933, 451] on div "22605 - CERVEJA E CIA Endereço: AFONSO MAGALHAES 263 Bairro: SAO CRISTOVAO (SER…" at bounding box center [784, 389] width 1568 height 778
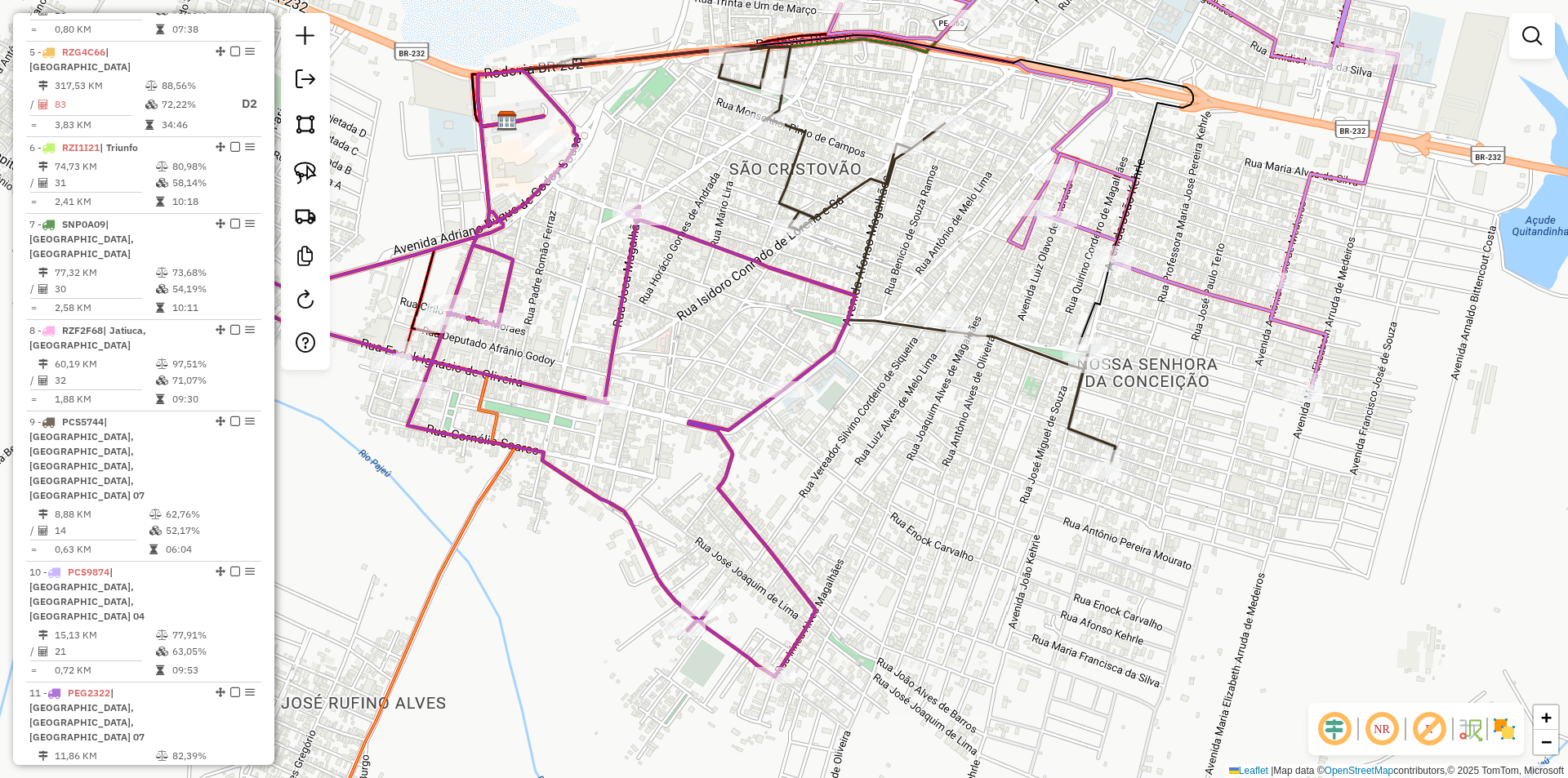
click at [742, 398] on div "Rota 11 - Placa PEG2322 22605 - CERVEJA E CIA Janela de atendimento Grade de at…" at bounding box center [784, 389] width 1568 height 778
click at [644, 225] on div at bounding box center [641, 217] width 41 height 16
select select "**********"
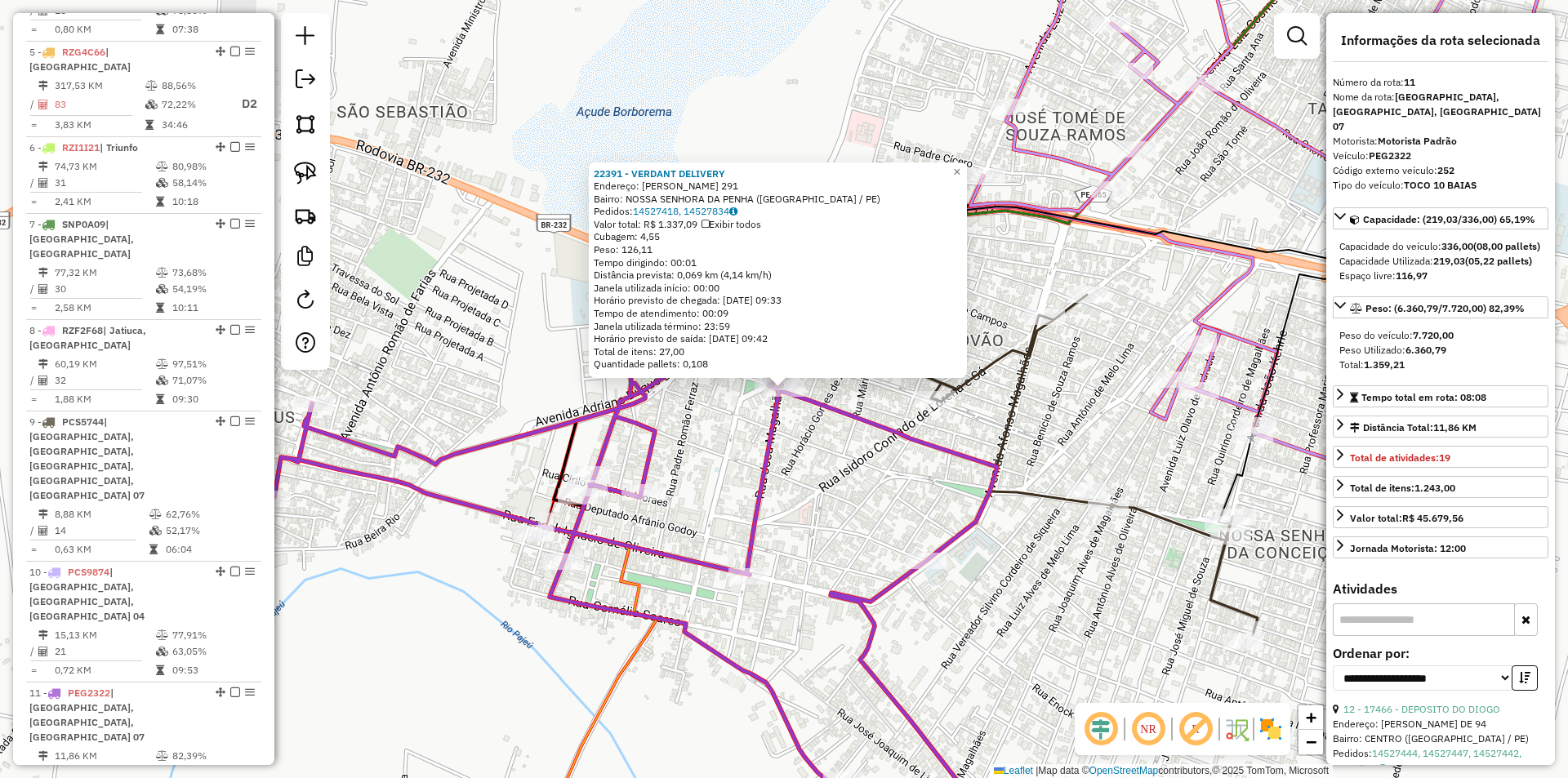
click at [852, 453] on div "22391 - VERDANT DELIVERY Endereço: JOSE ALVES DA SILVEIRA 291 Bairro: NOSSA SEN…" at bounding box center [784, 389] width 1568 height 778
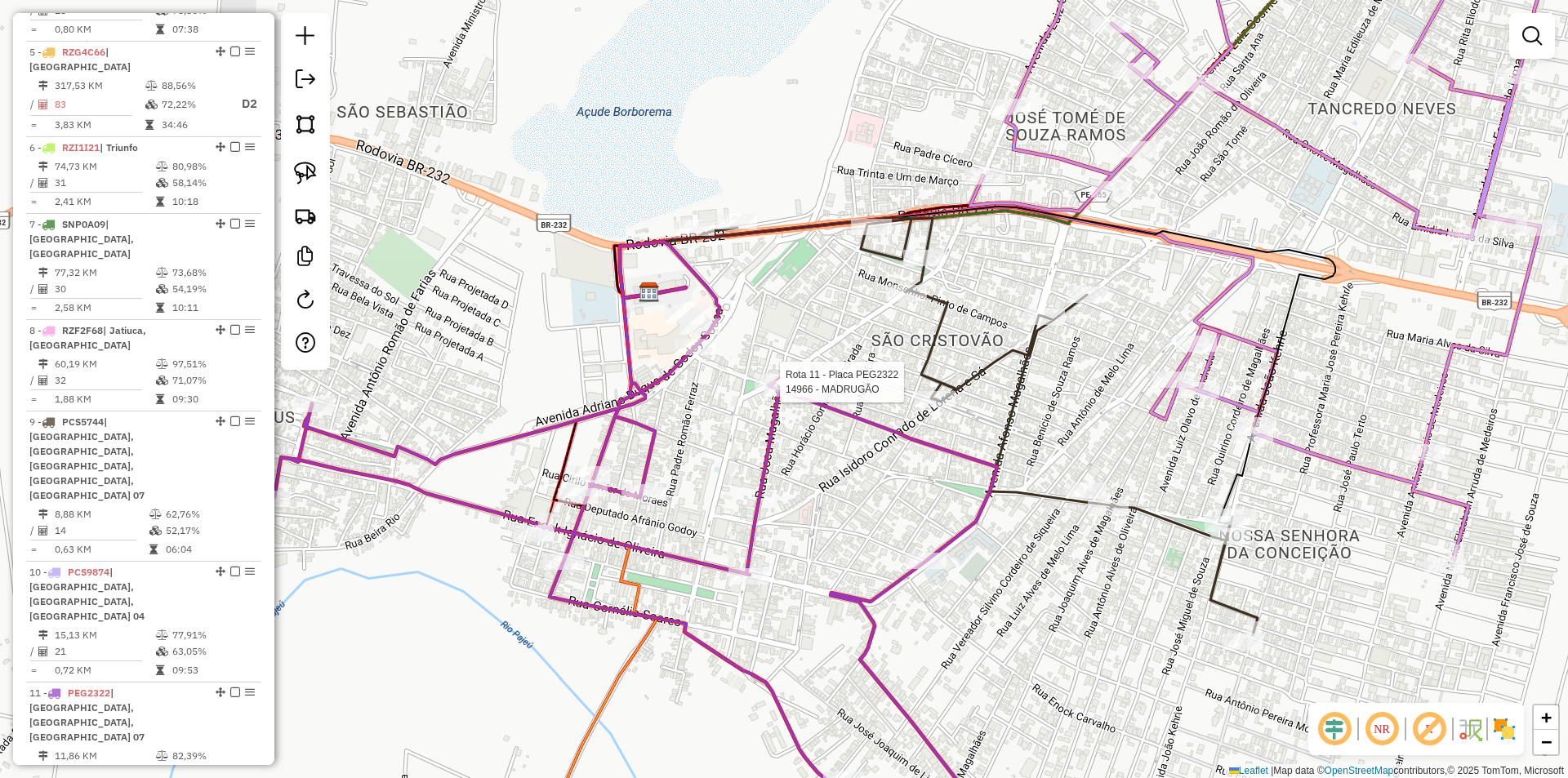
select select "**********"
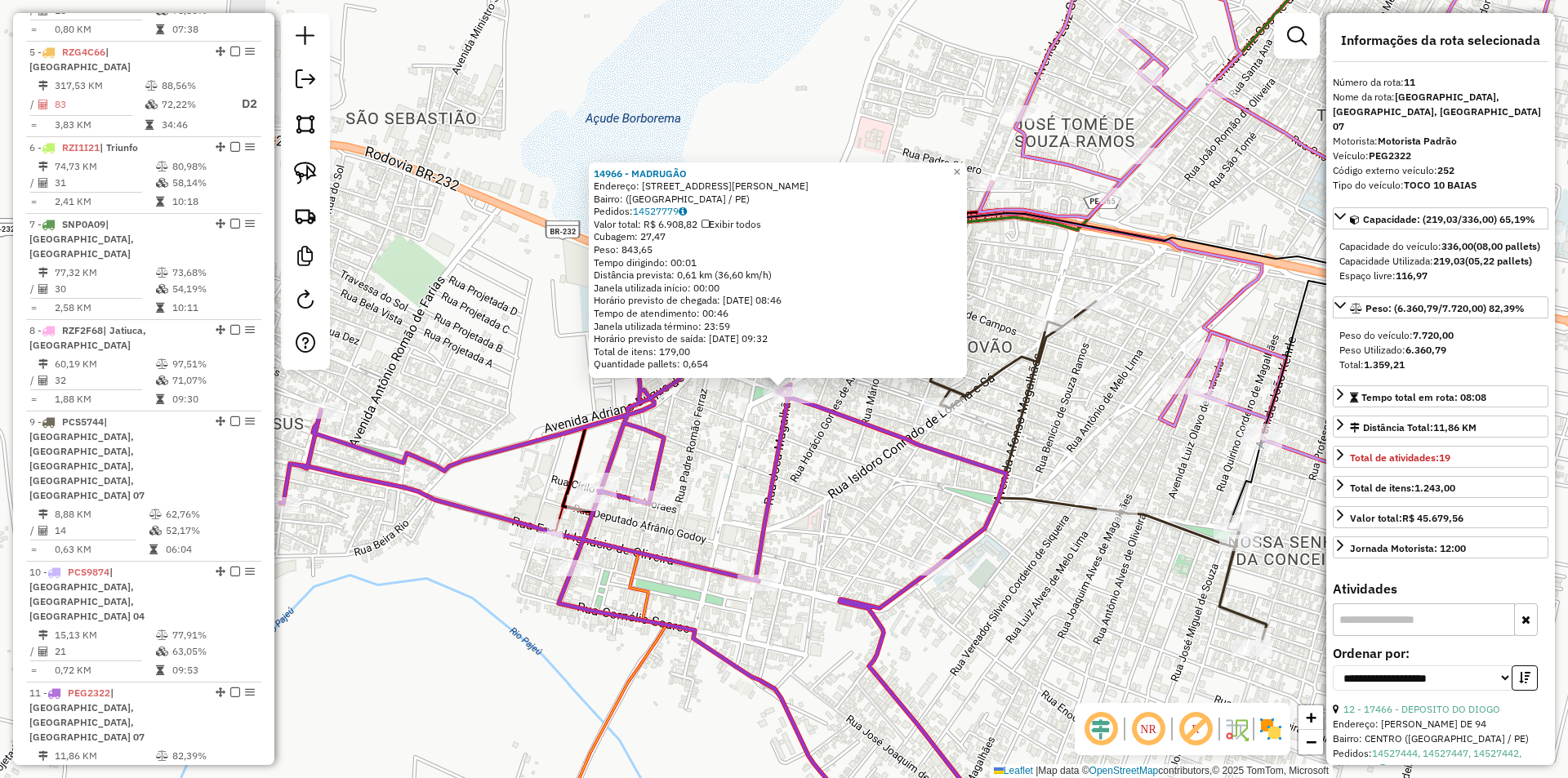
click at [844, 483] on div "14966 - MADRUGÃO Endereço: Avenida Miguel Nunes de Souza, 121 Bairro: (Serra Ta…" at bounding box center [784, 389] width 1568 height 778
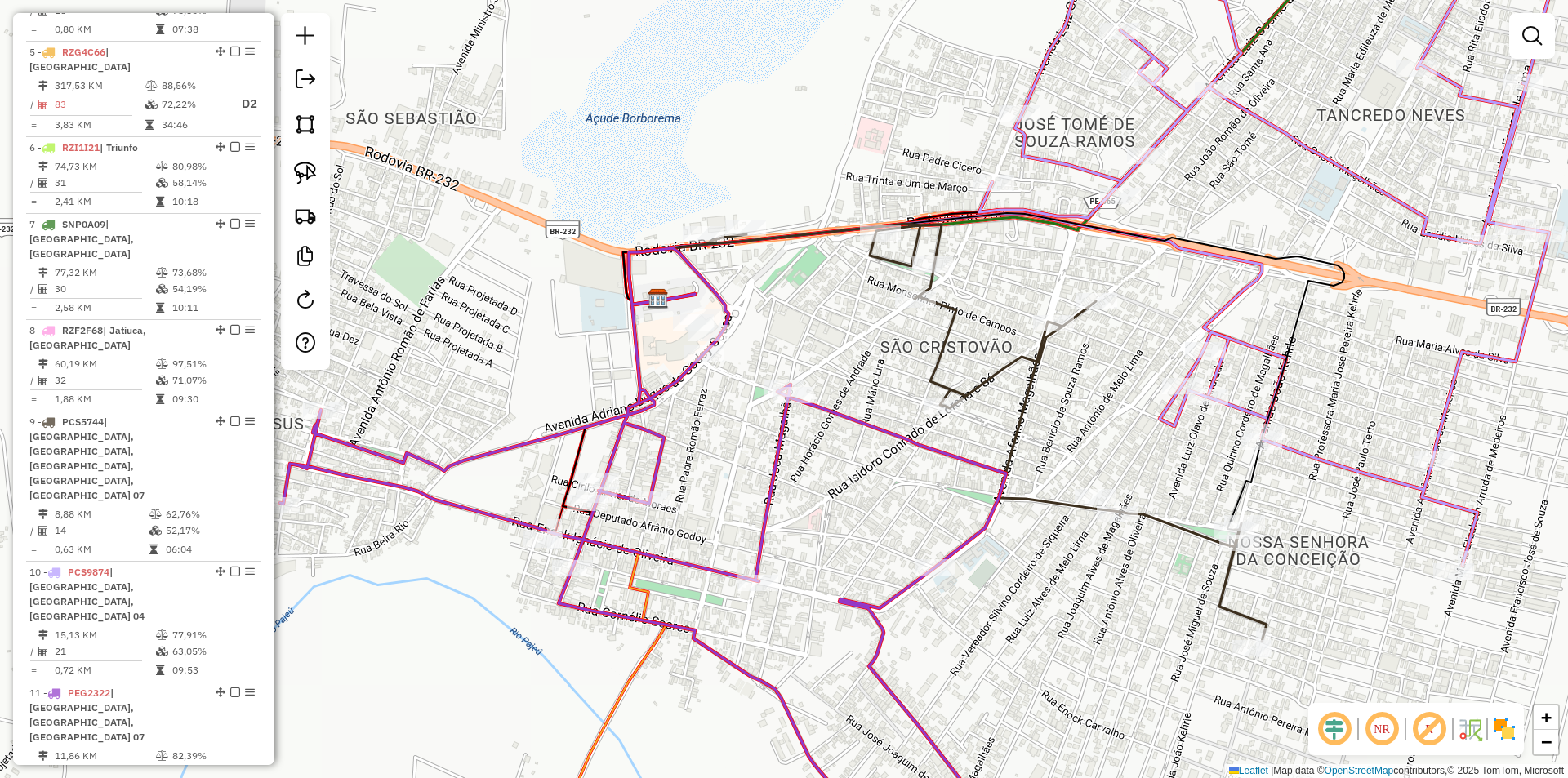
click at [732, 468] on div "Janela de atendimento Grade de atendimento Capacidade Transportadoras Veículos …" at bounding box center [784, 389] width 1568 height 778
select select "**********"
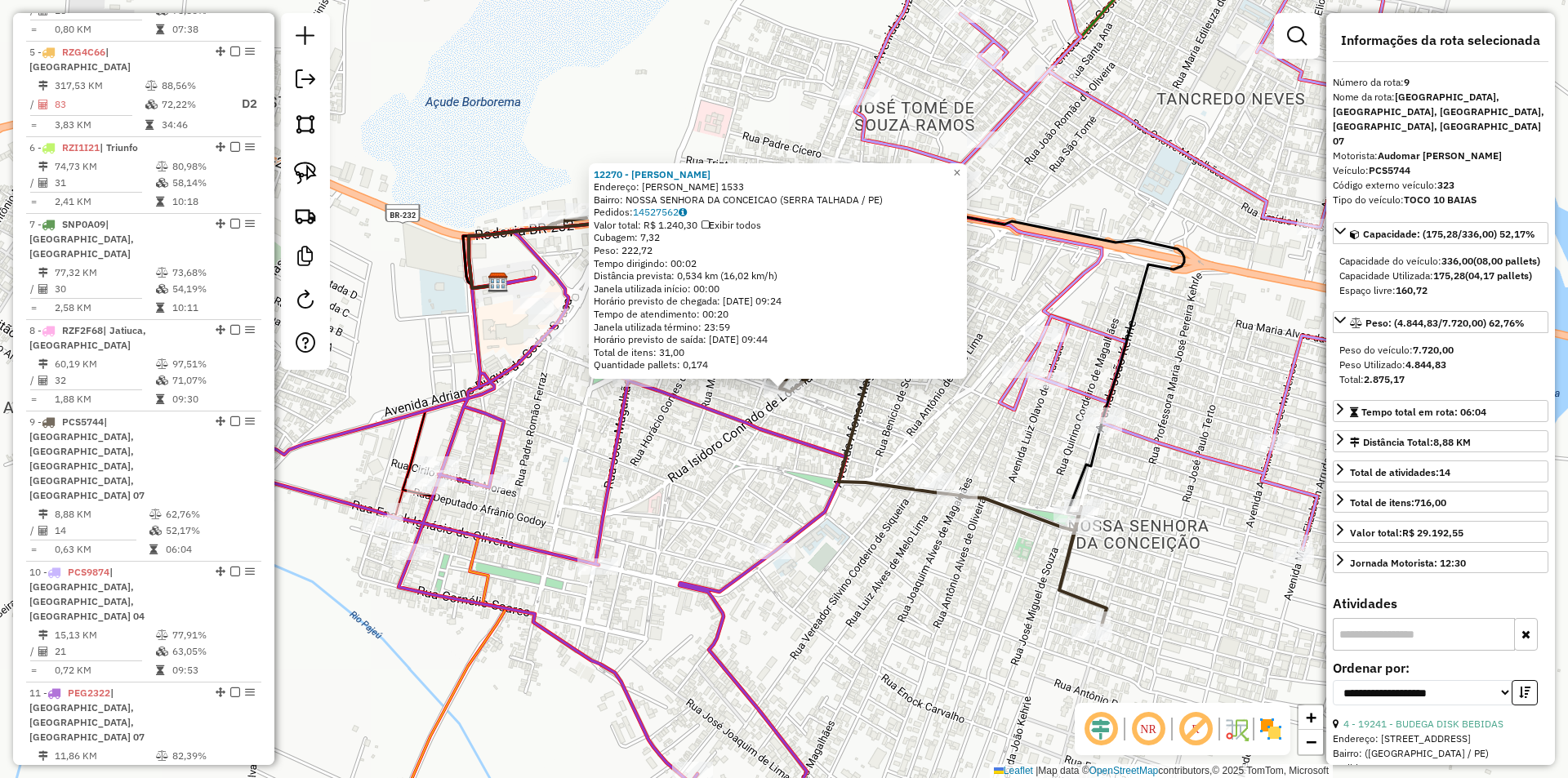
drag, startPoint x: 967, startPoint y: 441, endPoint x: 1000, endPoint y: 418, distance: 40.2
click at [968, 441] on div "12270 - J SOARES MERCADINHO Endereço: ISIDORIO CONRADO 1533 Bairro: NOSSA SENHO…" at bounding box center [784, 389] width 1568 height 778
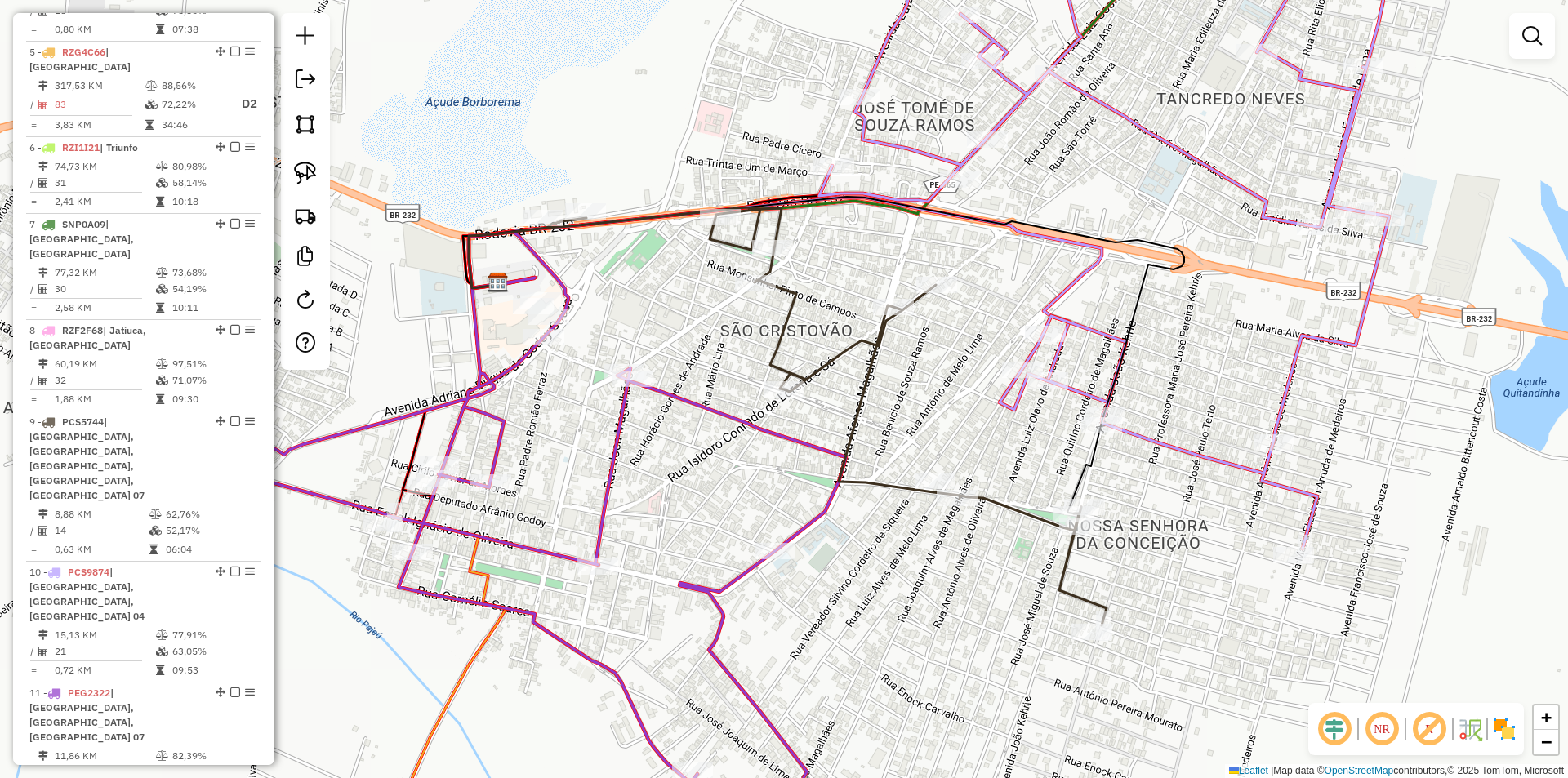
click at [1018, 361] on icon at bounding box center [1108, 235] width 579 height 627
select select "**********"
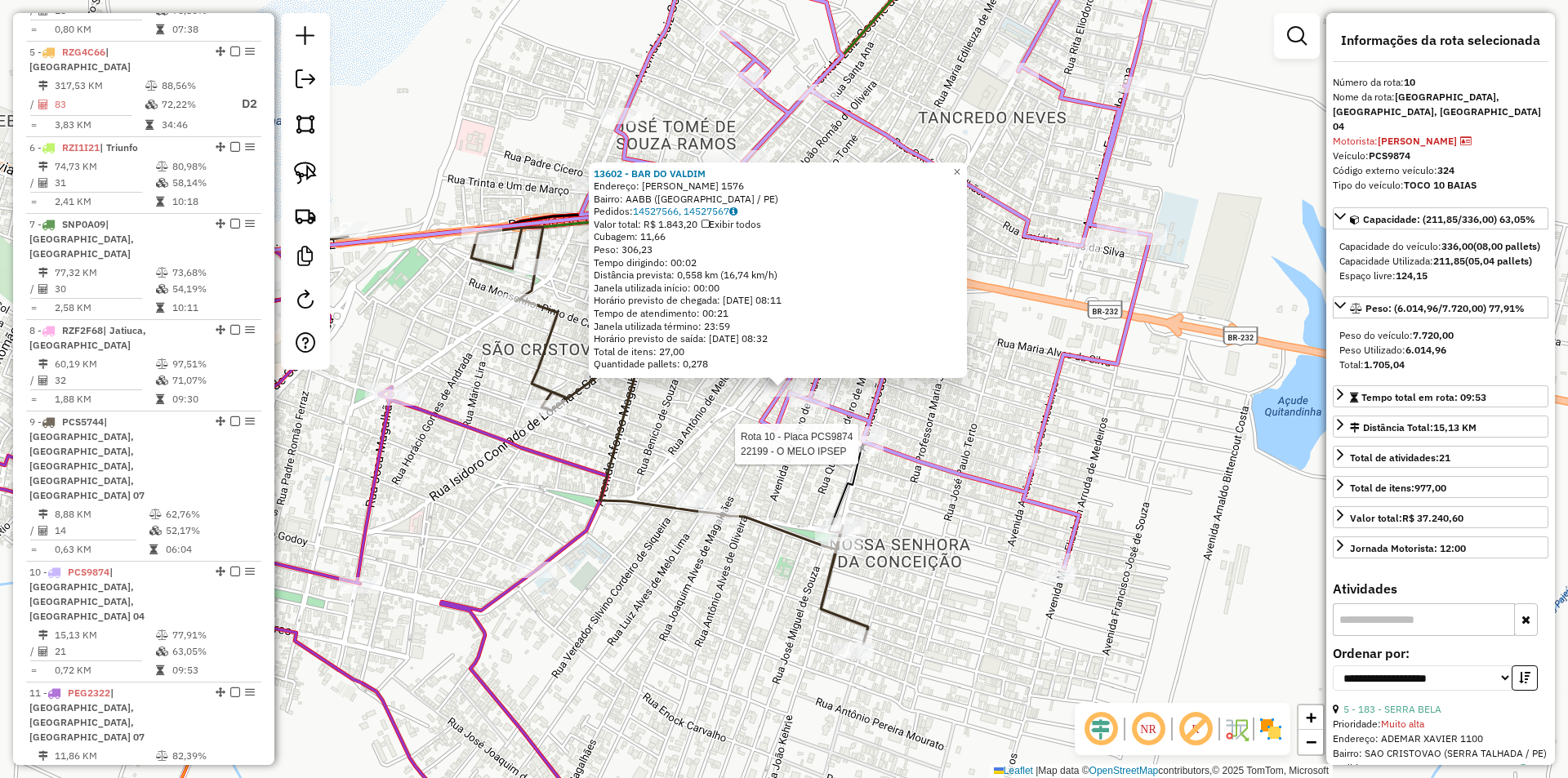
click at [863, 453] on div at bounding box center [863, 444] width 41 height 16
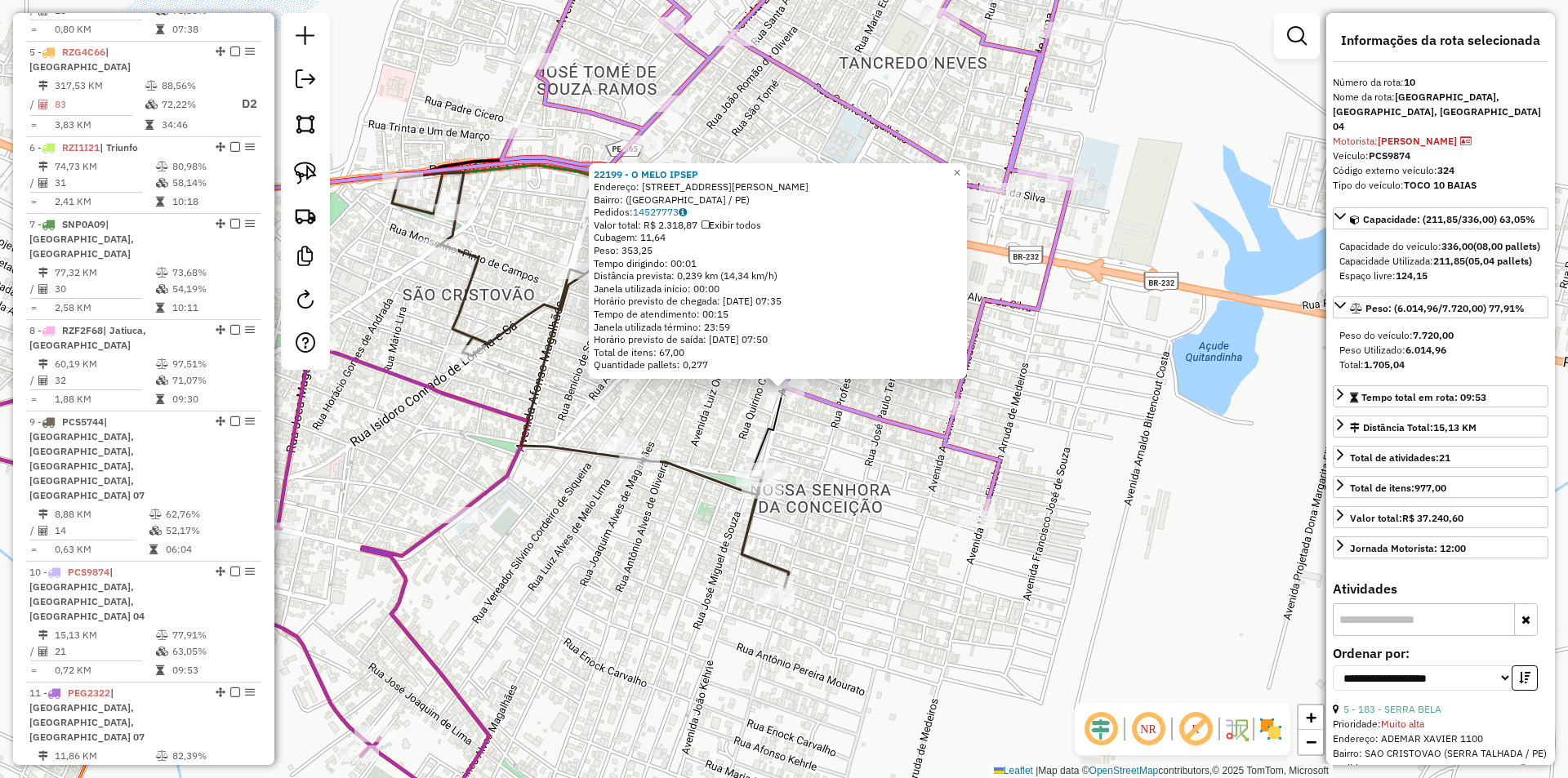
click at [838, 459] on div "22199 - O MELO IPSEP Endereço: Rua João Kerhle, 2525 Bairro: (Serra Talhada / P…" at bounding box center [784, 389] width 1568 height 778
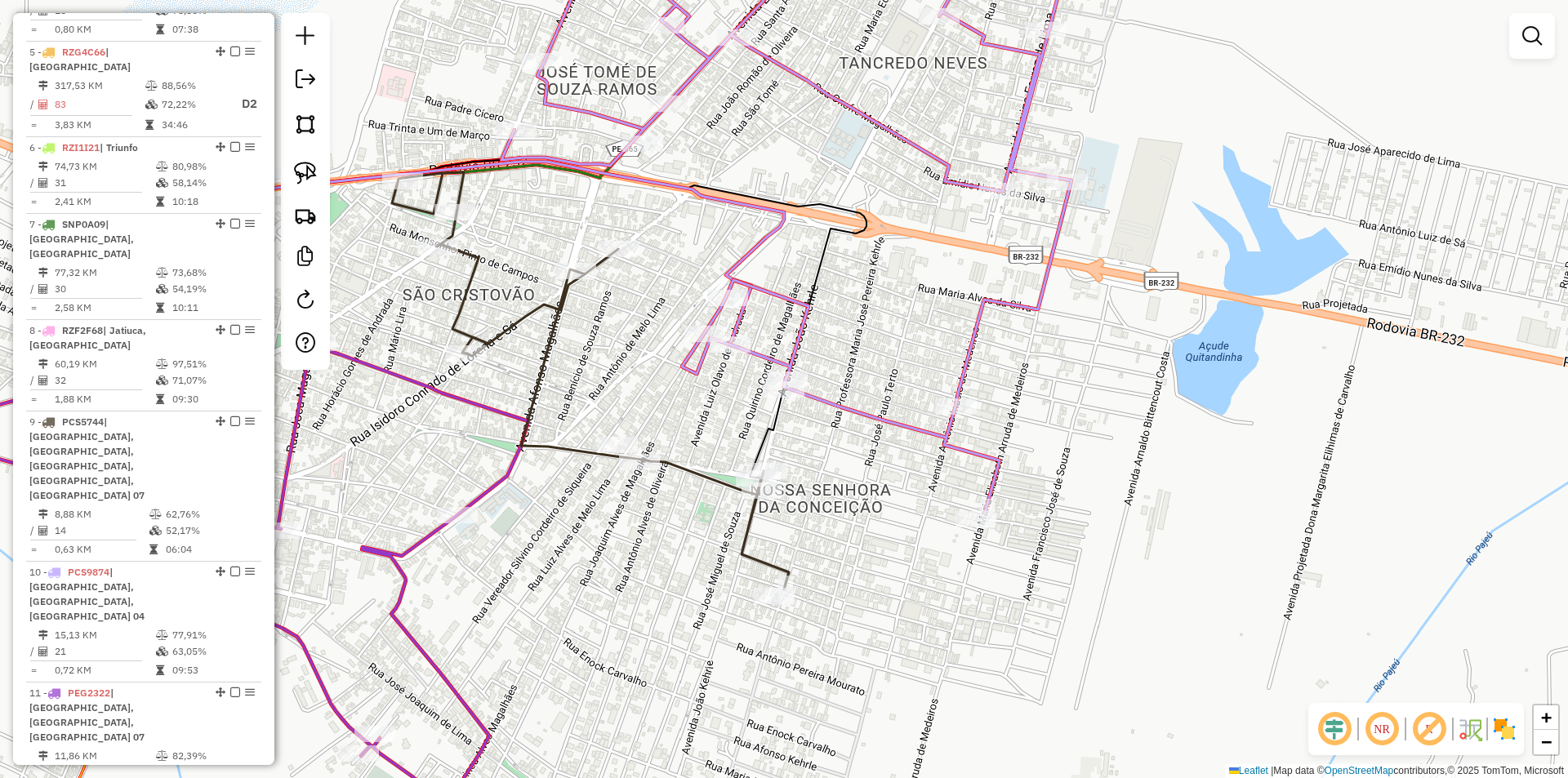
drag, startPoint x: 687, startPoint y: 416, endPoint x: 973, endPoint y: 402, distance: 286.3
click at [971, 402] on div "Janela de atendimento Grade de atendimento Capacidade Transportadoras Veículos …" at bounding box center [784, 389] width 1568 height 778
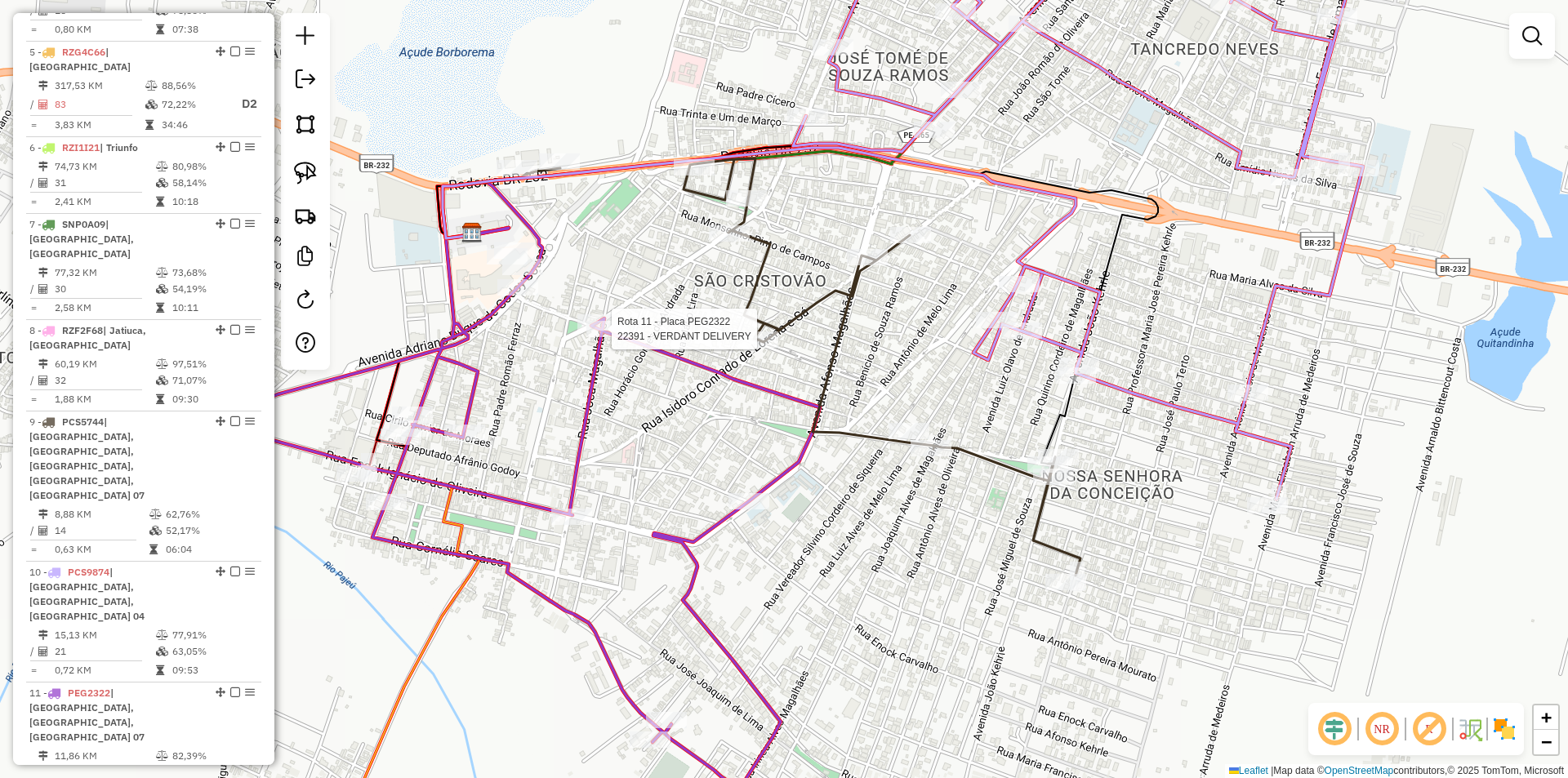
click at [604, 337] on div at bounding box center [606, 329] width 41 height 16
select select "**********"
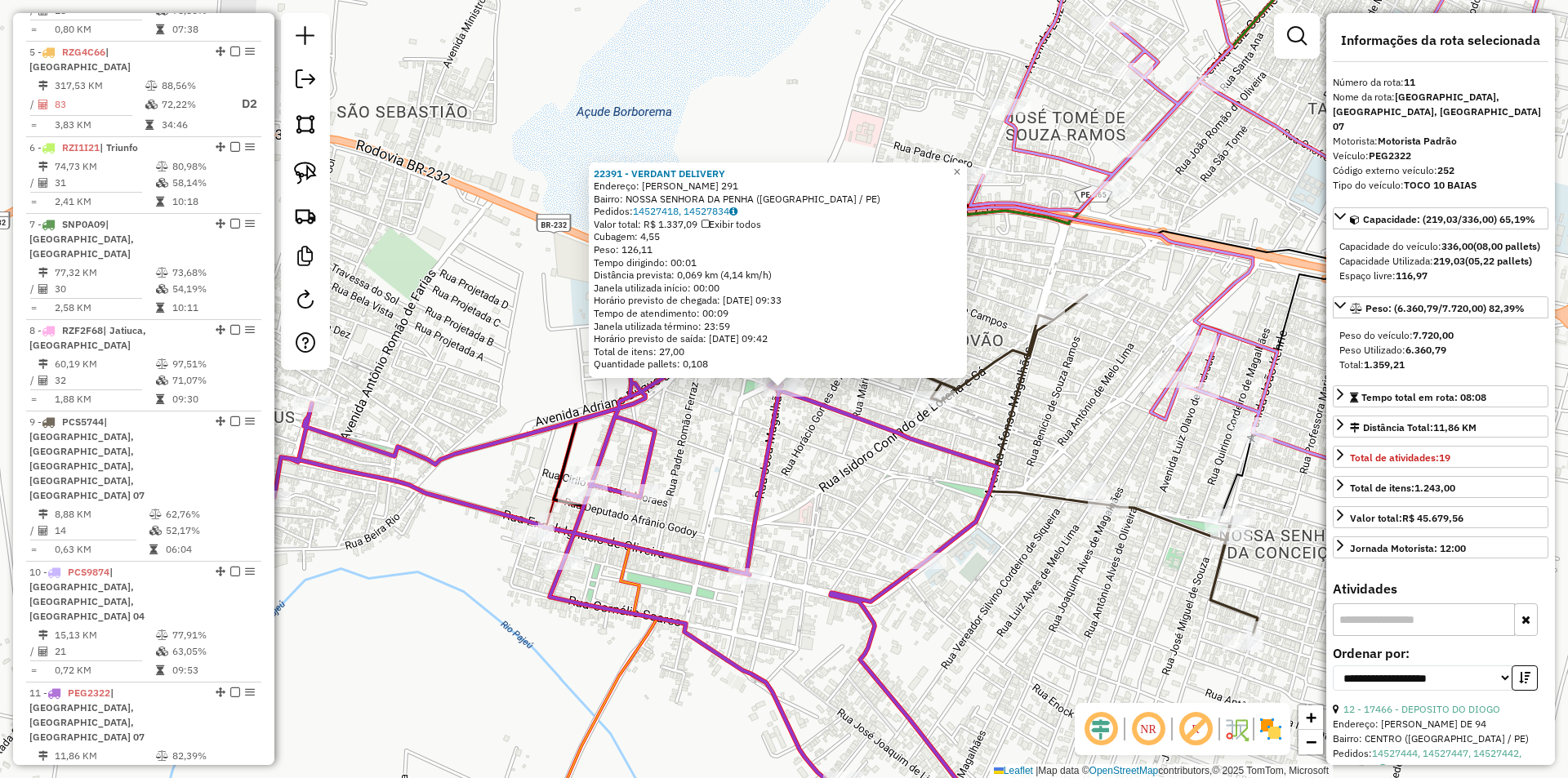
click at [820, 468] on div "22391 - VERDANT DELIVERY Endereço: JOSE ALVES DA SILVEIRA 291 Bairro: NOSSA SEN…" at bounding box center [784, 389] width 1568 height 778
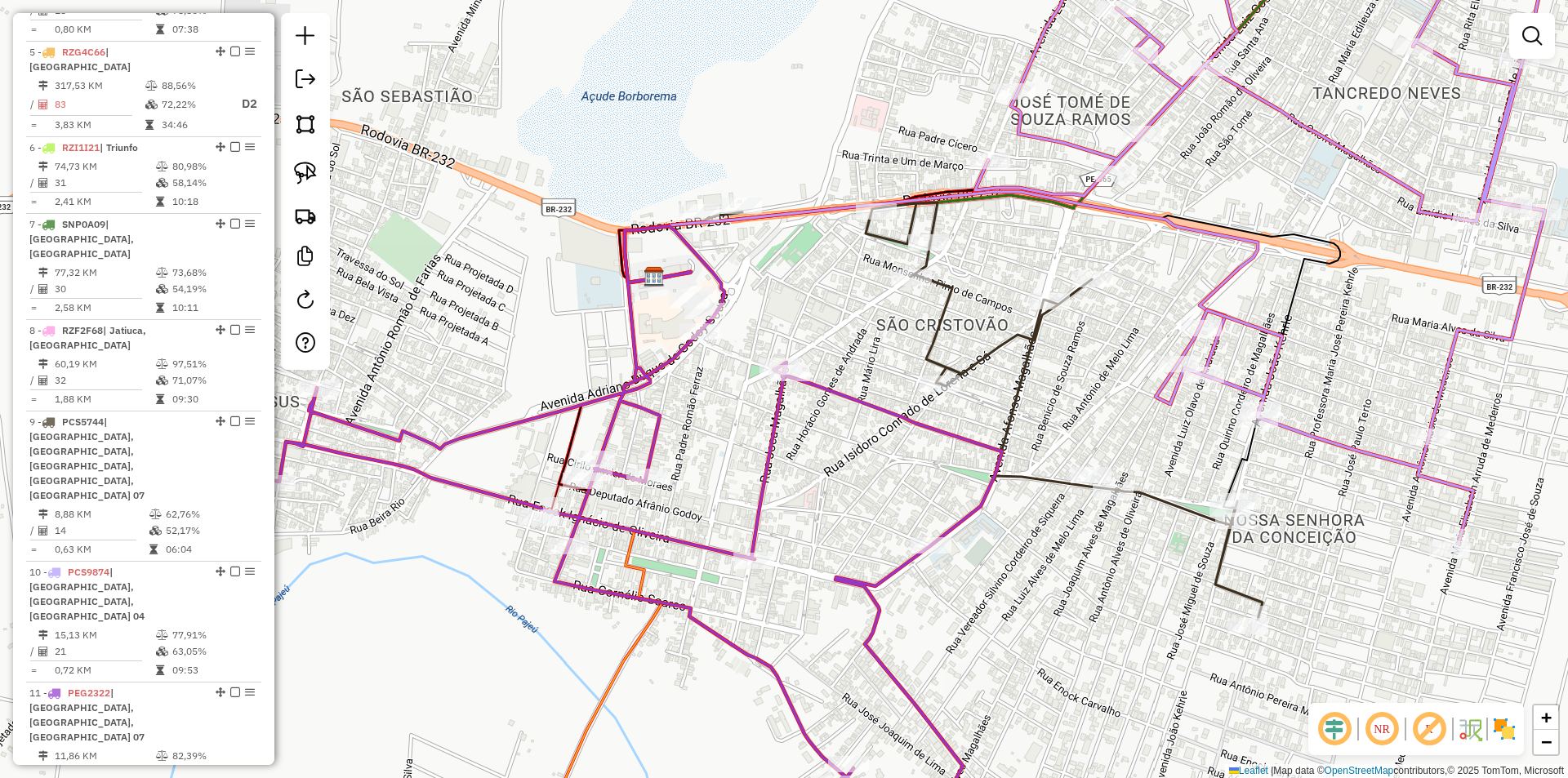
drag, startPoint x: 851, startPoint y: 499, endPoint x: 848, endPoint y: 359, distance: 140.0
click at [848, 371] on div "Janela de atendimento Grade de atendimento Capacidade Transportadoras Veículos …" at bounding box center [784, 389] width 1568 height 778
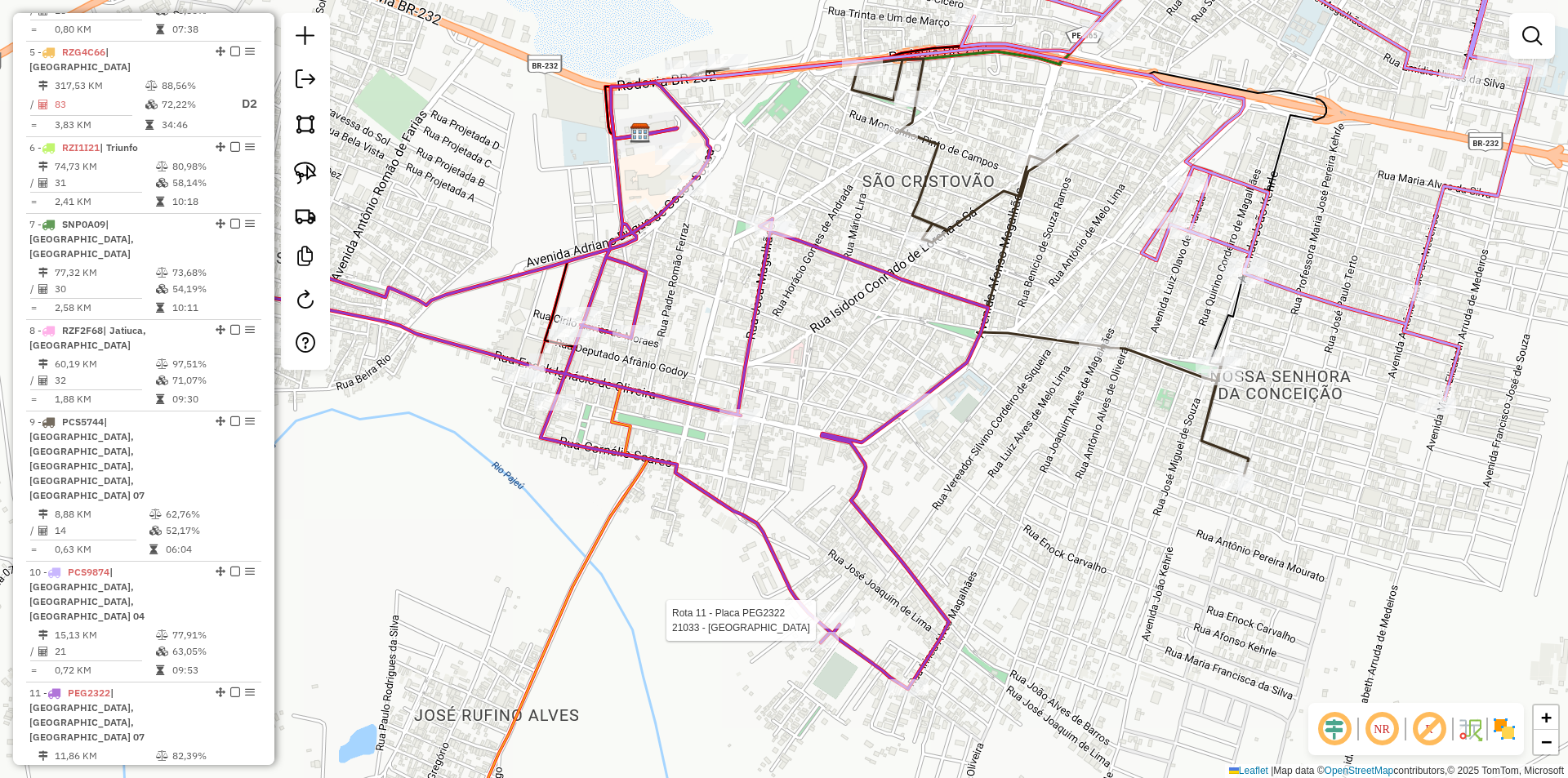
select select "**********"
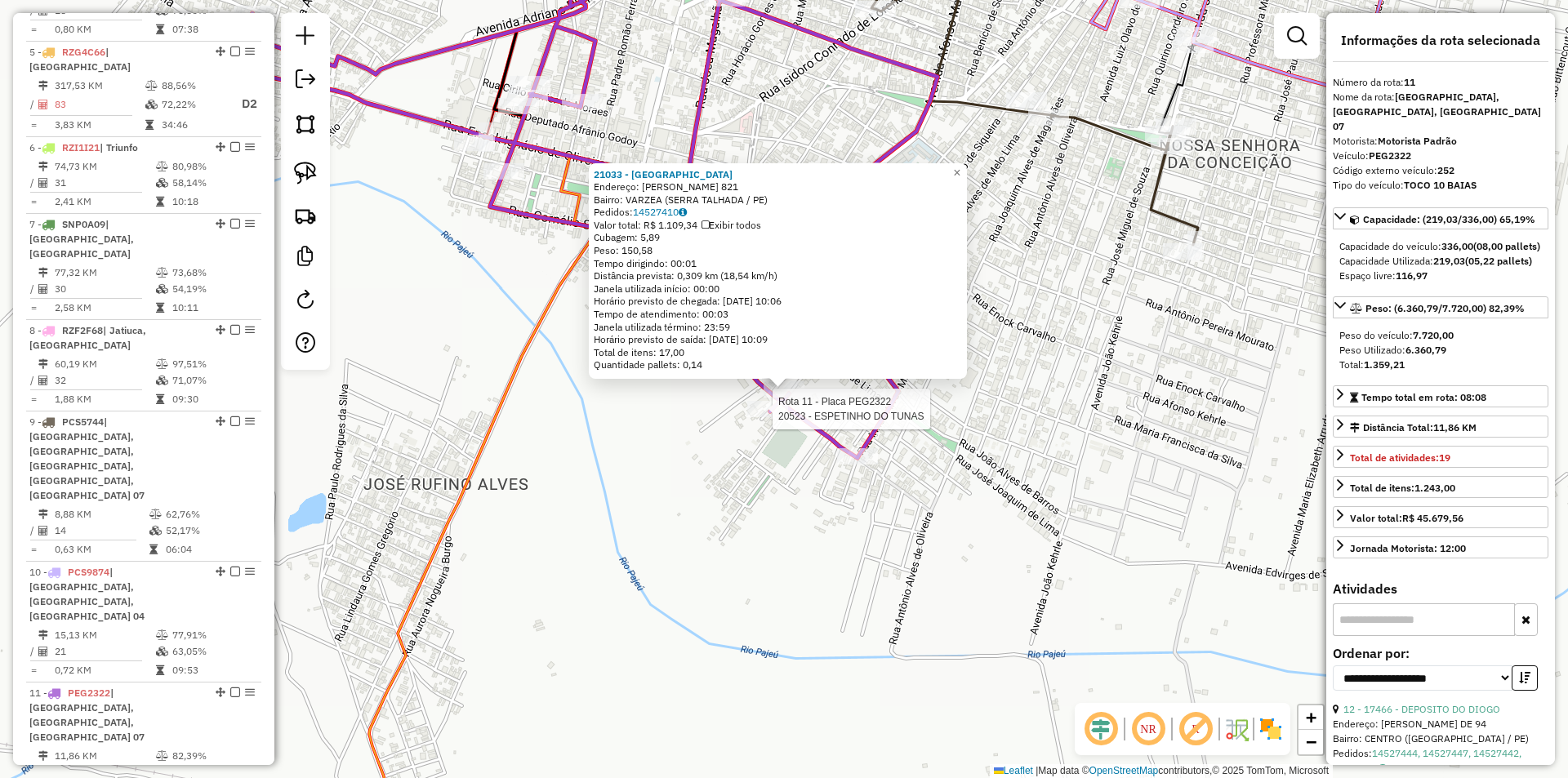
click at [781, 417] on div at bounding box center [767, 409] width 41 height 16
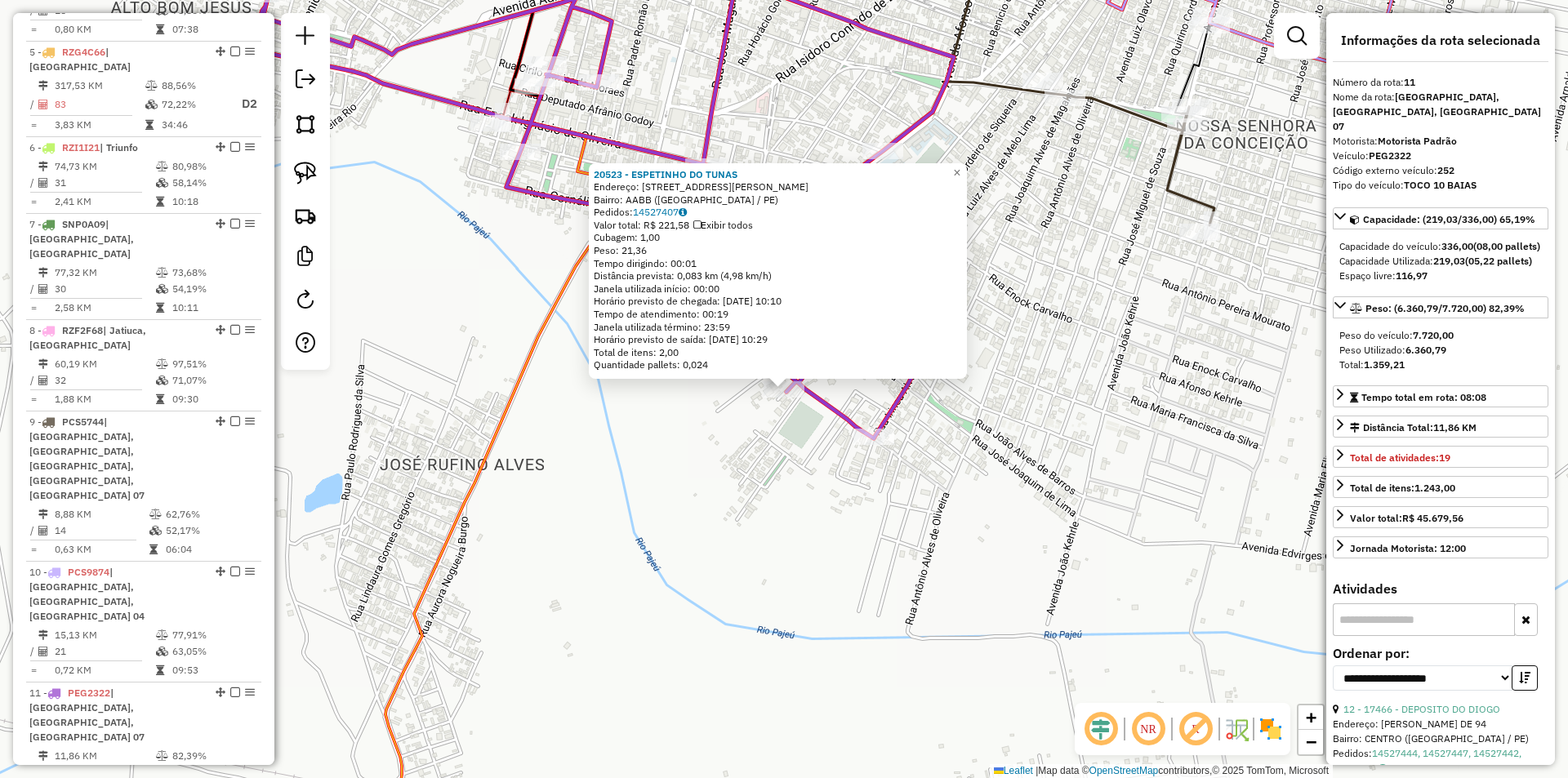
click at [867, 458] on div "20523 - ESPETINHO DO TUNAS Endereço: AVENIDA CUSTODIO CONRADO DE LO 830 Bairro:…" at bounding box center [784, 389] width 1568 height 778
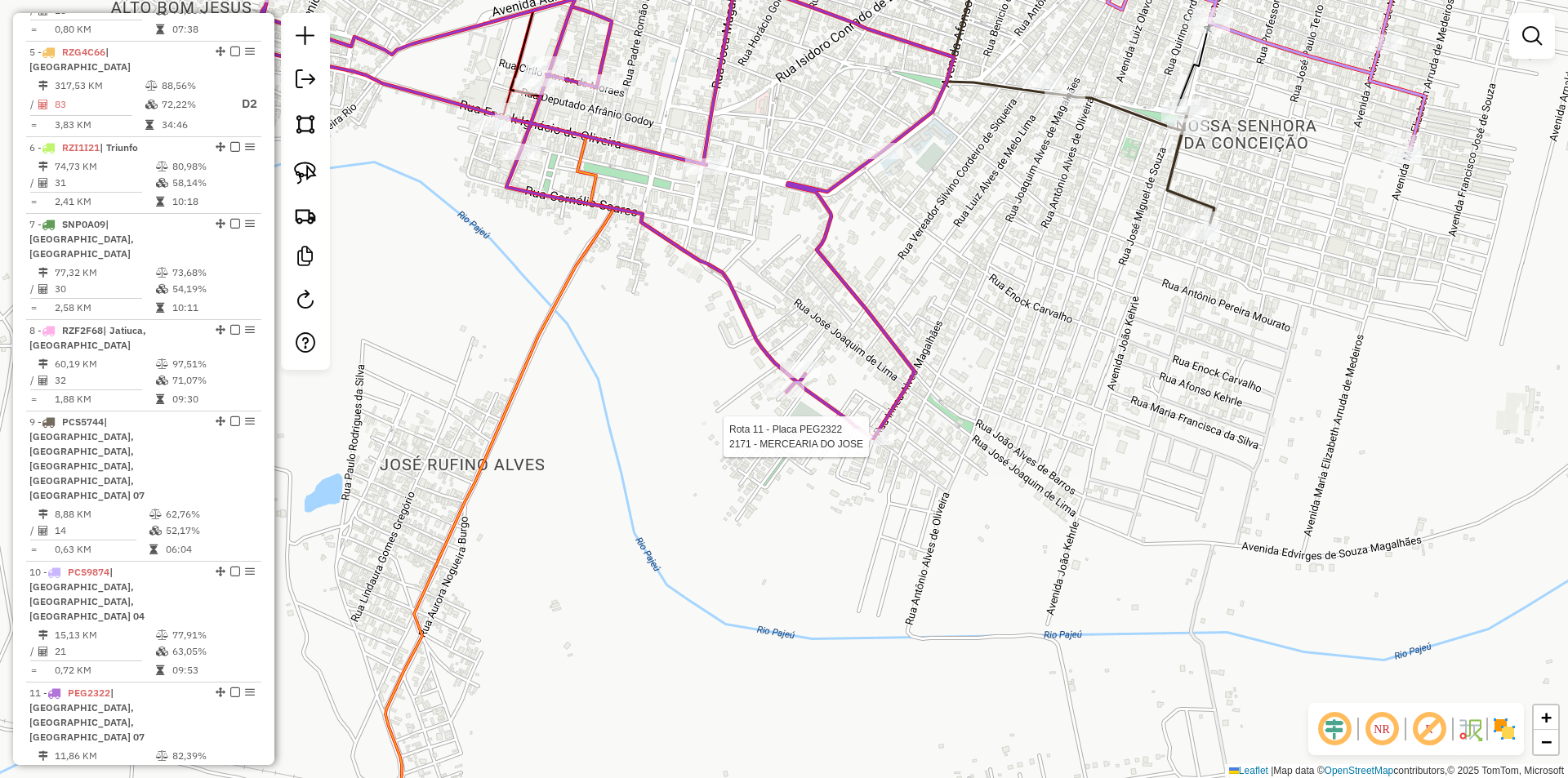
select select "**********"
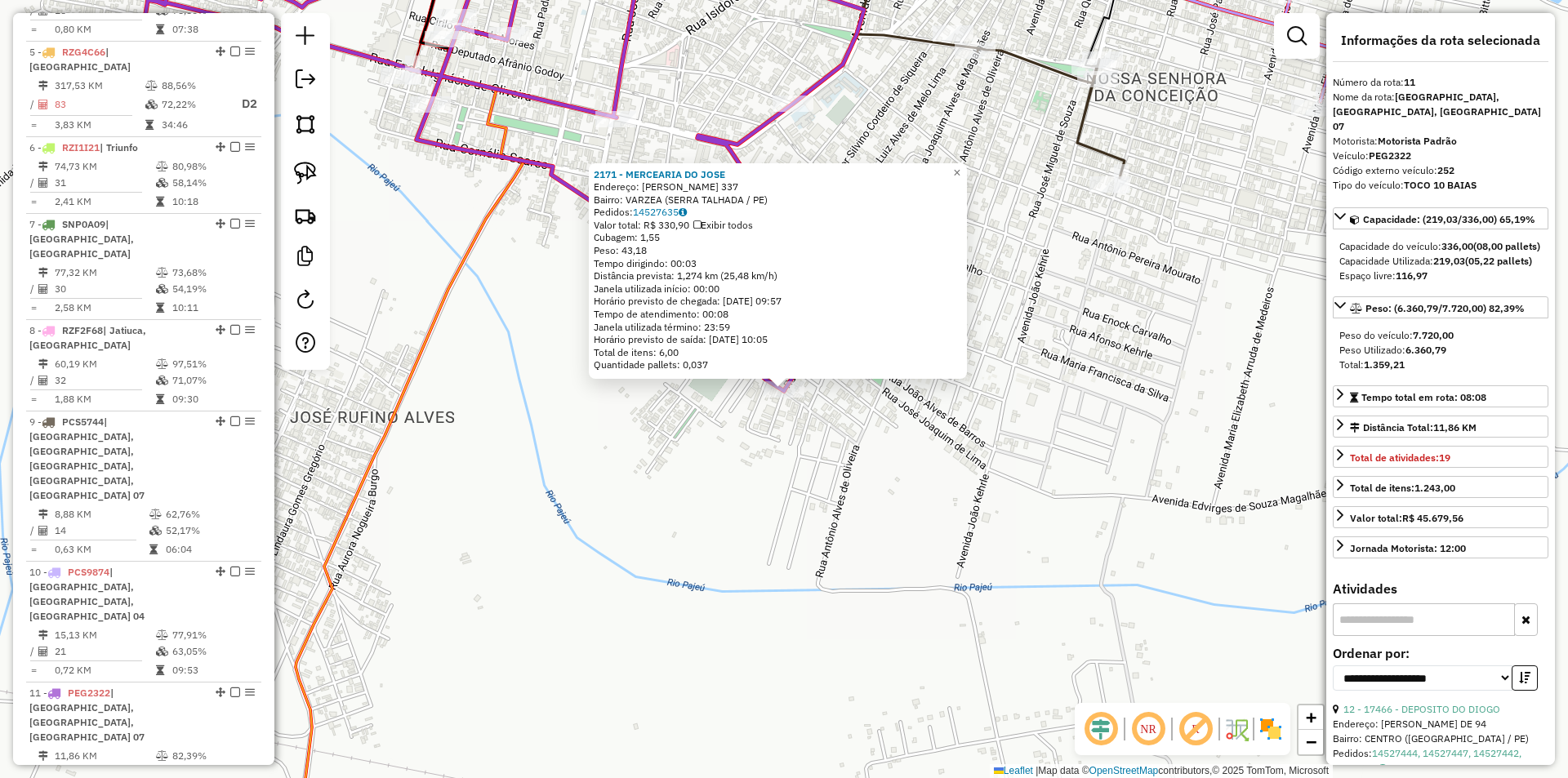
click at [766, 453] on div "2171 - MERCEARIA DO JOSE Endereço: MARIA DA GLORIA 337 Bairro: VARZEA (SERRA TA…" at bounding box center [784, 389] width 1568 height 778
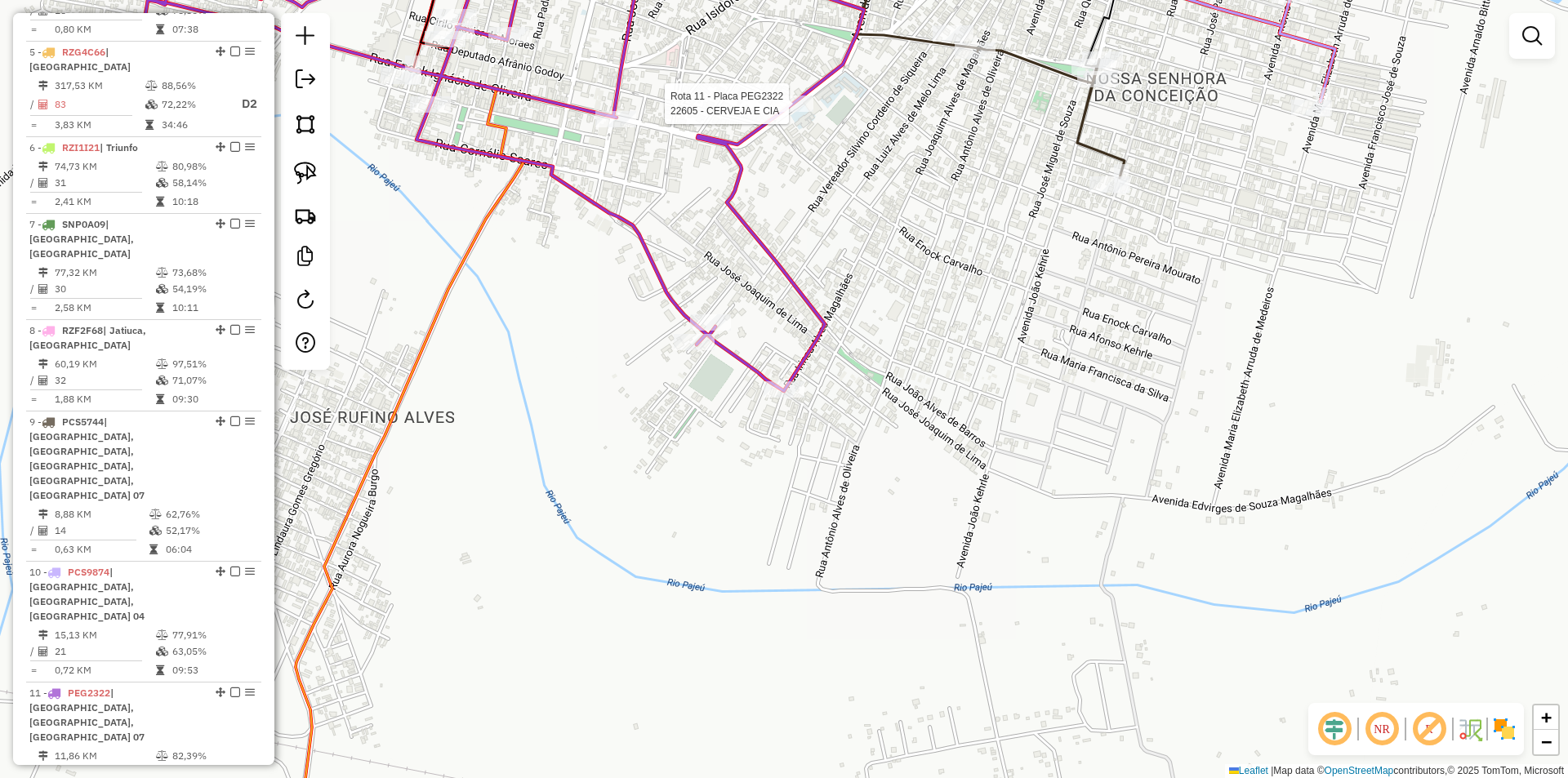
select select "**********"
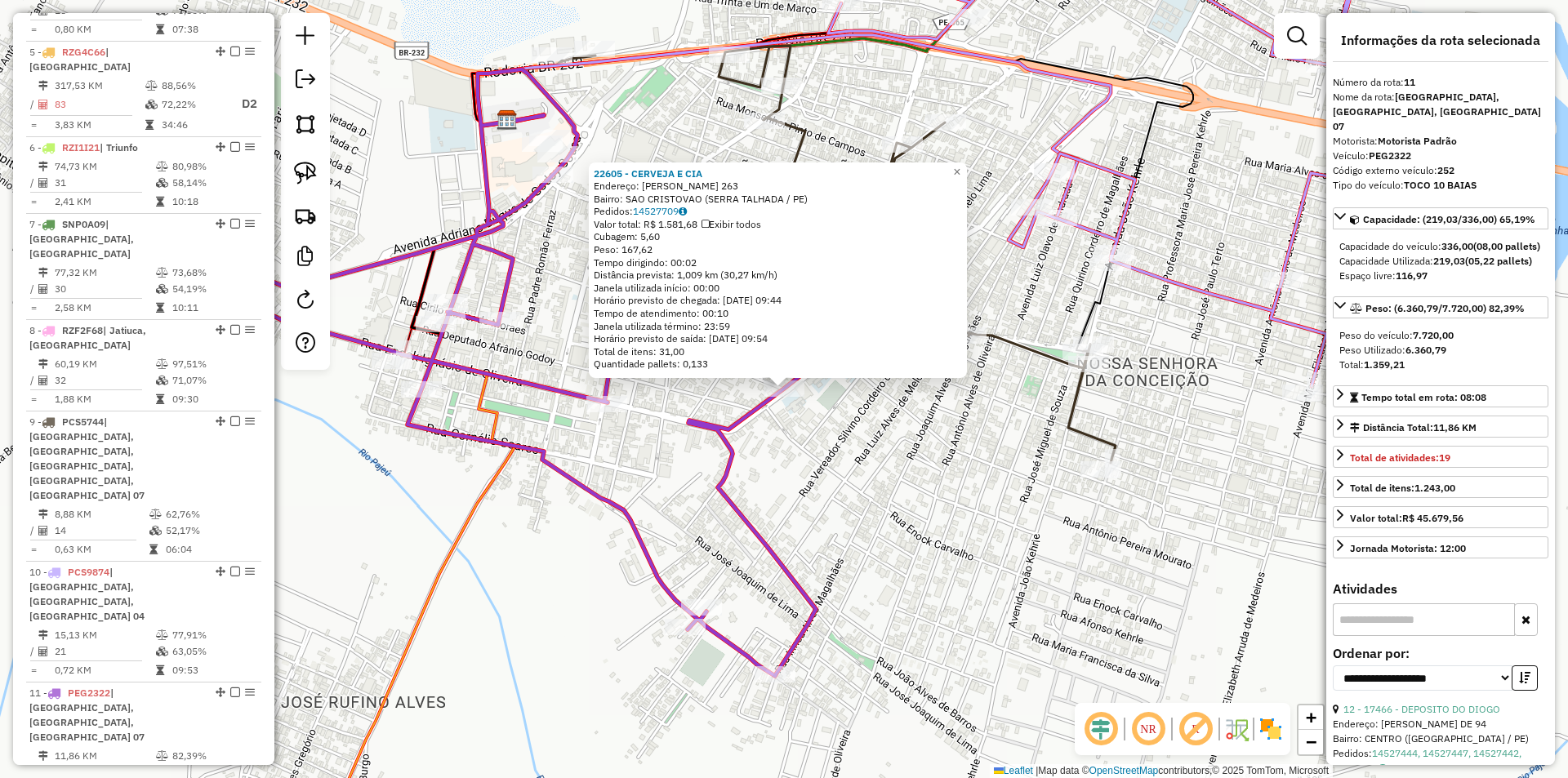
click at [834, 407] on div "22605 - CERVEJA E CIA Endereço: AFONSO MAGALHAES 263 Bairro: SAO CRISTOVAO (SER…" at bounding box center [784, 389] width 1568 height 778
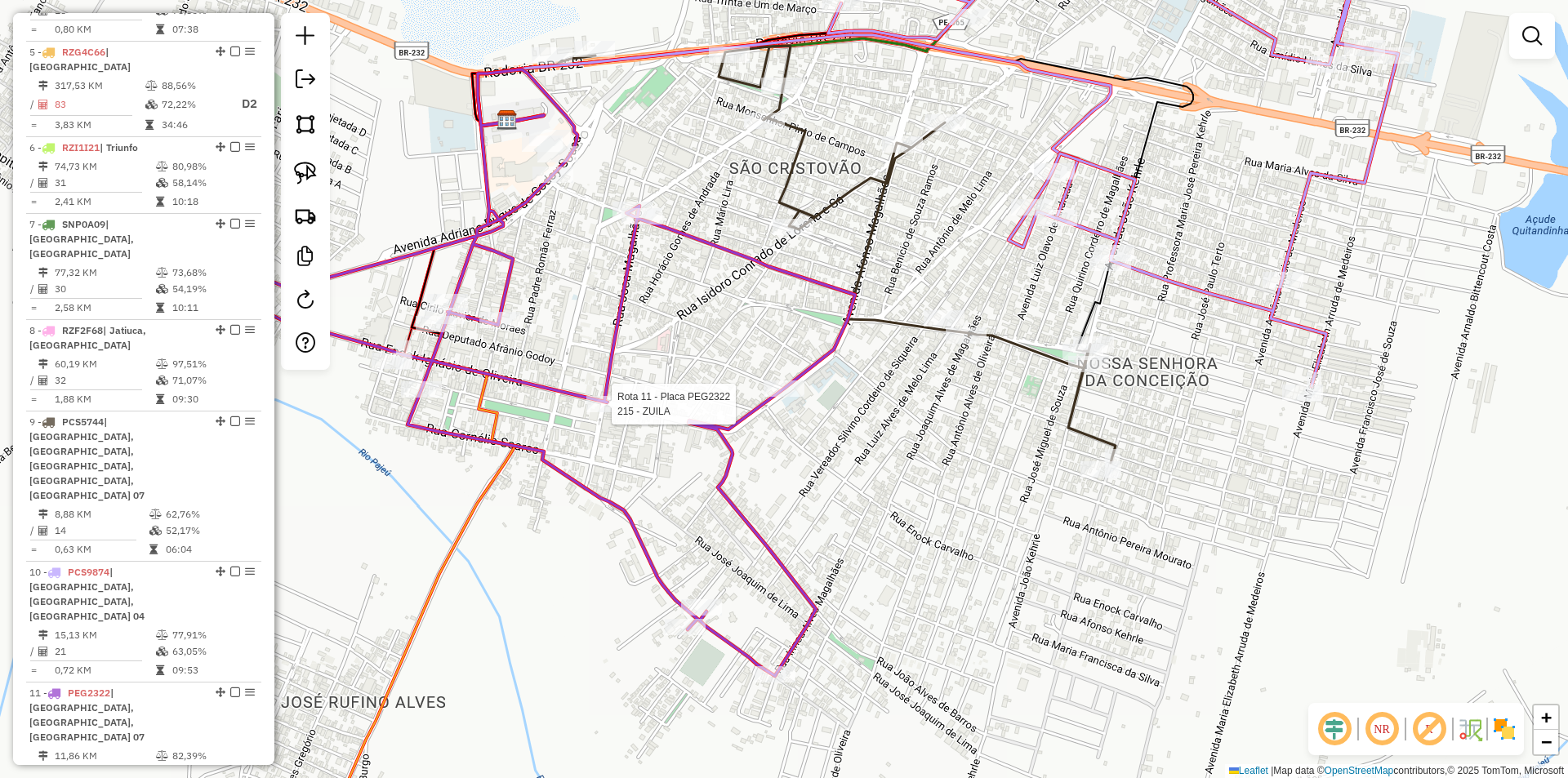
select select "**********"
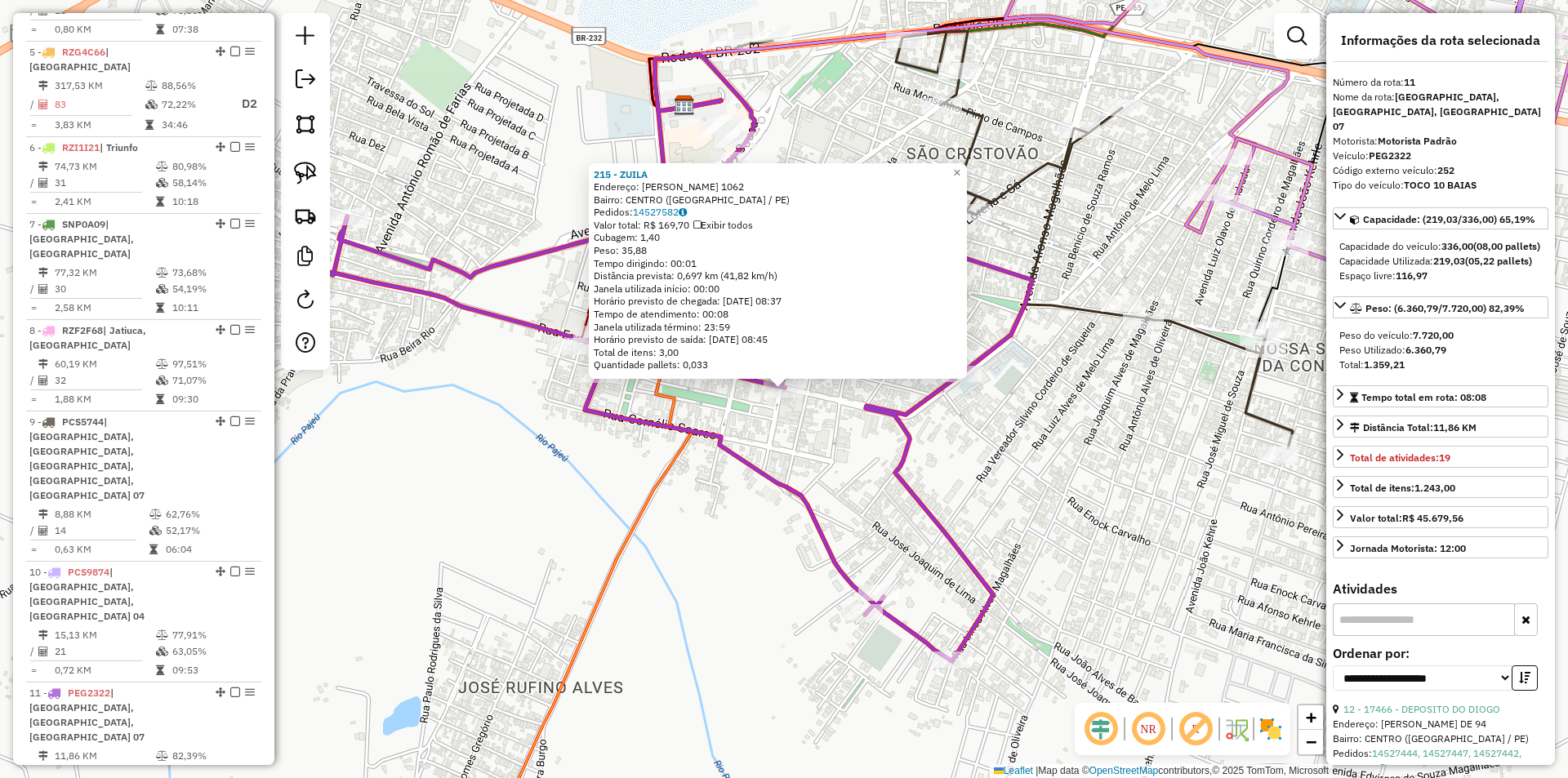
click at [834, 435] on div "215 - ZUILA Endereço: ENOCK INACIO DE OLIVEIRA 1062 Bairro: CENTRO (SERRA TALHA…" at bounding box center [784, 389] width 1568 height 778
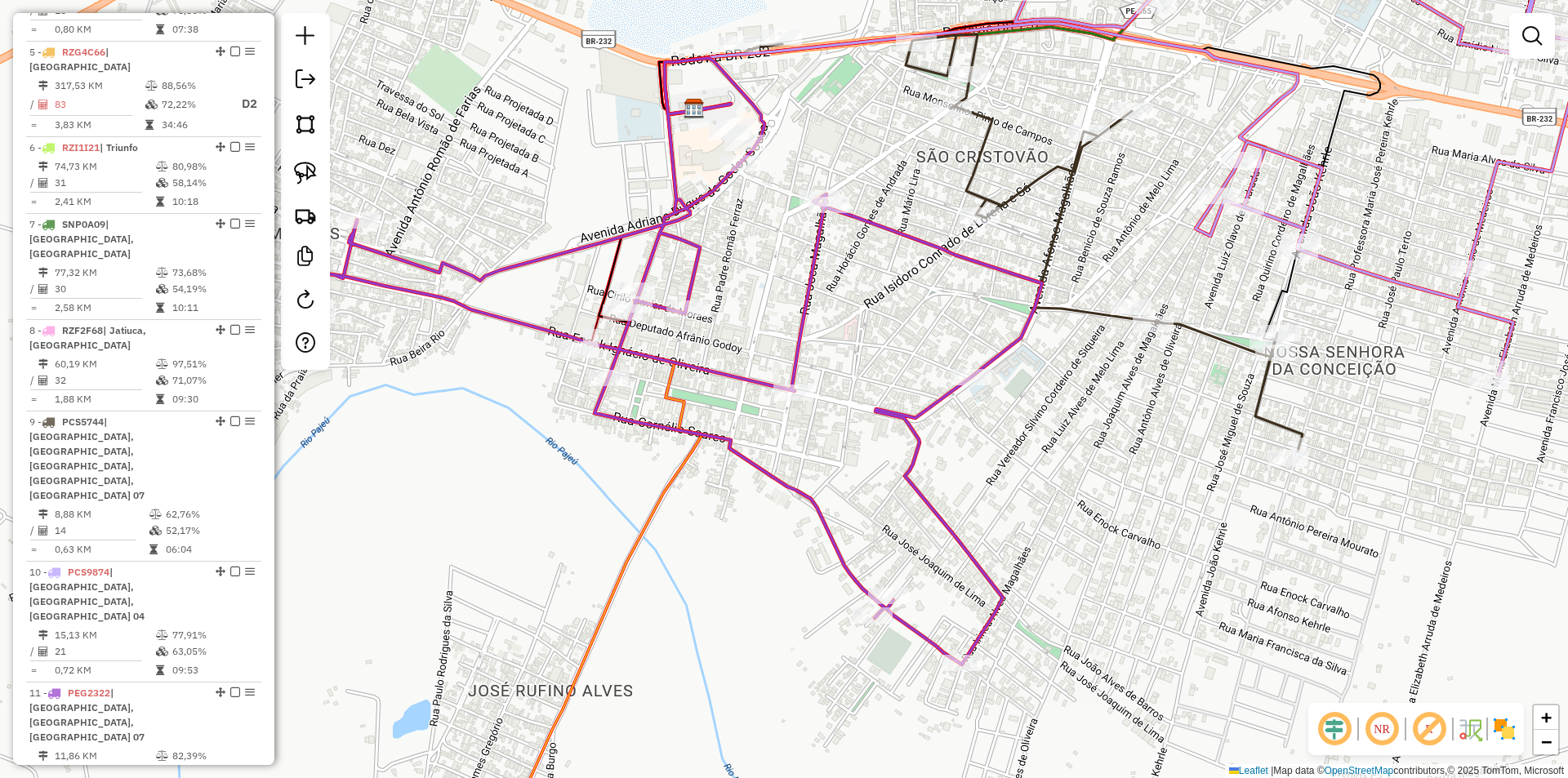
drag, startPoint x: 728, startPoint y: 226, endPoint x: 672, endPoint y: 244, distance: 58.8
click at [809, 240] on div "Janela de atendimento Grade de atendimento Capacidade Transportadoras Veículos …" at bounding box center [784, 389] width 1568 height 778
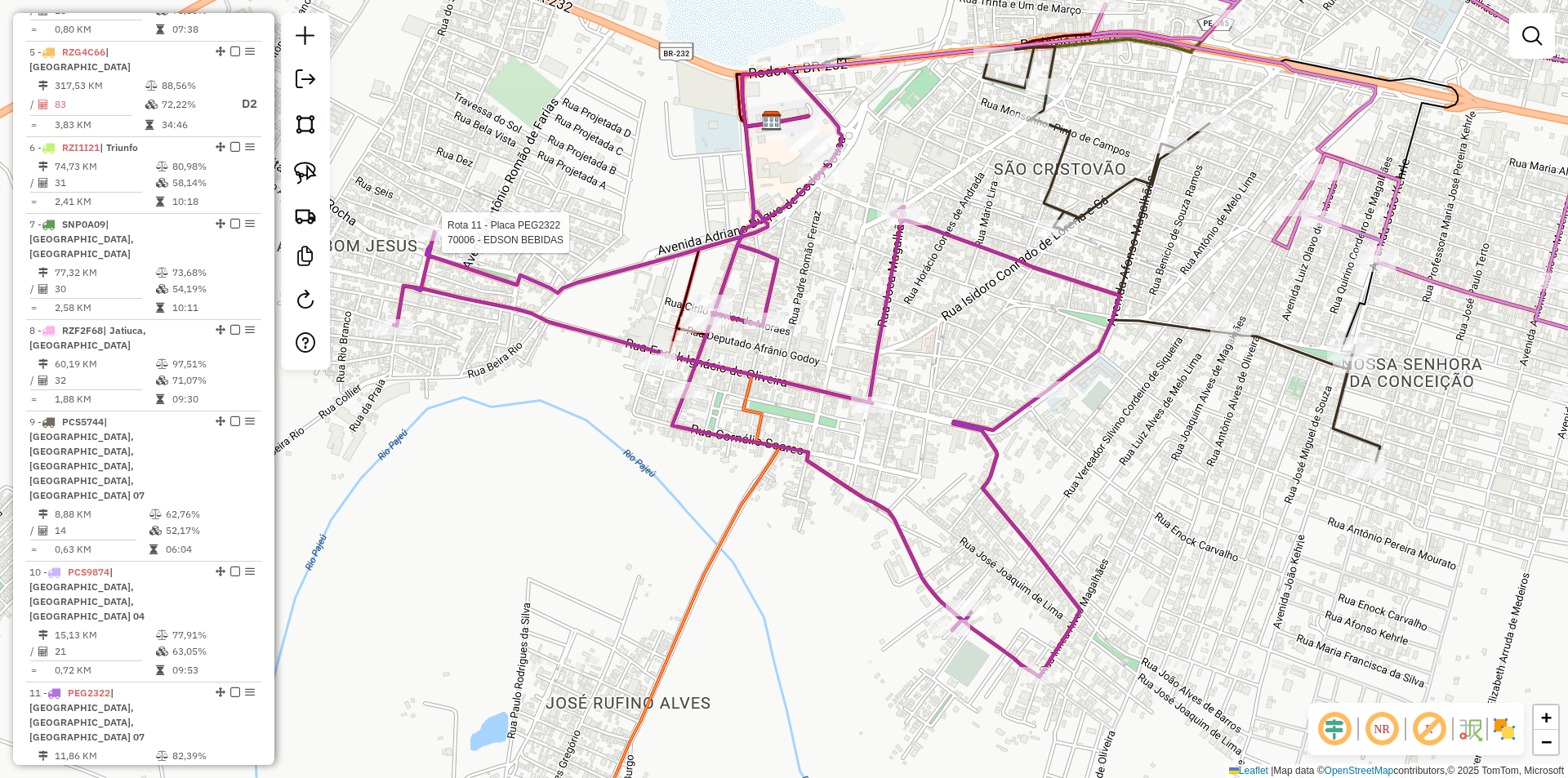
select select "**********"
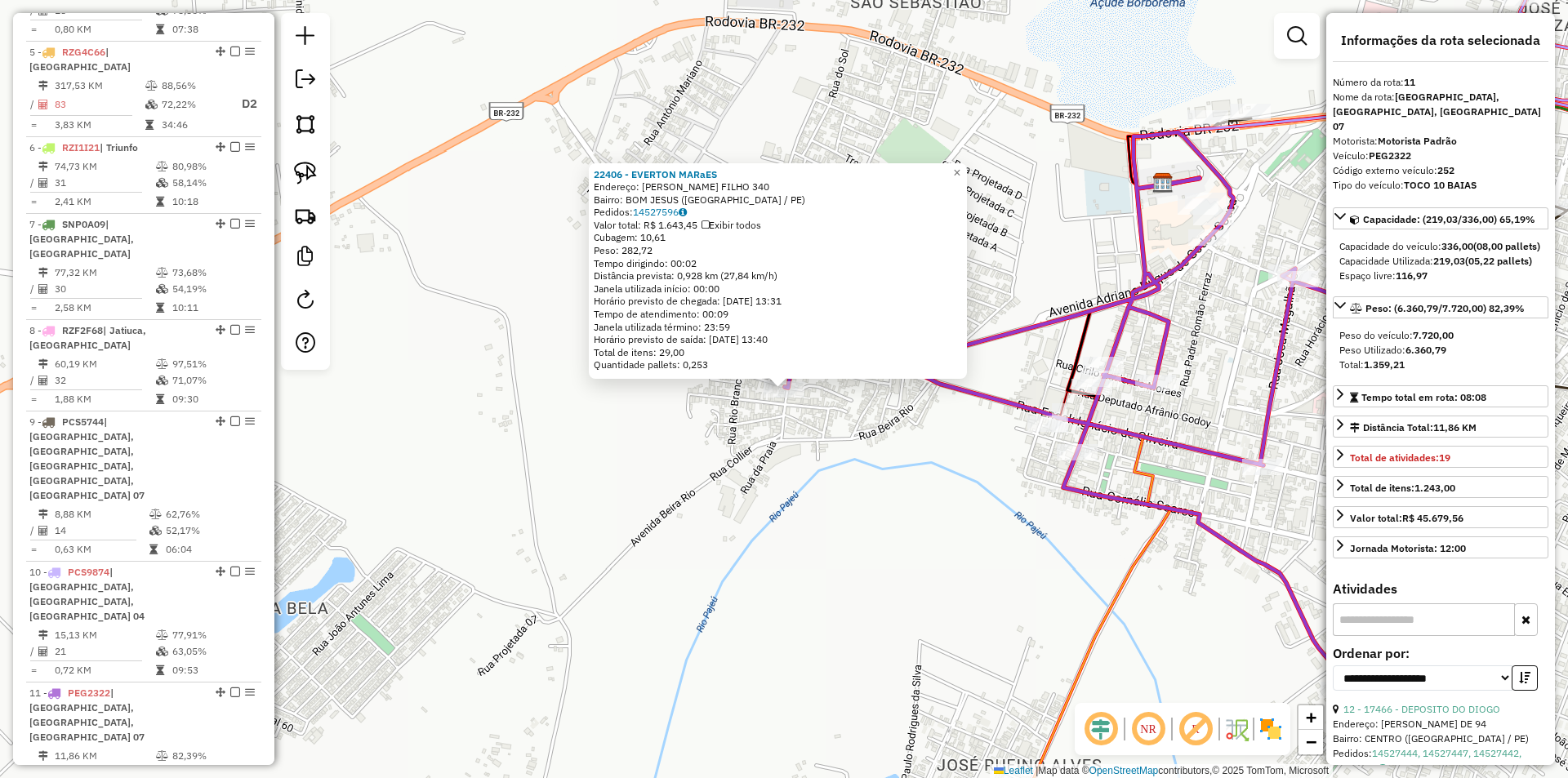
click at [939, 495] on div "22406 - EVERTON MARaES Endereço: JOaO ROMAO FILHO 340 Bairro: BOM JESUS (SERRA …" at bounding box center [784, 389] width 1568 height 778
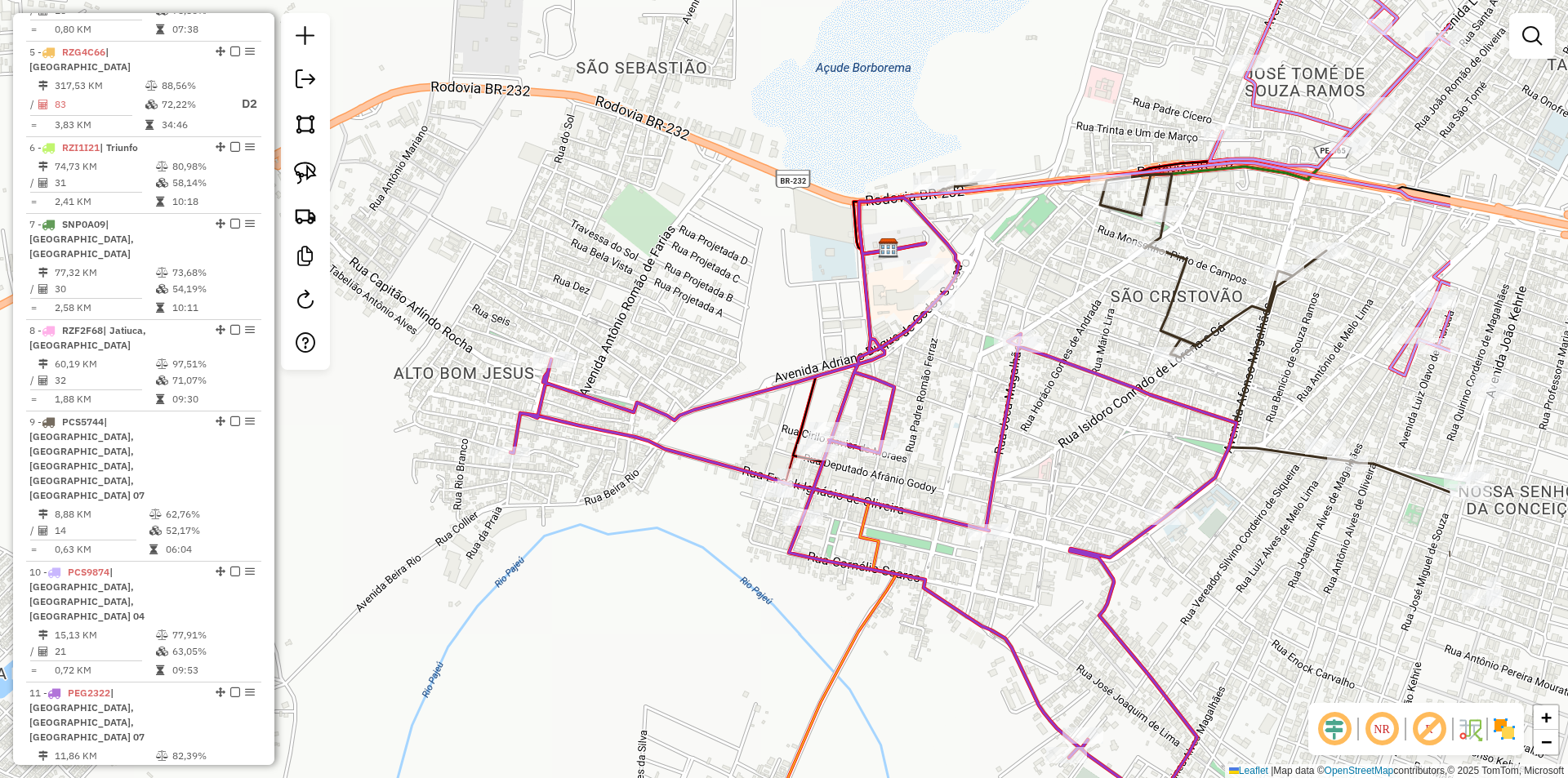
drag, startPoint x: 1197, startPoint y: 344, endPoint x: 895, endPoint y: 413, distance: 309.8
click at [897, 412] on div "Janela de atendimento Grade de atendimento Capacidade Transportadoras Veículos …" at bounding box center [784, 389] width 1568 height 778
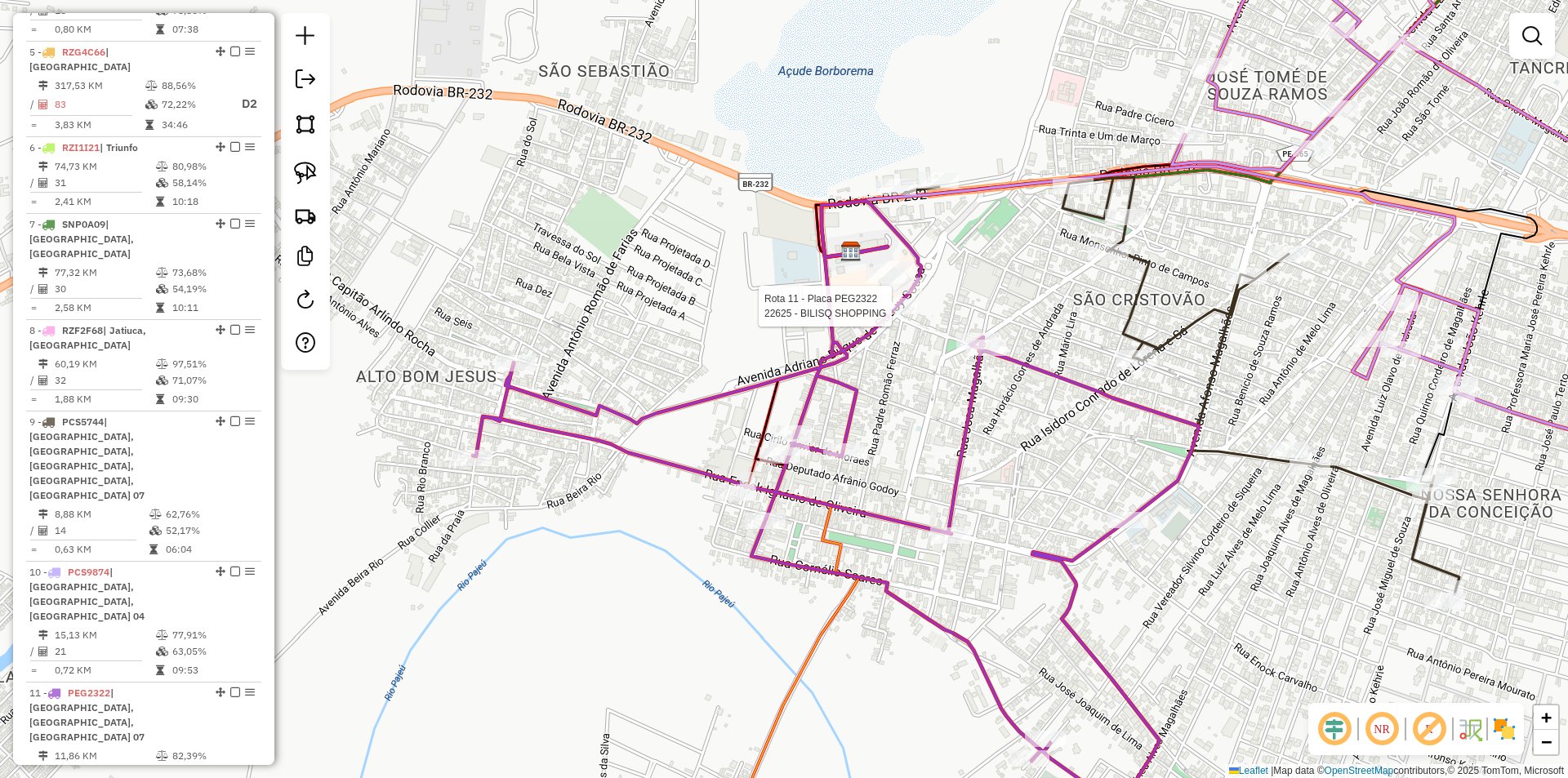
select select "**********"
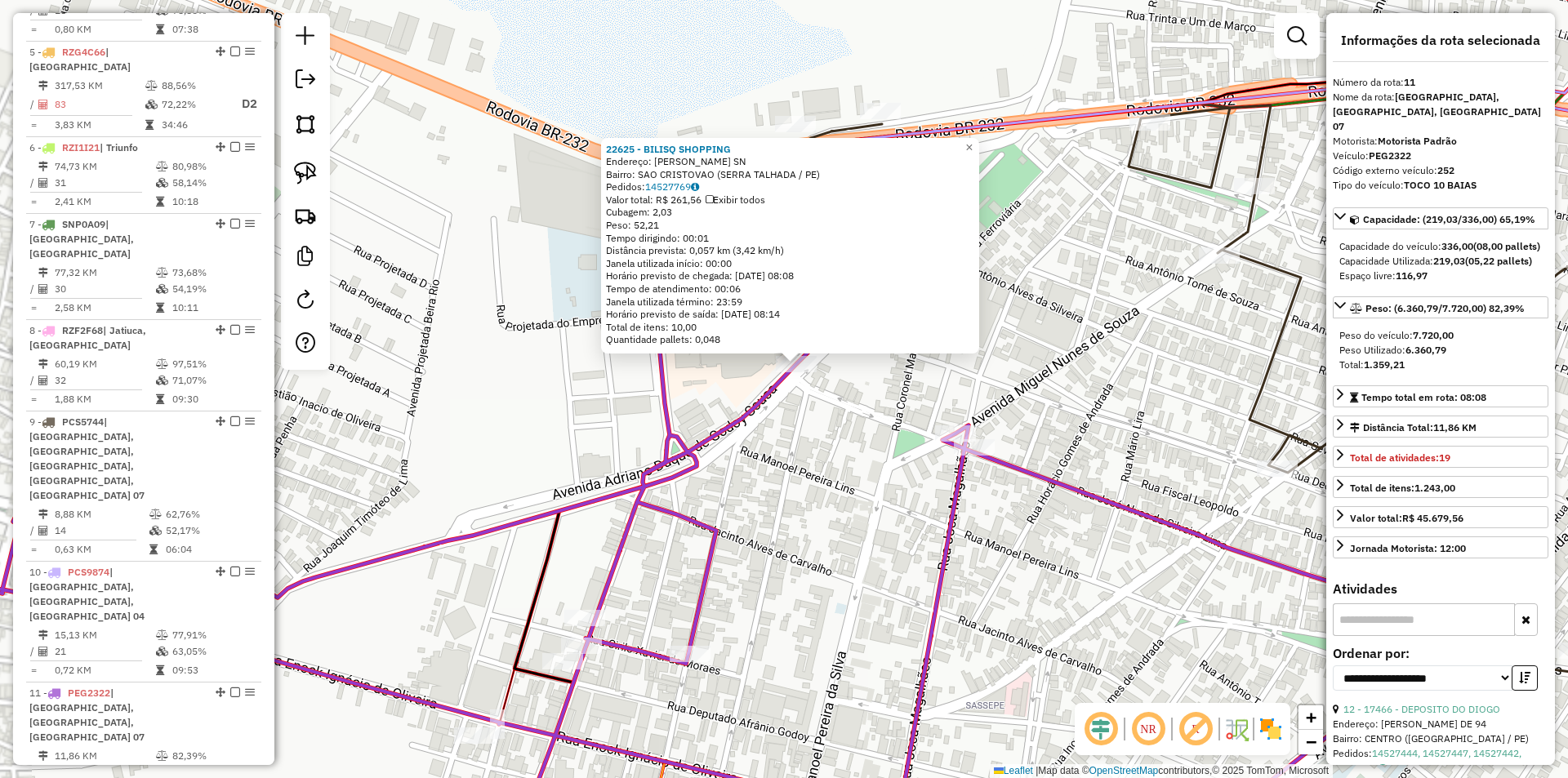
click at [809, 416] on div "22625 - BILISQ SHOPPING Endereço: Joao Gomes de Lucena SN Bairro: SAO CRISTOVAO…" at bounding box center [784, 389] width 1568 height 778
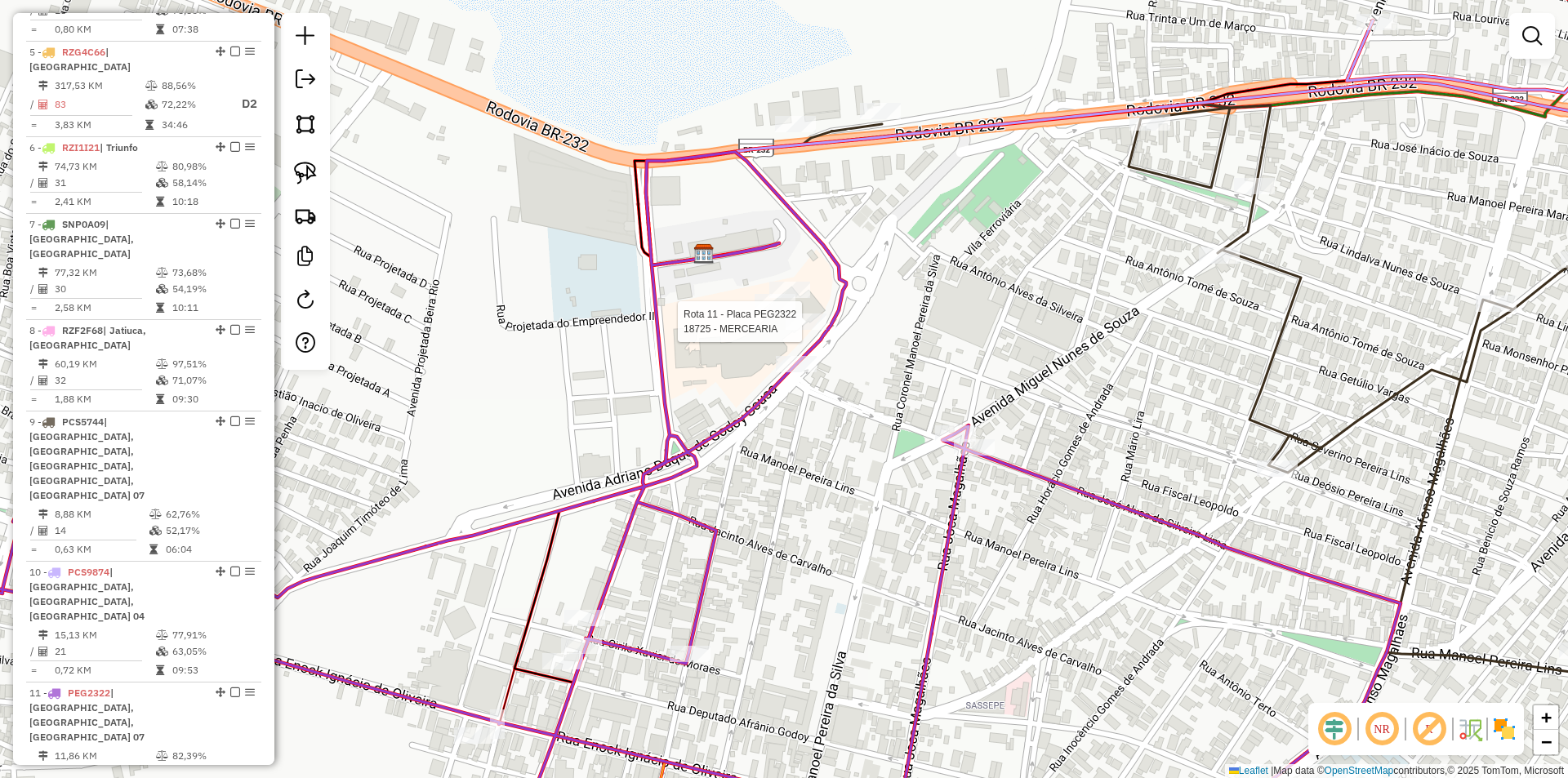
select select "**********"
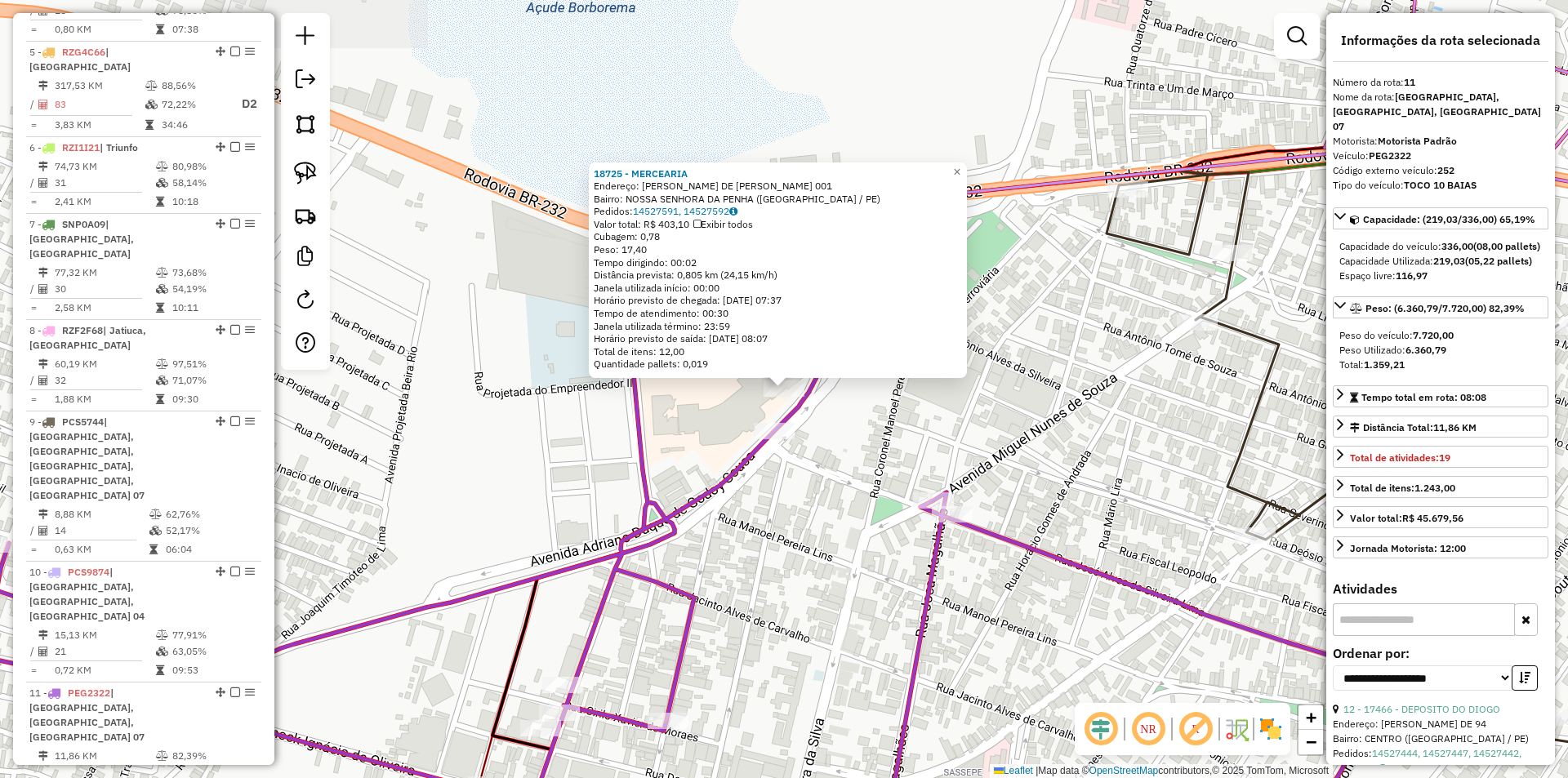
click at [850, 424] on div "18725 - MERCEARIA Endereço: ADRIANO DUQUE DE GODOY SOUSA 001 Bairro: NOSSA SENH…" at bounding box center [784, 389] width 1568 height 778
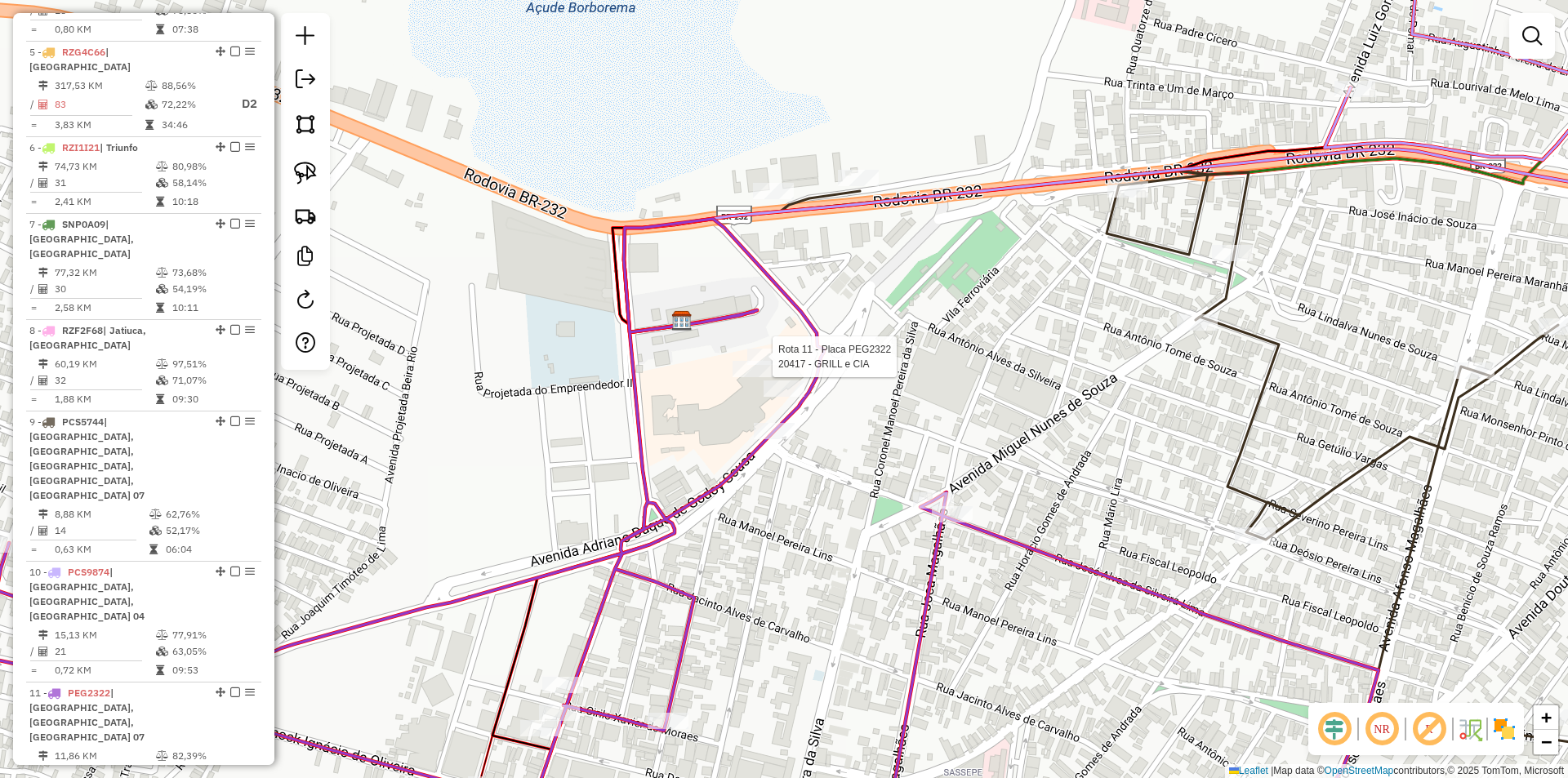
select select "**********"
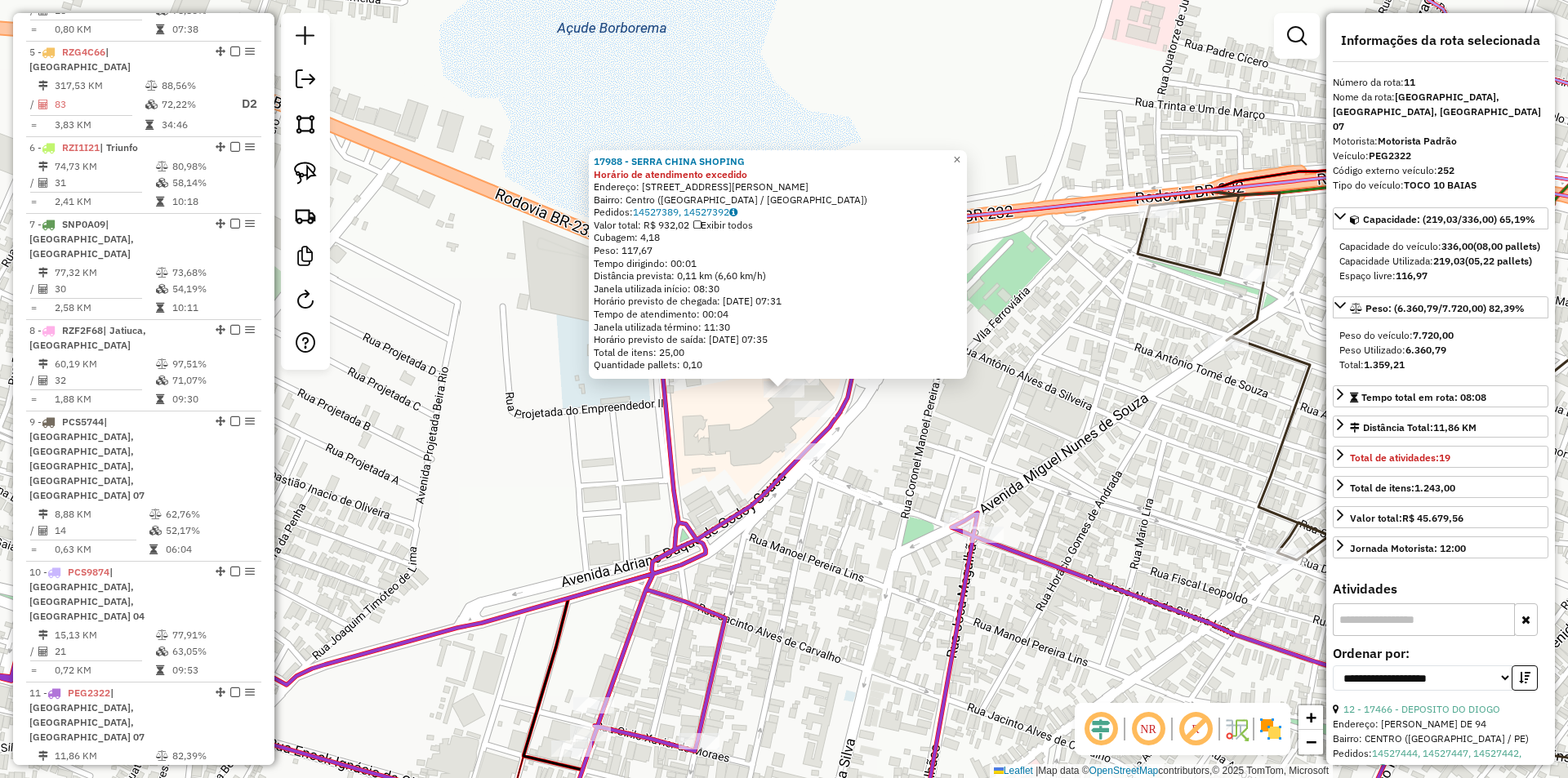
click at [996, 437] on div "17988 - SERRA CHINA SHOPING Horário de atendimento excedido Endereço: Rua José …" at bounding box center [784, 389] width 1568 height 778
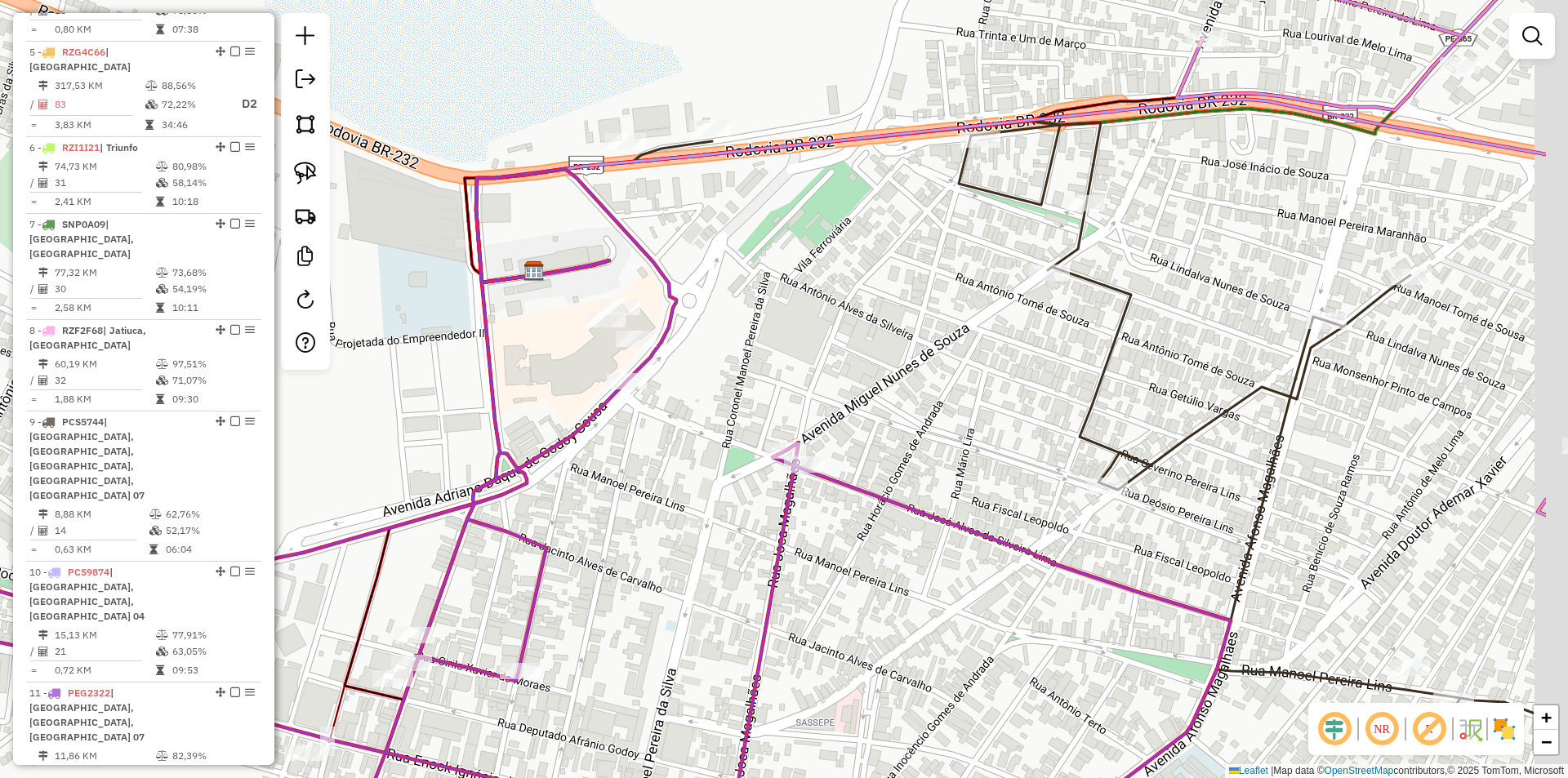
drag, startPoint x: 1007, startPoint y: 437, endPoint x: 709, endPoint y: 316, distance: 321.6
click at [738, 330] on div "Janela de atendimento Grade de atendimento Capacidade Transportadoras Veículos …" at bounding box center [784, 389] width 1568 height 778
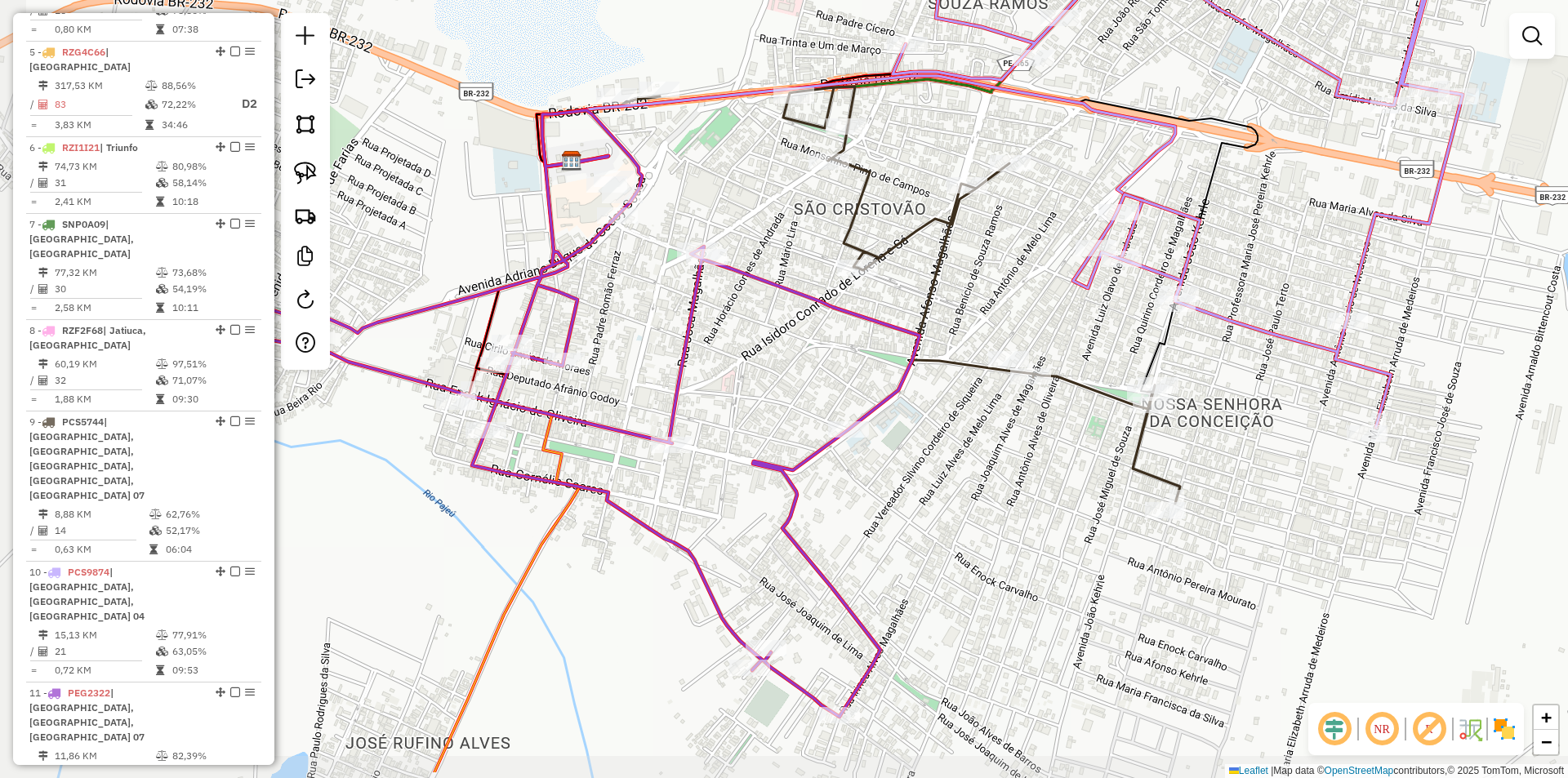
drag, startPoint x: 683, startPoint y: 448, endPoint x: 826, endPoint y: 364, distance: 165.8
click at [826, 364] on div "Janela de atendimento Grade de atendimento Capacidade Transportadoras Veículos …" at bounding box center [784, 389] width 1568 height 778
select select "**********"
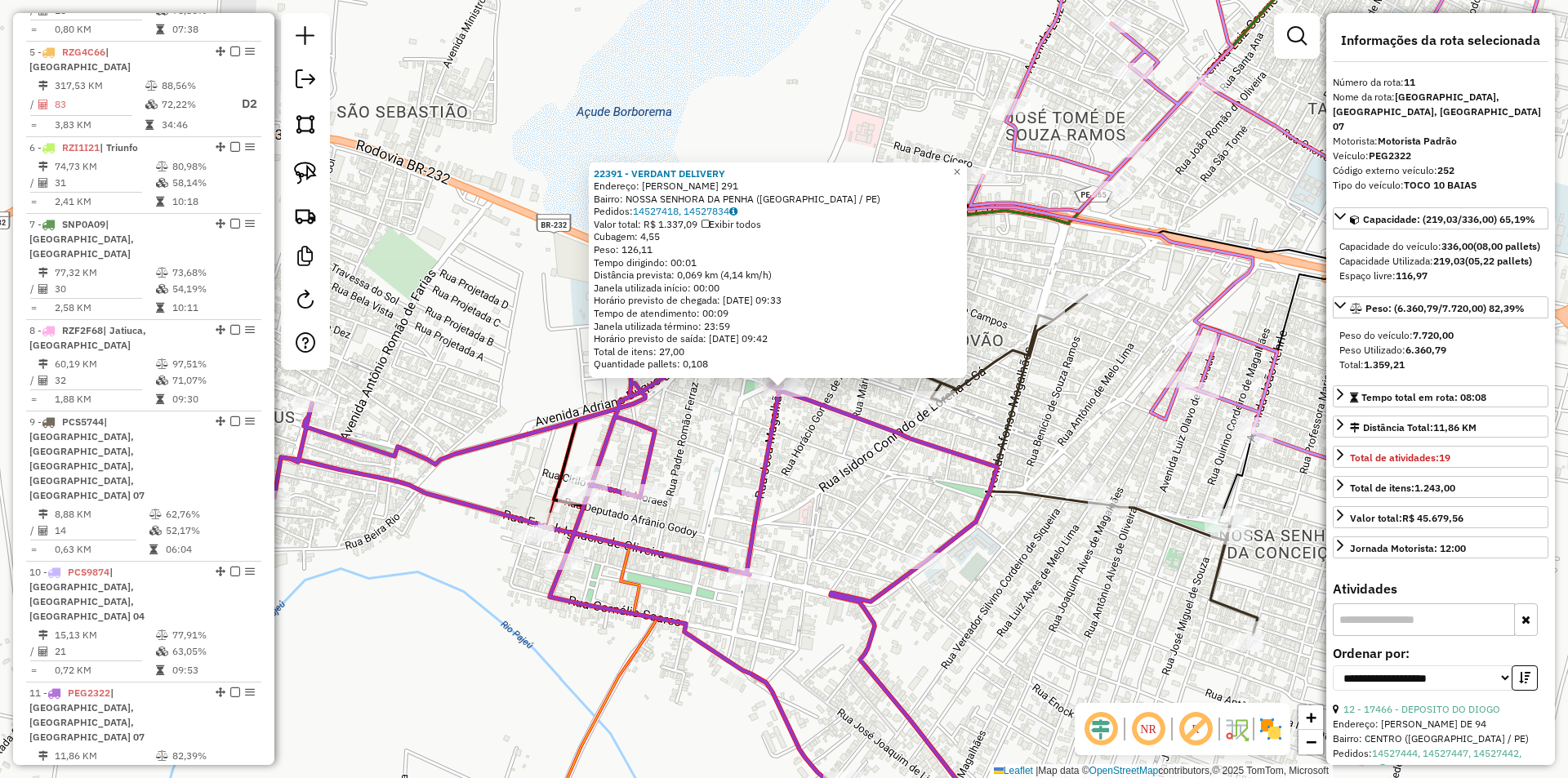
click at [897, 481] on div "22391 - VERDANT DELIVERY Endereço: JOSE ALVES DA SILVEIRA 291 Bairro: NOSSA SEN…" at bounding box center [784, 389] width 1568 height 778
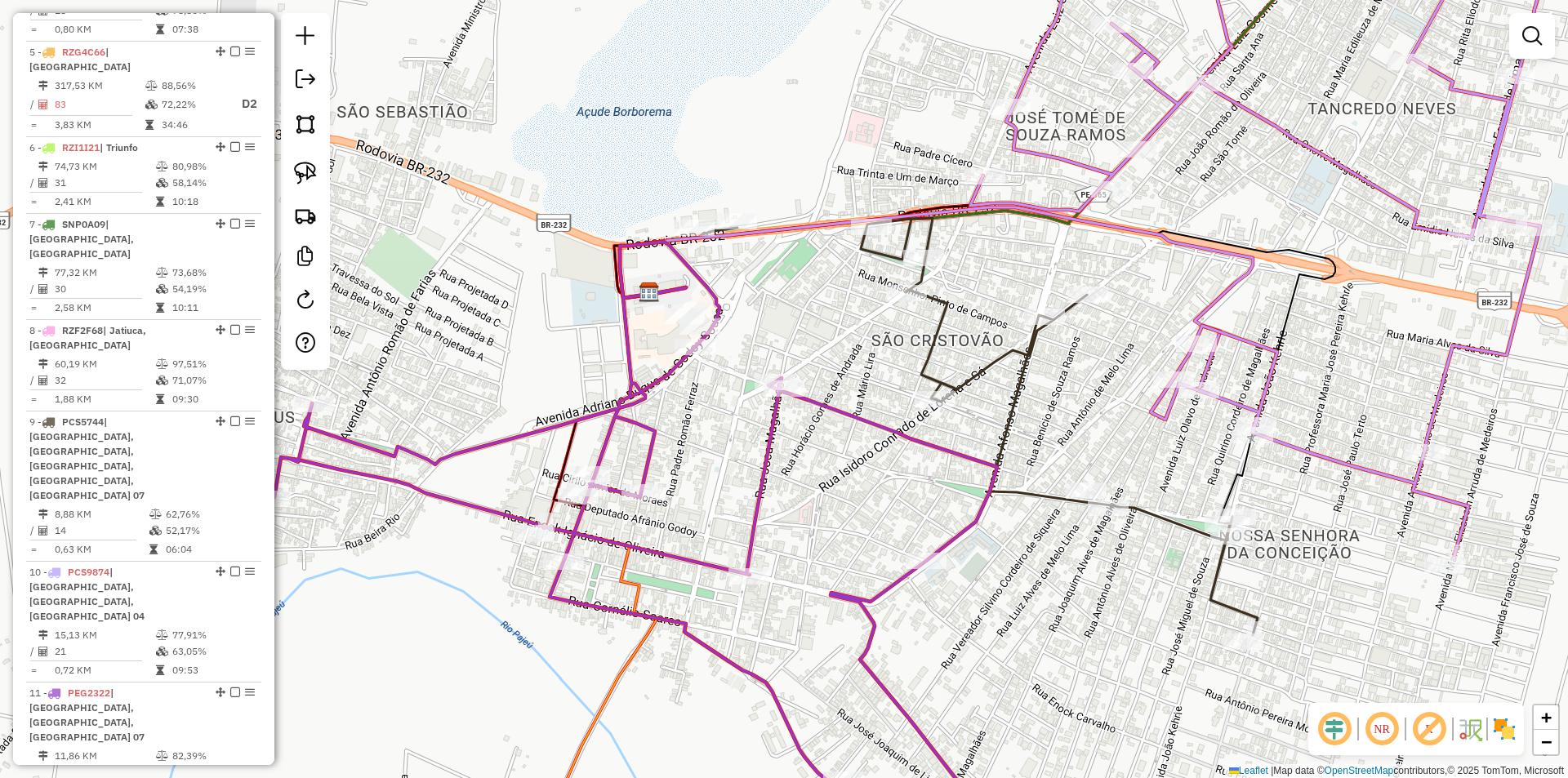
drag, startPoint x: 908, startPoint y: 481, endPoint x: 866, endPoint y: 445, distance: 55.3
click at [868, 452] on div "Janela de atendimento Grade de atendimento Capacidade Transportadoras Veículos …" at bounding box center [784, 389] width 1568 height 778
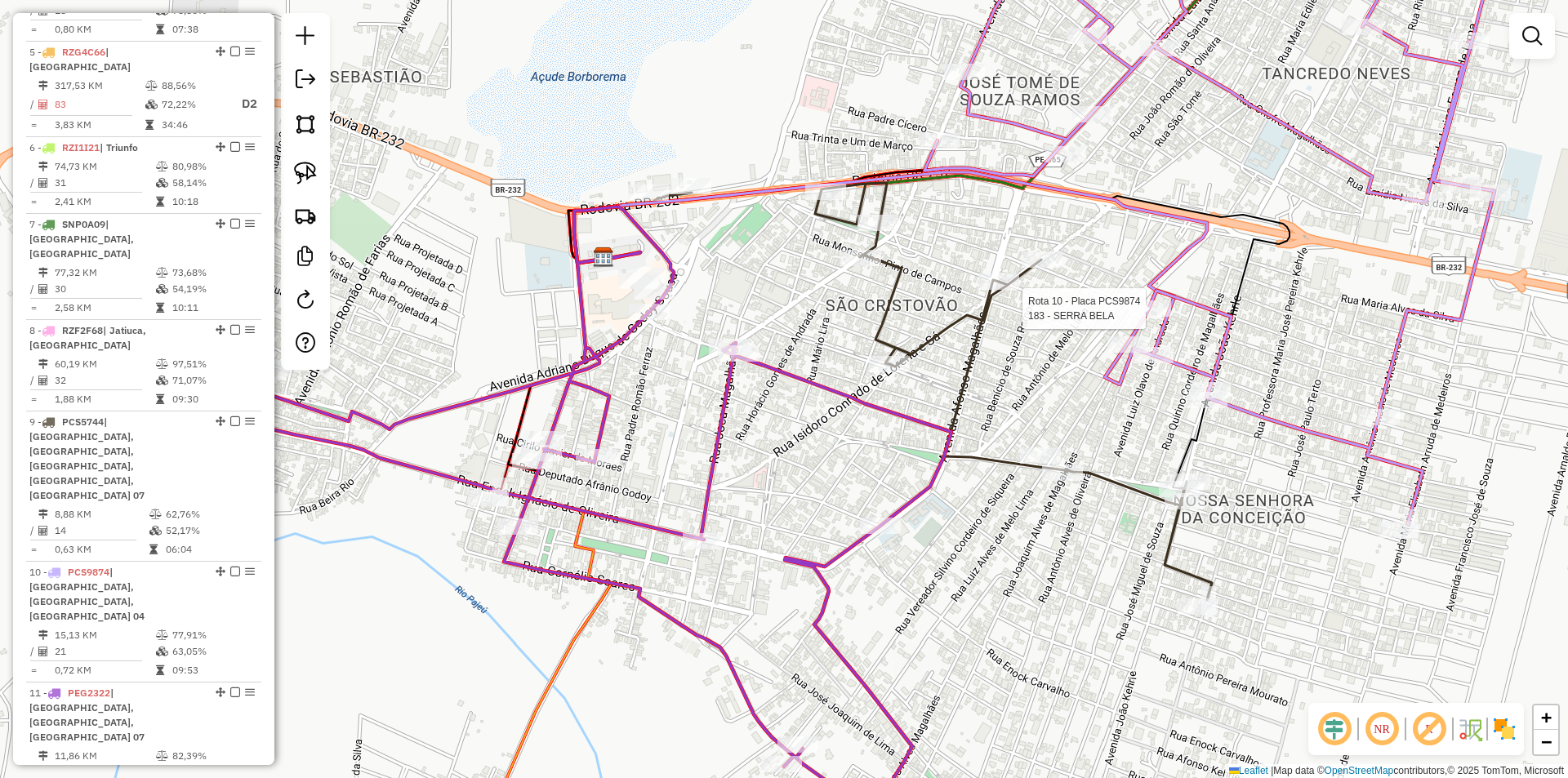
select select "**********"
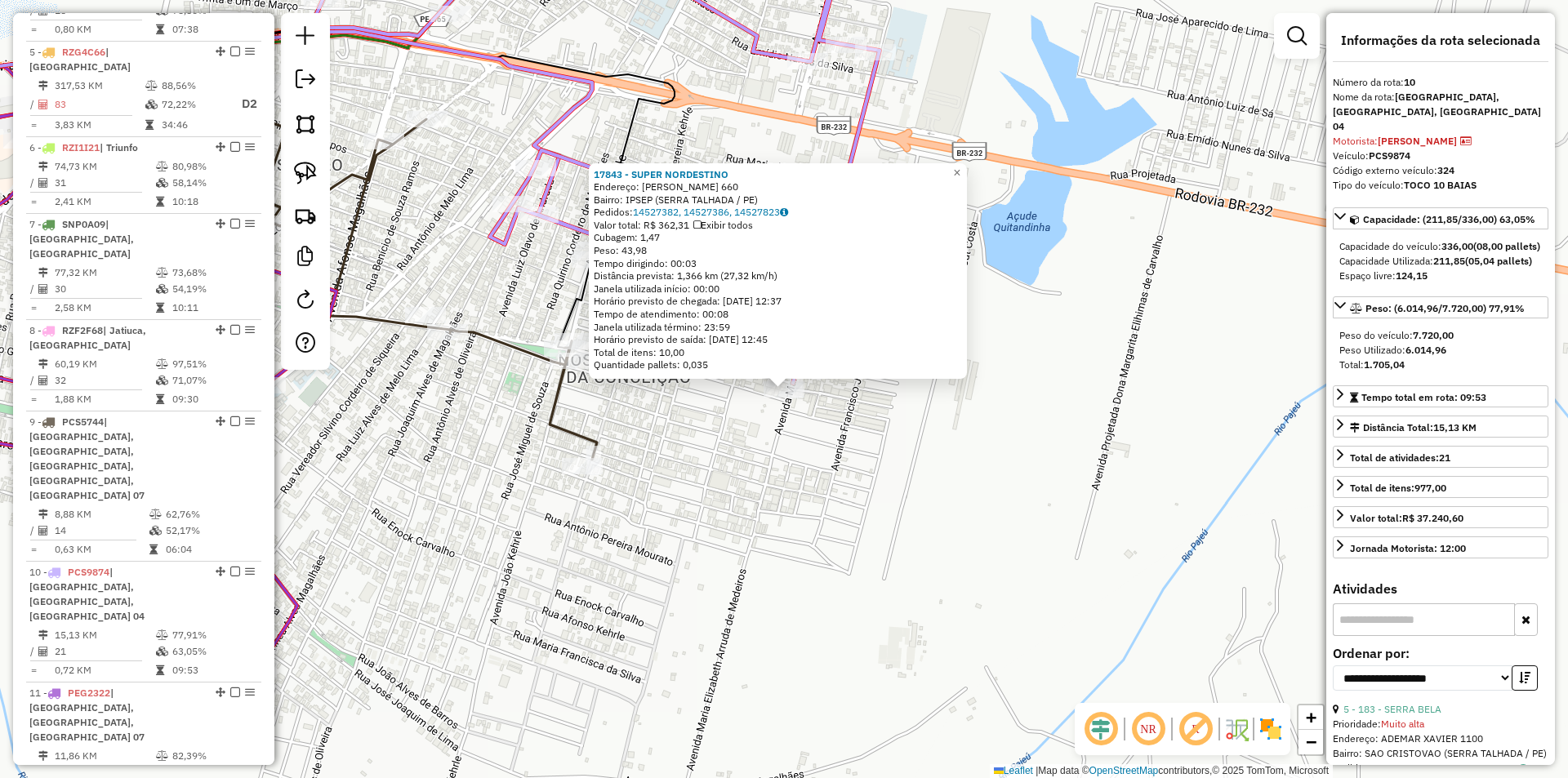
click at [696, 448] on div "17843 - SUPER NORDESTINO Endereço: SEBASTIaO F DA SILVA 660 Bairro: IPSEP (SERR…" at bounding box center [784, 389] width 1568 height 778
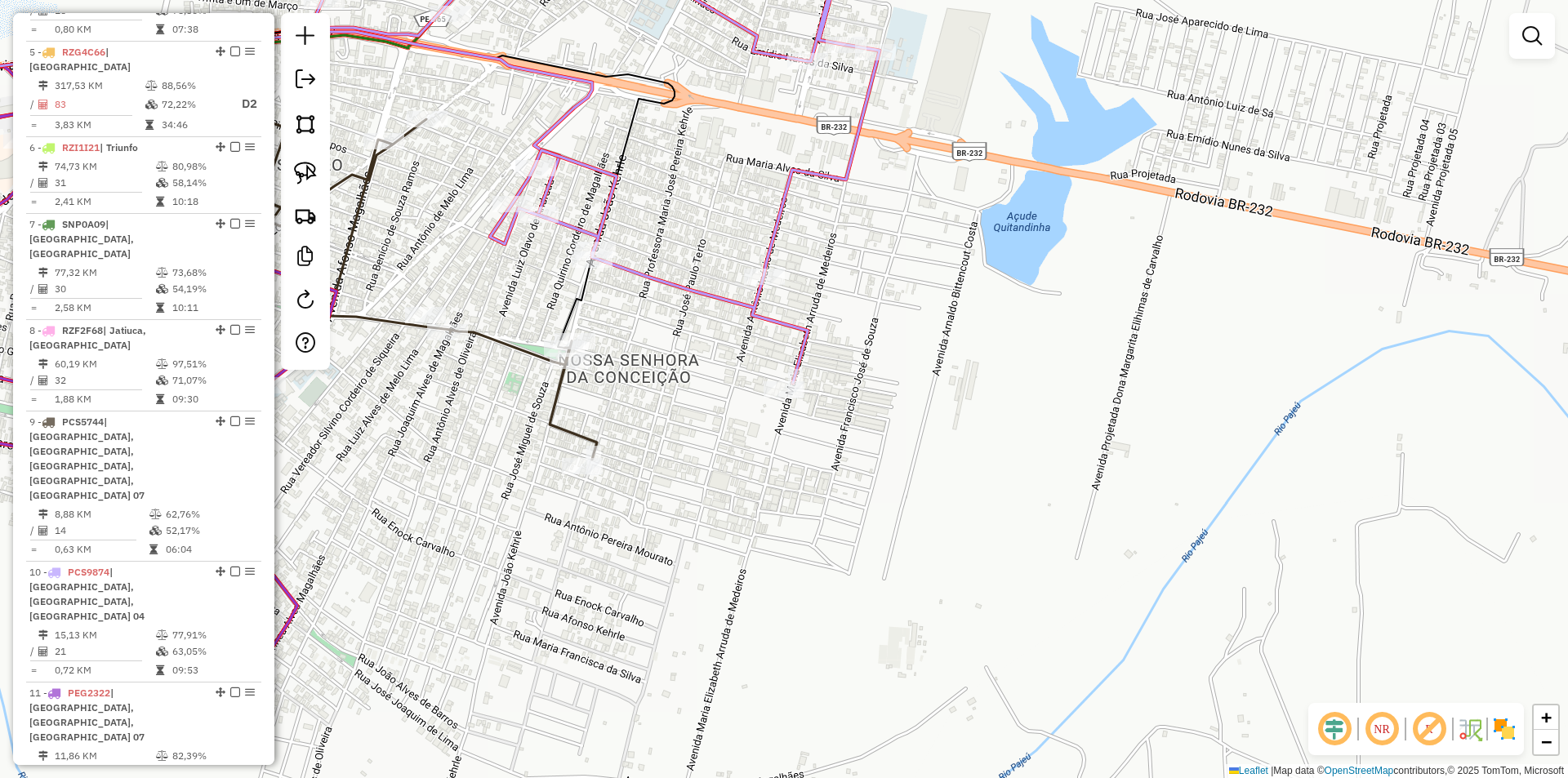
drag, startPoint x: 675, startPoint y: 437, endPoint x: 878, endPoint y: 468, distance: 205.4
click at [873, 474] on div "Janela de atendimento Grade de atendimento Capacidade Transportadoras Veículos …" at bounding box center [784, 389] width 1568 height 778
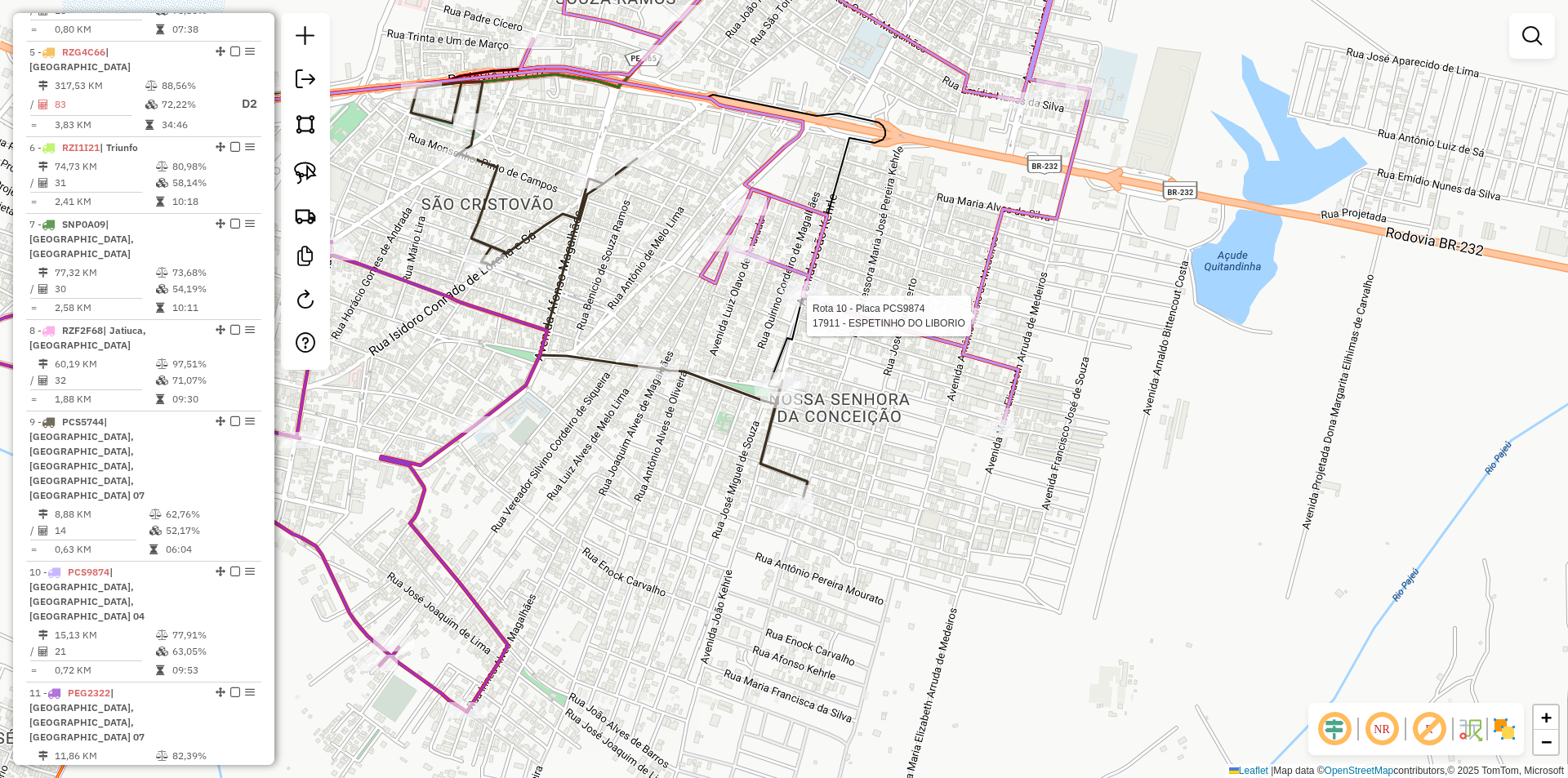
select select "**********"
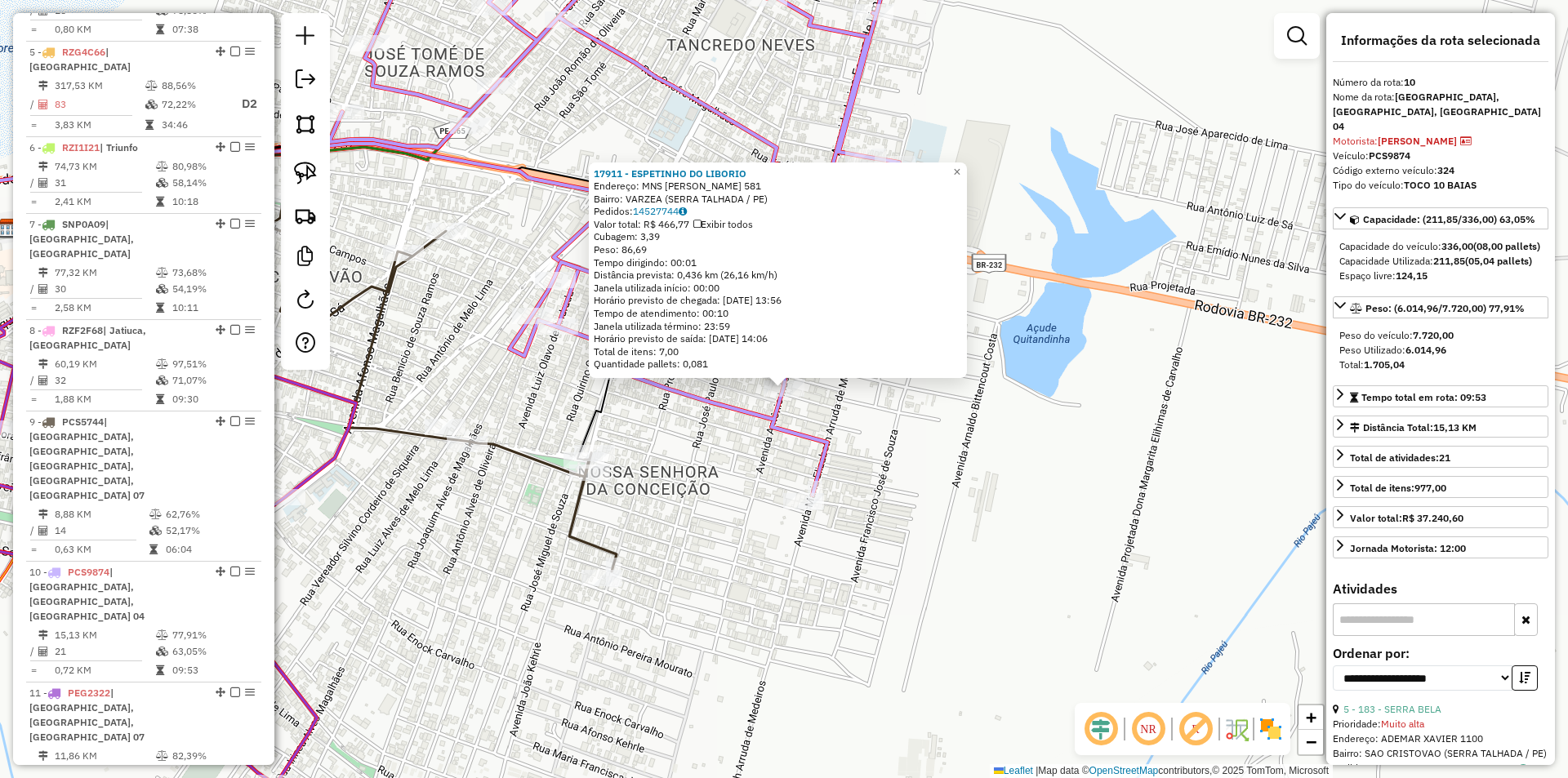
click at [710, 476] on div "17911 - ESPETINHO DO LIBORIO Endereço: MNS JOSE KEHRLE 581 Bairro: VARZEA (SERR…" at bounding box center [784, 389] width 1568 height 778
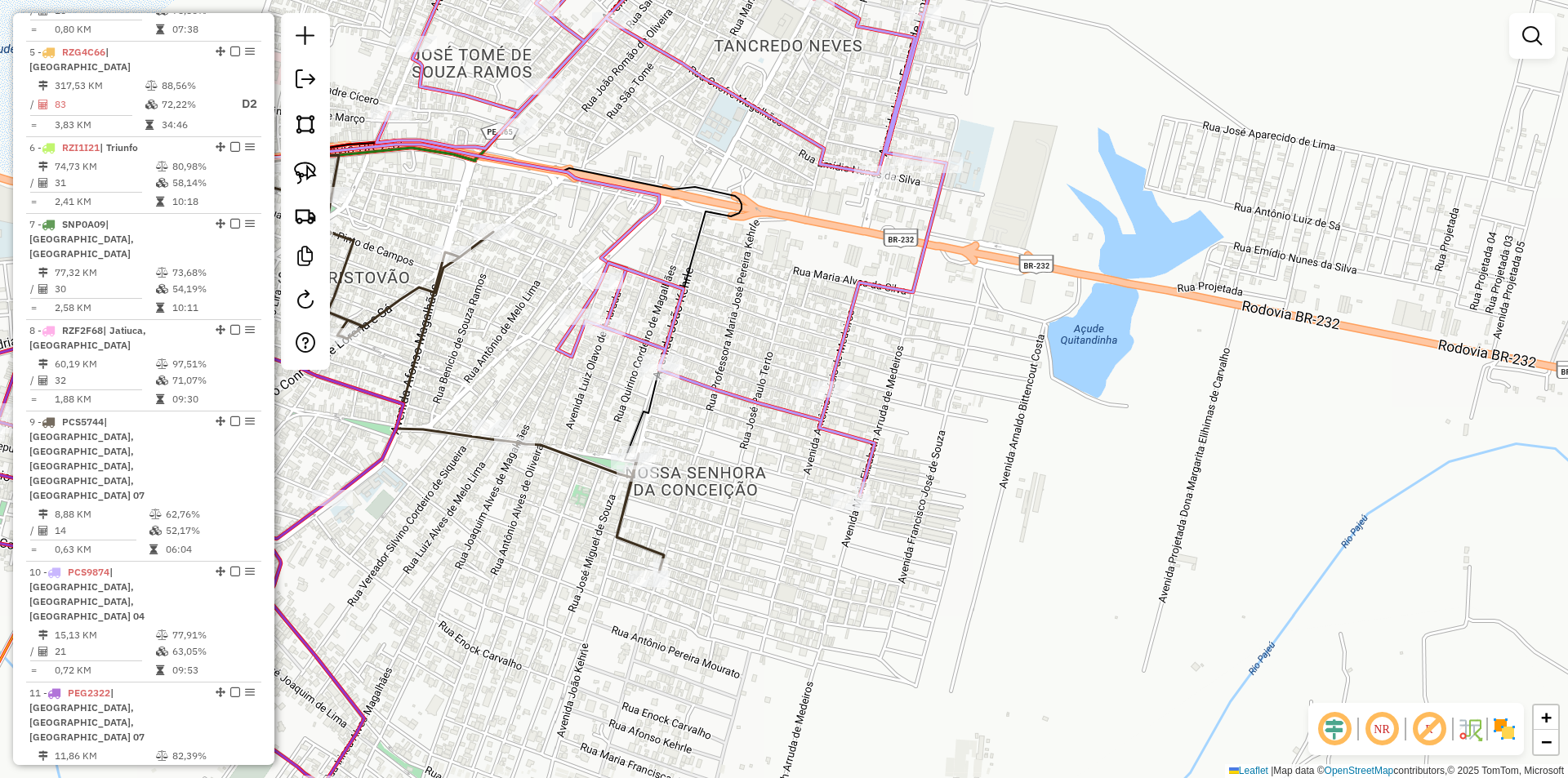
drag, startPoint x: 730, startPoint y: 481, endPoint x: 950, endPoint y: 460, distance: 221.0
click at [925, 481] on div "Janela de atendimento Grade de atendimento Capacidade Transportadoras Veículos …" at bounding box center [784, 389] width 1568 height 778
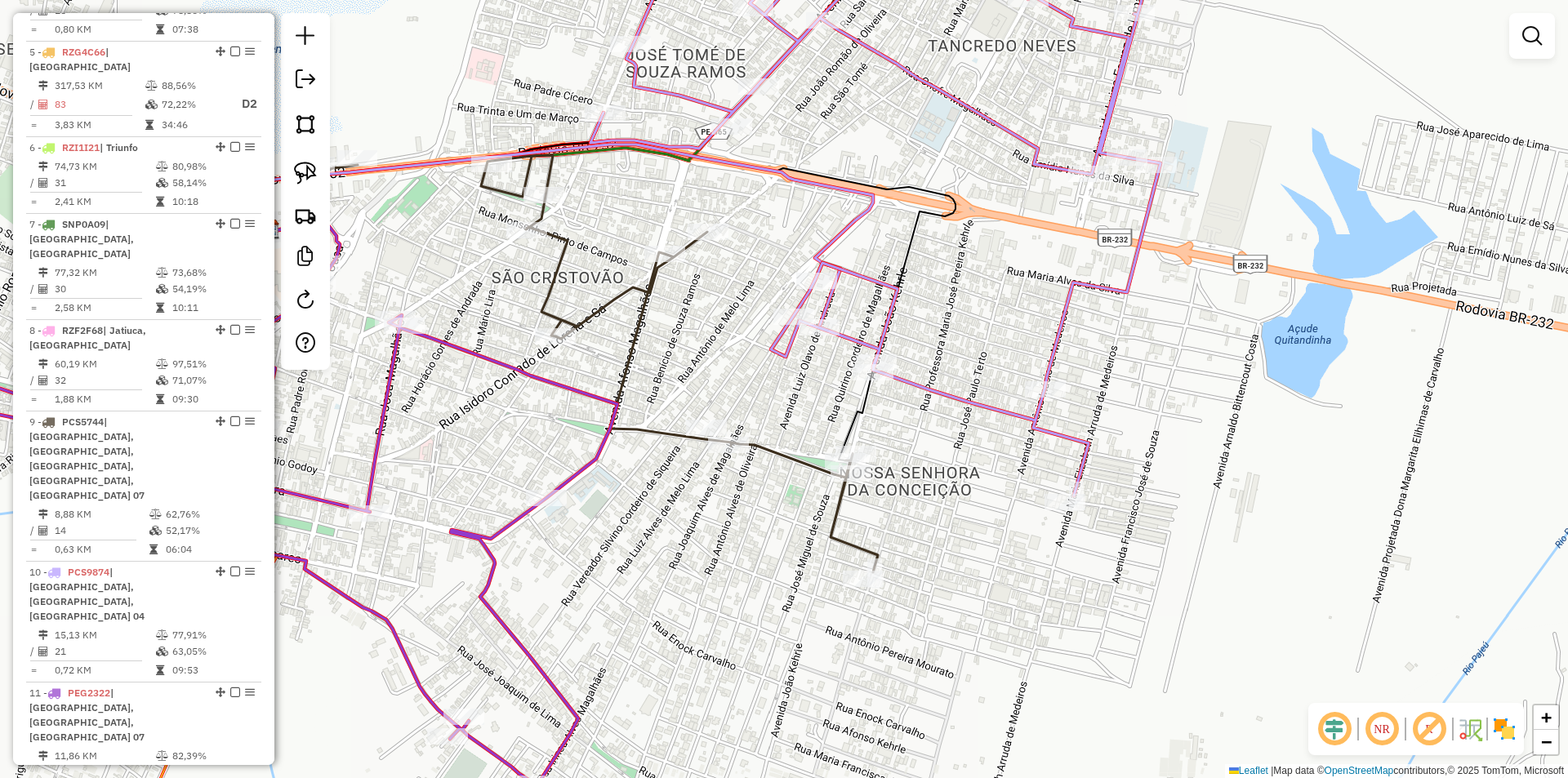
drag, startPoint x: 775, startPoint y: 342, endPoint x: 896, endPoint y: 398, distance: 133.3
click at [895, 406] on icon at bounding box center [876, 209] width 572 height 573
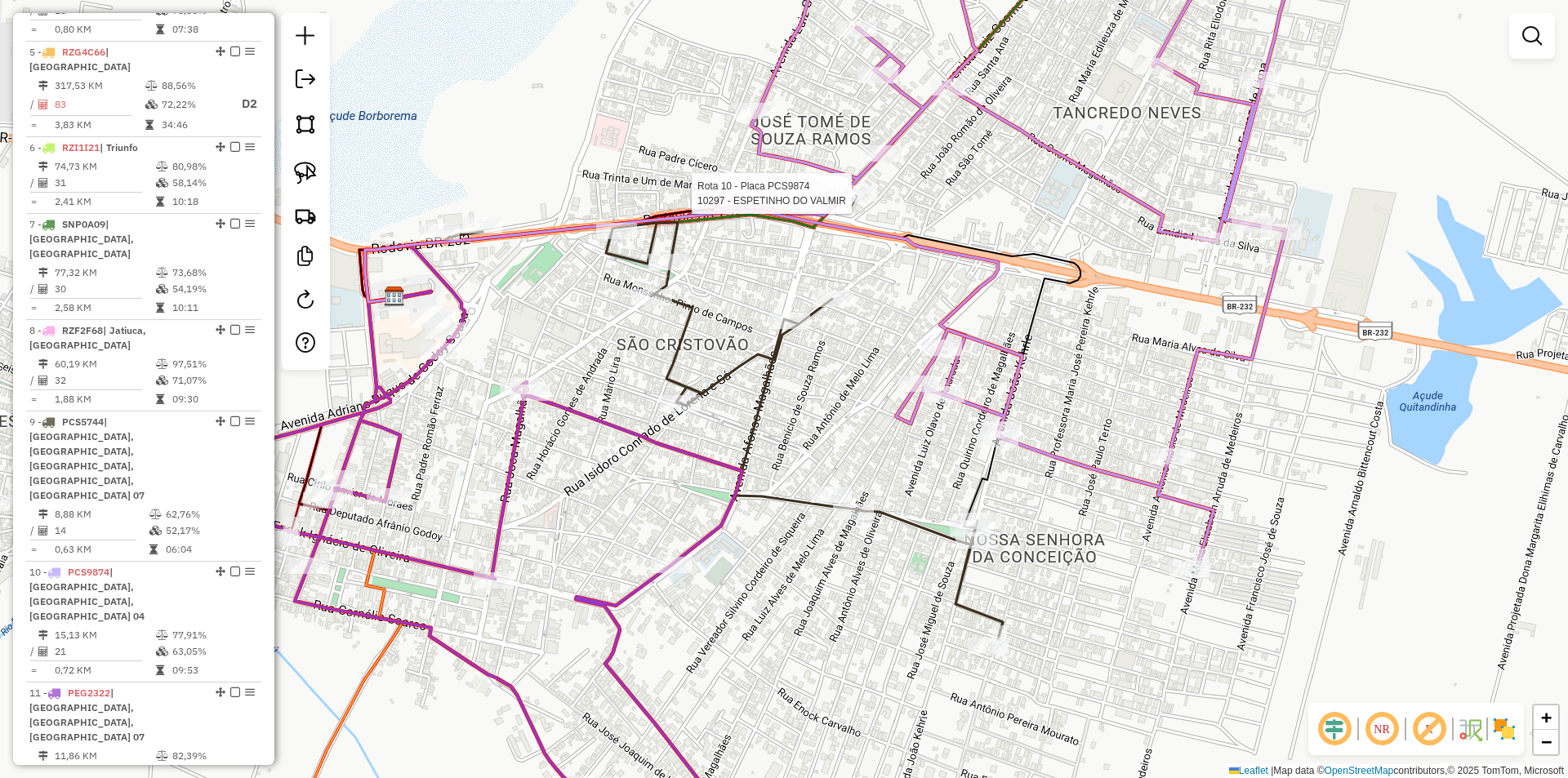
select select "**********"
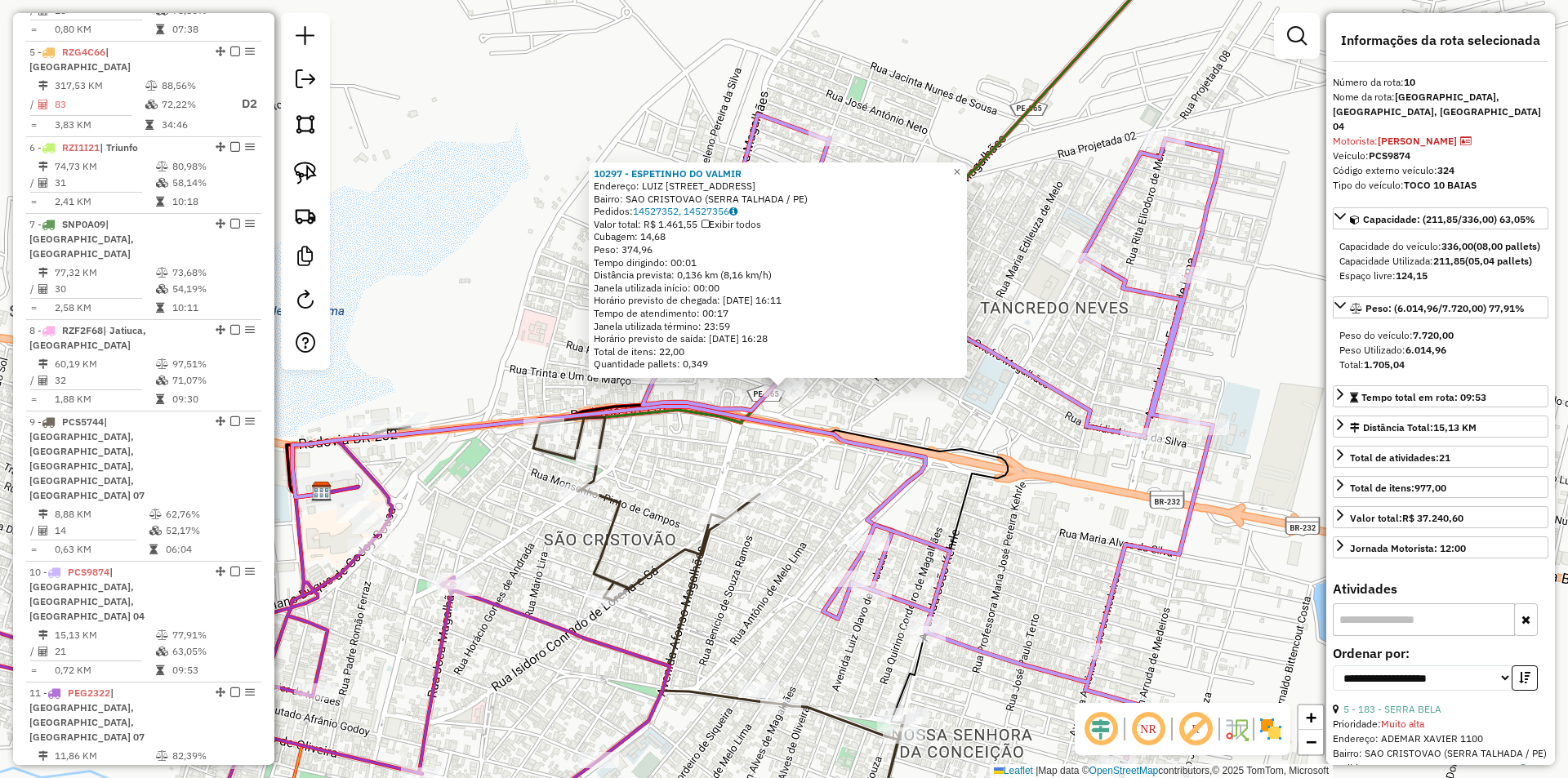
click at [793, 464] on div "10297 - ESPETINHO DO VALMIR Endereço: LUIZ COSME MAGALHaES 102 Bairro: SAO CRIS…" at bounding box center [784, 389] width 1568 height 778
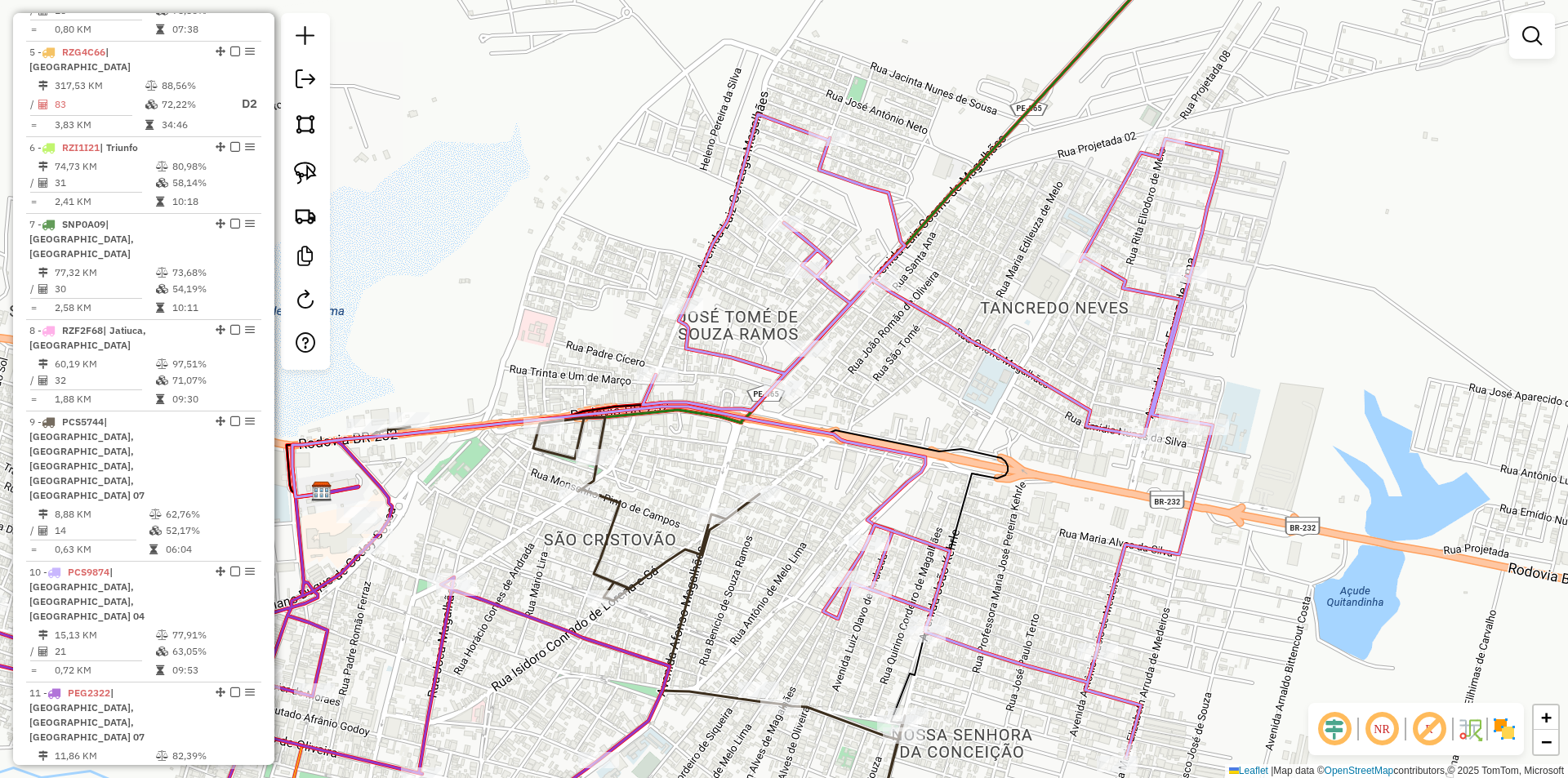
drag, startPoint x: 825, startPoint y: 457, endPoint x: 938, endPoint y: 311, distance: 184.6
click at [935, 320] on div "10297 - ESPETINHO DO VALMIR Endereço: LUIZ COSME MAGALHaES 102 Bairro: SAO CRIS…" at bounding box center [784, 389] width 1568 height 778
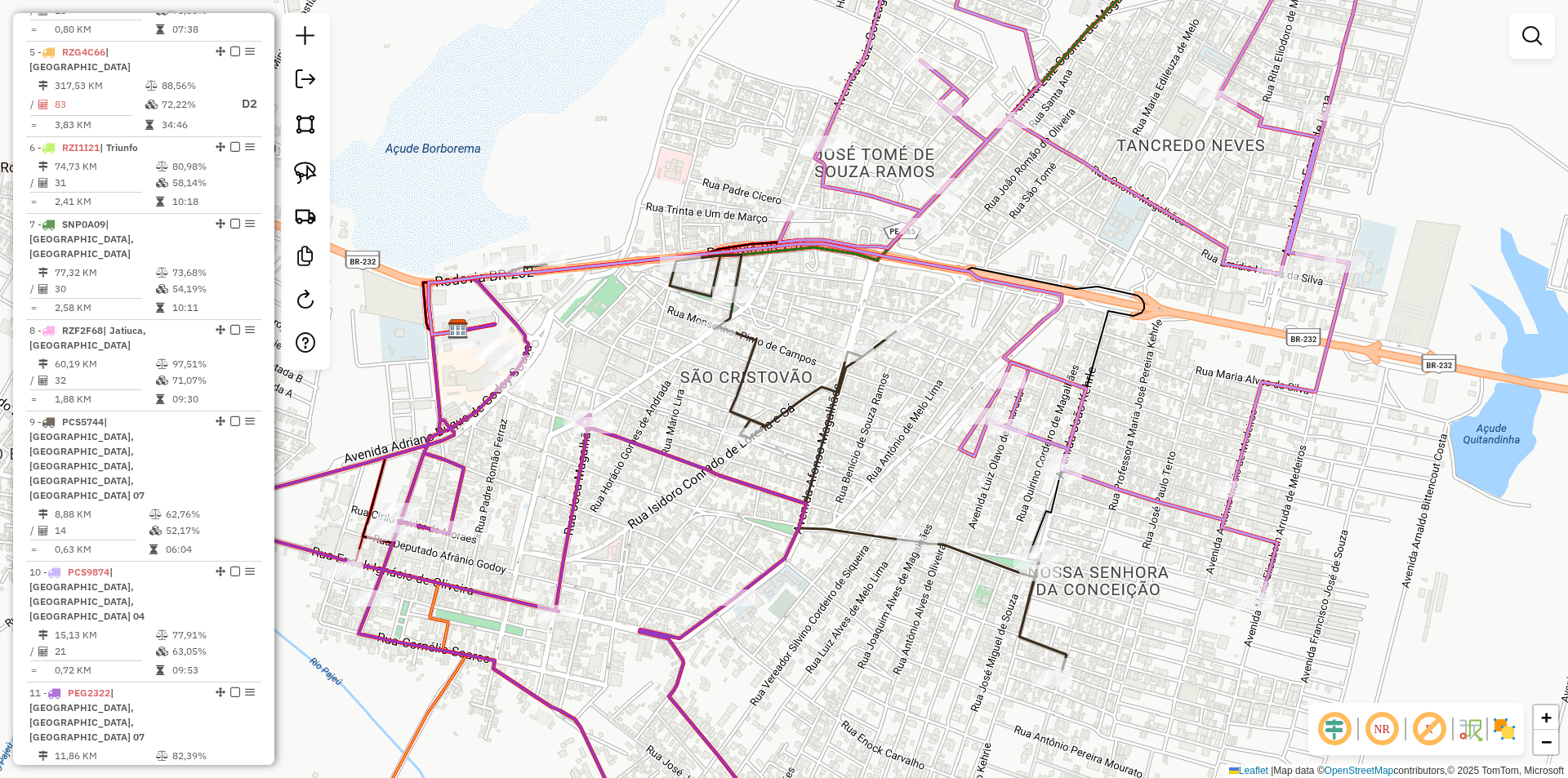
drag, startPoint x: 875, startPoint y: 292, endPoint x: 834, endPoint y: 358, distance: 77.7
click at [832, 364] on div "Janela de atendimento Grade de atendimento Capacidade Transportadoras Veículos …" at bounding box center [784, 389] width 1568 height 778
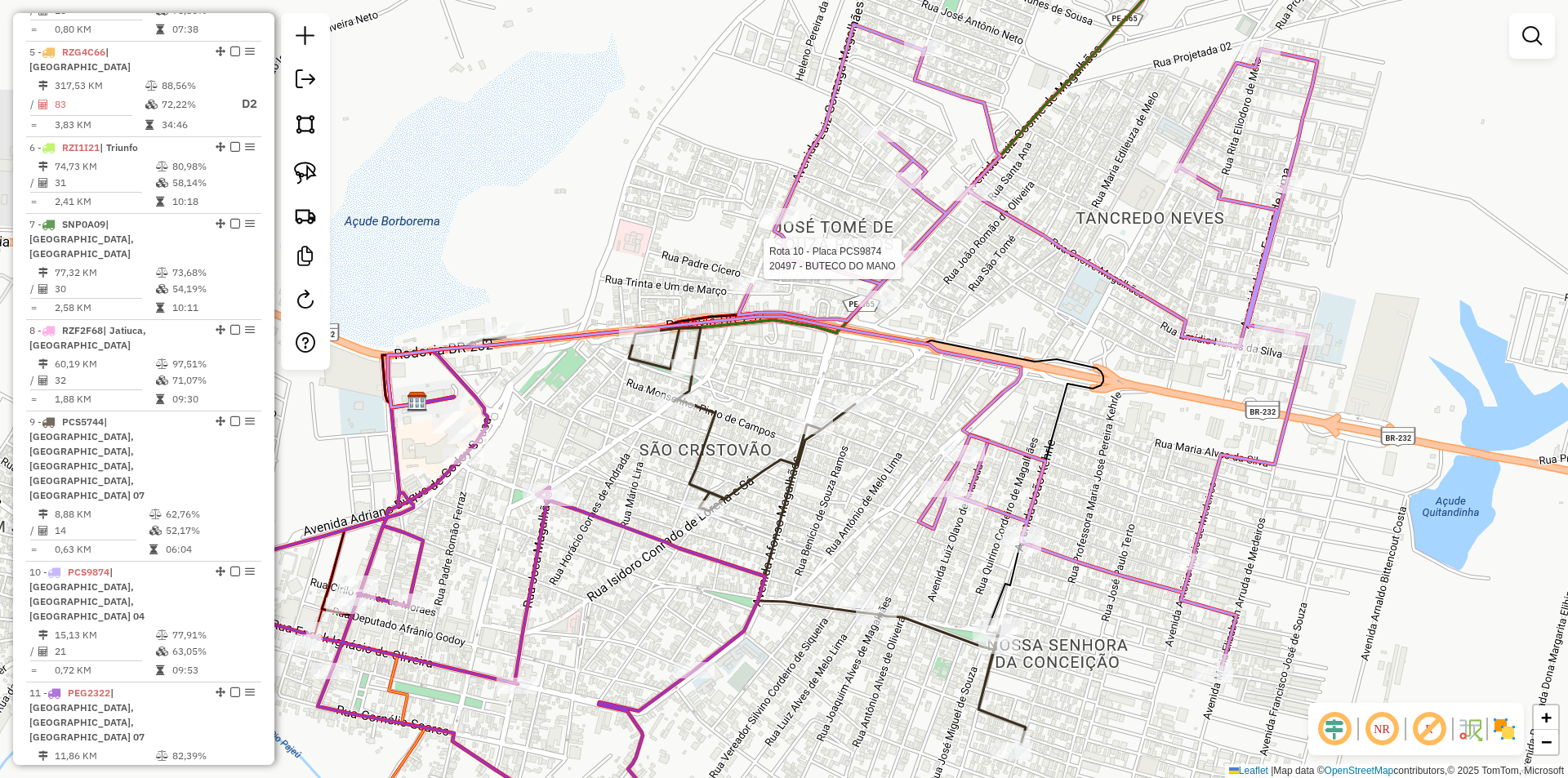
select select "**********"
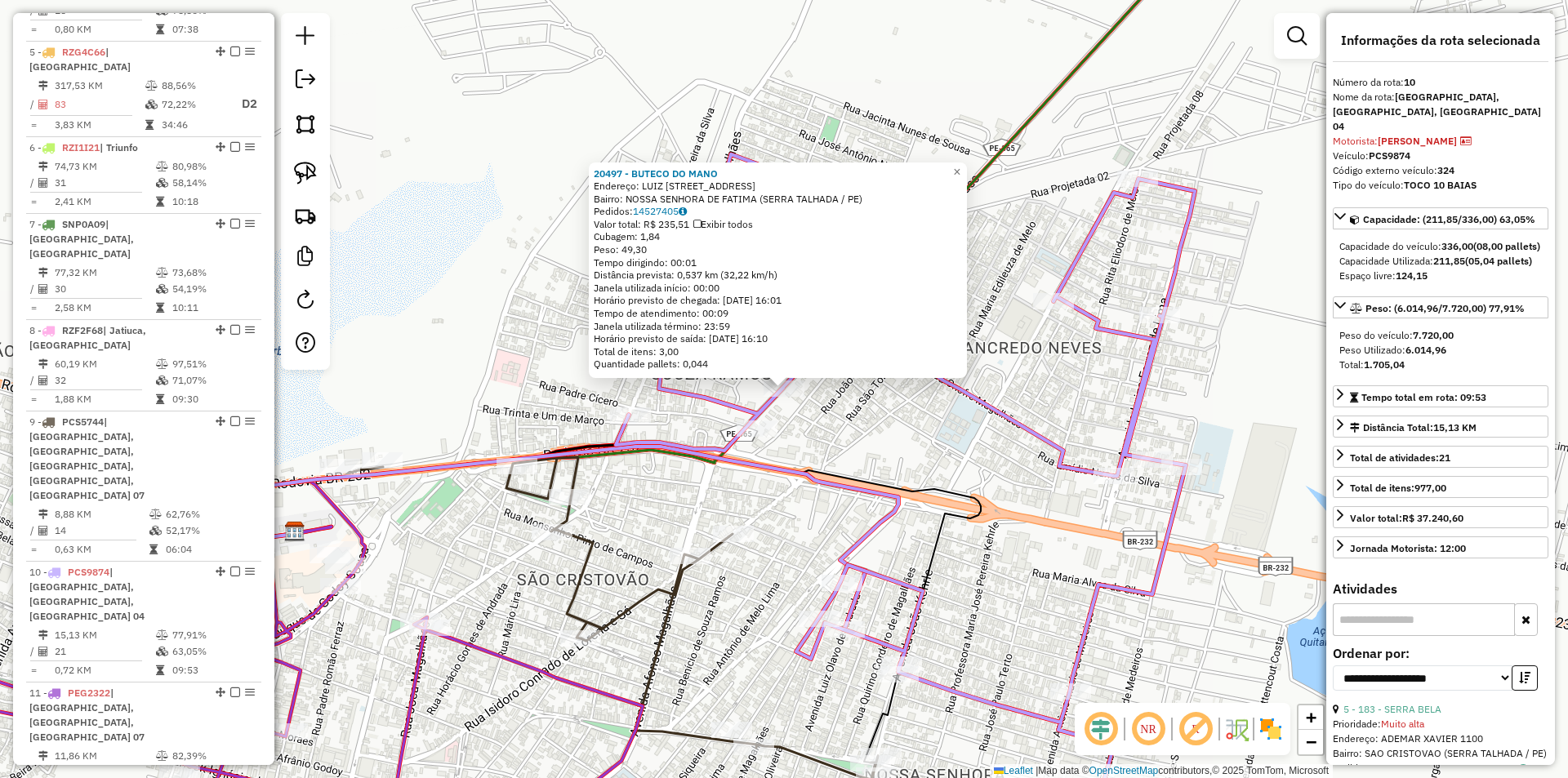
click at [855, 433] on div "20497 - BUTECO DO MANO Endereço: LUIZ C MAGALHAES 235 Bairro: NOSSA SENHORA DE …" at bounding box center [784, 389] width 1568 height 778
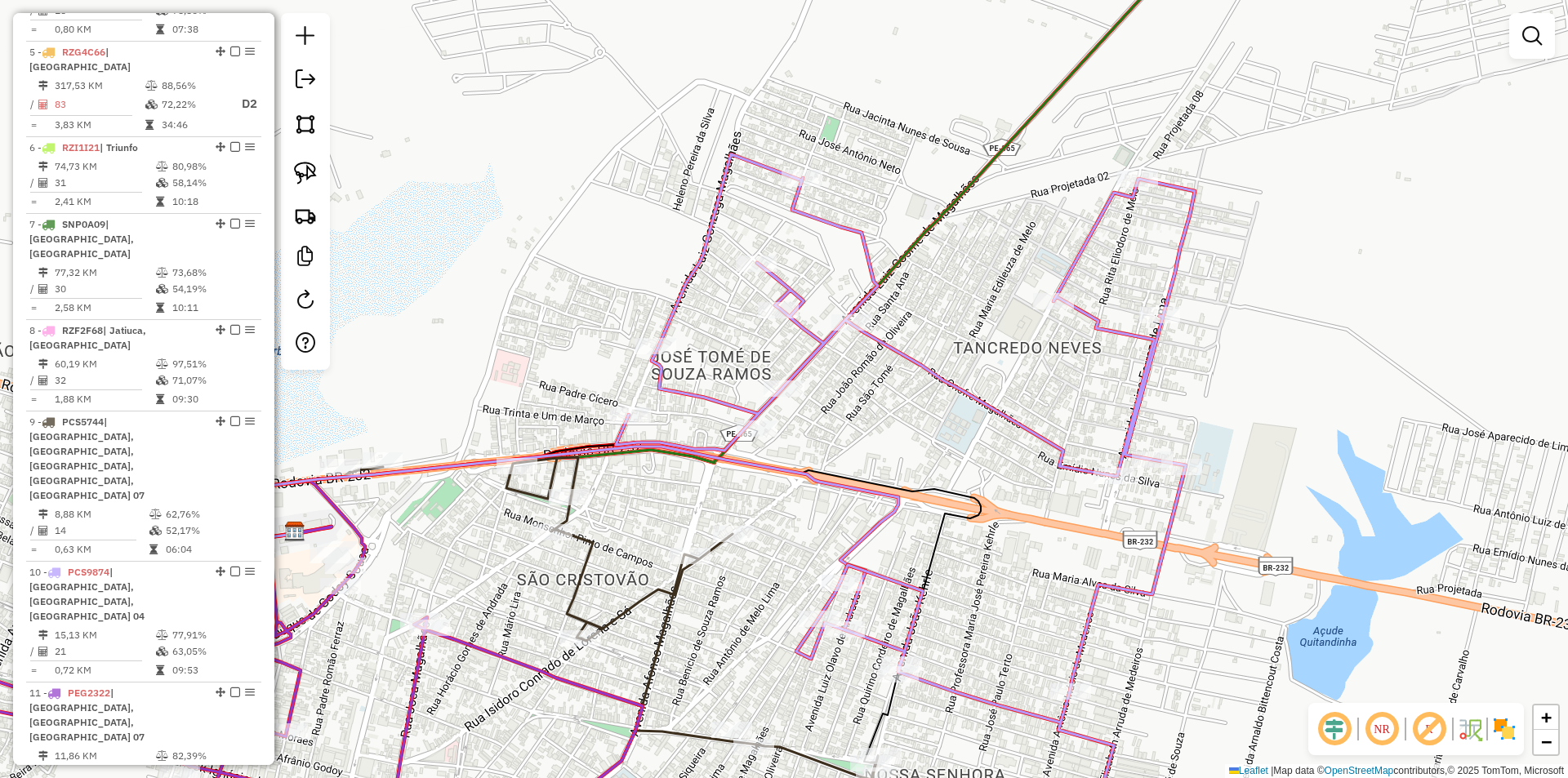
click at [848, 338] on div "Janela de atendimento Grade de atendimento Capacidade Transportadoras Veículos …" at bounding box center [784, 389] width 1568 height 778
select select "**********"
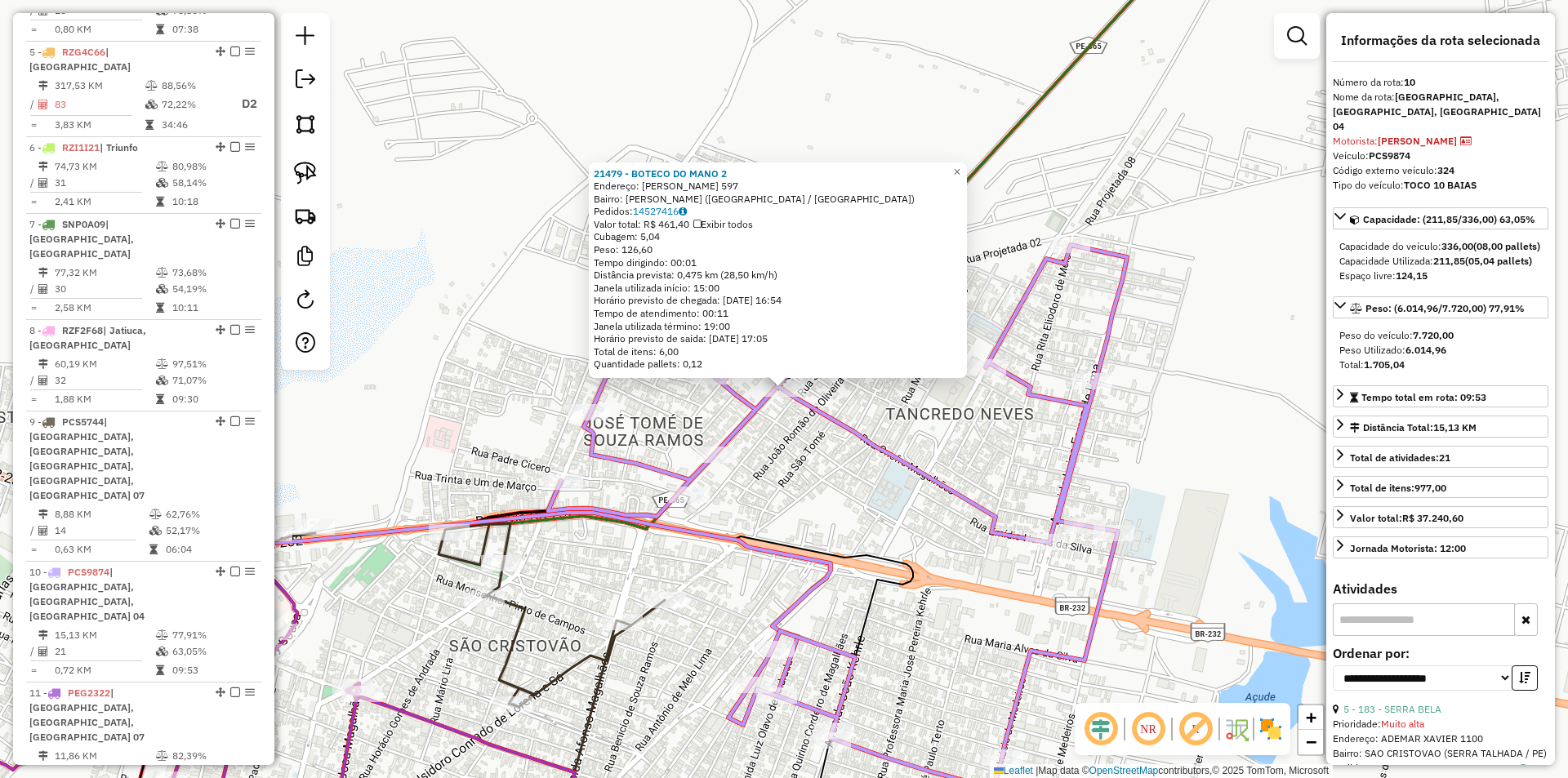
click at [787, 448] on div "21479 - BOTECO DO MANO 2 Endereço: ONOFRE MAGALHAES 597 Bairro: TANCREDO NEVES …" at bounding box center [784, 389] width 1568 height 778
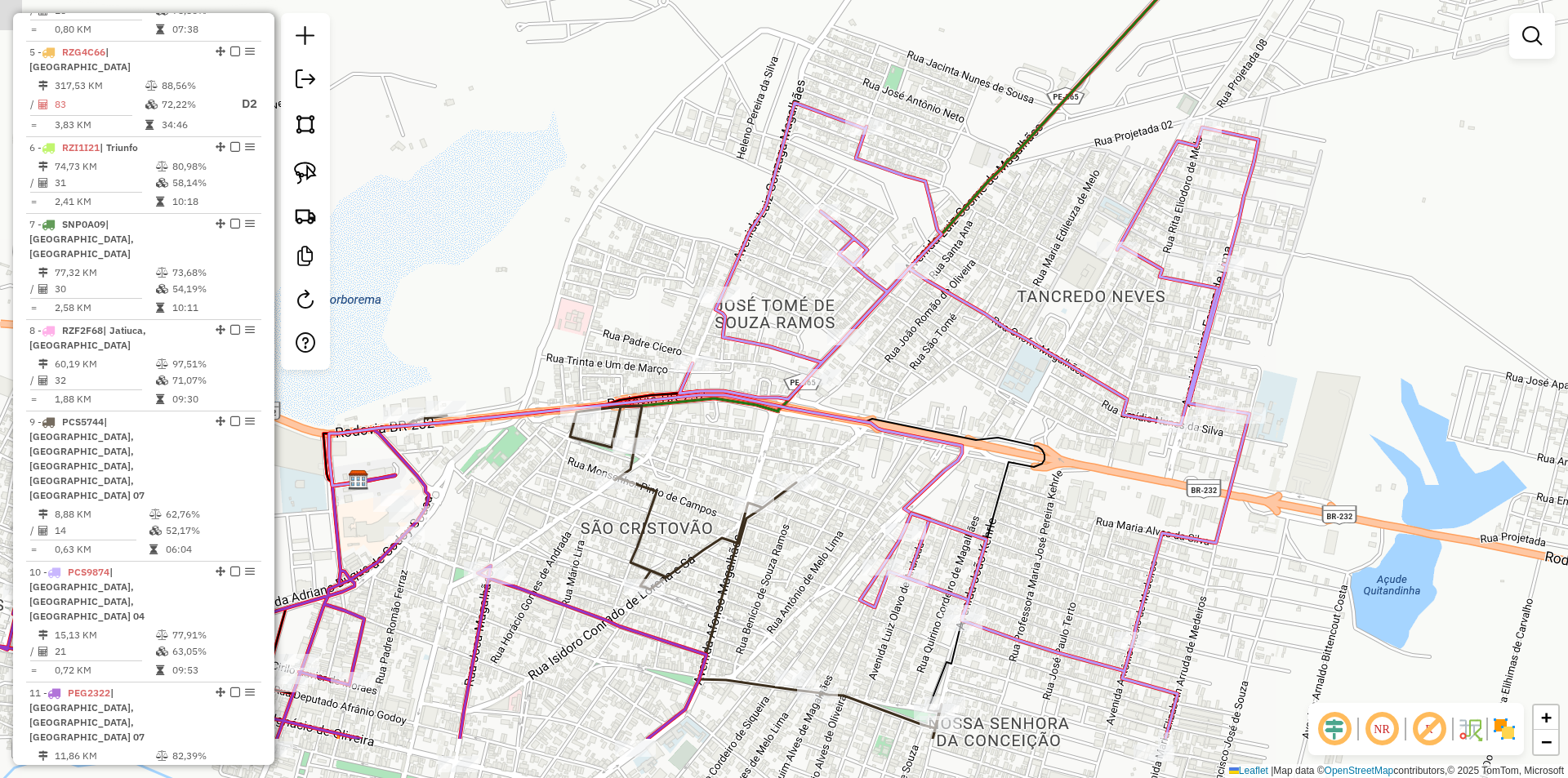
drag, startPoint x: 785, startPoint y: 481, endPoint x: 919, endPoint y: 357, distance: 182.6
click at [919, 357] on div "Janela de atendimento Grade de atendimento Capacidade Transportadoras Veículos …" at bounding box center [784, 389] width 1568 height 778
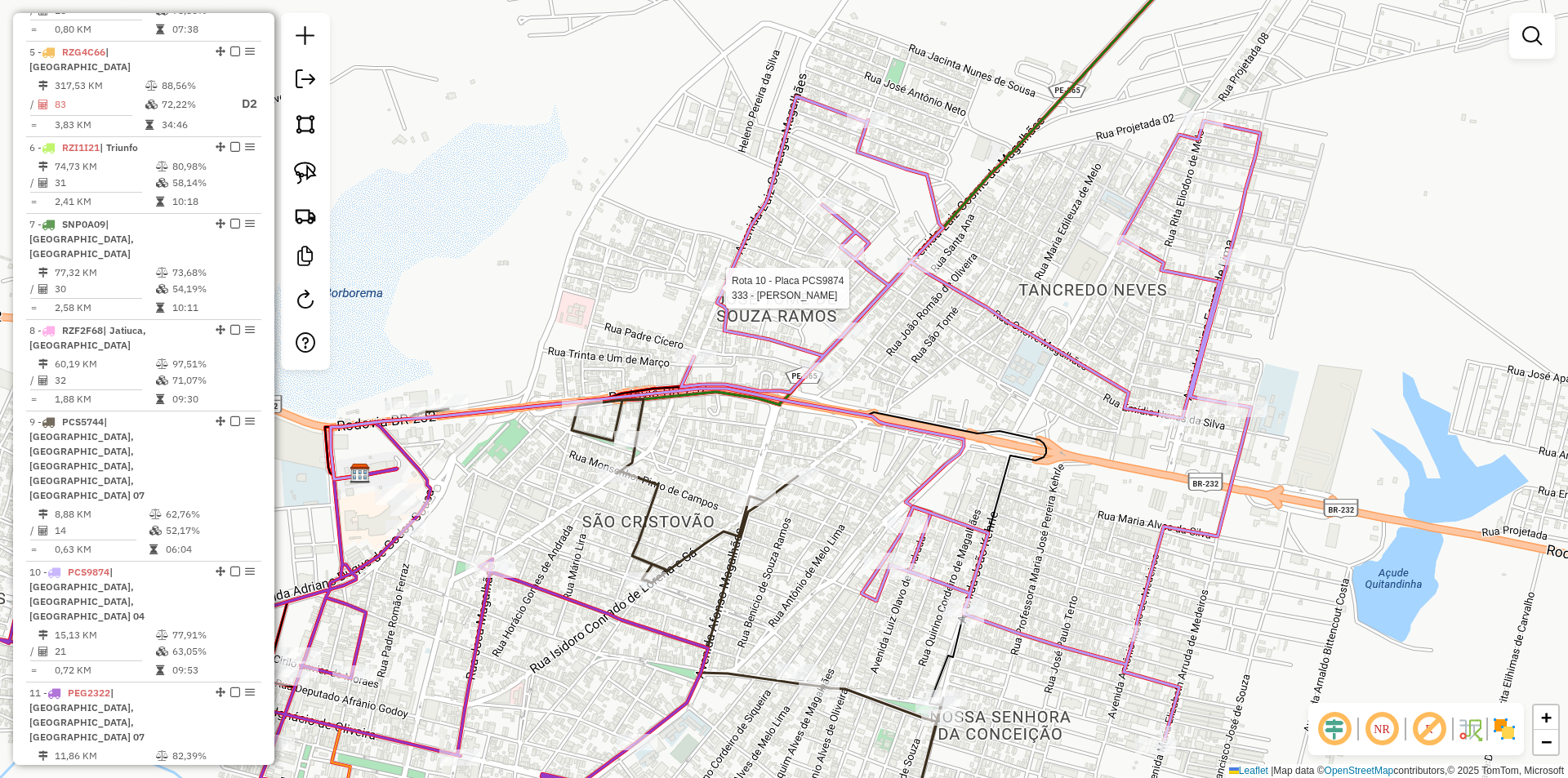
select select "**********"
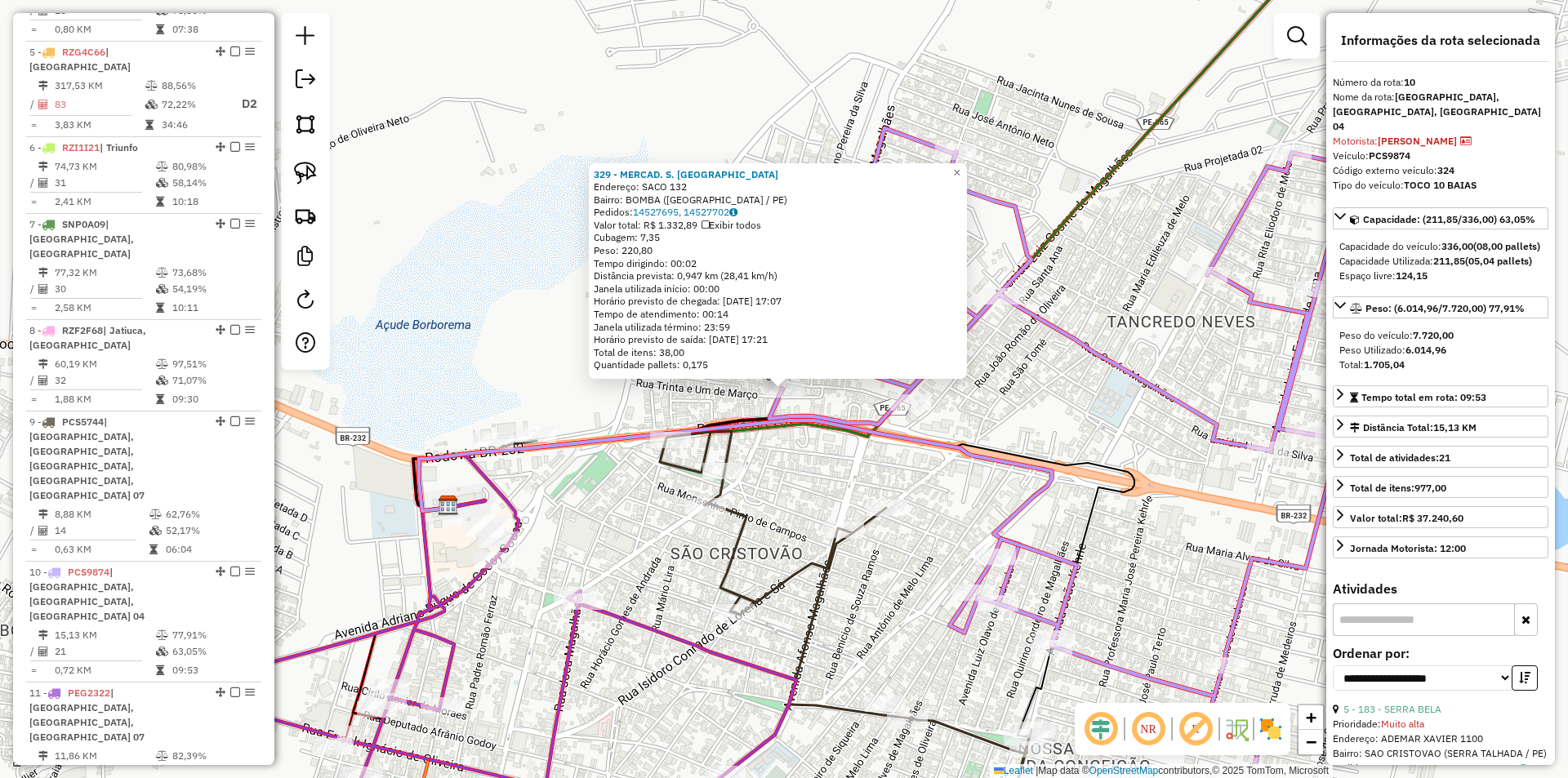
click at [821, 463] on div "329 - MERCAD. S. PAULO Endereço: SACO 132 Bairro: BOMBA (SERRA TALHADA / PE) Pe…" at bounding box center [784, 389] width 1568 height 778
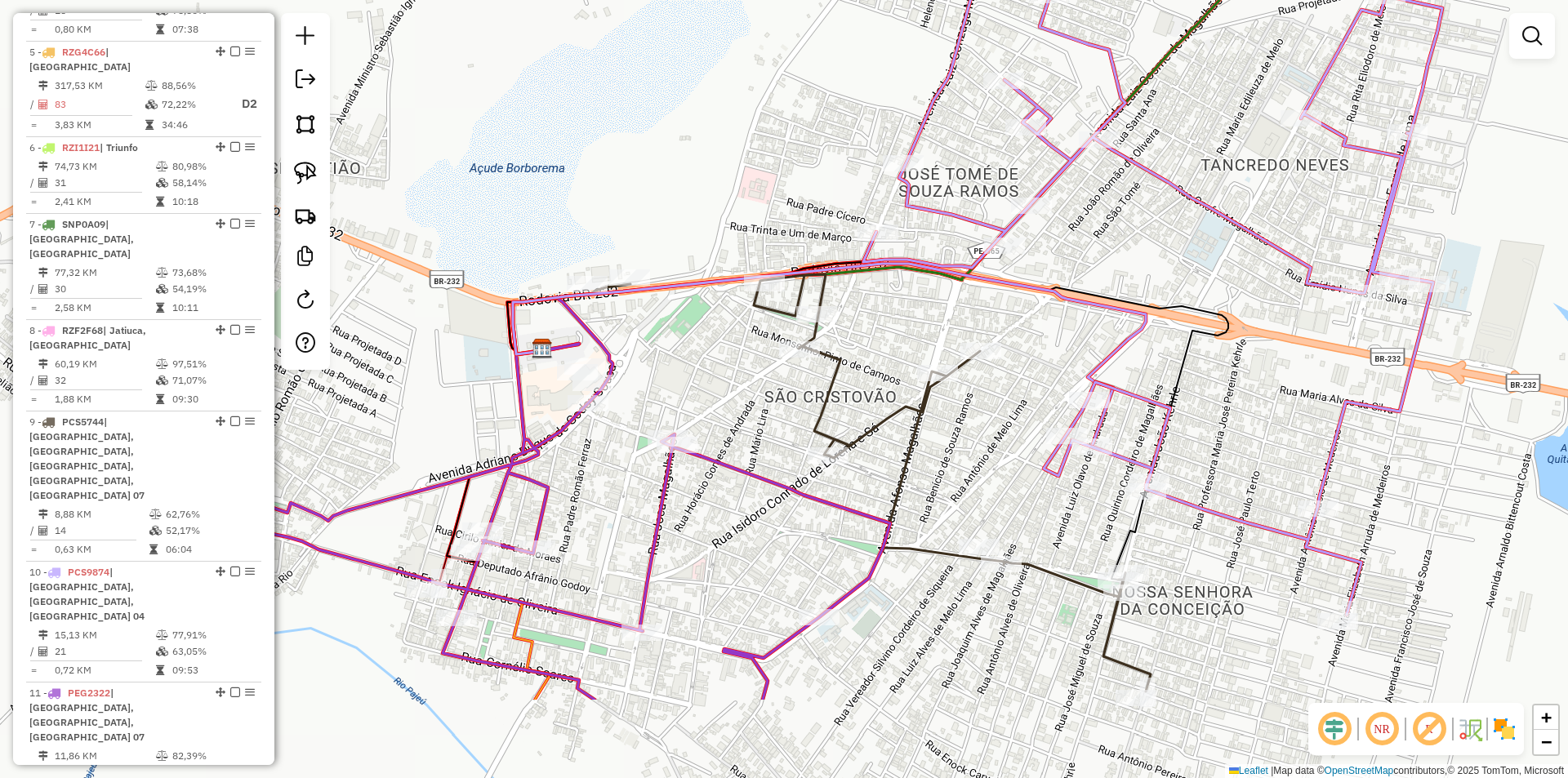
drag, startPoint x: 812, startPoint y: 490, endPoint x: 920, endPoint y: 279, distance: 237.0
click at [918, 289] on div "Janela de atendimento Grade de atendimento Capacidade Transportadoras Veículos …" at bounding box center [784, 389] width 1568 height 778
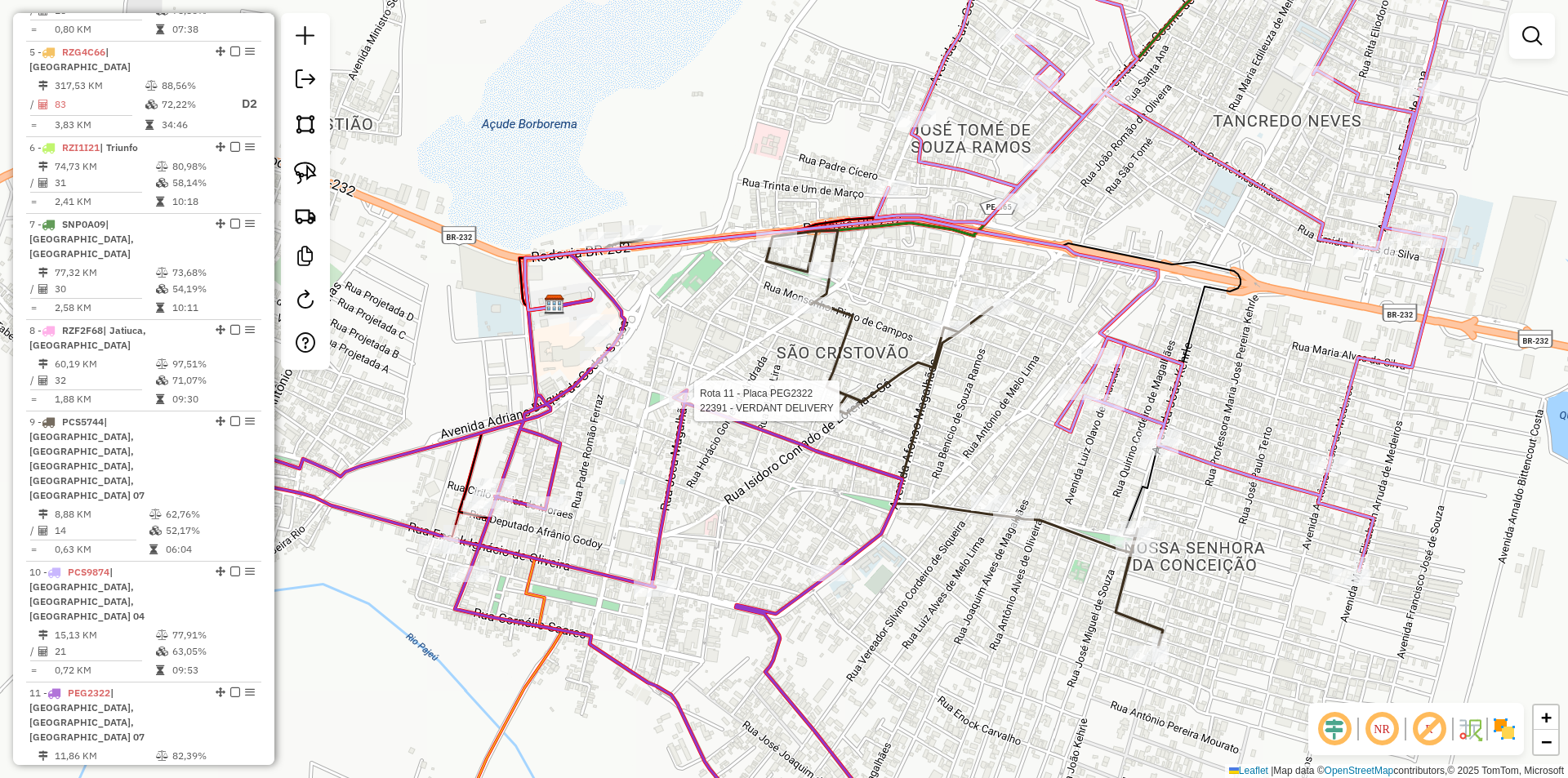
select select "**********"
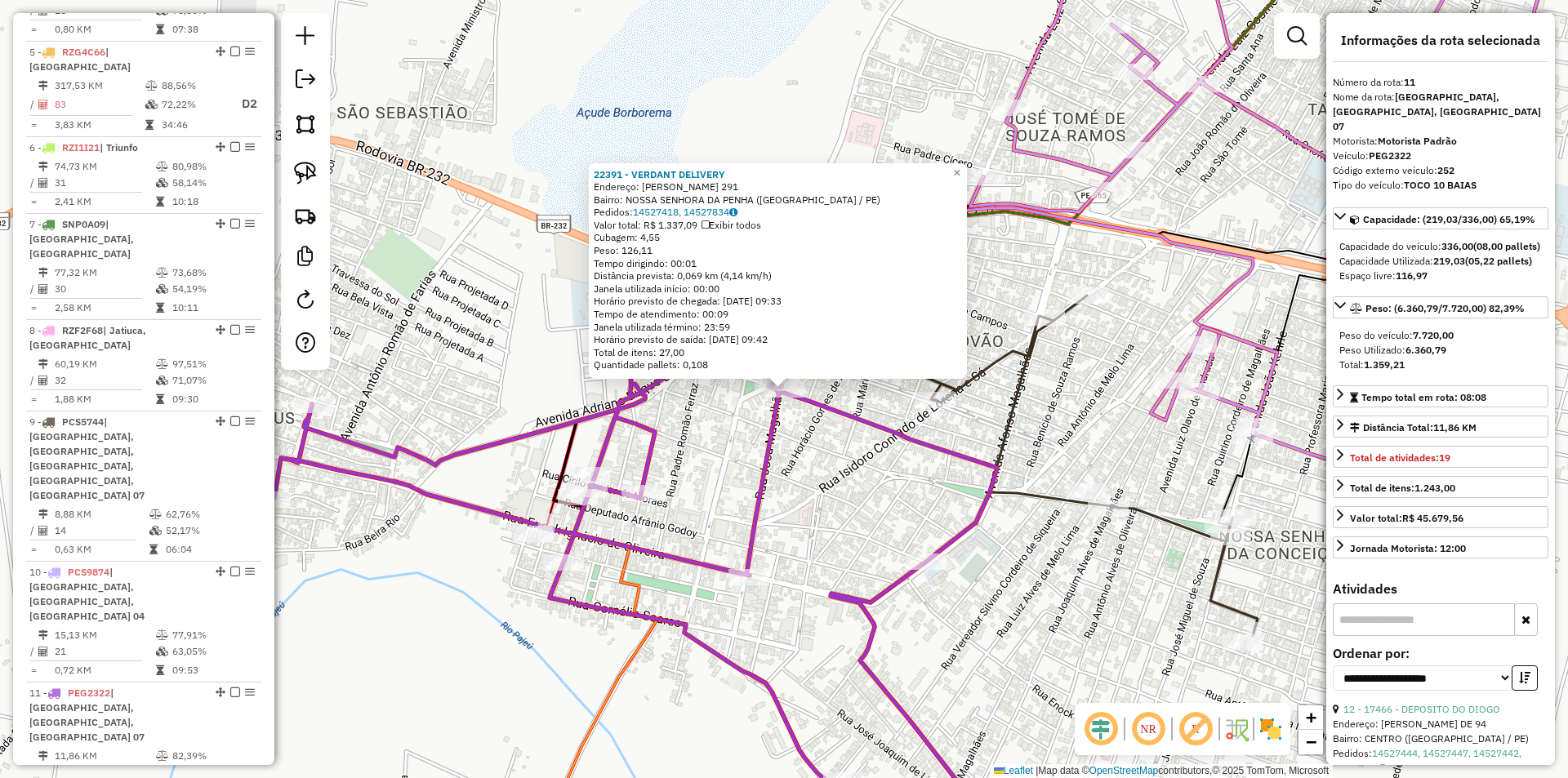
click at [730, 411] on div "22391 - VERDANT DELIVERY Endereço: JOSE ALVES DA SILVEIRA 291 Bairro: NOSSA SEN…" at bounding box center [784, 389] width 1568 height 778
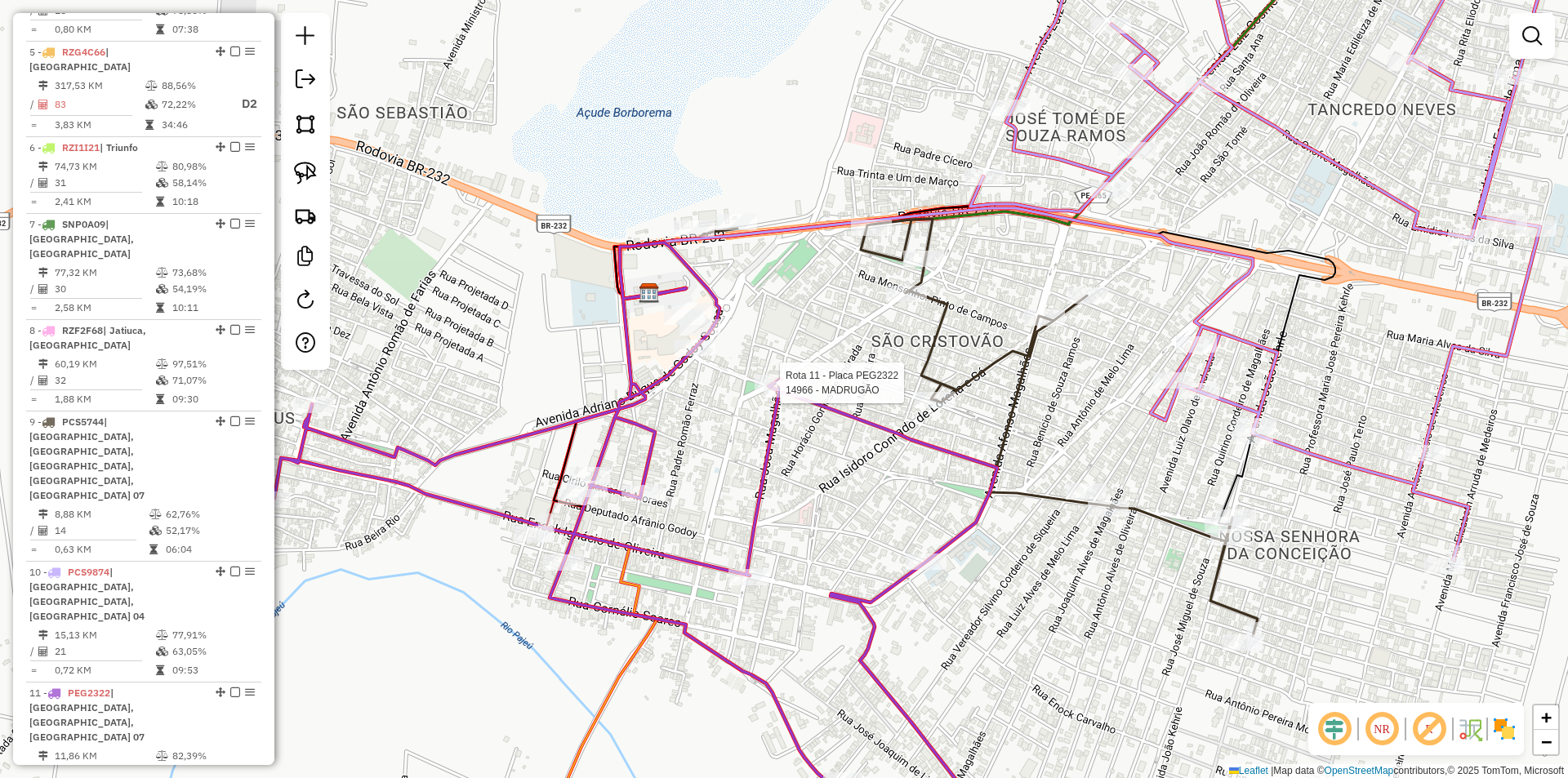
select select "**********"
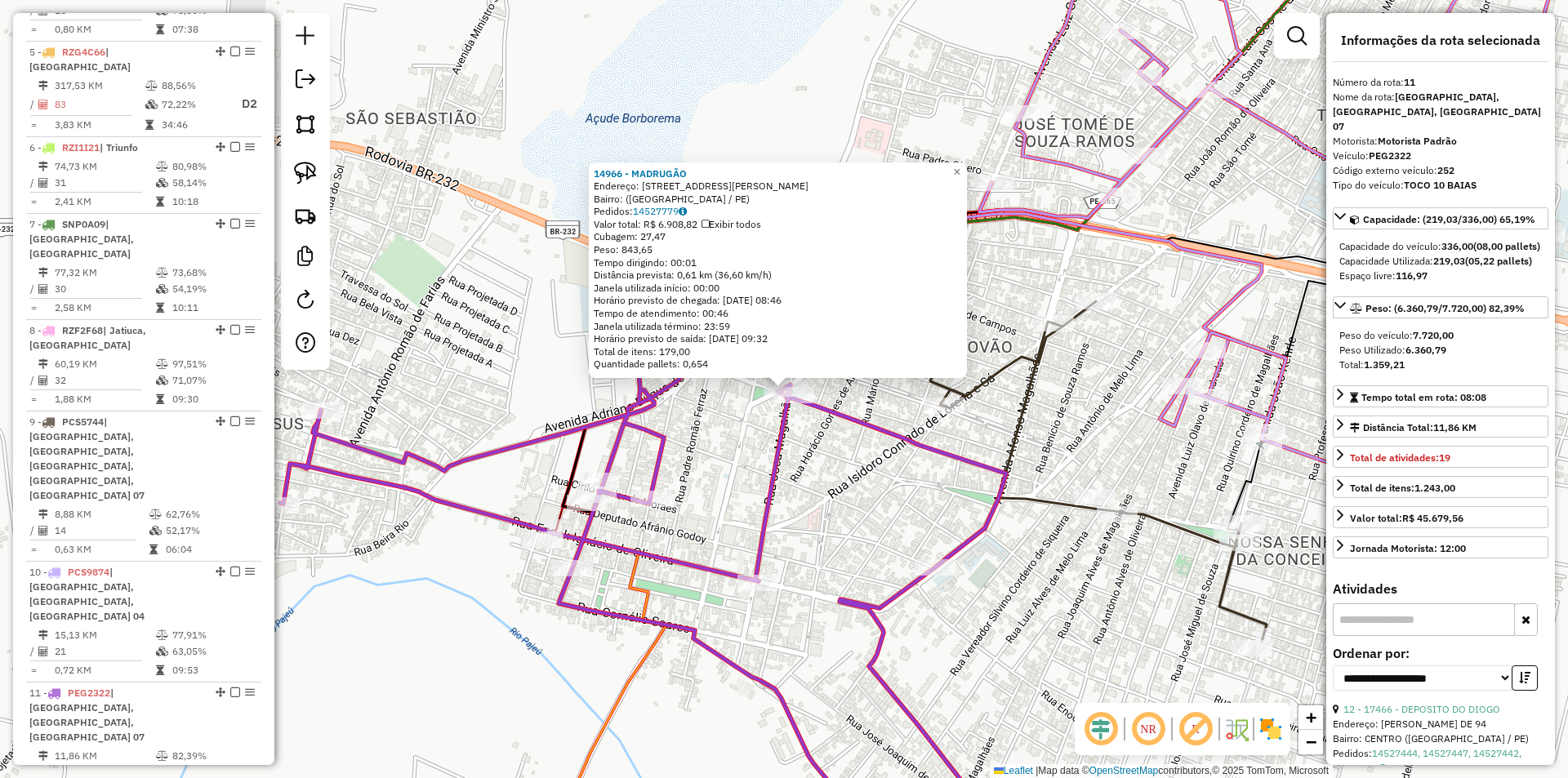
click at [858, 471] on div "14966 - MADRUGÃO Endereço: Avenida Miguel Nunes de Souza, 121 Bairro: (Serra Ta…" at bounding box center [784, 389] width 1568 height 778
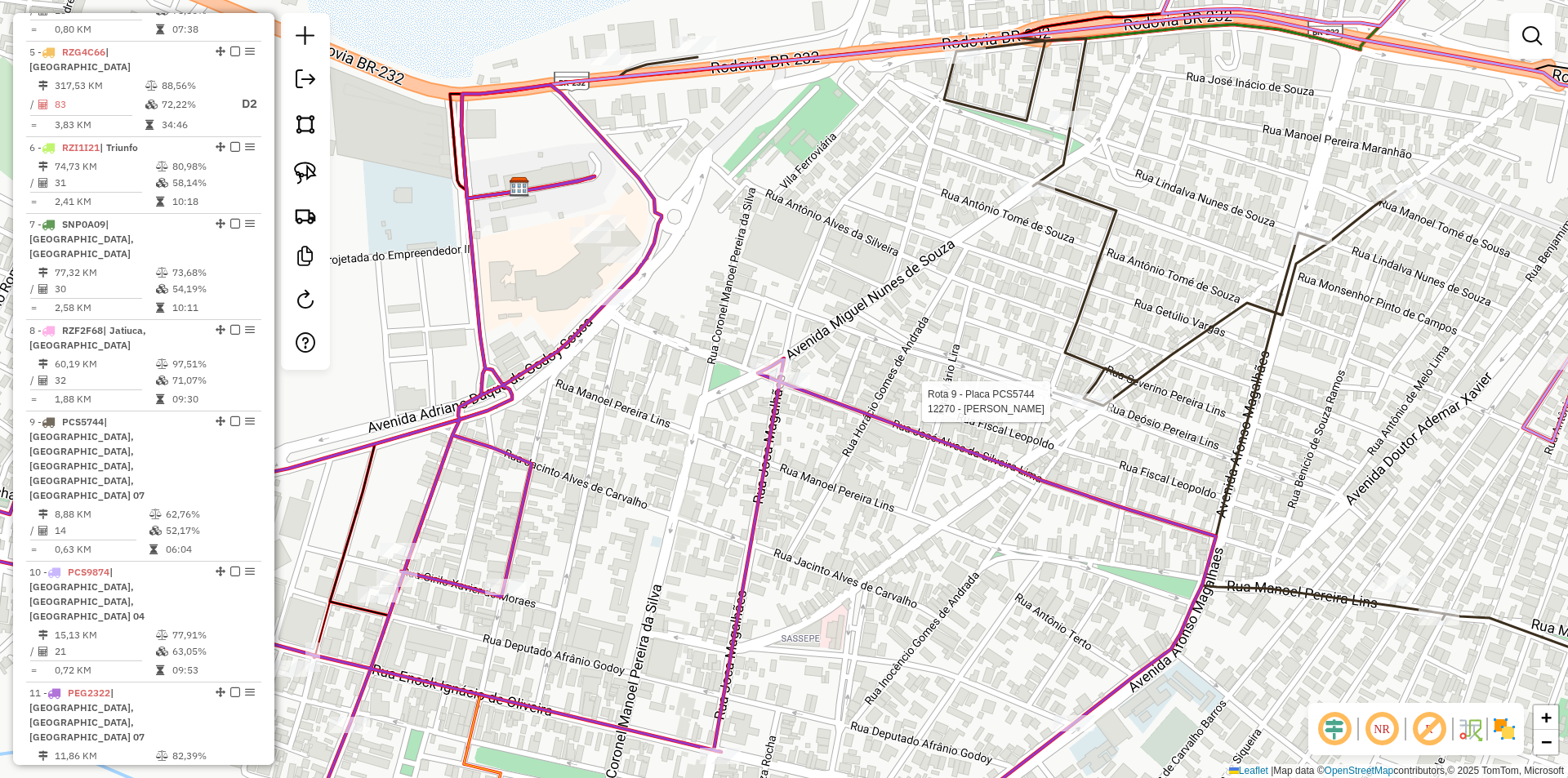
select select "**********"
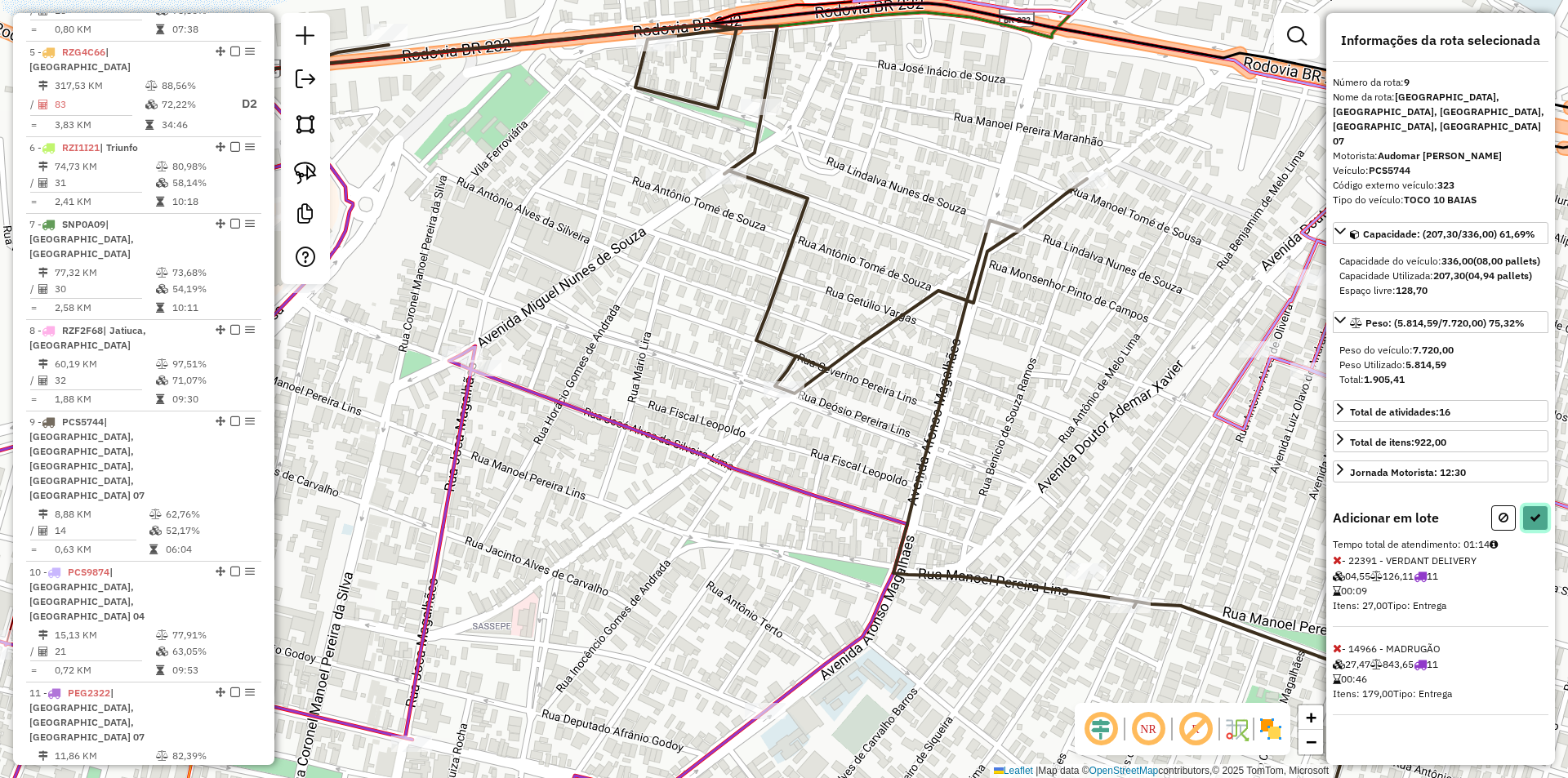
click at [1542, 508] on button at bounding box center [1535, 518] width 26 height 25
select select "**********"
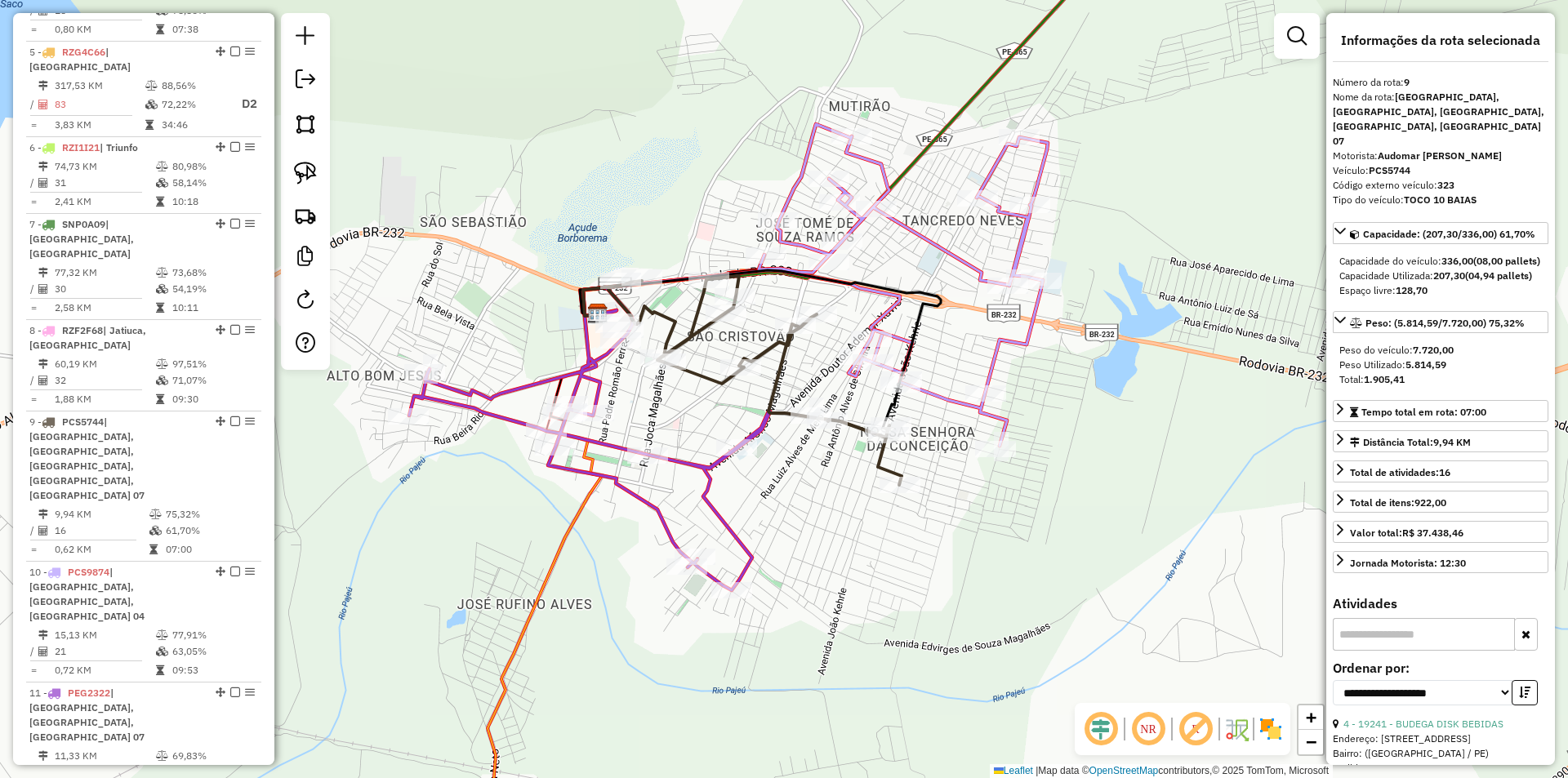
click at [601, 404] on icon at bounding box center [590, 439] width 361 height 303
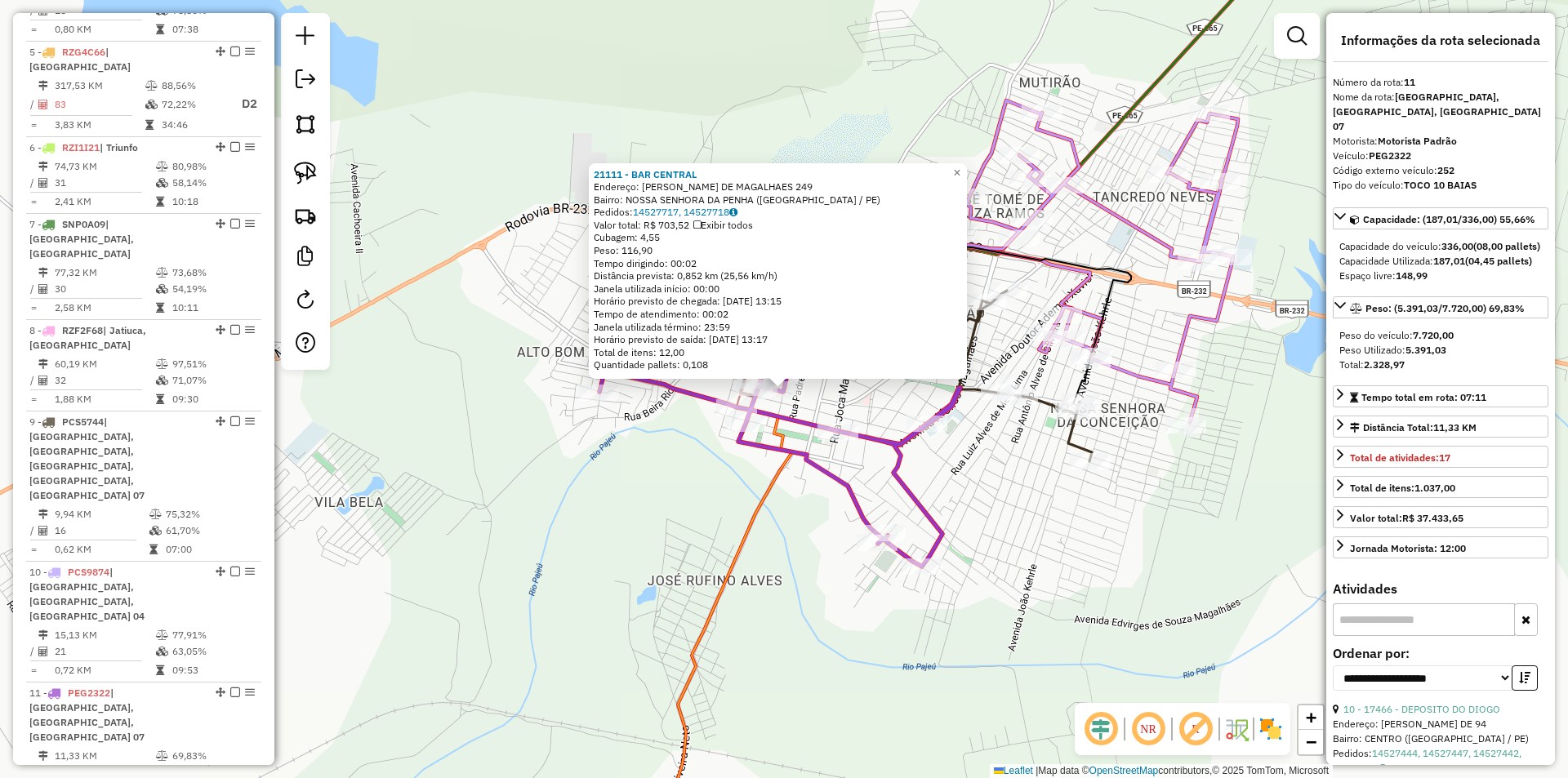
click at [905, 397] on div "21111 - BAR CENTRAL Endereço: AGOSTINHO NUNES DE MAGALHAES 249 Bairro: NOSSA SE…" at bounding box center [784, 389] width 1568 height 778
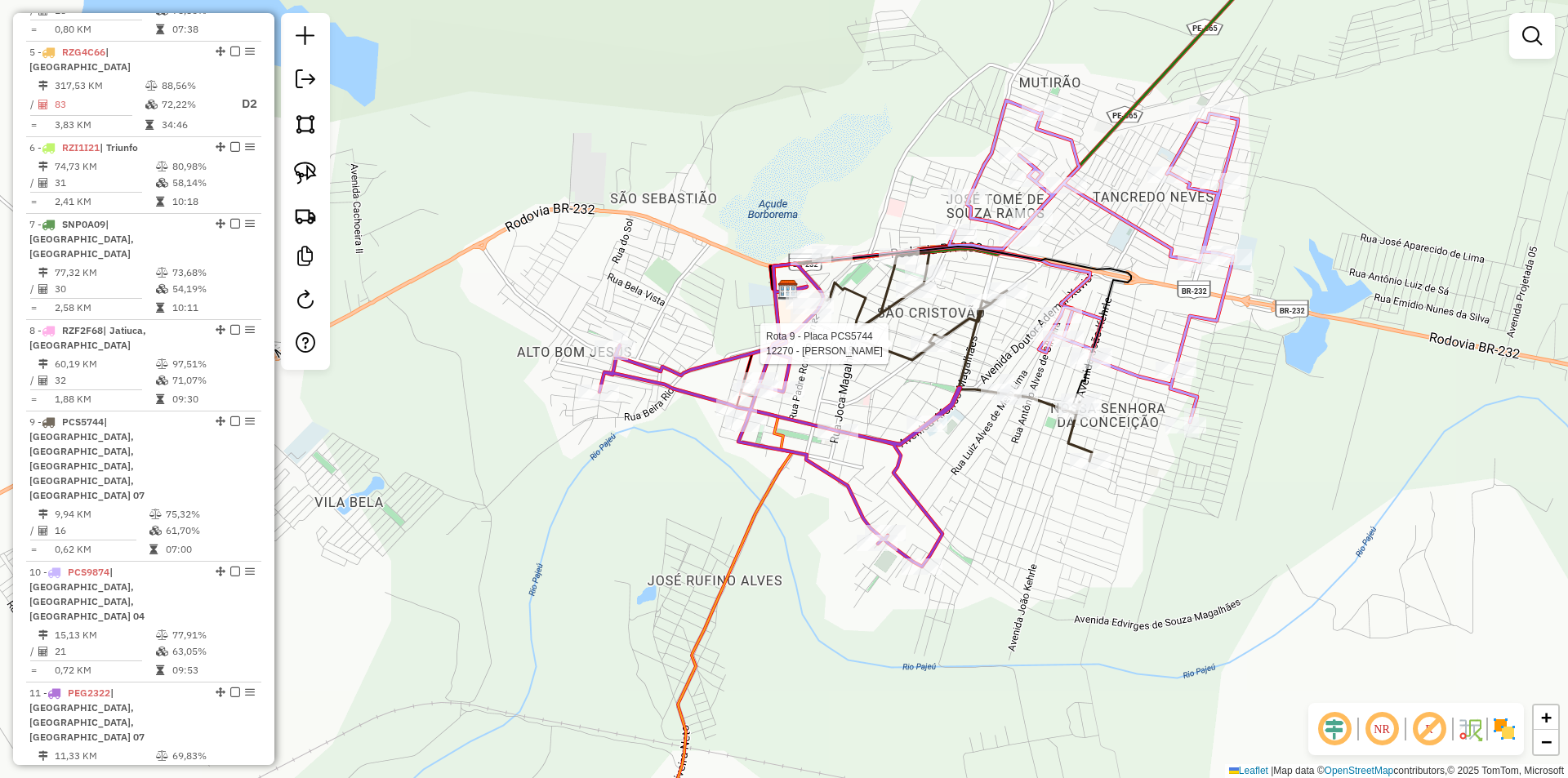
select select "**********"
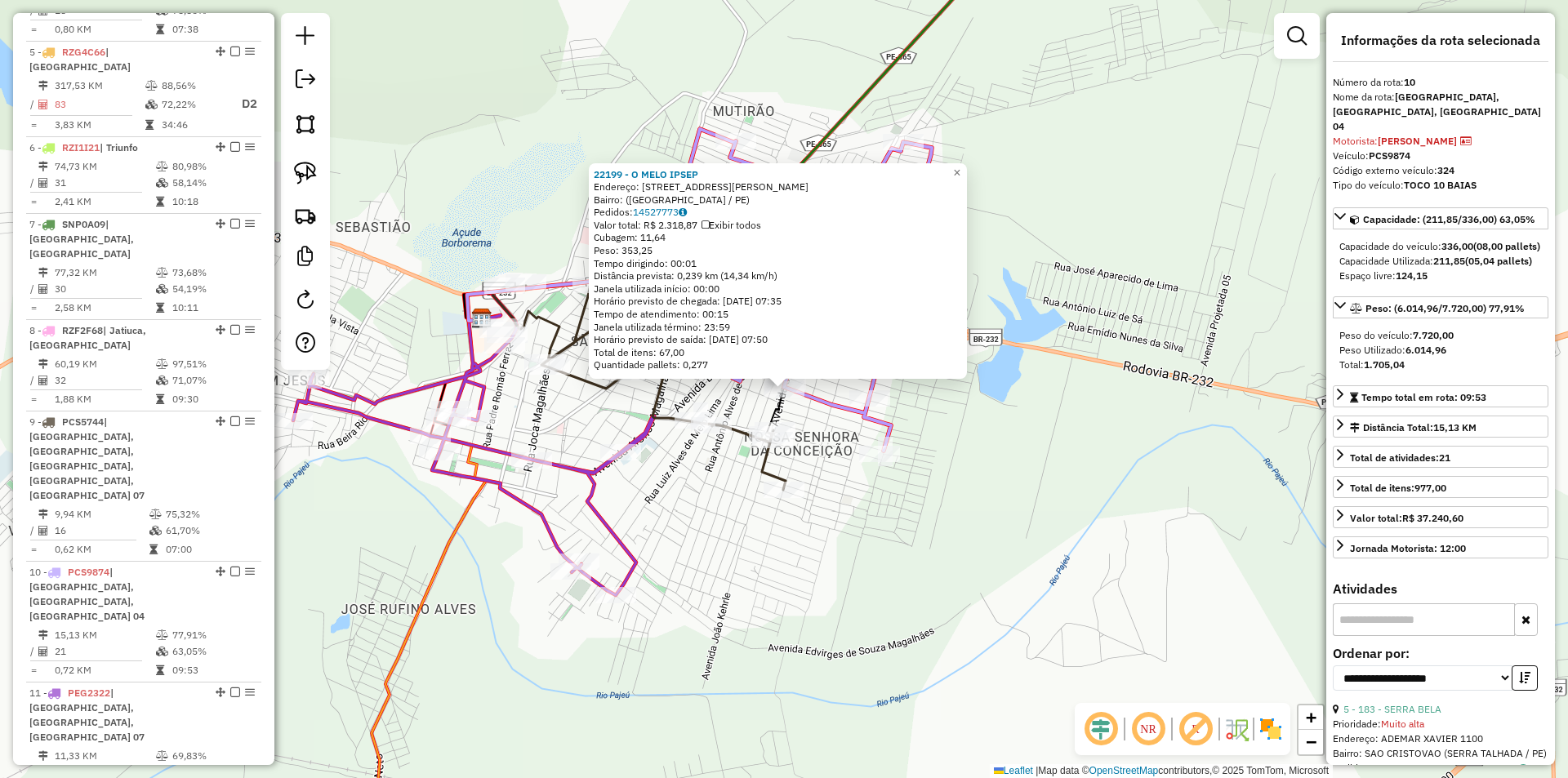
click at [961, 523] on div "22199 - O MELO IPSEP Endereço: Rua João Kerhle, 2525 Bairro: (Serra Talhada / P…" at bounding box center [784, 389] width 1568 height 778
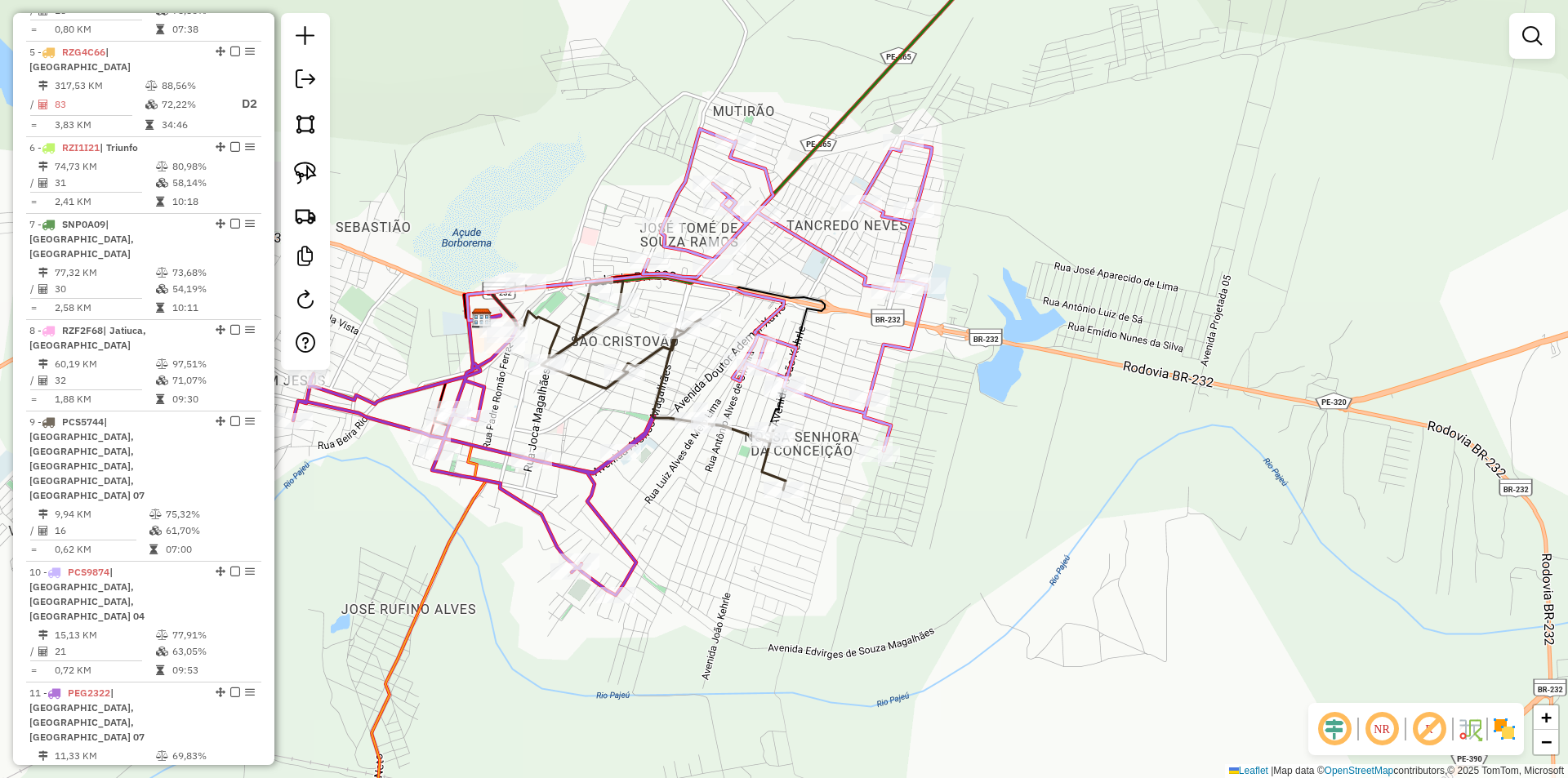
drag, startPoint x: 843, startPoint y: 523, endPoint x: 1030, endPoint y: 490, distance: 189.9
click at [1029, 490] on div "Janela de atendimento Grade de atendimento Capacidade Transportadoras Veículos …" at bounding box center [784, 389] width 1568 height 778
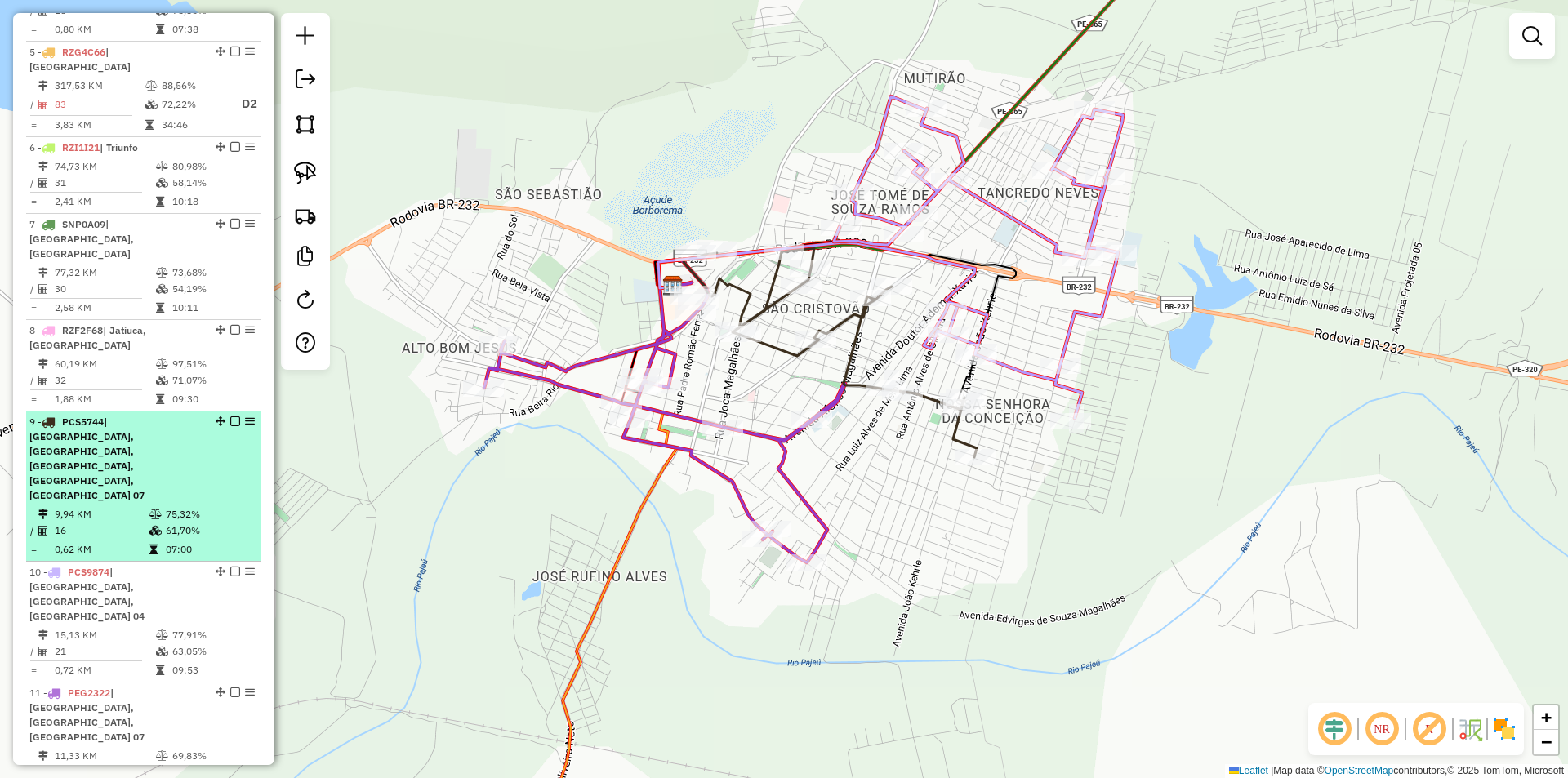
select select "**********"
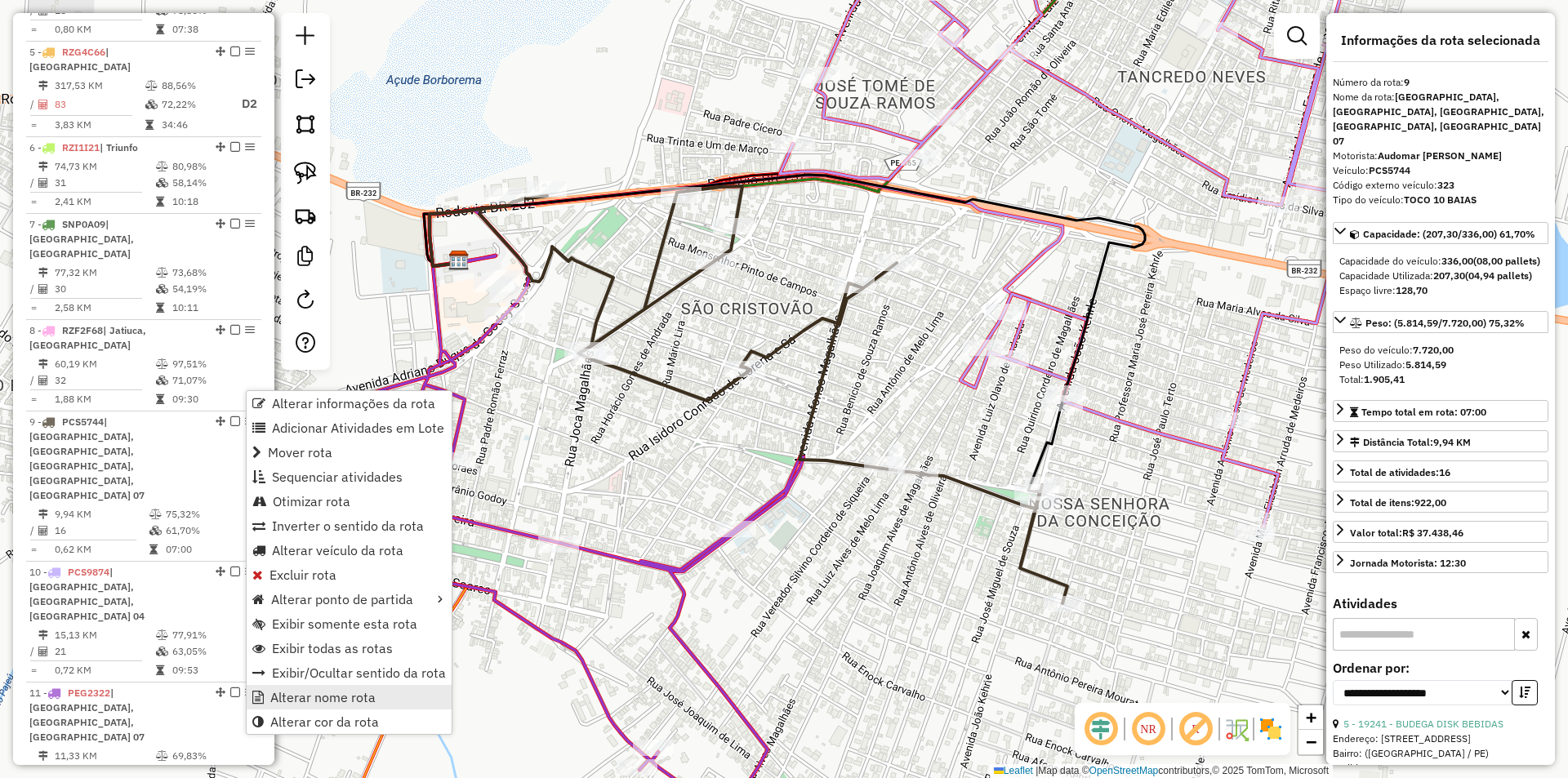
click at [361, 691] on span "Alterar nome rota" at bounding box center [323, 697] width 105 height 13
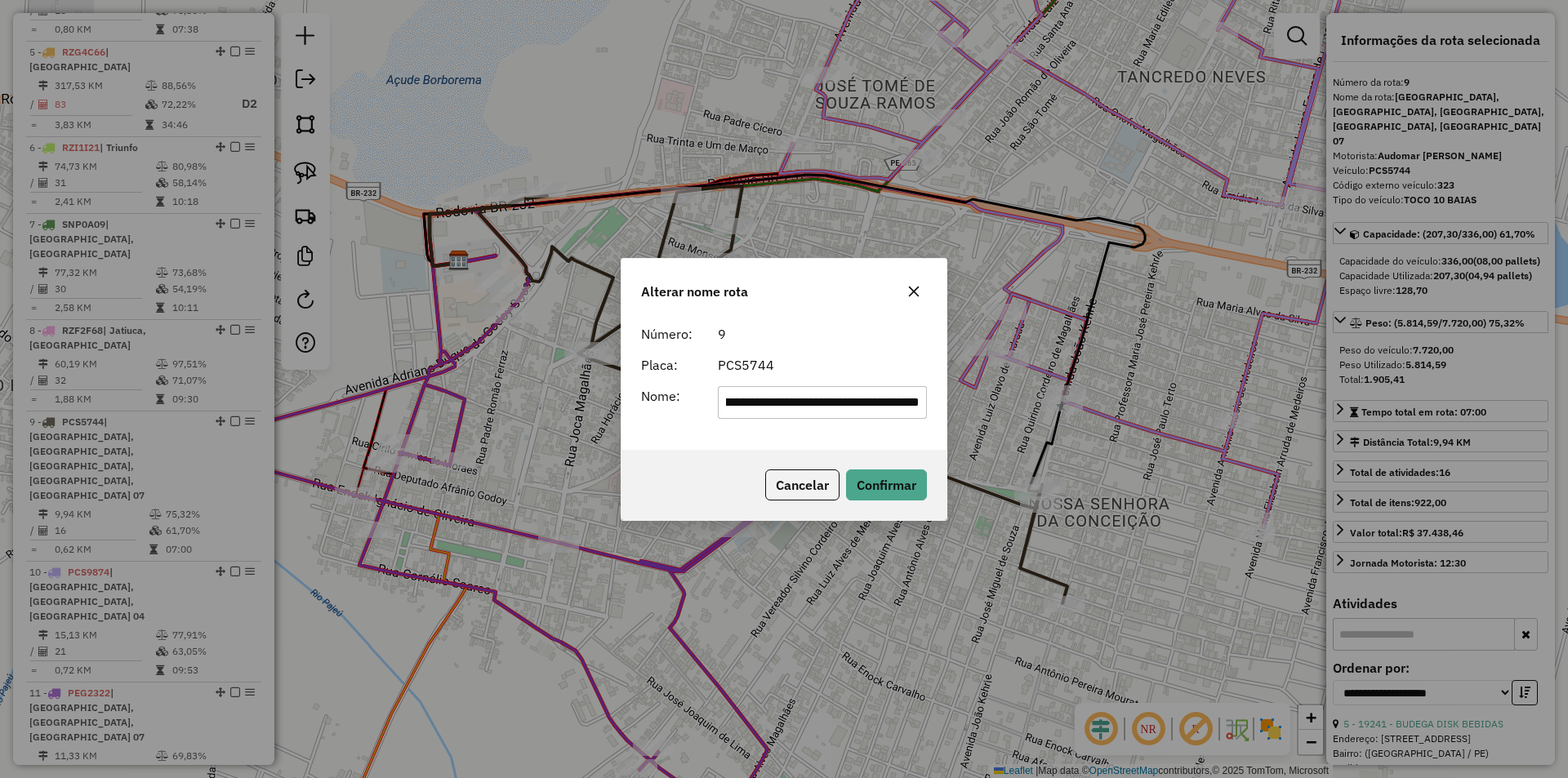
scroll to position [0, 0]
drag, startPoint x: 806, startPoint y: 416, endPoint x: 662, endPoint y: 408, distance: 144.2
click at [658, 408] on div "**********" at bounding box center [784, 402] width 306 height 32
click at [794, 401] on input "**********" at bounding box center [822, 402] width 210 height 32
drag, startPoint x: 852, startPoint y: 412, endPoint x: 976, endPoint y: 411, distance: 124.0
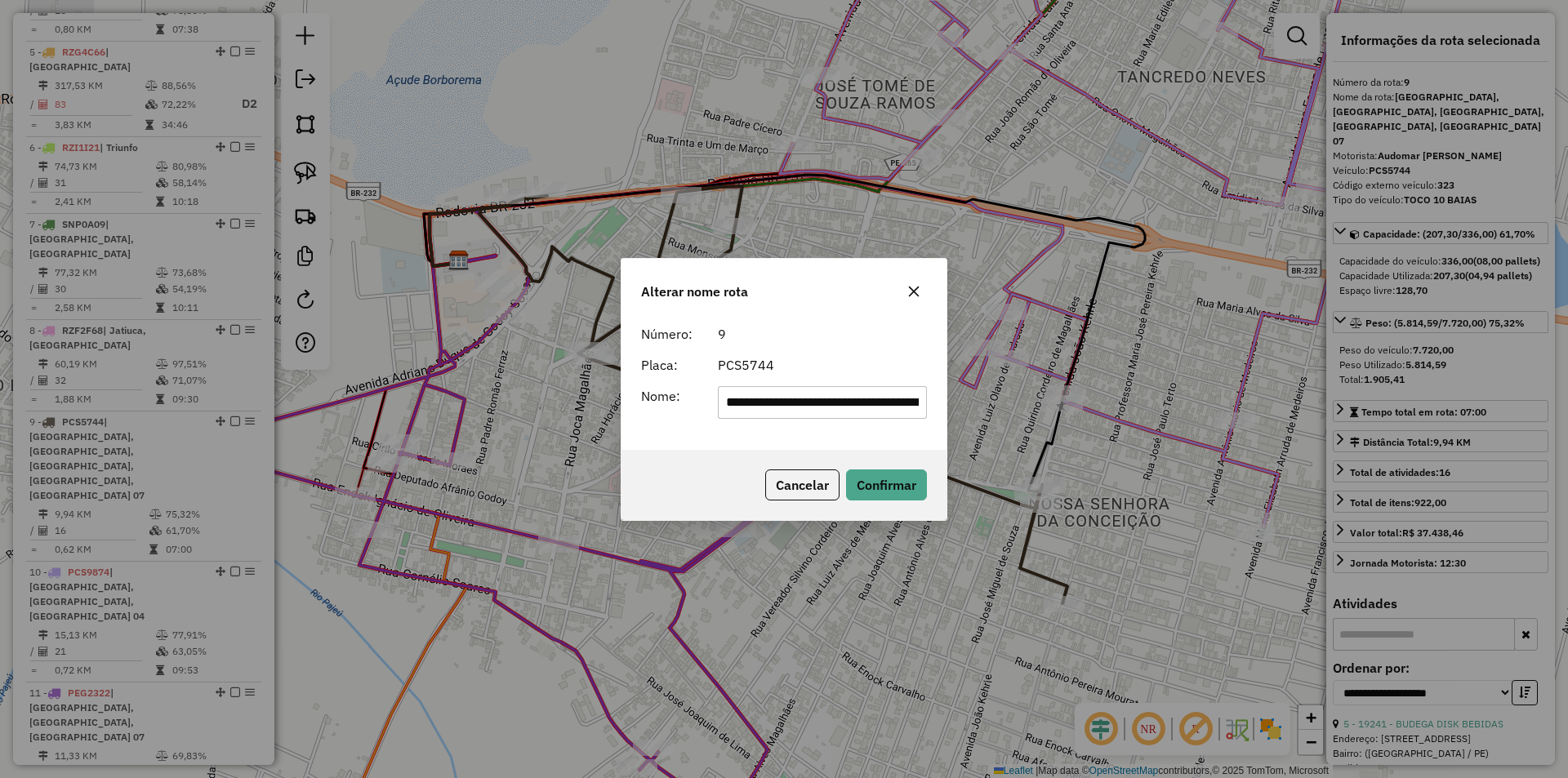
click at [977, 414] on div "**********" at bounding box center [784, 389] width 1568 height 778
type input "**********"
drag, startPoint x: 843, startPoint y: 352, endPoint x: 855, endPoint y: 376, distance: 26.8
click at [843, 352] on form "**********" at bounding box center [784, 371] width 286 height 95
click at [903, 492] on button "Confirmar" at bounding box center [886, 485] width 81 height 31
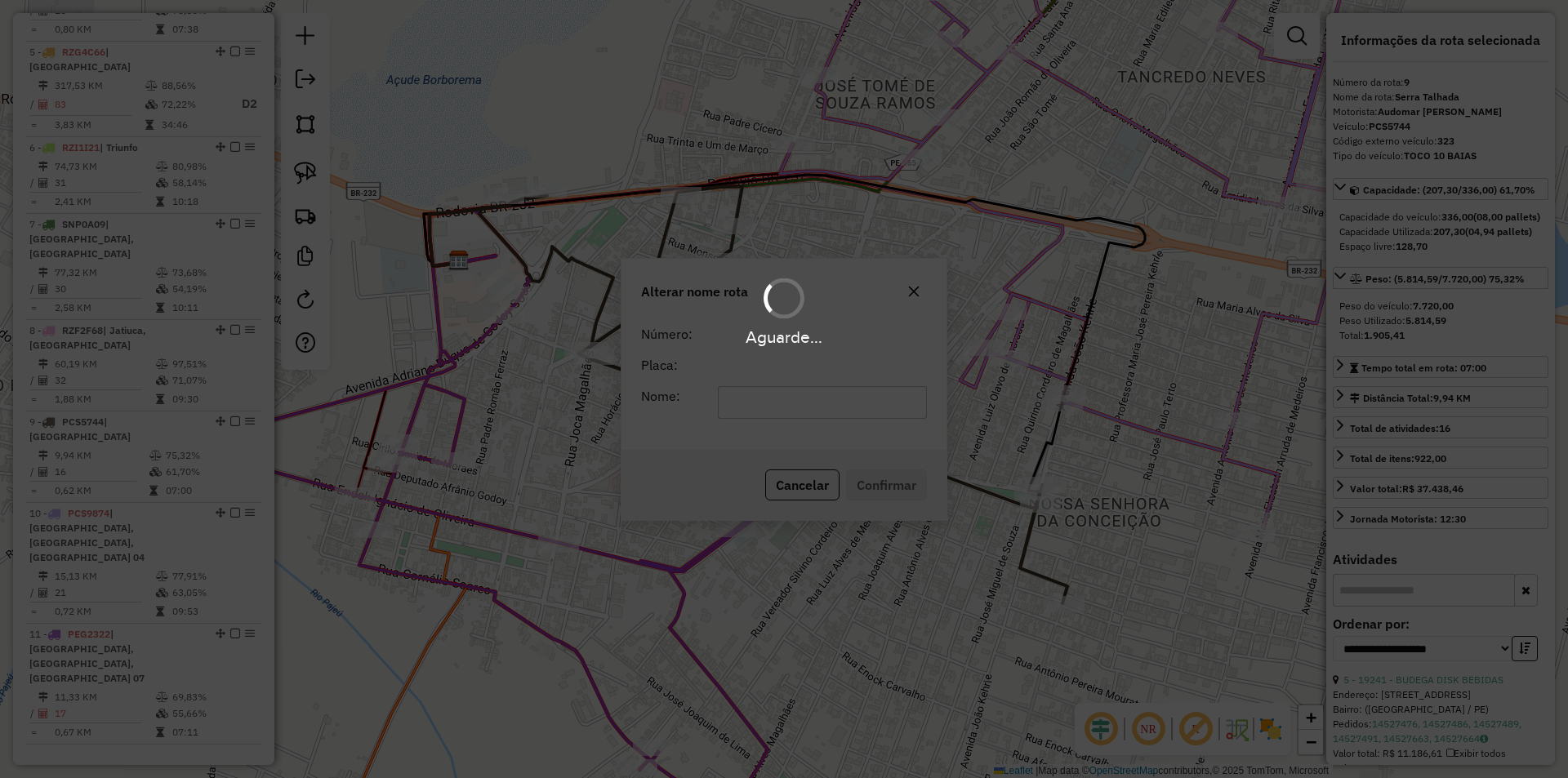
scroll to position [925, 0]
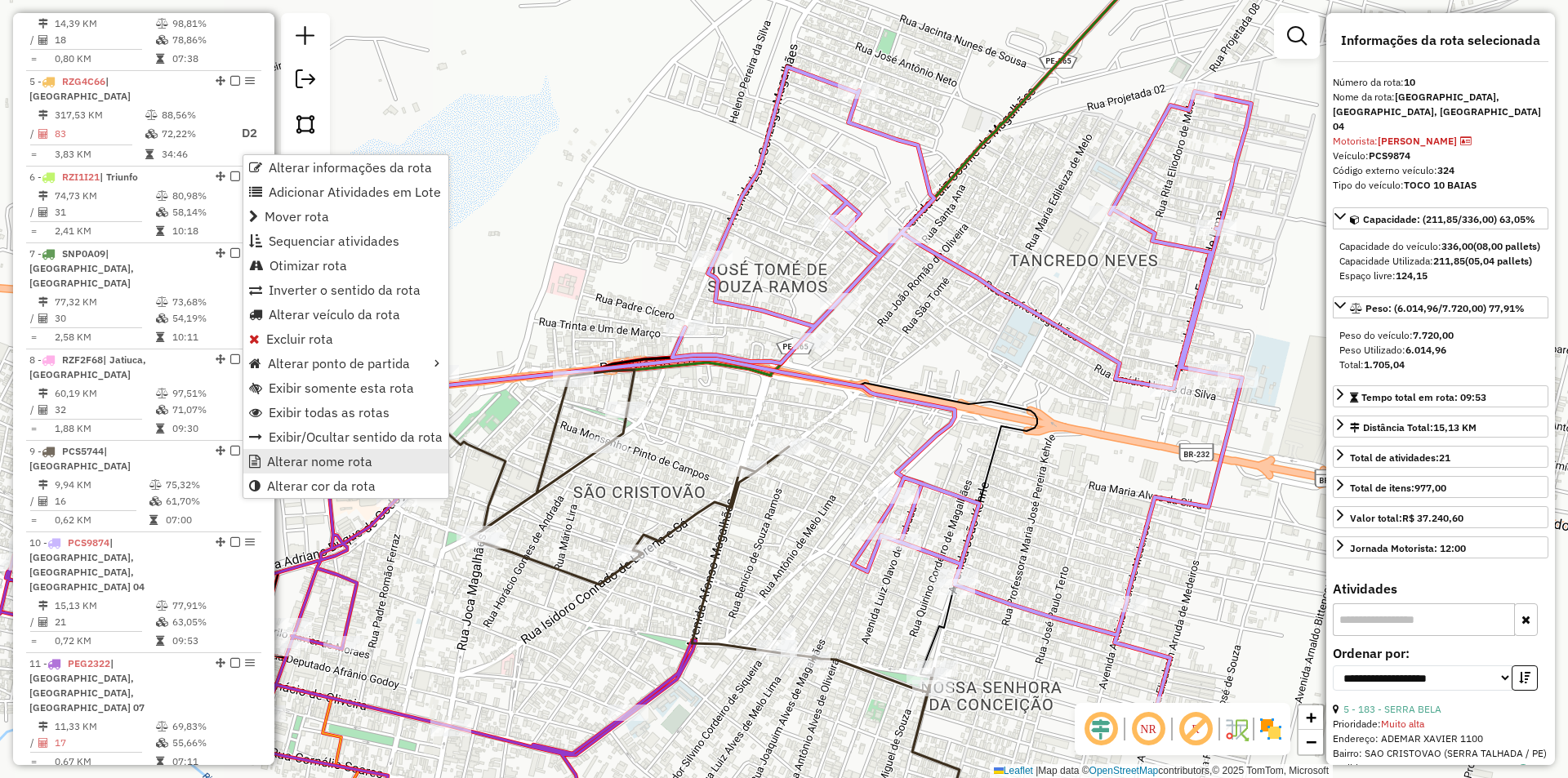
click at [367, 462] on span "Alterar nome rota" at bounding box center [319, 461] width 105 height 13
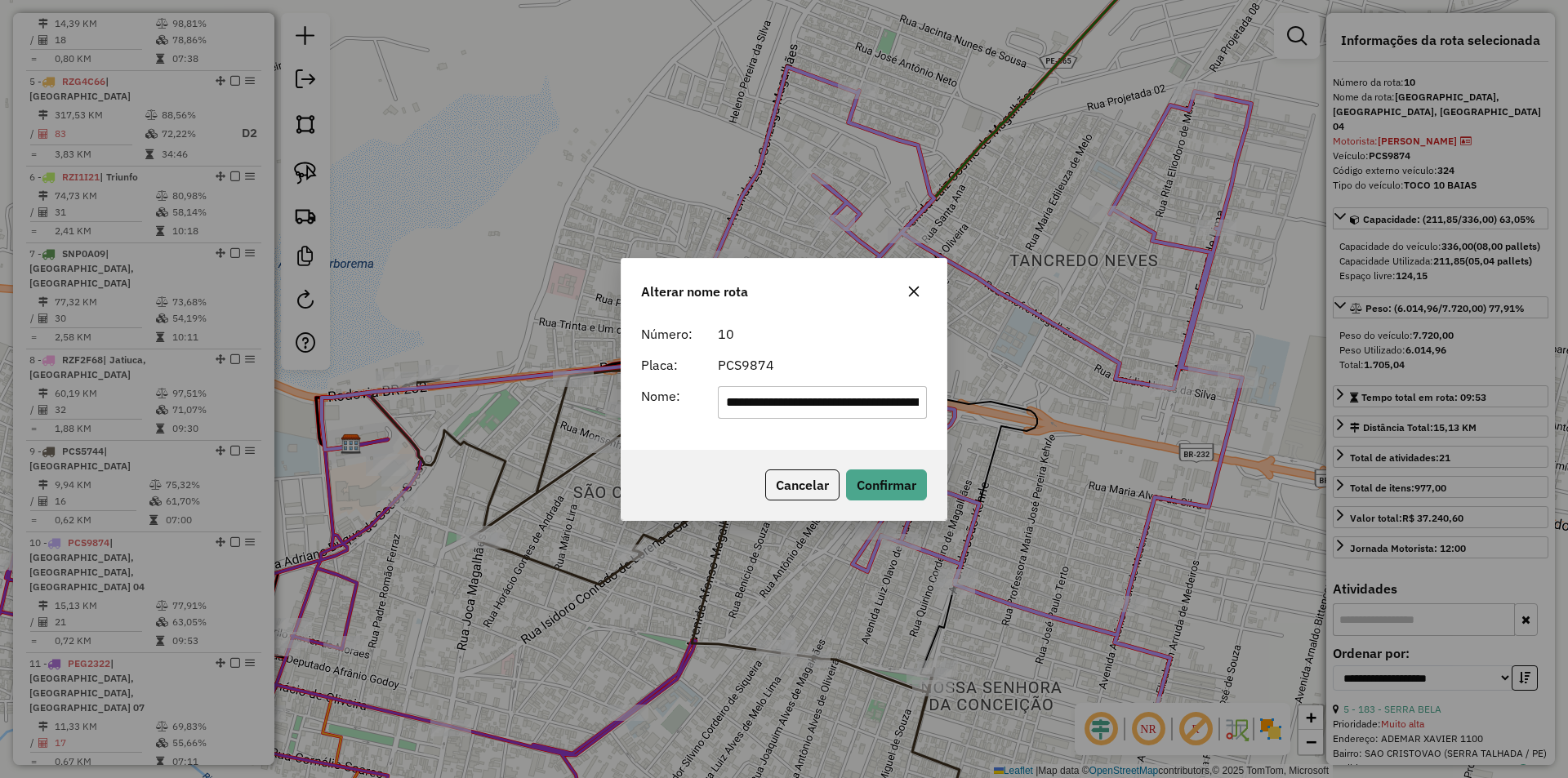
scroll to position [0, 117]
drag, startPoint x: 786, startPoint y: 405, endPoint x: 794, endPoint y: 407, distance: 8.2
click at [636, 407] on div "**********" at bounding box center [784, 402] width 306 height 32
click at [815, 407] on input "**********" at bounding box center [822, 402] width 210 height 32
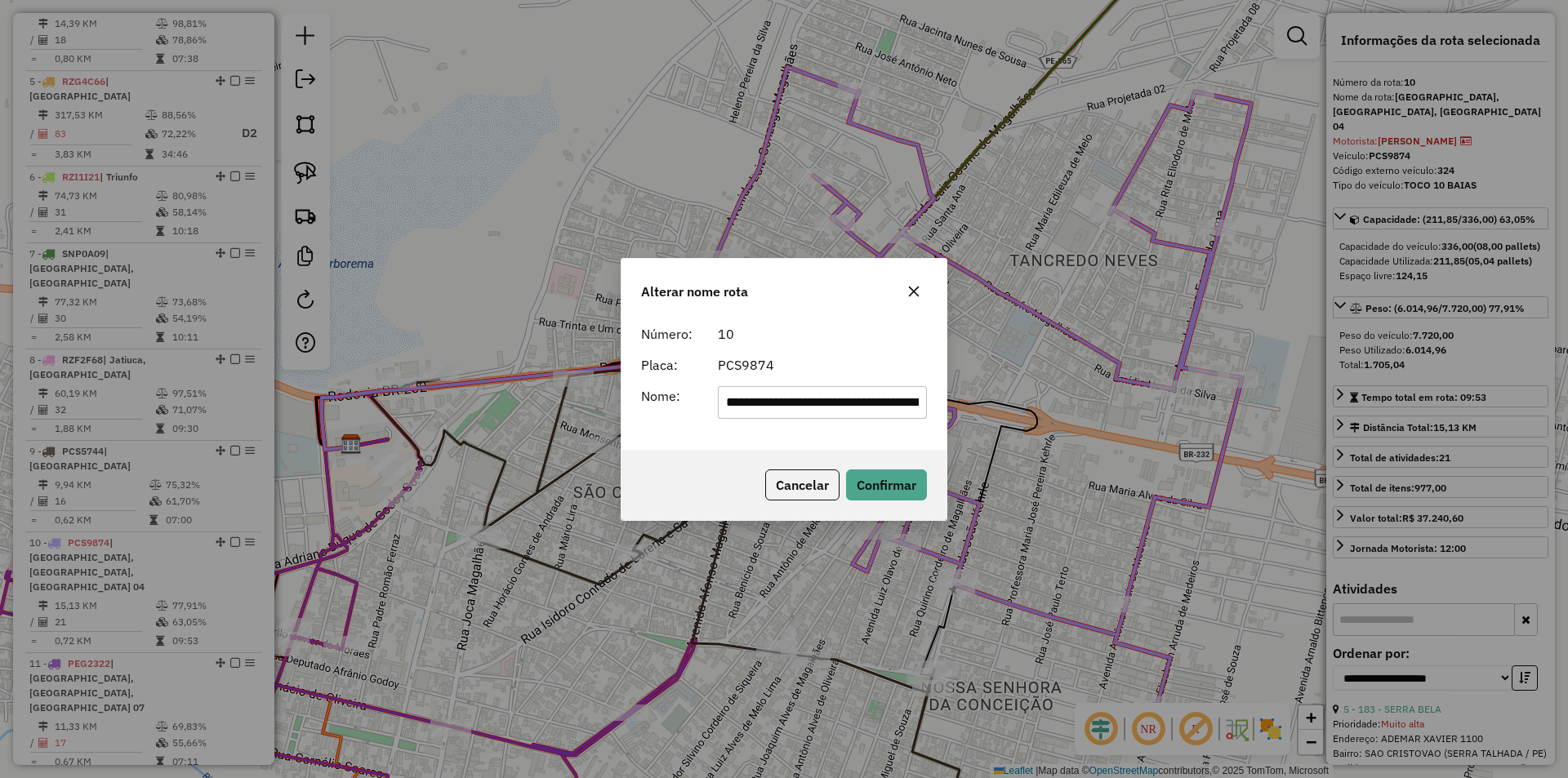
drag, startPoint x: 805, startPoint y: 402, endPoint x: 988, endPoint y: 406, distance: 183.0
click at [988, 406] on div "**********" at bounding box center [784, 389] width 1568 height 778
type input "**********"
click at [865, 357] on div "PCS9874" at bounding box center [822, 365] width 229 height 20
click at [892, 490] on button "Confirmar" at bounding box center [886, 485] width 81 height 31
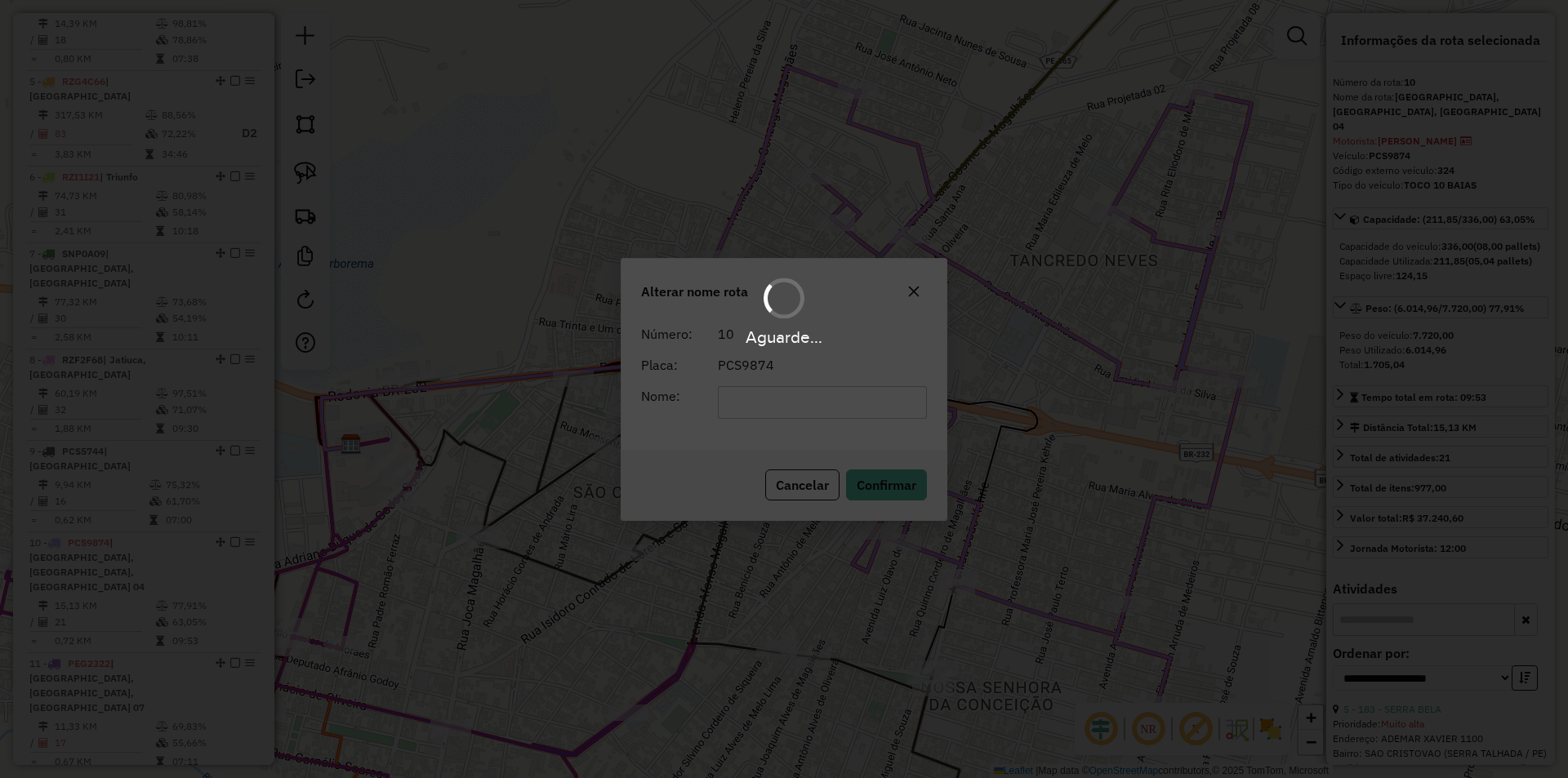
scroll to position [895, 0]
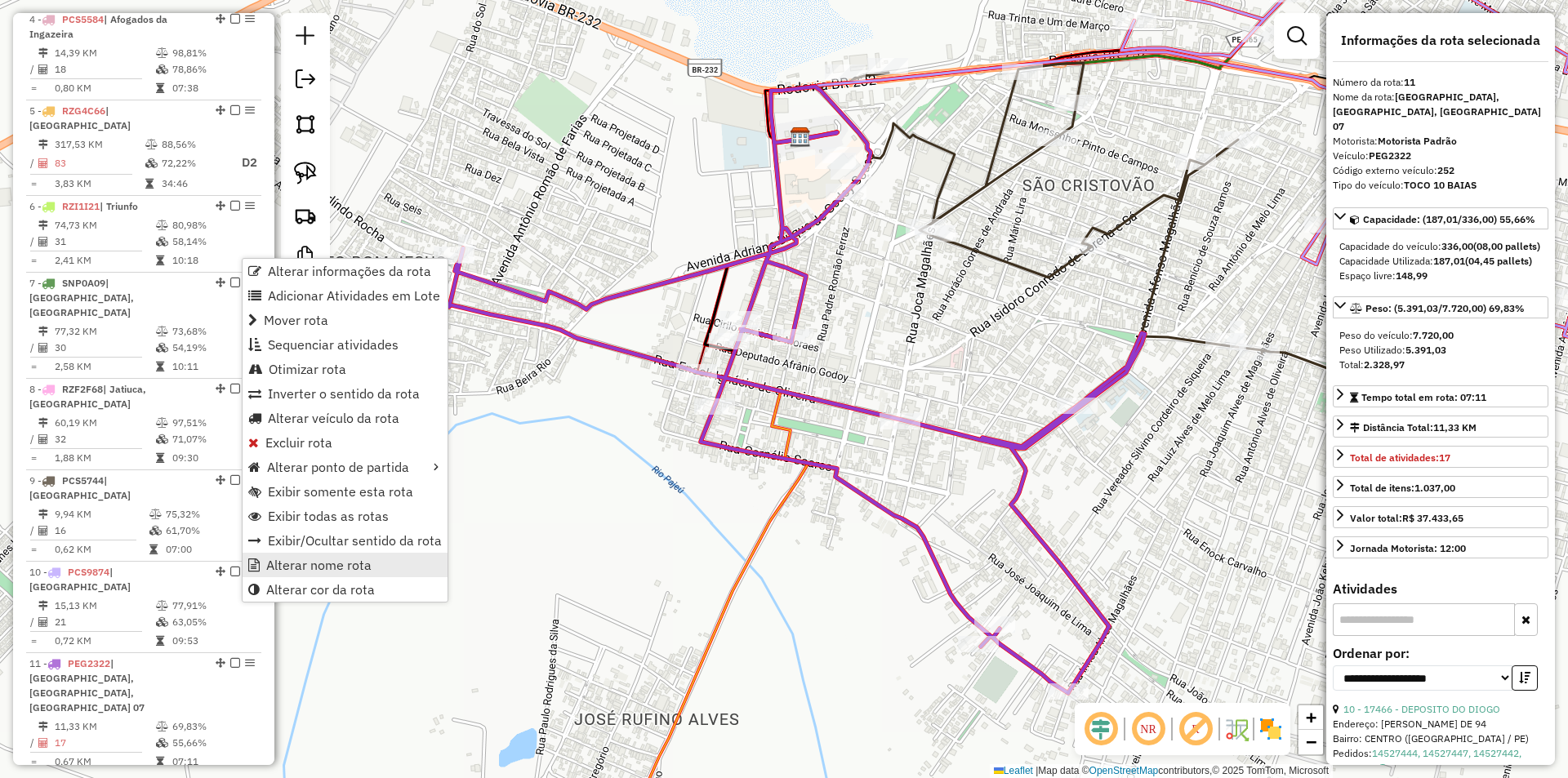
click at [337, 558] on span "Alterar nome rota" at bounding box center [318, 564] width 105 height 13
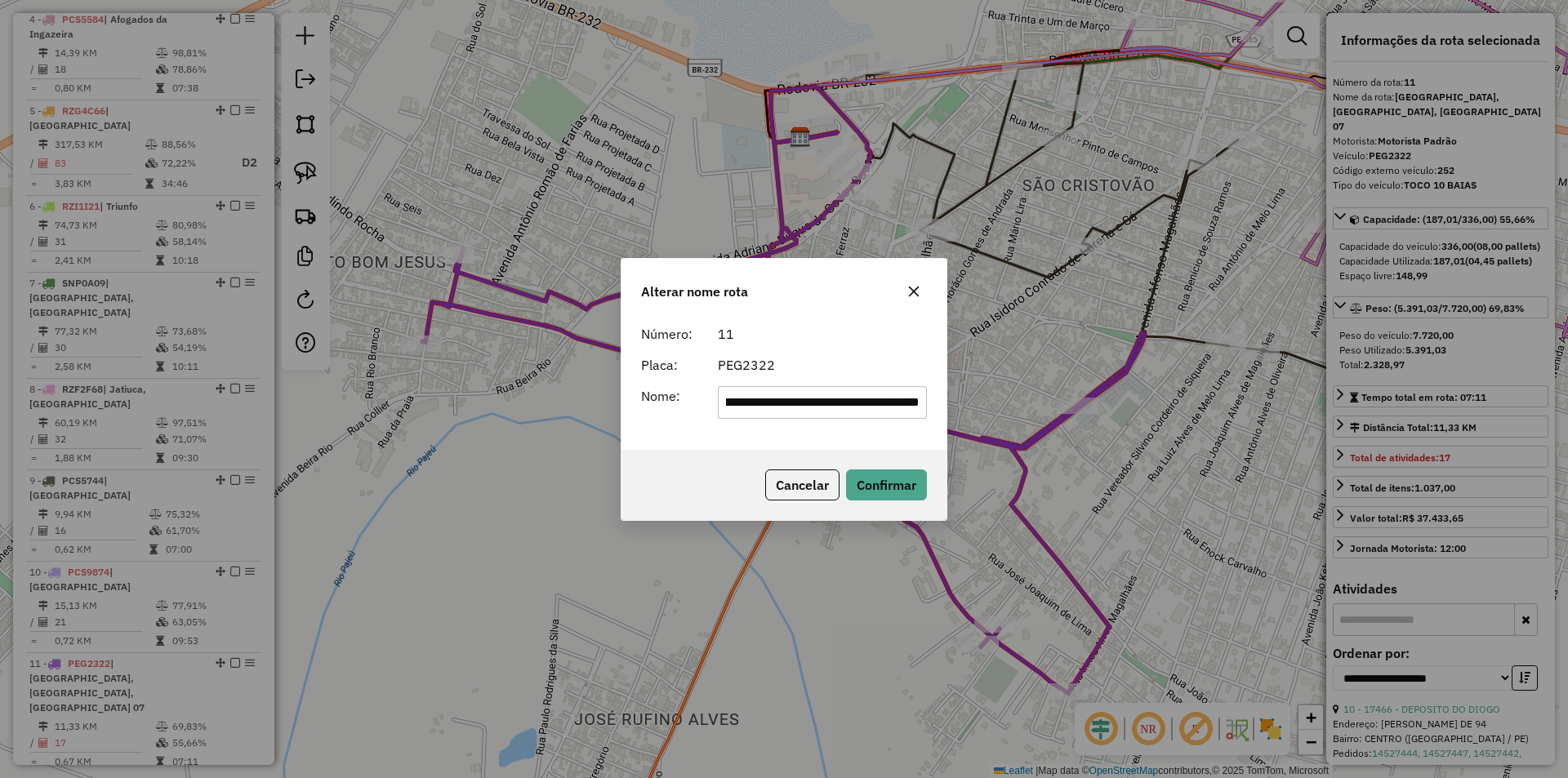
scroll to position [0, 0]
drag, startPoint x: 745, startPoint y: 404, endPoint x: 788, endPoint y: 398, distance: 43.4
click at [636, 398] on div "**********" at bounding box center [784, 402] width 306 height 32
click at [834, 399] on input "**********" at bounding box center [822, 402] width 210 height 32
drag, startPoint x: 809, startPoint y: 401, endPoint x: 1024, endPoint y: 395, distance: 215.1
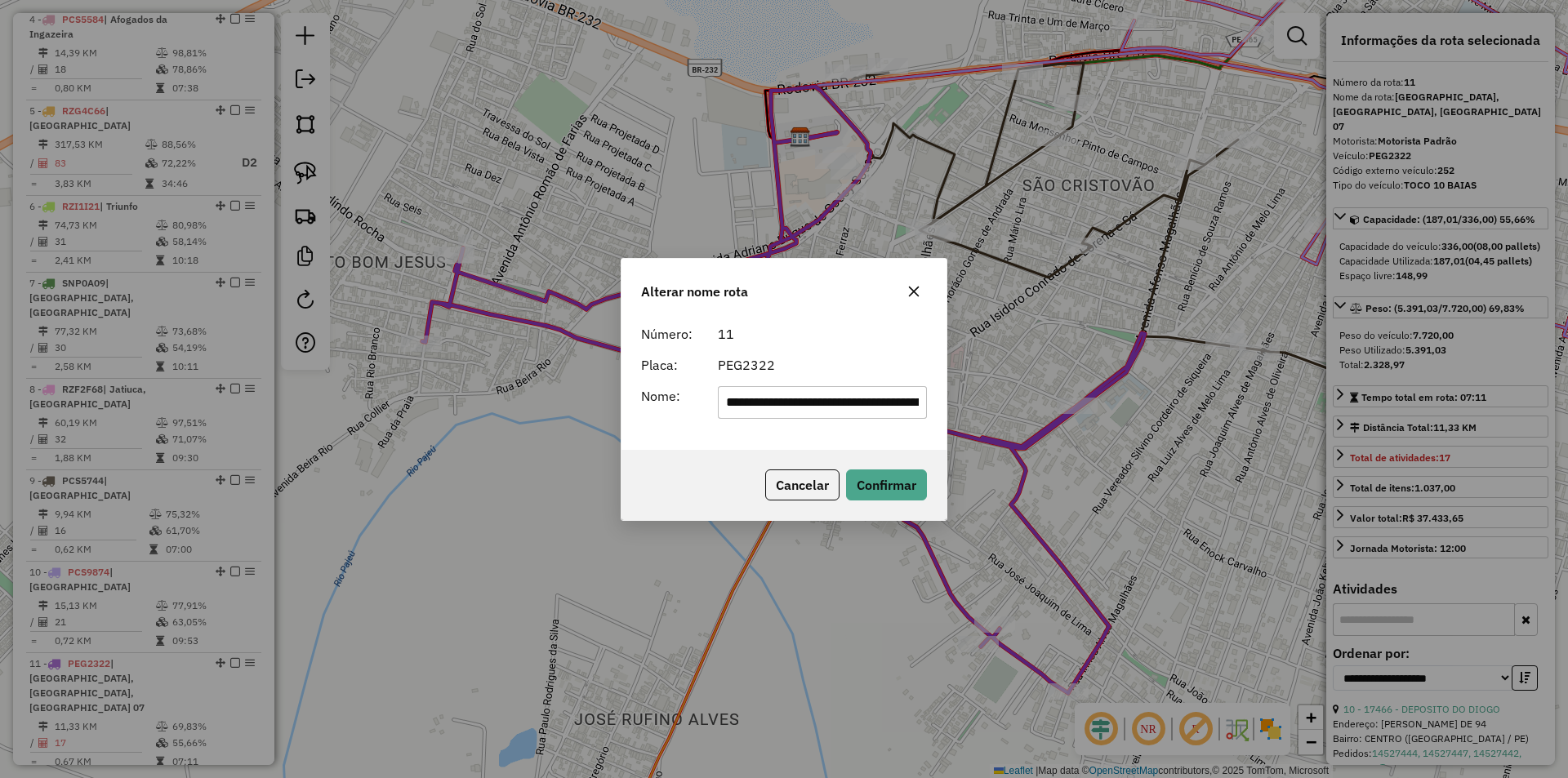
click at [1011, 396] on div "**********" at bounding box center [784, 389] width 1568 height 778
type input "**********"
click at [894, 362] on div "PEG2322" at bounding box center [822, 365] width 229 height 20
click at [897, 490] on button "Confirmar" at bounding box center [886, 485] width 81 height 31
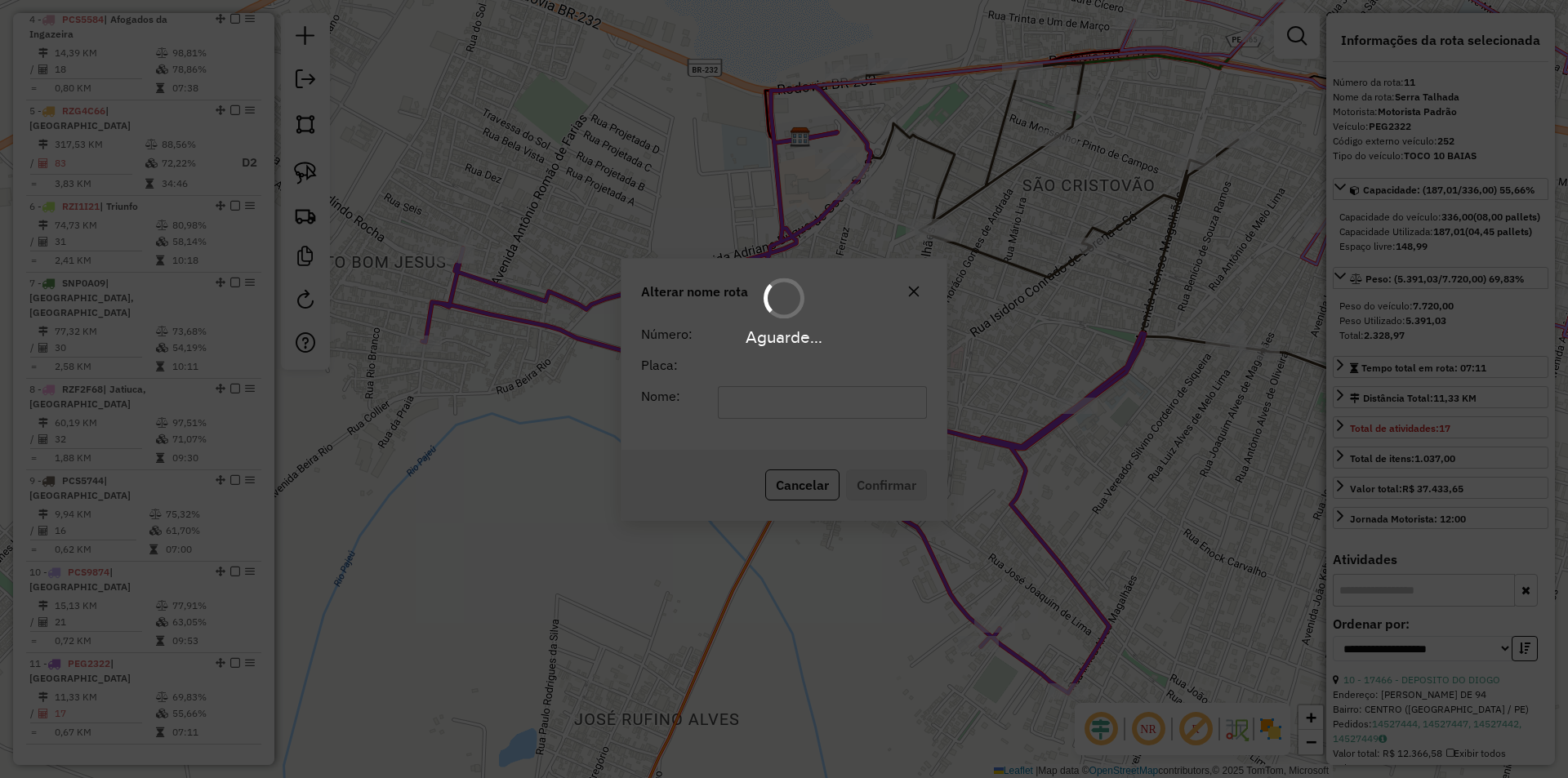
scroll to position [866, 0]
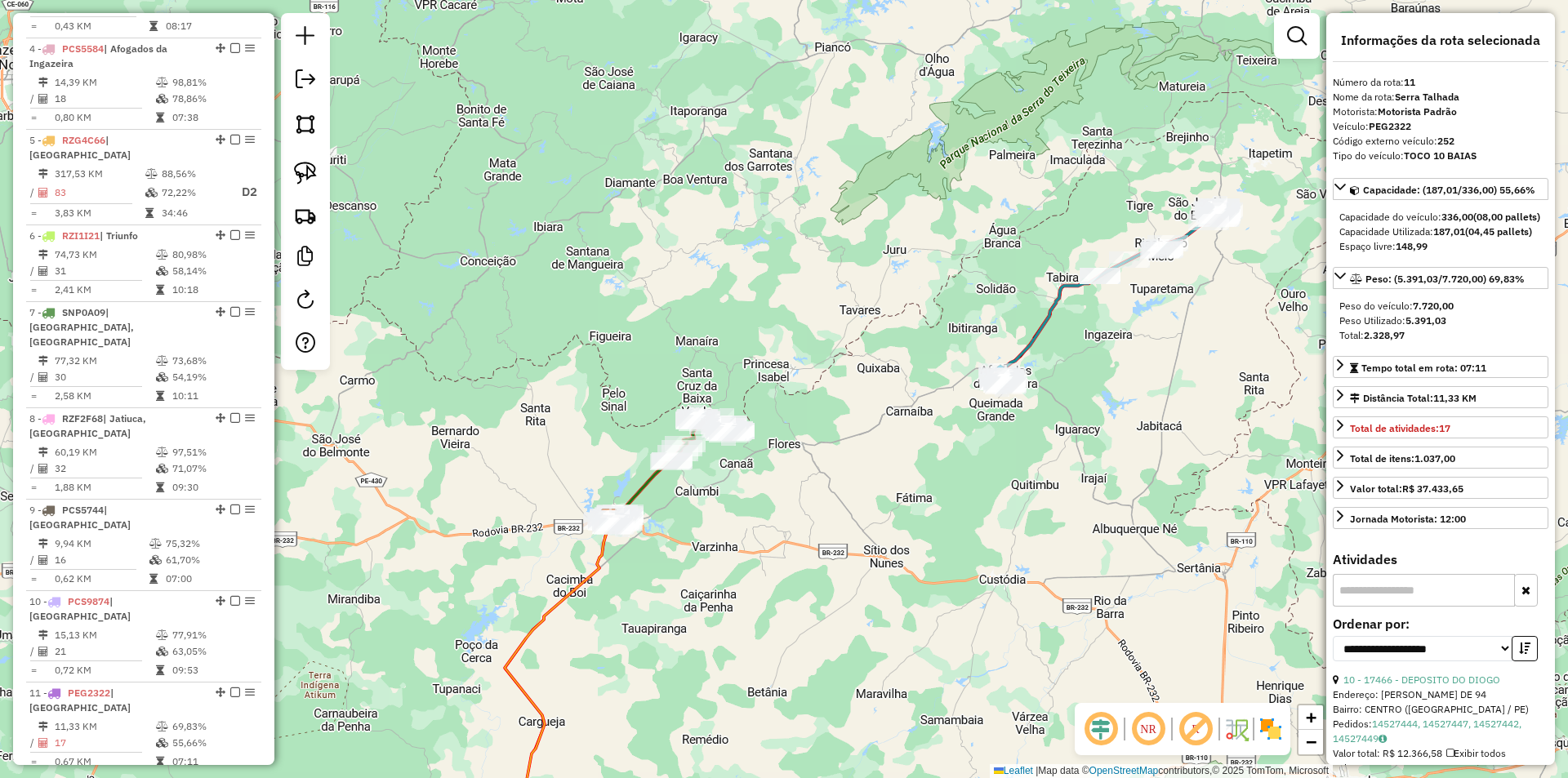
drag, startPoint x: 713, startPoint y: 603, endPoint x: 716, endPoint y: 420, distance: 183.0
click at [712, 435] on div "Janela de atendimento Grade de atendimento Capacidade Transportadoras Veículos …" at bounding box center [784, 389] width 1568 height 778
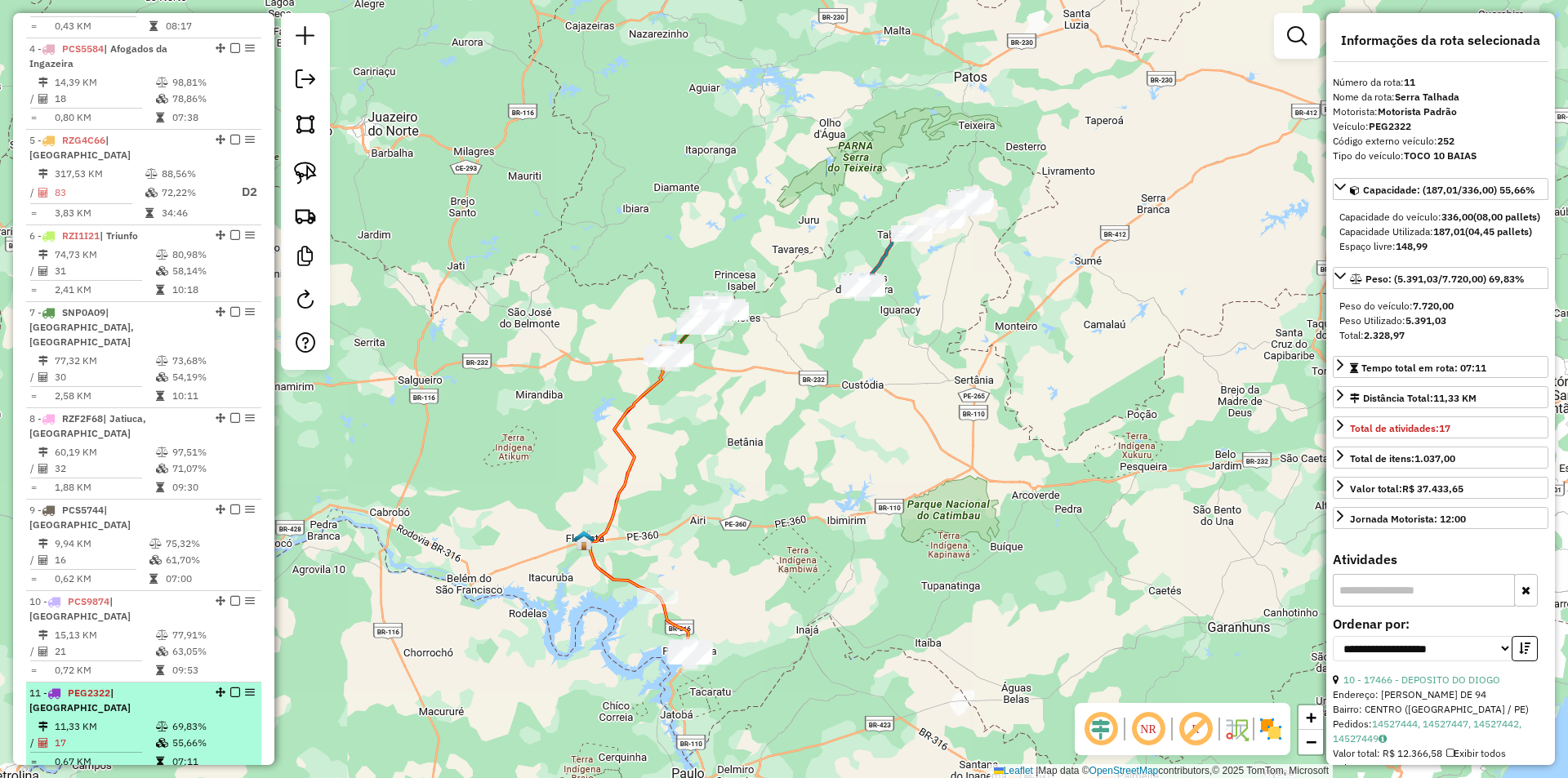
click at [131, 687] on span "| Serra Talhada" at bounding box center [80, 700] width 101 height 27
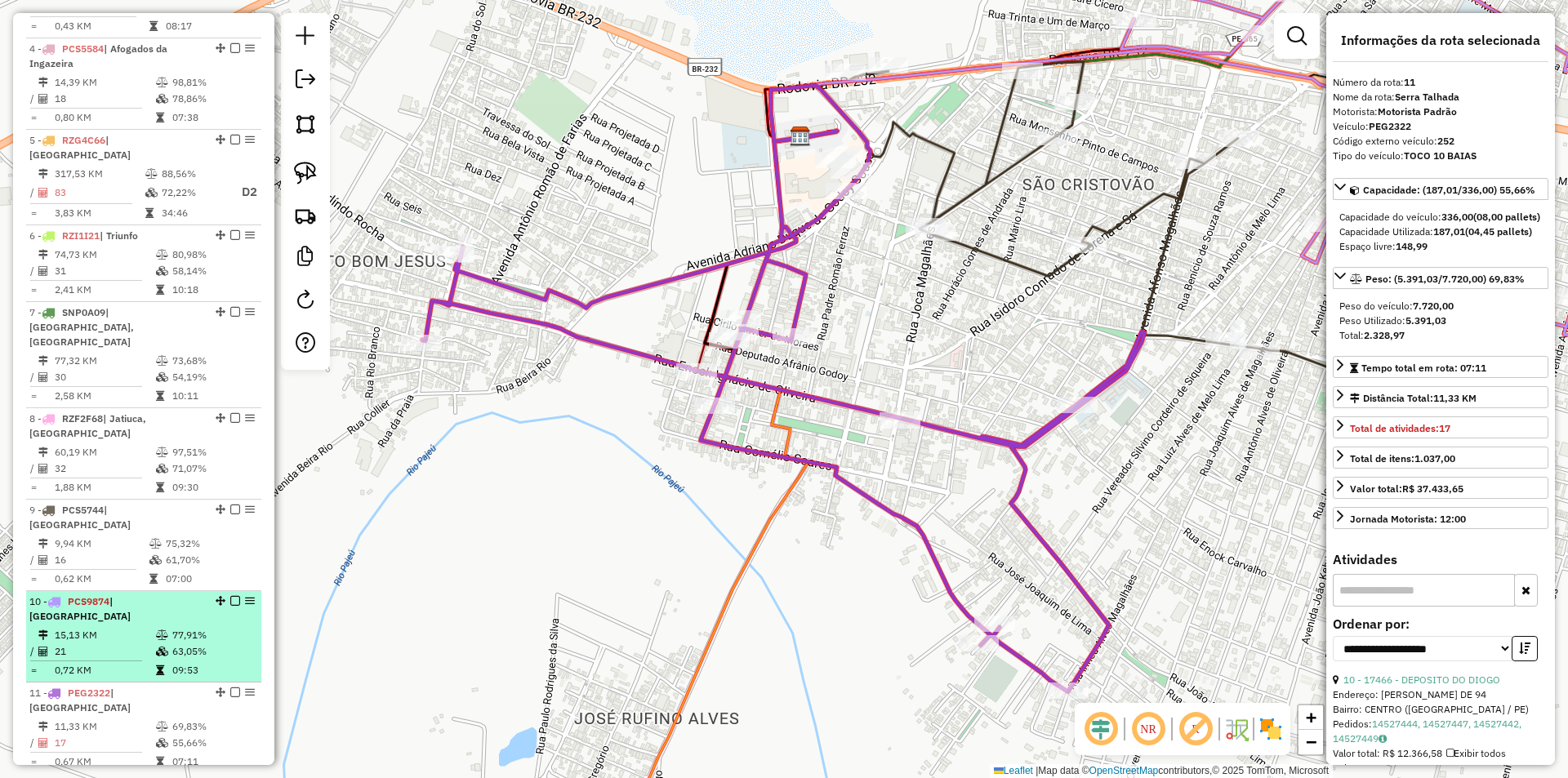
click at [187, 644] on td "63,05%" at bounding box center [212, 652] width 82 height 16
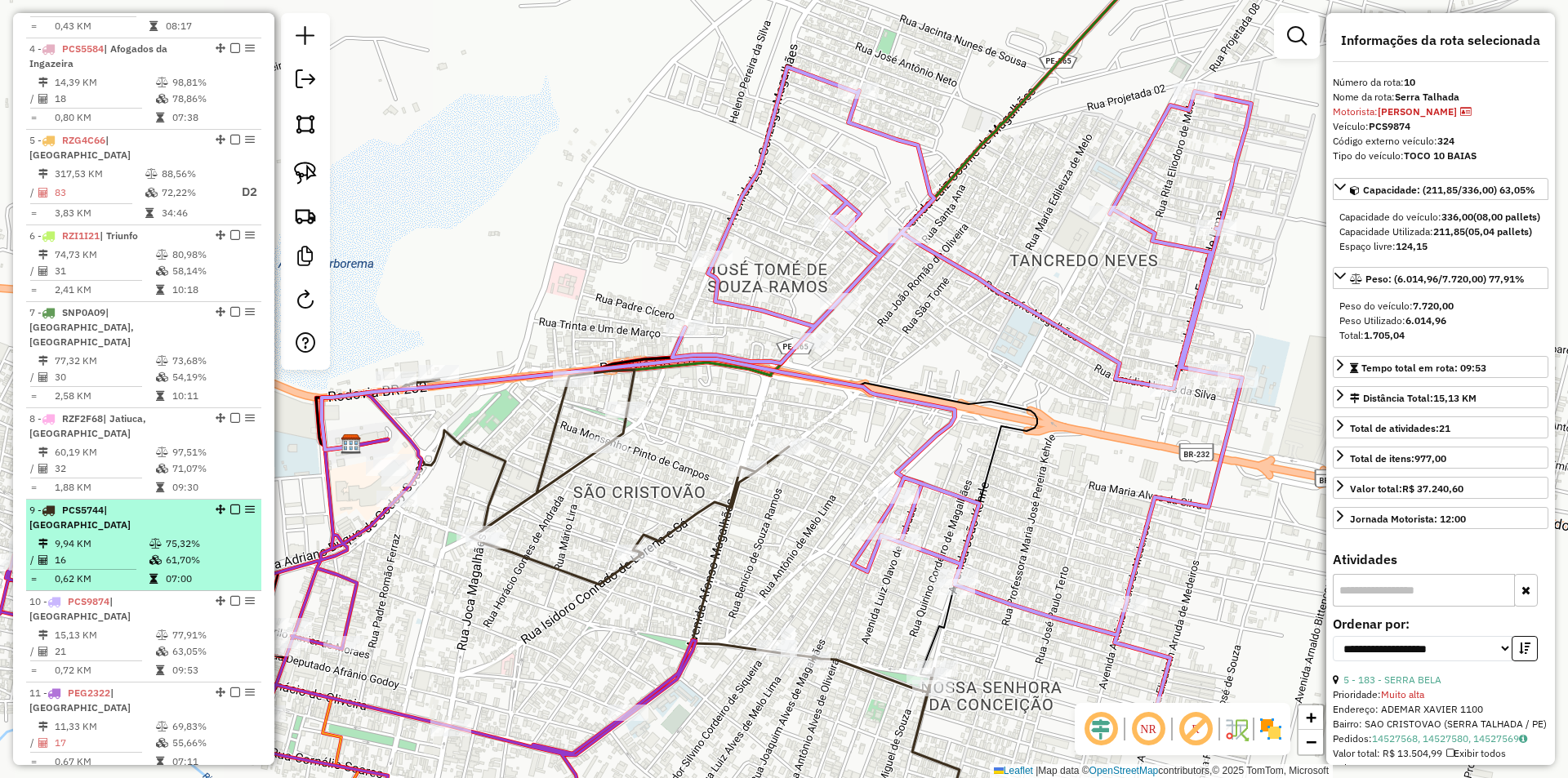
click at [169, 552] on td "61,70%" at bounding box center [209, 560] width 89 height 16
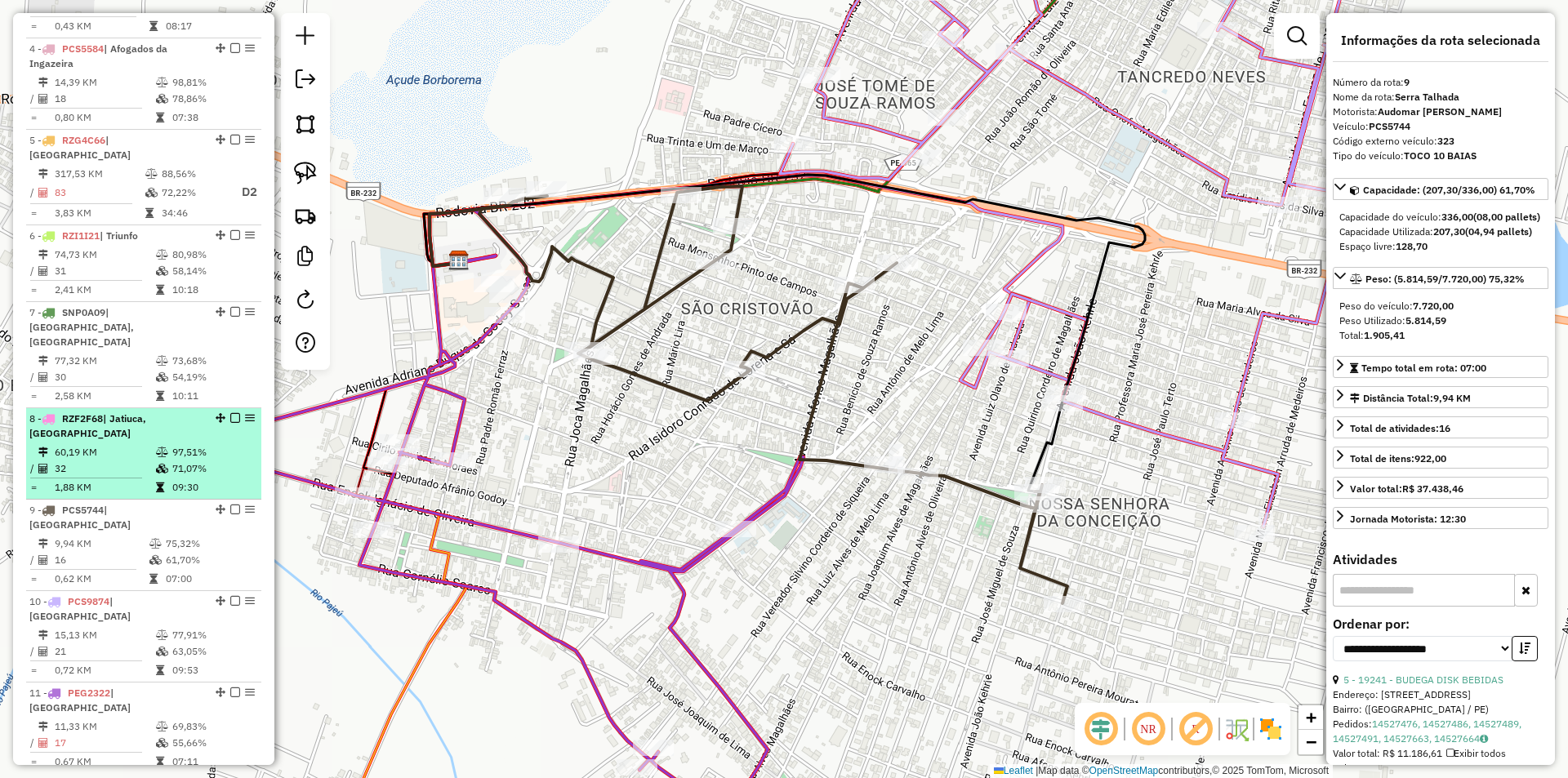
click at [180, 461] on td "71,07%" at bounding box center [212, 469] width 82 height 16
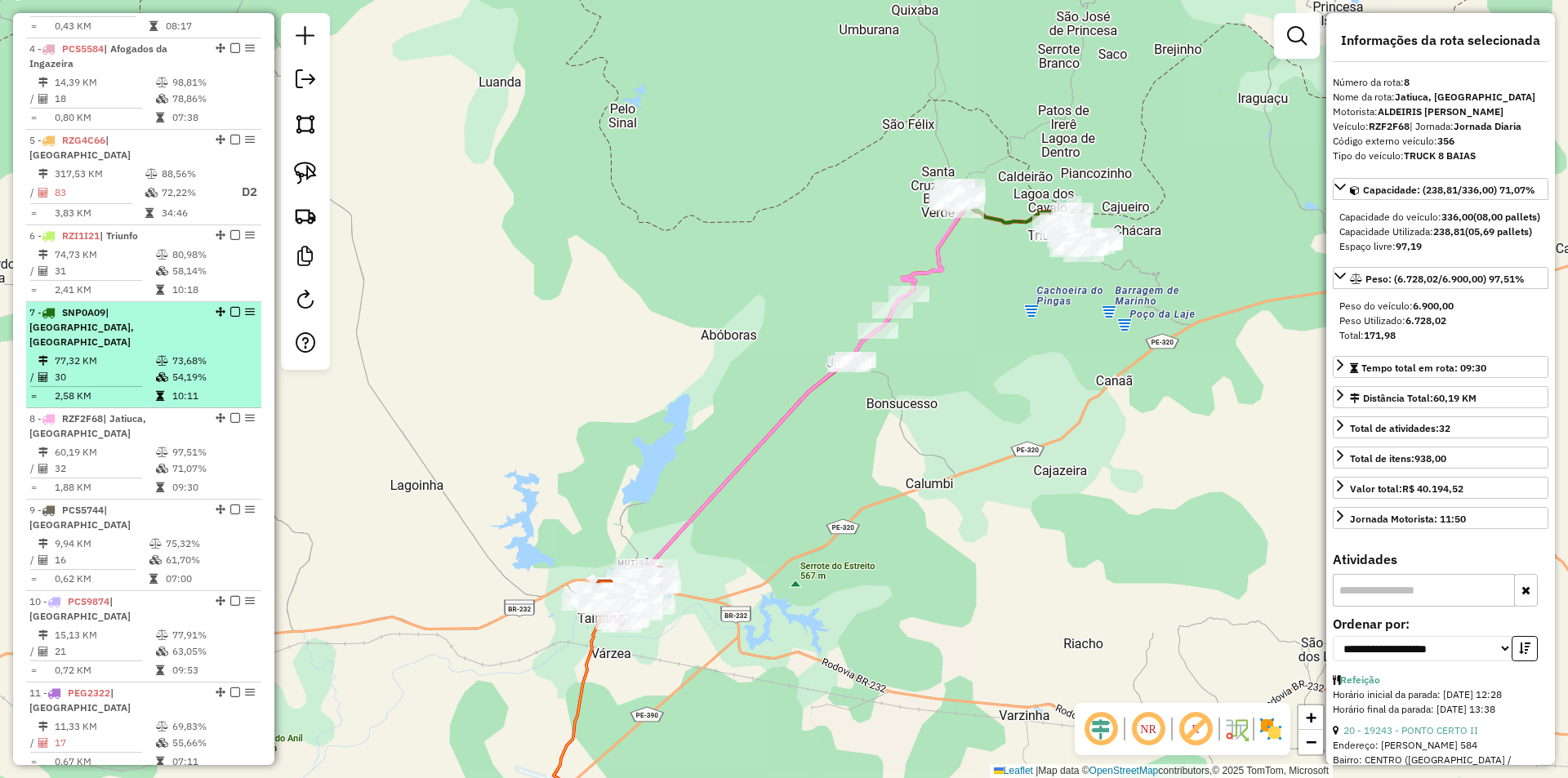
click at [191, 388] on td "10:11" at bounding box center [212, 396] width 82 height 16
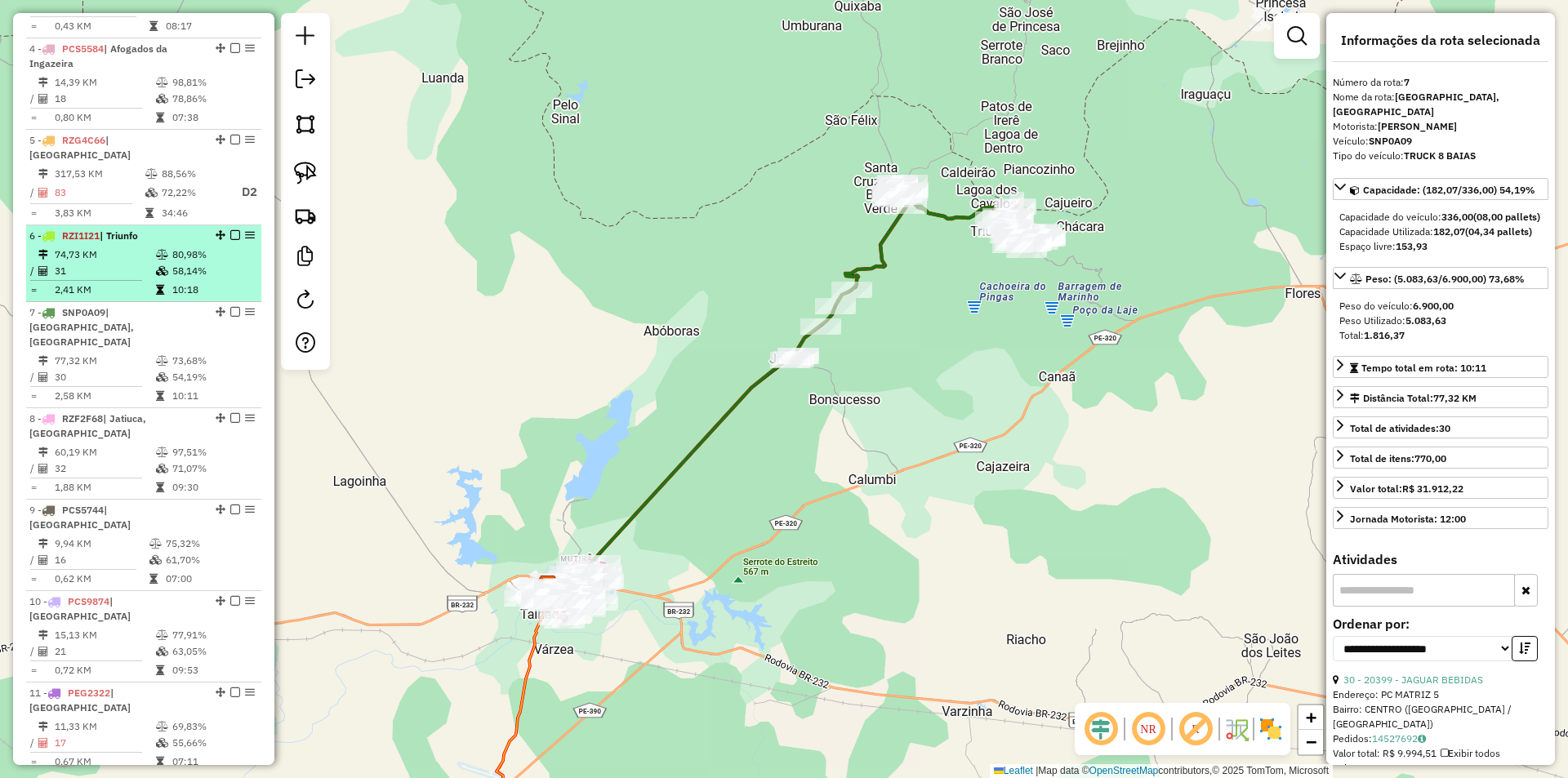
click at [189, 263] on td "58,14%" at bounding box center [212, 271] width 82 height 16
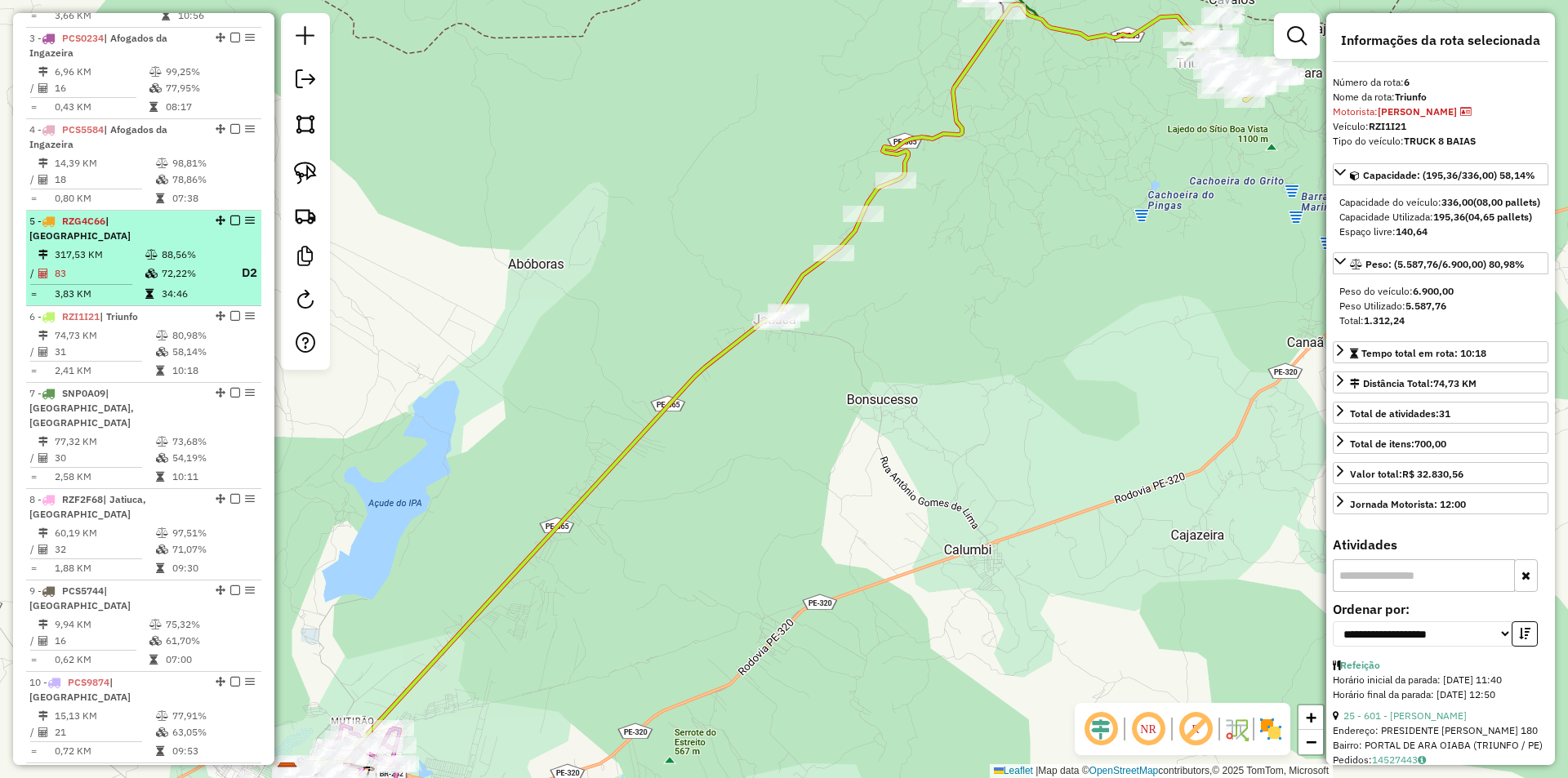
scroll to position [784, 0]
click at [192, 264] on td "72,22%" at bounding box center [193, 274] width 65 height 21
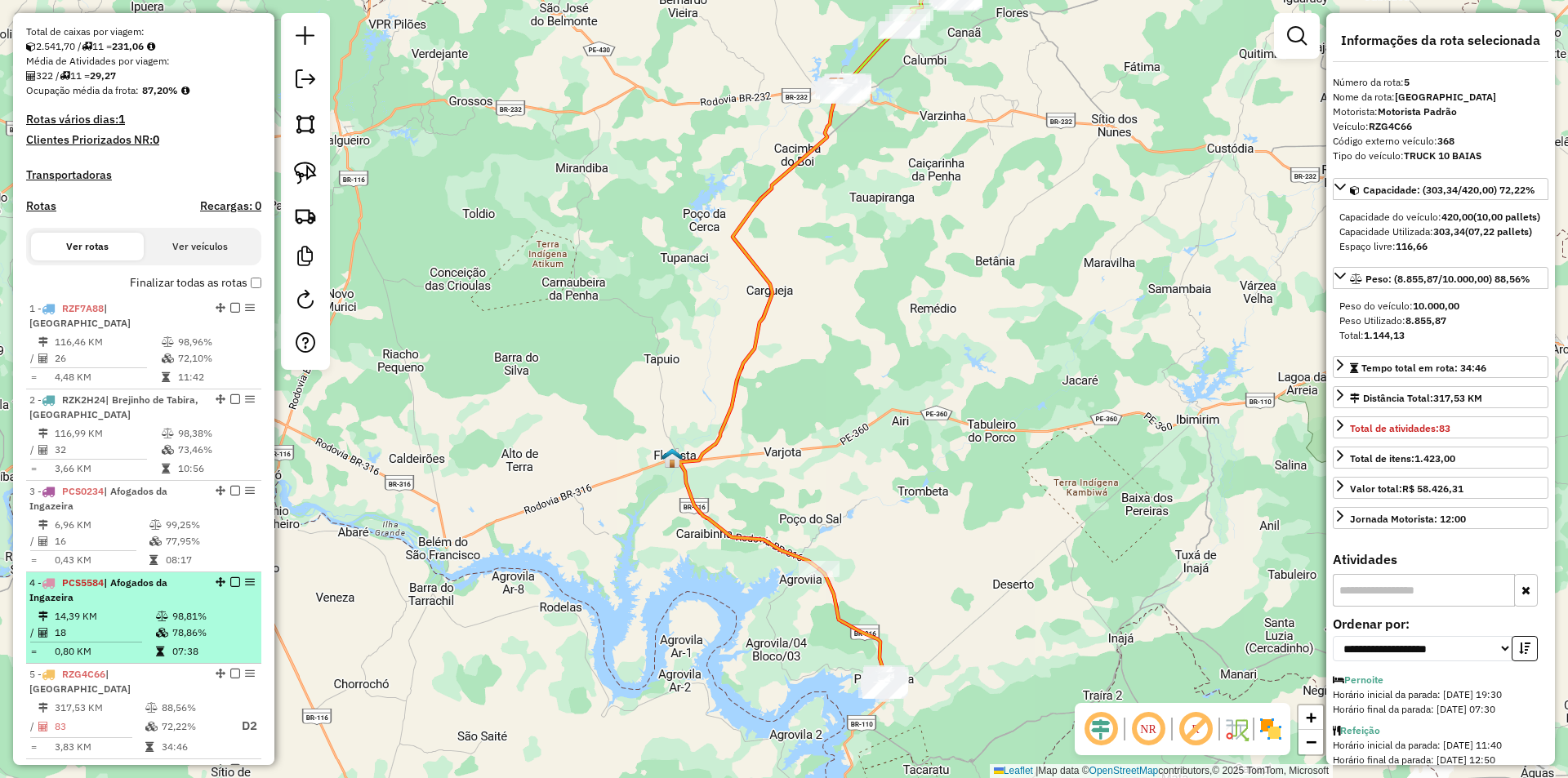
scroll to position [295, 0]
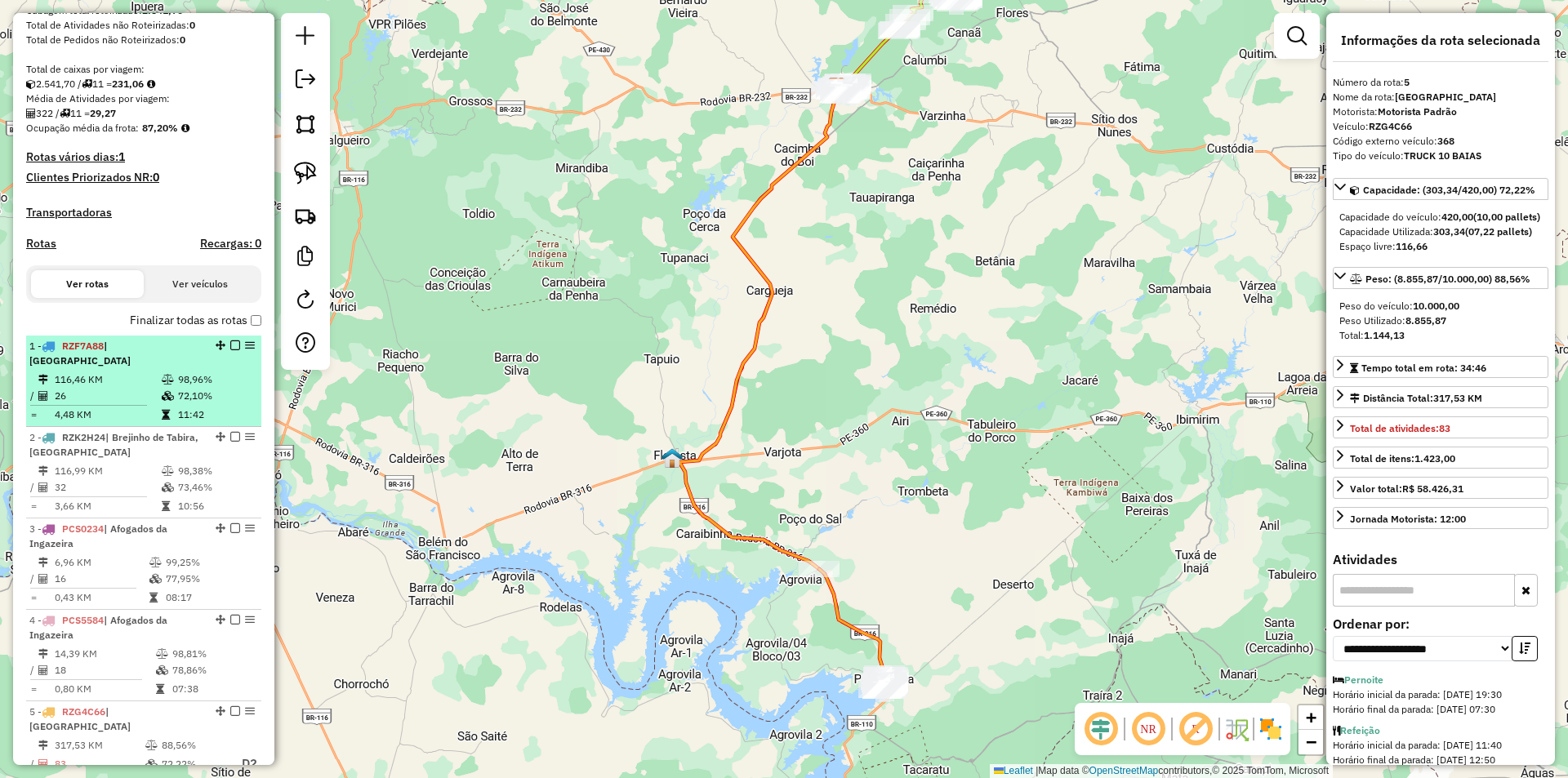
click at [178, 383] on td "98,96%" at bounding box center [216, 380] width 78 height 16
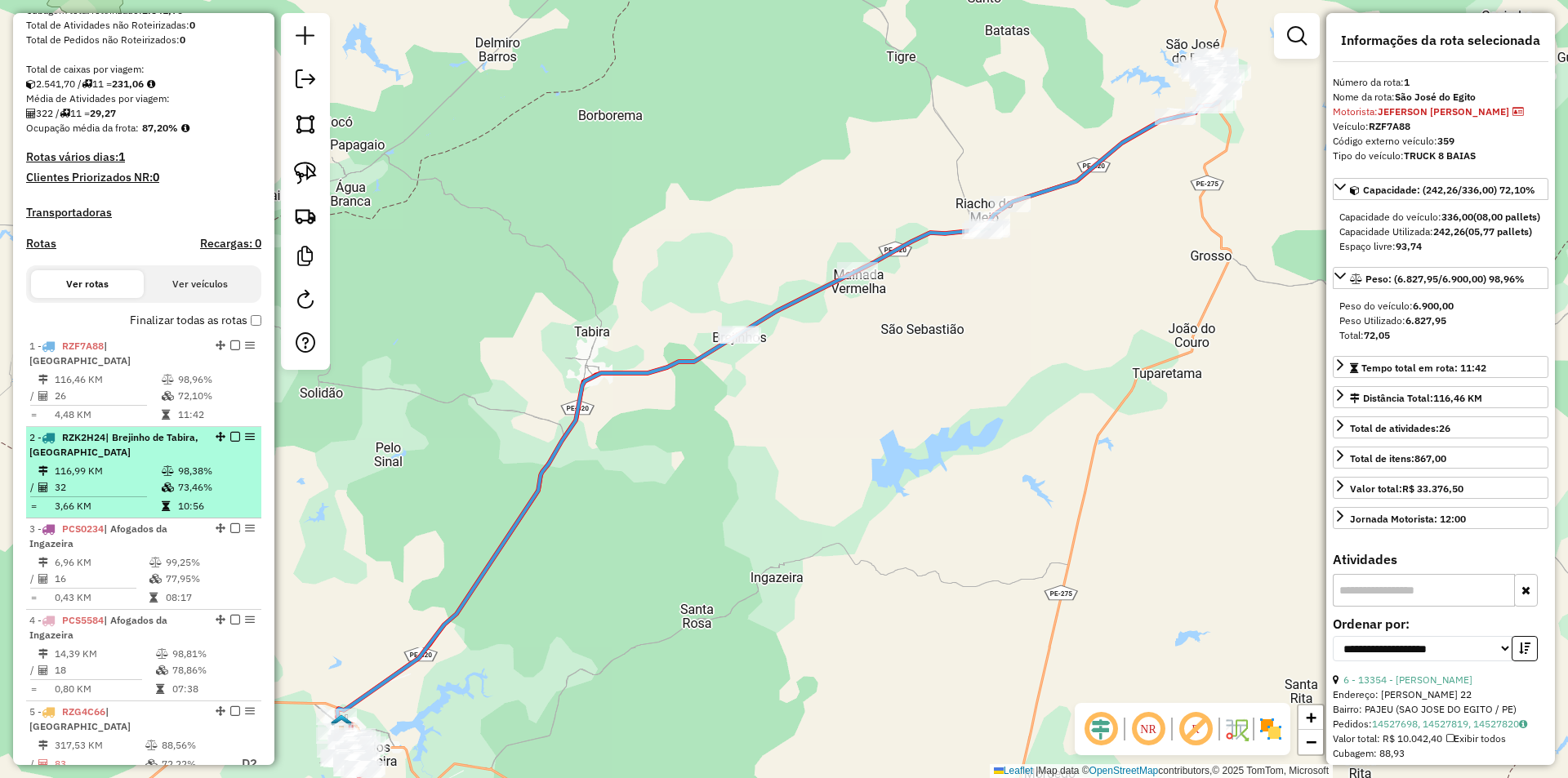
click at [170, 442] on div "2 - RZK2H24 | Brejinho de Tabira, São José do Egito" at bounding box center [116, 444] width 173 height 30
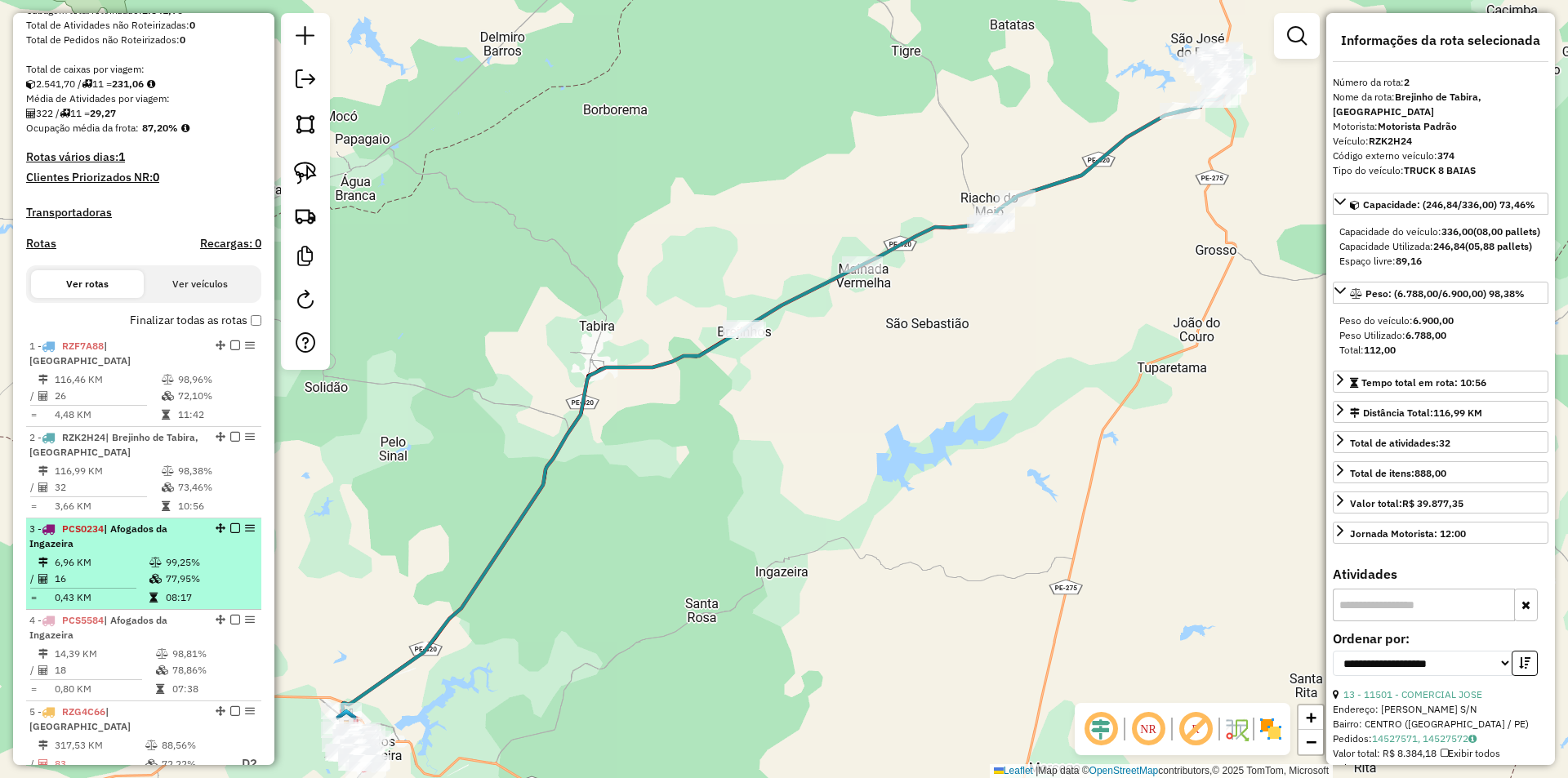
click at [150, 549] on div "3 - PCS0234 | Afogados da Ingazeira" at bounding box center [116, 536] width 173 height 30
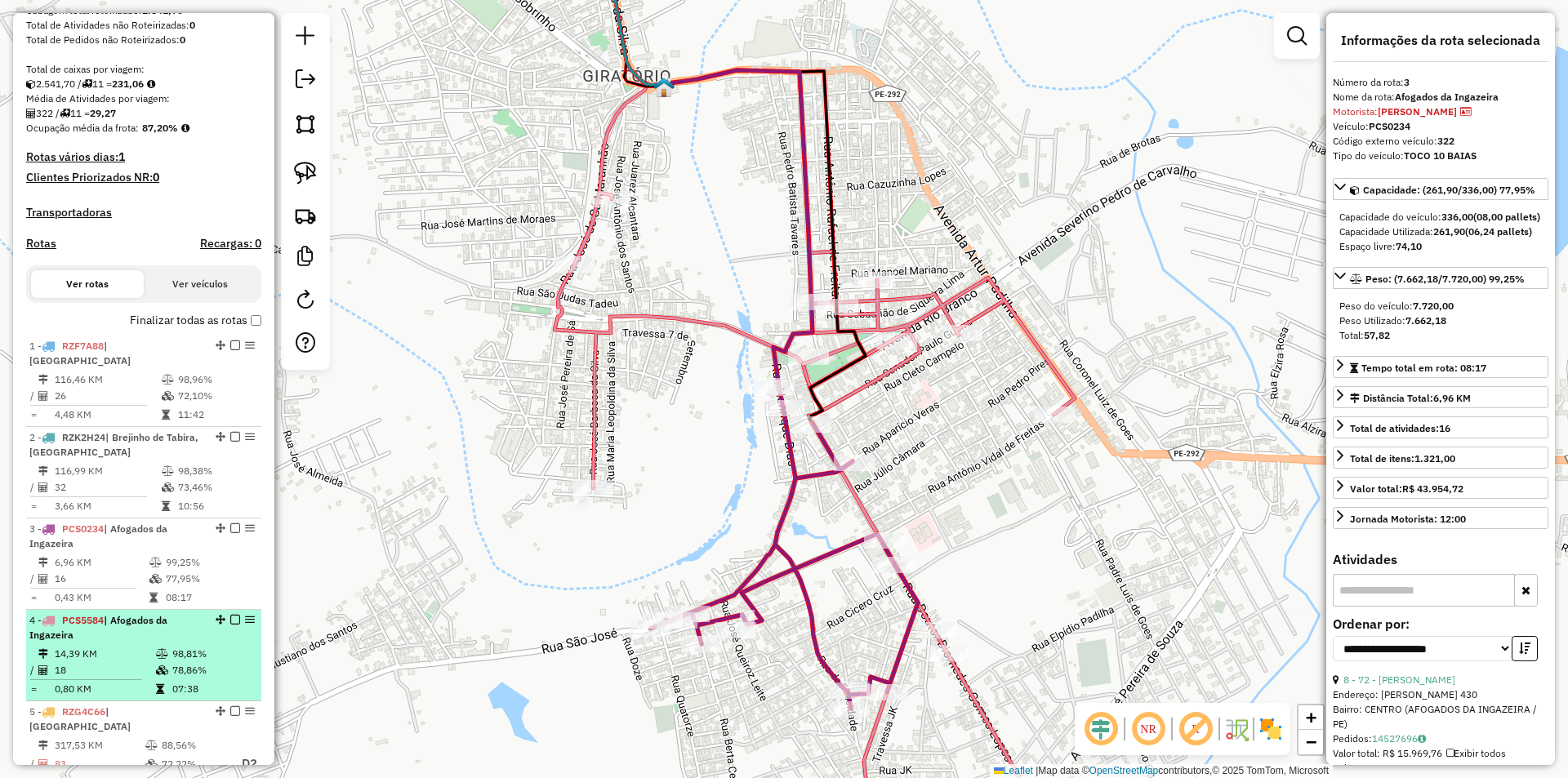
click at [164, 648] on td at bounding box center [163, 654] width 16 height 16
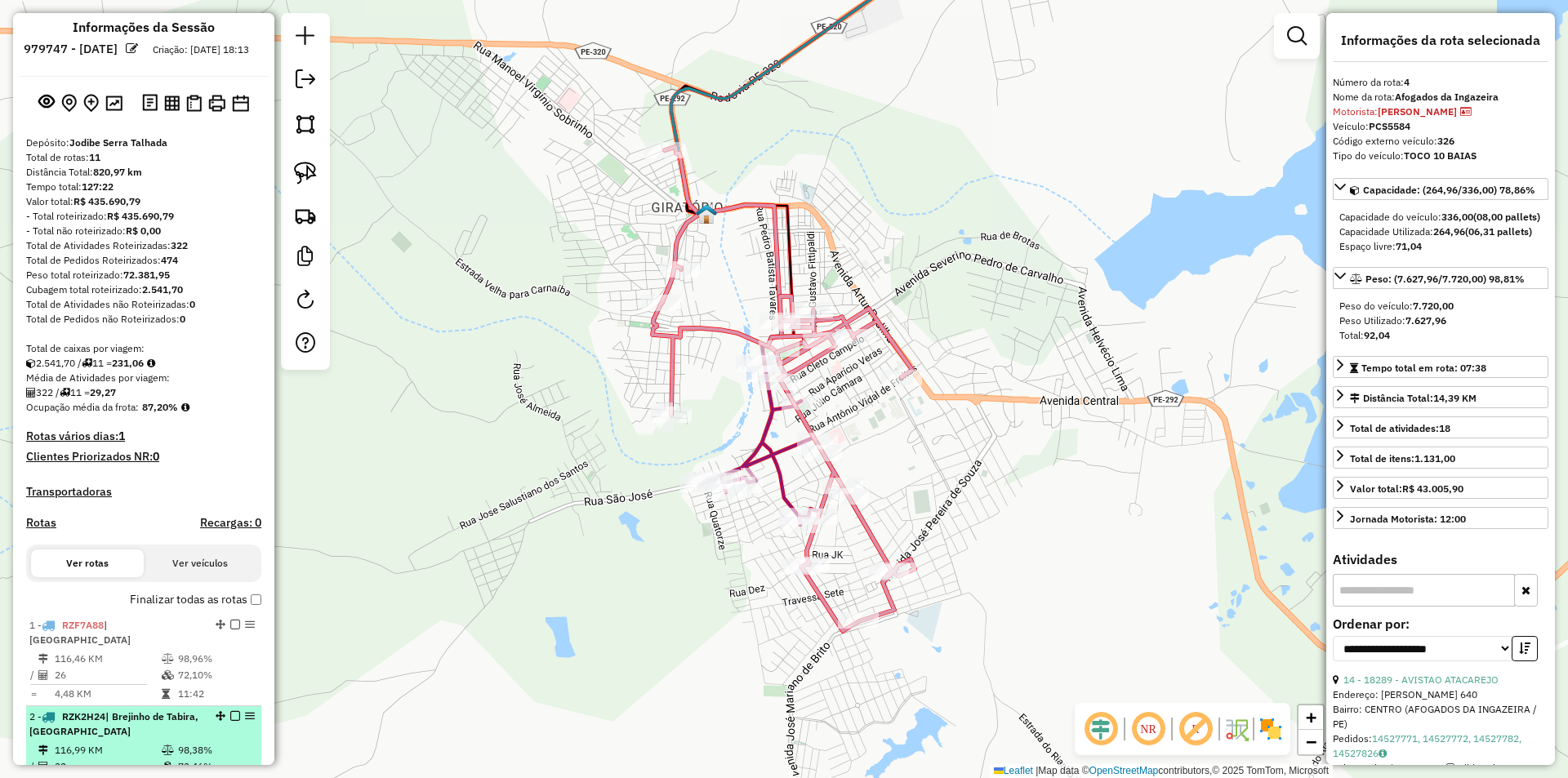
scroll to position [0, 0]
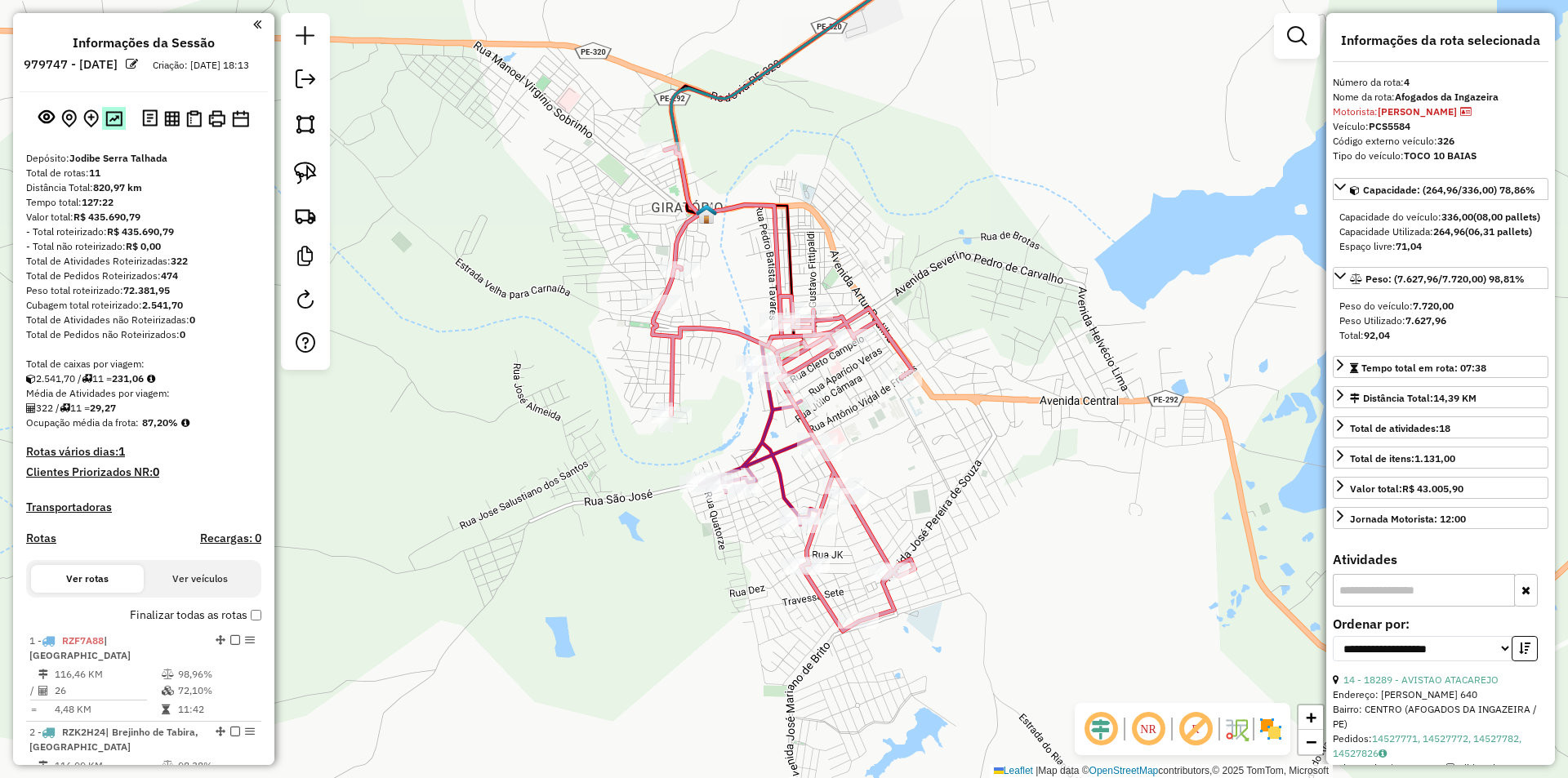
click at [107, 126] on img at bounding box center [114, 118] width 17 height 15
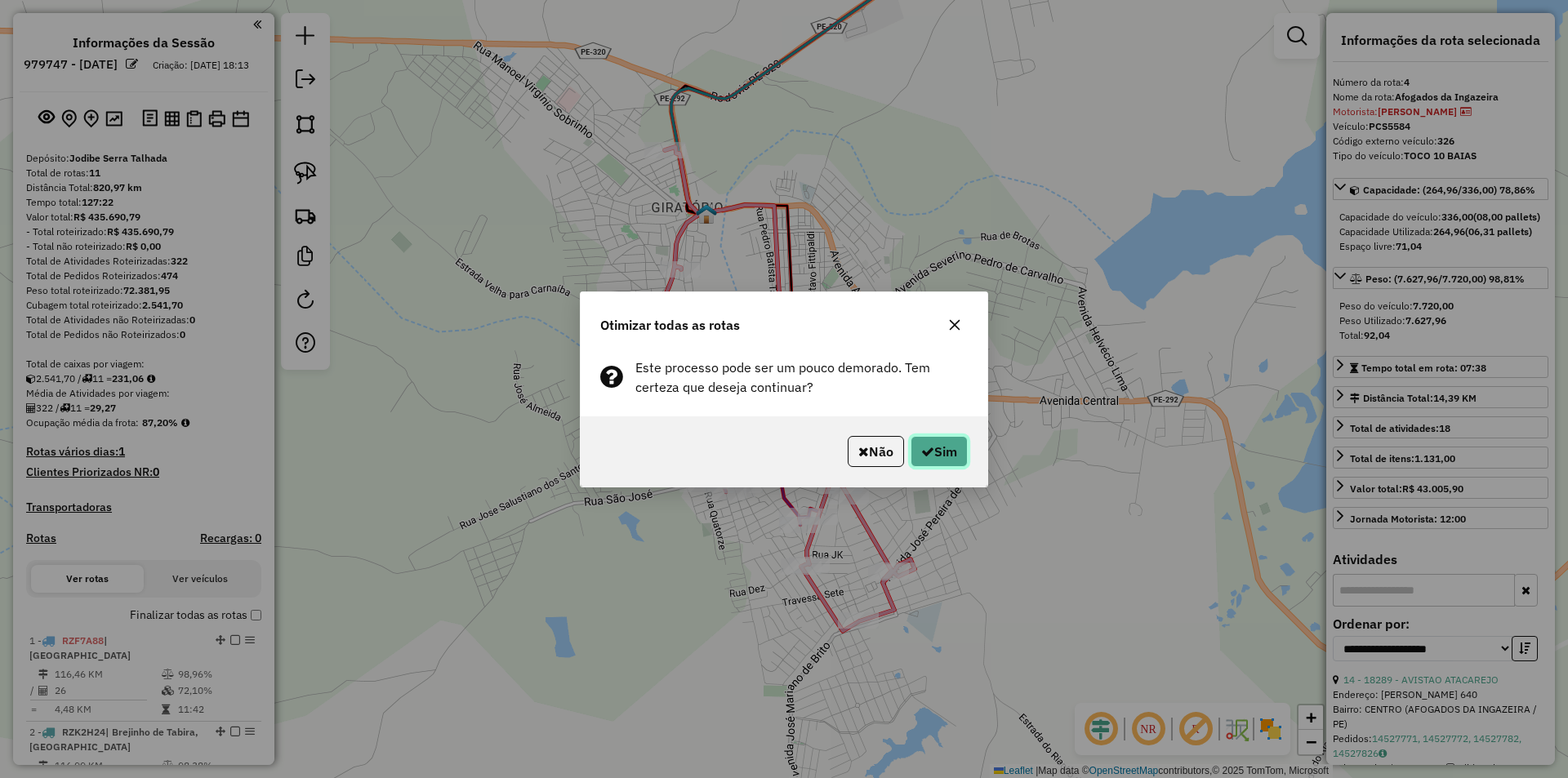
click at [964, 454] on button "Sim" at bounding box center [939, 452] width 57 height 31
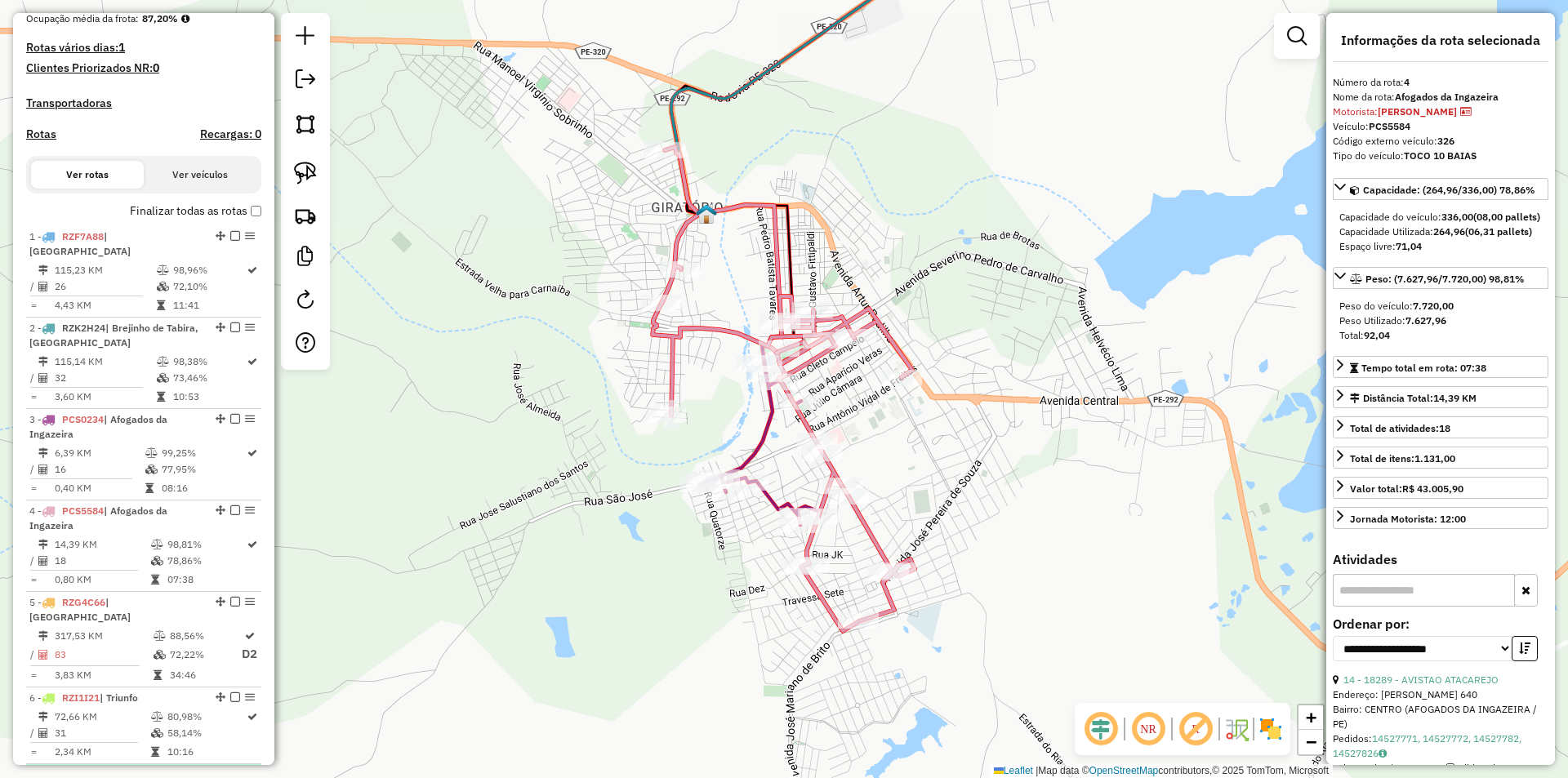
scroll to position [376, 0]
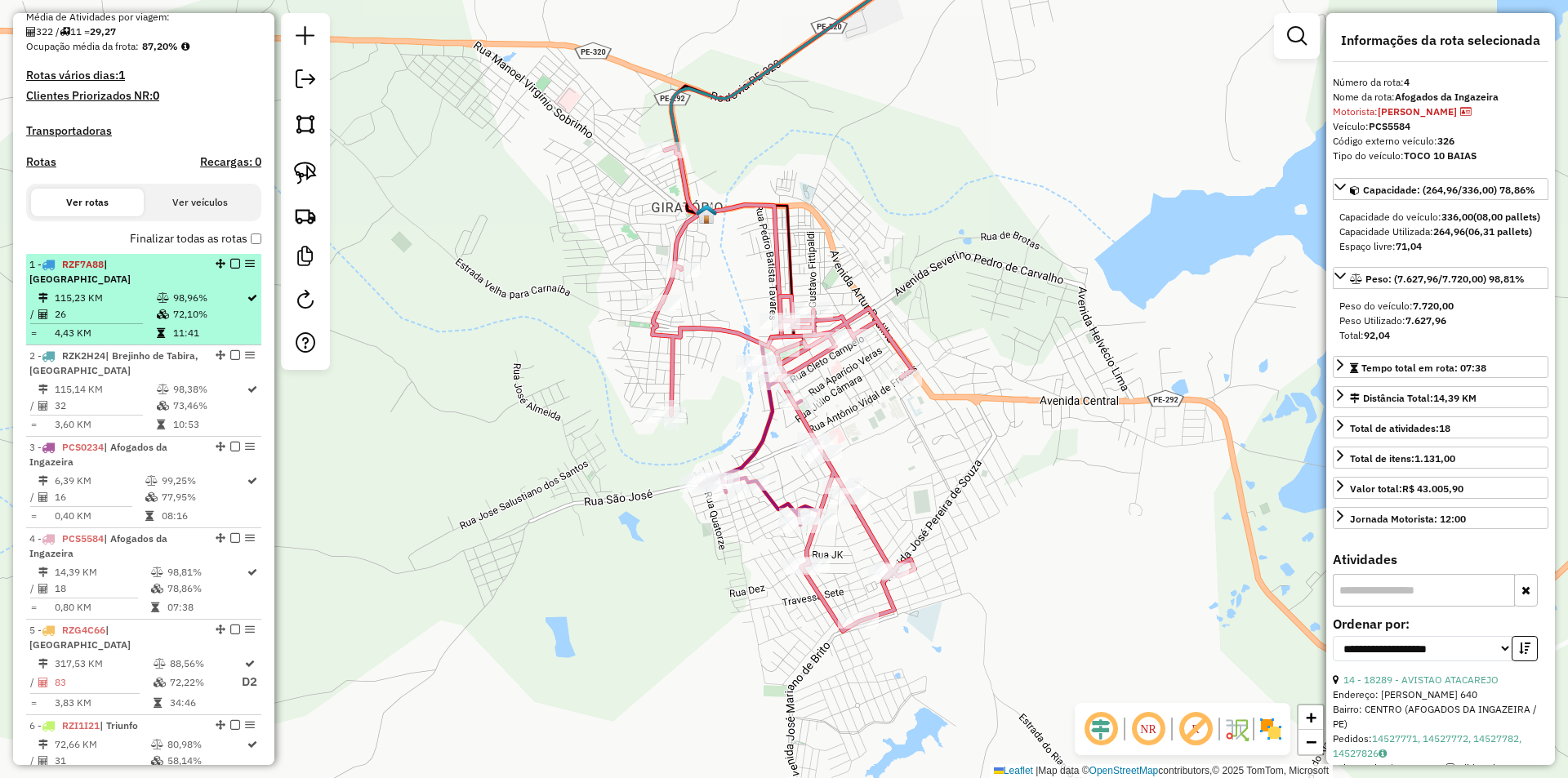
click at [192, 321] on td "72,10%" at bounding box center [209, 315] width 74 height 16
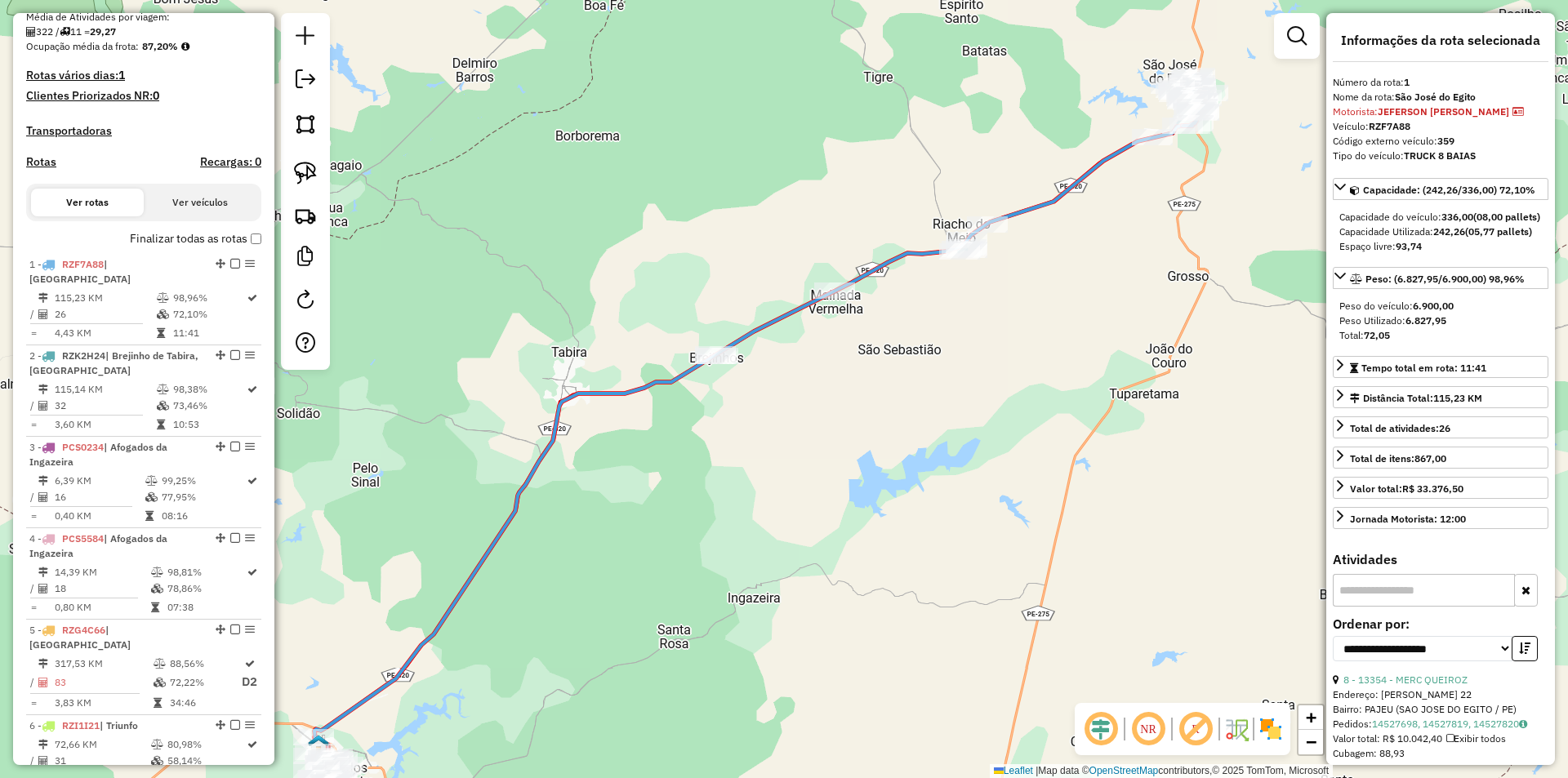
drag, startPoint x: 971, startPoint y: 358, endPoint x: 764, endPoint y: 485, distance: 242.9
click at [764, 487] on div "Janela de atendimento Grade de atendimento Capacidade Transportadoras Veículos …" at bounding box center [784, 389] width 1568 height 778
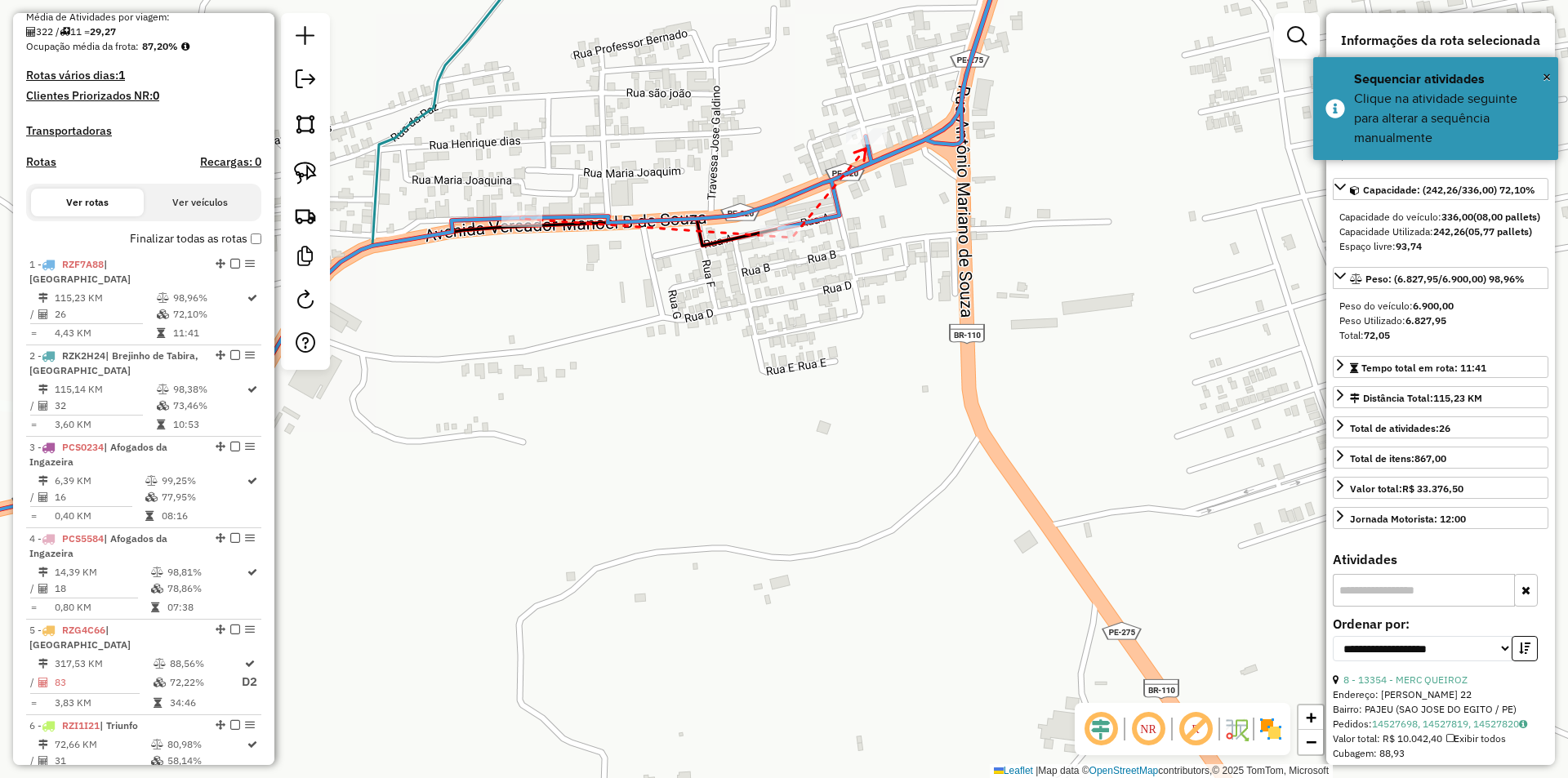
click at [866, 149] on icon at bounding box center [859, 155] width 12 height 13
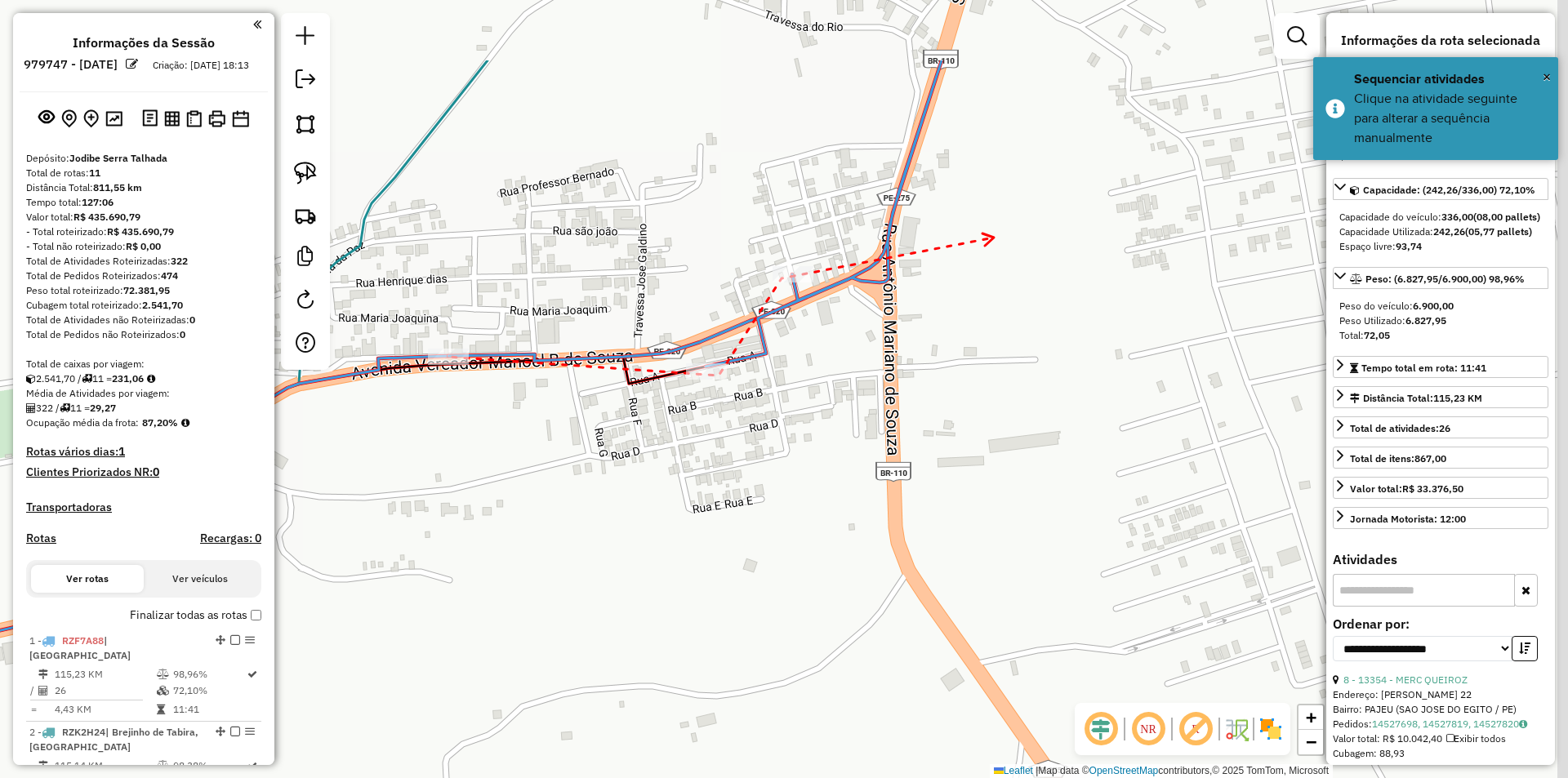
select select "**********"
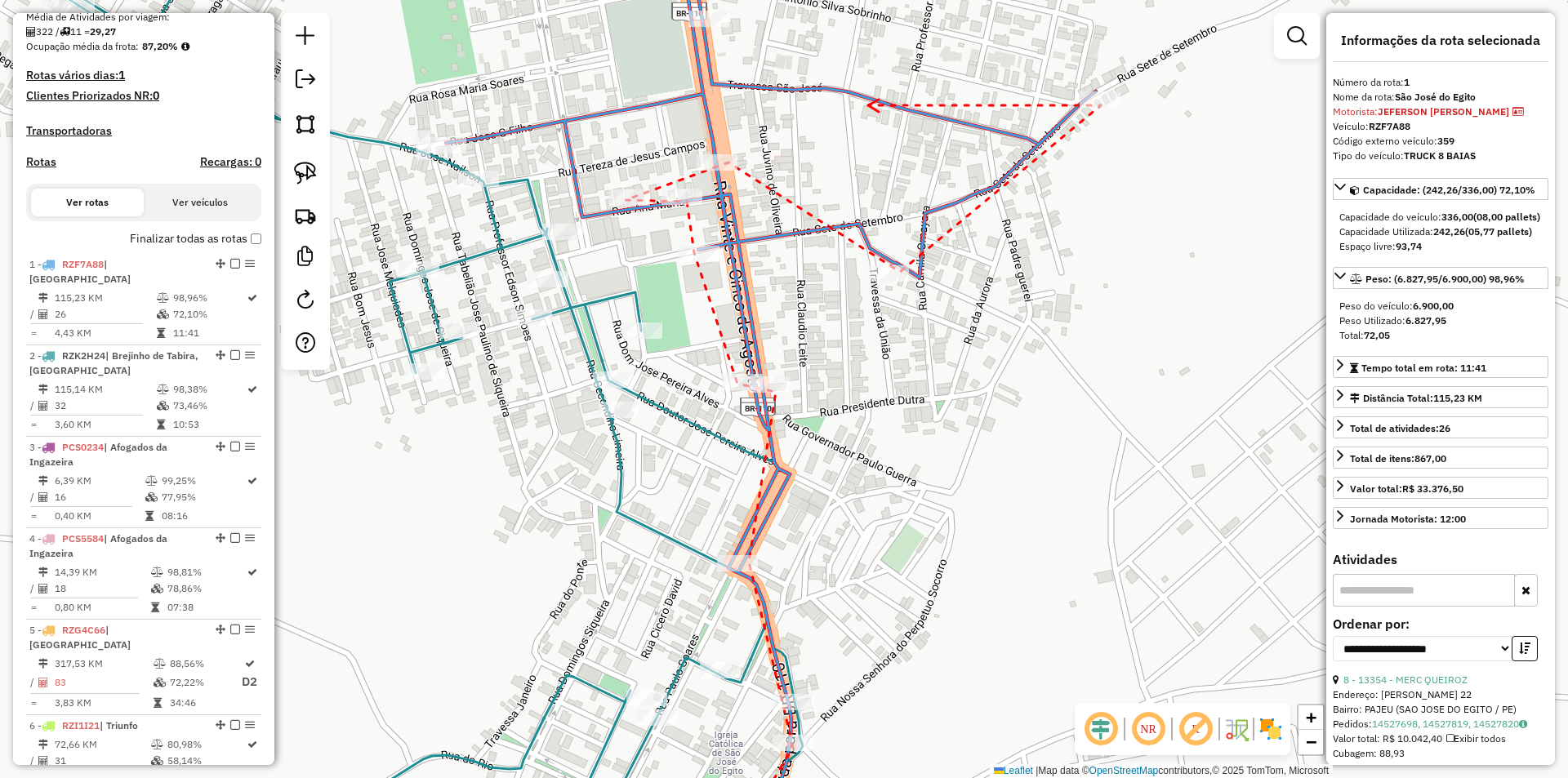
drag, startPoint x: 834, startPoint y: 223, endPoint x: 889, endPoint y: 318, distance: 109.8
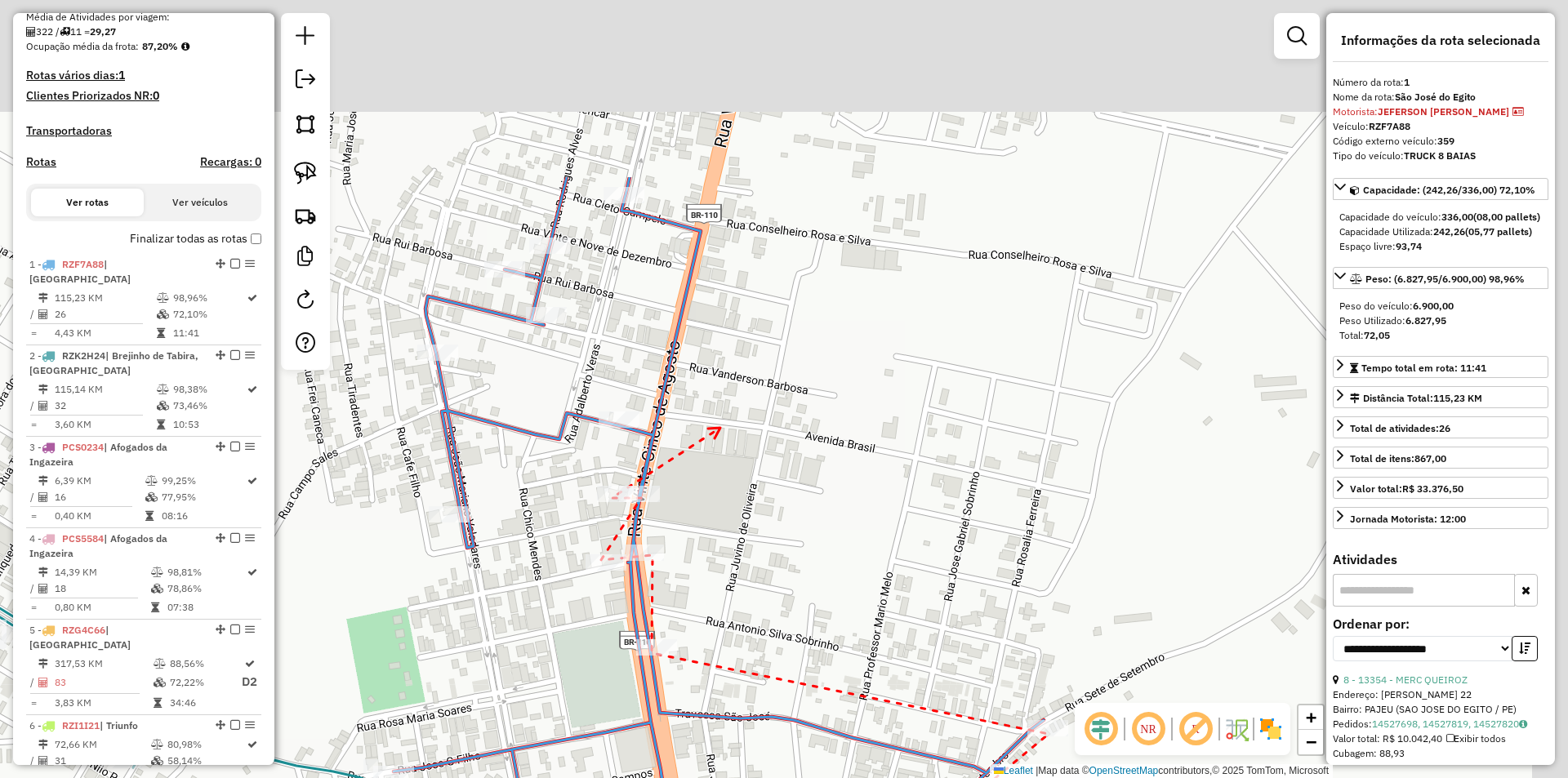
drag, startPoint x: 779, startPoint y: 154, endPoint x: 722, endPoint y: 385, distance: 237.9
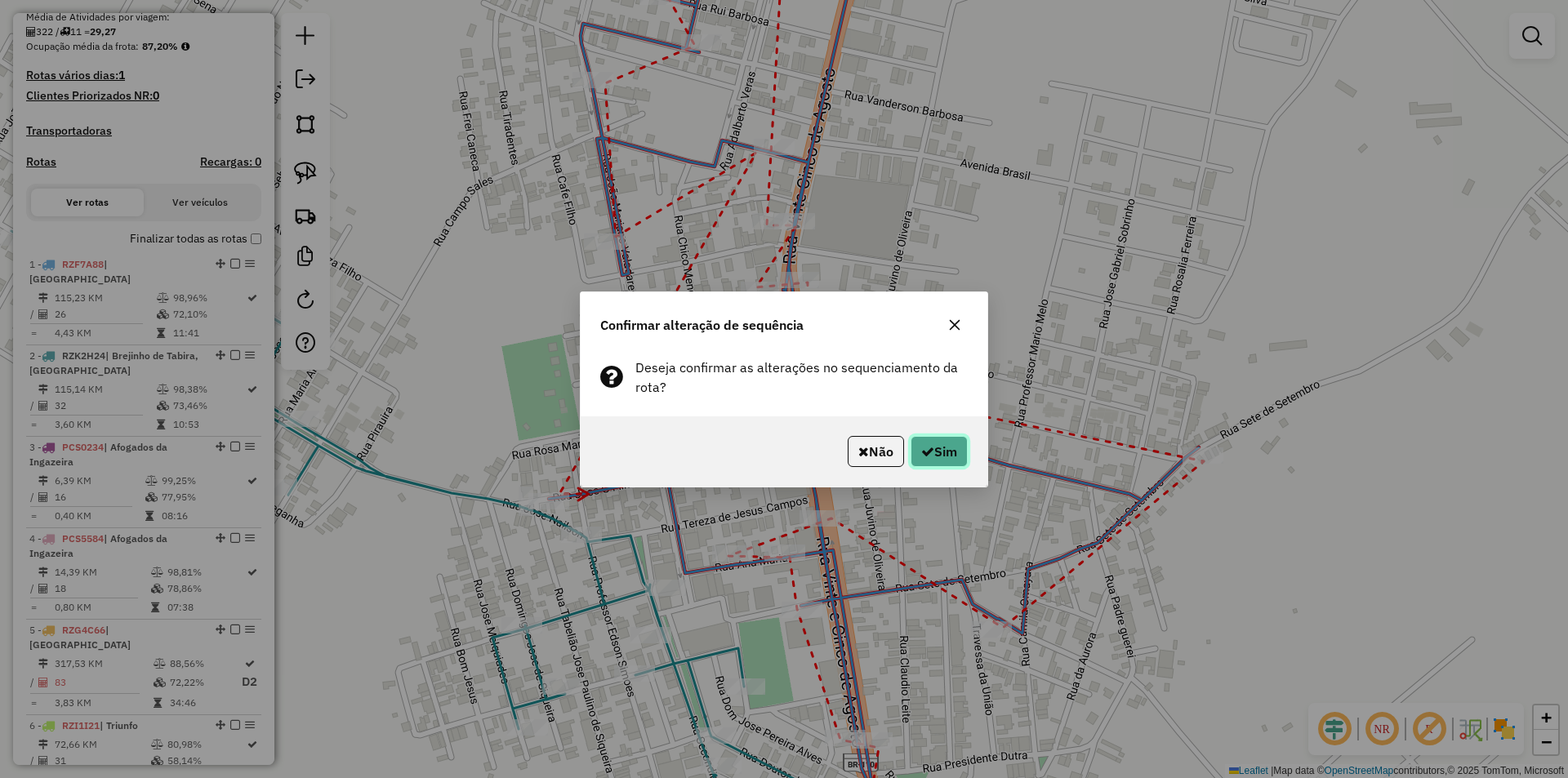
click at [933, 442] on button "Sim" at bounding box center [939, 452] width 57 height 31
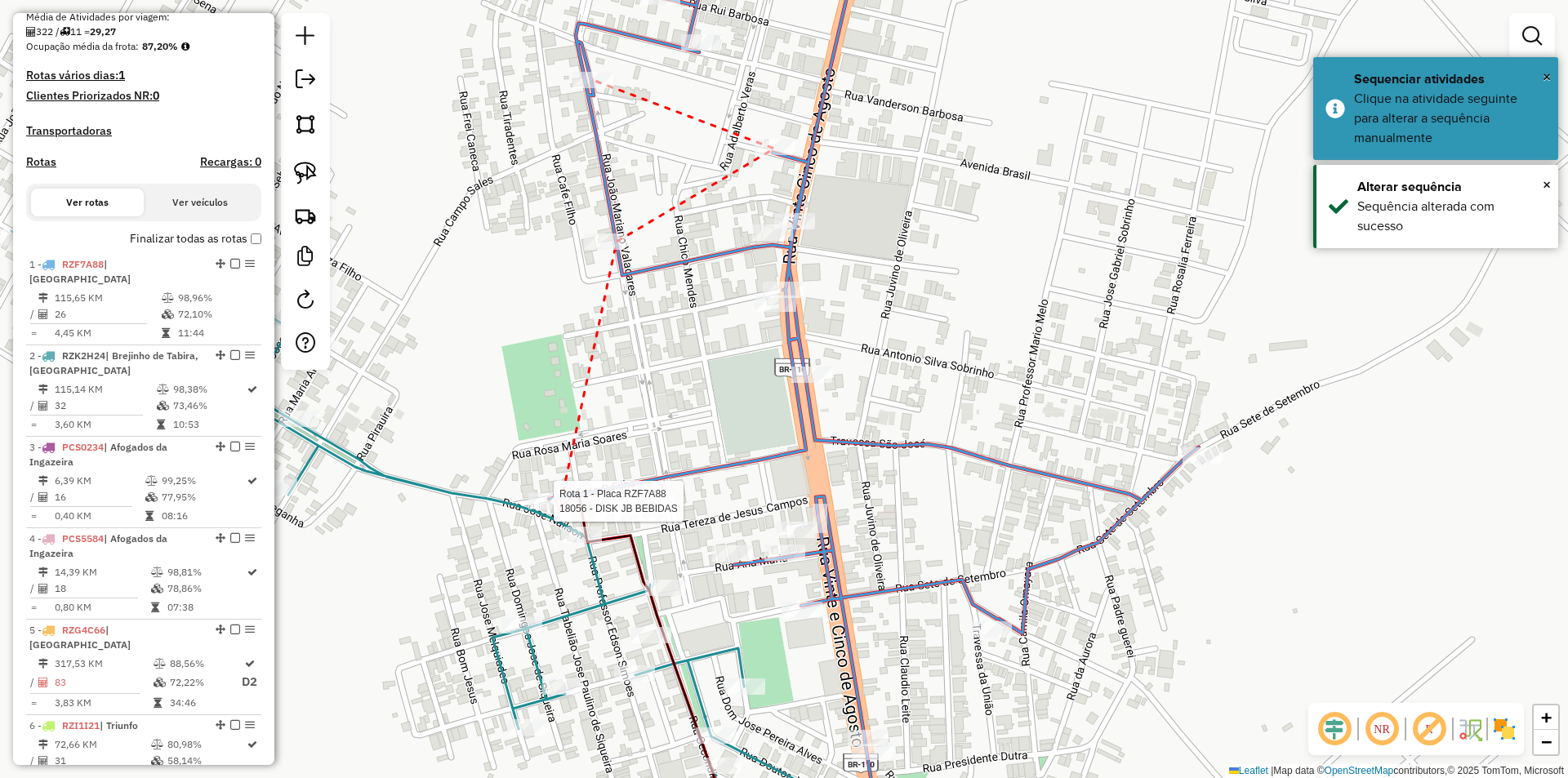
click at [559, 509] on div at bounding box center [548, 501] width 41 height 16
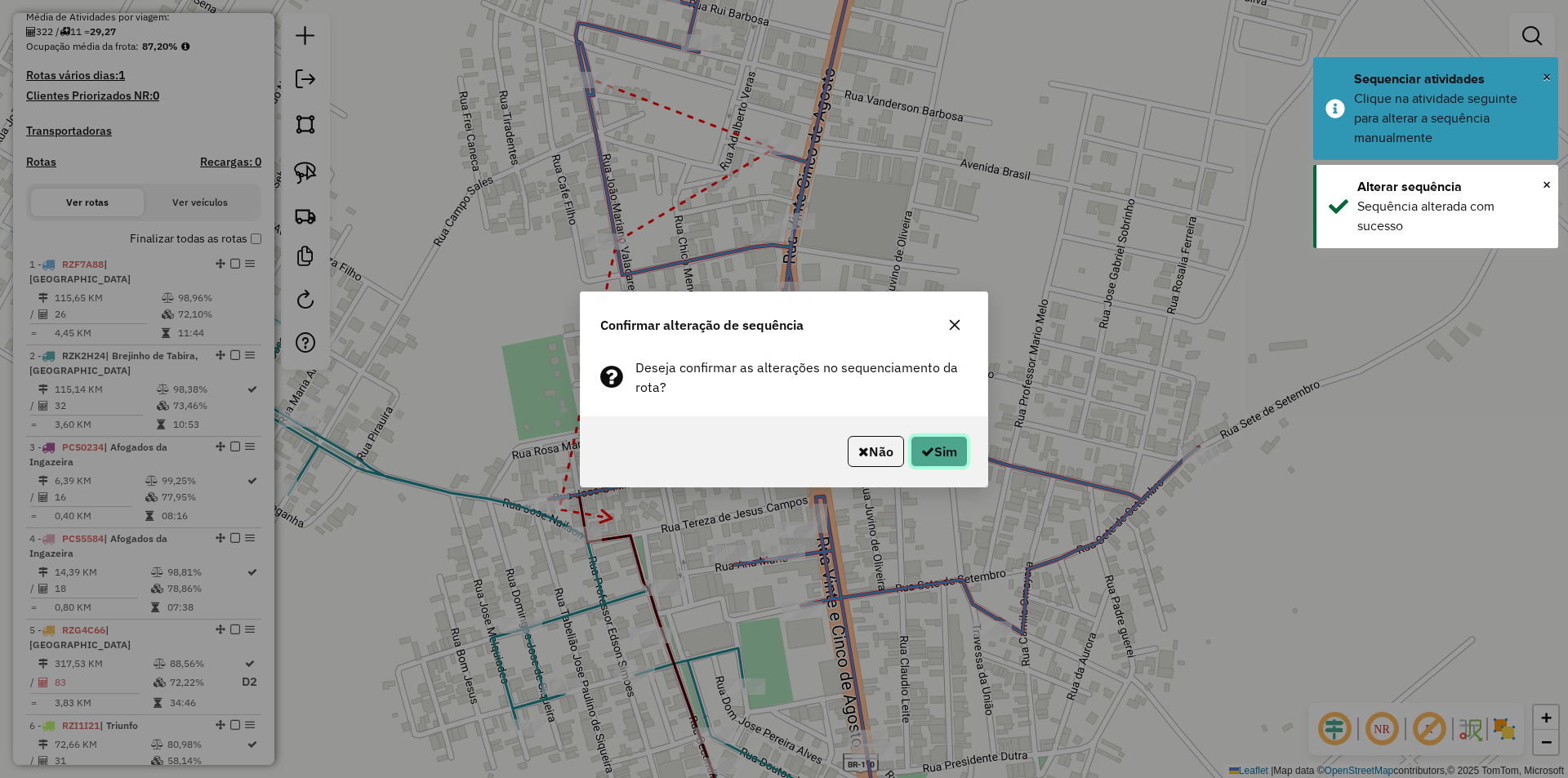
click at [944, 453] on button "Sim" at bounding box center [939, 452] width 57 height 31
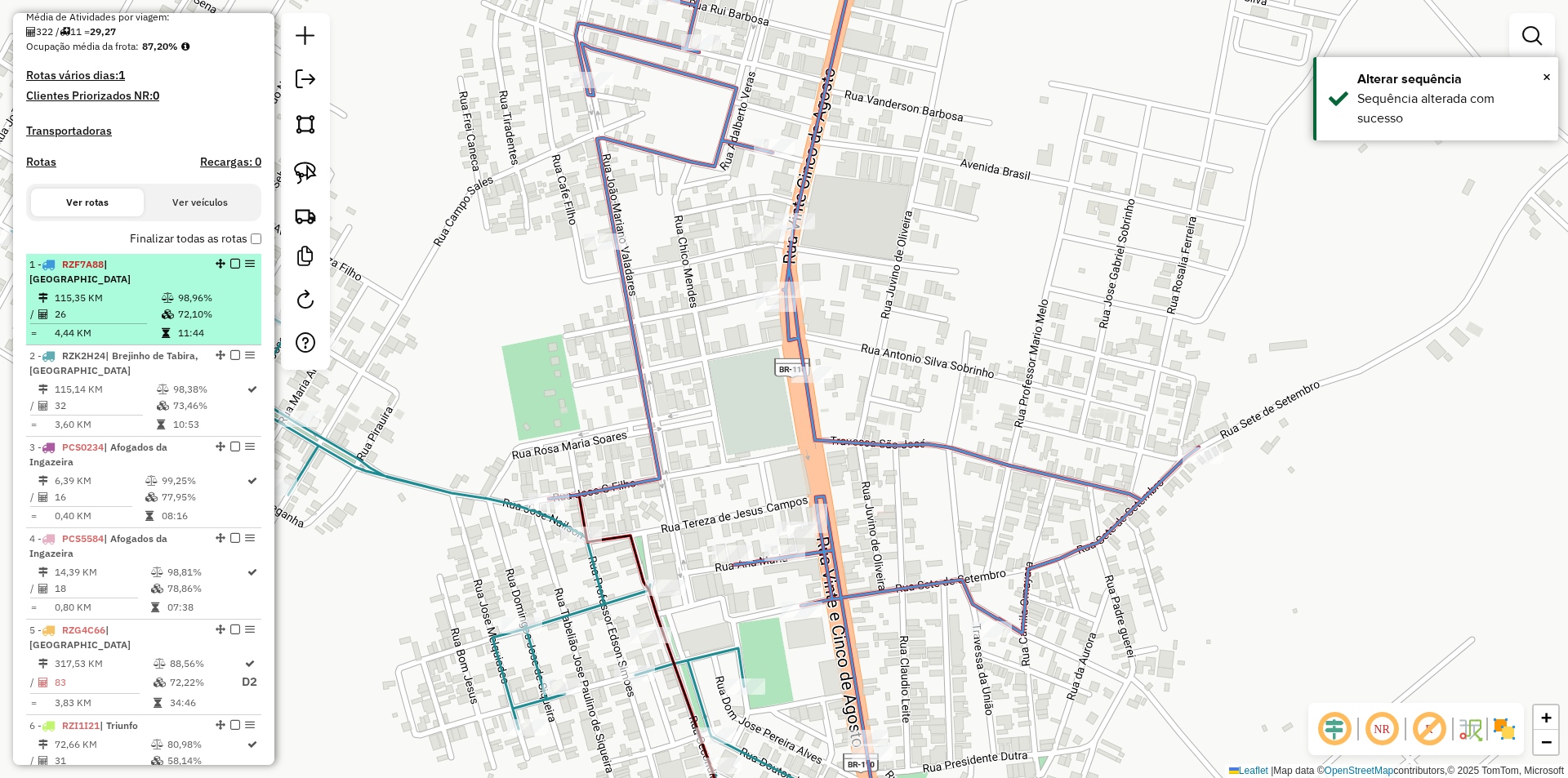
click at [230, 269] on em at bounding box center [234, 263] width 10 height 10
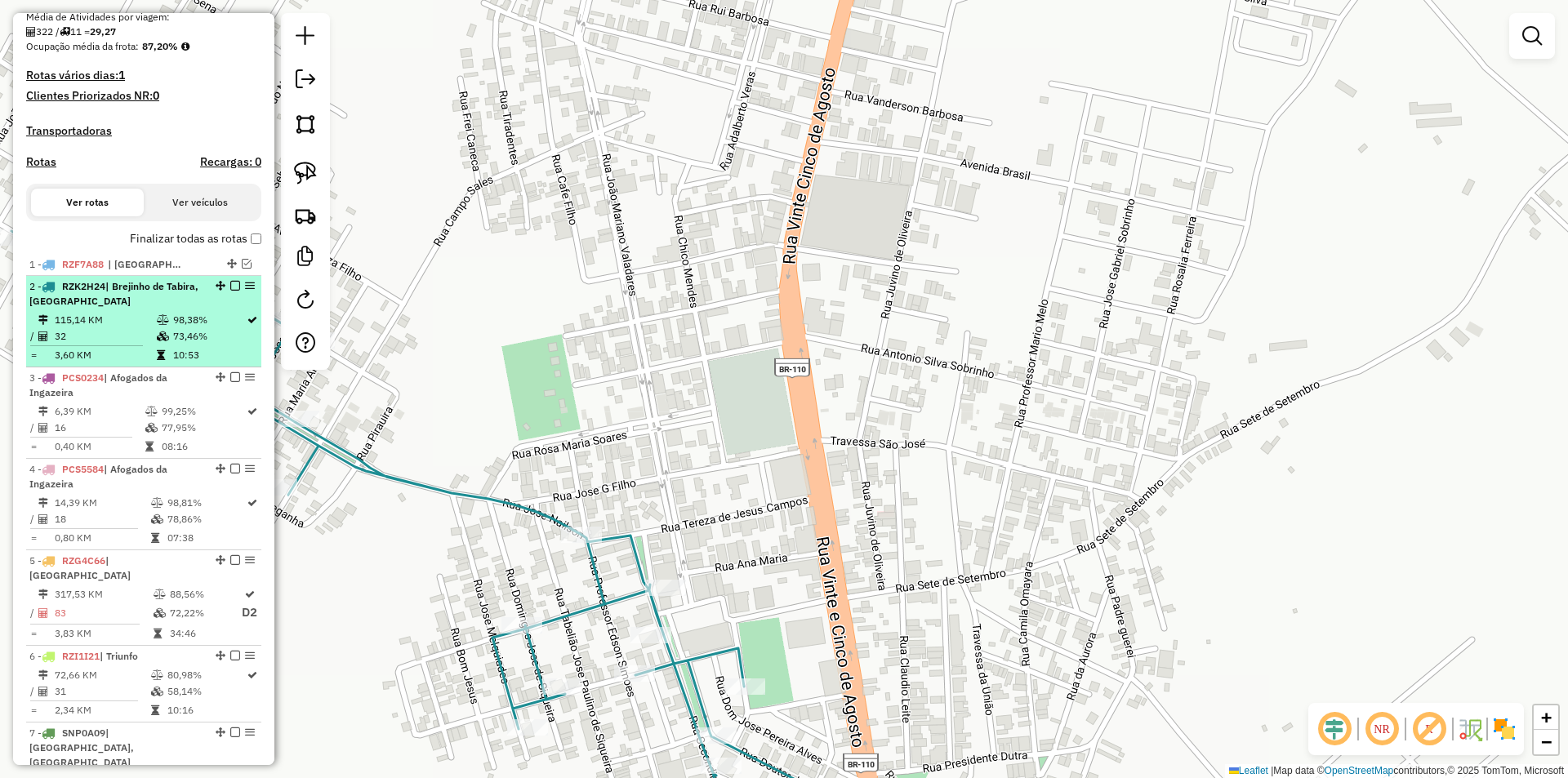
click at [225, 344] on td "73,46%" at bounding box center [209, 336] width 74 height 16
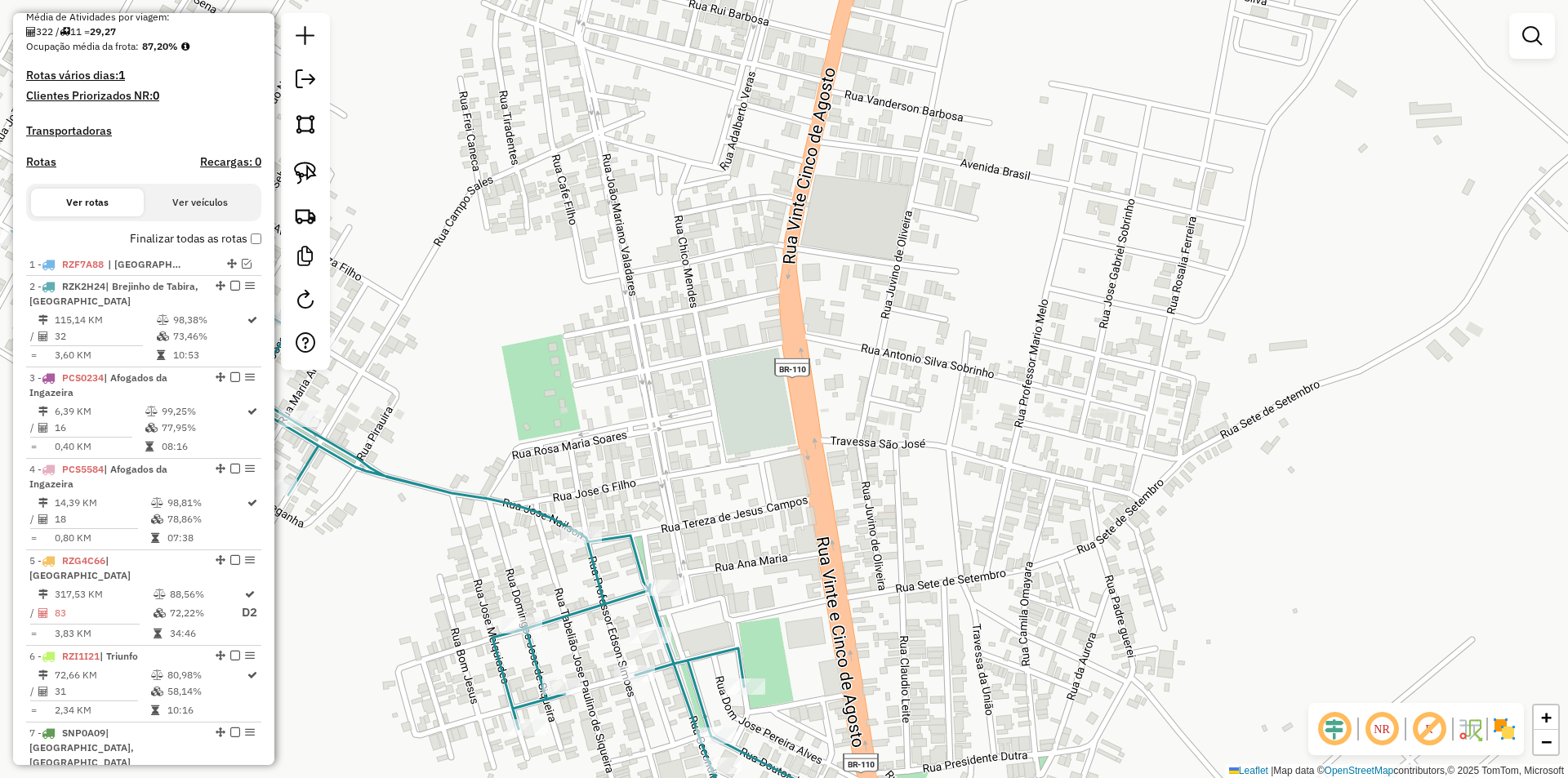
select select "**********"
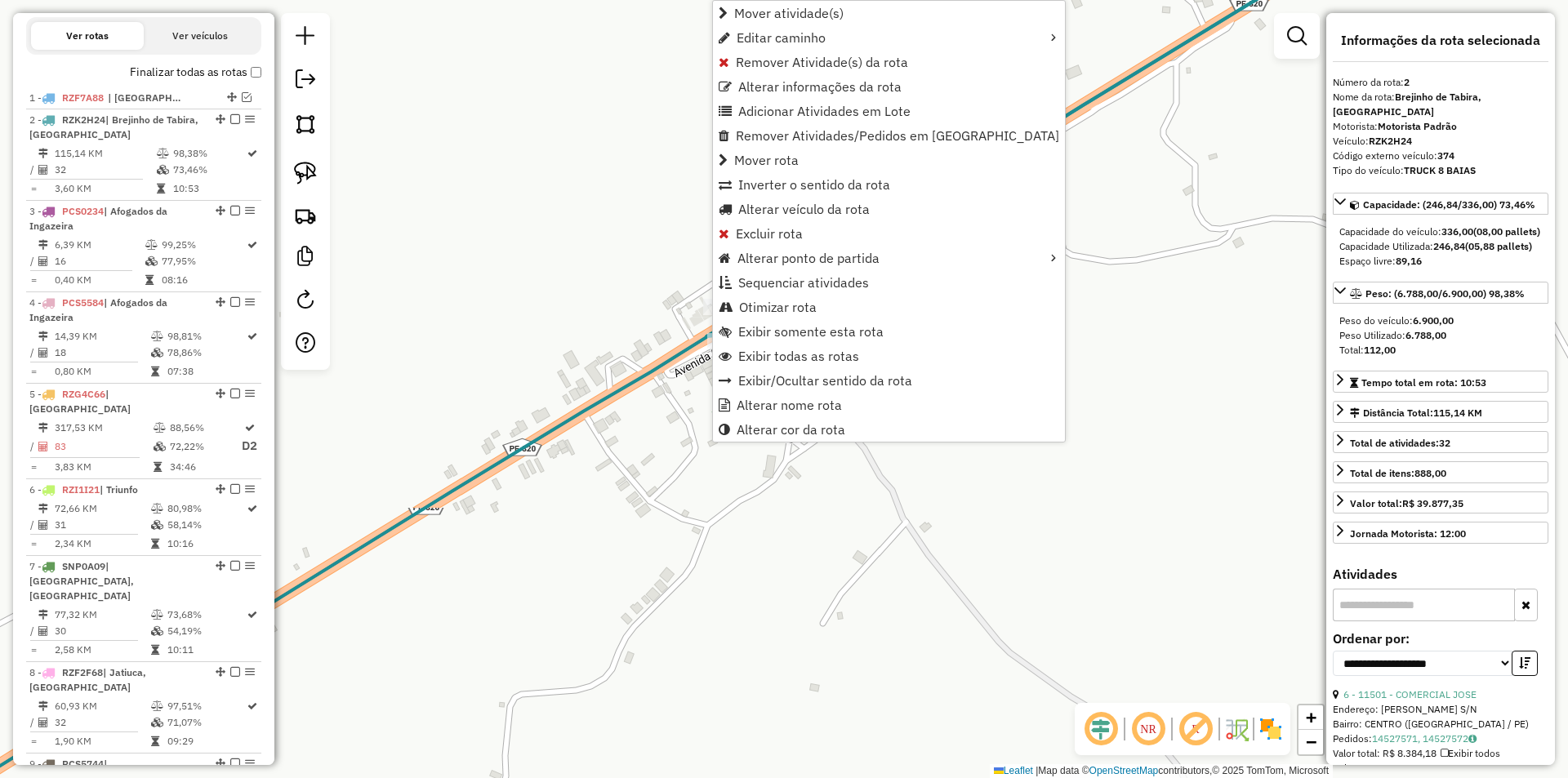
scroll to position [654, 0]
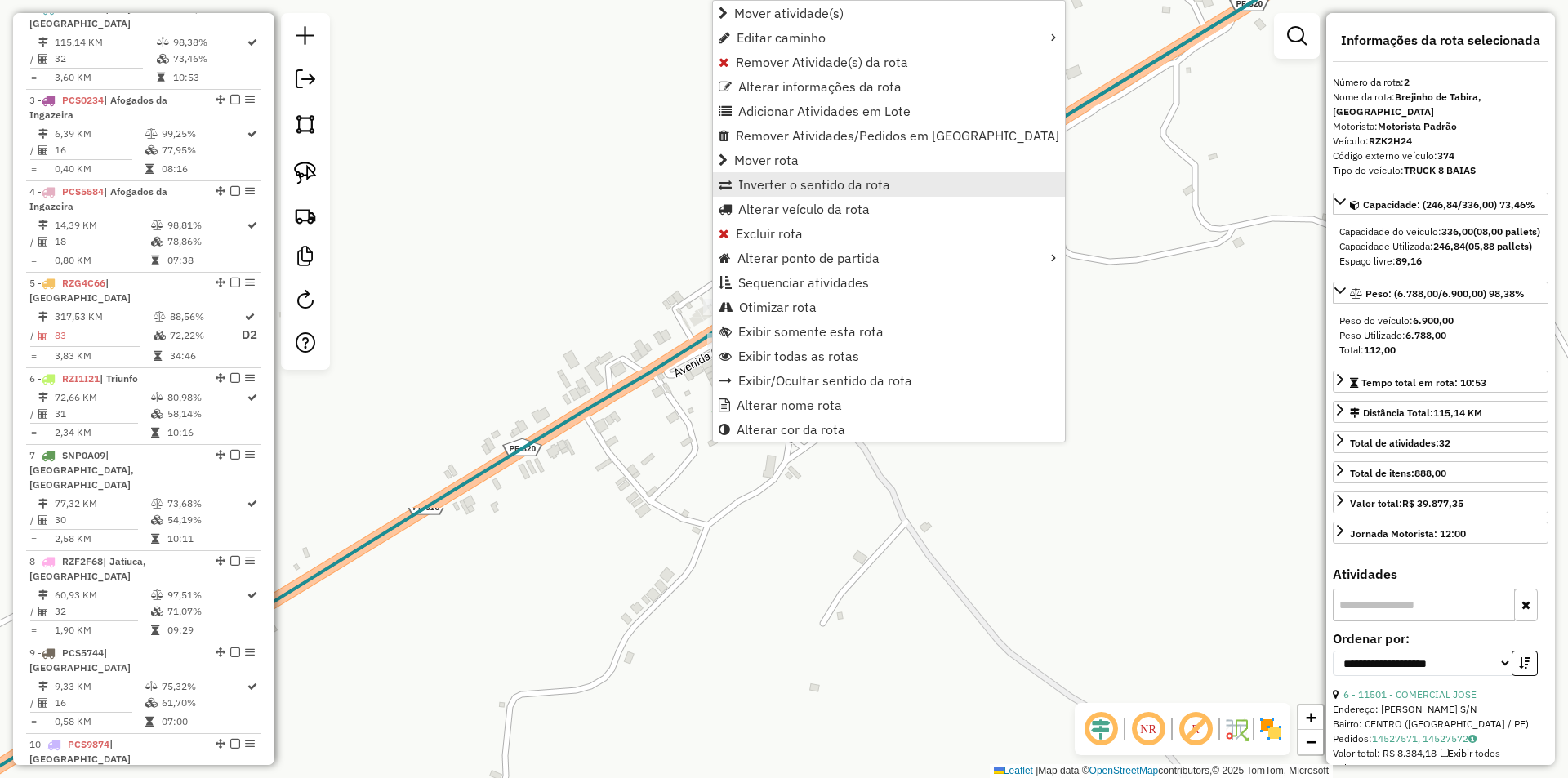
click at [800, 191] on span "Inverter o sentido da rota" at bounding box center [814, 184] width 151 height 13
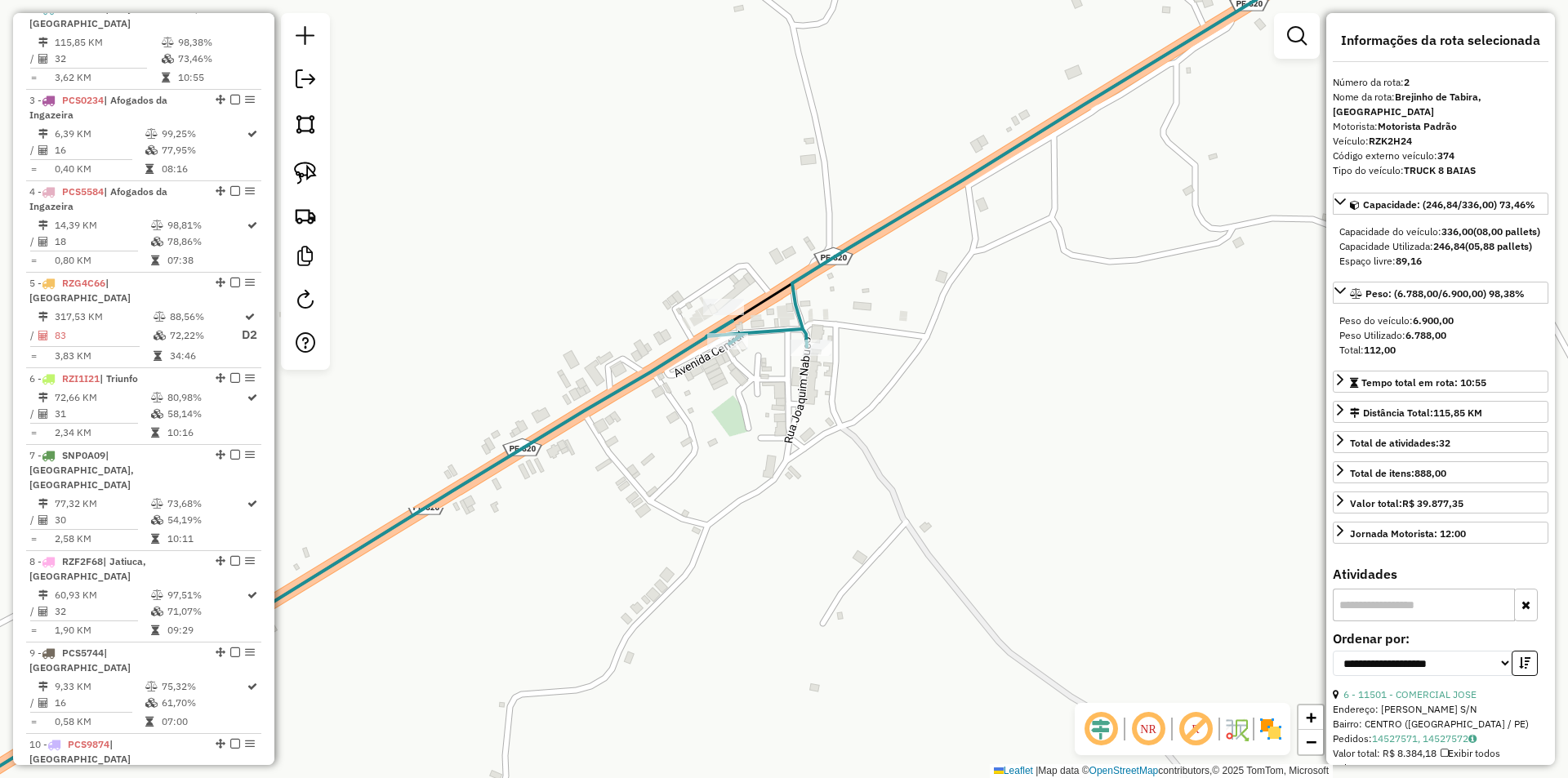
click at [821, 338] on div "Janela de atendimento Grade de atendimento Capacidade Transportadoras Veículos …" at bounding box center [784, 389] width 1568 height 778
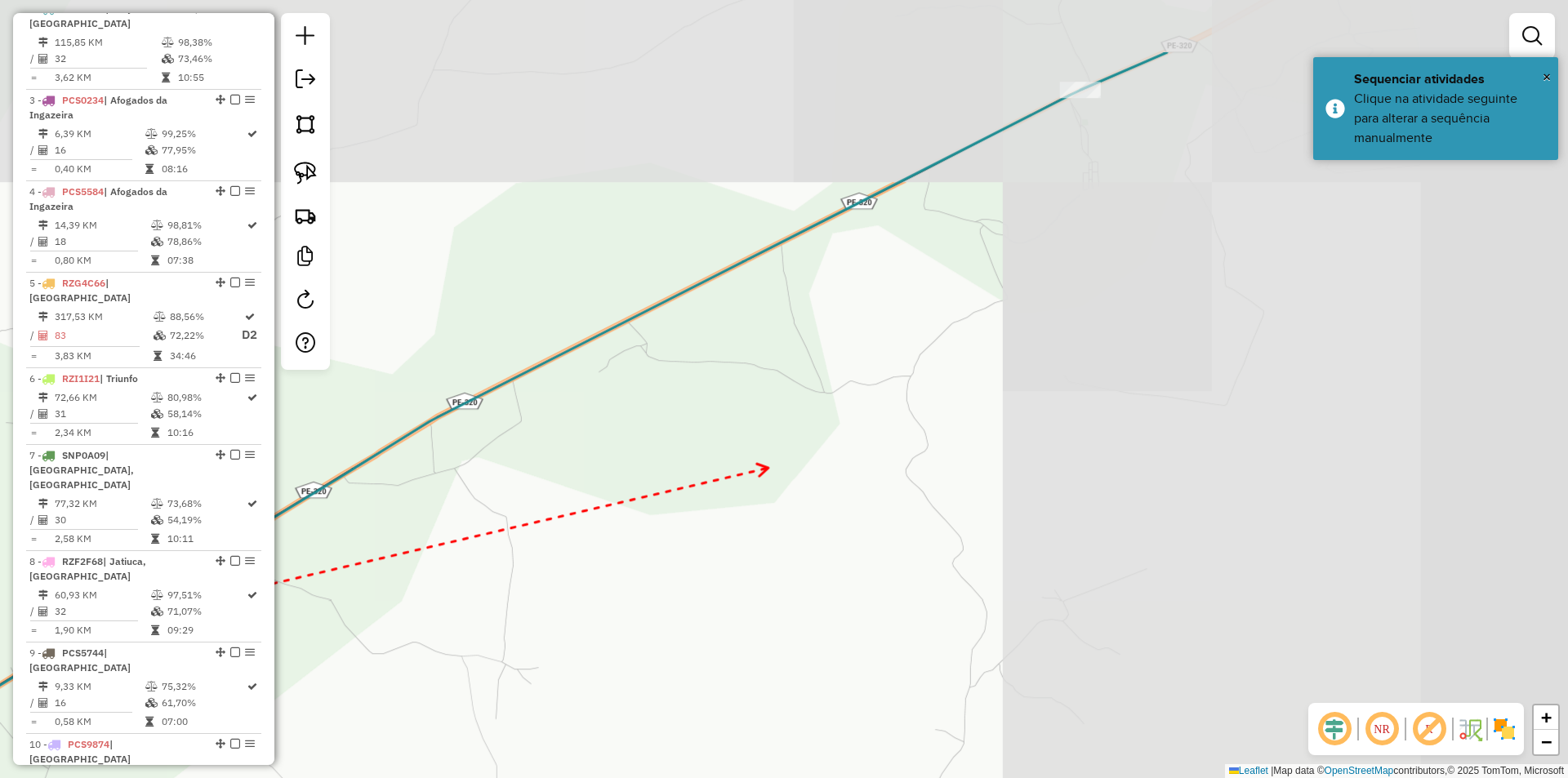
drag, startPoint x: 903, startPoint y: 412, endPoint x: 762, endPoint y: 454, distance: 147.1
click at [713, 489] on div "Janela de atendimento Grade de atendimento Capacidade Transportadoras Veículos …" at bounding box center [784, 389] width 1568 height 778
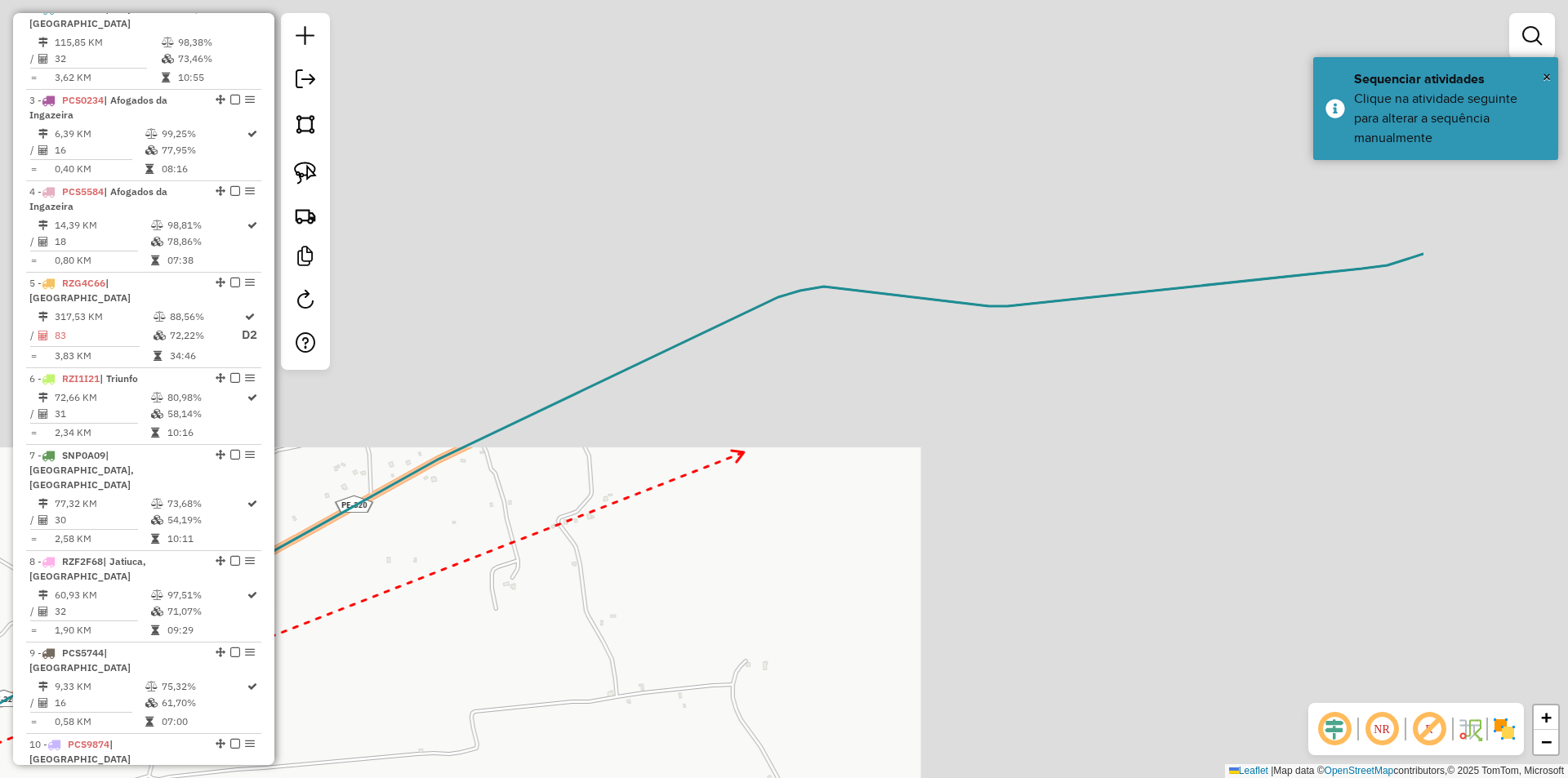
drag, startPoint x: 1079, startPoint y: 246, endPoint x: 743, endPoint y: 453, distance: 394.6
click at [751, 449] on div "Janela de atendimento Grade de atendimento Capacidade Transportadoras Veículos …" at bounding box center [784, 389] width 1568 height 778
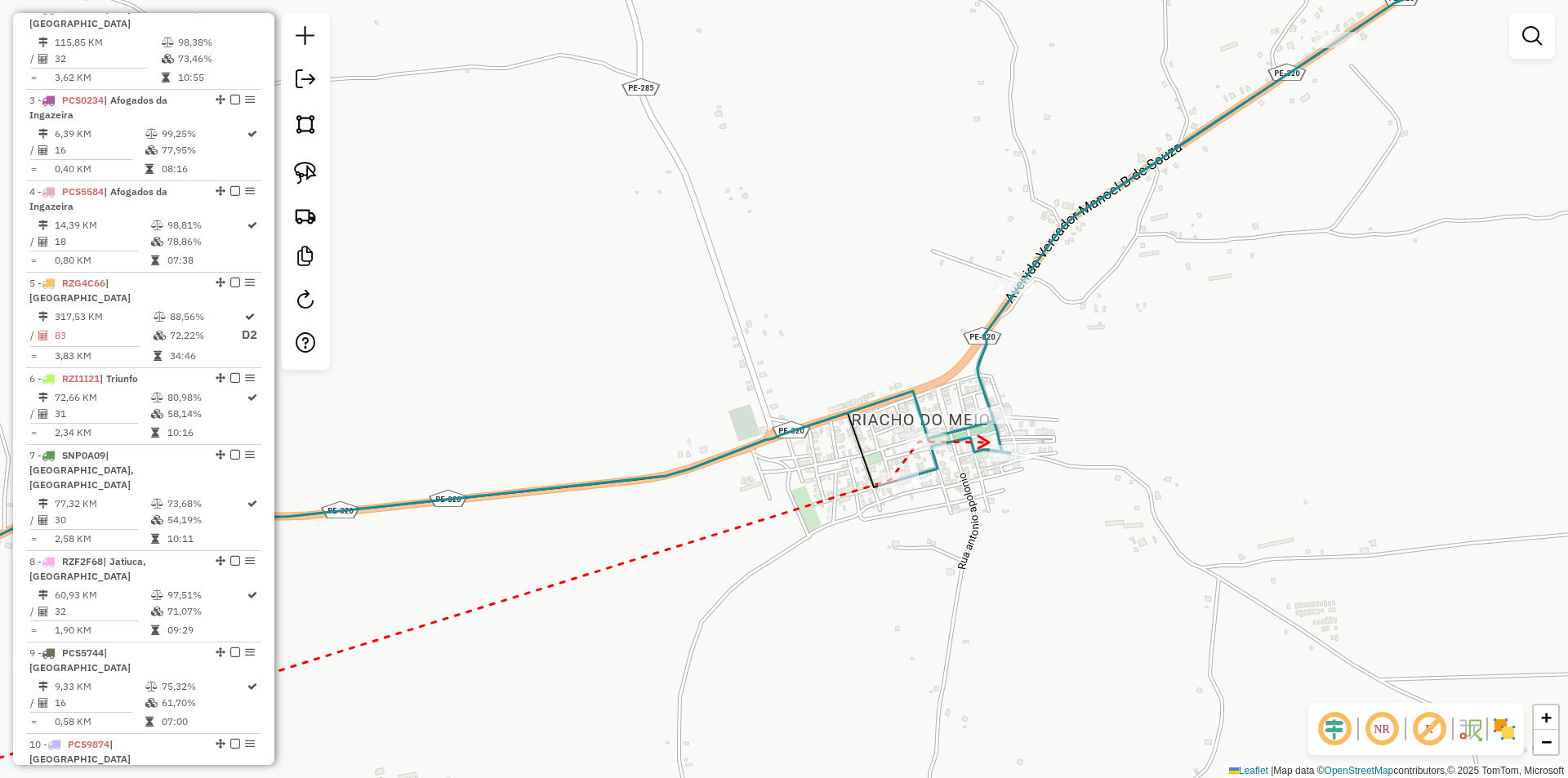
click at [989, 443] on icon at bounding box center [984, 443] width 11 height 13
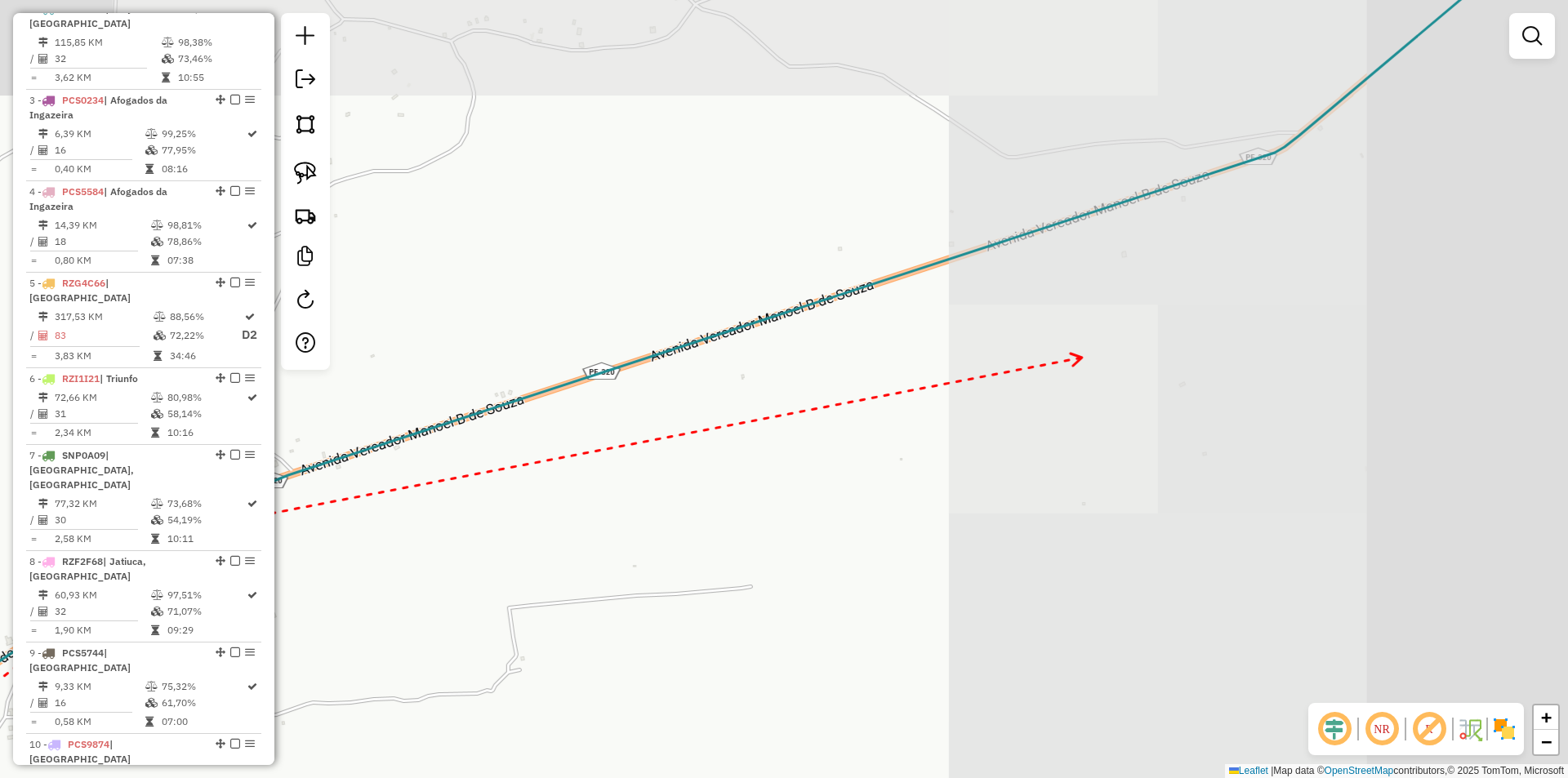
drag, startPoint x: 1104, startPoint y: 348, endPoint x: 684, endPoint y: 490, distance: 443.4
click at [684, 490] on div "Janela de atendimento Grade de atendimento Capacidade Transportadoras Veículos …" at bounding box center [784, 389] width 1568 height 778
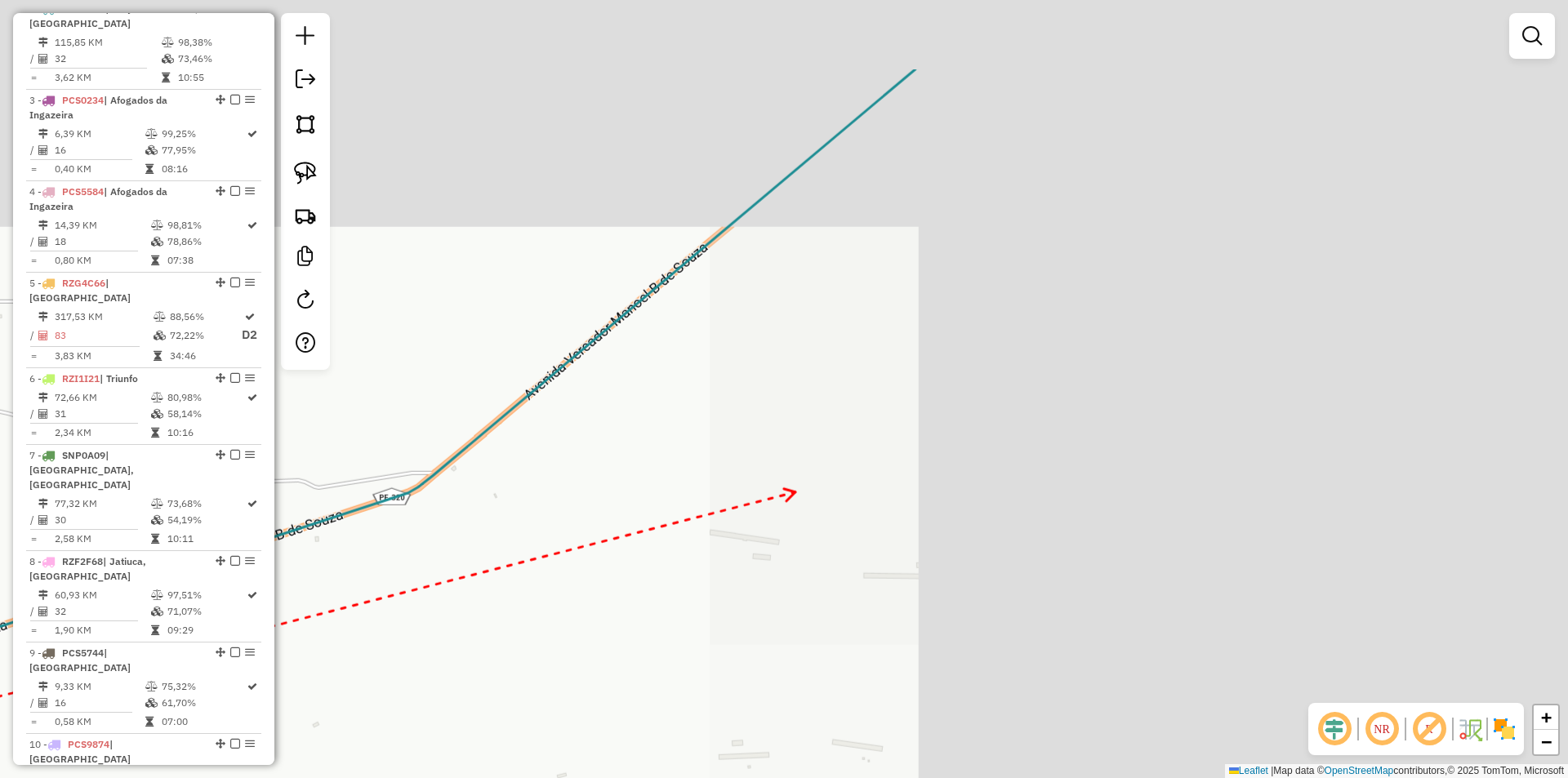
drag, startPoint x: 820, startPoint y: 478, endPoint x: 742, endPoint y: 525, distance: 91.1
click at [742, 525] on div "Janela de atendimento Grade de atendimento Capacidade Transportadoras Veículos …" at bounding box center [784, 389] width 1568 height 778
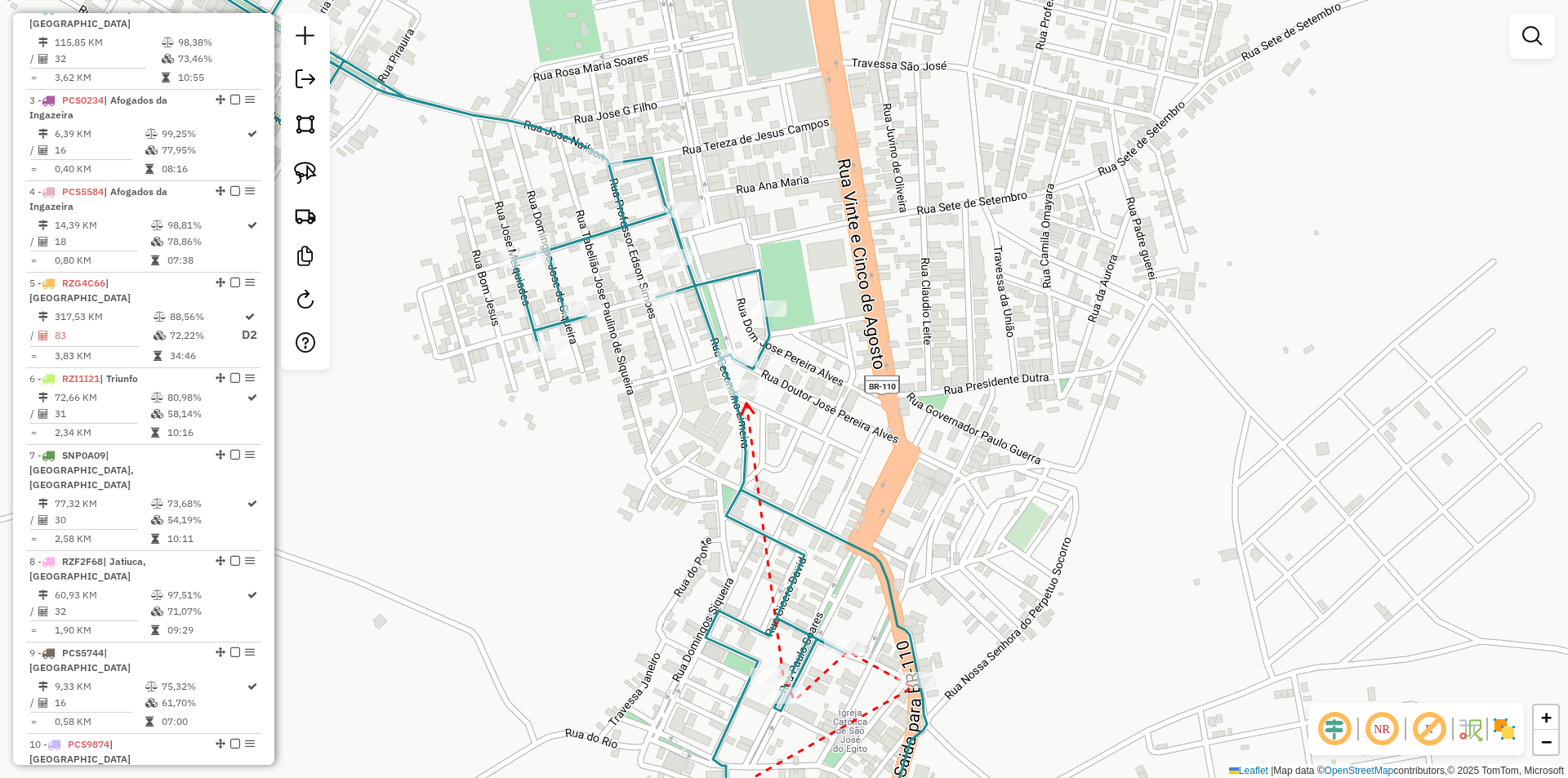
click at [747, 403] on icon at bounding box center [747, 408] width 13 height 12
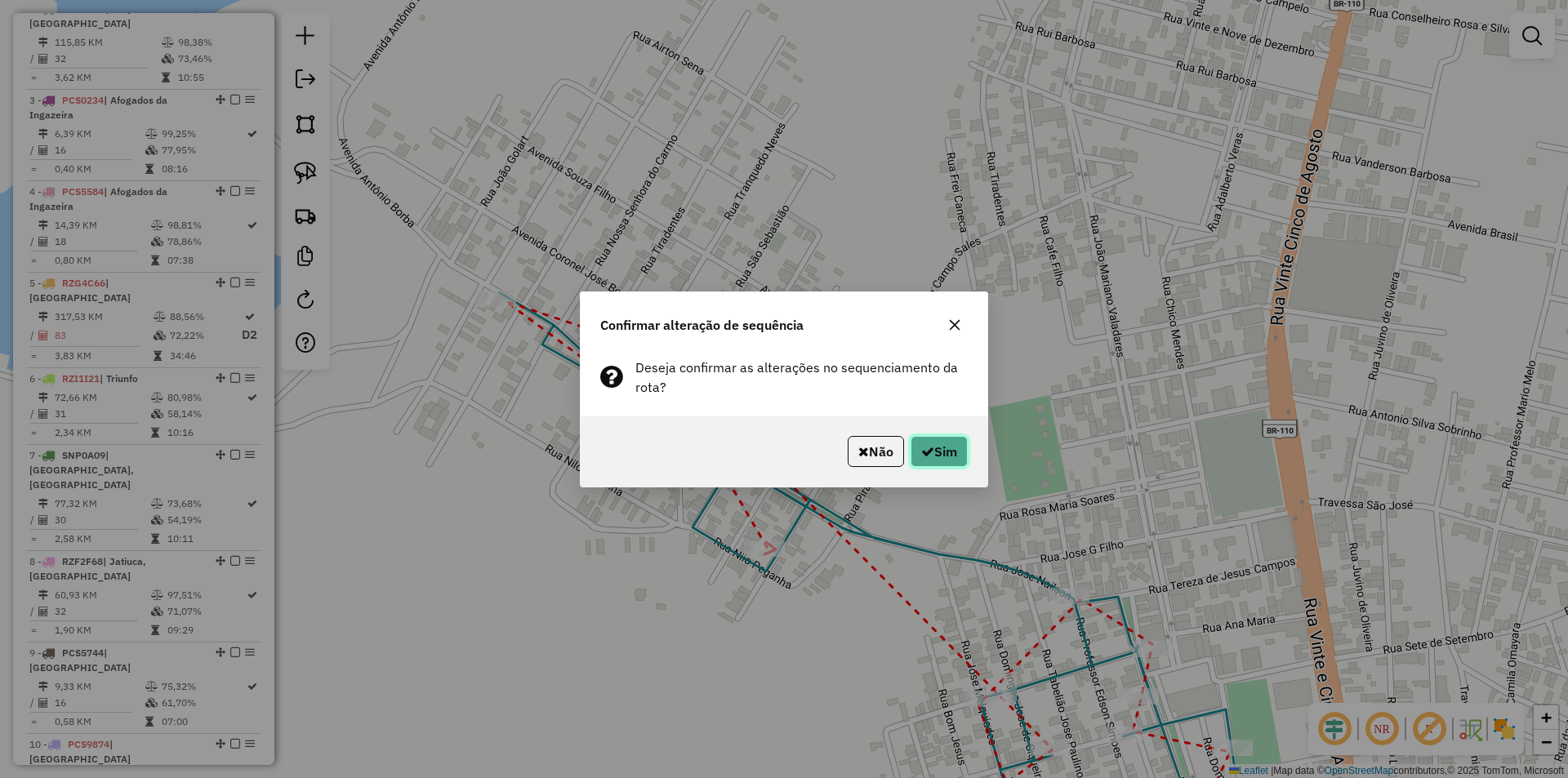
click at [945, 453] on button "Sim" at bounding box center [939, 452] width 57 height 31
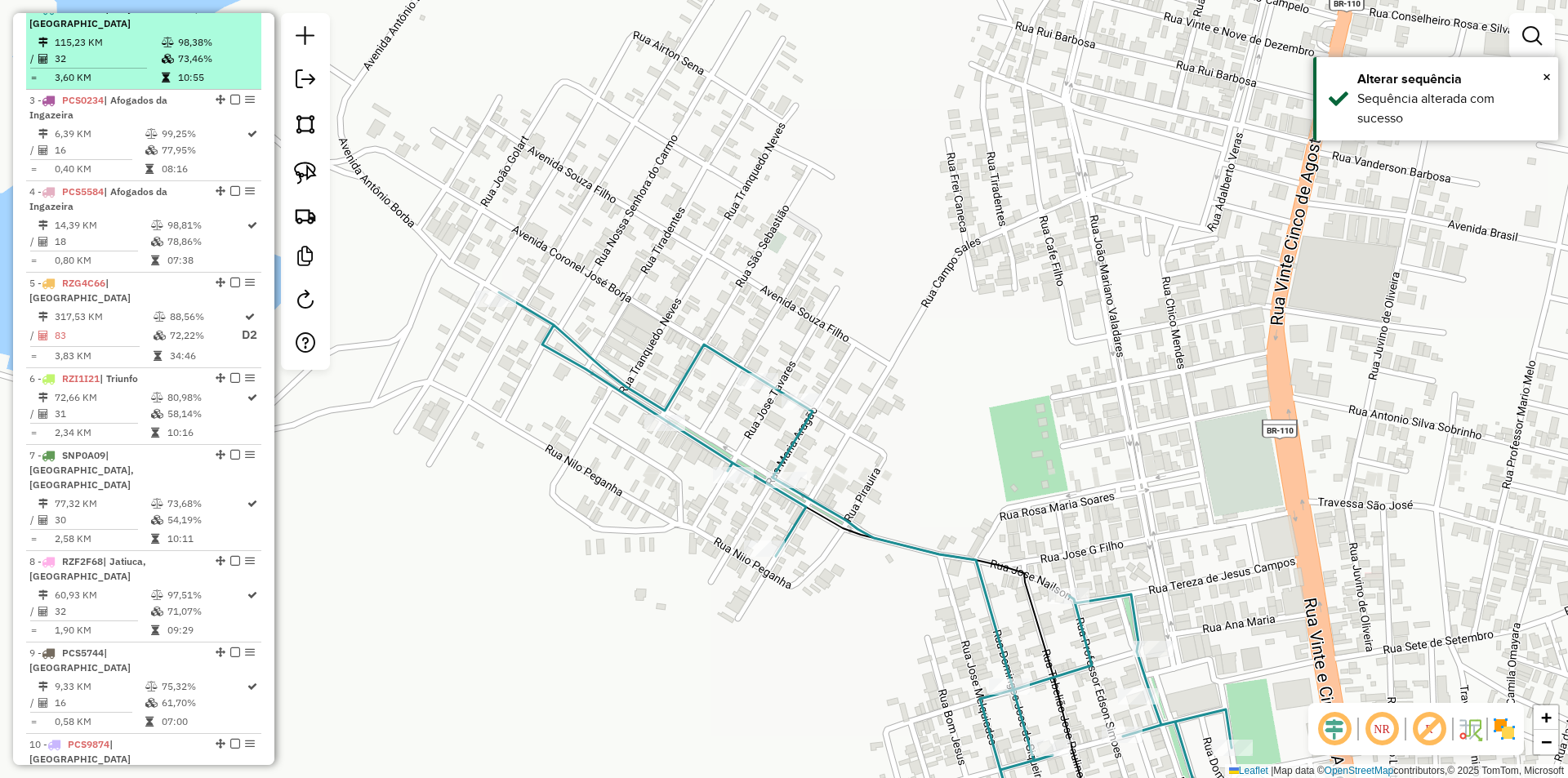
click at [230, 13] on em at bounding box center [234, 8] width 10 height 10
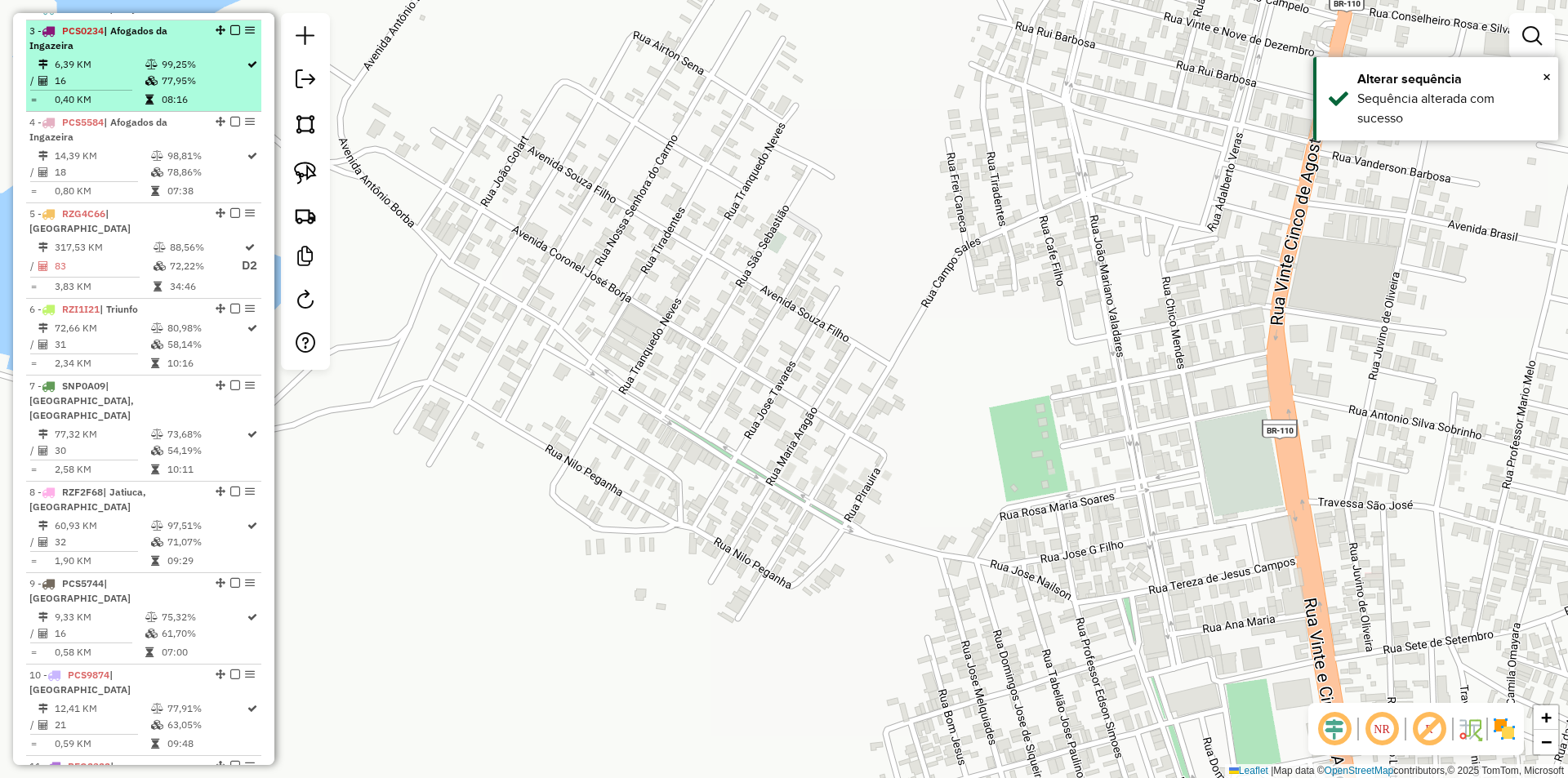
click at [200, 73] on td "99,25%" at bounding box center [203, 64] width 85 height 16
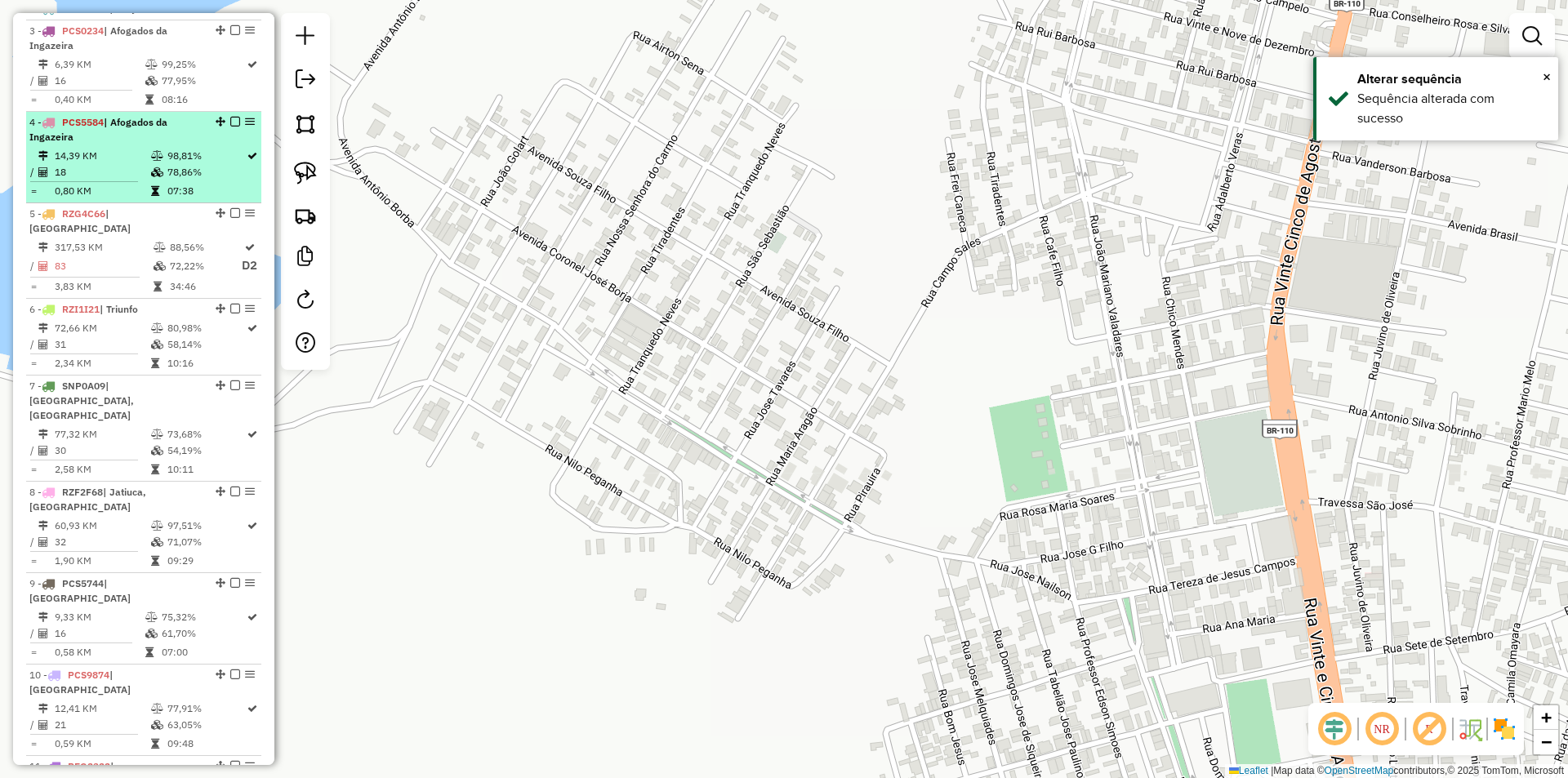
select select "**********"
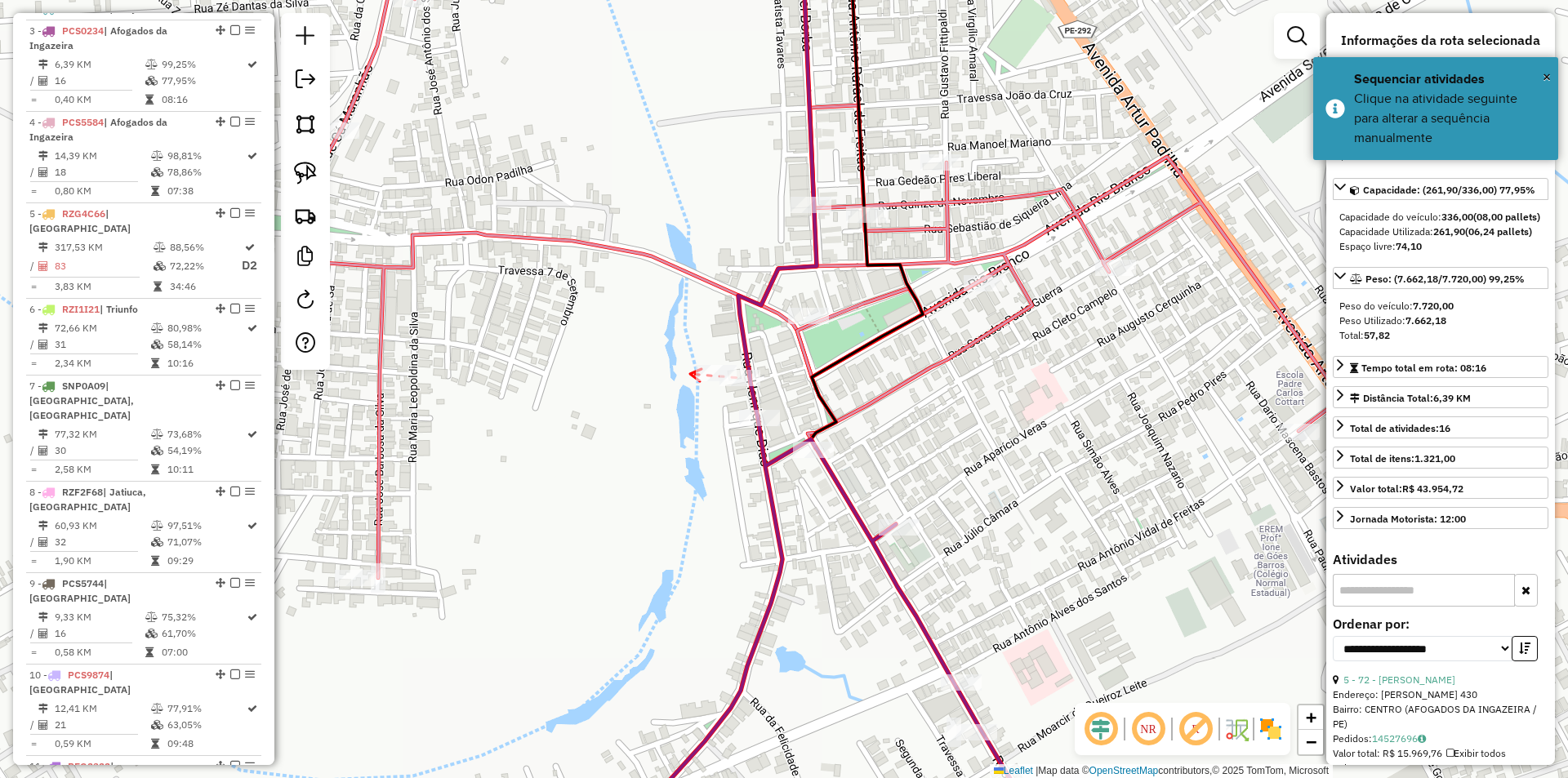
click at [690, 374] on icon at bounding box center [695, 375] width 12 height 13
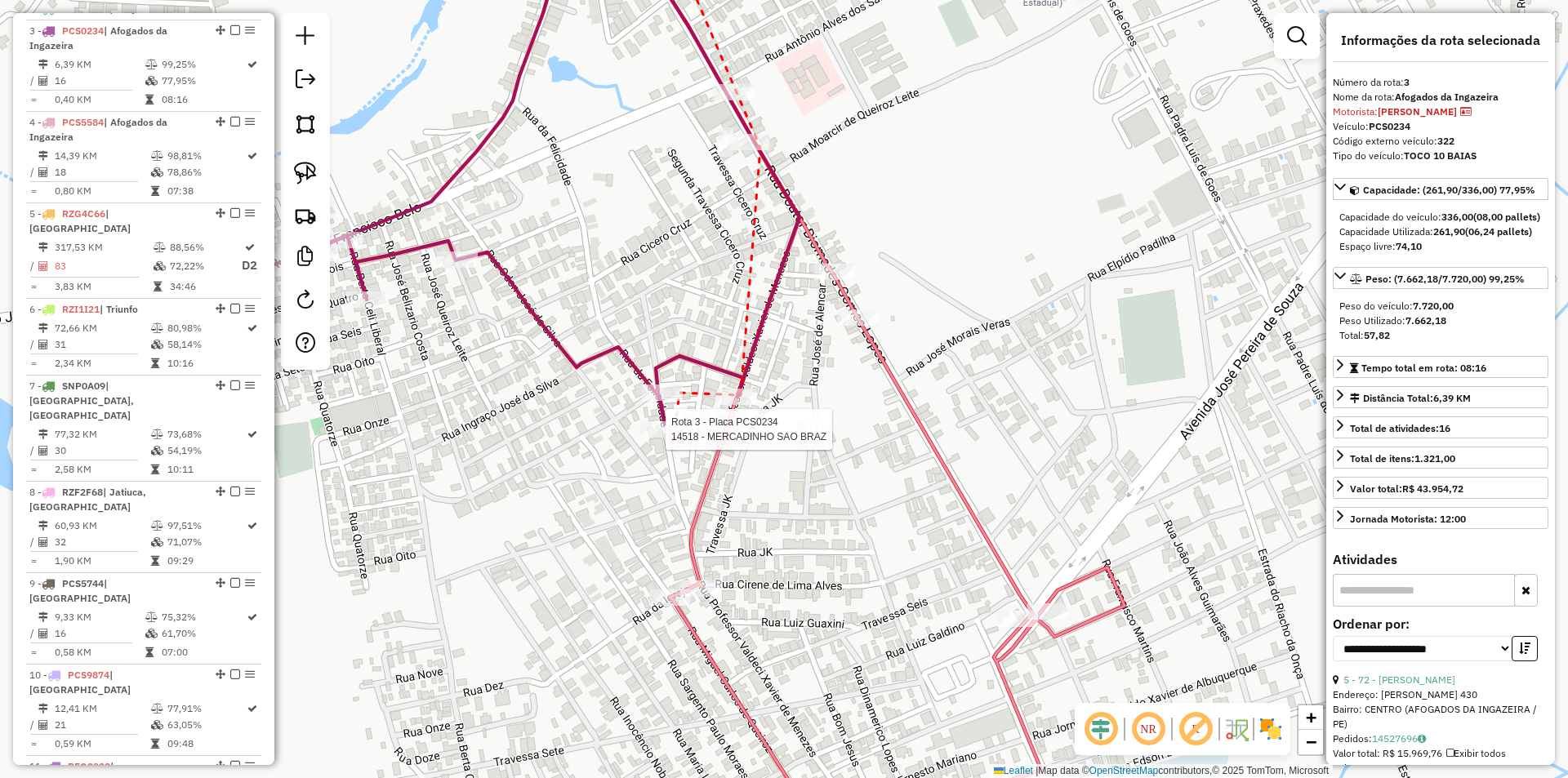
click at [674, 437] on div at bounding box center [660, 429] width 41 height 16
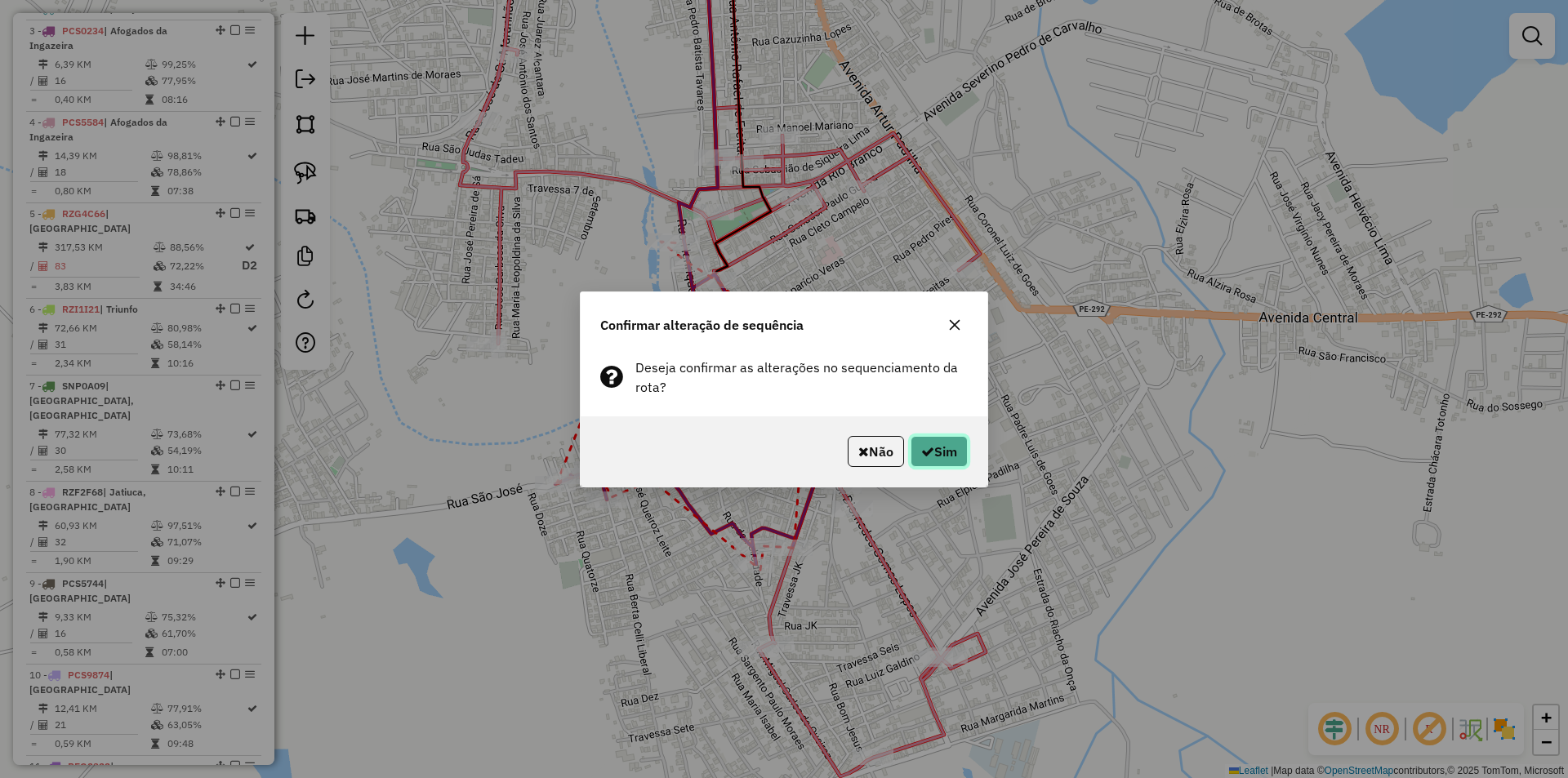
click at [964, 466] on button "Sim" at bounding box center [939, 452] width 57 height 31
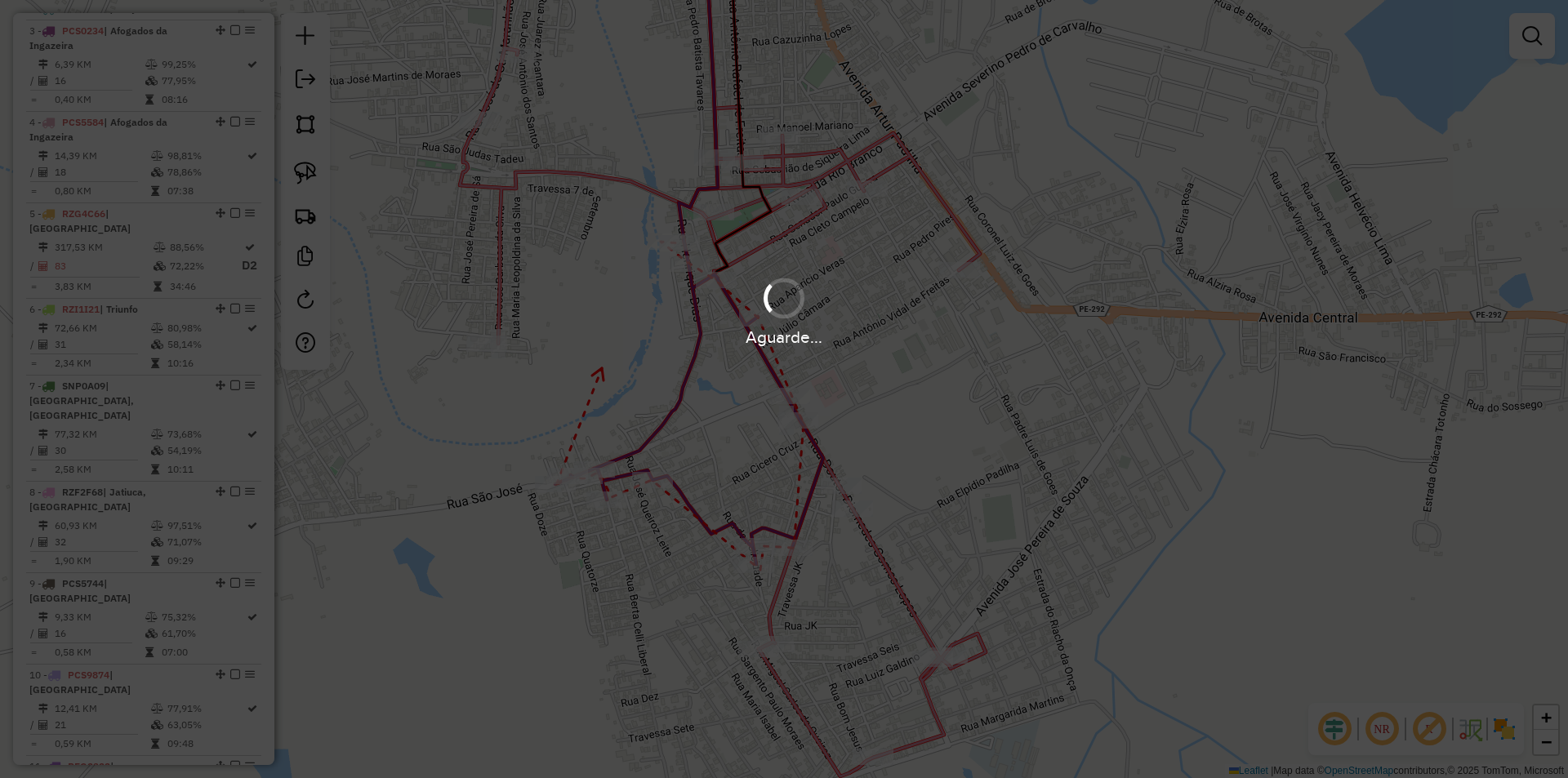
click at [947, 453] on div "Aguarde..." at bounding box center [784, 389] width 1568 height 778
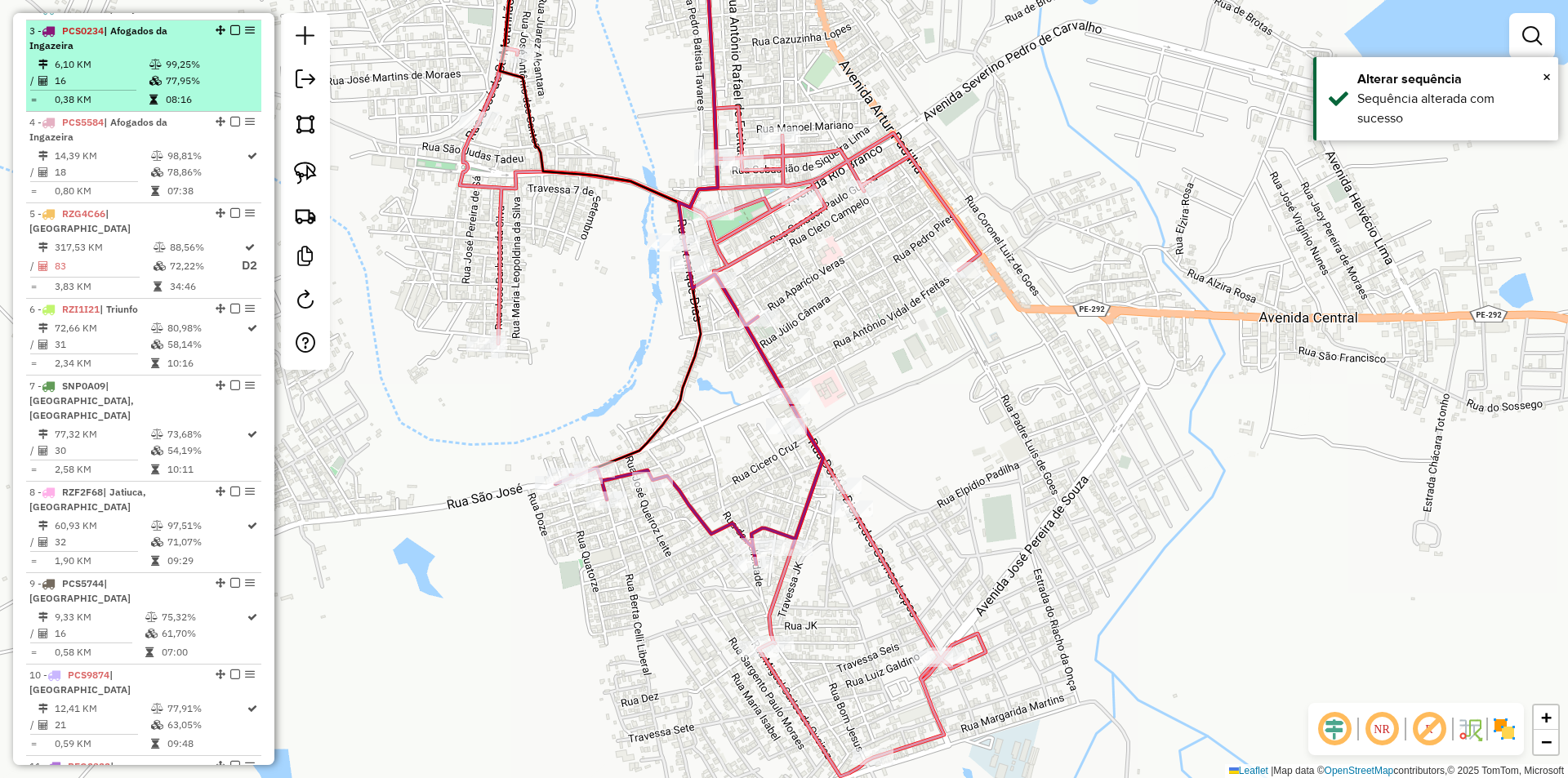
click at [233, 35] on em at bounding box center [234, 30] width 10 height 10
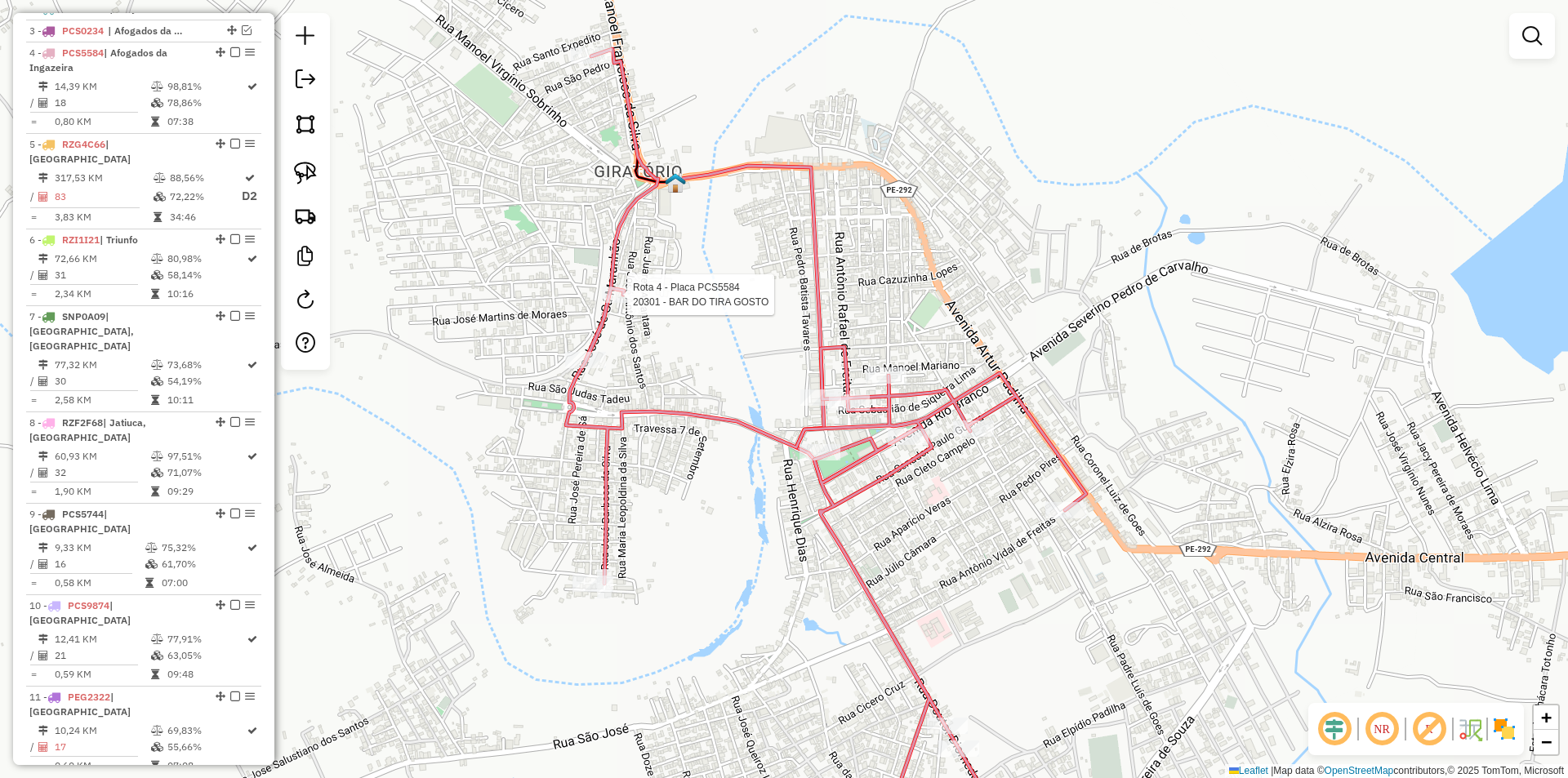
select select "**********"
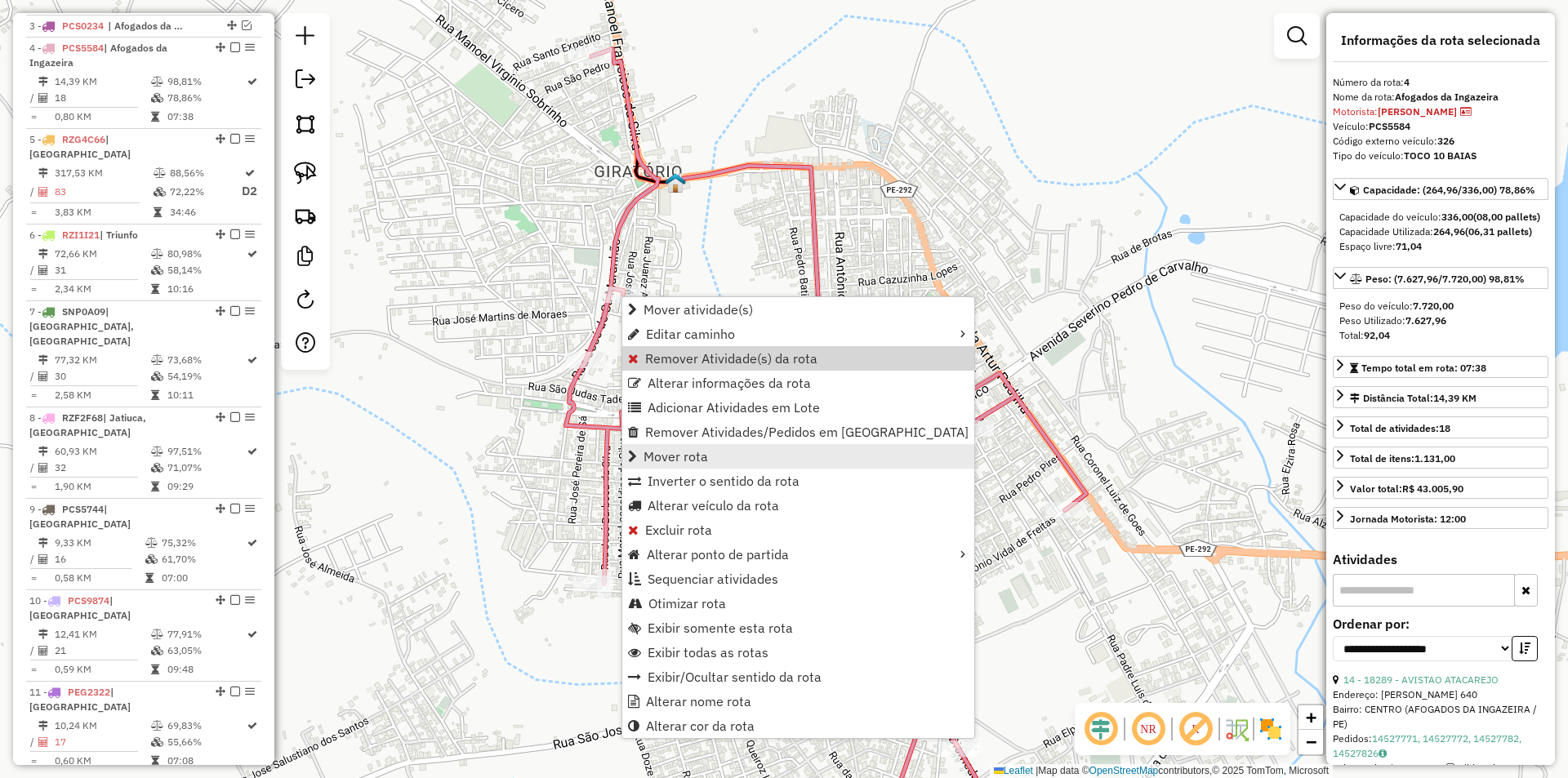
scroll to position [673, 0]
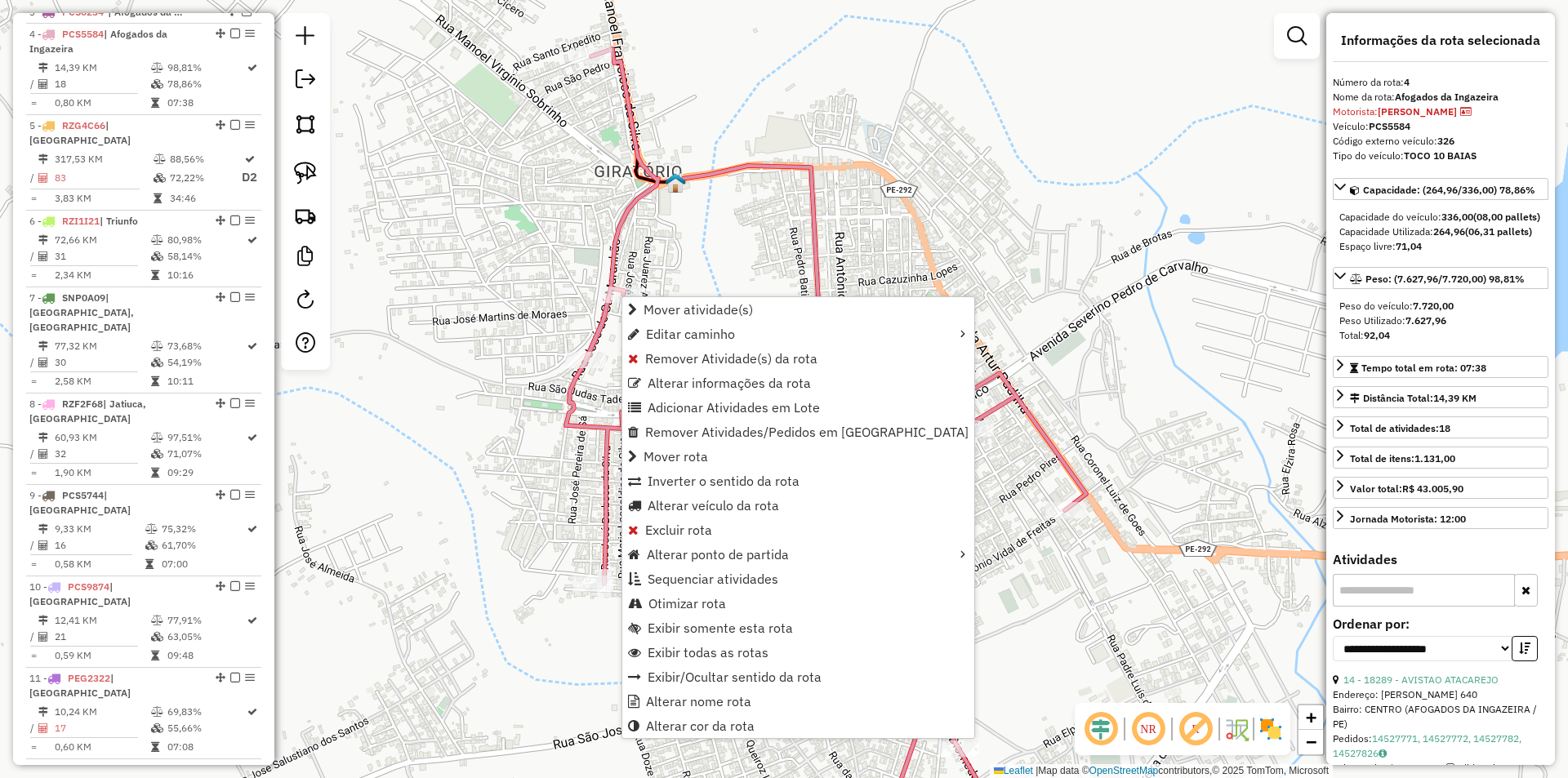
drag, startPoint x: 781, startPoint y: 570, endPoint x: 1015, endPoint y: 526, distance: 238.1
click at [782, 571] on link "Sequenciar atividades" at bounding box center [798, 578] width 352 height 24
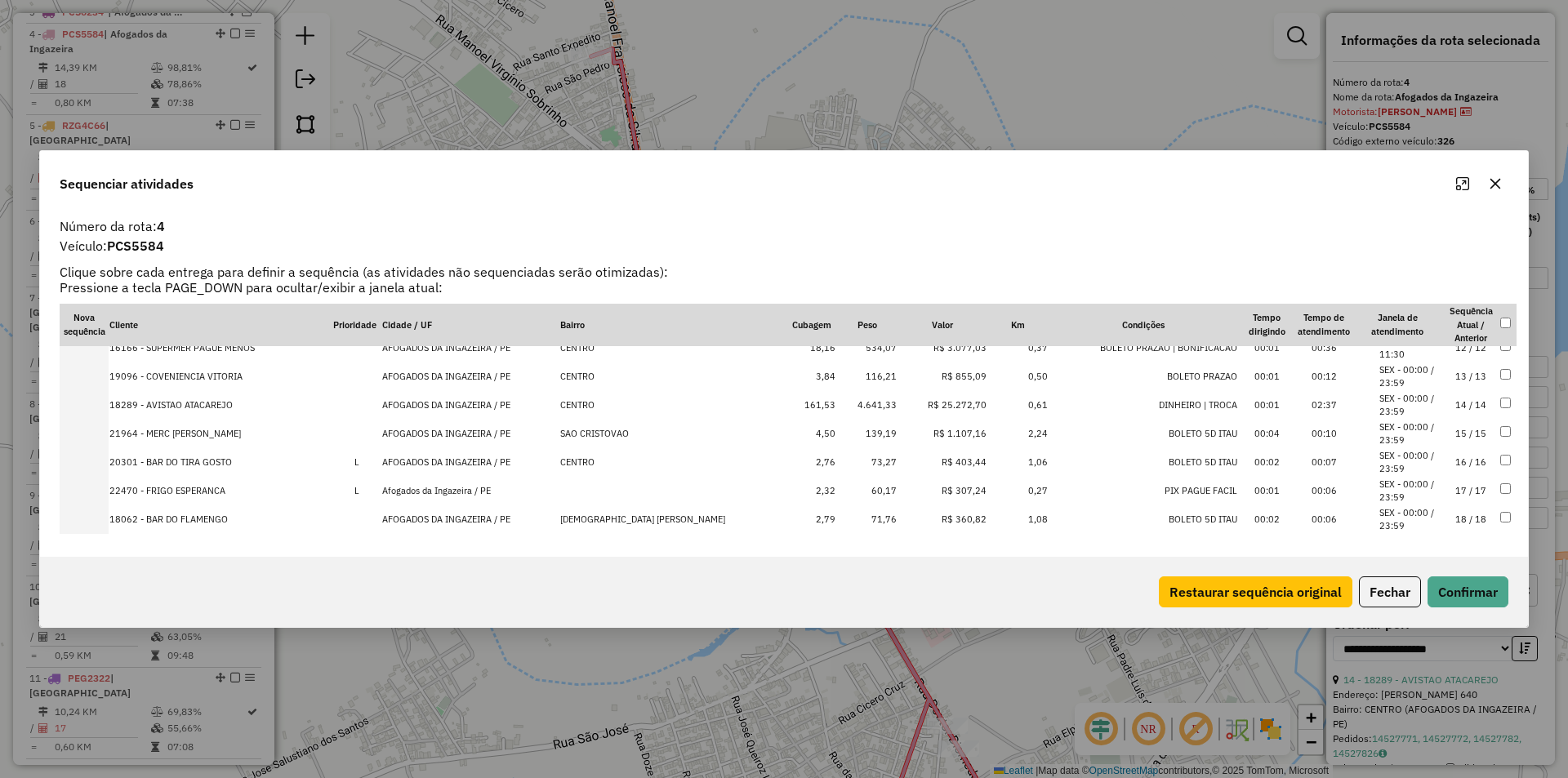
click at [1442, 455] on td "16 / 16" at bounding box center [1470, 462] width 57 height 29
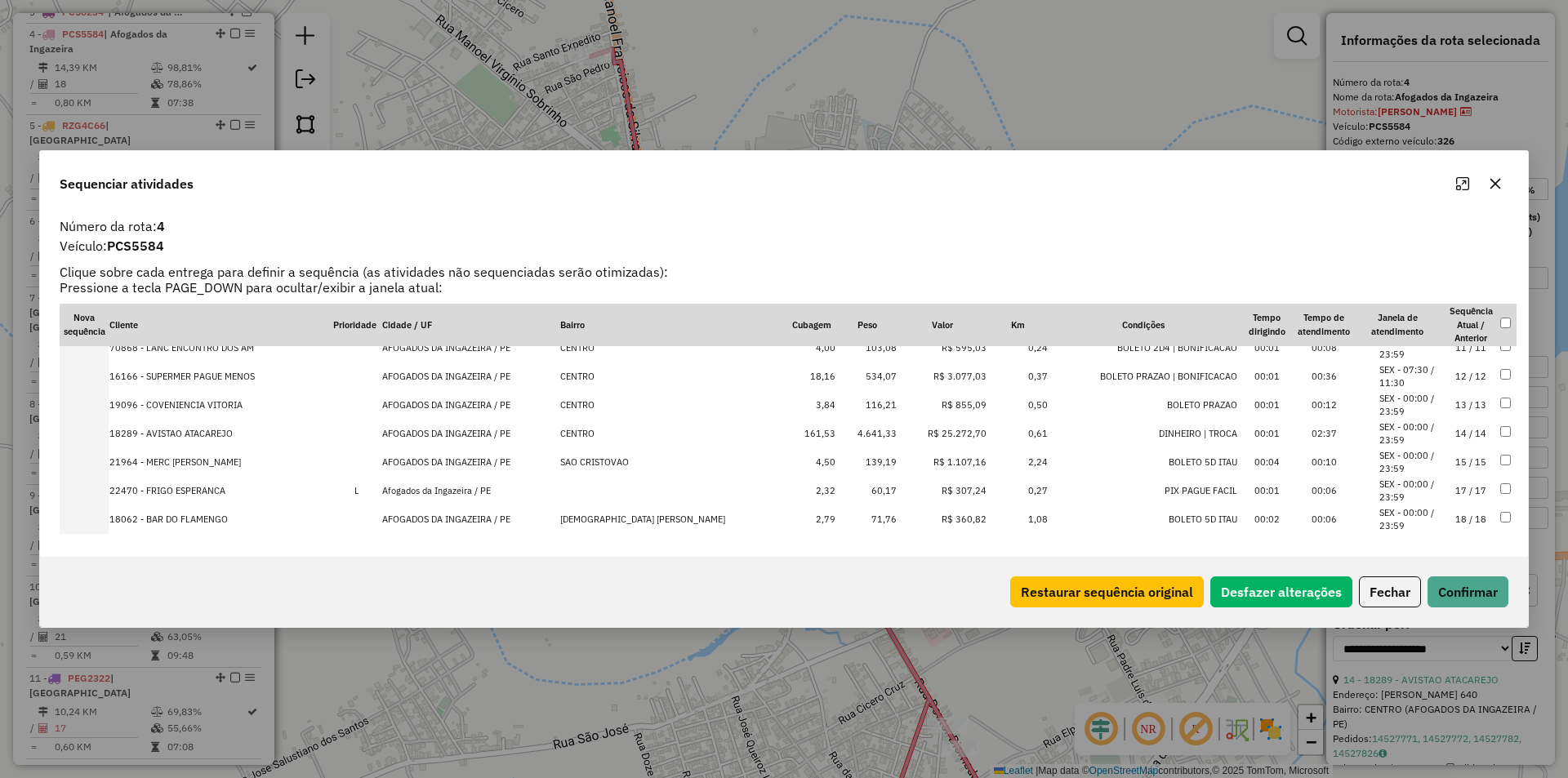
scroll to position [338, 0]
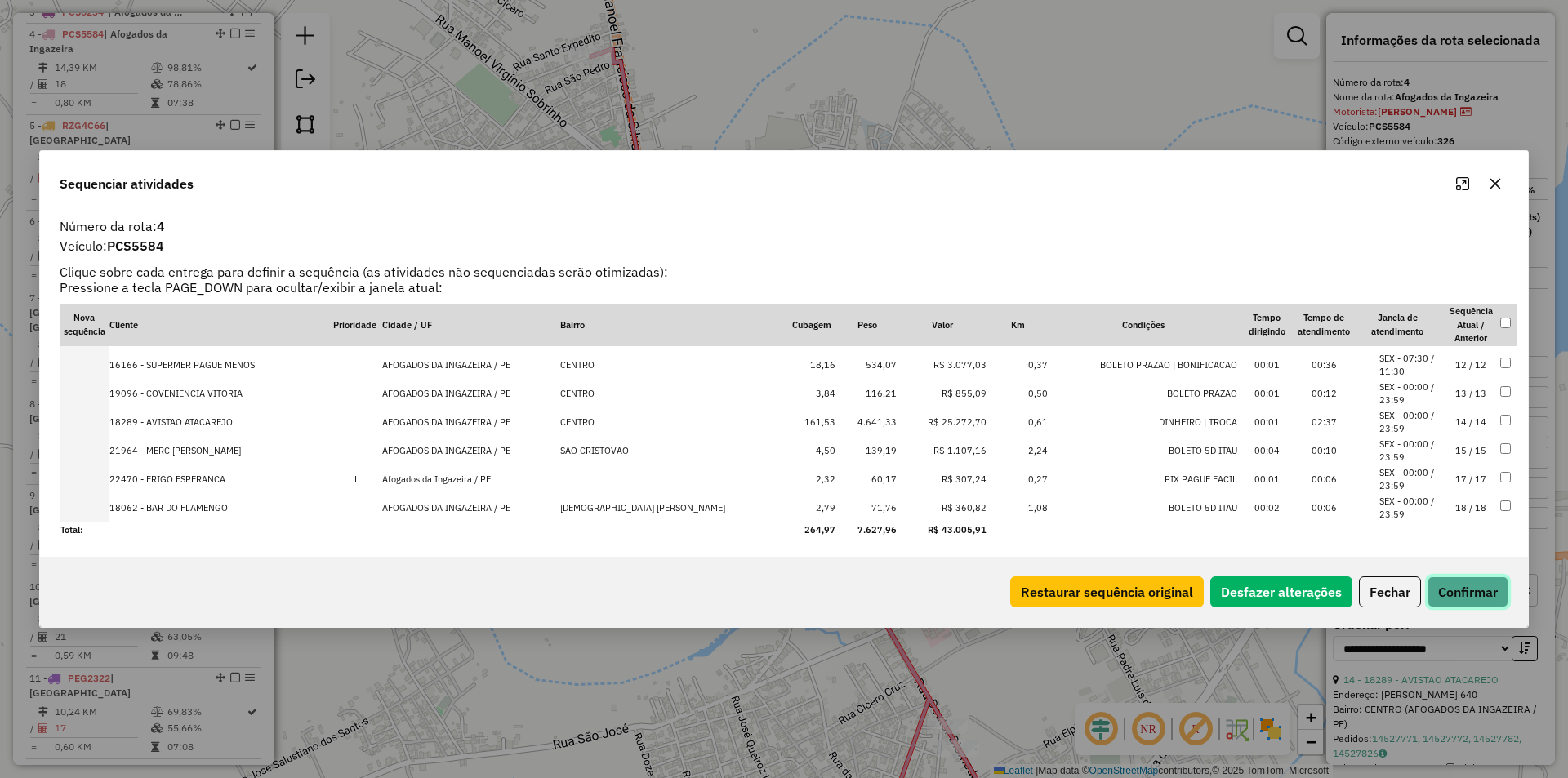
click at [1481, 587] on button "Confirmar" at bounding box center [1468, 591] width 81 height 31
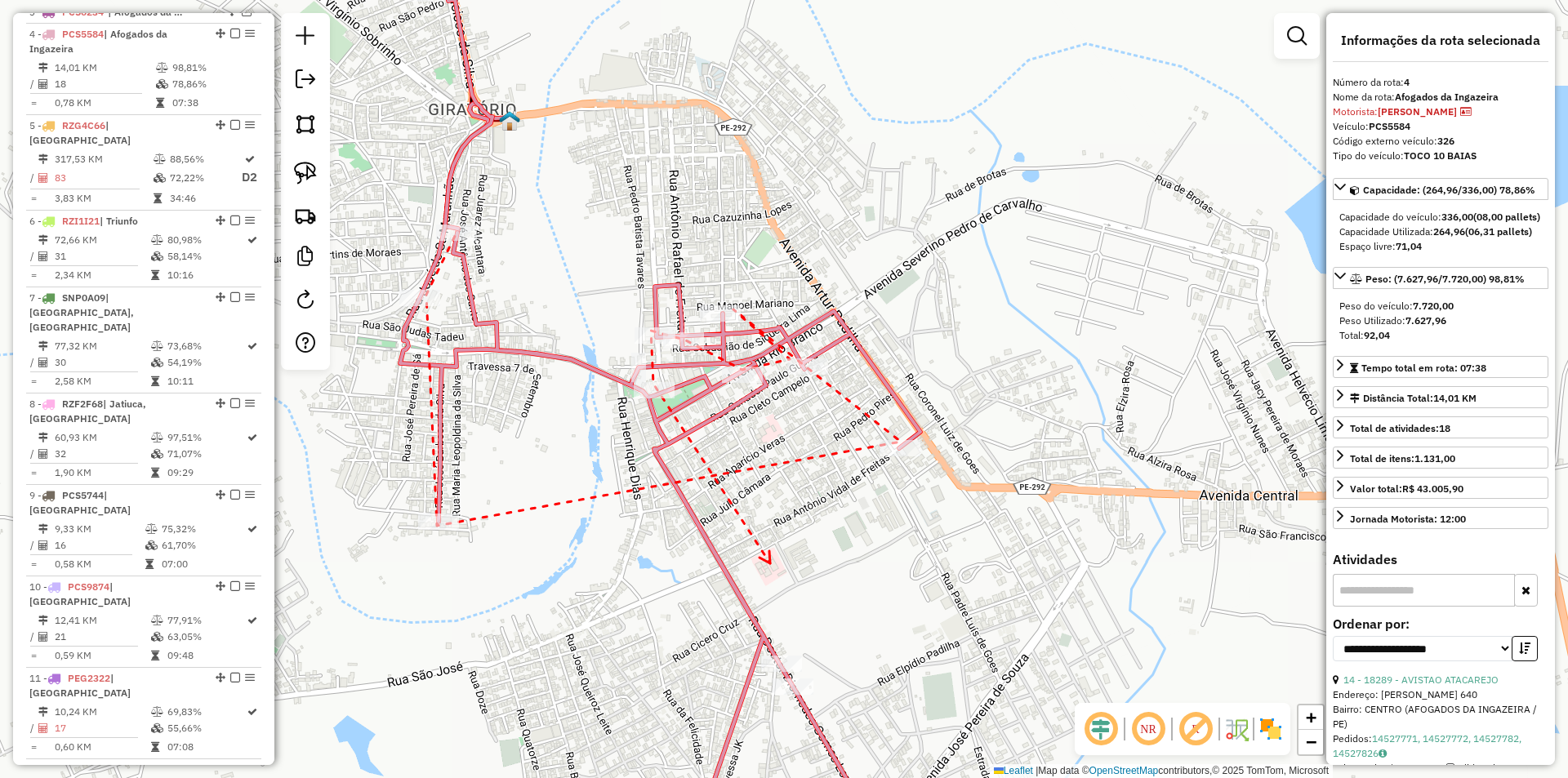
drag, startPoint x: 770, startPoint y: 563, endPoint x: 685, endPoint y: 389, distance: 193.7
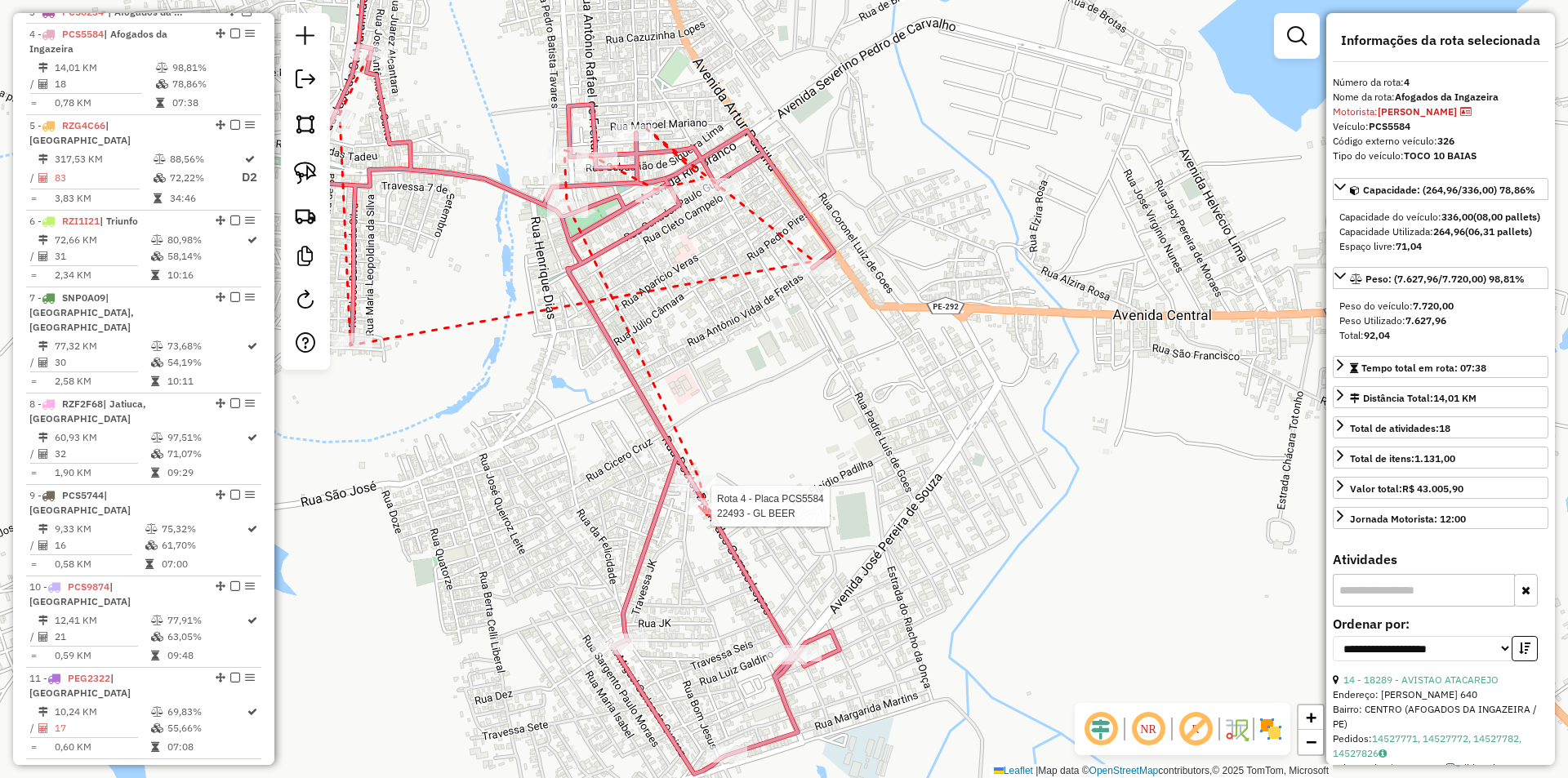
click at [707, 515] on div at bounding box center [706, 506] width 41 height 16
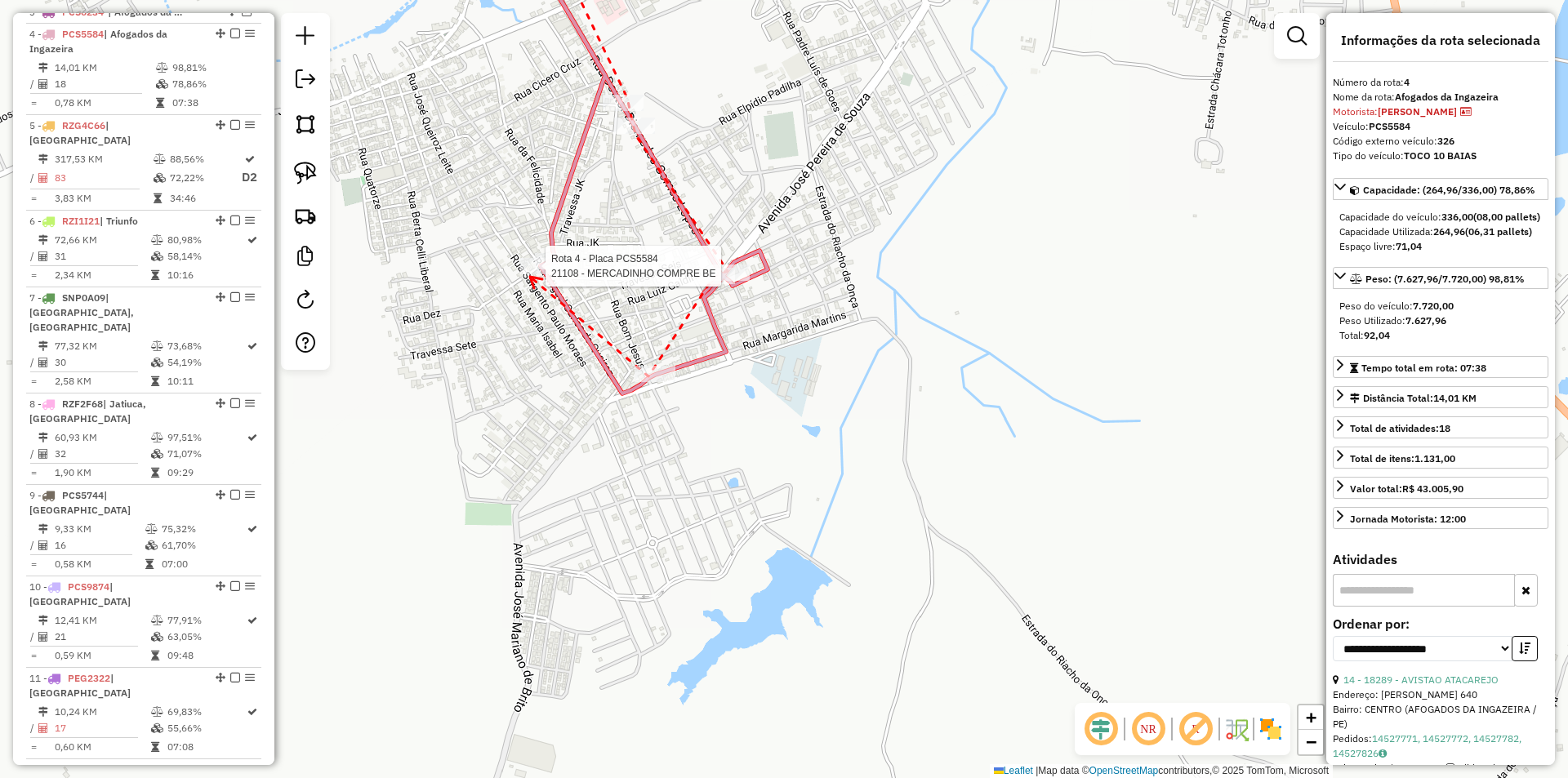
click at [530, 274] on div at bounding box center [540, 266] width 41 height 16
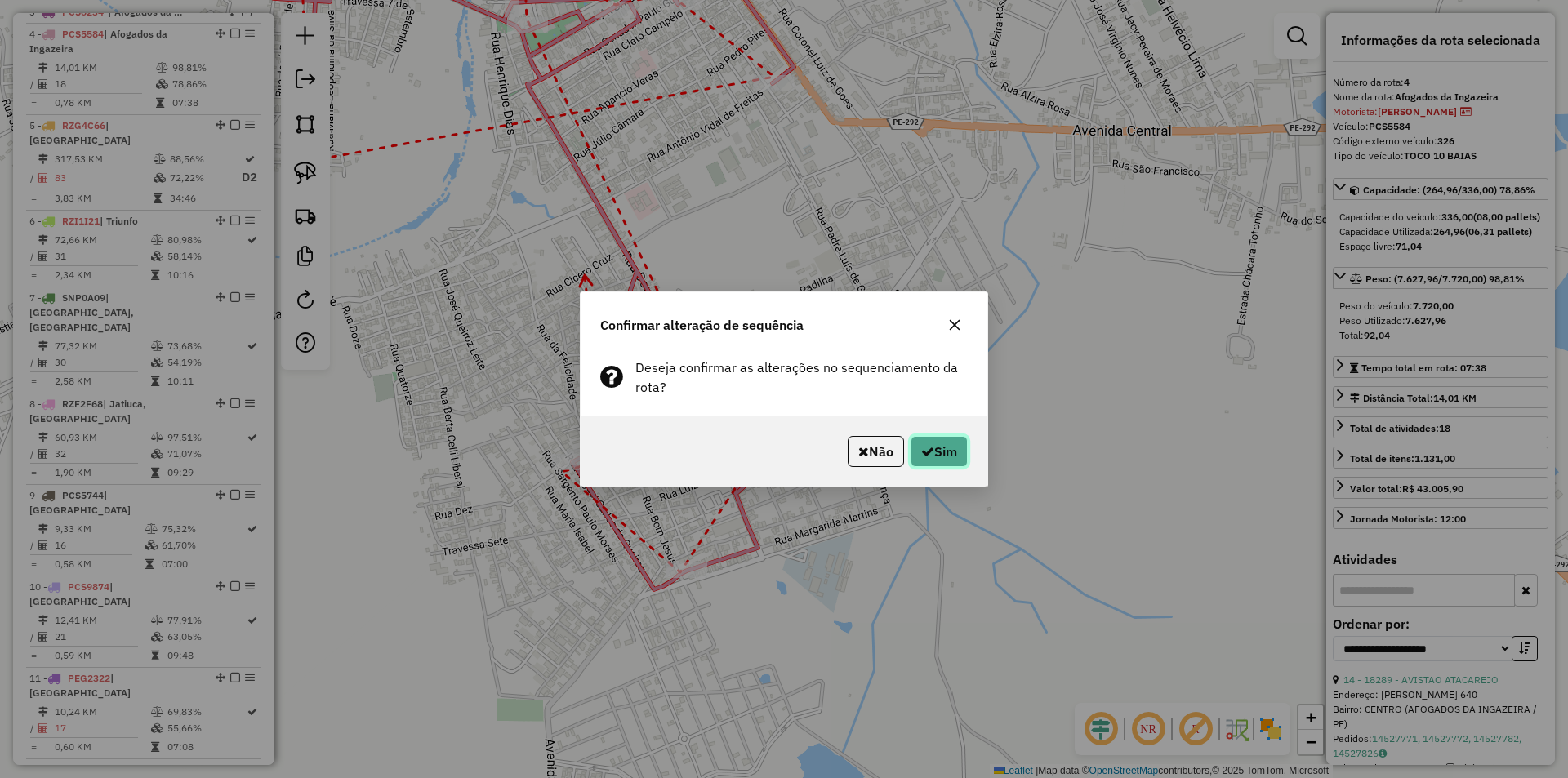
click at [934, 440] on button "Sim" at bounding box center [939, 452] width 57 height 31
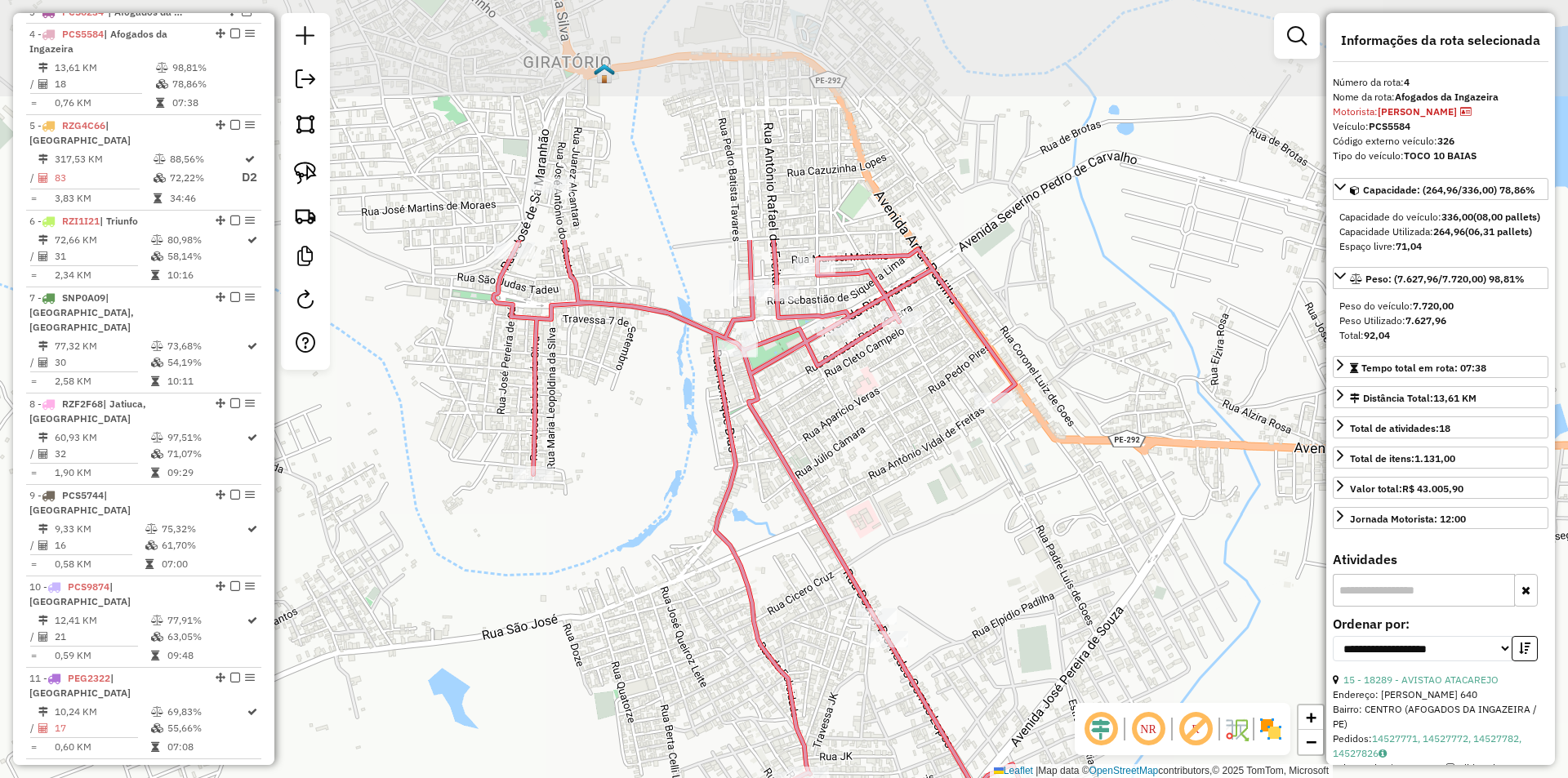
drag, startPoint x: 714, startPoint y: 204, endPoint x: 936, endPoint y: 522, distance: 387.8
click at [936, 522] on div "Janela de atendimento Grade de atendimento Capacidade Transportadoras Veículos …" at bounding box center [784, 389] width 1568 height 778
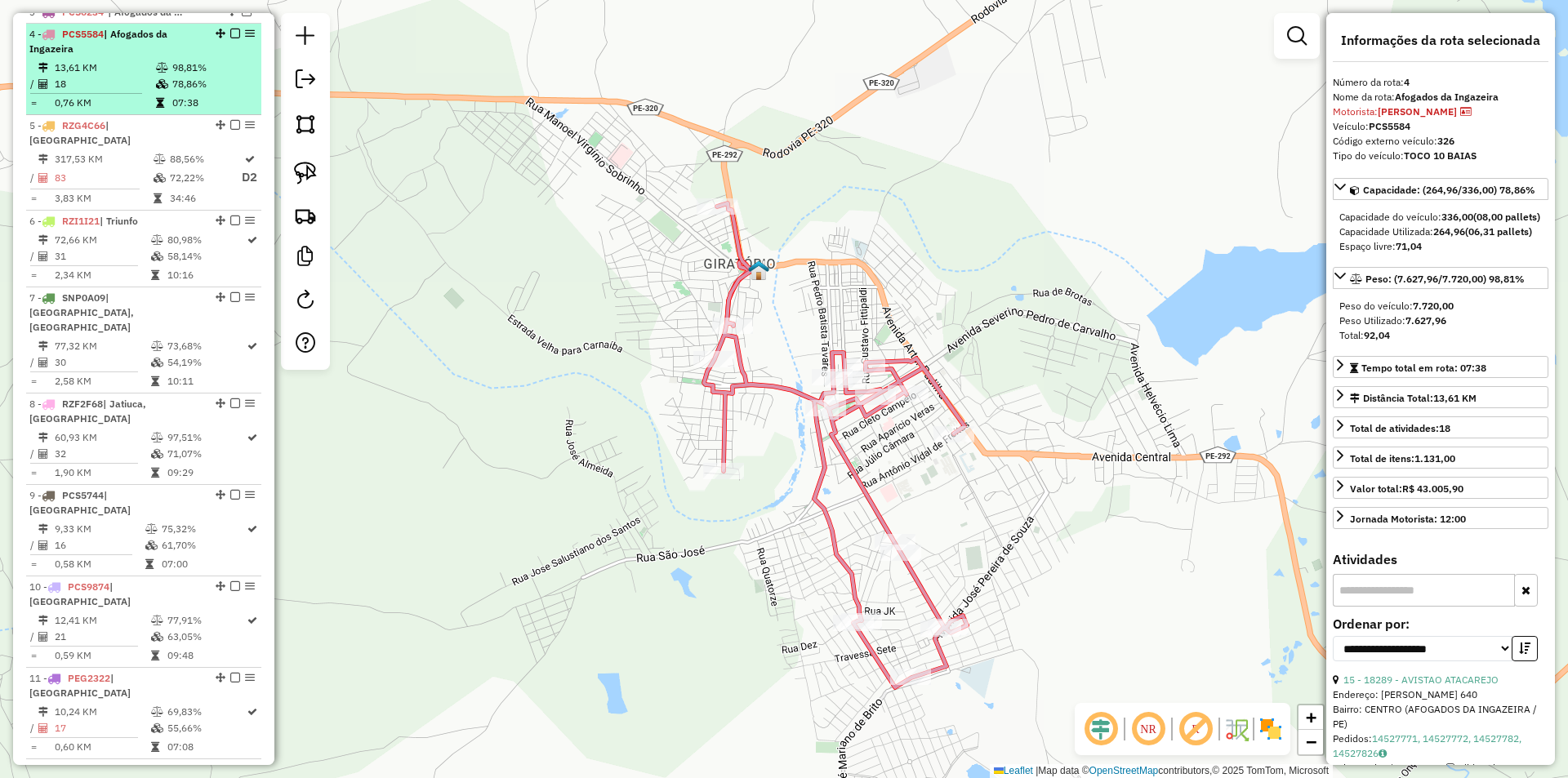
click at [230, 39] on em at bounding box center [234, 33] width 10 height 10
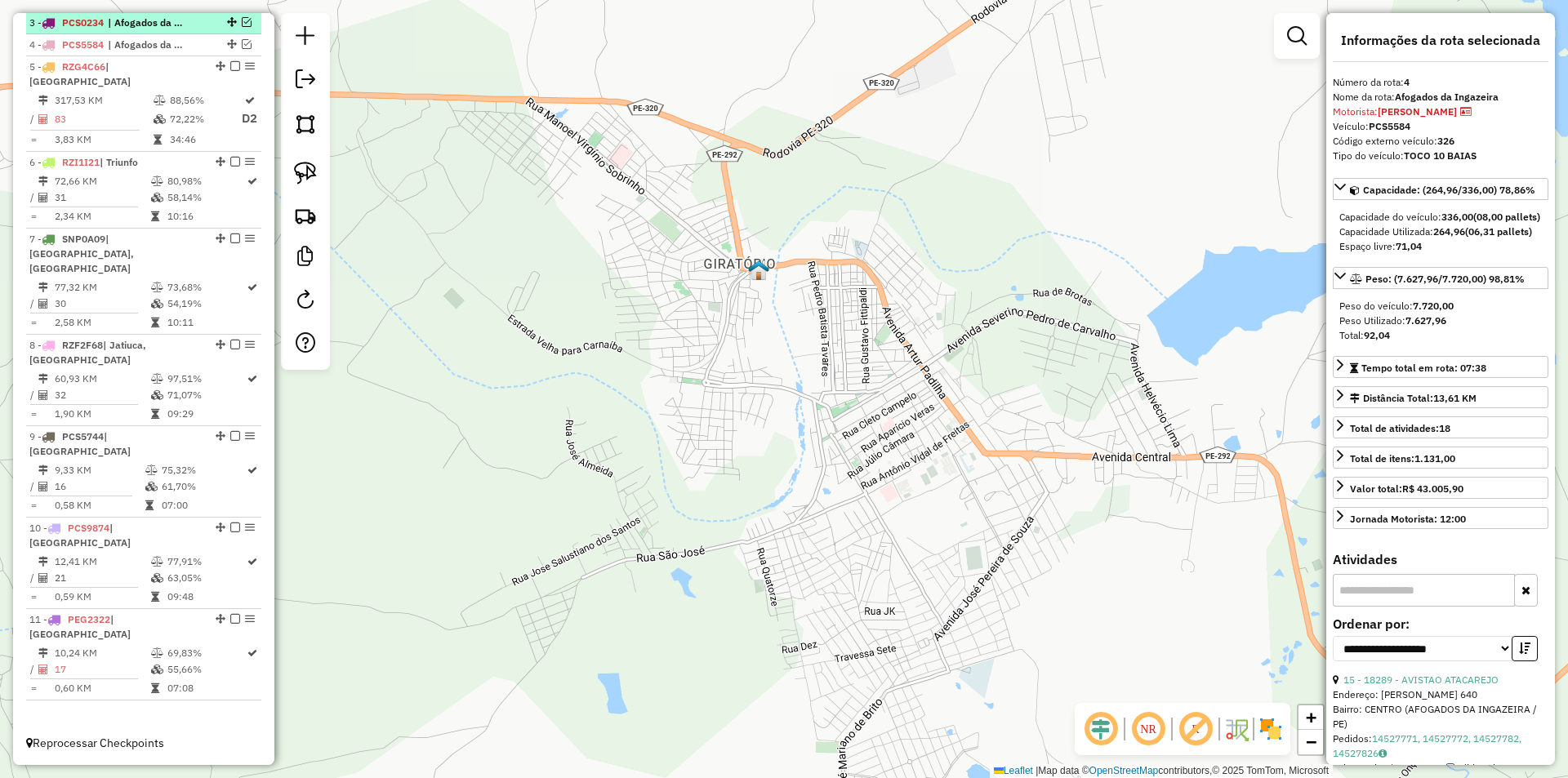
scroll to position [603, 0]
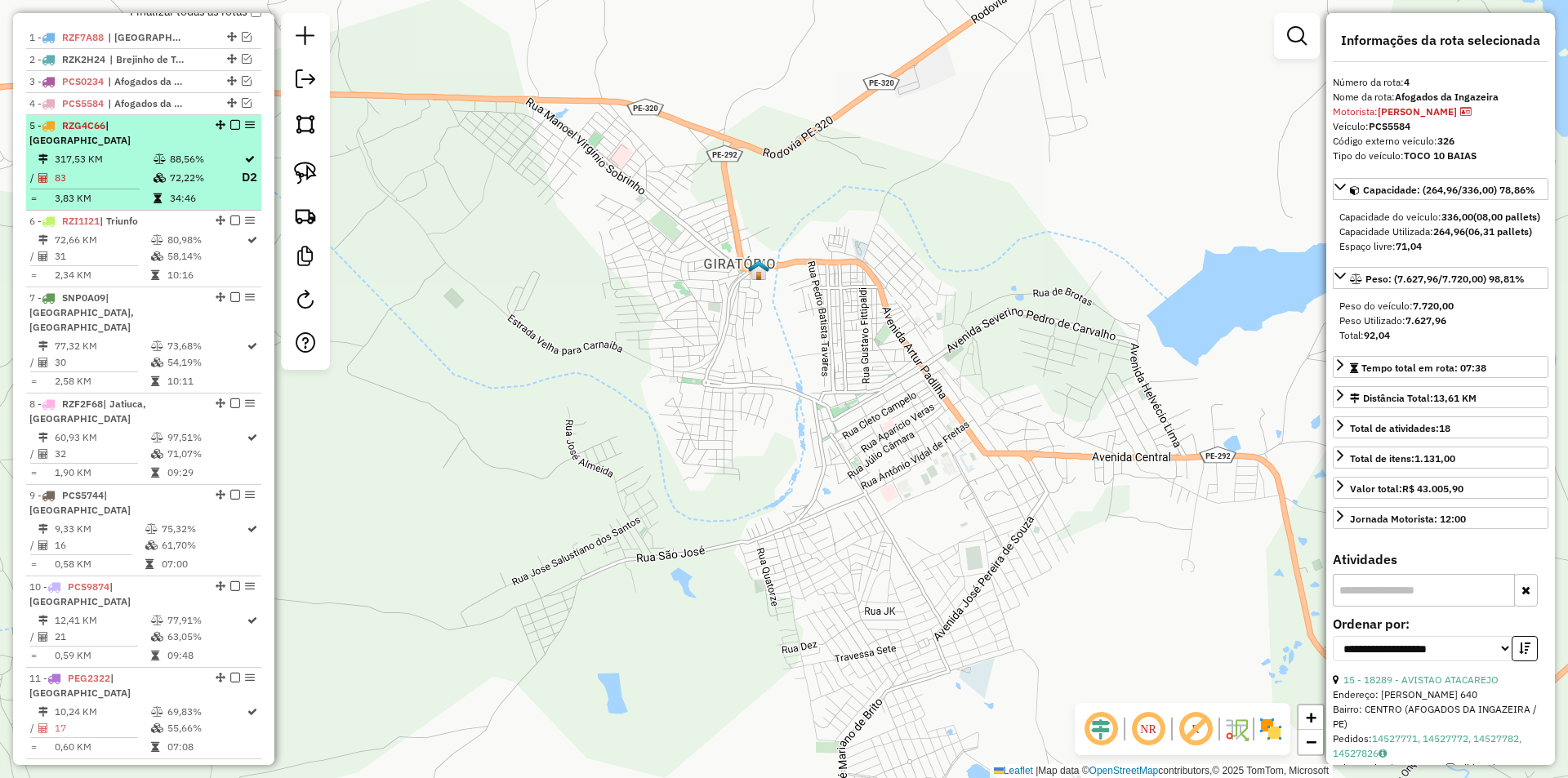
click at [201, 172] on td "72,22%" at bounding box center [205, 178] width 72 height 21
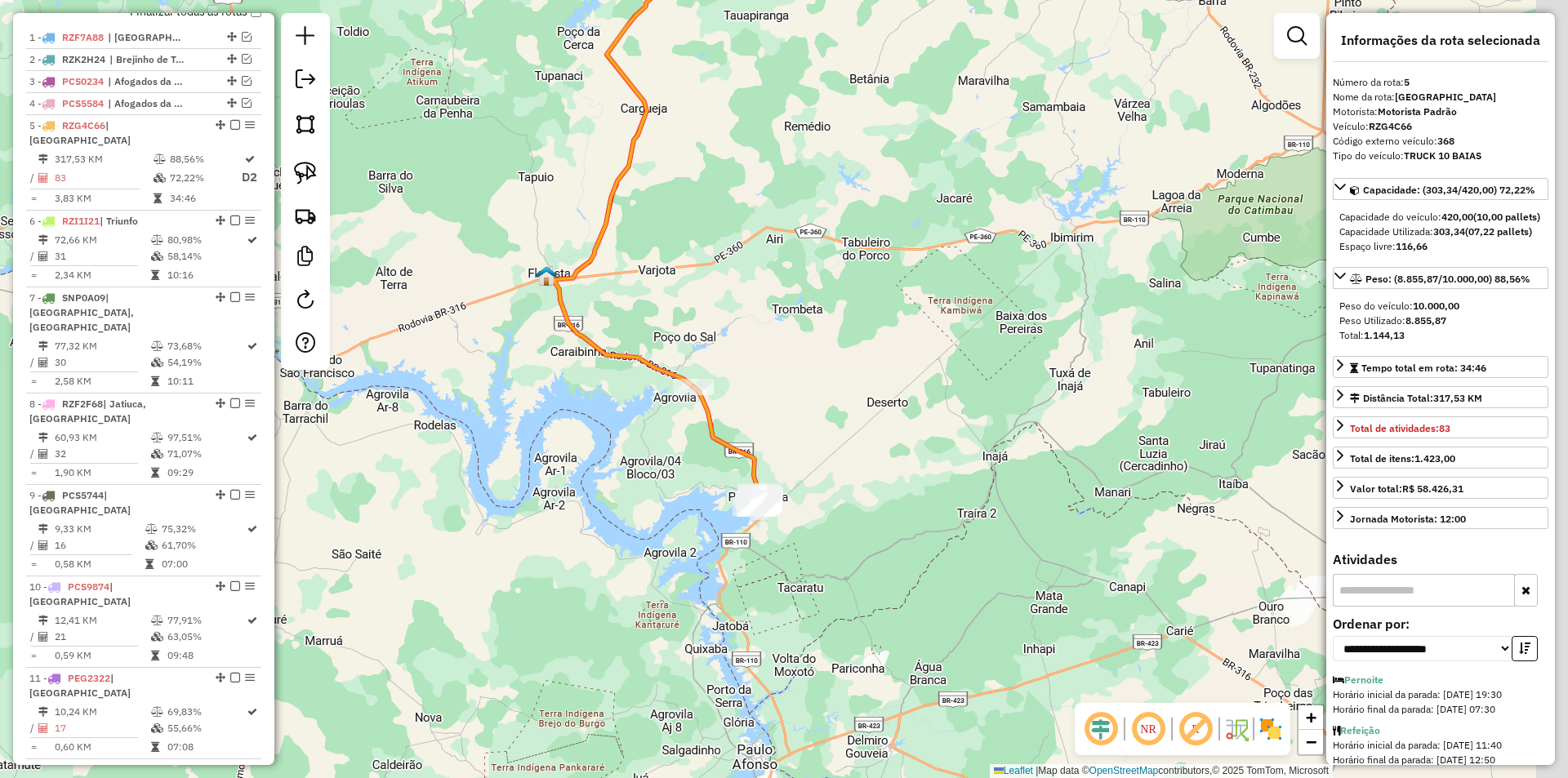
drag, startPoint x: 852, startPoint y: 498, endPoint x: 722, endPoint y: 307, distance: 231.0
click at [722, 307] on div "Janela de atendimento Grade de atendimento Capacidade Transportadoras Veículos …" at bounding box center [784, 389] width 1568 height 778
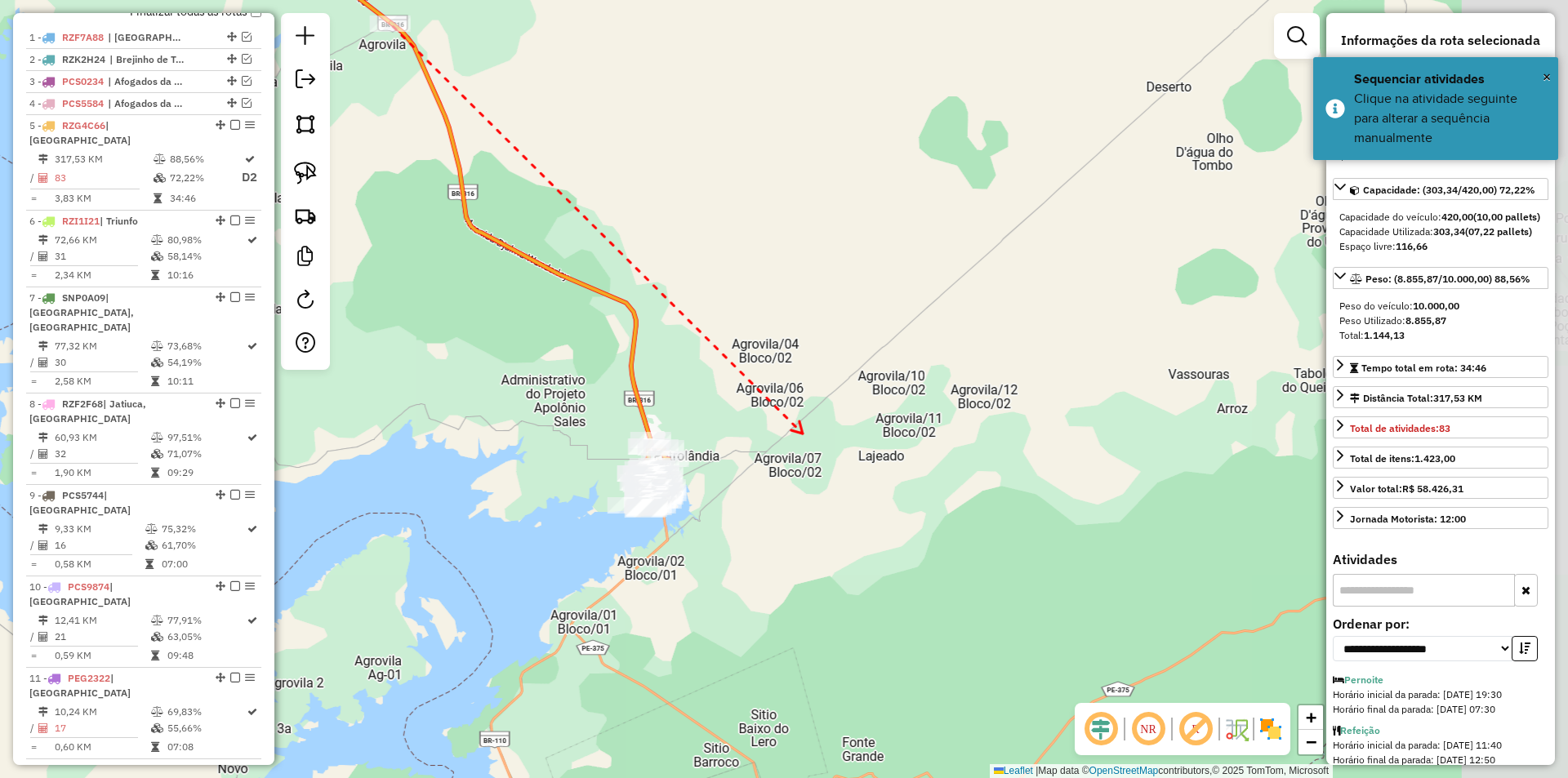
drag, startPoint x: 816, startPoint y: 457, endPoint x: 781, endPoint y: 388, distance: 77.4
click at [784, 385] on div "Janela de atendimento Grade de atendimento Capacidade Transportadoras Veículos …" at bounding box center [784, 389] width 1568 height 778
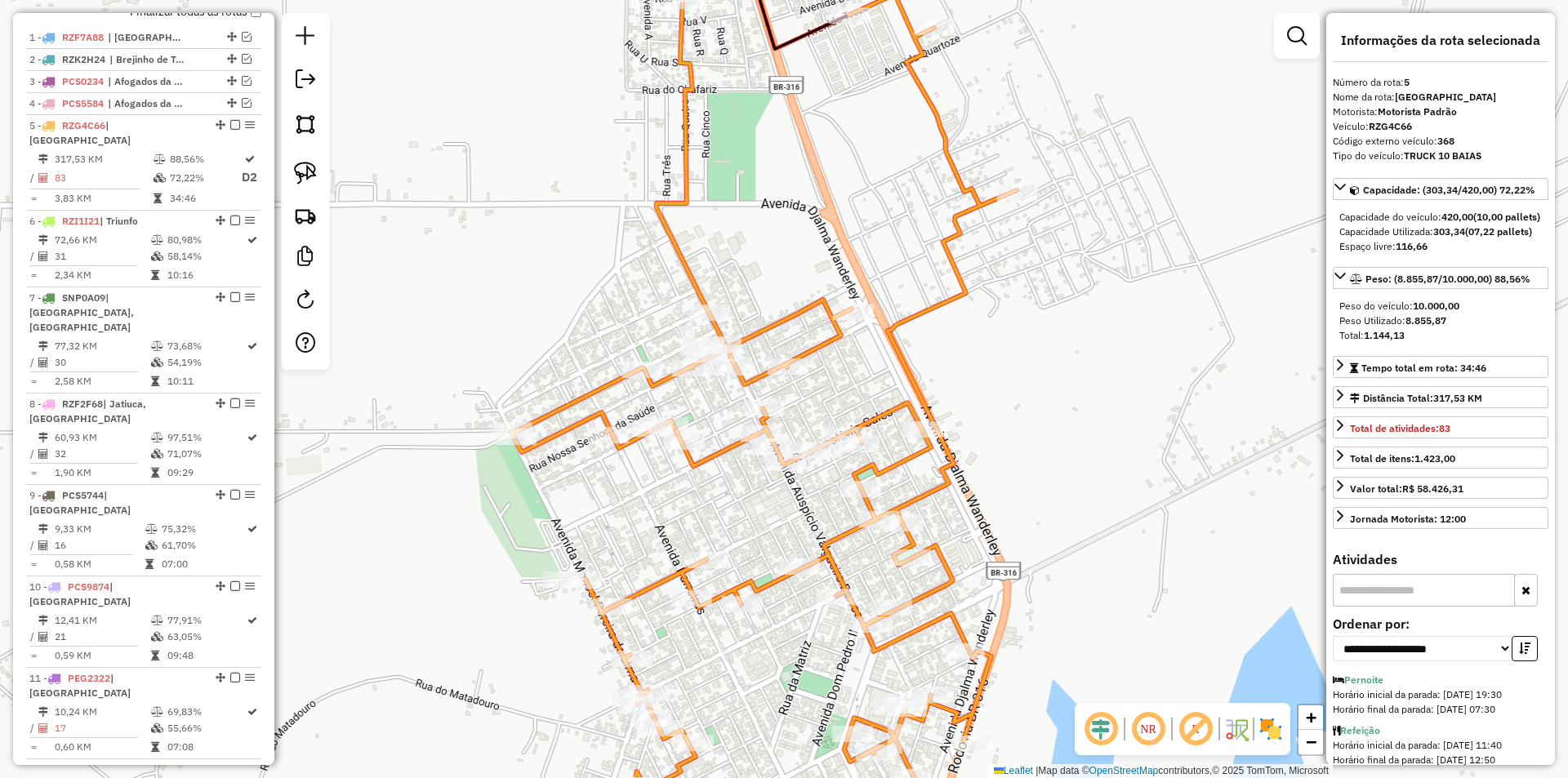
drag, startPoint x: 764, startPoint y: 506, endPoint x: 683, endPoint y: 375, distance: 154.0
click at [683, 376] on div "Janela de atendimento Grade de atendimento Capacidade Transportadoras Veículos …" at bounding box center [784, 389] width 1568 height 778
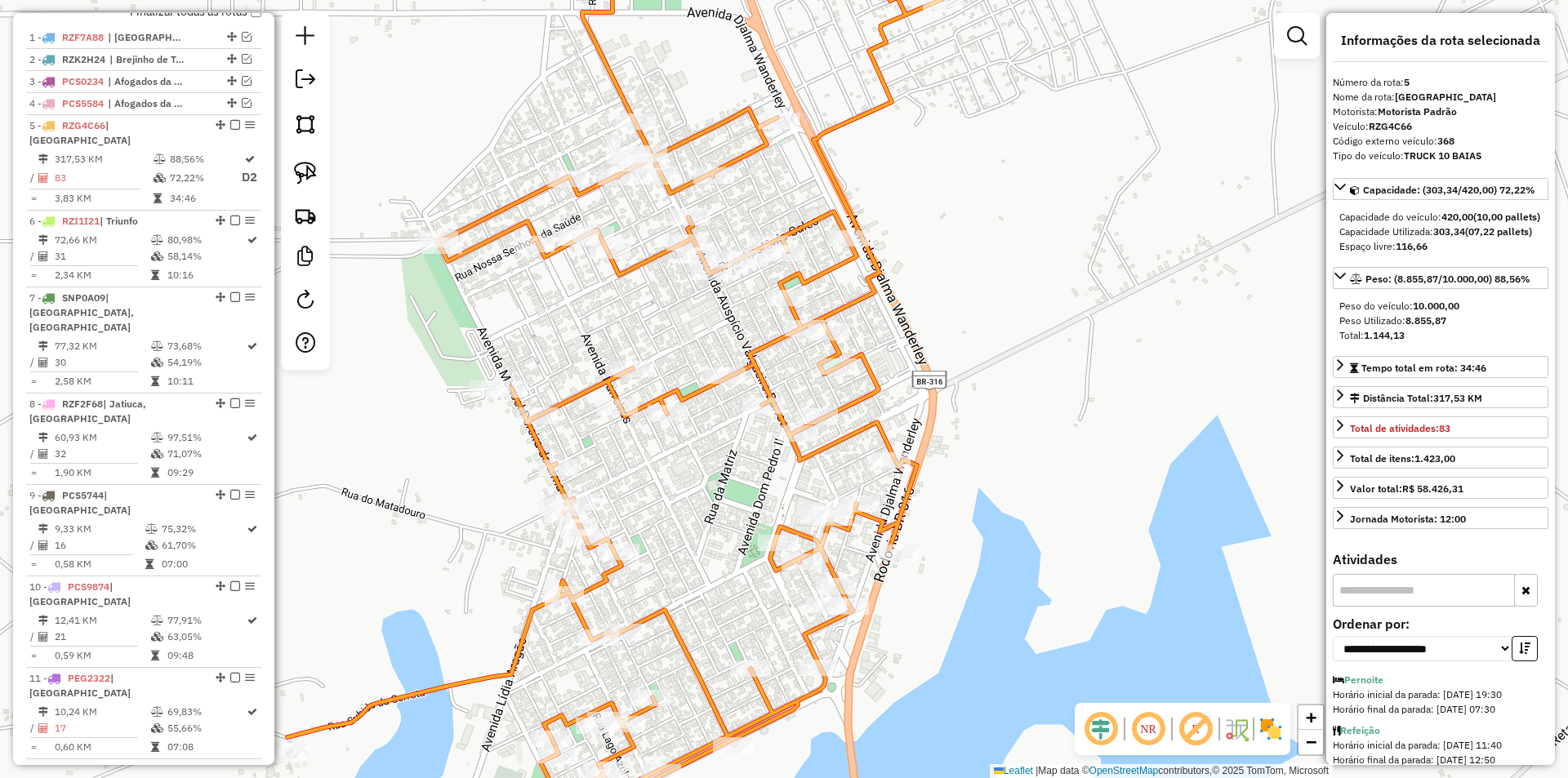
drag, startPoint x: 710, startPoint y: 561, endPoint x: 722, endPoint y: 352, distance: 209.3
click at [722, 354] on div "Janela de atendimento Grade de atendimento Capacidade Transportadoras Veículos …" at bounding box center [784, 389] width 1568 height 778
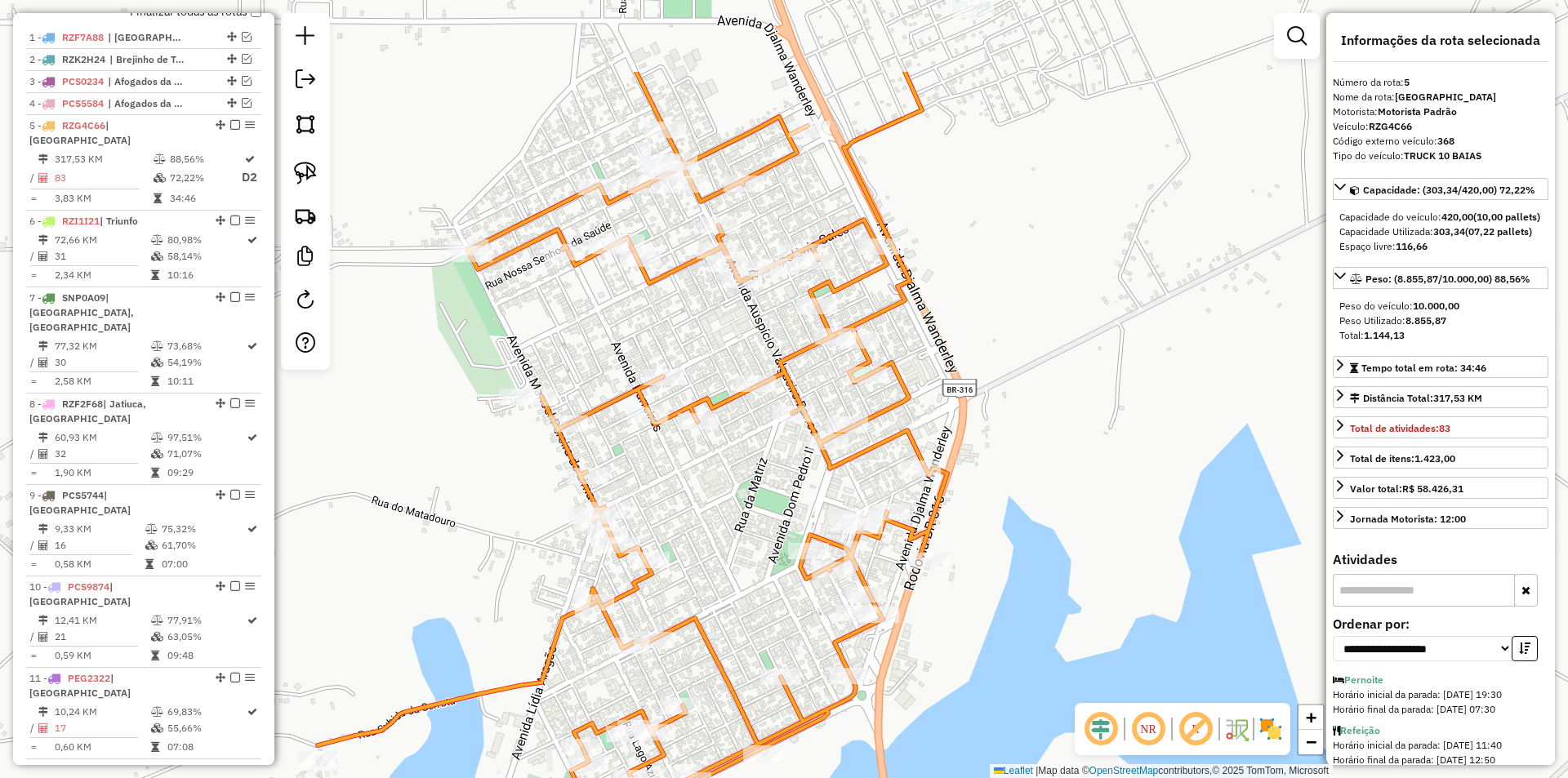
drag, startPoint x: 733, startPoint y: 335, endPoint x: 751, endPoint y: 478, distance: 144.1
click at [751, 478] on div "Janela de atendimento Grade de atendimento Capacidade Transportadoras Veículos …" at bounding box center [784, 389] width 1568 height 778
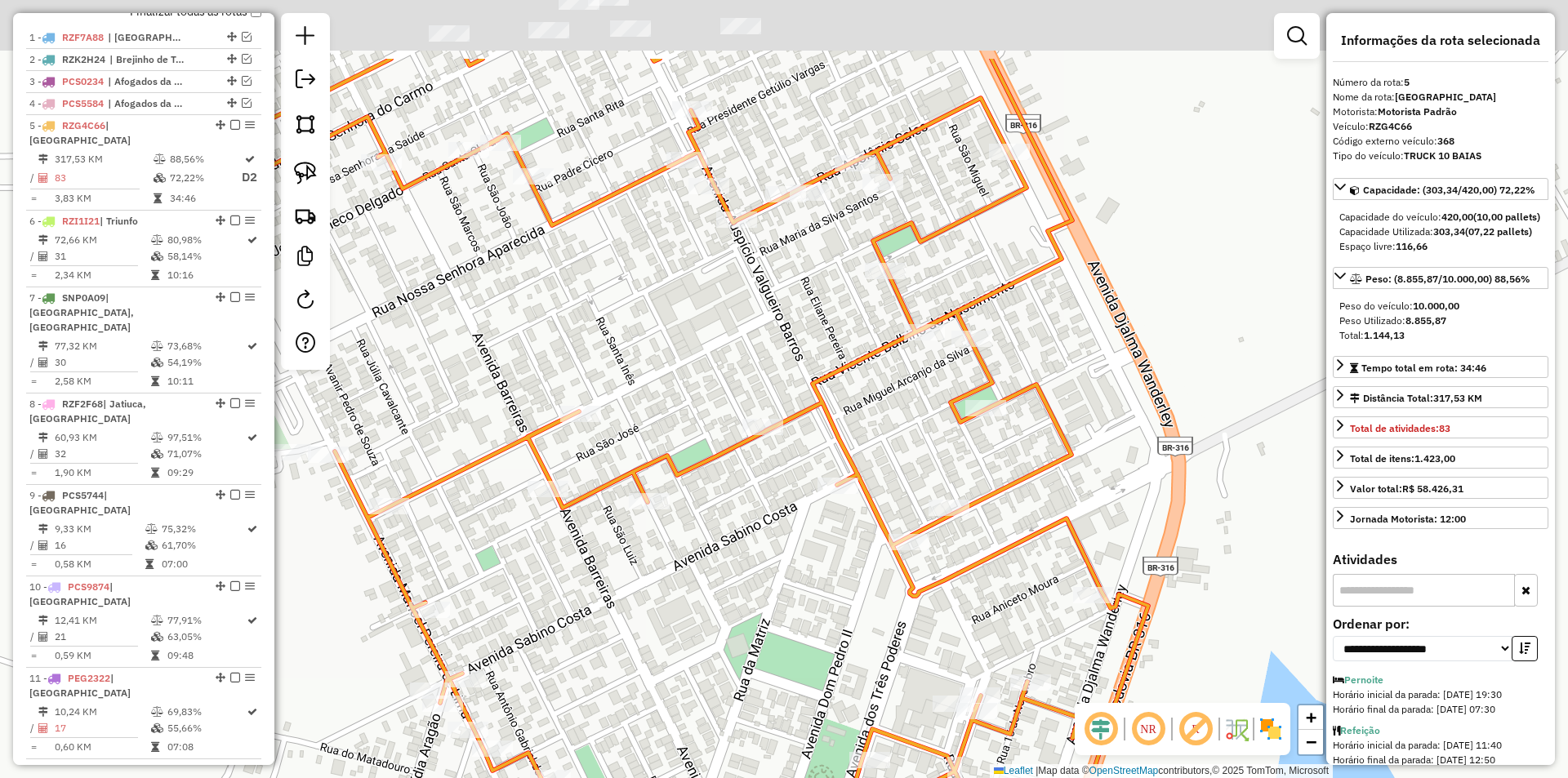
drag, startPoint x: 661, startPoint y: 207, endPoint x: 684, endPoint y: 394, distance: 188.4
click at [681, 392] on div "Janela de atendimento Grade de atendimento Capacidade Transportadoras Veículos …" at bounding box center [784, 389] width 1568 height 778
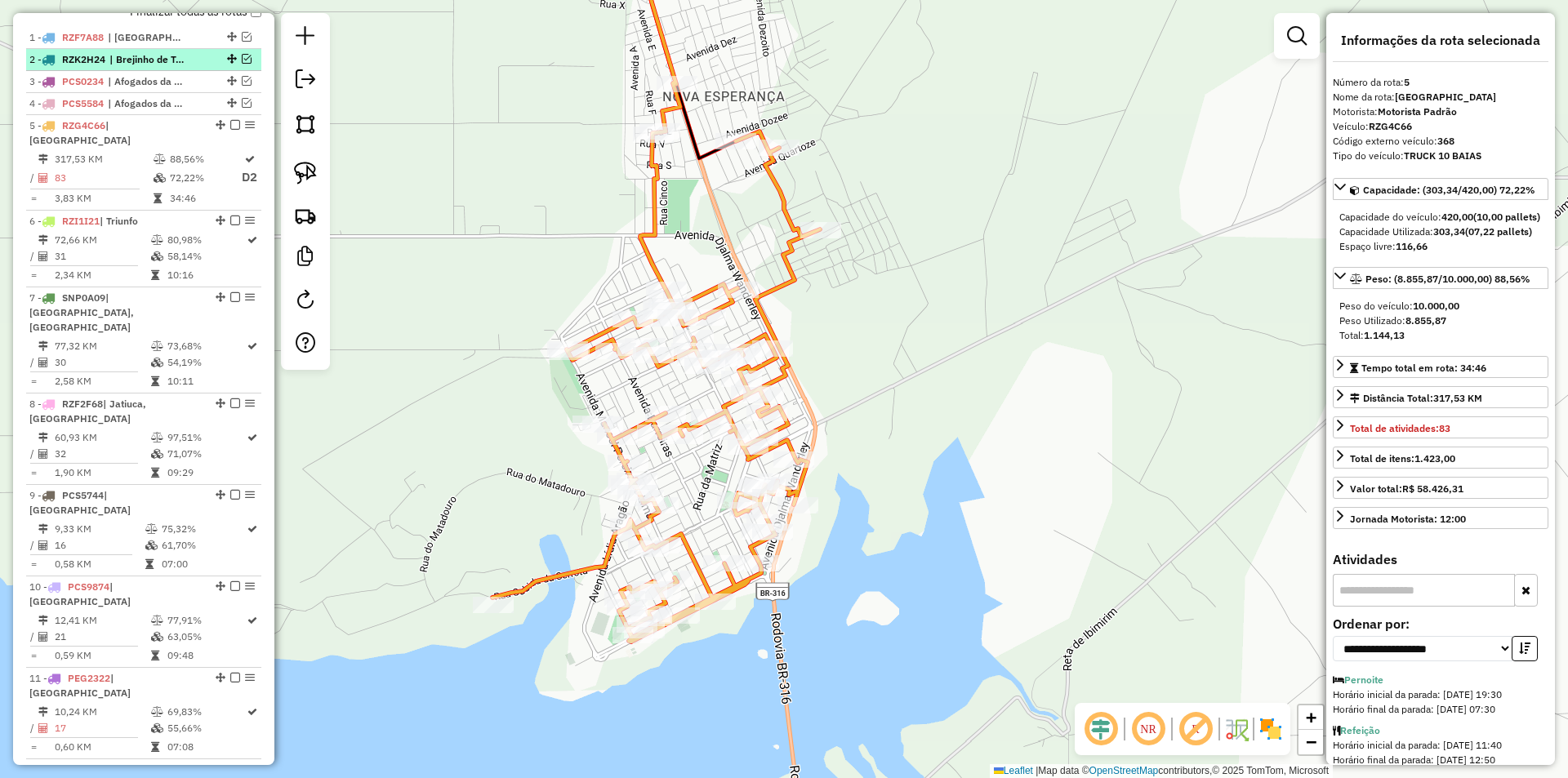
click at [233, 130] on em at bounding box center [234, 124] width 10 height 10
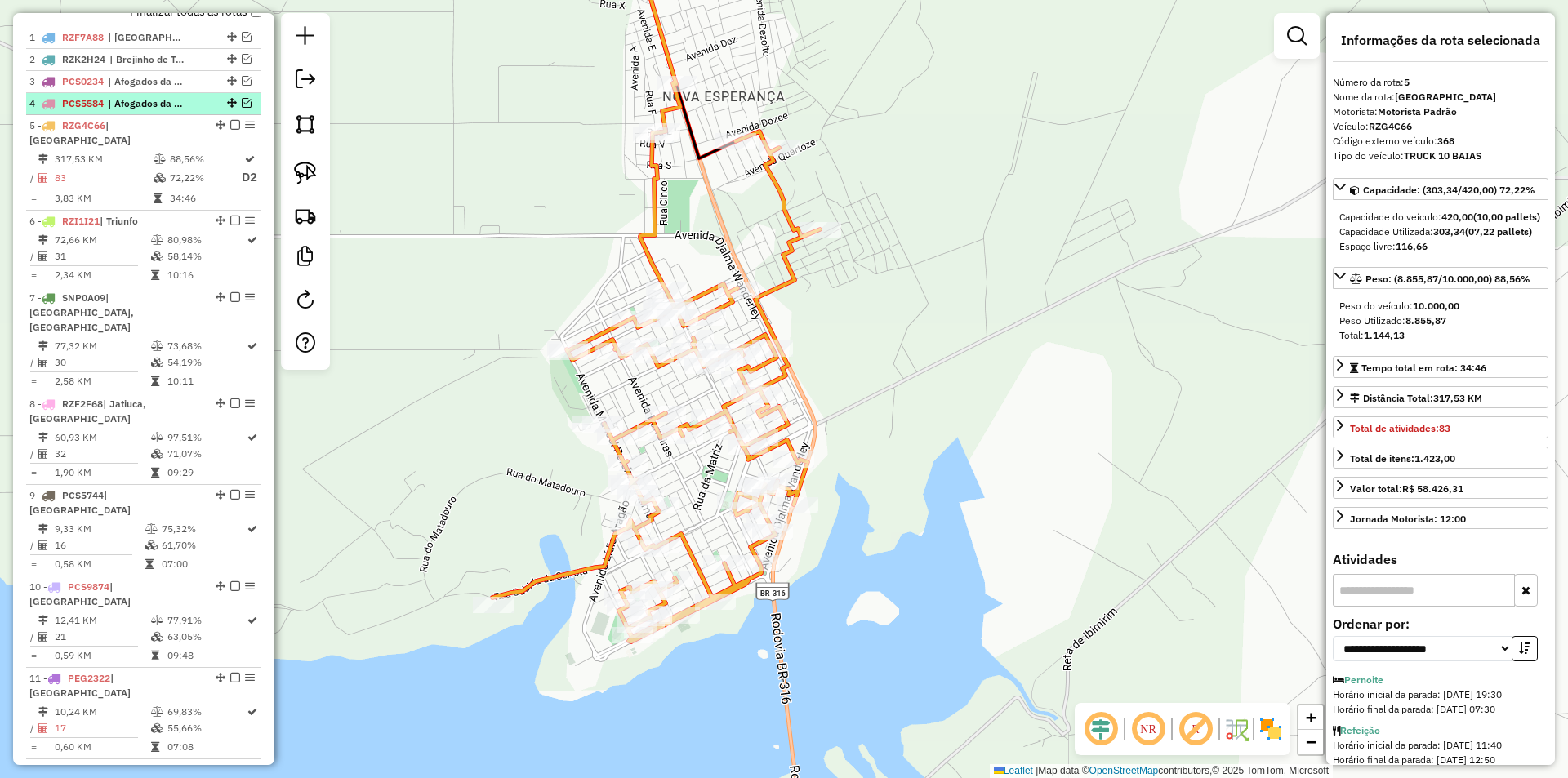
scroll to position [545, 0]
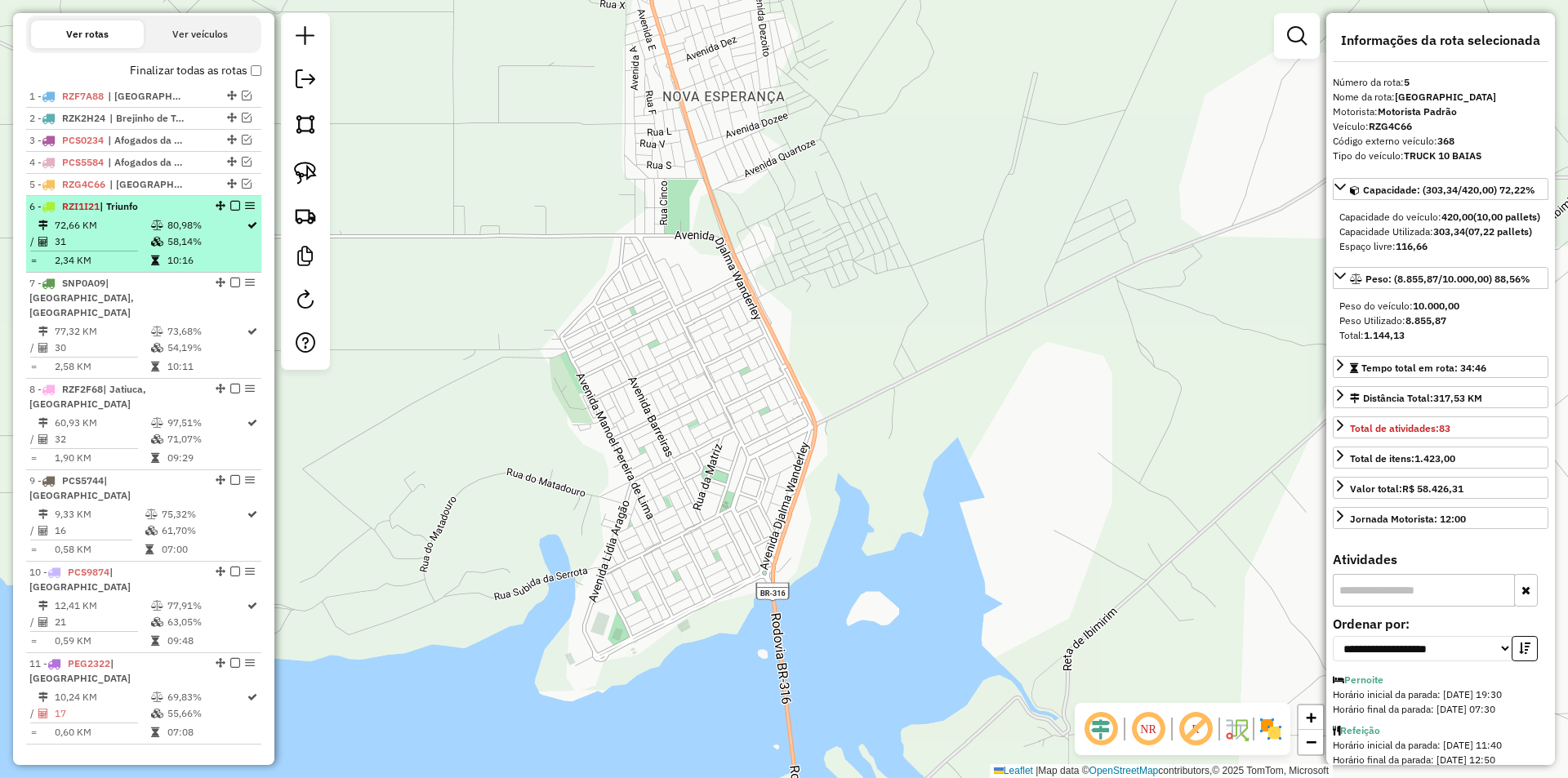
click at [219, 214] on div "6 - RZI1I21 | Triunfo" at bounding box center [144, 206] width 229 height 14
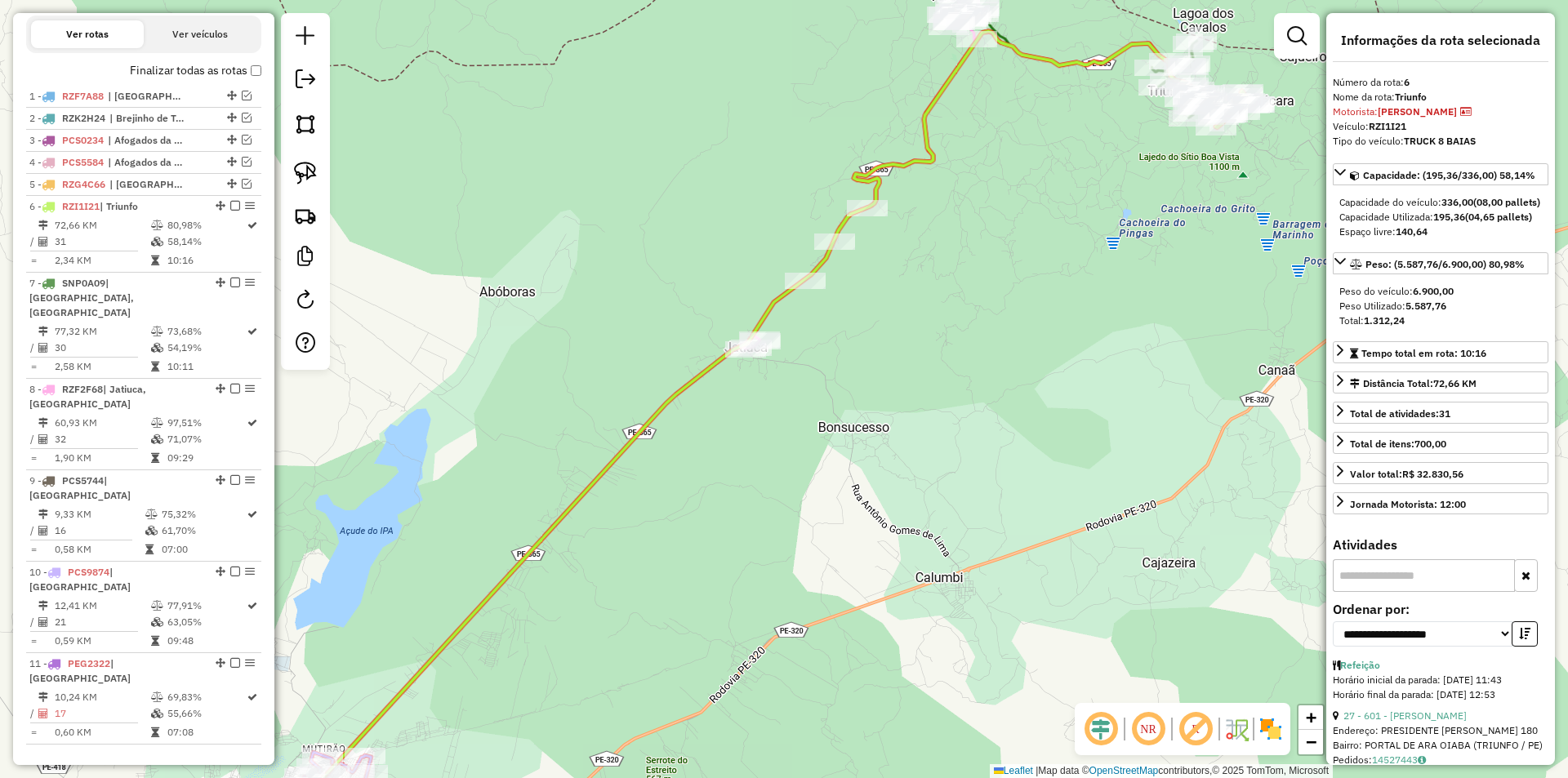
drag, startPoint x: 903, startPoint y: 367, endPoint x: 674, endPoint y: 498, distance: 263.8
click at [683, 496] on div "Janela de atendimento Grade de atendimento Capacidade Transportadoras Veículos …" at bounding box center [784, 389] width 1568 height 778
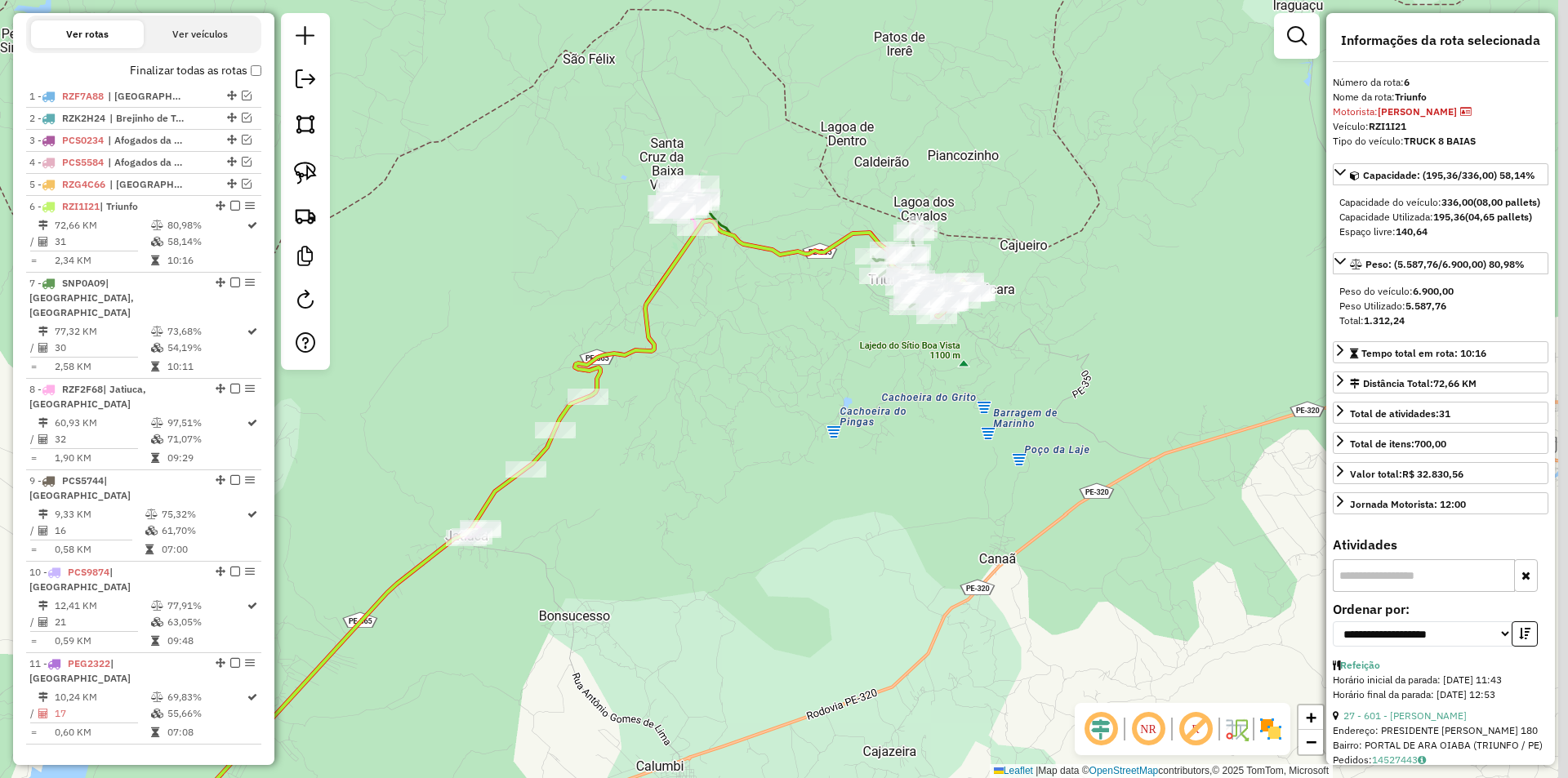
drag, startPoint x: 831, startPoint y: 352, endPoint x: 659, endPoint y: 400, distance: 178.6
click at [659, 400] on div "Janela de atendimento Grade de atendimento Capacidade Transportadoras Veículos …" at bounding box center [784, 389] width 1568 height 778
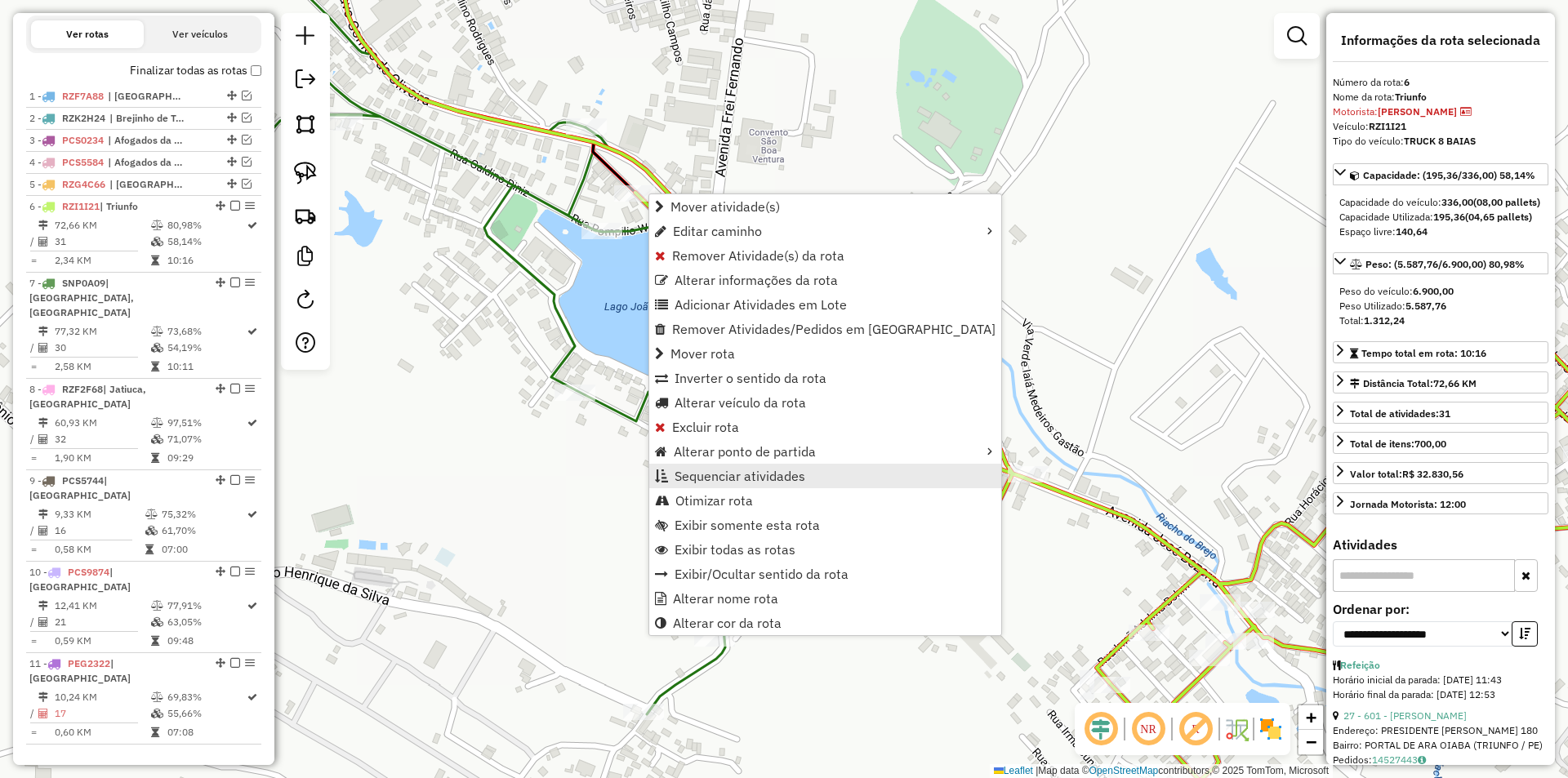
click at [803, 470] on span "Sequenciar atividades" at bounding box center [739, 476] width 131 height 13
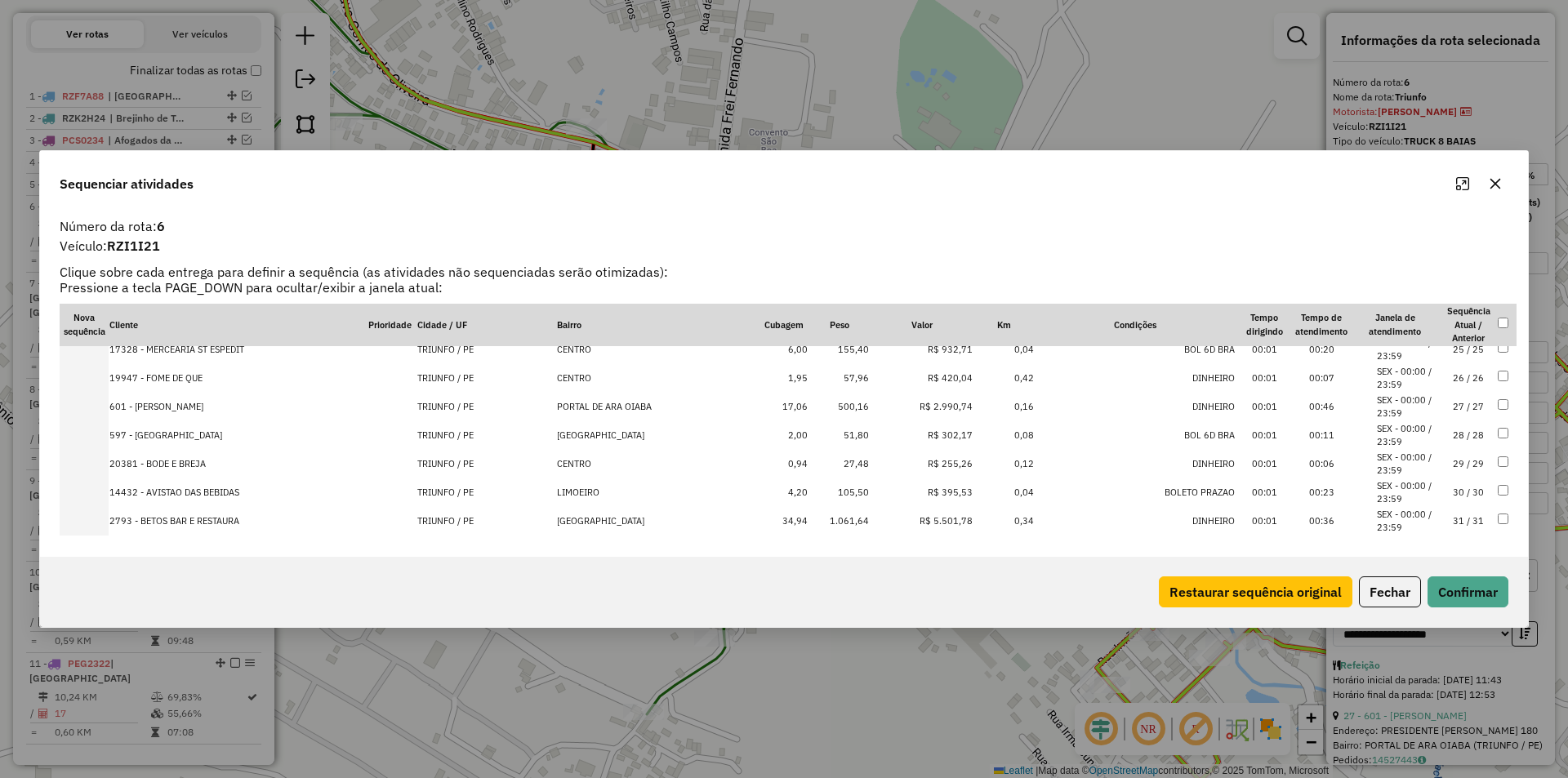
scroll to position [709, 0]
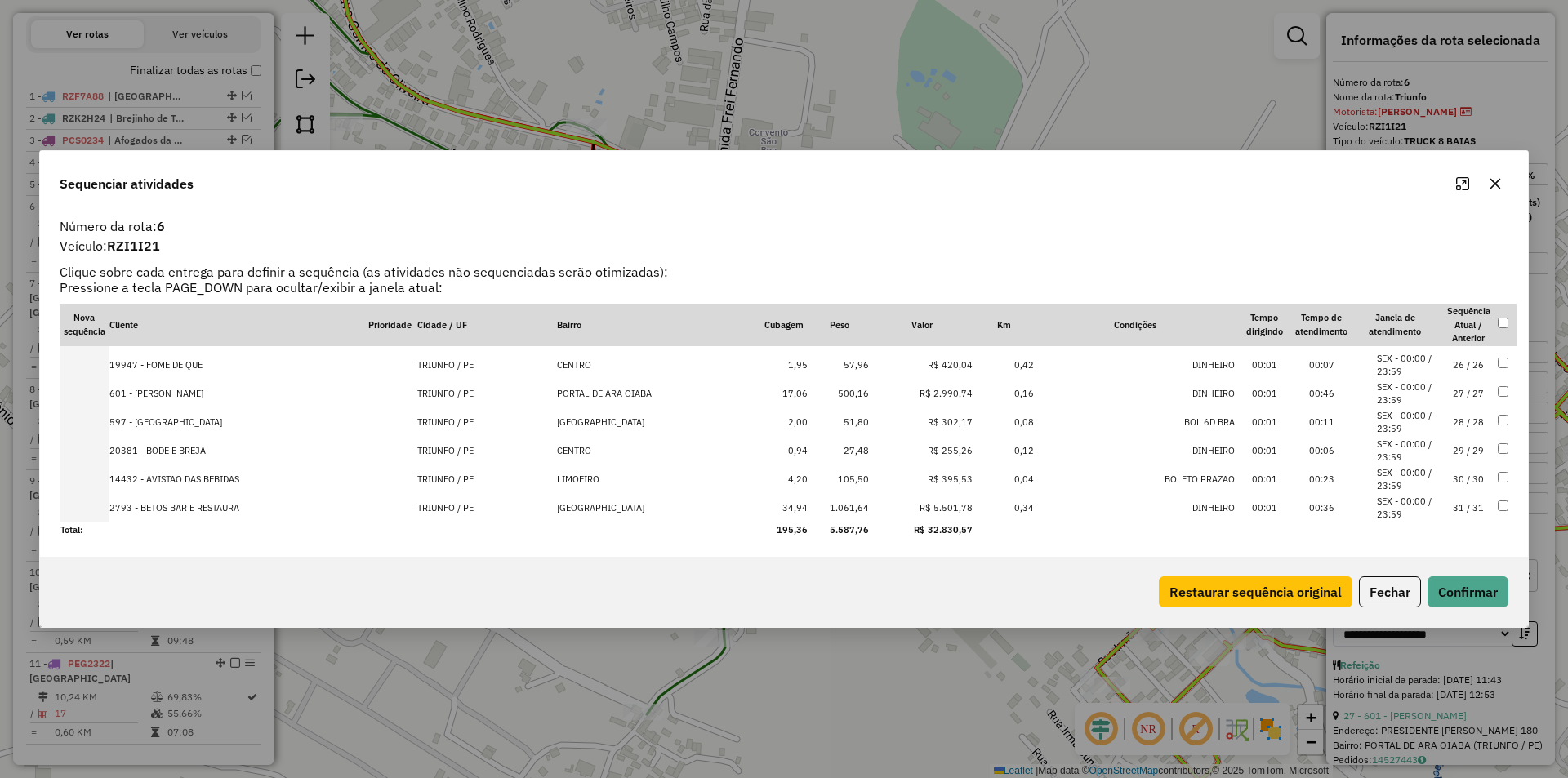
click at [1427, 502] on li "SEX - 00:00 / 23:59" at bounding box center [1408, 508] width 62 height 27
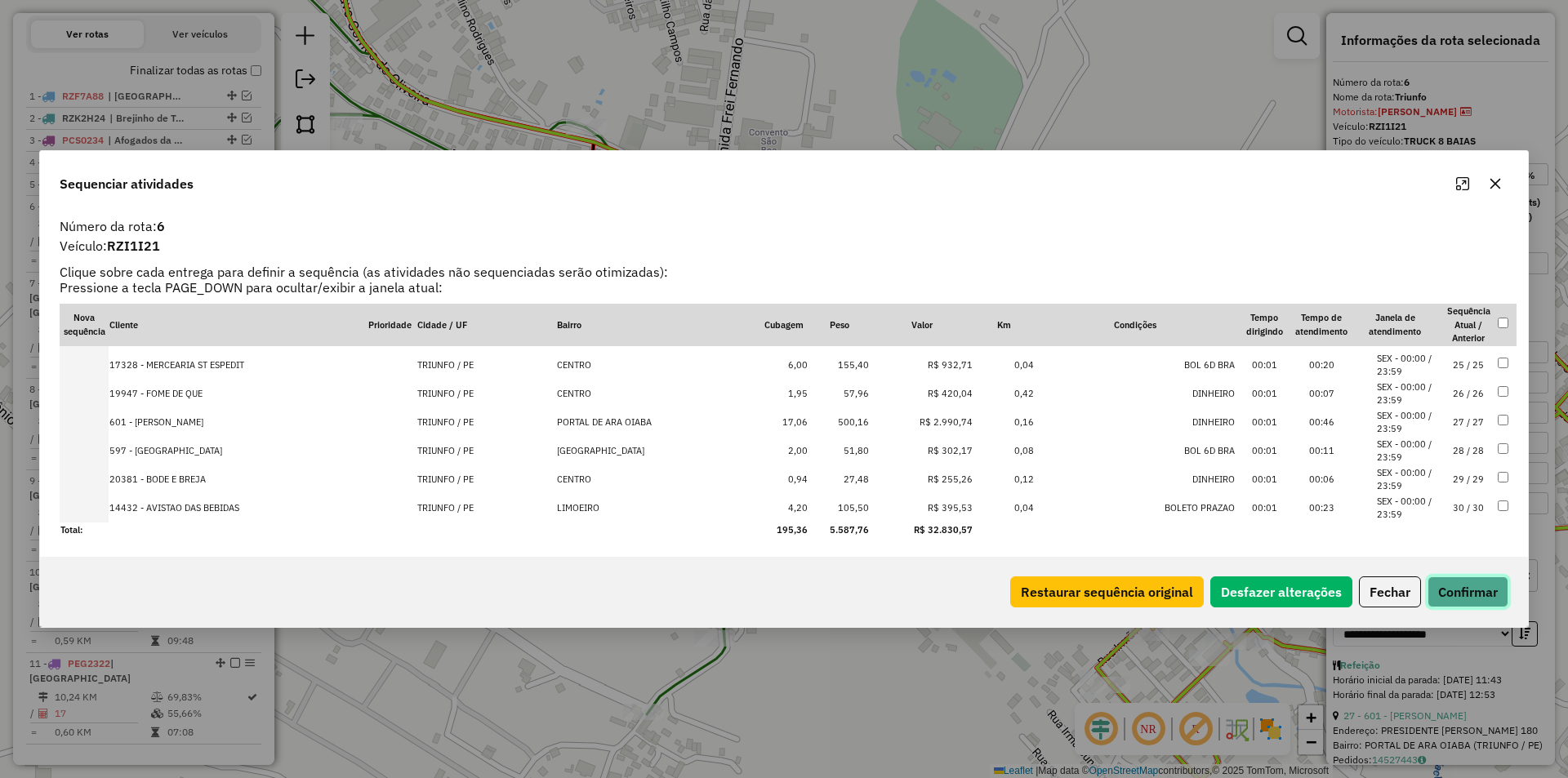
click at [1479, 605] on button "Confirmar" at bounding box center [1468, 591] width 81 height 31
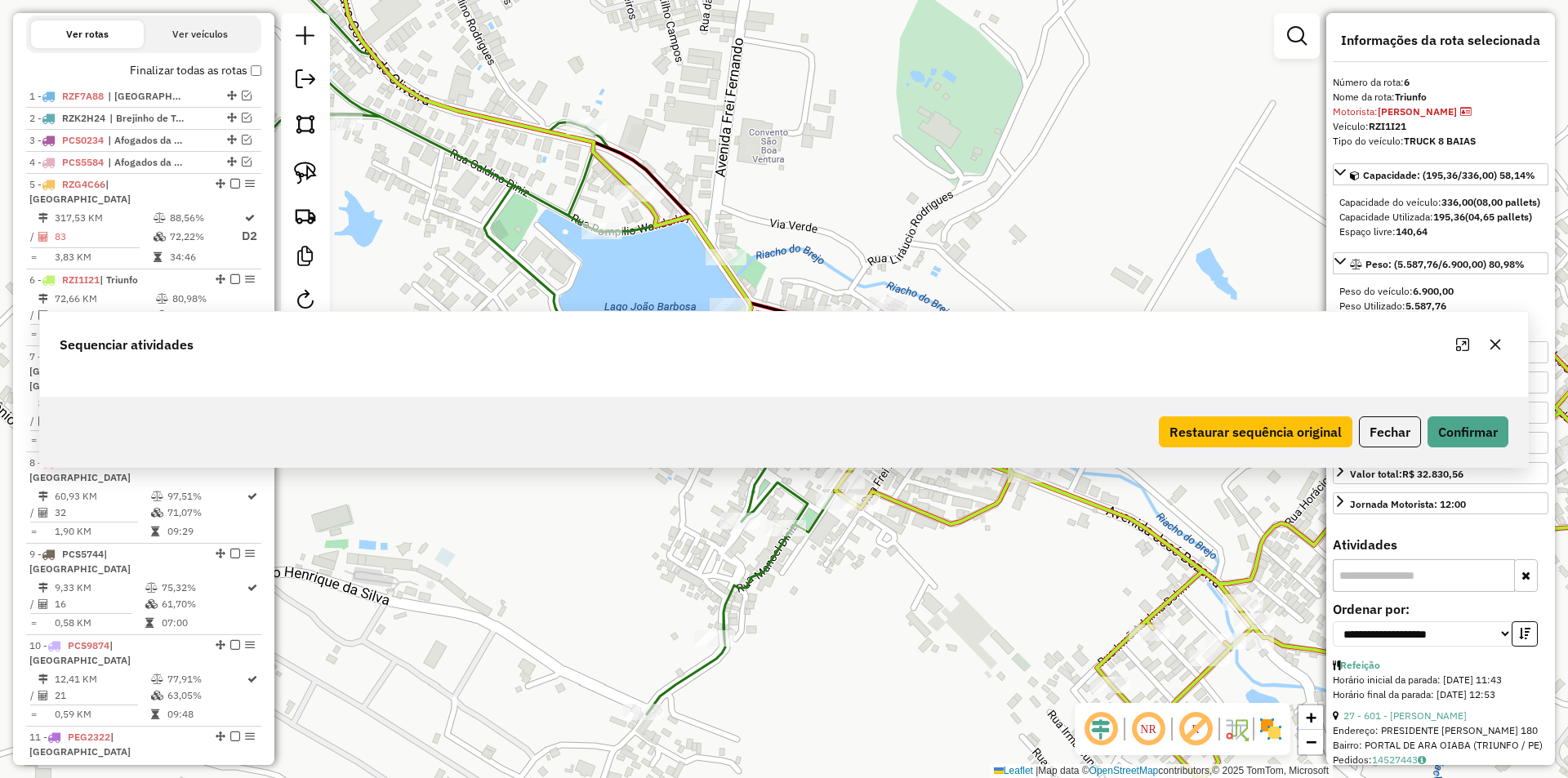
scroll to position [603, 0]
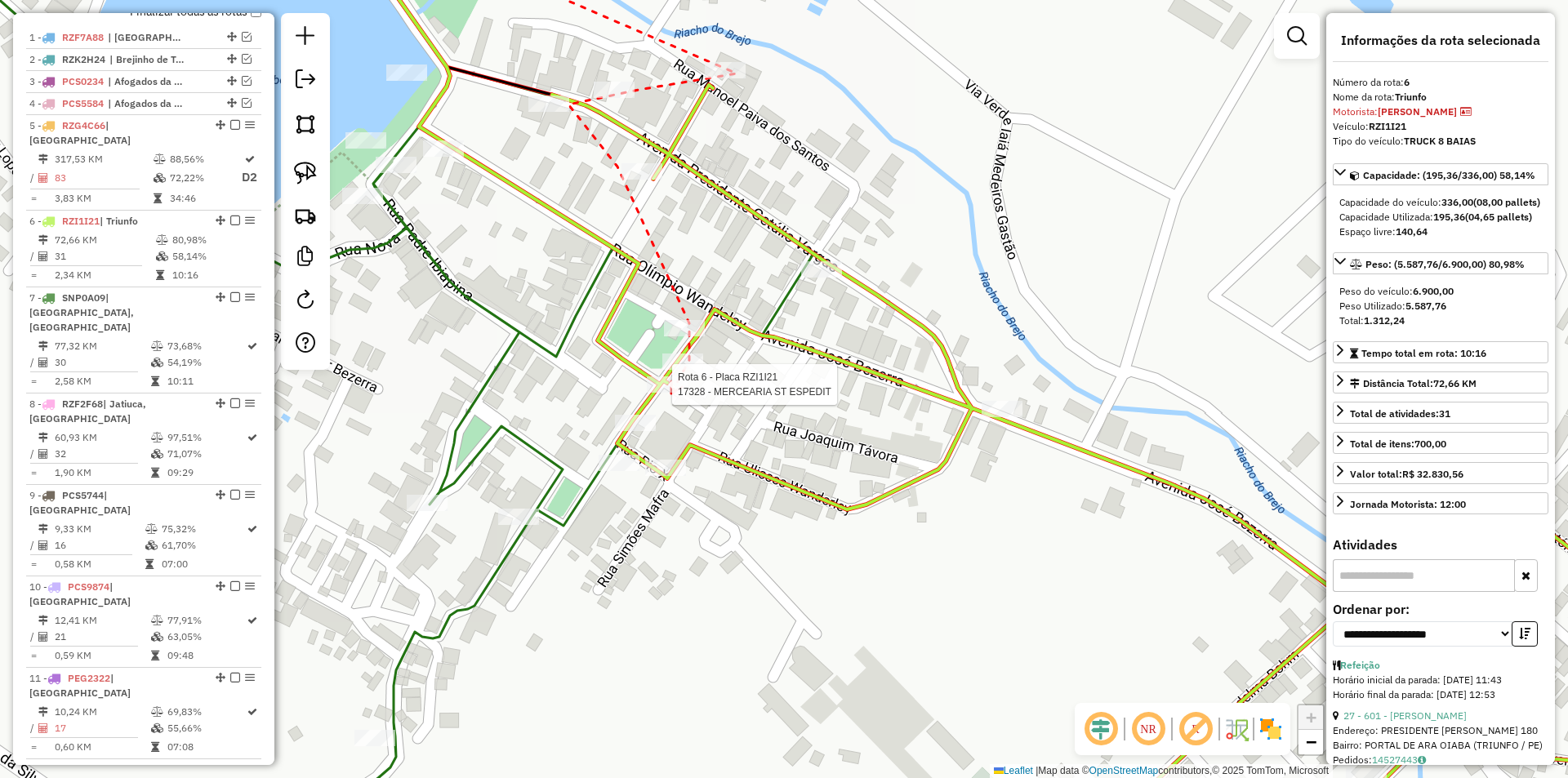
click at [670, 393] on div at bounding box center [666, 384] width 41 height 16
click at [806, 278] on div at bounding box center [821, 270] width 41 height 16
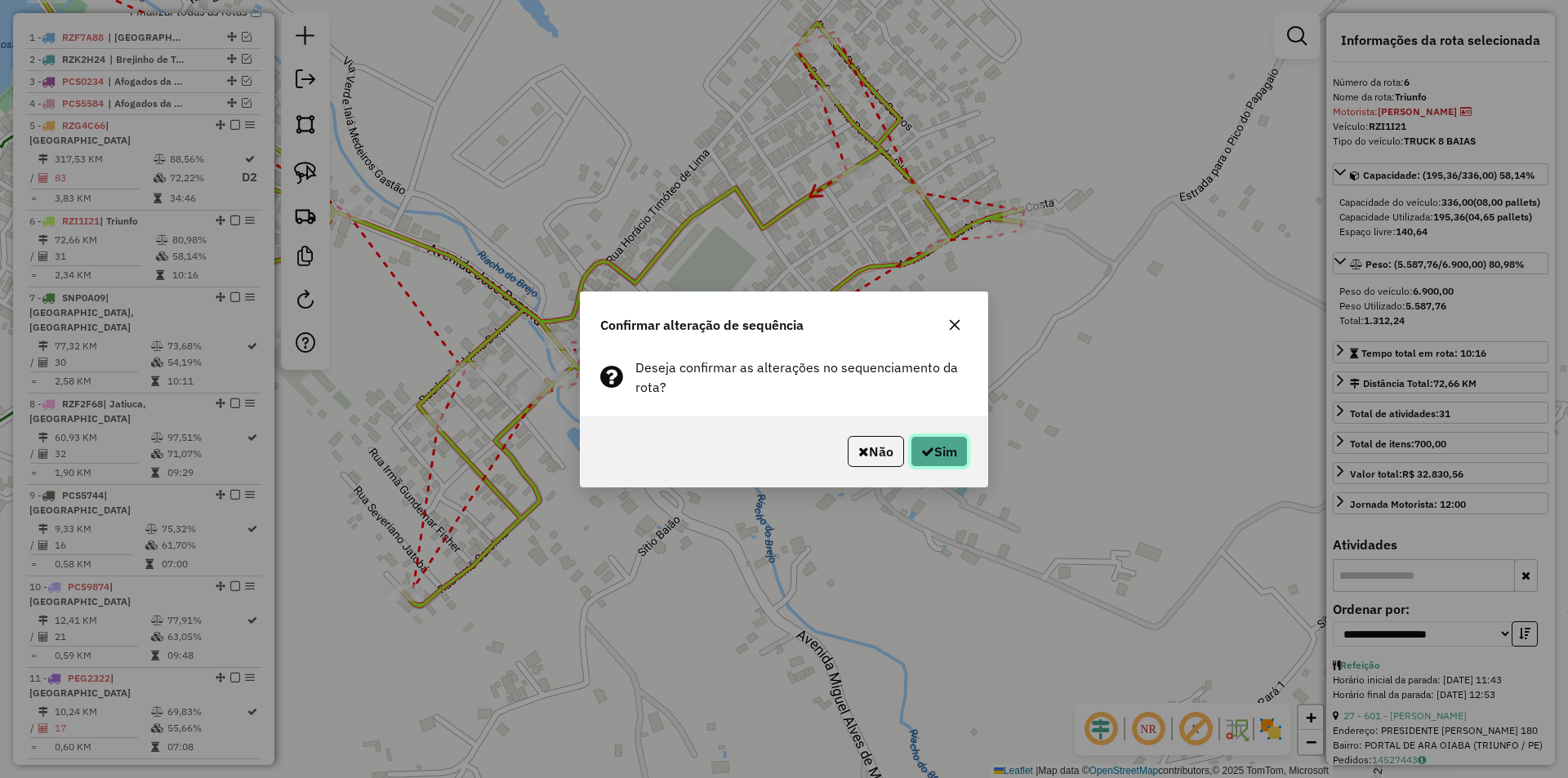
click at [923, 443] on button "Sim" at bounding box center [939, 452] width 57 height 31
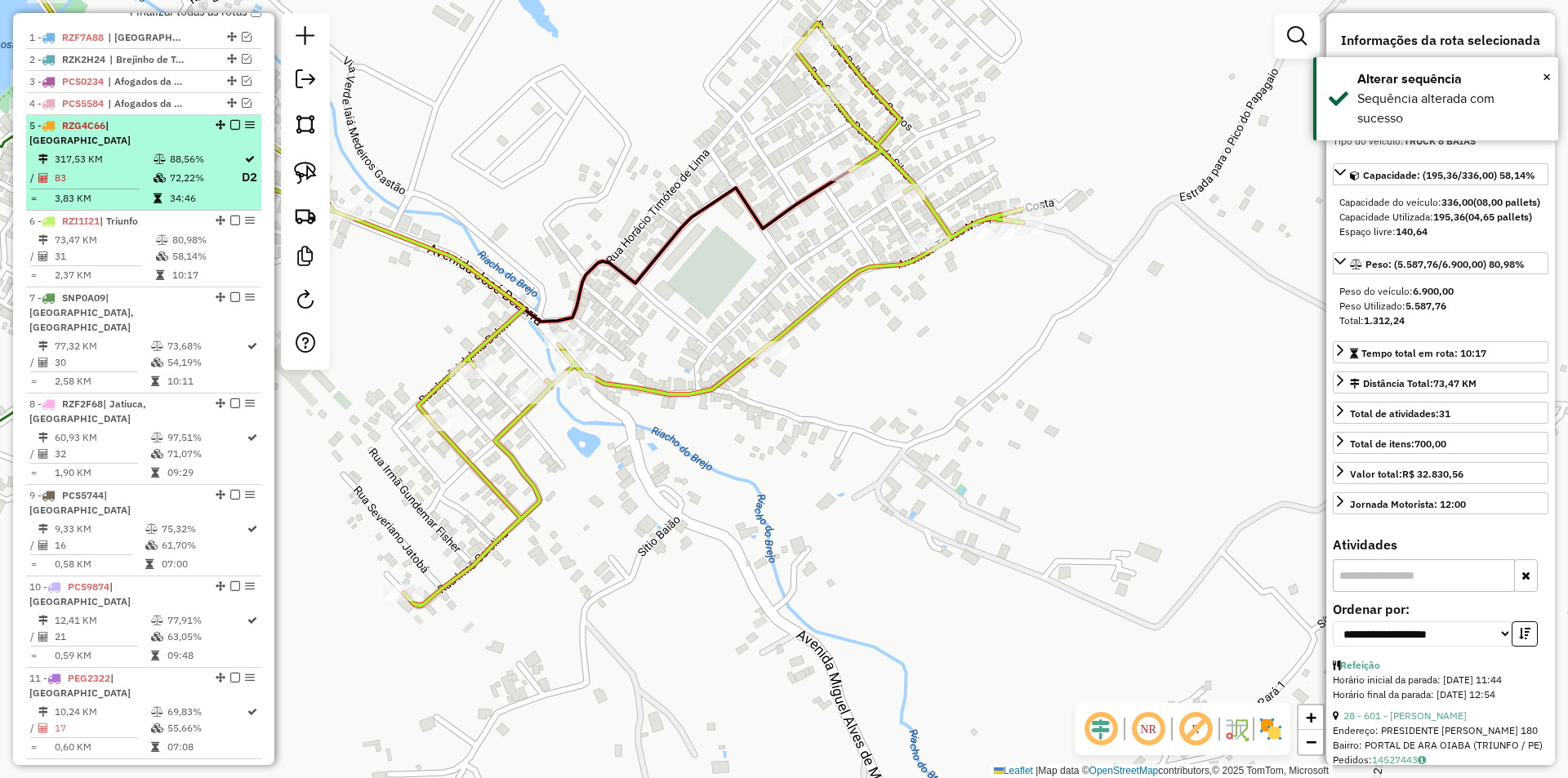
click at [230, 130] on em at bounding box center [234, 124] width 10 height 10
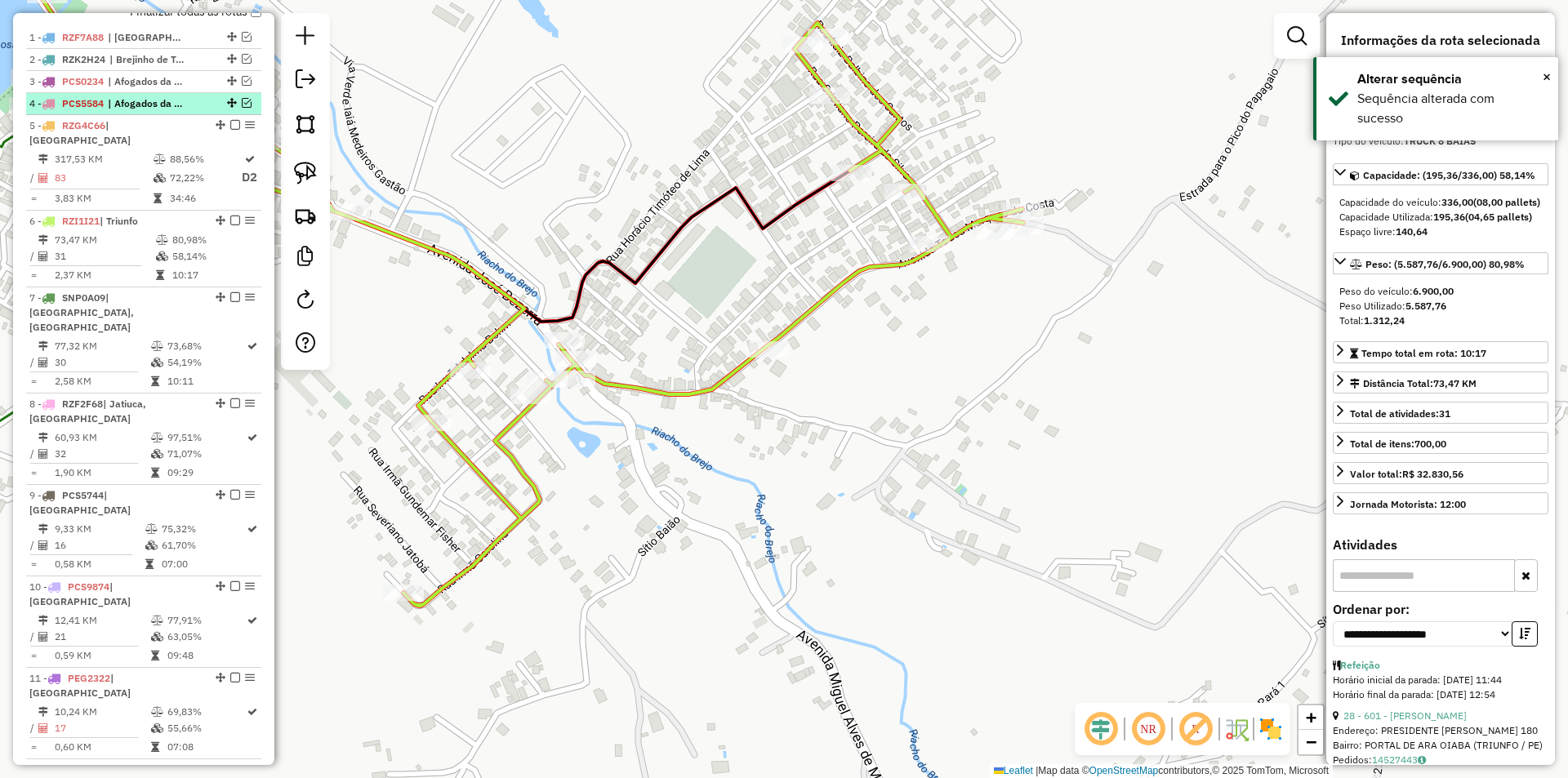
scroll to position [545, 0]
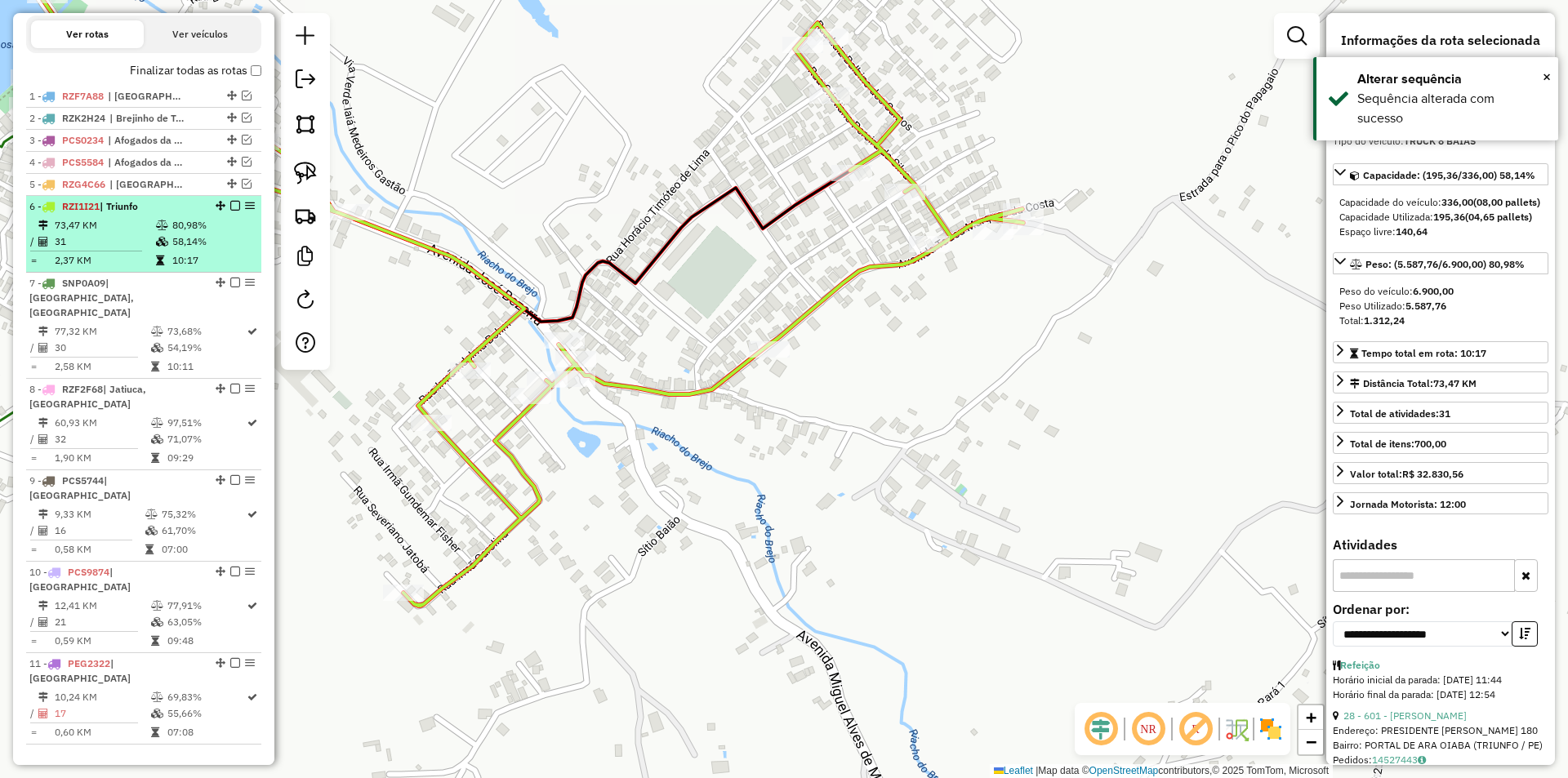
click at [232, 211] on em at bounding box center [234, 206] width 10 height 10
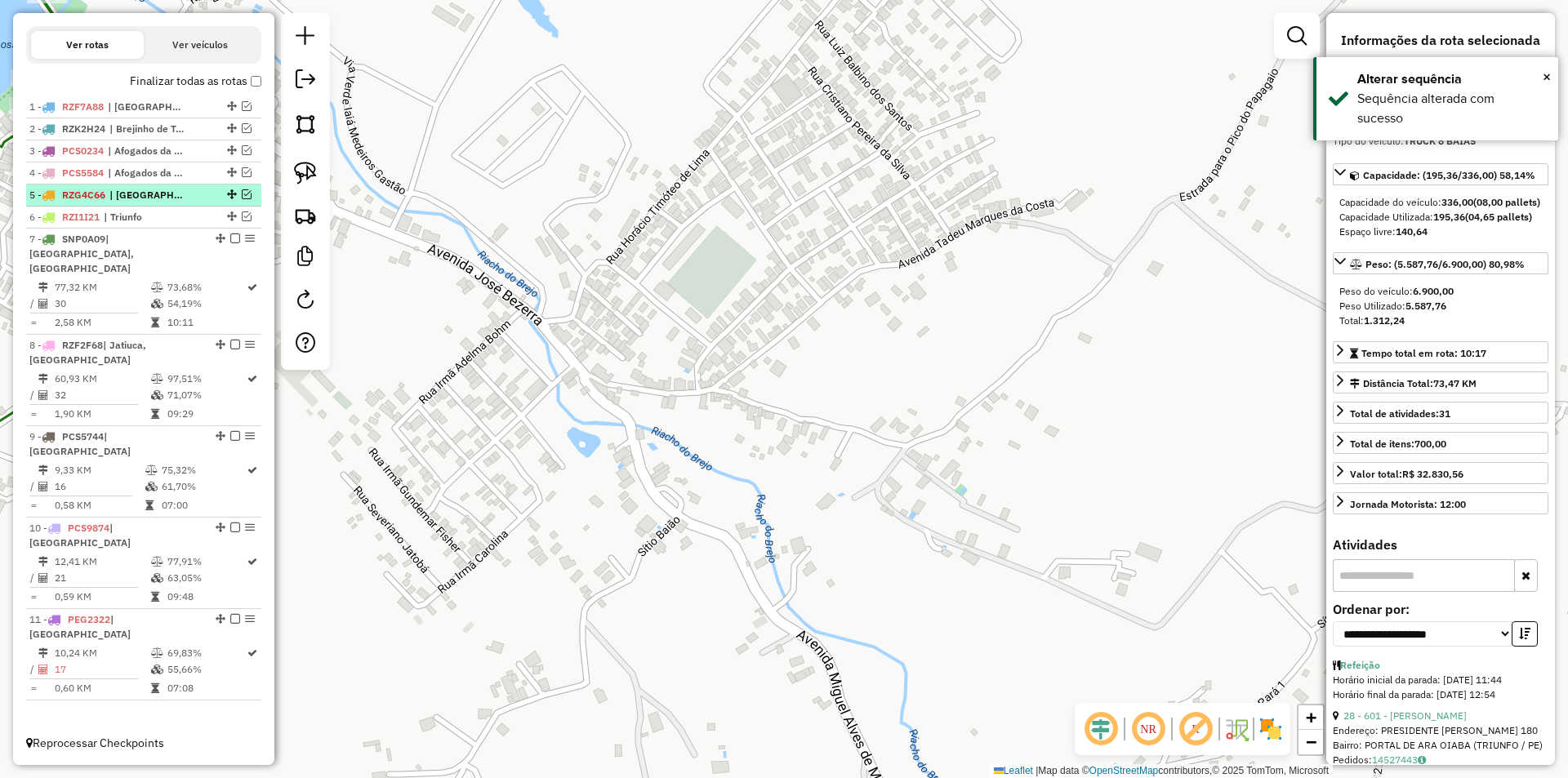
scroll to position [490, 0]
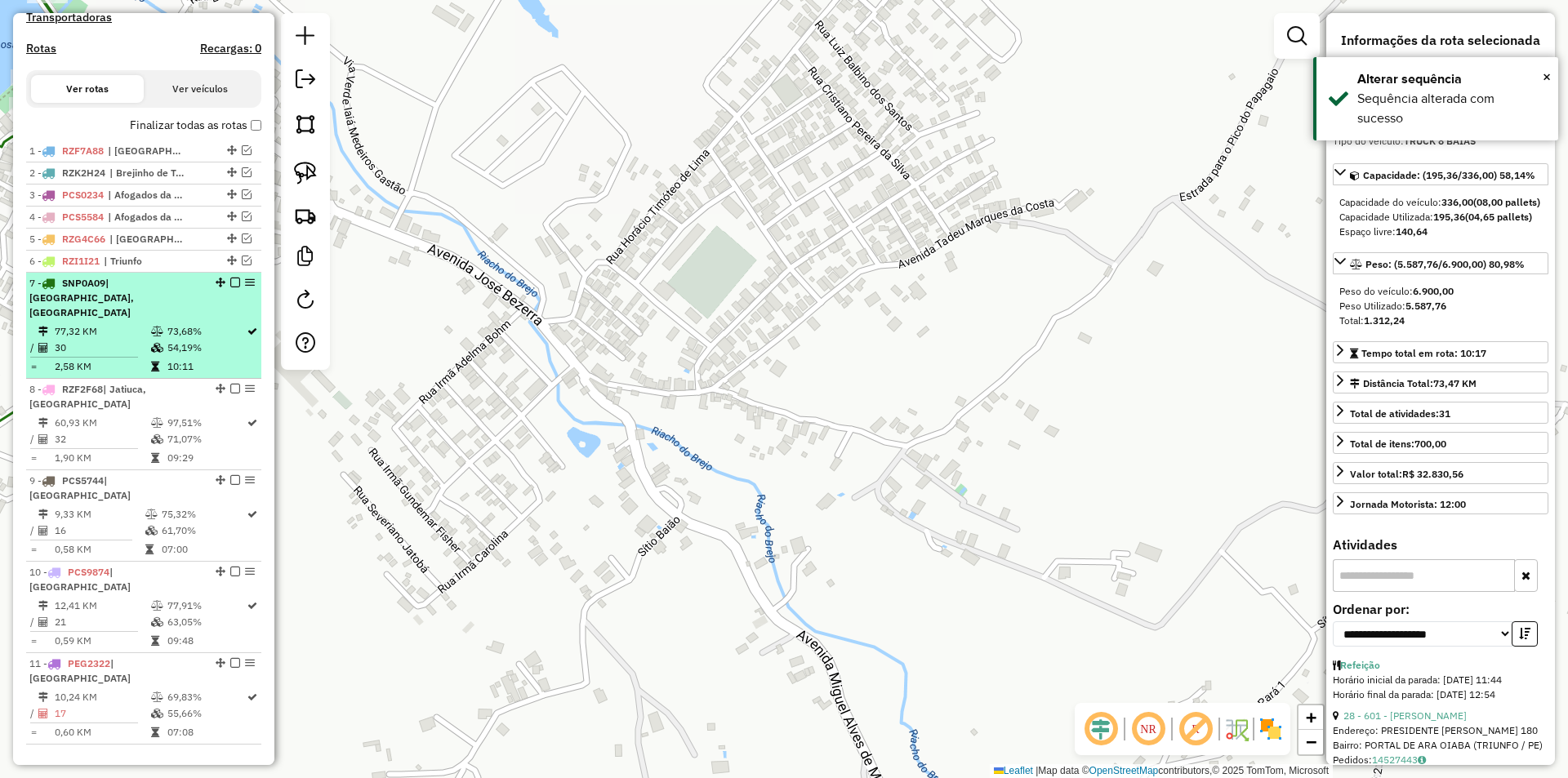
click at [199, 324] on td "73,68%" at bounding box center [206, 332] width 79 height 16
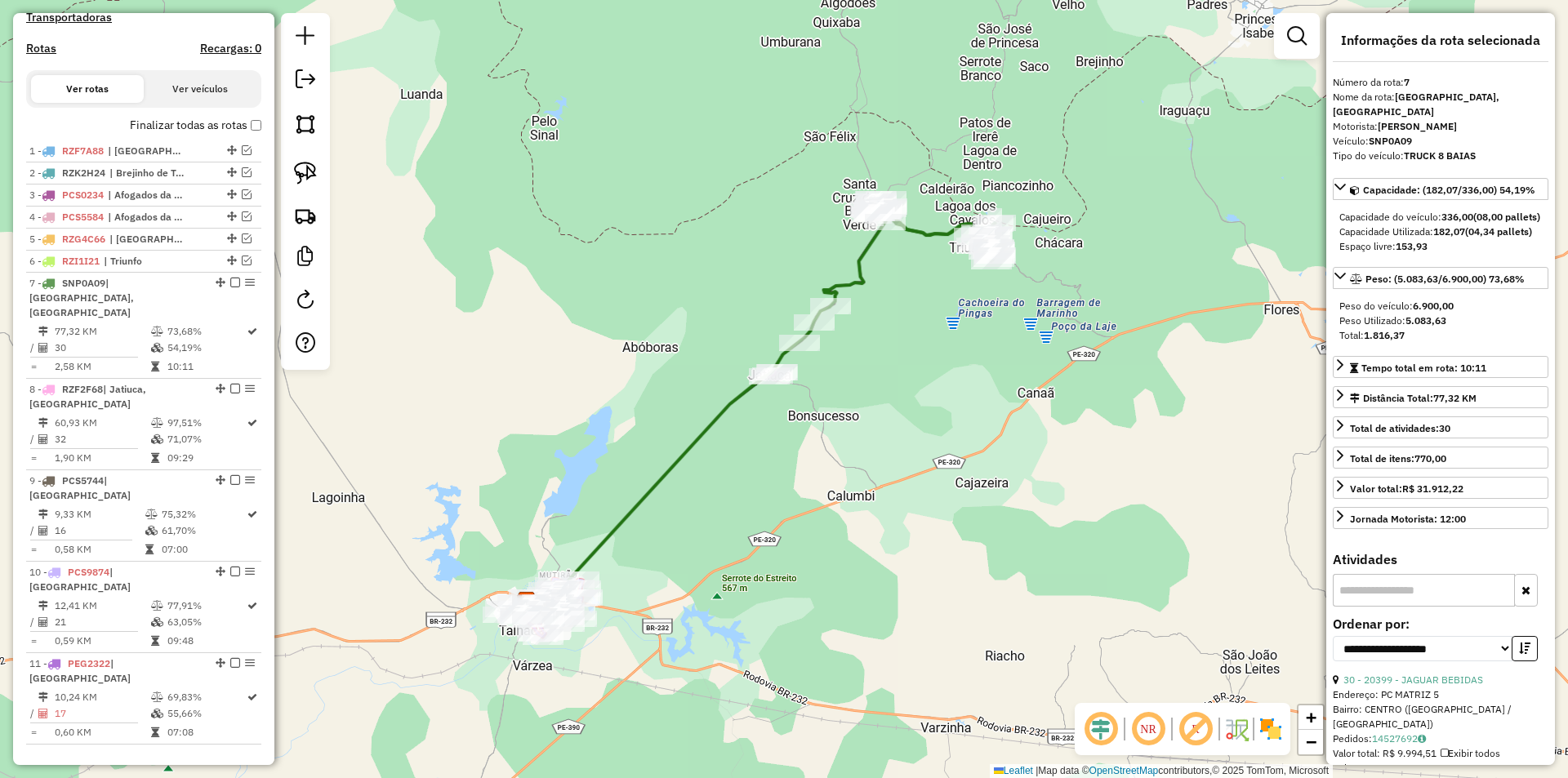
drag, startPoint x: 900, startPoint y: 365, endPoint x: 801, endPoint y: 378, distance: 99.8
click at [707, 444] on div "Janela de atendimento Grade de atendimento Capacidade Transportadoras Veículos …" at bounding box center [784, 389] width 1568 height 778
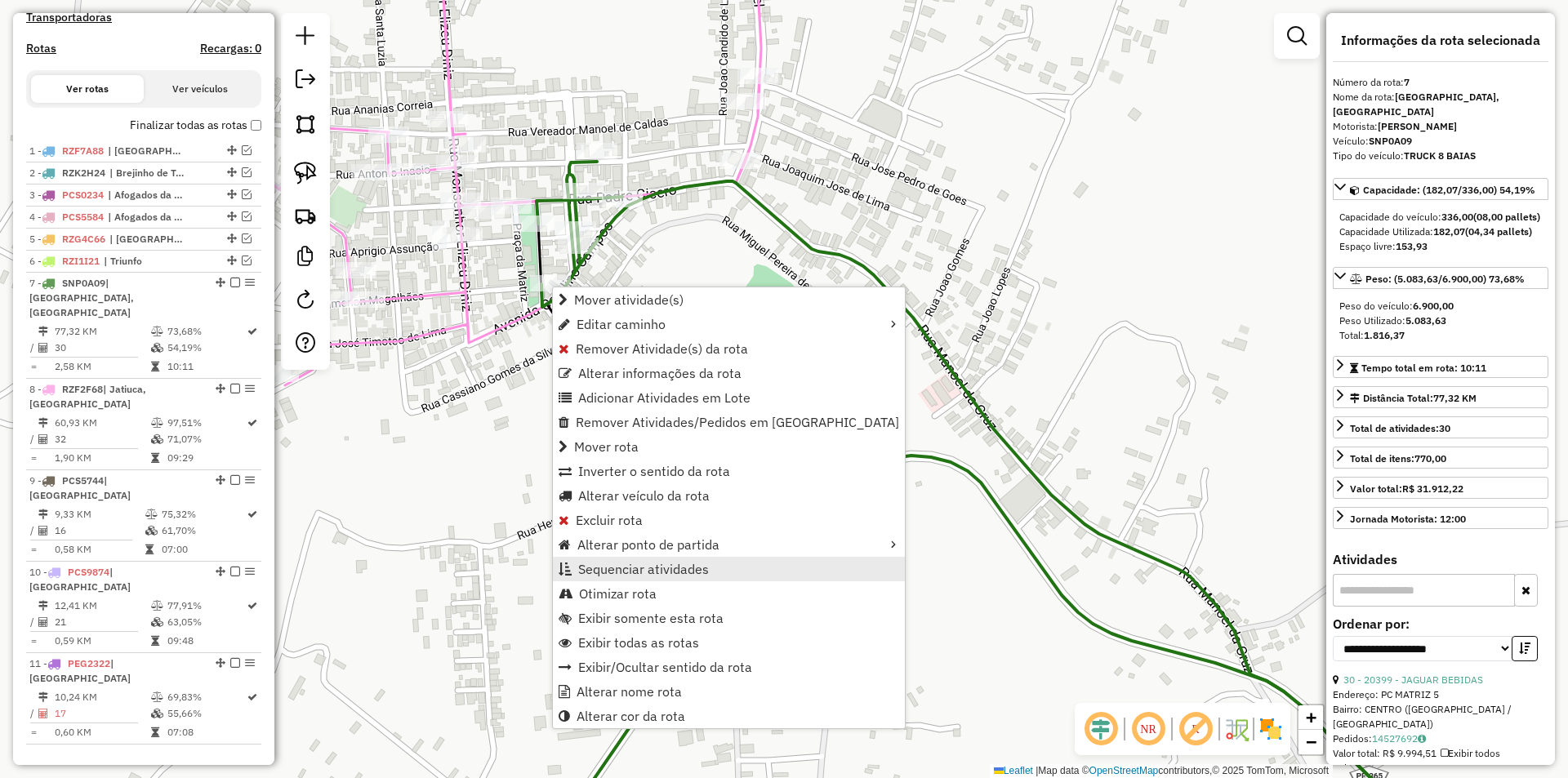
click at [722, 567] on link "Sequenciar atividades" at bounding box center [729, 569] width 352 height 24
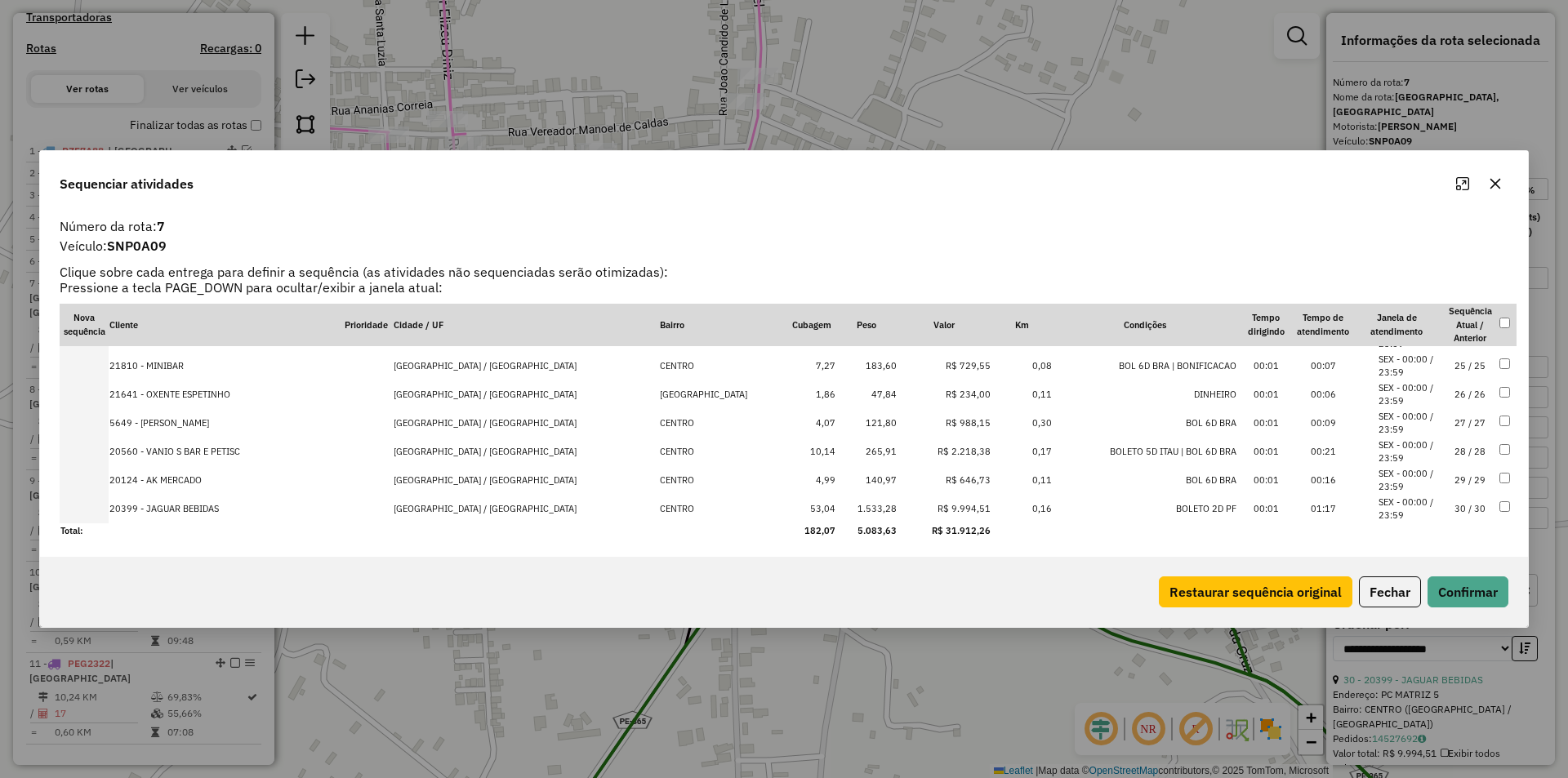
scroll to position [681, 0]
click at [1435, 416] on li "SEX - 00:00 / 23:59" at bounding box center [1409, 423] width 62 height 27
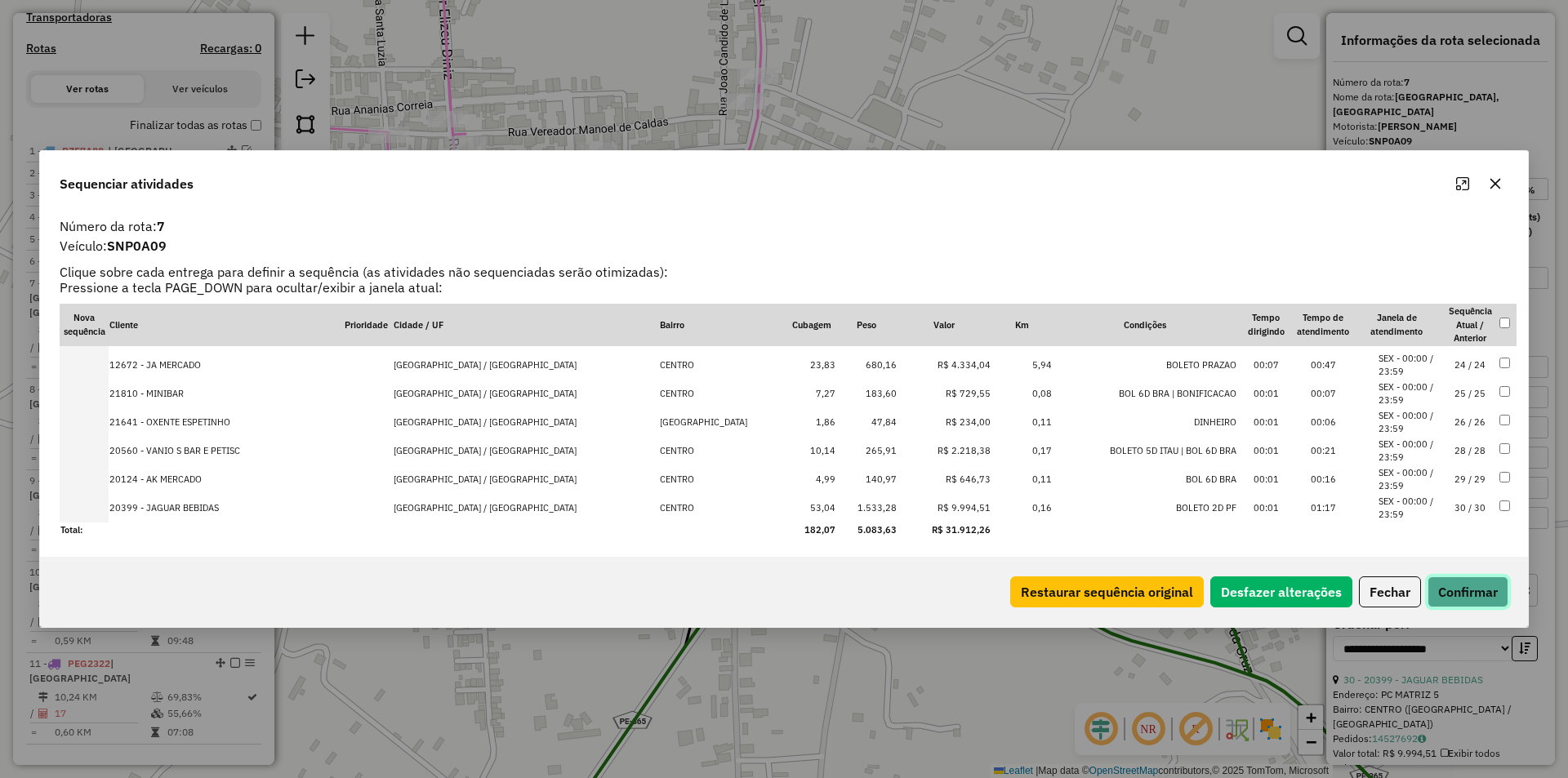
drag, startPoint x: 1466, startPoint y: 603, endPoint x: 1424, endPoint y: 570, distance: 53.4
click at [1467, 604] on button "Confirmar" at bounding box center [1468, 591] width 81 height 31
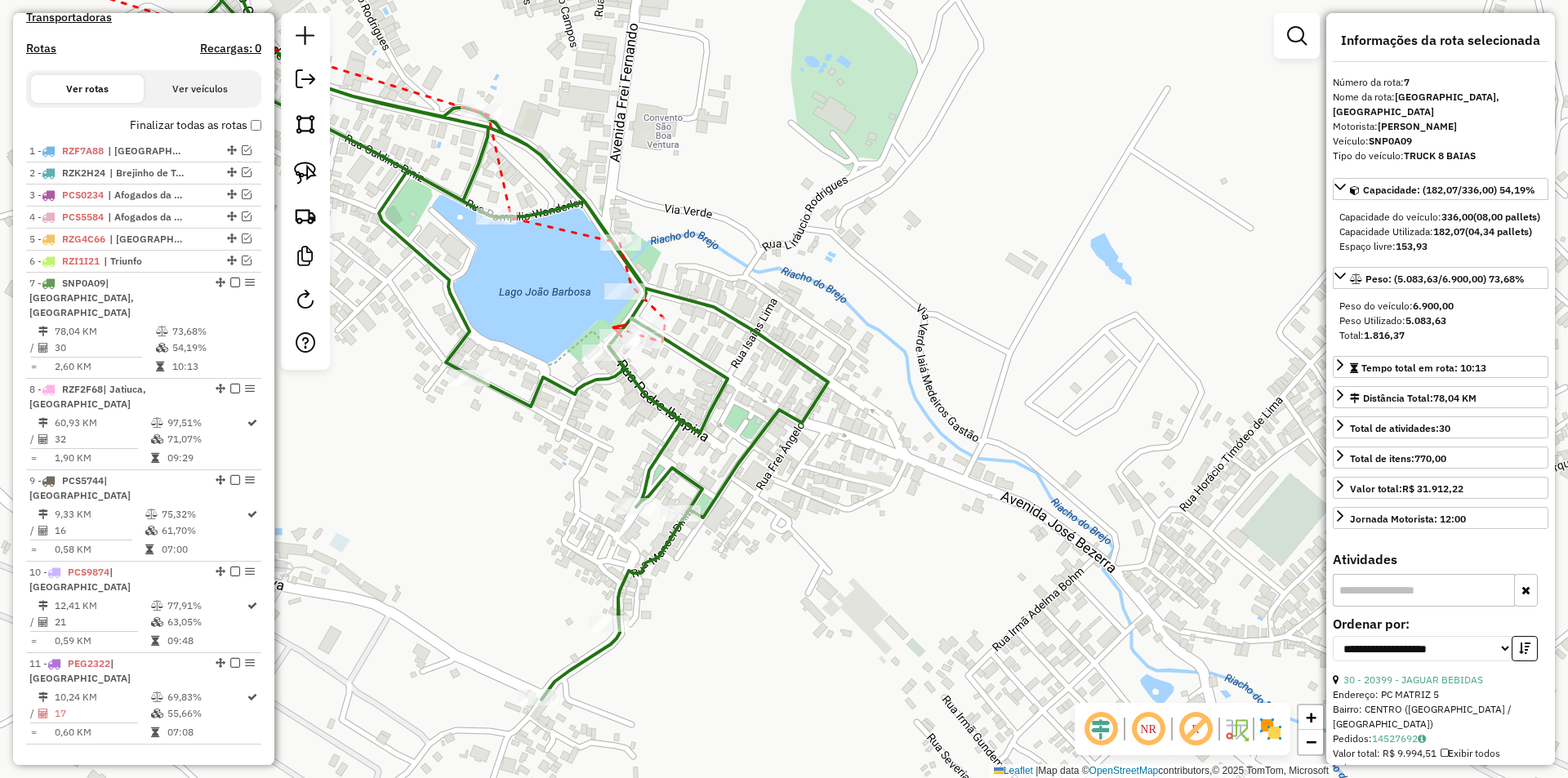
click at [613, 327] on icon at bounding box center [619, 330] width 13 height 12
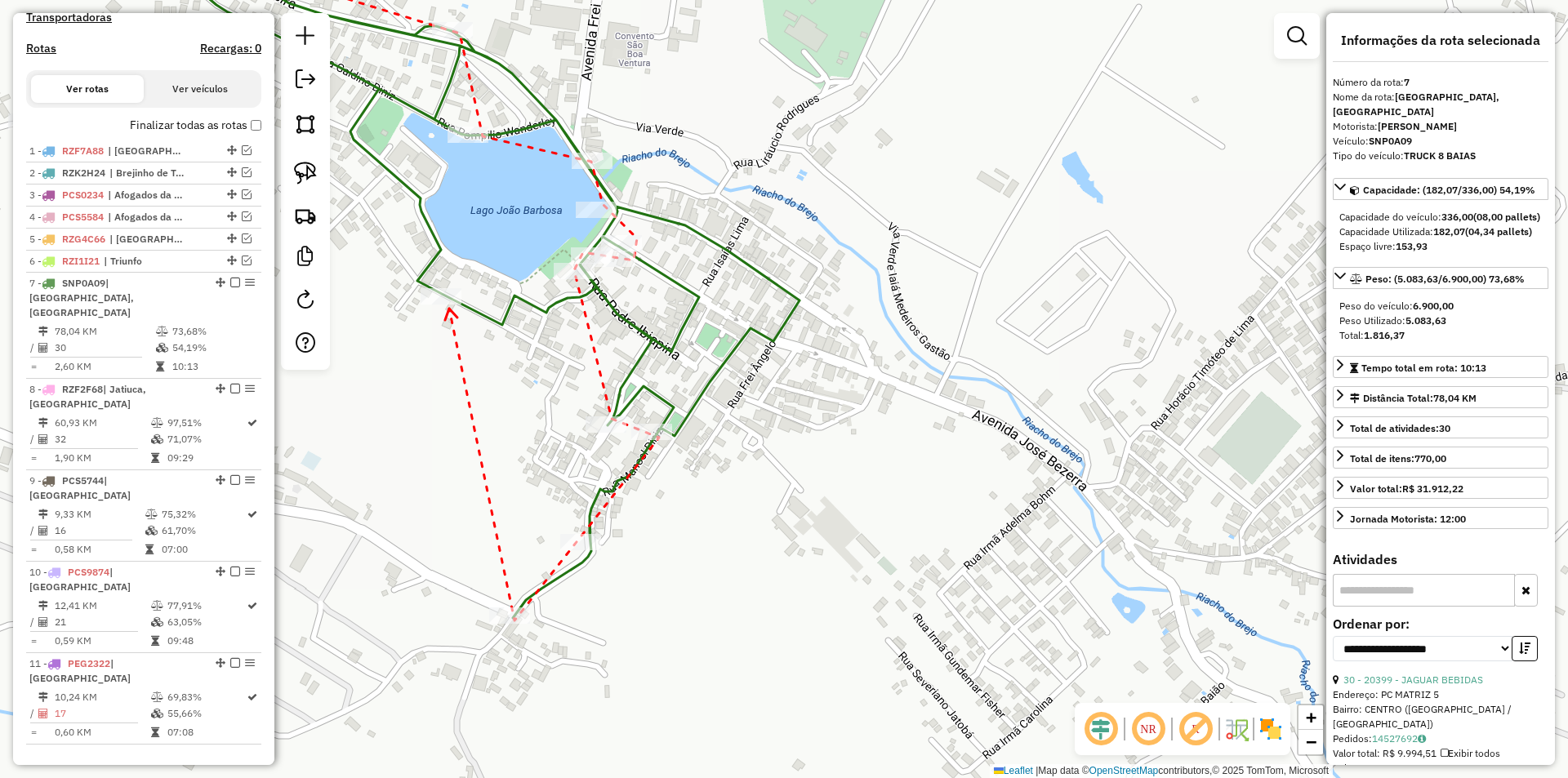
click at [448, 305] on div at bounding box center [440, 297] width 41 height 16
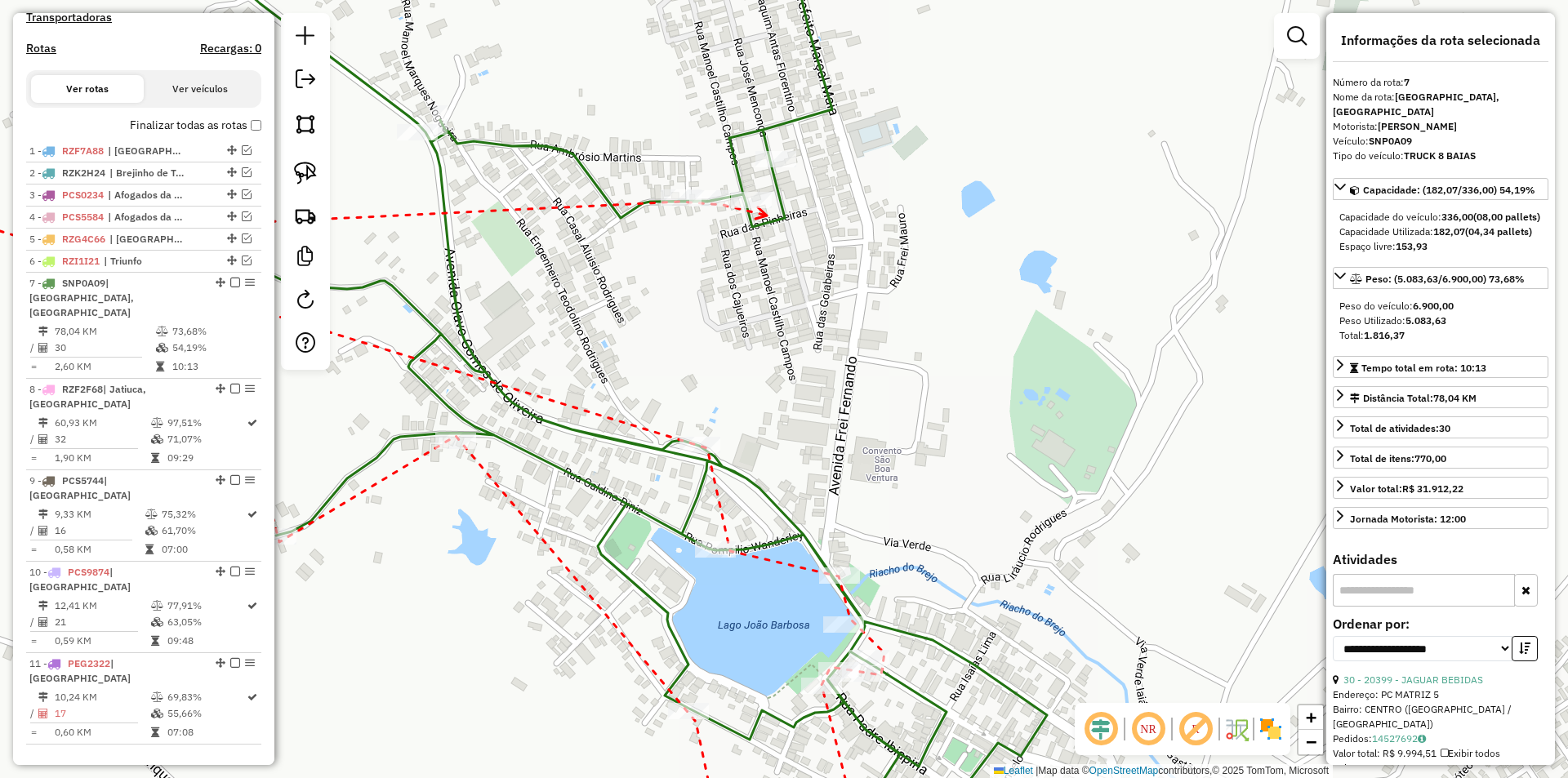
click at [766, 215] on icon at bounding box center [761, 213] width 12 height 12
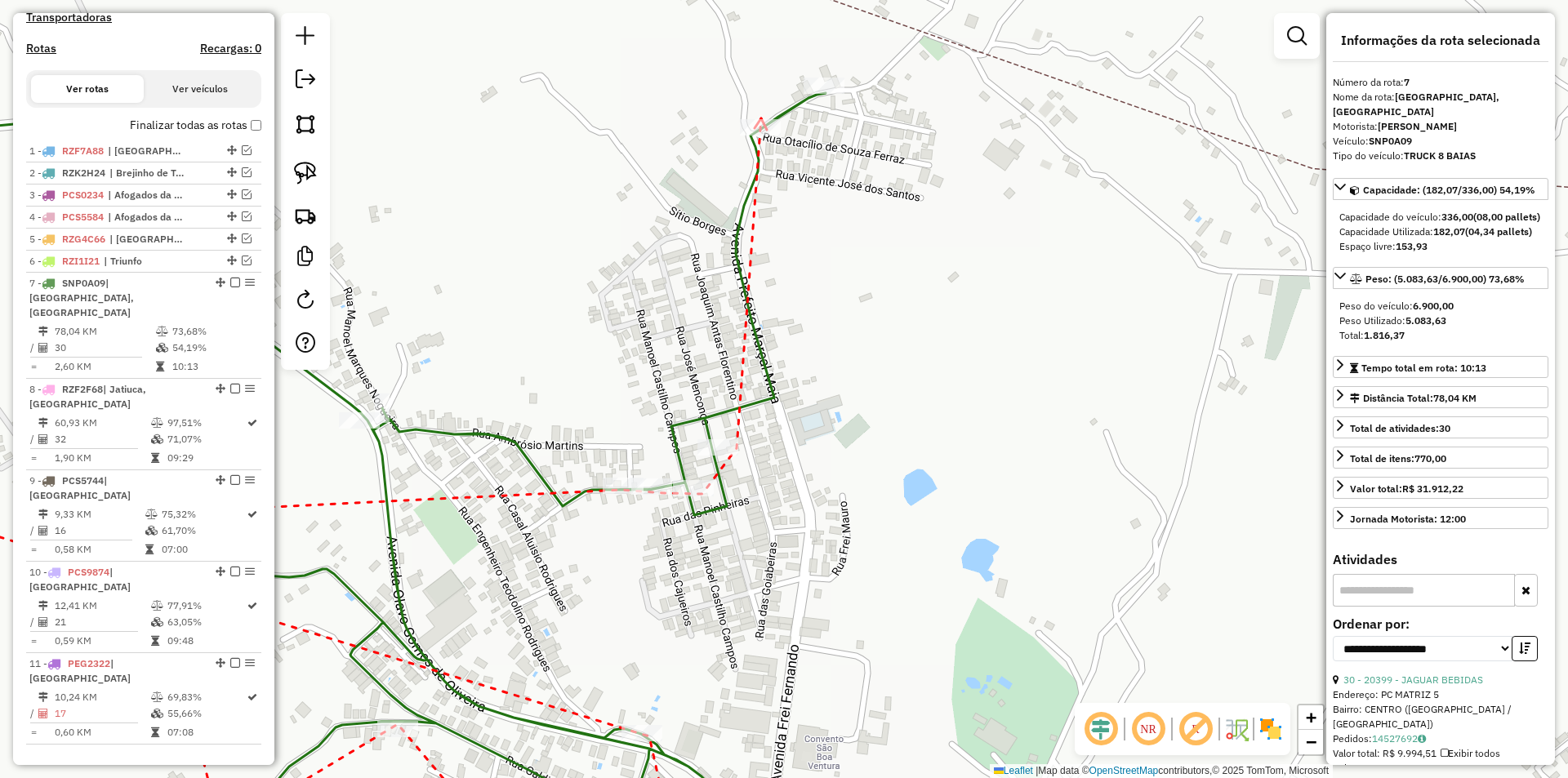
click at [761, 118] on icon at bounding box center [761, 124] width 13 height 12
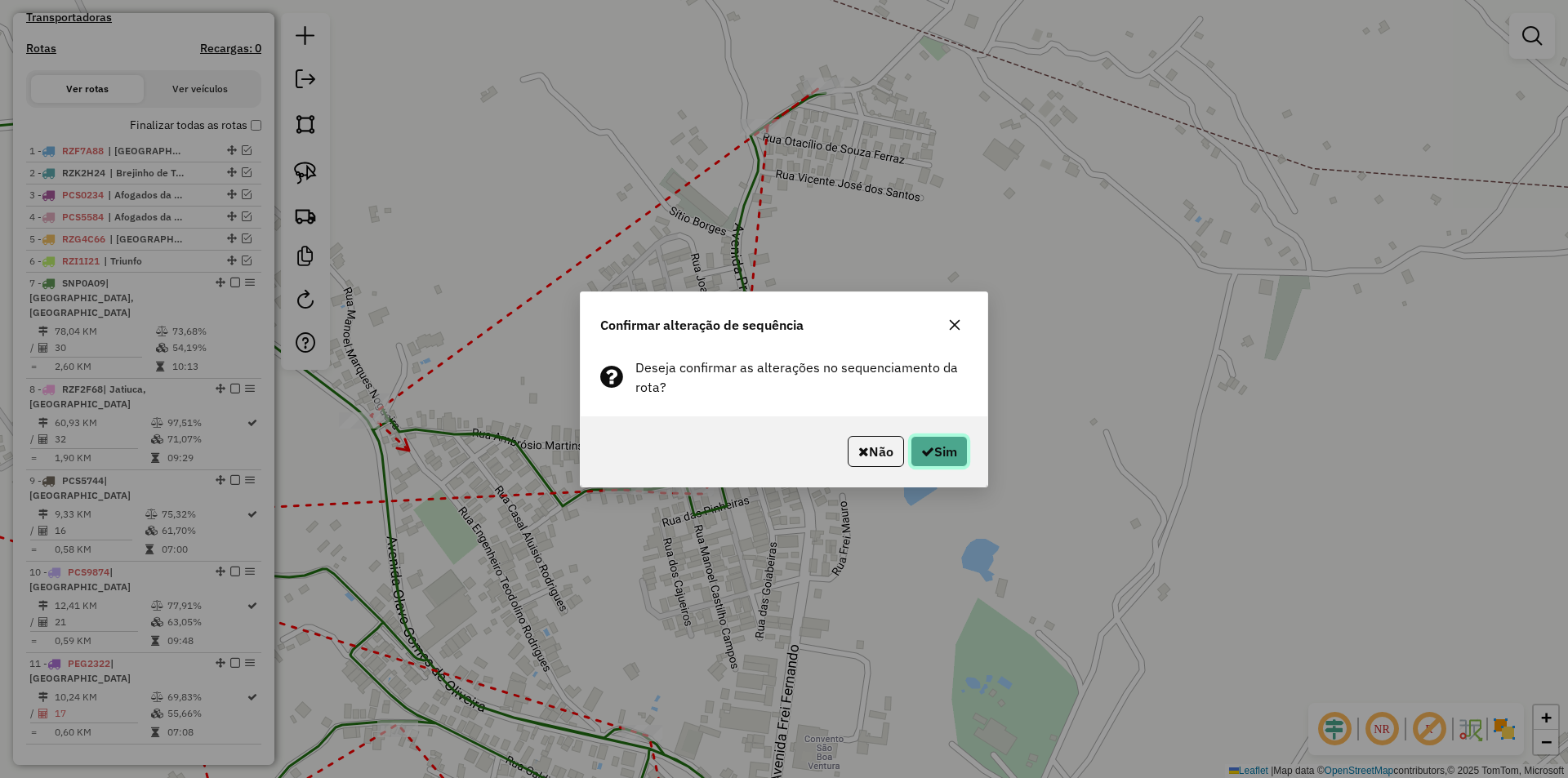
click at [931, 453] on button "Sim" at bounding box center [939, 452] width 57 height 31
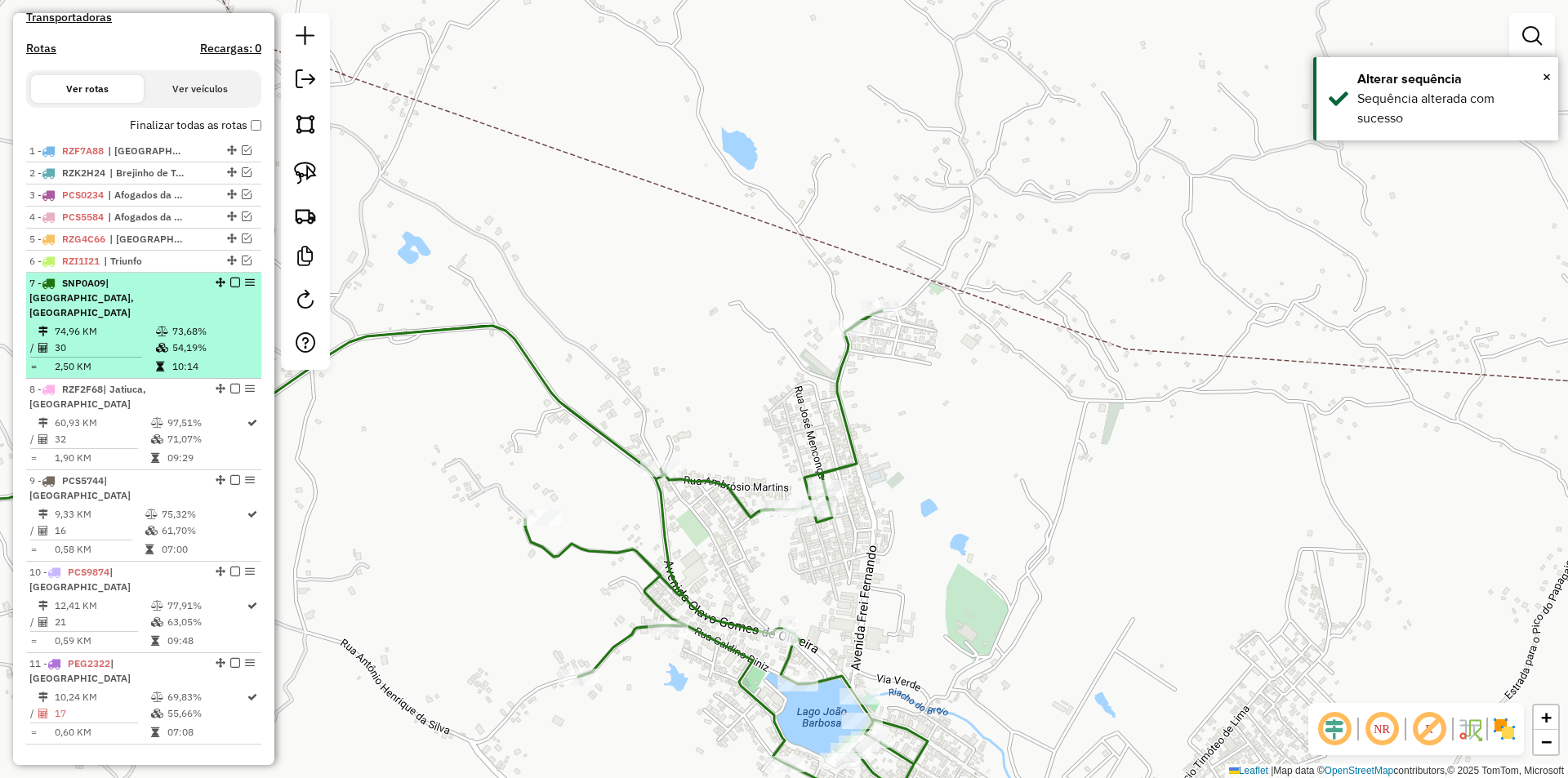
click at [230, 288] on em at bounding box center [234, 282] width 10 height 10
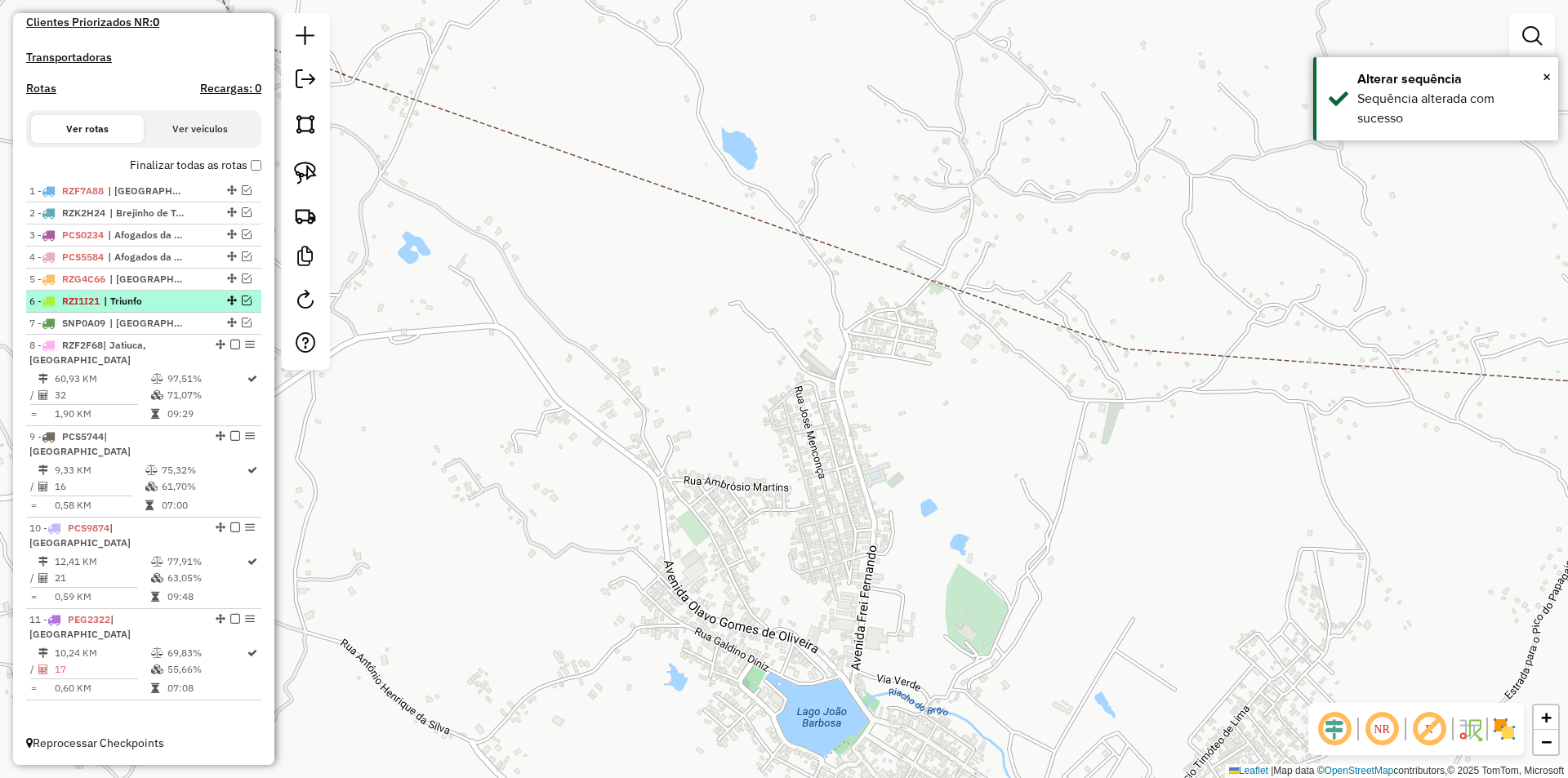
scroll to position [420, 0]
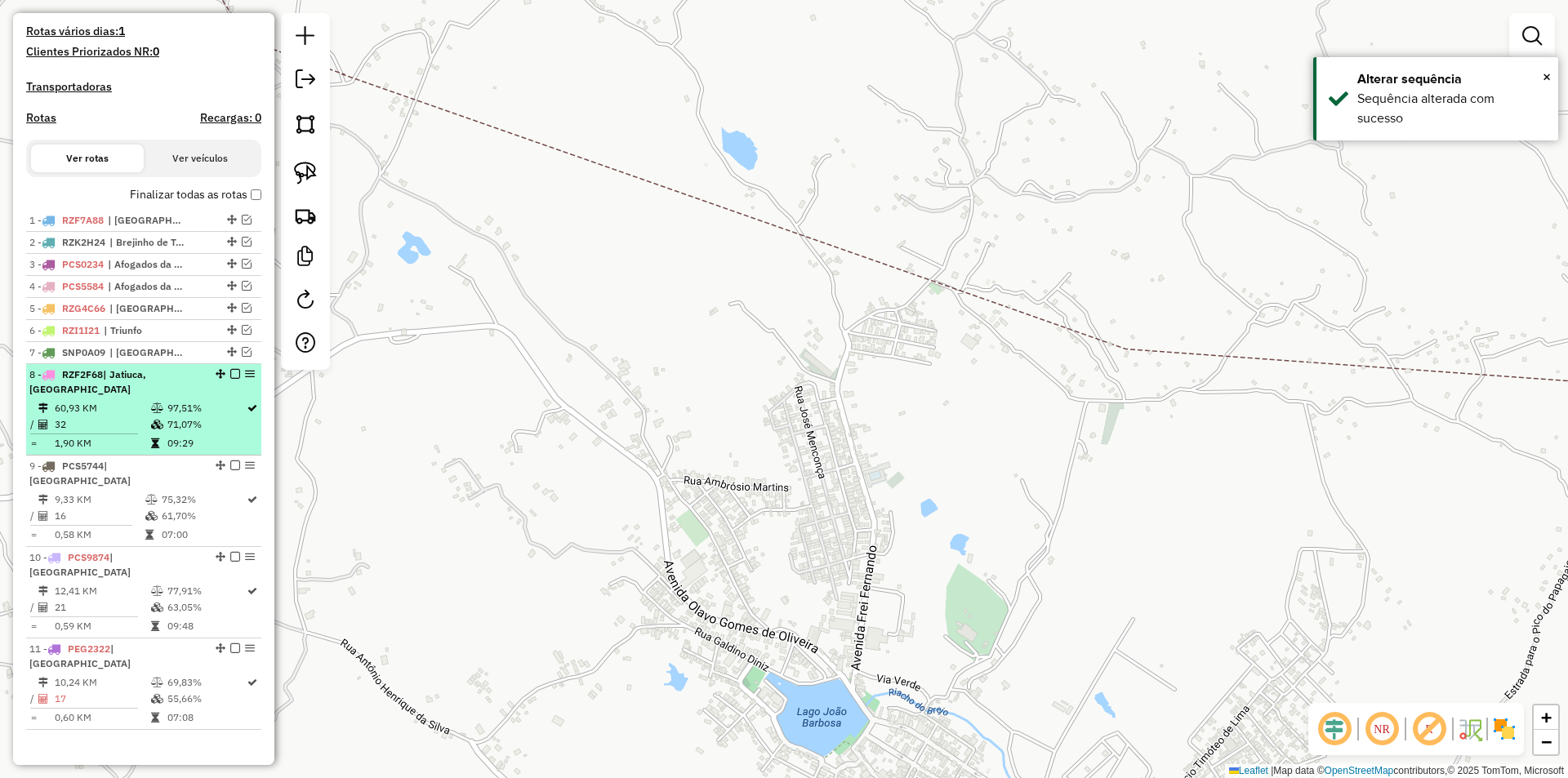
click at [199, 412] on li "8 - RZF2F68 | [GEOGRAPHIC_DATA], [GEOGRAPHIC_DATA] 60,93 KM 97,51% / 32 71,07% …" at bounding box center [143, 409] width 235 height 91
select select "**********"
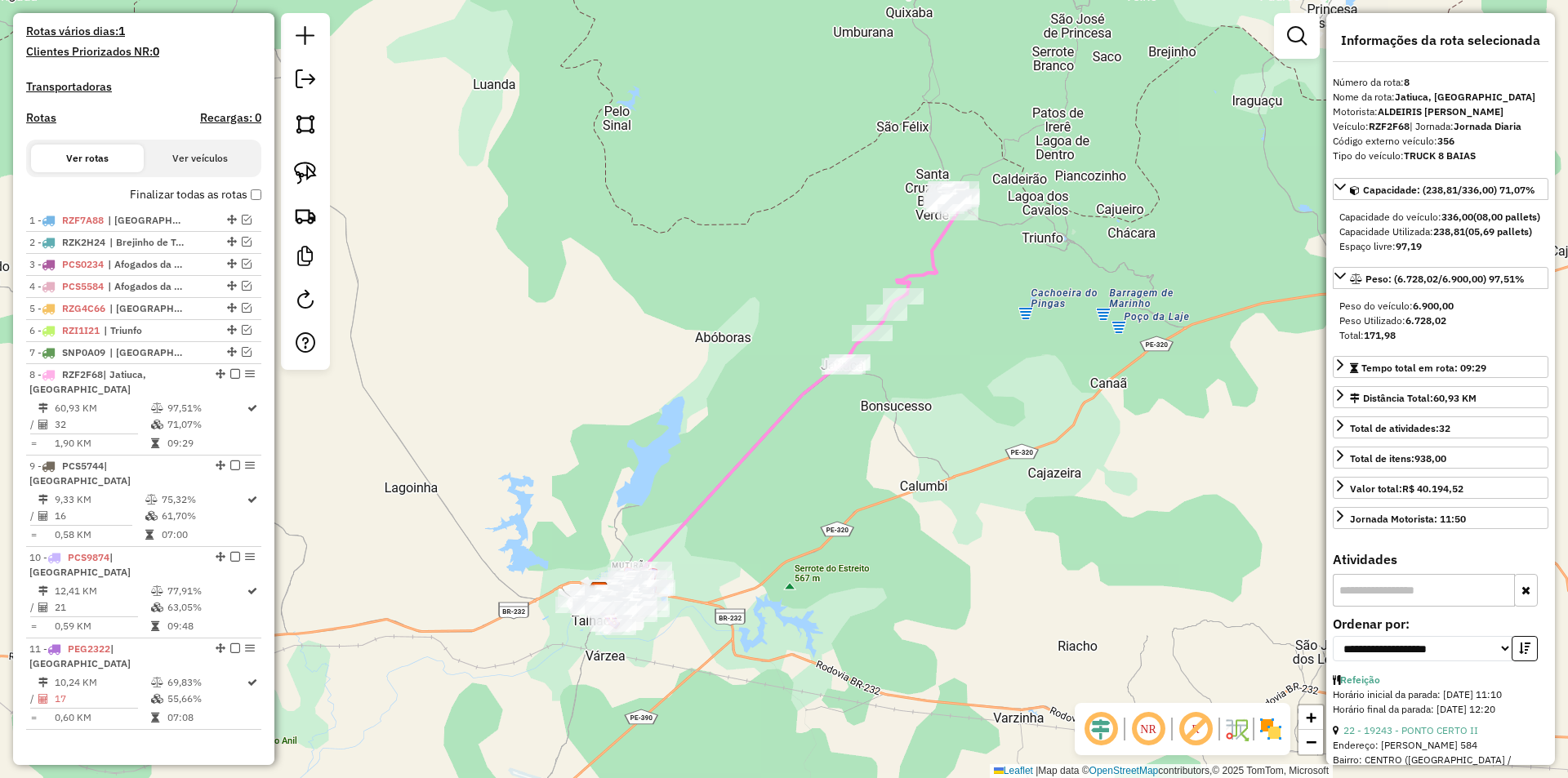
drag, startPoint x: 958, startPoint y: 398, endPoint x: 877, endPoint y: 417, distance: 83.2
click at [886, 420] on div "Janela de atendimento Grade de atendimento Capacidade Transportadoras Veículos …" at bounding box center [784, 389] width 1568 height 778
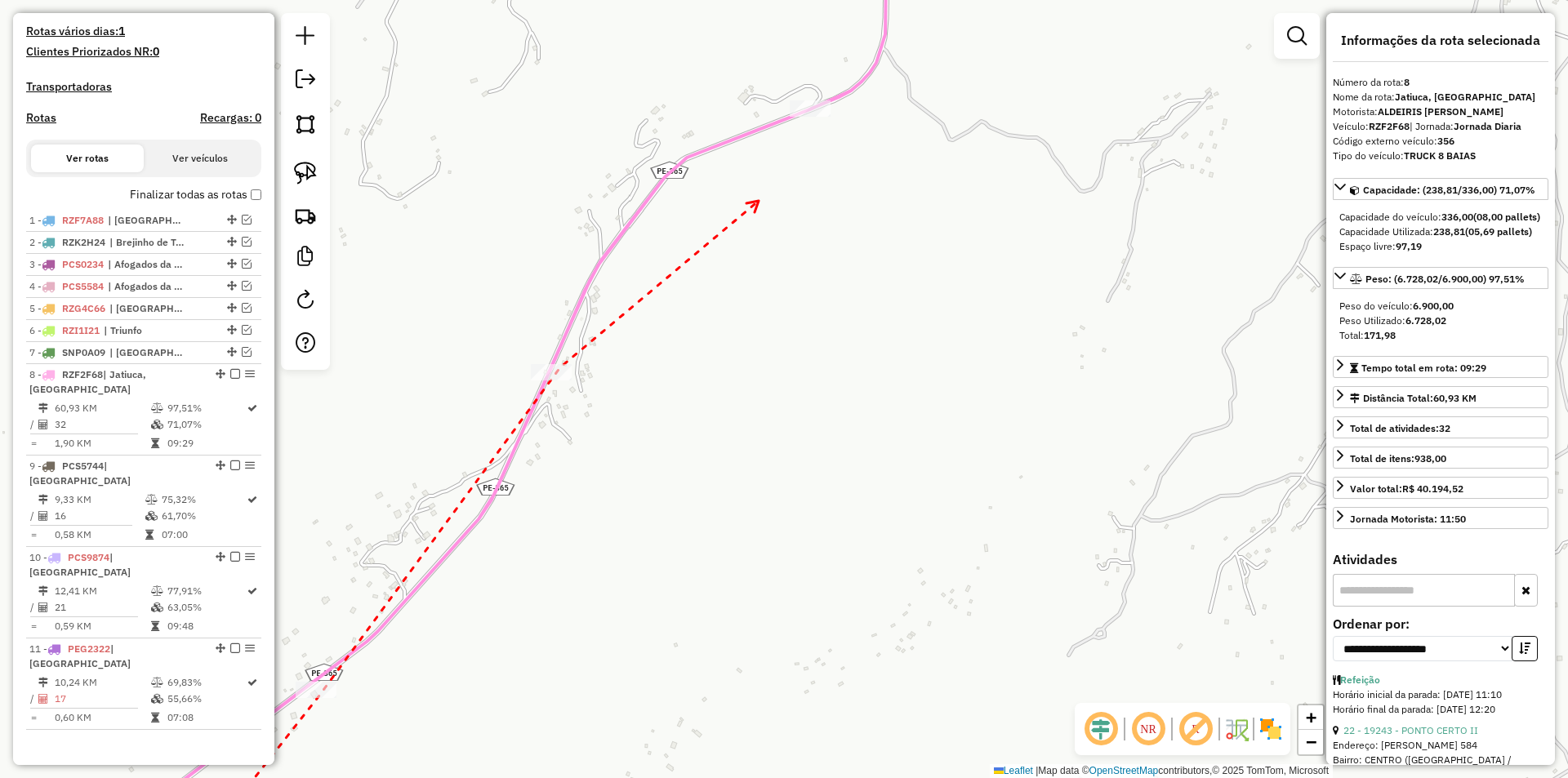
drag, startPoint x: 758, startPoint y: 201, endPoint x: 610, endPoint y: 399, distance: 247.2
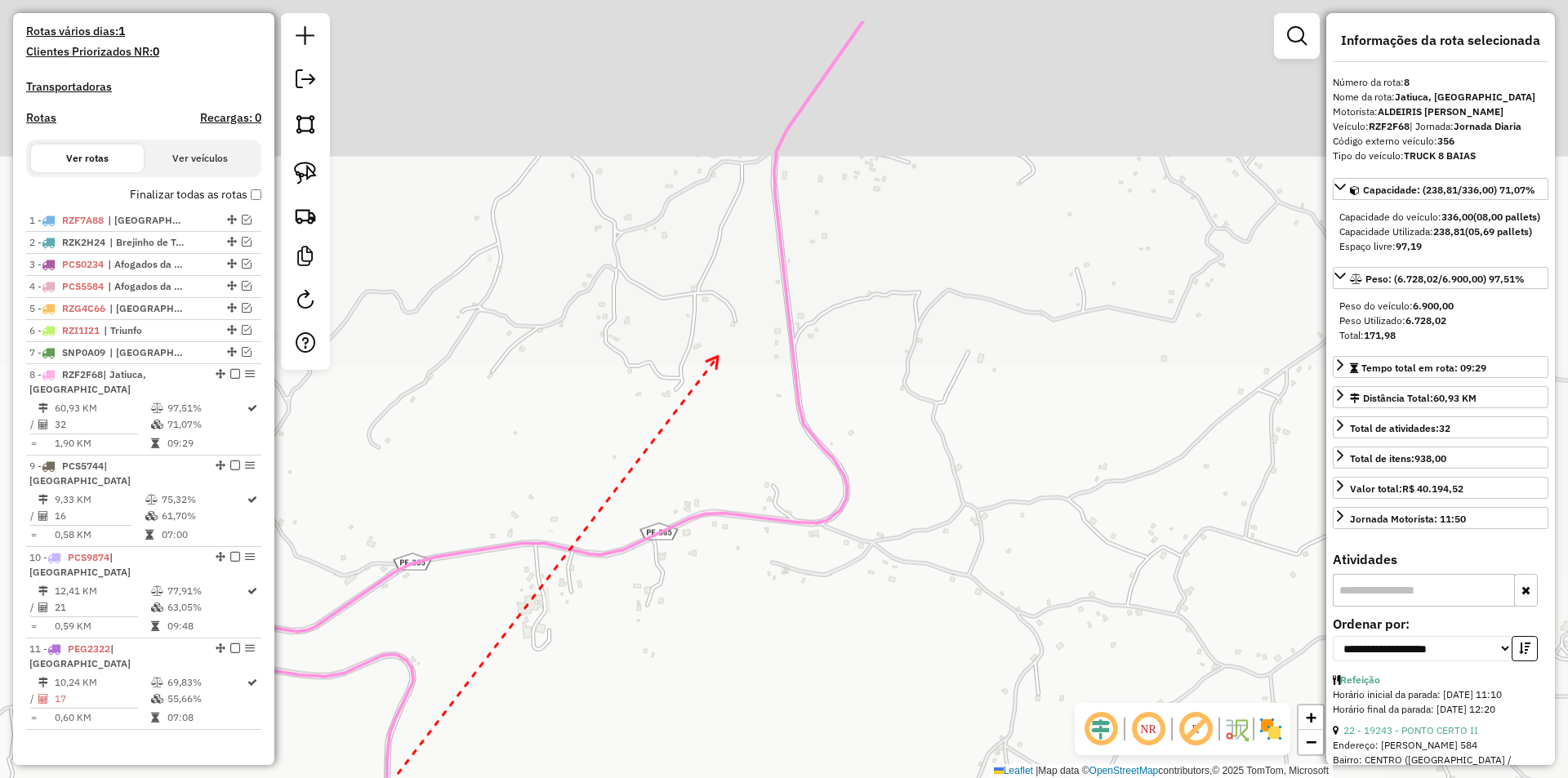
drag, startPoint x: 809, startPoint y: 219, endPoint x: 628, endPoint y: 439, distance: 284.9
click at [628, 439] on div "Janela de atendimento Grade de atendimento Capacidade Transportadoras Veículos …" at bounding box center [784, 389] width 1568 height 778
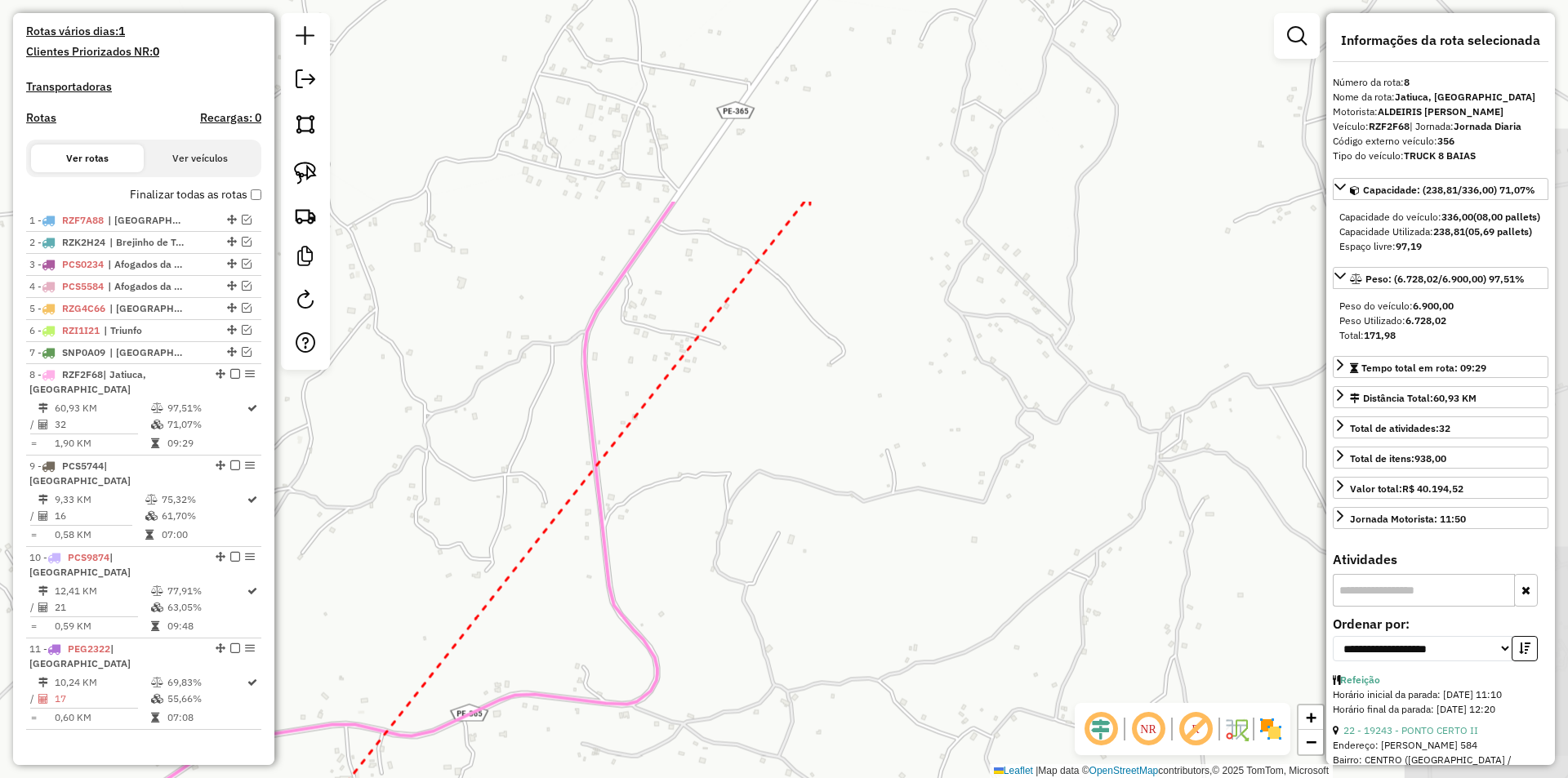
drag, startPoint x: 774, startPoint y: 273, endPoint x: 693, endPoint y: 414, distance: 162.6
click at [699, 405] on div "Janela de atendimento Grade de atendimento Capacidade Transportadoras Veículos …" at bounding box center [784, 389] width 1568 height 778
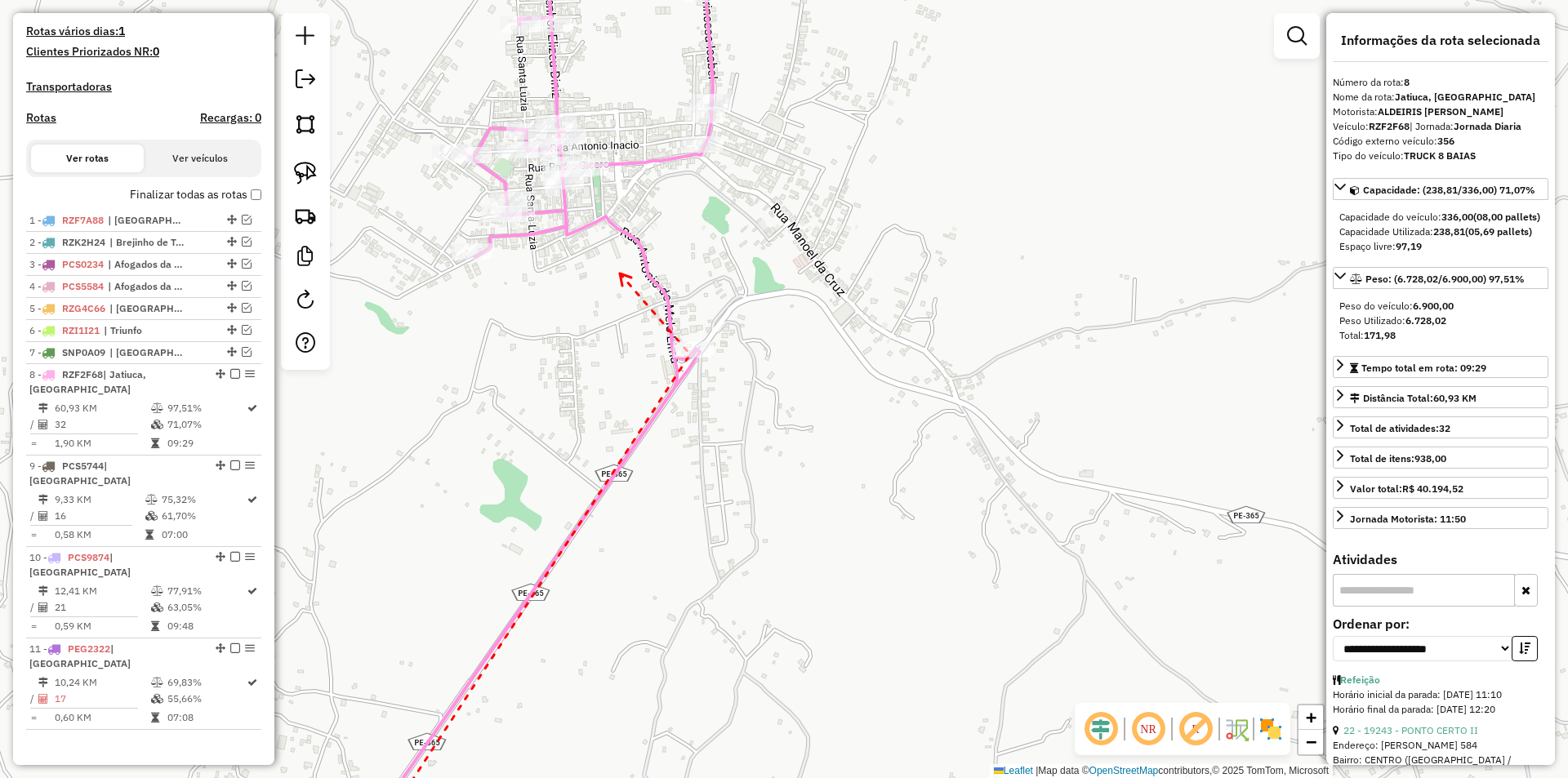
drag, startPoint x: 620, startPoint y: 274, endPoint x: 685, endPoint y: 406, distance: 147.1
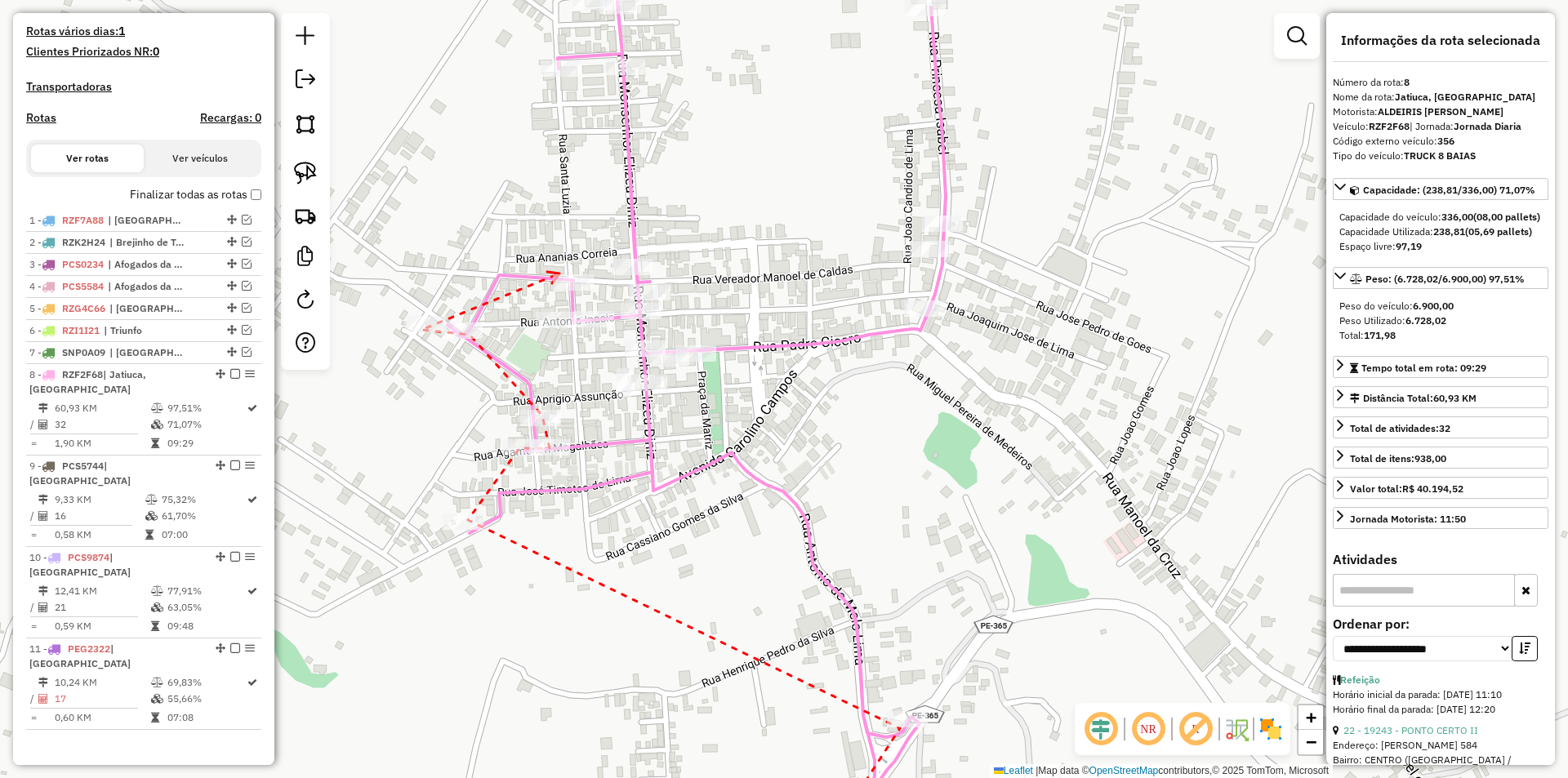
click at [559, 273] on icon at bounding box center [554, 278] width 13 height 12
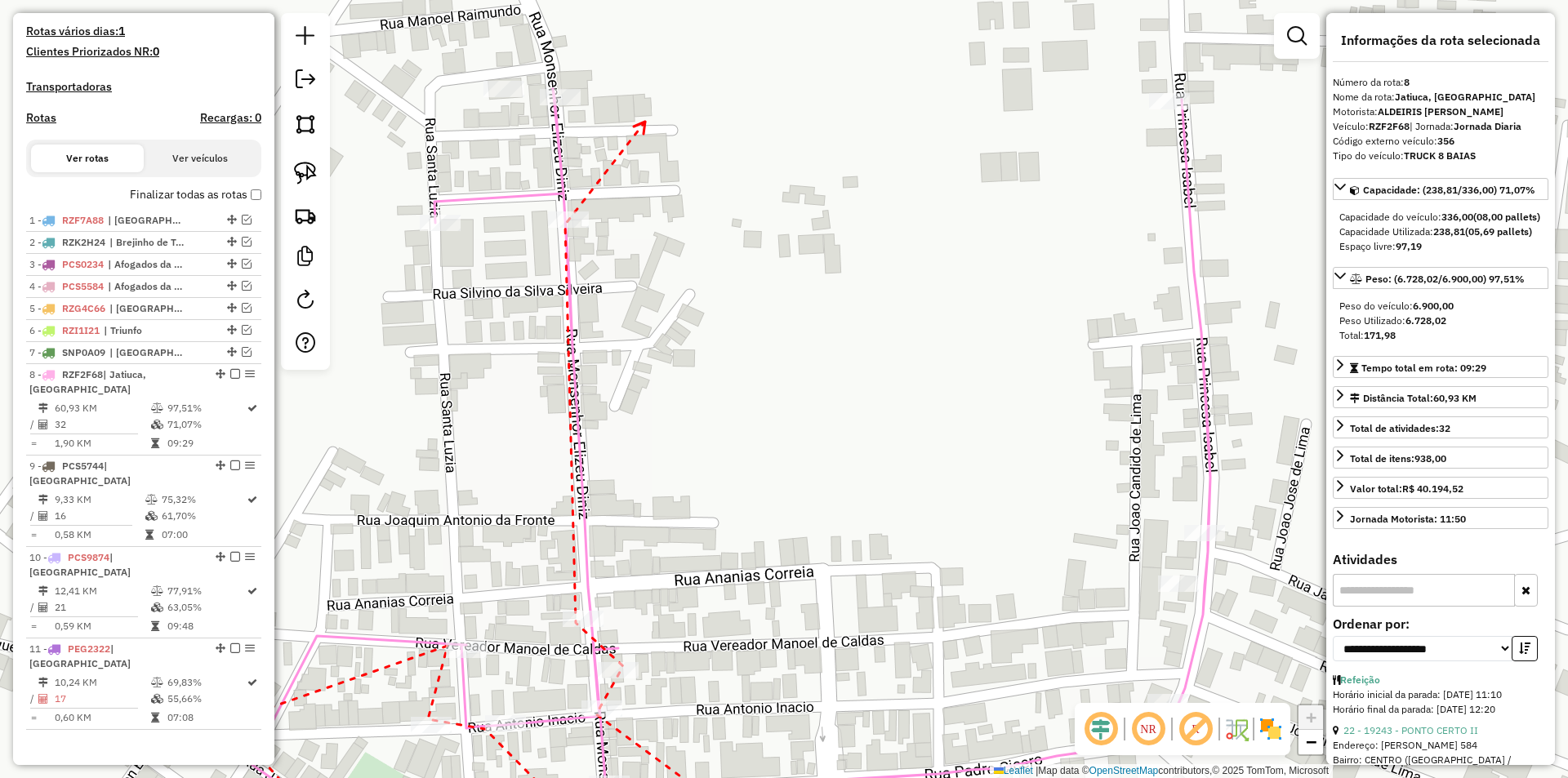
drag, startPoint x: 645, startPoint y: 123, endPoint x: 608, endPoint y: 296, distance: 176.9
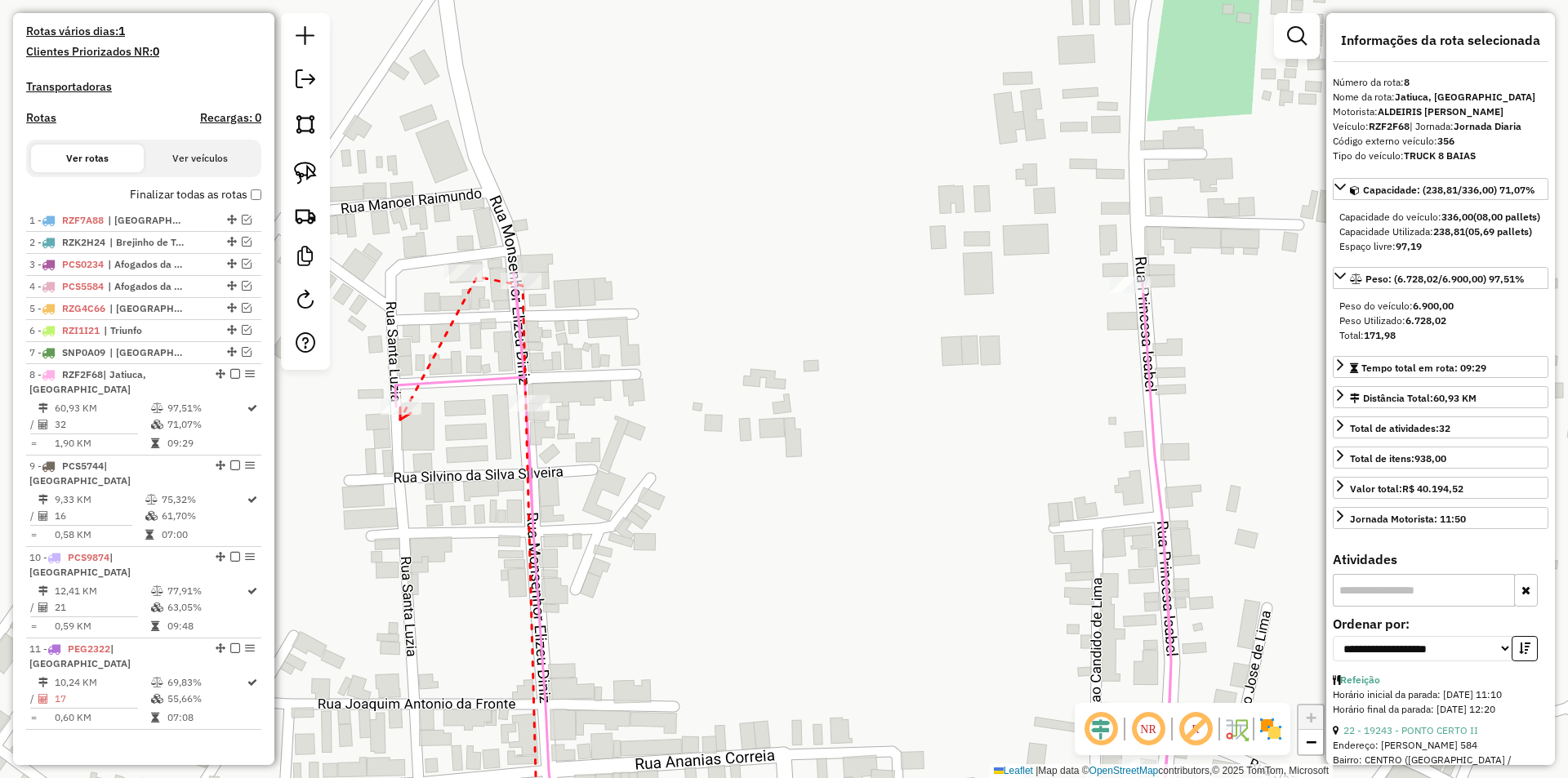
click at [400, 419] on icon at bounding box center [406, 414] width 11 height 13
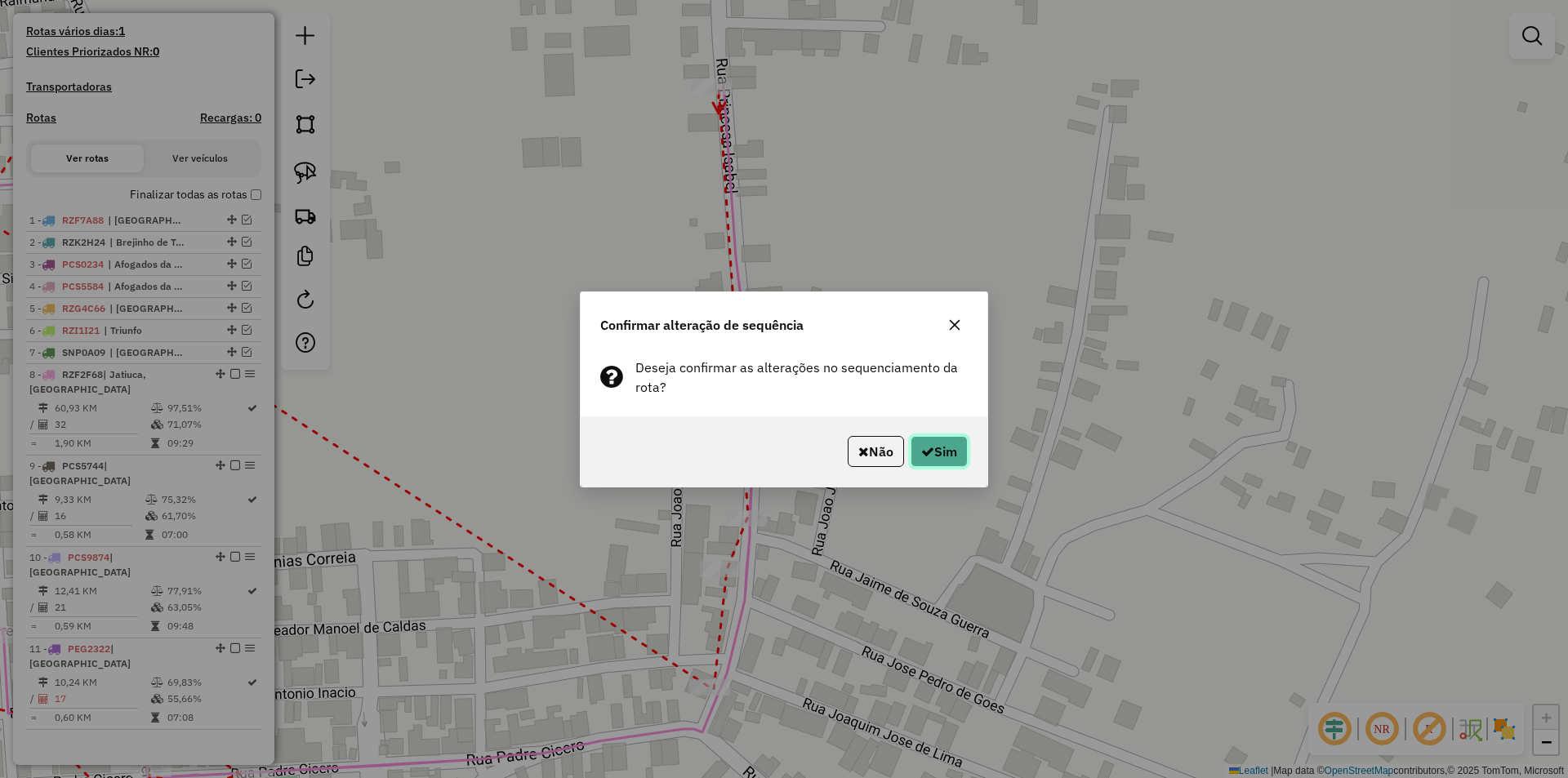
click at [934, 452] on button "Sim" at bounding box center [939, 452] width 57 height 31
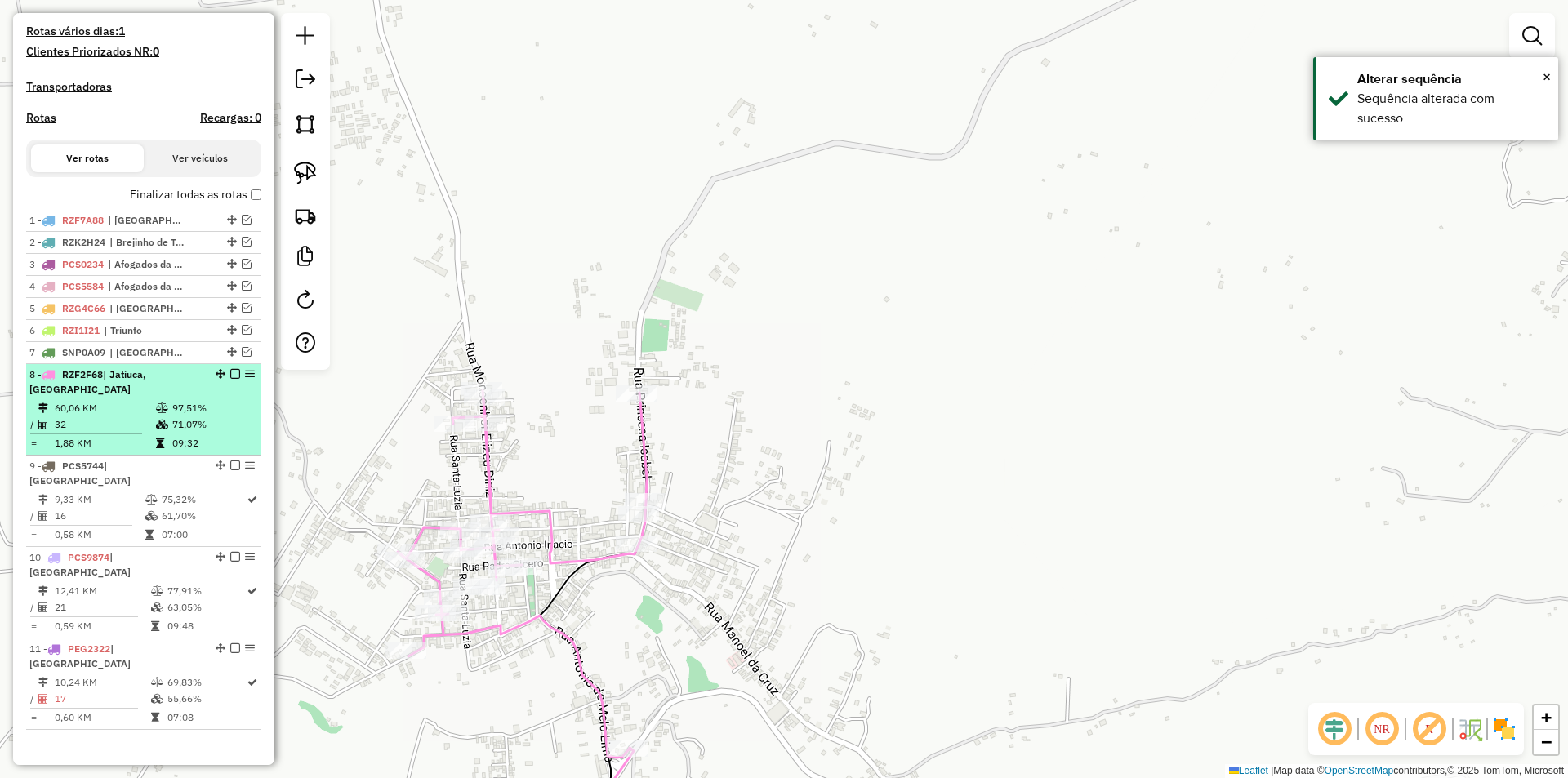
click at [230, 379] on em at bounding box center [234, 373] width 10 height 10
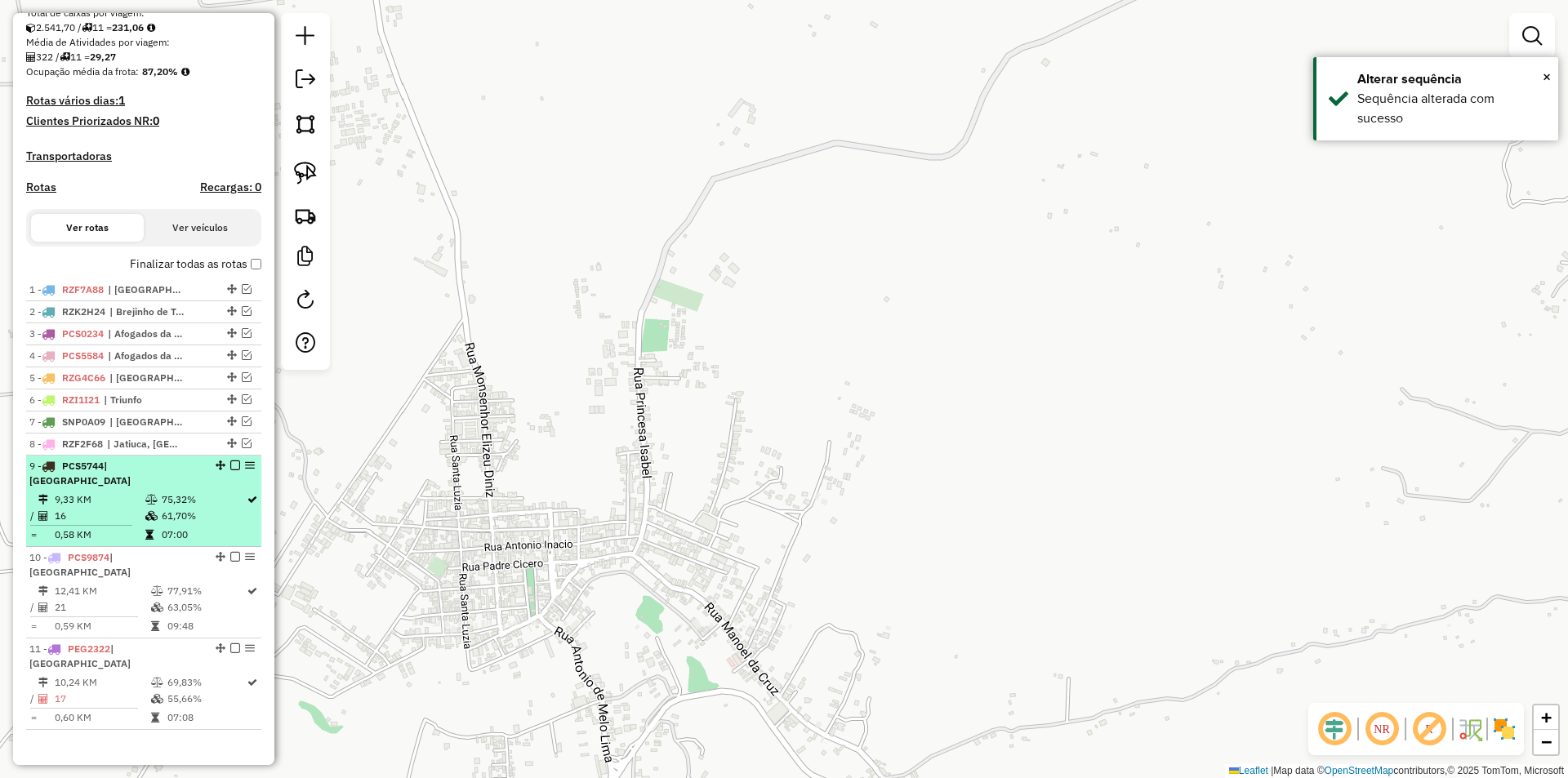
click at [191, 490] on li "9 - PCS5744 | [GEOGRAPHIC_DATA] 9,33 KM 75,32% / 16 61,70% = 0,58 KM 07:00" at bounding box center [143, 500] width 235 height 91
select select "**********"
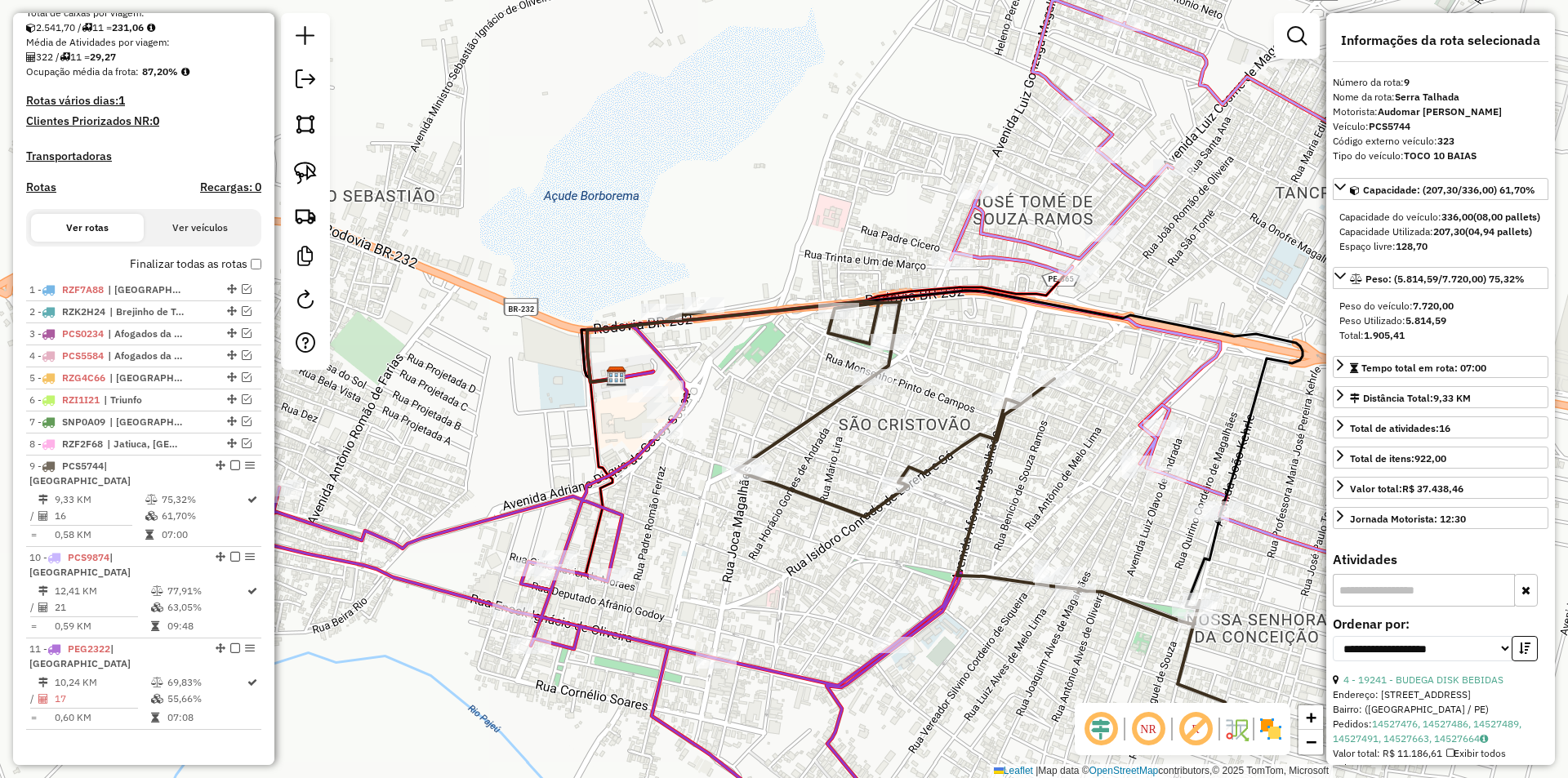
drag, startPoint x: 793, startPoint y: 376, endPoint x: 672, endPoint y: 362, distance: 121.8
click at [672, 362] on div "Janela de atendimento Grade de atendimento Capacidade Transportadoras Veículos …" at bounding box center [784, 389] width 1568 height 778
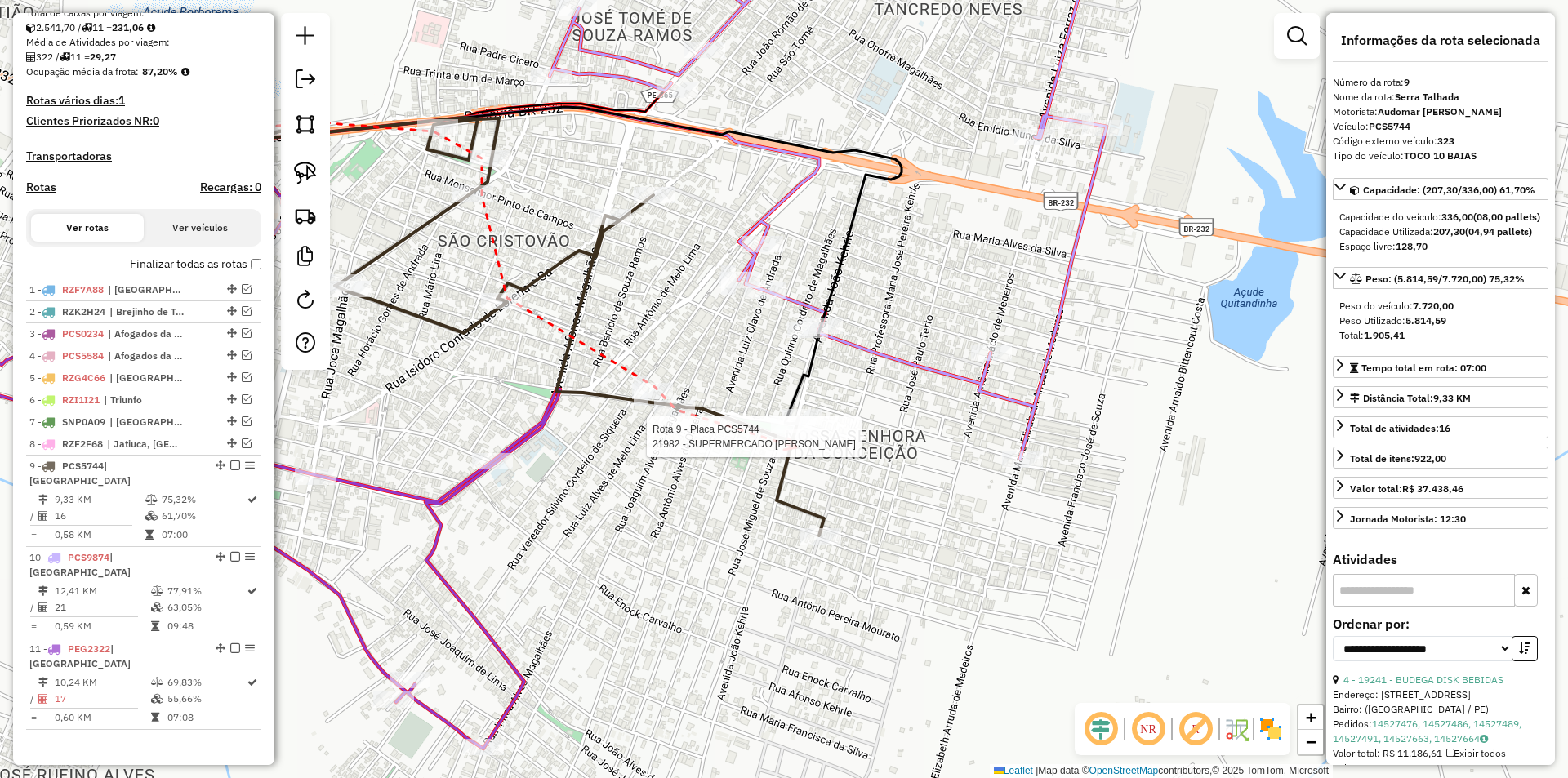
click at [796, 445] on div at bounding box center [796, 436] width 41 height 16
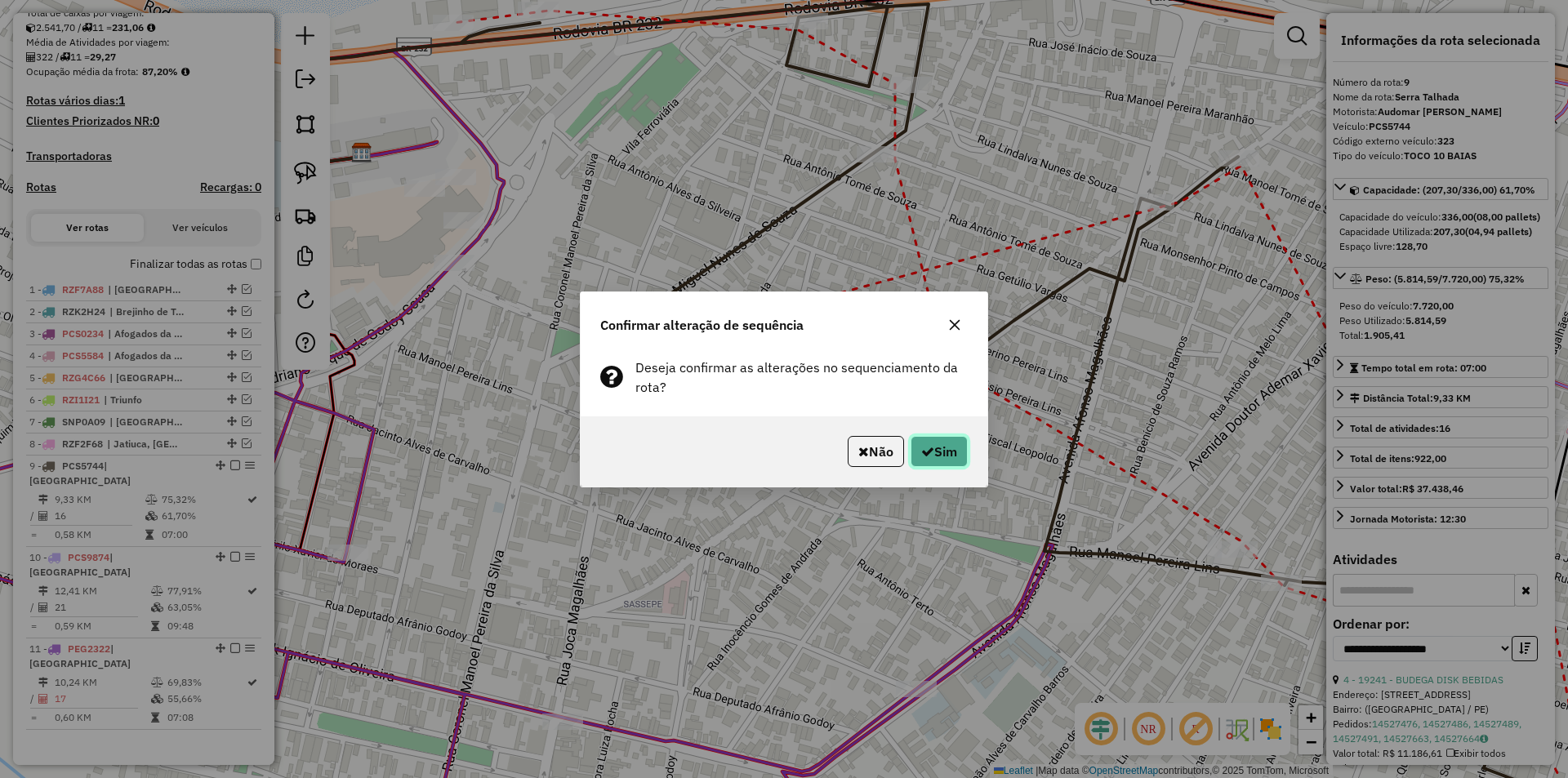
click at [947, 441] on button "Sim" at bounding box center [939, 452] width 57 height 31
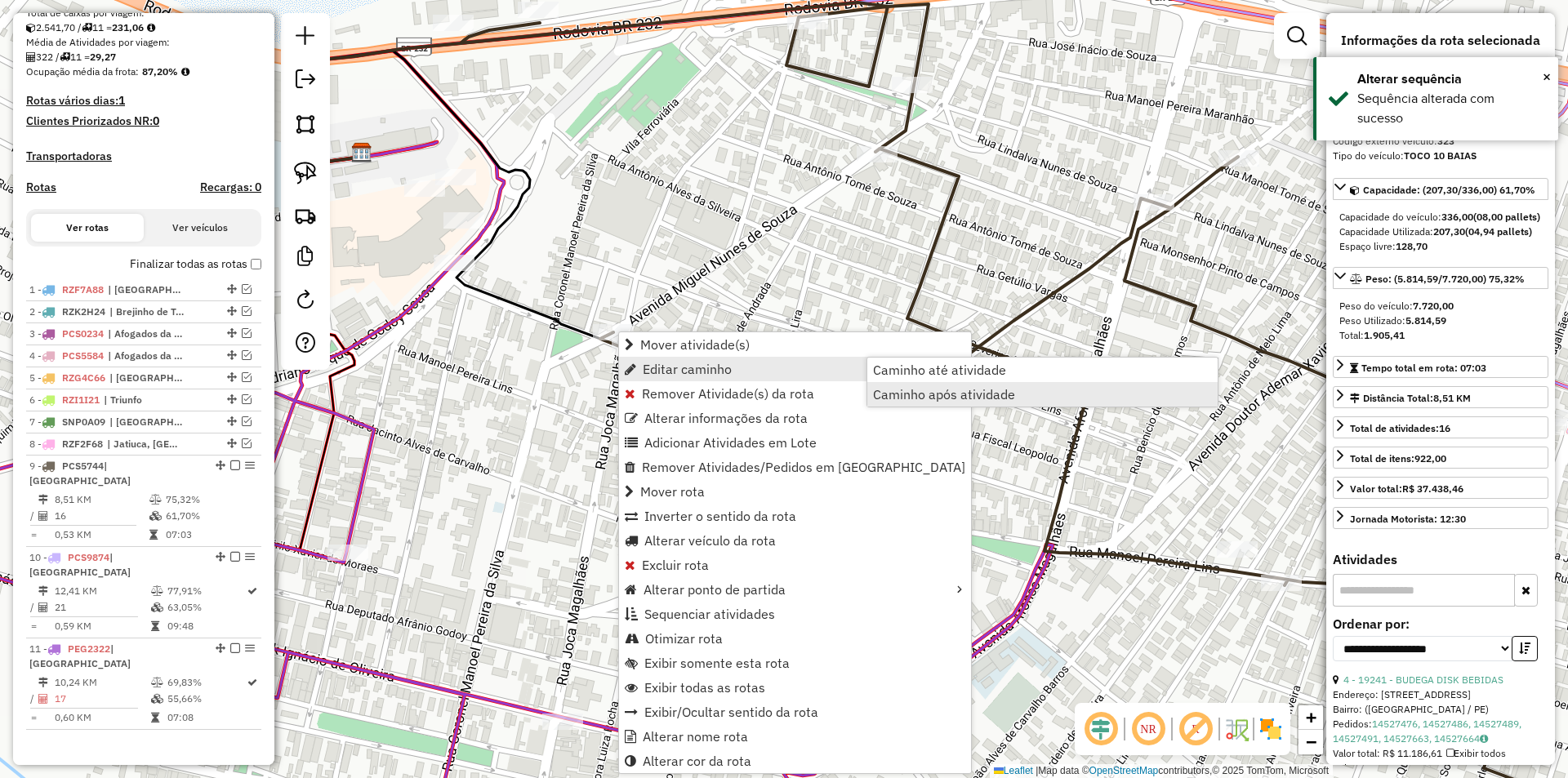
click at [913, 399] on span "Caminho após atividade" at bounding box center [944, 394] width 142 height 13
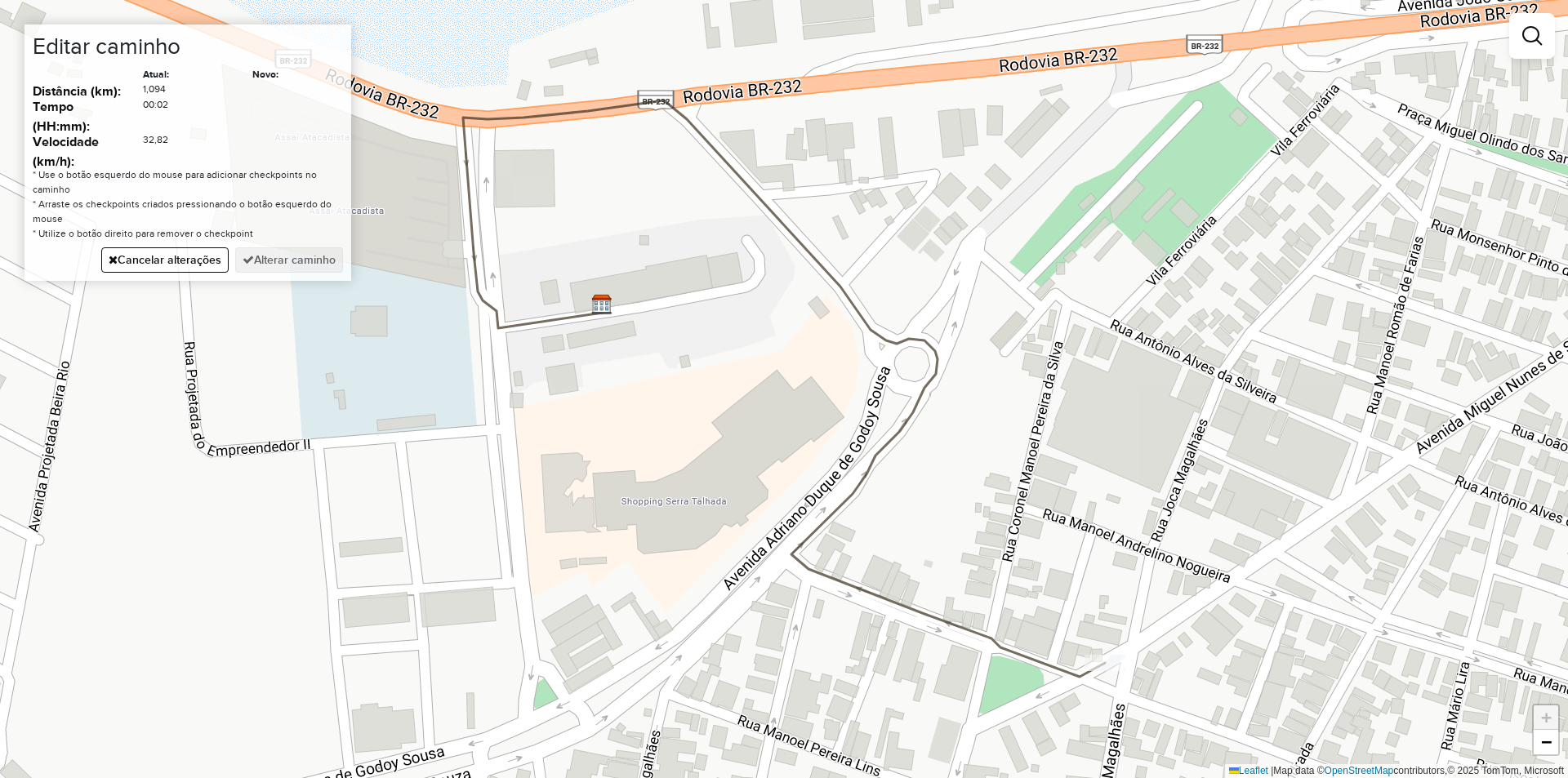
click at [778, 535] on div "Janela de atendimento Grade de atendimento Capacidade Transportadoras Veículos …" at bounding box center [784, 389] width 1568 height 778
click at [316, 259] on button "Alterar caminho" at bounding box center [289, 260] width 108 height 25
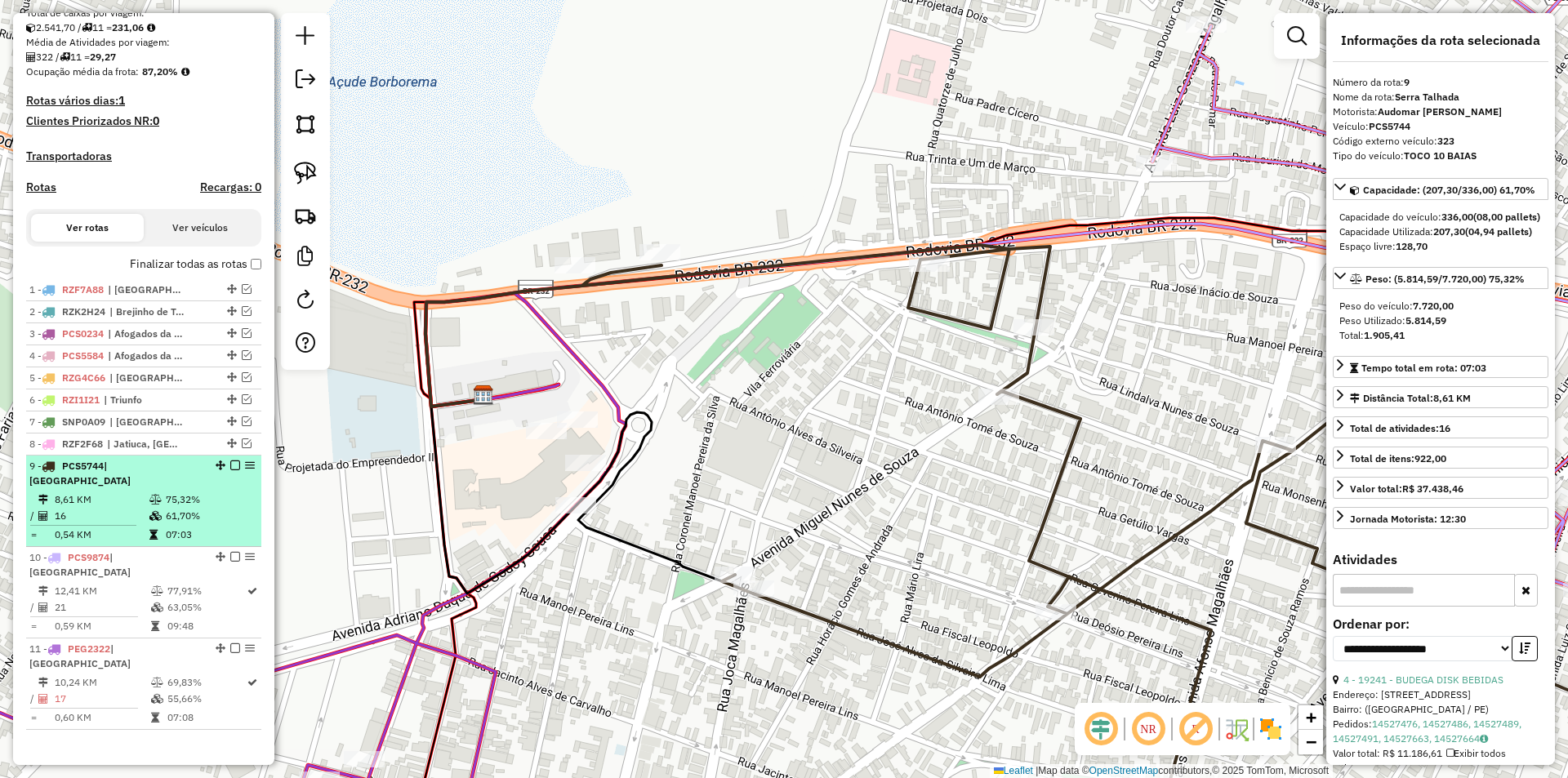
click at [231, 471] on em at bounding box center [234, 465] width 10 height 10
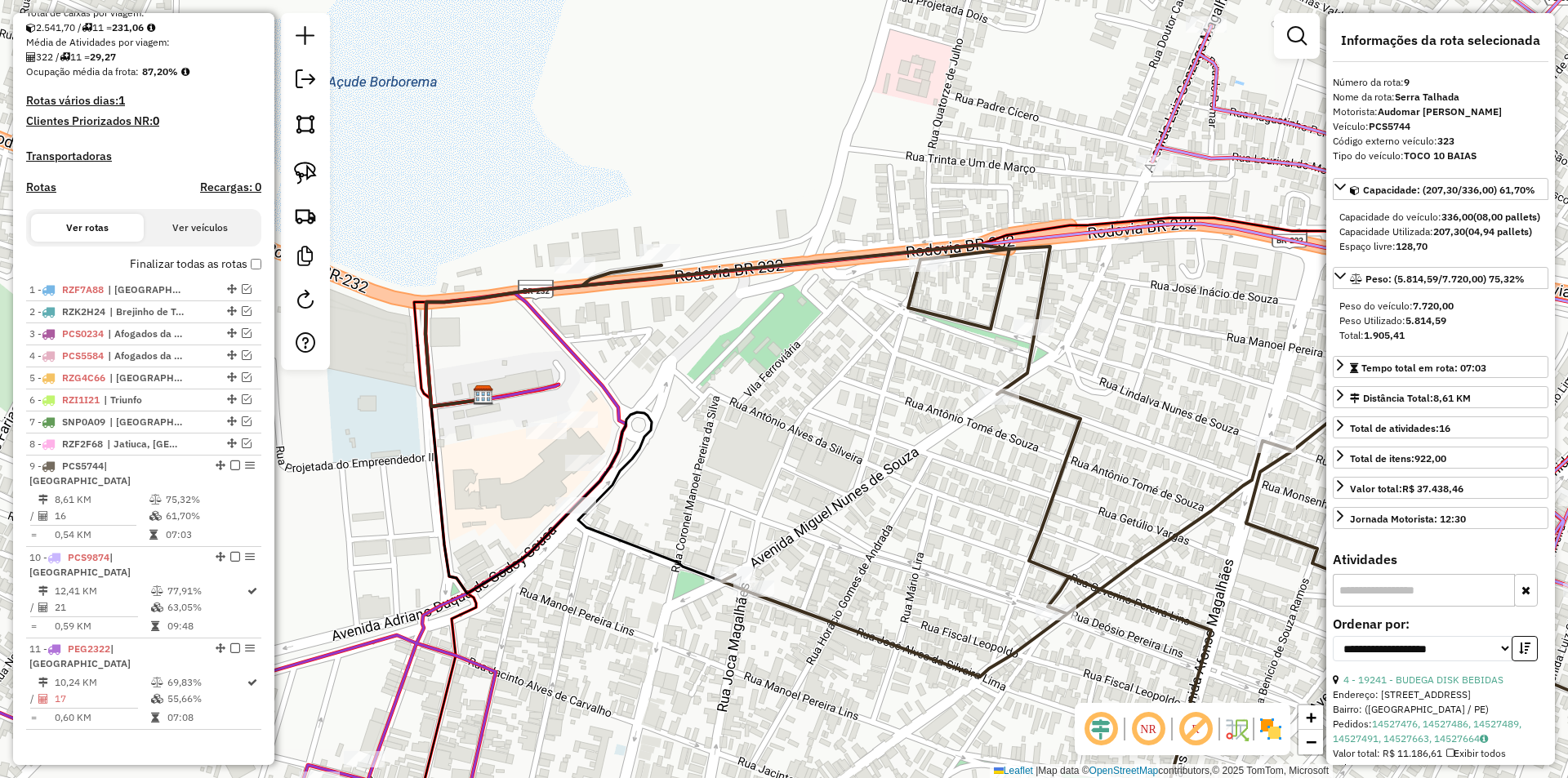
scroll to position [297, 0]
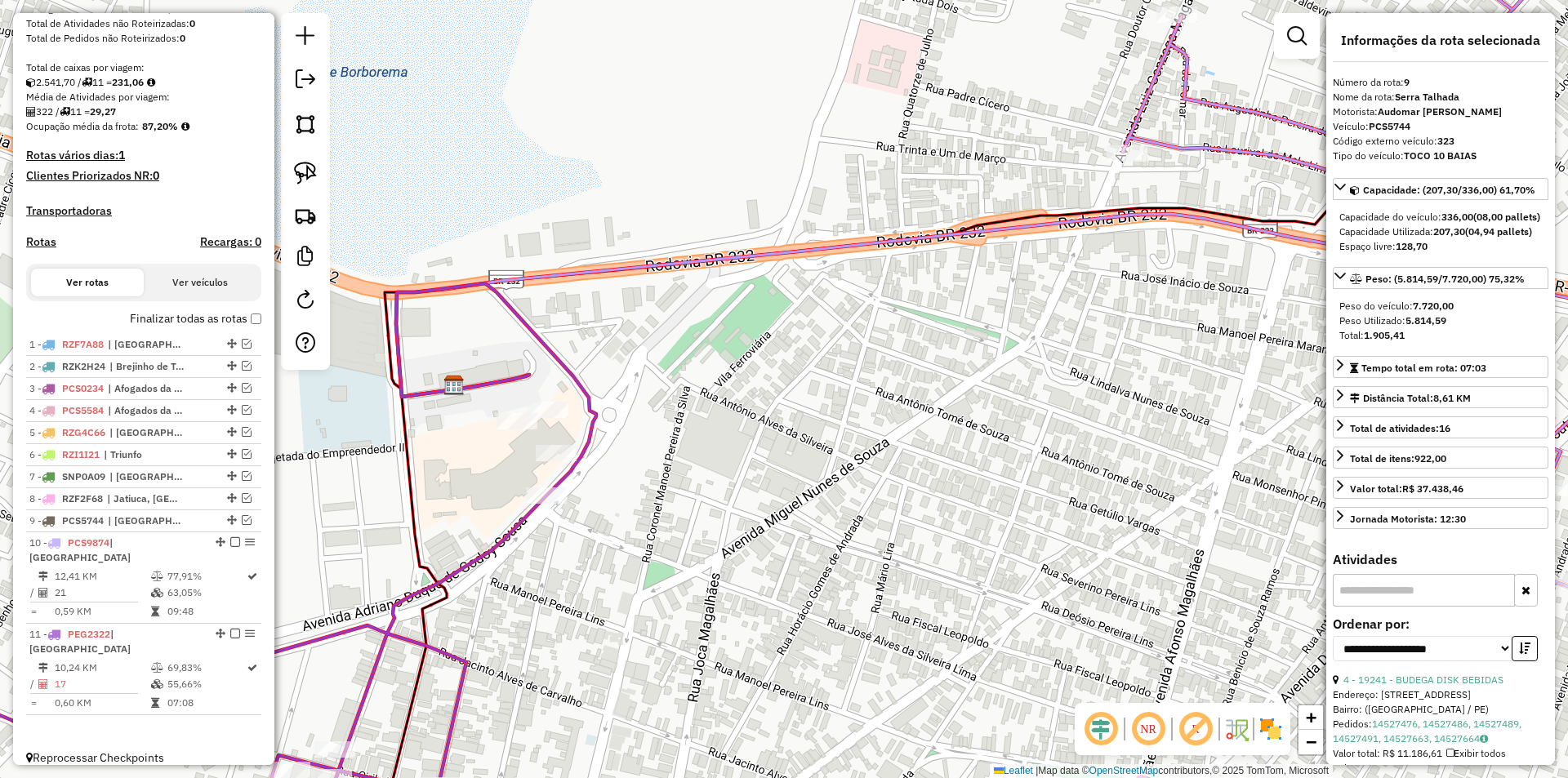
drag, startPoint x: 656, startPoint y: 497, endPoint x: 722, endPoint y: 277, distance: 229.7
click at [719, 299] on div "Janela de atendimento Grade de atendimento Capacidade Transportadoras Veículos …" at bounding box center [784, 389] width 1568 height 778
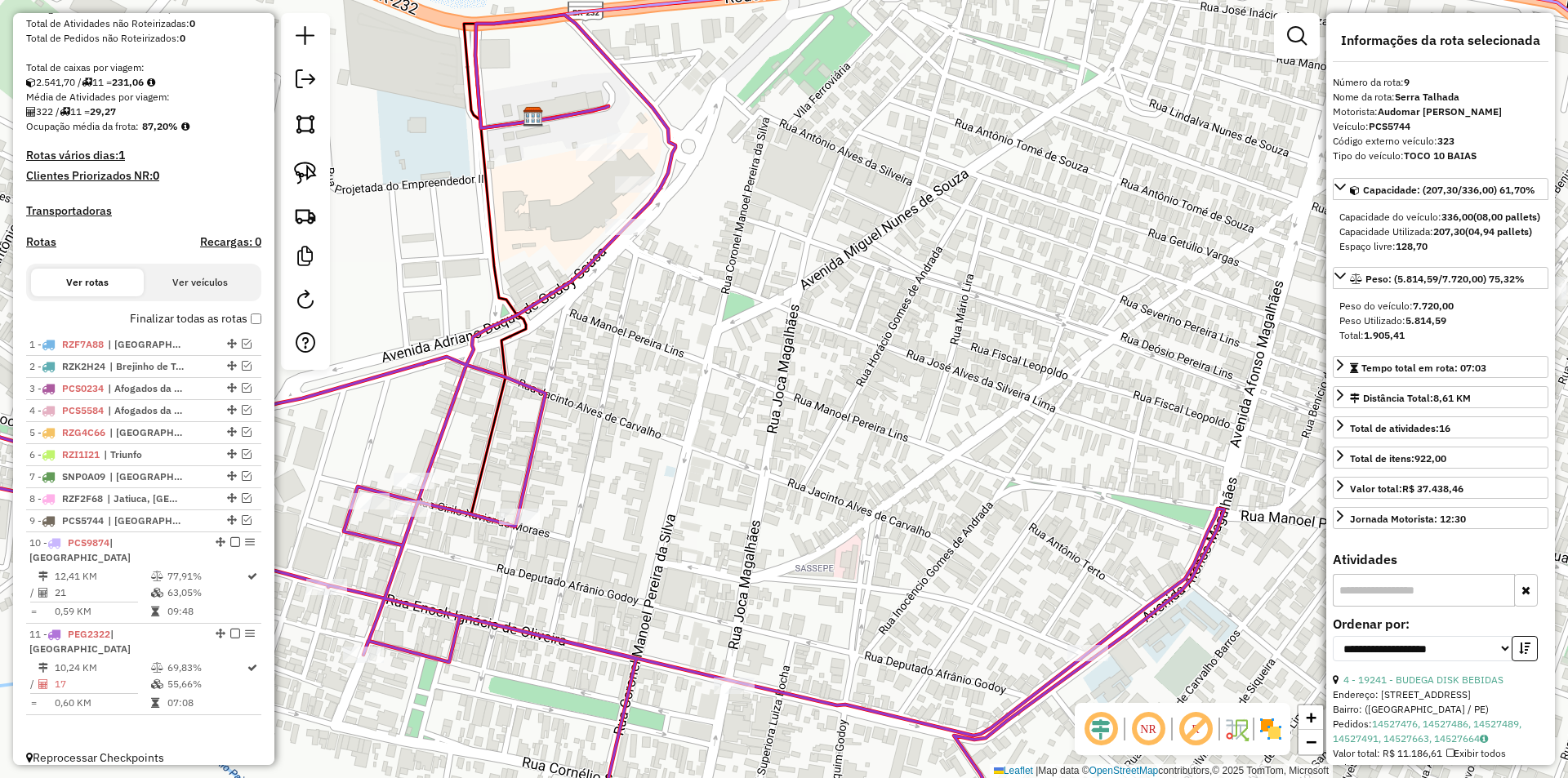
drag, startPoint x: 652, startPoint y: 411, endPoint x: 768, endPoint y: 296, distance: 163.3
click at [769, 298] on div "Janela de atendimento Grade de atendimento Capacidade Transportadoras Veículos …" at bounding box center [784, 389] width 1568 height 778
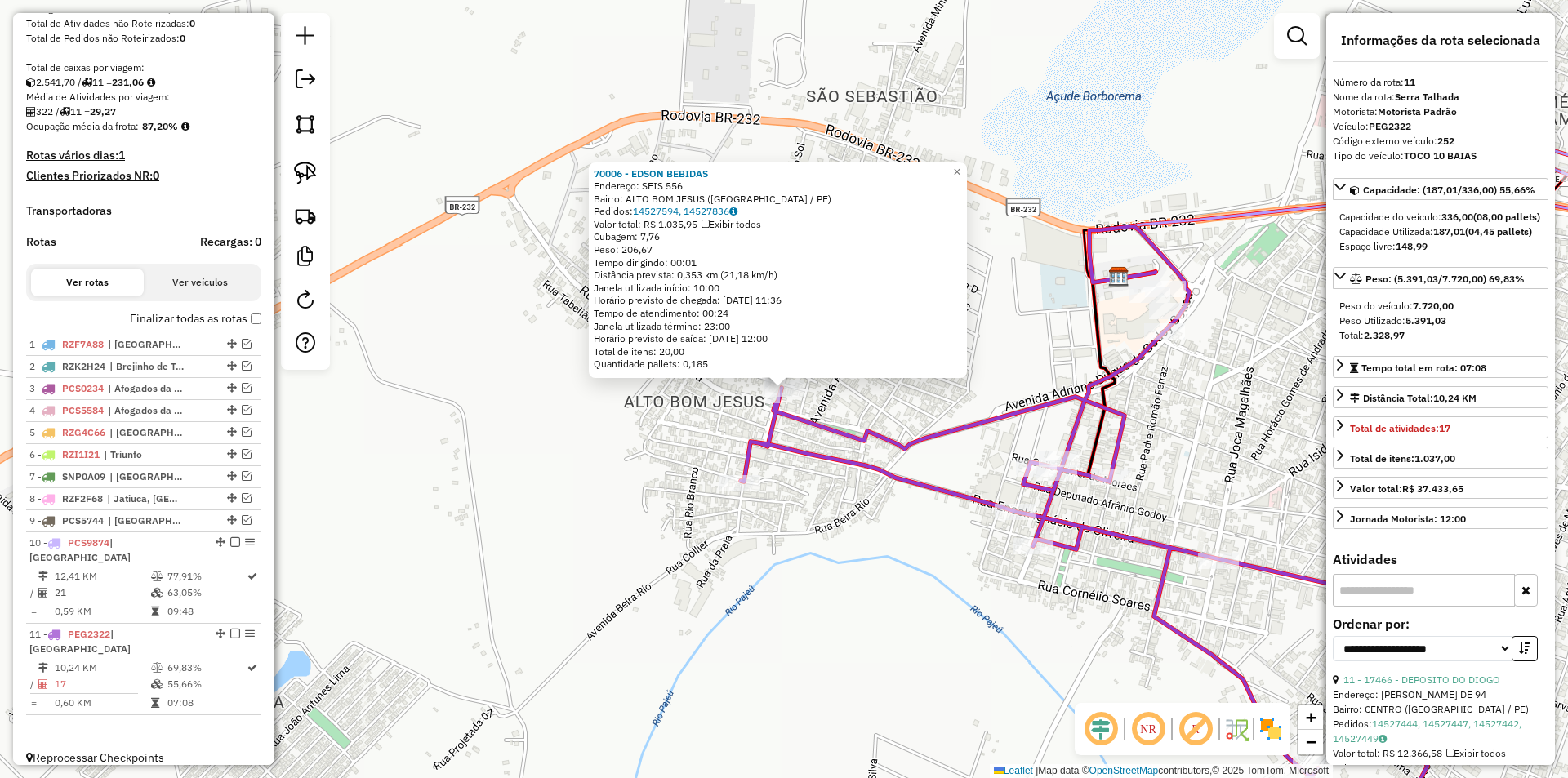
click at [861, 546] on div "70006 - EDSON BEBIDAS Endereço: SEIS 556 Bairro: ALTO BOM JESUS ([GEOGRAPHIC_DA…" at bounding box center [784, 389] width 1568 height 778
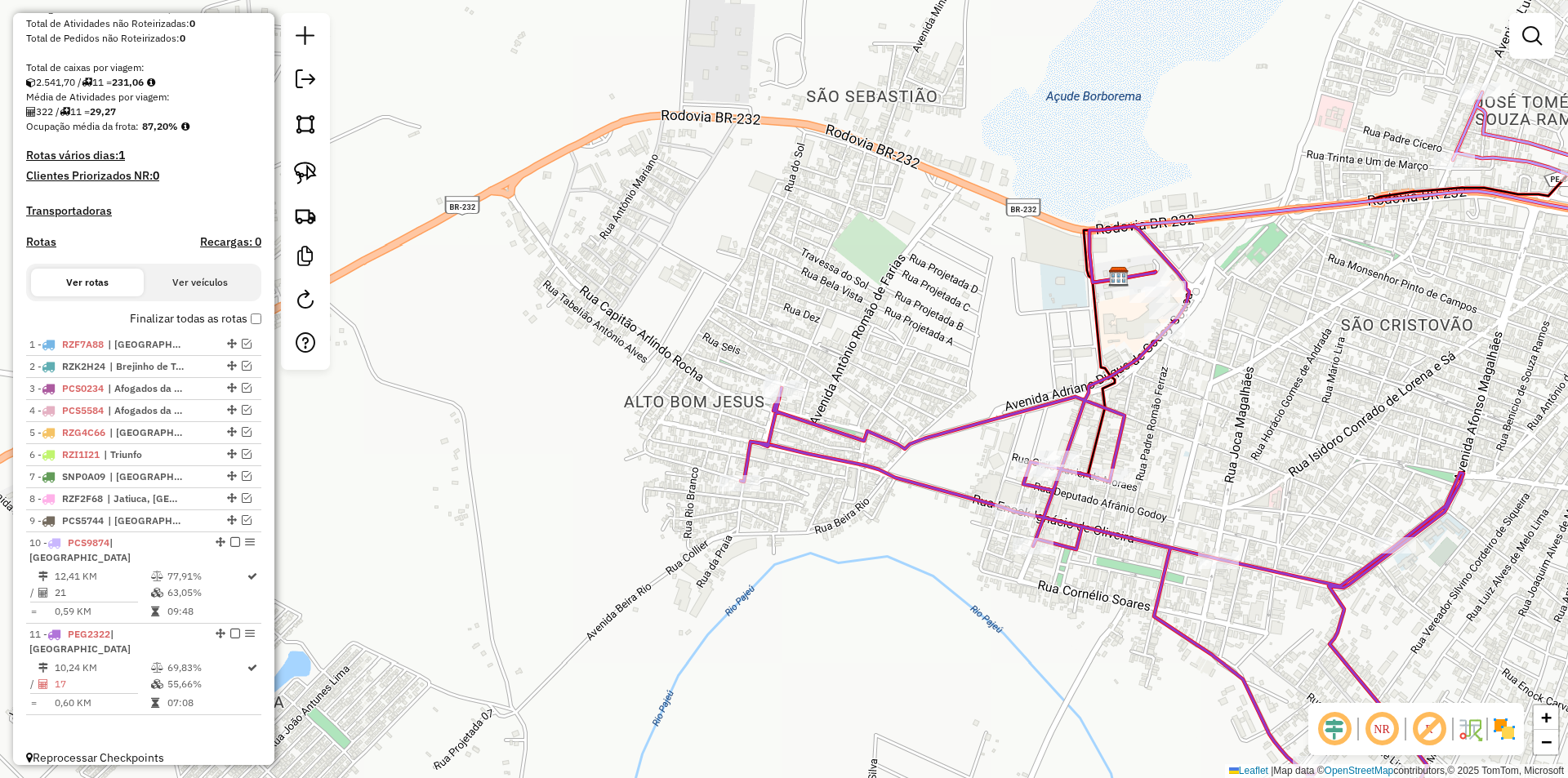
select select "**********"
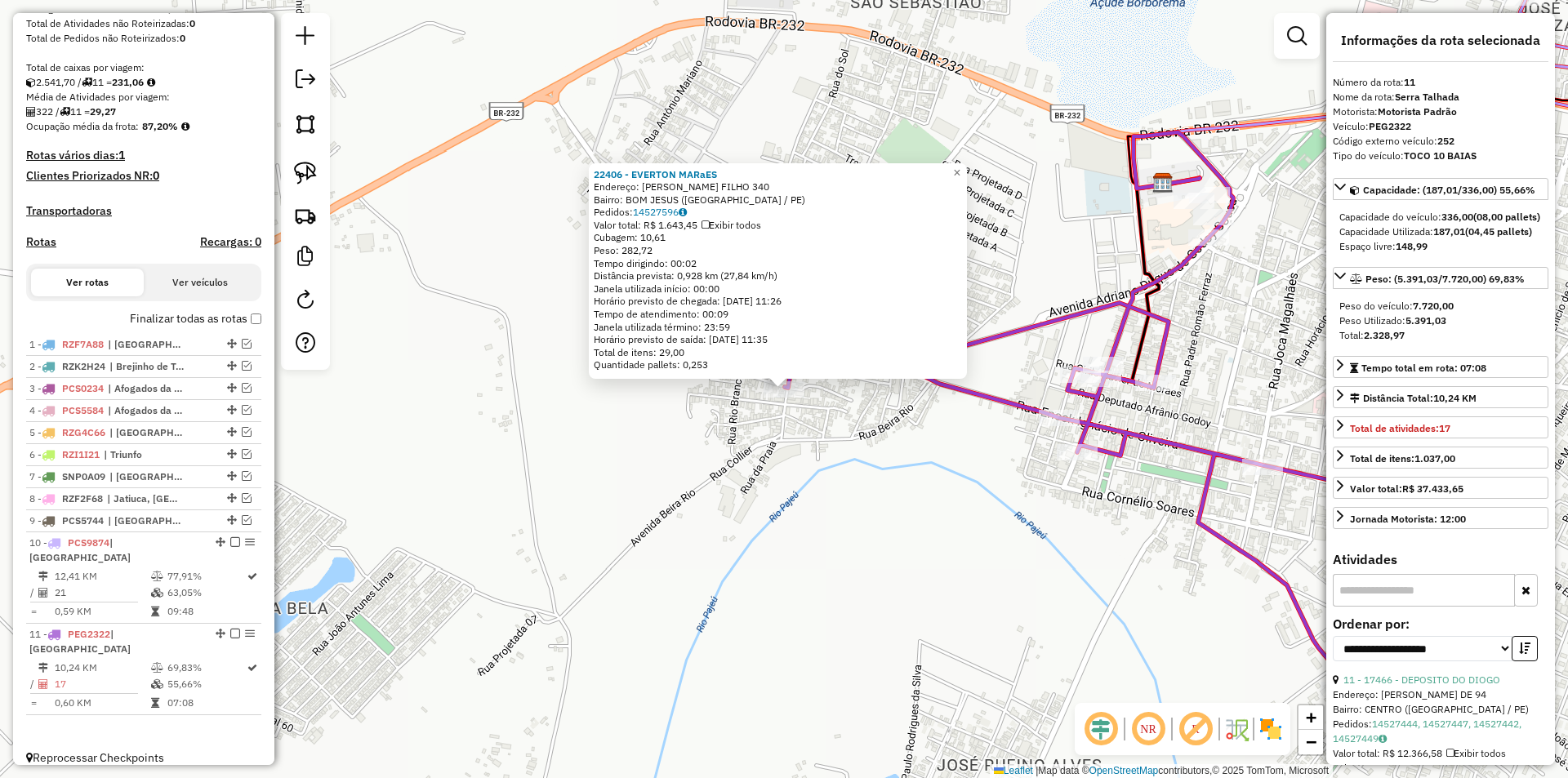
click at [933, 539] on div "22406 - EVERTON MARaES Endereço: [PERSON_NAME] FILHO 340 Bairro: BOM JESUS ([GE…" at bounding box center [784, 389] width 1568 height 778
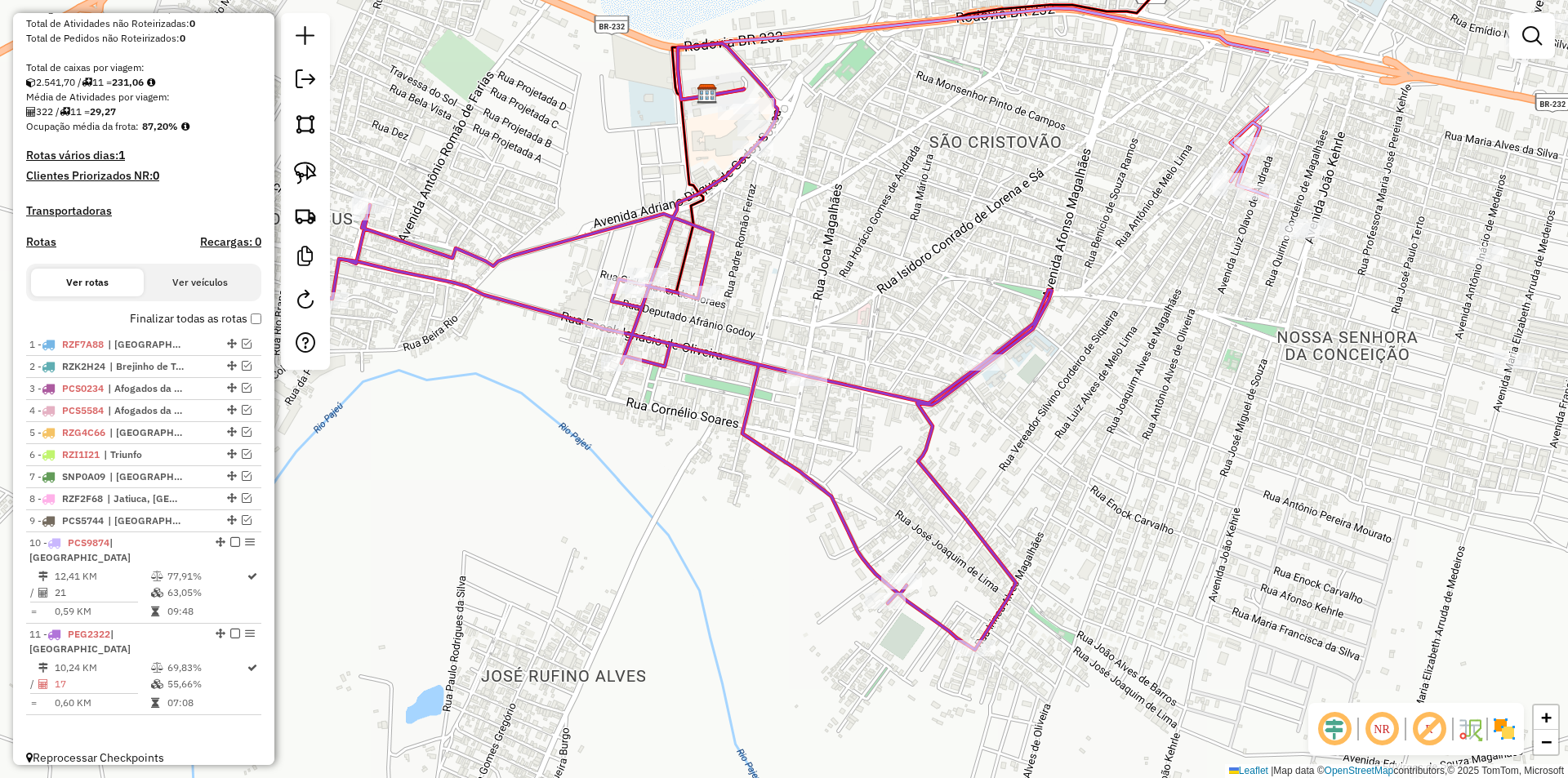
drag, startPoint x: 1092, startPoint y: 554, endPoint x: 636, endPoint y: 465, distance: 464.6
click at [636, 465] on div "Janela de atendimento Grade de atendimento Capacidade Transportadoras Veículos …" at bounding box center [784, 389] width 1568 height 778
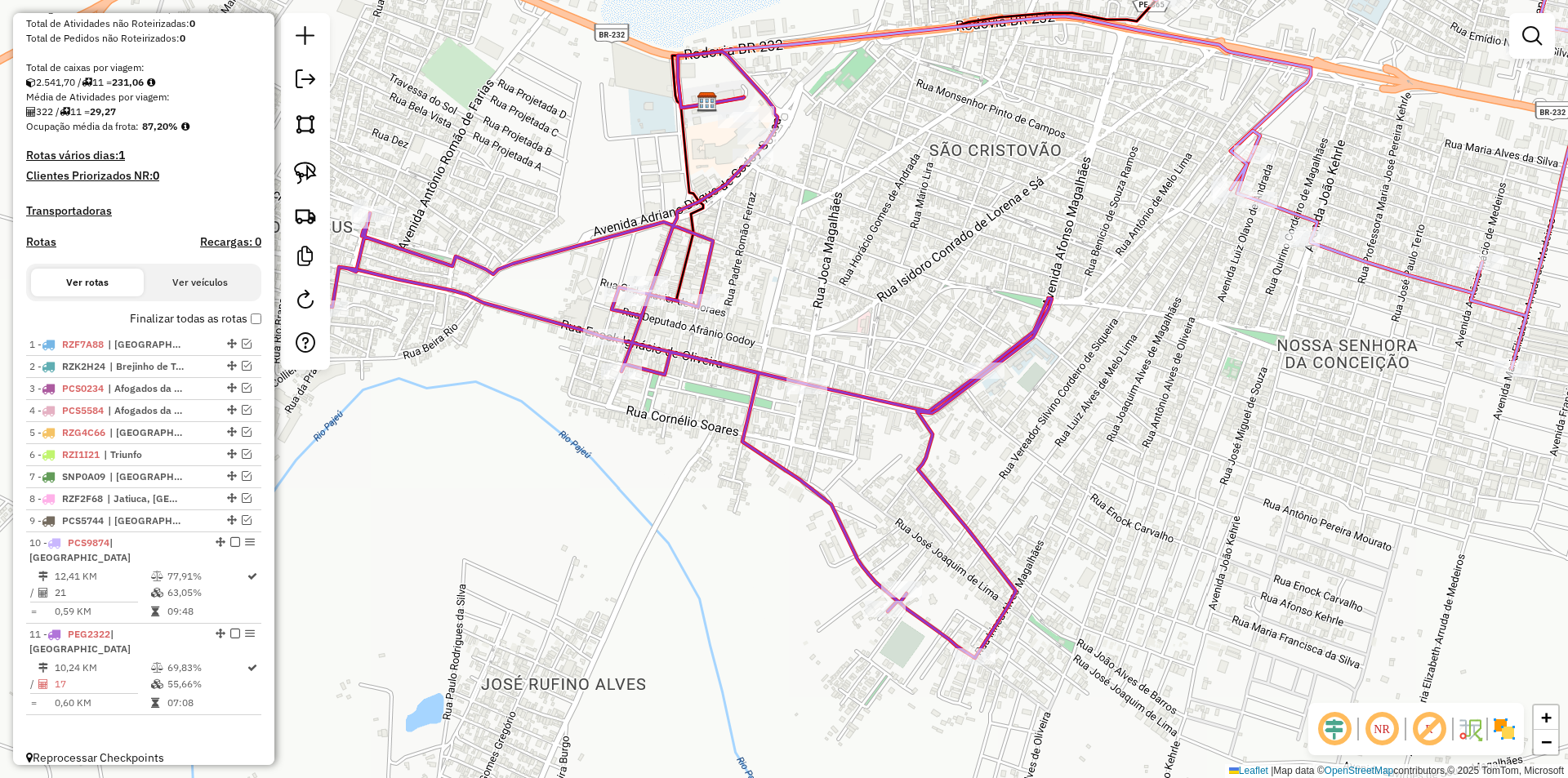
drag, startPoint x: 831, startPoint y: 272, endPoint x: 823, endPoint y: 333, distance: 61.5
click at [823, 334] on div "Janela de atendimento Grade de atendimento Capacidade Transportadoras Veículos …" at bounding box center [784, 389] width 1568 height 778
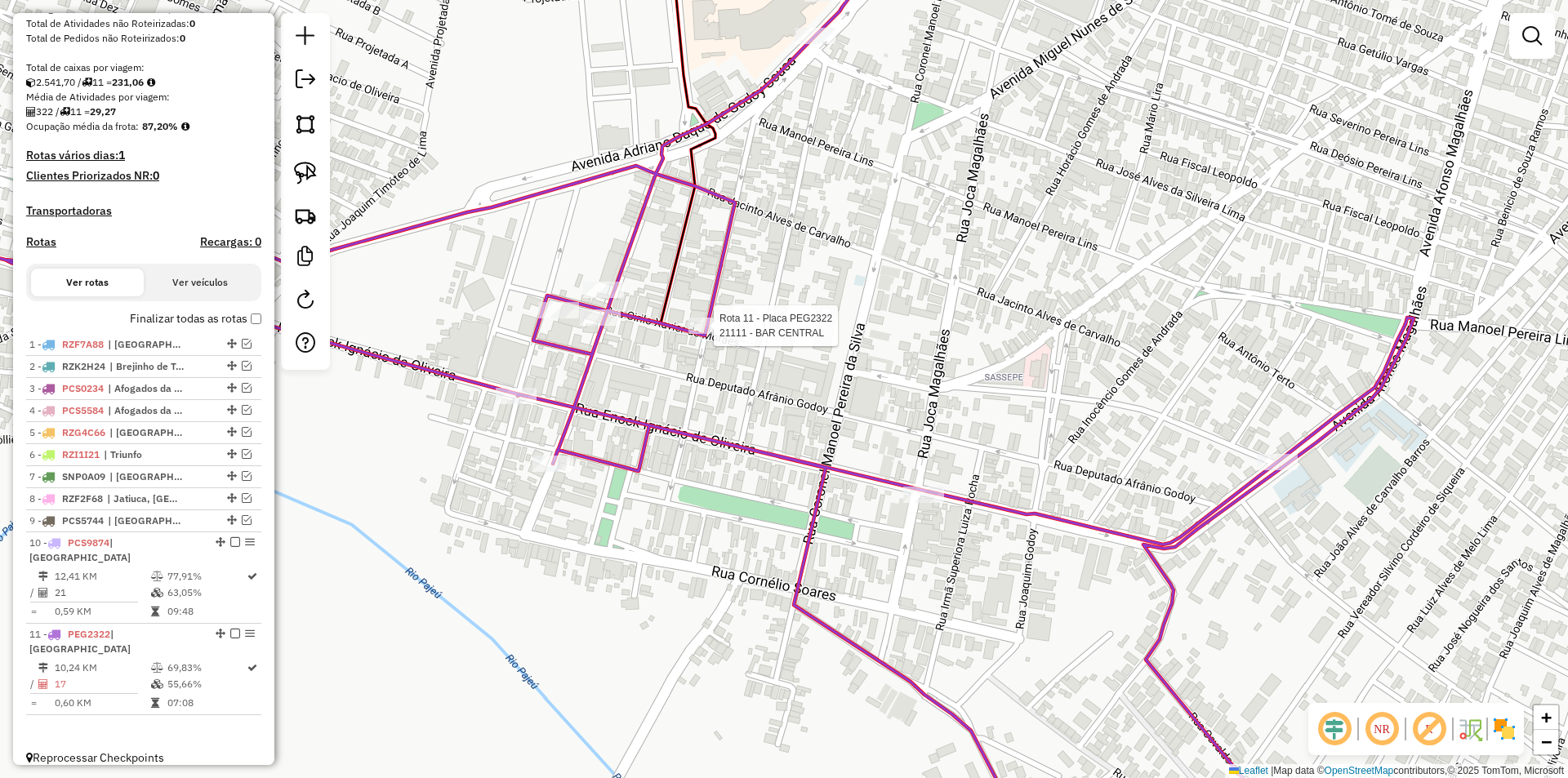
select select "**********"
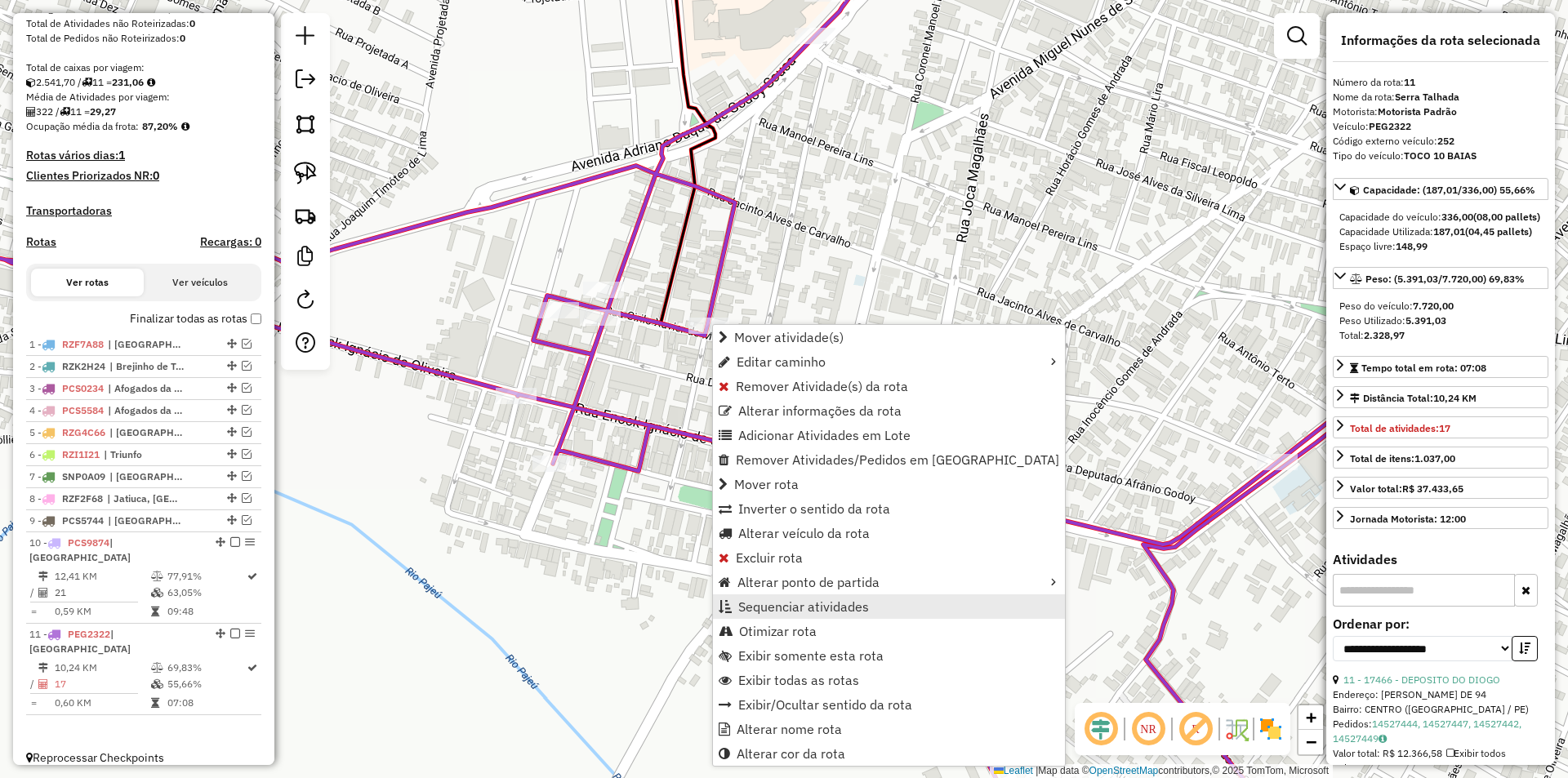
click at [853, 601] on span "Sequenciar atividades" at bounding box center [803, 607] width 131 height 13
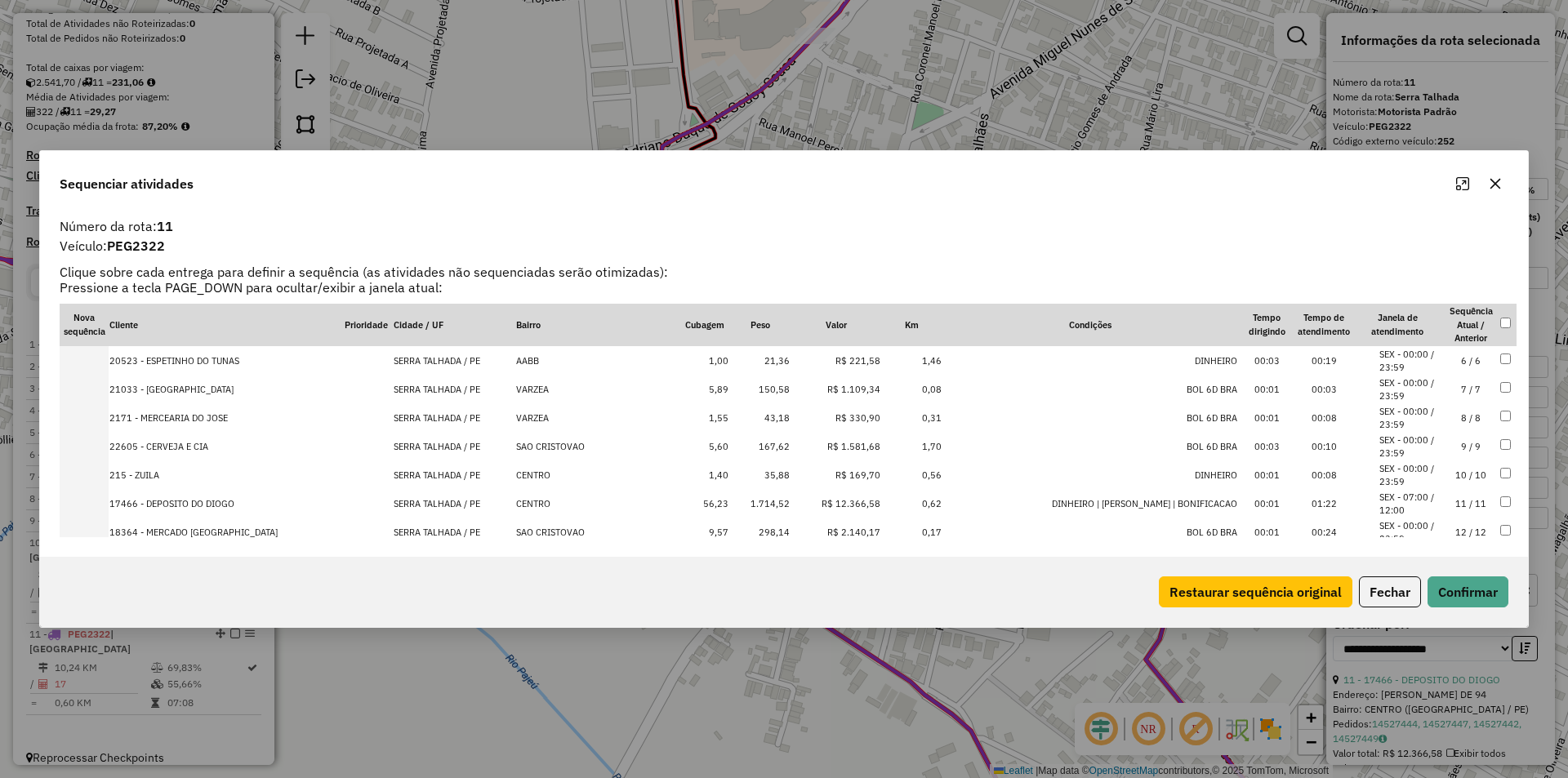
scroll to position [309, 0]
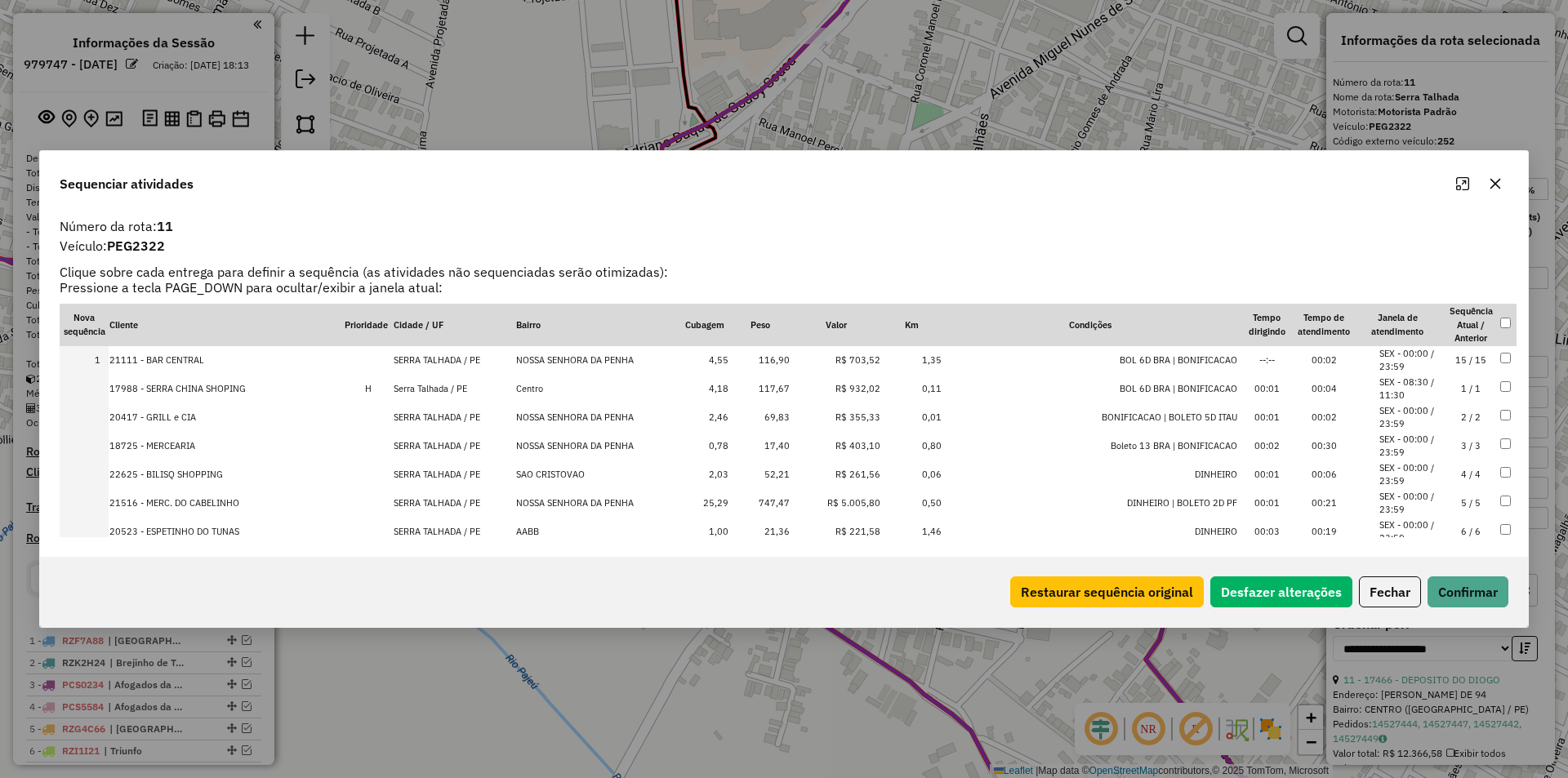
select select "**********"
click at [1478, 602] on button "Confirmar" at bounding box center [1468, 591] width 81 height 31
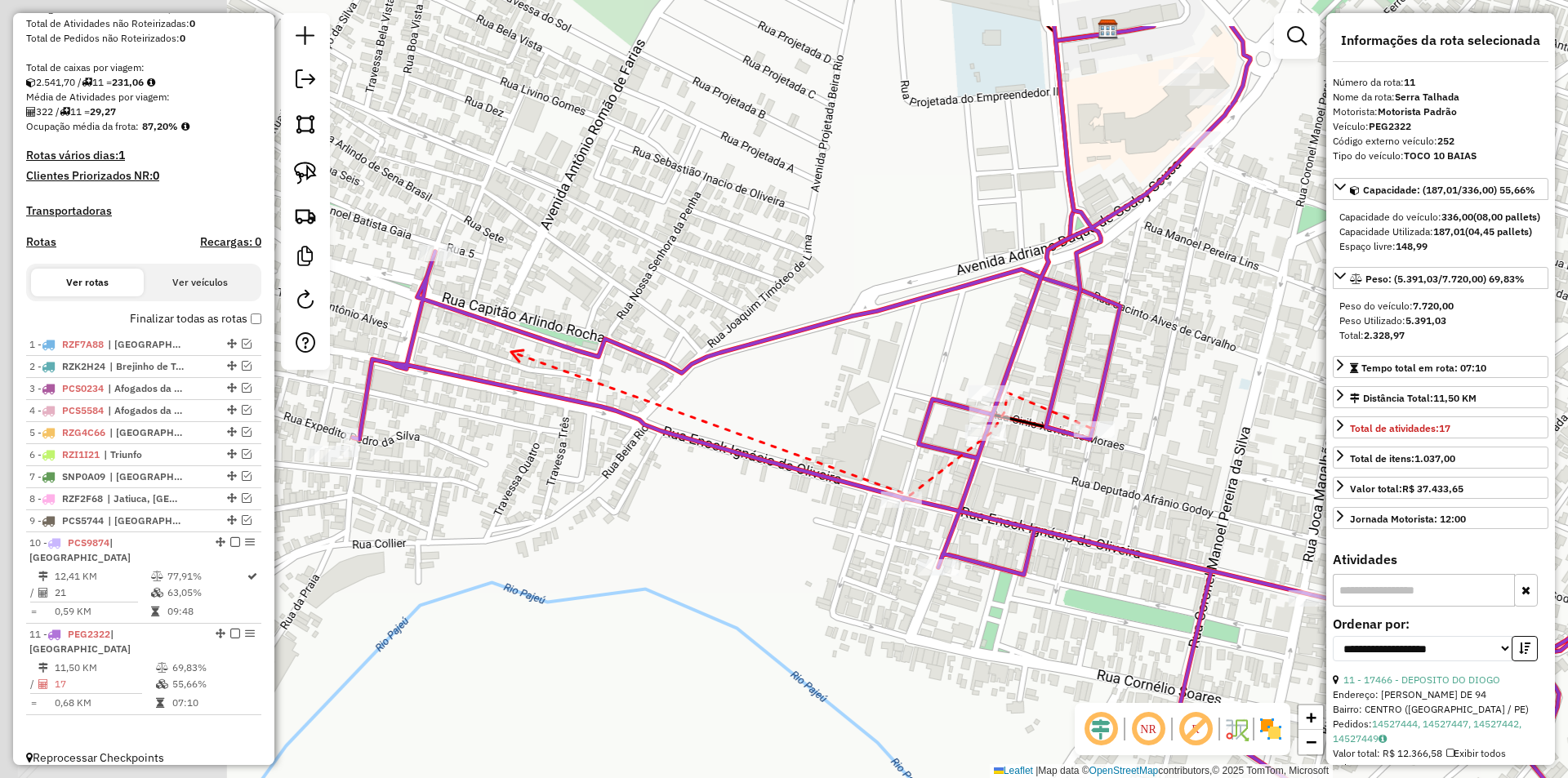
drag, startPoint x: 510, startPoint y: 352, endPoint x: 565, endPoint y: 363, distance: 56.1
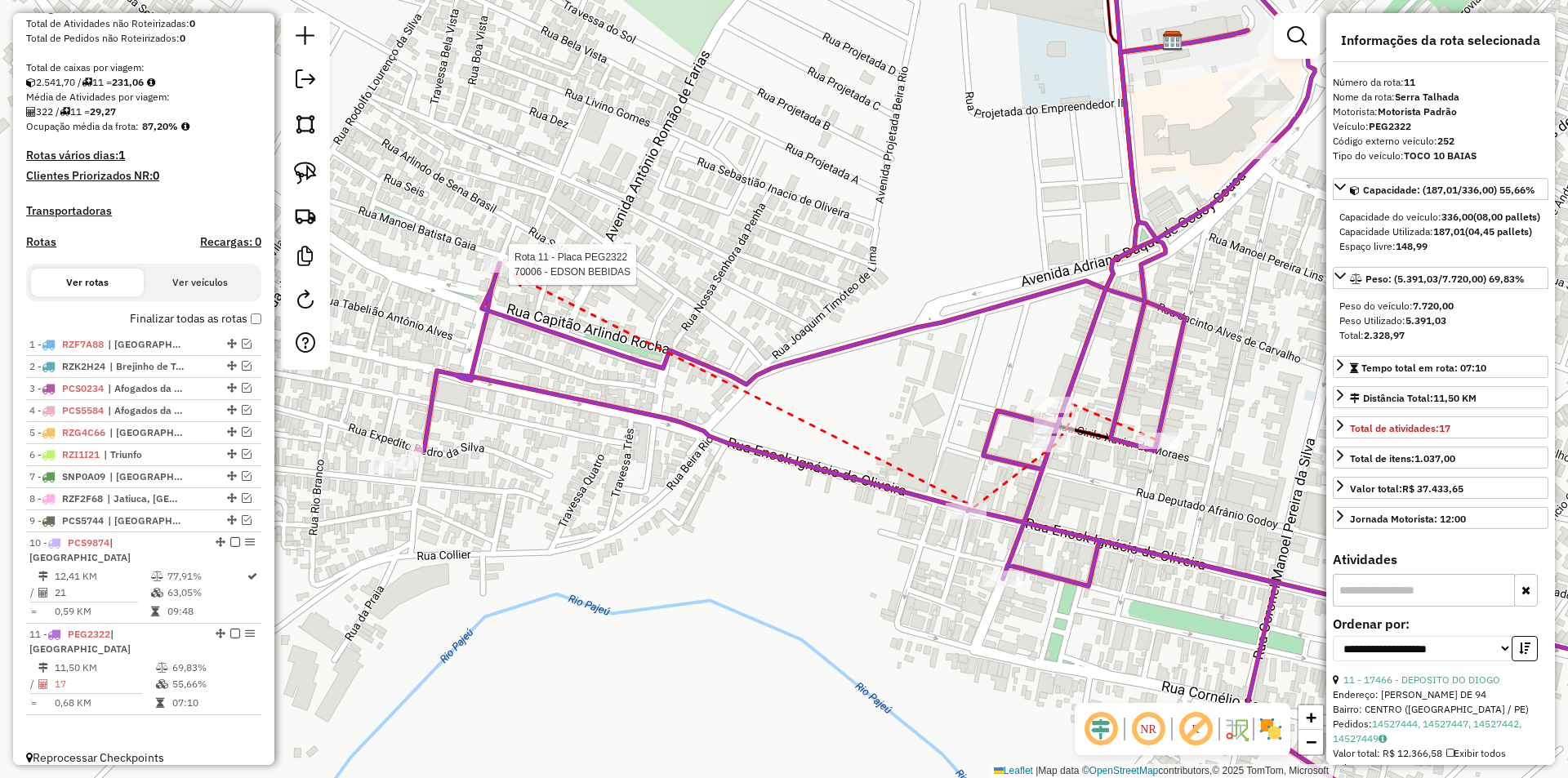
click at [511, 272] on div at bounding box center [503, 264] width 41 height 16
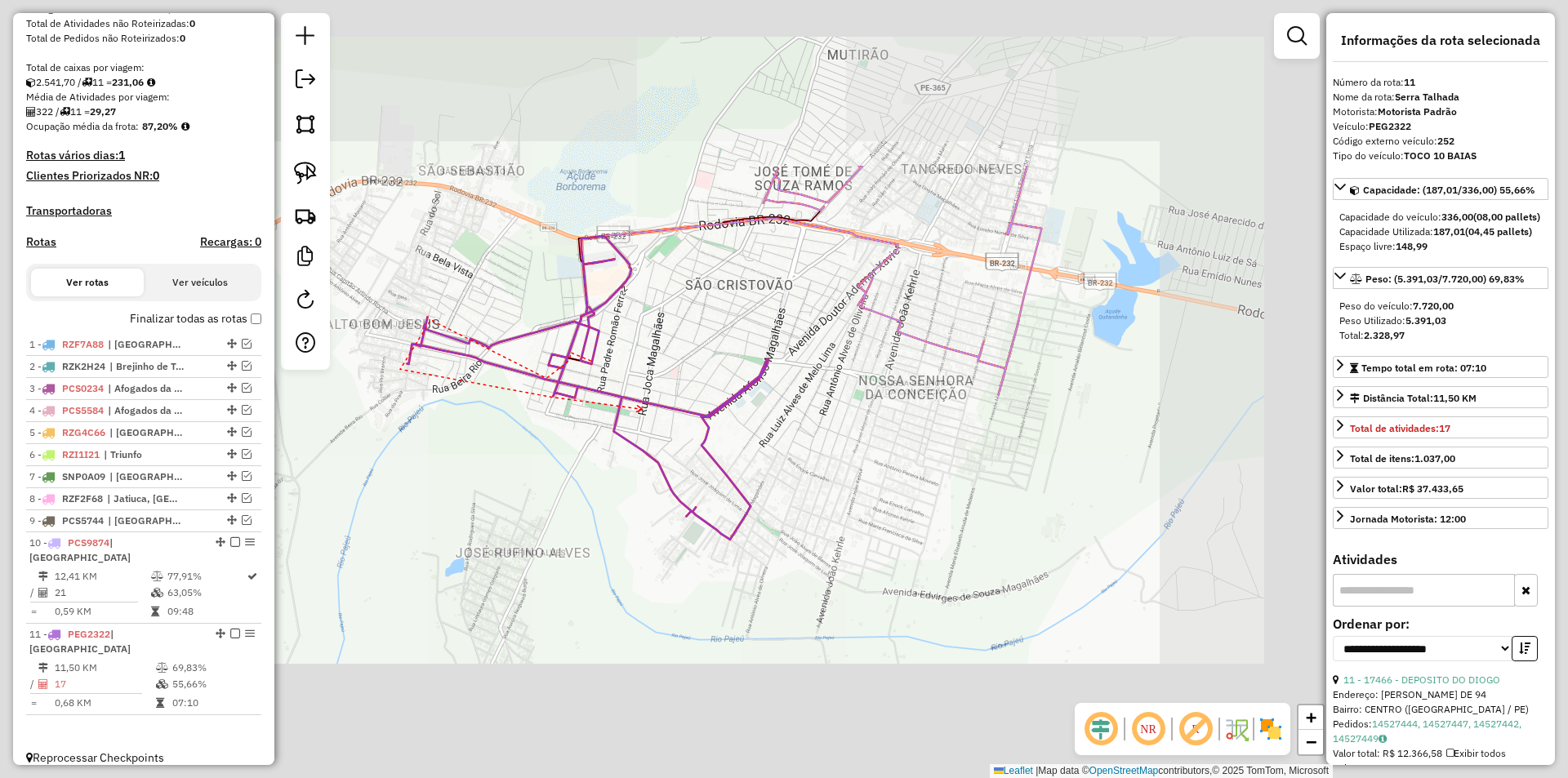
click at [644, 409] on div "Rota 11 - Placa PEG2322 215 - ZUILA Janela de atendimento Grade de atendimento …" at bounding box center [784, 389] width 1568 height 778
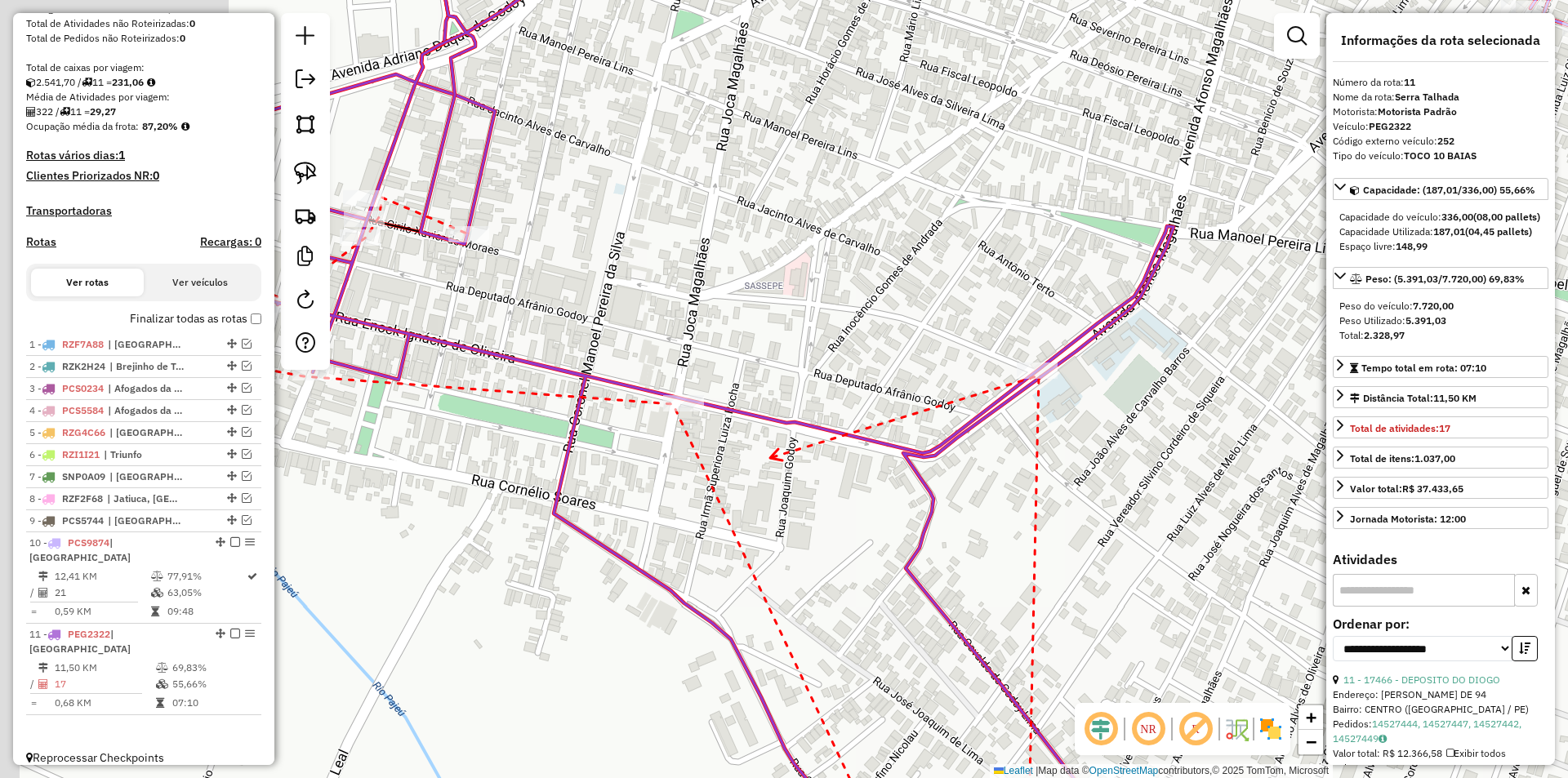
drag, startPoint x: 644, startPoint y: 409, endPoint x: 775, endPoint y: 459, distance: 140.2
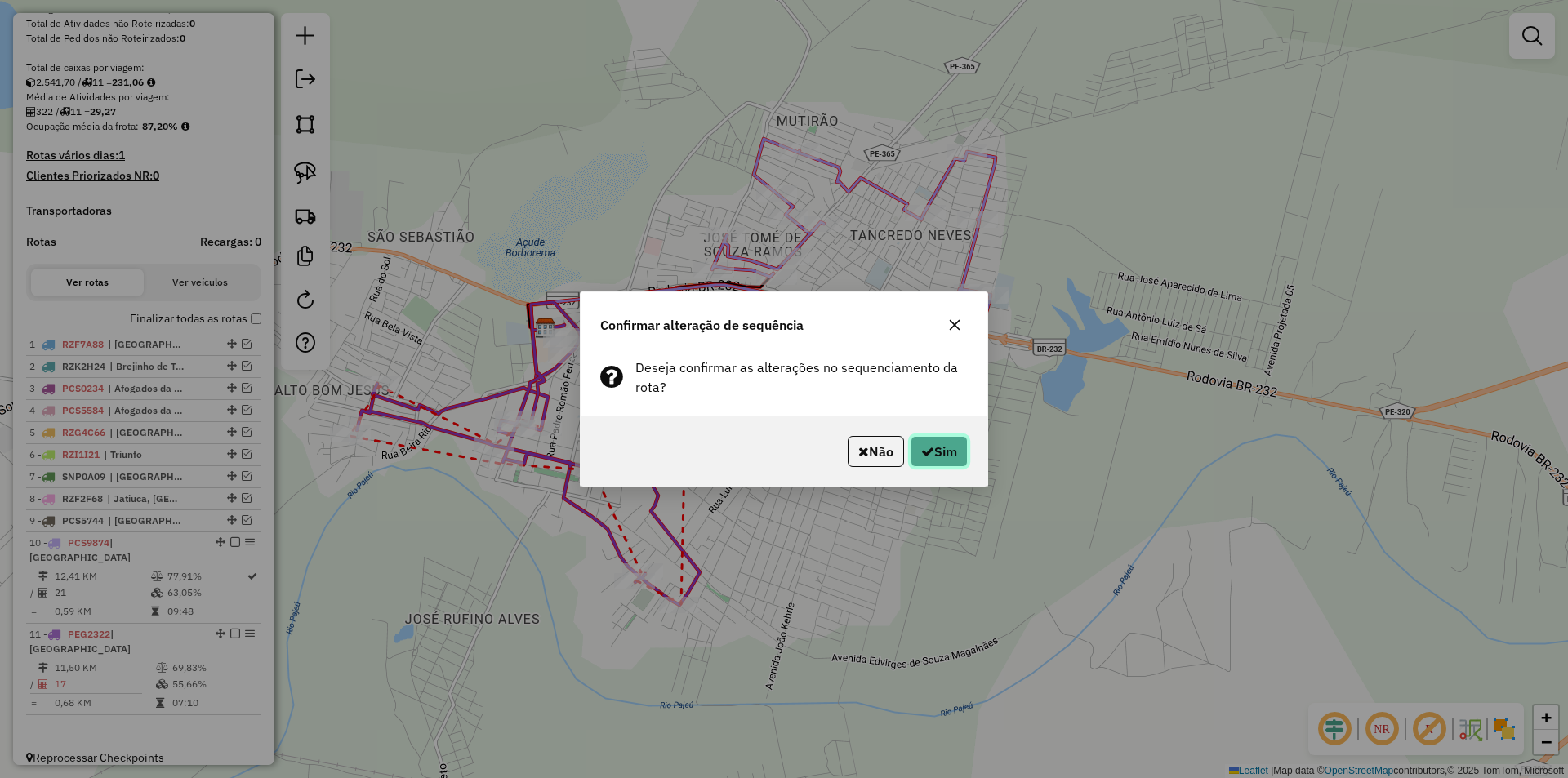
click at [966, 444] on button "Sim" at bounding box center [939, 452] width 57 height 31
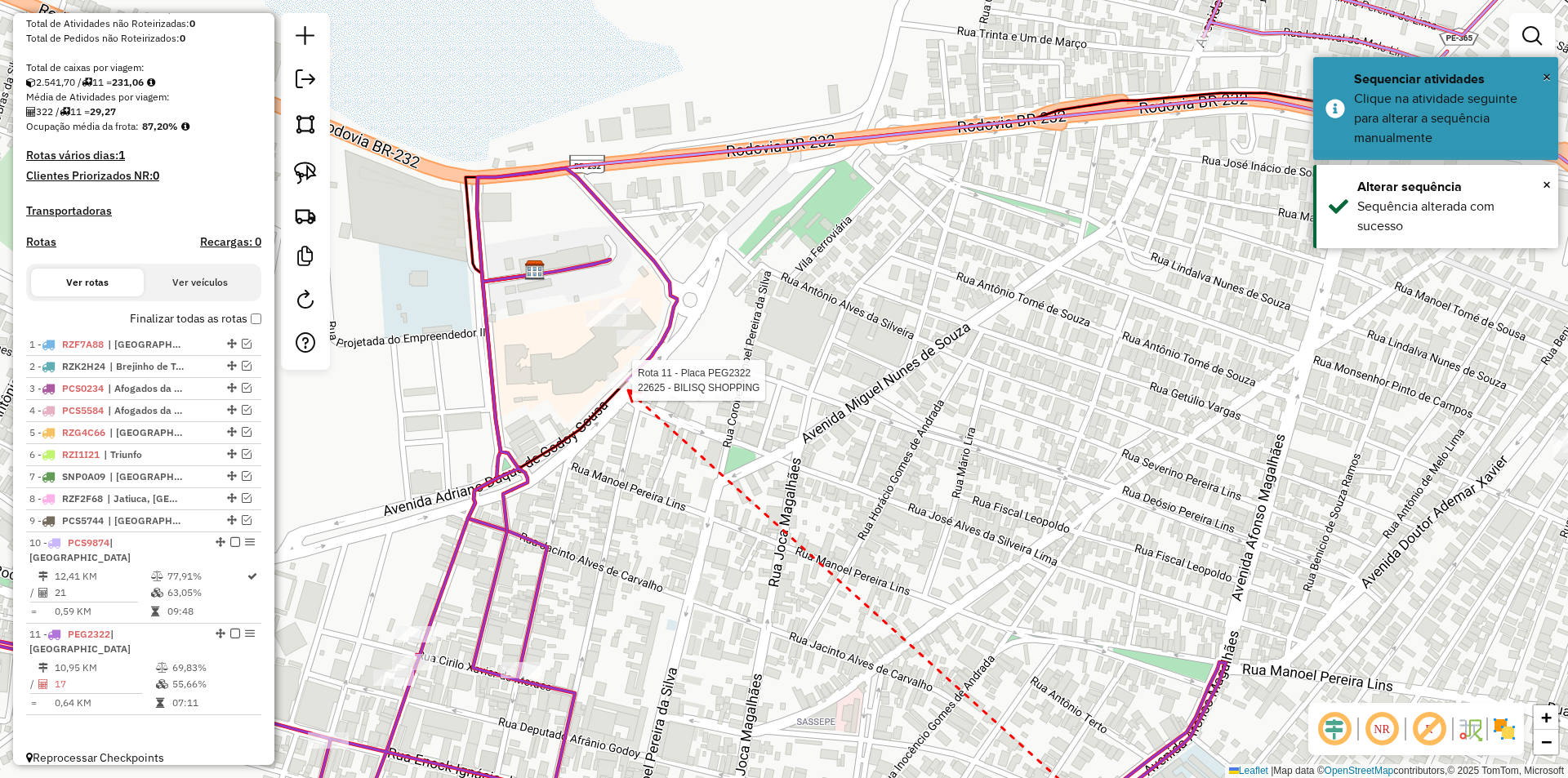
click at [628, 389] on div at bounding box center [627, 380] width 41 height 16
click at [643, 346] on div at bounding box center [637, 338] width 41 height 16
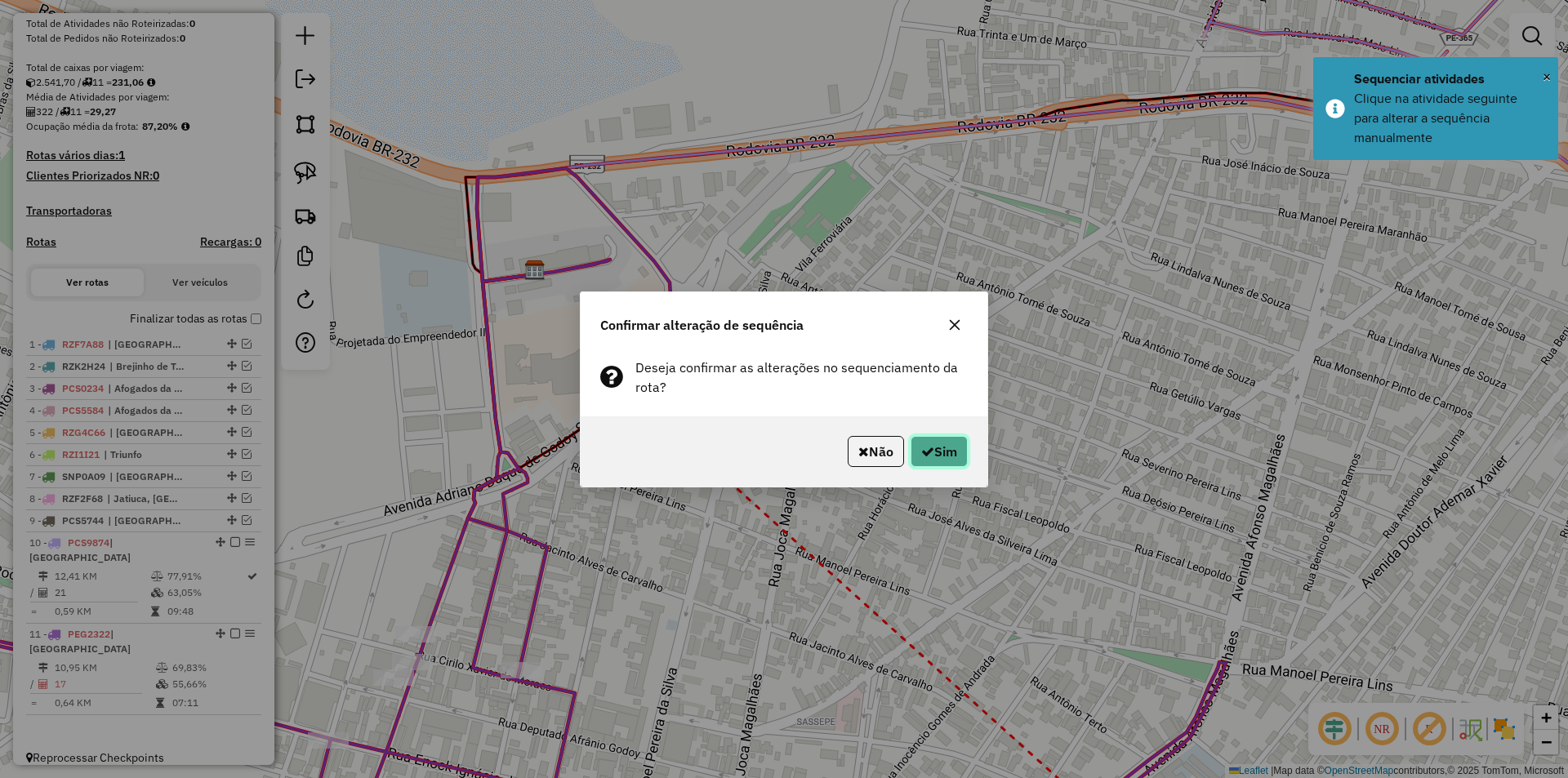
click at [937, 444] on button "Sim" at bounding box center [939, 452] width 57 height 31
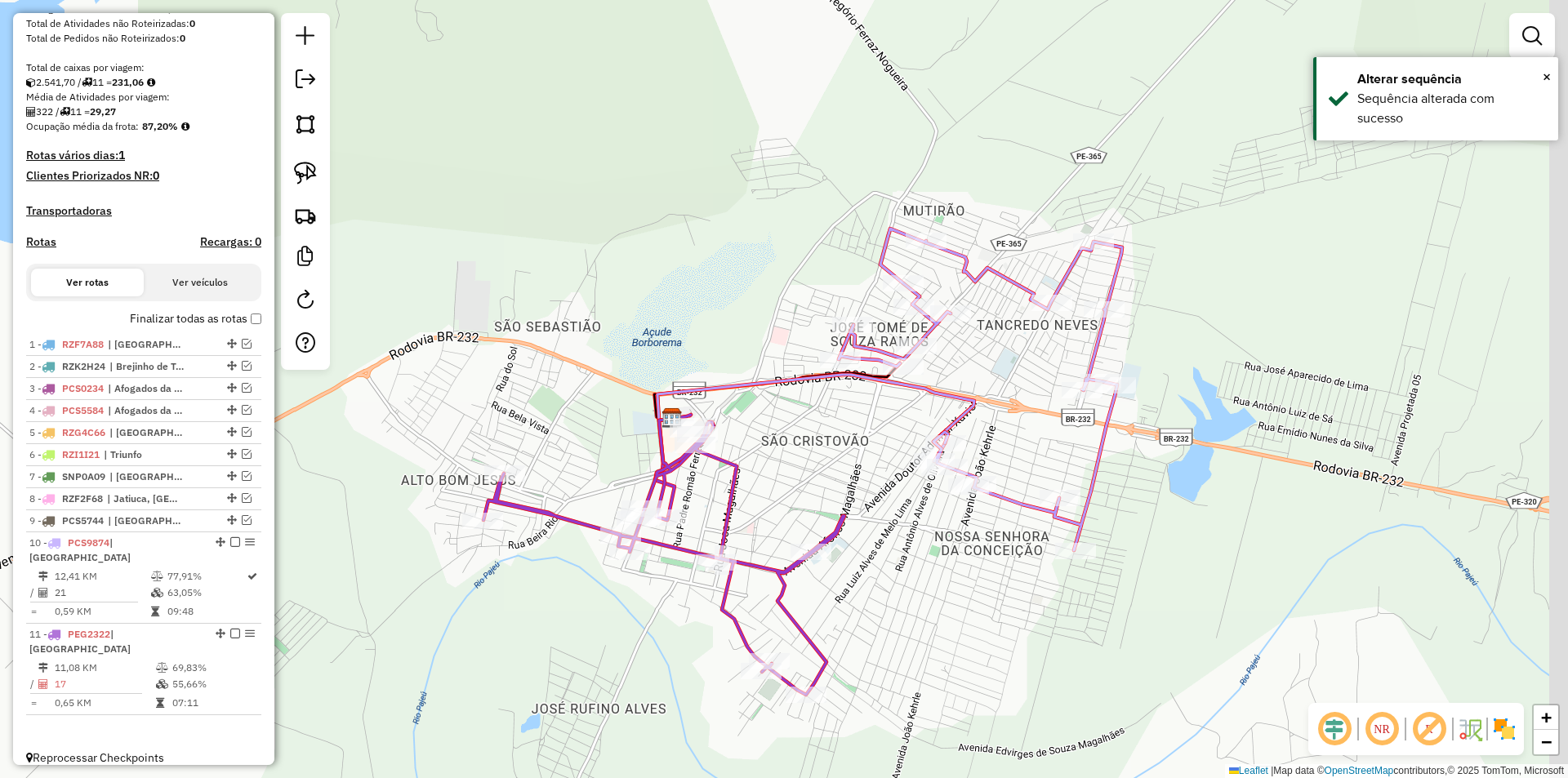
drag, startPoint x: 880, startPoint y: 537, endPoint x: 775, endPoint y: 483, distance: 118.1
click at [775, 483] on div "Janela de atendimento Grade de atendimento Capacidade Transportadoras Veículos …" at bounding box center [784, 389] width 1568 height 778
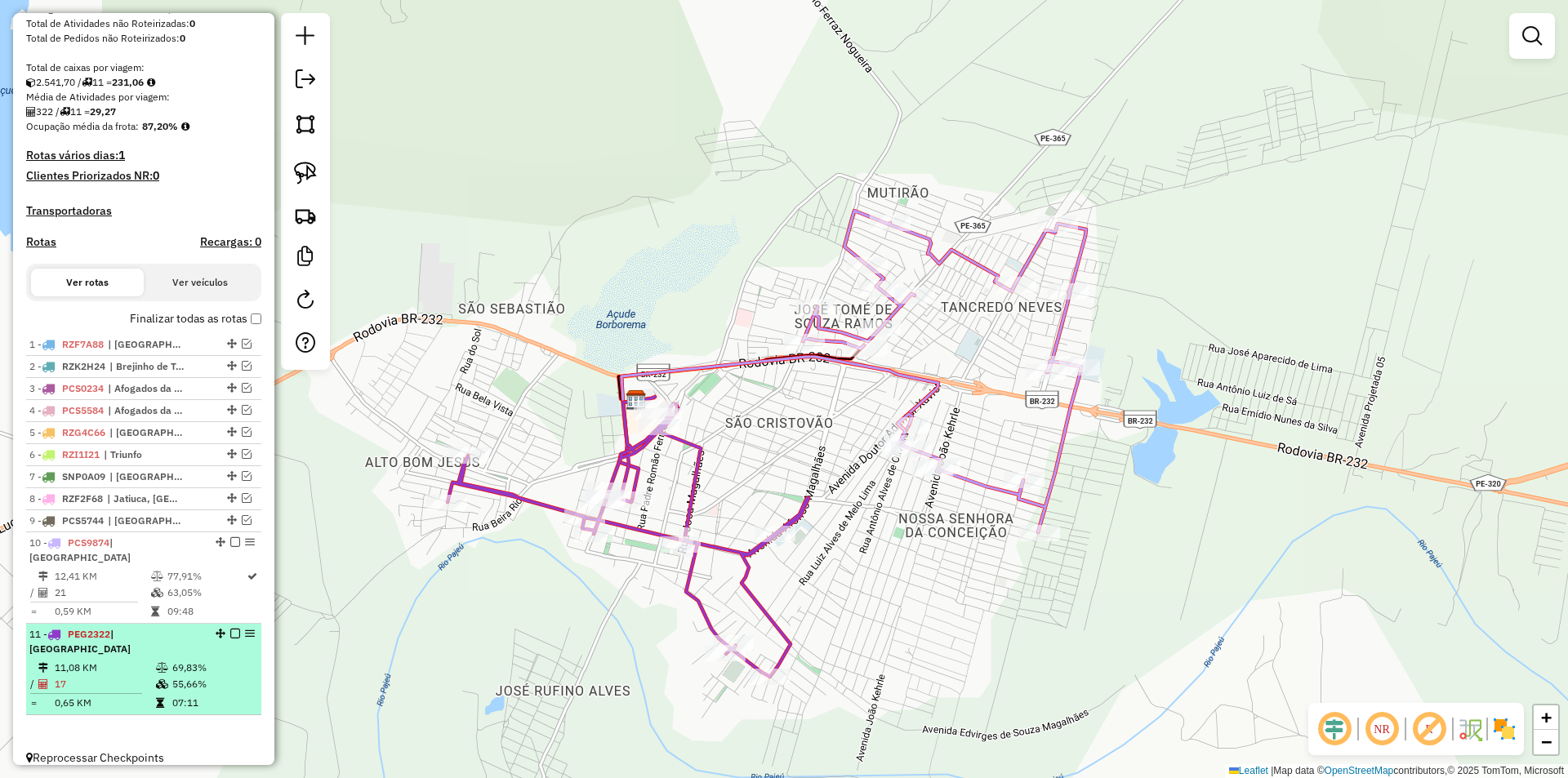
click at [230, 634] on em at bounding box center [234, 633] width 10 height 10
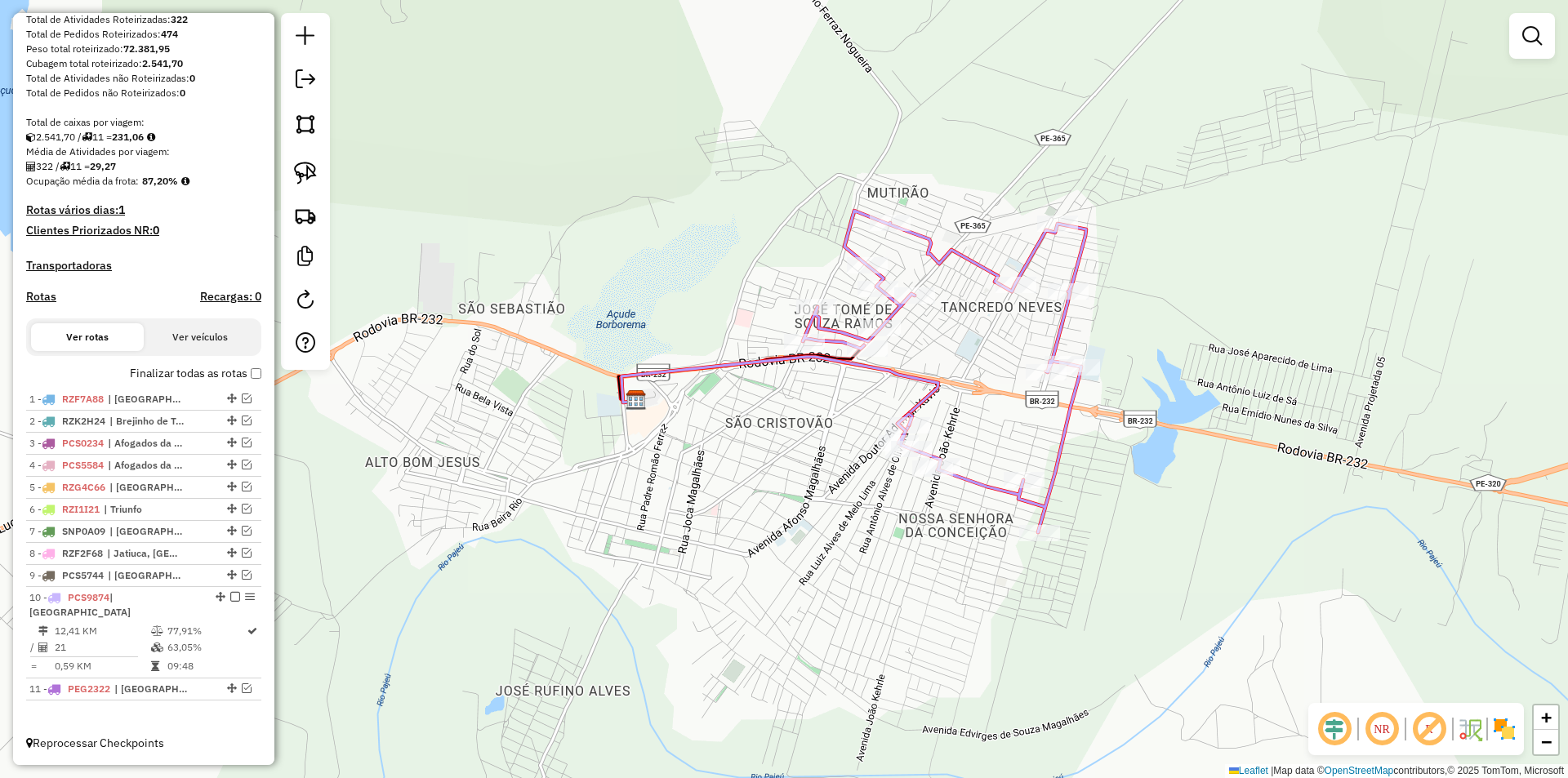
scroll to position [242, 0]
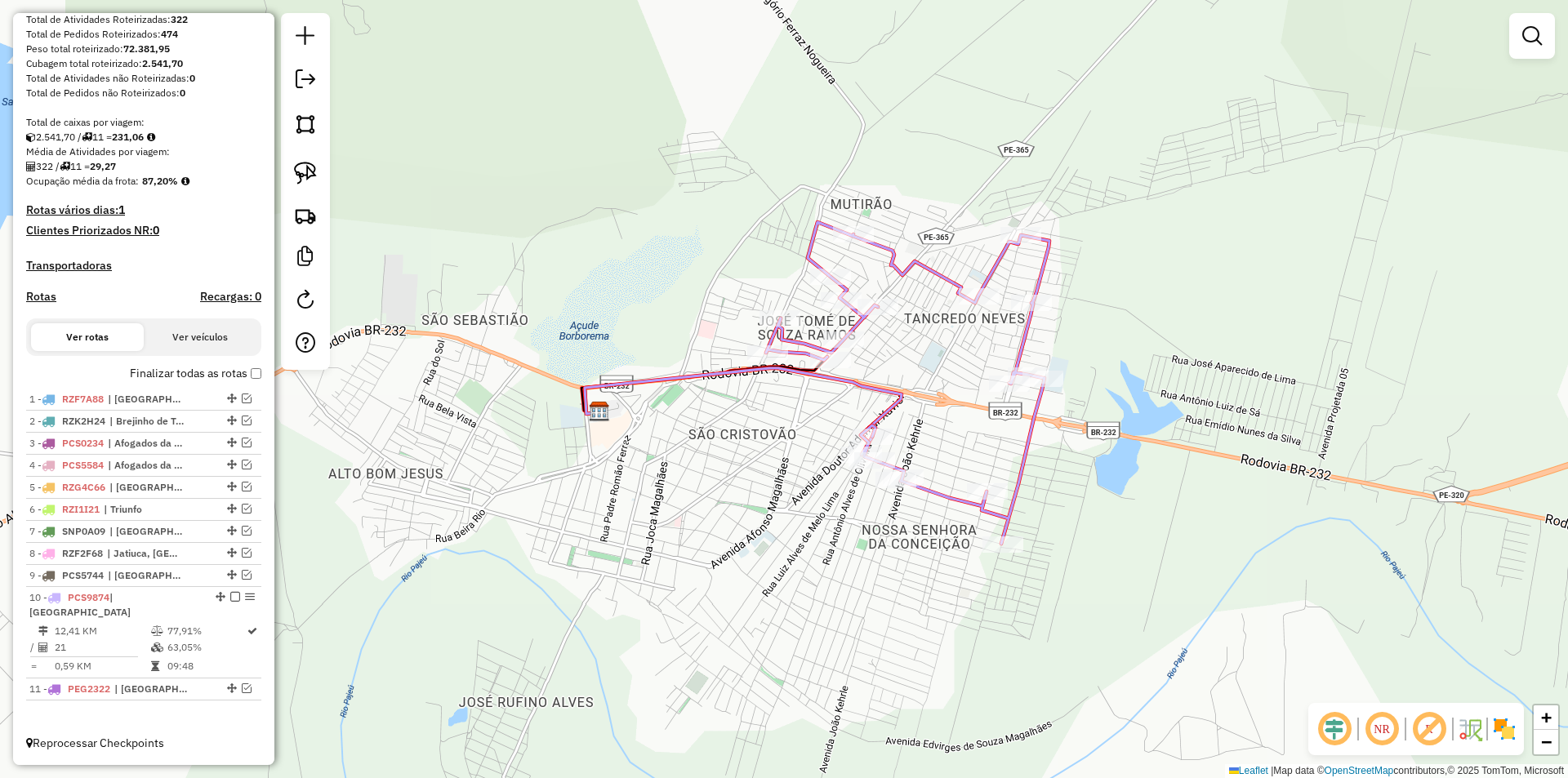
drag, startPoint x: 784, startPoint y: 481, endPoint x: 579, endPoint y: 515, distance: 207.8
click at [602, 515] on div "Janela de atendimento Grade de atendimento Capacidade Transportadoras Veículos …" at bounding box center [784, 389] width 1568 height 778
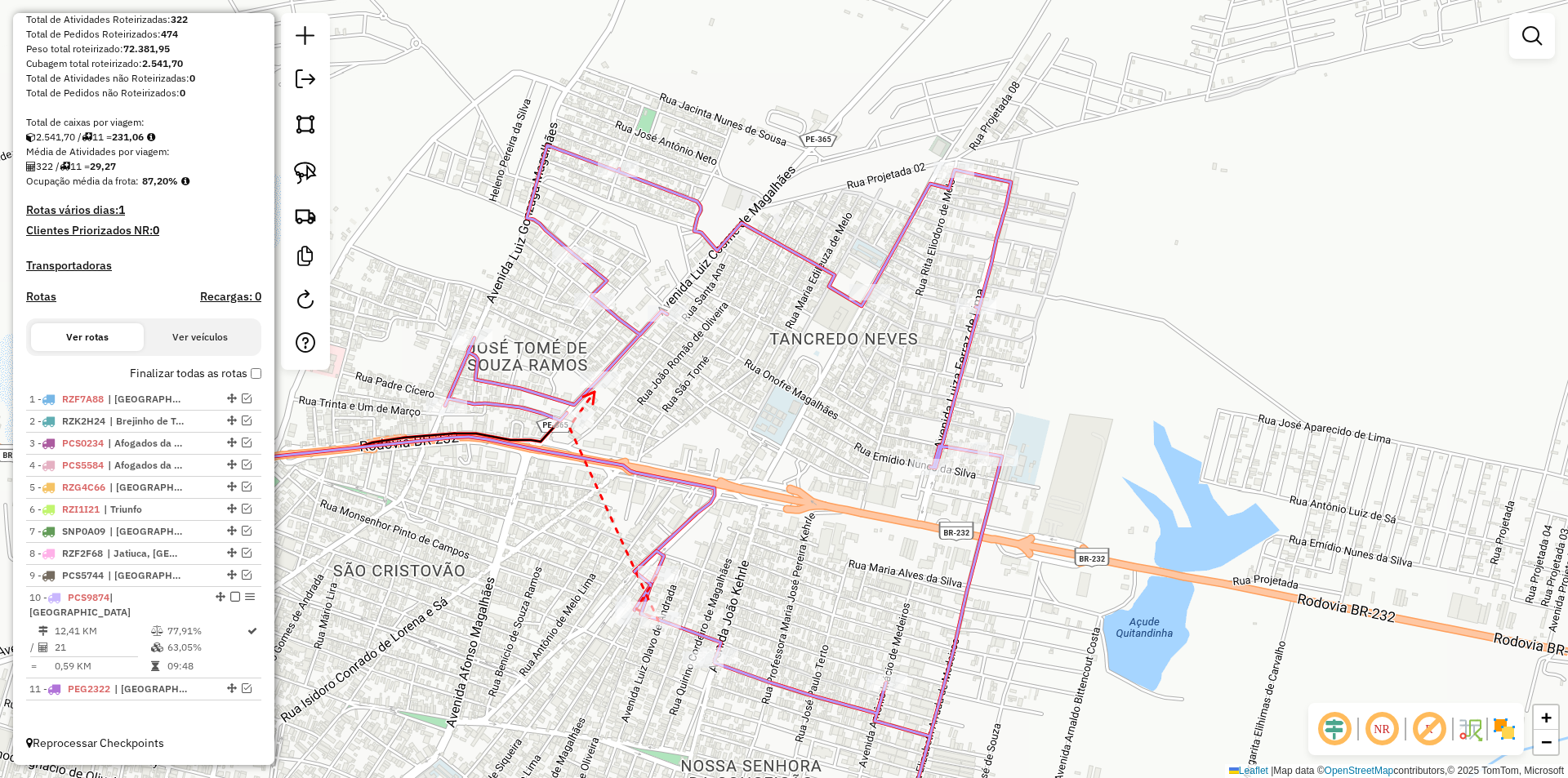
click at [594, 392] on icon at bounding box center [589, 398] width 12 height 13
click at [472, 345] on div at bounding box center [472, 337] width 41 height 16
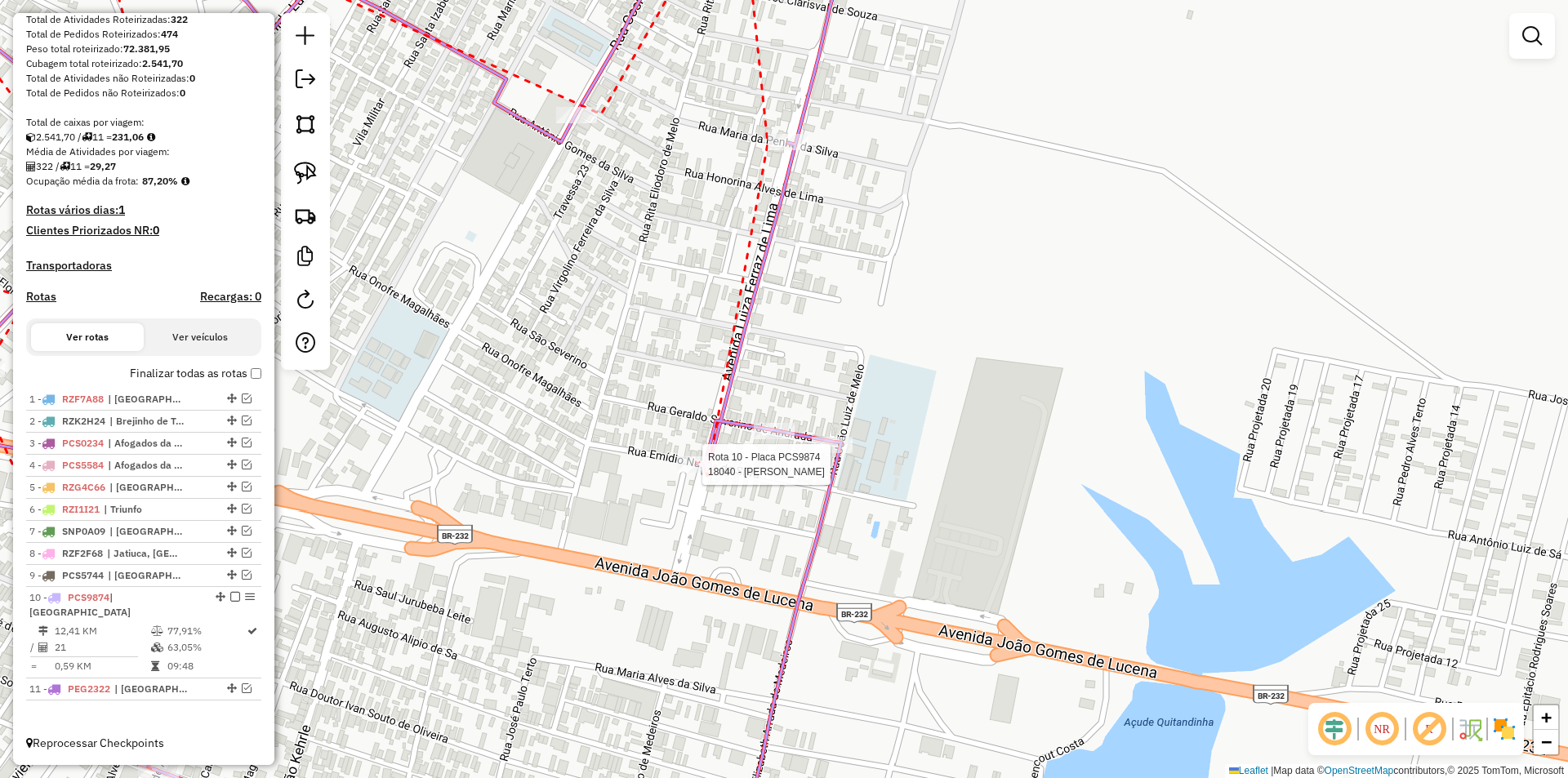
click at [707, 472] on div at bounding box center [697, 464] width 41 height 16
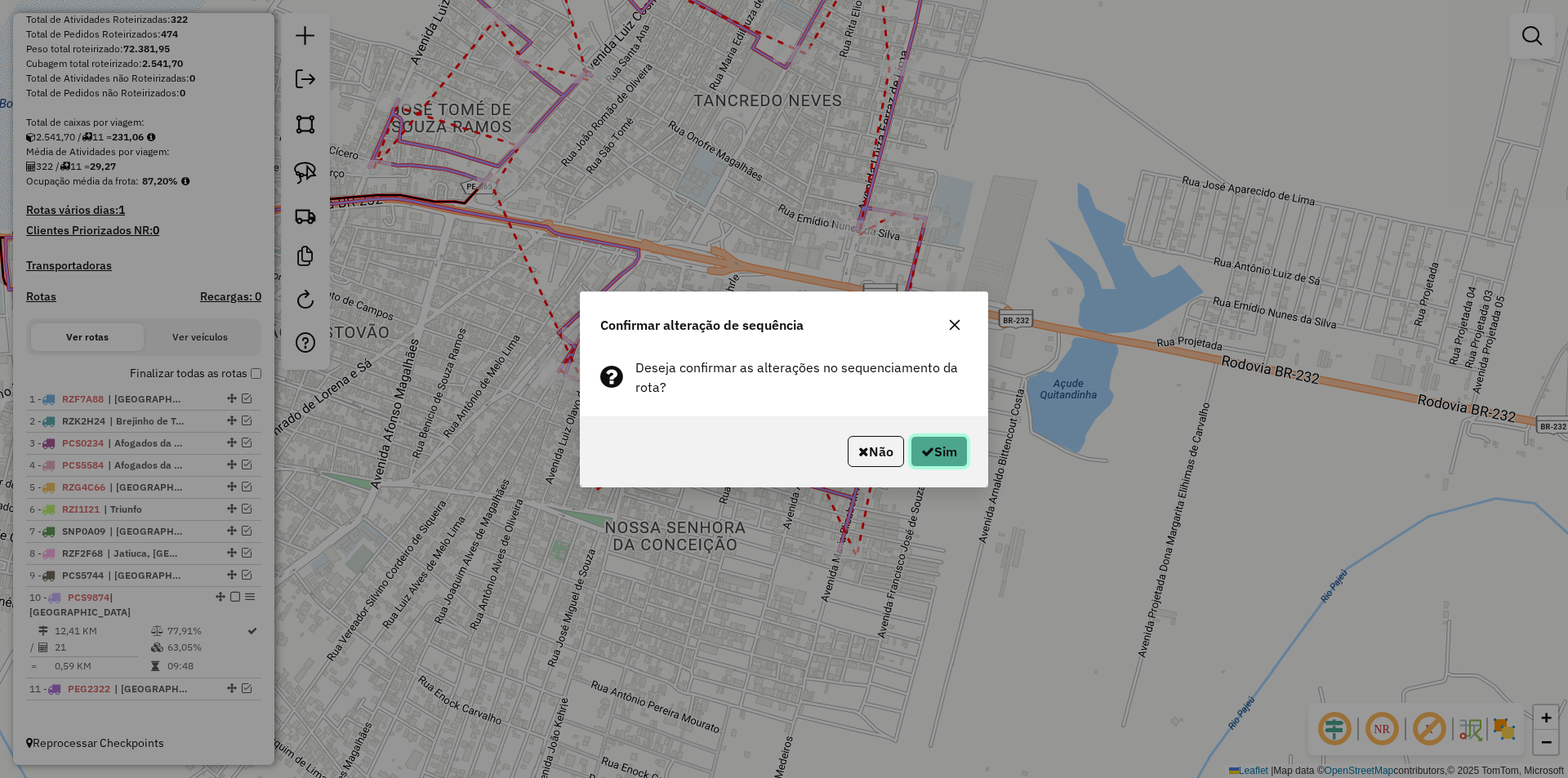
click at [911, 451] on button "Sim" at bounding box center [939, 452] width 57 height 31
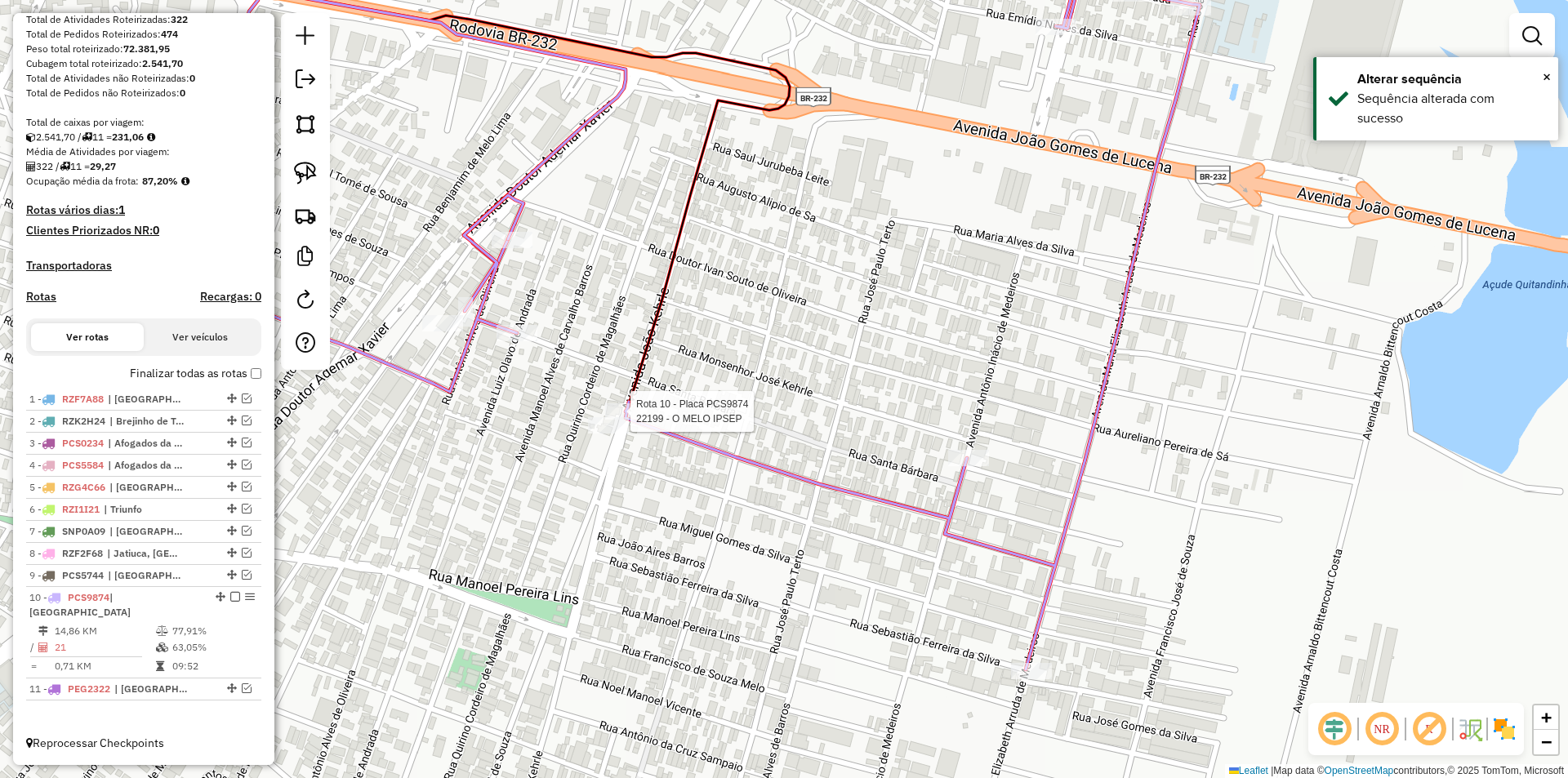
select select "**********"
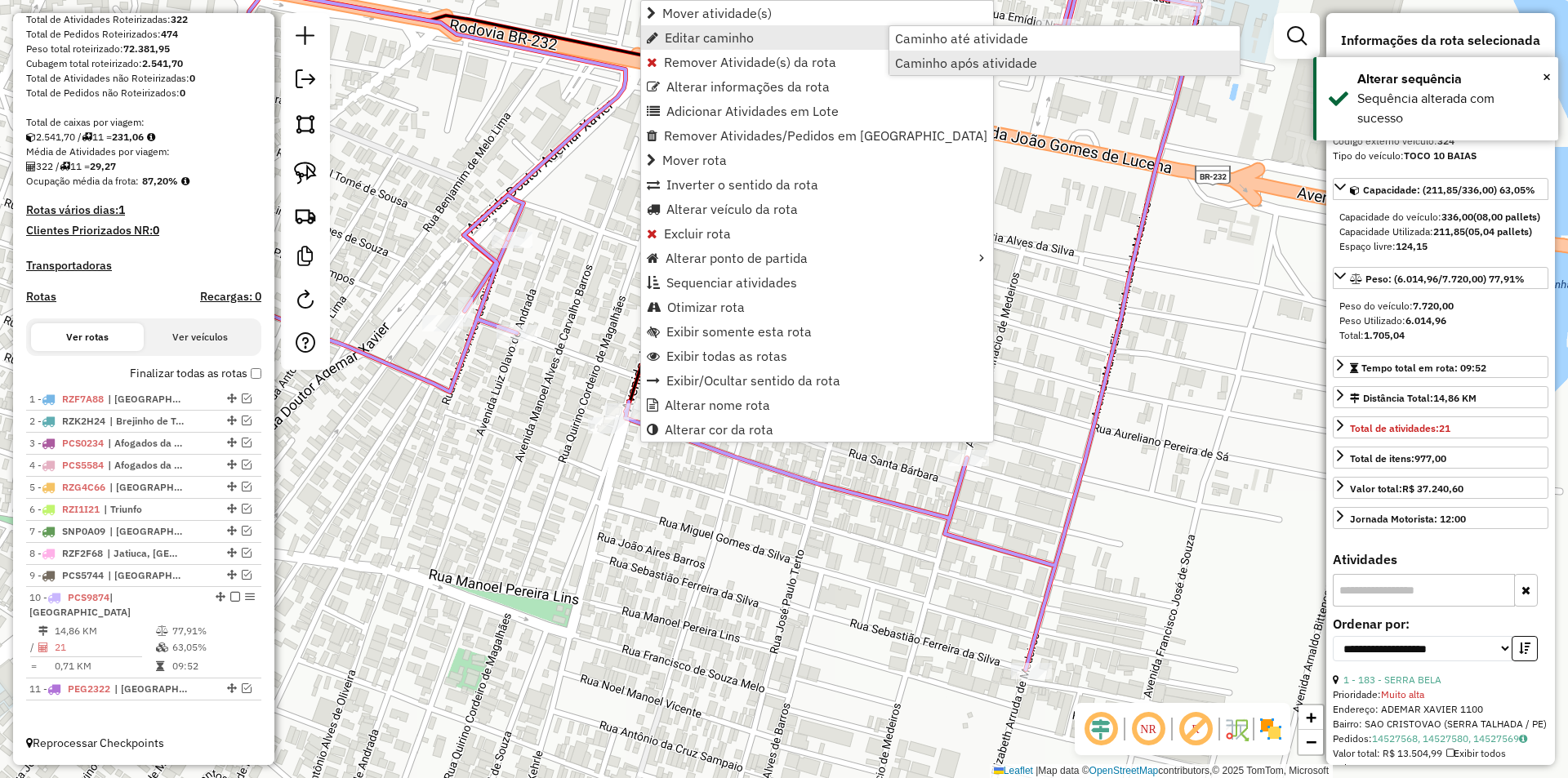
click at [938, 57] on span "Caminho após atividade" at bounding box center [967, 62] width 142 height 13
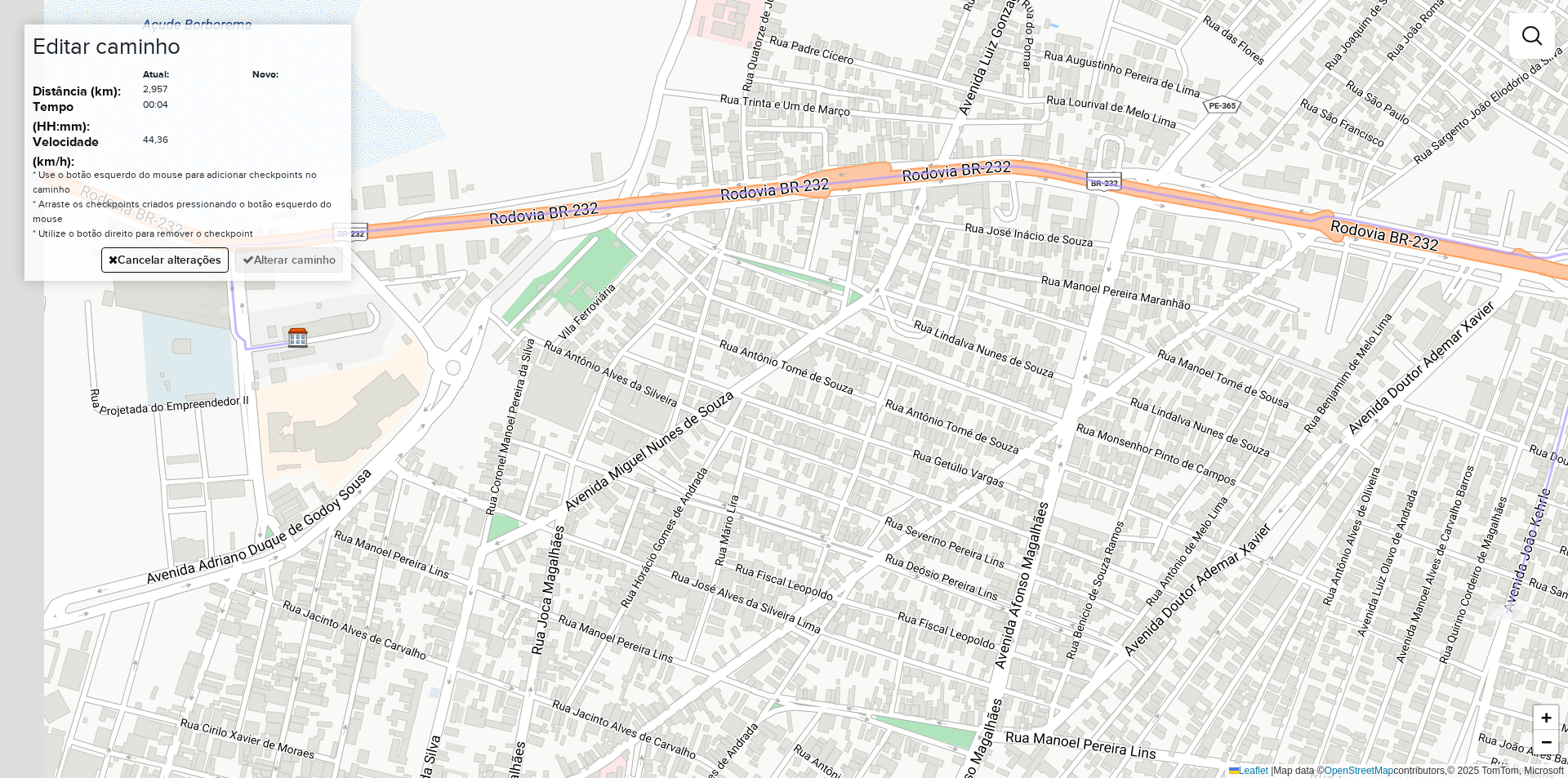
drag, startPoint x: 583, startPoint y: 447, endPoint x: 720, endPoint y: 447, distance: 137.0
click at [720, 447] on div "Janela de atendimento Grade de atendimento Capacidade Transportadoras Veículos …" at bounding box center [784, 389] width 1568 height 778
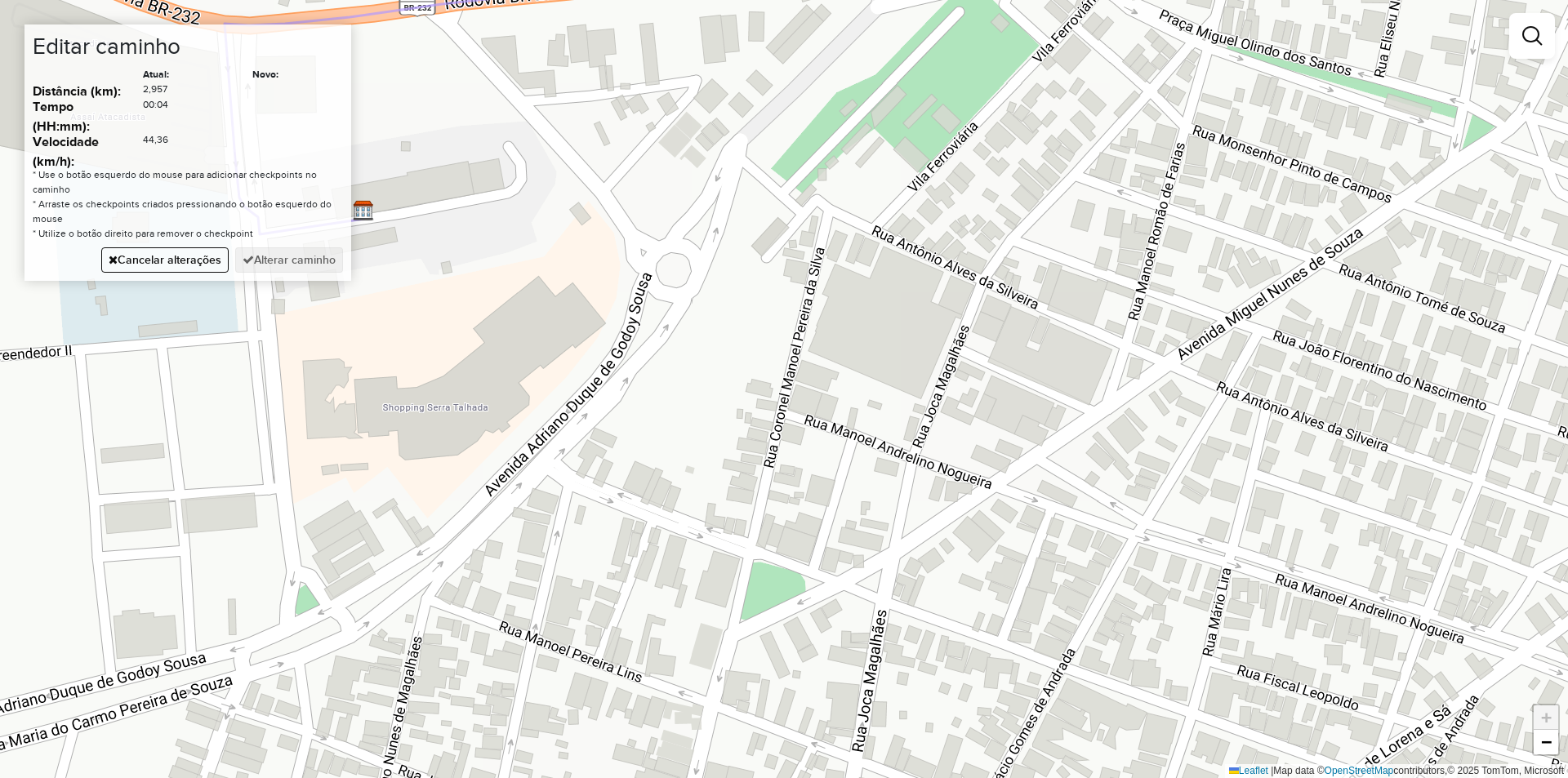
click at [532, 446] on div "Janela de atendimento Grade de atendimento Capacidade Transportadoras Veículos …" at bounding box center [784, 389] width 1568 height 778
click at [316, 264] on button "Alterar caminho" at bounding box center [289, 260] width 108 height 25
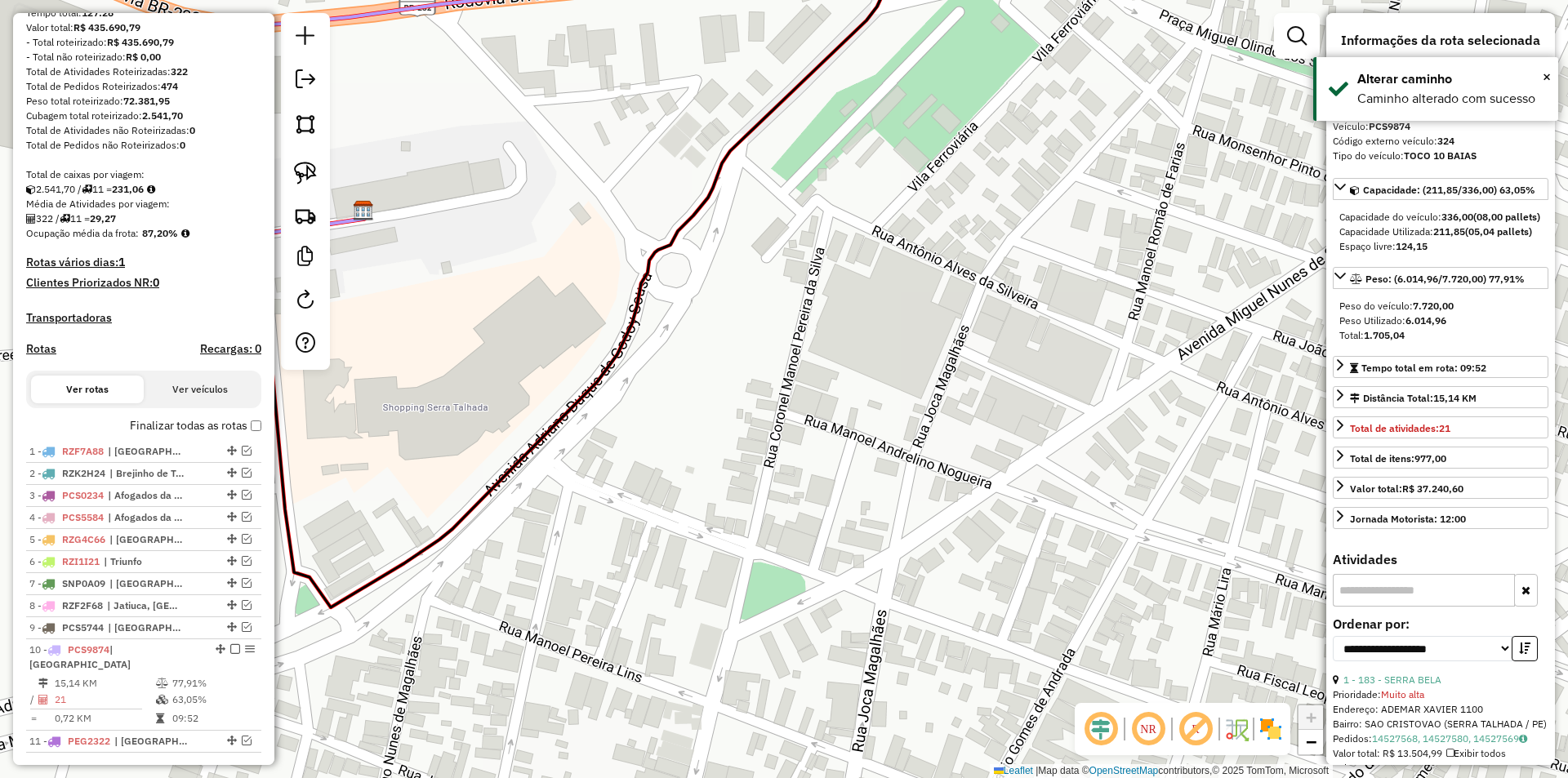
scroll to position [0, 0]
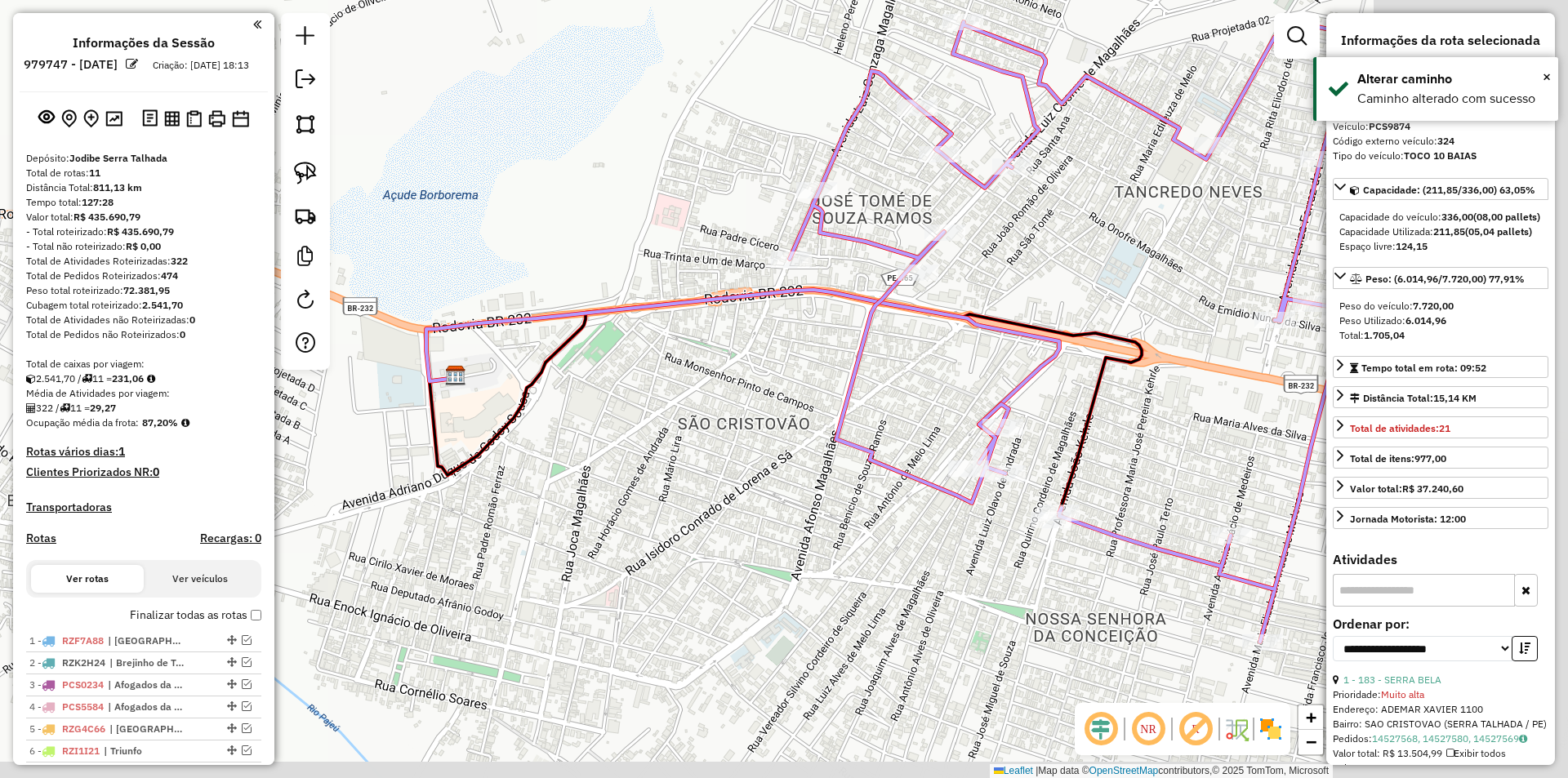
drag, startPoint x: 989, startPoint y: 479, endPoint x: 720, endPoint y: 444, distance: 271.3
click at [720, 444] on div "Janela de atendimento Grade de atendimento Capacidade Transportadoras Veículos …" at bounding box center [784, 389] width 1568 height 778
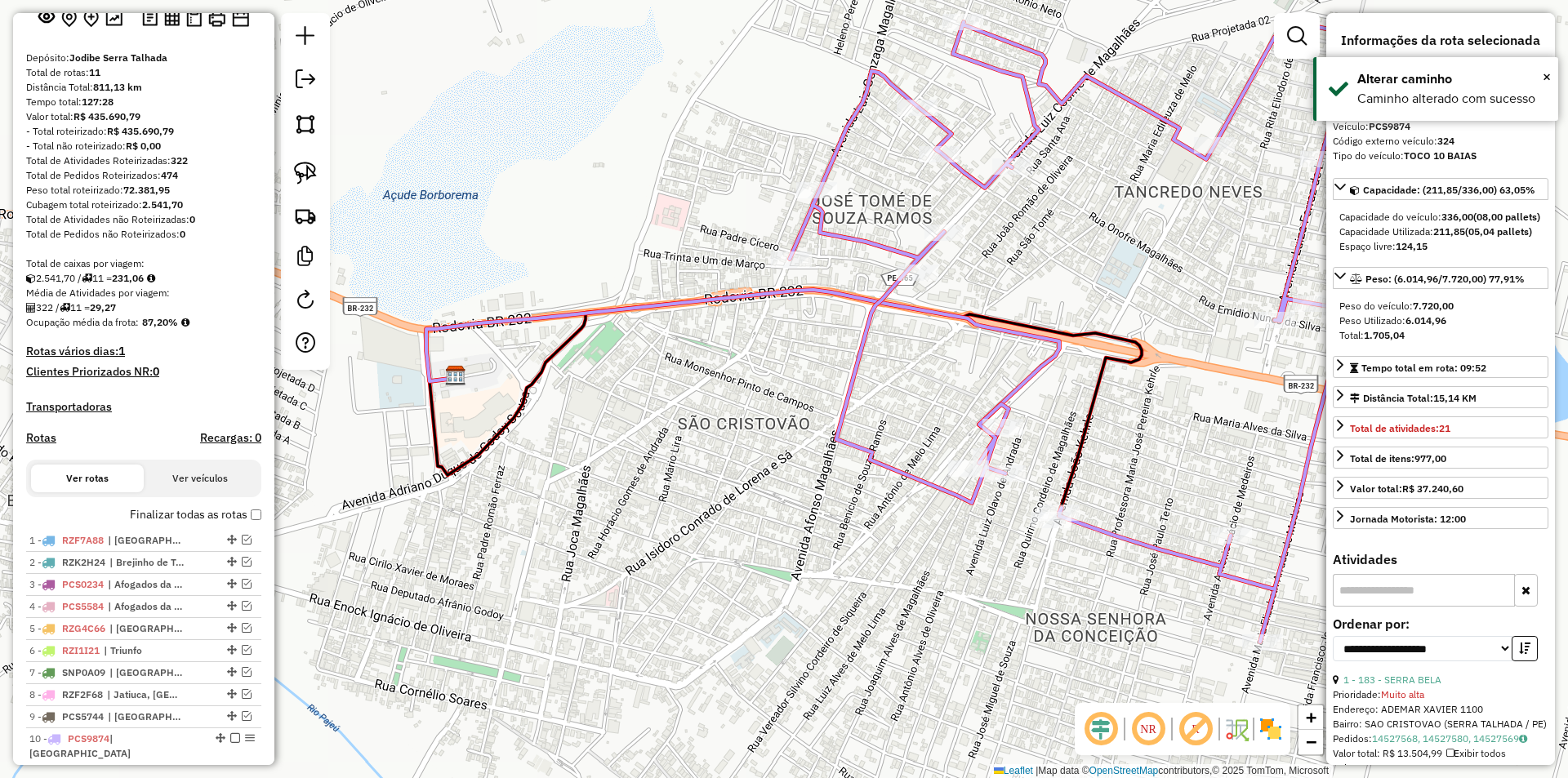
scroll to position [242, 0]
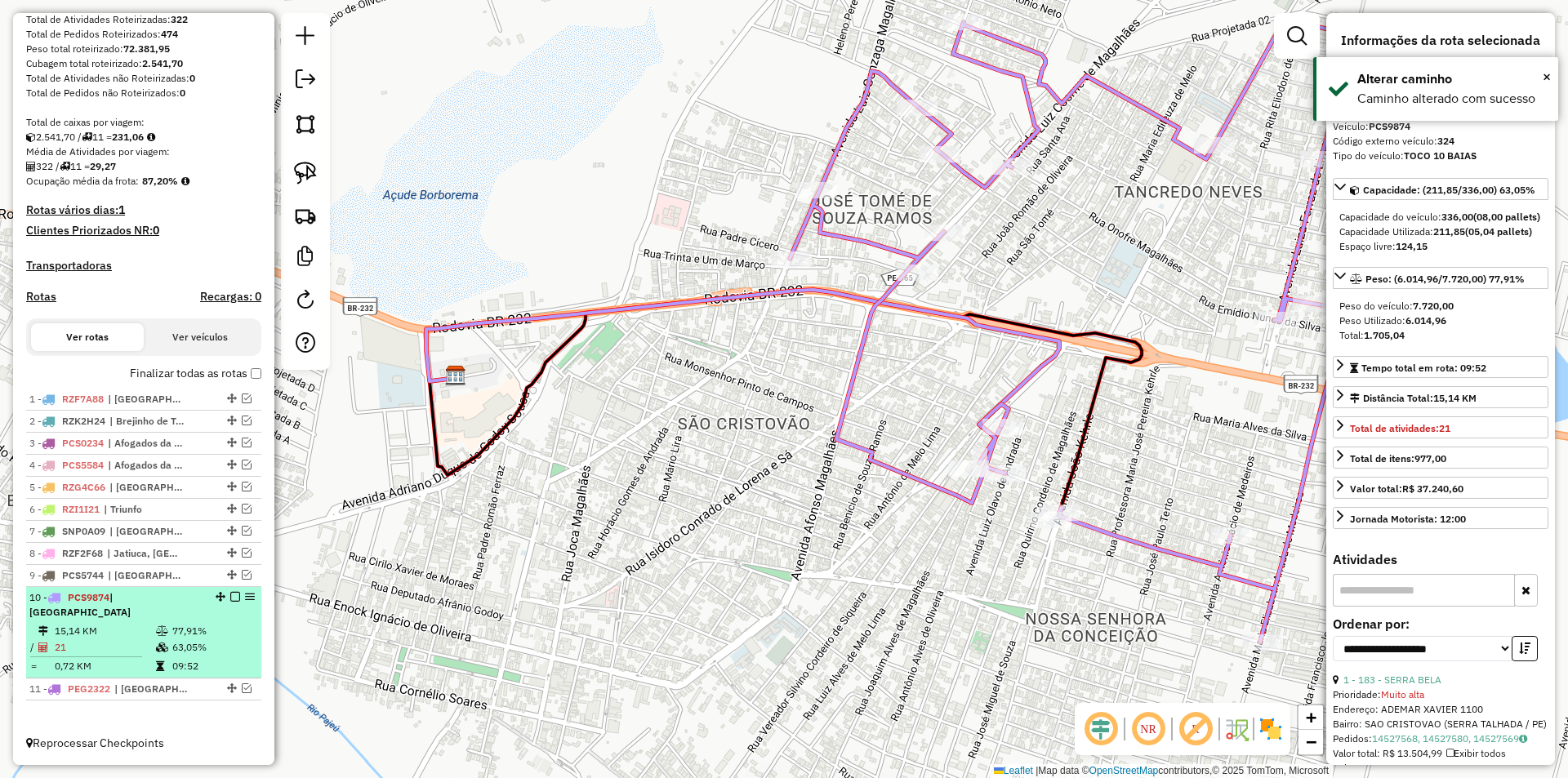
click at [231, 601] on em at bounding box center [234, 597] width 10 height 10
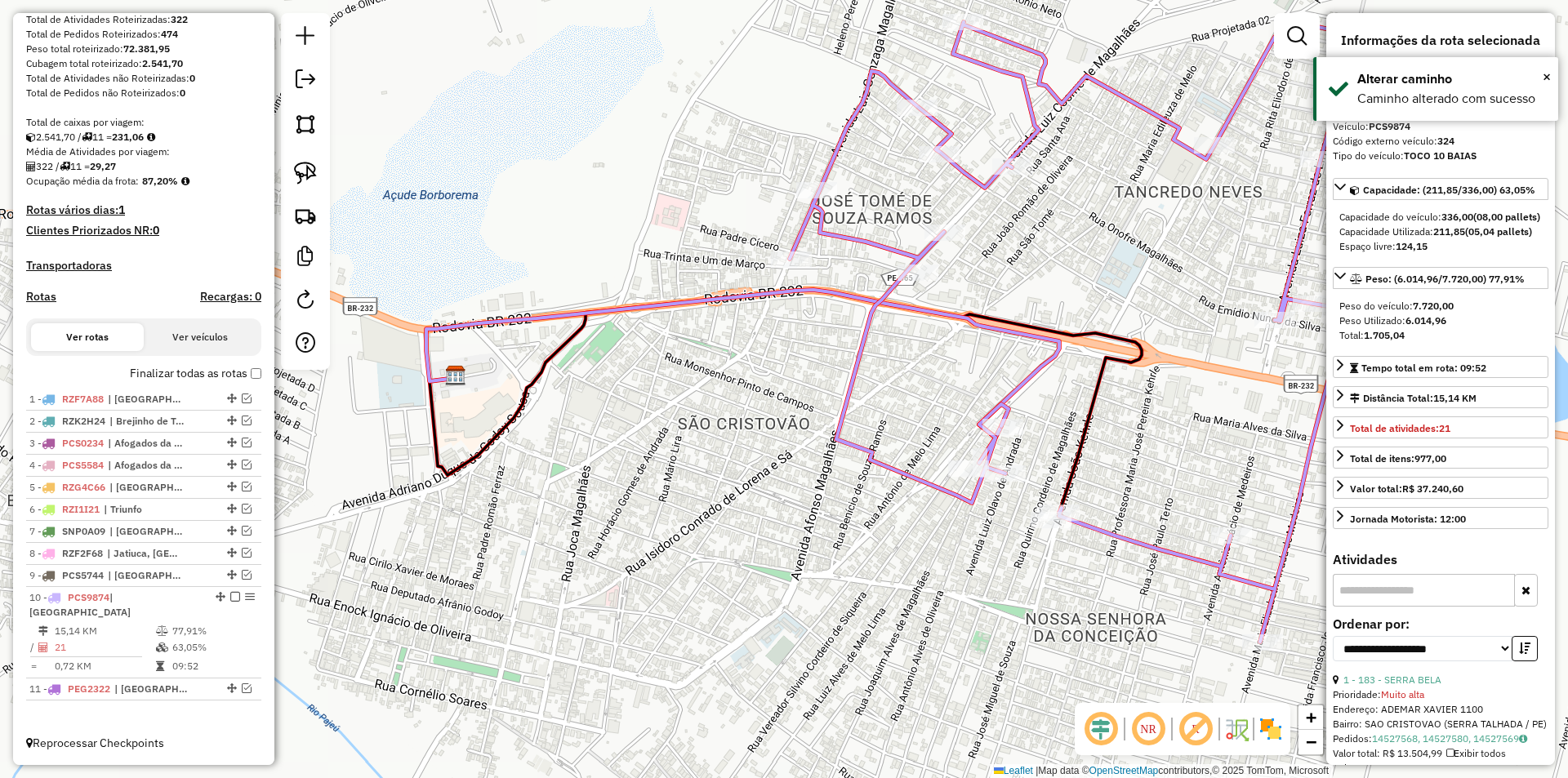
scroll to position [187, 0]
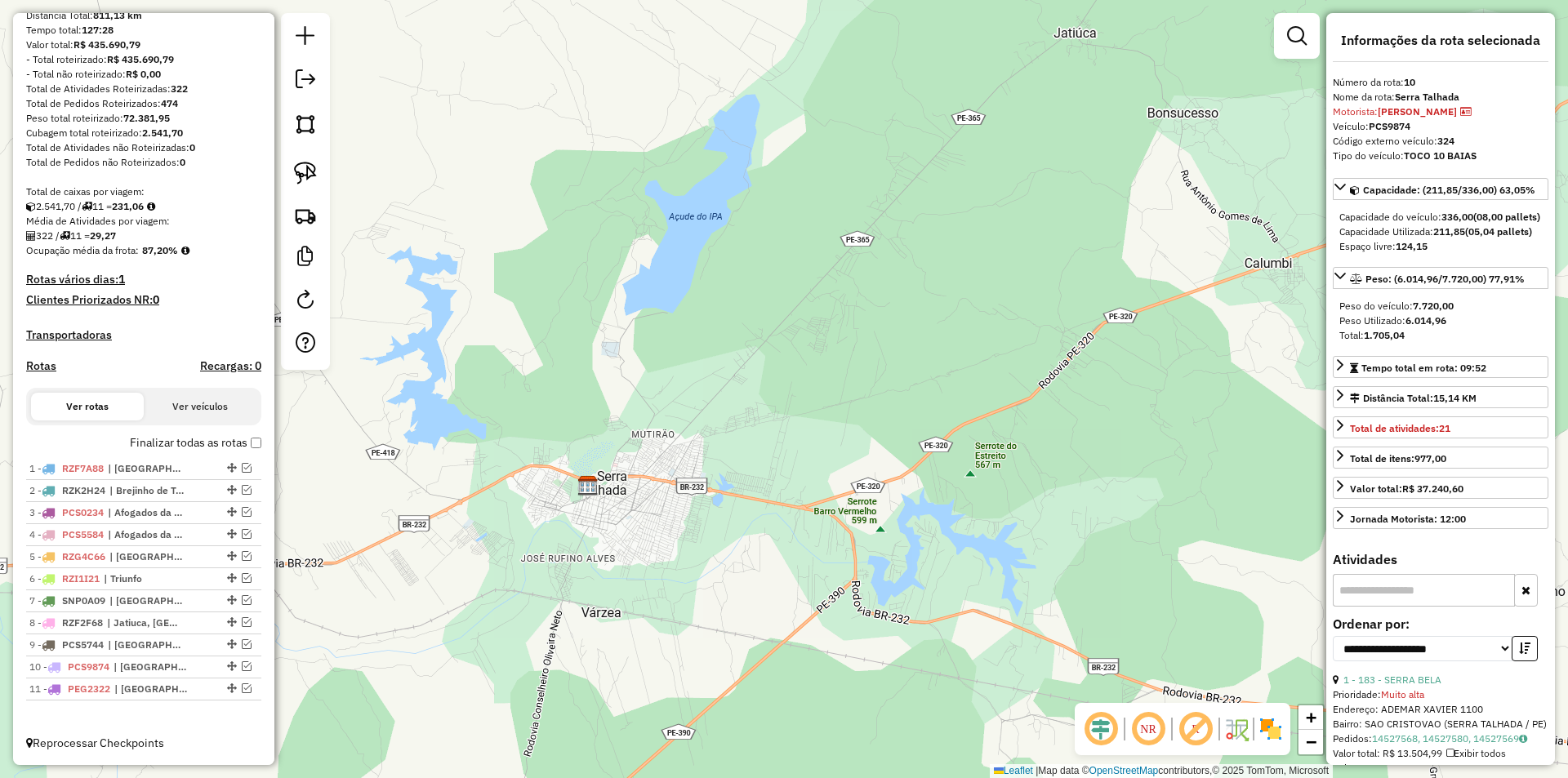
drag, startPoint x: 589, startPoint y: 563, endPoint x: 698, endPoint y: 485, distance: 134.0
click at [698, 487] on div "Janela de atendimento Grade de atendimento Capacidade Transportadoras Veículos …" at bounding box center [784, 389] width 1568 height 778
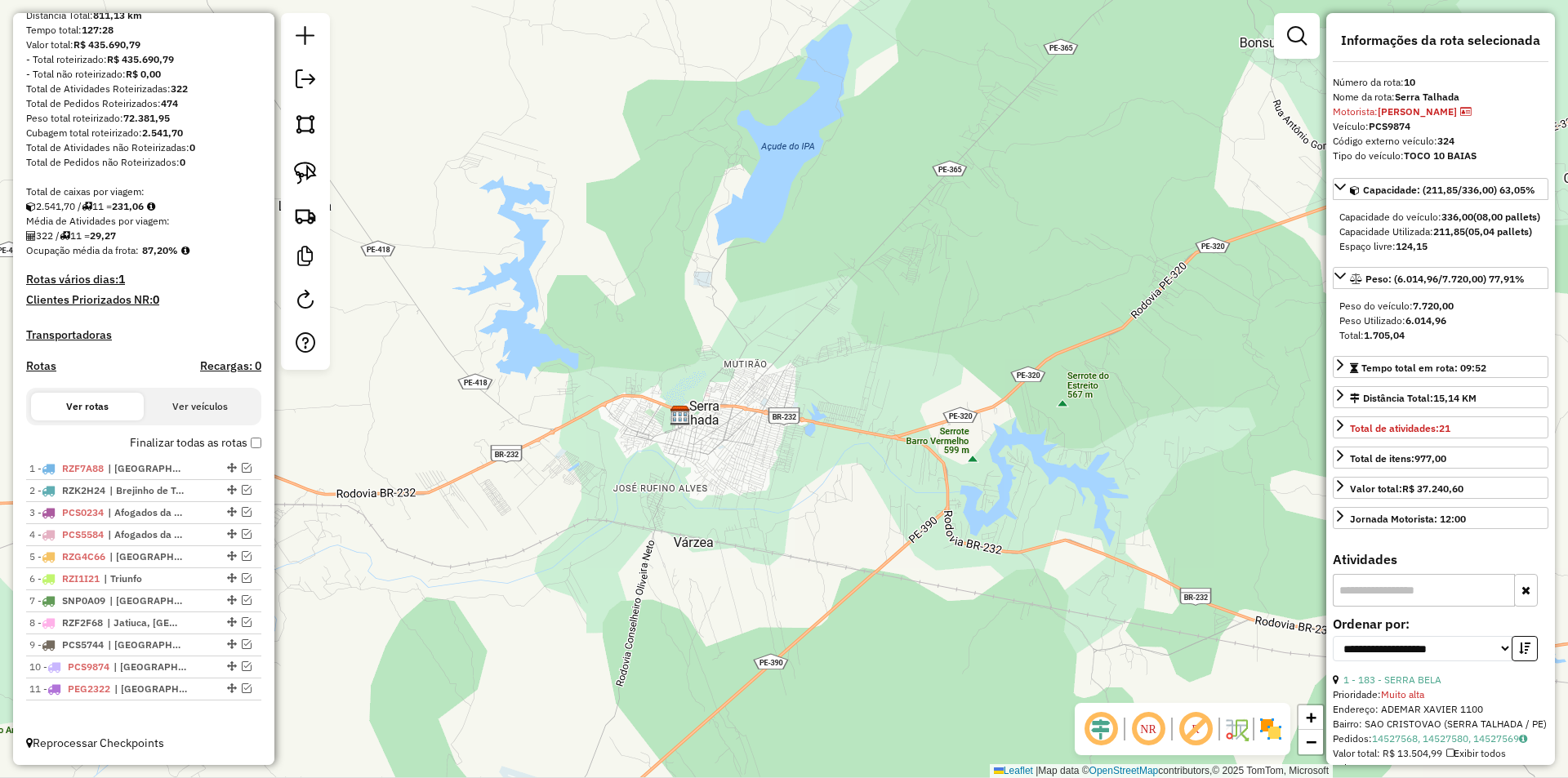
click at [698, 485] on div "Janela de atendimento Grade de atendimento Capacidade Transportadoras Veículos …" at bounding box center [784, 389] width 1568 height 778
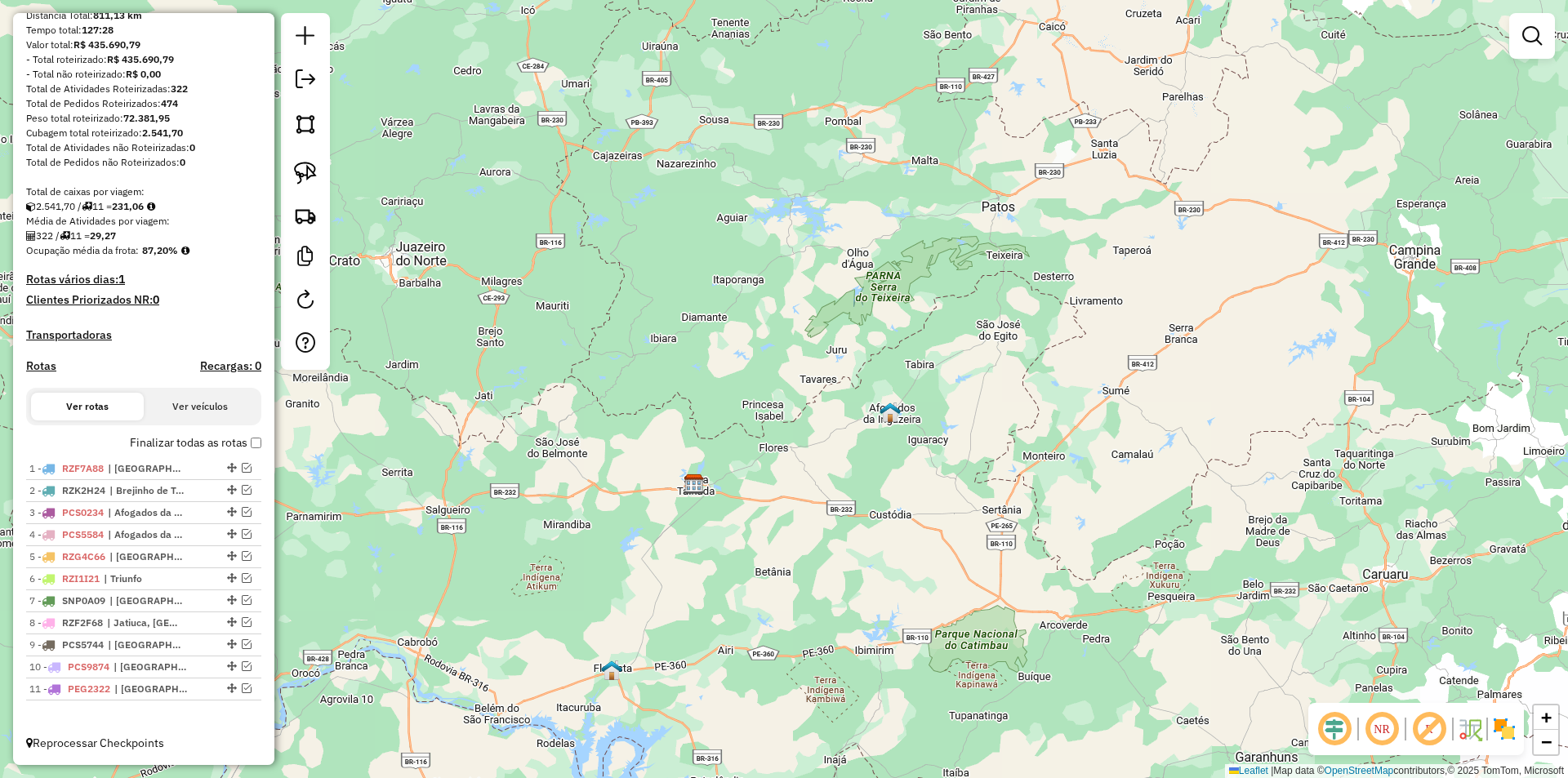
drag, startPoint x: 719, startPoint y: 534, endPoint x: 748, endPoint y: 368, distance: 168.5
click at [744, 392] on div "Janela de atendimento Grade de atendimento Capacidade Transportadoras Veículos …" at bounding box center [784, 389] width 1568 height 778
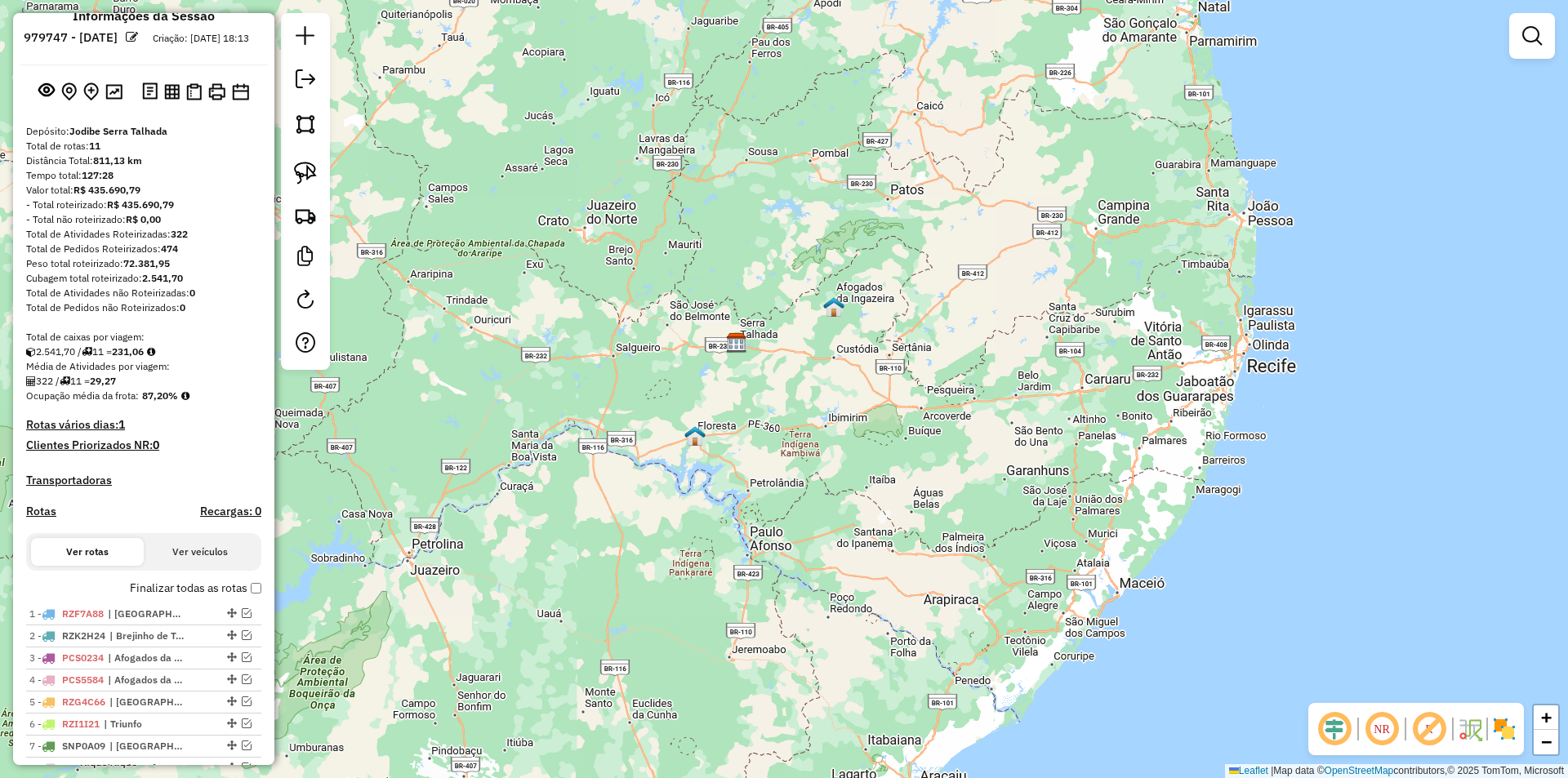
scroll to position [0, 0]
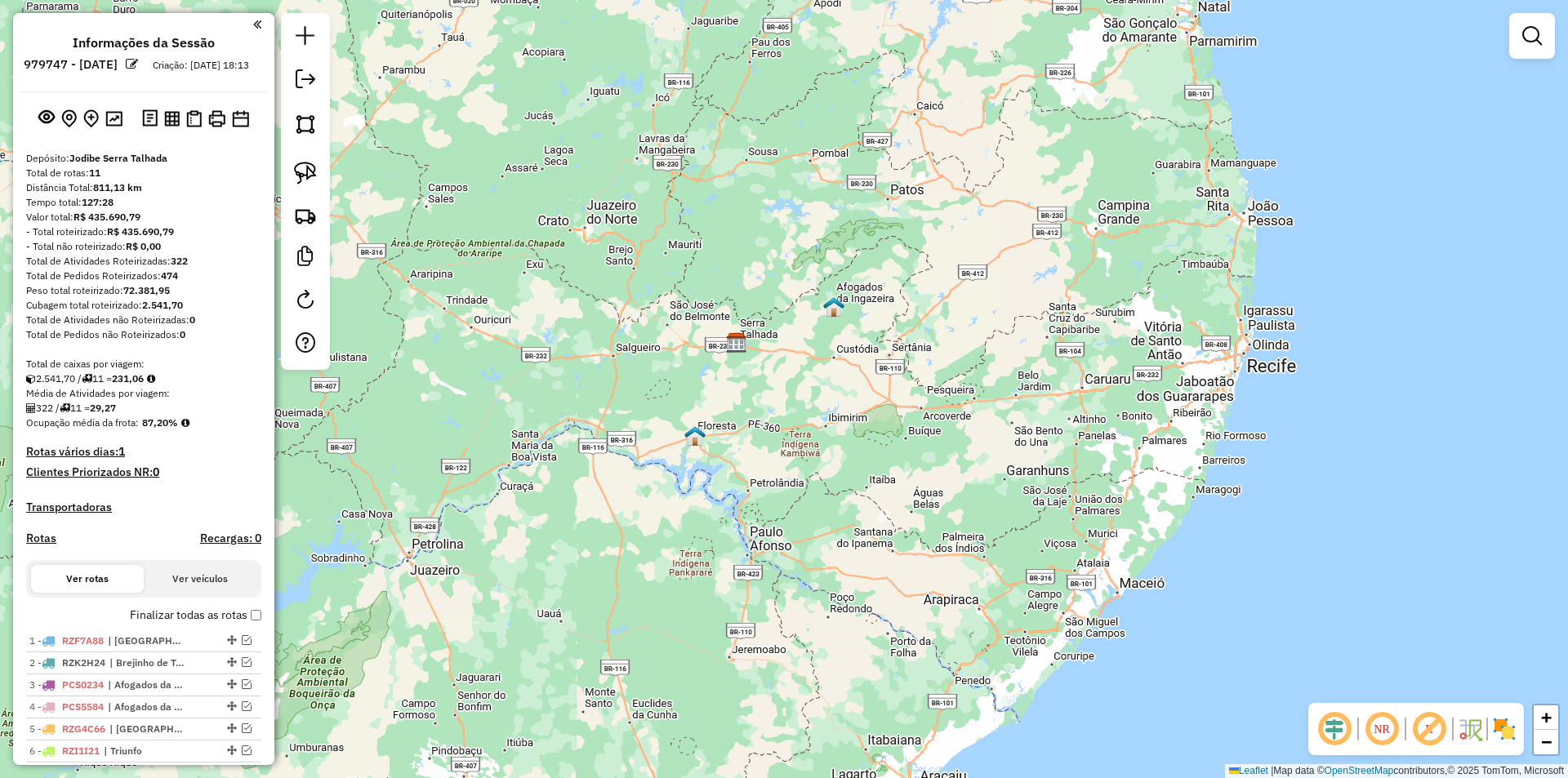
drag, startPoint x: 166, startPoint y: 142, endPoint x: 170, endPoint y: 166, distance: 24.3
click at [167, 129] on button at bounding box center [171, 118] width 22 height 22
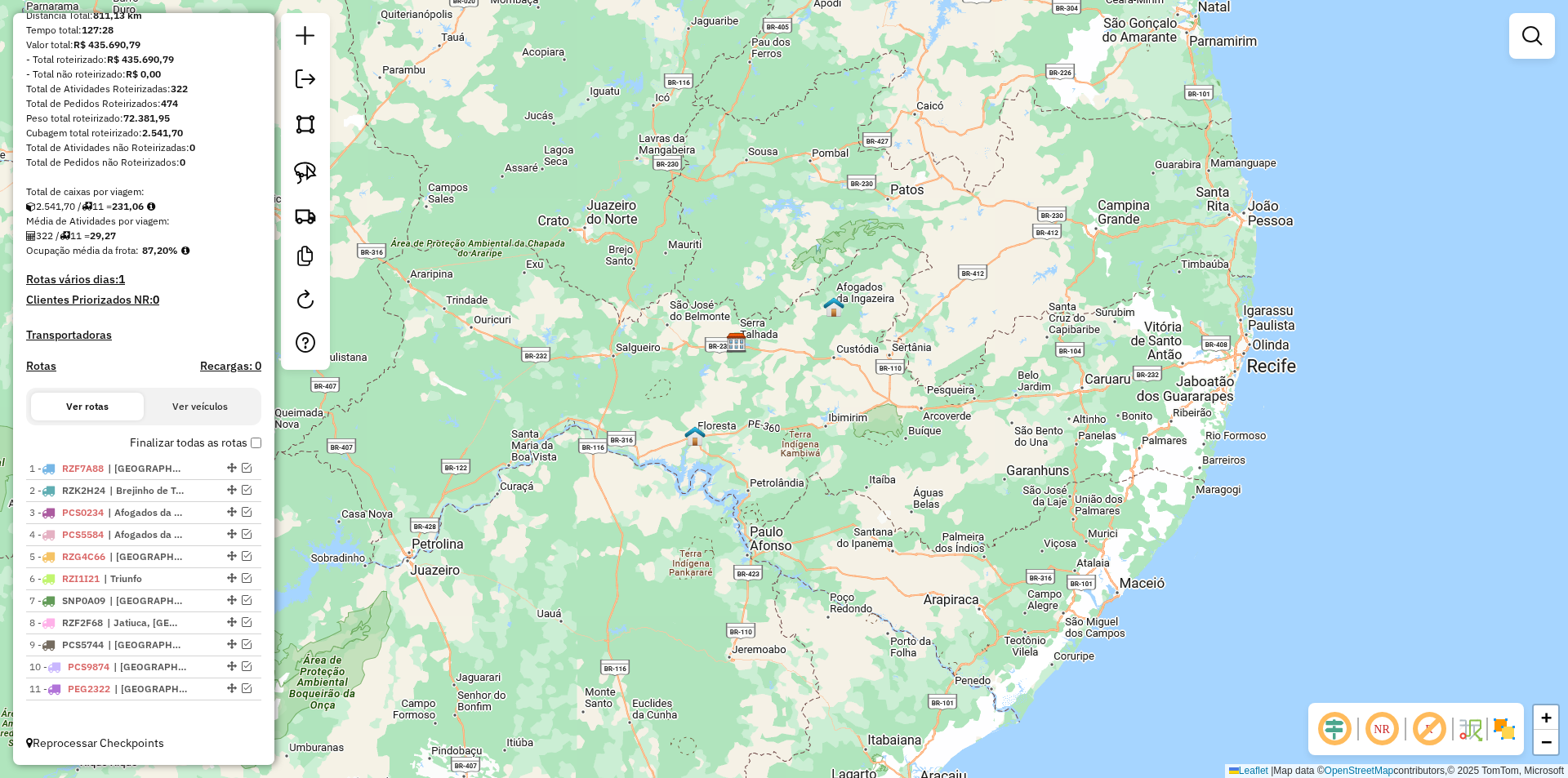
scroll to position [187, 0]
click at [248, 449] on label "Finalizar todas as rotas" at bounding box center [196, 443] width 132 height 17
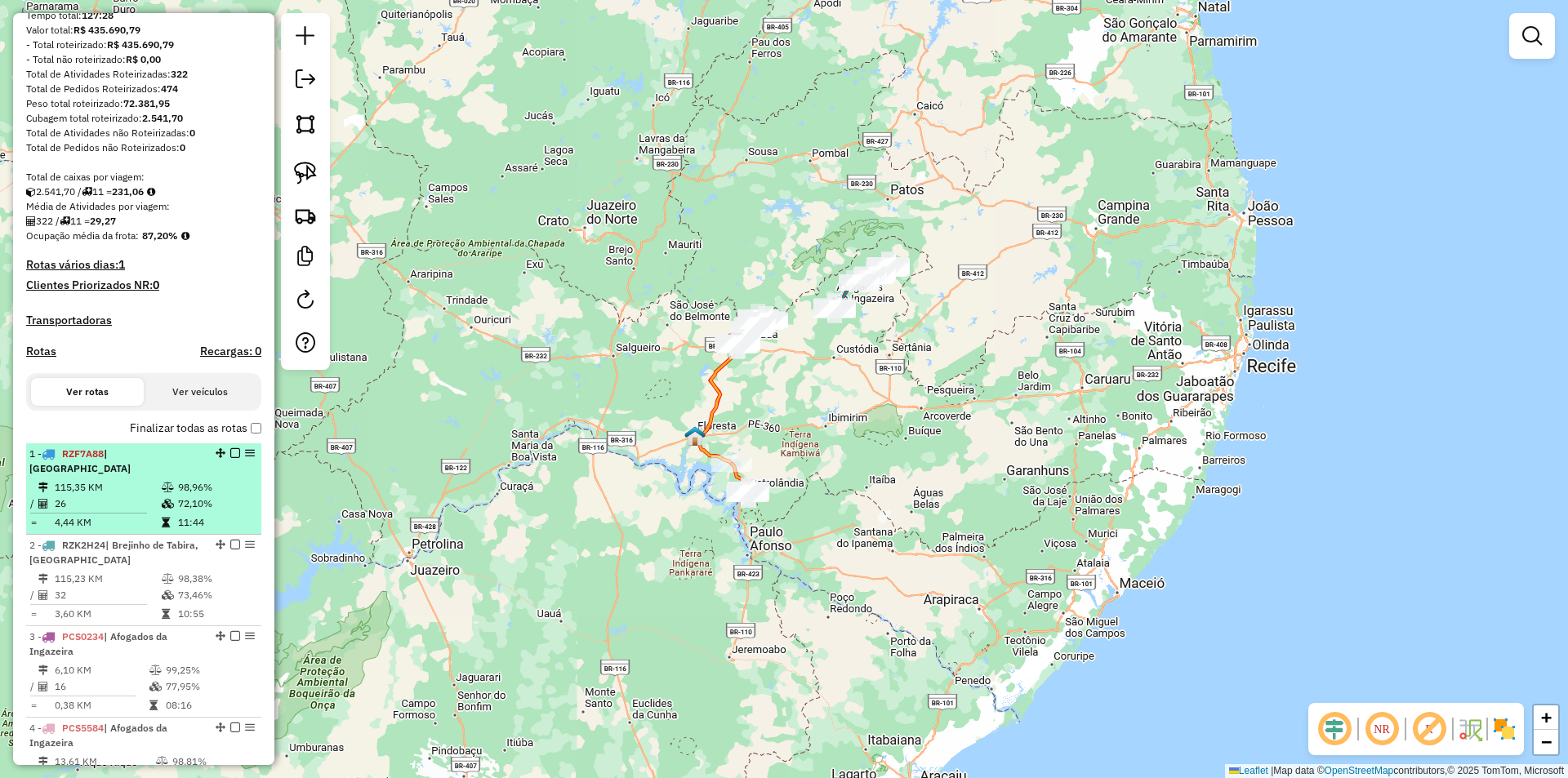
click at [152, 502] on td "26" at bounding box center [107, 504] width 107 height 16
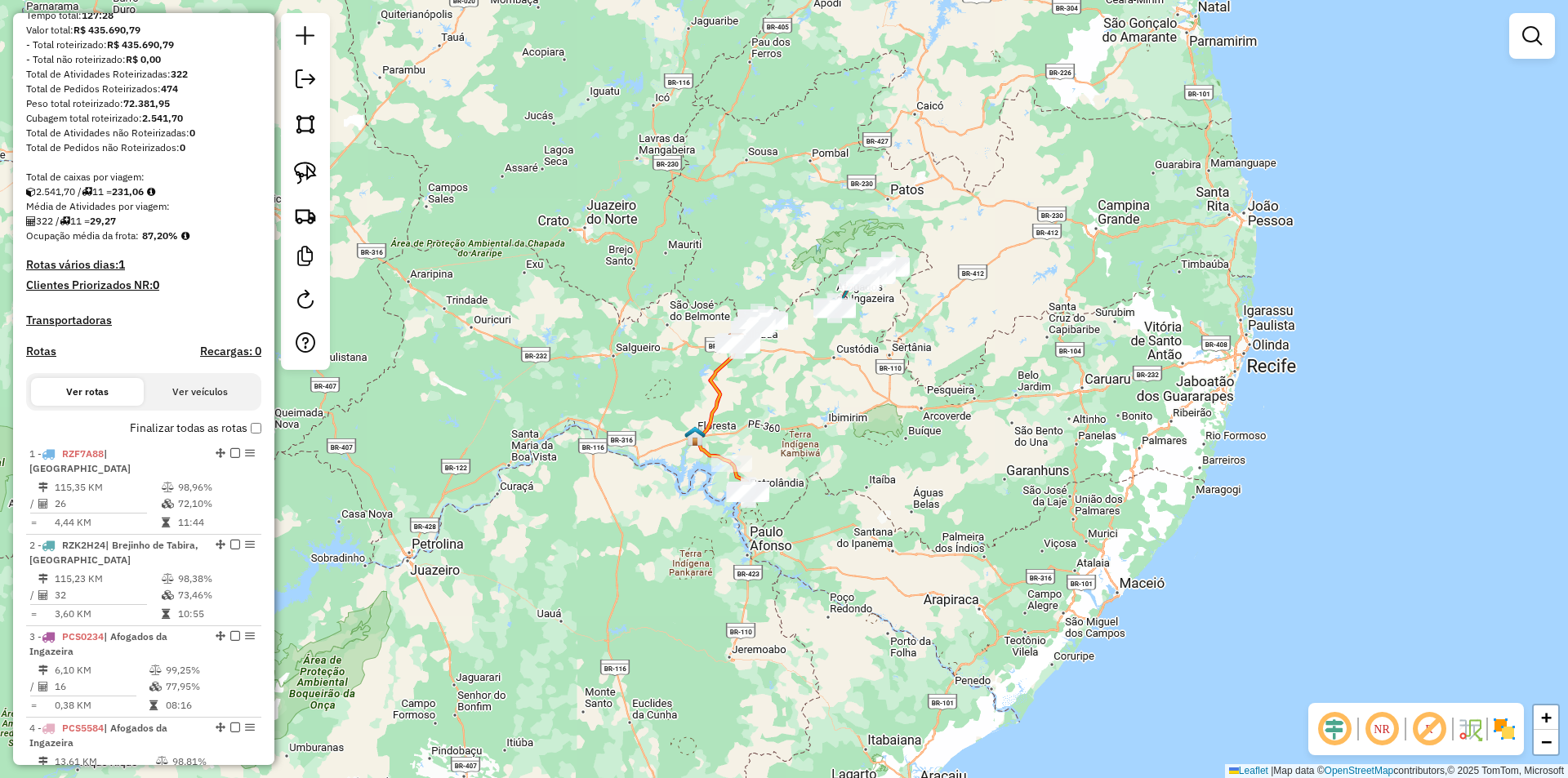
select select "**********"
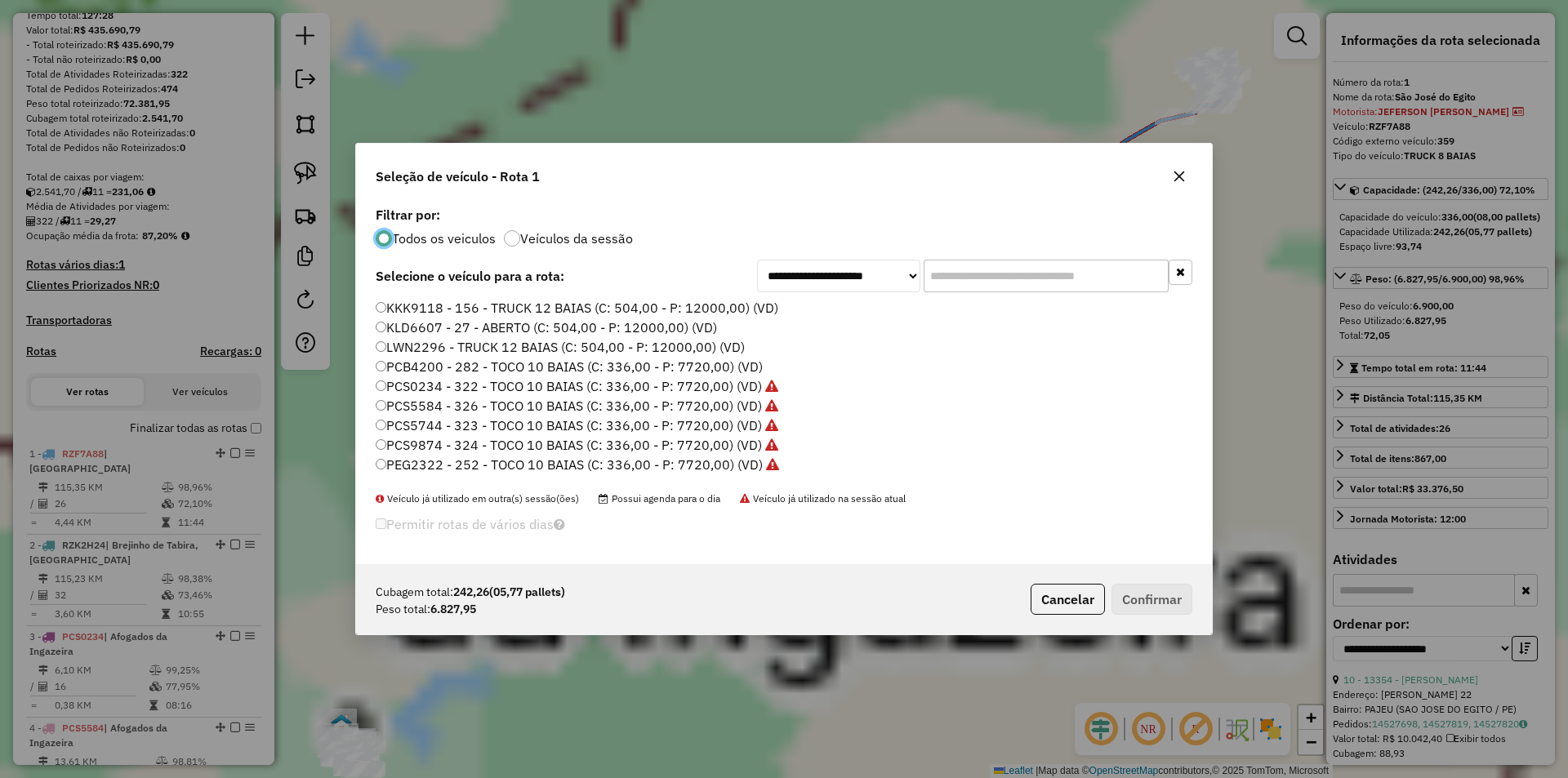
scroll to position [9, 5]
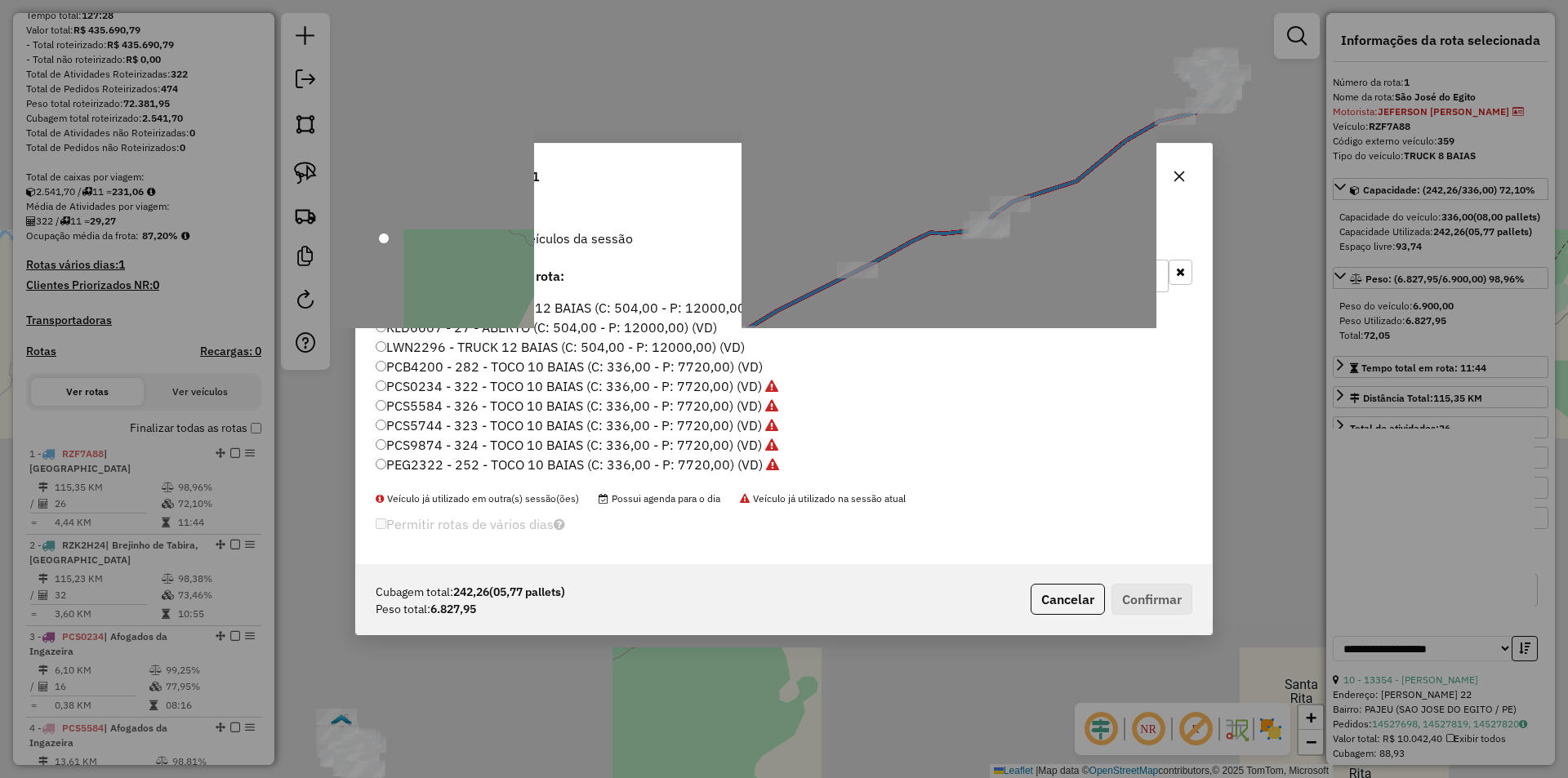
click at [949, 276] on input "text" at bounding box center [1046, 276] width 245 height 32
paste input "*******"
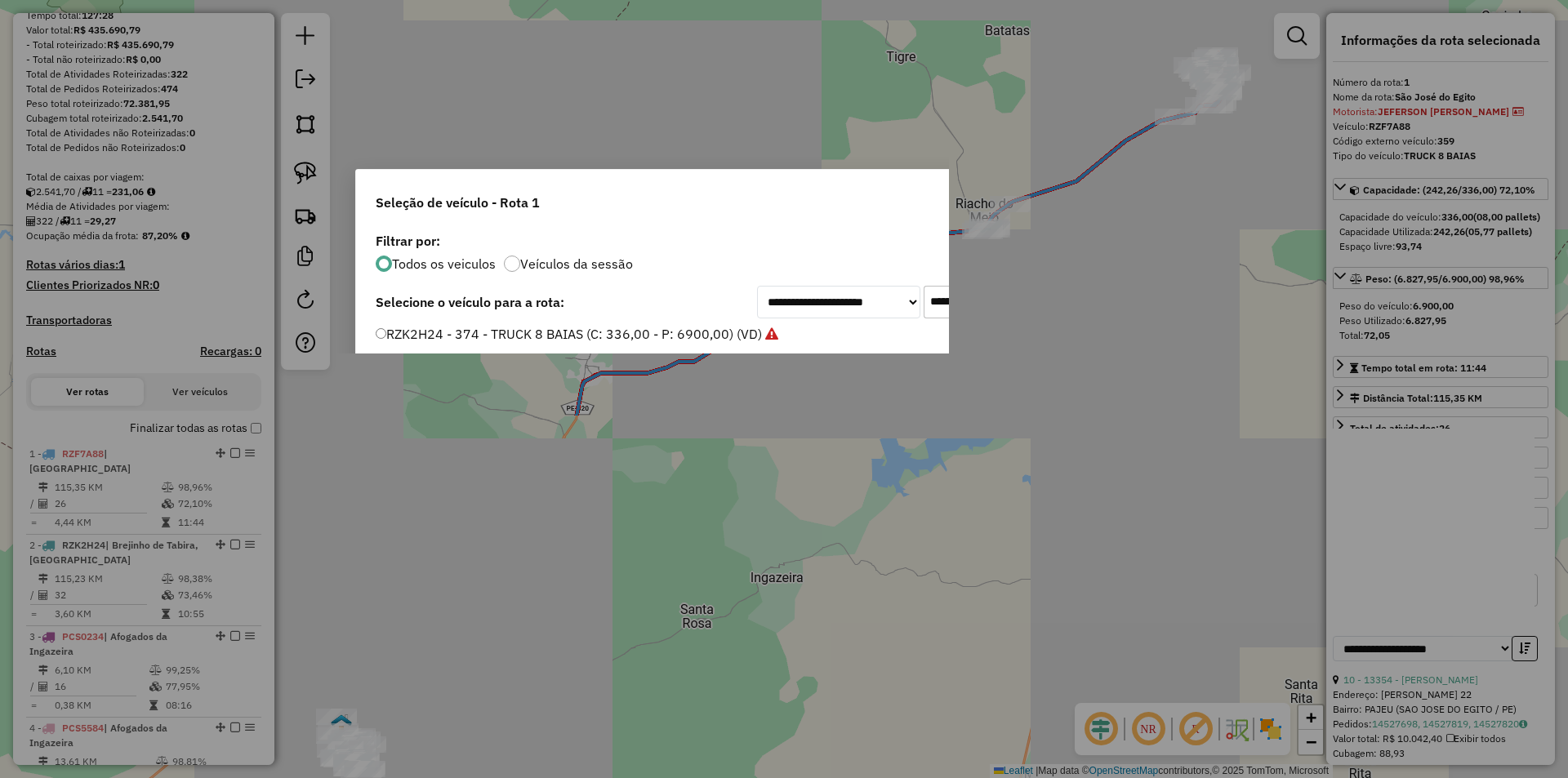
type input "*******"
click at [590, 333] on label "RZK2H24 - 374 - TRUCK 8 BAIAS (C: 336,00 - P: 6900,00) (VD)" at bounding box center [577, 334] width 402 height 20
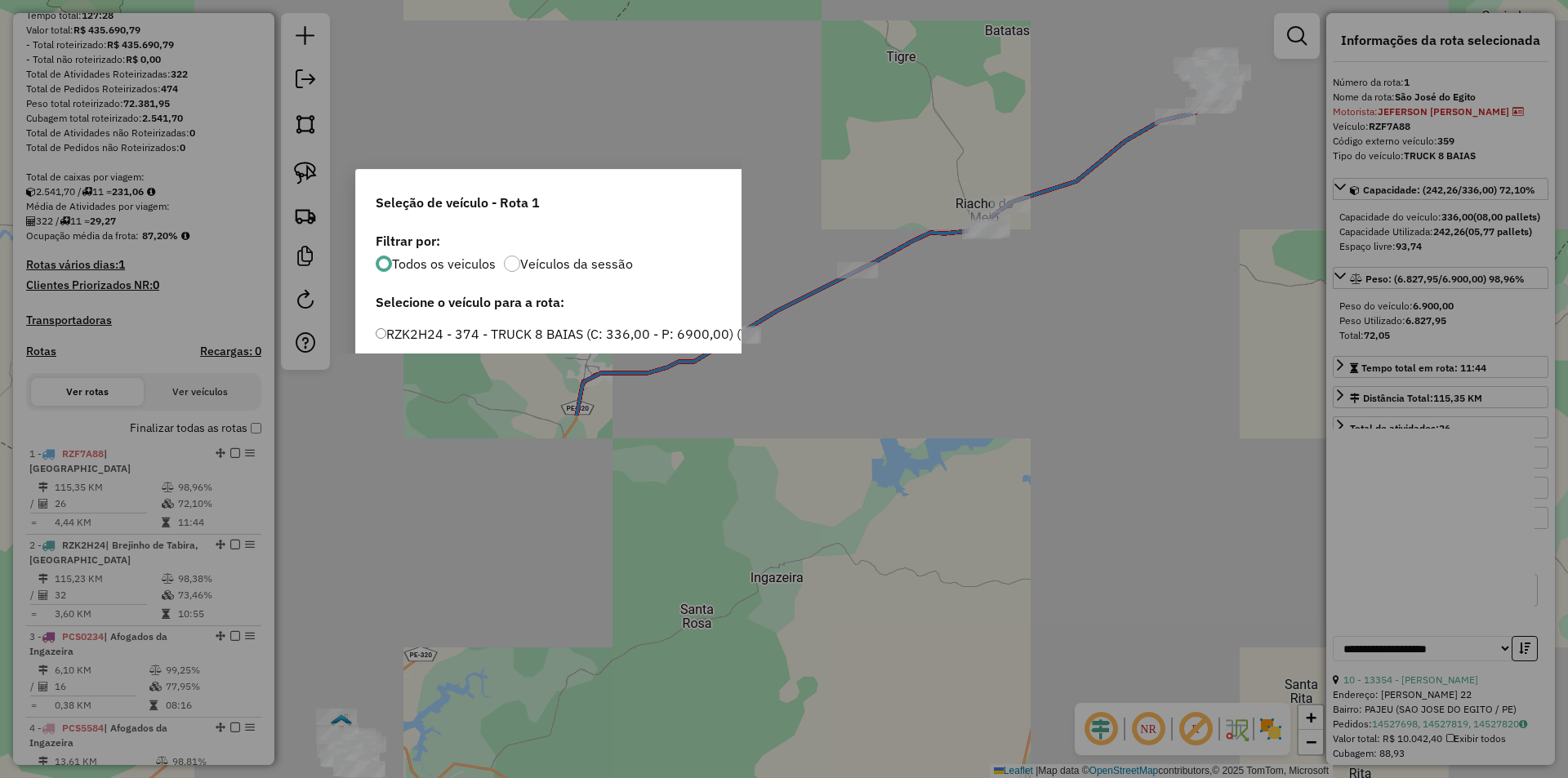
click at [1148, 568] on button "Confirmar" at bounding box center [1151, 573] width 81 height 31
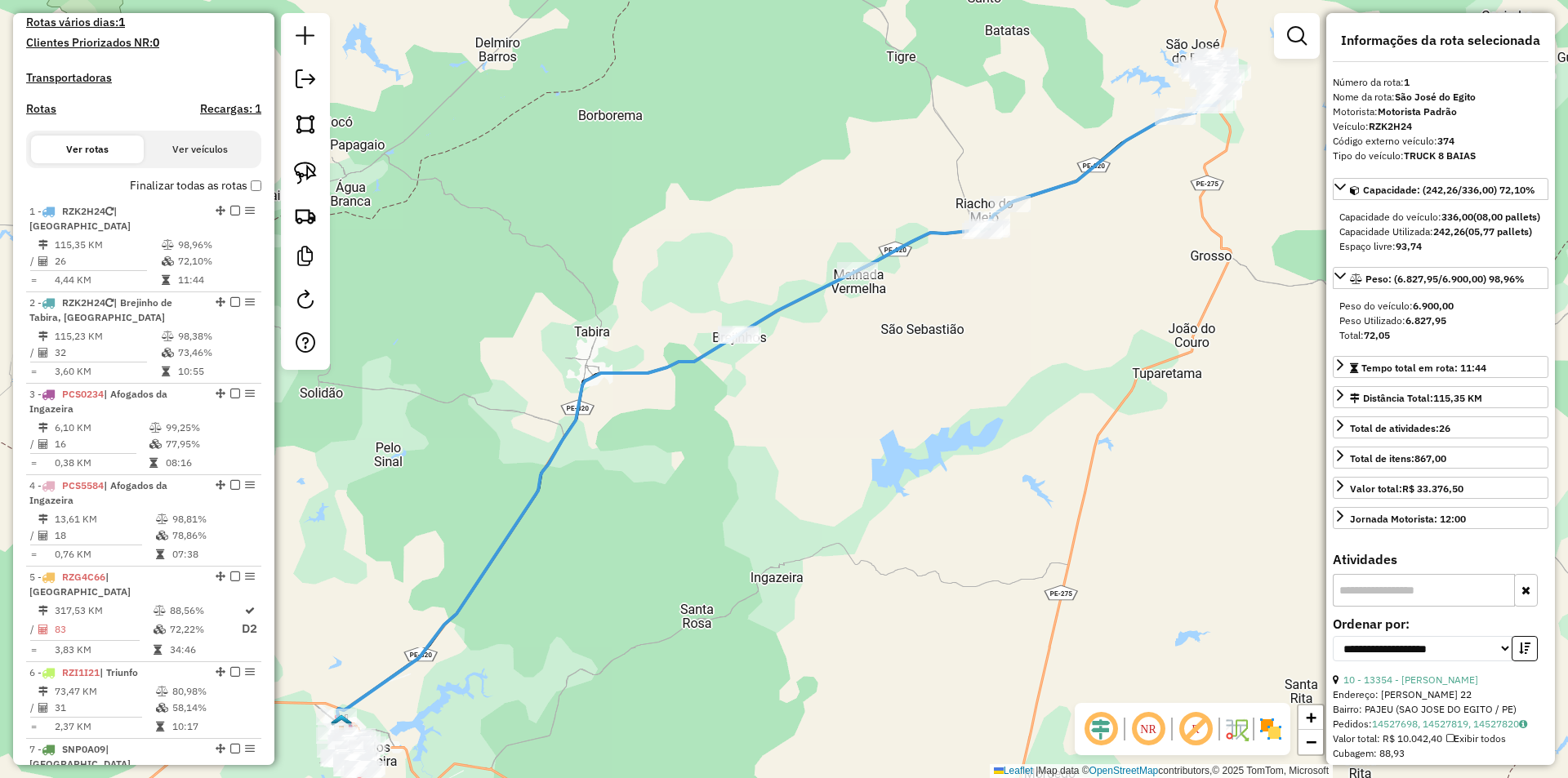
scroll to position [632, 0]
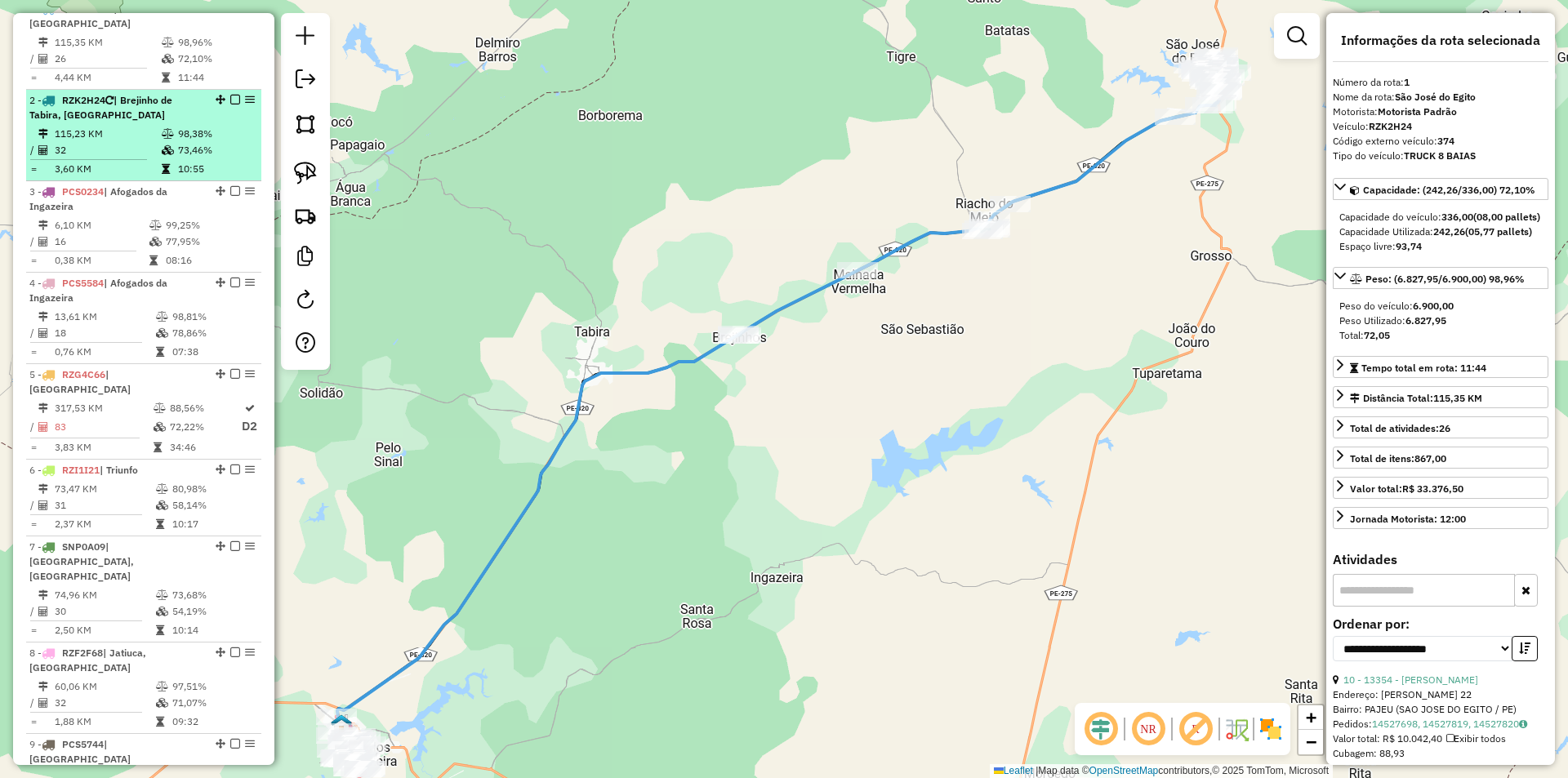
click at [179, 142] on td "98,38%" at bounding box center [216, 133] width 78 height 16
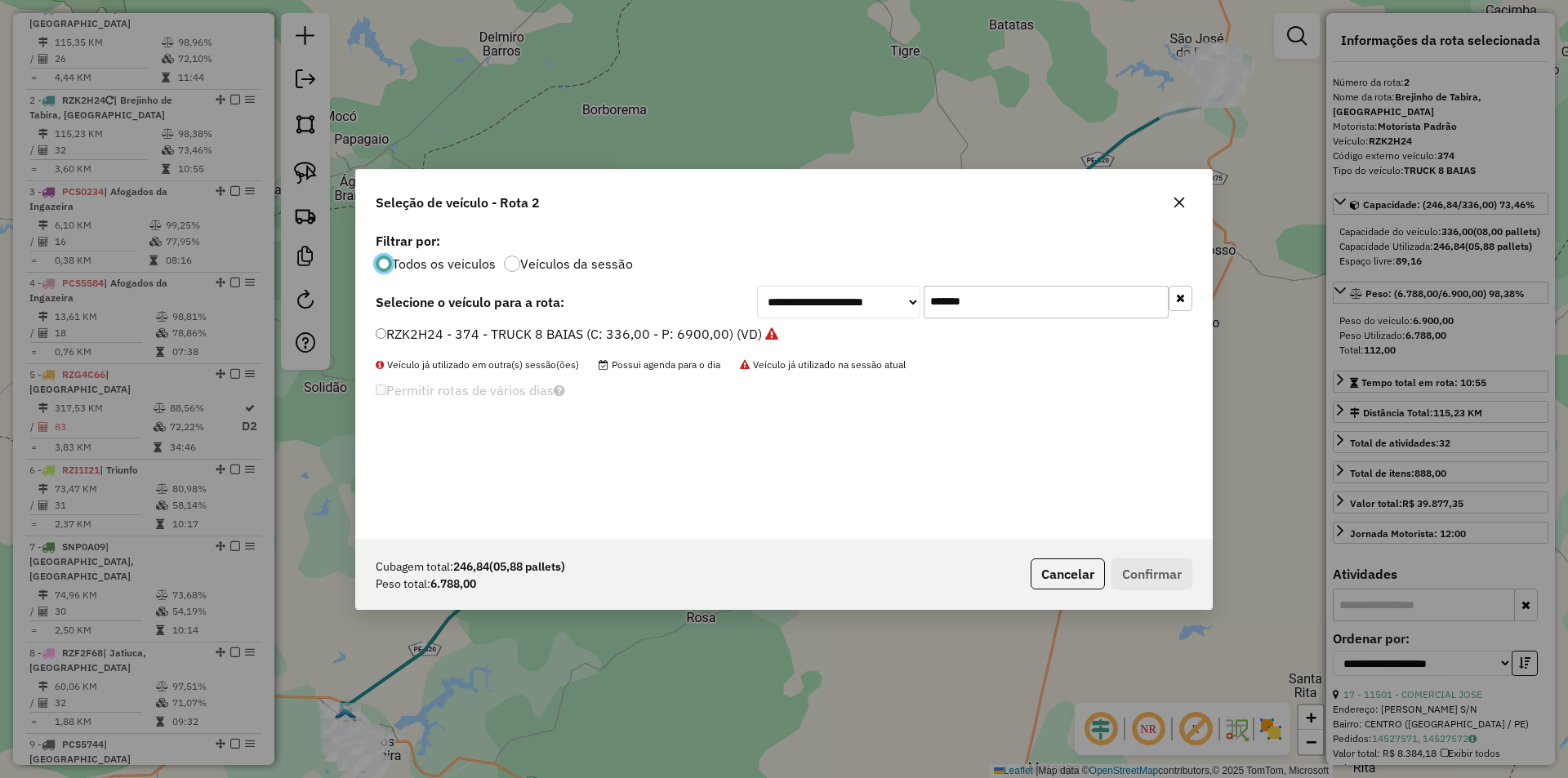
scroll to position [9, 5]
drag, startPoint x: 995, startPoint y: 302, endPoint x: 876, endPoint y: 307, distance: 119.1
click at [887, 303] on div "**********" at bounding box center [974, 302] width 436 height 32
paste input "text"
type input "*******"
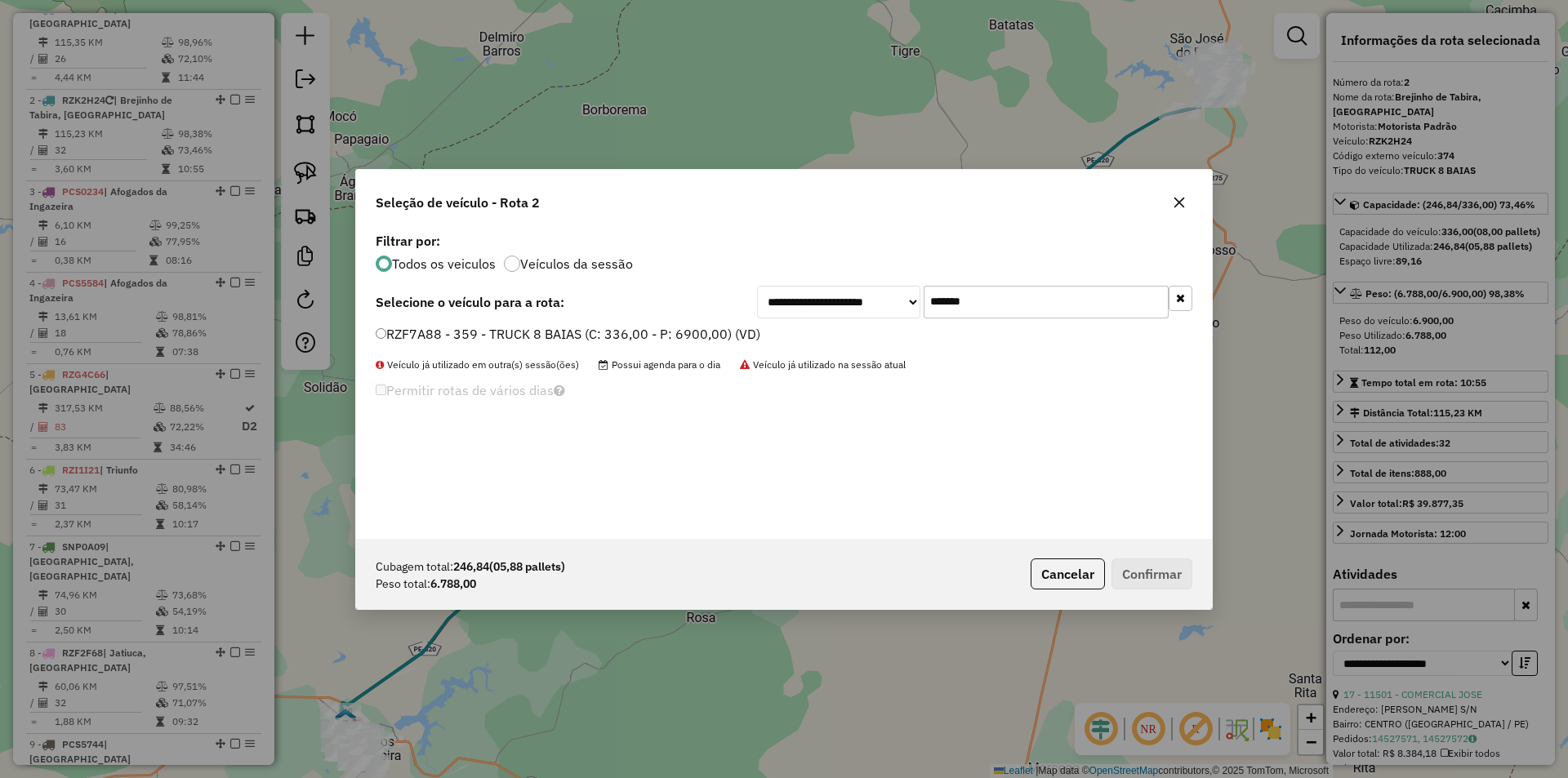
click at [699, 329] on label "RZF7A88 - 359 - TRUCK 8 BAIAS (C: 336,00 - P: 6900,00) (VD)" at bounding box center [568, 334] width 385 height 20
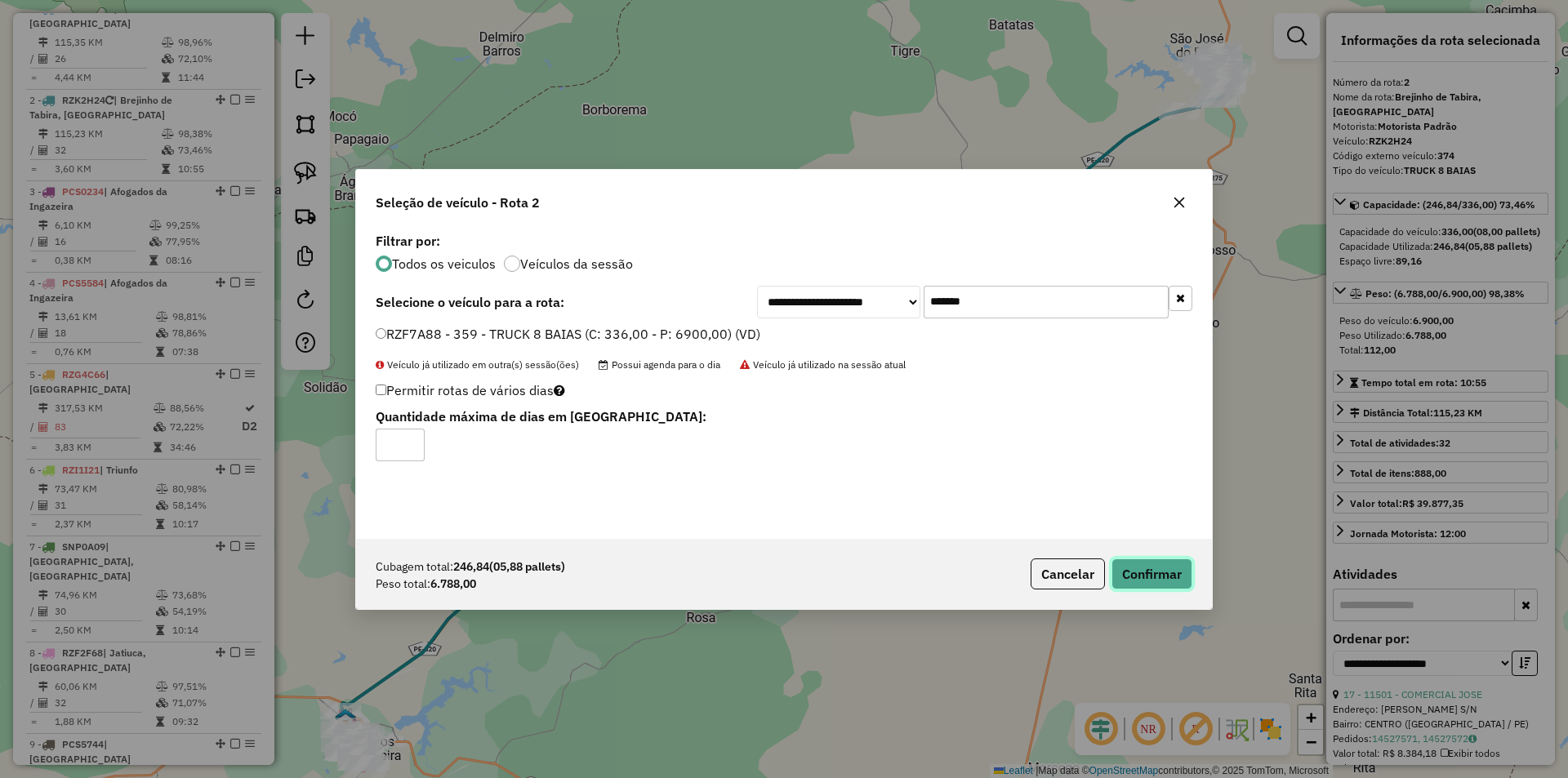
click at [1159, 569] on button "Confirmar" at bounding box center [1151, 573] width 81 height 31
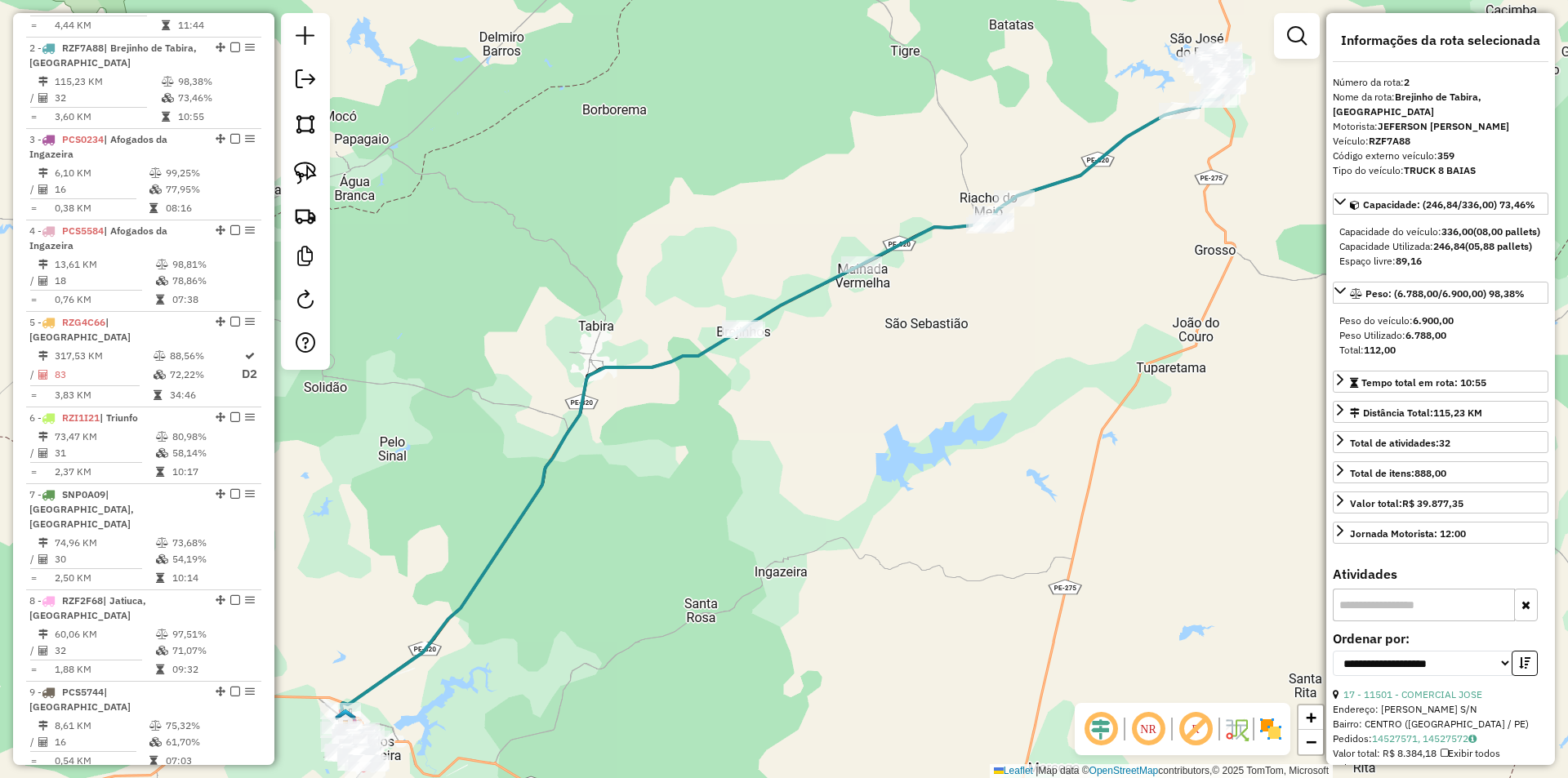
scroll to position [723, 0]
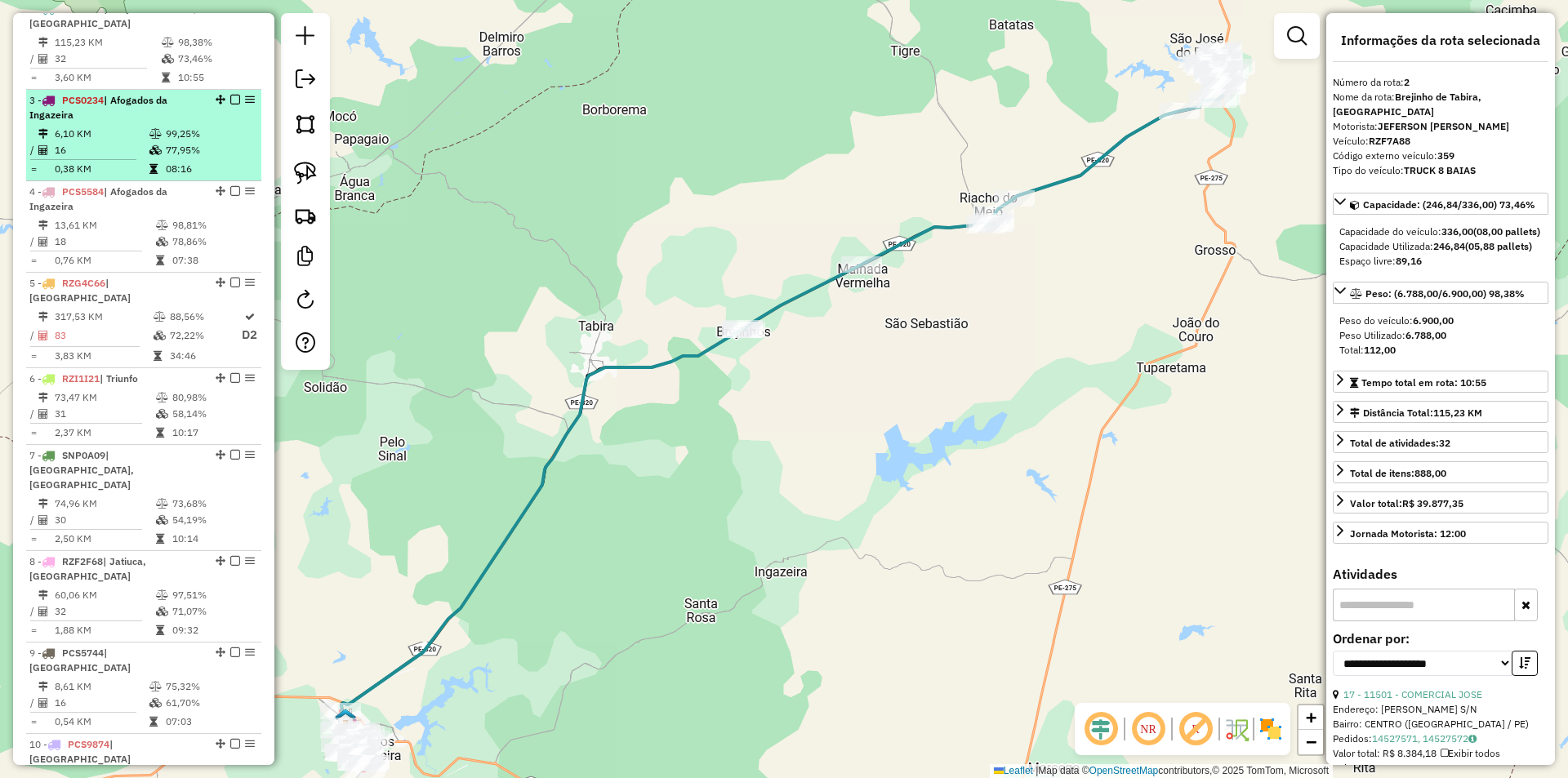
click at [165, 141] on td "99,25%" at bounding box center [209, 133] width 89 height 16
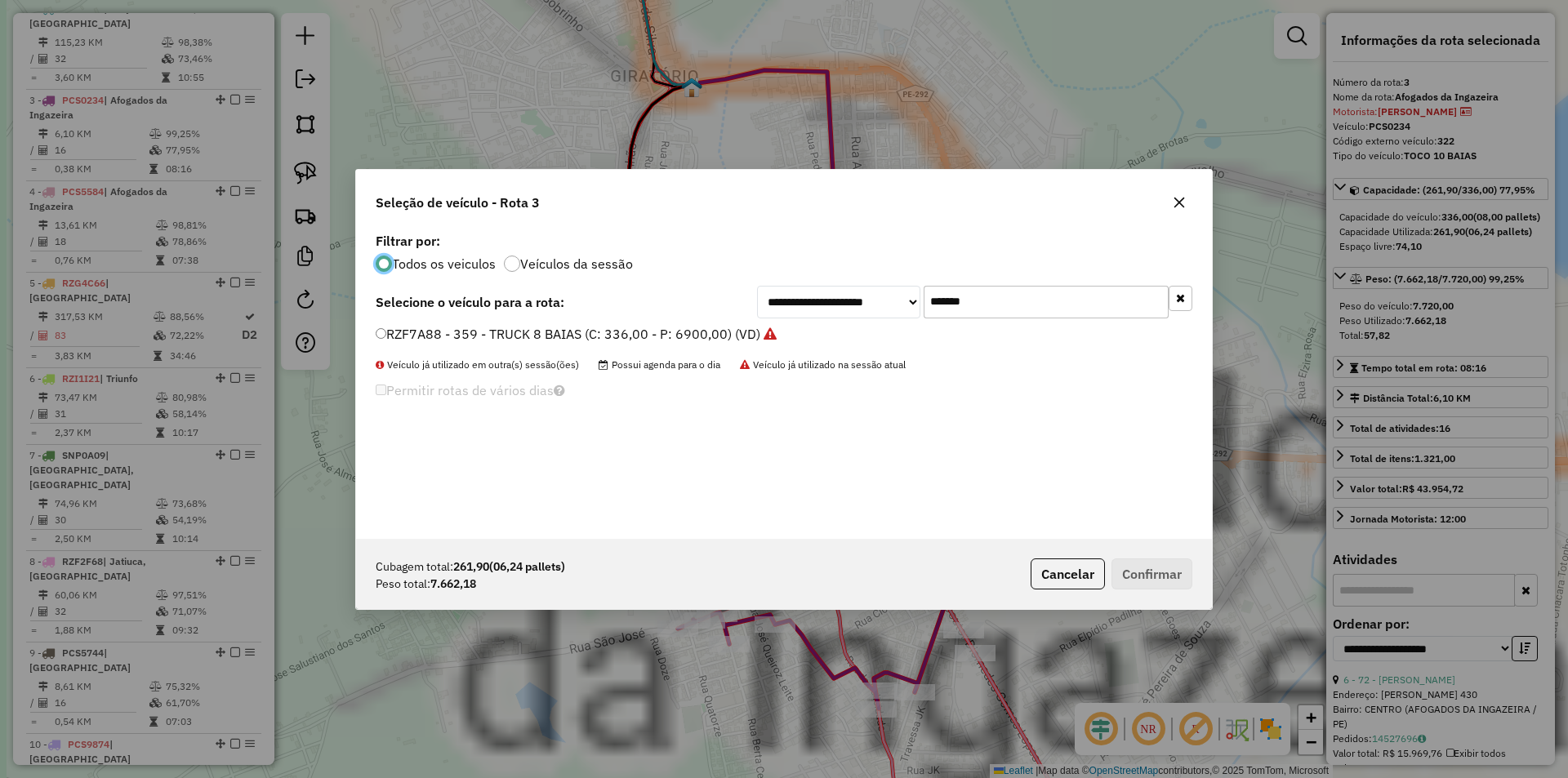
scroll to position [9, 5]
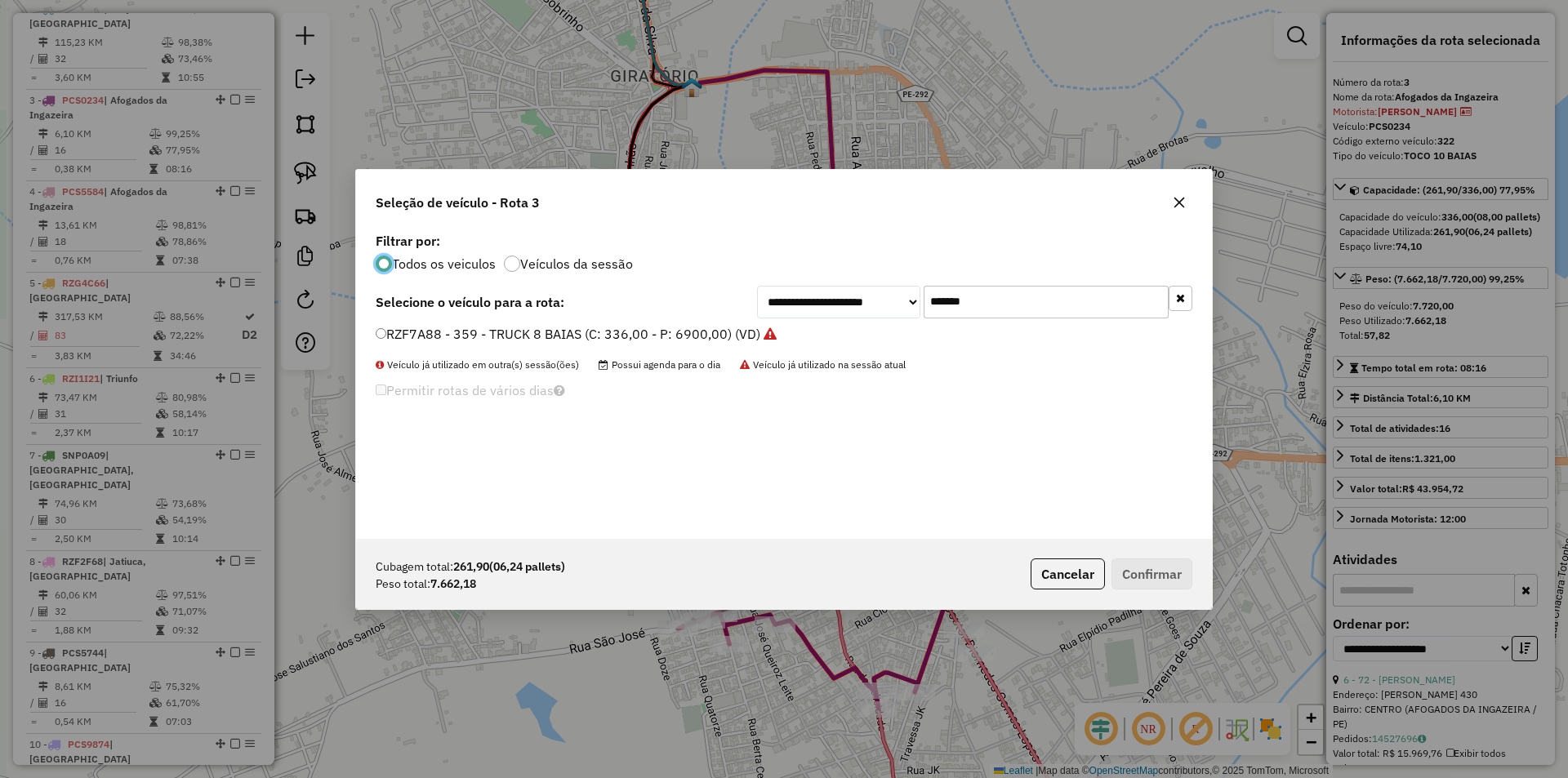
drag, startPoint x: 982, startPoint y: 304, endPoint x: 849, endPoint y: 301, distance: 133.0
click at [866, 301] on div "**********" at bounding box center [974, 302] width 436 height 32
paste input "text"
type input "*******"
click at [677, 333] on label "PCS5744 - 323 - TOCO 10 BAIAS (C: 336,00 - P: 7720,00) (VD)" at bounding box center [577, 334] width 402 height 20
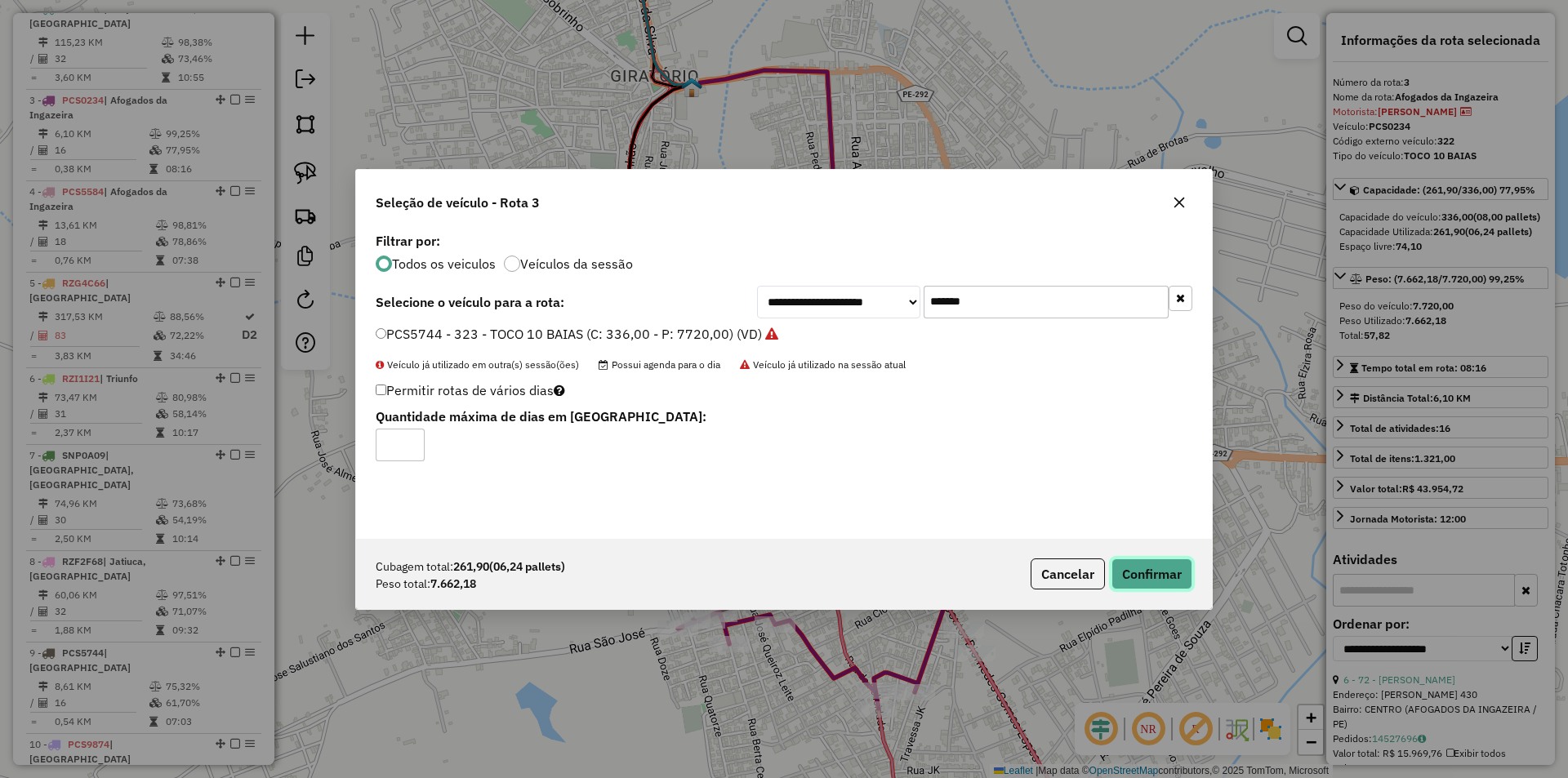
click at [1164, 567] on button "Confirmar" at bounding box center [1151, 573] width 81 height 31
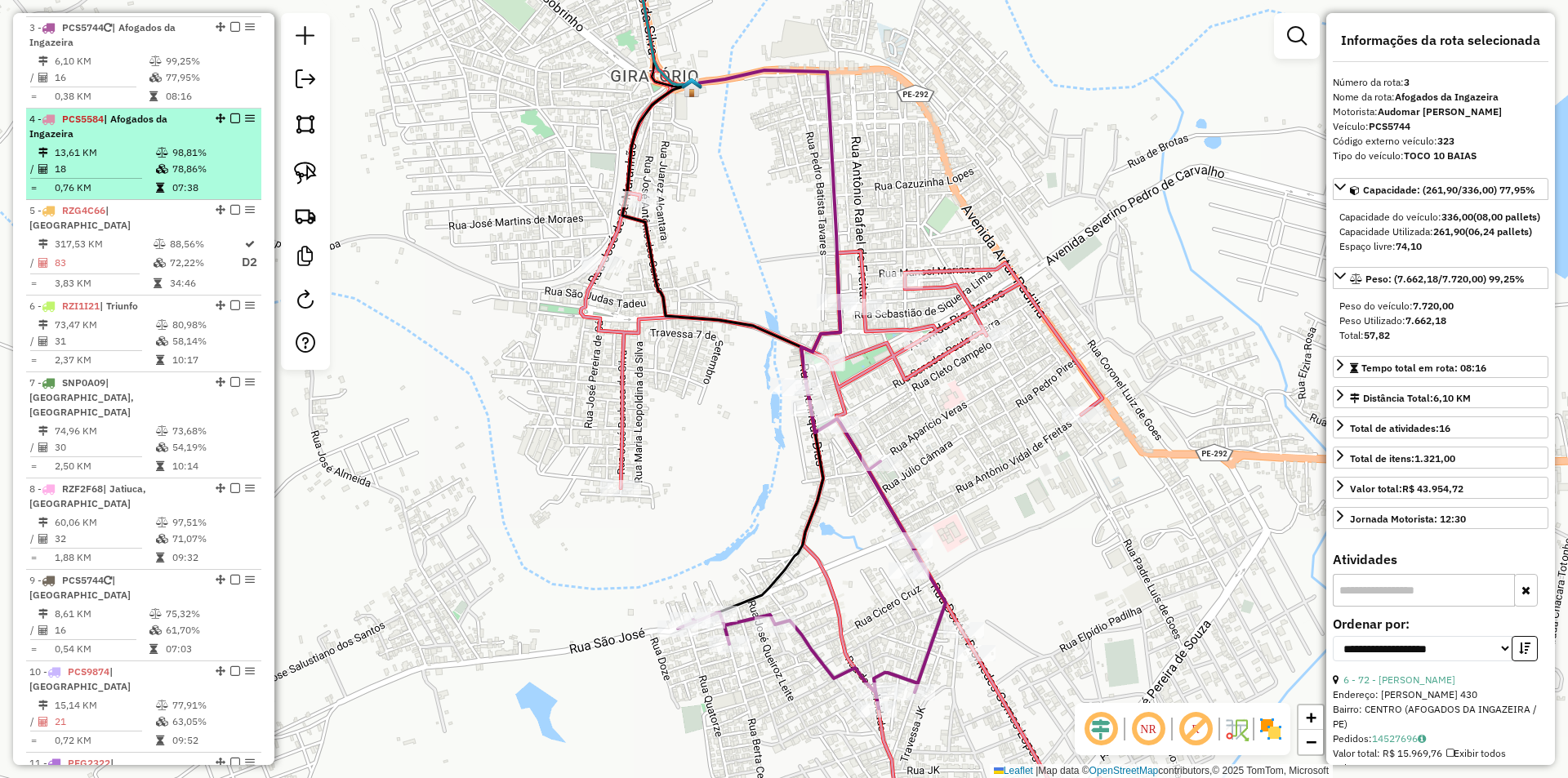
scroll to position [800, 0]
click at [186, 151] on td "98,81%" at bounding box center [212, 149] width 82 height 16
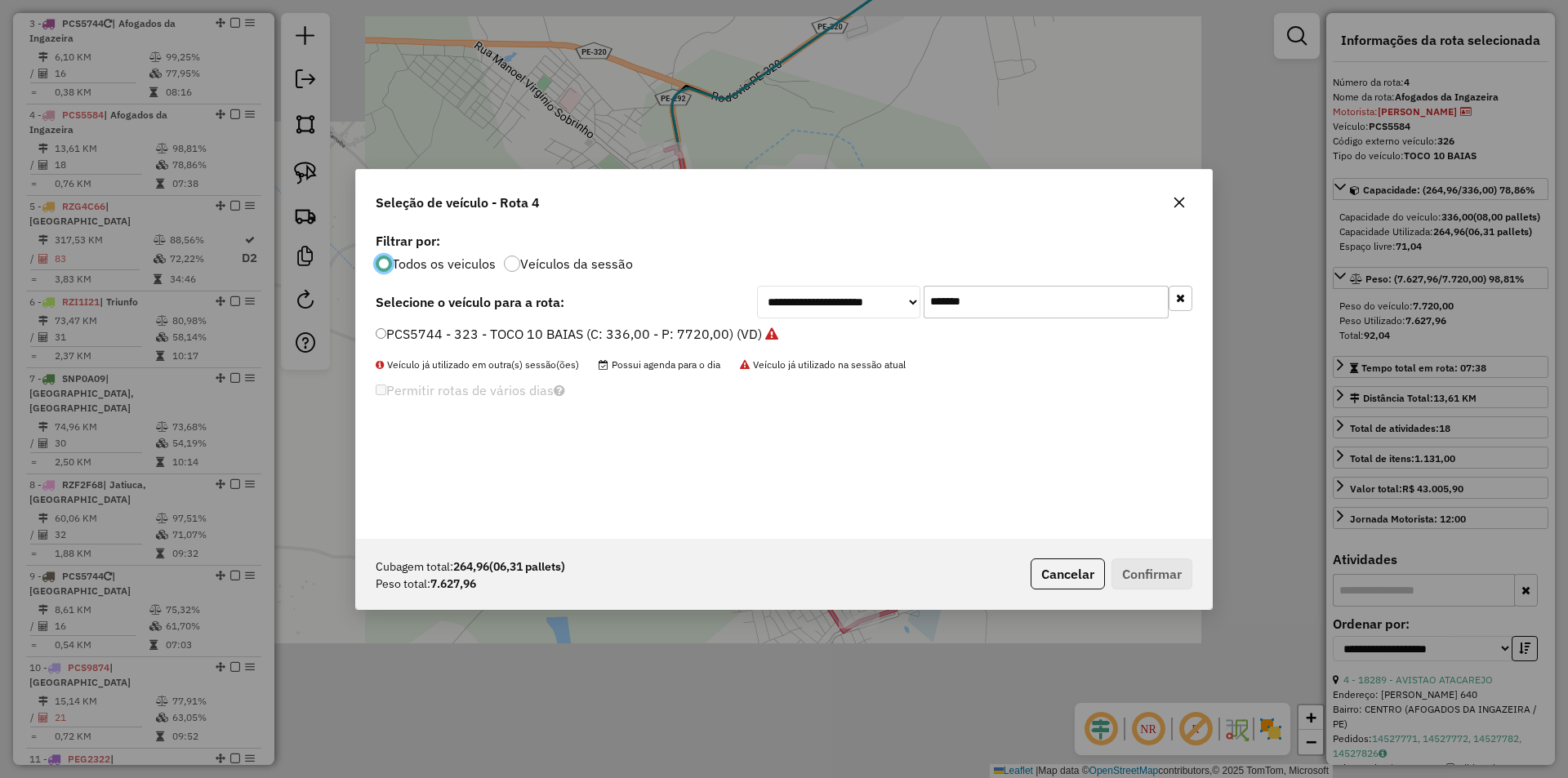
scroll to position [9, 5]
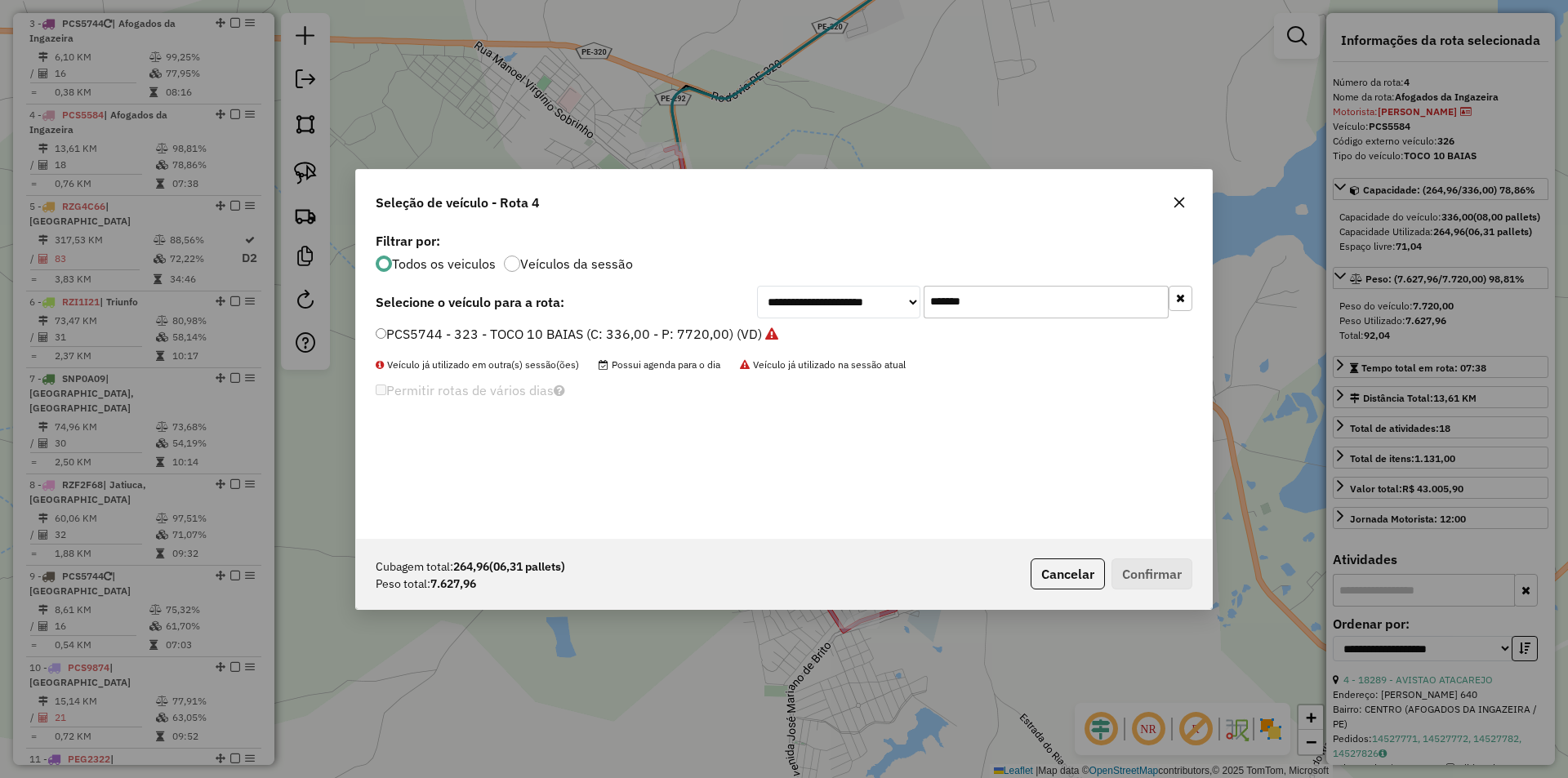
drag, startPoint x: 994, startPoint y: 301, endPoint x: 813, endPoint y: 301, distance: 181.0
click at [857, 301] on div "**********" at bounding box center [974, 302] width 436 height 32
paste input "text"
type input "*******"
click at [606, 343] on li "PCS0234 - 322 - TOCO 10 BAIAS (C: 336,00 - P: 7720,00) (VD)" at bounding box center [784, 334] width 817 height 20
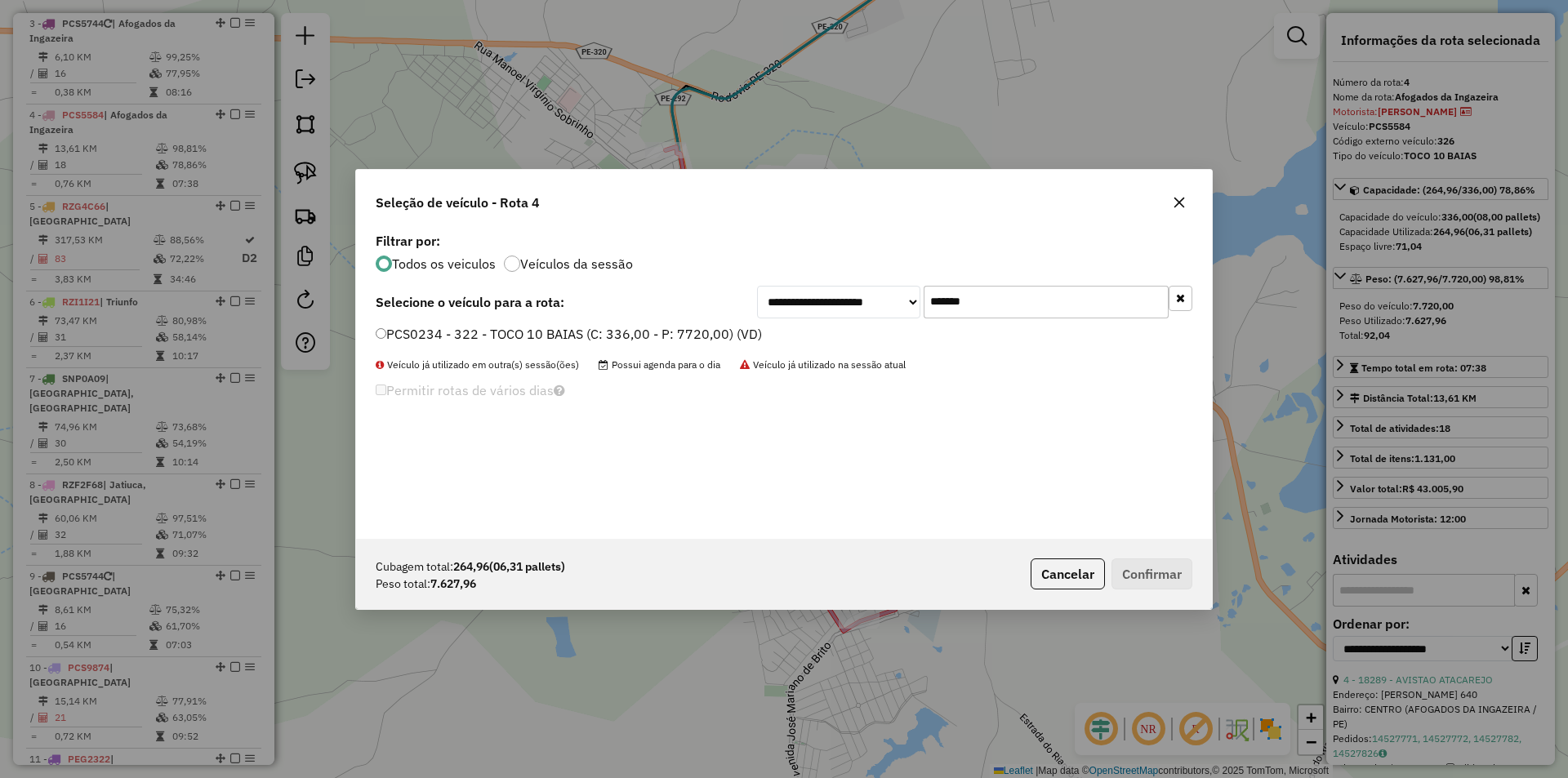
click at [707, 343] on li "PCS0234 - 322 - TOCO 10 BAIAS (C: 336,00 - P: 7720,00) (VD)" at bounding box center [784, 334] width 817 height 20
click at [636, 328] on label "PCS0234 - 322 - TOCO 10 BAIAS (C: 336,00 - P: 7720,00) (VD)" at bounding box center [569, 334] width 386 height 20
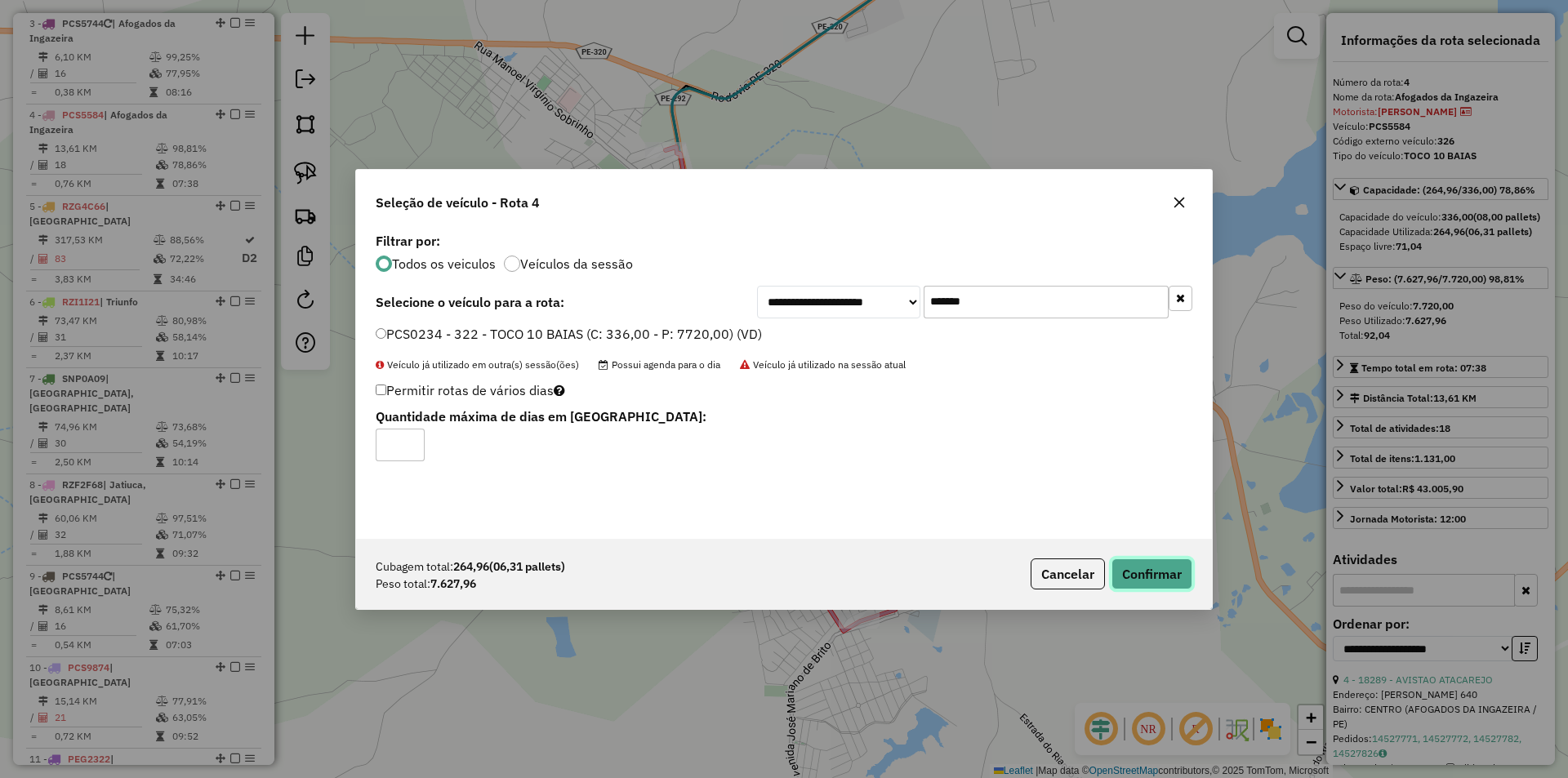
click at [1166, 565] on button "Confirmar" at bounding box center [1151, 573] width 81 height 31
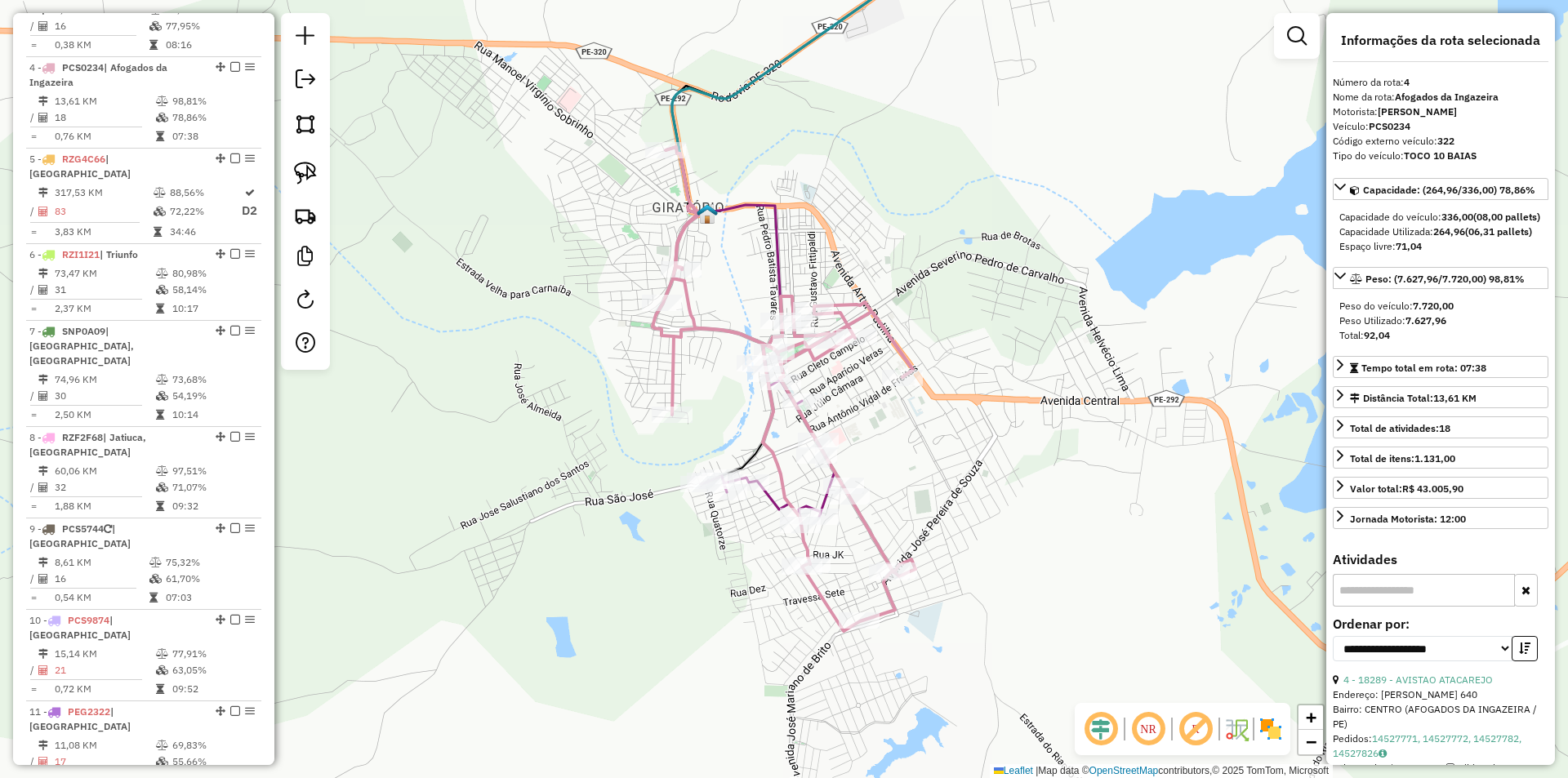
scroll to position [866, 0]
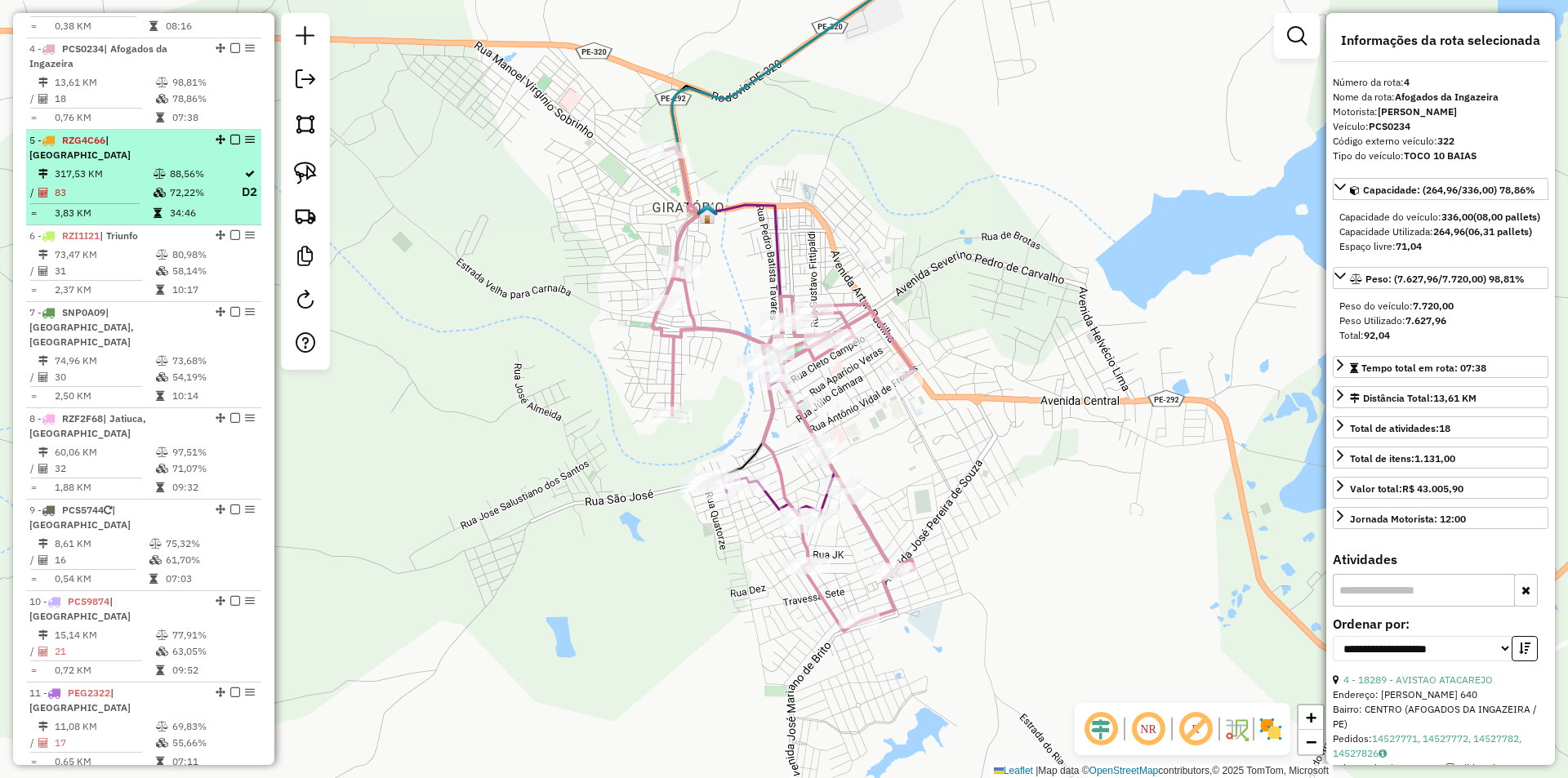
click at [163, 182] on td at bounding box center [160, 192] width 16 height 21
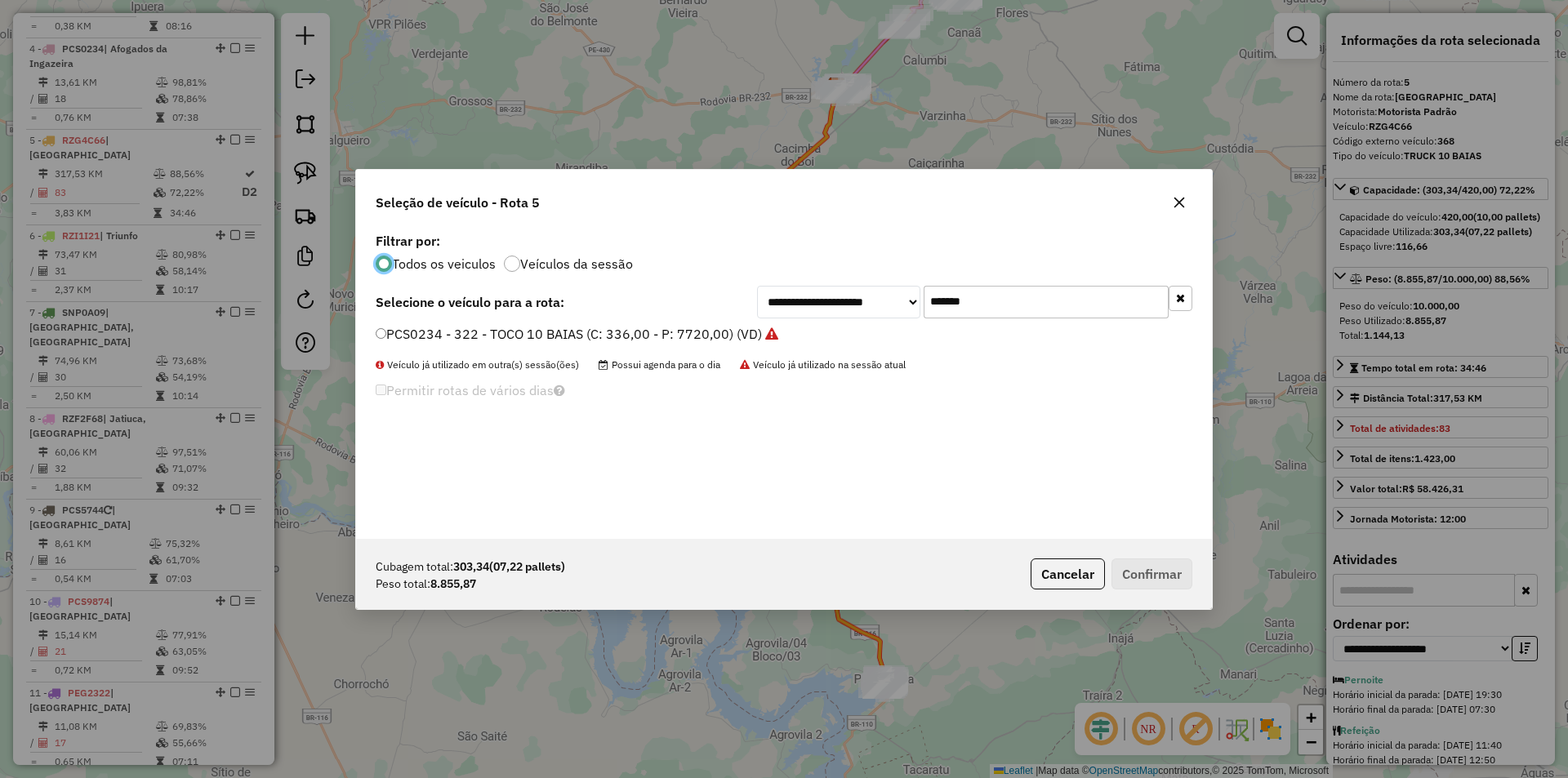
scroll to position [9, 5]
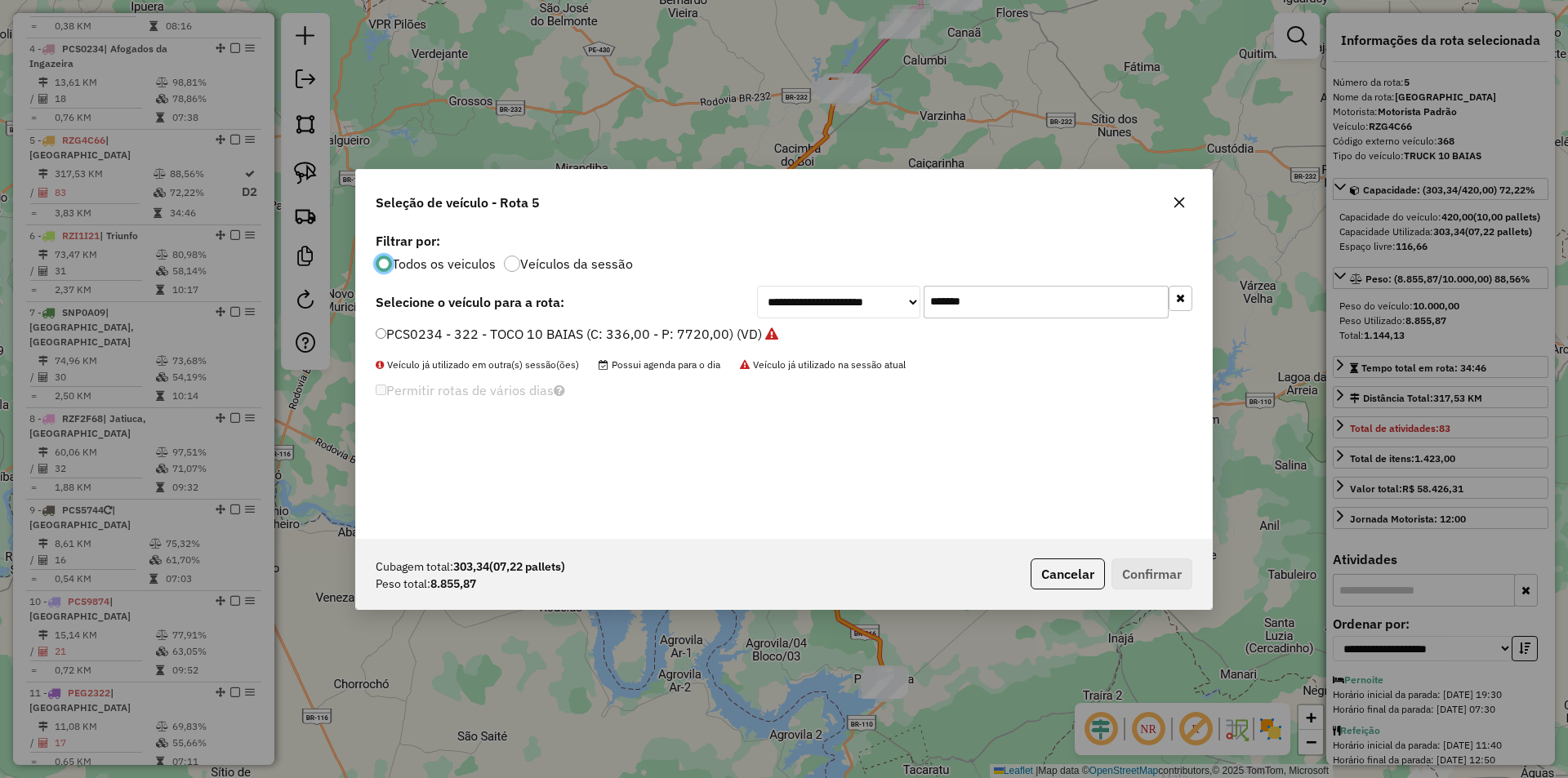
drag, startPoint x: 995, startPoint y: 303, endPoint x: 775, endPoint y: 300, distance: 220.0
click at [848, 300] on div "**********" at bounding box center [974, 302] width 436 height 32
paste input "text"
type input "*******"
click at [477, 339] on label "RZG4C96 - 370 - TRUCK 10 BAIAS (C: 420,00 - P: 10000,00) (VD)" at bounding box center [577, 334] width 402 height 20
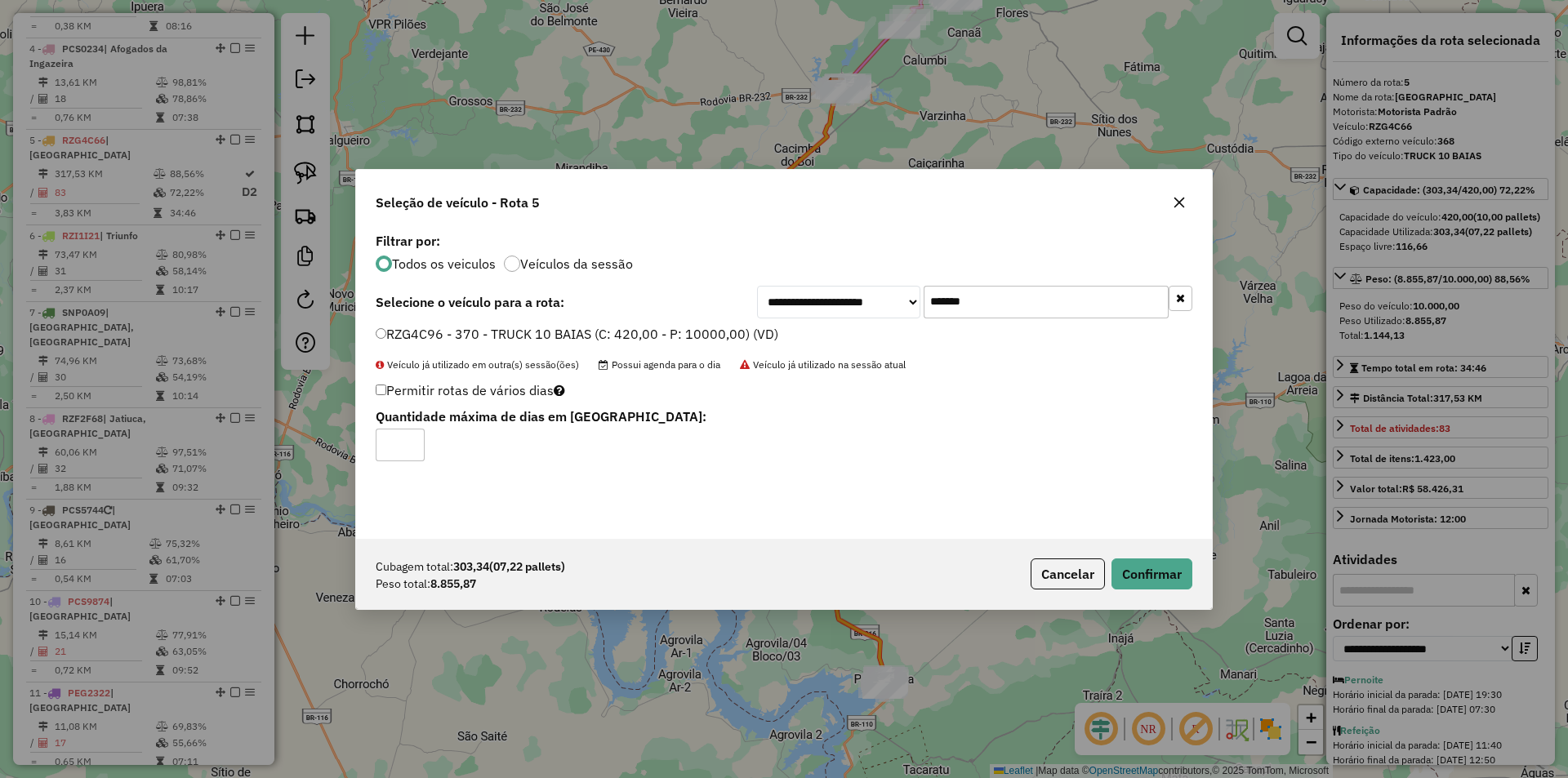
type input "*"
click at [411, 442] on input "*" at bounding box center [400, 444] width 49 height 32
drag, startPoint x: 1180, startPoint y: 576, endPoint x: 1169, endPoint y: 570, distance: 12.5
click at [1179, 576] on button "Confirmar" at bounding box center [1151, 573] width 81 height 31
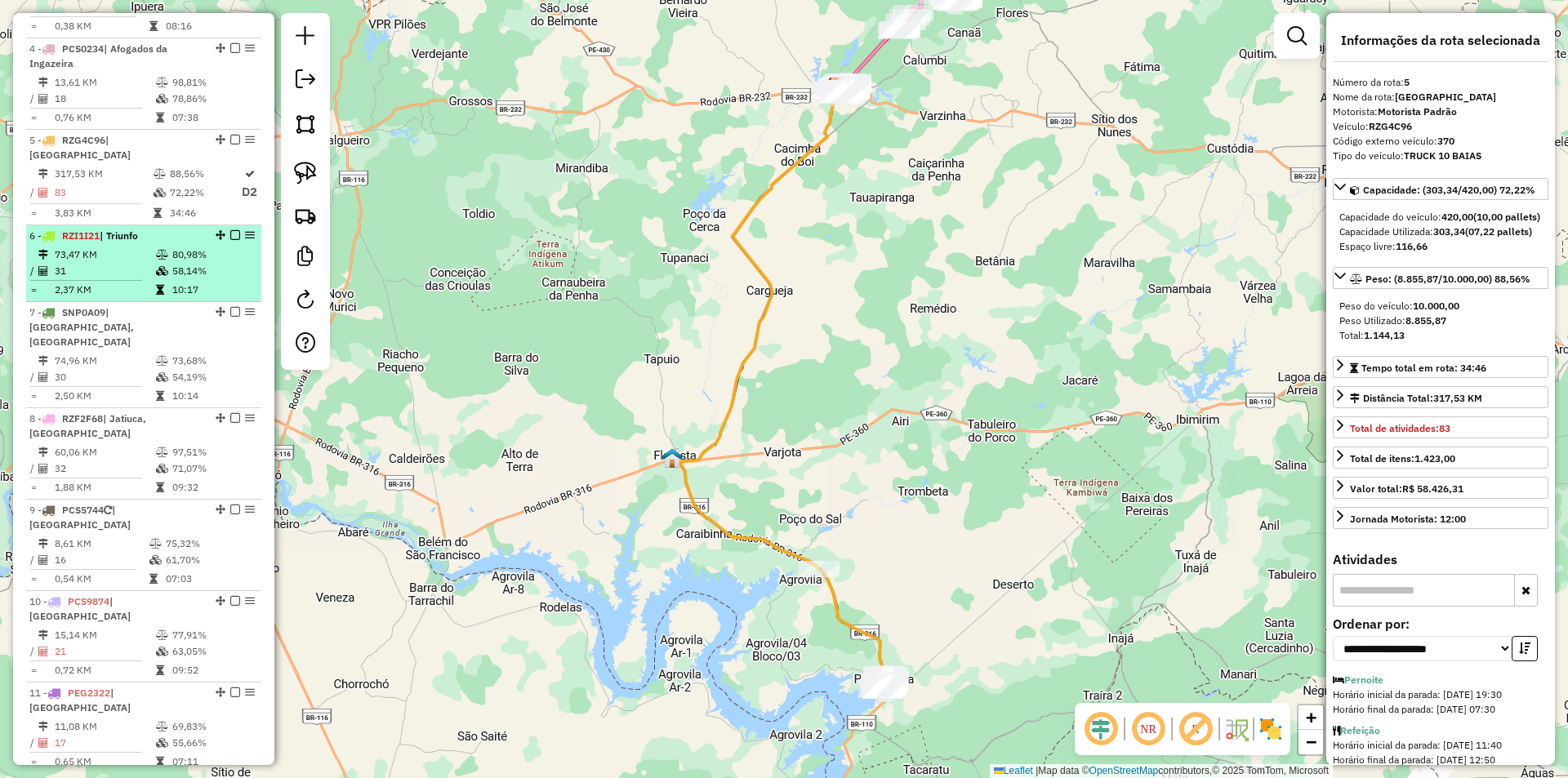
click at [187, 246] on td "80,98%" at bounding box center [212, 254] width 82 height 16
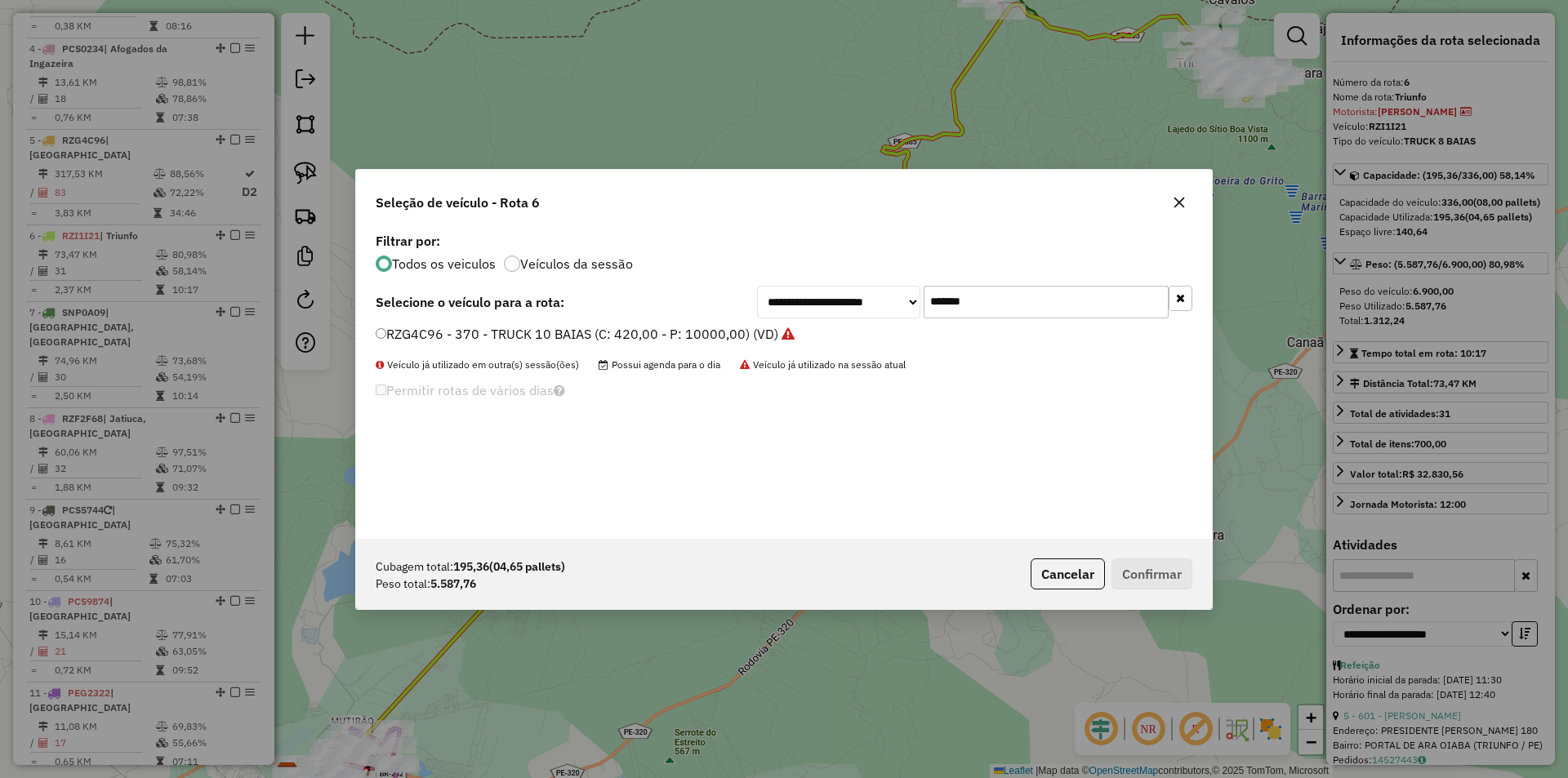
drag, startPoint x: 992, startPoint y: 297, endPoint x: 750, endPoint y: 306, distance: 242.2
click at [848, 297] on div "**********" at bounding box center [974, 302] width 436 height 32
paste input "text"
type input "*******"
click at [607, 325] on label "SNP0A09 - TRUCK 8 BAIAS (C: 336,00 - P: 6900,00) (VD)" at bounding box center [559, 334] width 367 height 20
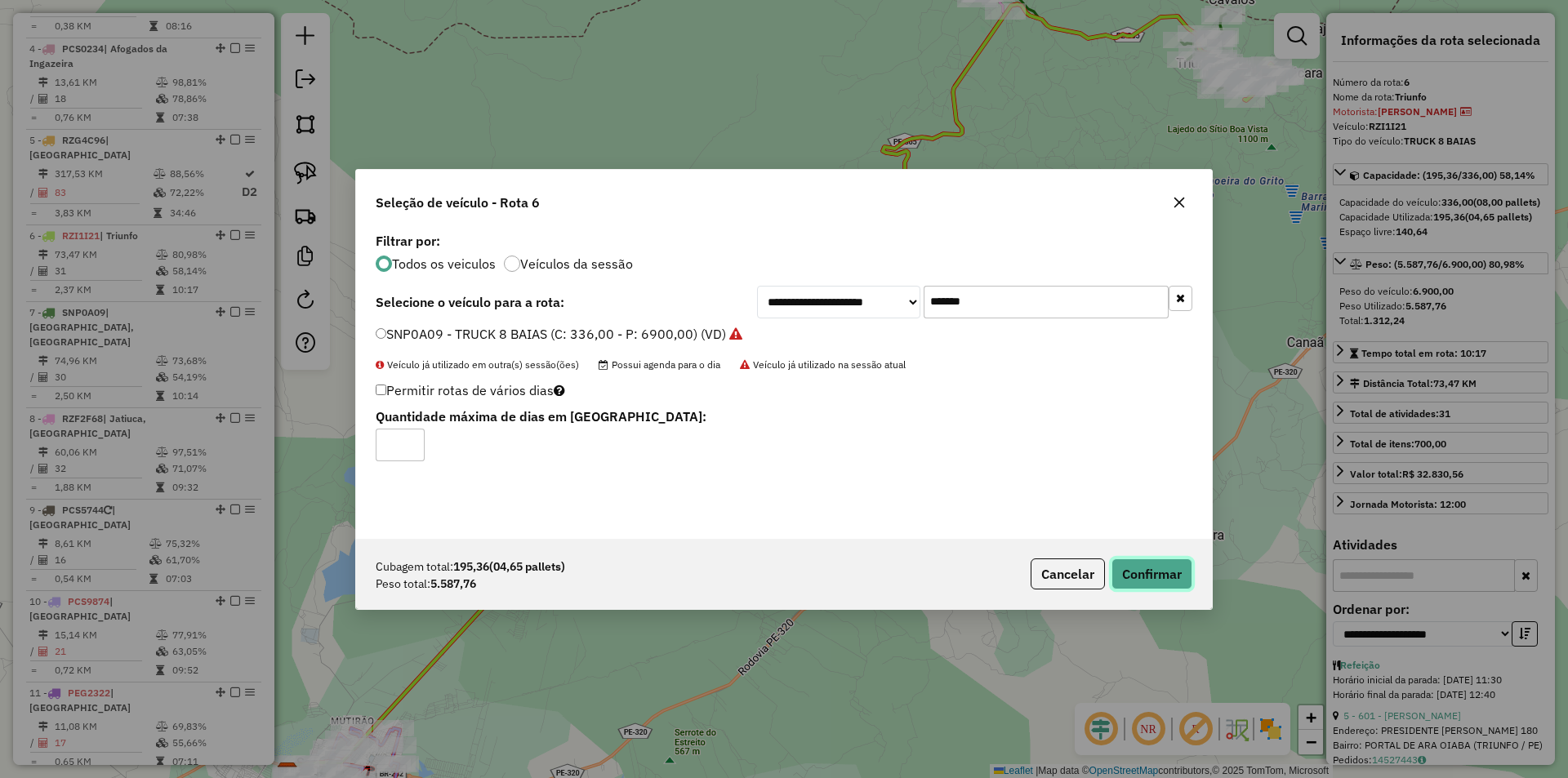
click at [1151, 568] on button "Confirmar" at bounding box center [1151, 573] width 81 height 31
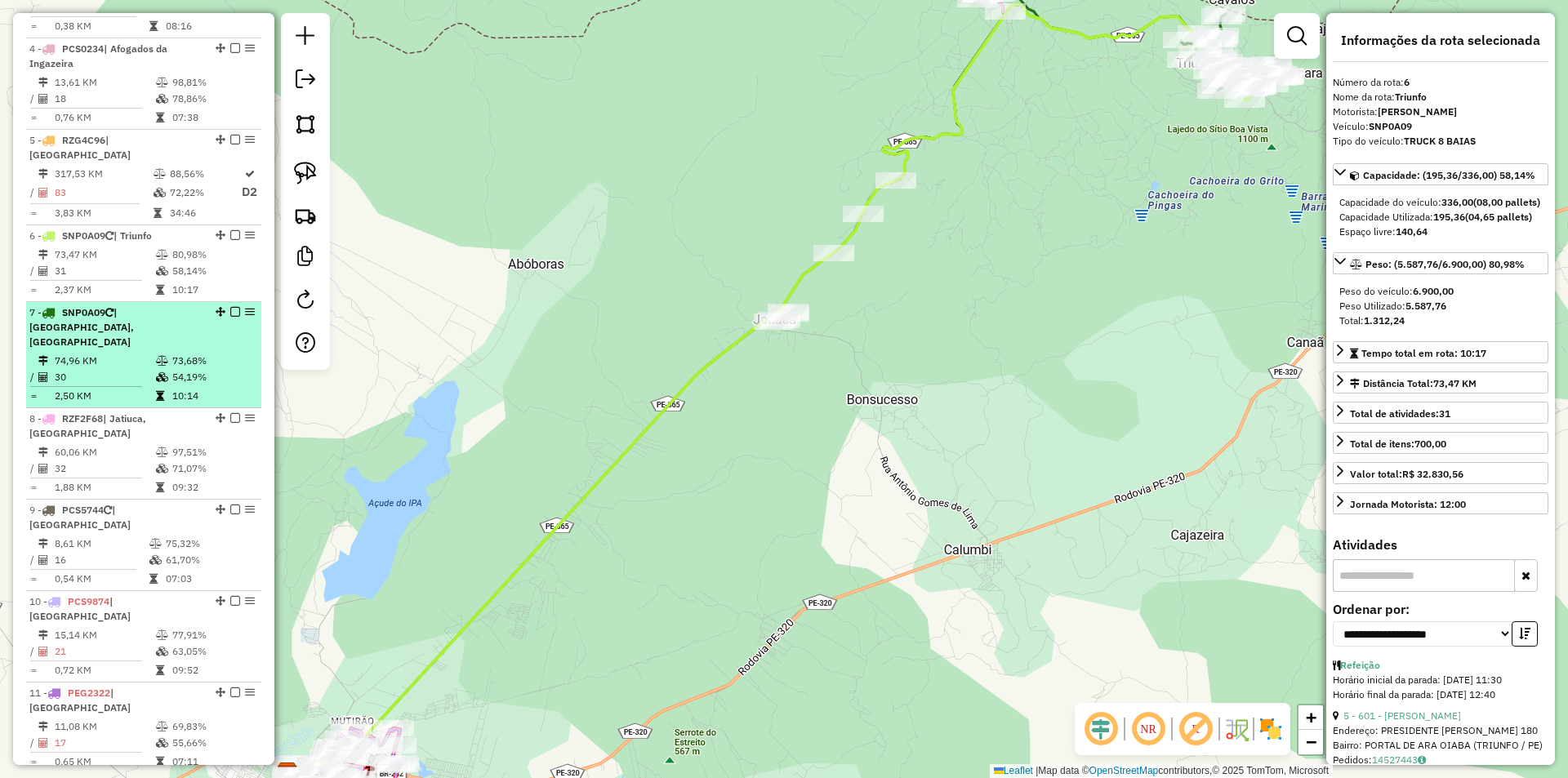
click at [154, 322] on li "7 - SNP0A09 | [GEOGRAPHIC_DATA], [GEOGRAPHIC_DATA] 74,96 KM 73,68% / 30 54,19% …" at bounding box center [143, 355] width 235 height 106
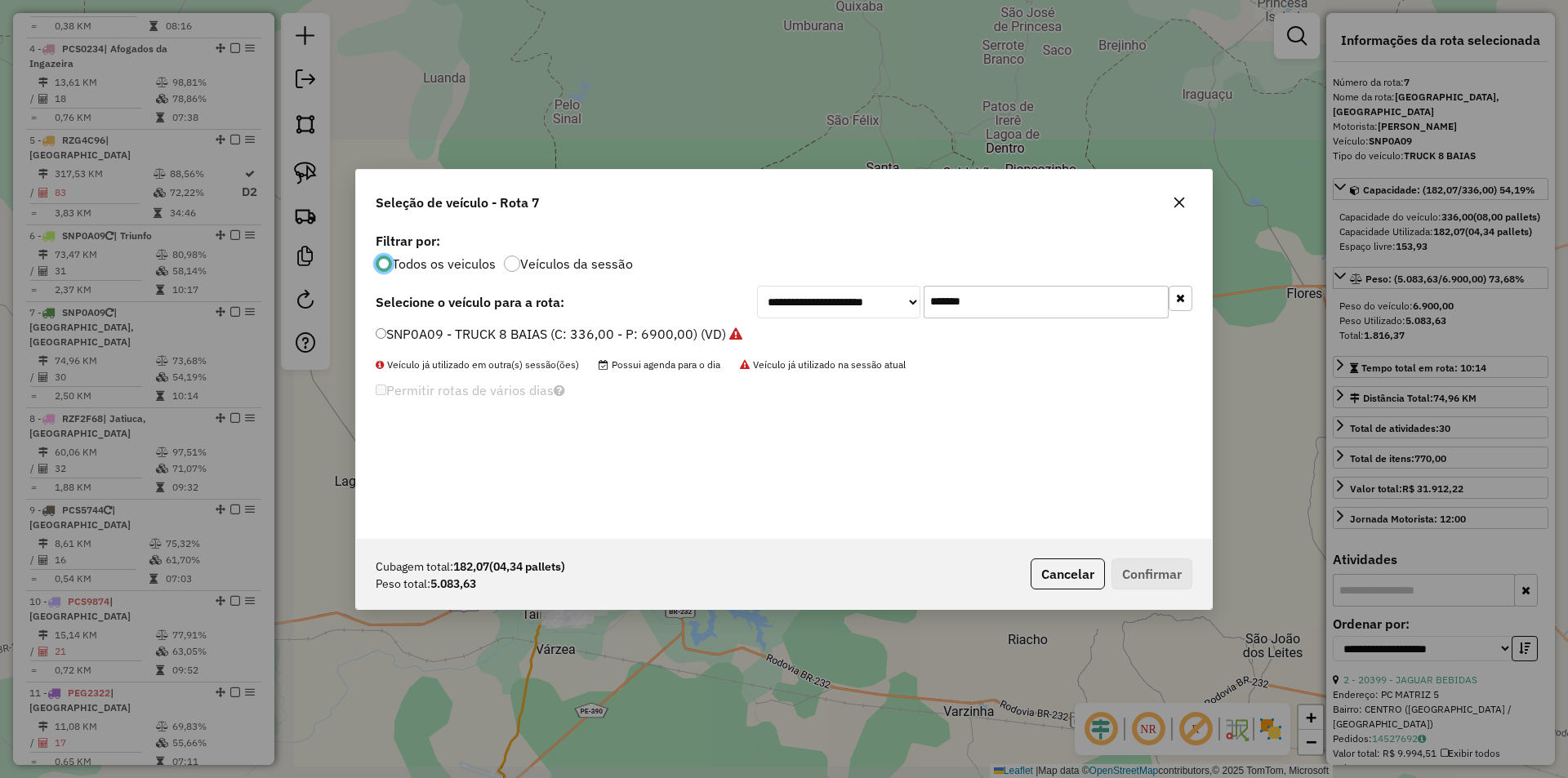
drag, startPoint x: 936, startPoint y: 298, endPoint x: 839, endPoint y: 300, distance: 97.0
click at [870, 298] on div "**********" at bounding box center [974, 302] width 436 height 32
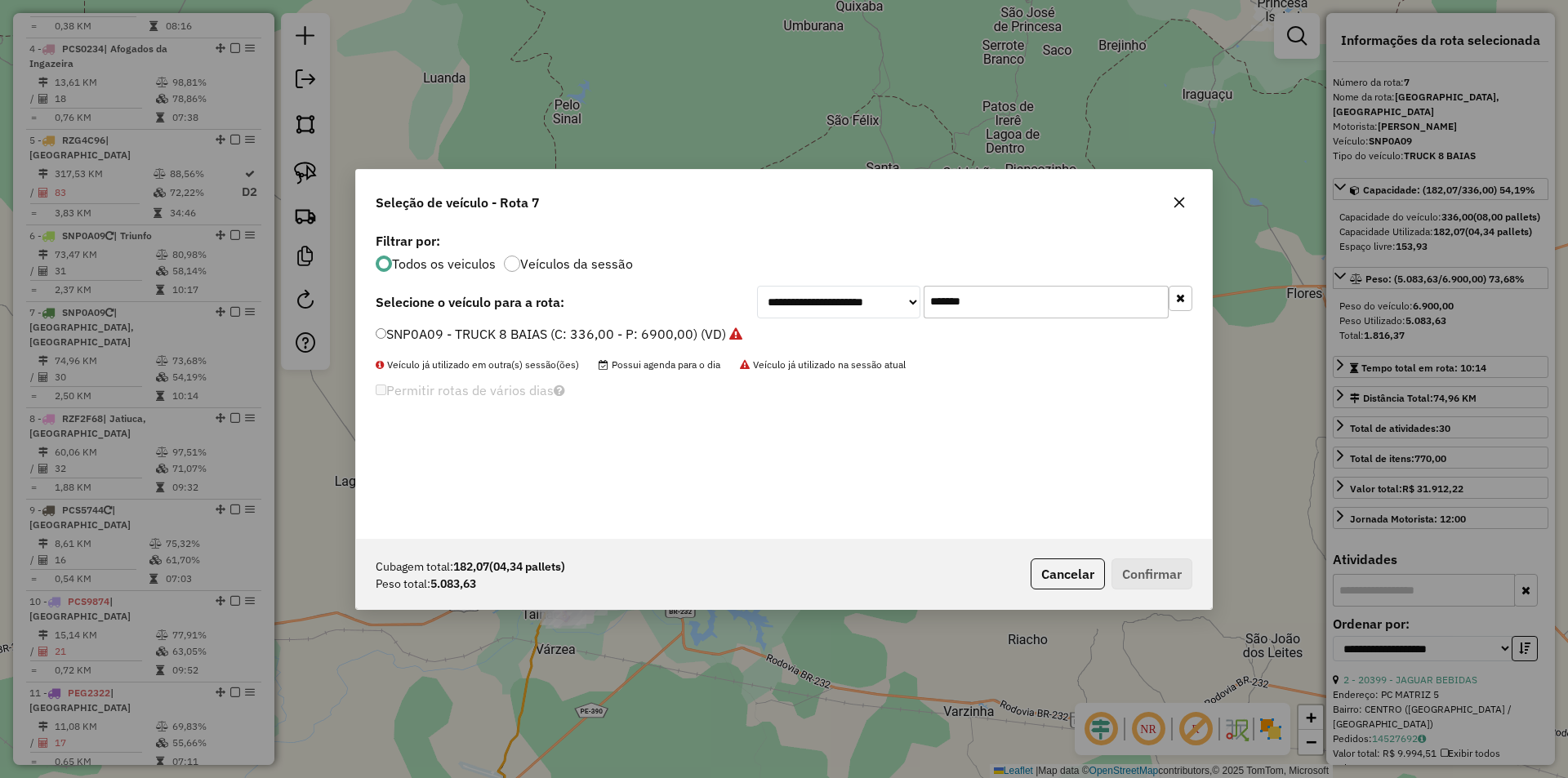
paste input "text"
type input "*******"
click at [656, 324] on div "**********" at bounding box center [784, 384] width 856 height 310
click at [667, 327] on label "SOL3H54 - TRUCK 8 BAIAS (C: 336,00 - P: 6900,00) (VD)" at bounding box center [551, 334] width 350 height 20
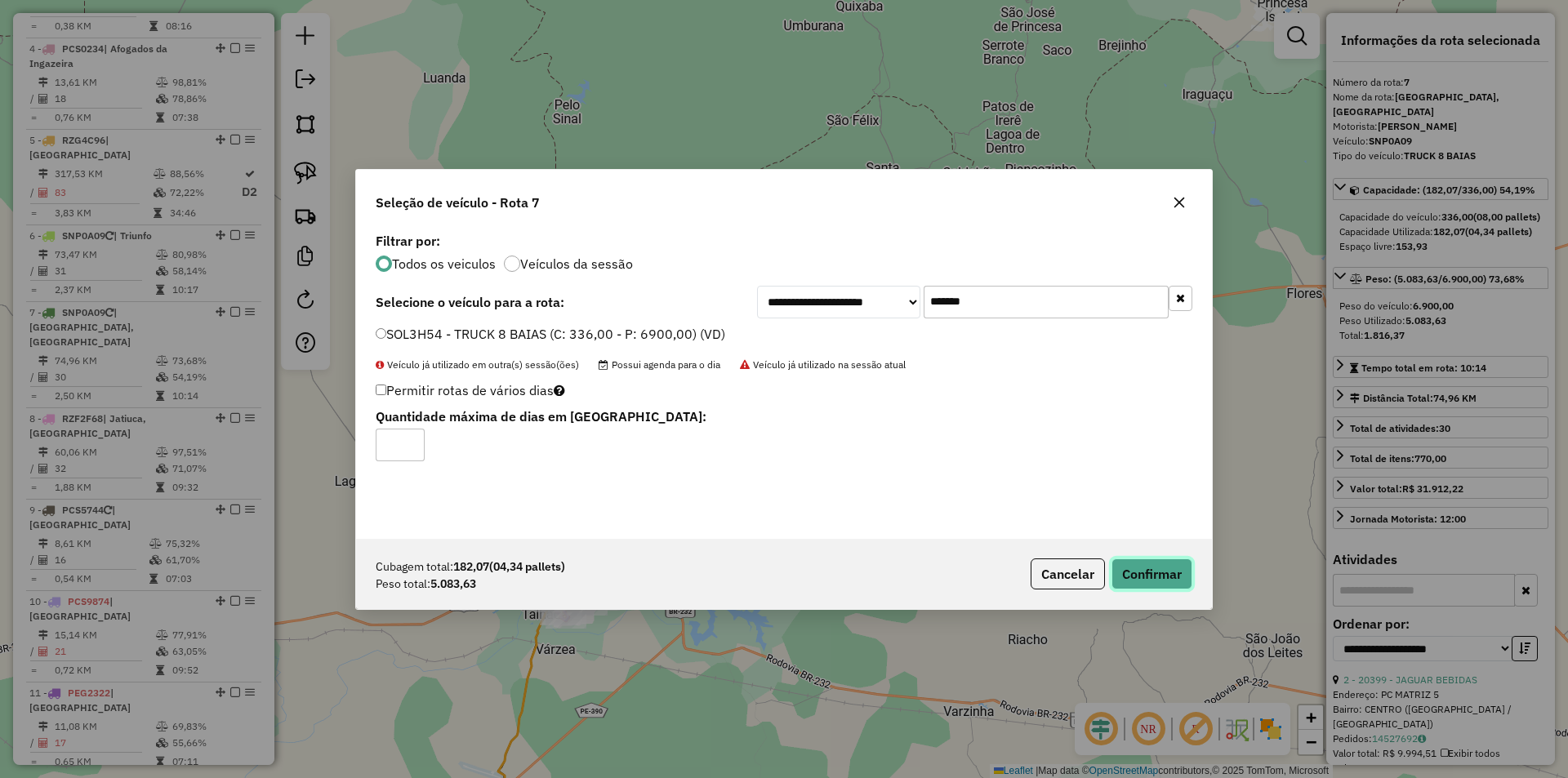
click at [1187, 566] on button "Confirmar" at bounding box center [1151, 573] width 81 height 31
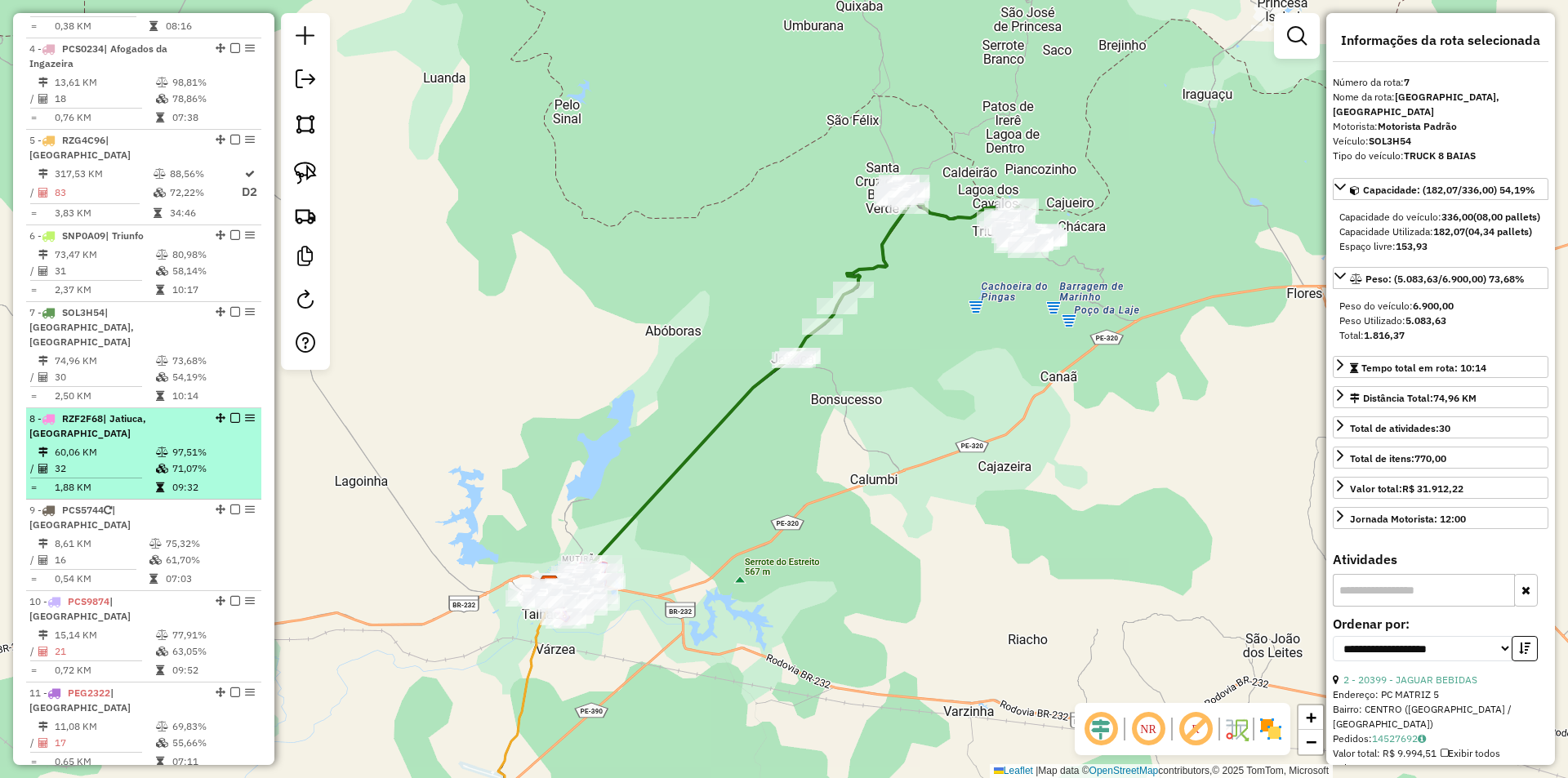
click at [172, 413] on li "8 - RZF2F68 | [GEOGRAPHIC_DATA], [GEOGRAPHIC_DATA] 60,06 KM 97,51% / 32 71,07% …" at bounding box center [143, 453] width 235 height 91
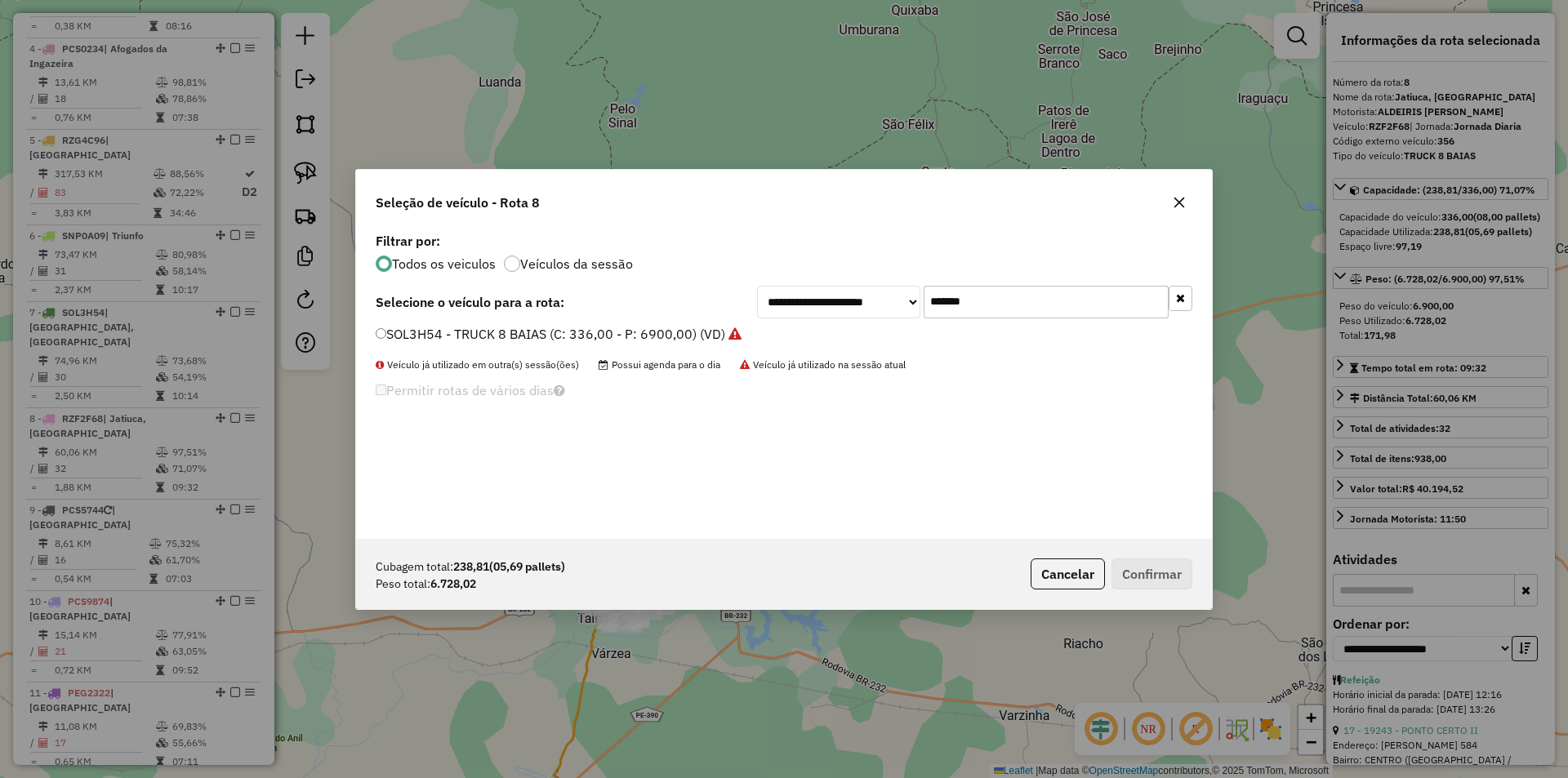
drag, startPoint x: 1007, startPoint y: 299, endPoint x: 811, endPoint y: 299, distance: 196.0
click at [826, 299] on div "**********" at bounding box center [974, 302] width 436 height 32
paste input "text"
type input "*******"
click at [601, 335] on label "SOL5C48 - TRUCK 8 BAIAS (C: 336,00 - P: 6900,00) (VD)" at bounding box center [550, 334] width 349 height 20
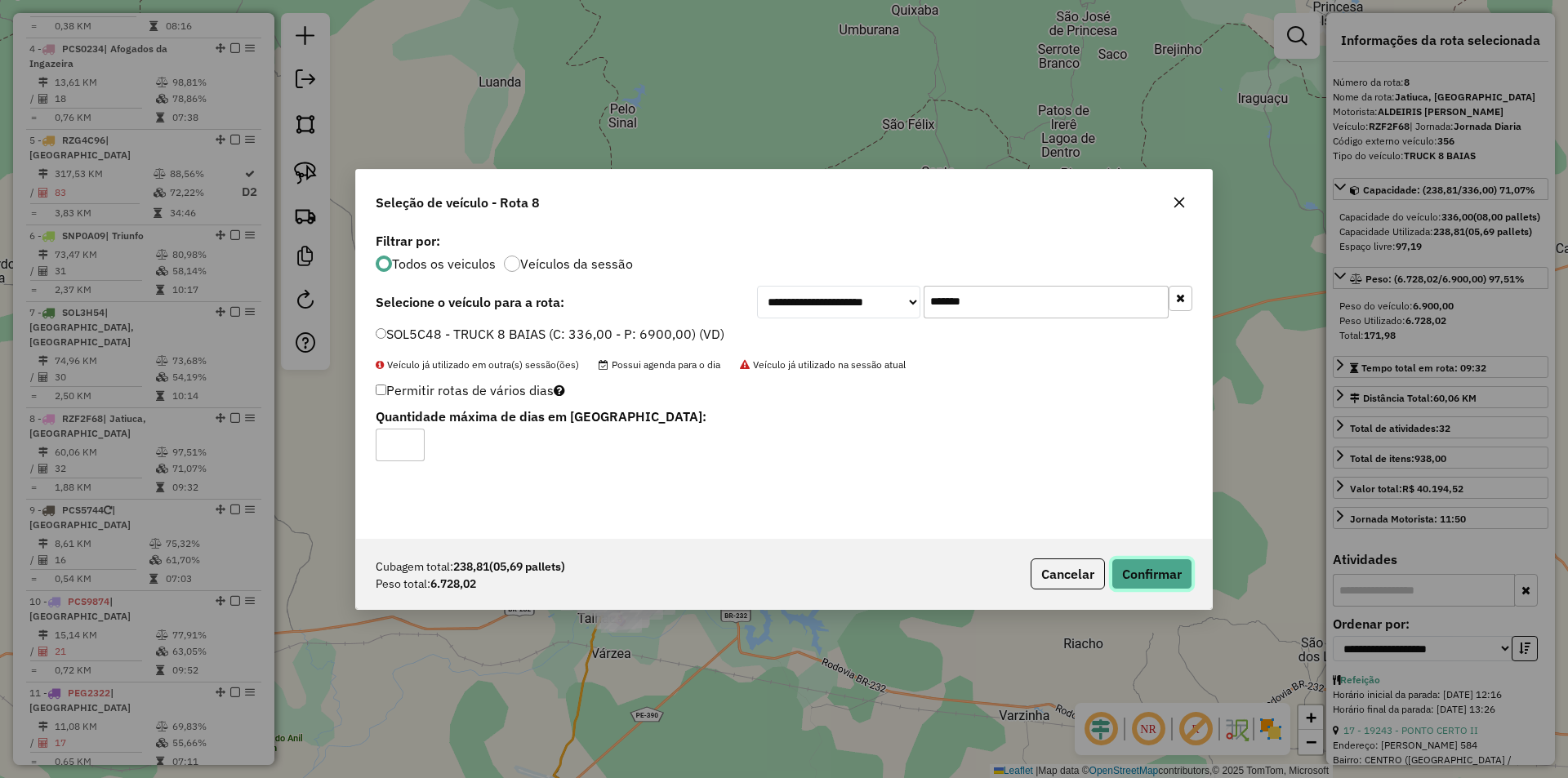
click at [1149, 573] on button "Confirmar" at bounding box center [1151, 573] width 81 height 31
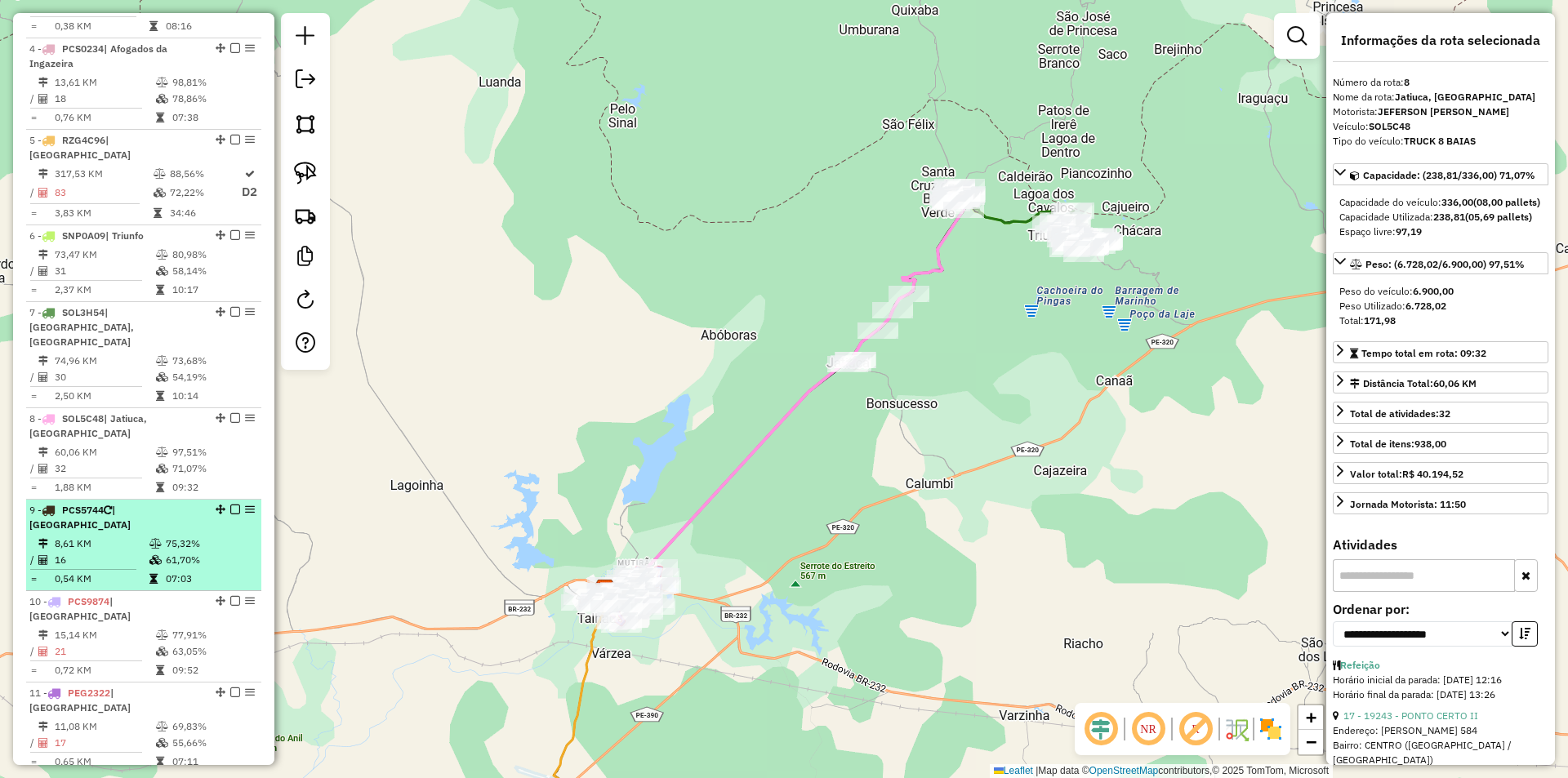
click at [150, 574] on icon at bounding box center [153, 579] width 8 height 10
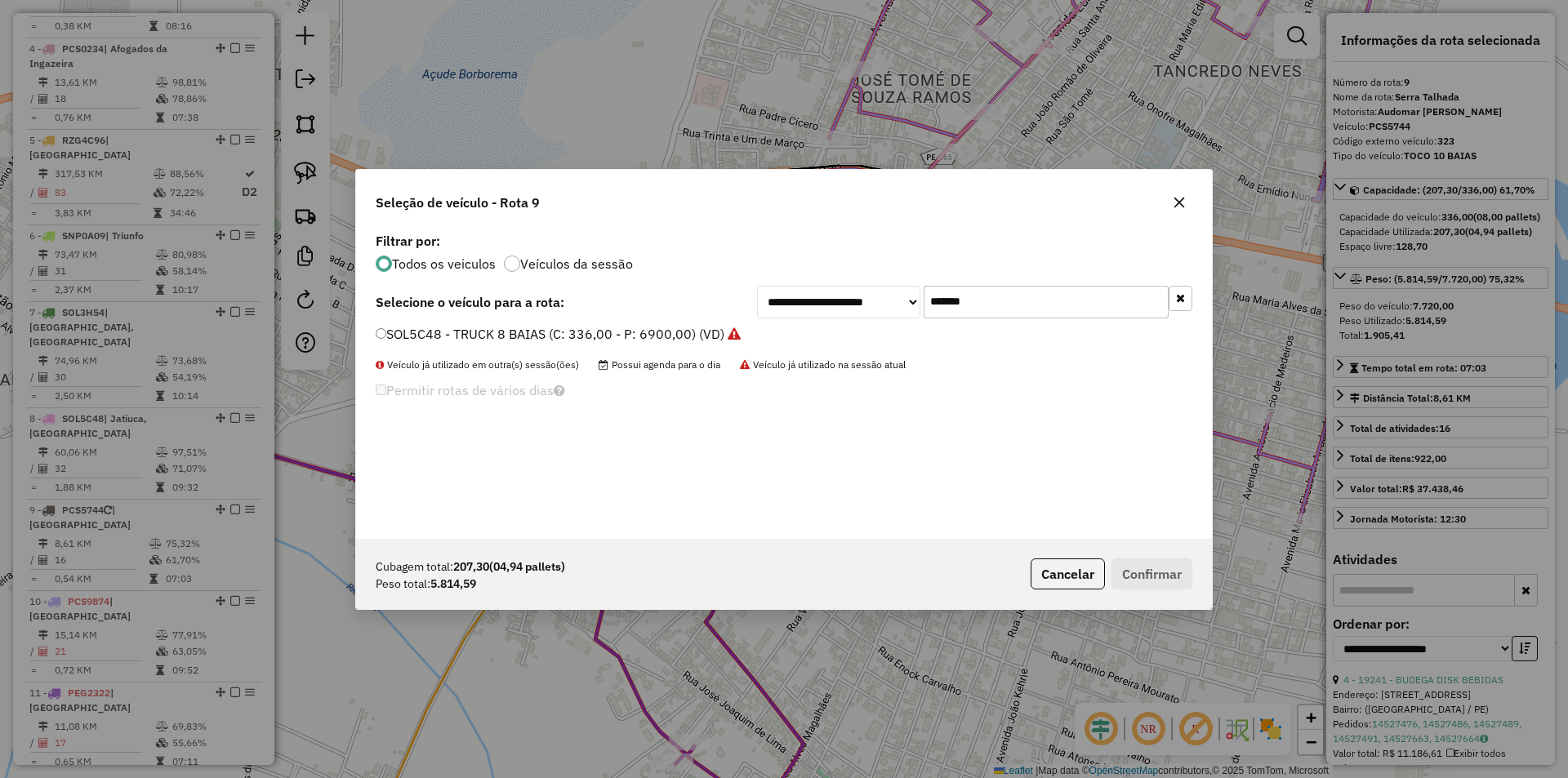
drag, startPoint x: 1008, startPoint y: 300, endPoint x: 805, endPoint y: 300, distance: 203.0
click at [860, 300] on div "**********" at bounding box center [974, 302] width 436 height 32
paste input "text"
type input "*******"
click at [641, 333] on label "SNP9H81 - TRUCK 8 BAIAS (C: 336,00 - P: 6900,00) (VD)" at bounding box center [551, 334] width 351 height 20
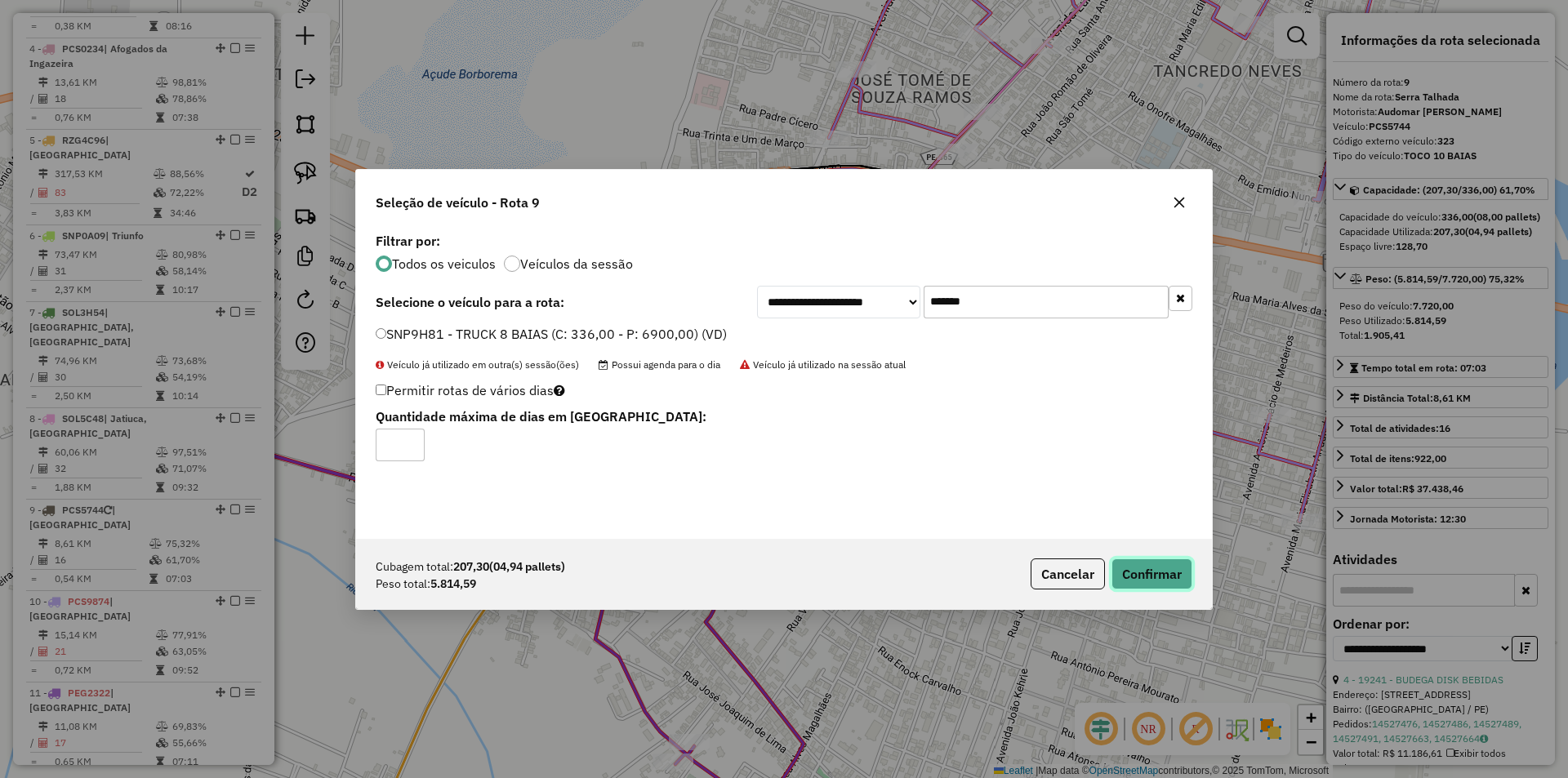
click at [1147, 580] on button "Confirmar" at bounding box center [1151, 573] width 81 height 31
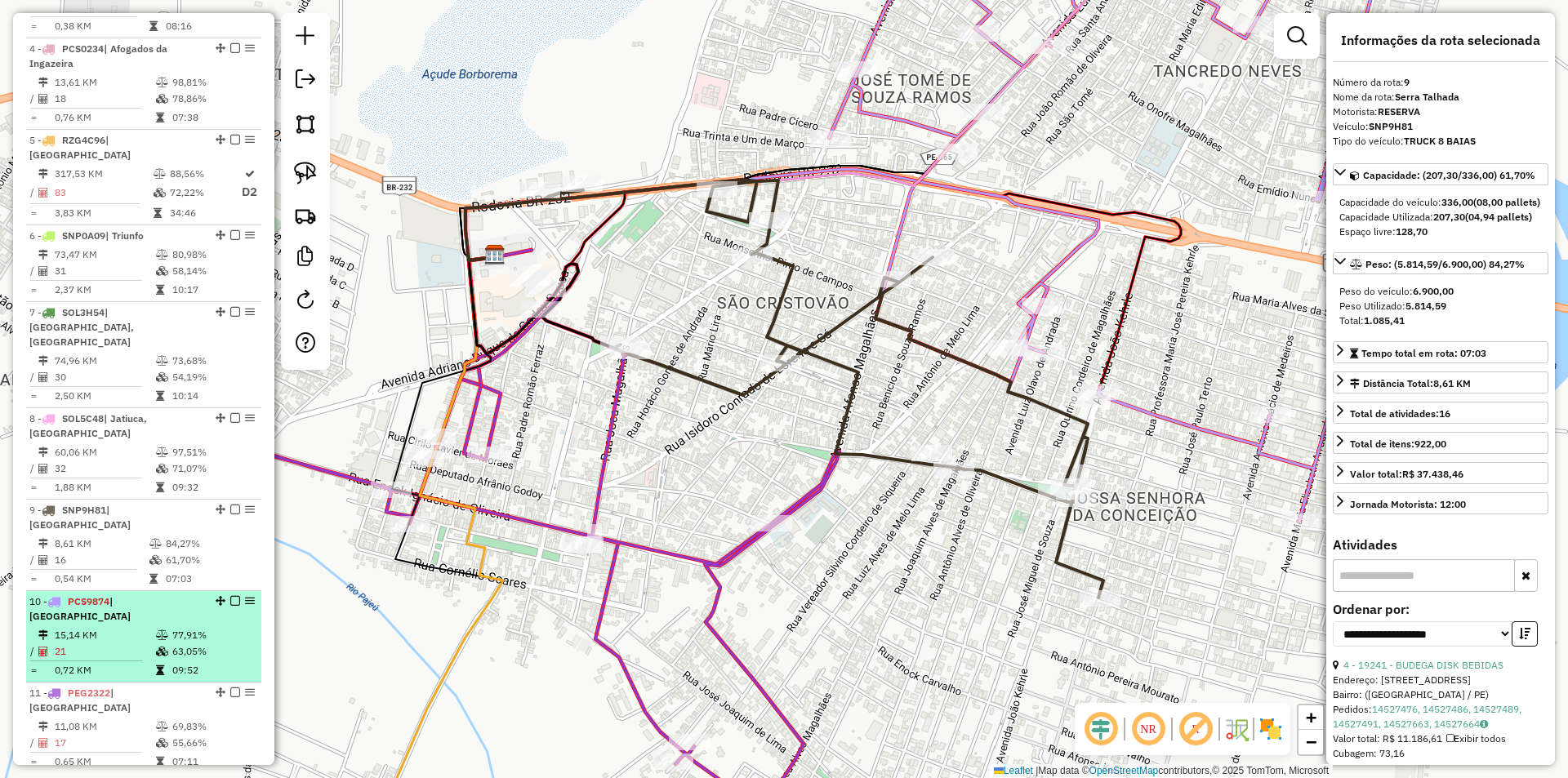
click at [195, 591] on li "10 - PCS9874 | [GEOGRAPHIC_DATA] 15,14 KM 77,91% / 21 63,05% = 0,72 KM 09:52" at bounding box center [143, 636] width 235 height 91
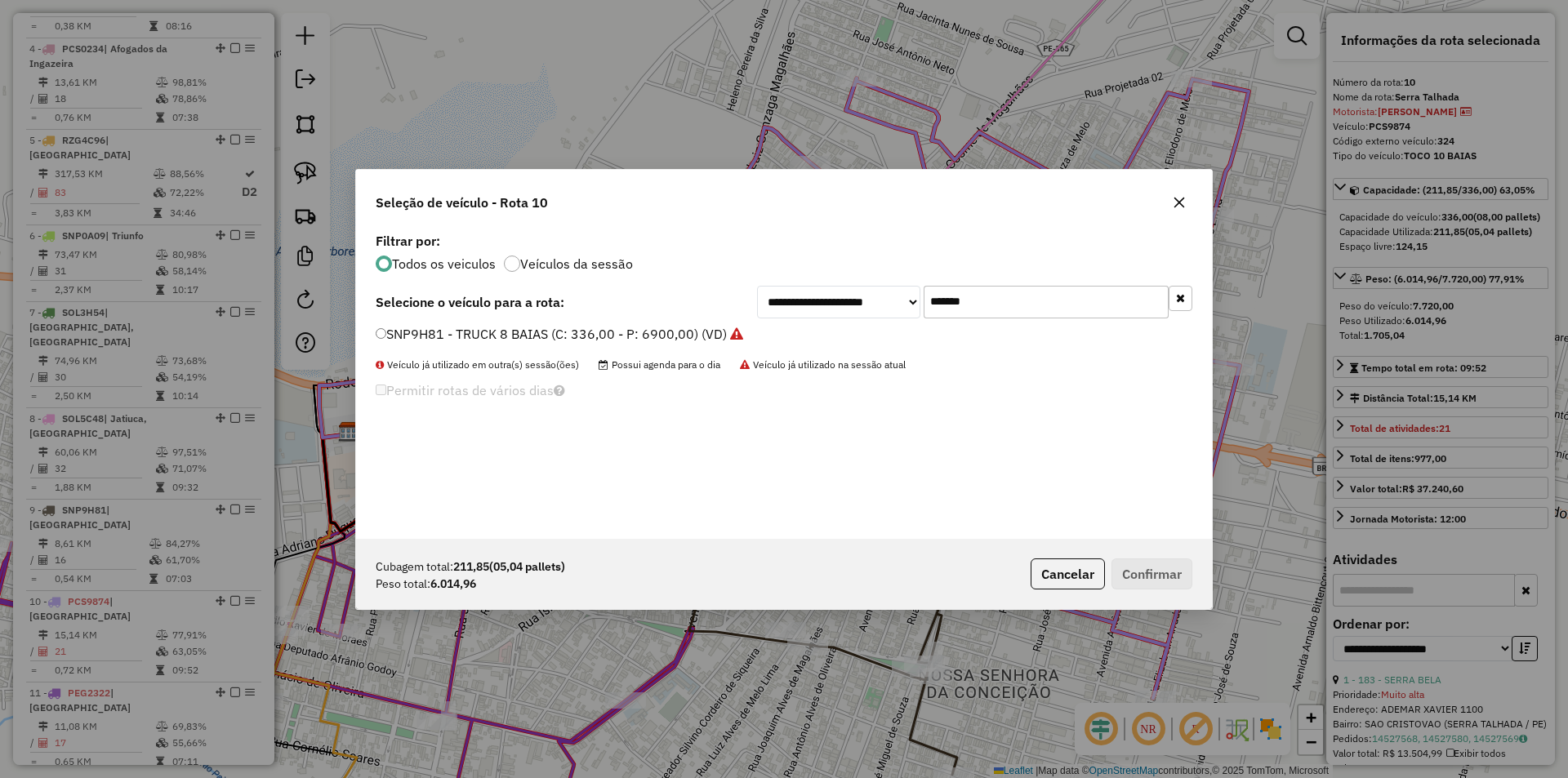
drag, startPoint x: 1004, startPoint y: 301, endPoint x: 756, endPoint y: 301, distance: 248.0
click at [769, 301] on div "**********" at bounding box center [974, 302] width 436 height 32
paste input "text"
type input "*******"
click at [637, 344] on div "SOL4D35 - TRUCK 8 BAIAS (C: 336,00 - P: 6900,00) (VD)" at bounding box center [784, 341] width 836 height 32
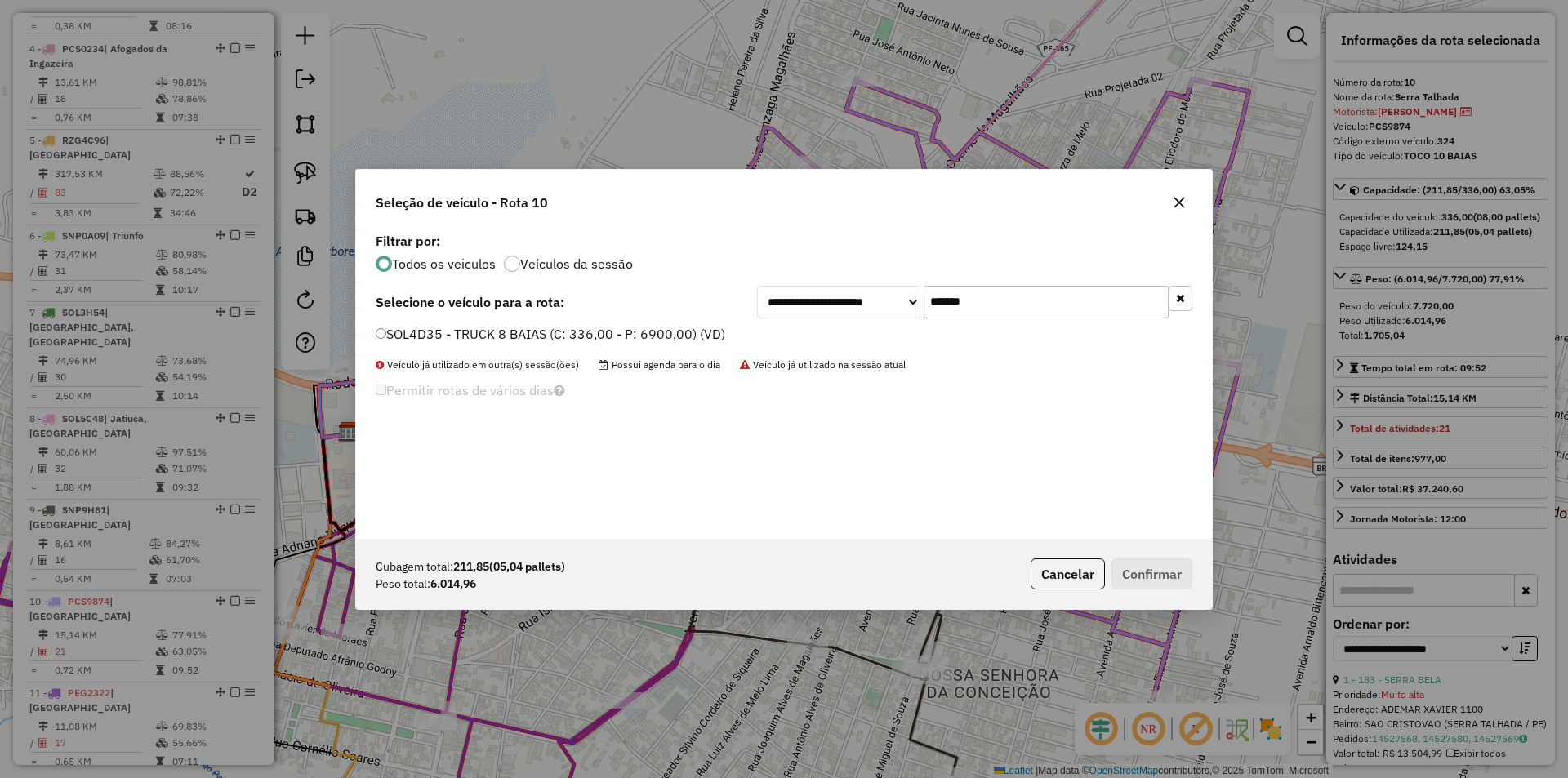
click at [637, 334] on label "SOL4D35 - TRUCK 8 BAIAS (C: 336,00 - P: 6900,00) (VD)" at bounding box center [551, 334] width 350 height 20
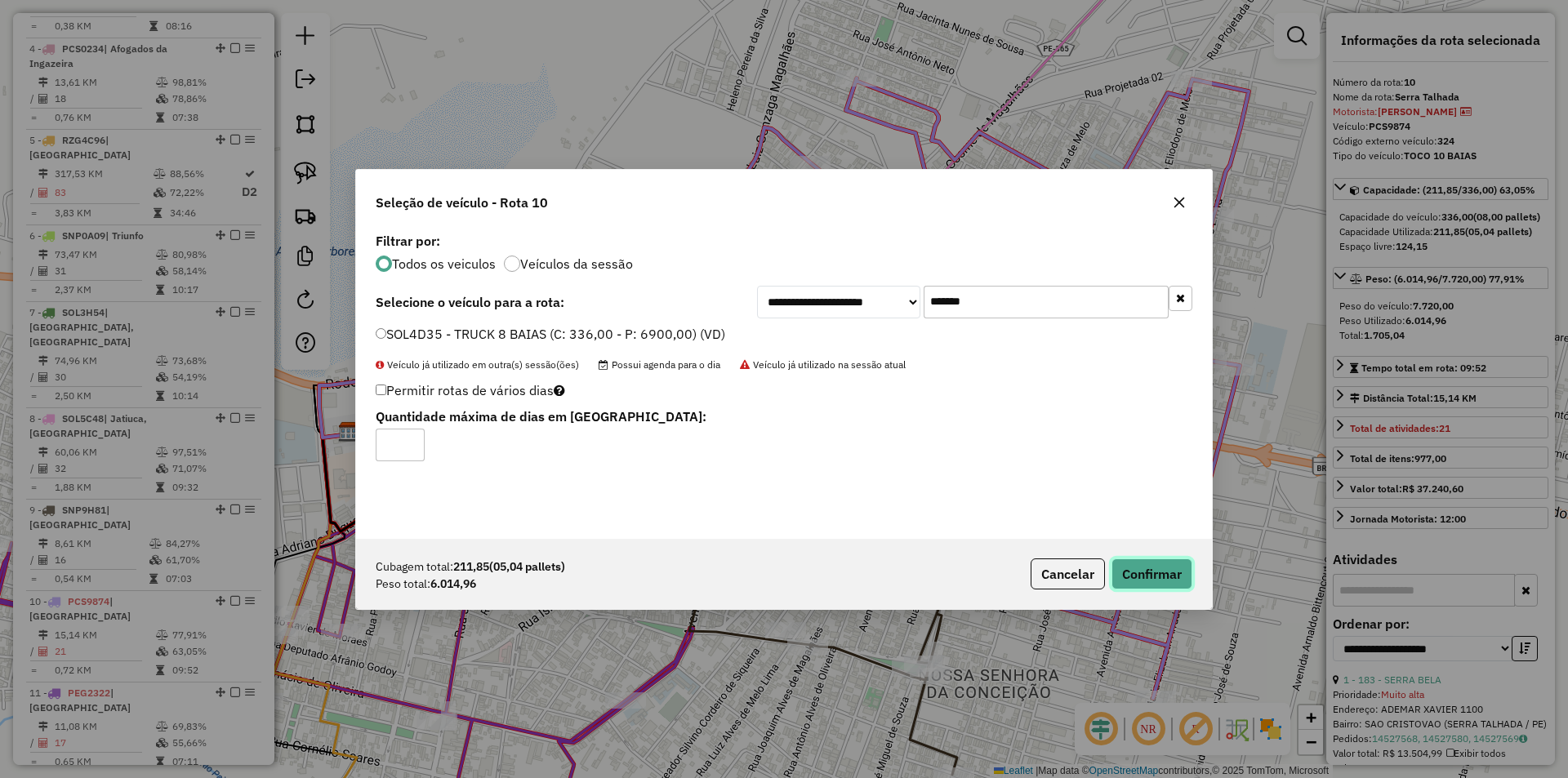
click at [1150, 566] on button "Confirmar" at bounding box center [1151, 573] width 81 height 31
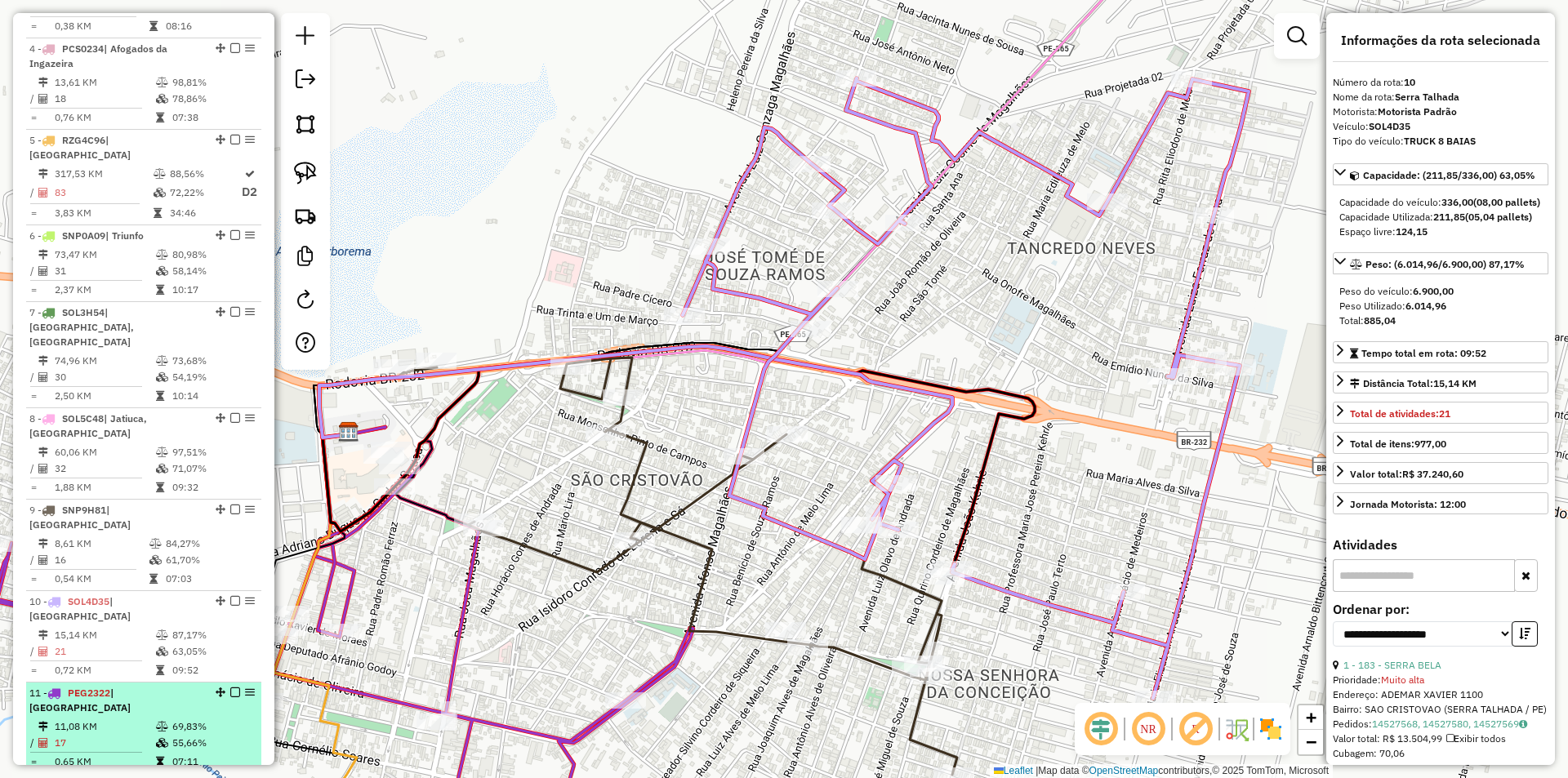
click at [160, 682] on li "11 - PEG2322 | [GEOGRAPHIC_DATA] 11,08 KM 69,83% / 17 55,66% = 0,65 KM 07:11" at bounding box center [143, 728] width 235 height 91
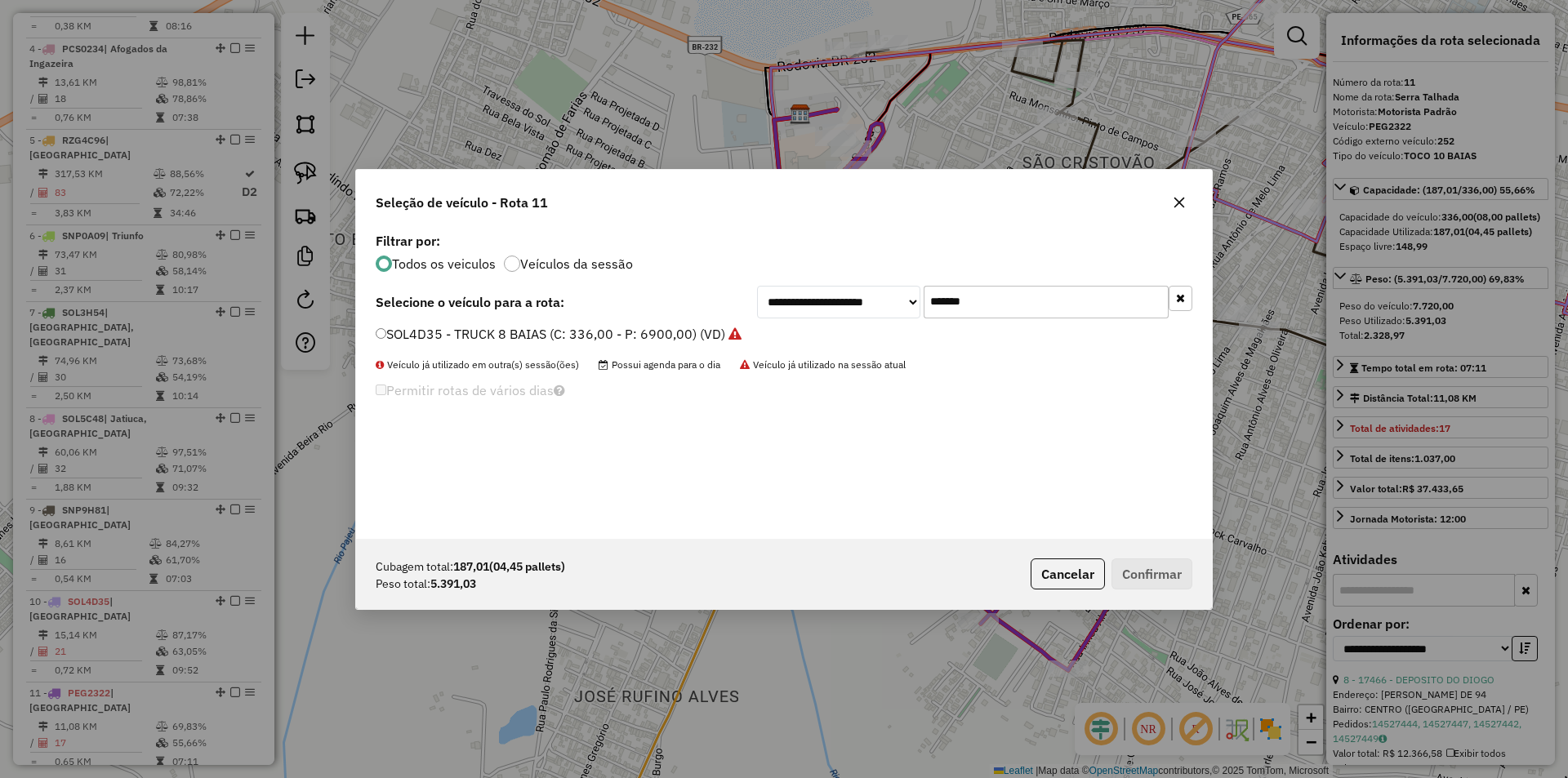
drag, startPoint x: 1000, startPoint y: 298, endPoint x: 784, endPoint y: 298, distance: 216.0
click at [809, 298] on div "**********" at bounding box center [974, 302] width 436 height 32
paste input "text"
type input "*******"
click at [636, 340] on label "RZF7D48 - 358 - TRUCK 8 BAIAS (C: 336,00 - P: 6900,00) (VD)" at bounding box center [568, 334] width 385 height 20
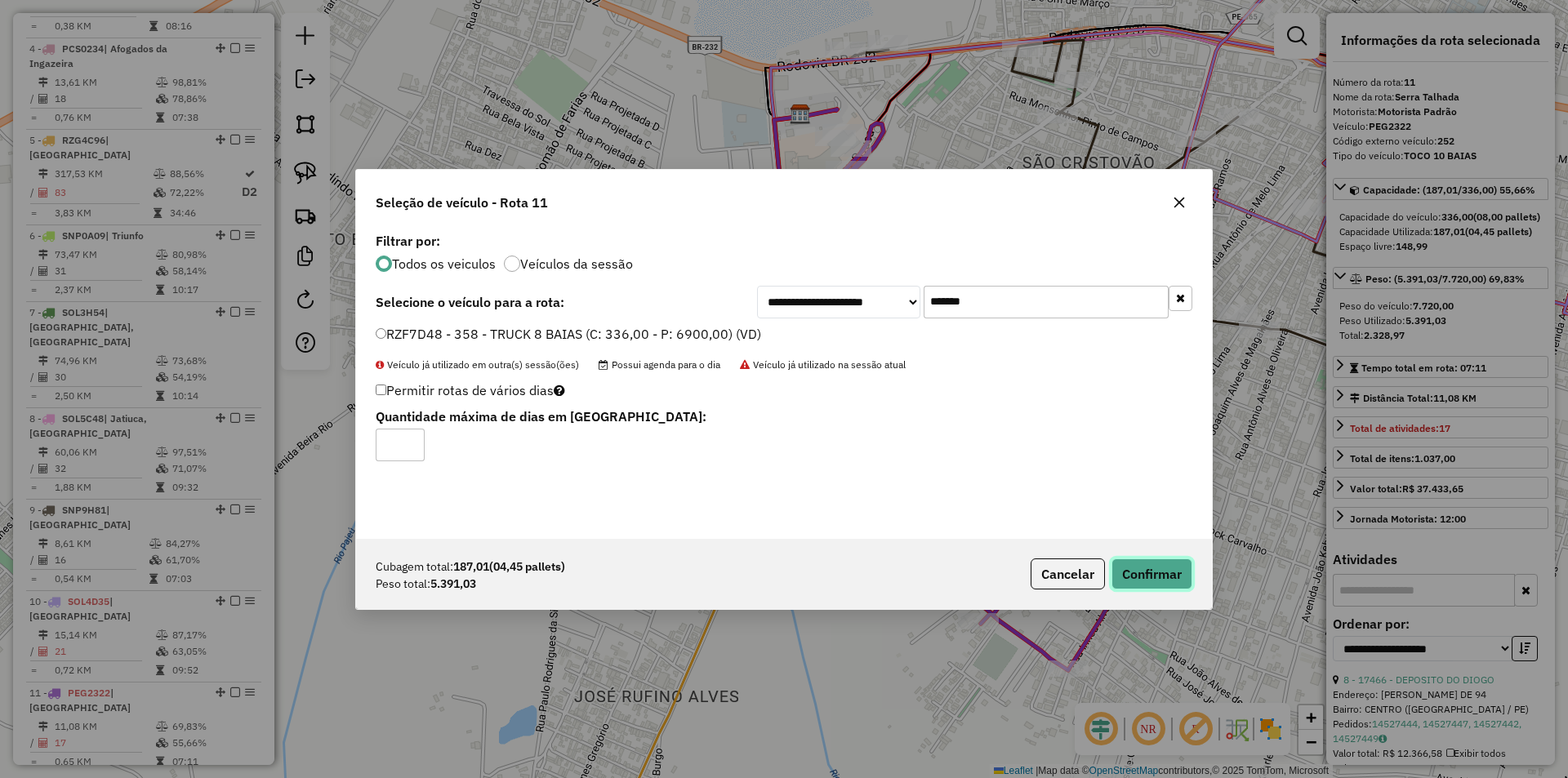
click at [1153, 559] on button "Confirmar" at bounding box center [1151, 573] width 81 height 31
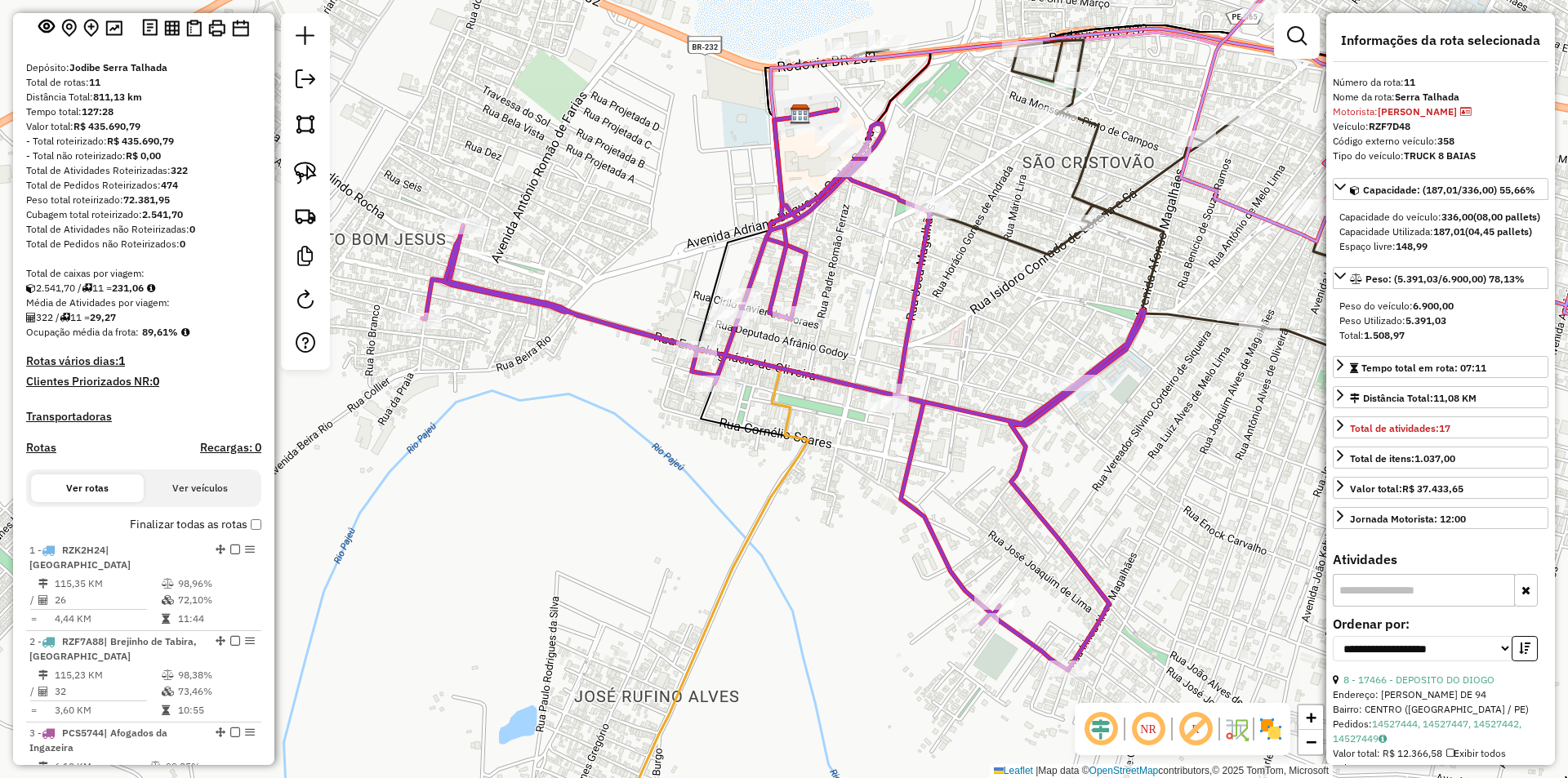
scroll to position [50, 0]
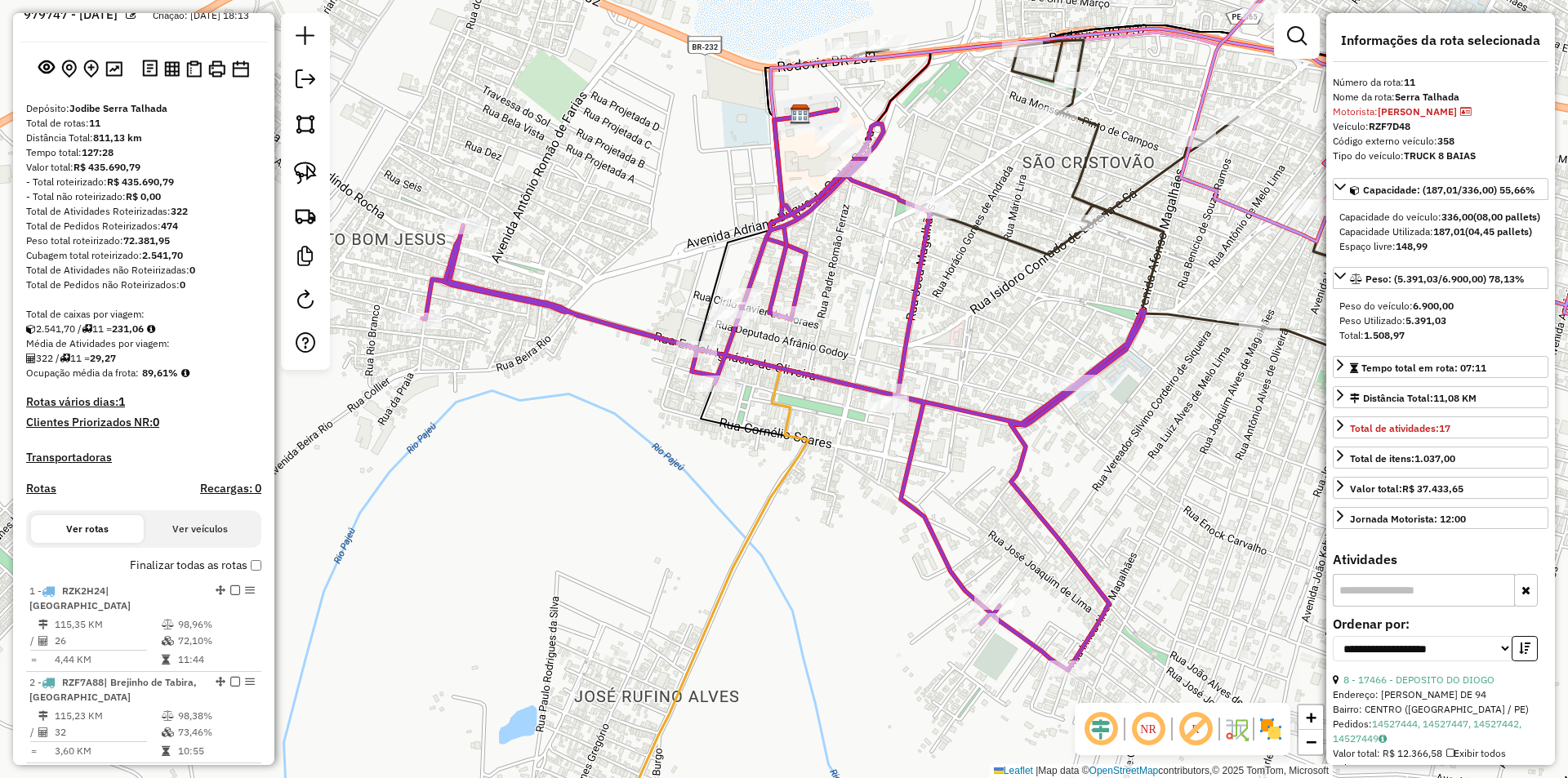
drag, startPoint x: 27, startPoint y: 327, endPoint x: 179, endPoint y: 386, distance: 163.0
copy div "Total de caixas por viagem: 2.541,70 / 11 = 231,06 Média de Atividades por viag…"
click at [156, 246] on strong "72.381,95" at bounding box center [147, 241] width 47 height 13
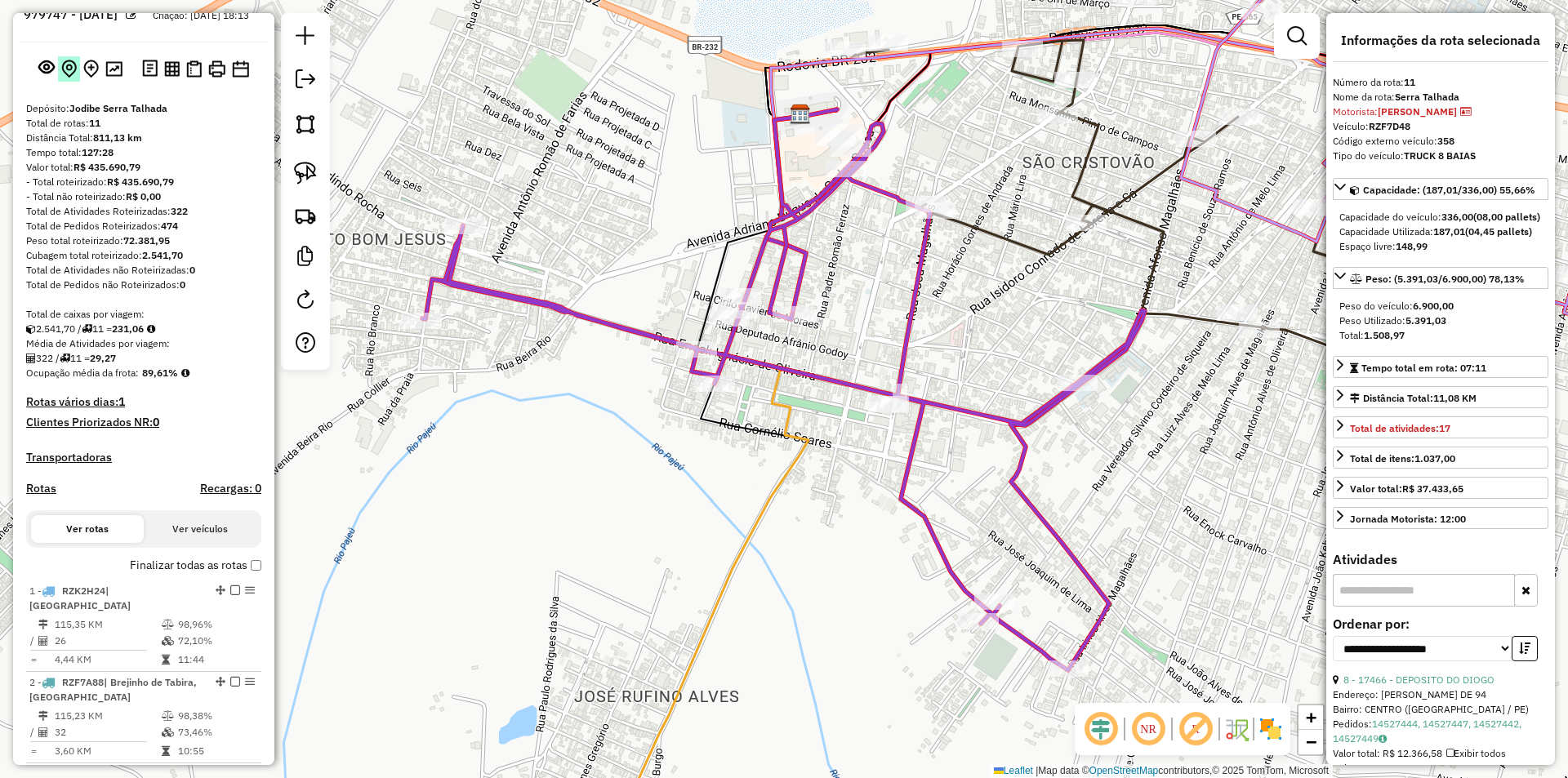
copy strong "72.381,95"
click at [179, 217] on strong "322" at bounding box center [179, 211] width 17 height 13
copy strong "322"
drag, startPoint x: 191, startPoint y: 285, endPoint x: 203, endPoint y: 288, distance: 12.4
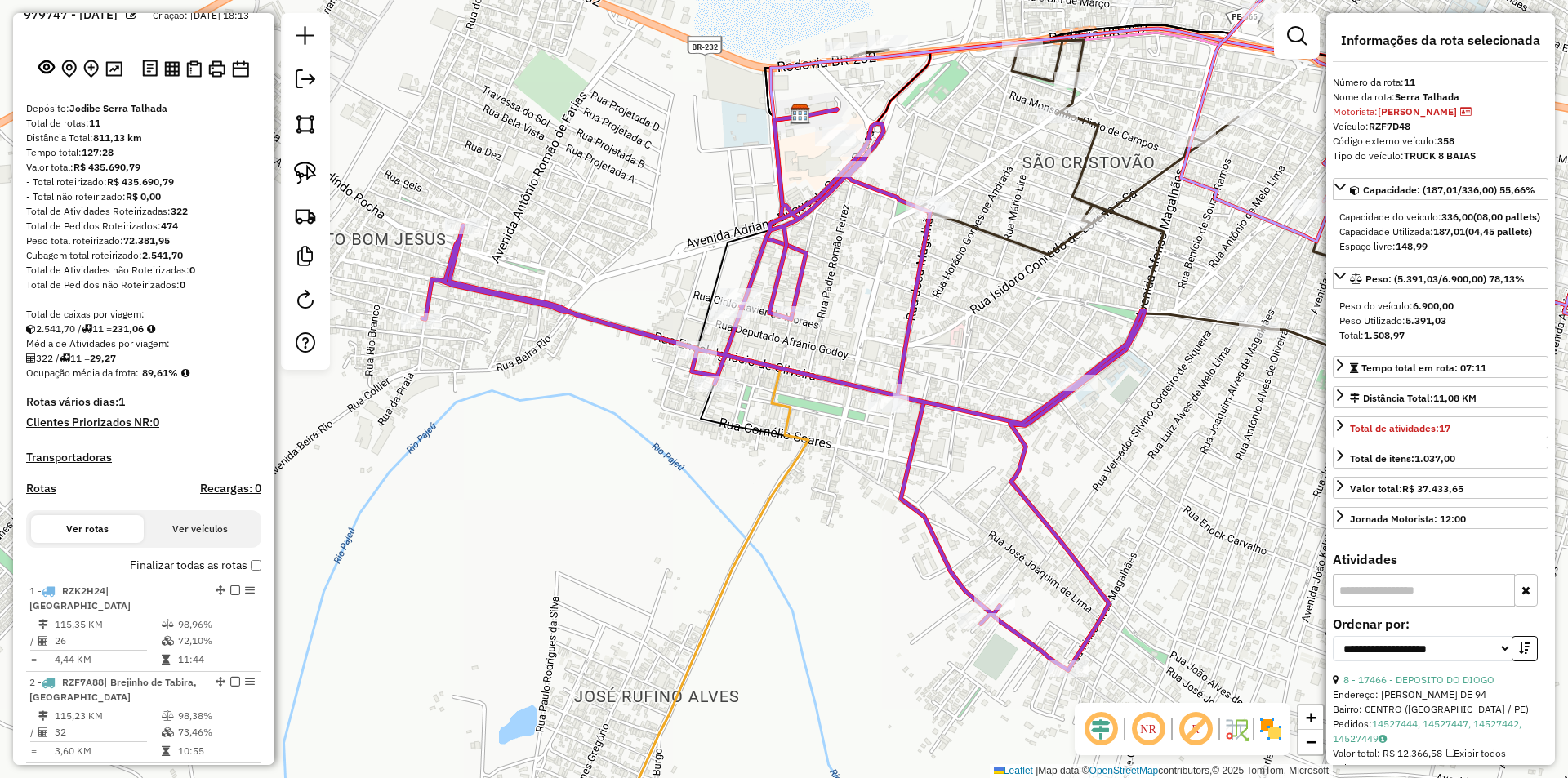
click at [203, 278] on div "Total de Atividades não Roteirizadas: 0" at bounding box center [143, 270] width 235 height 14
copy strong "0"
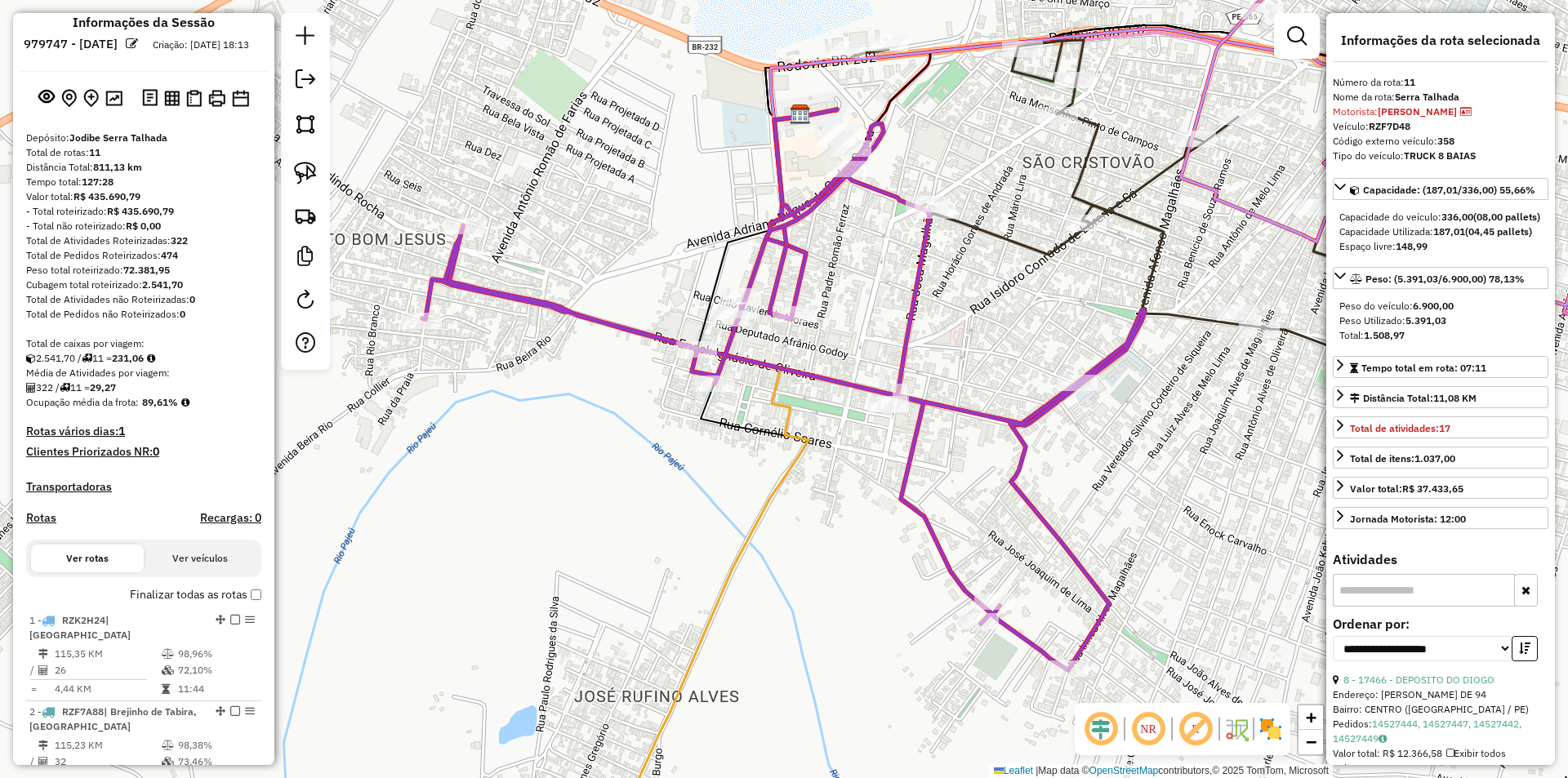
scroll to position [0, 0]
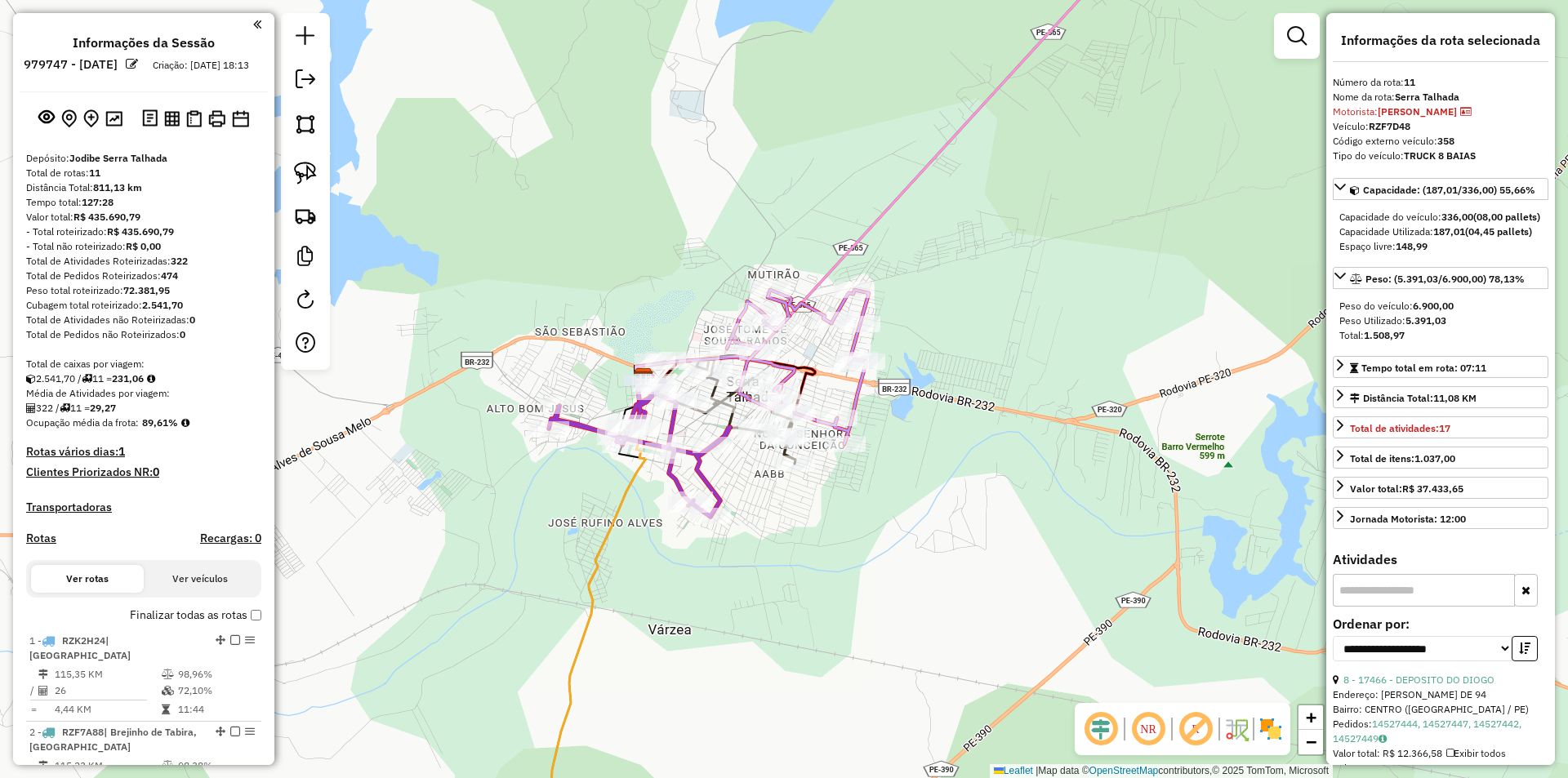
click at [812, 502] on div "Janela de atendimento Grade de atendimento Capacidade Transportadoras Veículos …" at bounding box center [784, 389] width 1568 height 778
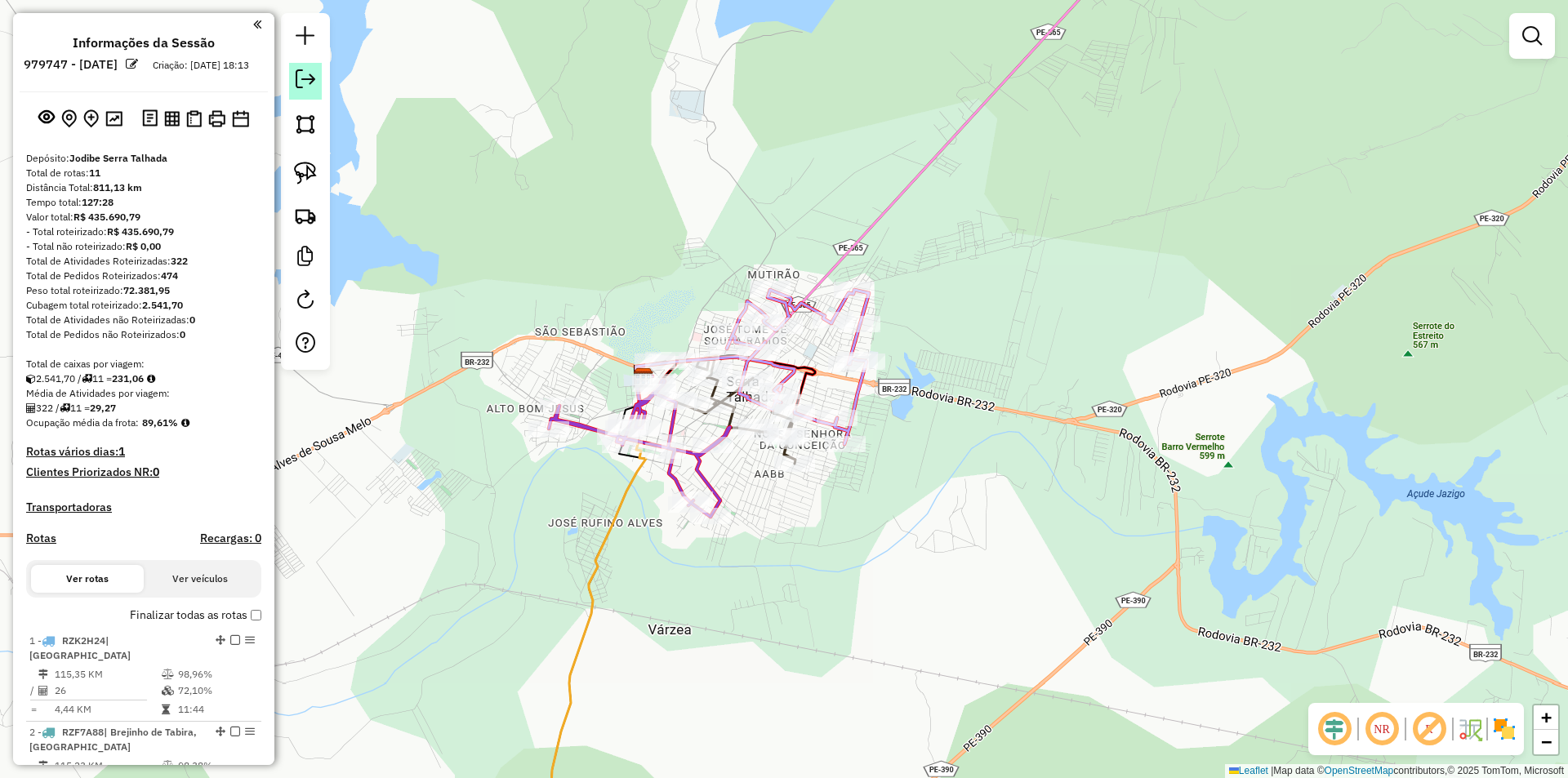
click at [300, 78] on em at bounding box center [306, 79] width 20 height 20
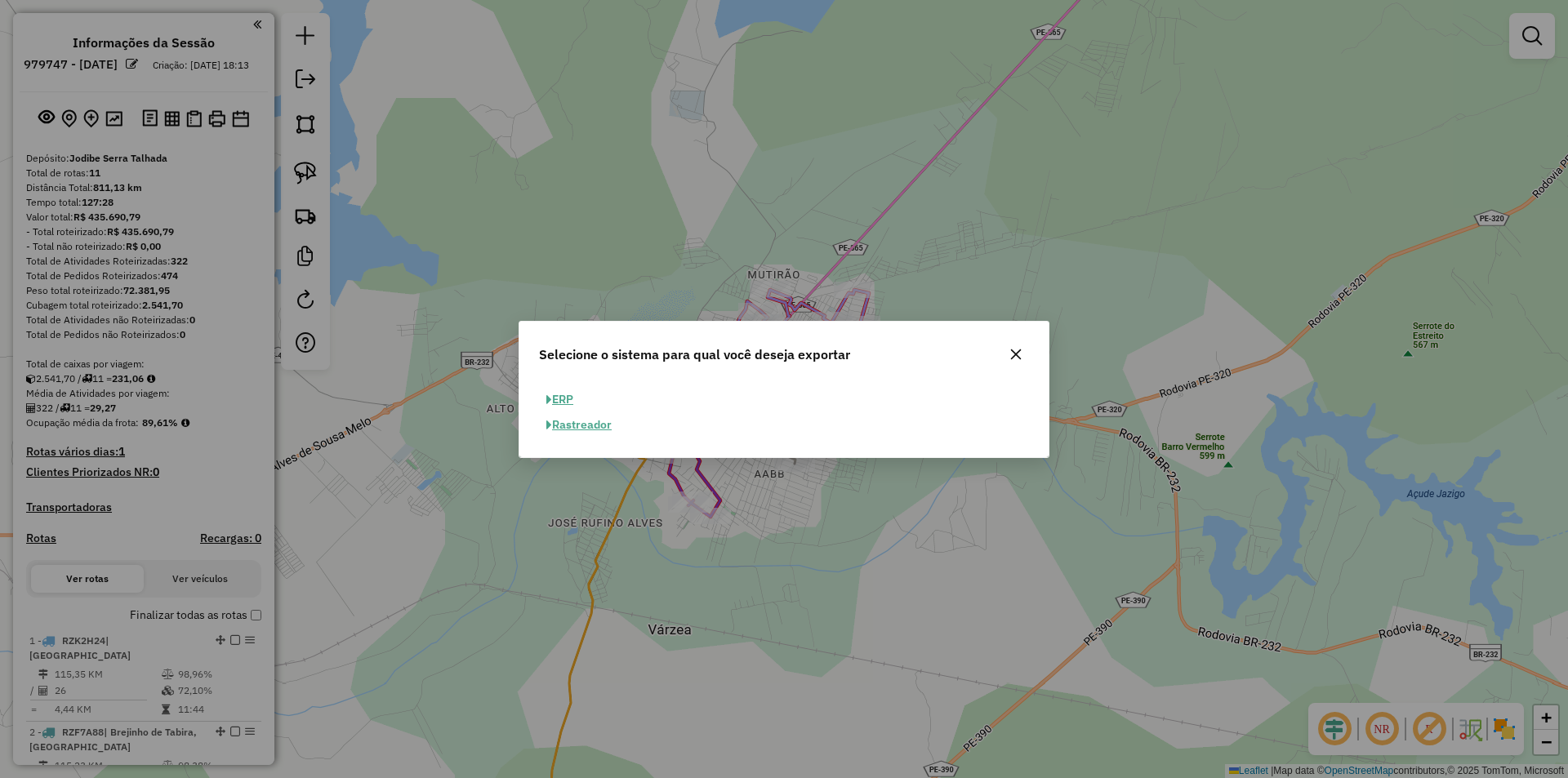
click at [555, 393] on button "ERP" at bounding box center [560, 399] width 41 height 25
select select "**"
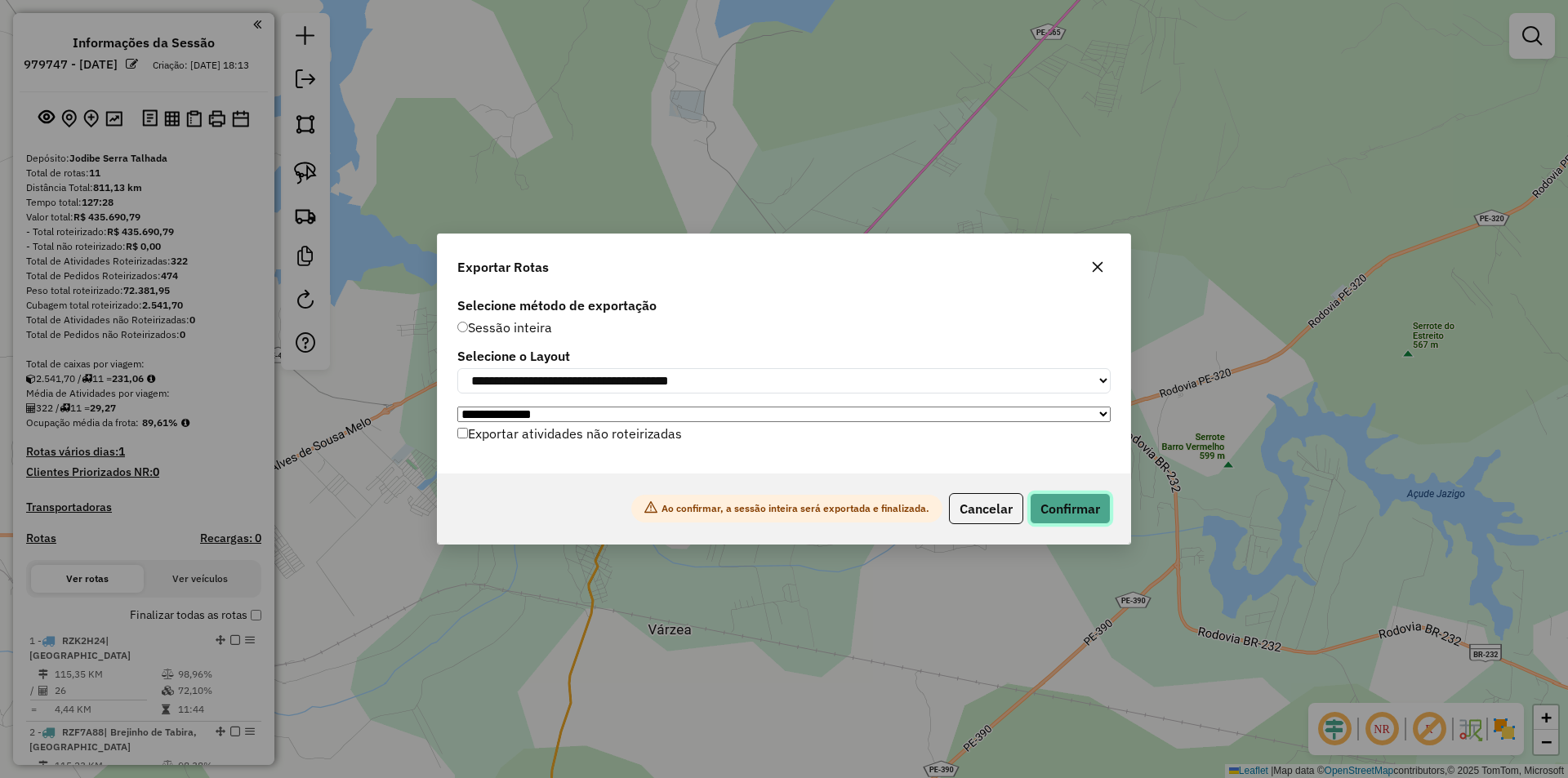
click at [1087, 519] on button "Confirmar" at bounding box center [1070, 508] width 81 height 31
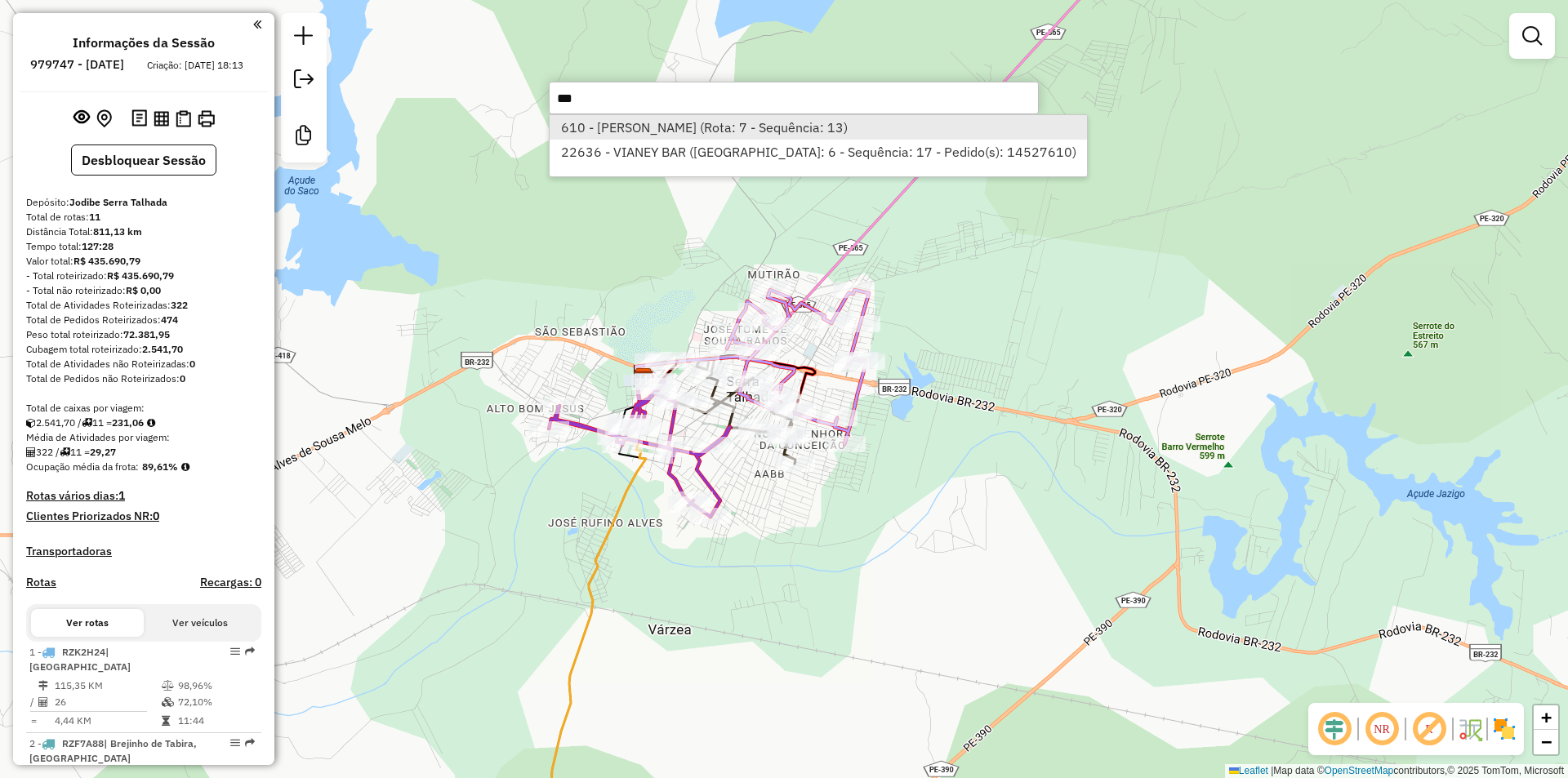
type input "***"
click at [654, 129] on li "610 - FRANCISCO FERREIRA (Rota: 7 - Sequência: 13)" at bounding box center [818, 127] width 537 height 24
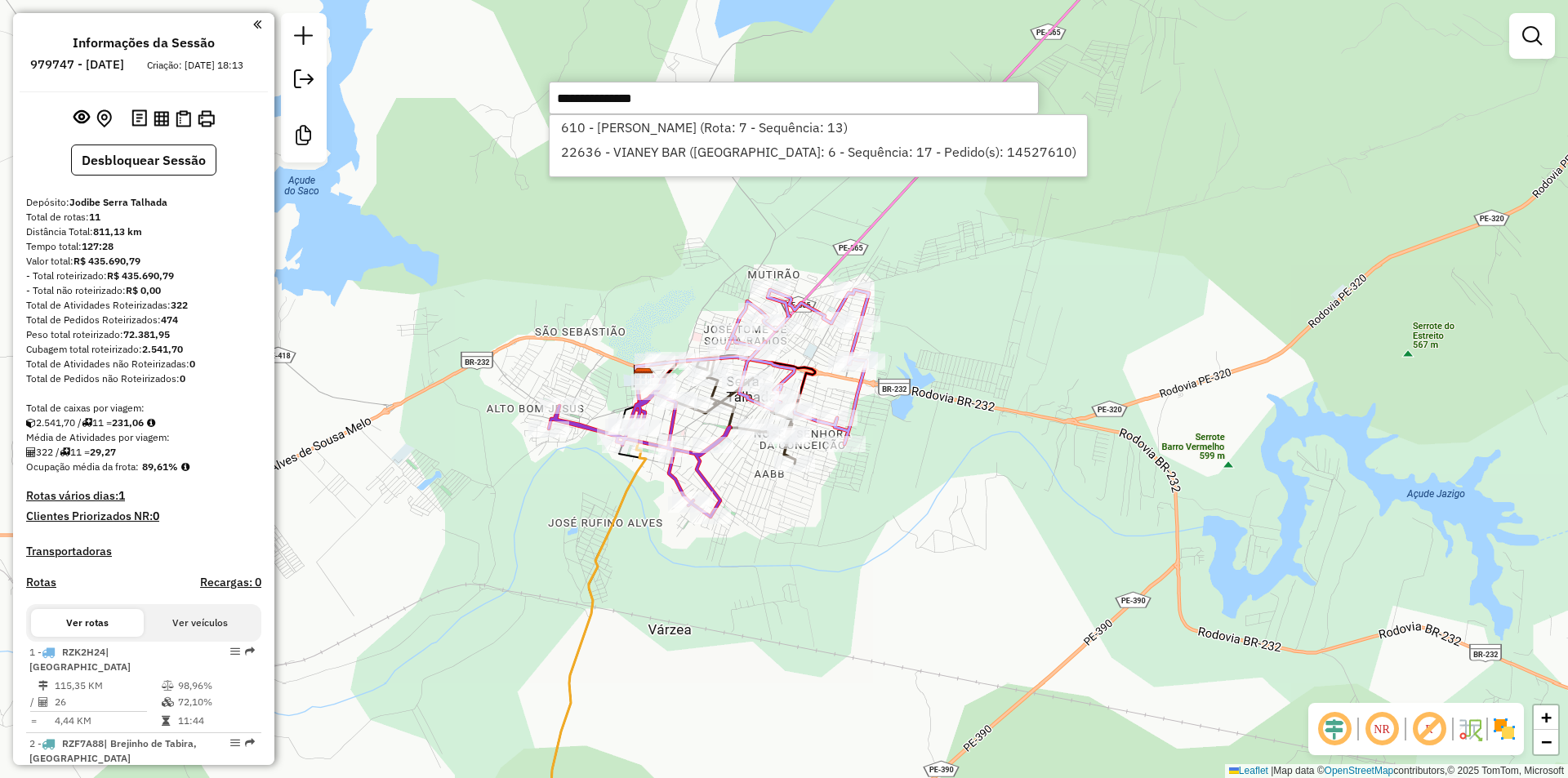
select select "**********"
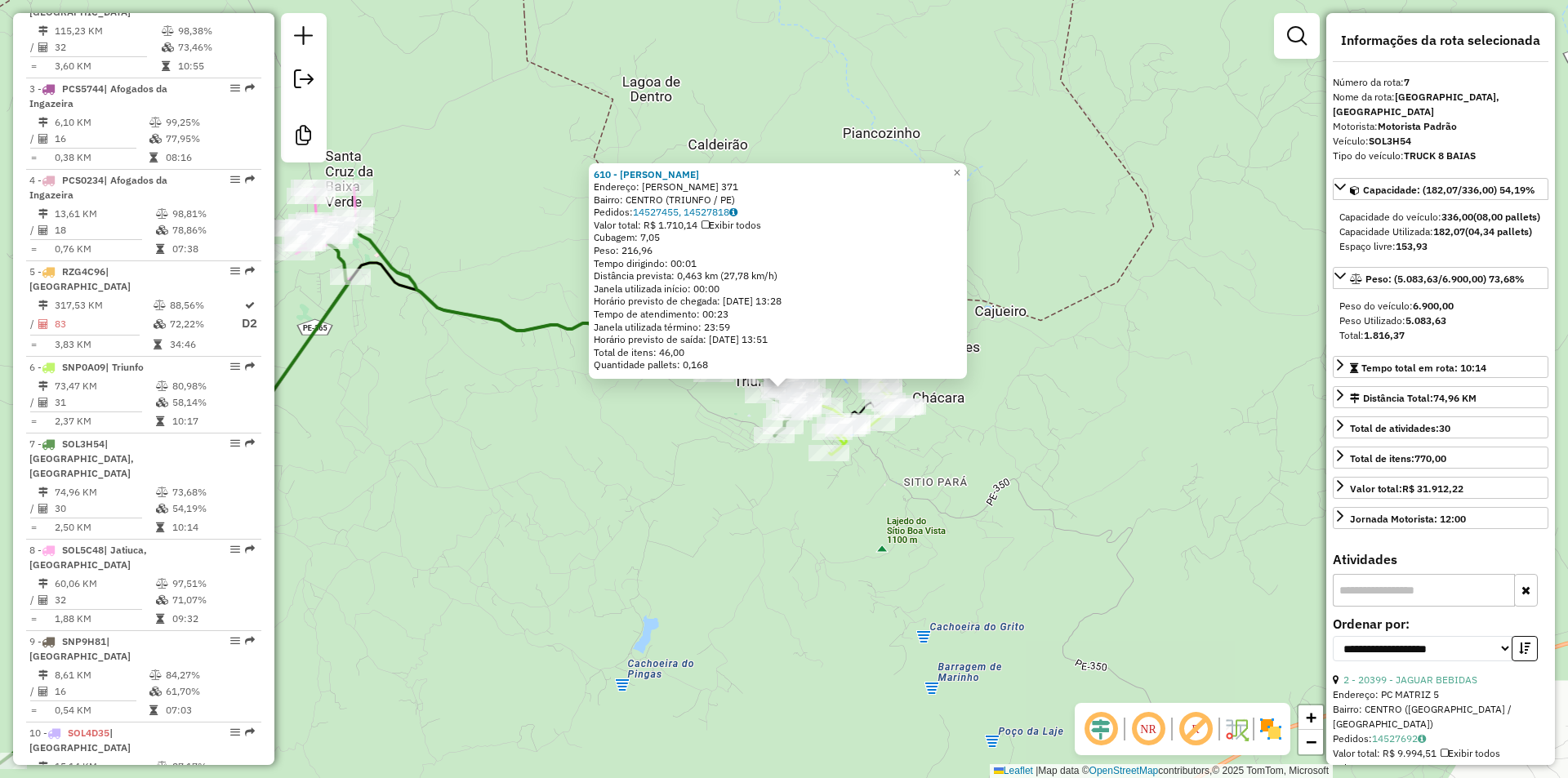
scroll to position [841, 0]
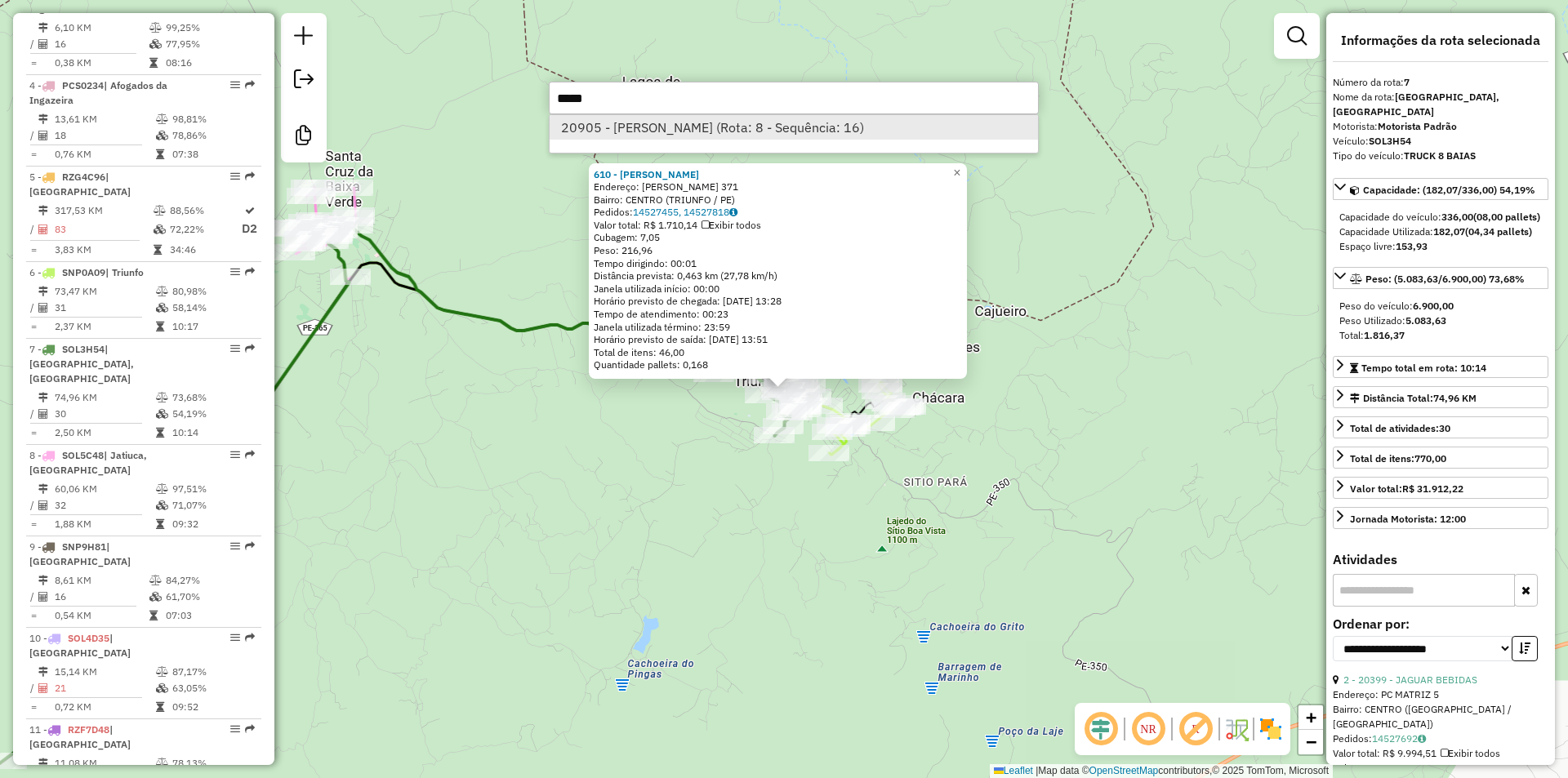
type input "*****"
click at [685, 132] on li "20905 - MERCADINHO MARQUES (Rota: 8 - Sequência: 16)" at bounding box center [793, 127] width 489 height 24
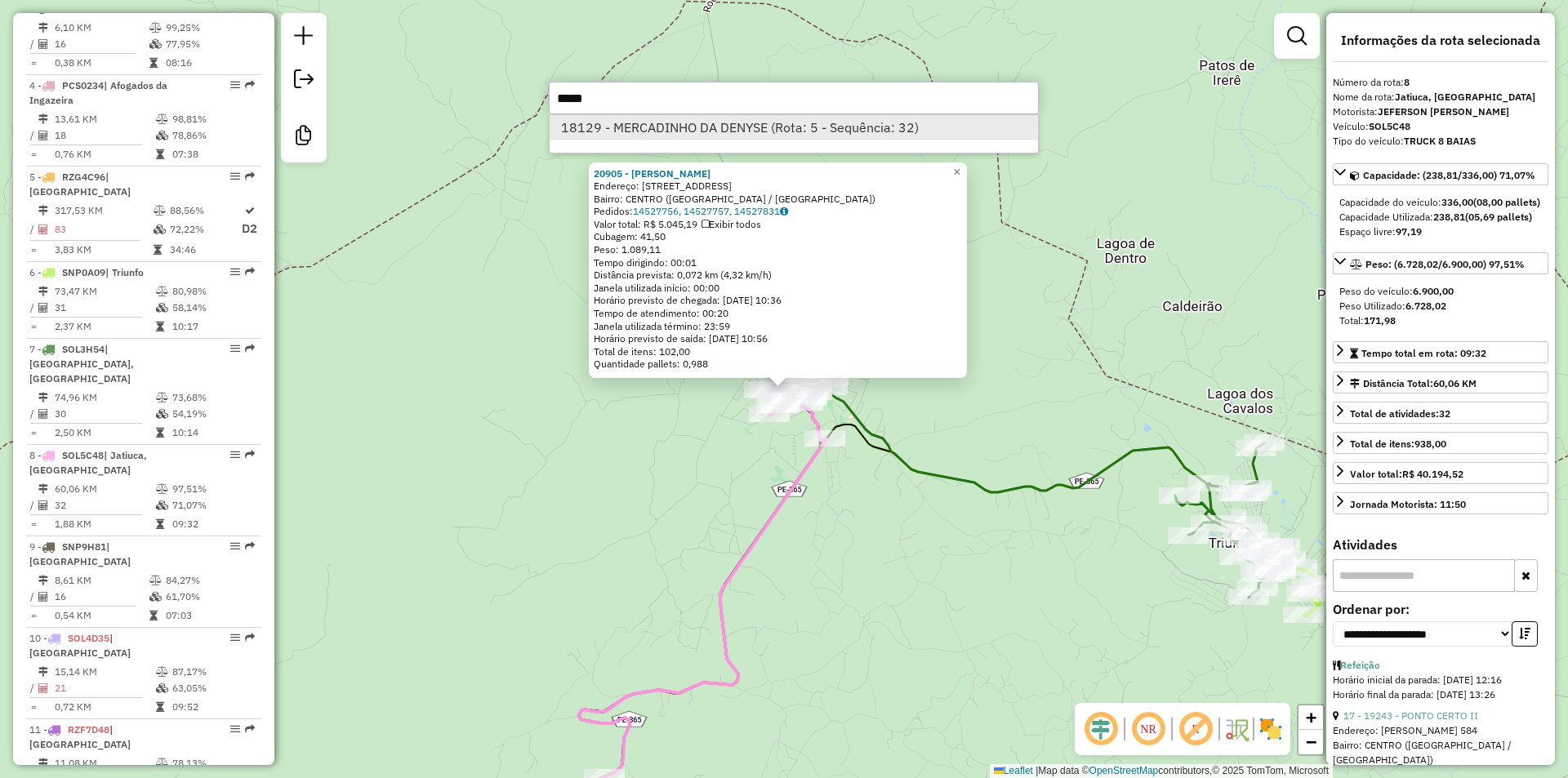
type input "*****"
click at [690, 124] on li "18129 - MERCADINHO DA DENYSE (Rota: 5 - Sequência: 32)" at bounding box center [793, 127] width 489 height 24
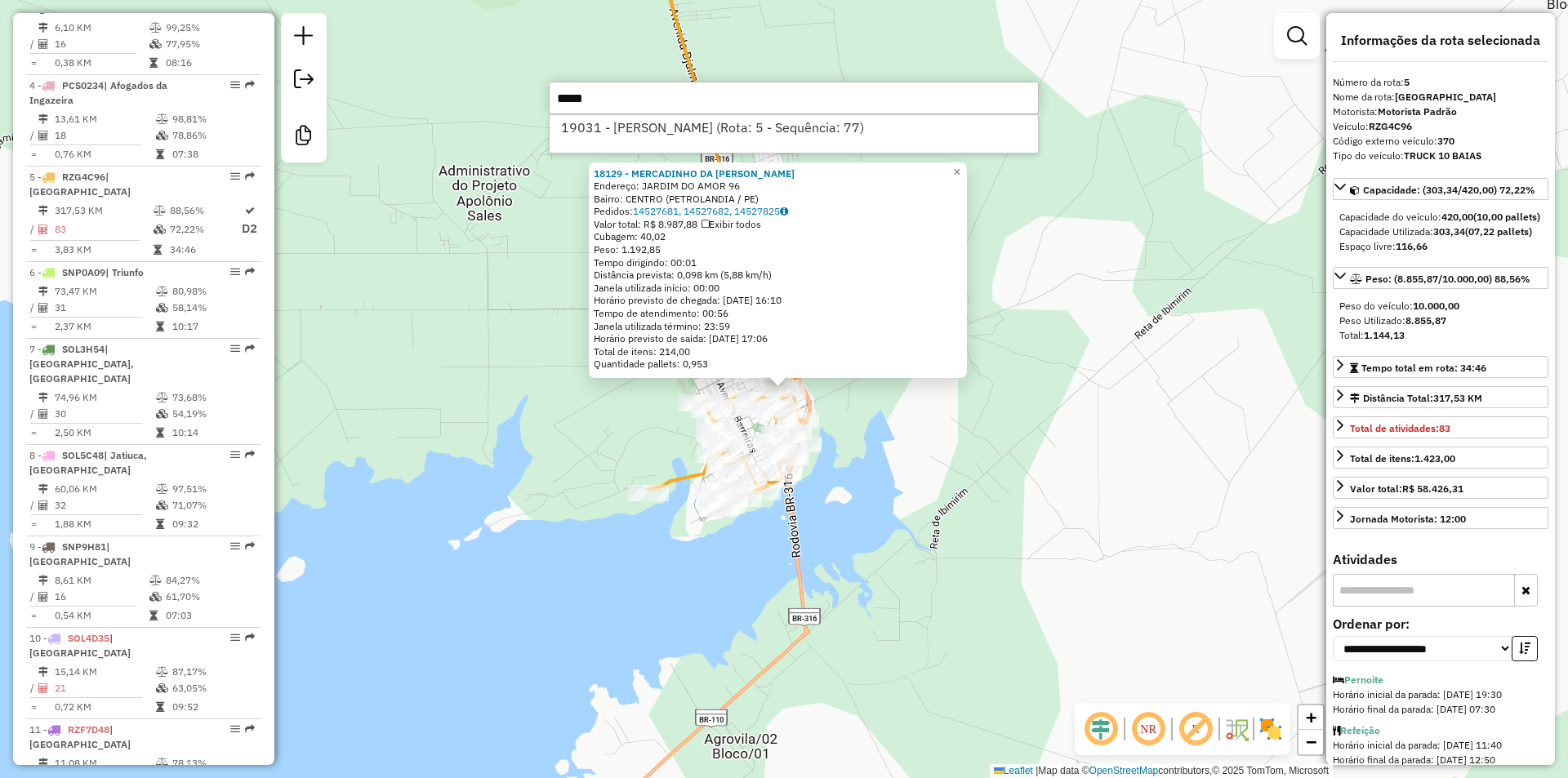
type input "*****"
click at [690, 124] on li "19031 - MERCADINHO BARRA (Rota: 5 - Sequência: 77)" at bounding box center [793, 127] width 489 height 24
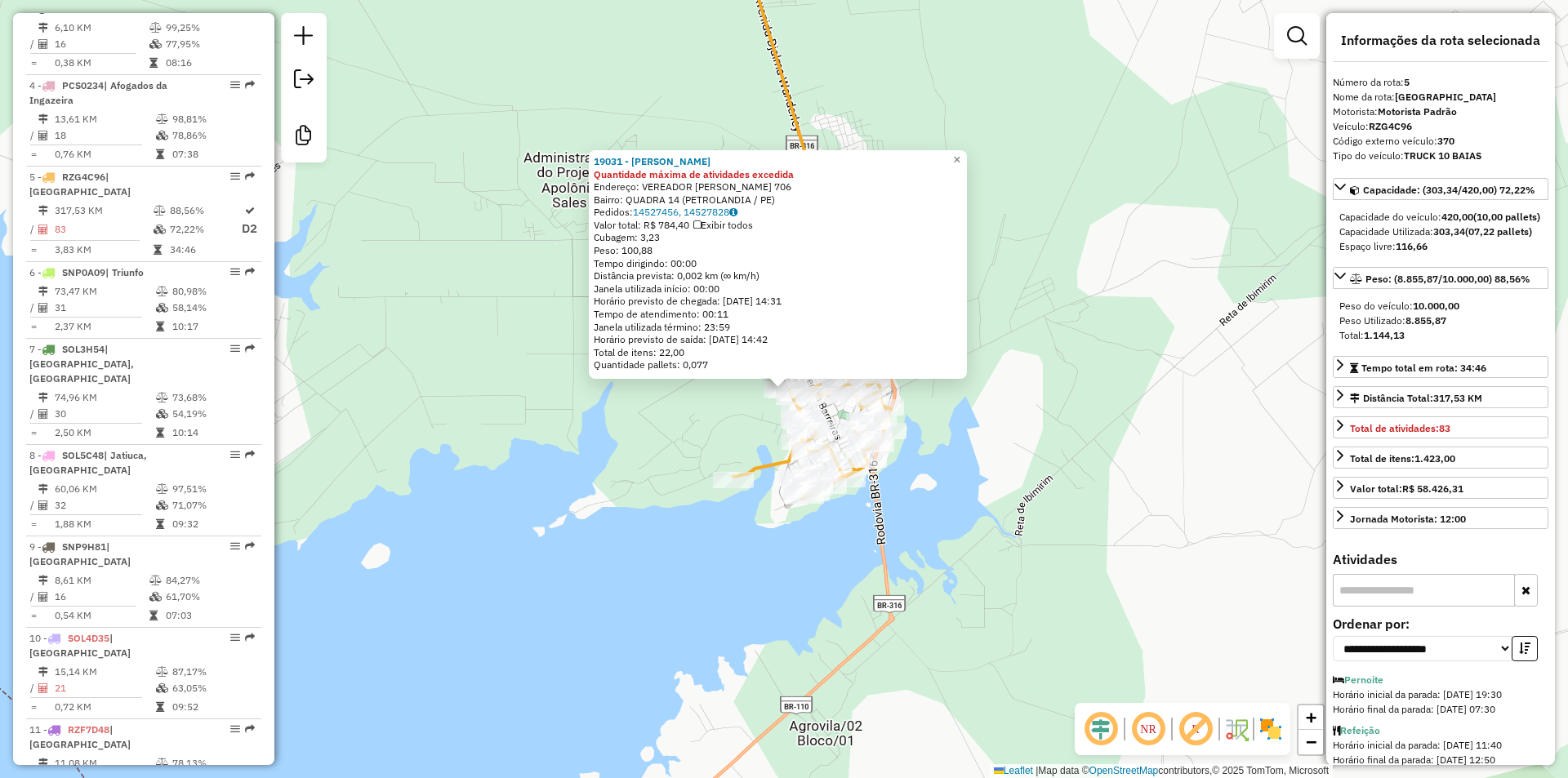
click at [736, 415] on div "19031 - MERCADINHO BARRA Quantidade máxima de atividades excedida Endereço: VER…" at bounding box center [784, 389] width 1568 height 778
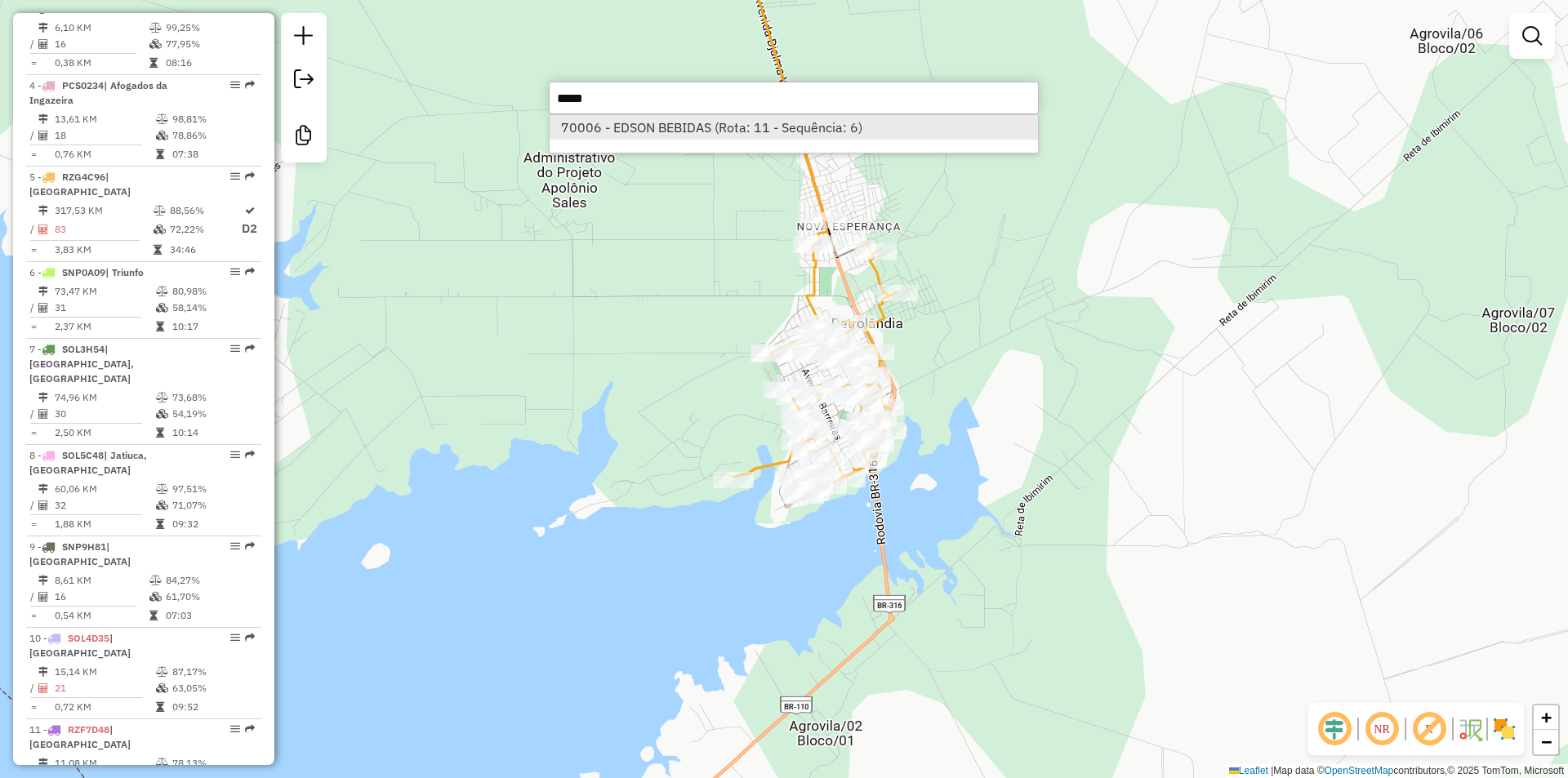
type input "*****"
click at [746, 134] on li "70006 - EDSON BEBIDAS (Rota: 11 - Sequência: 6)" at bounding box center [793, 127] width 489 height 24
select select "**********"
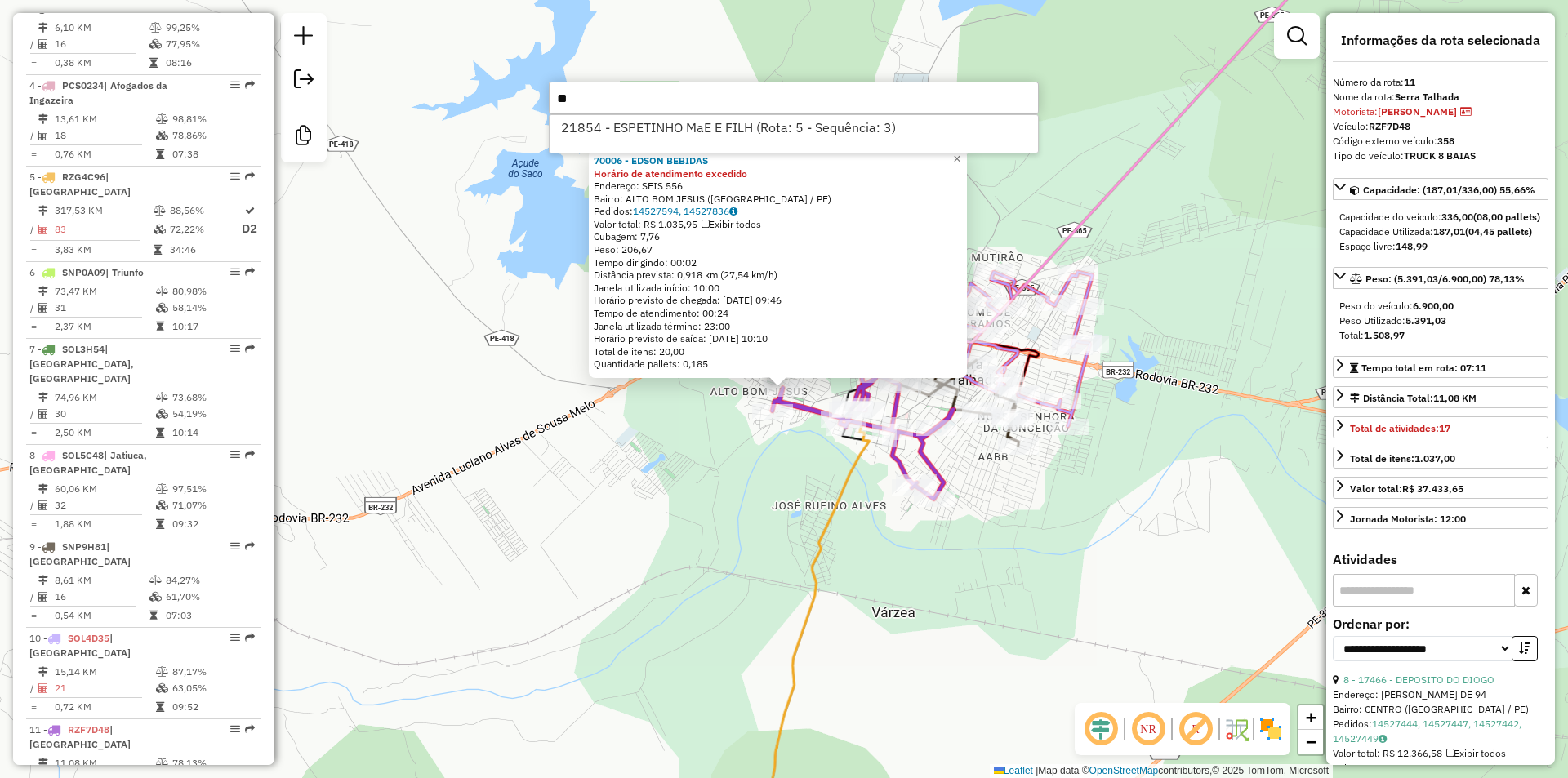
type input "*"
type input "*****"
click at [730, 126] on li "18040 - MERCADINHO CAMPOS (Rota: 10 - Sequência: 15)" at bounding box center [793, 127] width 489 height 24
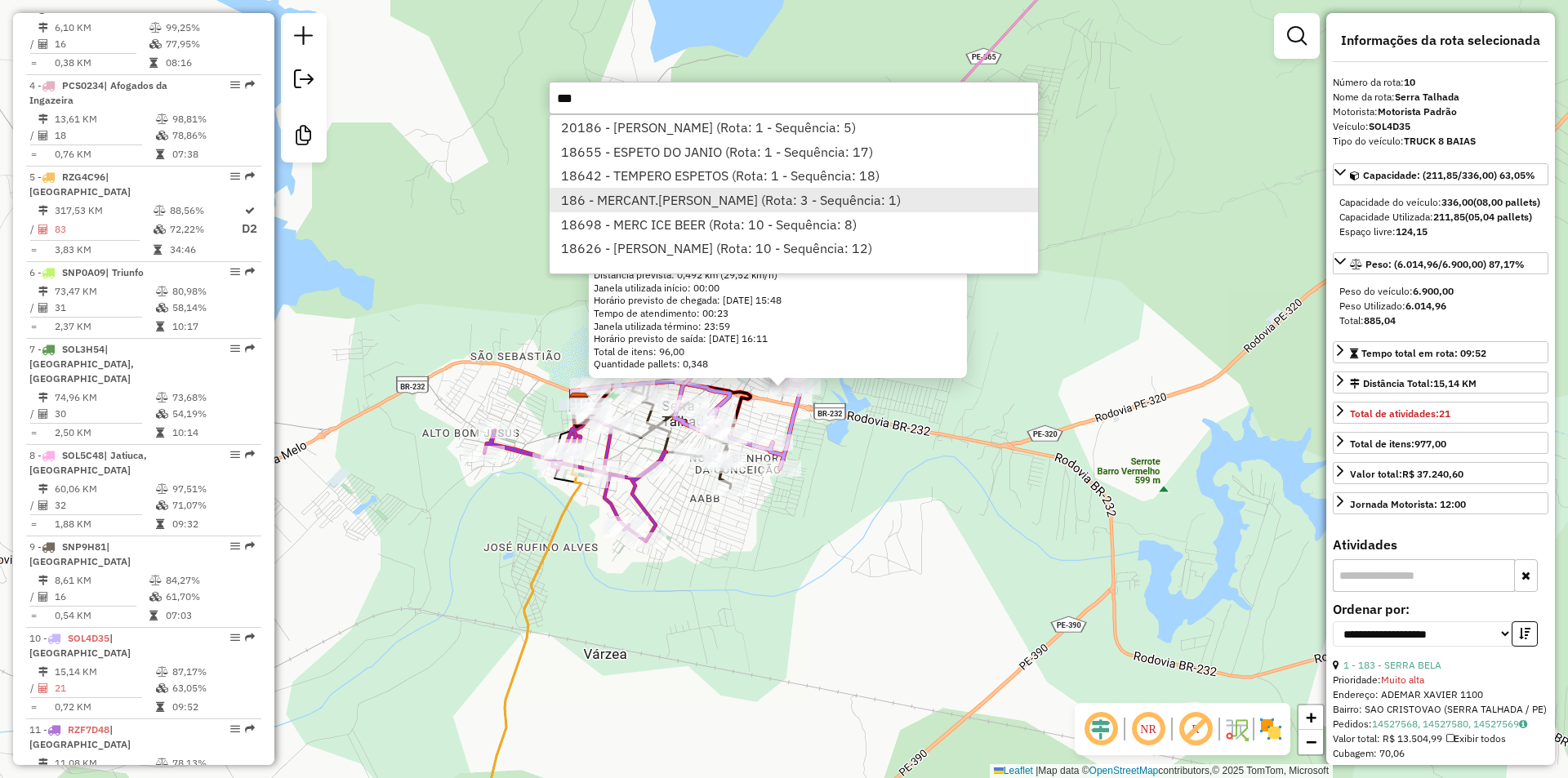
type input "***"
click at [697, 194] on li "186 - MERCANT.TAVARES GOES (Rota: 3 - Sequência: 1)" at bounding box center [793, 199] width 489 height 24
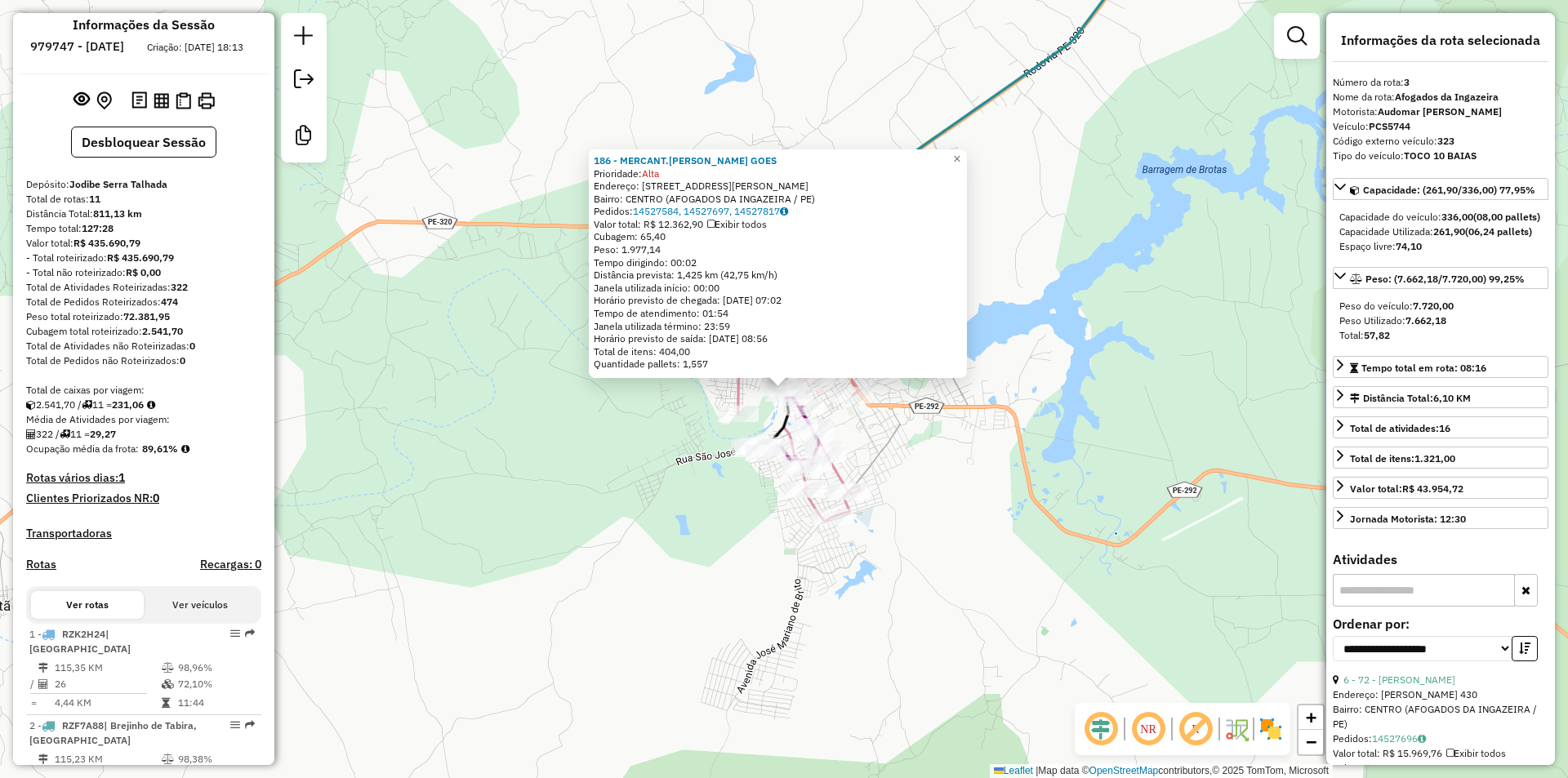
scroll to position [0, 0]
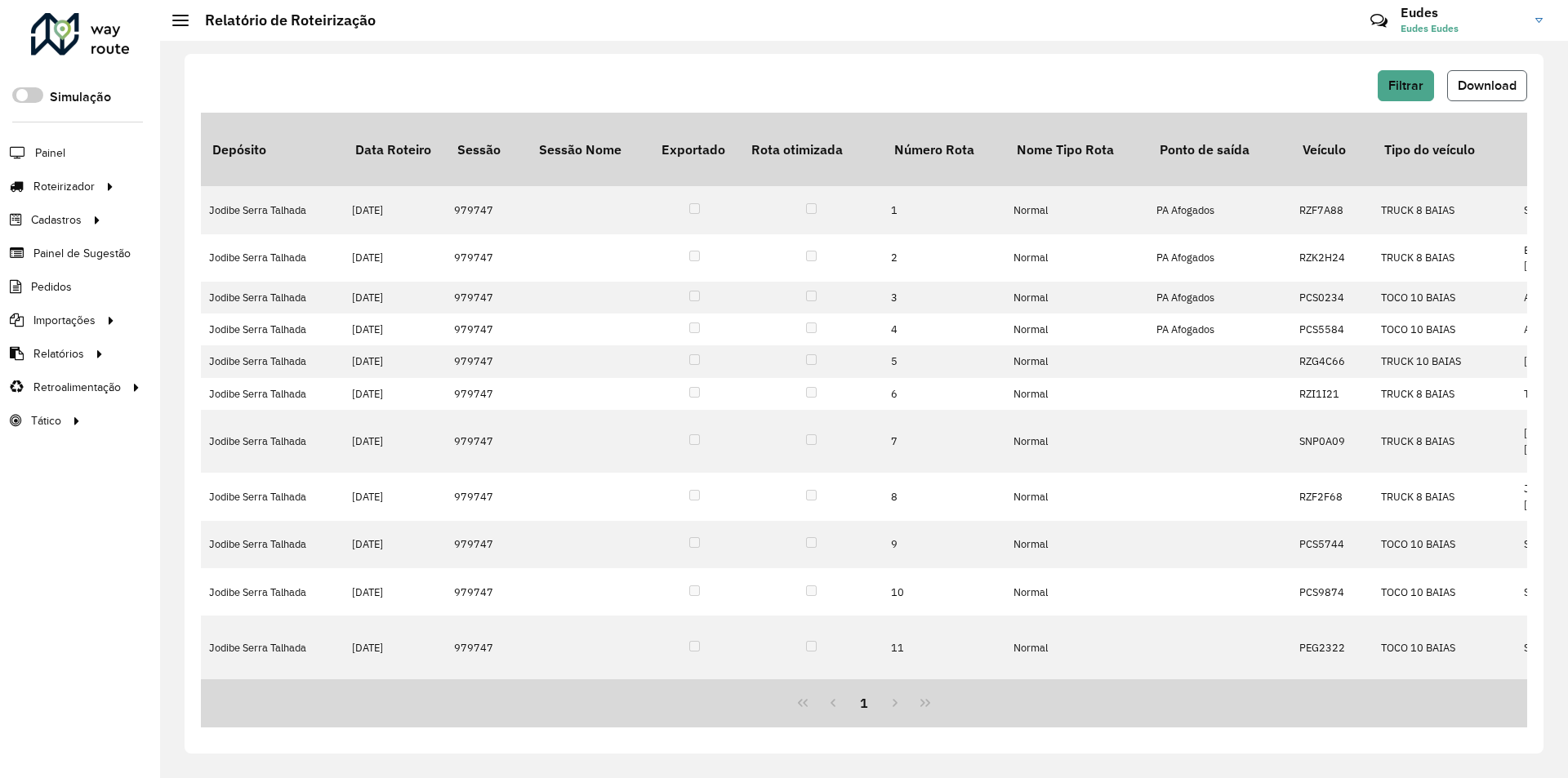
click at [1492, 87] on span "Download" at bounding box center [1486, 85] width 59 height 14
